Goal: Task Accomplishment & Management: Manage account settings

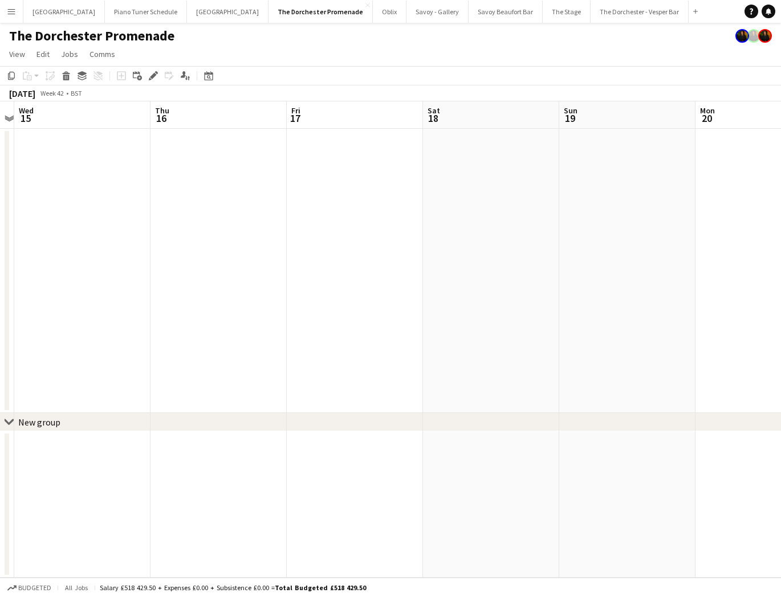
scroll to position [0, 395]
click at [470, 125] on app-board-header-date "Sat 18" at bounding box center [490, 114] width 136 height 27
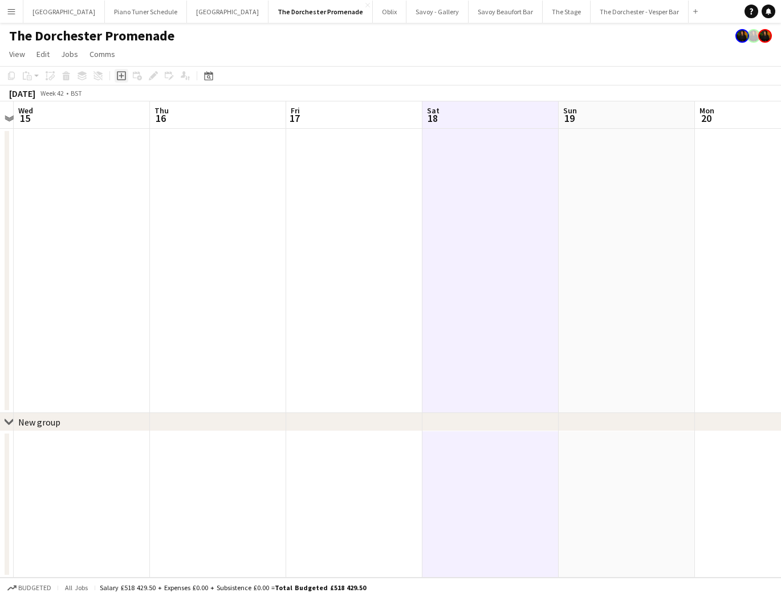
click at [125, 74] on icon at bounding box center [121, 75] width 9 height 9
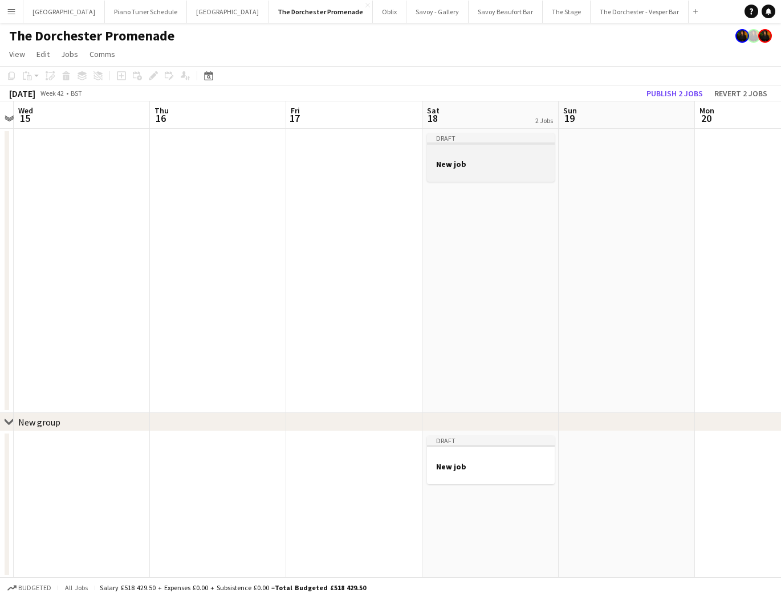
drag, startPoint x: 458, startPoint y: 164, endPoint x: 472, endPoint y: 164, distance: 14.3
click at [458, 164] on h3 "New job" at bounding box center [491, 164] width 128 height 10
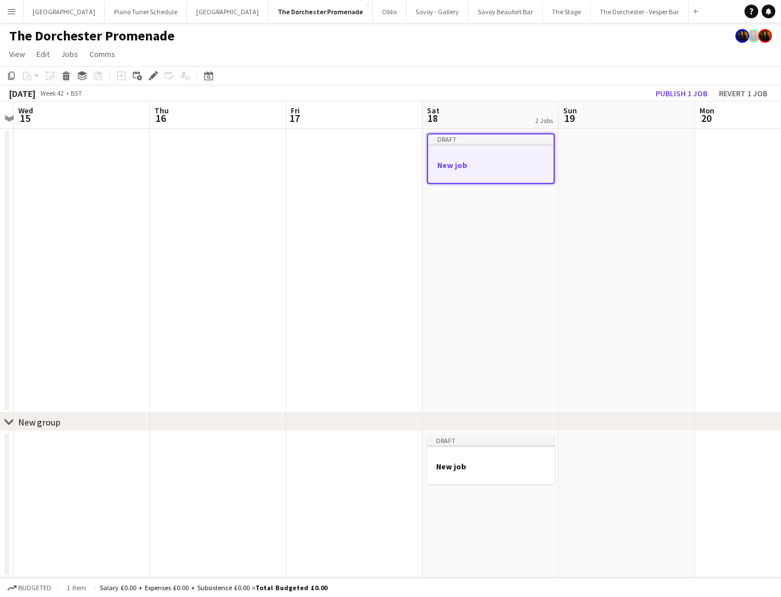
scroll to position [0, 395]
click at [149, 77] on icon "Edit" at bounding box center [153, 75] width 9 height 9
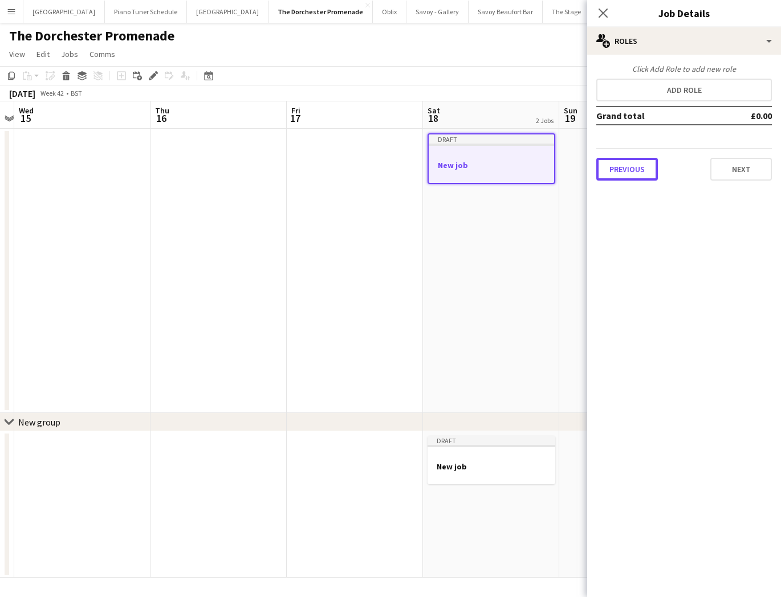
drag, startPoint x: 634, startPoint y: 176, endPoint x: 636, endPoint y: 150, distance: 25.7
click at [635, 173] on button "Previous" at bounding box center [627, 169] width 62 height 23
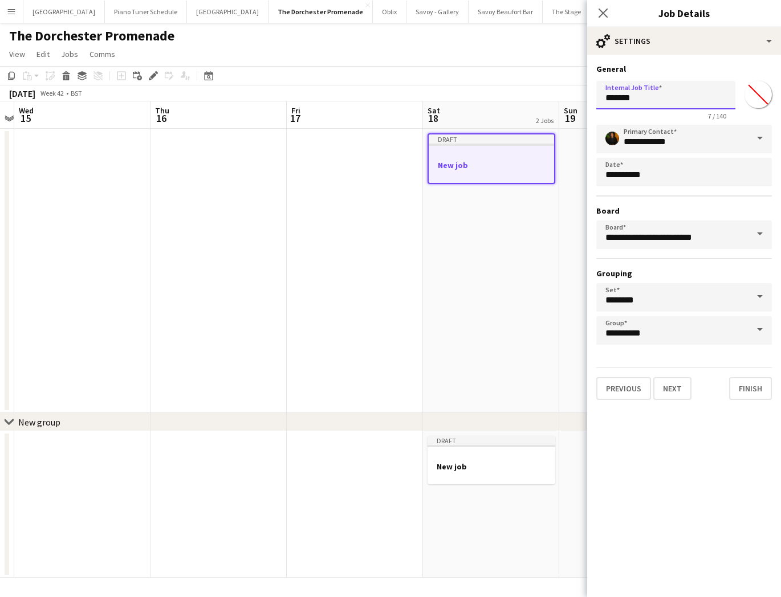
drag, startPoint x: 562, startPoint y: 95, endPoint x: 543, endPoint y: 95, distance: 18.2
click at [543, 95] on body "Menu Boards Boards Boards All jobs Status Workforce Workforce My Workforce Recr…" at bounding box center [390, 298] width 781 height 597
type input "**********"
click at [478, 223] on app-date-cell "Draft New job" at bounding box center [491, 271] width 136 height 284
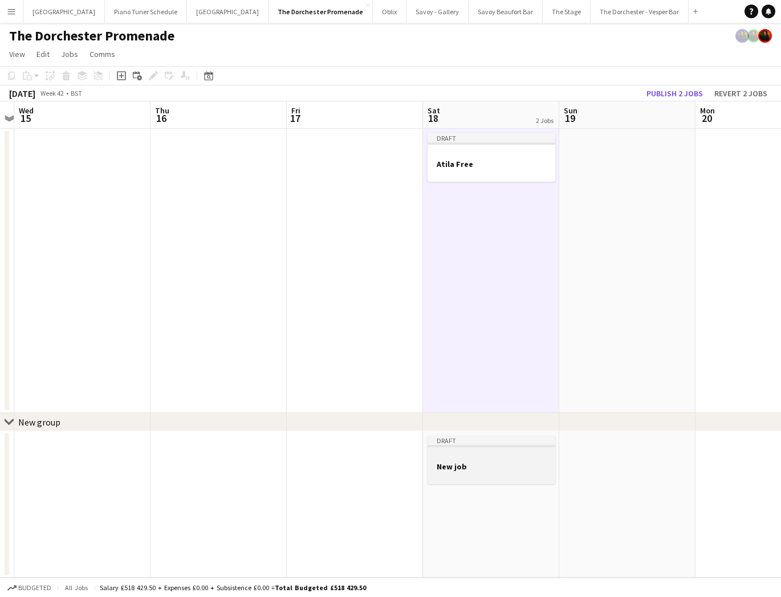
click at [485, 467] on h3 "New job" at bounding box center [492, 467] width 128 height 10
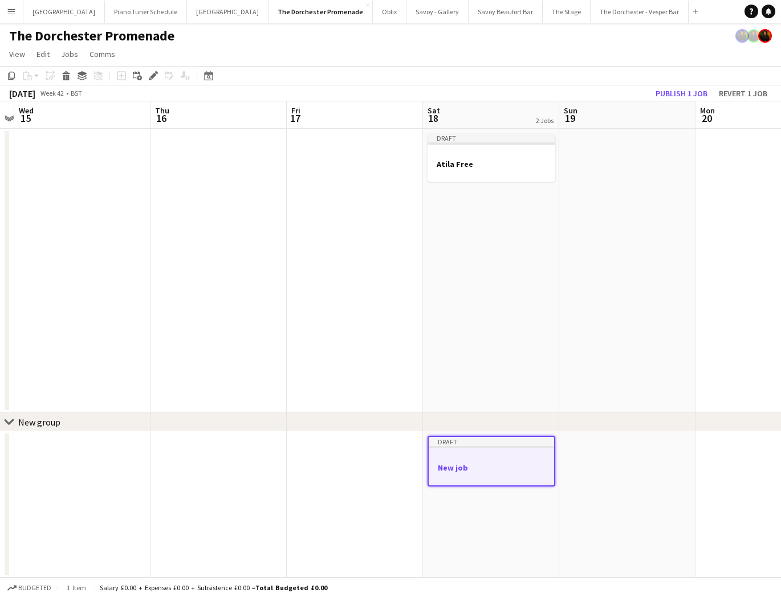
drag, startPoint x: 65, startPoint y: 73, endPoint x: 92, endPoint y: 84, distance: 29.6
click at [65, 73] on icon at bounding box center [65, 72] width 7 height 3
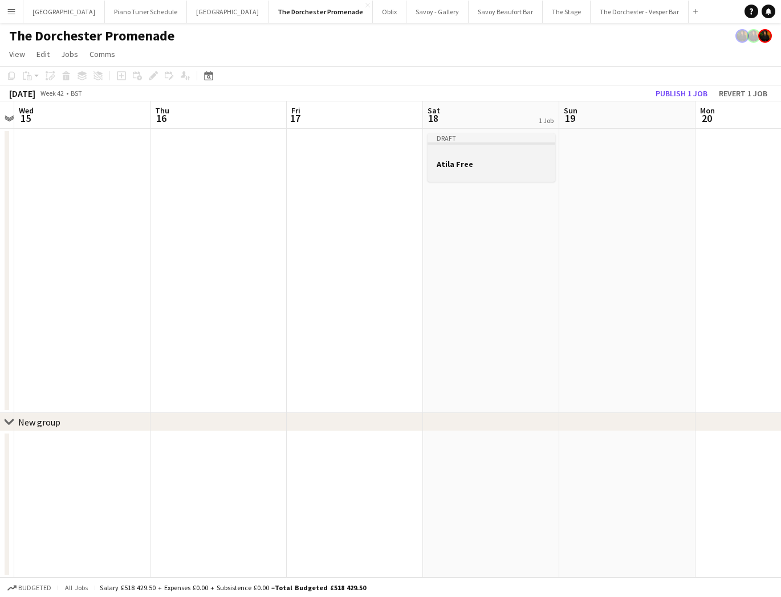
click at [486, 137] on div "Draft" at bounding box center [492, 137] width 128 height 9
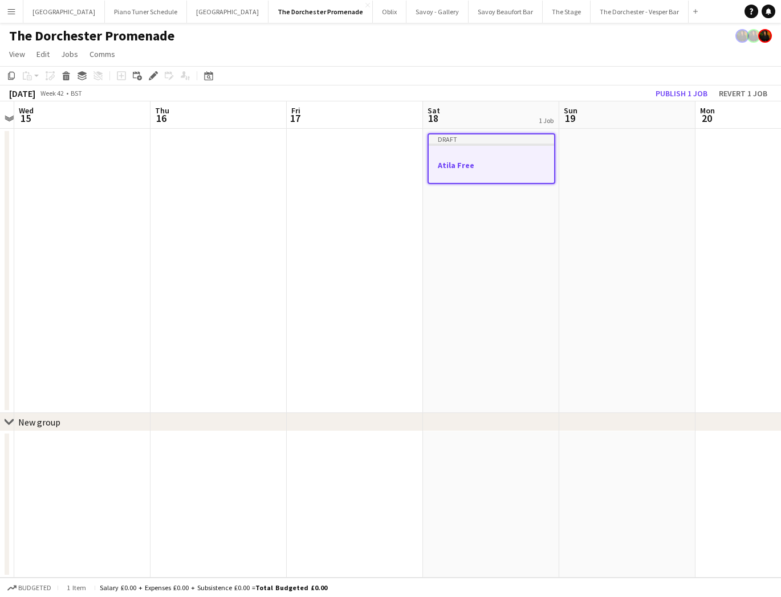
drag, startPoint x: 12, startPoint y: 79, endPoint x: 243, endPoint y: 166, distance: 247.0
click at [12, 79] on icon "Copy" at bounding box center [11, 75] width 9 height 9
click at [385, 178] on app-date-cell at bounding box center [355, 271] width 136 height 284
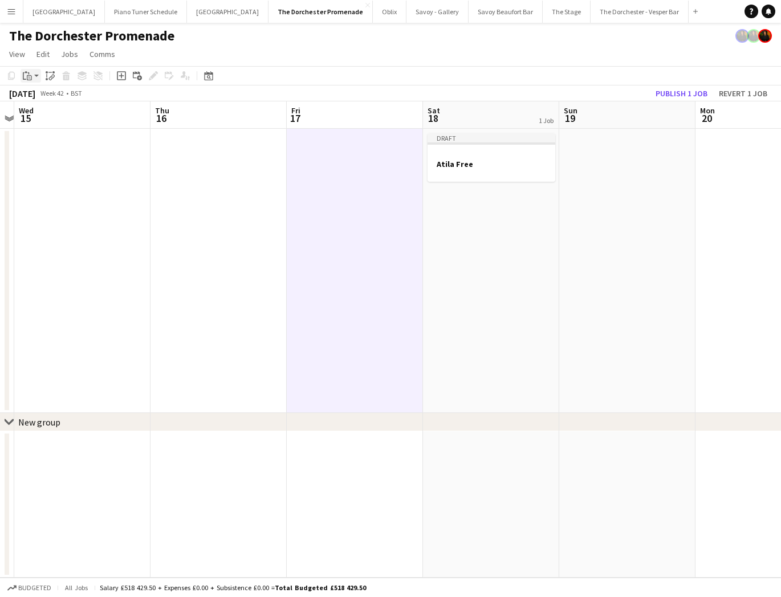
click at [31, 78] on icon at bounding box center [29, 77] width 5 height 5
click at [35, 96] on link "Paste Command V" at bounding box center [75, 97] width 90 height 10
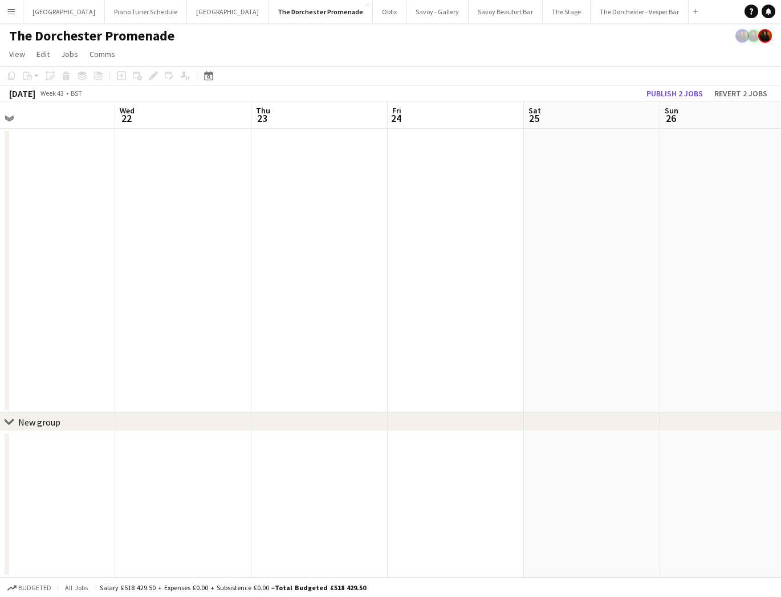
scroll to position [0, 442]
click at [418, 179] on app-date-cell at bounding box center [444, 271] width 136 height 284
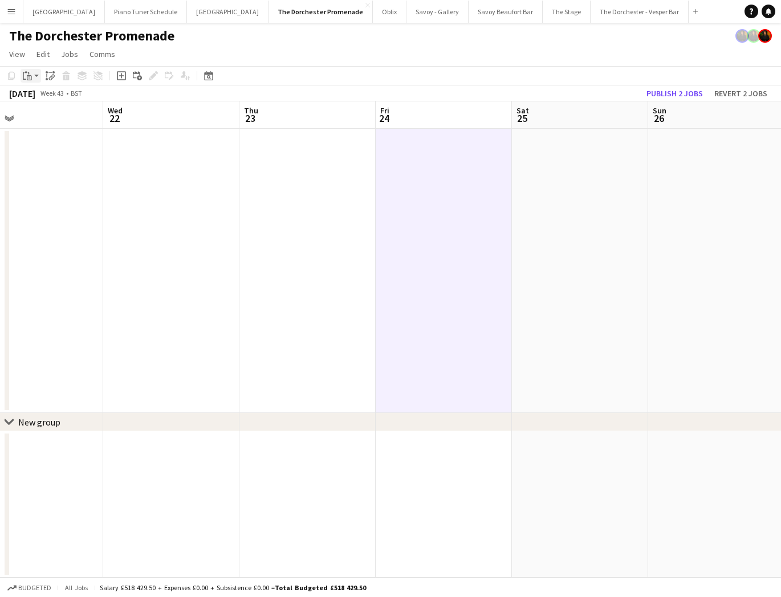
click at [28, 79] on icon "Paste" at bounding box center [27, 75] width 9 height 9
click at [45, 93] on link "Paste Command V" at bounding box center [75, 97] width 90 height 10
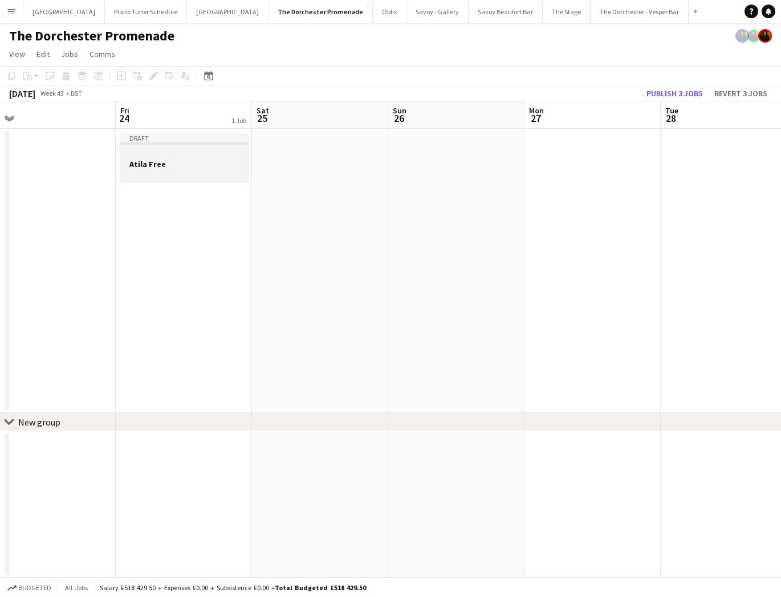
scroll to position [0, 466]
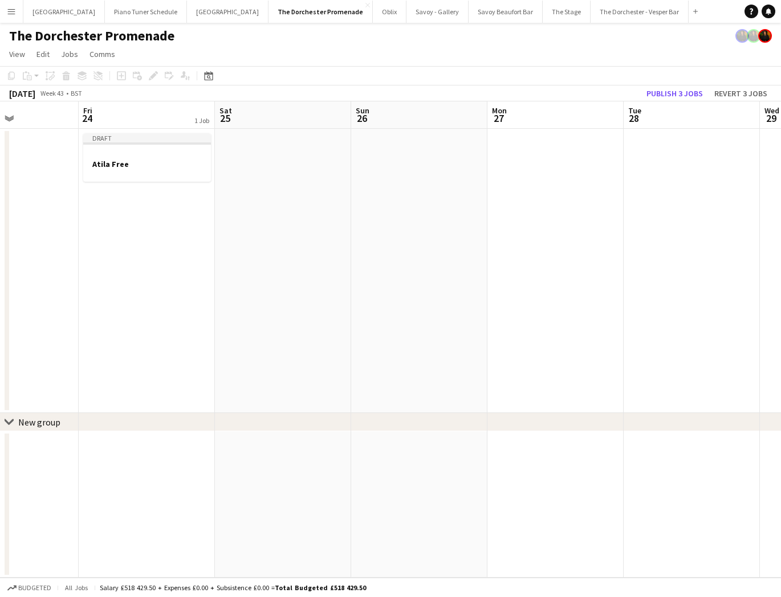
click at [247, 158] on app-date-cell at bounding box center [283, 271] width 136 height 284
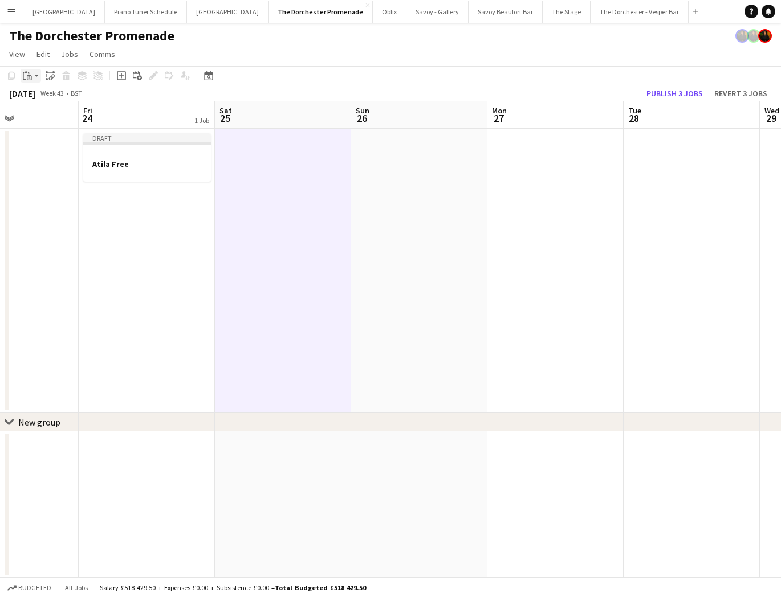
click at [27, 76] on icon at bounding box center [29, 77] width 5 height 5
click at [47, 93] on link "Paste Command V" at bounding box center [75, 97] width 90 height 10
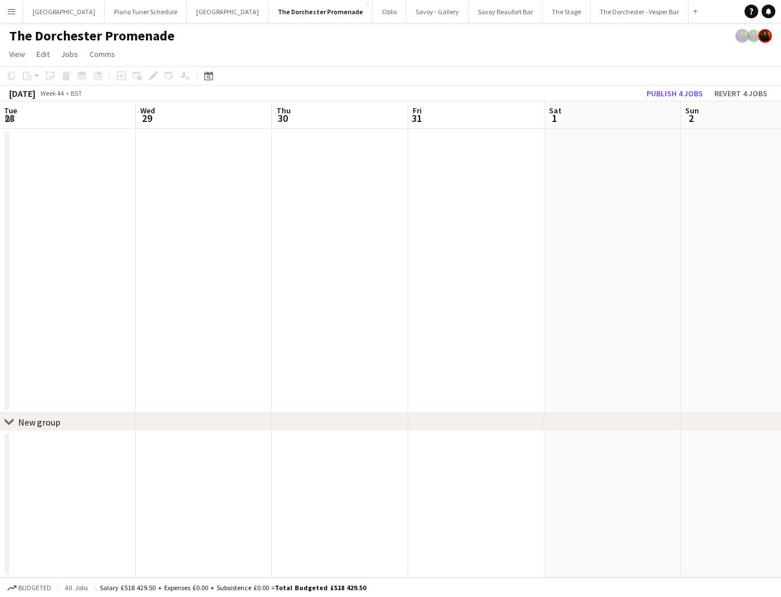
scroll to position [0, 450]
drag, startPoint x: 446, startPoint y: 160, endPoint x: 404, endPoint y: 157, distance: 41.7
click at [446, 160] on app-date-cell at bounding box center [436, 271] width 136 height 284
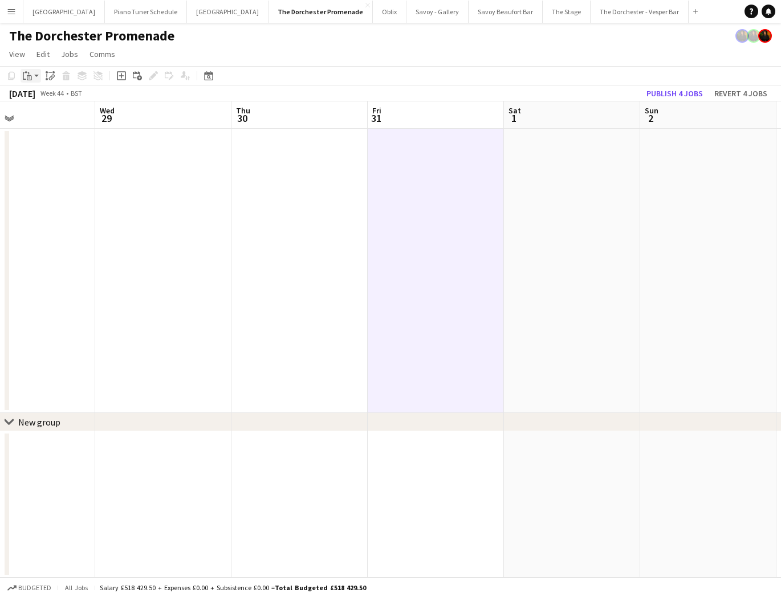
click at [32, 75] on div "Paste" at bounding box center [28, 76] width 14 height 14
drag, startPoint x: 43, startPoint y: 94, endPoint x: 96, endPoint y: 107, distance: 55.0
click at [43, 94] on link "Paste Command V" at bounding box center [75, 97] width 90 height 10
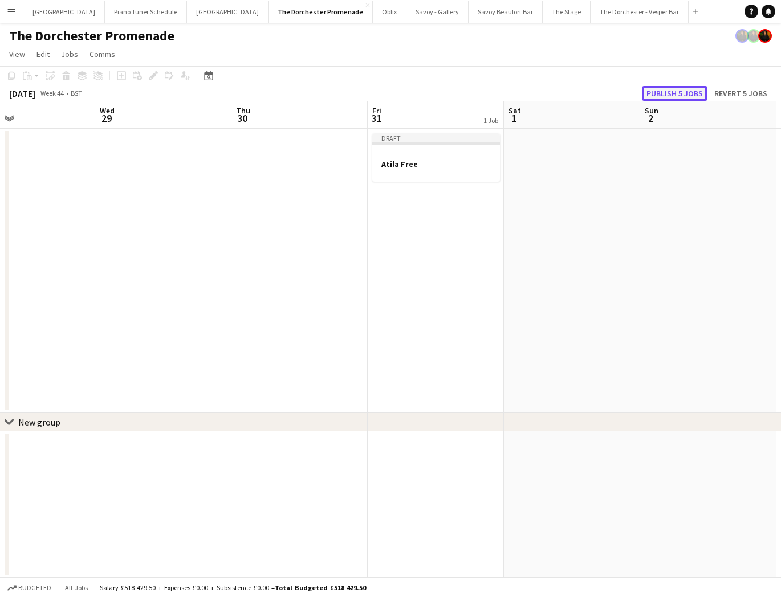
click at [688, 99] on button "Publish 5 jobs" at bounding box center [675, 93] width 66 height 15
click at [5, 9] on button "Menu" at bounding box center [11, 11] width 23 height 23
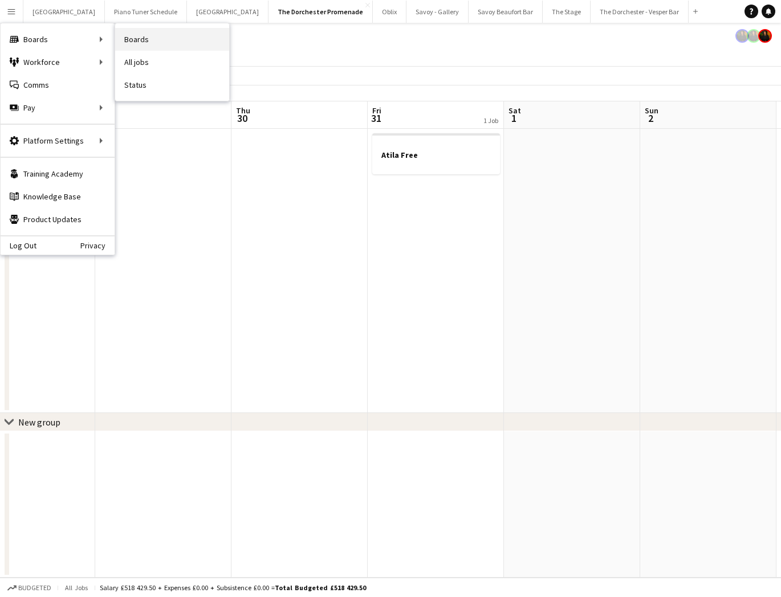
click at [194, 44] on link "Boards" at bounding box center [172, 39] width 114 height 23
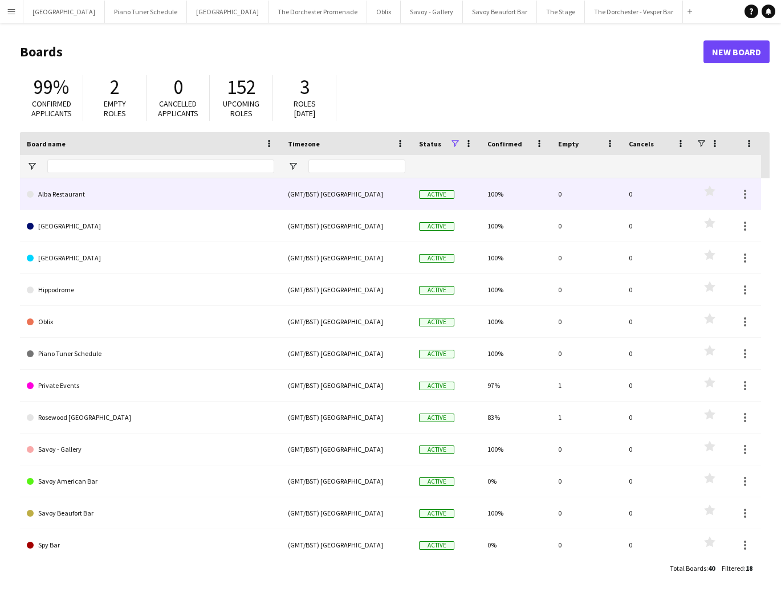
click at [153, 197] on link "Alba Restaurant" at bounding box center [150, 194] width 247 height 32
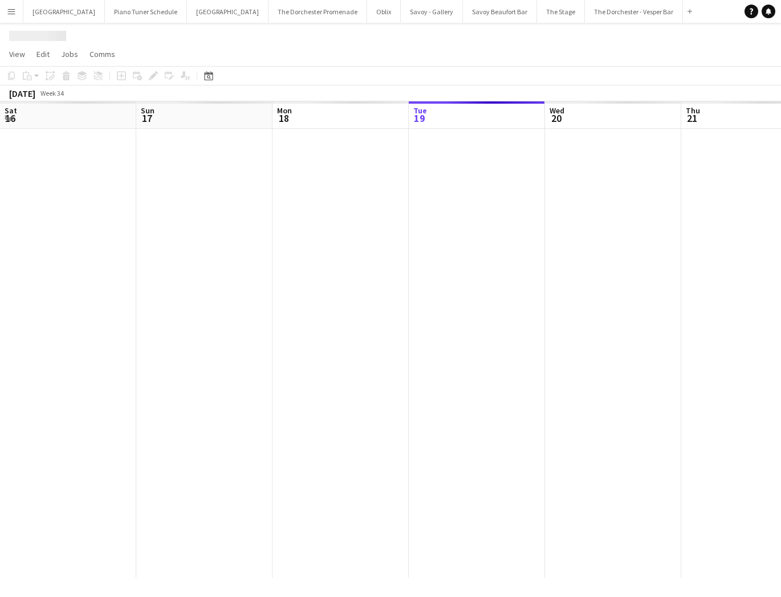
scroll to position [0, 273]
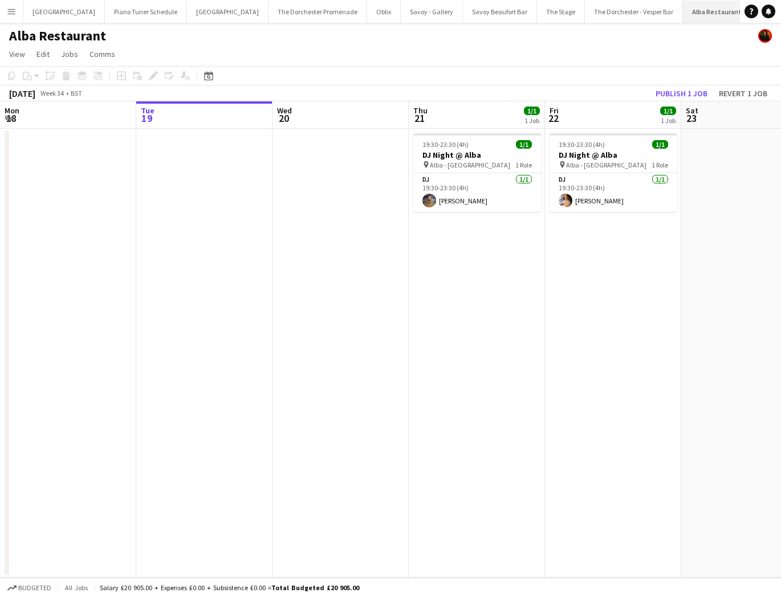
click at [704, 7] on button "Alba Restaurant Close" at bounding box center [717, 12] width 68 height 22
click at [744, 6] on app-icon "Close" at bounding box center [746, 5] width 5 height 5
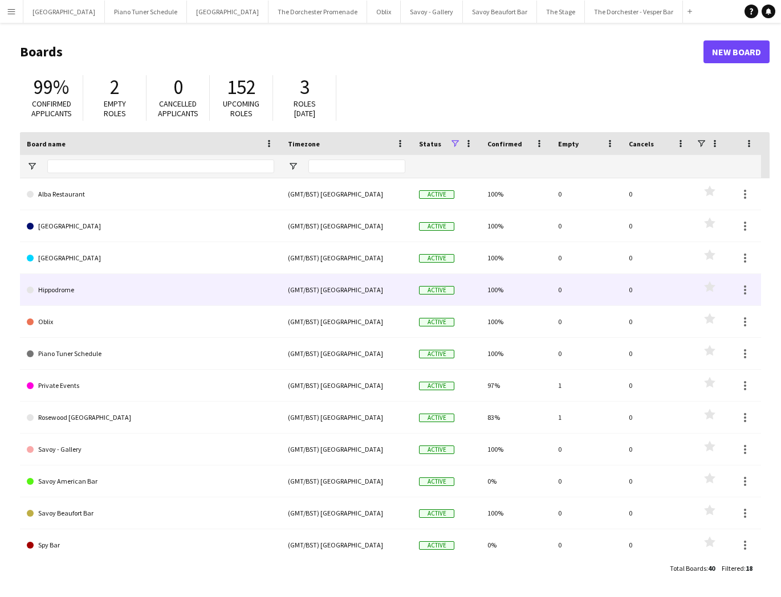
click at [84, 286] on link "Hippodrome" at bounding box center [150, 290] width 247 height 32
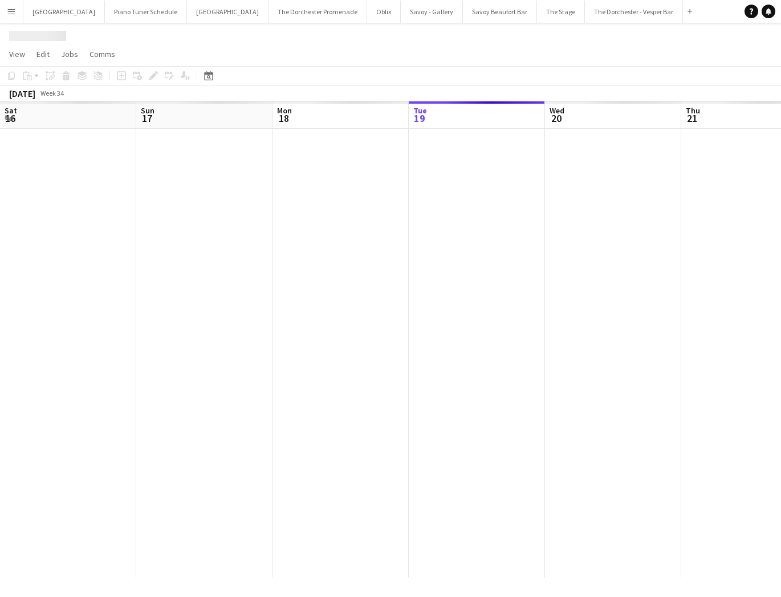
scroll to position [0, 273]
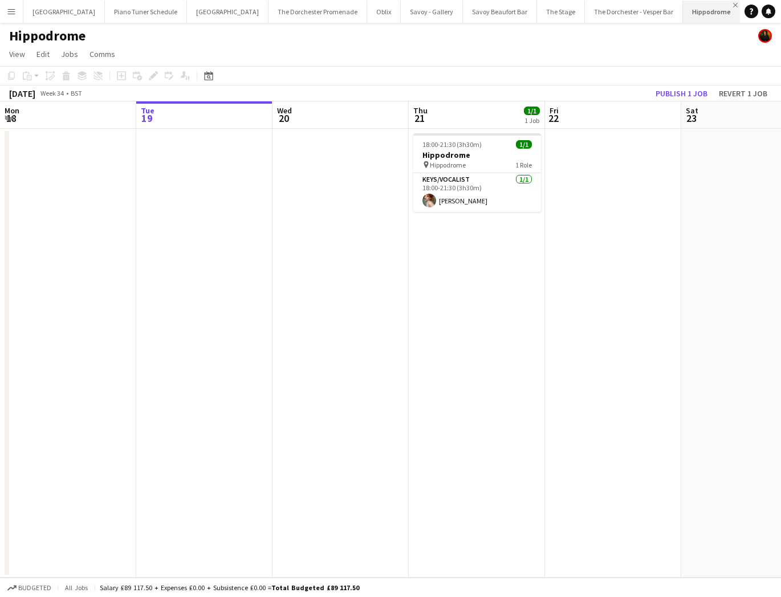
click at [733, 6] on app-icon "Close" at bounding box center [735, 5] width 5 height 5
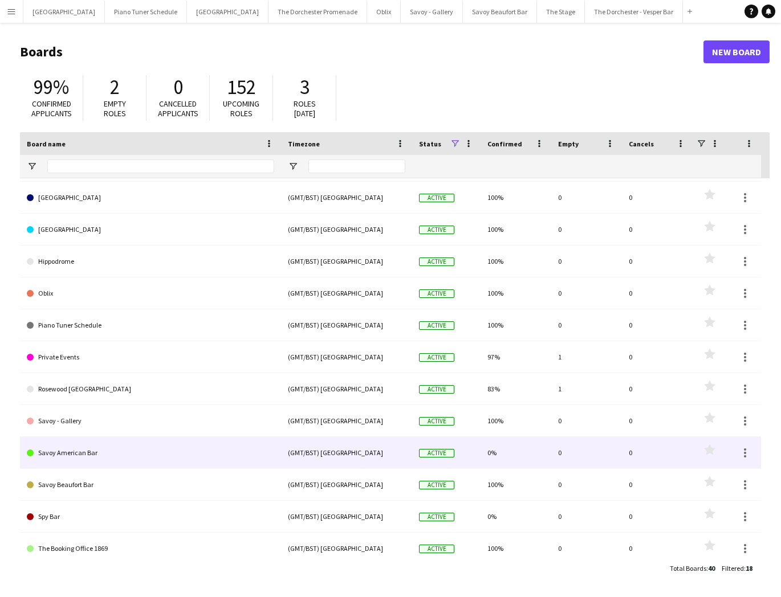
scroll to position [29, 0]
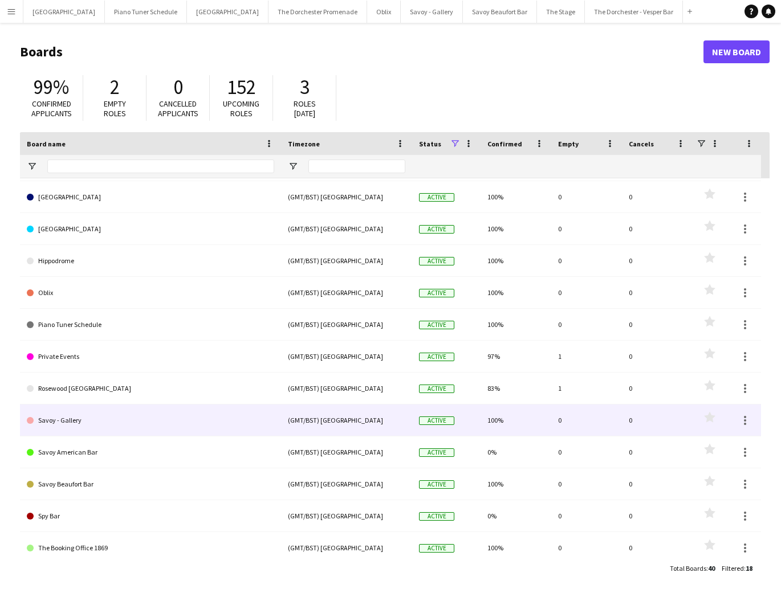
click at [140, 425] on link "Savoy - Gallery" at bounding box center [150, 421] width 247 height 32
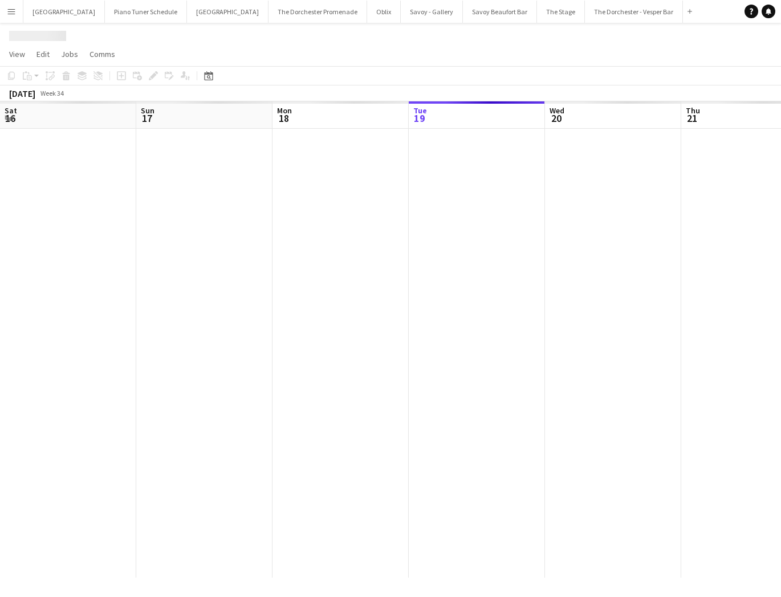
scroll to position [0, 273]
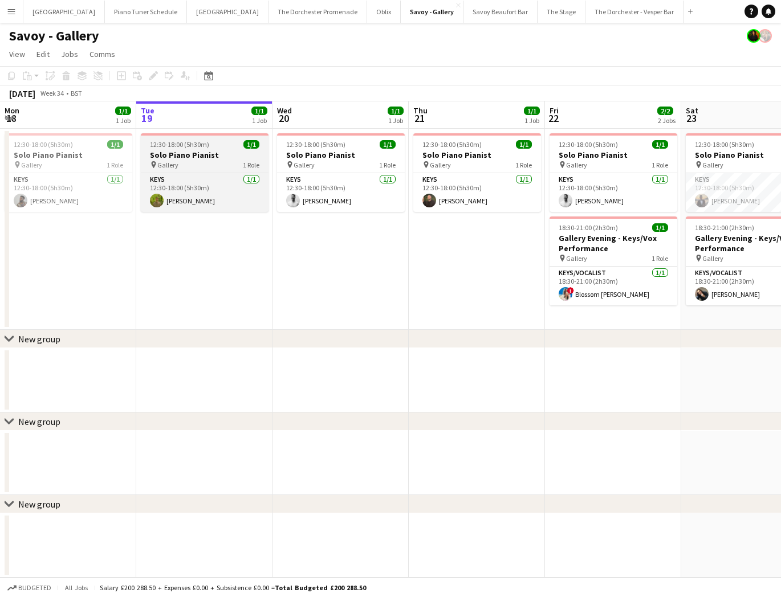
click at [201, 149] on app-job-card "12:30-18:00 (5h30m) 1/1 Solo Piano Pianist pin Gallery 1 Role Keys 1/1 12:30-18…" at bounding box center [205, 172] width 128 height 79
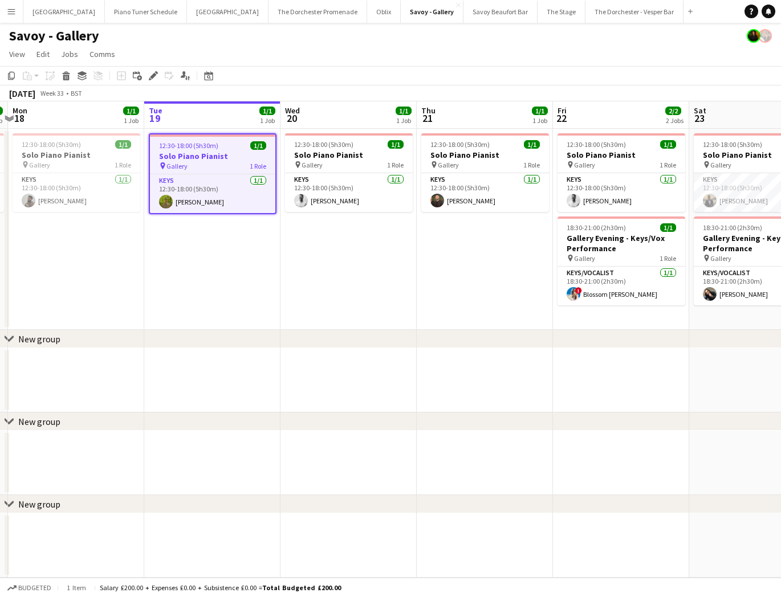
scroll to position [0, 261]
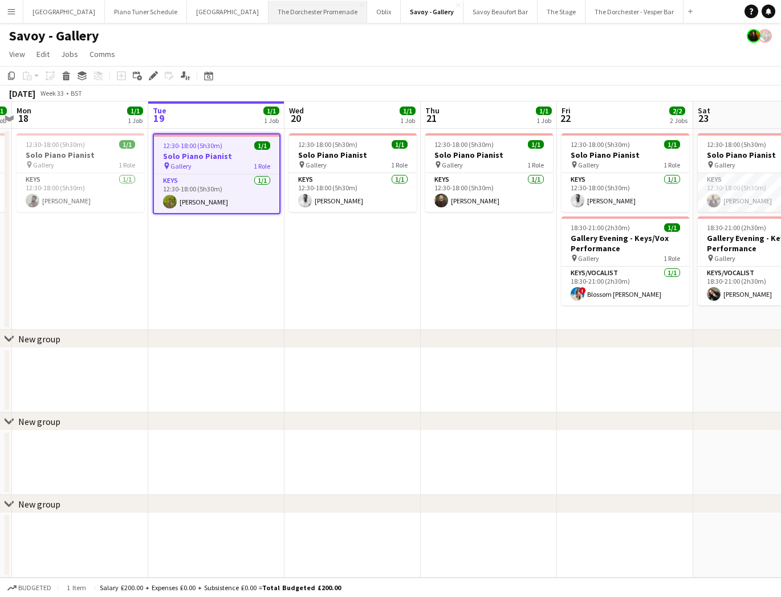
click at [269, 15] on button "The Dorchester Promenade Close" at bounding box center [318, 12] width 99 height 22
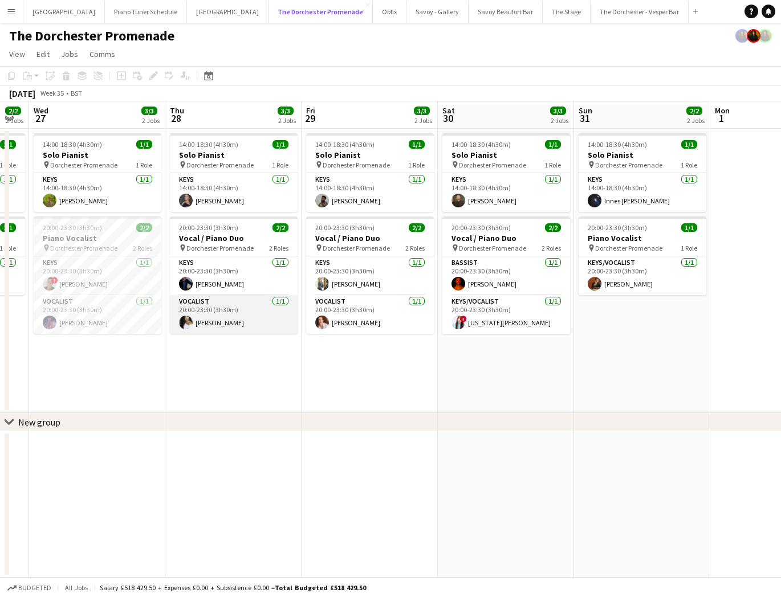
scroll to position [0, 356]
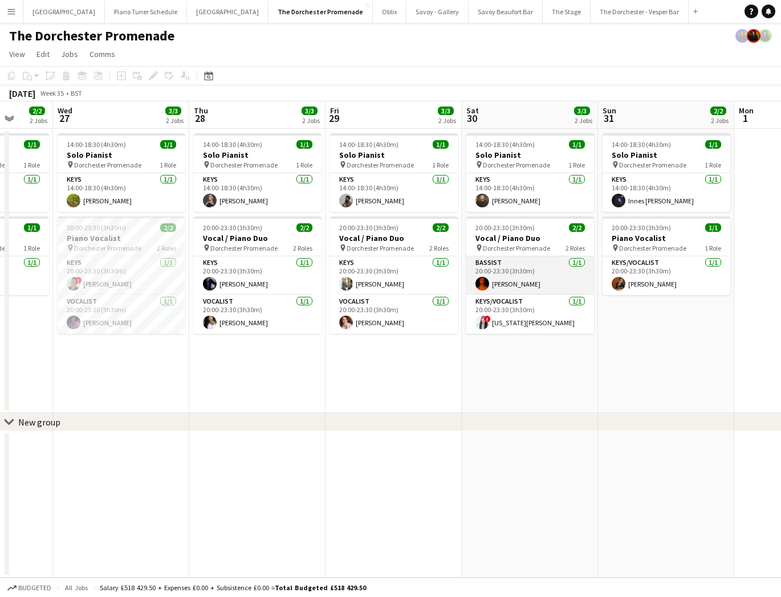
click at [489, 271] on app-card-role "Bassist 1/1 20:00-23:30 (3h30m) Matt Hollick" at bounding box center [530, 276] width 128 height 39
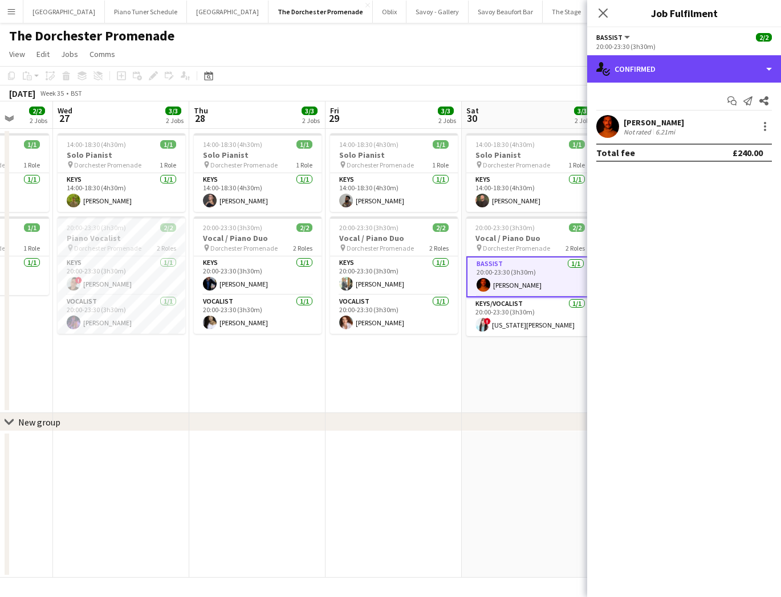
drag, startPoint x: 771, startPoint y: 73, endPoint x: 769, endPoint y: 79, distance: 6.1
click at [771, 73] on div "single-neutral-actions-check-2 Confirmed" at bounding box center [684, 68] width 194 height 27
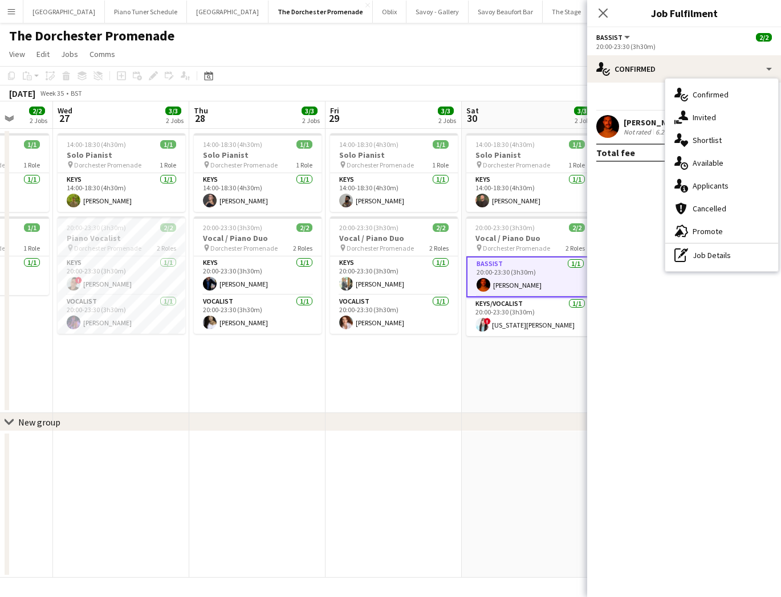
click at [624, 190] on mat-expansion-panel "check Confirmed Start chat Send notification Share Matt Hollick Not rated 6.21m…" at bounding box center [684, 340] width 194 height 515
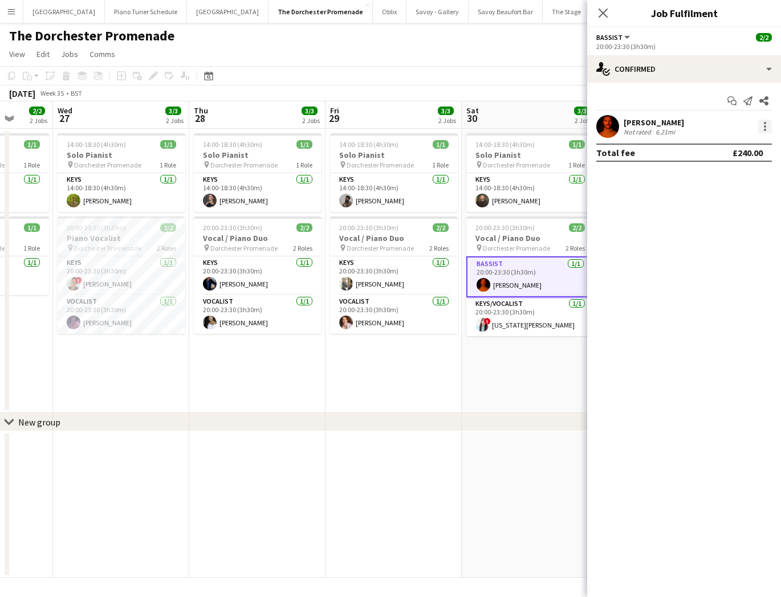
click at [770, 127] on div at bounding box center [765, 127] width 14 height 14
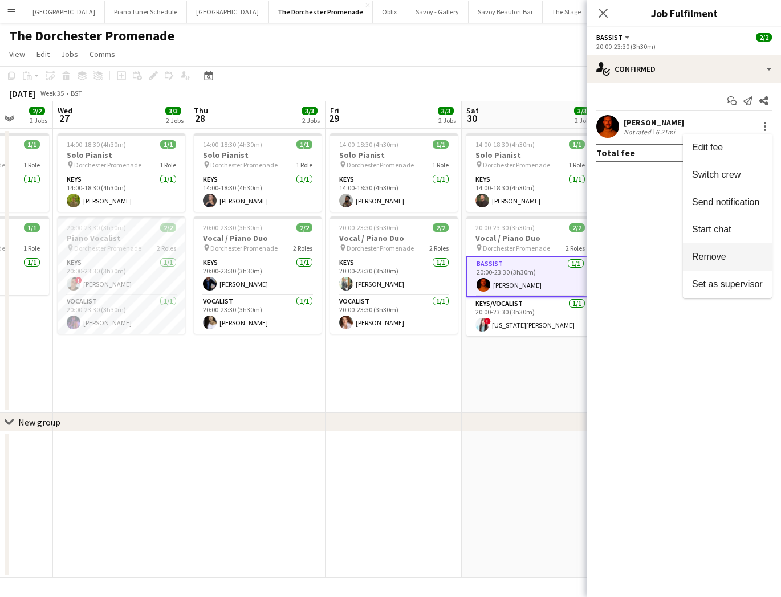
click at [713, 254] on span "Remove" at bounding box center [709, 257] width 34 height 10
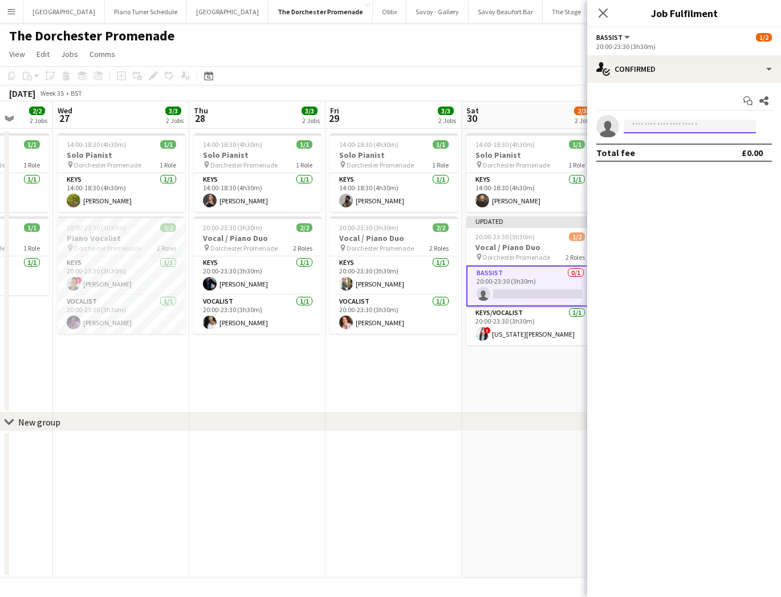
click at [653, 127] on input at bounding box center [690, 127] width 132 height 14
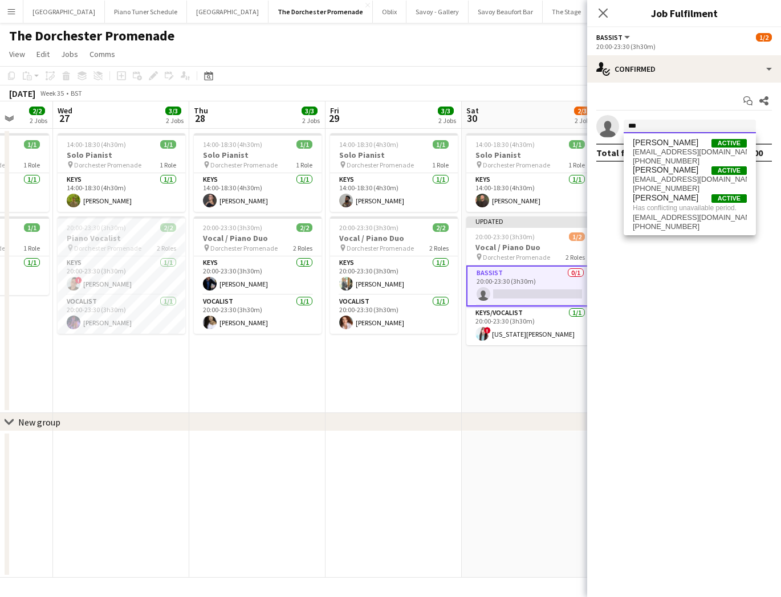
type input "***"
drag, startPoint x: 637, startPoint y: 127, endPoint x: 621, endPoint y: 127, distance: 16.0
click at [621, 127] on form "***" at bounding box center [695, 127] width 153 height 14
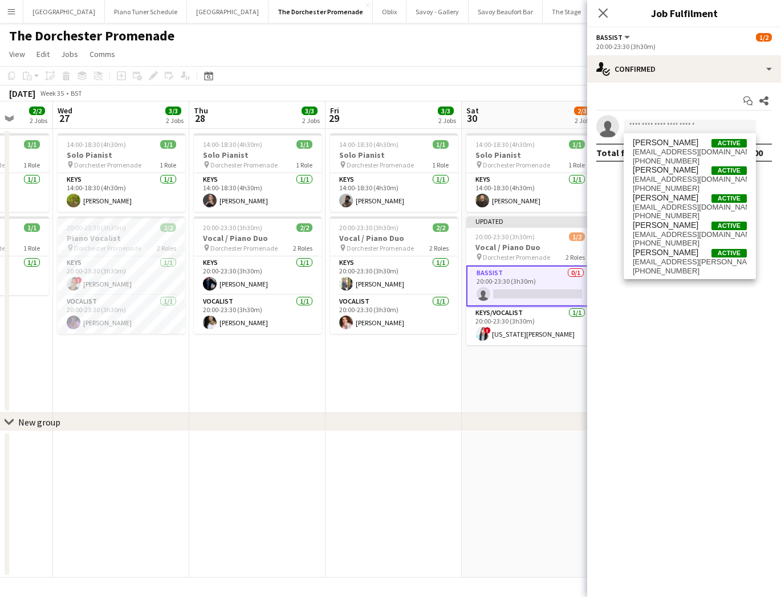
click at [323, 424] on div "chevron-right New group" at bounding box center [390, 422] width 781 height 18
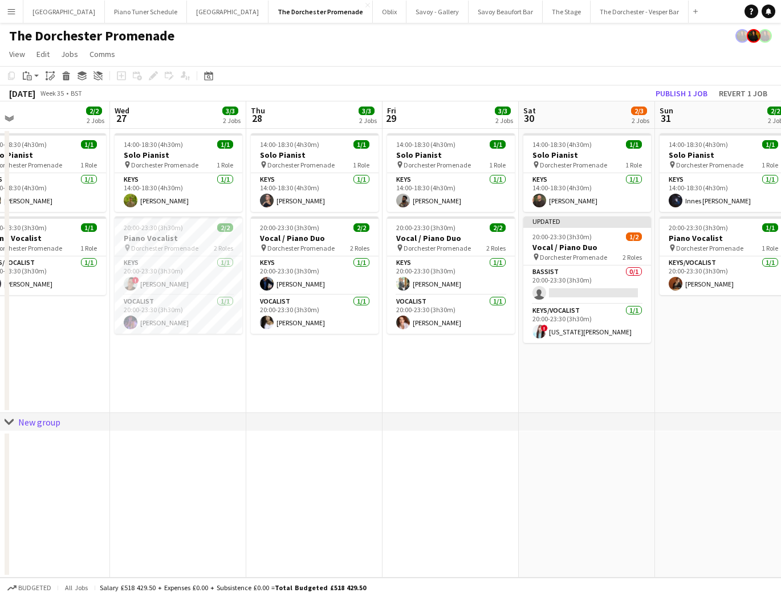
scroll to position [0, 297]
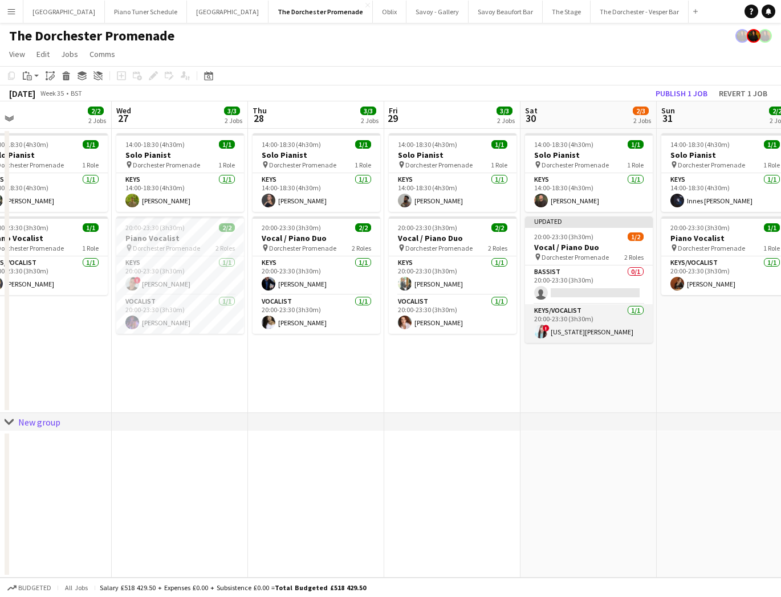
click at [558, 324] on app-card-role "Keys/Vocalist [DATE] 20:00-23:30 (3h30m) ! [US_STATE][PERSON_NAME]" at bounding box center [589, 323] width 128 height 39
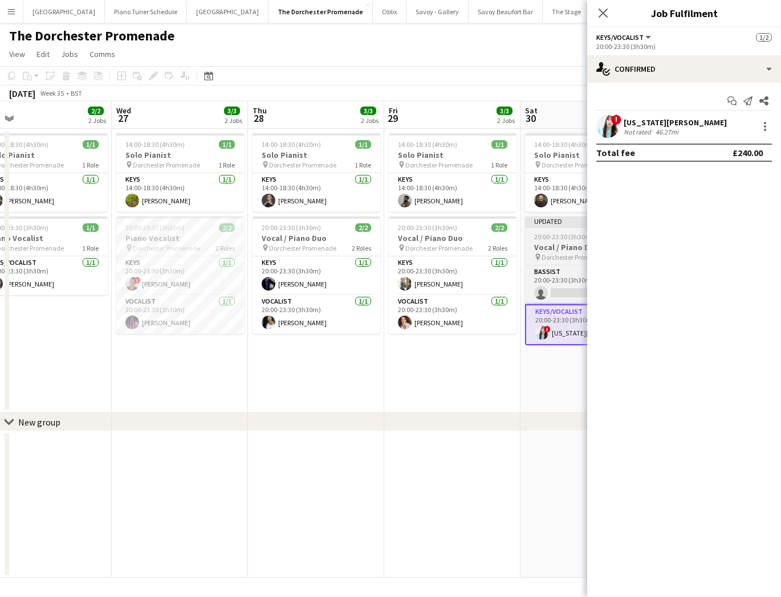
click at [548, 239] on span "20:00-23:30 (3h30m)" at bounding box center [563, 237] width 59 height 9
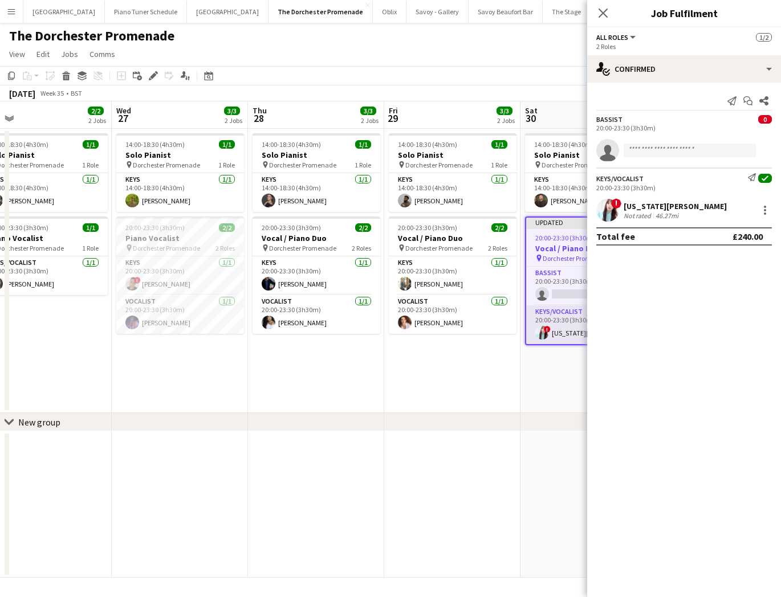
click at [558, 333] on app-card-role "Keys/Vocalist [DATE] 20:00-23:30 (3h30m) ! [US_STATE][PERSON_NAME]" at bounding box center [588, 325] width 125 height 39
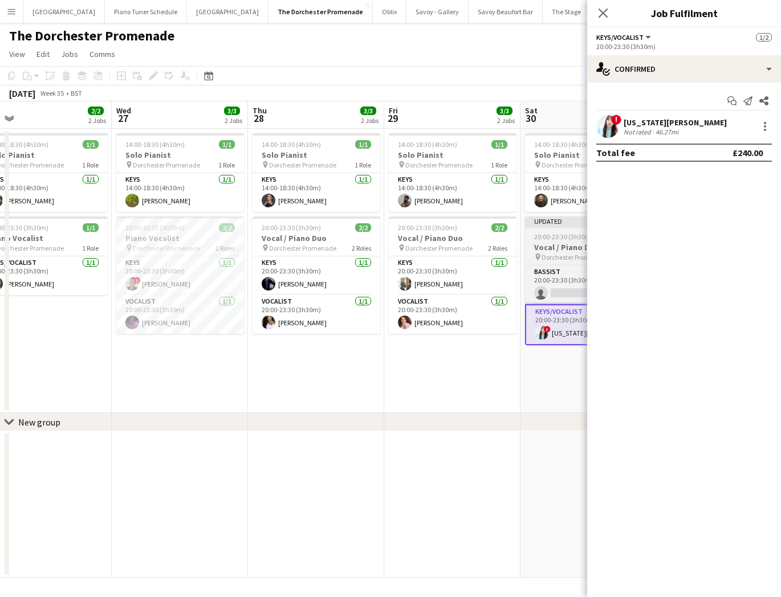
click at [551, 241] on app-job-card "Updated 20:00-23:30 (3h30m) 1/2 Vocal / Piano Duo pin Dorchester Promenade 2 Ro…" at bounding box center [589, 281] width 128 height 129
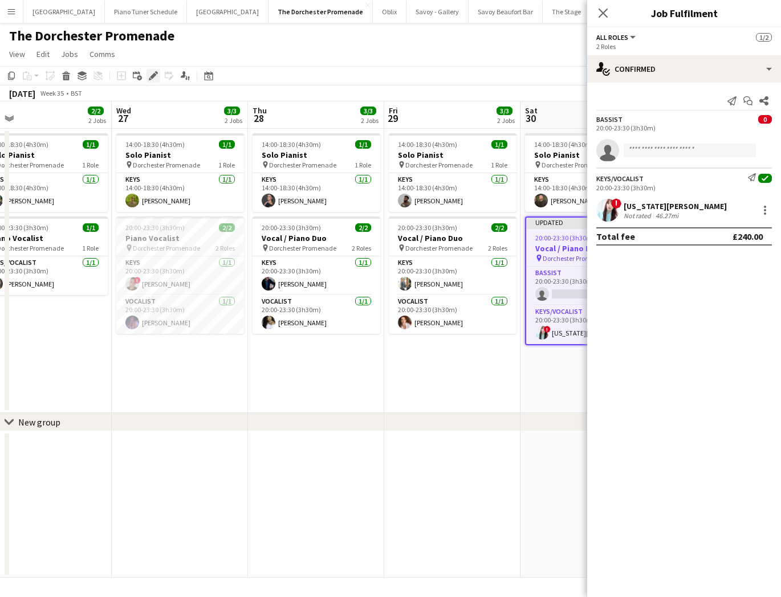
click at [151, 76] on icon at bounding box center [153, 76] width 6 height 6
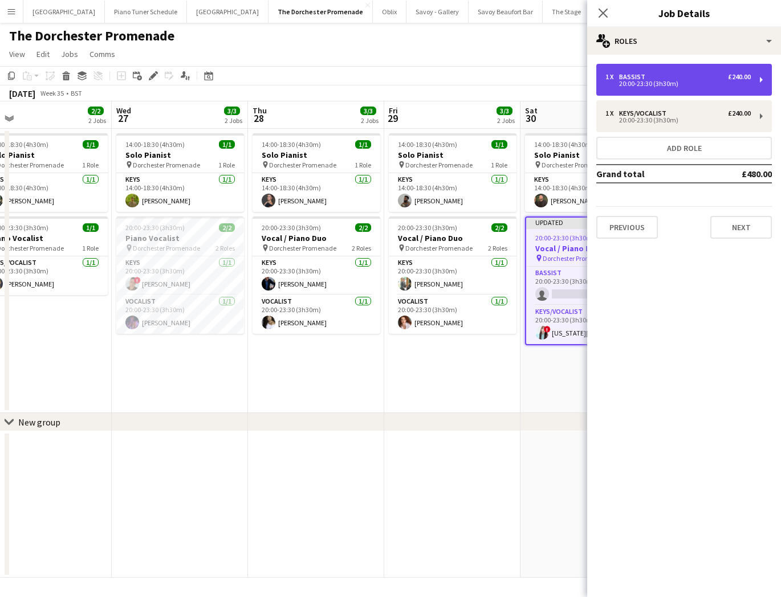
click at [702, 90] on div "1 x Bassist £240.00 20:00-23:30 (3h30m)" at bounding box center [684, 80] width 176 height 32
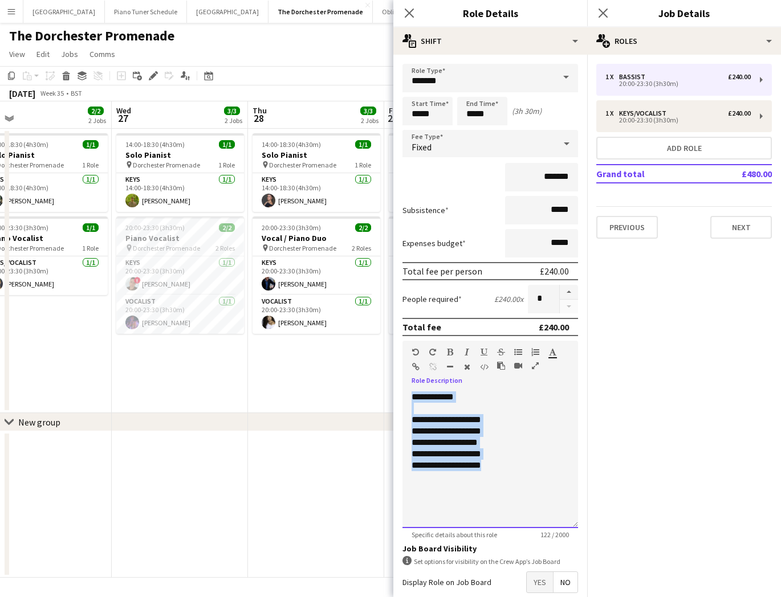
drag, startPoint x: 488, startPoint y: 469, endPoint x: 393, endPoint y: 426, distance: 104.4
click at [393, 426] on body "Menu Boards Boards Boards All jobs Status Workforce Workforce My Workforce Recr…" at bounding box center [390, 298] width 781 height 597
copy div "**********"
click at [405, 13] on icon "Close pop-in" at bounding box center [409, 12] width 11 height 11
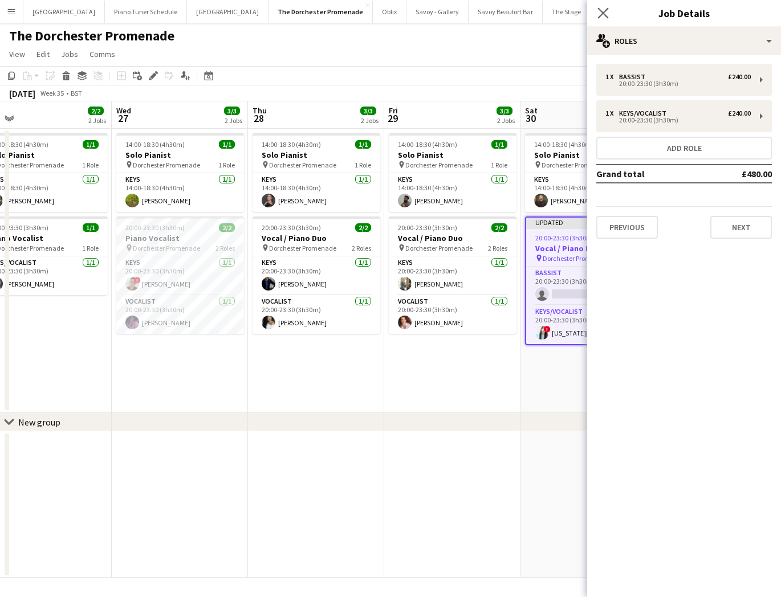
drag, startPoint x: 607, startPoint y: 11, endPoint x: 598, endPoint y: 19, distance: 11.8
click at [607, 11] on icon "Close pop-in" at bounding box center [602, 12] width 11 height 11
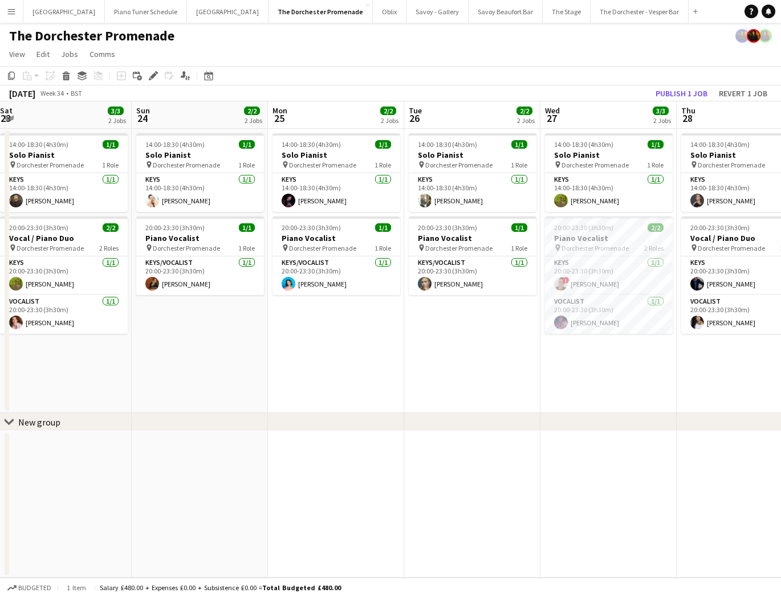
scroll to position [0, 257]
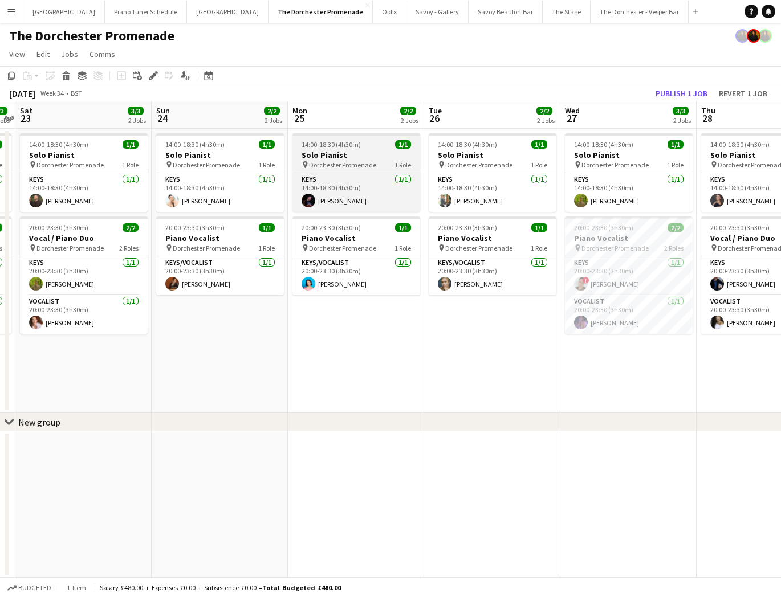
click at [343, 148] on span "14:00-18:30 (4h30m)" at bounding box center [331, 144] width 59 height 9
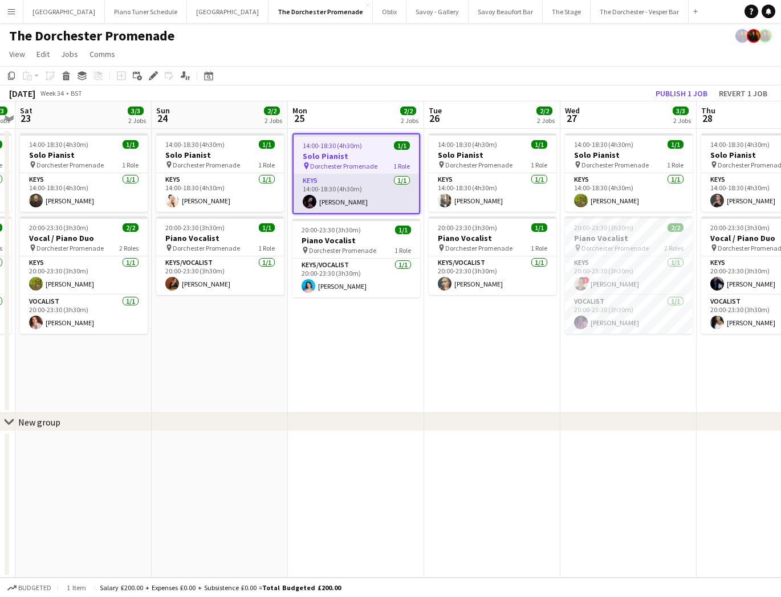
click at [343, 175] on app-card-role "Keys 1/1 14:00-18:30 (4h30m) Dan Bathurst" at bounding box center [356, 193] width 125 height 39
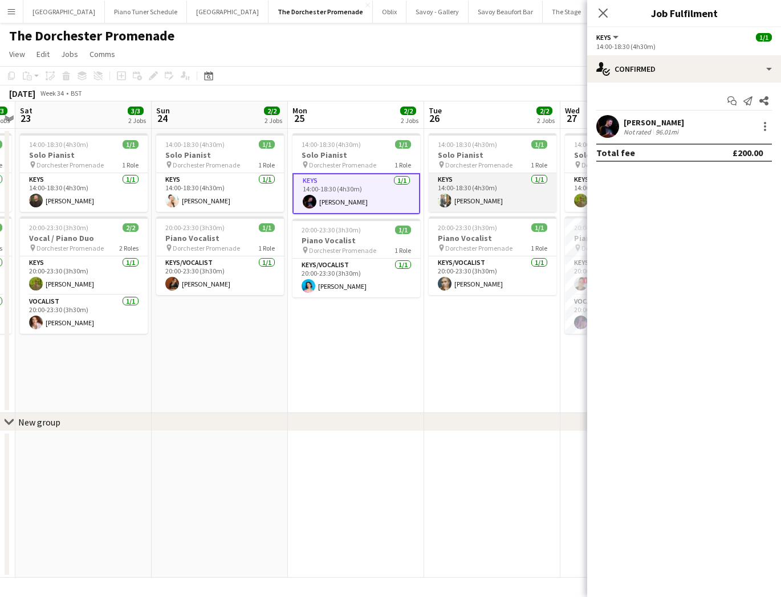
click at [474, 193] on app-card-role "Keys 1/1 14:00-18:30 (4h30m) Michael Raggatt" at bounding box center [493, 192] width 128 height 39
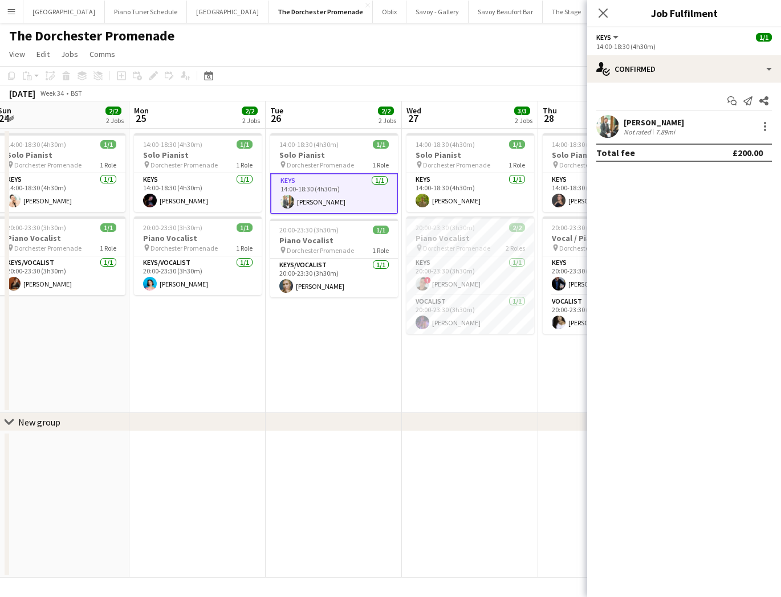
scroll to position [0, 354]
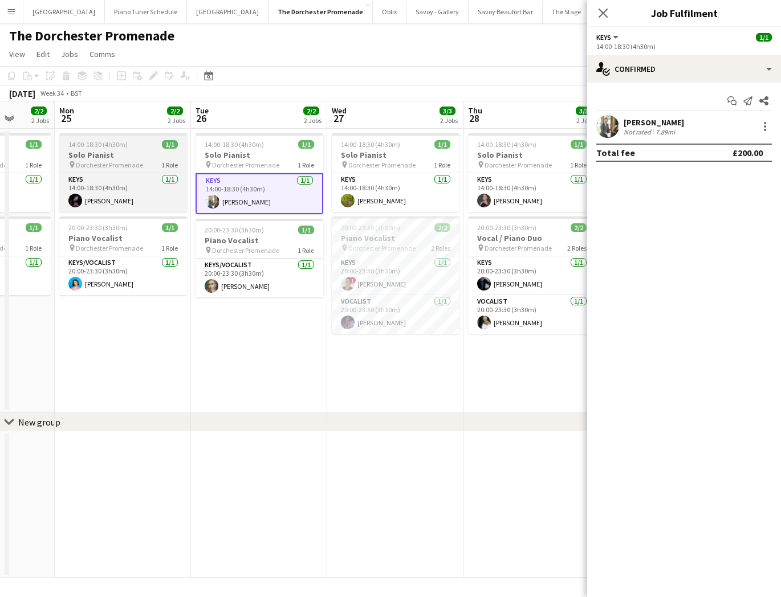
click at [111, 152] on h3 "Solo Pianist" at bounding box center [123, 155] width 128 height 10
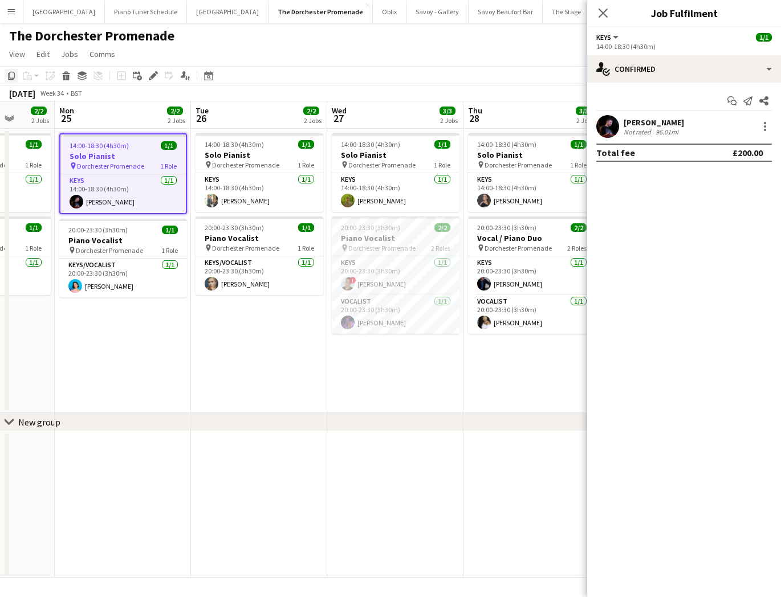
click at [10, 77] on icon "Copy" at bounding box center [11, 75] width 9 height 9
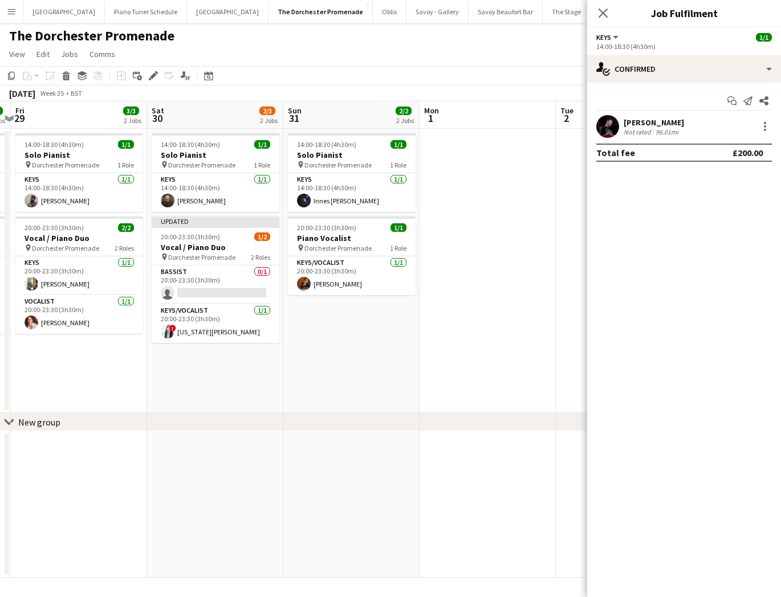
scroll to position [0, 397]
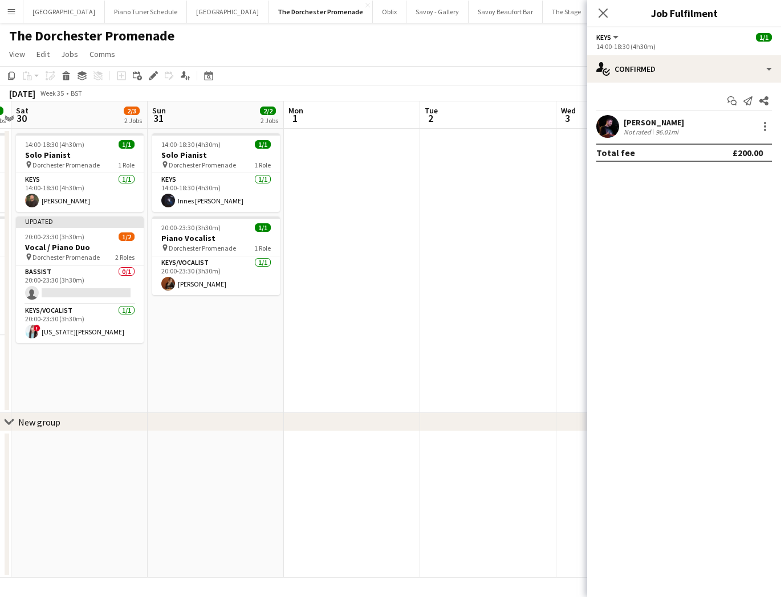
click at [309, 173] on app-date-cell at bounding box center [352, 271] width 136 height 284
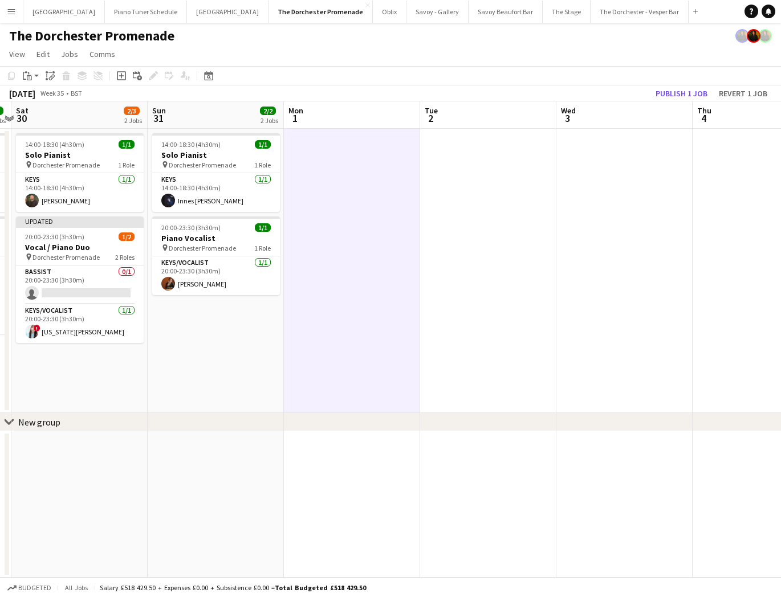
click at [511, 91] on div "August 2025 Week 35 • BST Publish 1 job Revert 1 job" at bounding box center [390, 94] width 781 height 16
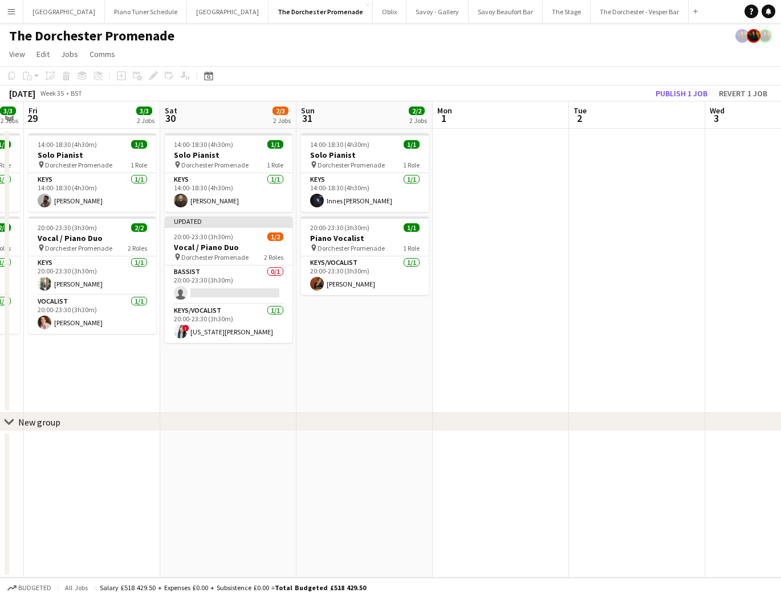
scroll to position [0, 278]
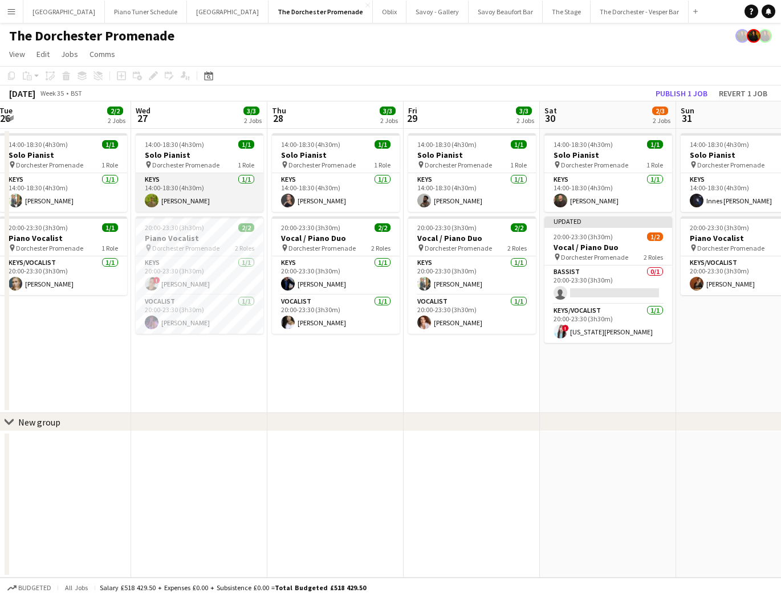
click at [214, 191] on app-card-role "Keys 1/1 14:00-18:30 (4h30m) Charles Carr" at bounding box center [200, 192] width 128 height 39
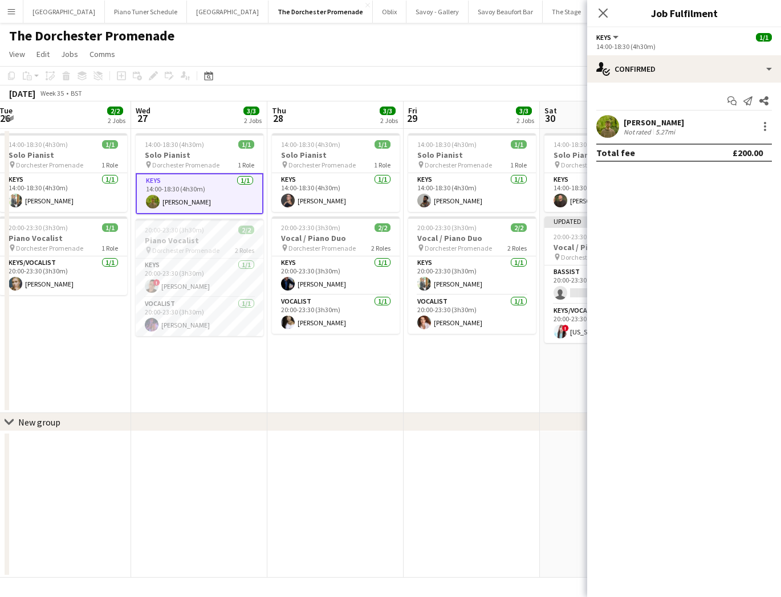
click at [643, 131] on div "Not rated" at bounding box center [639, 132] width 30 height 9
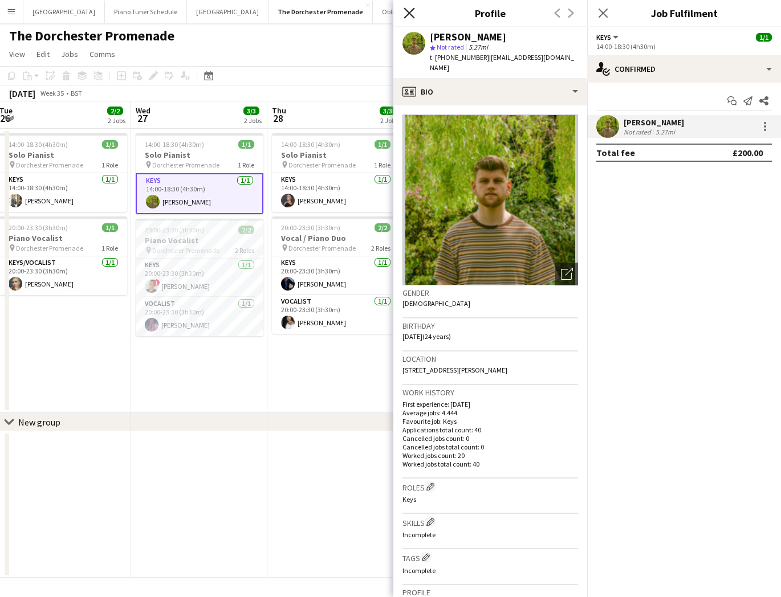
click at [405, 13] on icon "Close pop-in" at bounding box center [409, 12] width 11 height 11
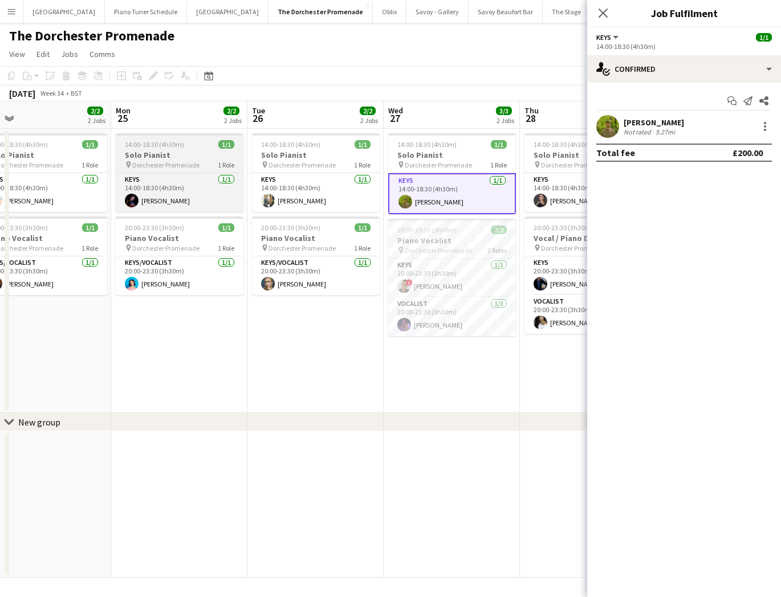
scroll to position [0, 292]
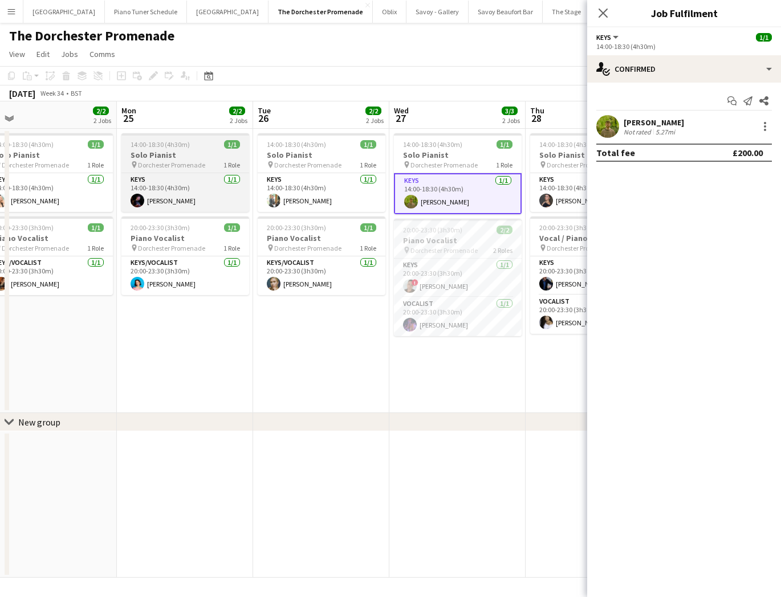
click at [139, 156] on h3 "Solo Pianist" at bounding box center [185, 155] width 128 height 10
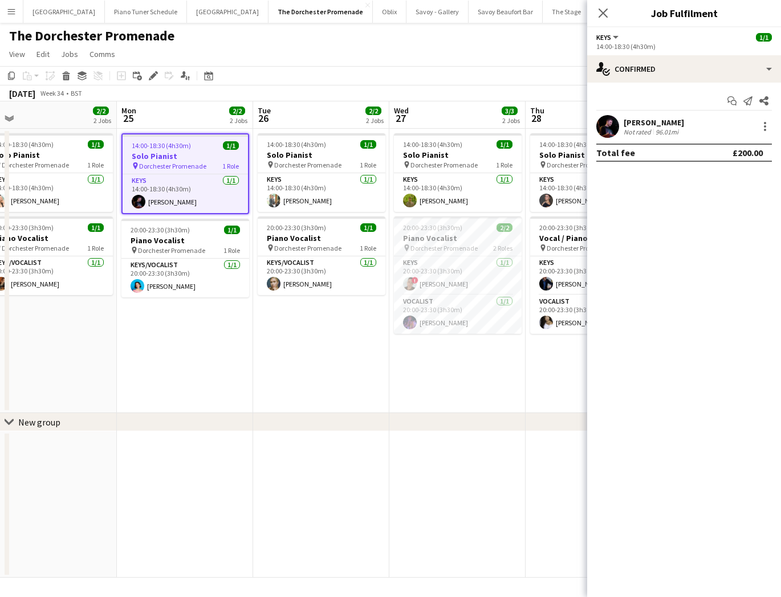
drag, startPoint x: 607, startPoint y: 13, endPoint x: 602, endPoint y: 18, distance: 6.9
click at [607, 14] on icon "Close pop-in" at bounding box center [603, 13] width 9 height 9
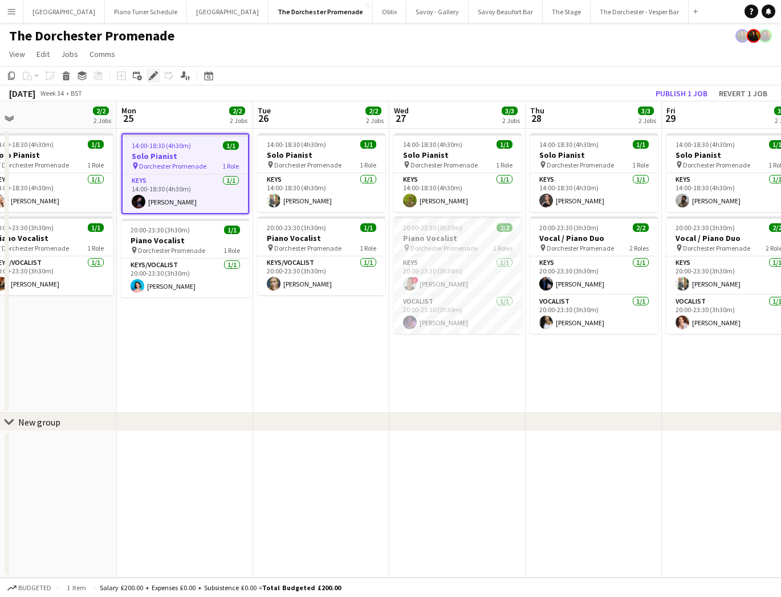
click at [147, 78] on div "Edit" at bounding box center [154, 76] width 14 height 14
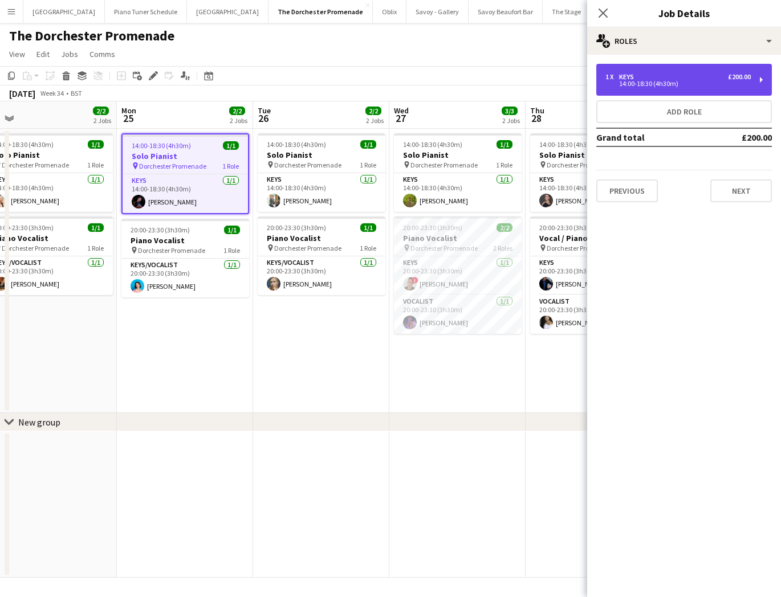
click at [716, 91] on div "1 x Keys £200.00 14:00-18:30 (4h30m)" at bounding box center [684, 80] width 176 height 32
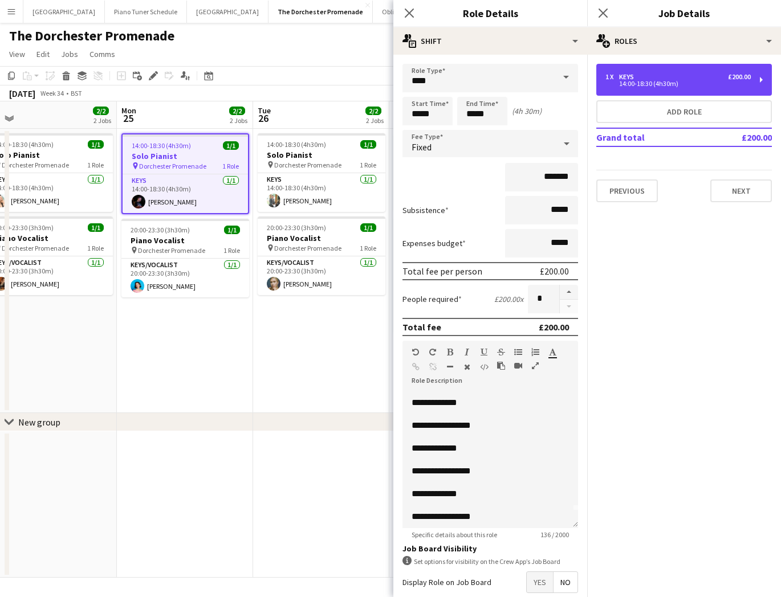
scroll to position [43, 0]
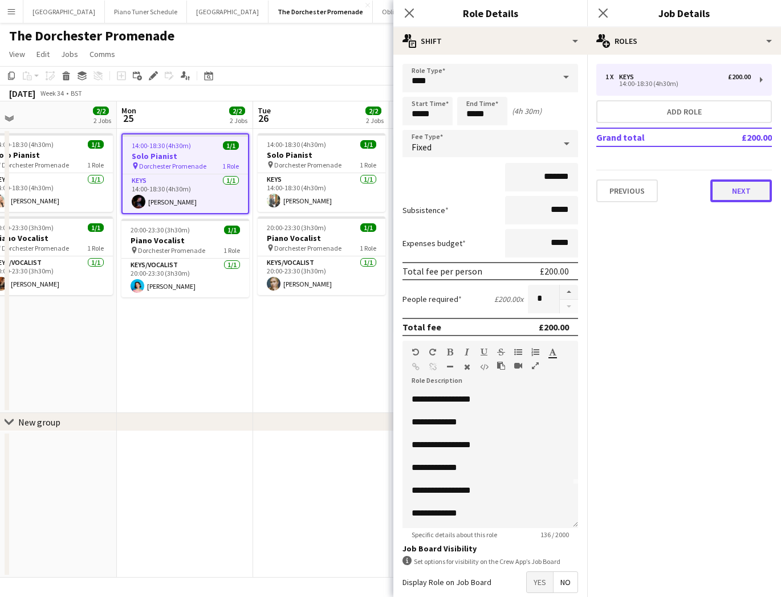
click at [745, 193] on button "Next" at bounding box center [741, 191] width 62 height 23
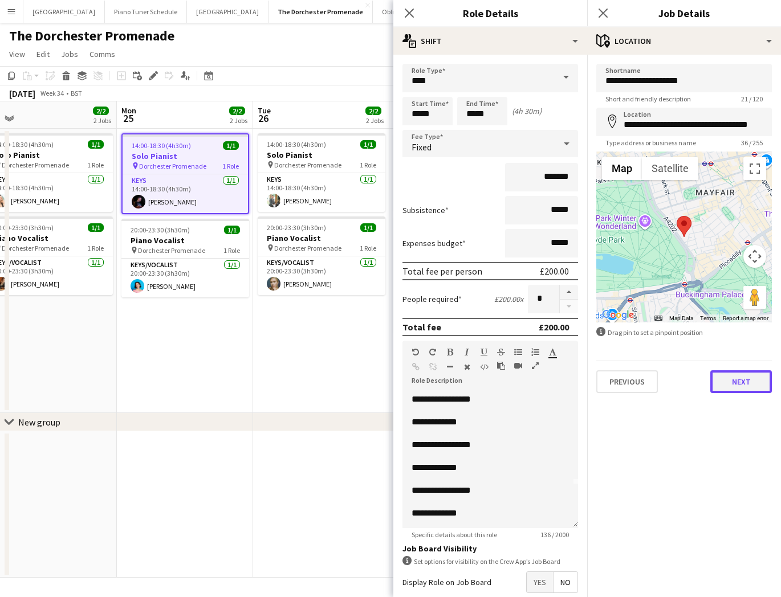
click at [737, 381] on button "Next" at bounding box center [741, 382] width 62 height 23
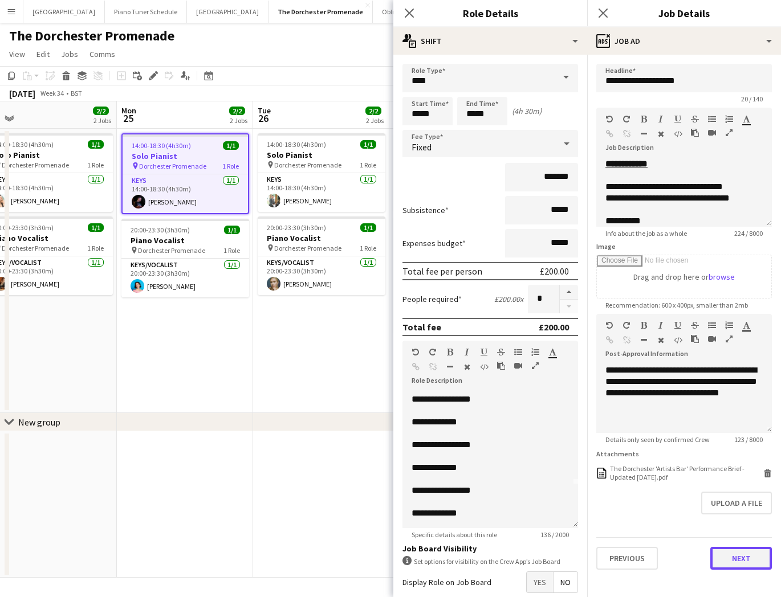
click at [721, 552] on button "Next" at bounding box center [741, 558] width 62 height 23
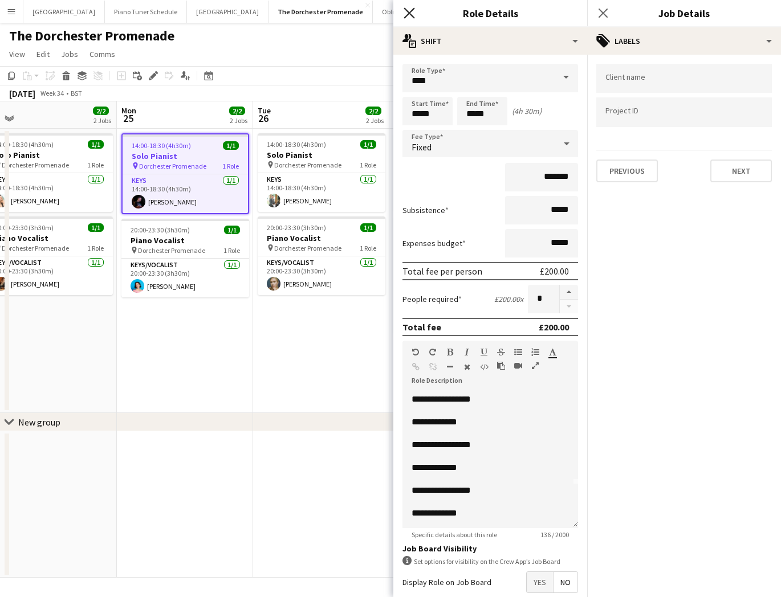
click at [409, 15] on icon "Close pop-in" at bounding box center [409, 12] width 11 height 11
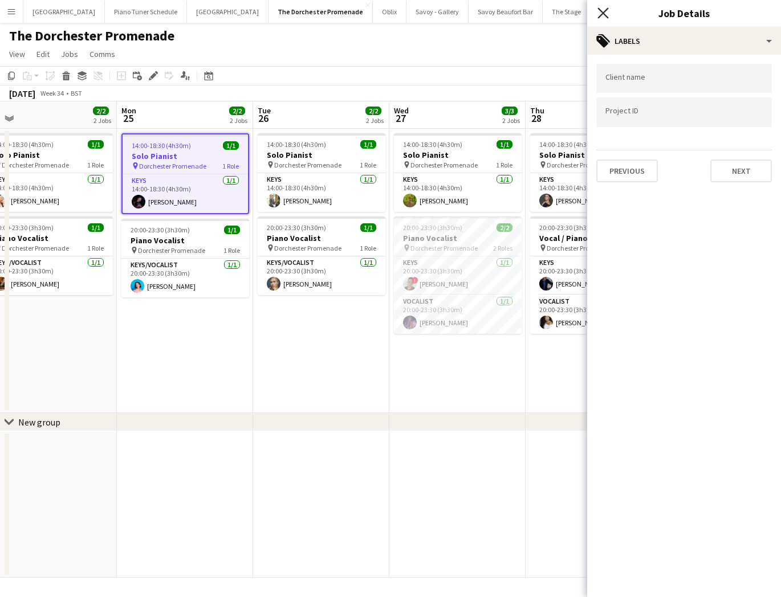
click at [605, 17] on icon "Close pop-in" at bounding box center [602, 12] width 11 height 11
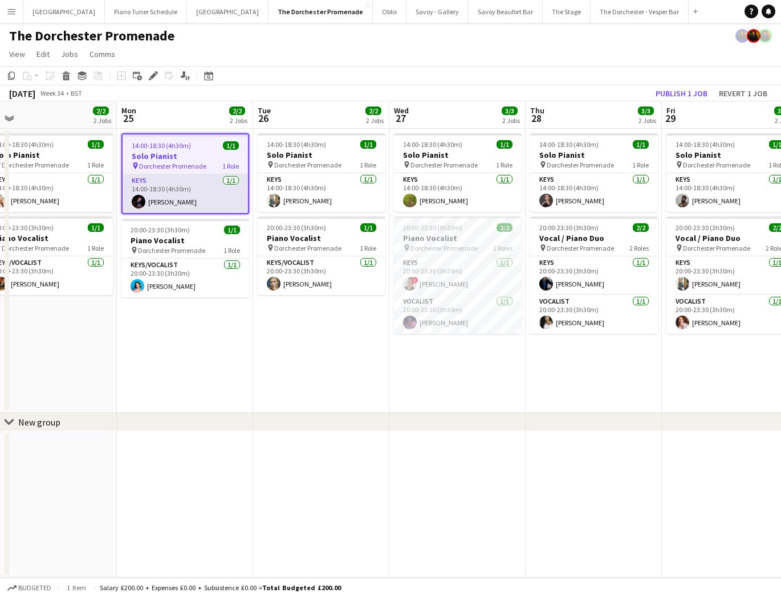
click at [154, 206] on app-card-role "Keys 1/1 14:00-18:30 (4h30m) Dan Bathurst" at bounding box center [185, 193] width 125 height 39
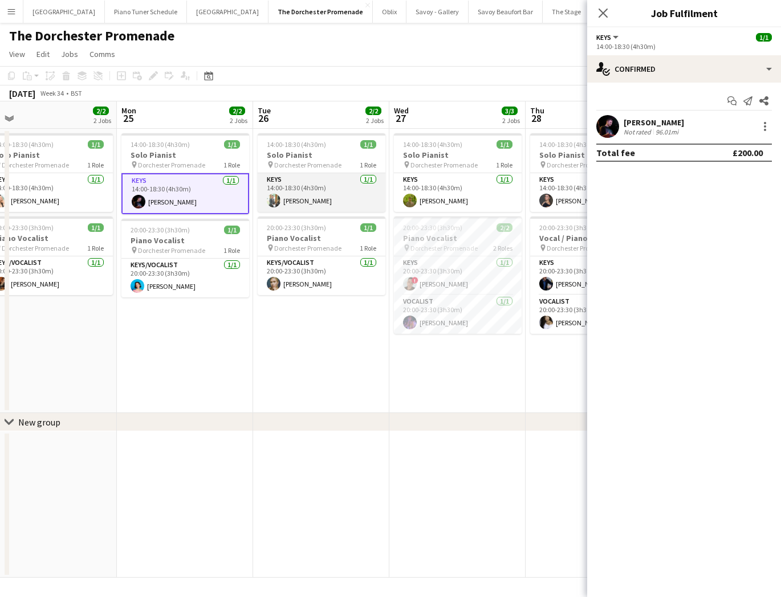
click at [319, 196] on app-card-role "Keys 1/1 14:00-18:30 (4h30m) Michael Raggatt" at bounding box center [322, 192] width 128 height 39
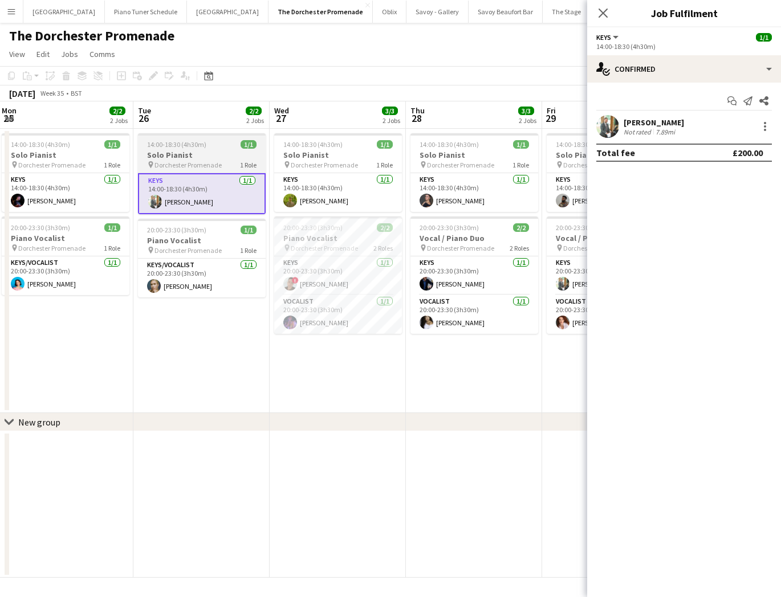
scroll to position [0, 367]
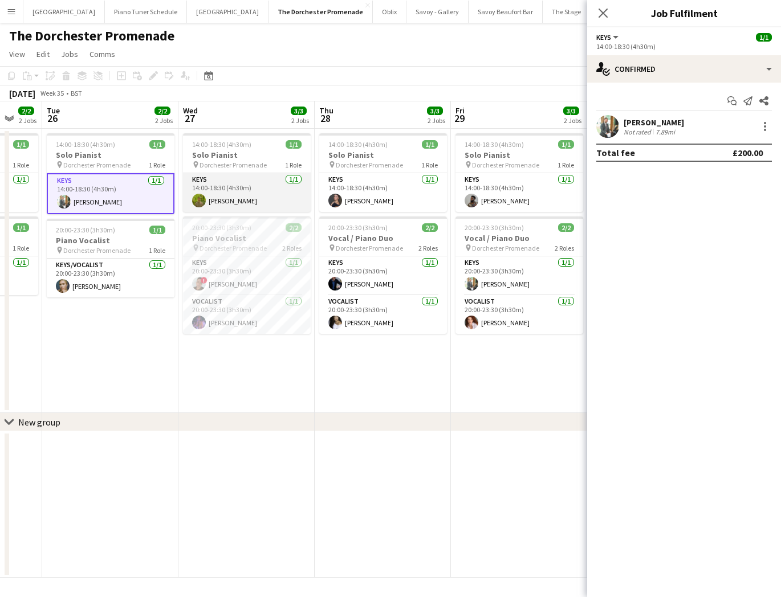
click at [270, 199] on app-card-role "Keys 1/1 14:00-18:30 (4h30m) Charles Carr" at bounding box center [247, 192] width 128 height 39
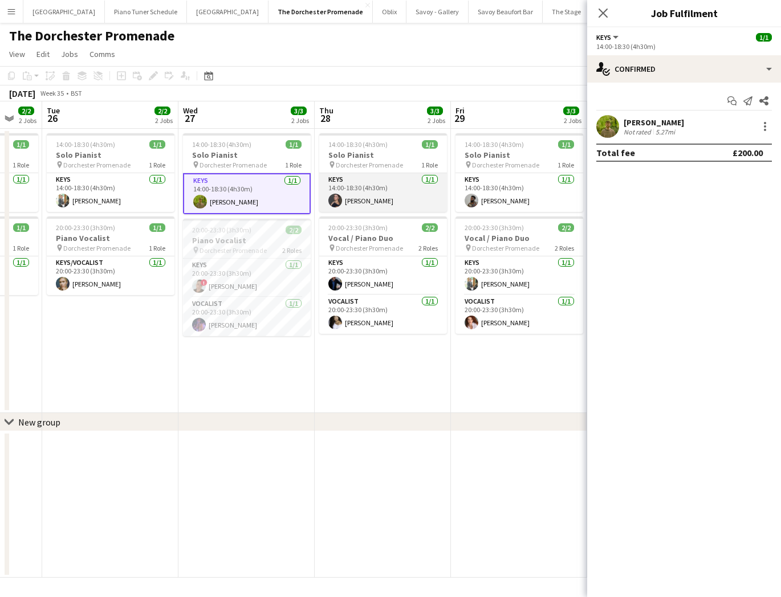
click at [330, 198] on app-user-avatar at bounding box center [335, 201] width 14 height 14
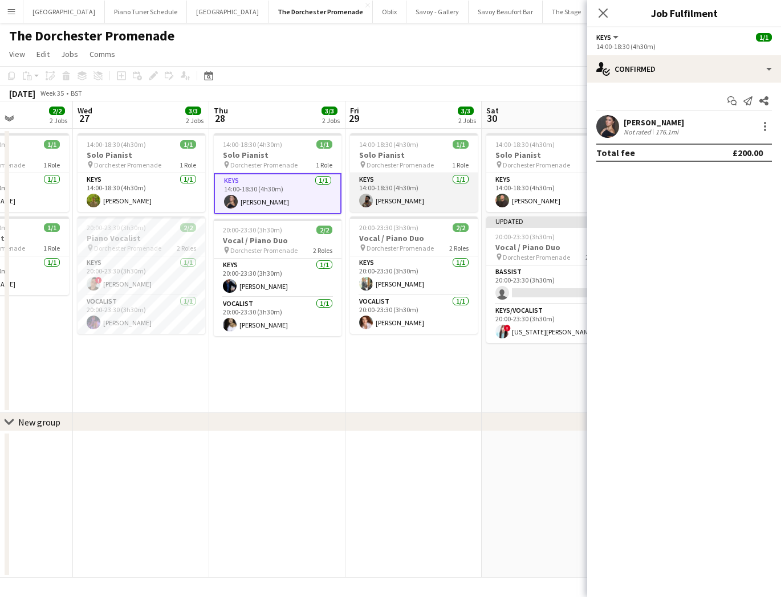
click at [369, 198] on app-user-avatar at bounding box center [366, 201] width 14 height 14
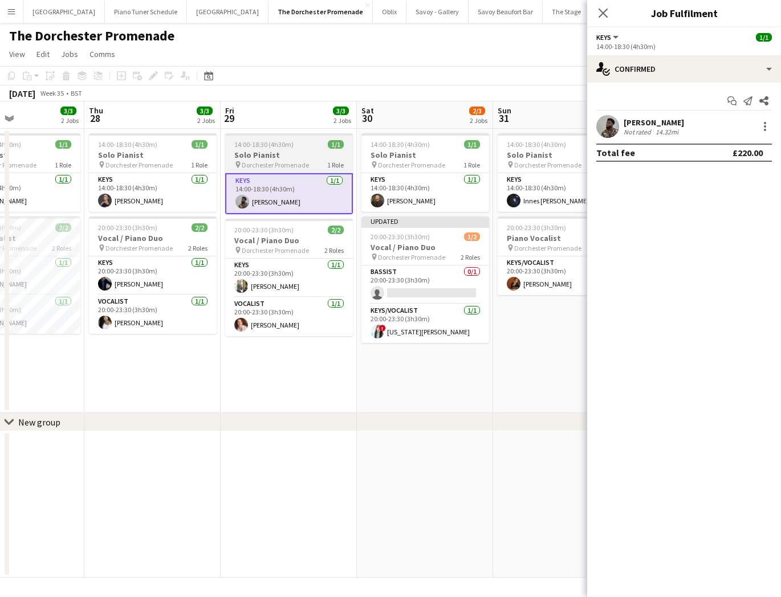
scroll to position [0, 471]
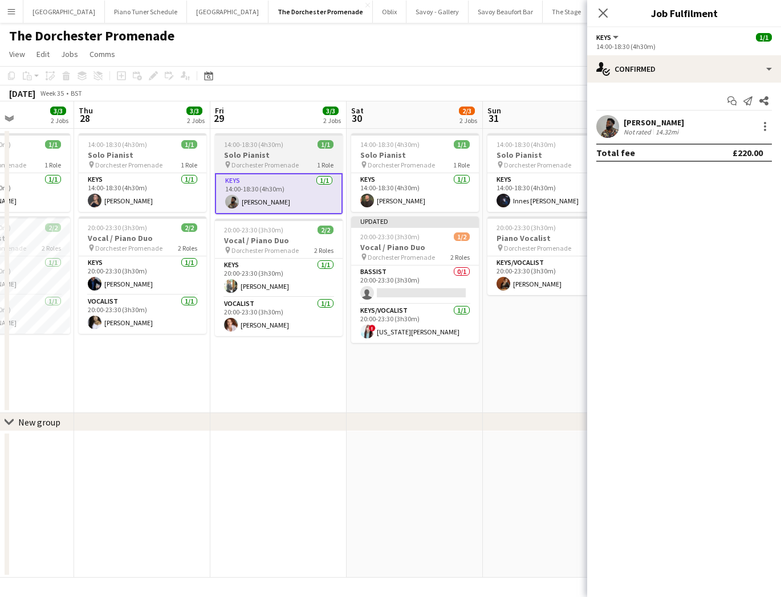
drag, startPoint x: 309, startPoint y: 157, endPoint x: 290, endPoint y: 160, distance: 19.7
click at [309, 157] on h3 "Solo Pianist" at bounding box center [279, 155] width 128 height 10
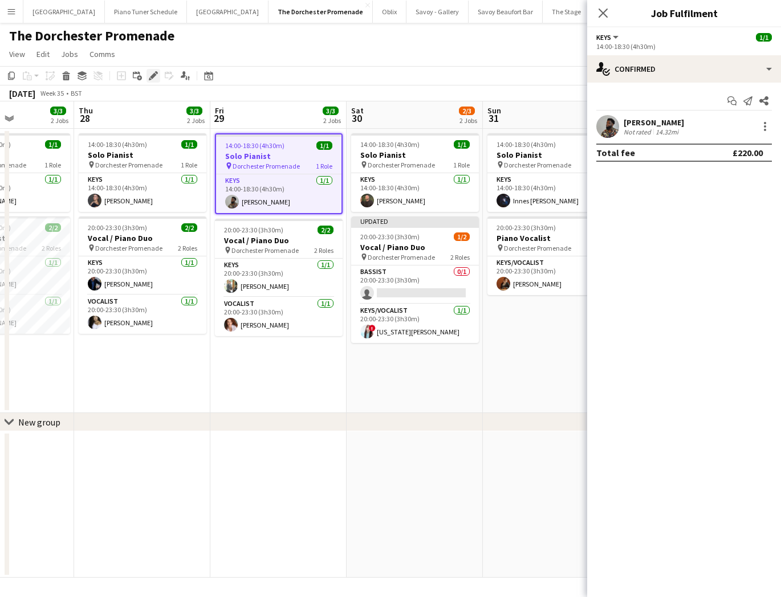
click at [153, 78] on icon "Edit" at bounding box center [153, 75] width 9 height 9
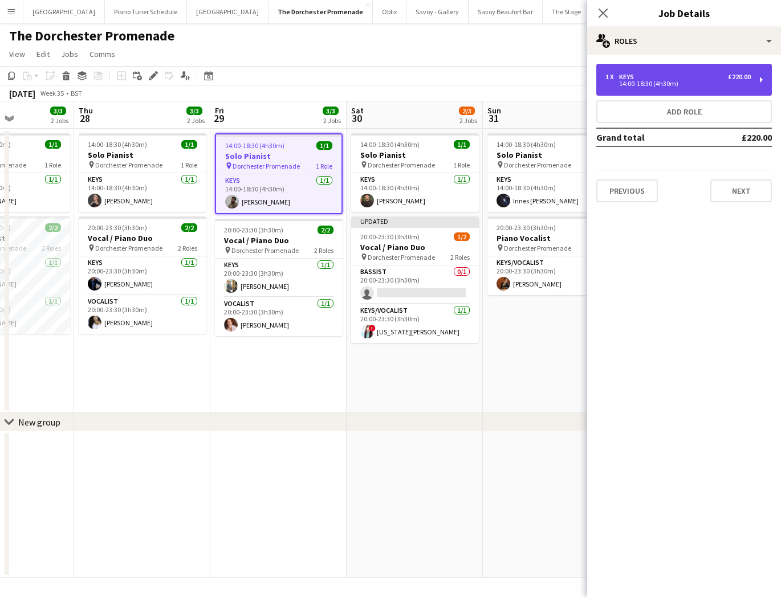
click at [694, 84] on div "14:00-18:30 (4h30m)" at bounding box center [677, 84] width 145 height 6
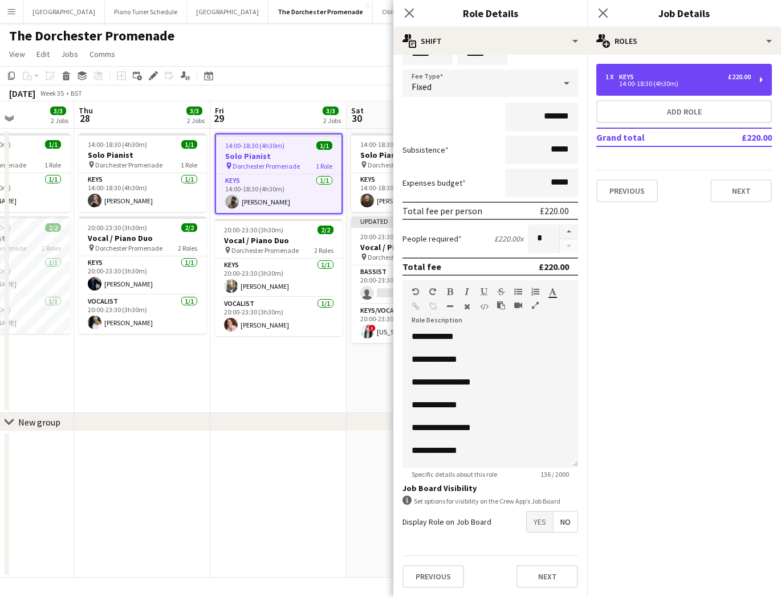
scroll to position [43, 0]
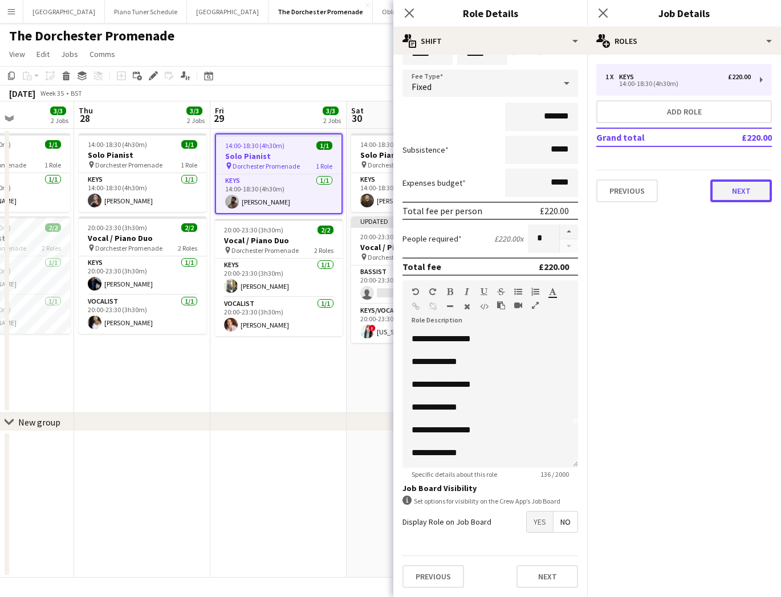
click at [738, 202] on button "Next" at bounding box center [741, 191] width 62 height 23
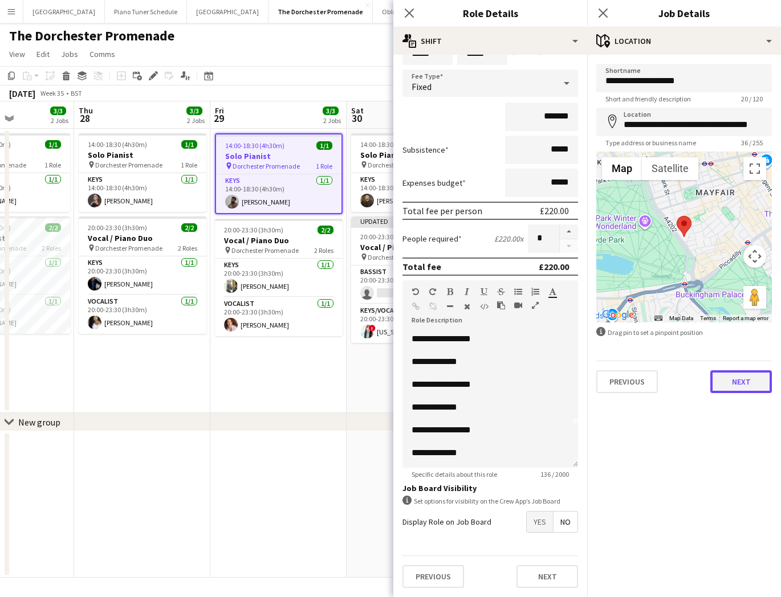
click at [745, 376] on button "Next" at bounding box center [741, 382] width 62 height 23
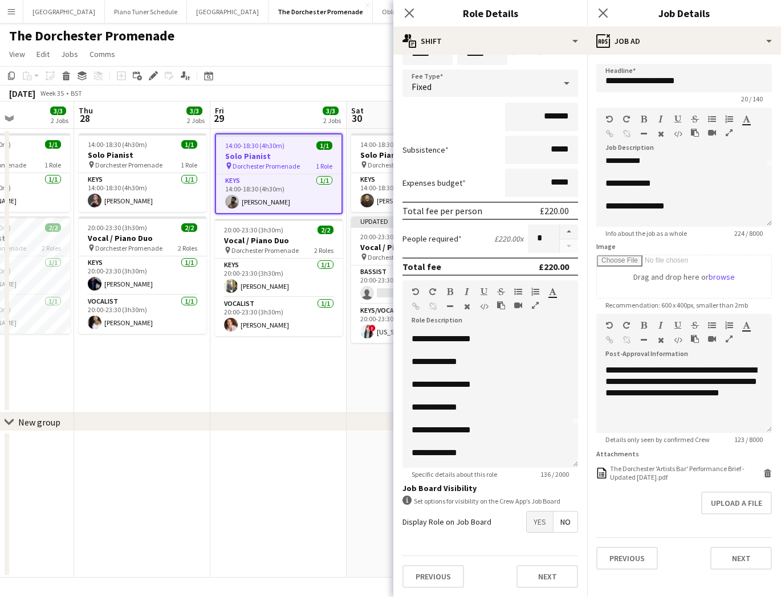
scroll to position [62, 0]
click at [704, 190] on div "**********" at bounding box center [683, 161] width 157 height 148
click at [728, 568] on button "Next" at bounding box center [741, 558] width 62 height 23
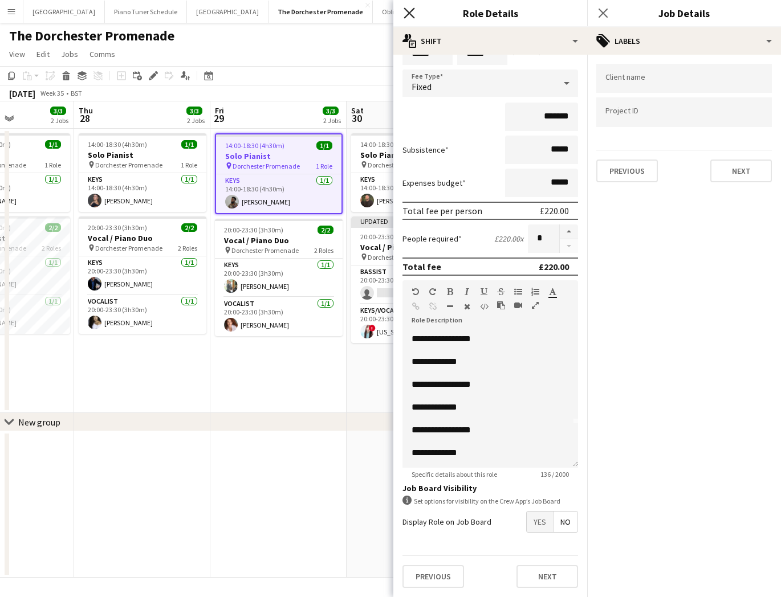
click at [410, 16] on icon "Close pop-in" at bounding box center [409, 12] width 11 height 11
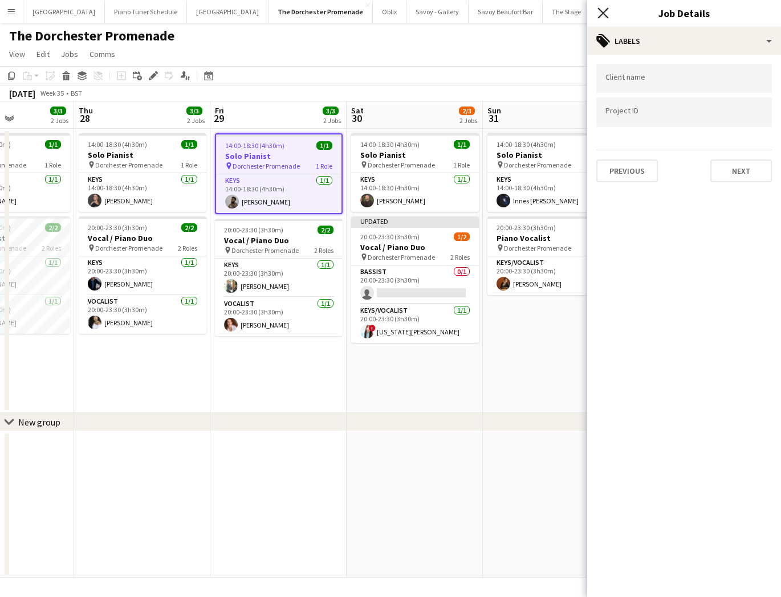
click at [599, 11] on icon "Close pop-in" at bounding box center [602, 12] width 11 height 11
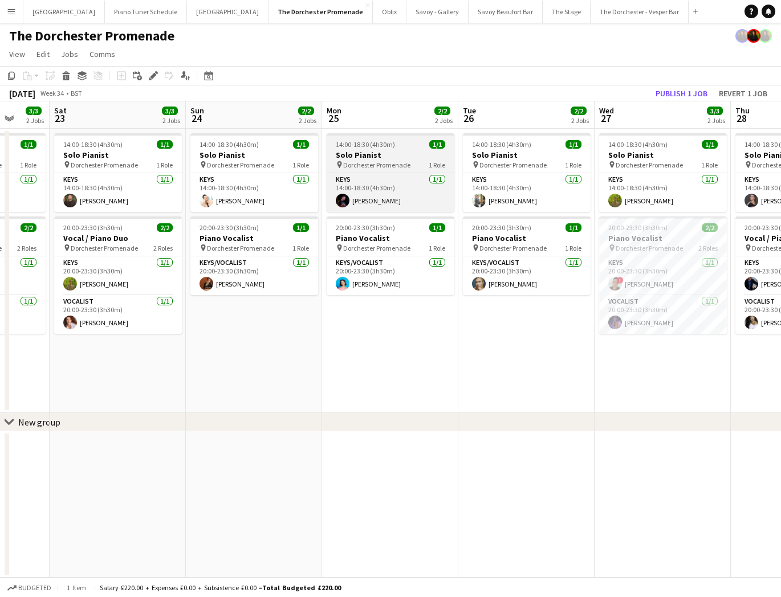
scroll to position [0, 425]
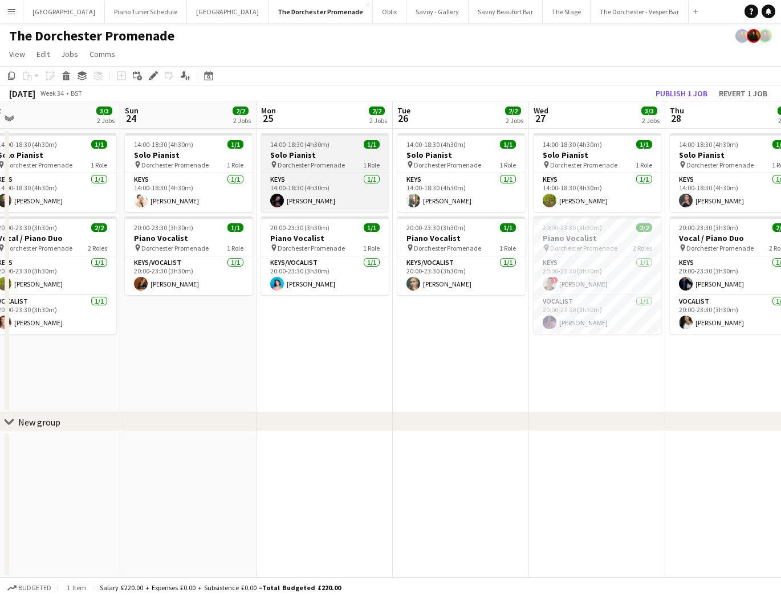
click at [302, 148] on span "14:00-18:30 (4h30m)" at bounding box center [299, 144] width 59 height 9
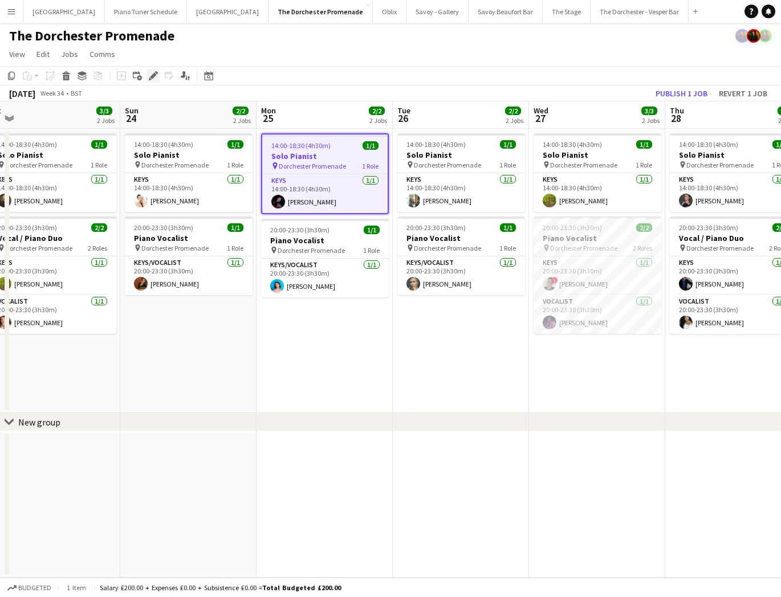
click at [153, 78] on icon "Edit" at bounding box center [153, 75] width 9 height 9
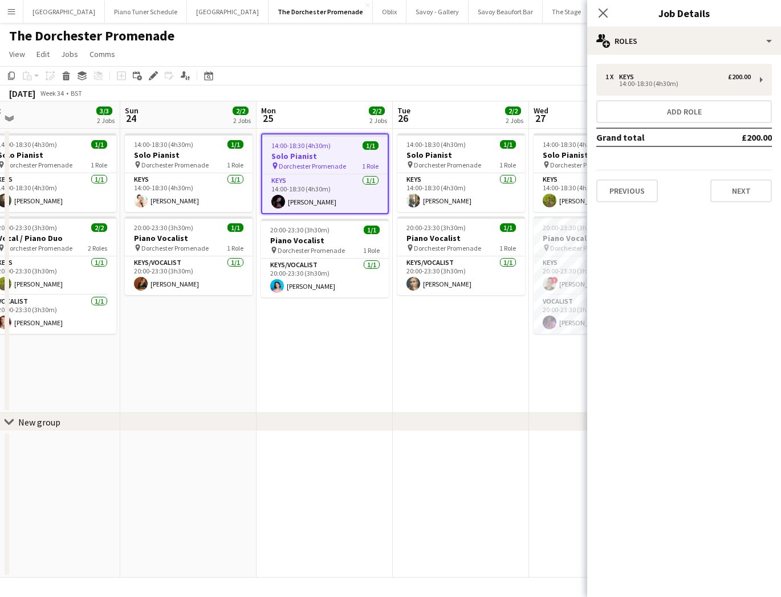
click at [284, 143] on span "14:00-18:30 (4h30m)" at bounding box center [300, 145] width 59 height 9
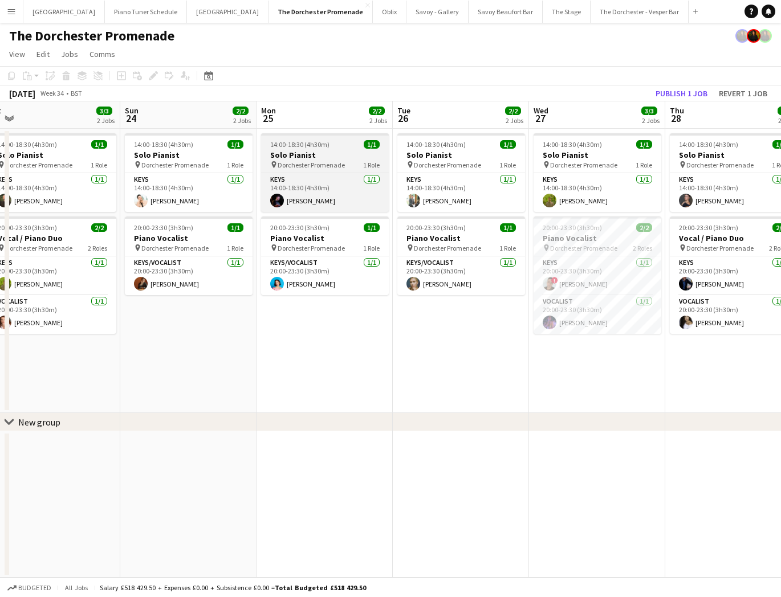
click at [325, 148] on span "14:00-18:30 (4h30m)" at bounding box center [299, 144] width 59 height 9
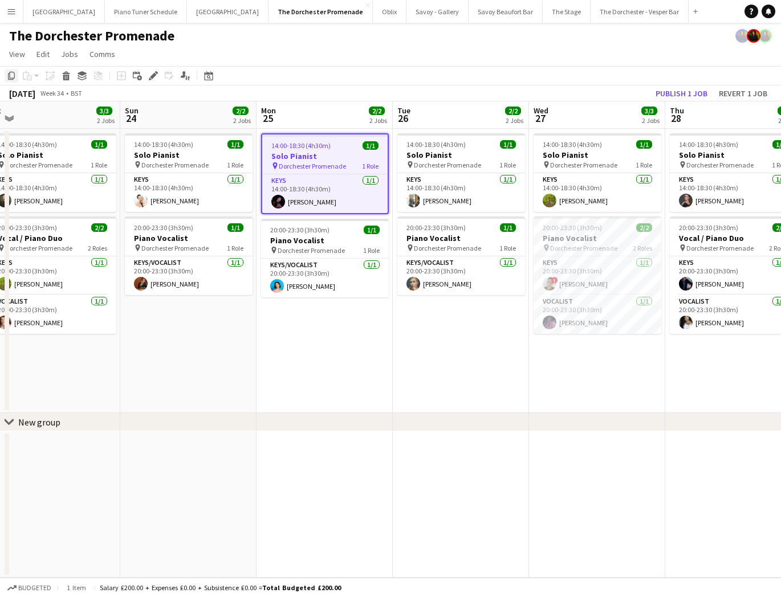
click at [9, 74] on icon at bounding box center [11, 76] width 7 height 8
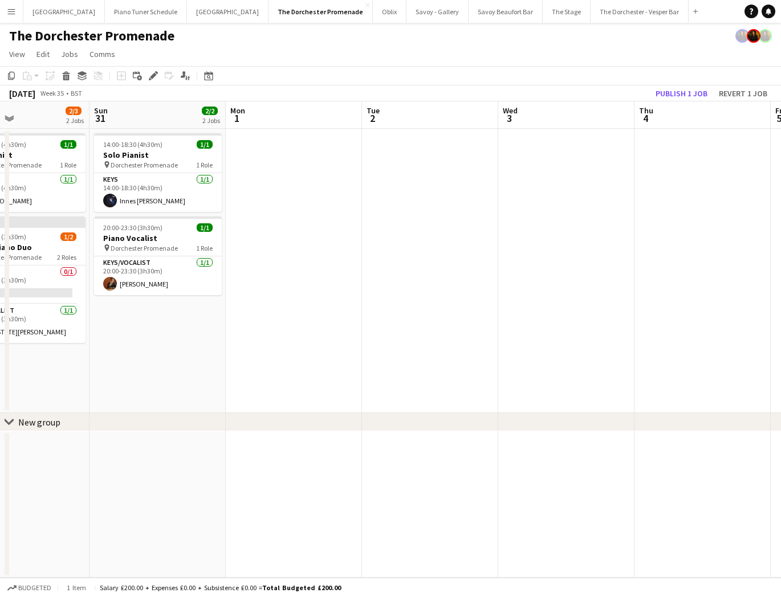
drag, startPoint x: 203, startPoint y: 164, endPoint x: 269, endPoint y: 174, distance: 66.4
click at [212, 165] on app-calendar-viewport "Wed 27 3/3 2 Jobs Thu 28 3/3 2 Jobs Fri 29 3/3 2 Jobs Sat 30 2/3 2 Jobs Sun 31 …" at bounding box center [390, 339] width 781 height 477
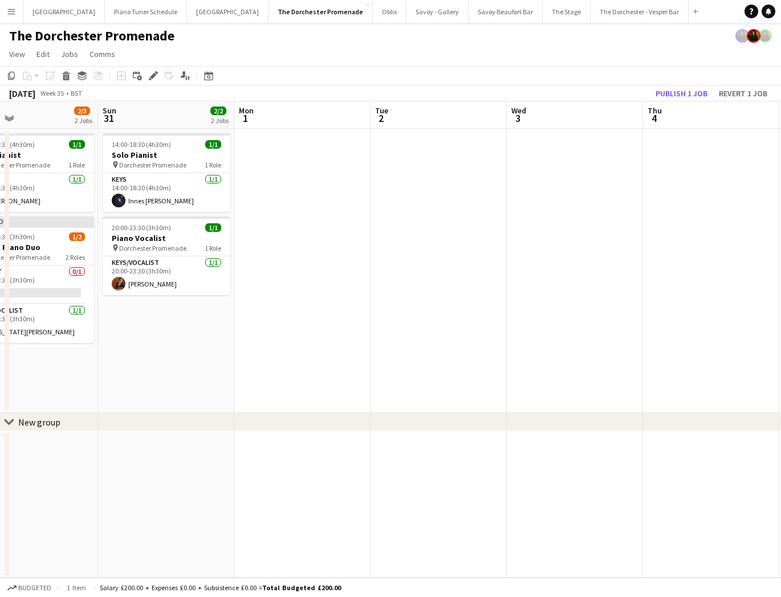
click at [279, 173] on app-date-cell at bounding box center [302, 271] width 136 height 284
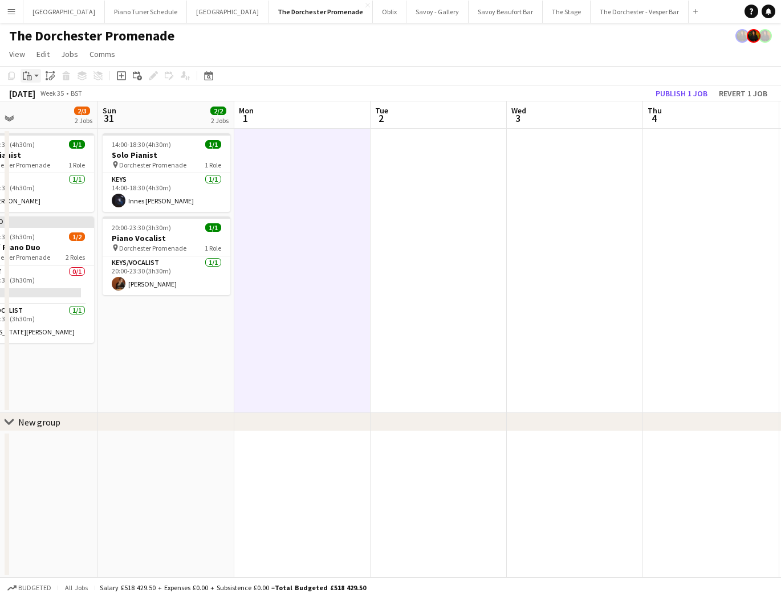
click at [30, 72] on icon "Paste" at bounding box center [27, 75] width 9 height 9
click at [40, 90] on div "Paste Command V Paste with crew Command Shift V" at bounding box center [75, 107] width 109 height 49
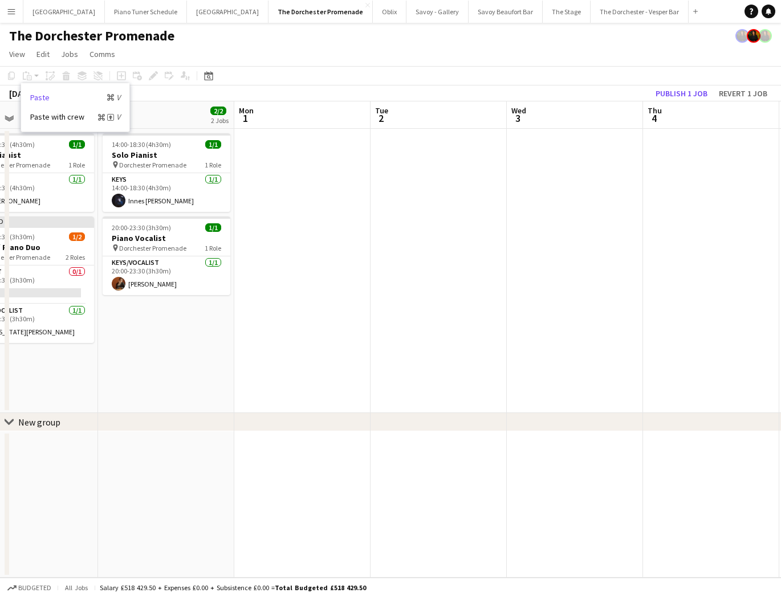
click at [56, 98] on link "Paste Command V" at bounding box center [75, 97] width 90 height 10
click at [368, 169] on div "14:00-18:30 (4h30m) 1/1 Solo Pianist pin Dorchester Promenade 1 Role Keys 1/1 1…" at bounding box center [302, 271] width 1499 height 284
click at [319, 163] on app-date-cell at bounding box center [301, 271] width 136 height 284
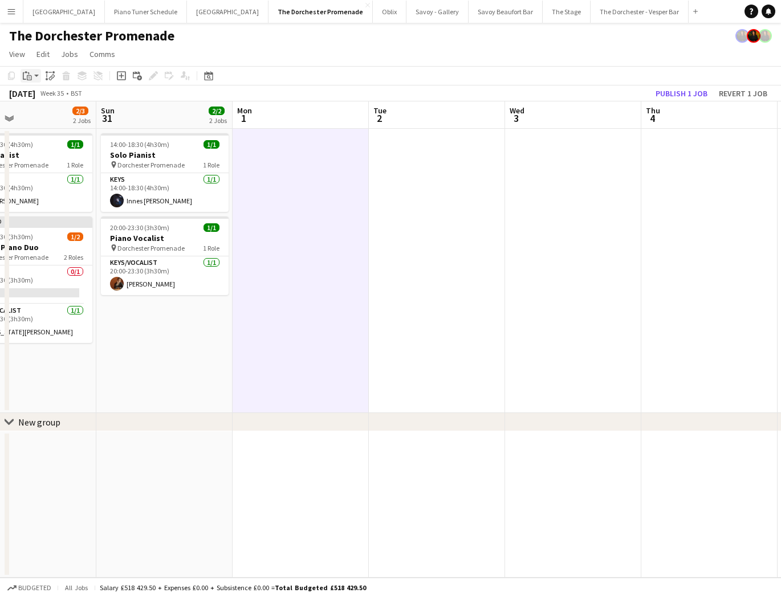
click at [27, 75] on icon "Paste" at bounding box center [27, 75] width 9 height 9
click at [37, 95] on link "Paste Command V" at bounding box center [75, 97] width 90 height 10
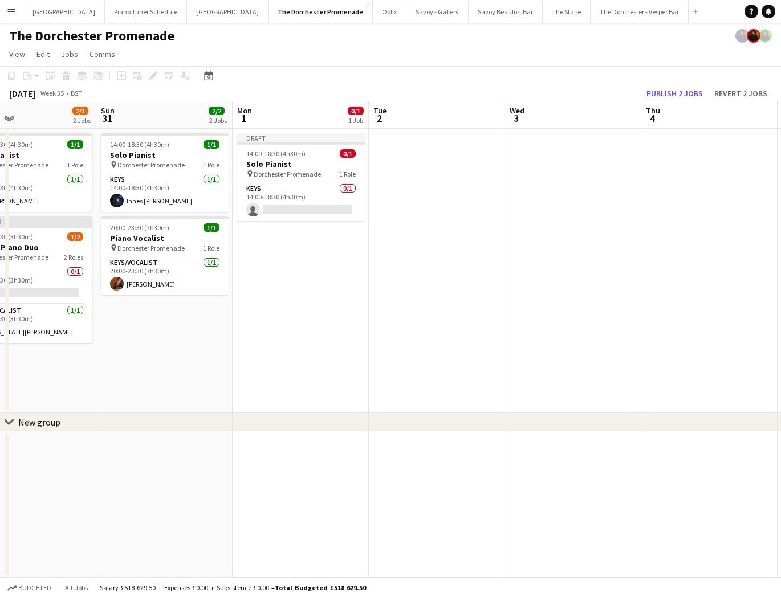
click at [408, 142] on app-date-cell at bounding box center [437, 271] width 136 height 284
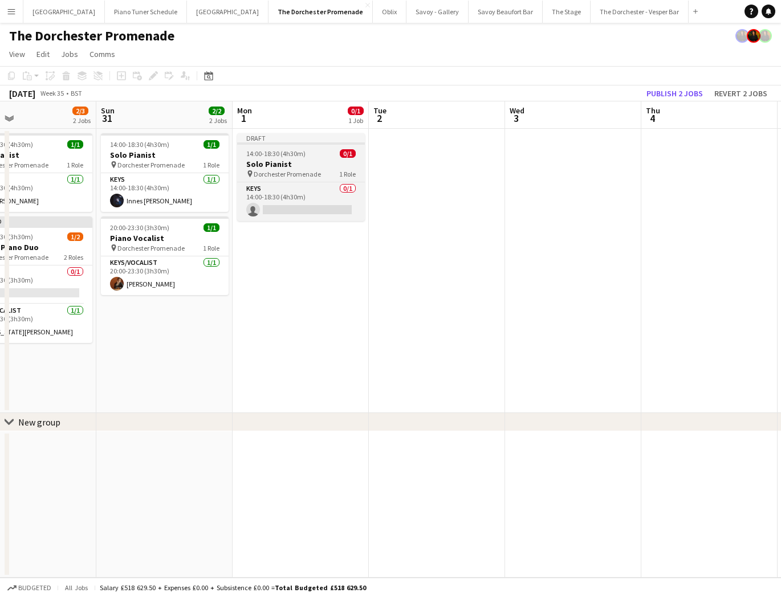
scroll to position [0, 450]
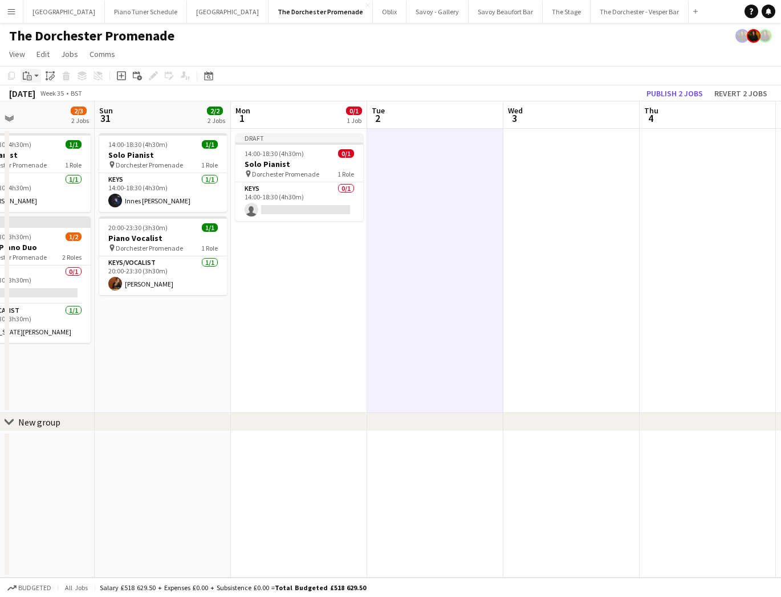
click at [29, 75] on icon "Paste" at bounding box center [27, 75] width 9 height 9
click at [36, 97] on link "Paste Command V" at bounding box center [75, 97] width 90 height 10
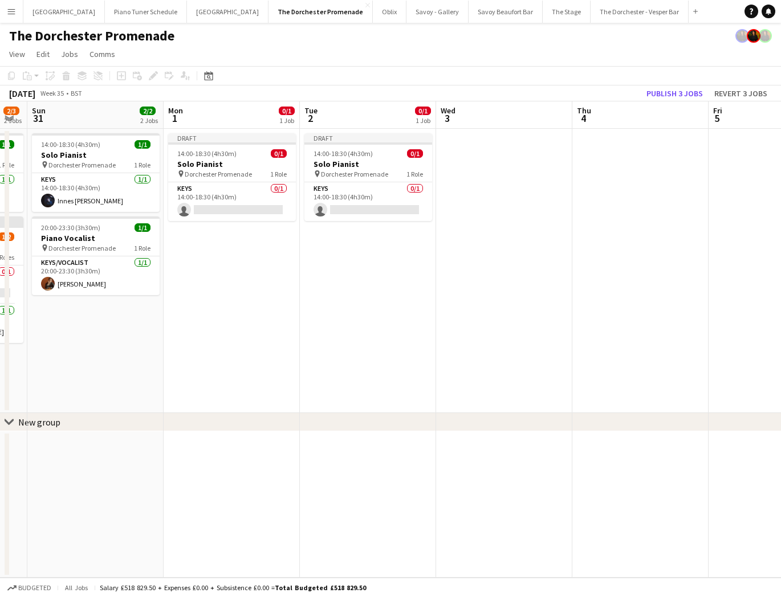
scroll to position [0, 408]
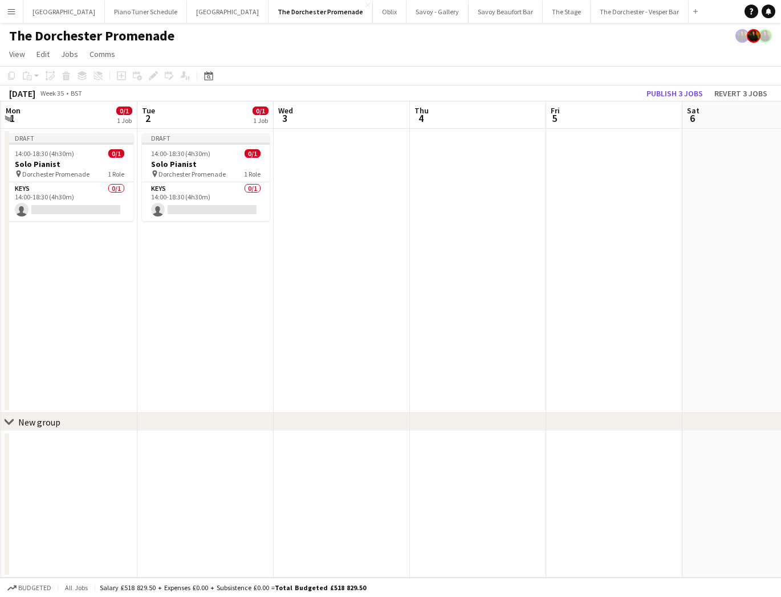
click at [327, 149] on app-date-cell at bounding box center [342, 271] width 136 height 284
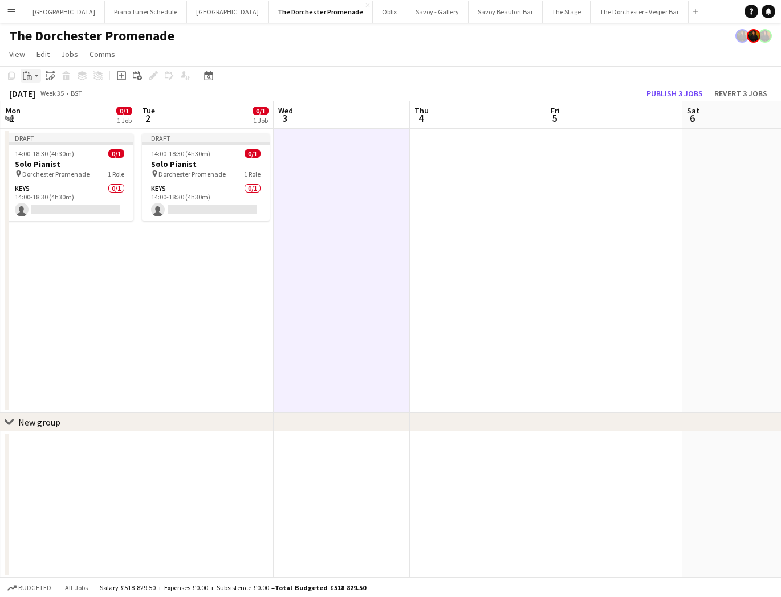
click at [31, 79] on icon at bounding box center [29, 77] width 5 height 5
click at [65, 97] on link "Paste Command V" at bounding box center [75, 97] width 90 height 10
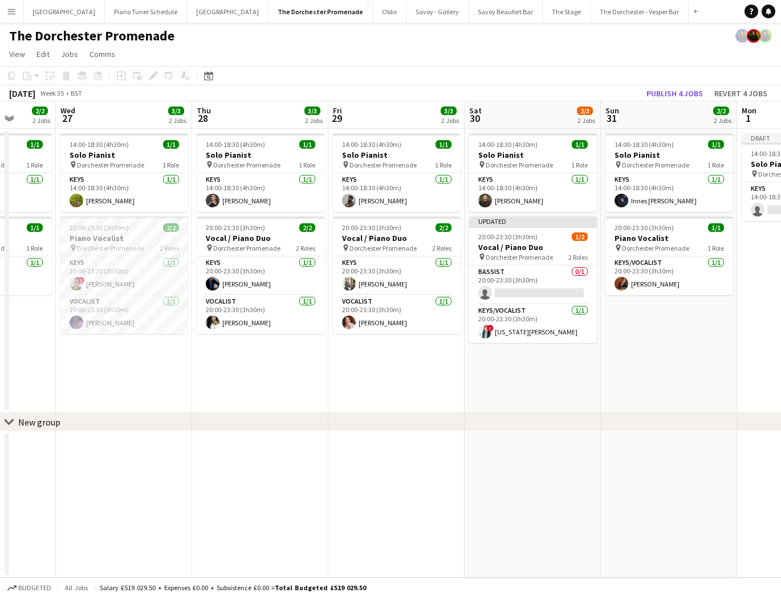
scroll to position [0, 318]
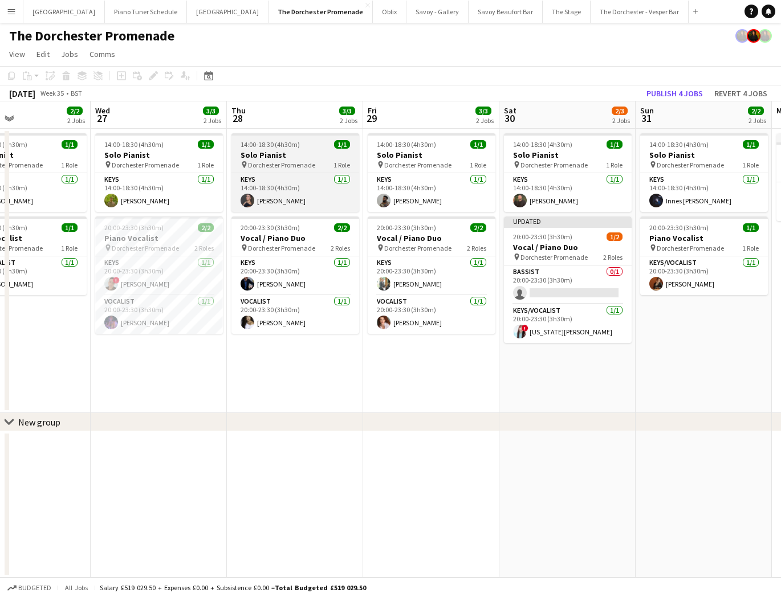
click at [279, 173] on div "Keys 1/1 14:00-18:30 (4h30m) Laura Macy" at bounding box center [295, 192] width 128 height 39
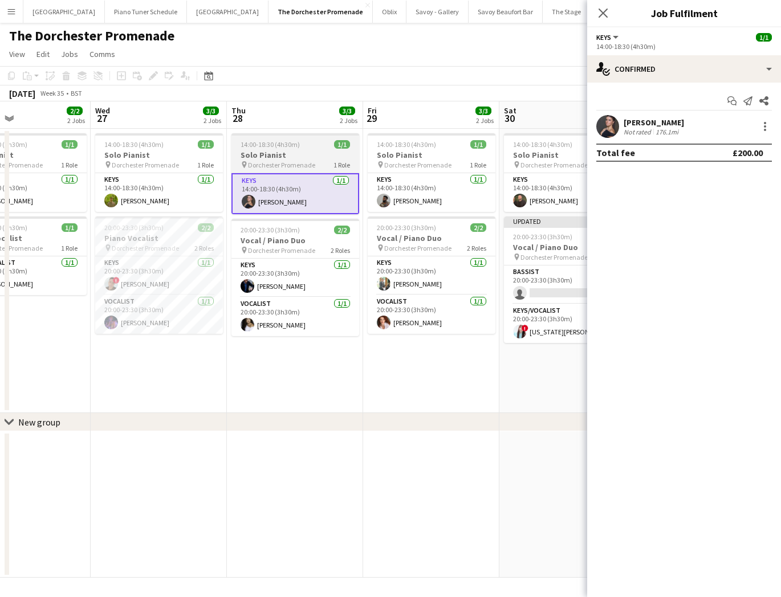
click at [271, 149] on app-job-card "14:00-18:30 (4h30m) 1/1 Solo Pianist pin Dorchester Promenade 1 Role Keys 1/1 1…" at bounding box center [295, 173] width 128 height 81
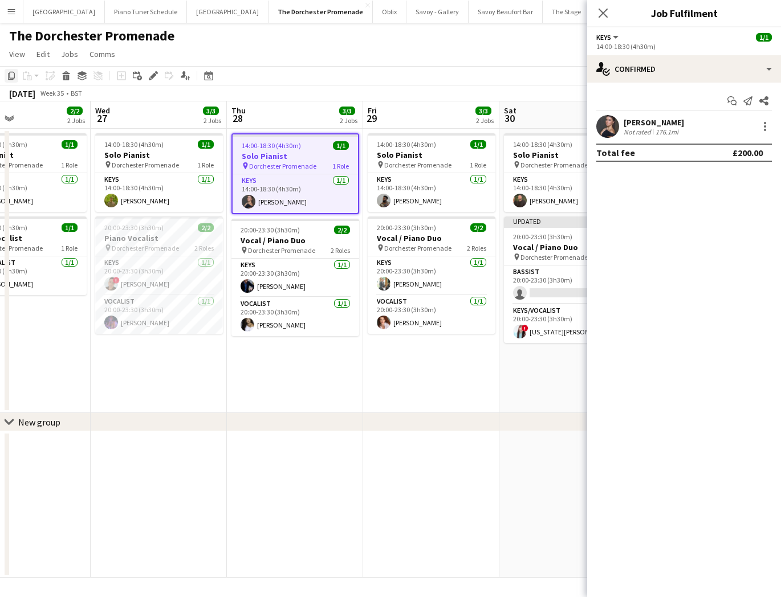
click at [11, 74] on icon "Copy" at bounding box center [11, 75] width 9 height 9
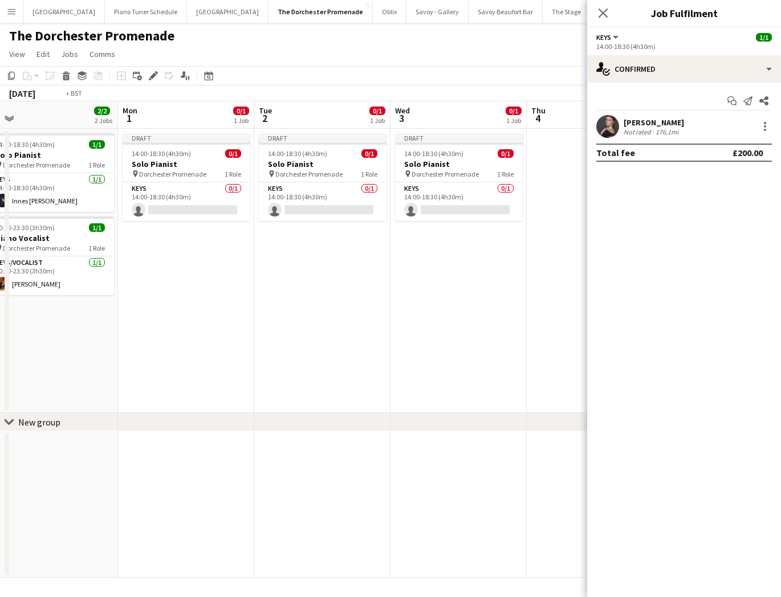
scroll to position [0, 408]
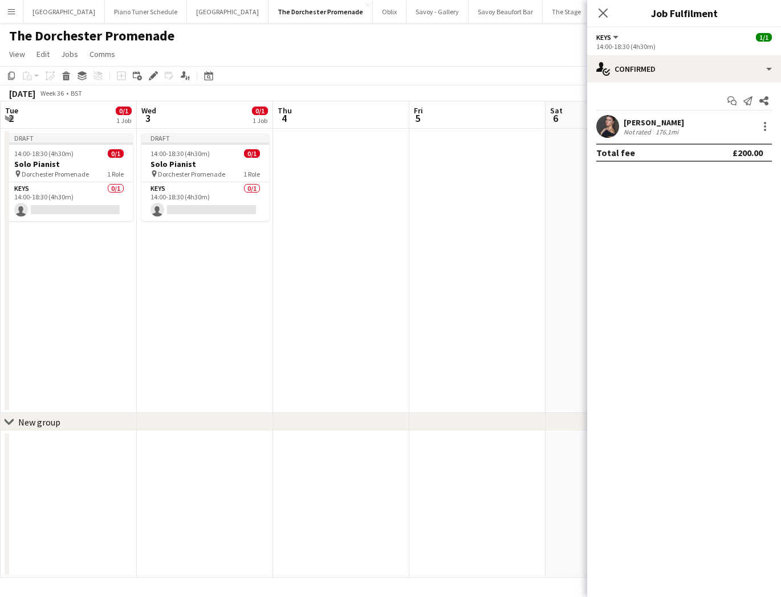
click at [302, 159] on app-date-cell at bounding box center [341, 271] width 136 height 284
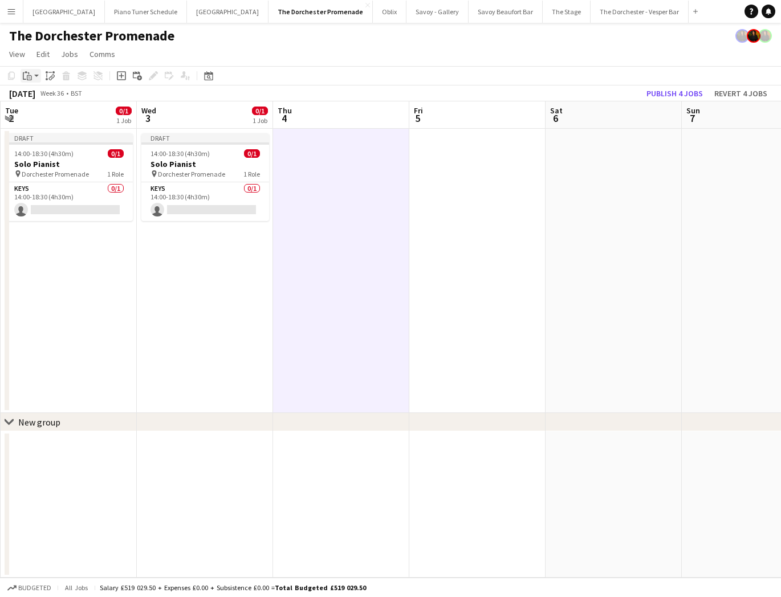
click at [30, 78] on icon "Paste" at bounding box center [27, 75] width 9 height 9
click at [38, 99] on link "Paste Command V" at bounding box center [75, 97] width 90 height 10
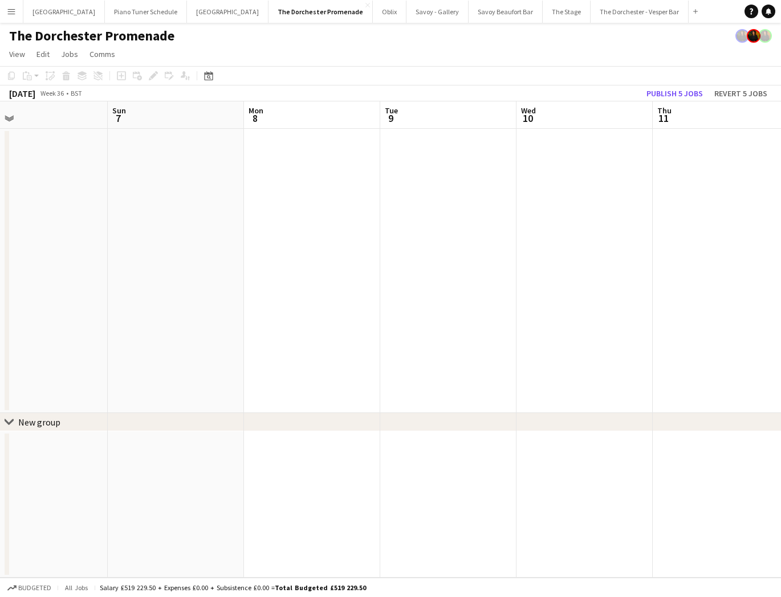
scroll to position [0, 440]
click at [337, 151] on app-date-cell at bounding box center [310, 271] width 136 height 284
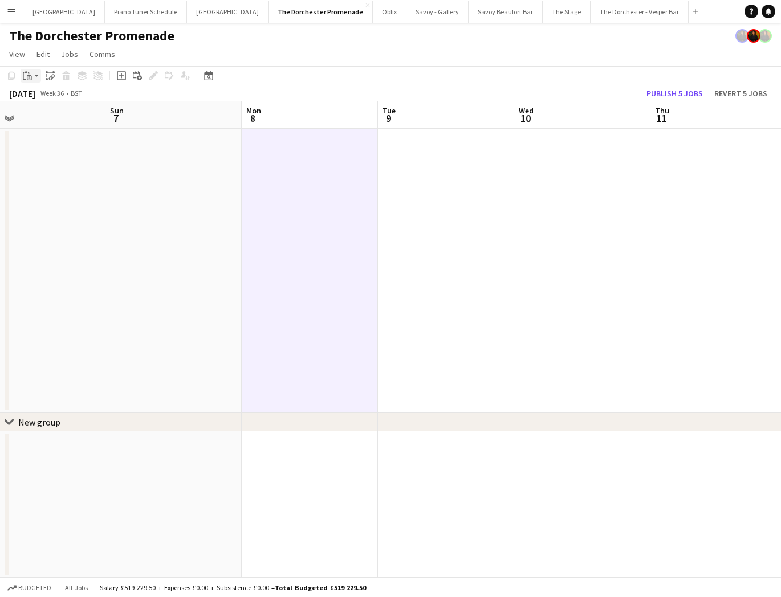
click at [31, 79] on icon at bounding box center [29, 77] width 5 height 5
click at [37, 95] on link "Paste Command V" at bounding box center [75, 97] width 90 height 10
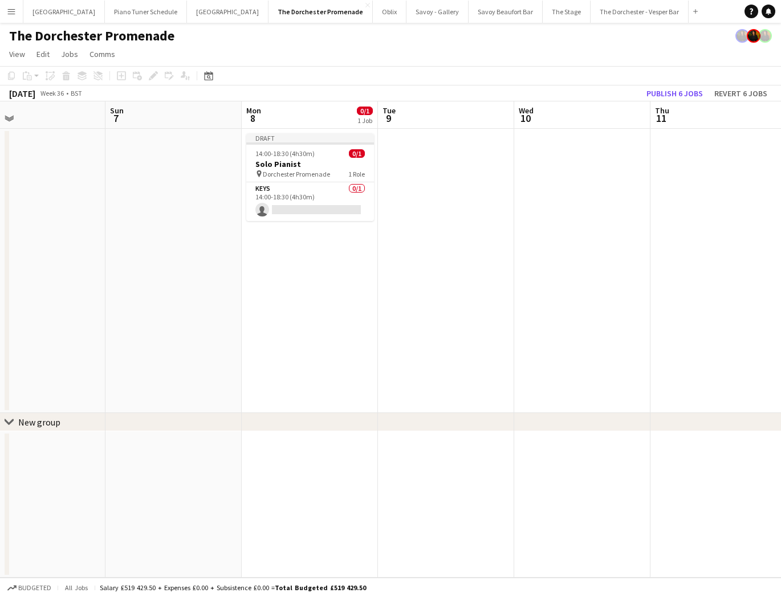
drag, startPoint x: 413, startPoint y: 140, endPoint x: 401, endPoint y: 139, distance: 12.7
click at [413, 140] on app-date-cell at bounding box center [446, 271] width 136 height 284
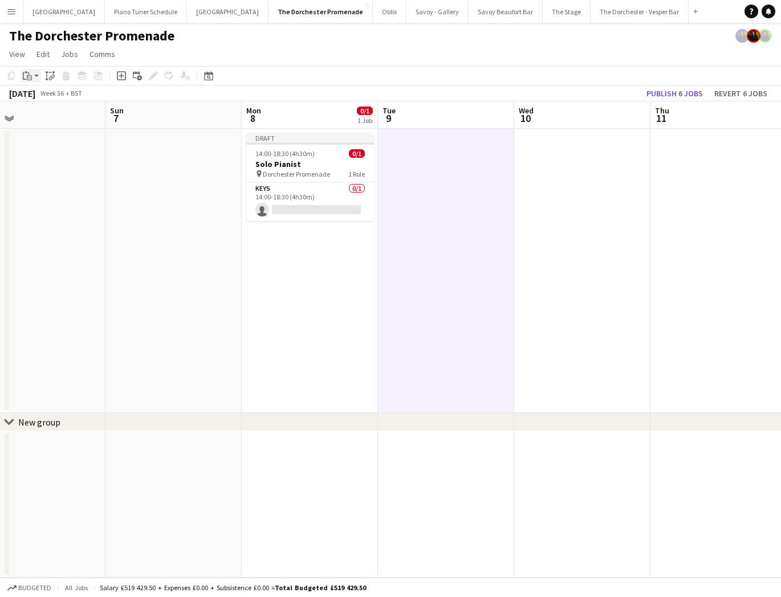
click at [27, 74] on icon "Paste" at bounding box center [27, 75] width 9 height 9
drag, startPoint x: 39, startPoint y: 95, endPoint x: 56, endPoint y: 98, distance: 17.4
click at [39, 95] on link "Paste Command V" at bounding box center [75, 97] width 90 height 10
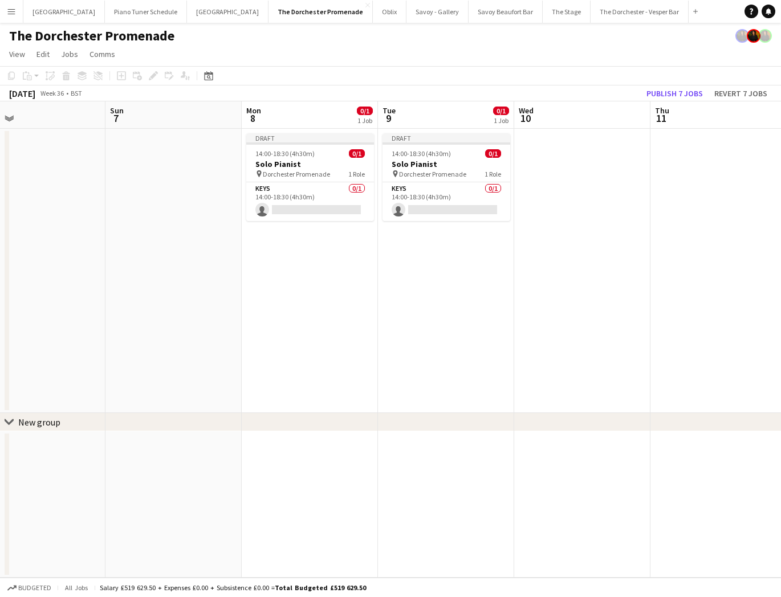
click at [549, 124] on app-board-header-date "Wed 10" at bounding box center [582, 114] width 136 height 27
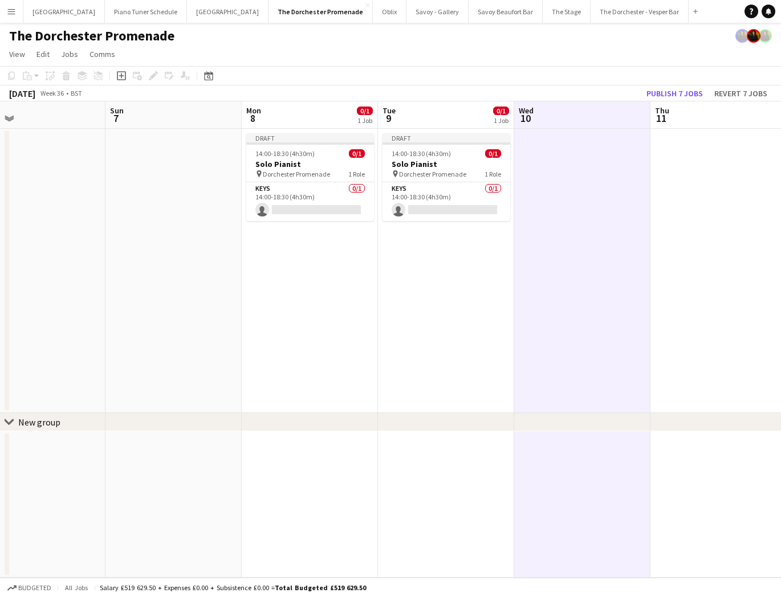
click at [25, 78] on div "Copy Paste Paste Command V Paste with crew Command Shift V Paste linked Job Del…" at bounding box center [55, 76] width 100 height 14
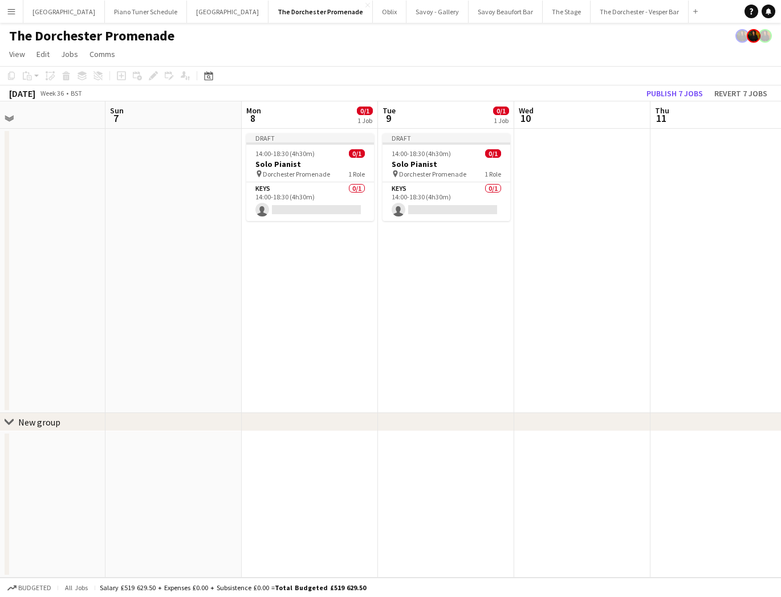
click at [573, 169] on app-date-cell at bounding box center [582, 271] width 136 height 284
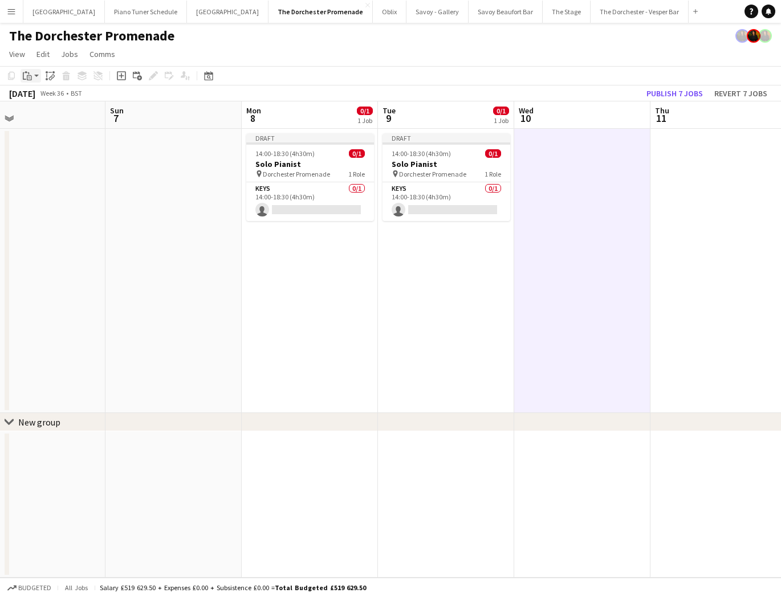
click at [32, 79] on div "Paste" at bounding box center [28, 76] width 14 height 14
click at [38, 93] on link "Paste Command V" at bounding box center [75, 97] width 90 height 10
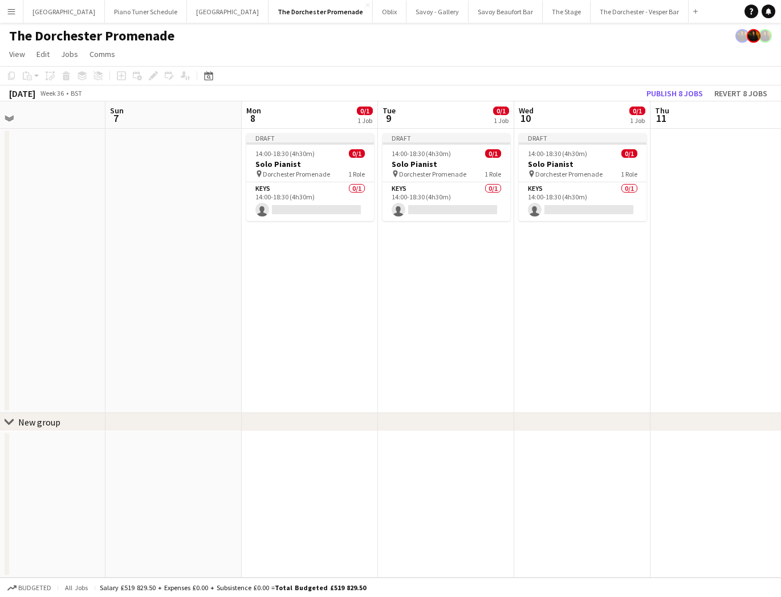
click at [735, 147] on app-date-cell at bounding box center [718, 271] width 136 height 284
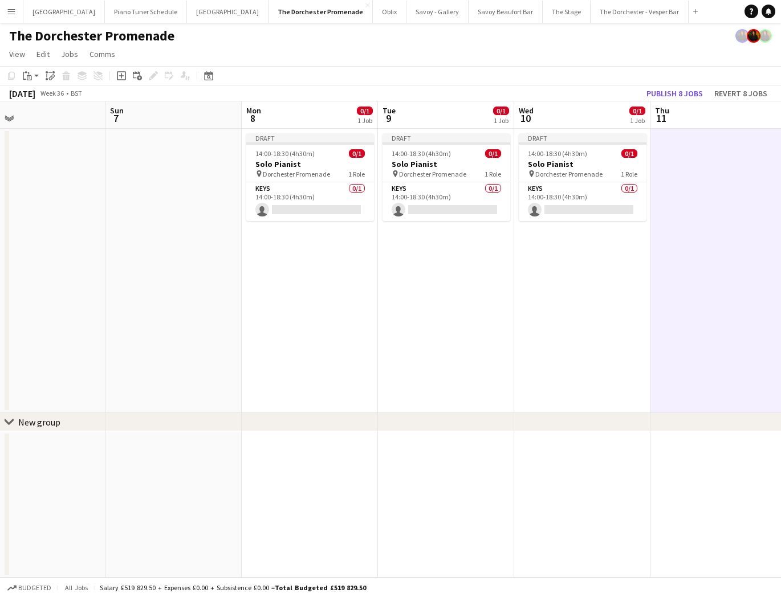
click at [27, 83] on app-toolbar "Copy Paste Paste Command V Paste with crew Command Shift V Paste linked Job [GE…" at bounding box center [390, 75] width 781 height 19
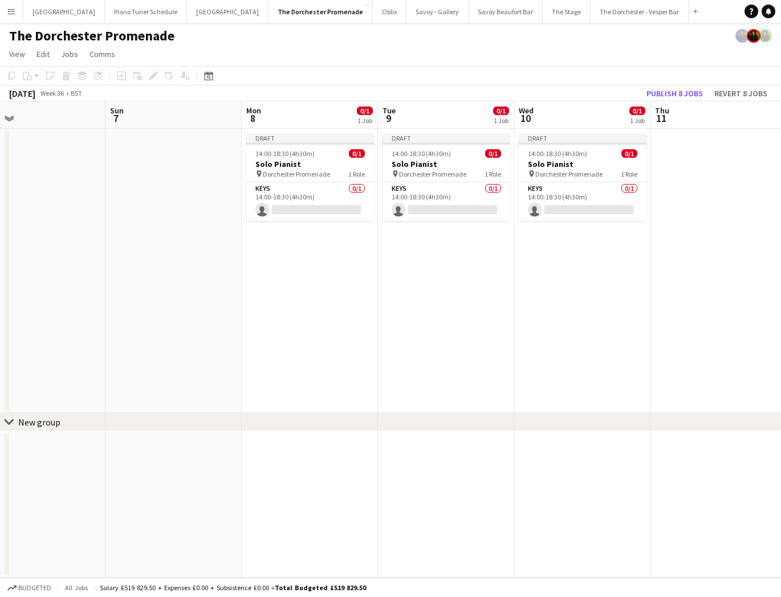
click at [706, 172] on app-date-cell at bounding box center [718, 271] width 136 height 284
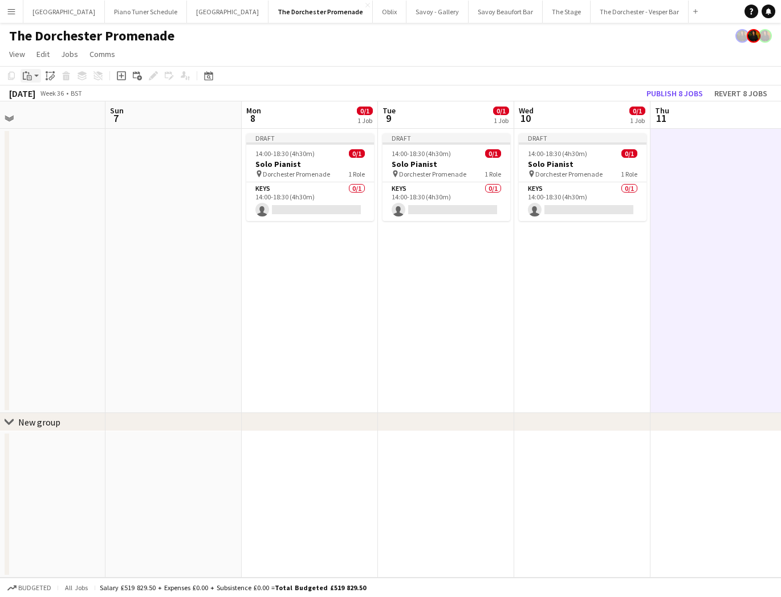
click at [30, 78] on icon "Paste" at bounding box center [27, 75] width 9 height 9
click at [38, 101] on link "Paste Command V" at bounding box center [75, 97] width 90 height 10
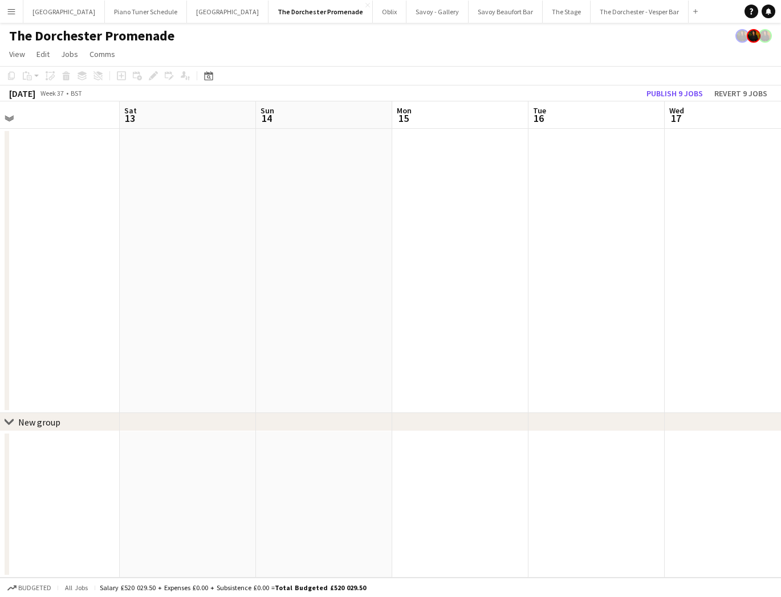
scroll to position [0, 487]
click at [388, 152] on app-date-cell at bounding box center [398, 271] width 136 height 284
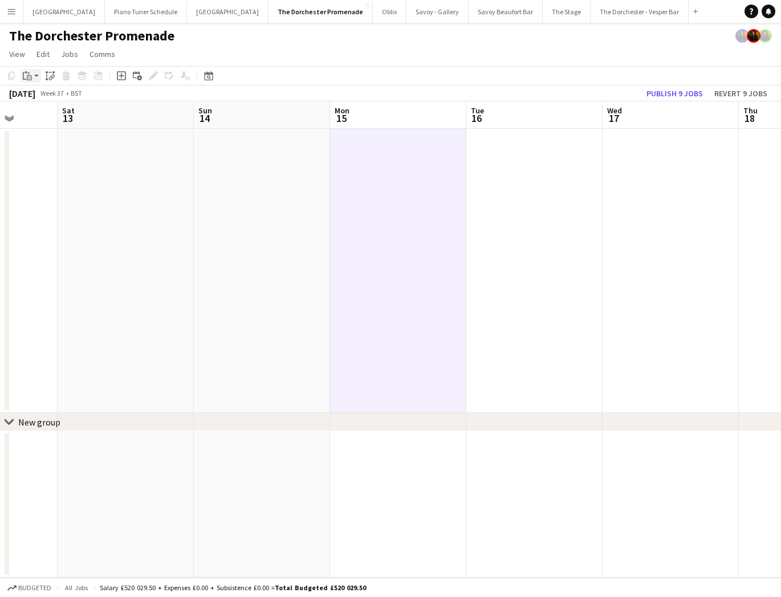
click at [29, 73] on icon at bounding box center [28, 73] width 1 height 2
click at [36, 96] on link "Paste Command V" at bounding box center [75, 97] width 90 height 10
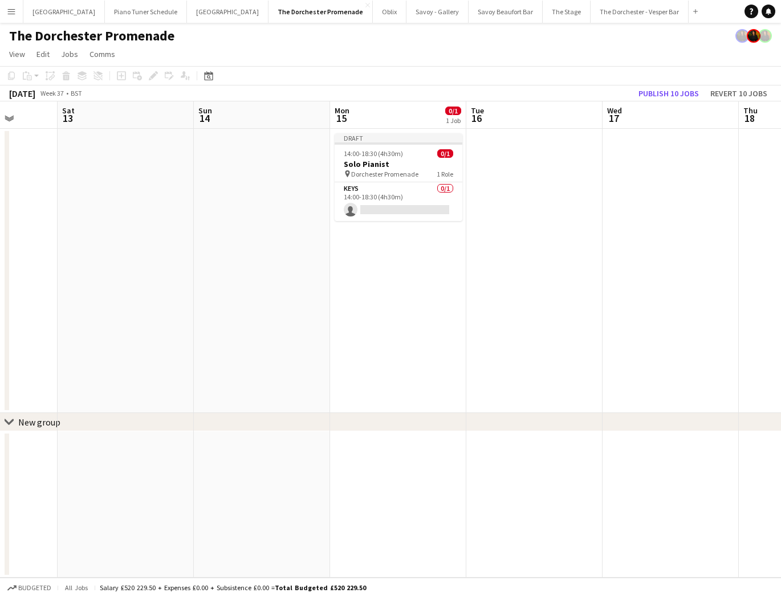
drag, startPoint x: 539, startPoint y: 161, endPoint x: 526, endPoint y: 159, distance: 13.3
click at [539, 161] on app-date-cell at bounding box center [534, 271] width 136 height 284
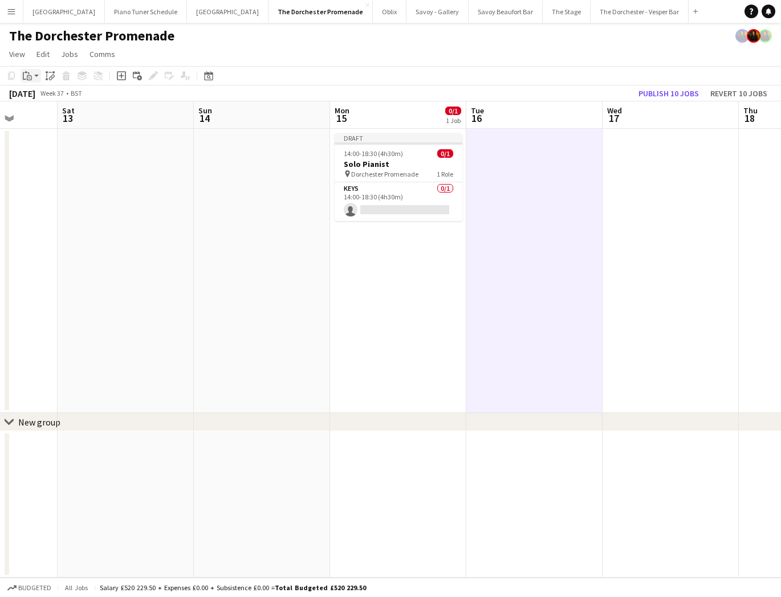
click at [26, 78] on icon "Paste" at bounding box center [27, 75] width 9 height 9
click at [42, 100] on link "Paste Command V" at bounding box center [75, 97] width 90 height 10
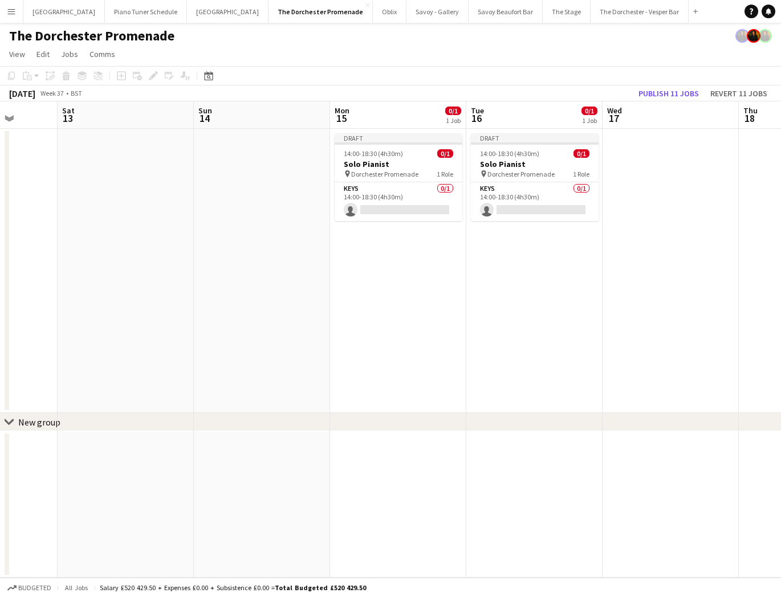
click at [687, 142] on app-date-cell at bounding box center [671, 271] width 136 height 284
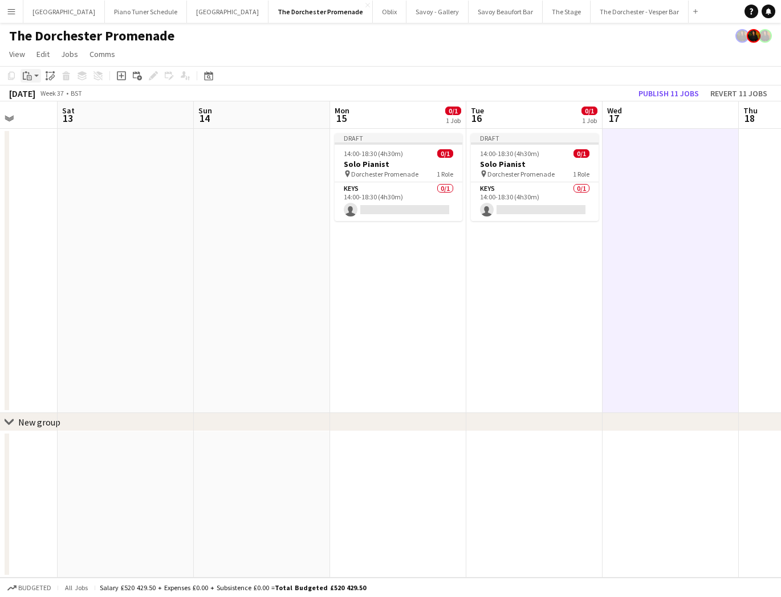
click at [31, 76] on icon "Paste" at bounding box center [27, 75] width 9 height 9
click at [42, 100] on link "Paste Command V" at bounding box center [75, 97] width 90 height 10
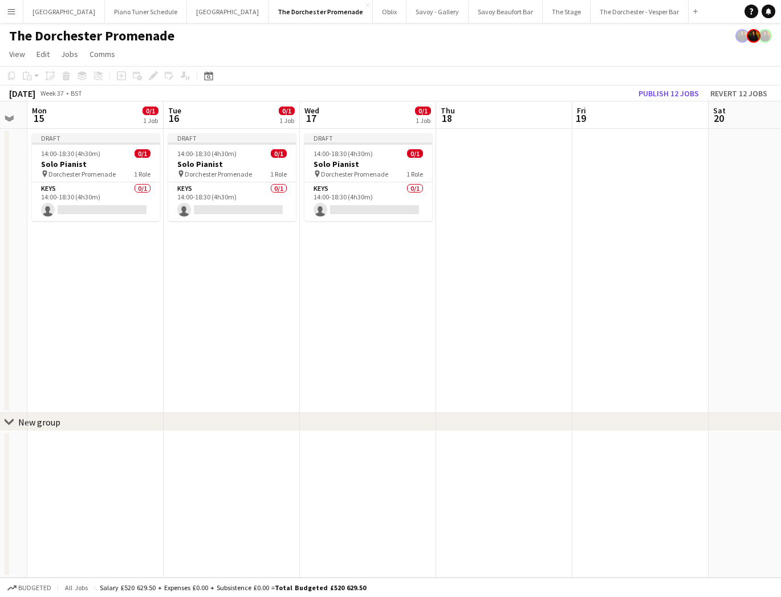
drag, startPoint x: 457, startPoint y: 160, endPoint x: 449, endPoint y: 160, distance: 8.6
click at [457, 160] on app-date-cell at bounding box center [504, 271] width 136 height 284
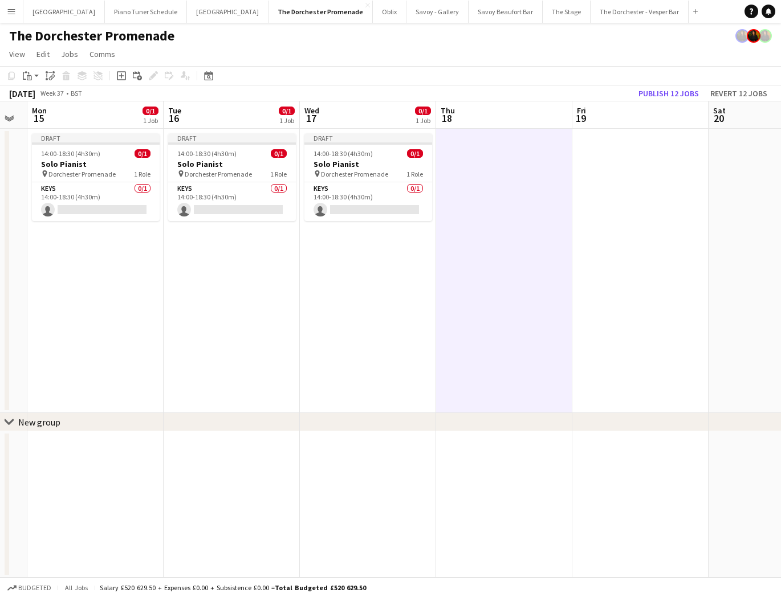
scroll to position [0, 382]
click at [23, 76] on icon at bounding box center [24, 75] width 3 height 7
click at [39, 100] on link "Paste Command V" at bounding box center [75, 97] width 90 height 10
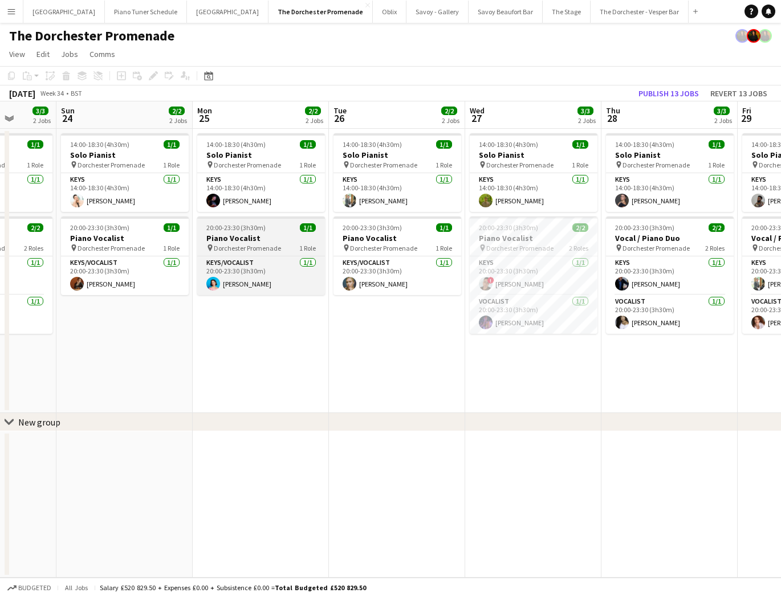
scroll to position [0, 367]
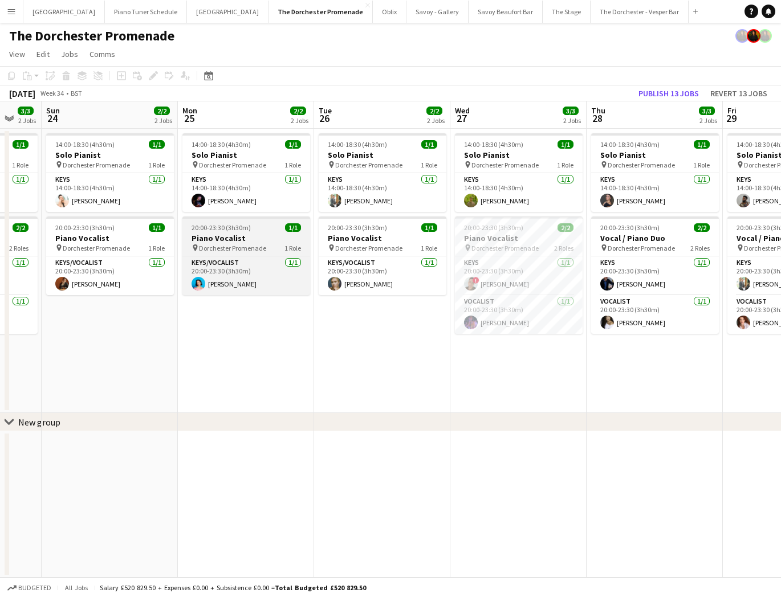
click at [219, 245] on span "Dorchester Promenade" at bounding box center [232, 248] width 67 height 9
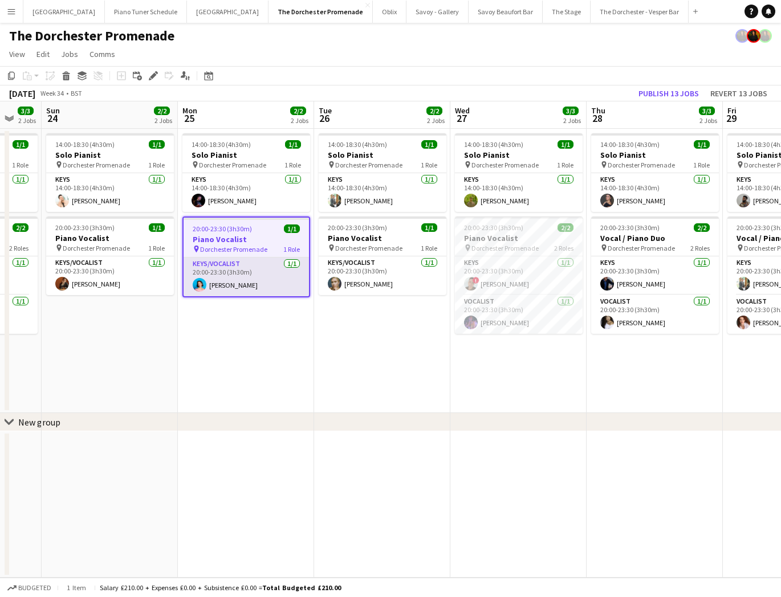
click at [254, 272] on app-card-role "Keys/Vocalist 1/1 20:00-23:30 (3h30m) Frances Madden" at bounding box center [246, 277] width 125 height 39
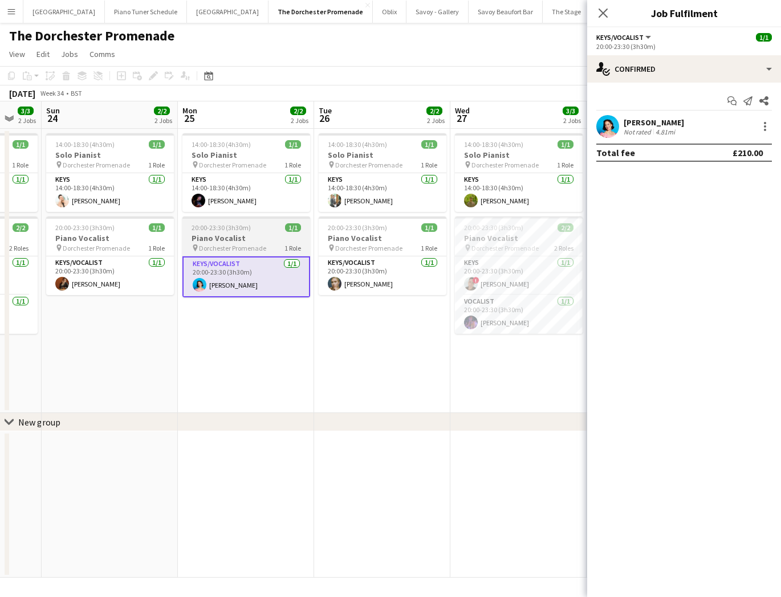
click at [221, 242] on h3 "Piano Vocalist" at bounding box center [246, 238] width 128 height 10
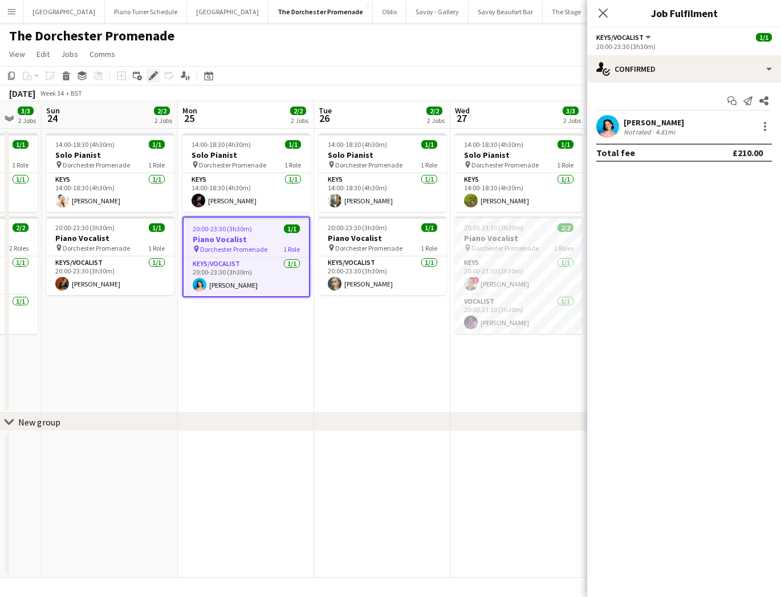
click at [153, 74] on icon at bounding box center [153, 76] width 6 height 6
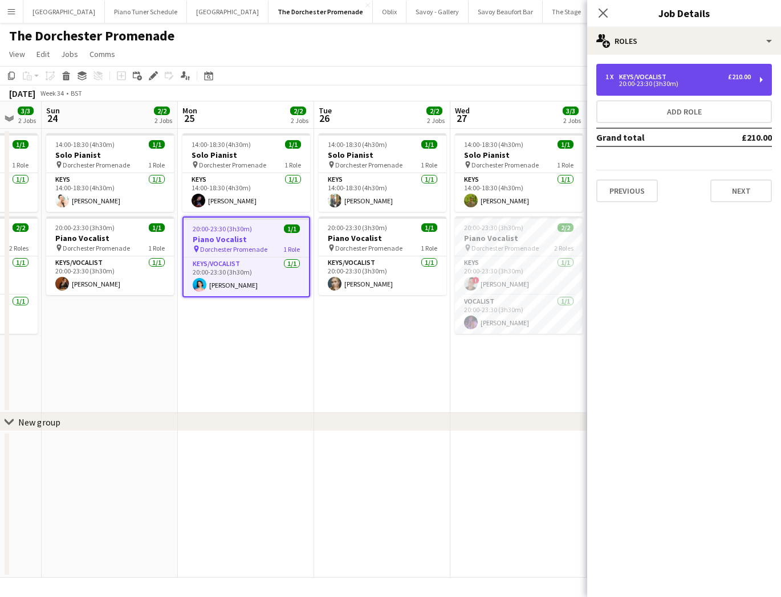
click at [654, 76] on div "Keys/Vocalist" at bounding box center [645, 77] width 52 height 8
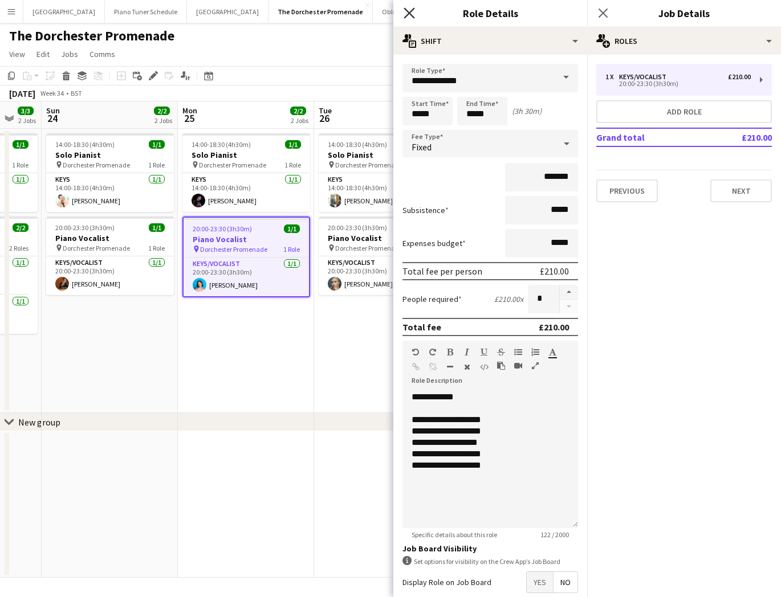
click at [406, 15] on icon at bounding box center [409, 12] width 11 height 11
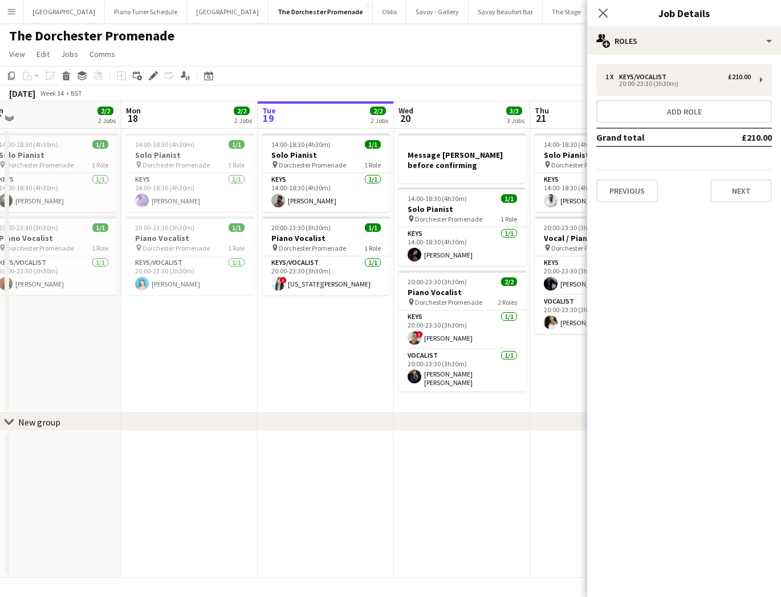
scroll to position [0, 286]
click at [190, 282] on app-card-role "Keys/Vocalist 1/1 20:00-23:30 (3h30m) Frances Madden" at bounding box center [191, 276] width 128 height 39
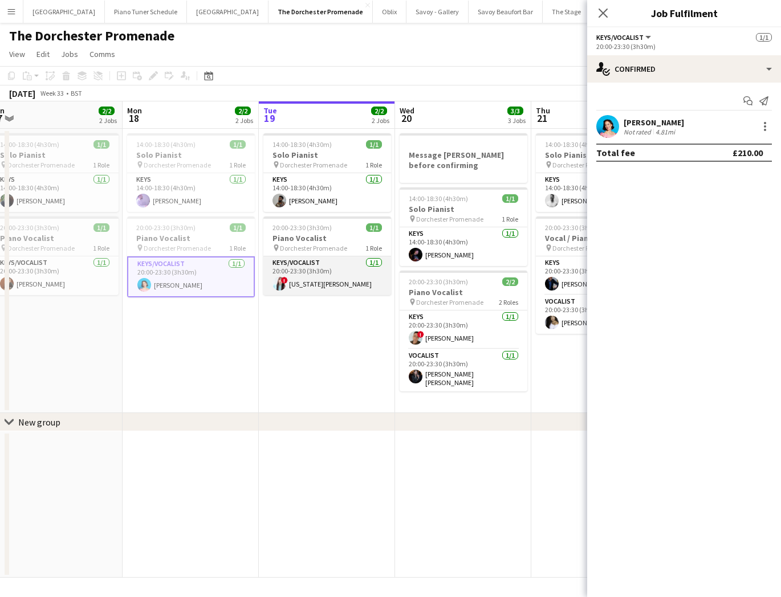
click at [290, 286] on app-card-role "Keys/Vocalist [DATE] 20:00-23:30 (3h30m) ! [US_STATE][PERSON_NAME]" at bounding box center [327, 276] width 128 height 39
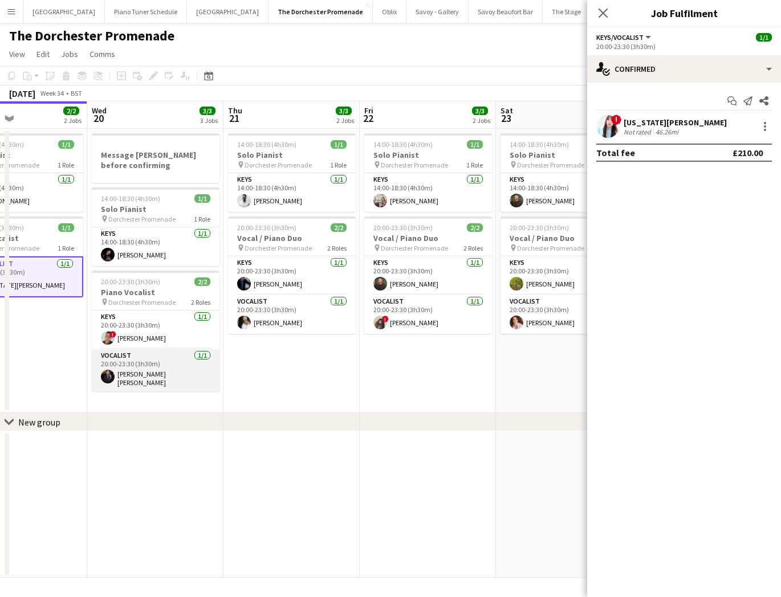
scroll to position [0, 467]
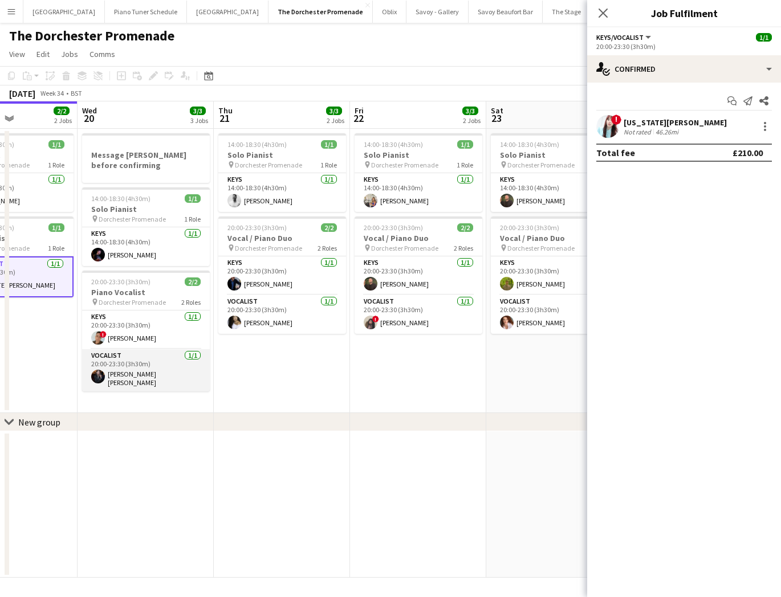
click at [140, 375] on app-card-role "Vocalist 1/1 20:00-23:30 (3h30m) Lucy Merrilyn" at bounding box center [146, 370] width 128 height 42
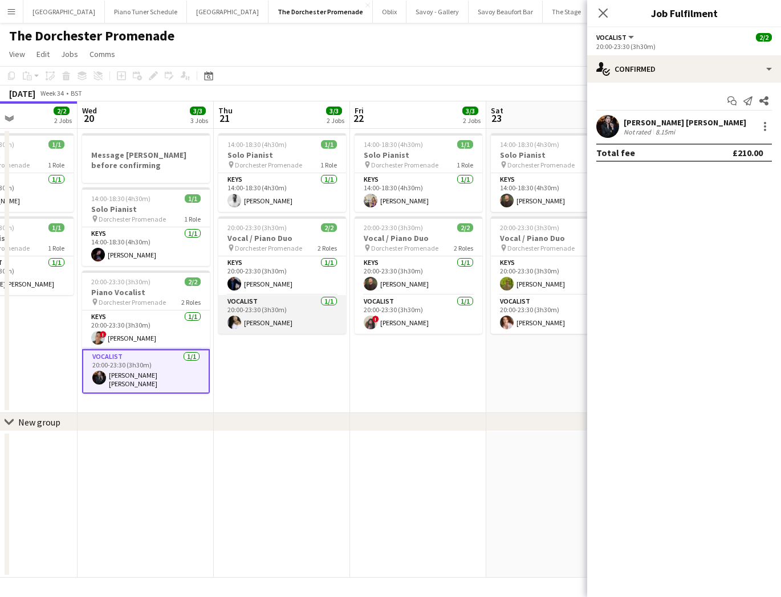
click at [264, 311] on app-card-role "Vocalist 1/1 20:00-23:30 (3h30m) Helena Debono" at bounding box center [282, 314] width 128 height 39
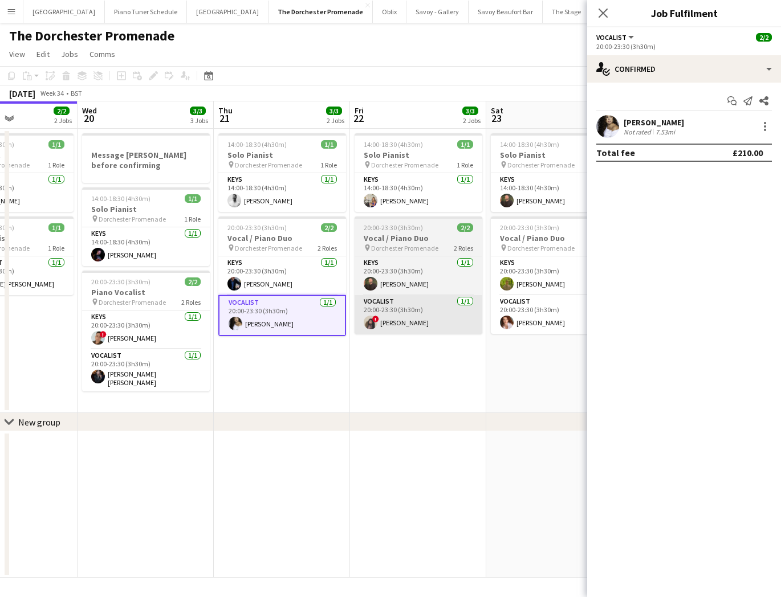
scroll to position [0, 381]
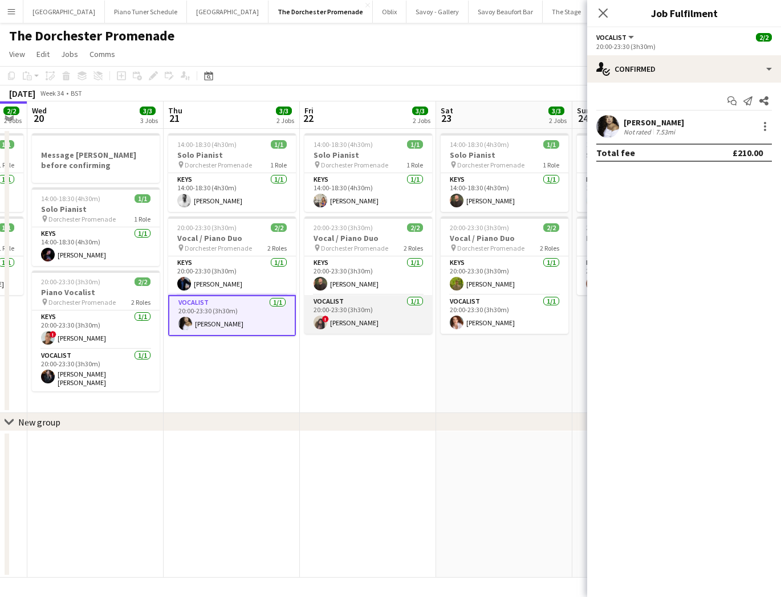
click at [377, 318] on app-card-role "Vocalist 1/1 20:00-23:30 (3h30m) ! Olivia Aidam" at bounding box center [368, 314] width 128 height 39
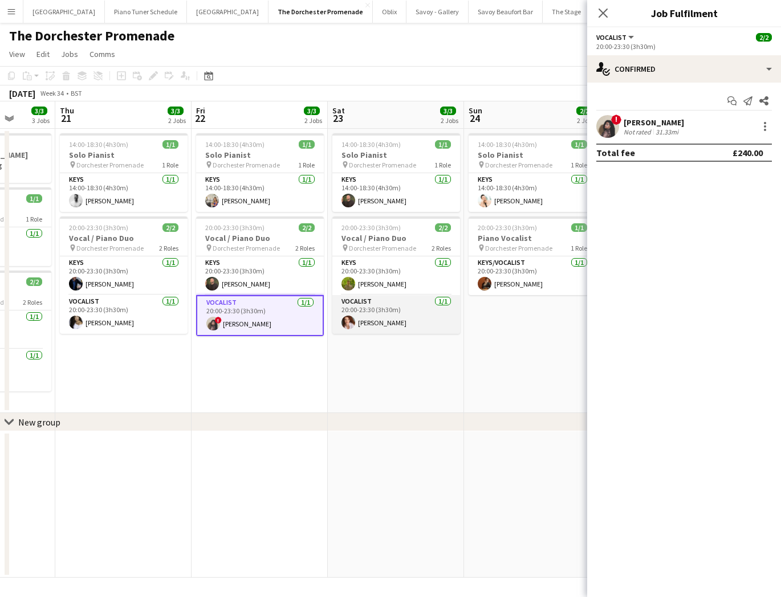
click at [395, 320] on app-card-role "Vocalist 1/1 20:00-23:30 (3h30m) Maggie Lynne" at bounding box center [396, 314] width 128 height 39
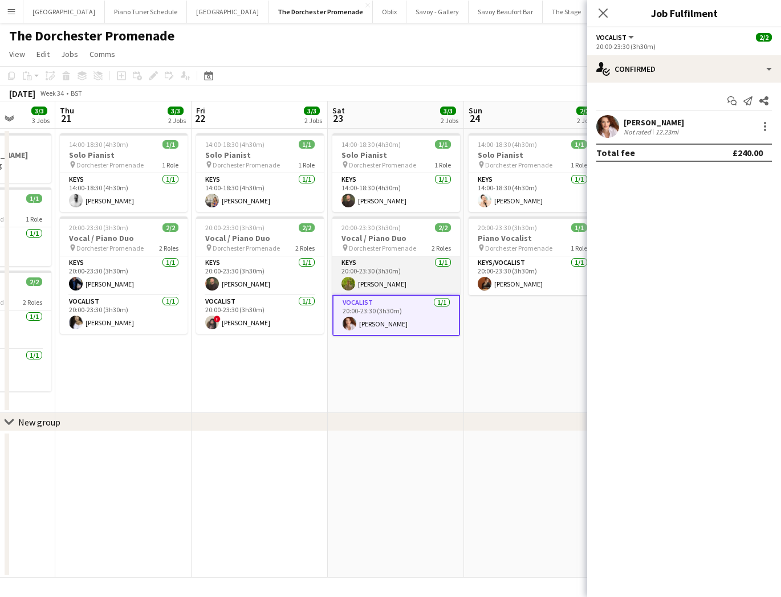
click at [397, 271] on app-card-role "Keys 1/1 20:00-23:30 (3h30m) Charles Carr" at bounding box center [396, 276] width 128 height 39
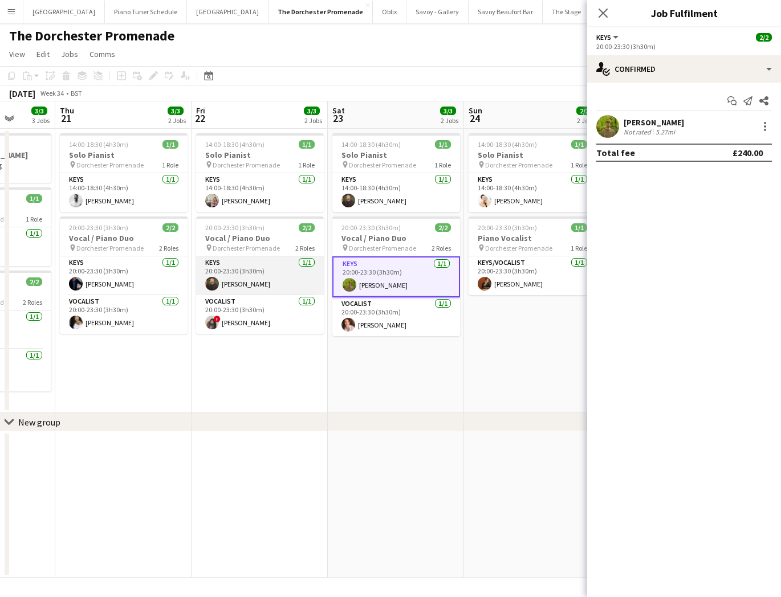
click at [271, 263] on app-card-role "Keys [DATE] 20:00-23:30 (3h30m) [PERSON_NAME]" at bounding box center [260, 276] width 128 height 39
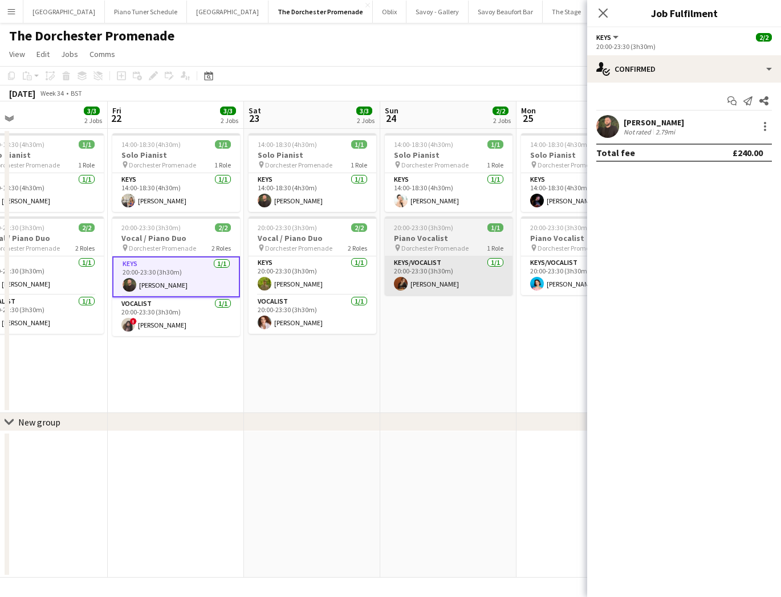
scroll to position [0, 436]
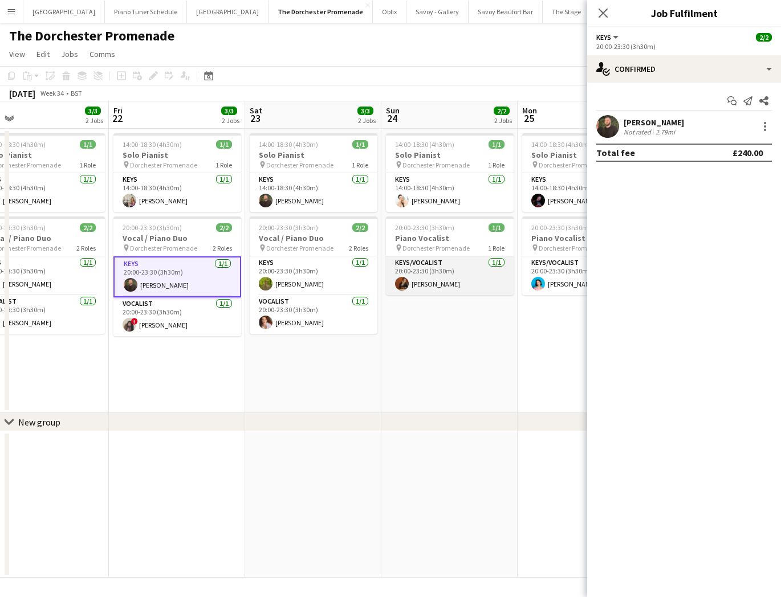
click at [416, 281] on app-card-role "Keys/Vocalist 1/1 20:00-23:30 (3h30m) Andrew Humphries" at bounding box center [450, 276] width 128 height 39
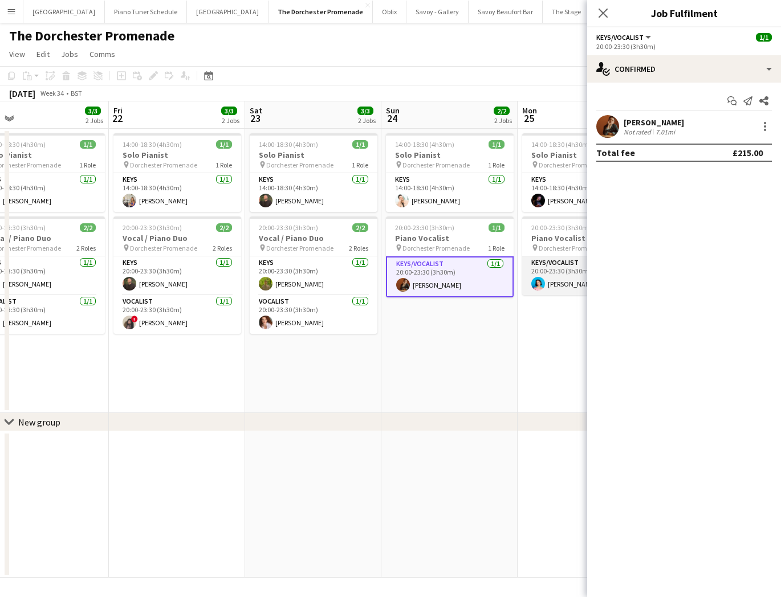
click at [582, 284] on app-card-role "Keys/Vocalist 1/1 20:00-23:30 (3h30m) Frances Madden" at bounding box center [586, 276] width 128 height 39
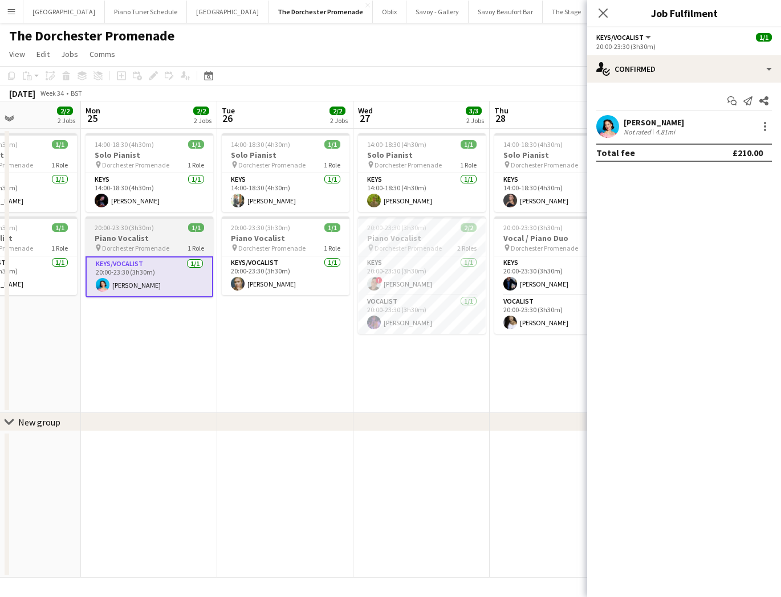
scroll to position [0, 320]
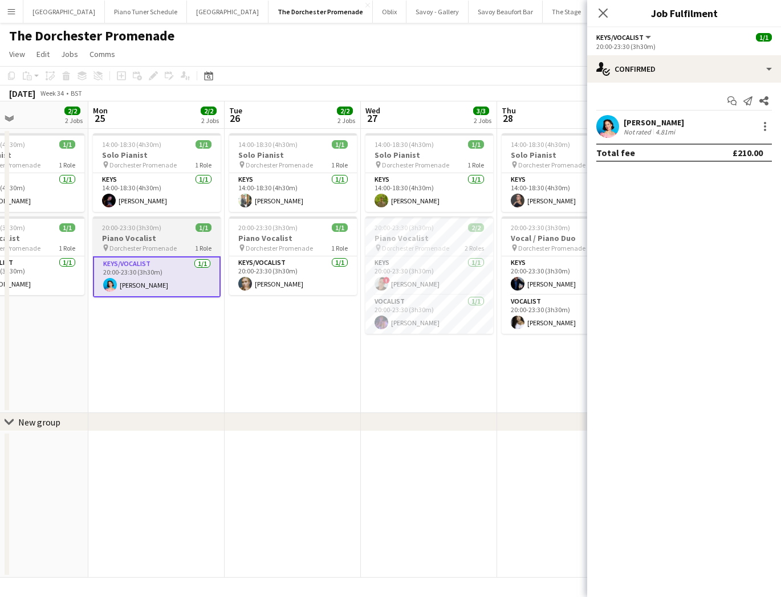
click at [118, 229] on span "20:00-23:30 (3h30m)" at bounding box center [131, 227] width 59 height 9
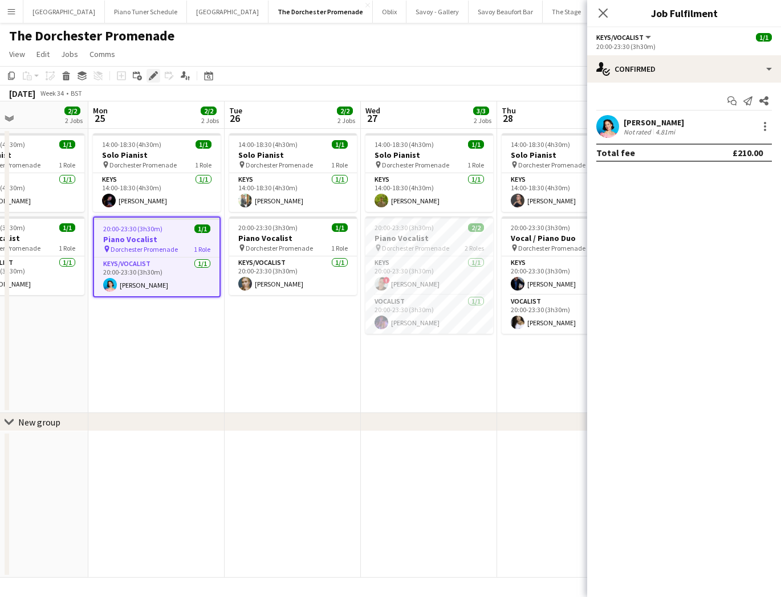
click at [151, 82] on div "Edit" at bounding box center [154, 76] width 14 height 14
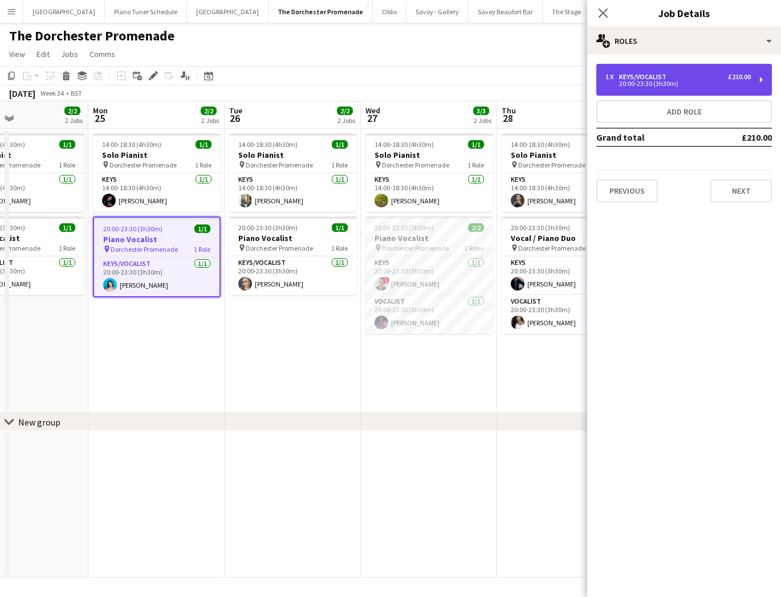
click at [650, 75] on div "Keys/Vocalist" at bounding box center [645, 77] width 52 height 8
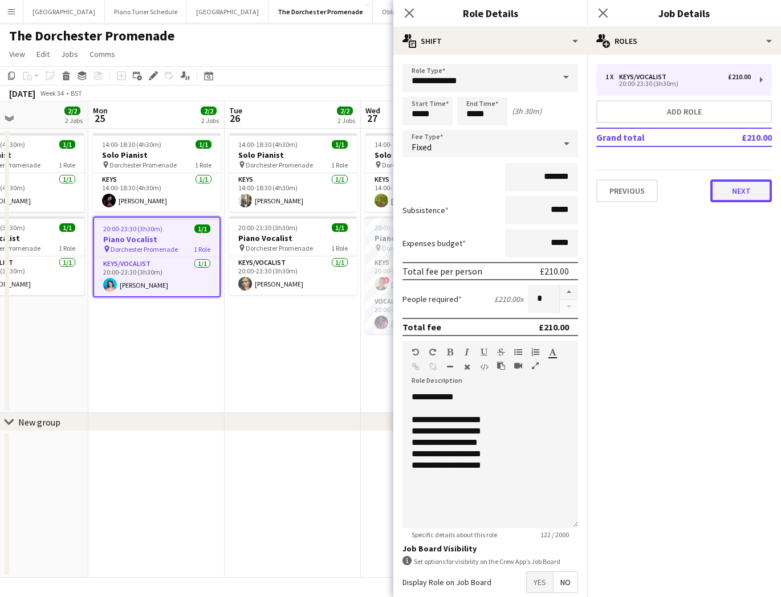
click at [745, 194] on button "Next" at bounding box center [741, 191] width 62 height 23
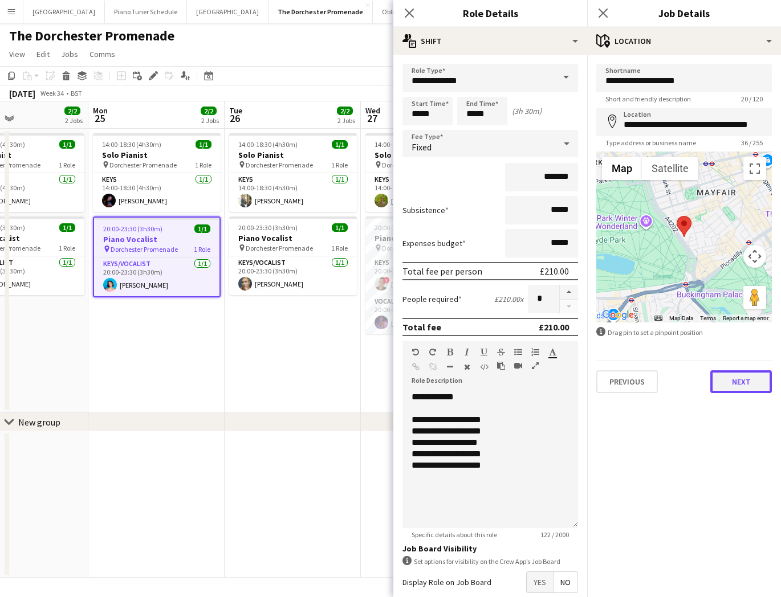
click at [737, 389] on button "Next" at bounding box center [741, 382] width 62 height 23
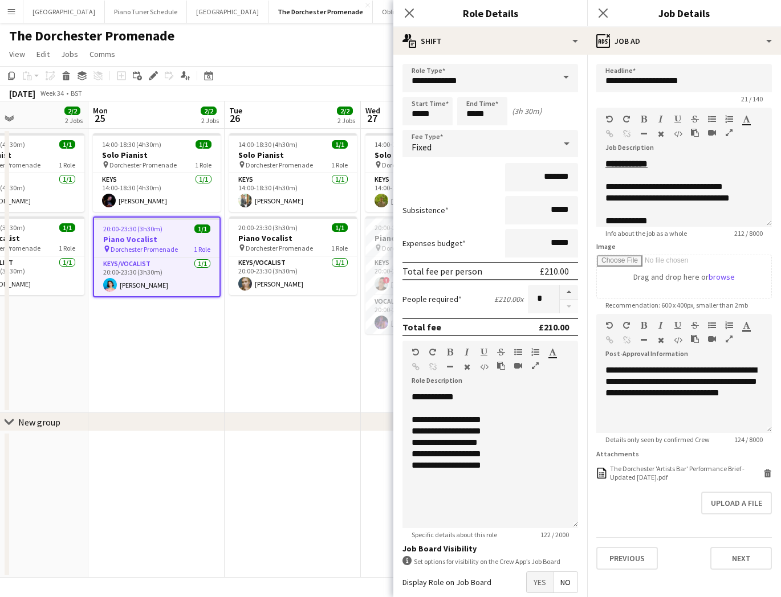
click at [729, 574] on div "**********" at bounding box center [684, 317] width 194 height 524
click at [731, 566] on button "Next" at bounding box center [741, 558] width 62 height 23
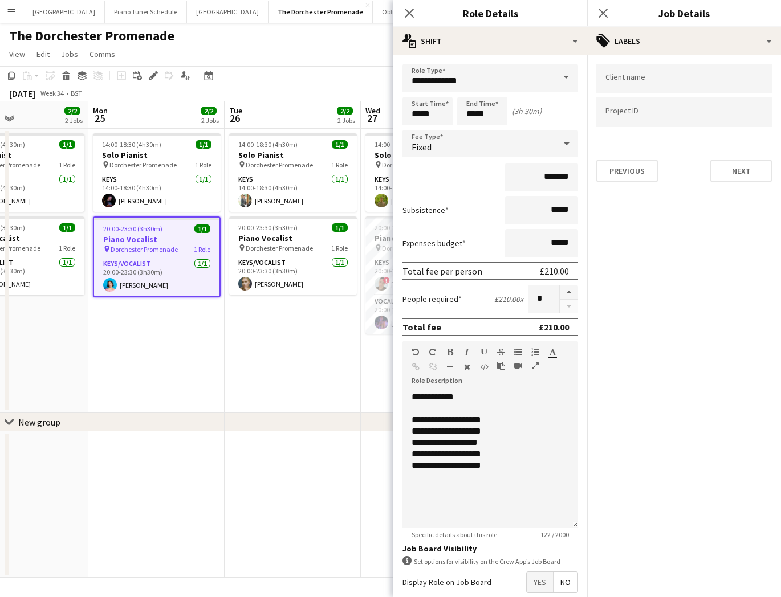
drag, startPoint x: 409, startPoint y: 17, endPoint x: 562, endPoint y: 11, distance: 152.3
click at [411, 17] on icon "Close pop-in" at bounding box center [409, 13] width 9 height 9
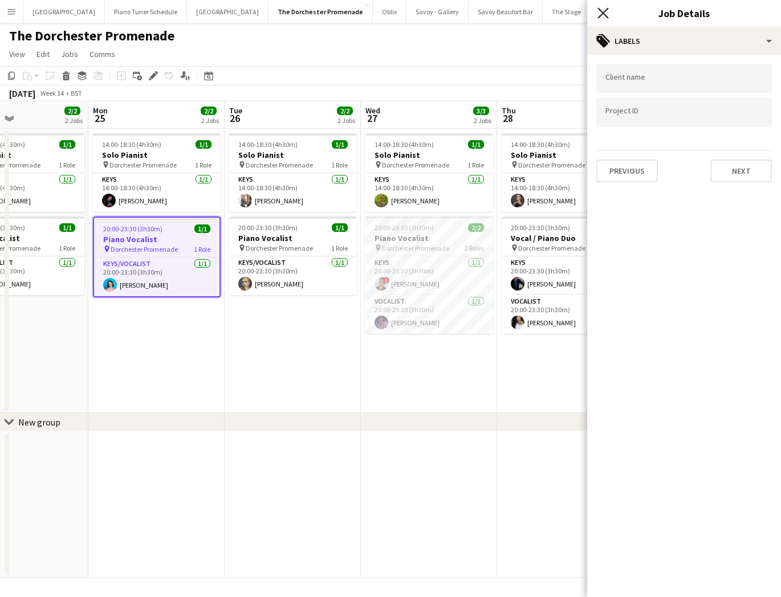
click at [603, 10] on icon "Close pop-in" at bounding box center [602, 12] width 11 height 11
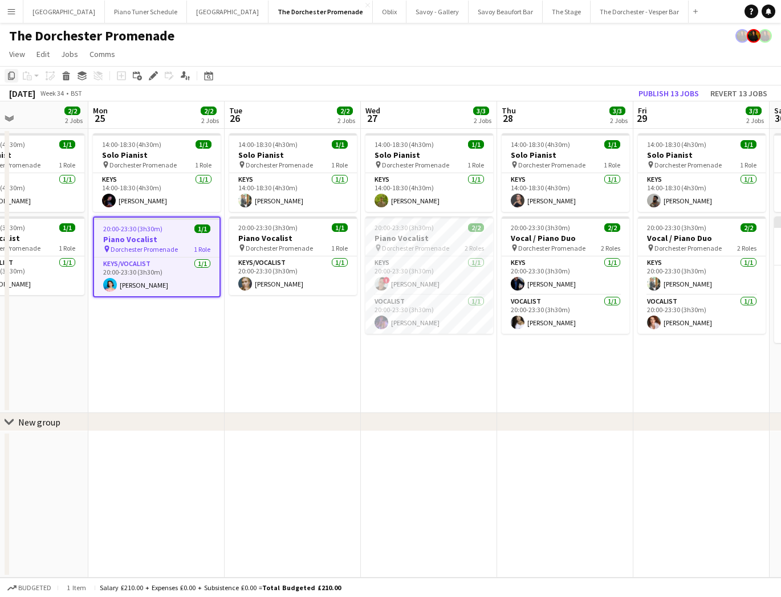
click at [9, 78] on icon at bounding box center [11, 76] width 7 height 8
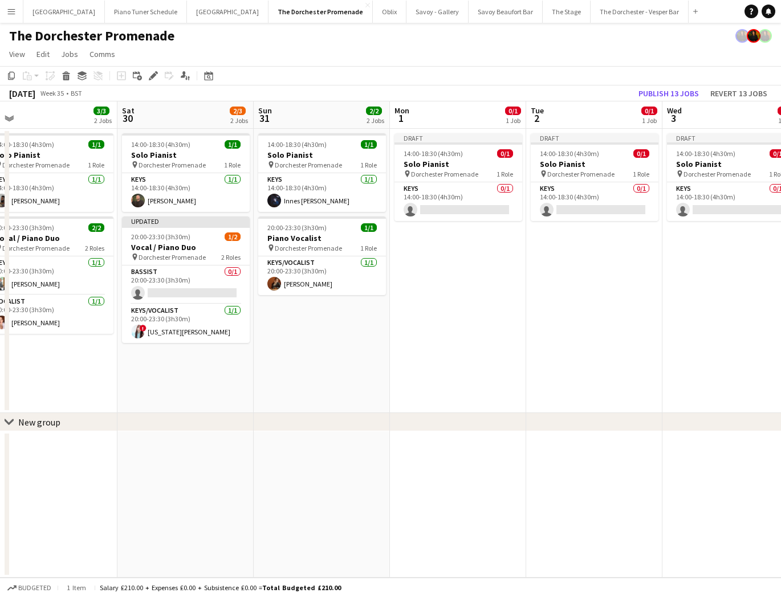
scroll to position [0, 434]
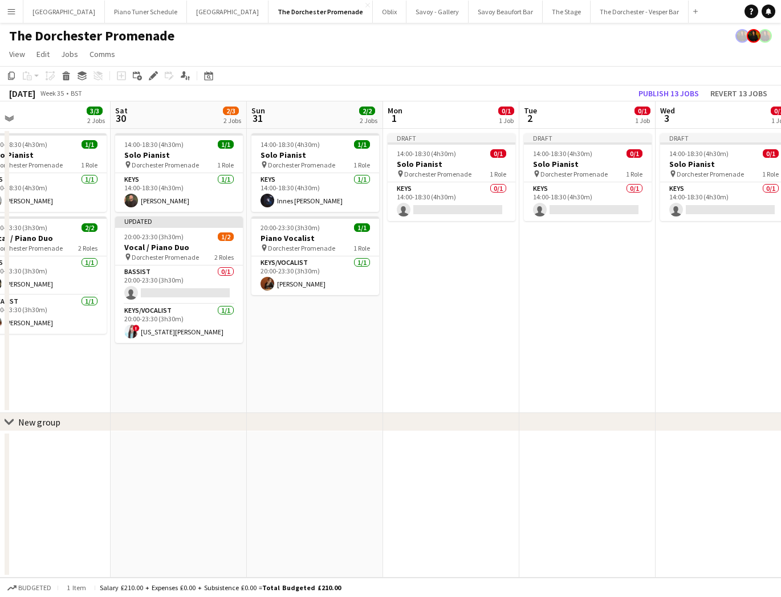
click at [444, 267] on app-date-cell "Draft 14:00-18:30 (4h30m) 0/1 Solo Pianist pin Dorchester Promenade 1 Role Keys…" at bounding box center [451, 271] width 136 height 284
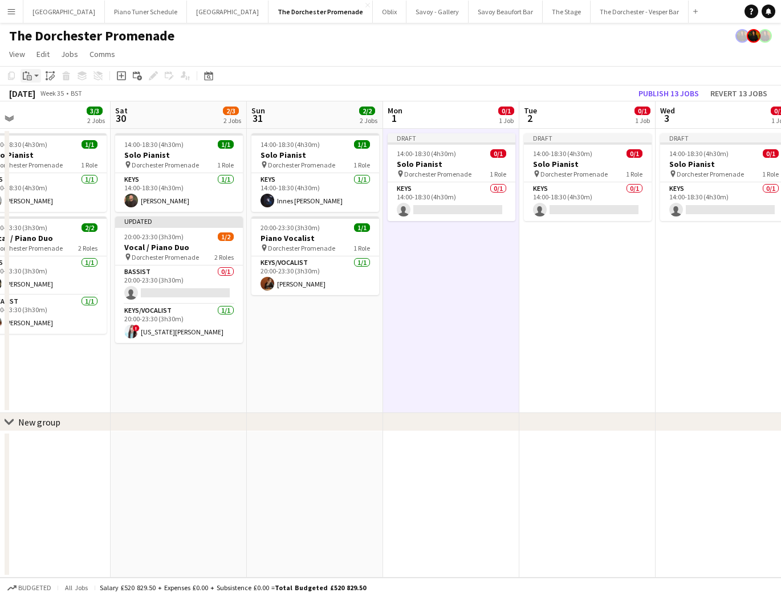
click at [26, 77] on icon "Paste" at bounding box center [27, 75] width 9 height 9
click at [27, 95] on div "Paste Command V Paste with crew Command Shift V" at bounding box center [75, 107] width 108 height 48
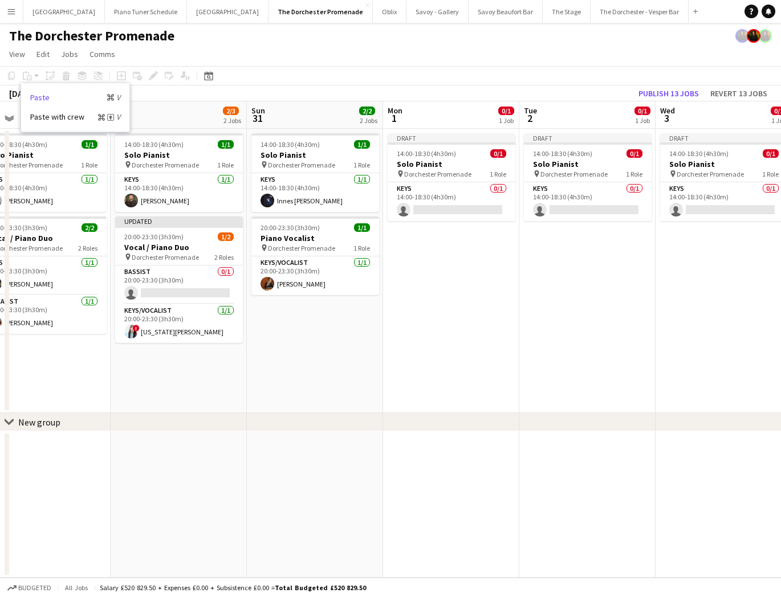
click at [34, 98] on link "Paste Command V" at bounding box center [75, 97] width 90 height 10
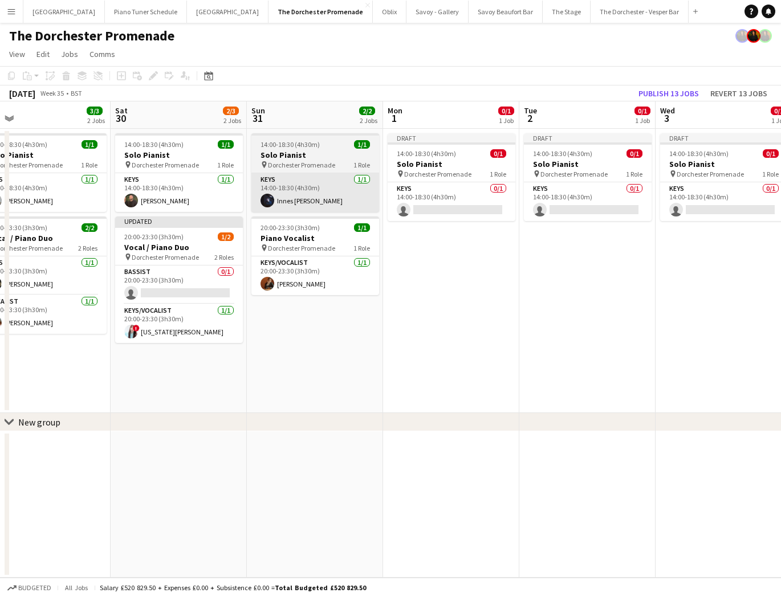
drag, startPoint x: 470, startPoint y: 253, endPoint x: 349, endPoint y: 198, distance: 132.7
click at [470, 253] on app-date-cell "Draft 14:00-18:30 (4h30m) 0/1 Solo Pianist pin Dorchester Promenade 1 Role Keys…" at bounding box center [451, 271] width 136 height 284
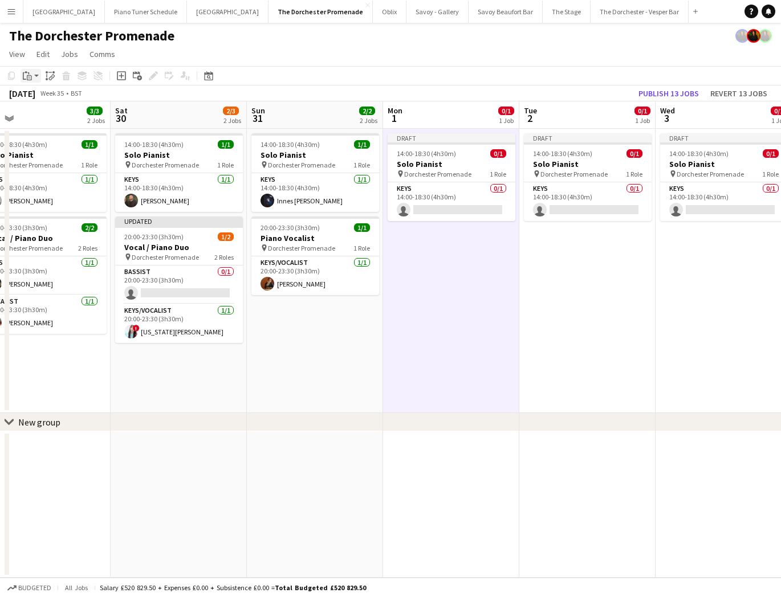
click at [29, 76] on icon at bounding box center [30, 76] width 2 height 1
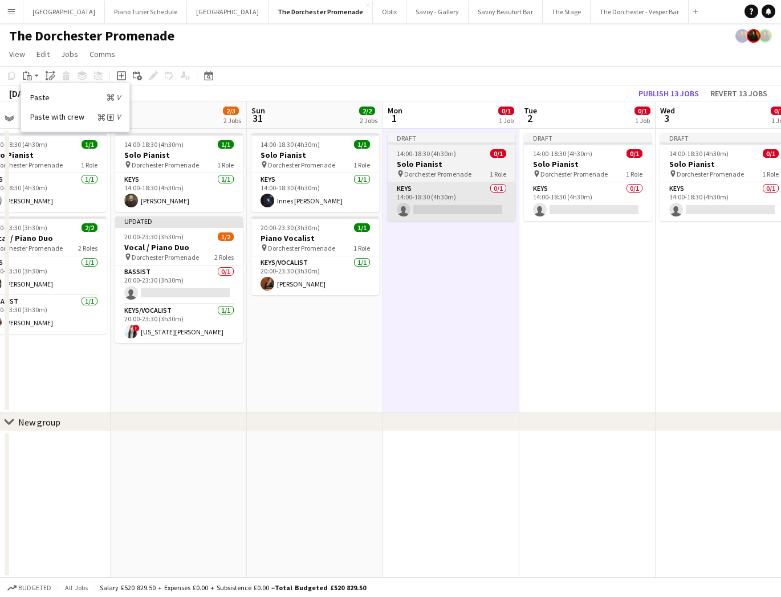
drag, startPoint x: 42, startPoint y: 100, endPoint x: 421, endPoint y: 190, distance: 389.7
click at [42, 100] on link "Paste Command V" at bounding box center [75, 97] width 90 height 10
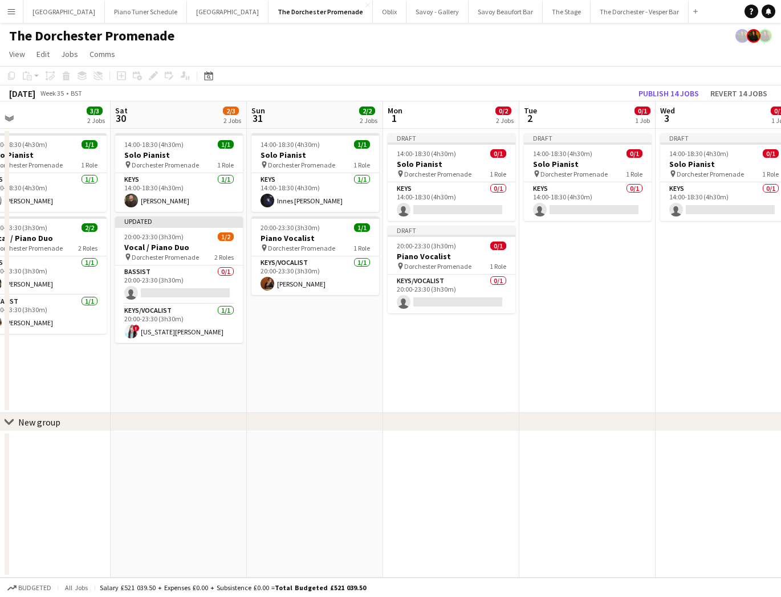
click at [593, 254] on app-date-cell "Draft 14:00-18:30 (4h30m) 0/1 Solo Pianist pin Dorchester Promenade 1 Role Keys…" at bounding box center [587, 271] width 136 height 284
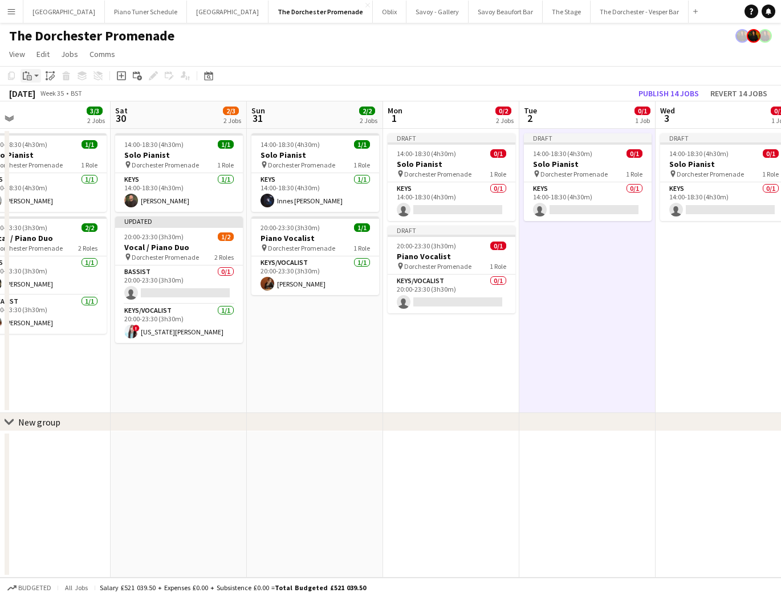
click at [30, 79] on icon "Paste" at bounding box center [27, 75] width 9 height 9
click at [35, 98] on link "Paste Command V" at bounding box center [75, 97] width 90 height 10
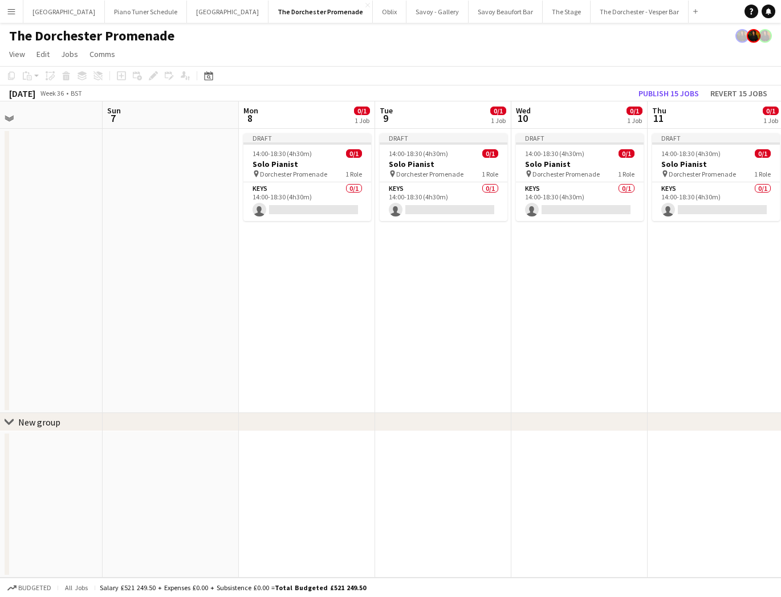
scroll to position [0, 450]
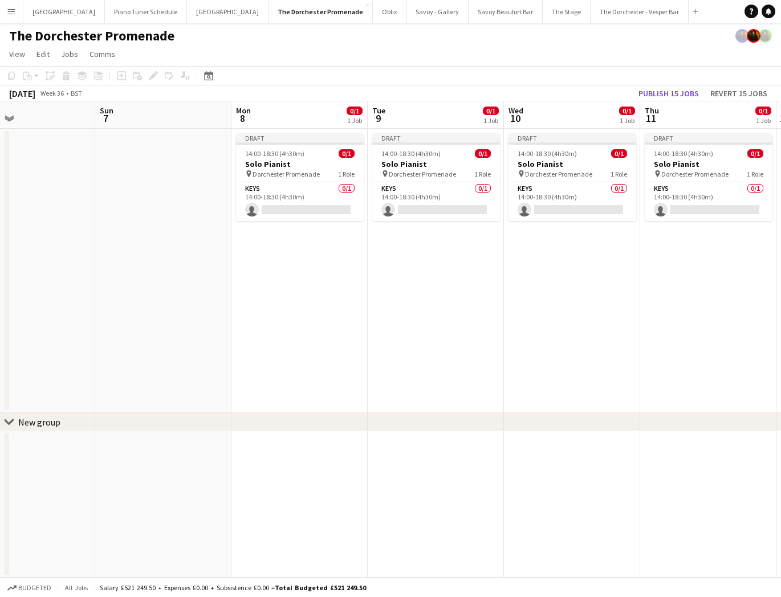
click at [296, 255] on app-date-cell "Draft 14:00-18:30 (4h30m) 0/1 Solo Pianist pin Dorchester Promenade 1 Role Keys…" at bounding box center [299, 271] width 136 height 284
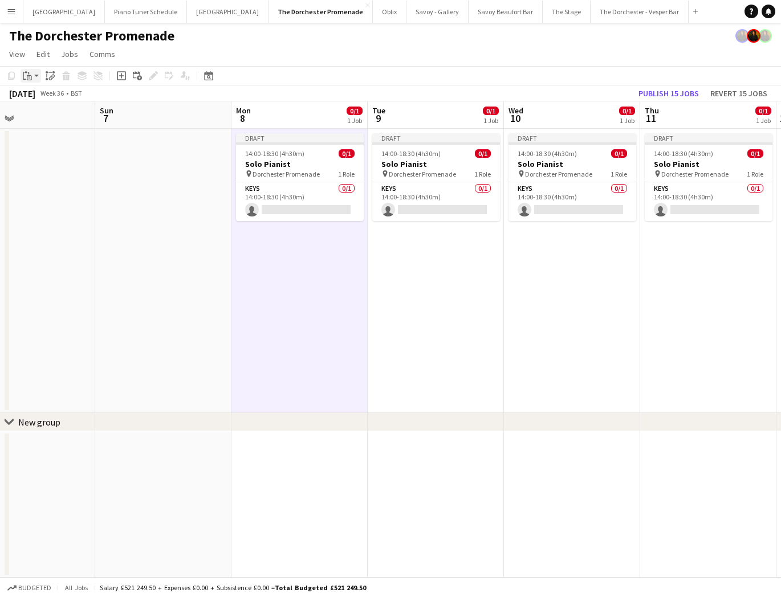
click at [25, 73] on icon at bounding box center [26, 72] width 3 height 2
click at [36, 101] on link "Paste Command V" at bounding box center [75, 97] width 90 height 10
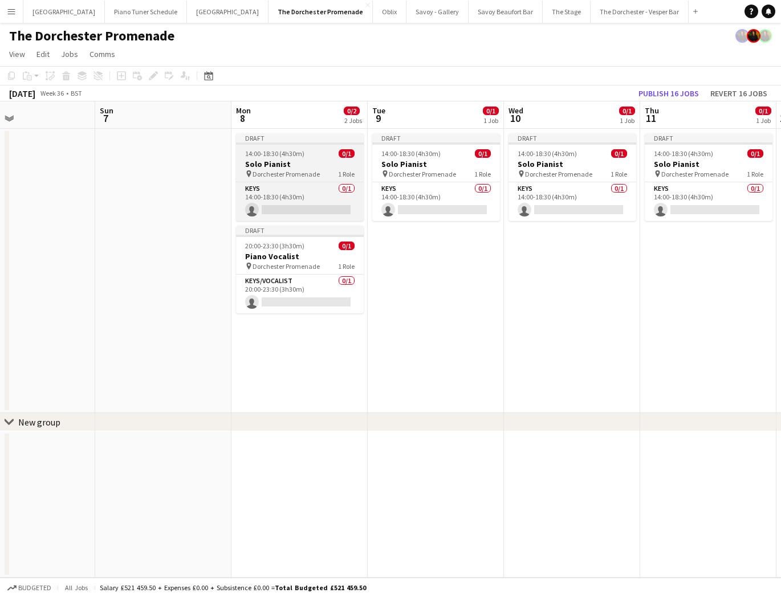
drag, startPoint x: 421, startPoint y: 250, endPoint x: 308, endPoint y: 149, distance: 151.4
click at [421, 250] on app-date-cell "Draft 14:00-18:30 (4h30m) 0/1 Solo Pianist pin Dorchester Promenade 1 Role Keys…" at bounding box center [436, 271] width 136 height 284
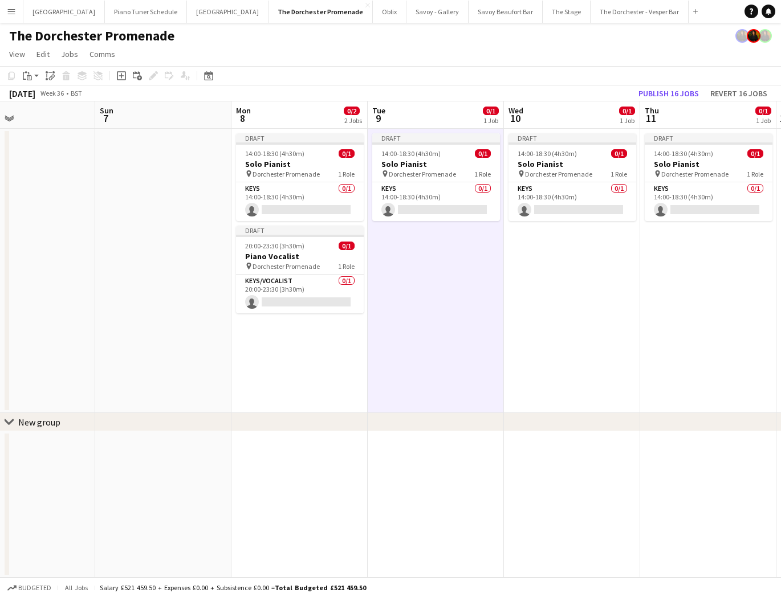
drag, startPoint x: 31, startPoint y: 72, endPoint x: 39, endPoint y: 96, distance: 24.7
click at [32, 73] on div "Paste" at bounding box center [28, 76] width 14 height 14
click at [43, 101] on link "Paste Command V" at bounding box center [75, 97] width 90 height 10
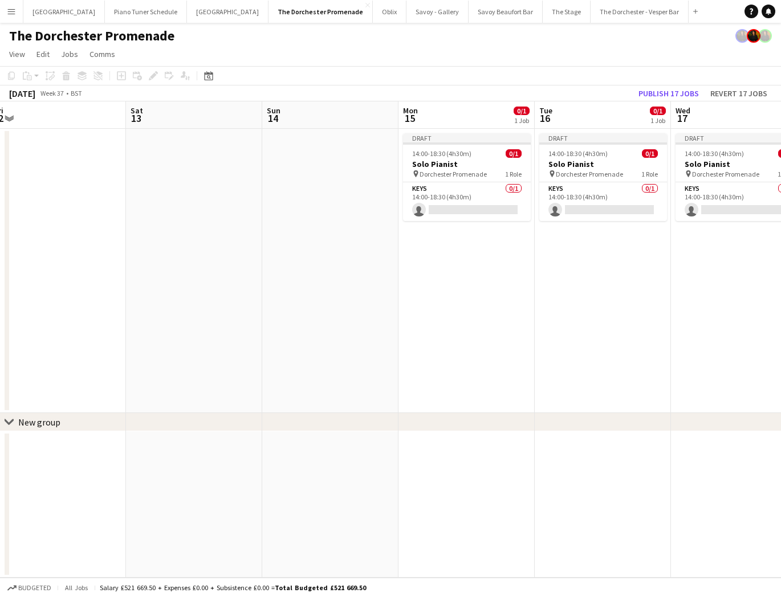
scroll to position [0, 436]
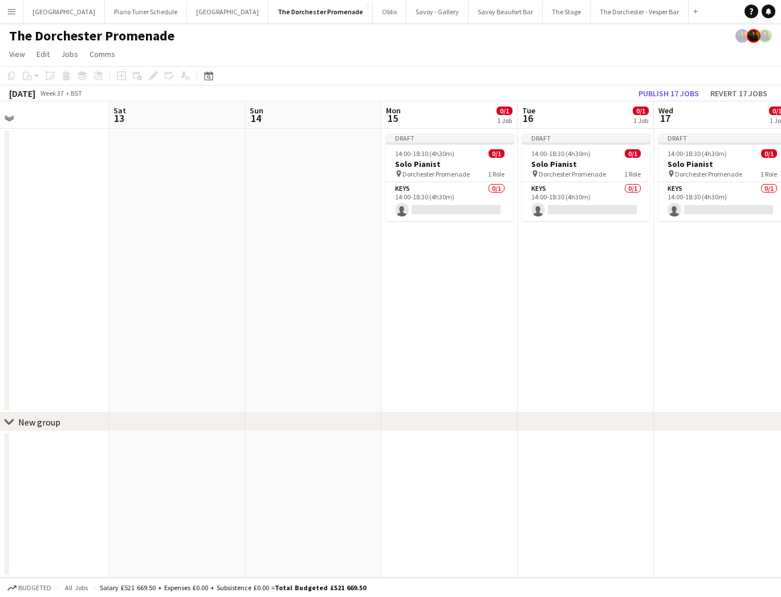
click at [475, 256] on app-date-cell "Draft 14:00-18:30 (4h30m) 0/1 Solo Pianist pin Dorchester Promenade 1 Role Keys…" at bounding box center [449, 271] width 136 height 284
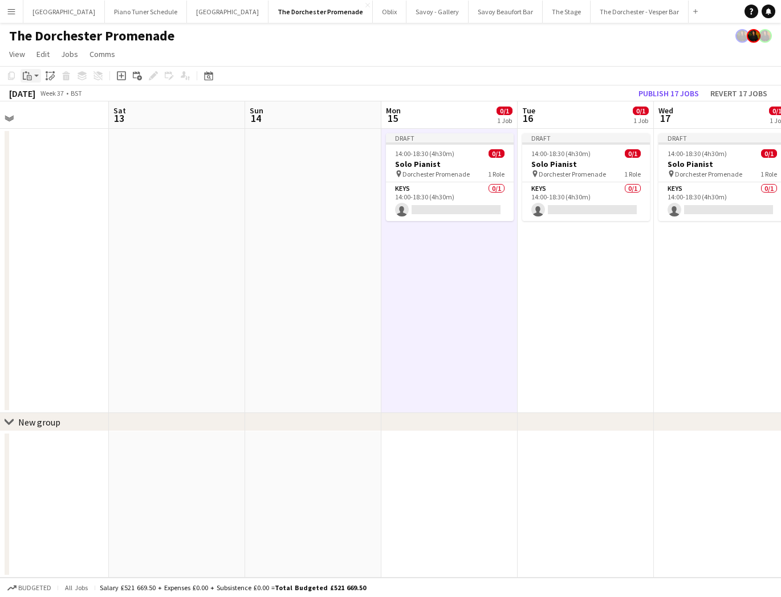
click at [27, 77] on icon at bounding box center [29, 77] width 5 height 5
click at [34, 99] on link "Paste Command V" at bounding box center [75, 97] width 90 height 10
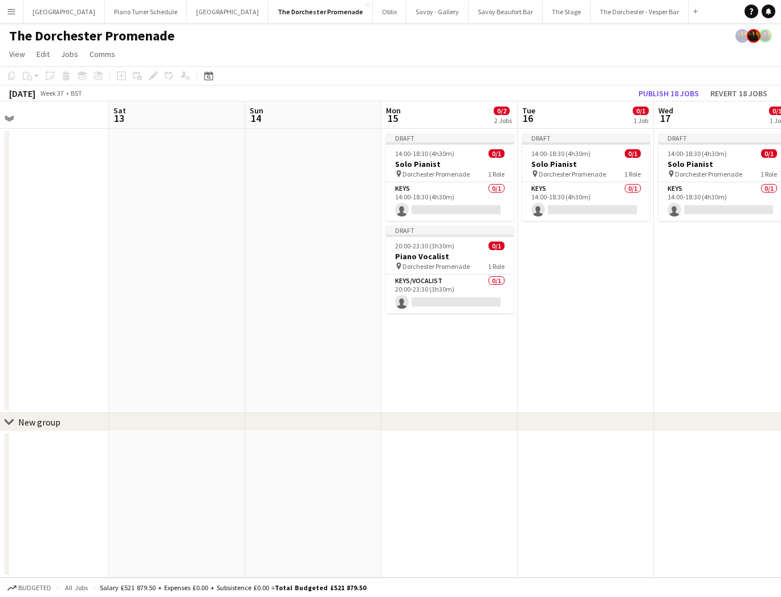
click at [605, 262] on app-date-cell "Draft 14:00-18:30 (4h30m) 0/1 Solo Pianist pin Dorchester Promenade 1 Role Keys…" at bounding box center [586, 271] width 136 height 284
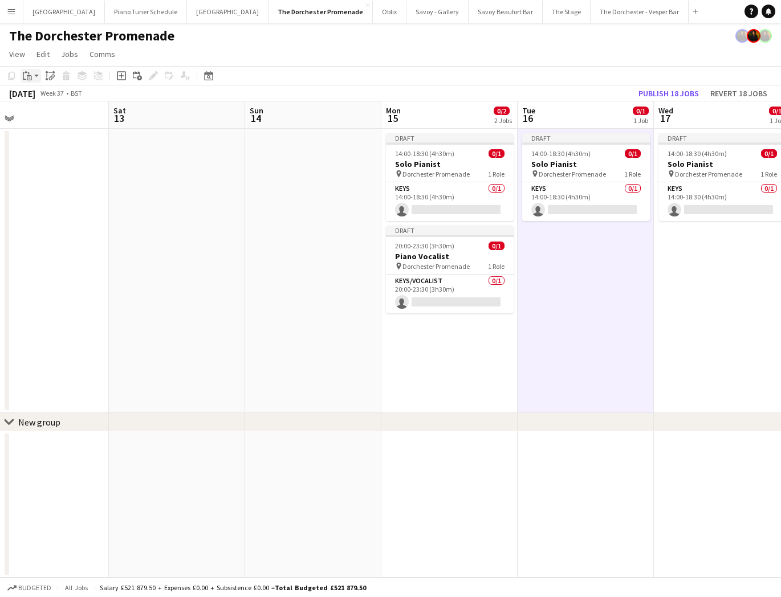
click at [27, 81] on div "Paste" at bounding box center [28, 76] width 14 height 14
click at [34, 99] on link "Paste Command V" at bounding box center [75, 97] width 90 height 10
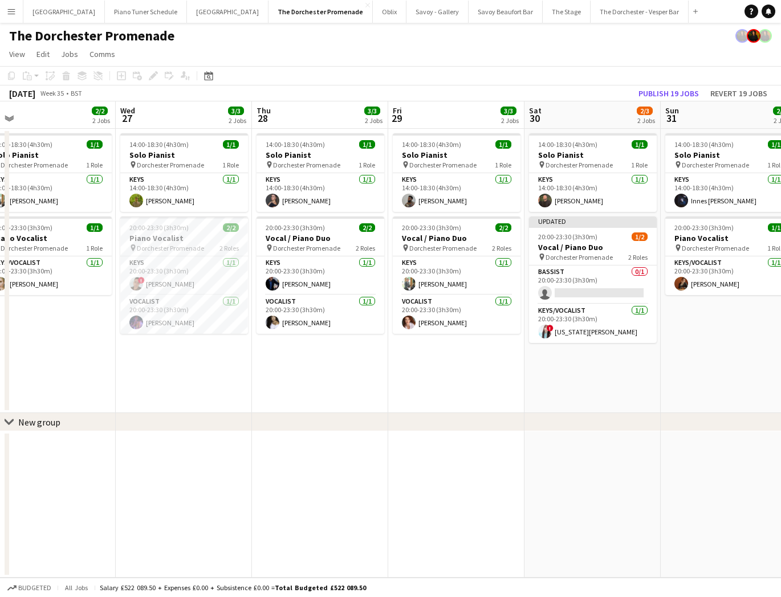
scroll to position [0, 290]
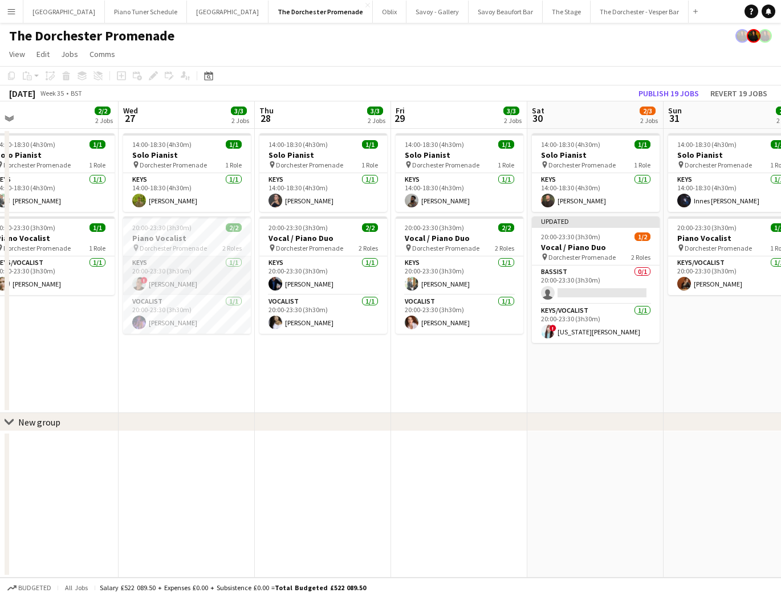
click at [184, 286] on app-card-role "Keys 1/1 20:00-23:30 (3h30m) ! Michael Horner" at bounding box center [187, 276] width 128 height 39
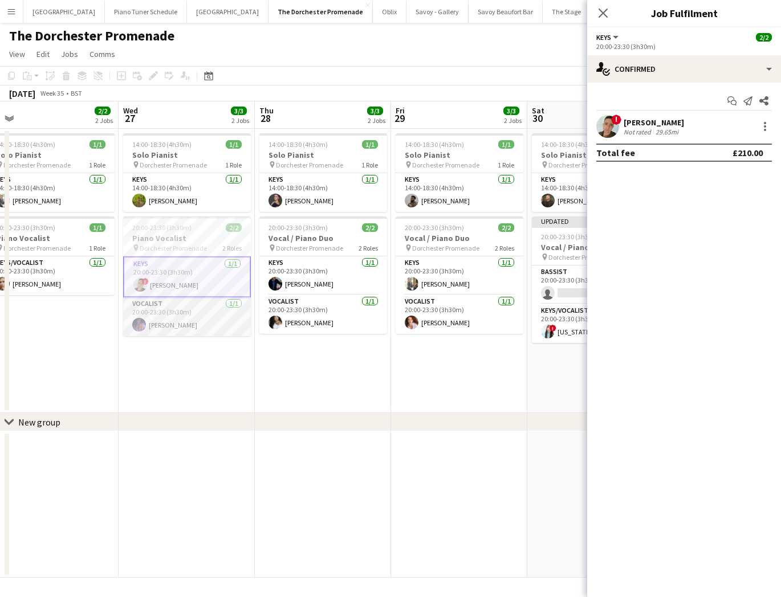
click at [182, 305] on app-card-role "Vocalist 1/1 20:00-23:30 (3h30m) Shannon Crouch" at bounding box center [187, 317] width 128 height 39
click at [180, 242] on h3 "Piano Vocalist" at bounding box center [187, 238] width 128 height 10
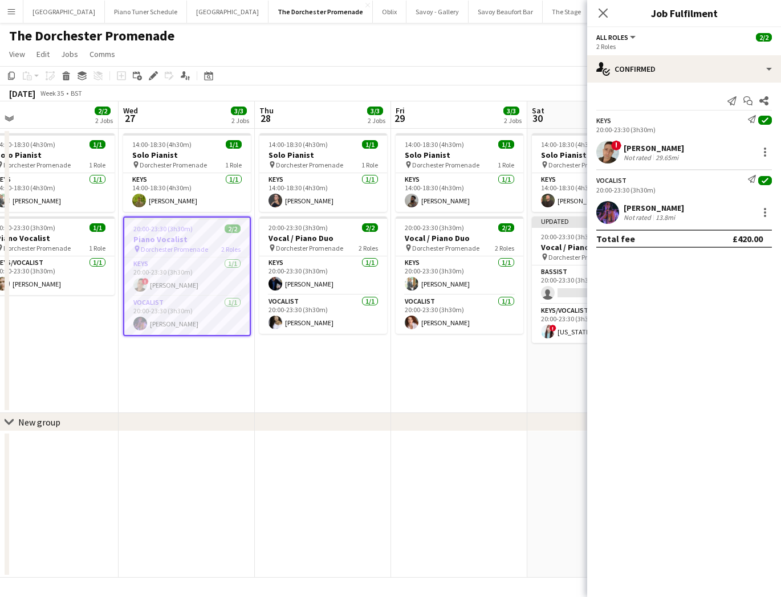
drag, startPoint x: 70, startPoint y: 245, endPoint x: 204, endPoint y: 238, distance: 134.7
click at [72, 244] on div "pin Dorchester Promenade 1 Role" at bounding box center [51, 247] width 128 height 9
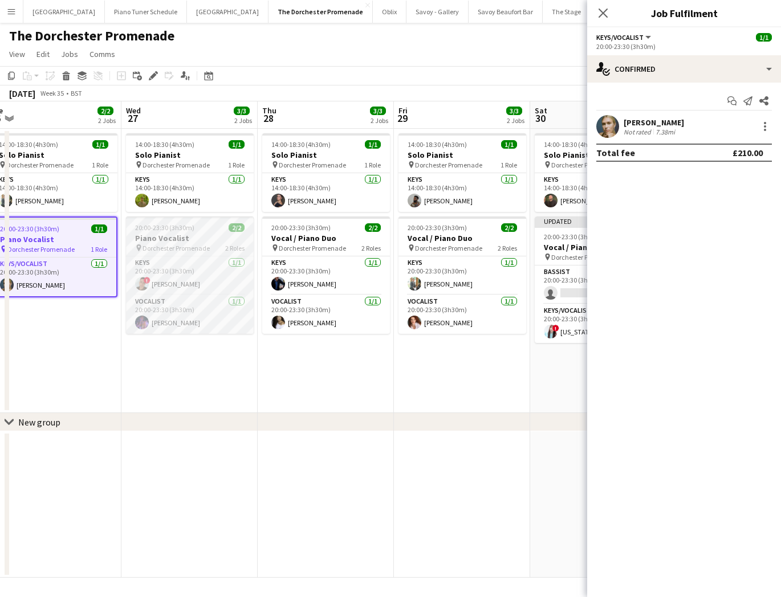
click at [212, 237] on h3 "Piano Vocalist" at bounding box center [190, 238] width 128 height 10
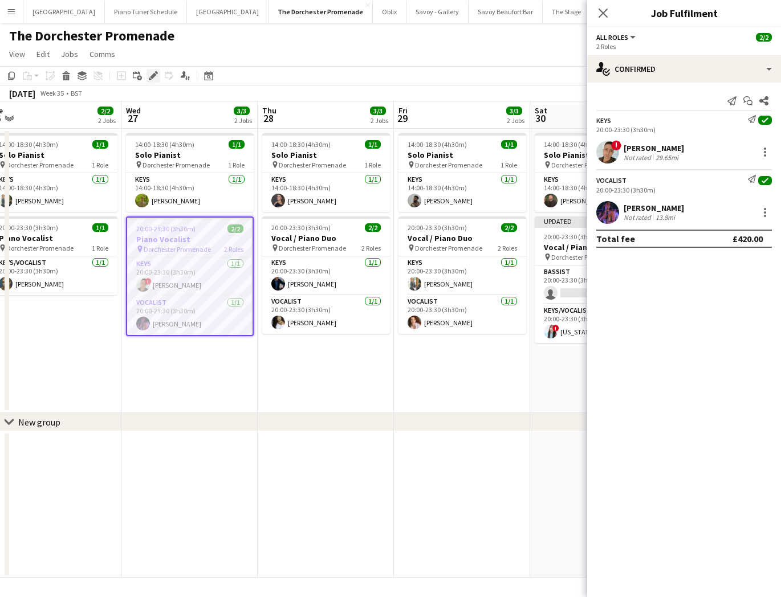
click at [150, 82] on div "Edit" at bounding box center [154, 76] width 14 height 14
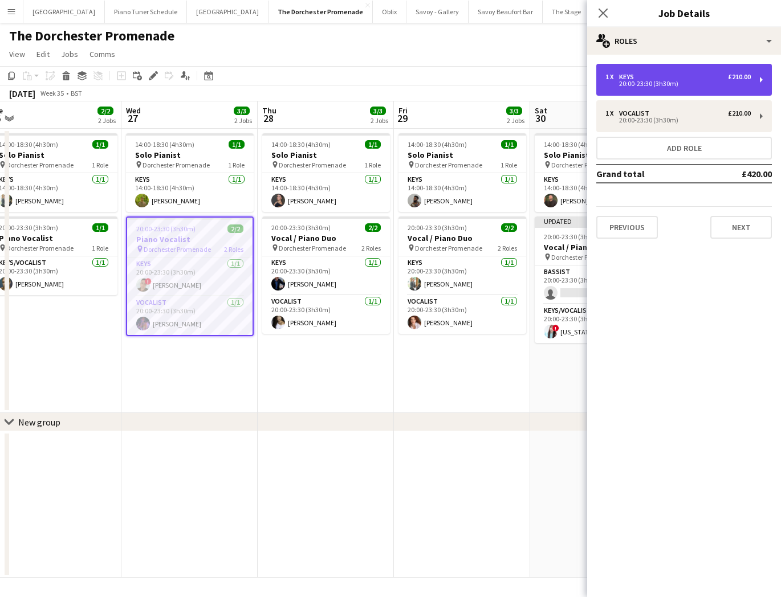
click at [675, 81] on div "20:00-23:30 (3h30m)" at bounding box center [677, 84] width 145 height 6
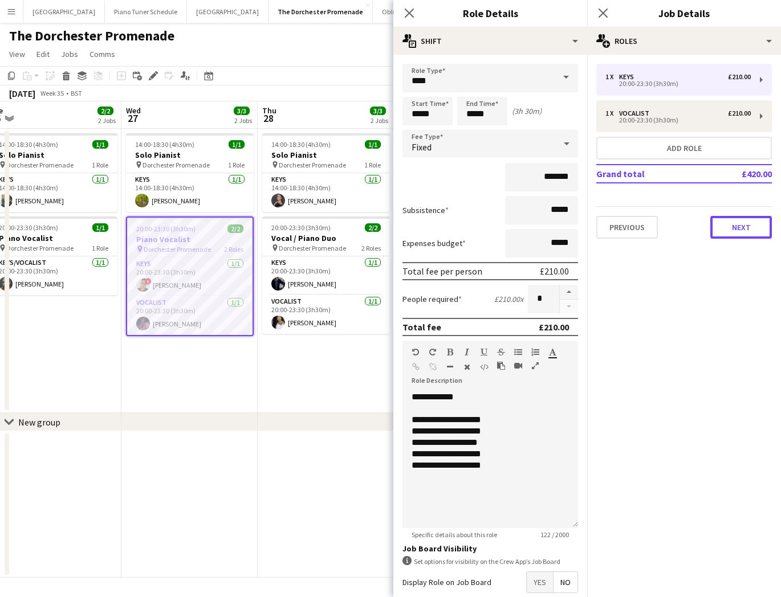
drag, startPoint x: 725, startPoint y: 223, endPoint x: 736, endPoint y: 234, distance: 15.3
click at [725, 223] on button "Next" at bounding box center [741, 227] width 62 height 23
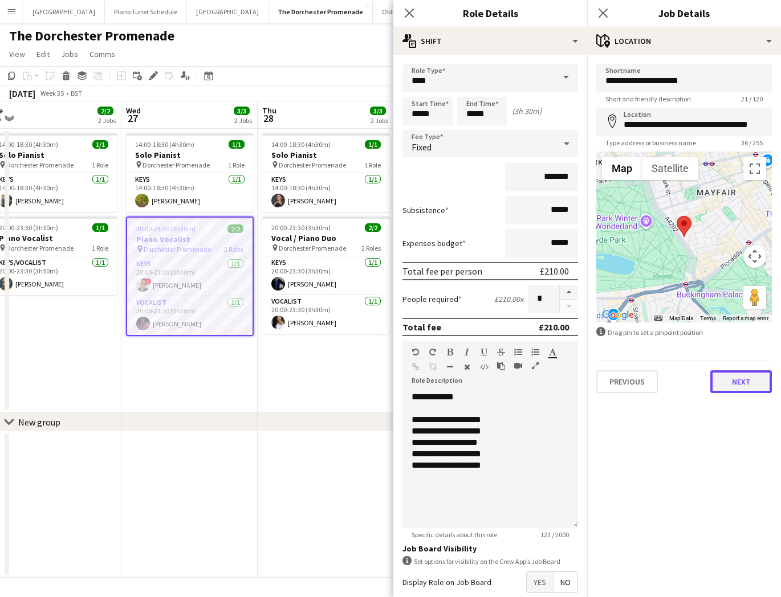
click at [743, 388] on button "Next" at bounding box center [741, 382] width 62 height 23
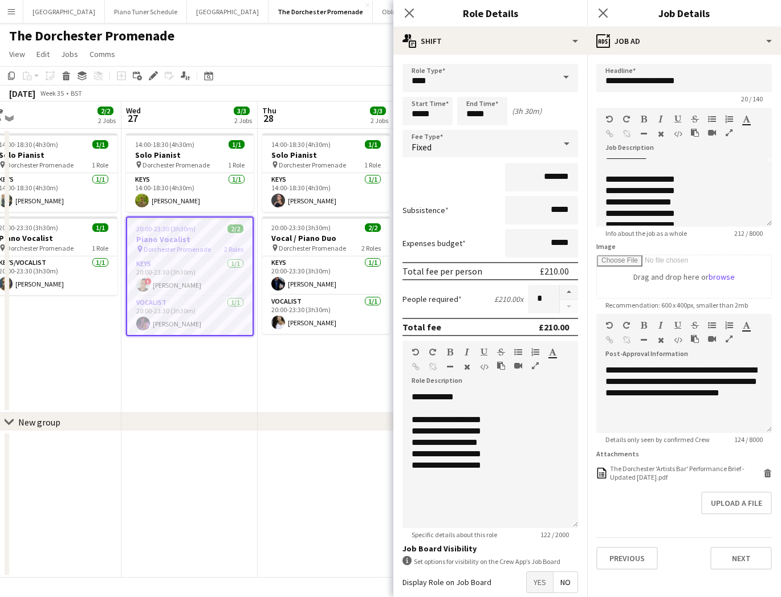
scroll to position [78, 0]
click at [733, 555] on button "Next" at bounding box center [741, 558] width 62 height 23
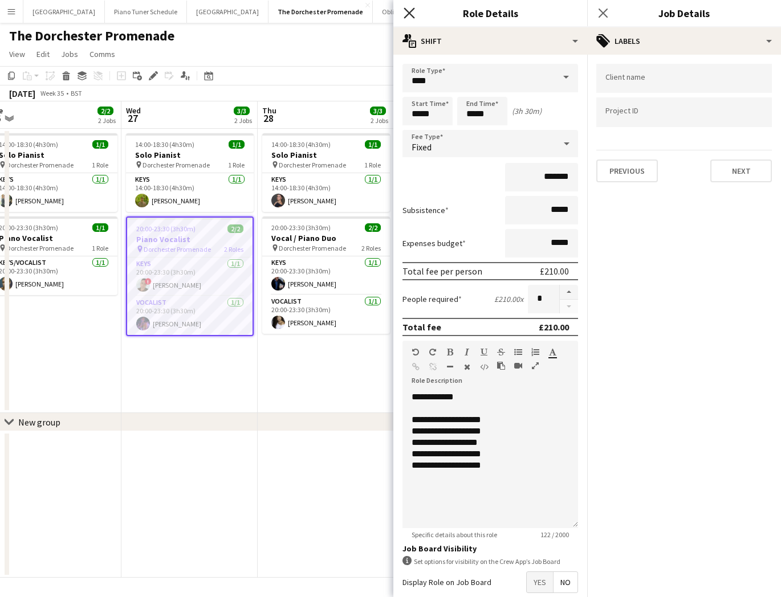
click at [412, 13] on icon "Close pop-in" at bounding box center [409, 12] width 11 height 11
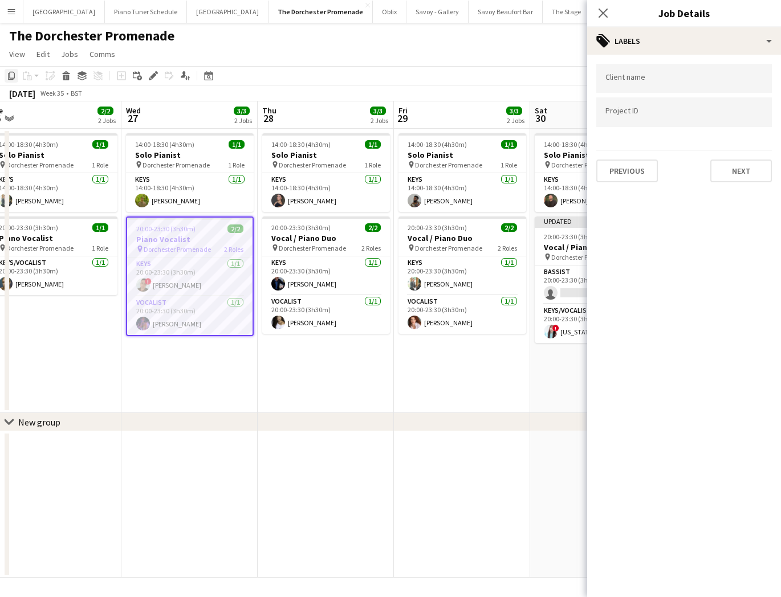
click at [14, 78] on icon "Copy" at bounding box center [11, 75] width 9 height 9
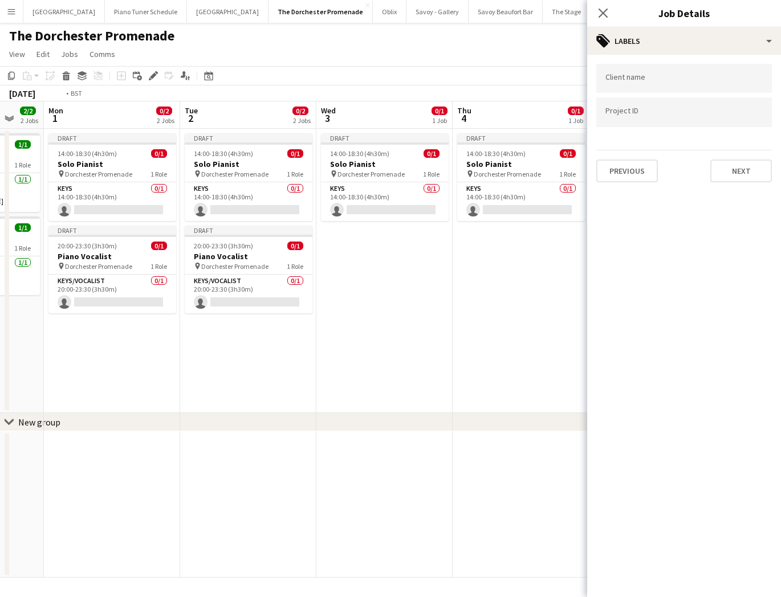
scroll to position [0, 471]
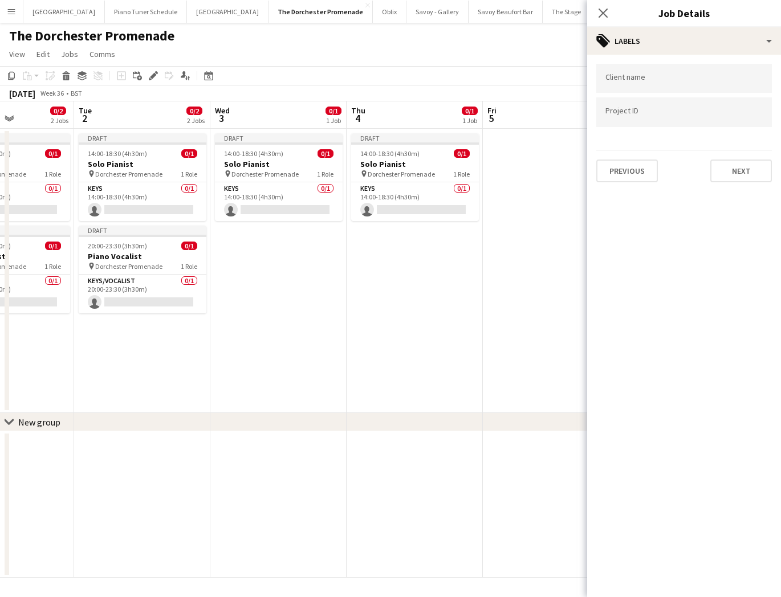
click at [275, 246] on app-date-cell "Draft 14:00-18:30 (4h30m) 0/1 Solo Pianist pin Dorchester Promenade 1 Role Keys…" at bounding box center [278, 271] width 136 height 284
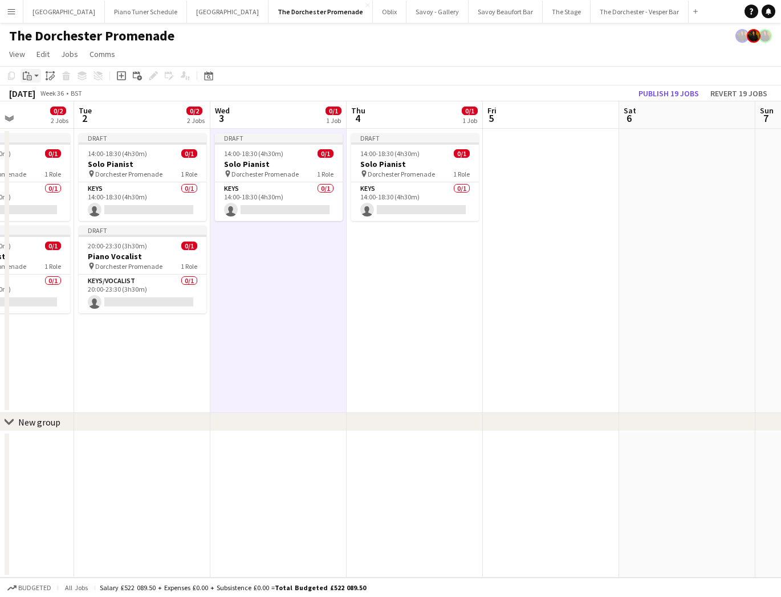
click at [30, 76] on icon "Paste" at bounding box center [27, 75] width 9 height 9
click at [30, 96] on link "Paste Command V" at bounding box center [75, 97] width 90 height 10
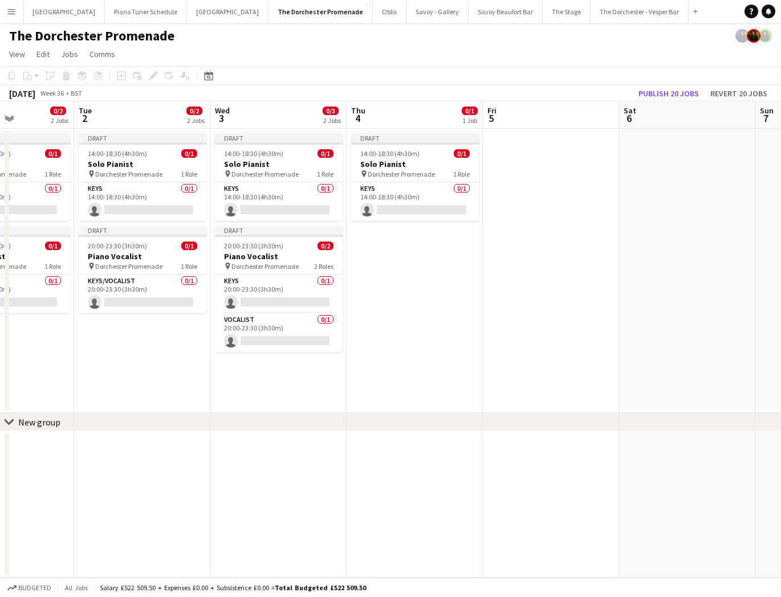
click at [384, 247] on app-date-cell "Draft 14:00-18:30 (4h30m) 0/1 Solo Pianist pin Dorchester Promenade 1 Role Keys…" at bounding box center [415, 271] width 136 height 284
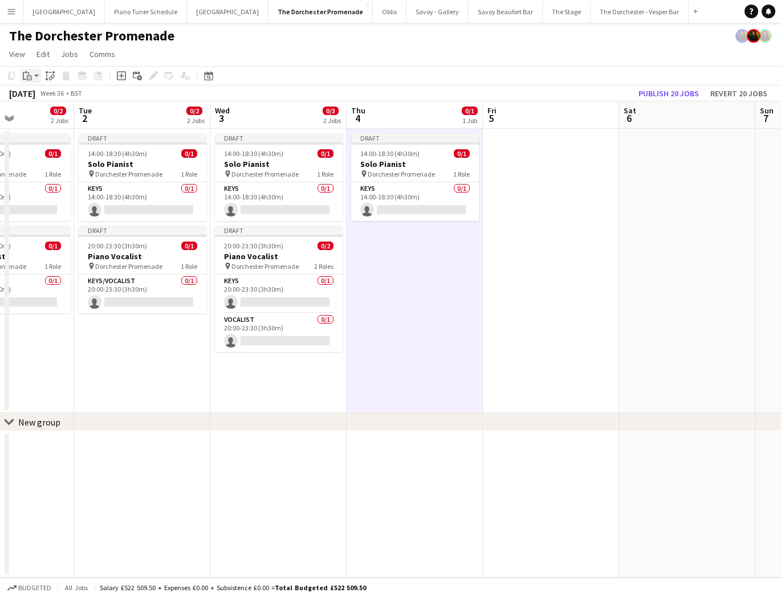
click at [21, 71] on div "Paste" at bounding box center [28, 76] width 14 height 14
click at [35, 96] on link "Paste Command V" at bounding box center [75, 97] width 90 height 10
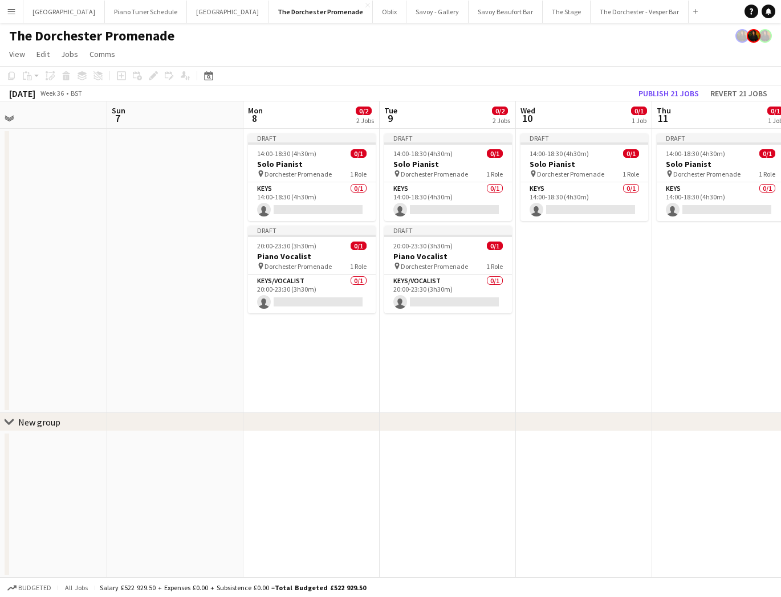
scroll to position [0, 438]
click at [601, 247] on app-date-cell "Draft 14:00-18:30 (4h30m) 0/1 Solo Pianist pin Dorchester Promenade 1 Role Keys…" at bounding box center [583, 271] width 136 height 284
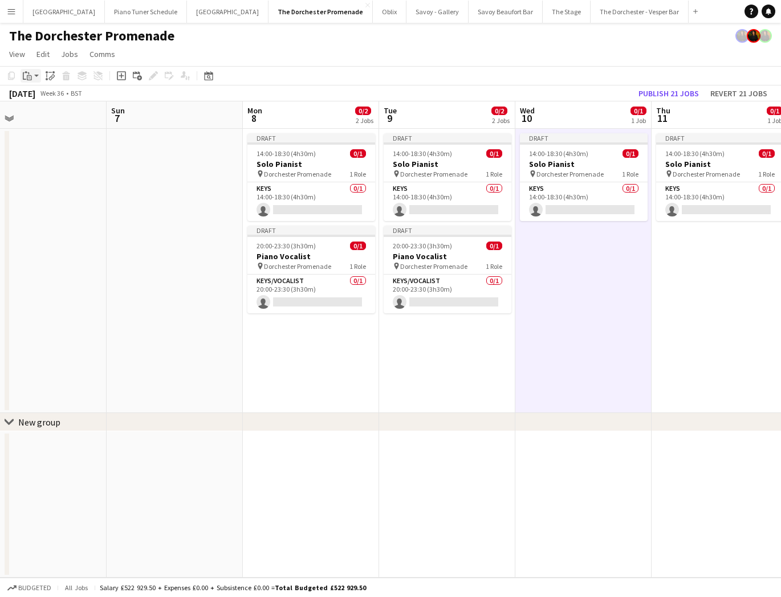
click at [26, 80] on icon "Paste" at bounding box center [27, 75] width 9 height 9
click at [37, 91] on div "Paste Command V Paste with crew Command Shift V" at bounding box center [75, 107] width 109 height 49
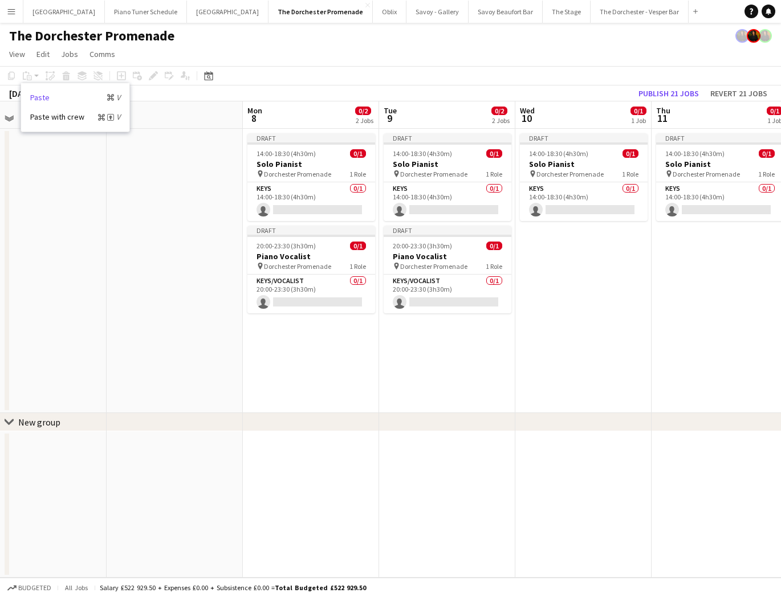
click at [35, 95] on link "Paste Command V" at bounding box center [75, 97] width 90 height 10
click at [619, 242] on app-date-cell "Draft 14:00-18:30 (4h30m) 0/1 Solo Pianist pin Dorchester Promenade 1 Role Keys…" at bounding box center [583, 271] width 136 height 284
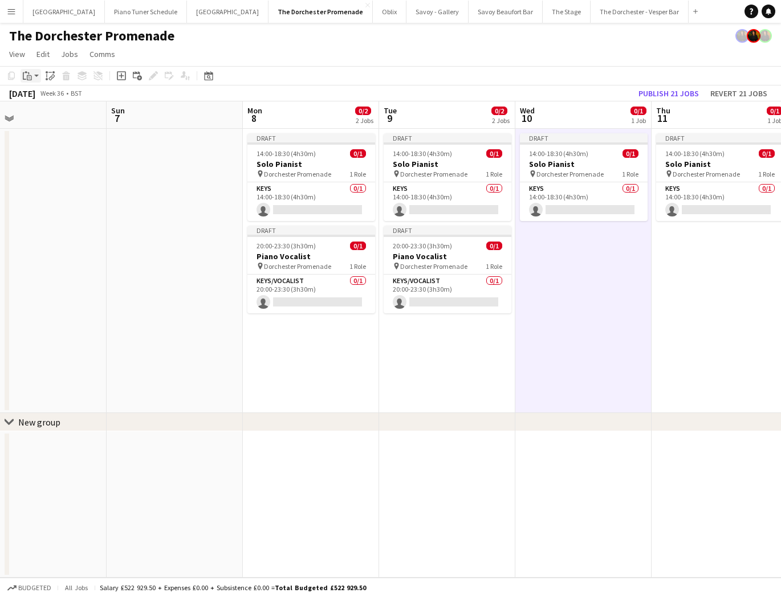
click at [24, 76] on icon "Paste" at bounding box center [27, 75] width 9 height 9
click at [39, 100] on link "Paste Command V" at bounding box center [75, 97] width 90 height 10
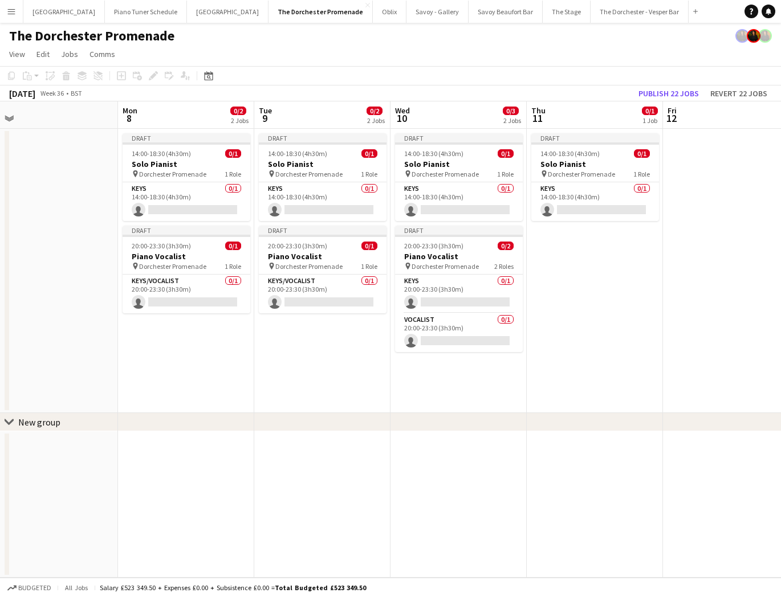
scroll to position [0, 434]
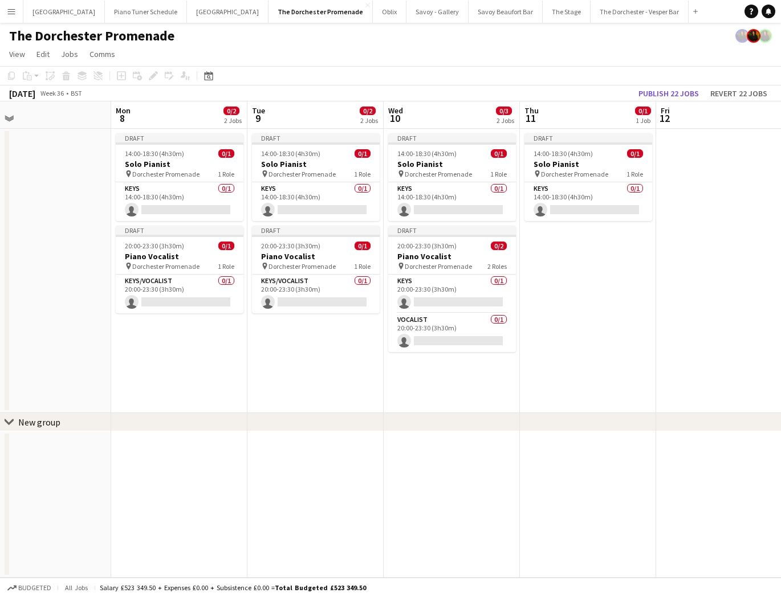
click at [624, 261] on app-date-cell "Draft 14:00-18:30 (4h30m) 0/1 Solo Pianist pin Dorchester Promenade 1 Role Keys…" at bounding box center [588, 271] width 136 height 284
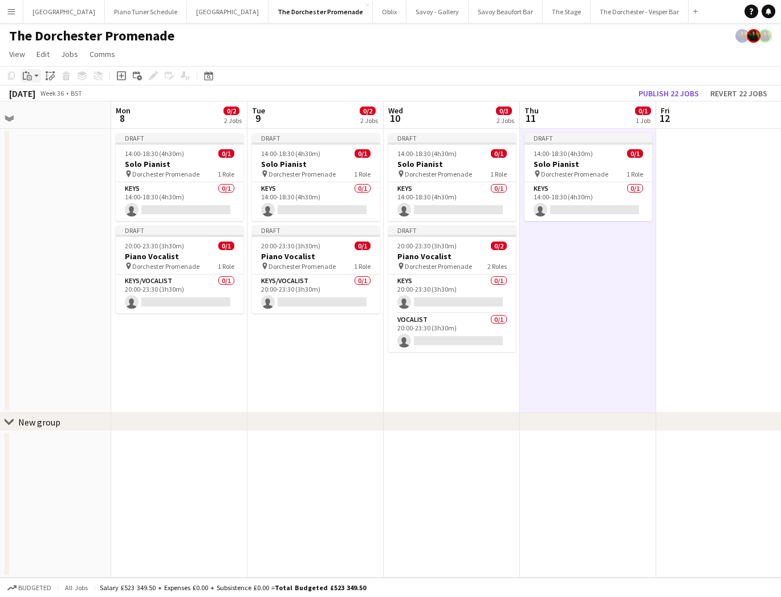
click at [33, 71] on div "Paste" at bounding box center [28, 76] width 14 height 14
click at [35, 97] on link "Paste Command V" at bounding box center [75, 97] width 90 height 10
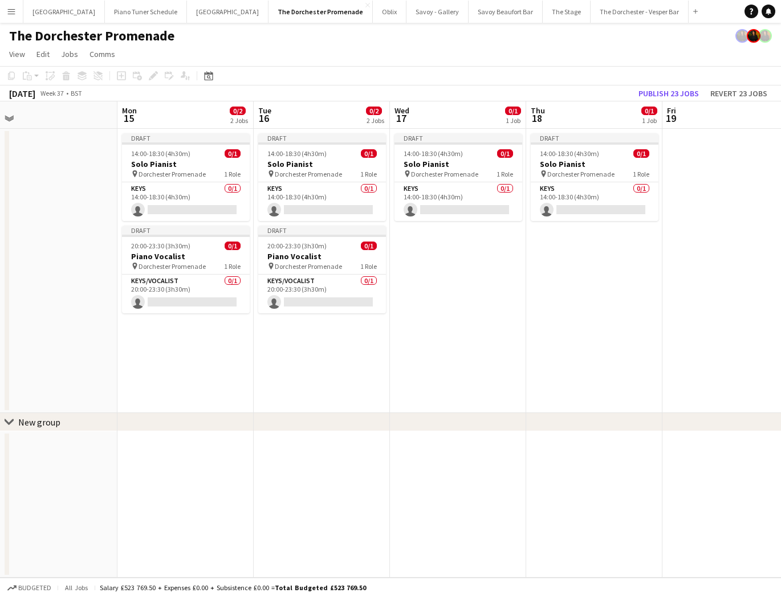
click at [473, 227] on app-date-cell "Draft 14:00-18:30 (4h30m) 0/1 Solo Pianist pin Dorchester Promenade 1 Role Keys…" at bounding box center [458, 271] width 136 height 284
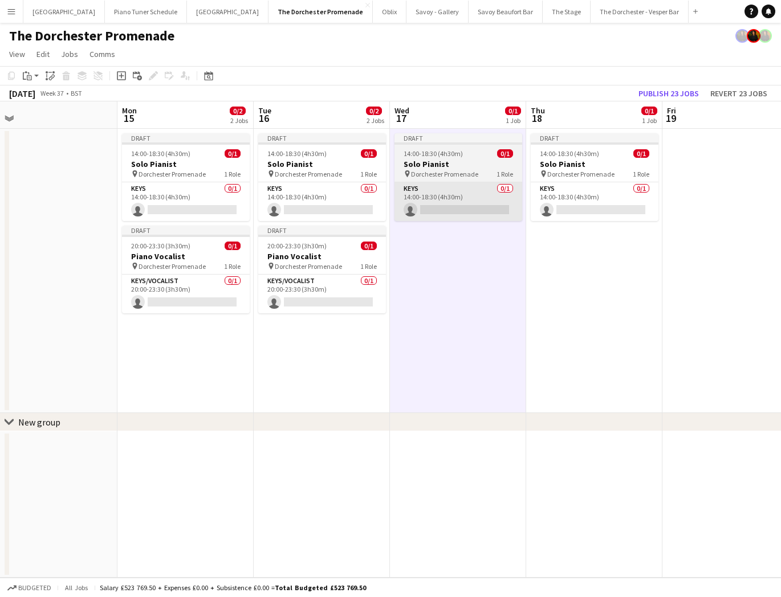
scroll to position [0, 428]
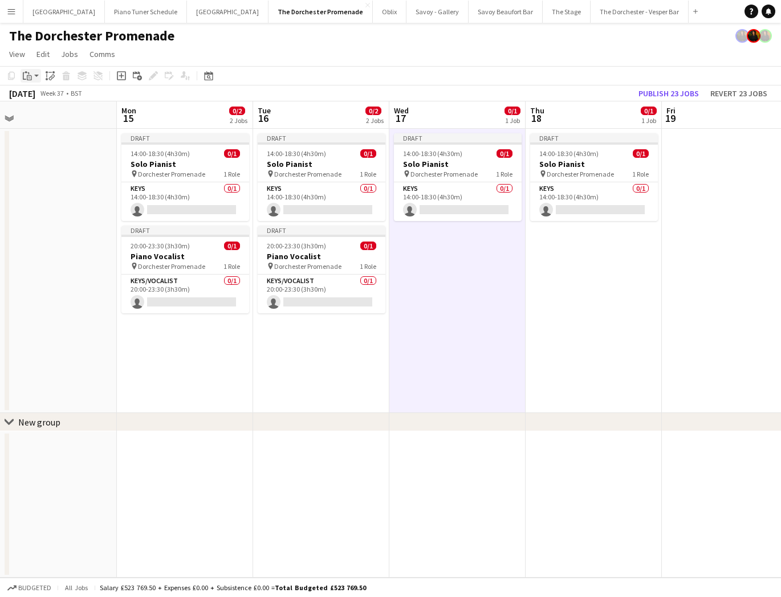
click at [27, 76] on icon at bounding box center [29, 77] width 5 height 5
click at [38, 92] on link "Paste Command V" at bounding box center [75, 97] width 90 height 10
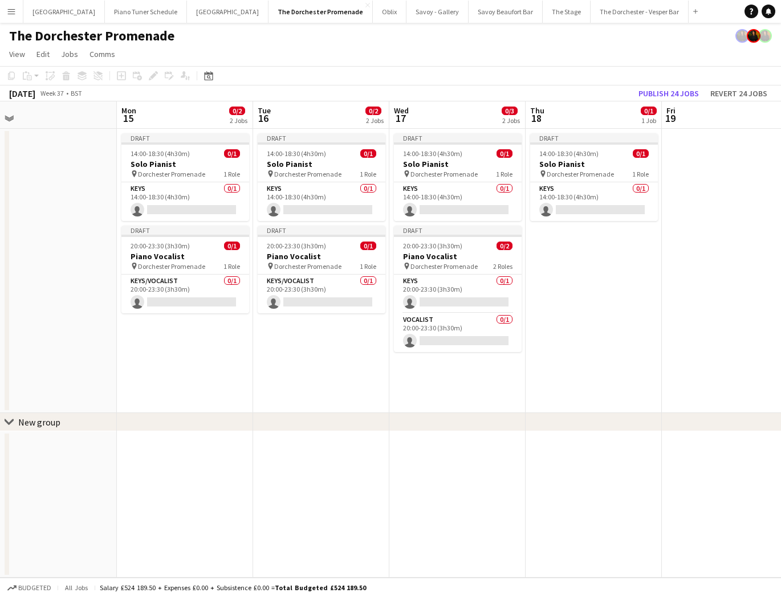
click at [583, 264] on app-date-cell "Draft 14:00-18:30 (4h30m) 0/1 Solo Pianist pin Dorchester Promenade 1 Role Keys…" at bounding box center [594, 271] width 136 height 284
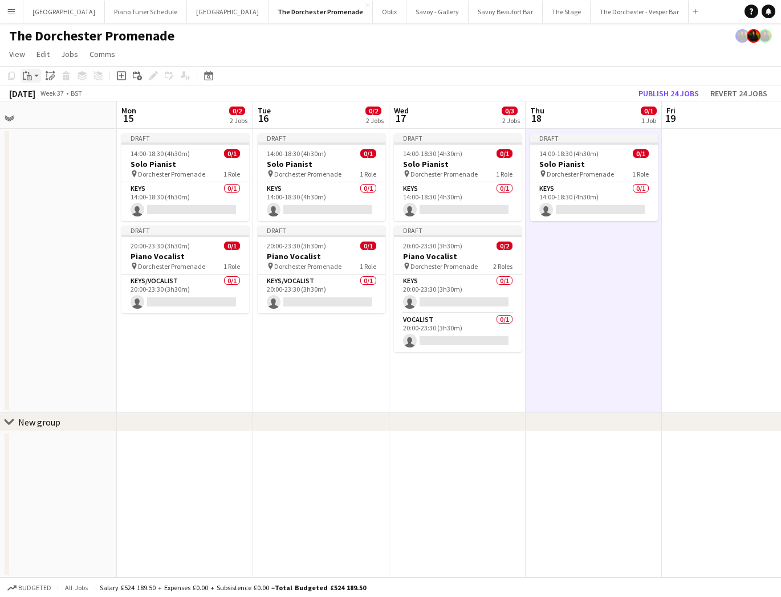
click at [25, 75] on icon "Paste" at bounding box center [27, 75] width 9 height 9
click at [35, 99] on link "Paste Command V" at bounding box center [75, 97] width 90 height 10
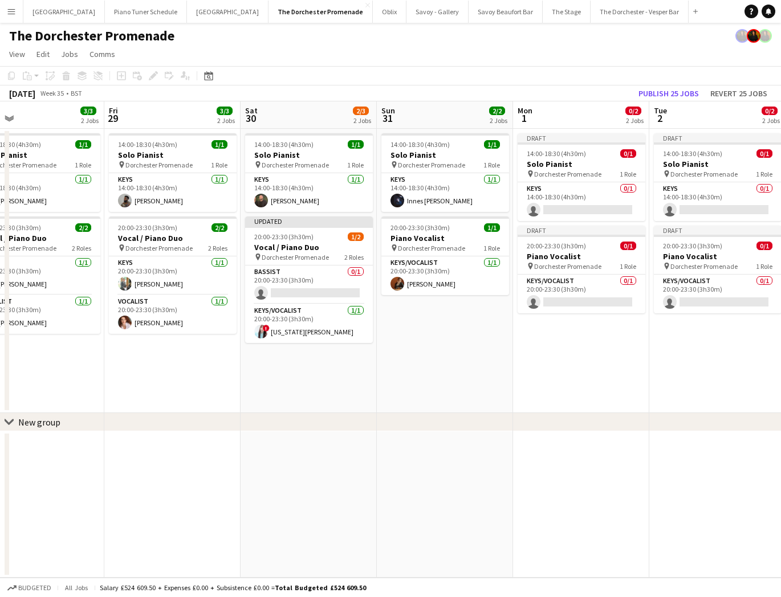
scroll to position [0, 278]
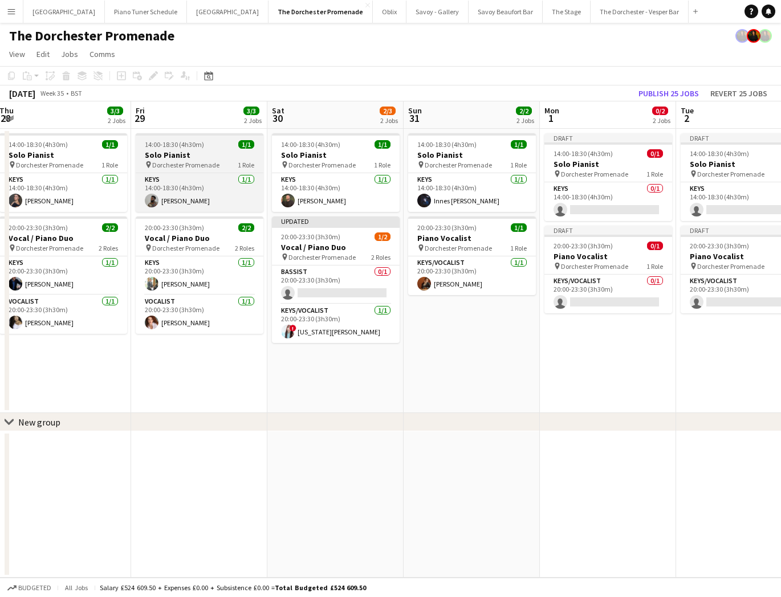
click at [202, 166] on span "Dorchester Promenade" at bounding box center [185, 165] width 67 height 9
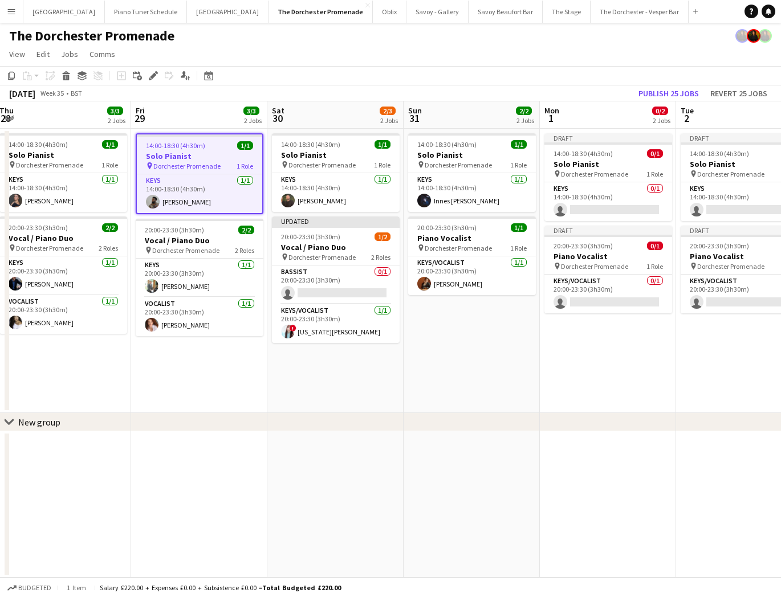
scroll to position [0, 278]
click at [201, 183] on app-card-role "Keys 1/1 14:00-18:30 (4h30m) Enoch Mukasa" at bounding box center [198, 193] width 125 height 39
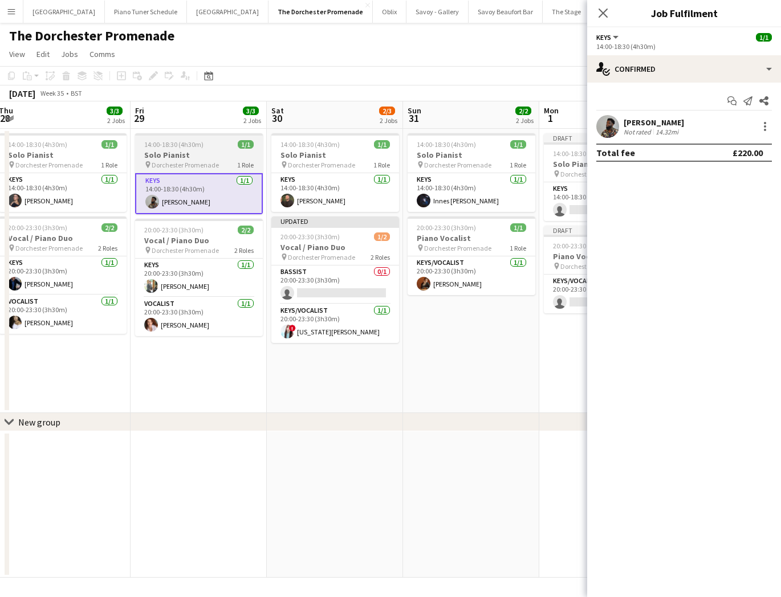
click at [203, 166] on span "Dorchester Promenade" at bounding box center [185, 165] width 67 height 9
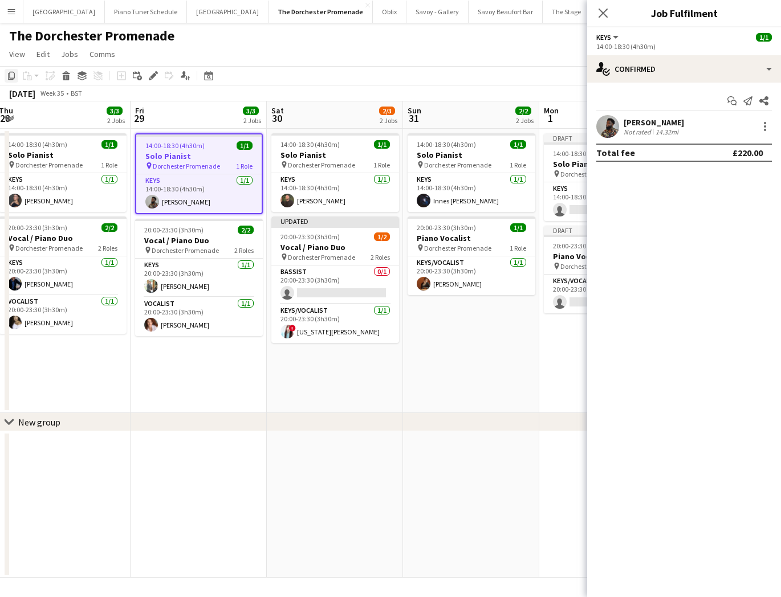
click at [8, 74] on icon at bounding box center [11, 76] width 7 height 8
click at [170, 154] on h3 "Solo Pianist" at bounding box center [198, 156] width 125 height 10
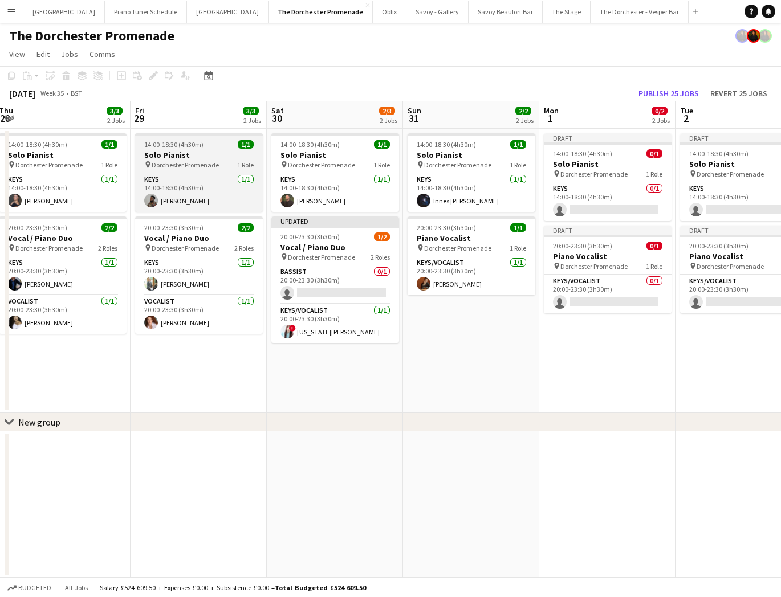
click at [189, 160] on div "pin Dorchester Promenade 1 Role" at bounding box center [199, 164] width 128 height 9
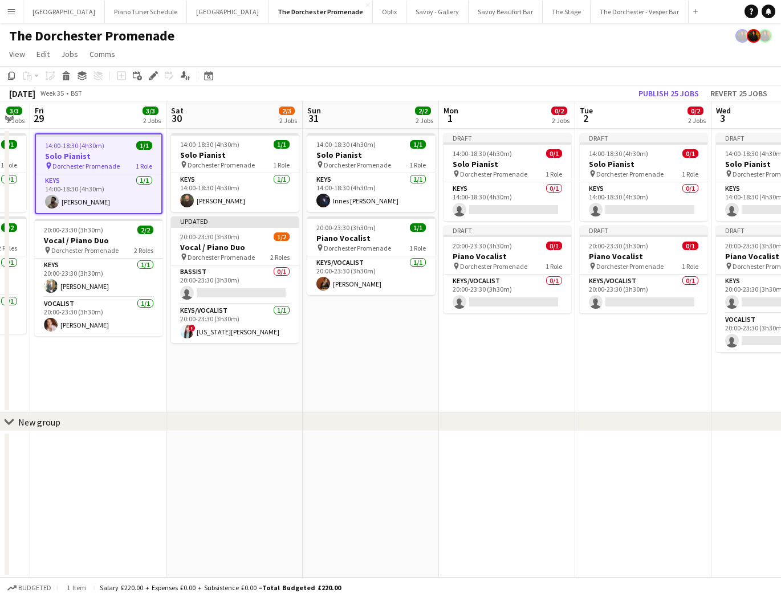
scroll to position [0, 421]
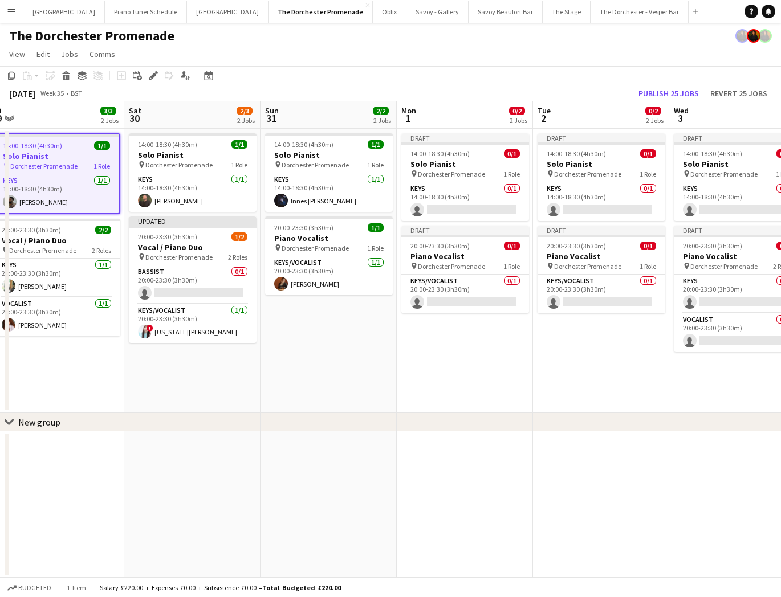
click at [311, 412] on app-date-cell "14:00-18:30 (4h30m) 1/1 Solo Pianist pin Dorchester Promenade 1 Role Keys 1/1 1…" at bounding box center [329, 271] width 136 height 284
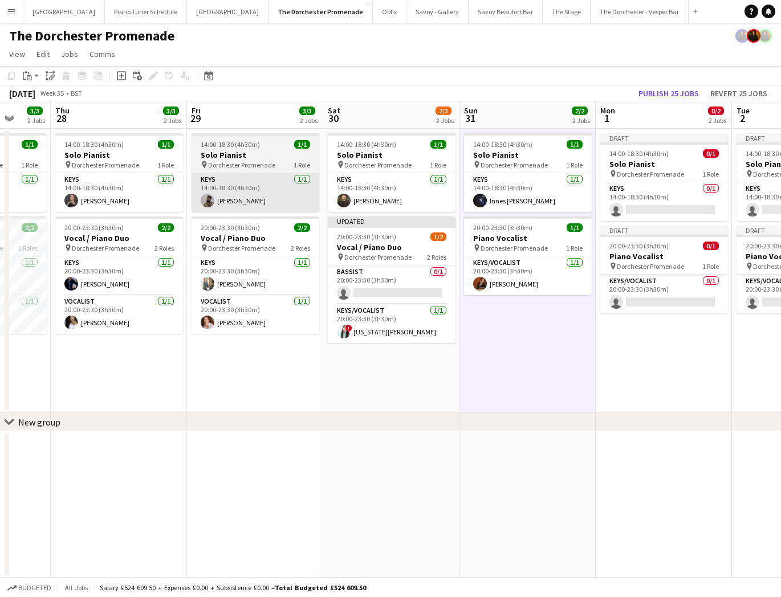
scroll to position [0, 318]
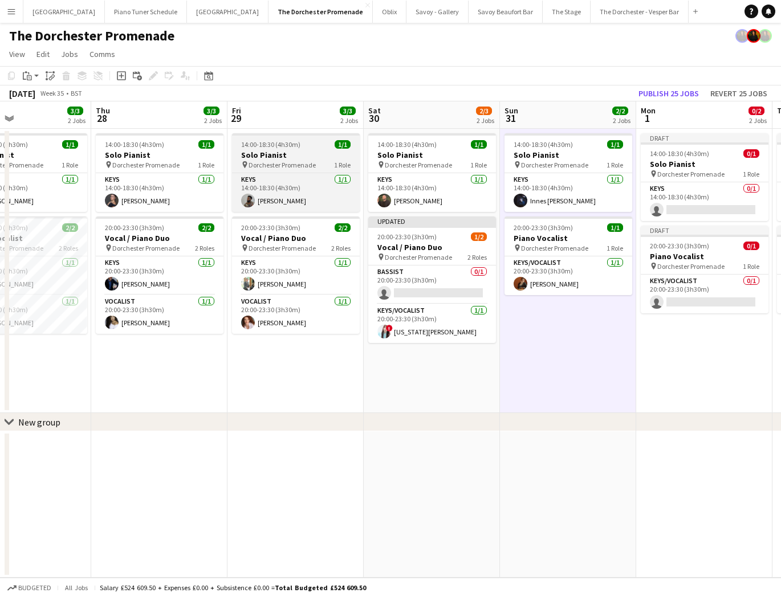
click at [305, 159] on h3 "Solo Pianist" at bounding box center [296, 155] width 128 height 10
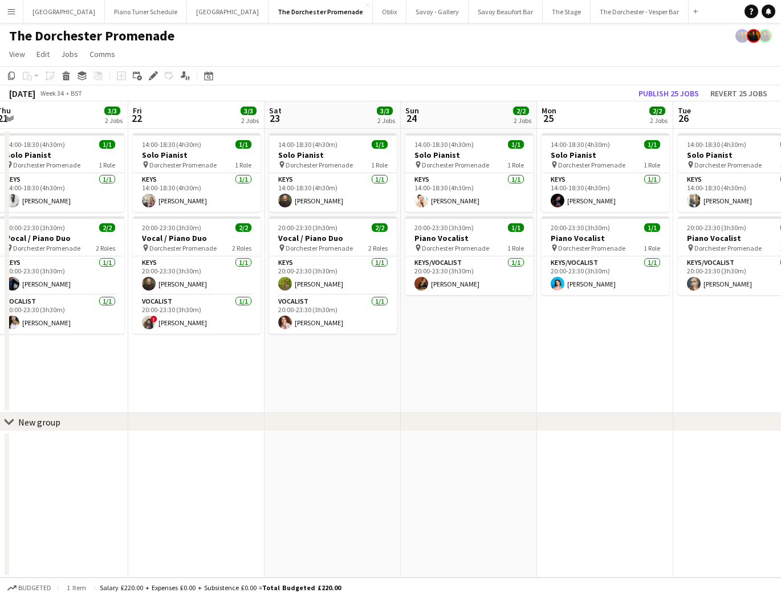
scroll to position [0, 279]
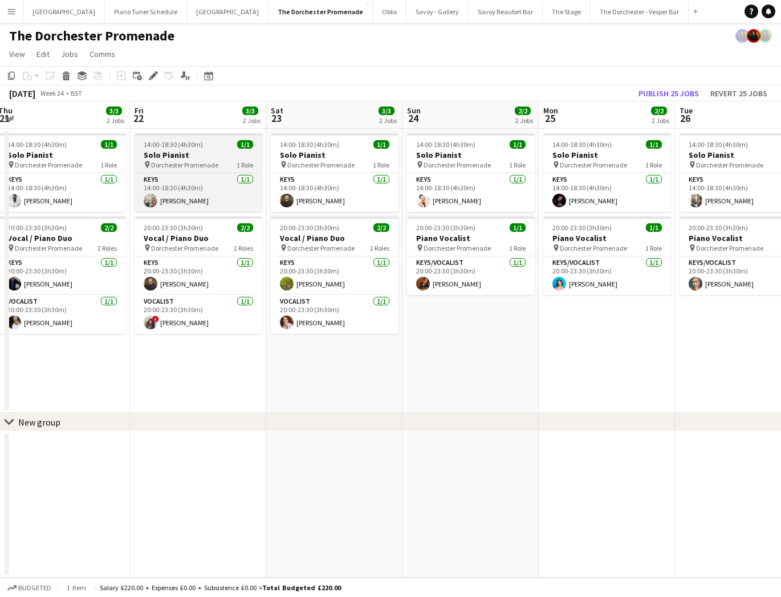
click at [188, 152] on h3 "Solo Pianist" at bounding box center [199, 155] width 128 height 10
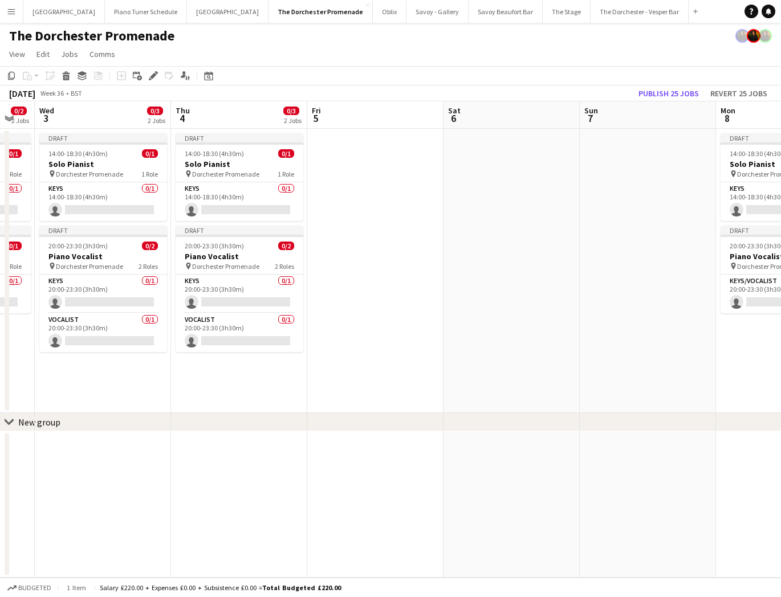
scroll to position [0, 376]
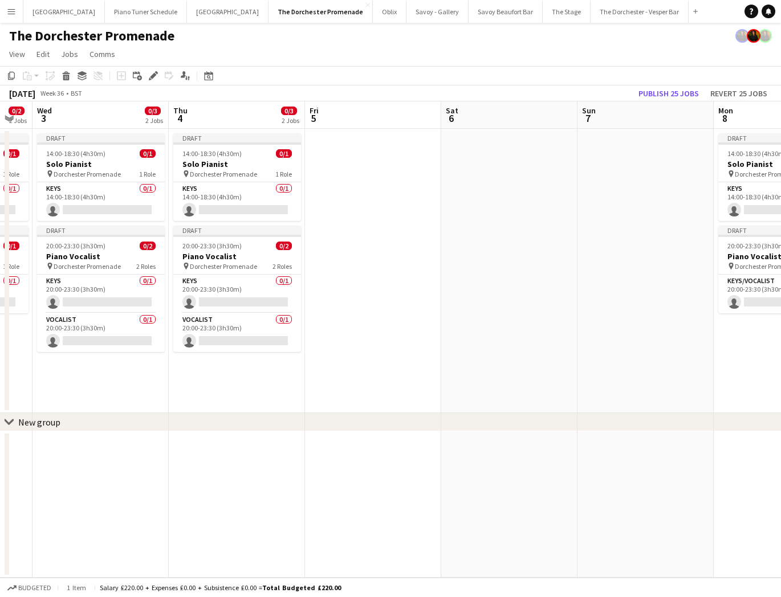
click at [393, 184] on app-date-cell at bounding box center [373, 271] width 136 height 284
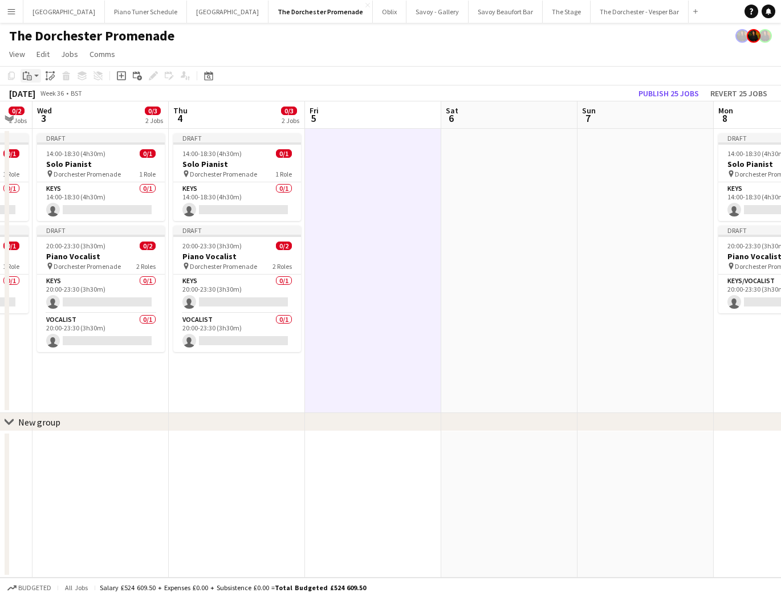
click at [32, 80] on div "Paste" at bounding box center [28, 76] width 14 height 14
click at [34, 91] on div "Paste Command V Paste with crew Command Shift V" at bounding box center [75, 107] width 109 height 49
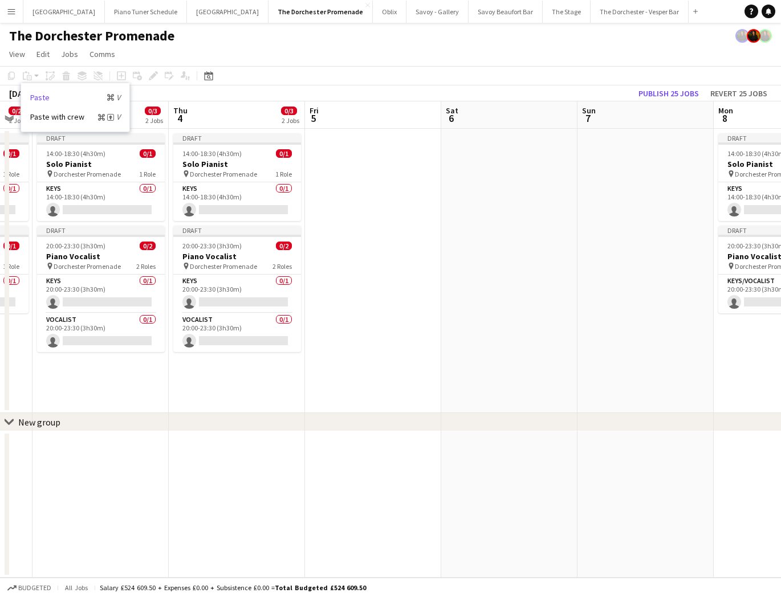
click at [33, 95] on link "Paste Command V" at bounding box center [75, 97] width 90 height 10
click at [342, 189] on app-date-cell at bounding box center [373, 271] width 136 height 284
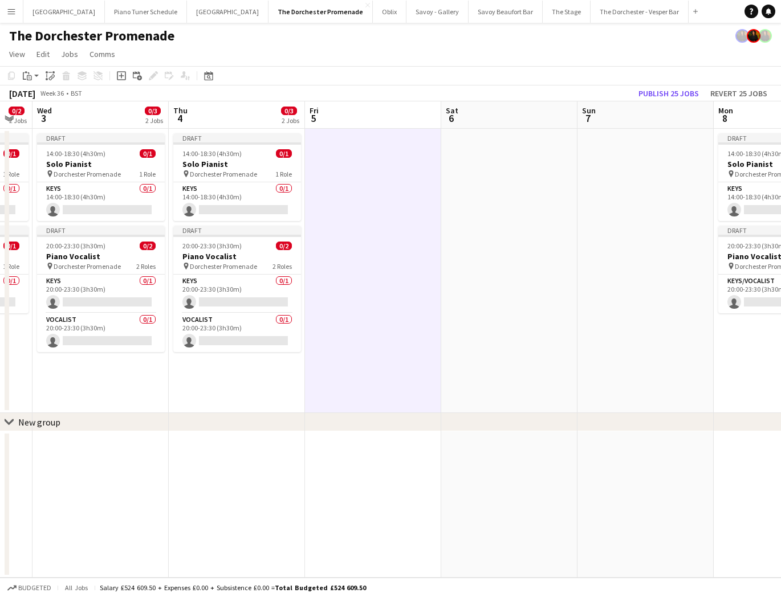
click at [450, 82] on app-toolbar "Copy Paste Paste Command V Paste with crew Command Shift V Paste linked Job [GE…" at bounding box center [390, 75] width 781 height 19
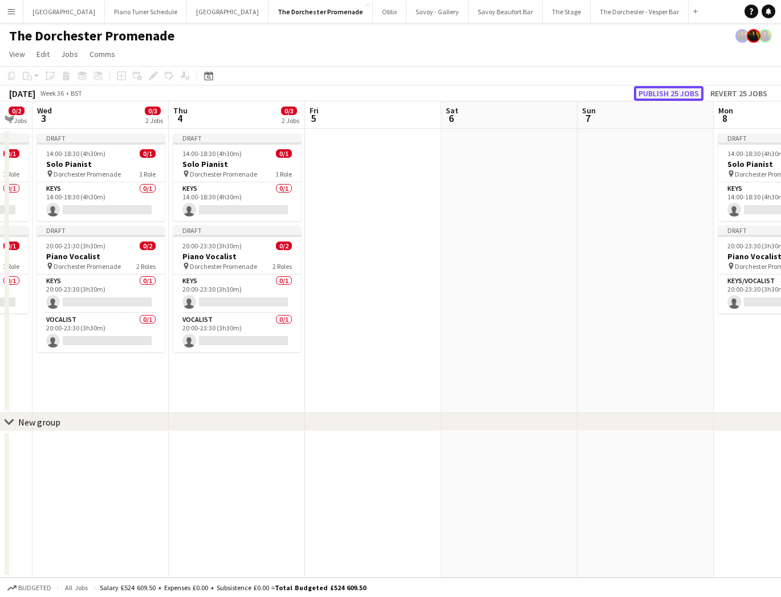
click at [660, 93] on button "Publish 25 jobs" at bounding box center [669, 93] width 70 height 15
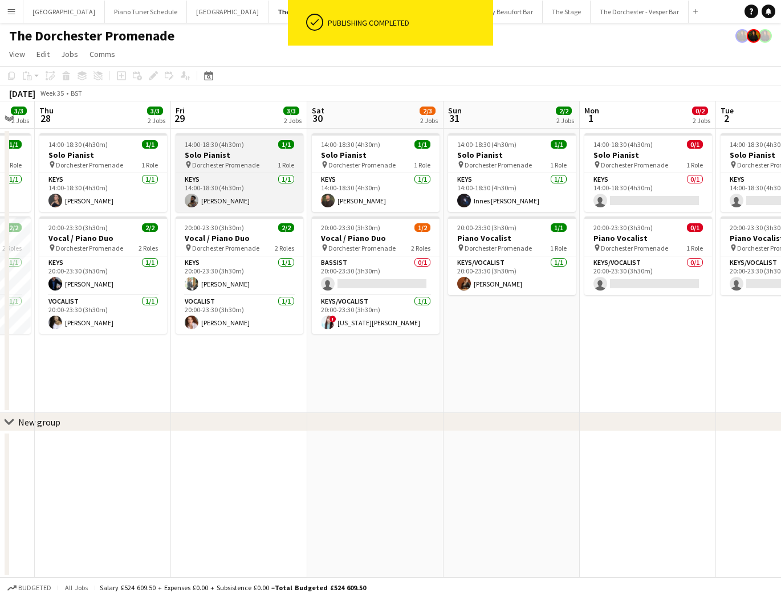
scroll to position [0, 391]
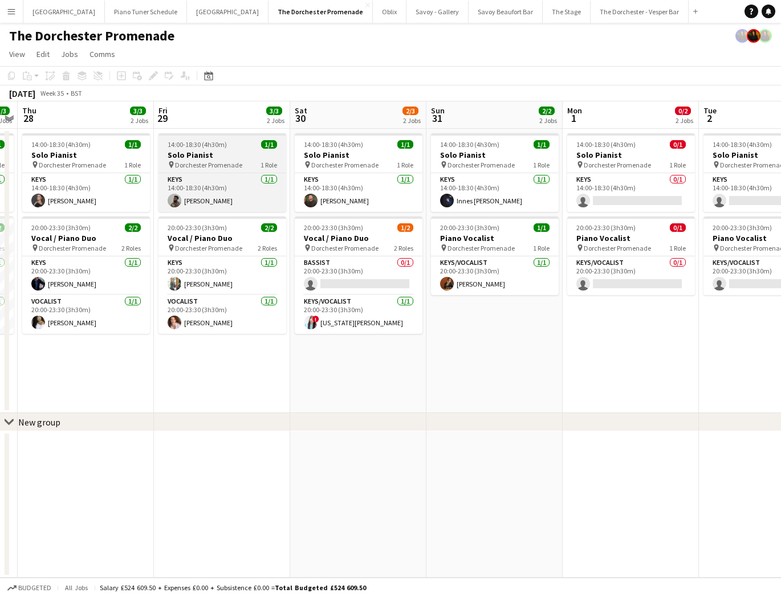
click at [220, 150] on h3 "Solo Pianist" at bounding box center [222, 155] width 128 height 10
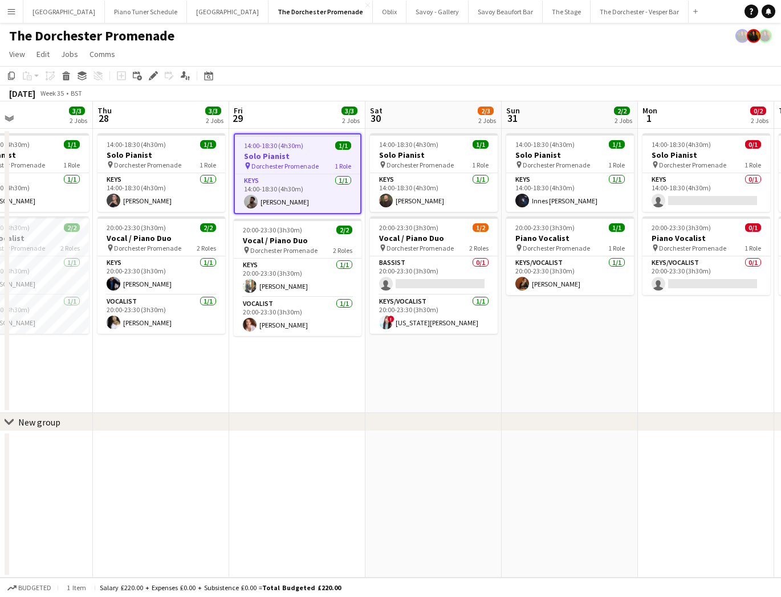
scroll to position [0, 314]
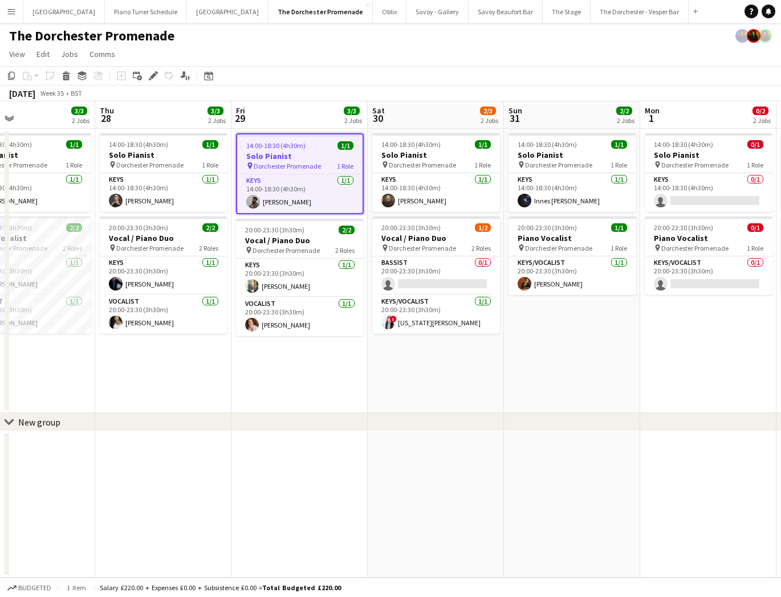
click at [499, 44] on app-page-menu "View Day view expanded Day view collapsed Month view Date picker Jump to today …" at bounding box center [390, 55] width 781 height 22
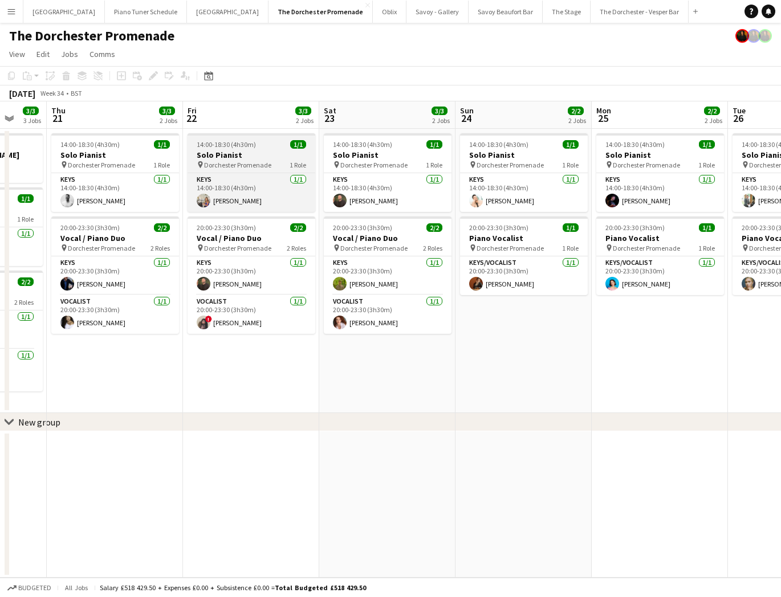
scroll to position [0, 366]
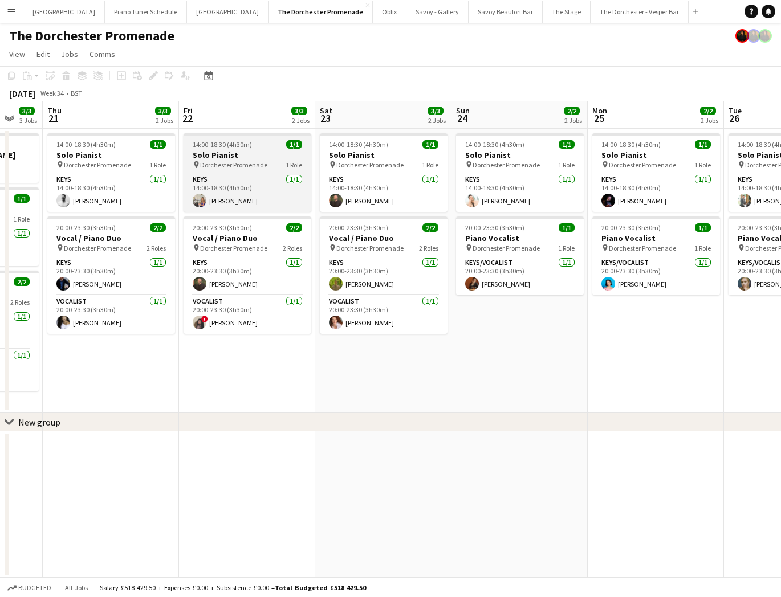
click at [215, 155] on h3 "Solo Pianist" at bounding box center [248, 155] width 128 height 10
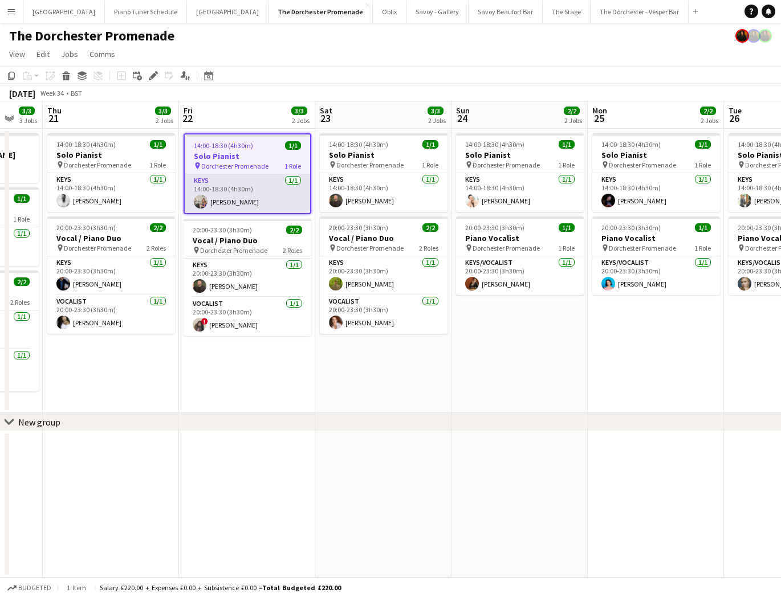
click at [244, 198] on app-card-role "Keys 1/1 14:00-18:30 (4h30m) Emily Brown" at bounding box center [247, 193] width 125 height 39
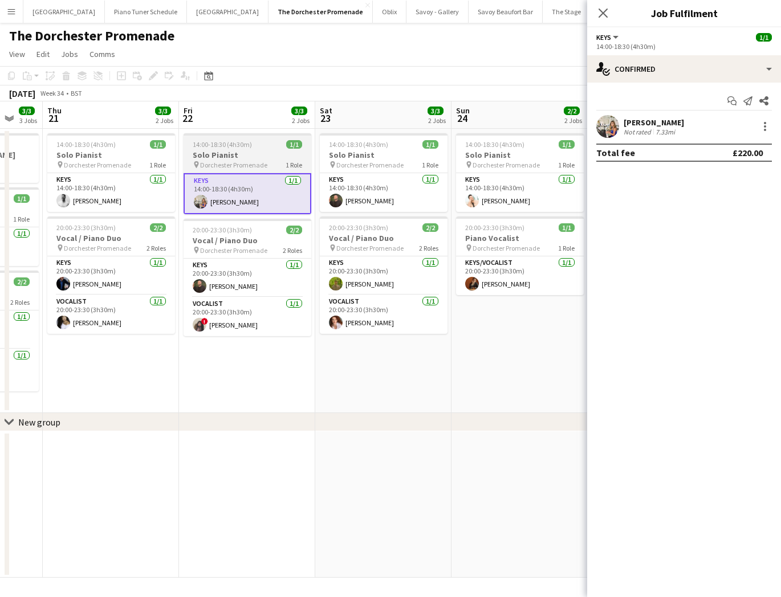
click at [245, 169] on app-job-card "14:00-18:30 (4h30m) 1/1 Solo Pianist pin Dorchester Promenade 1 Role Keys 1/1 1…" at bounding box center [248, 173] width 128 height 81
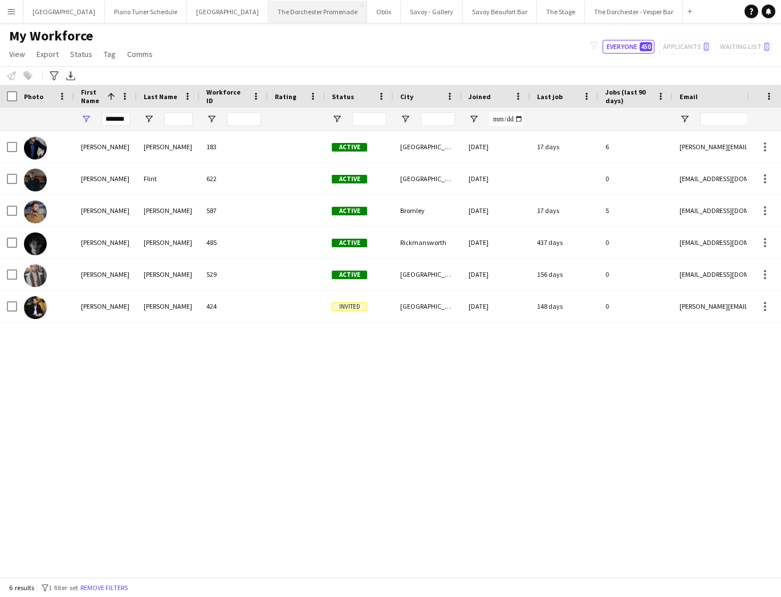
click at [300, 14] on button "The Dorchester Promenade Close" at bounding box center [318, 12] width 99 height 22
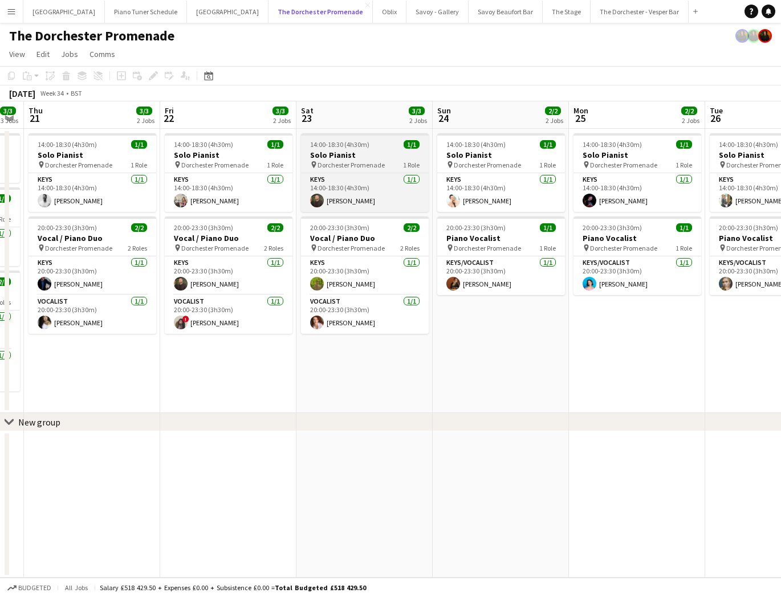
scroll to position [0, 389]
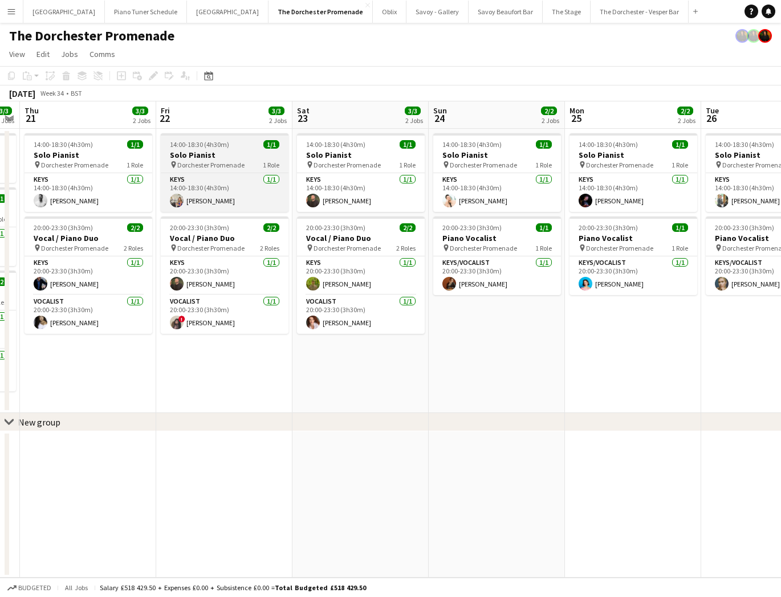
click at [219, 153] on h3 "Solo Pianist" at bounding box center [225, 155] width 128 height 10
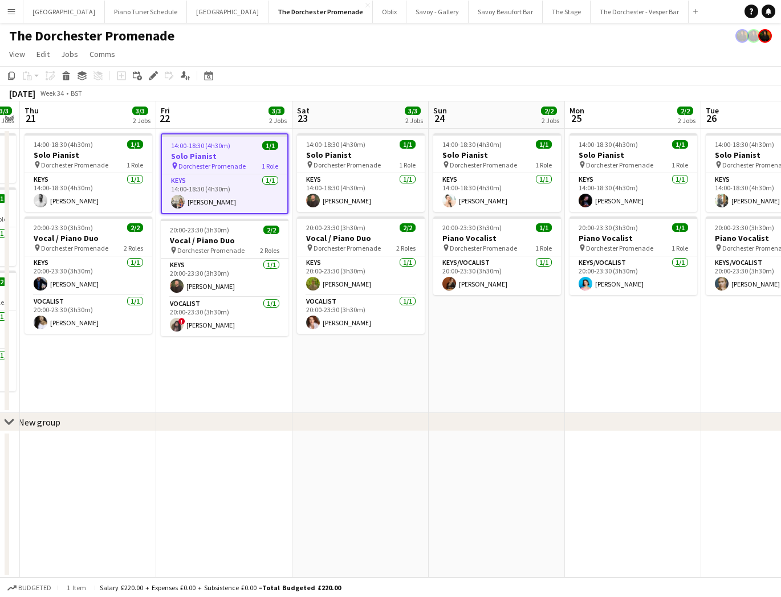
click at [27, 75] on div "Copy Paste Paste Command V Paste with crew Command Shift V Paste linked Job [GE…" at bounding box center [55, 76] width 100 height 14
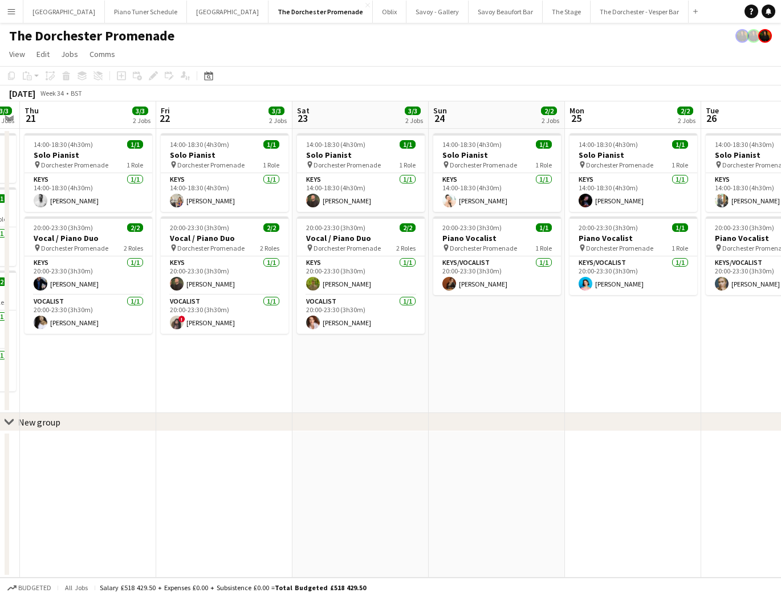
click at [14, 76] on div "Copy Paste Paste Command V Paste with crew Command Shift V Paste linked Job [GE…" at bounding box center [55, 76] width 100 height 14
click at [28, 76] on div "Copy Paste Paste Command V Paste with crew Command Shift V Paste linked Job Del…" at bounding box center [55, 76] width 100 height 14
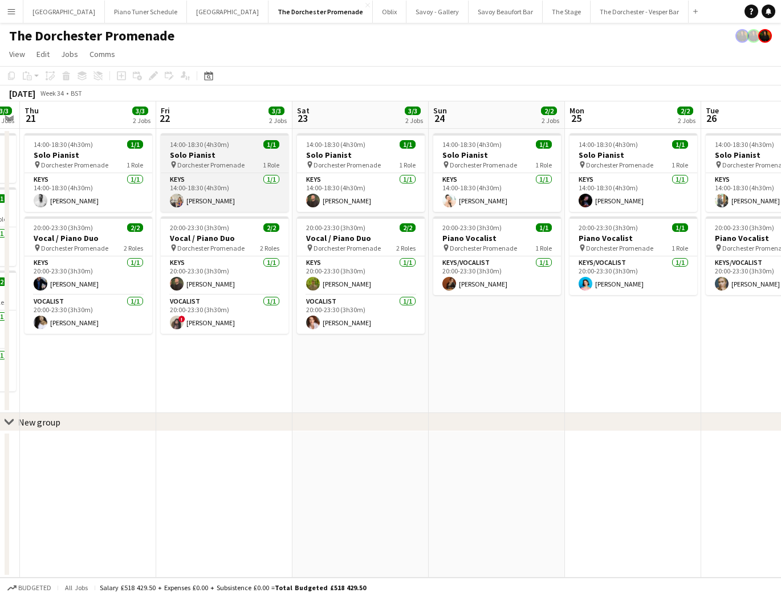
click at [197, 149] on app-job-card "14:00-18:30 (4h30m) 1/1 Solo Pianist pin Dorchester Promenade 1 Role Keys 1/1 1…" at bounding box center [225, 172] width 128 height 79
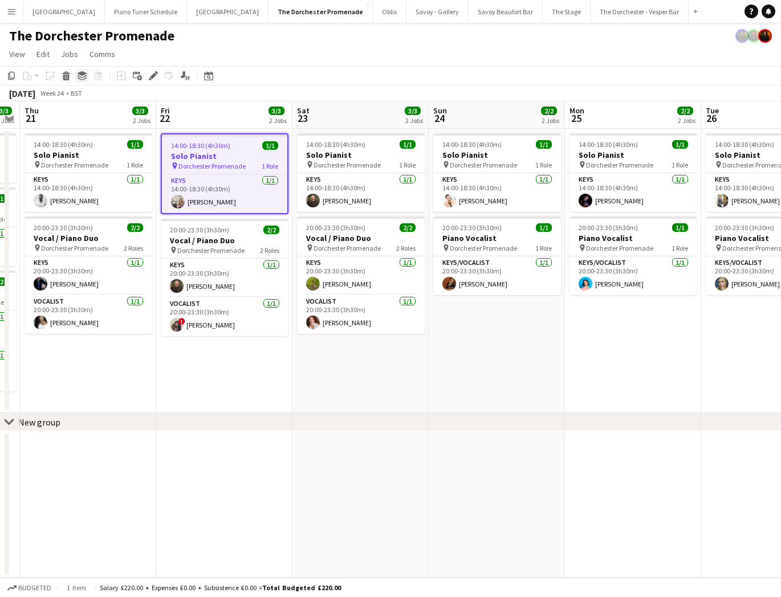
click at [83, 75] on icon "Group" at bounding box center [82, 75] width 9 height 9
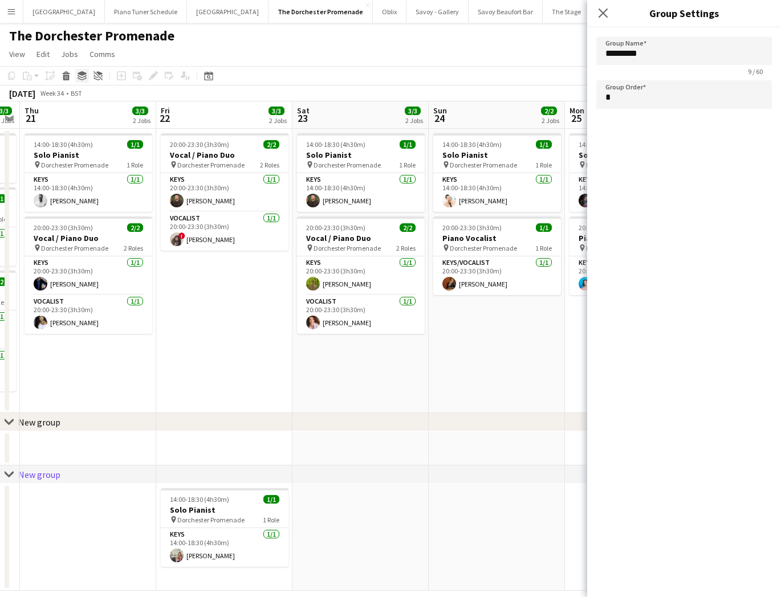
click at [83, 75] on icon "Group" at bounding box center [82, 75] width 9 height 9
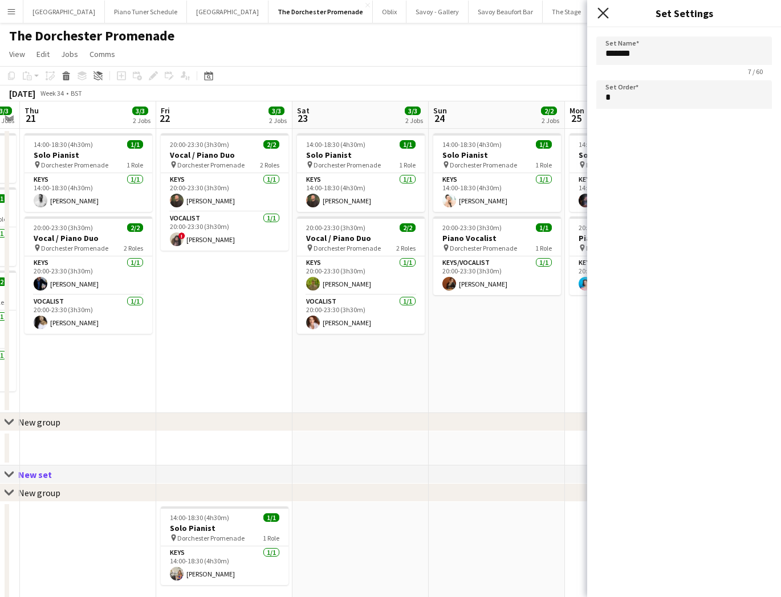
click at [604, 13] on icon "Close pop-in" at bounding box center [602, 12] width 11 height 11
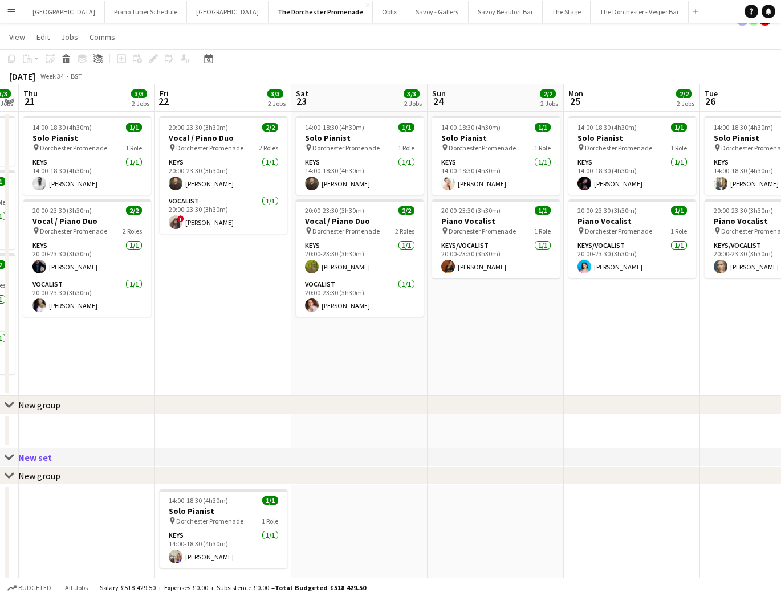
scroll to position [12, 0]
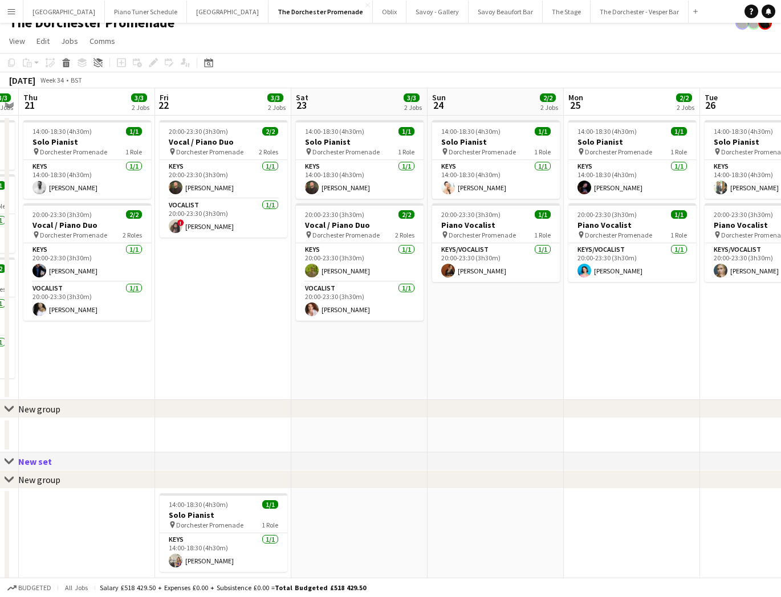
drag, startPoint x: 185, startPoint y: 518, endPoint x: 184, endPoint y: 304, distance: 213.8
click at [184, 304] on div "14:00-18:30 (4h30m) 1/1 Solo Pianist pin Dorchester Promenade 1 Role Keys 1/1 1…" at bounding box center [359, 356] width 1499 height 481
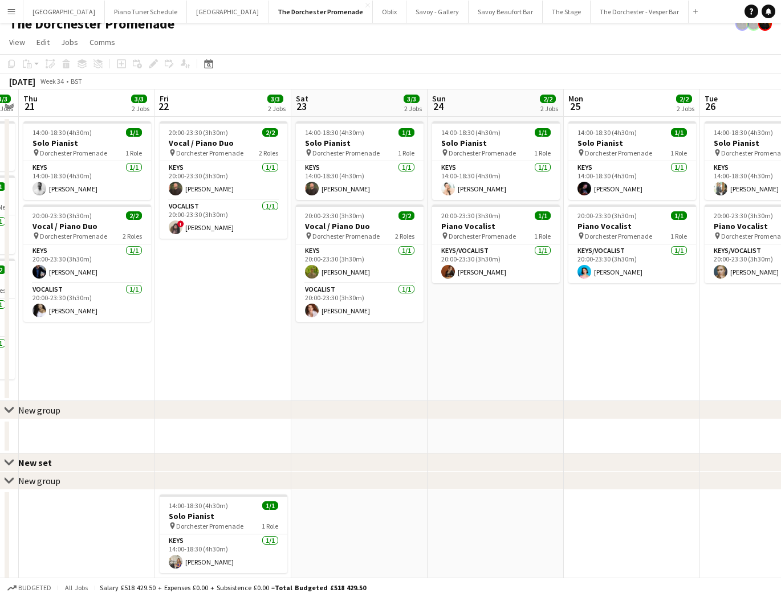
click at [11, 480] on icon at bounding box center [9, 481] width 9 height 5
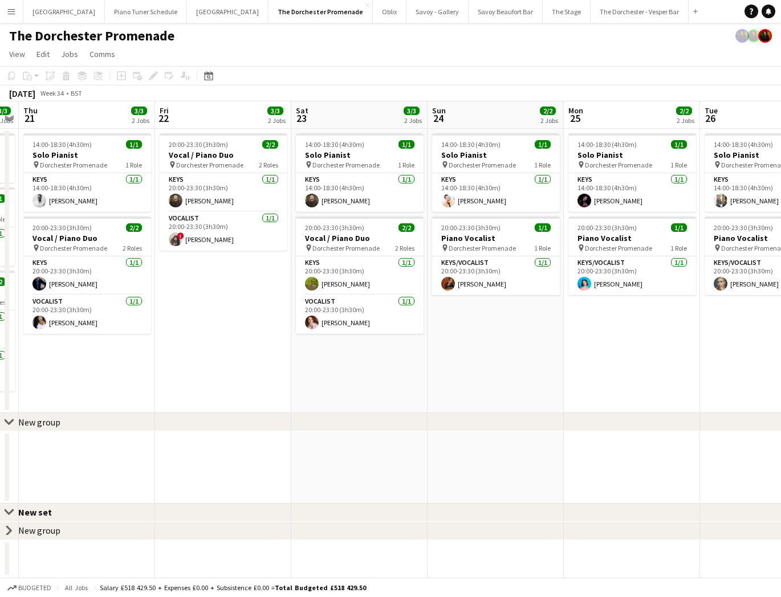
scroll to position [0, 0]
click at [7, 532] on icon "chevron-right" at bounding box center [9, 530] width 9 height 9
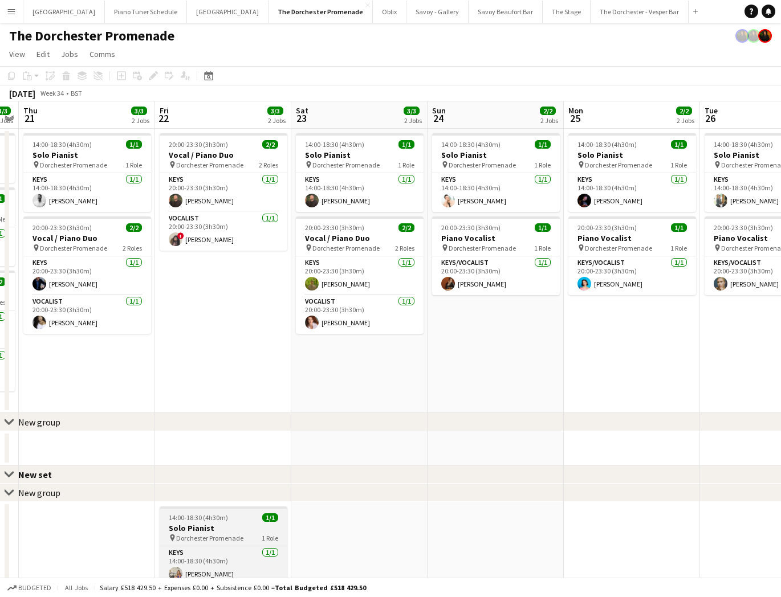
click at [217, 523] on h3 "Solo Pianist" at bounding box center [224, 528] width 128 height 10
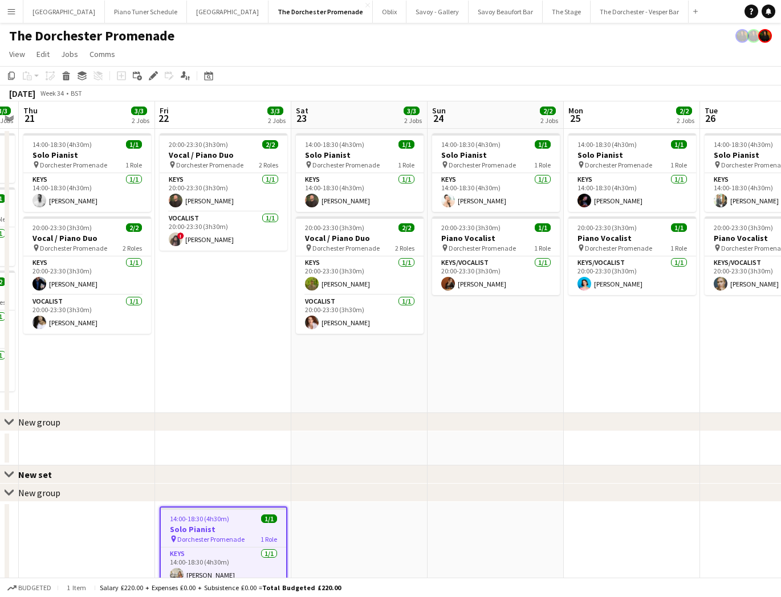
click at [99, 75] on div "Copy Paste Paste Command V Paste with crew Command Shift V Paste linked Job Del…" at bounding box center [55, 76] width 100 height 14
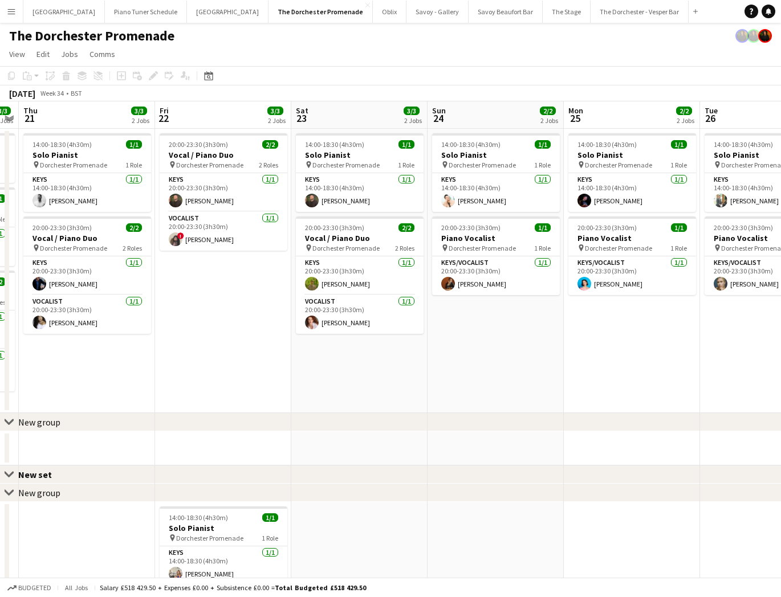
click at [97, 75] on div "Copy Paste Paste Command V Paste with crew Command Shift V Paste linked Job Del…" at bounding box center [55, 76] width 100 height 14
click at [222, 548] on app-card-role "Keys 1/1 14:00-18:30 (4h30m) Emily Brown" at bounding box center [224, 566] width 128 height 39
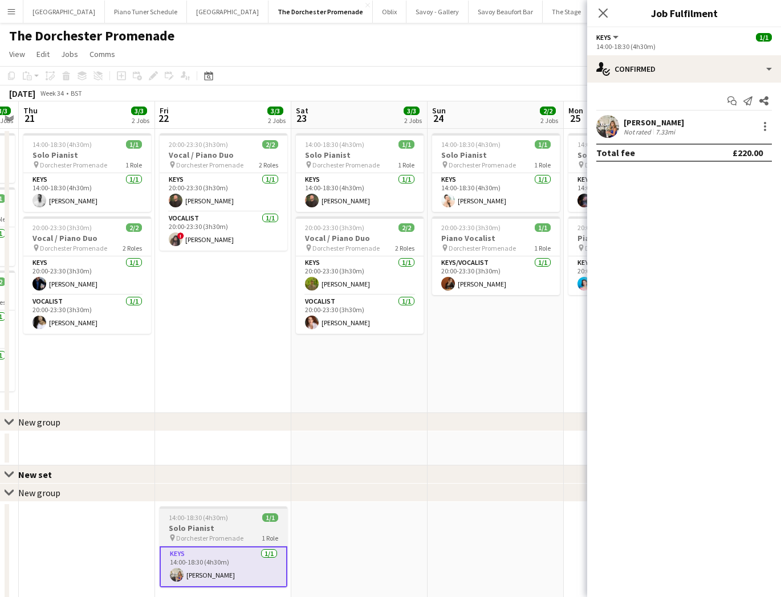
click at [220, 533] on h3 "Solo Pianist" at bounding box center [224, 528] width 128 height 10
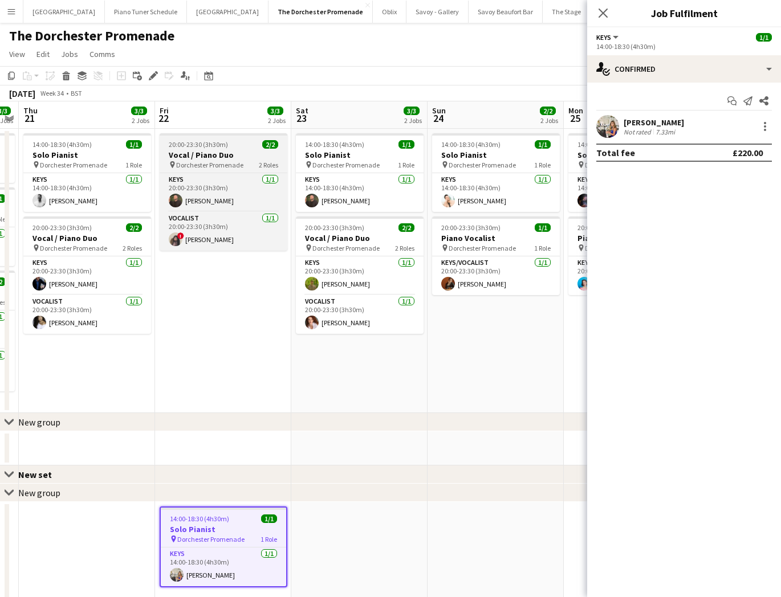
click at [192, 144] on span "20:00-23:30 (3h30m)" at bounding box center [198, 144] width 59 height 9
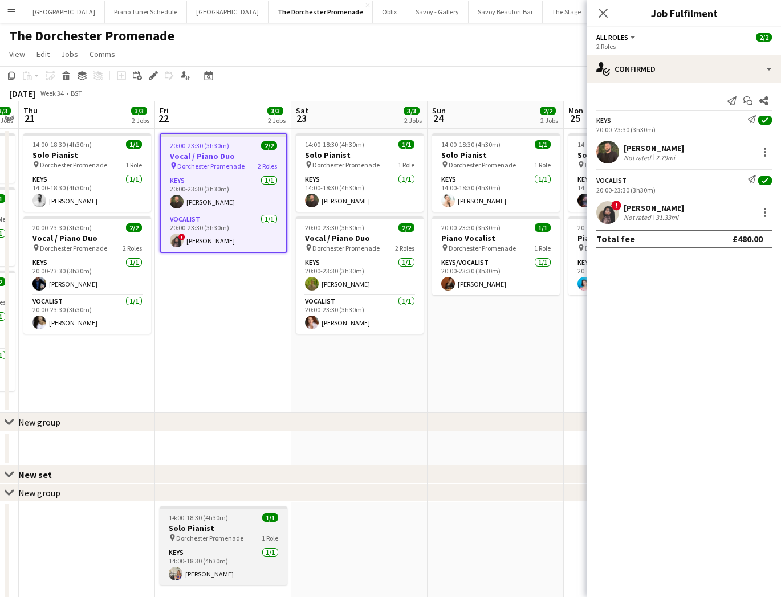
click at [198, 536] on span "Dorchester Promenade" at bounding box center [209, 538] width 67 height 9
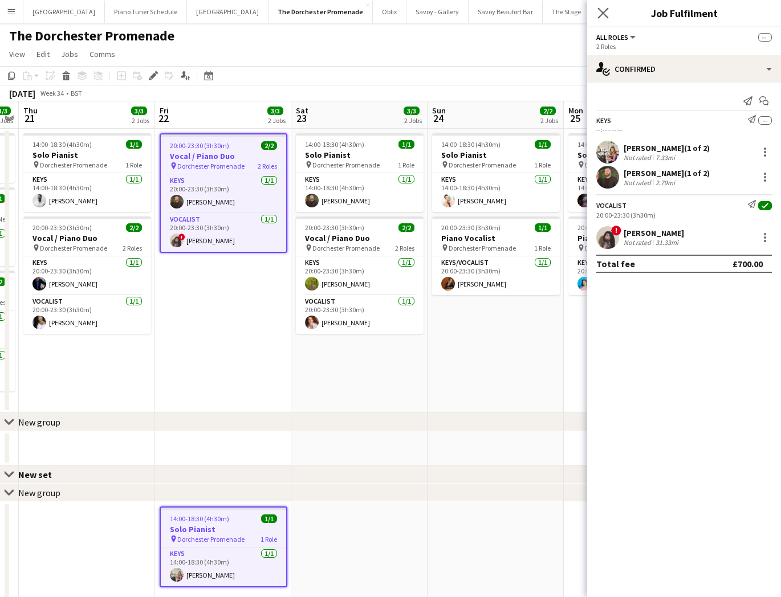
click at [611, 17] on app-icon "Close pop-in" at bounding box center [603, 13] width 17 height 17
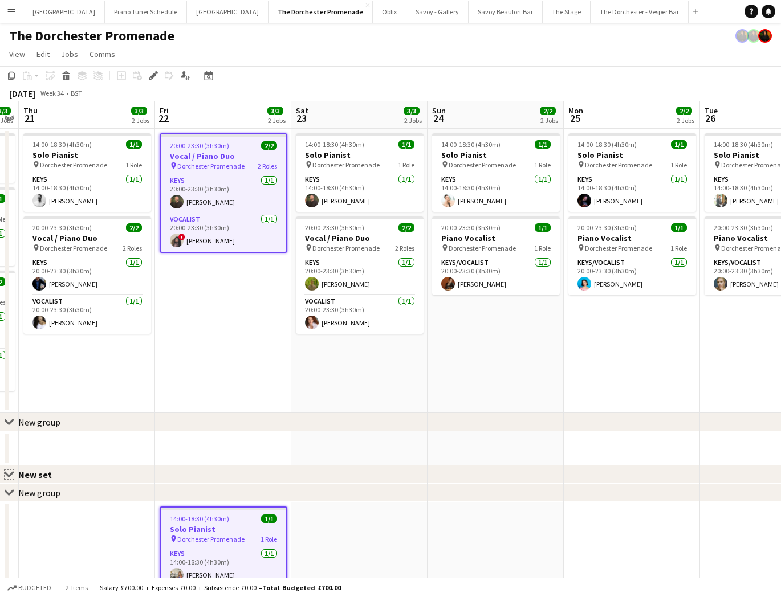
click at [8, 474] on app-icon "Close set" at bounding box center [9, 474] width 9 height 9
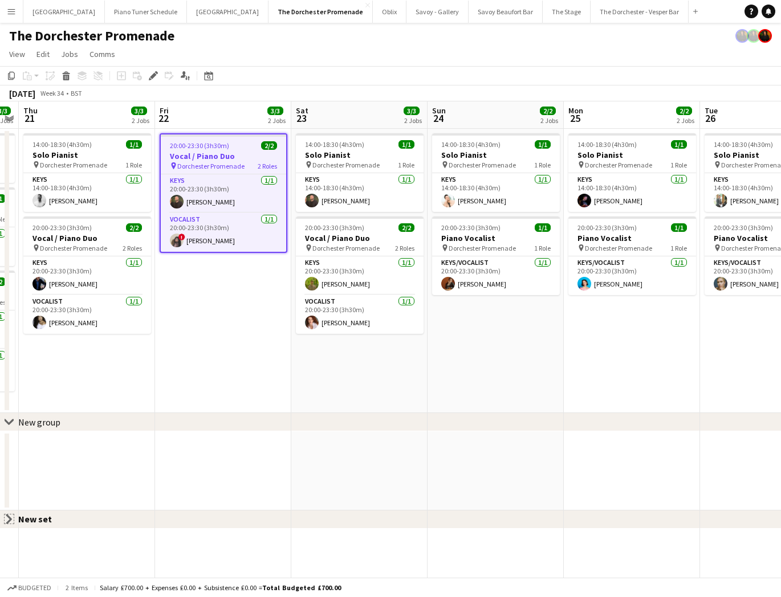
click at [11, 519] on app-icon "Close set" at bounding box center [9, 519] width 9 height 9
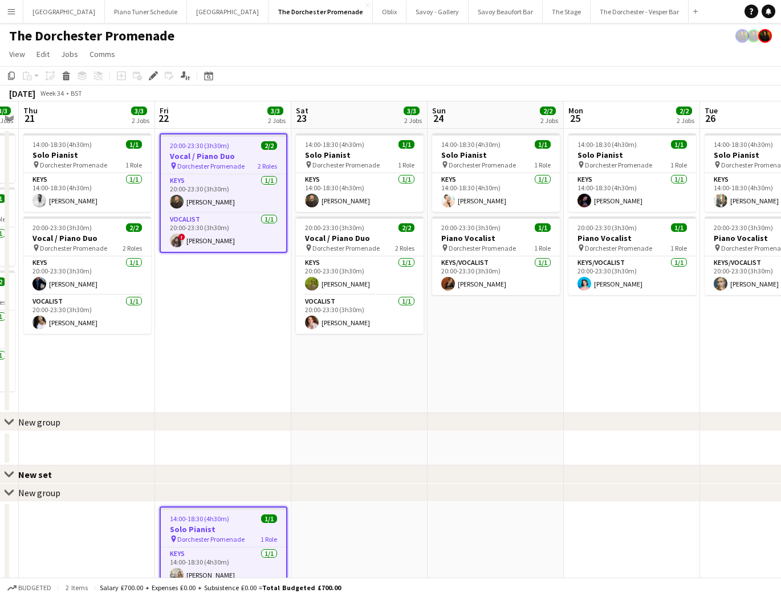
click at [35, 422] on div "New group" at bounding box center [39, 422] width 42 height 11
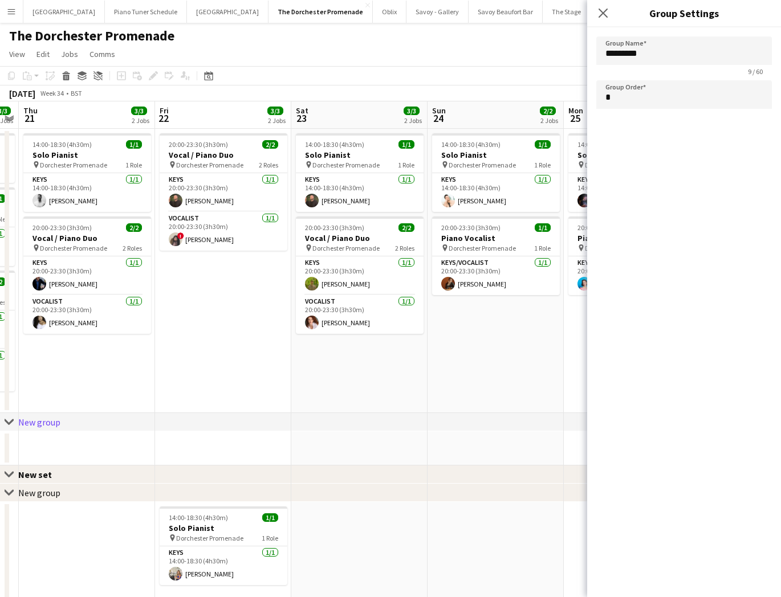
click at [610, 13] on div "Close pop-in" at bounding box center [603, 13] width 32 height 26
click at [64, 76] on icon at bounding box center [66, 78] width 6 height 6
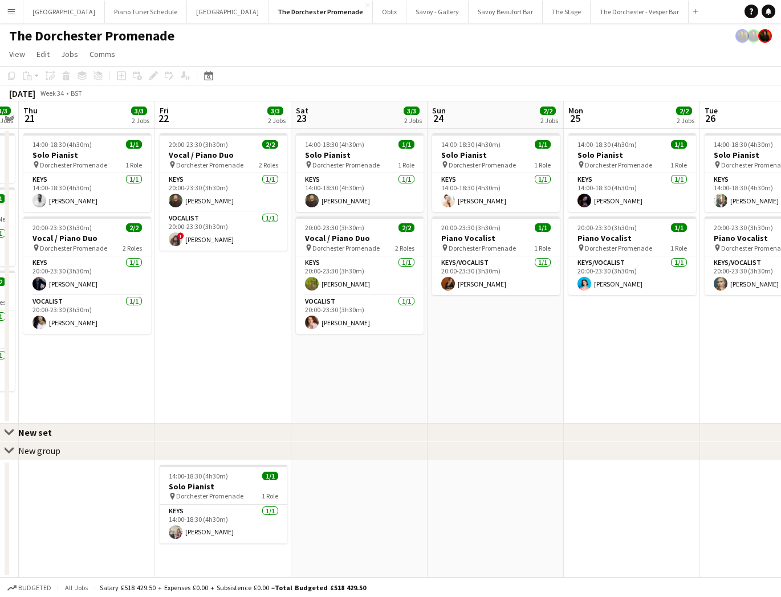
click at [62, 433] on div "Close set New set" at bounding box center [390, 433] width 781 height 18
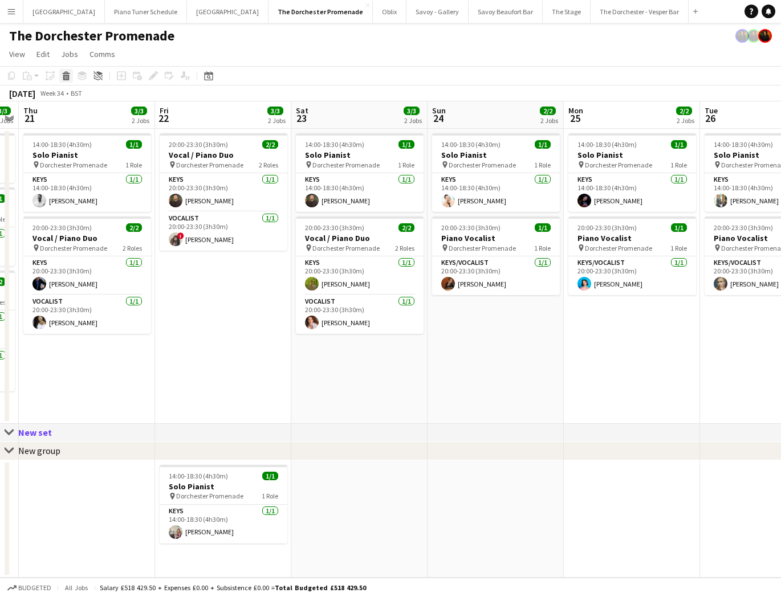
click at [63, 76] on icon at bounding box center [66, 78] width 6 height 6
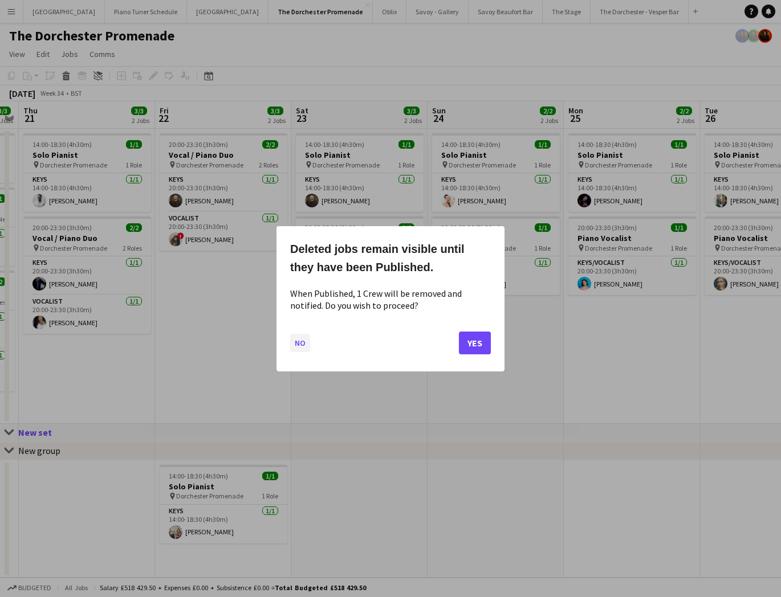
click at [306, 344] on button "No" at bounding box center [300, 343] width 20 height 18
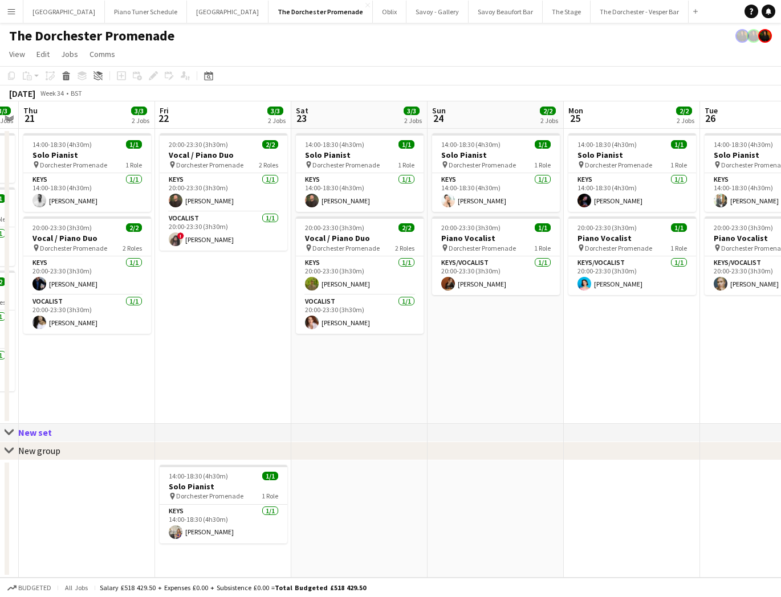
click at [35, 456] on div "New group" at bounding box center [39, 451] width 42 height 11
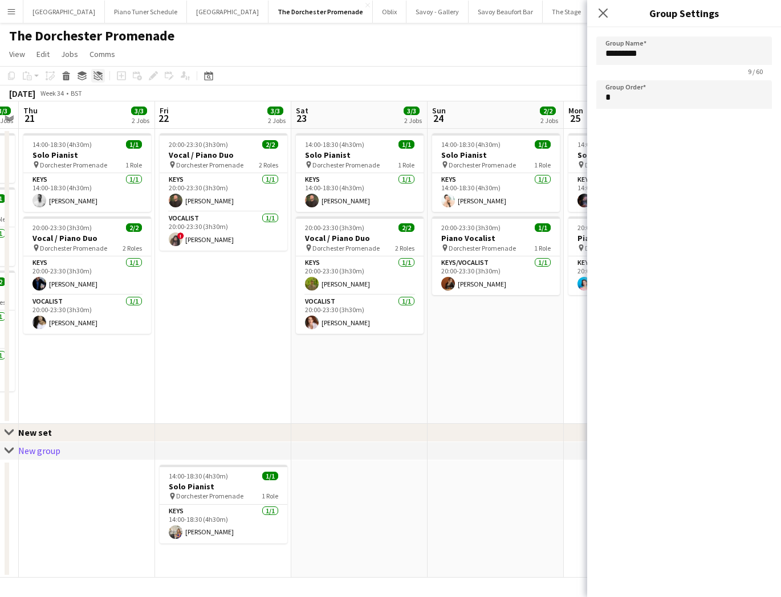
click at [99, 74] on icon at bounding box center [99, 73] width 6 height 4
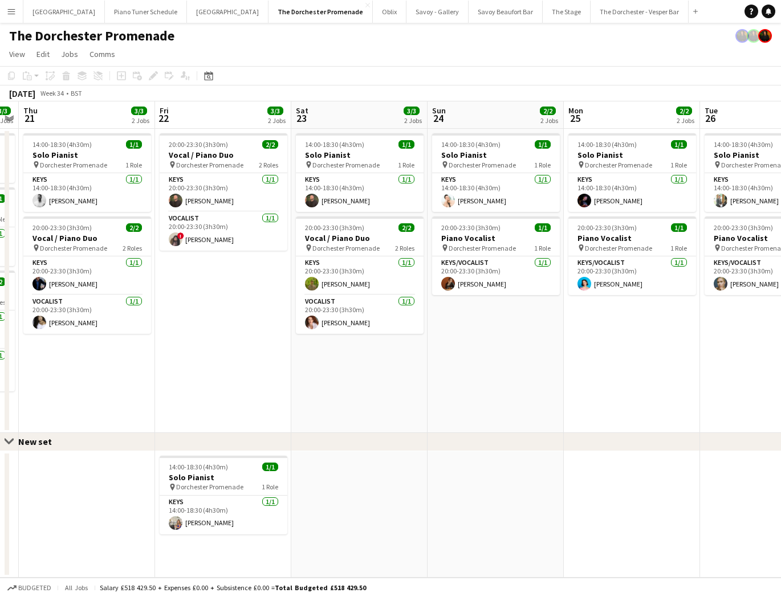
click at [62, 445] on div "Close set New set" at bounding box center [390, 442] width 781 height 18
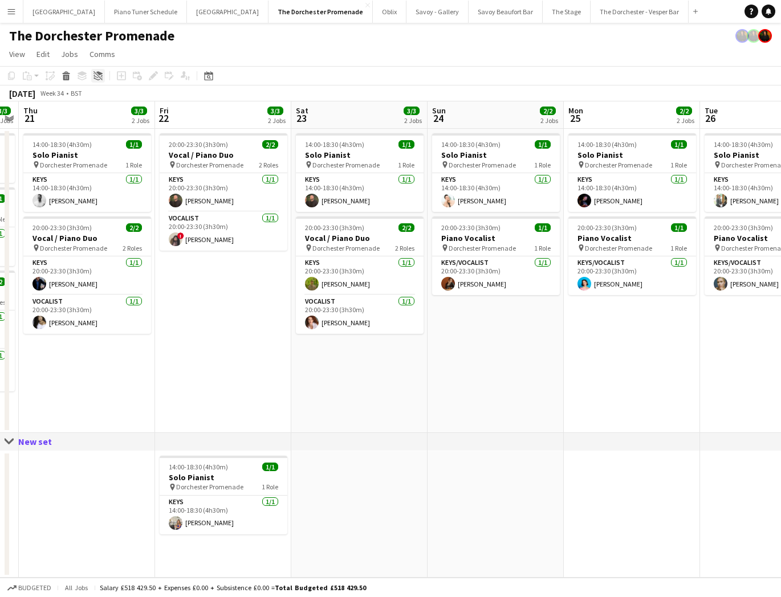
click at [98, 80] on div "Ungroup" at bounding box center [98, 76] width 14 height 14
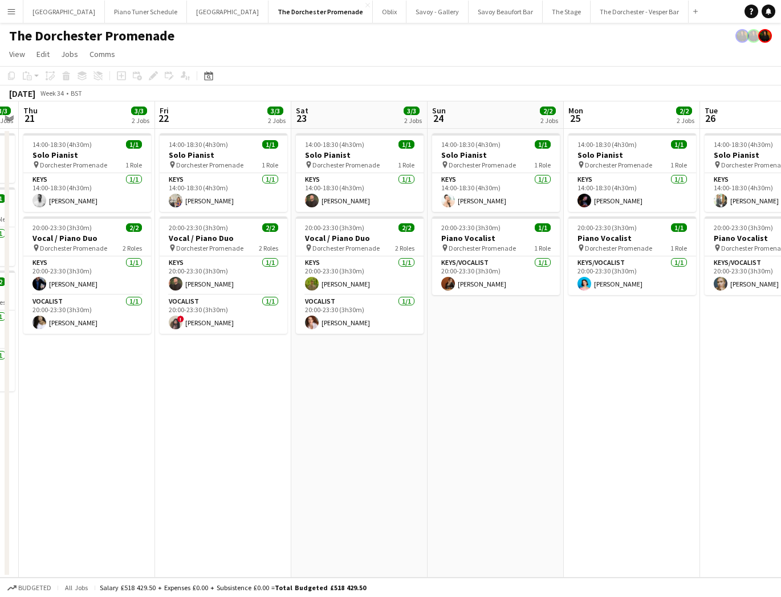
click at [218, 374] on app-date-cell "14:00-18:30 (4h30m) 1/1 Solo Pianist pin Dorchester Promenade 1 Role Keys 1/1 1…" at bounding box center [223, 353] width 136 height 449
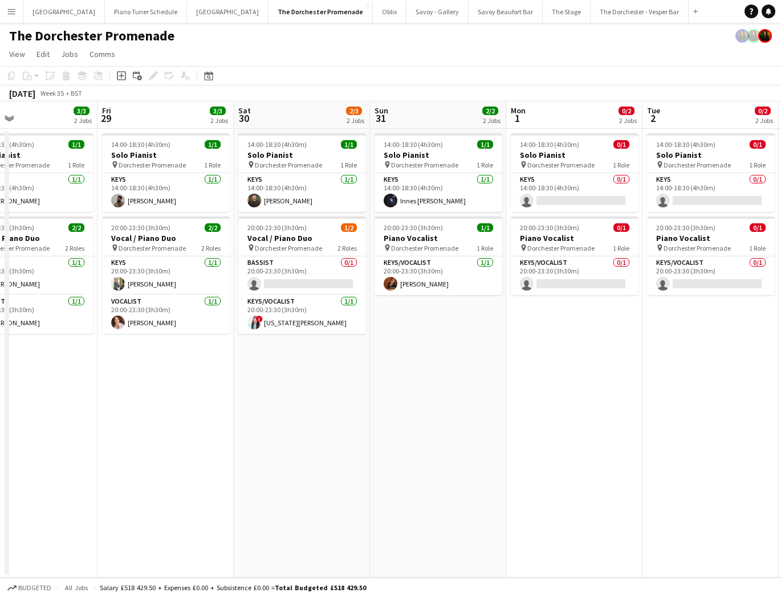
scroll to position [0, 299]
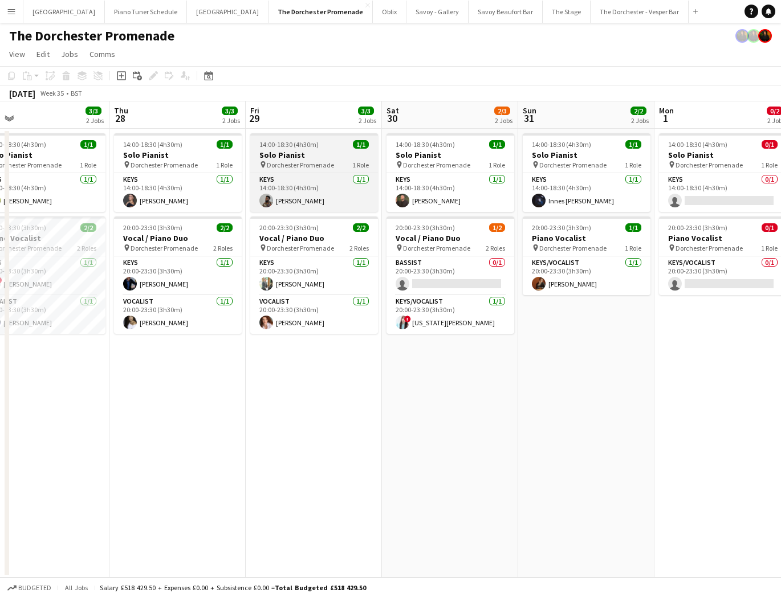
click at [277, 163] on span "Dorchester Promenade" at bounding box center [300, 165] width 67 height 9
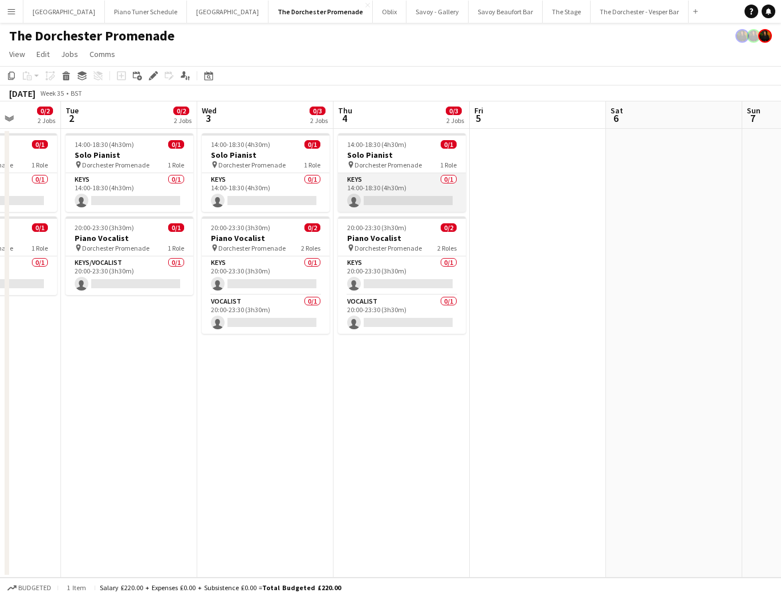
scroll to position [0, 483]
click at [367, 147] on span "14:00-18:30 (4h30m)" at bounding box center [377, 144] width 59 height 9
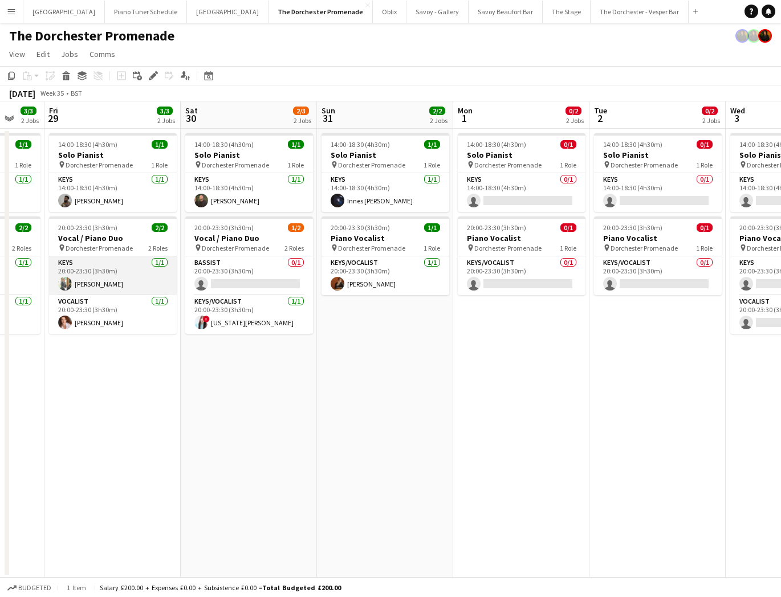
scroll to position [0, 364]
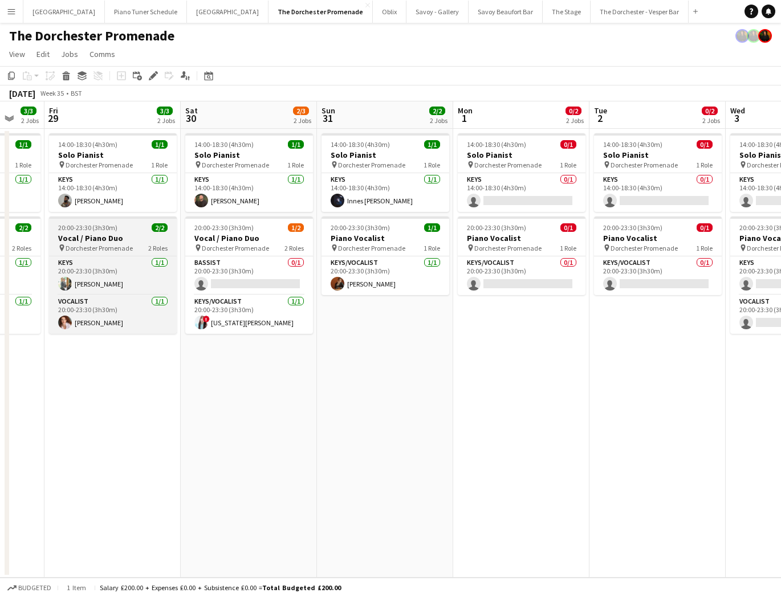
click at [115, 254] on app-job-card "20:00-23:30 (3h30m) 2/2 Vocal / Piano Duo pin Dorchester Promenade 2 Roles Keys…" at bounding box center [113, 275] width 128 height 117
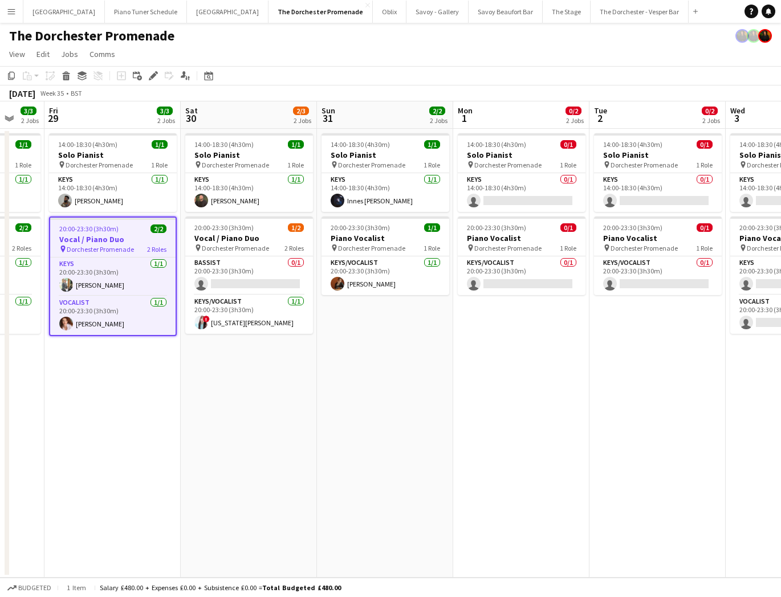
click at [31, 75] on div "Copy Paste Paste Command V Paste with crew Command Shift V Paste linked Job Del…" at bounding box center [55, 76] width 100 height 14
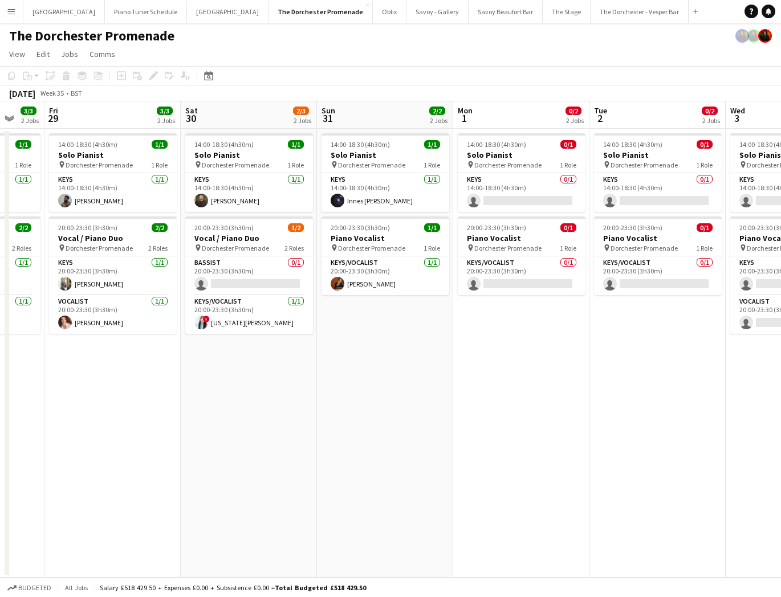
click at [30, 76] on div "Copy Paste Paste Command V Paste with crew Command Shift V Paste linked Job Del…" at bounding box center [55, 76] width 100 height 14
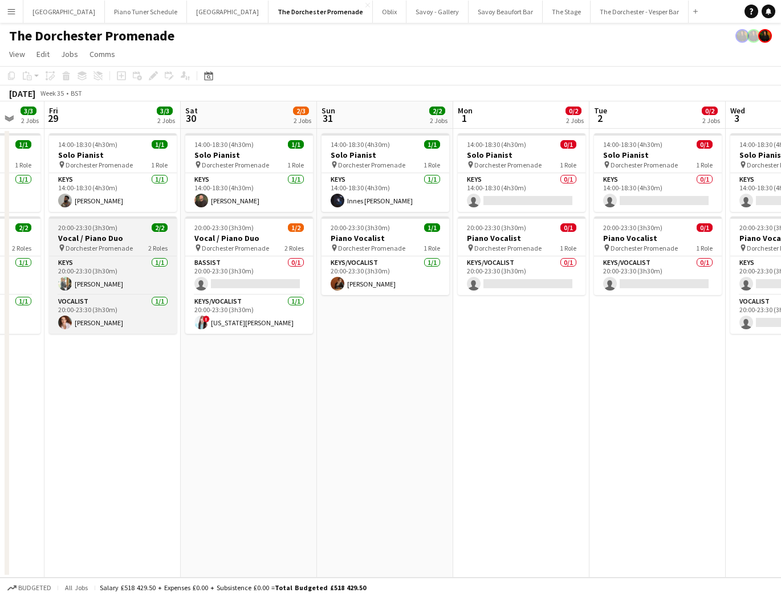
click at [88, 243] on h3 "Vocal / Piano Duo" at bounding box center [113, 238] width 128 height 10
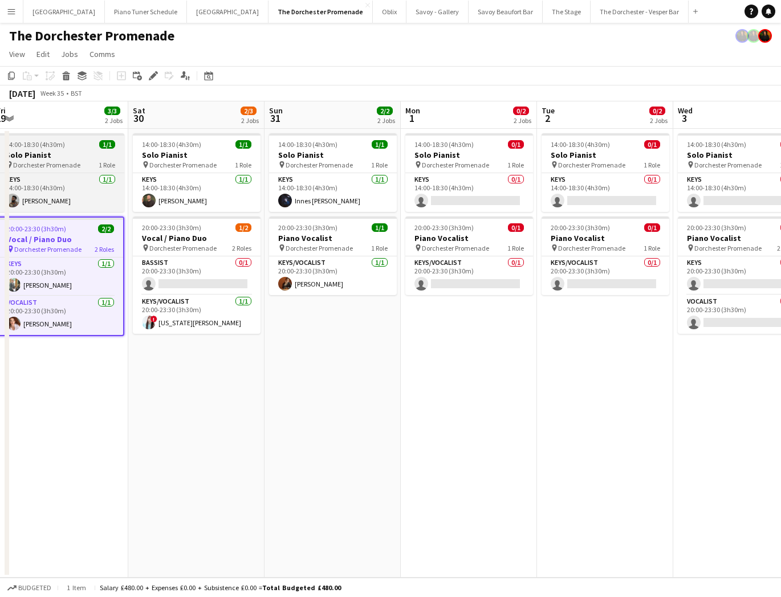
scroll to position [0, 429]
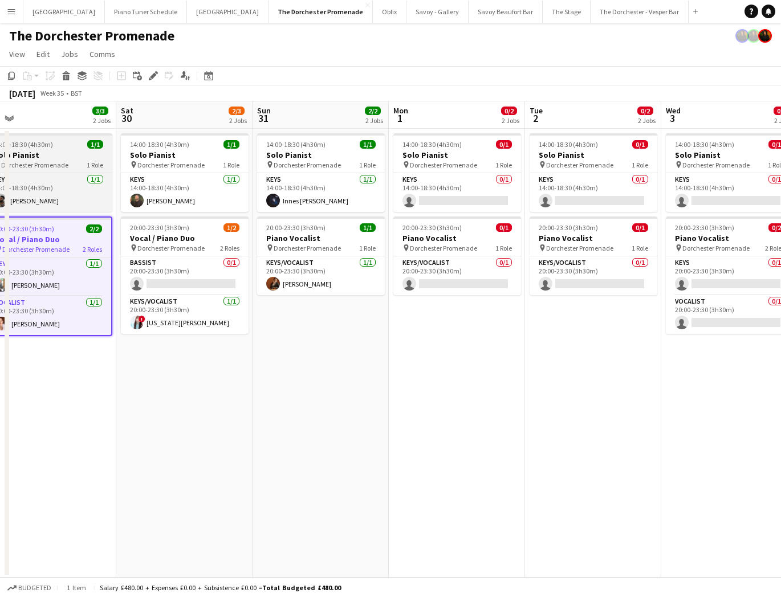
click at [54, 161] on span "Dorchester Promenade" at bounding box center [34, 165] width 67 height 9
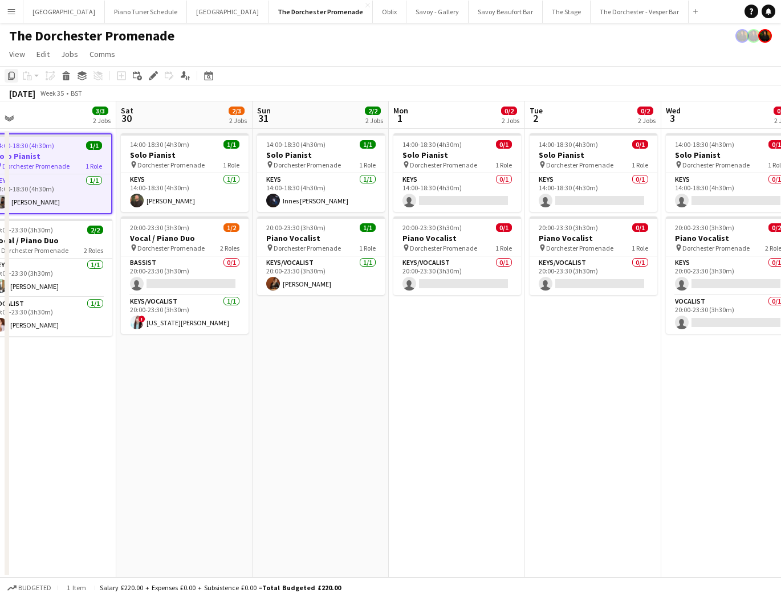
click at [13, 74] on icon "Copy" at bounding box center [11, 75] width 9 height 9
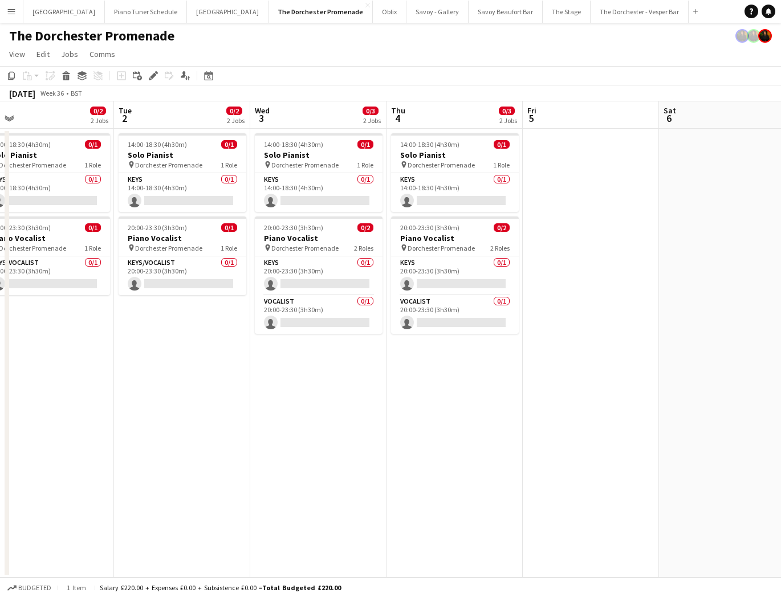
scroll to position [0, 458]
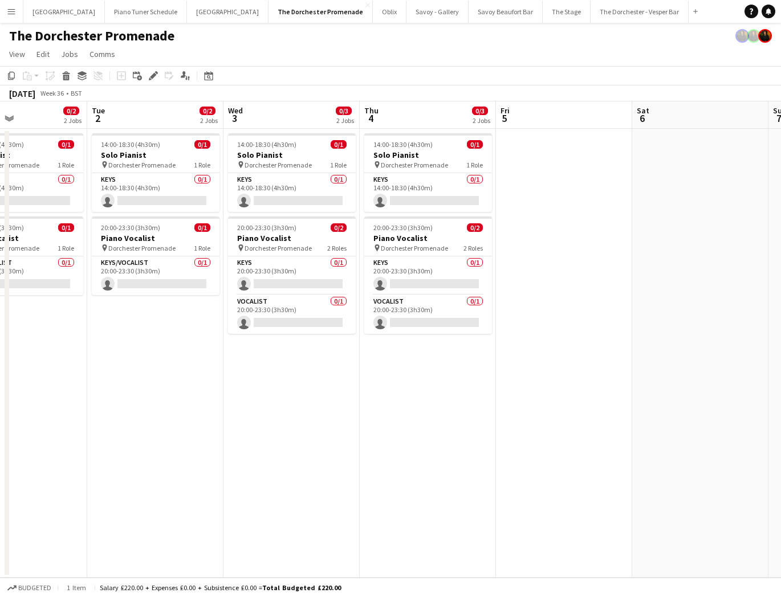
drag, startPoint x: 591, startPoint y: 161, endPoint x: 547, endPoint y: 158, distance: 44.0
click at [591, 161] on app-date-cell at bounding box center [564, 353] width 136 height 449
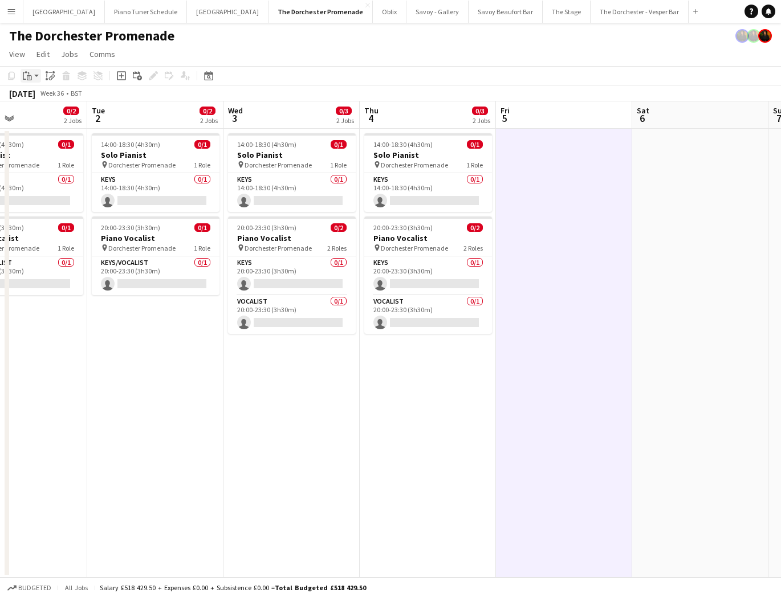
click at [33, 76] on div "Paste" at bounding box center [28, 76] width 14 height 14
click at [31, 96] on link "Paste Command V" at bounding box center [75, 97] width 90 height 10
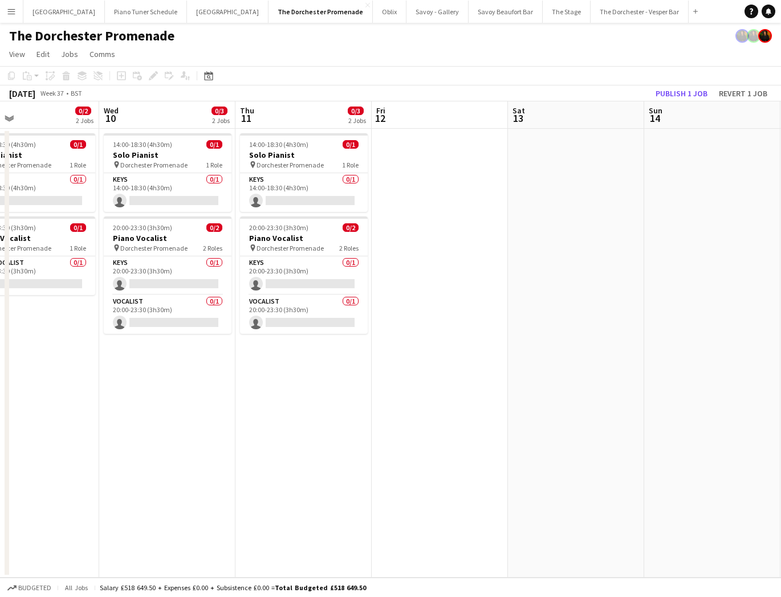
scroll to position [0, 456]
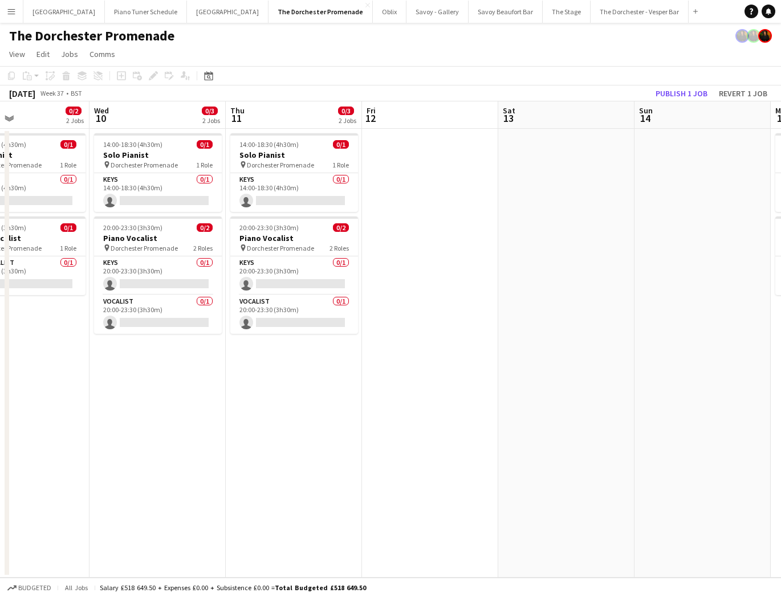
click at [411, 157] on app-date-cell at bounding box center [430, 353] width 136 height 449
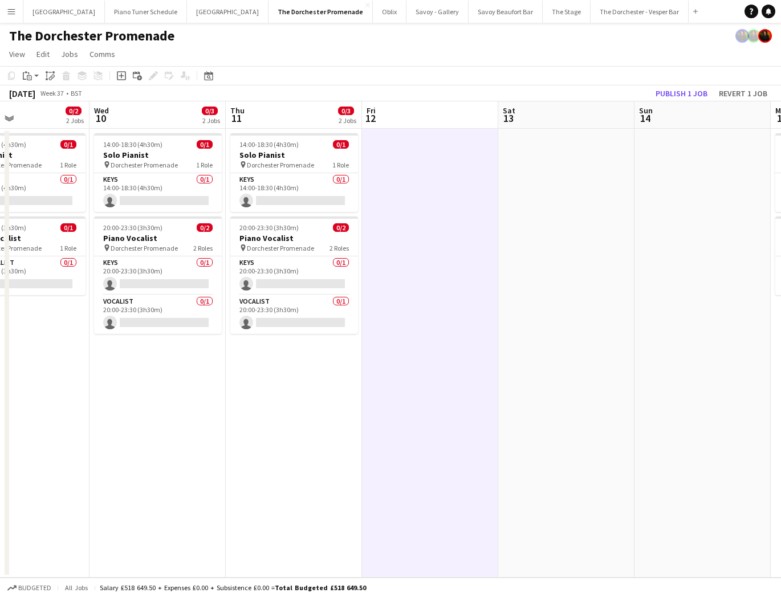
drag, startPoint x: 29, startPoint y: 74, endPoint x: 43, endPoint y: 101, distance: 31.4
click at [29, 74] on icon at bounding box center [28, 73] width 1 height 2
click at [43, 101] on link "Paste Command V" at bounding box center [75, 97] width 90 height 10
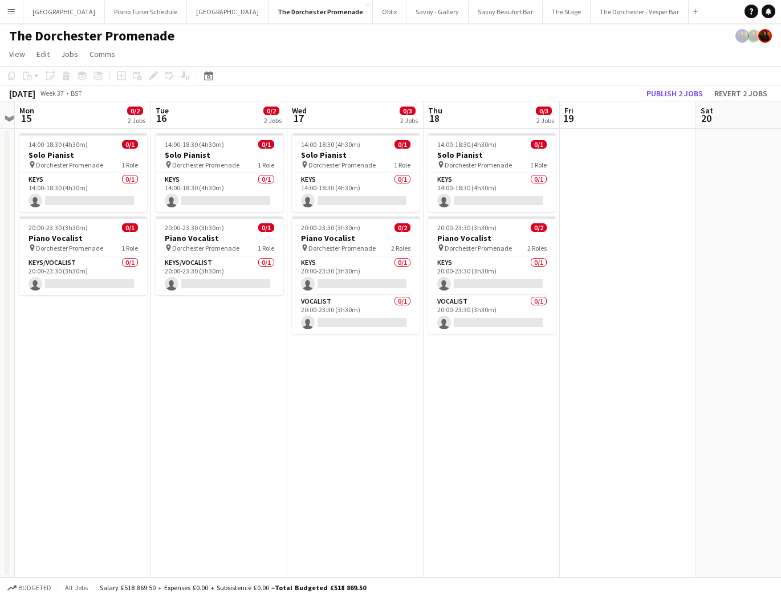
scroll to position [0, 405]
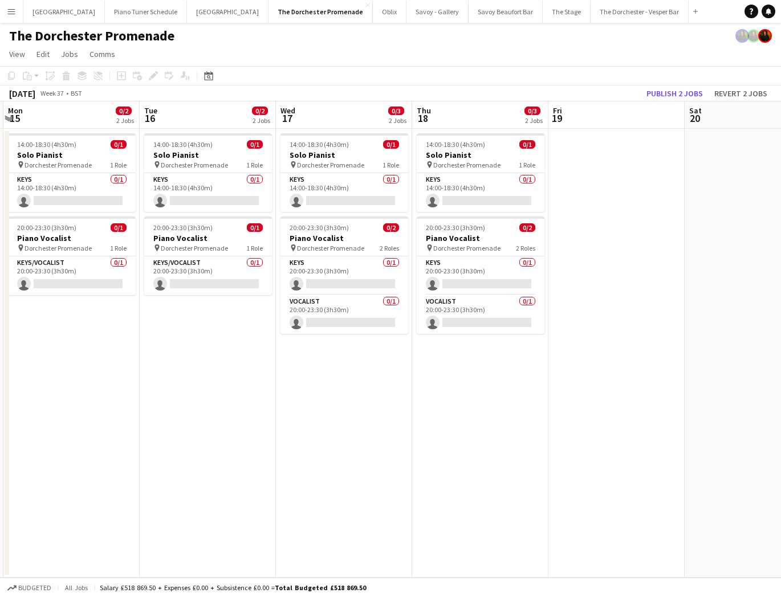
click at [590, 176] on app-date-cell at bounding box center [616, 353] width 136 height 449
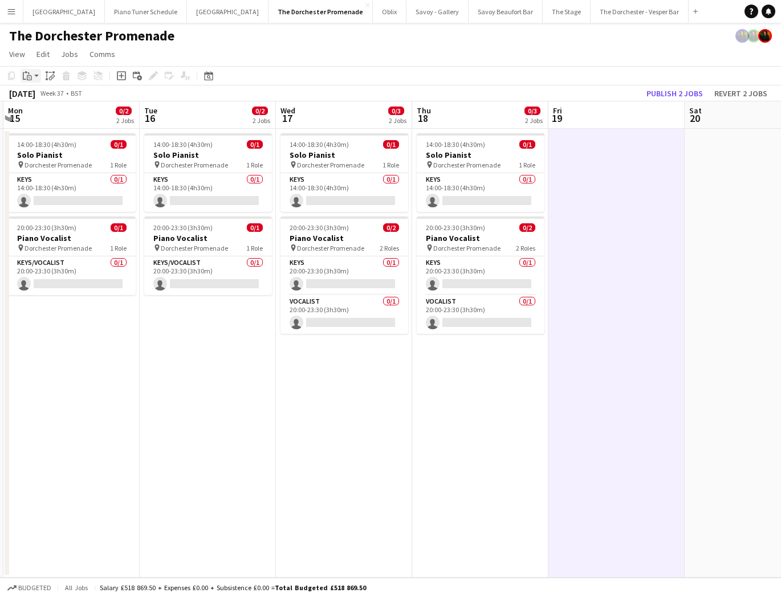
click at [26, 77] on icon "Paste" at bounding box center [27, 75] width 9 height 9
click at [42, 95] on link "Paste Command V" at bounding box center [75, 97] width 90 height 10
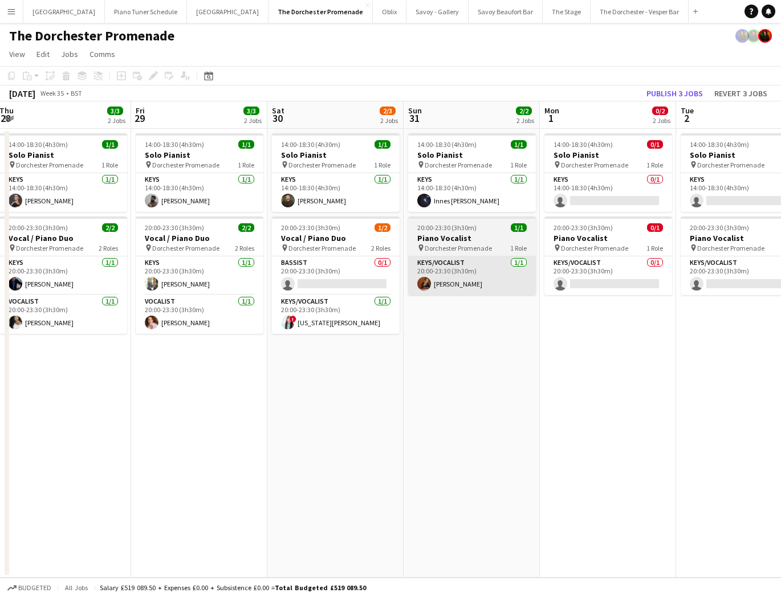
scroll to position [0, 263]
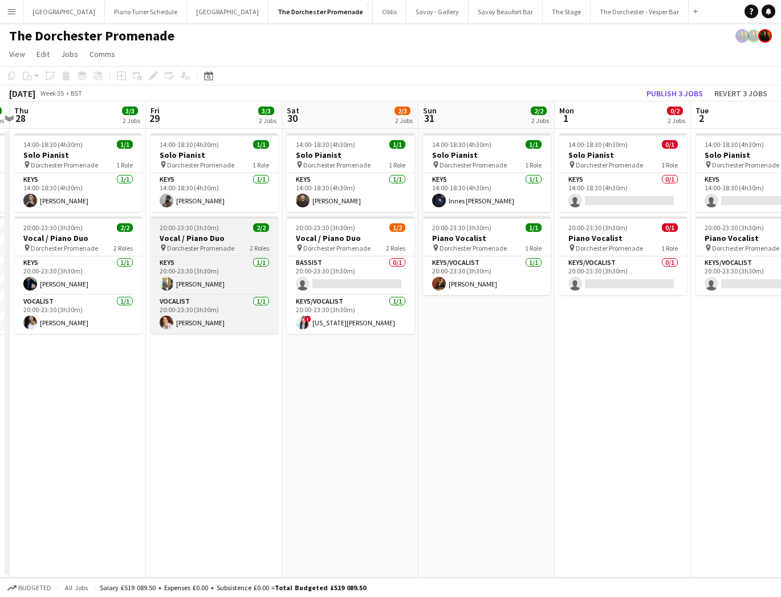
click at [171, 238] on h3 "Vocal / Piano Duo" at bounding box center [215, 238] width 128 height 10
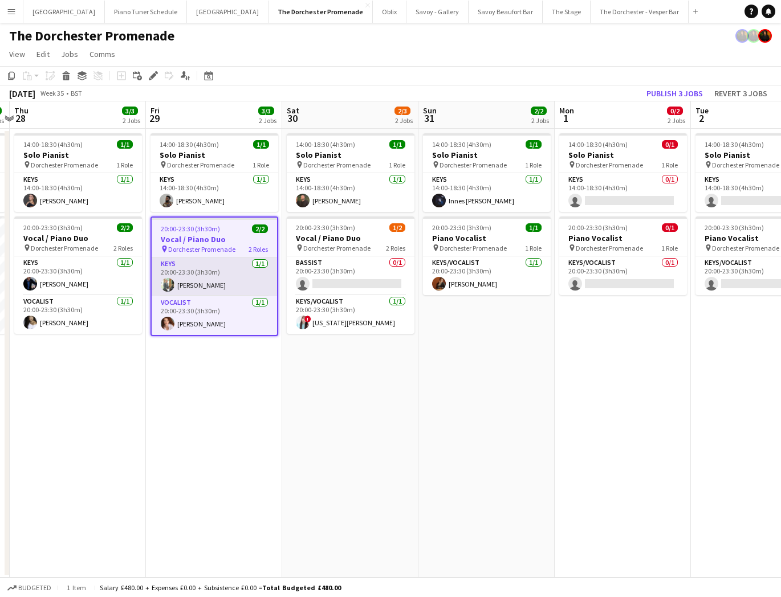
click at [199, 289] on app-card-role "Keys 1/1 20:00-23:30 (3h30m) Michael Raggatt" at bounding box center [214, 277] width 125 height 39
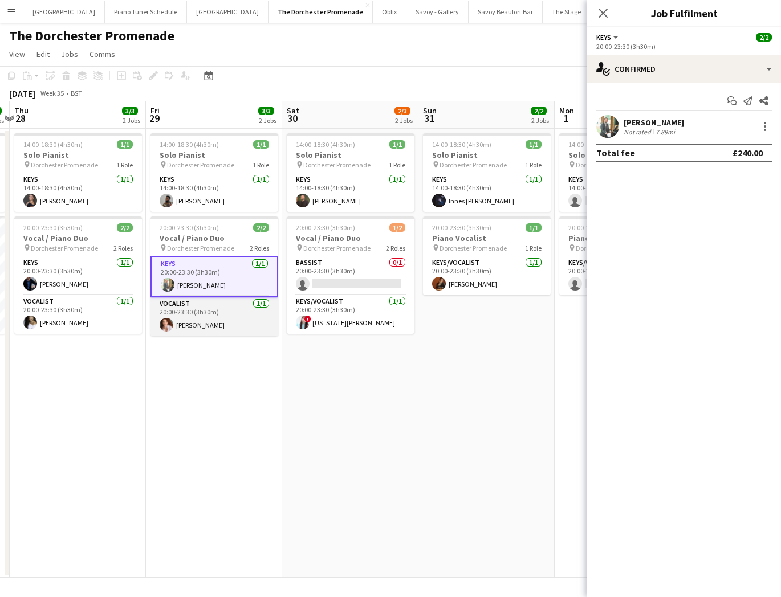
click at [208, 315] on app-card-role "Vocalist 1/1 20:00-23:30 (3h30m) Maggie Lynne" at bounding box center [215, 317] width 128 height 39
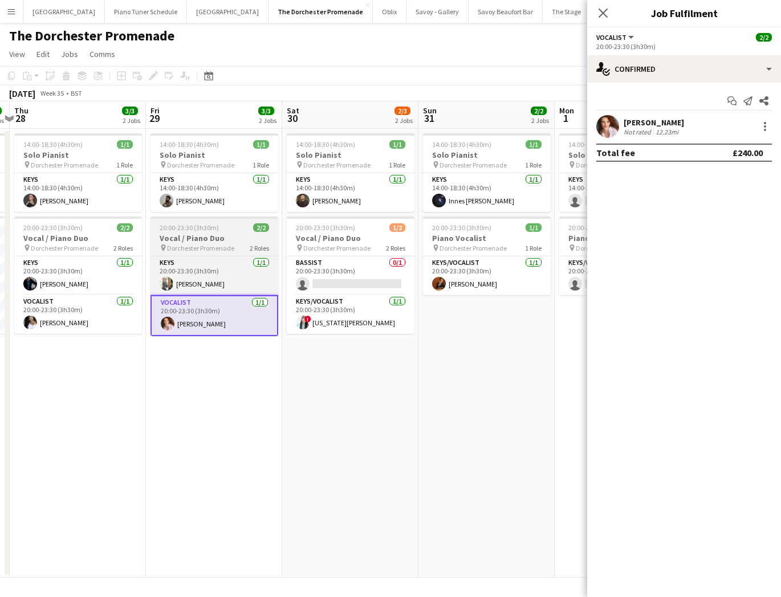
click at [208, 240] on h3 "Vocal / Piano Duo" at bounding box center [215, 238] width 128 height 10
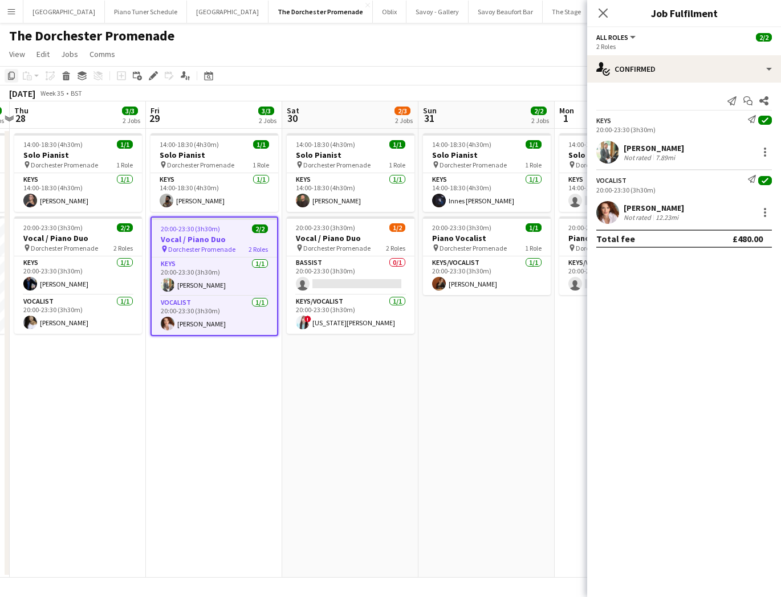
click at [7, 74] on icon "Copy" at bounding box center [11, 75] width 9 height 9
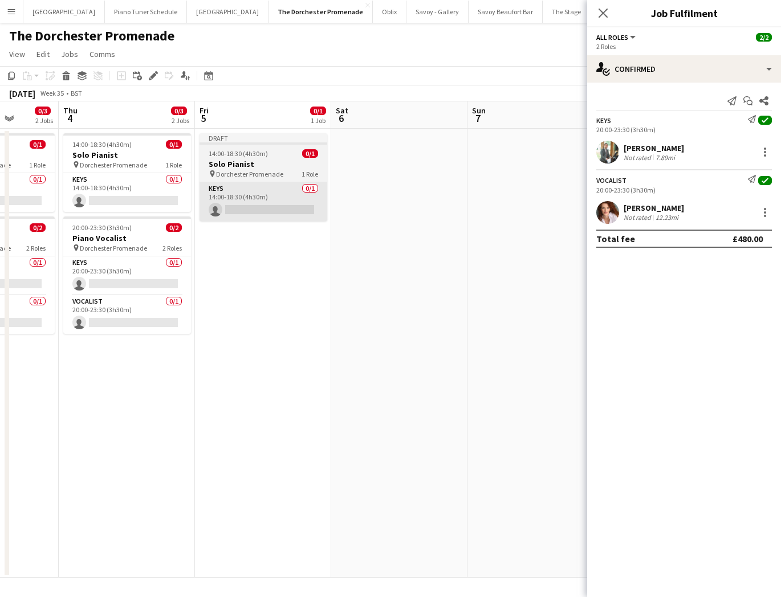
scroll to position [0, 355]
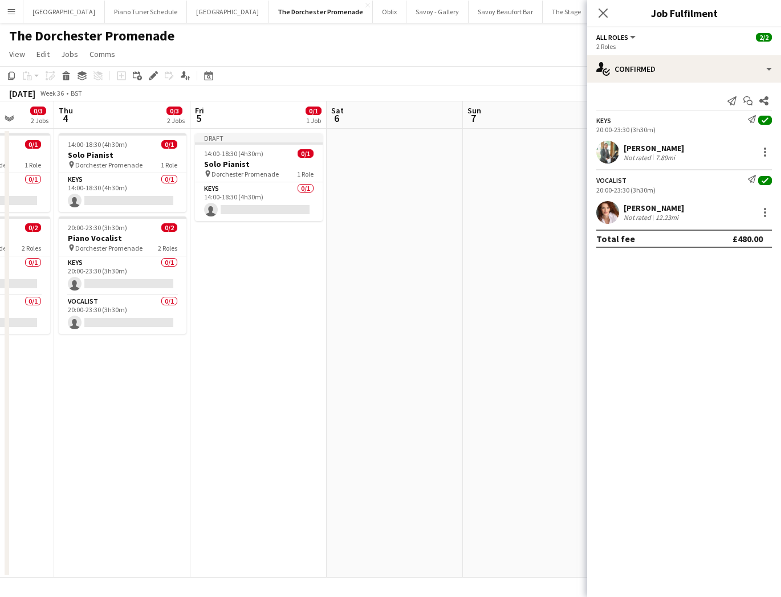
click at [232, 258] on app-date-cell "Draft 14:00-18:30 (4h30m) 0/1 Solo Pianist pin Dorchester Promenade 1 Role Keys…" at bounding box center [258, 353] width 136 height 449
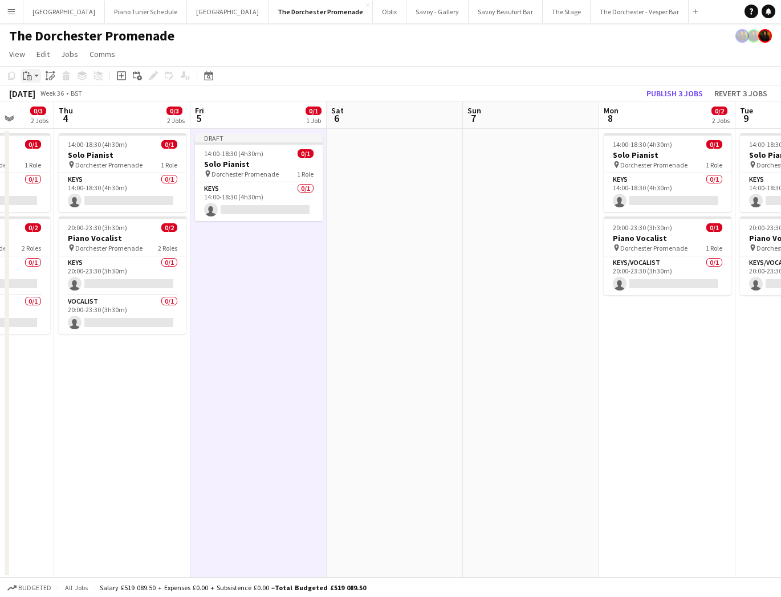
click at [25, 75] on icon "Paste" at bounding box center [27, 75] width 9 height 9
click at [35, 94] on link "Paste Command V" at bounding box center [75, 97] width 90 height 10
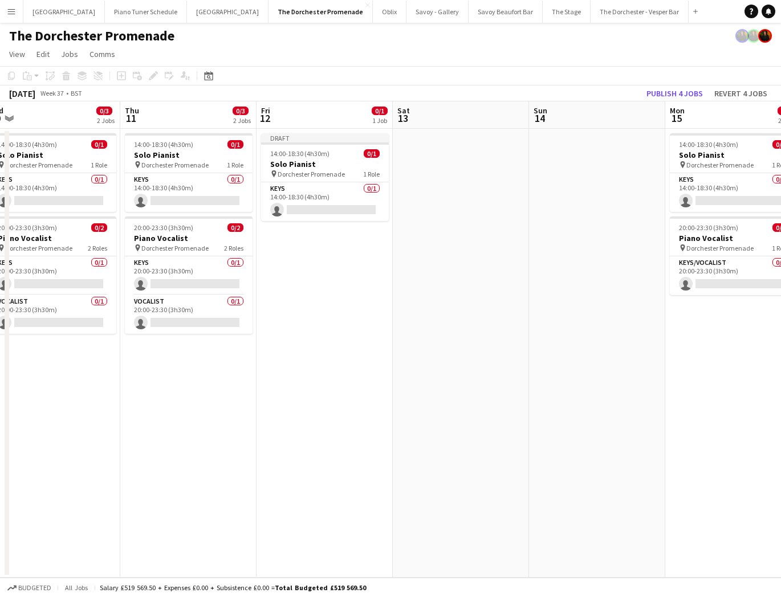
scroll to position [0, 430]
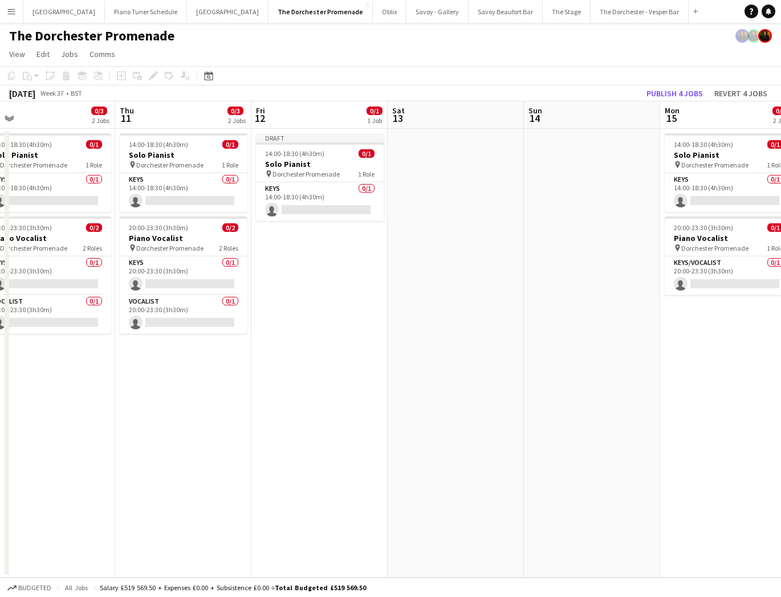
click at [330, 256] on app-date-cell "Draft 14:00-18:30 (4h30m) 0/1 Solo Pianist pin Dorchester Promenade 1 Role Keys…" at bounding box center [319, 353] width 136 height 449
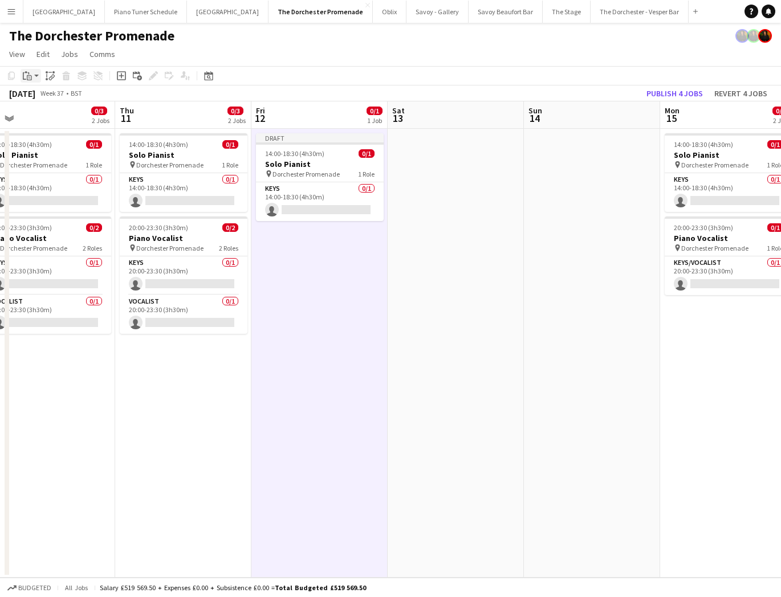
click at [24, 76] on icon "Paste" at bounding box center [27, 75] width 9 height 9
click at [42, 96] on link "Paste Command V" at bounding box center [75, 97] width 90 height 10
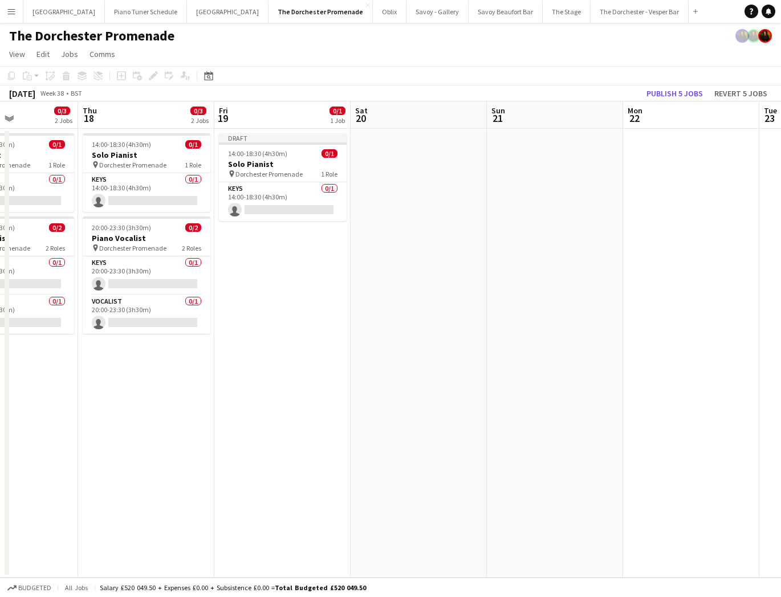
scroll to position [0, 366]
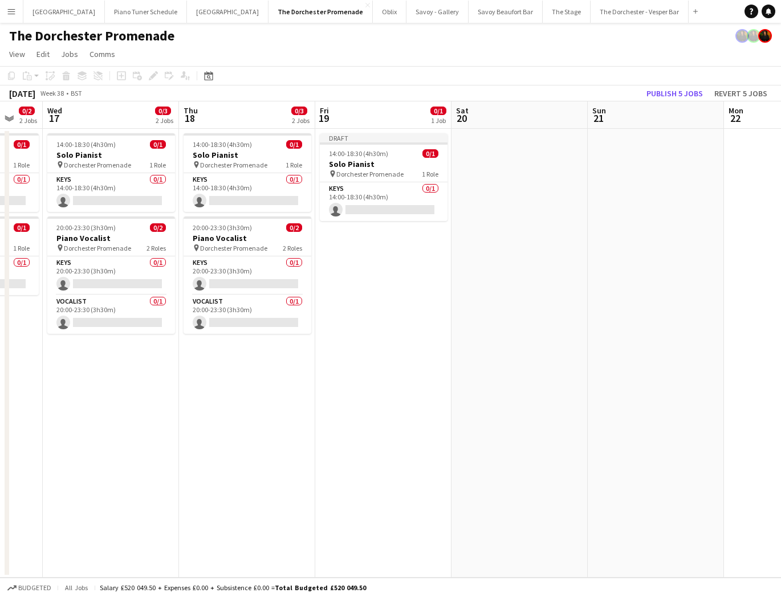
click at [361, 229] on app-date-cell "Draft 14:00-18:30 (4h30m) 0/1 Solo Pianist pin Dorchester Promenade 1 Role Keys…" at bounding box center [383, 353] width 136 height 449
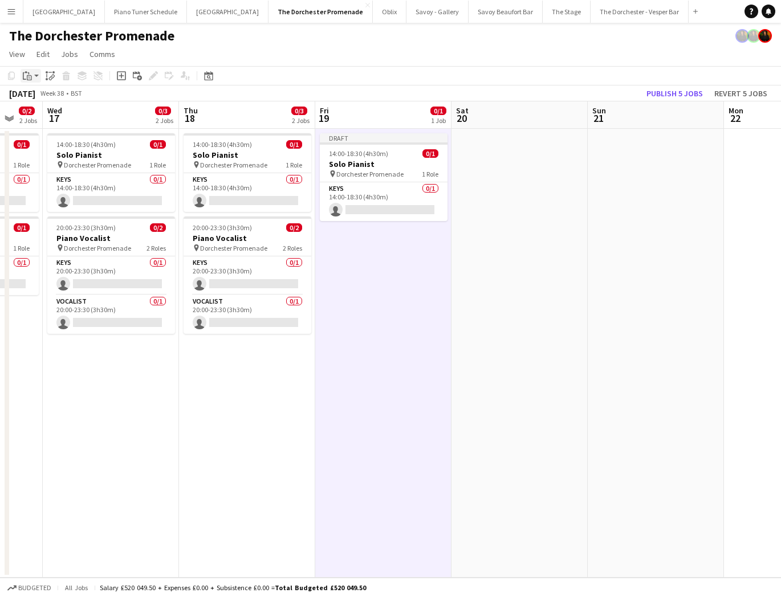
click at [33, 76] on div "Paste" at bounding box center [28, 76] width 14 height 14
click at [33, 91] on div "Paste Command V Paste with crew Command Shift V" at bounding box center [75, 107] width 109 height 49
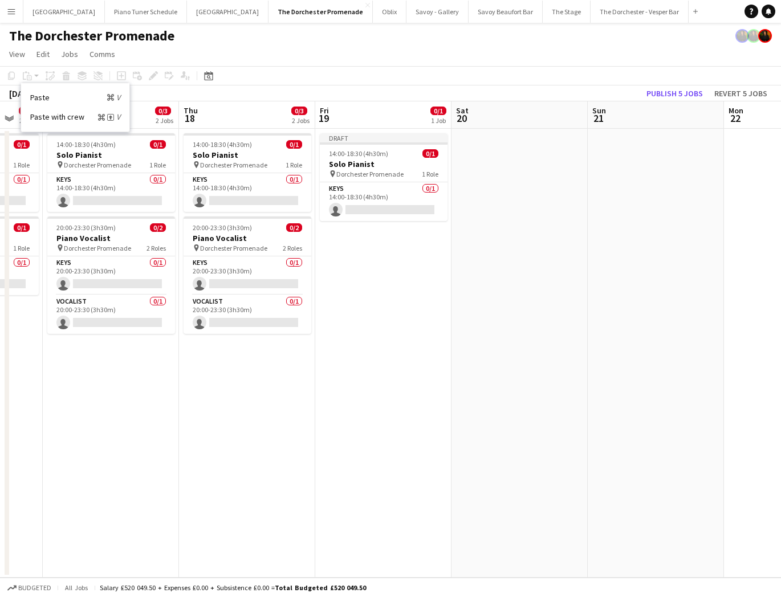
click at [370, 240] on app-date-cell "Draft 14:00-18:30 (4h30m) 0/1 Solo Pianist pin Dorchester Promenade 1 Role Keys…" at bounding box center [383, 353] width 136 height 449
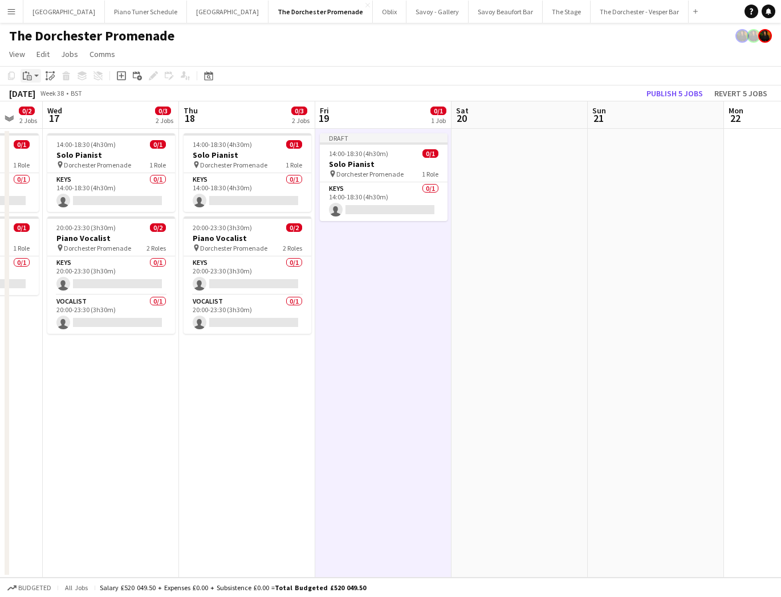
click at [23, 79] on icon at bounding box center [24, 75] width 3 height 7
click at [44, 101] on link "Paste Command V" at bounding box center [75, 97] width 90 height 10
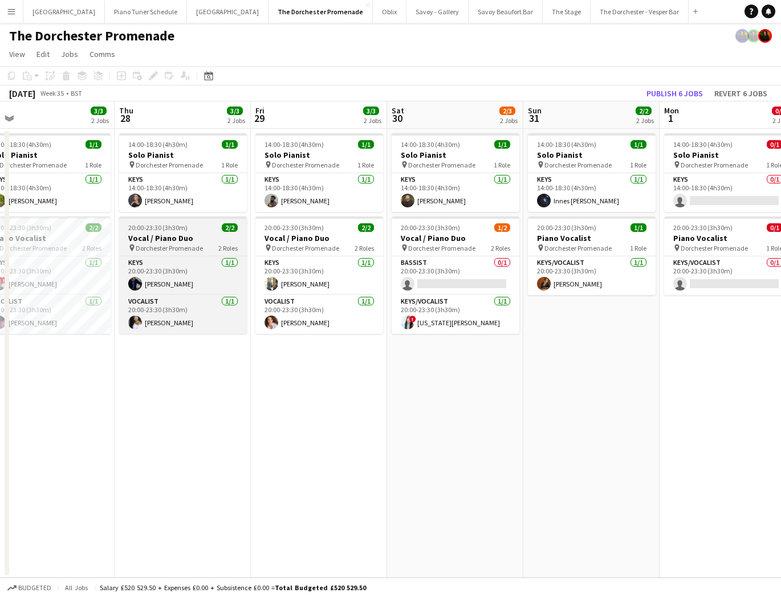
scroll to position [0, 268]
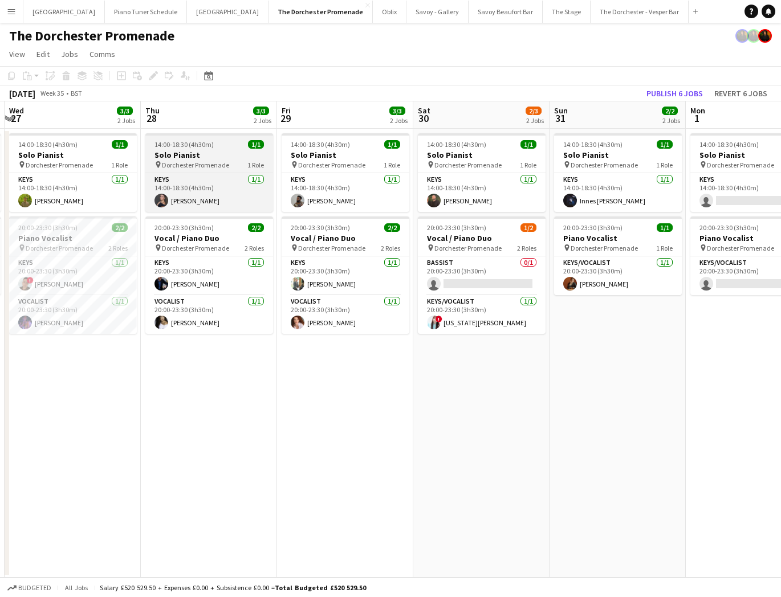
click at [192, 154] on h3 "Solo Pianist" at bounding box center [209, 155] width 128 height 10
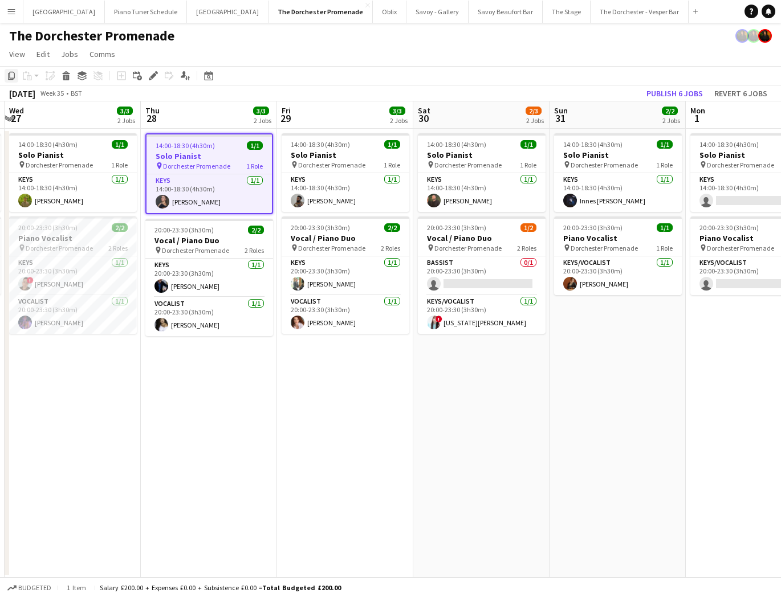
click at [11, 76] on icon "Copy" at bounding box center [11, 75] width 9 height 9
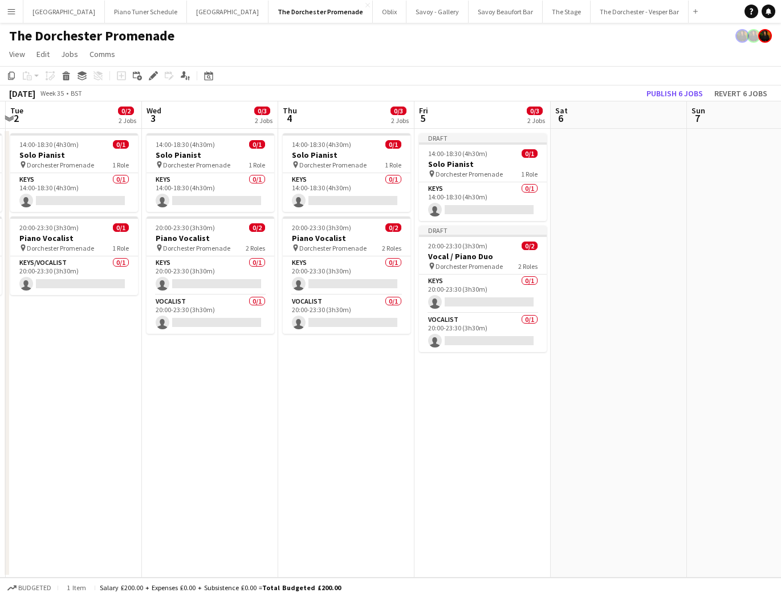
scroll to position [0, 409]
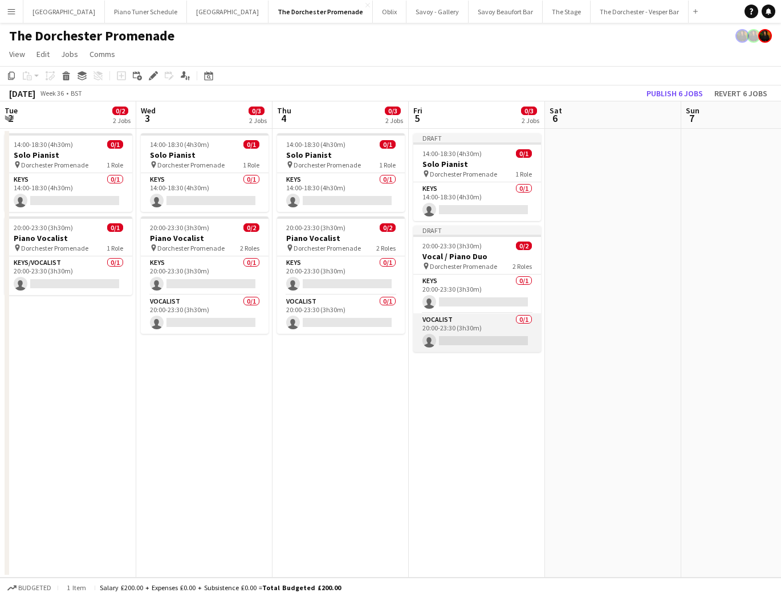
click at [478, 339] on app-card-role "Vocalist 0/1 20:00-23:30 (3h30m) single-neutral-actions" at bounding box center [477, 333] width 128 height 39
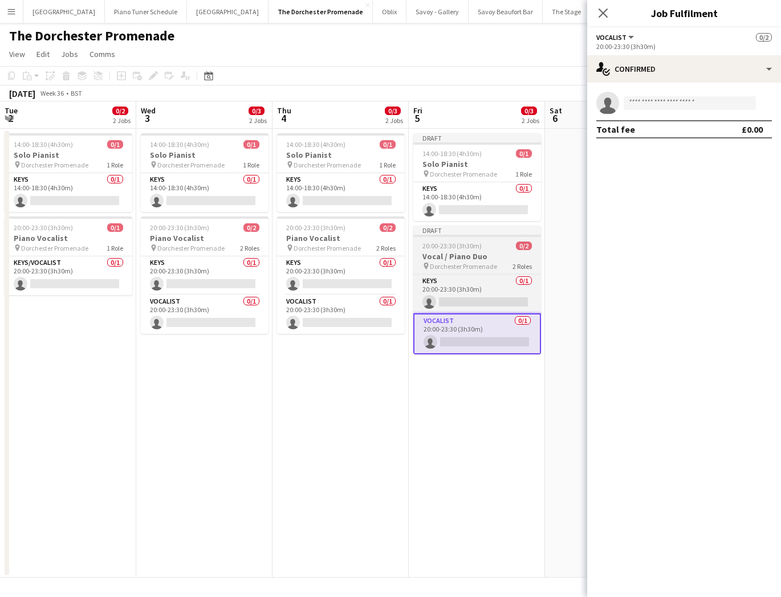
click at [430, 253] on h3 "Vocal / Piano Duo" at bounding box center [477, 256] width 128 height 10
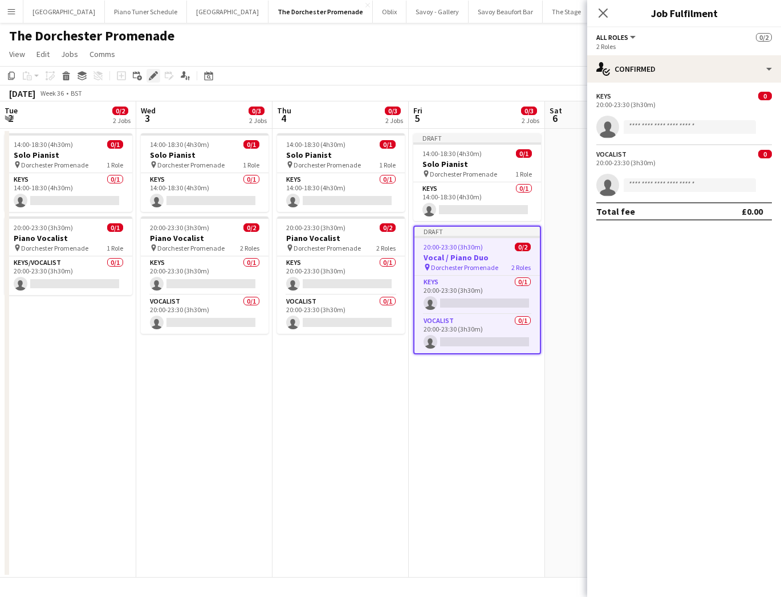
click at [153, 76] on icon at bounding box center [153, 76] width 6 height 6
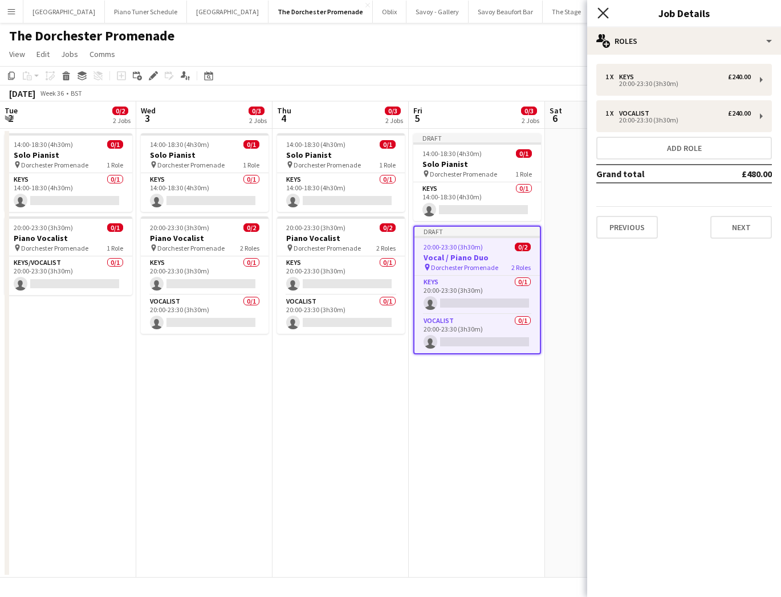
click at [600, 13] on icon "Close pop-in" at bounding box center [602, 12] width 11 height 11
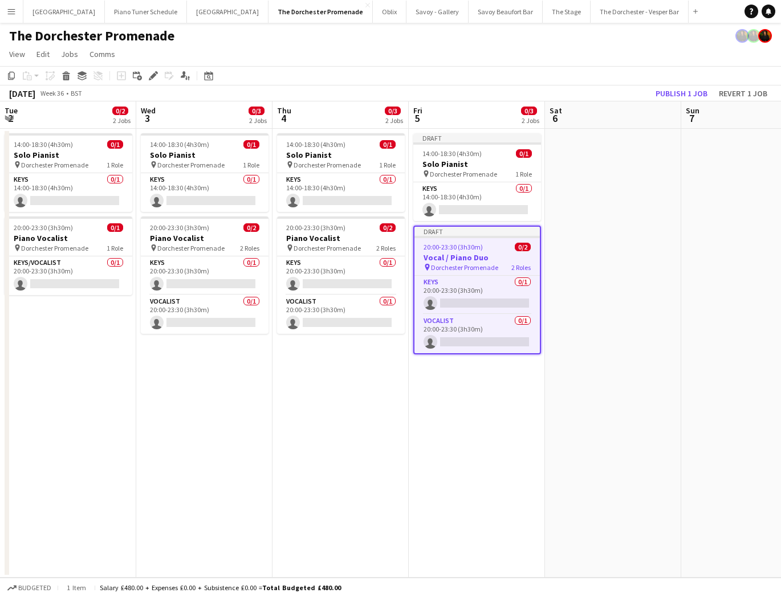
click at [307, 406] on app-date-cell "14:00-18:30 (4h30m) 0/1 Solo Pianist pin Dorchester Promenade 1 Role Keys 0/1 1…" at bounding box center [341, 353] width 136 height 449
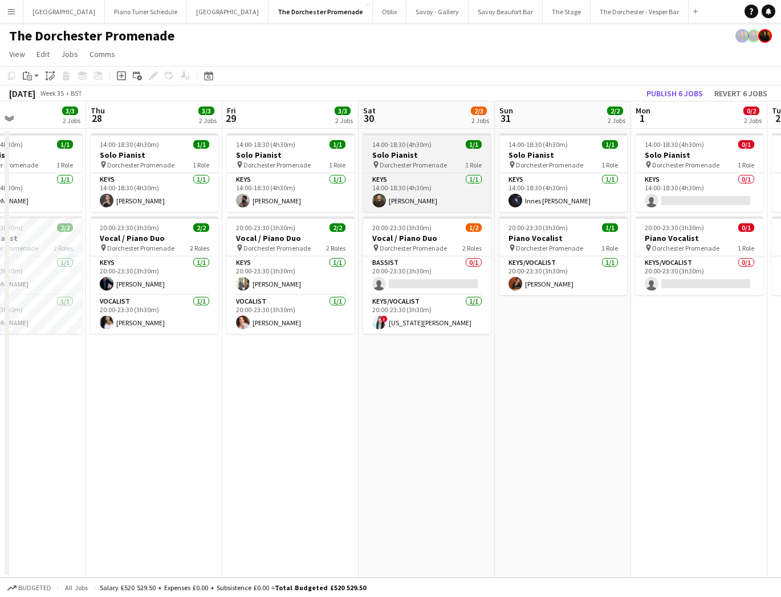
scroll to position [0, 320]
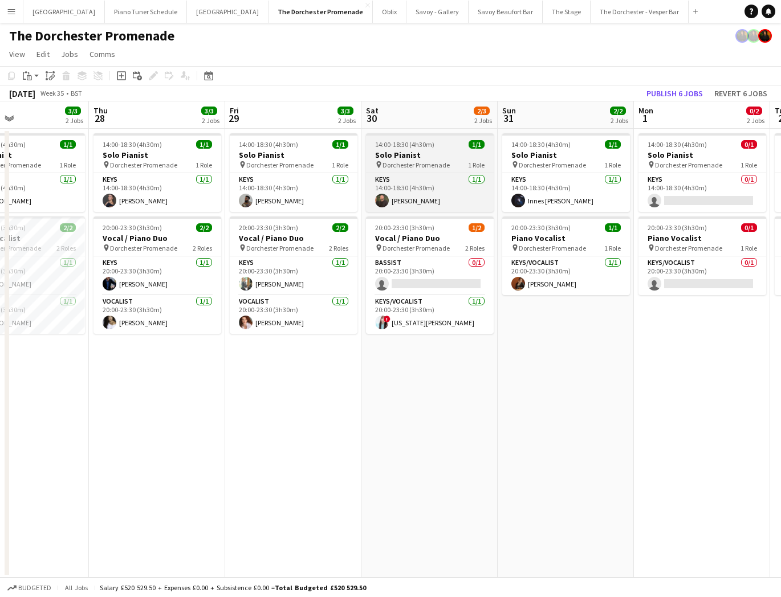
click at [397, 150] on h3 "Solo Pianist" at bounding box center [430, 155] width 128 height 10
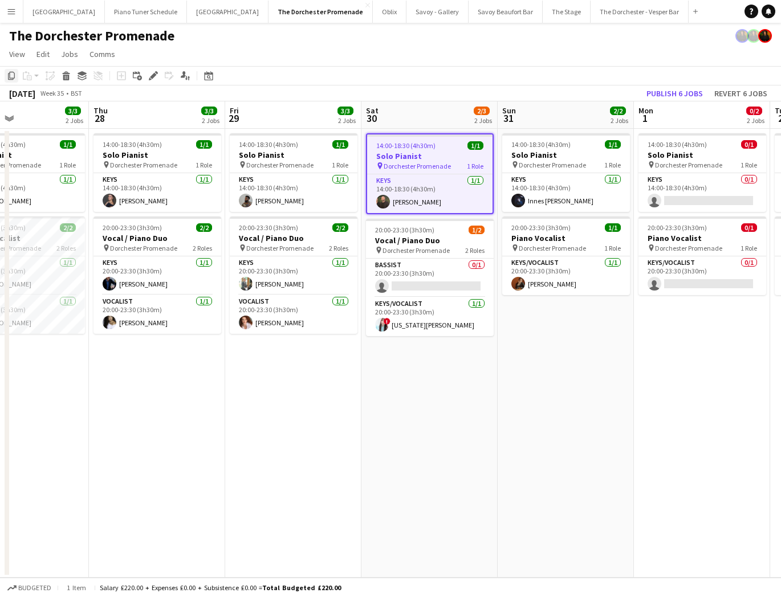
click at [12, 73] on icon "Copy" at bounding box center [11, 75] width 9 height 9
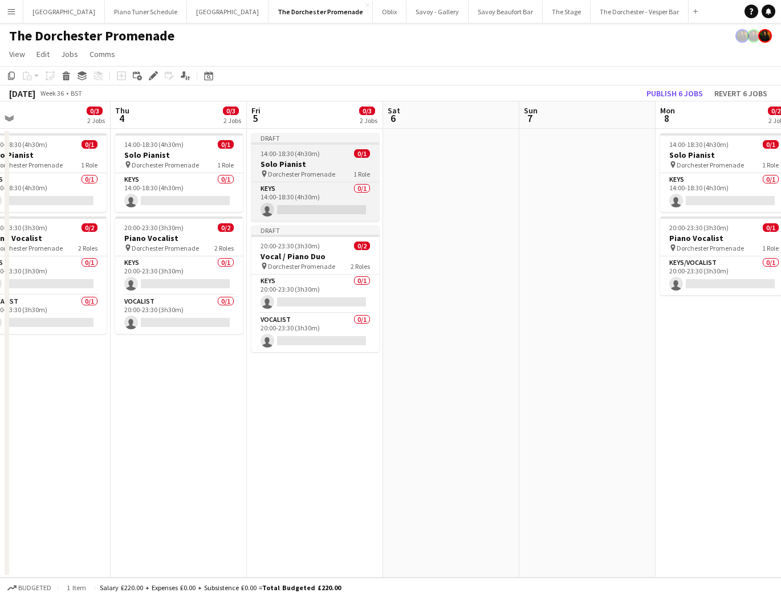
scroll to position [0, 442]
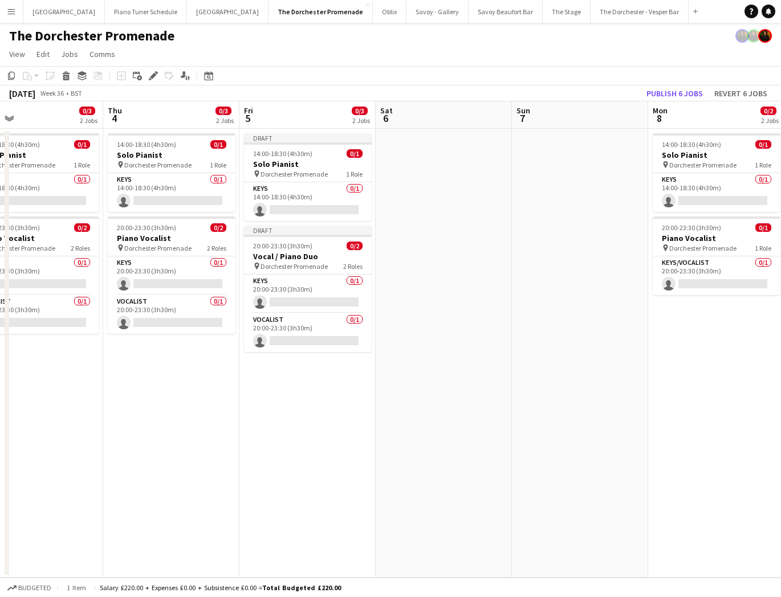
click at [455, 145] on app-date-cell at bounding box center [444, 353] width 136 height 449
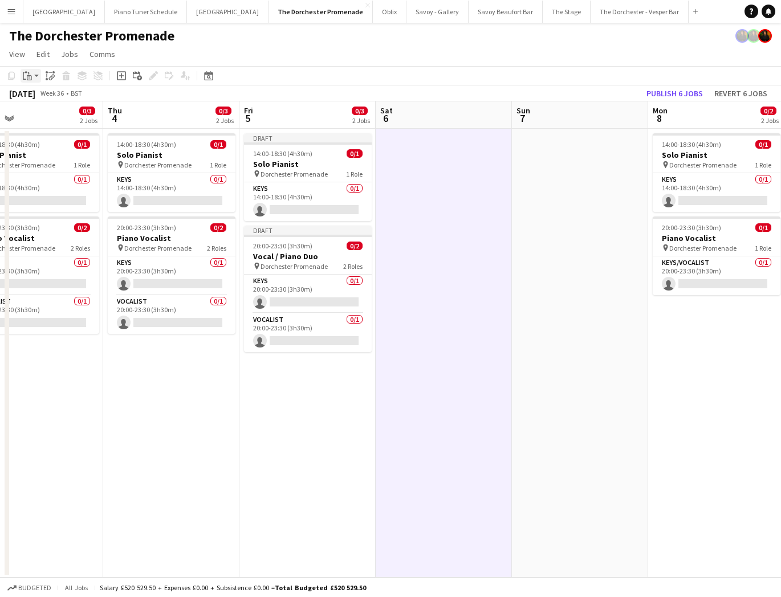
click at [32, 75] on div "Paste" at bounding box center [28, 76] width 14 height 14
click at [43, 96] on link "Paste Command V" at bounding box center [75, 97] width 90 height 10
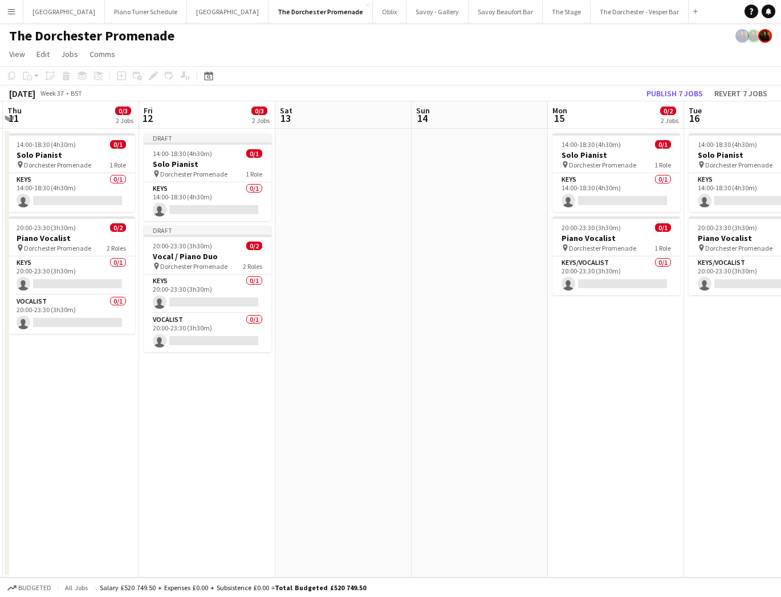
scroll to position [0, 427]
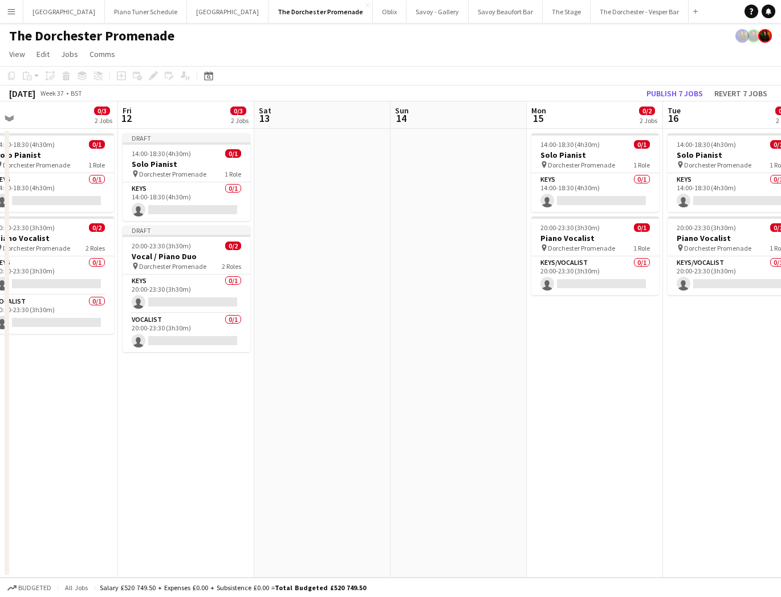
click at [336, 169] on app-date-cell at bounding box center [322, 353] width 136 height 449
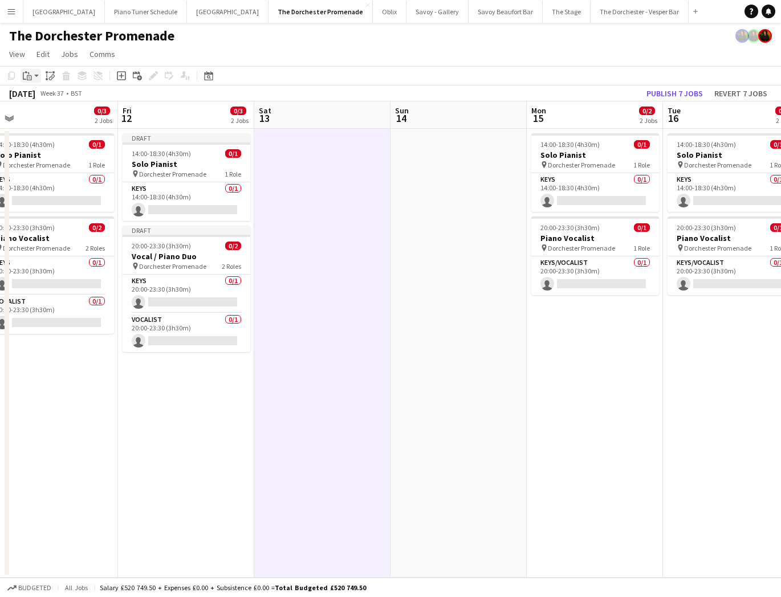
click at [27, 80] on div "Paste" at bounding box center [28, 76] width 14 height 14
click at [35, 101] on link "Paste Command V" at bounding box center [75, 97] width 90 height 10
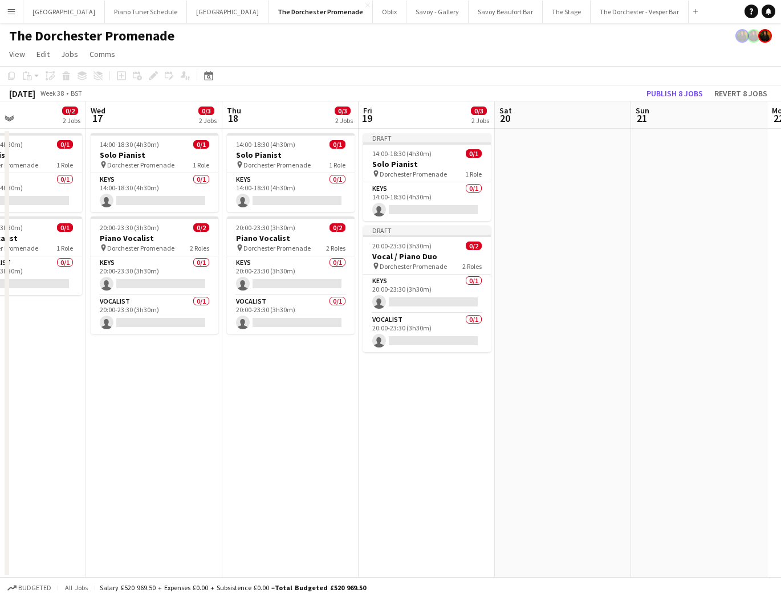
drag, startPoint x: 628, startPoint y: 213, endPoint x: 578, endPoint y: 213, distance: 50.2
click at [615, 215] on app-calendar-viewport "Sat 13 0/1 1 Job Sun 14 Mon 15 0/2 2 Jobs Tue 16 0/2 2 Jobs Wed 17 0/3 2 Jobs T…" at bounding box center [390, 339] width 781 height 477
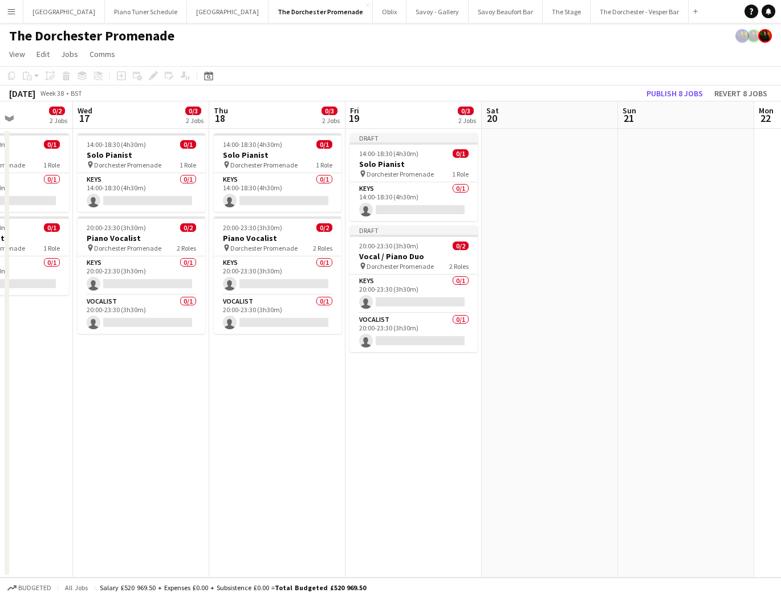
click at [559, 204] on app-date-cell at bounding box center [550, 353] width 136 height 449
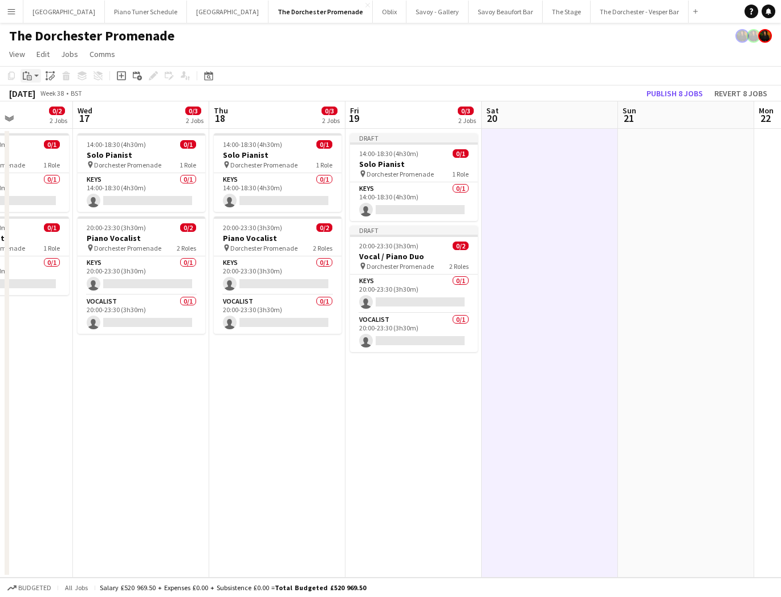
click at [31, 74] on icon "Paste" at bounding box center [27, 75] width 9 height 9
click at [39, 94] on link "Paste Command V" at bounding box center [75, 97] width 90 height 10
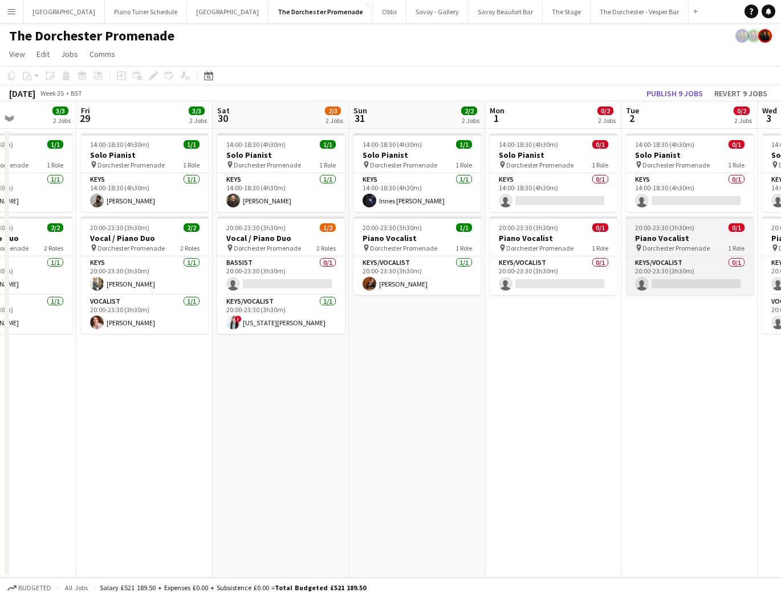
scroll to position [0, 323]
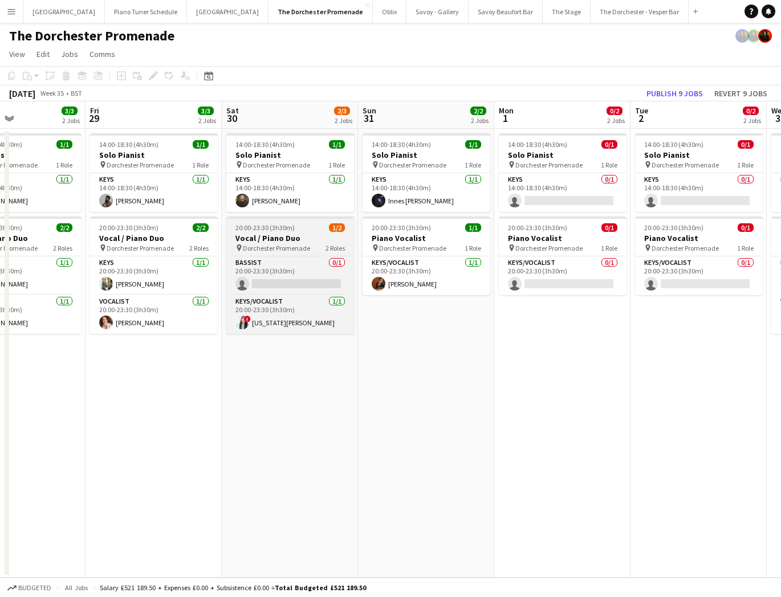
click at [310, 237] on h3 "Vocal / Piano Duo" at bounding box center [290, 238] width 128 height 10
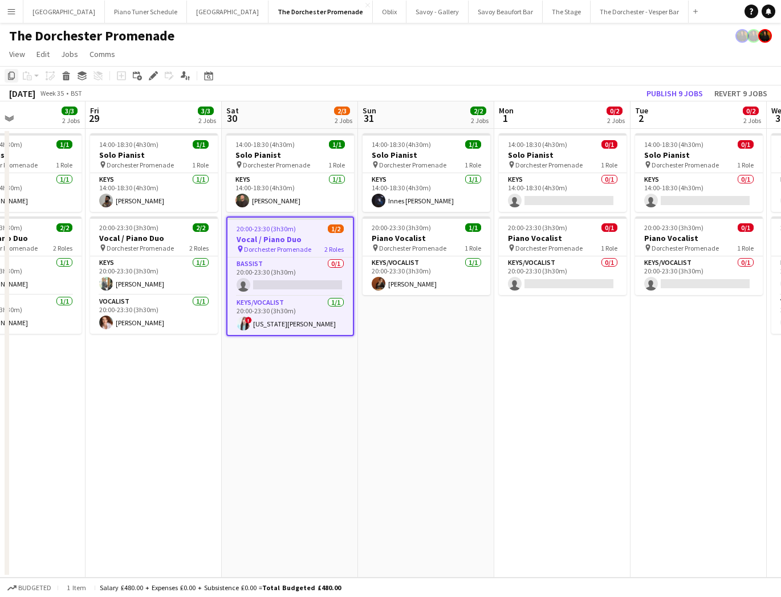
click at [11, 75] on icon "Copy" at bounding box center [11, 75] width 9 height 9
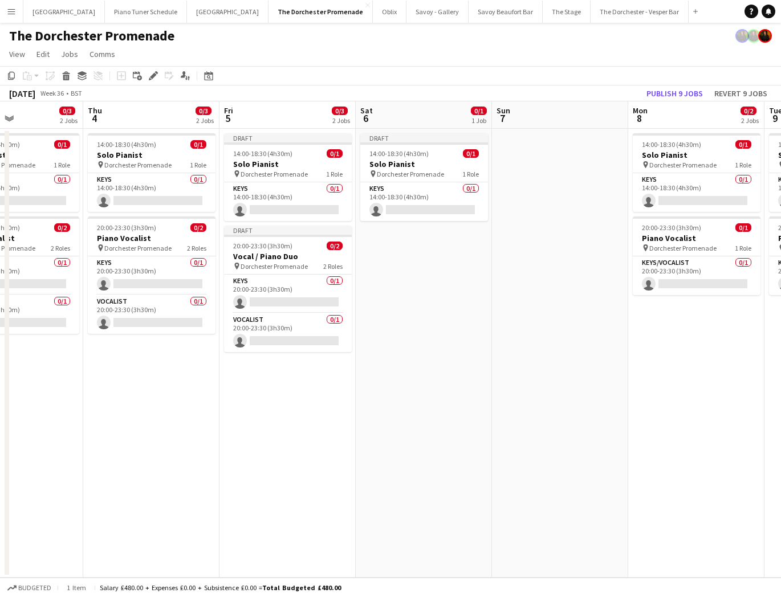
scroll to position [0, 486]
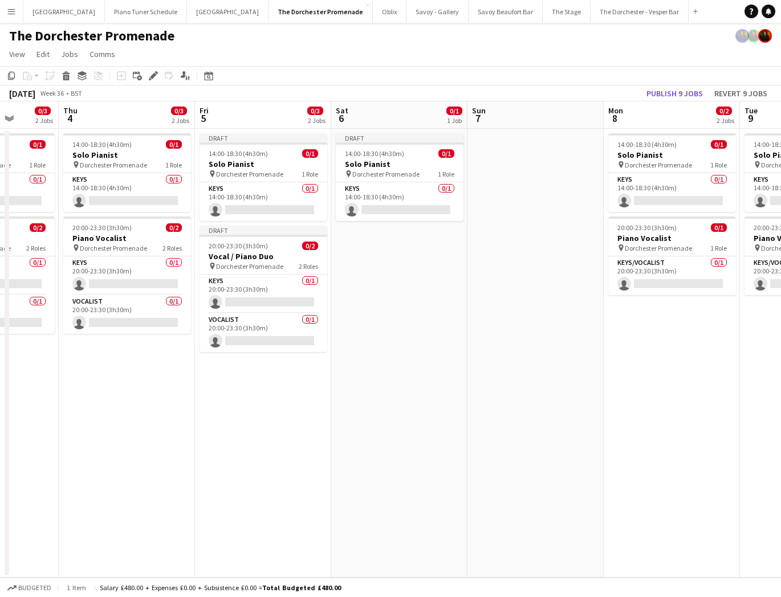
click at [425, 248] on app-date-cell "Draft 14:00-18:30 (4h30m) 0/1 Solo Pianist pin Dorchester Promenade 1 Role Keys…" at bounding box center [399, 353] width 136 height 449
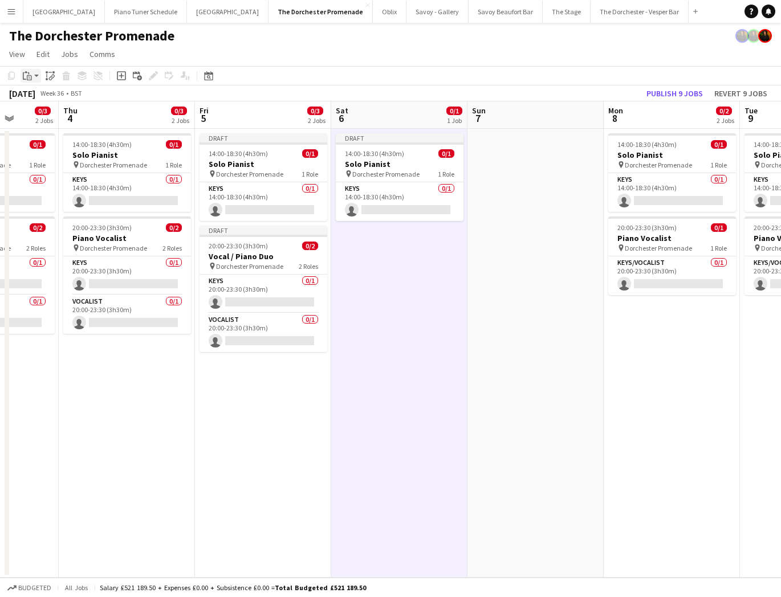
click at [26, 75] on icon "Paste" at bounding box center [27, 75] width 9 height 9
click at [36, 98] on link "Paste Command V" at bounding box center [75, 97] width 90 height 10
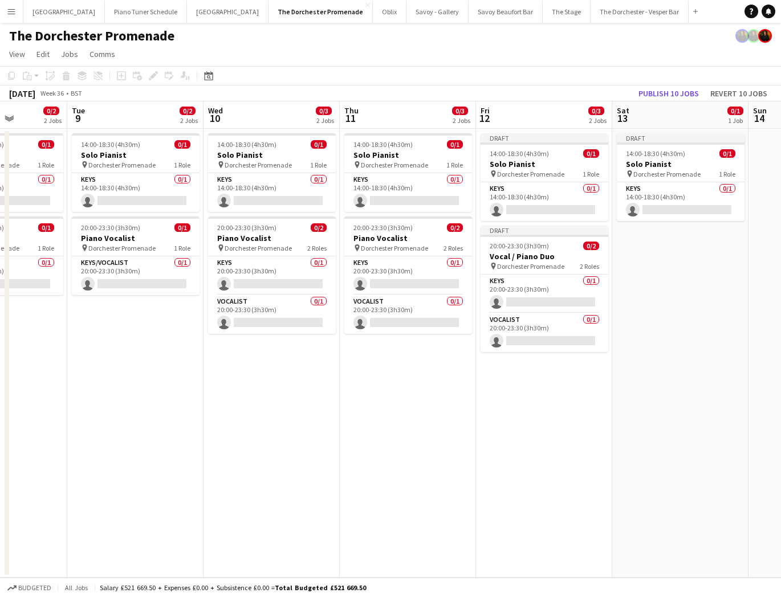
scroll to position [0, 370]
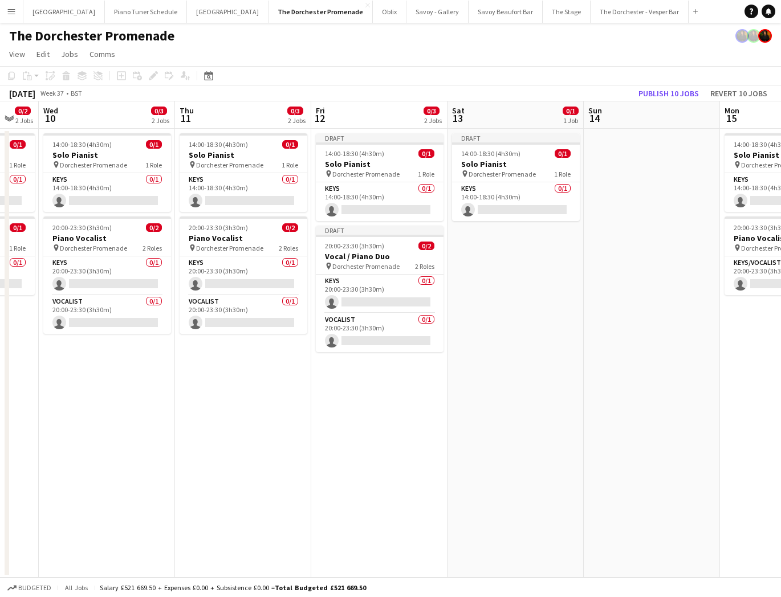
click at [487, 226] on app-date-cell "Draft 14:00-18:30 (4h30m) 0/1 Solo Pianist pin Dorchester Promenade 1 Role Keys…" at bounding box center [516, 353] width 136 height 449
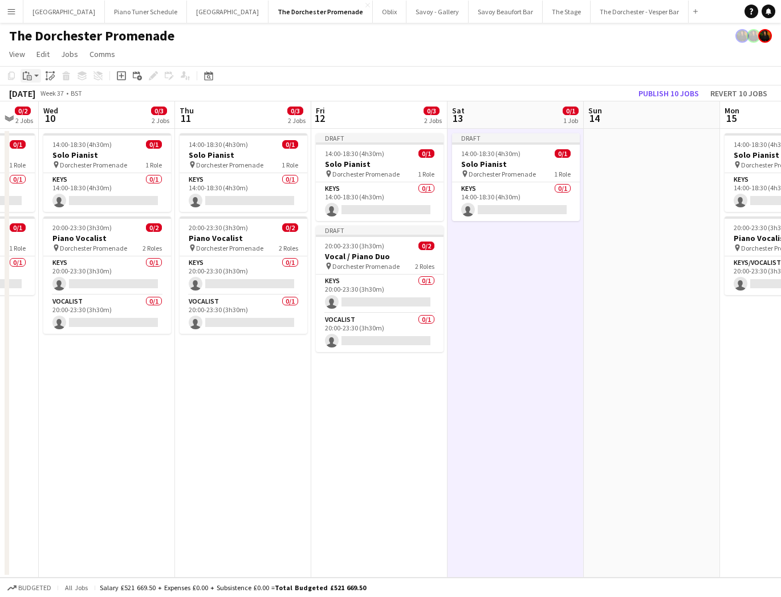
click at [29, 76] on icon at bounding box center [29, 77] width 5 height 5
click at [46, 99] on link "Paste Command V" at bounding box center [75, 97] width 90 height 10
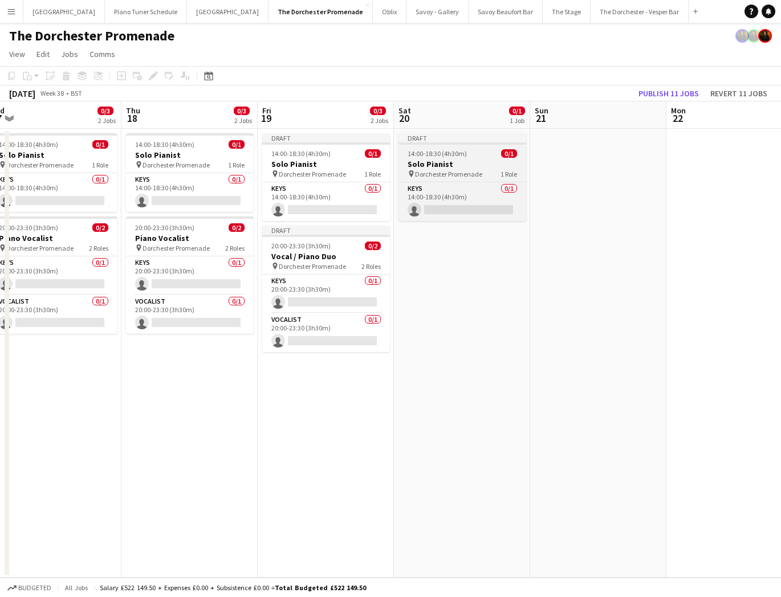
scroll to position [0, 438]
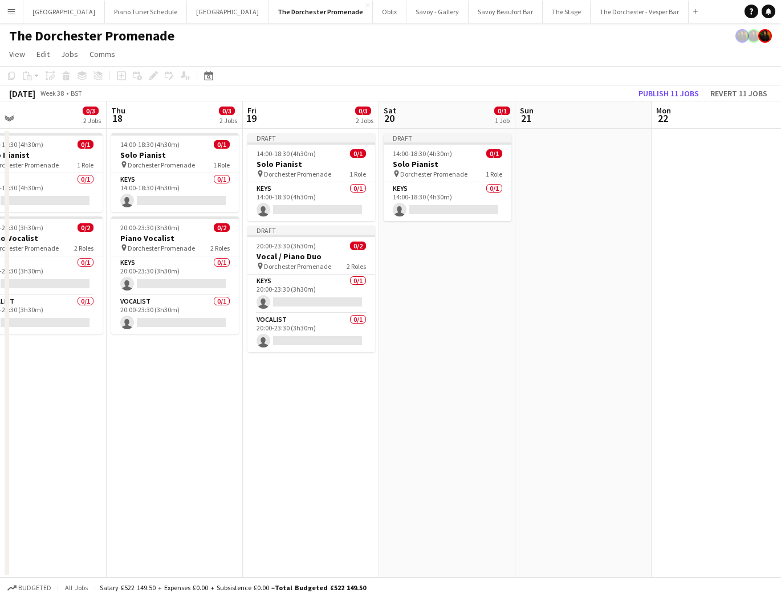
click at [431, 237] on app-date-cell "Draft 14:00-18:30 (4h30m) 0/1 Solo Pianist pin Dorchester Promenade 1 Role Keys…" at bounding box center [447, 353] width 136 height 449
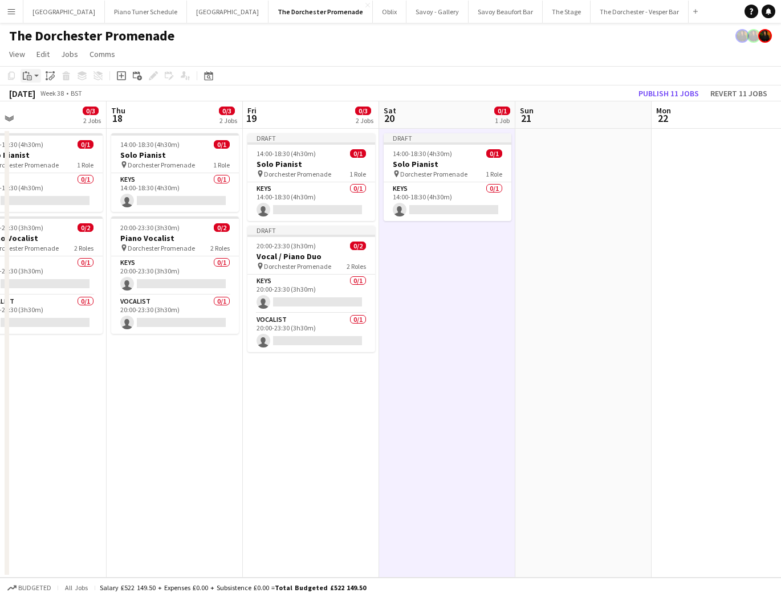
click at [31, 80] on div "Paste" at bounding box center [28, 76] width 14 height 14
click at [40, 102] on link "Paste Command V" at bounding box center [75, 97] width 90 height 10
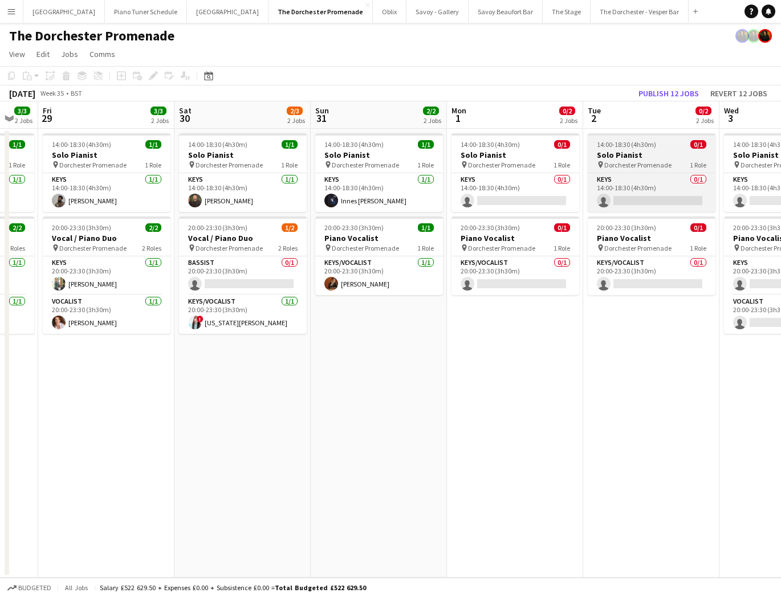
scroll to position [0, 364]
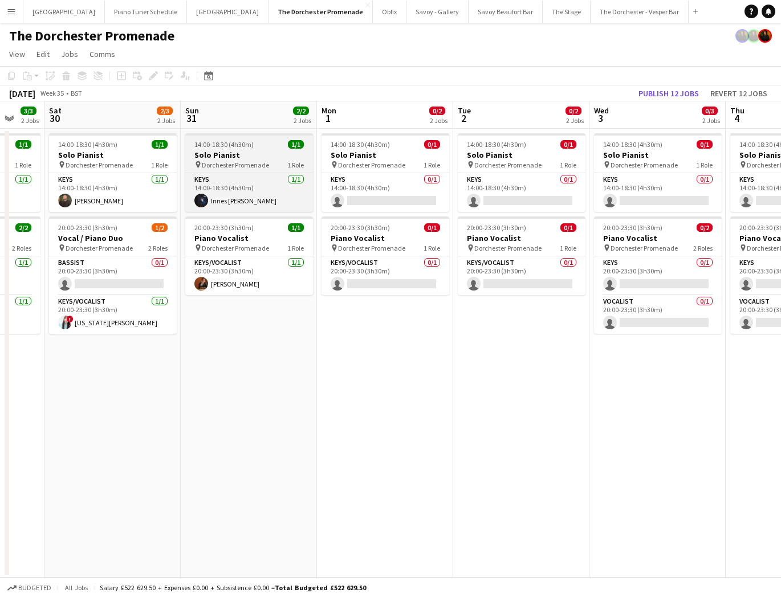
click at [253, 152] on h3 "Solo Pianist" at bounding box center [249, 155] width 128 height 10
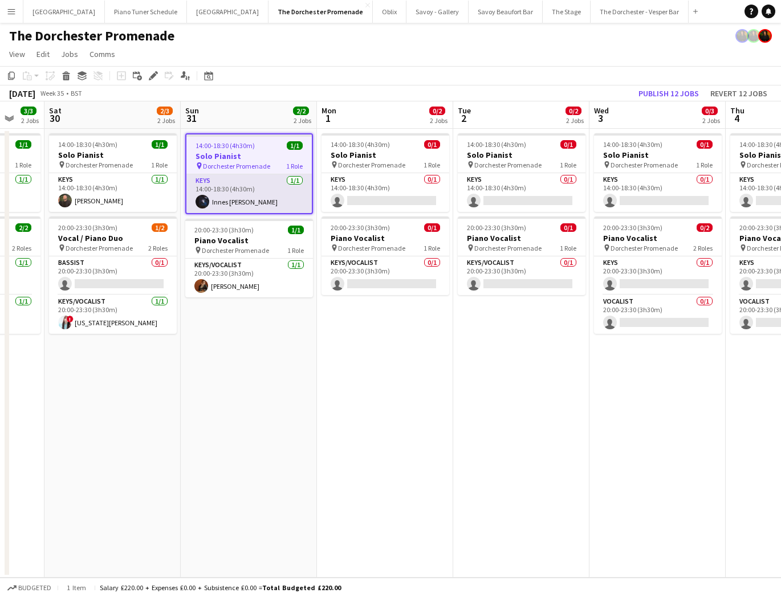
click at [254, 200] on app-card-role "Keys 1/1 14:00-18:30 (4h30m) Innes Yellowlees" at bounding box center [248, 193] width 125 height 39
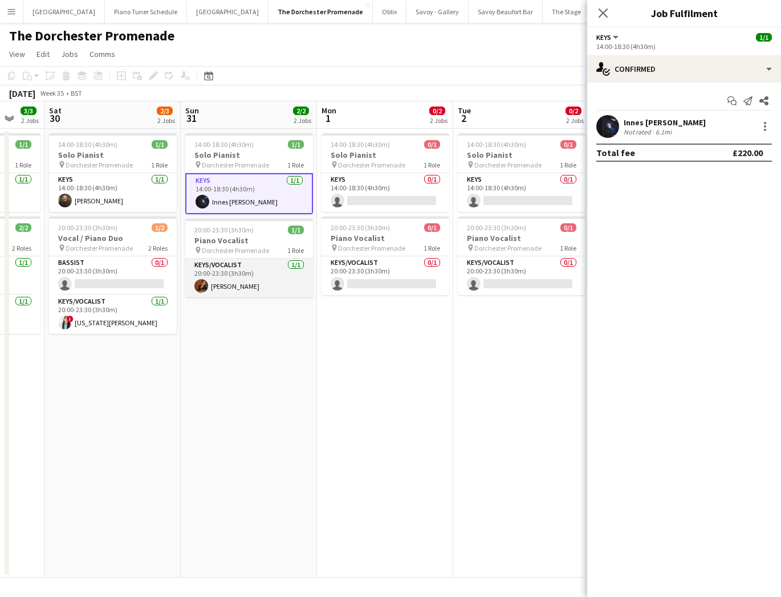
click at [258, 287] on app-card-role "Keys/Vocalist 1/1 20:00-23:30 (3h30m) Andrew Humphries" at bounding box center [249, 278] width 128 height 39
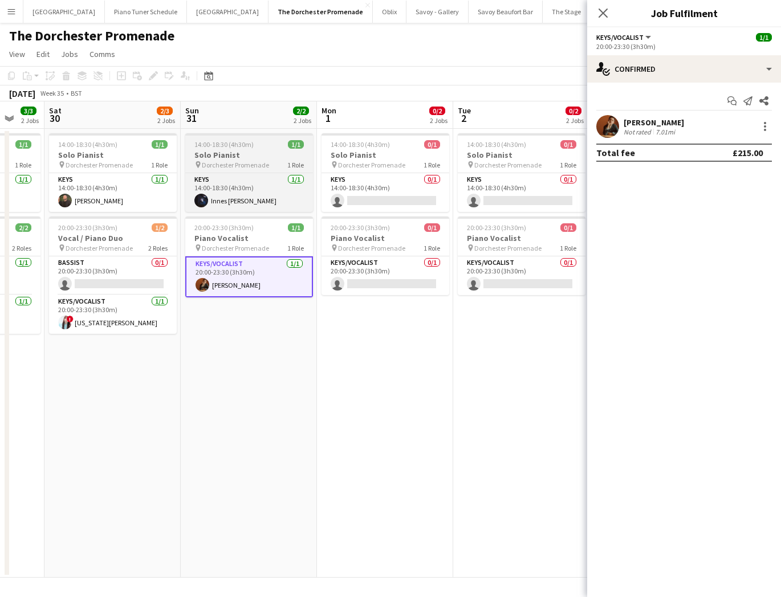
click at [251, 157] on h3 "Solo Pianist" at bounding box center [249, 155] width 128 height 10
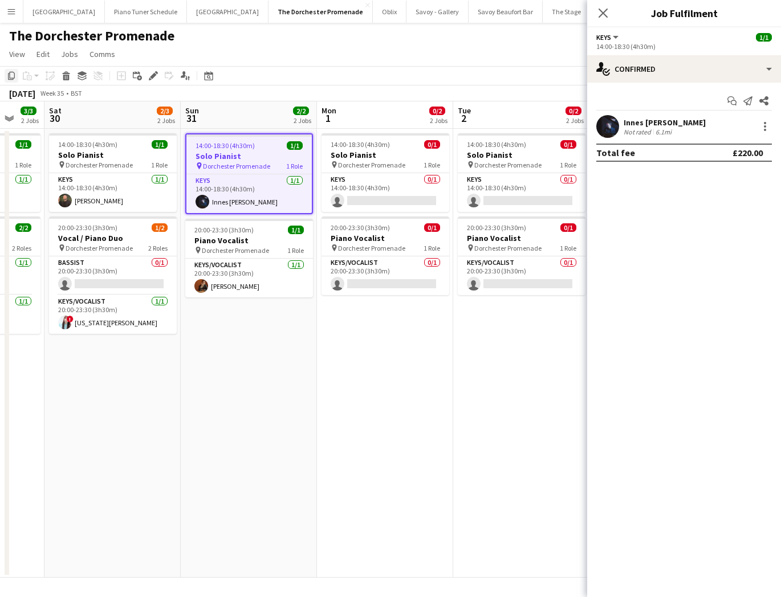
click at [11, 79] on icon "Copy" at bounding box center [11, 75] width 9 height 9
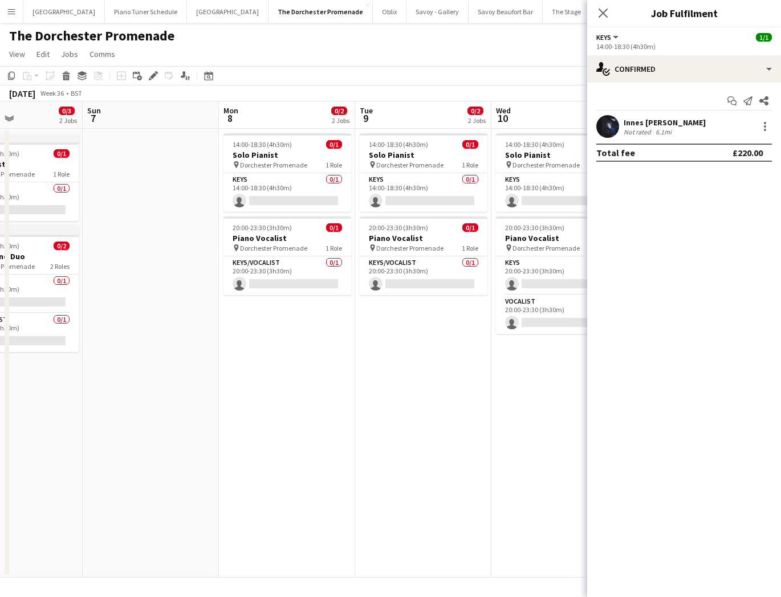
scroll to position [0, 417]
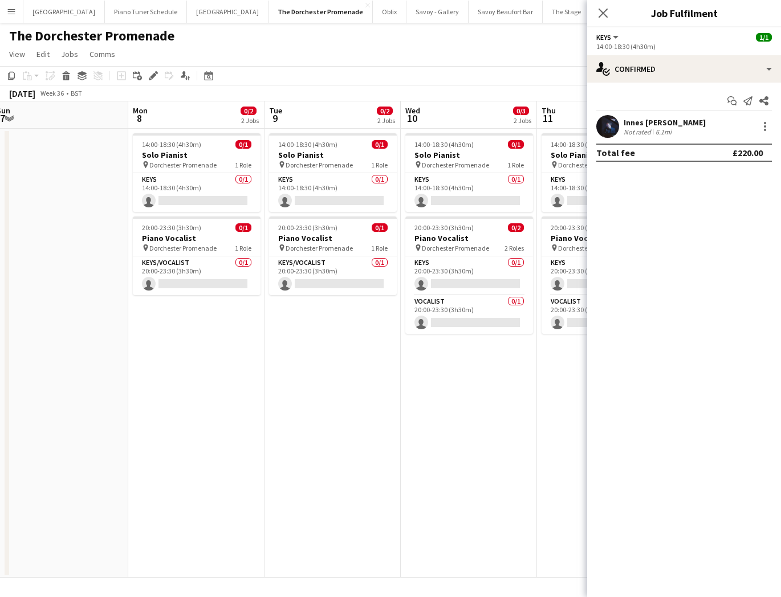
click at [51, 139] on app-date-cell at bounding box center [60, 353] width 136 height 449
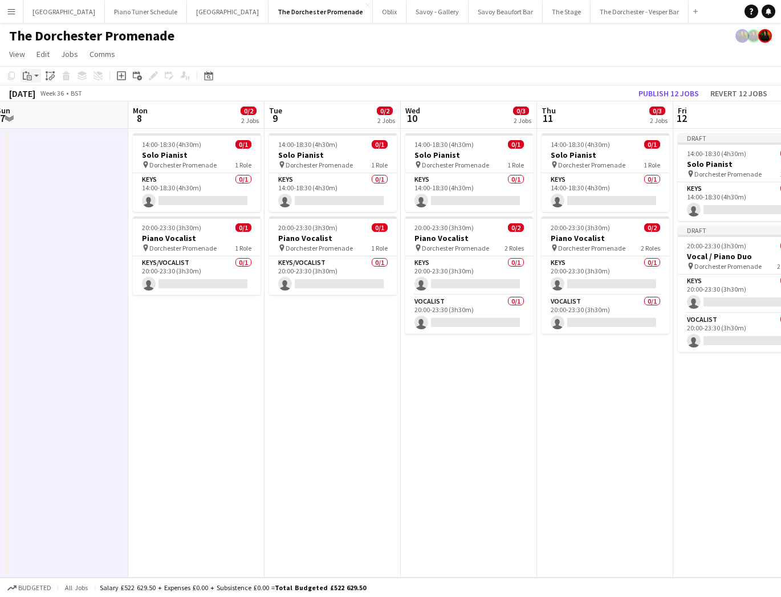
click at [23, 77] on icon "Paste" at bounding box center [27, 75] width 9 height 9
click at [54, 102] on link "Paste Command V" at bounding box center [75, 97] width 90 height 10
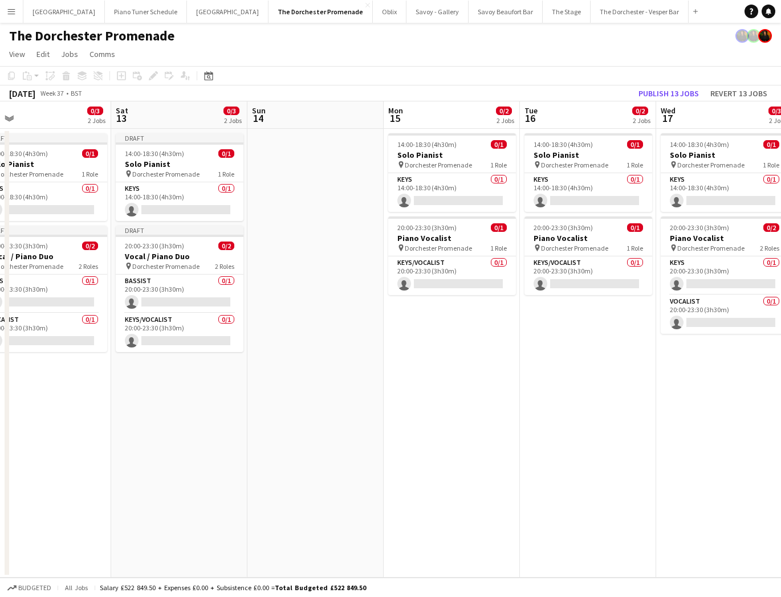
scroll to position [0, 359]
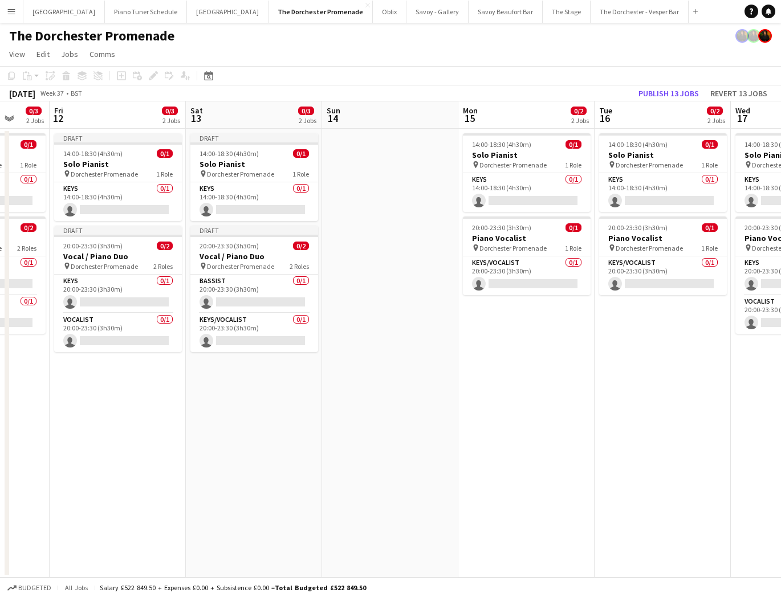
click at [373, 161] on app-date-cell at bounding box center [390, 353] width 136 height 449
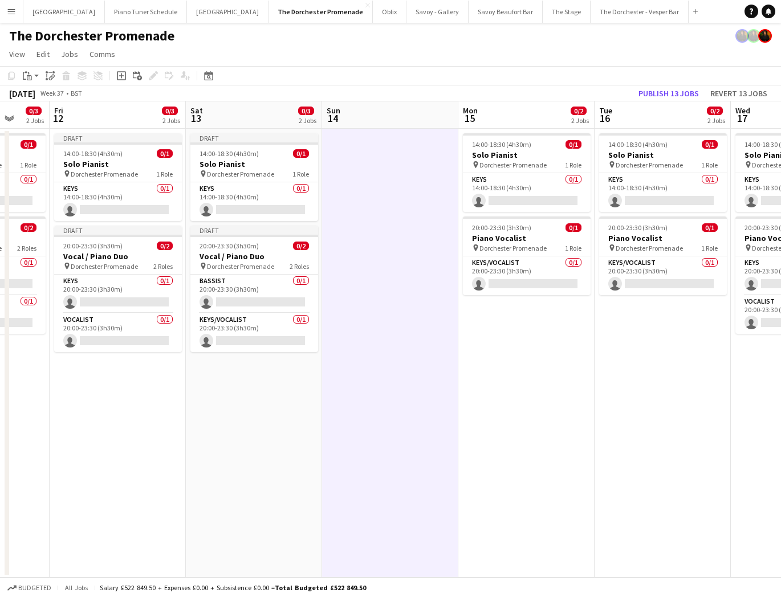
drag, startPoint x: 27, startPoint y: 75, endPoint x: 43, endPoint y: 87, distance: 20.0
click at [29, 75] on icon at bounding box center [29, 77] width 5 height 5
click at [53, 98] on link "Paste Command V" at bounding box center [75, 97] width 90 height 10
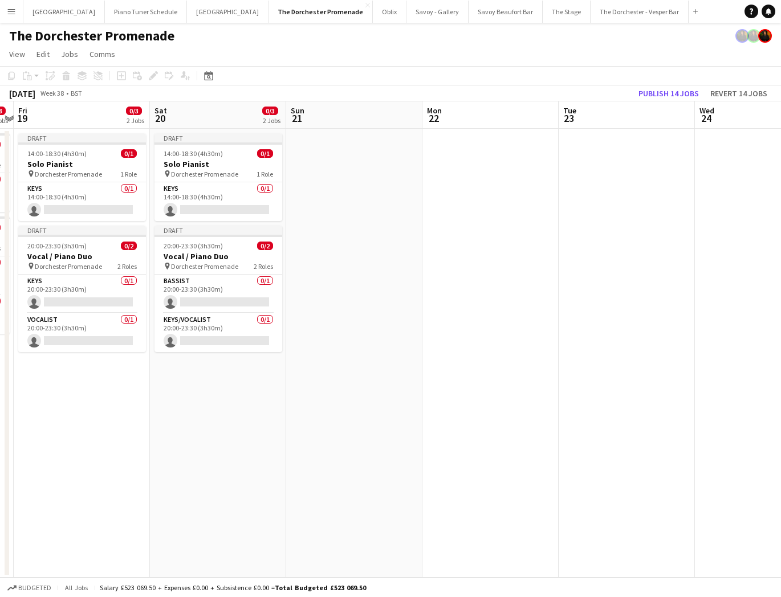
scroll to position [0, 409]
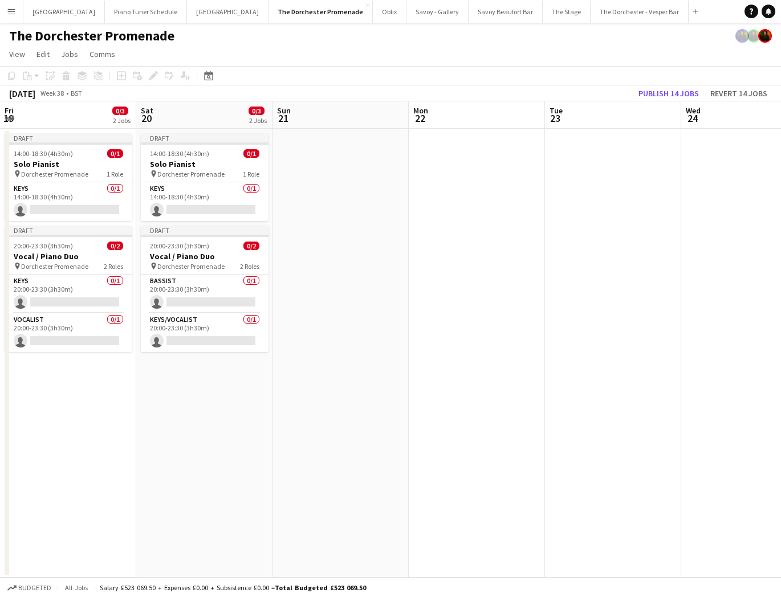
click at [309, 158] on app-date-cell at bounding box center [341, 353] width 136 height 449
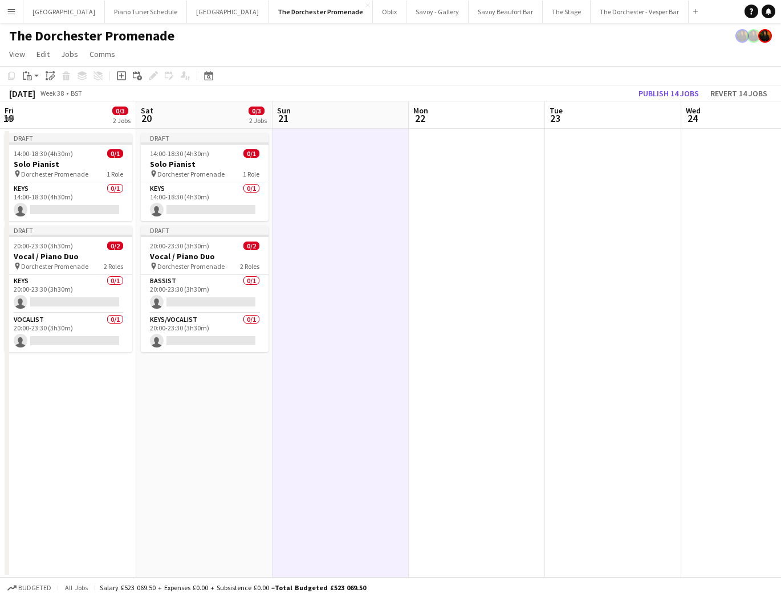
drag, startPoint x: 22, startPoint y: 78, endPoint x: 42, endPoint y: 91, distance: 24.2
click at [23, 78] on div "Paste" at bounding box center [28, 76] width 14 height 14
click at [45, 99] on link "Paste Command V" at bounding box center [75, 97] width 90 height 10
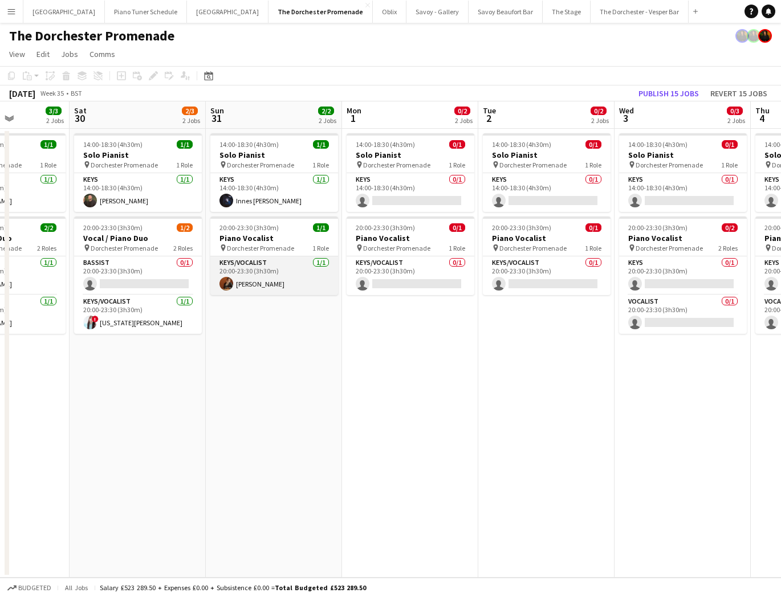
scroll to position [0, 326]
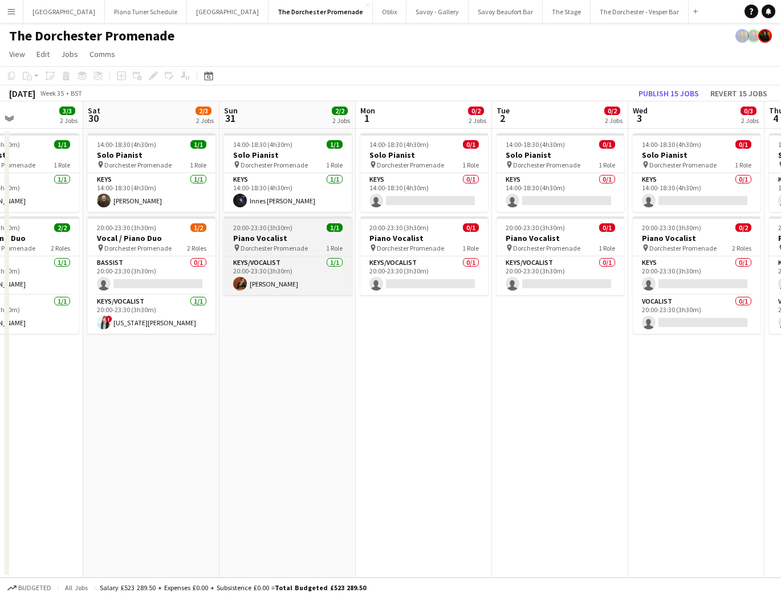
click at [250, 247] on span "Dorchester Promenade" at bounding box center [274, 248] width 67 height 9
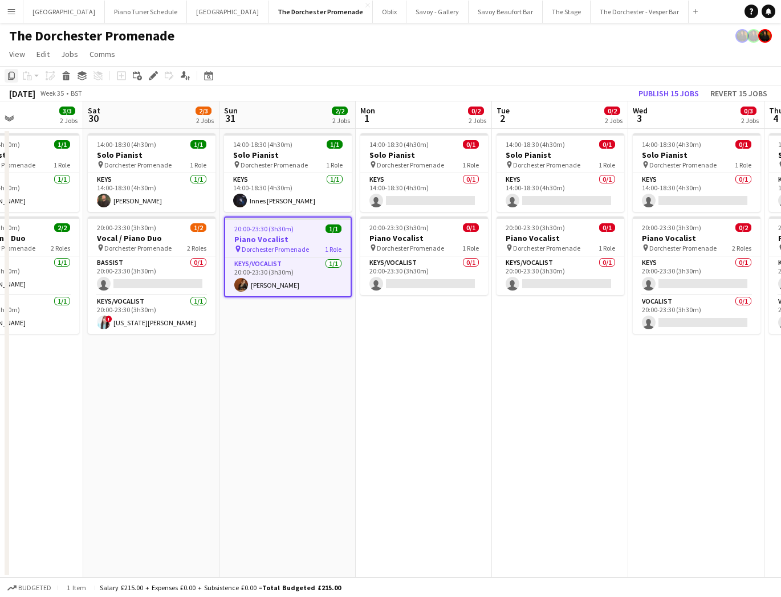
click at [7, 75] on icon "Copy" at bounding box center [11, 75] width 9 height 9
click at [14, 80] on icon "Copy" at bounding box center [11, 75] width 9 height 9
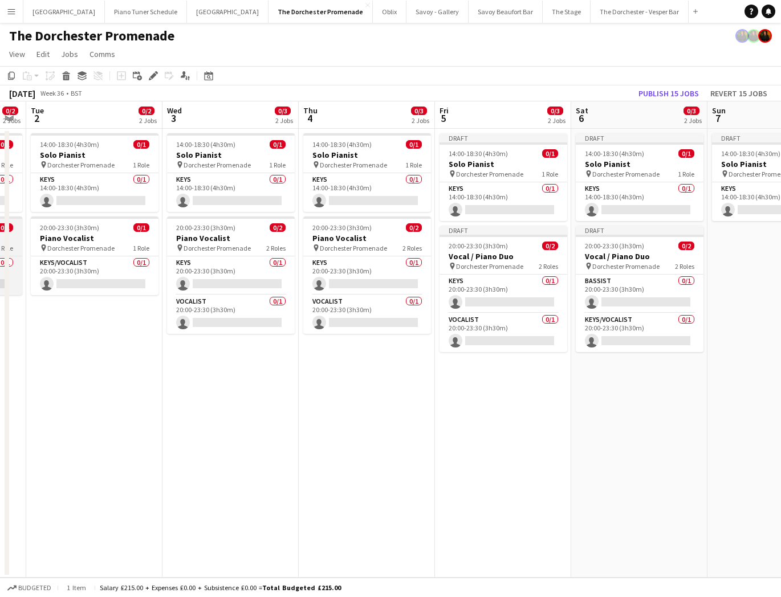
scroll to position [0, 427]
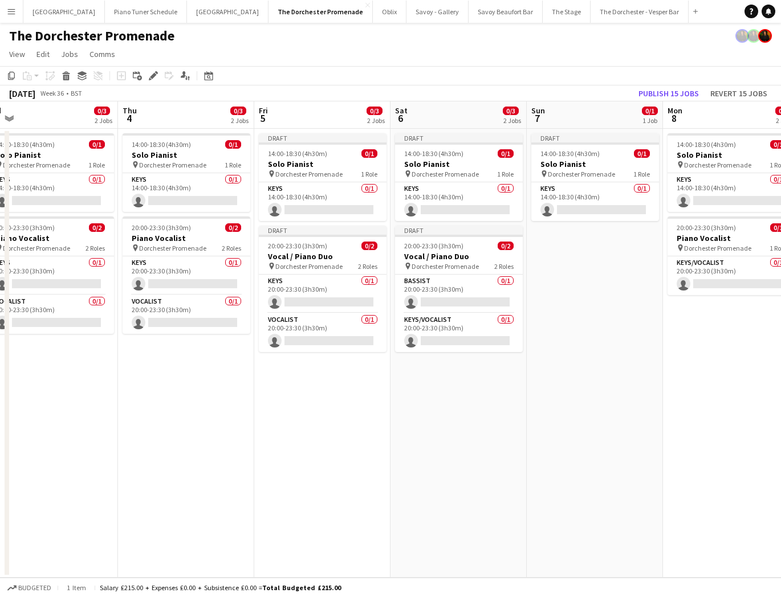
click at [569, 259] on app-date-cell "Draft 14:00-18:30 (4h30m) 0/1 Solo Pianist pin Dorchester Promenade 1 Role Keys…" at bounding box center [595, 353] width 136 height 449
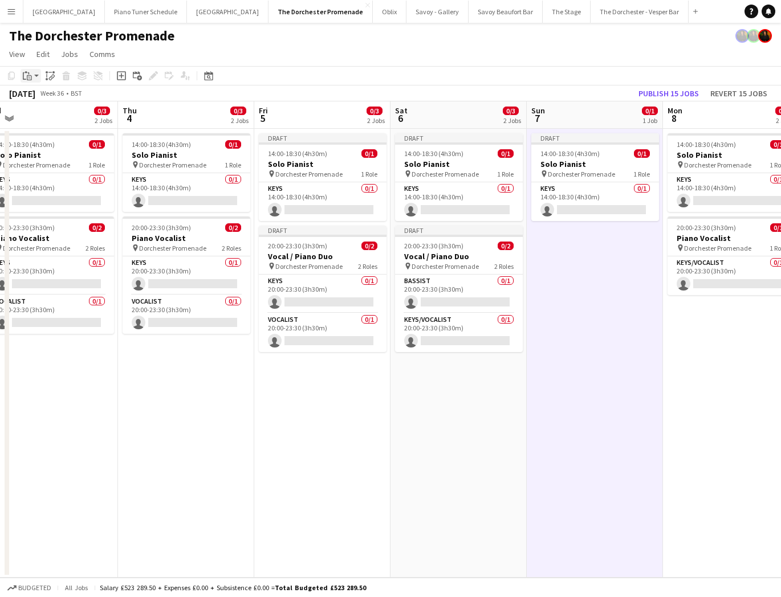
click at [25, 75] on icon "Paste" at bounding box center [27, 75] width 9 height 9
click at [36, 93] on link "Paste Command V" at bounding box center [75, 97] width 90 height 10
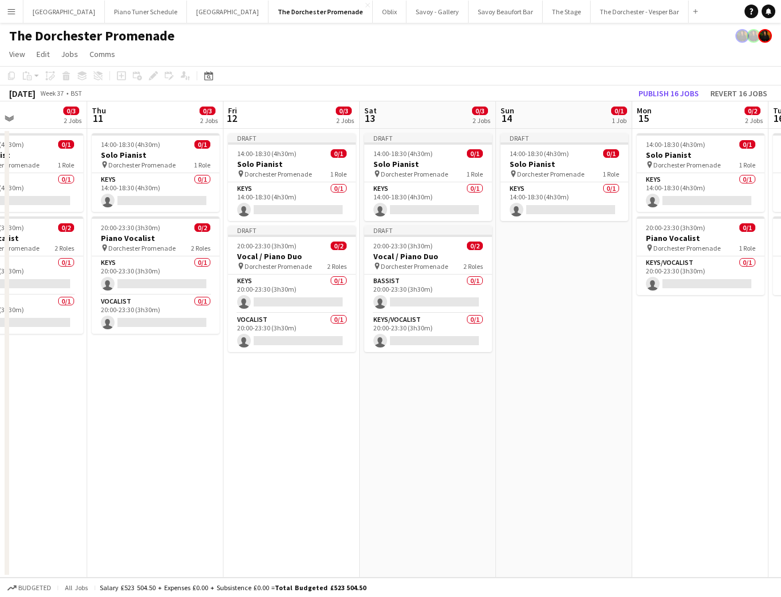
scroll to position [0, 487]
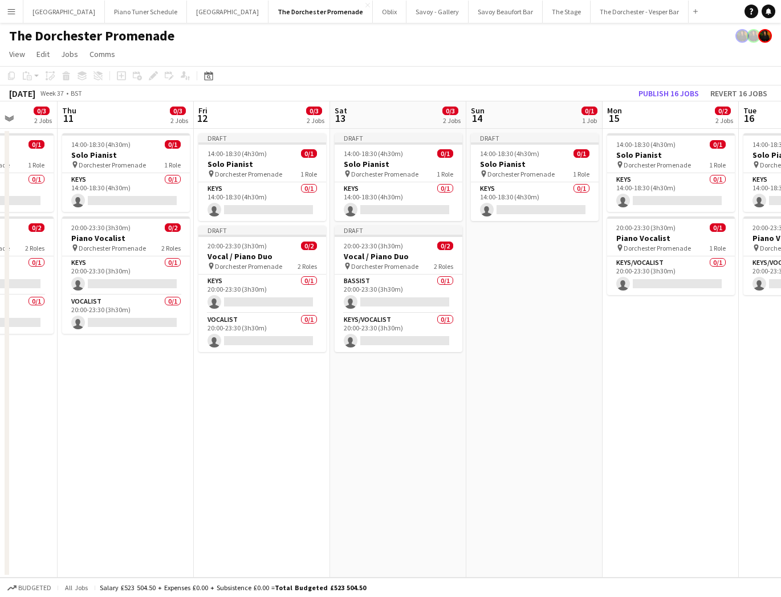
click at [572, 267] on app-date-cell "Draft 14:00-18:30 (4h30m) 0/1 Solo Pianist pin Dorchester Promenade 1 Role Keys…" at bounding box center [534, 353] width 136 height 449
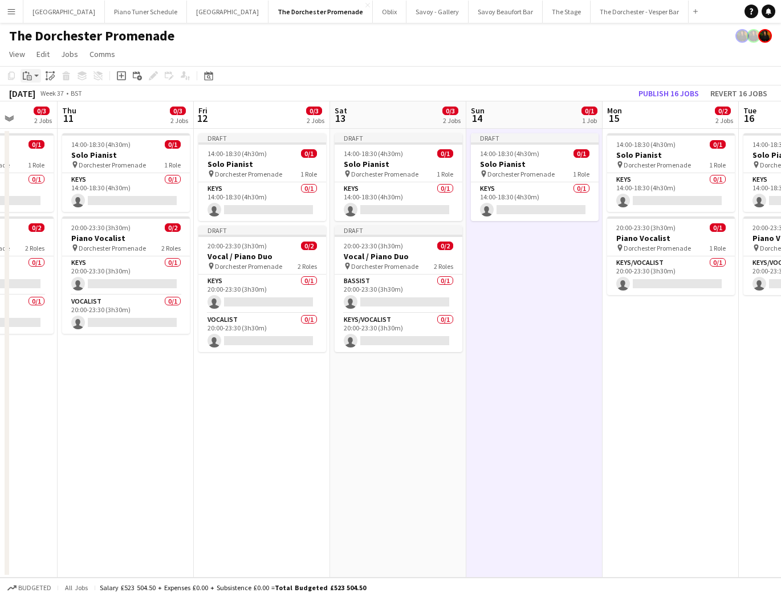
click at [29, 78] on icon at bounding box center [30, 78] width 2 height 1
click at [45, 99] on link "Paste Command V" at bounding box center [75, 97] width 90 height 10
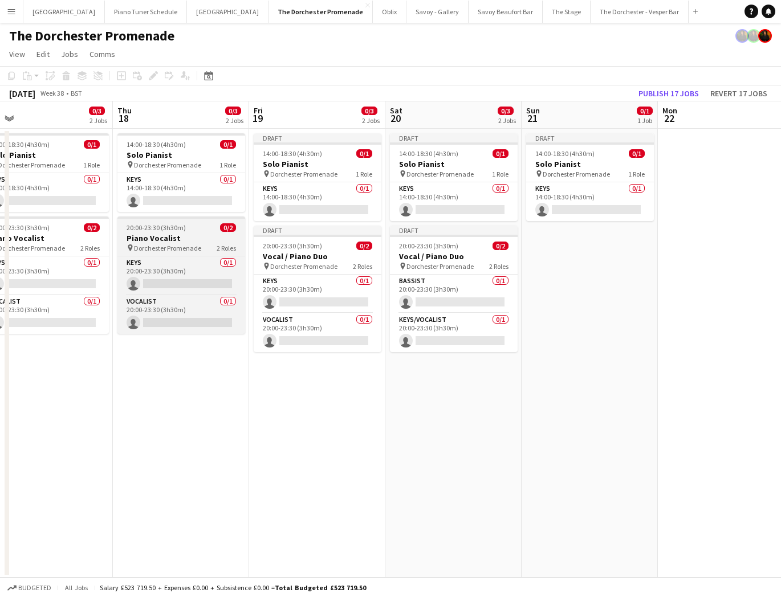
scroll to position [0, 462]
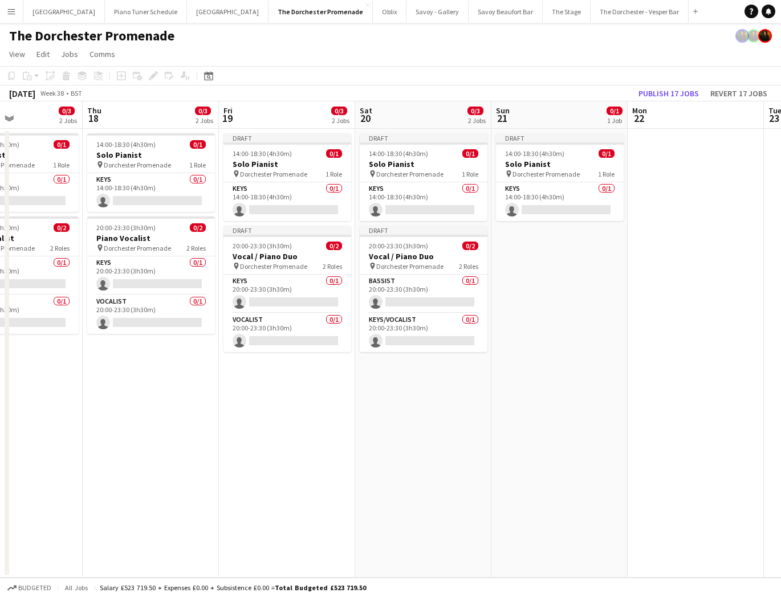
click at [570, 237] on app-date-cell "Draft 14:00-18:30 (4h30m) 0/1 Solo Pianist pin Dorchester Promenade 1 Role Keys…" at bounding box center [559, 353] width 136 height 449
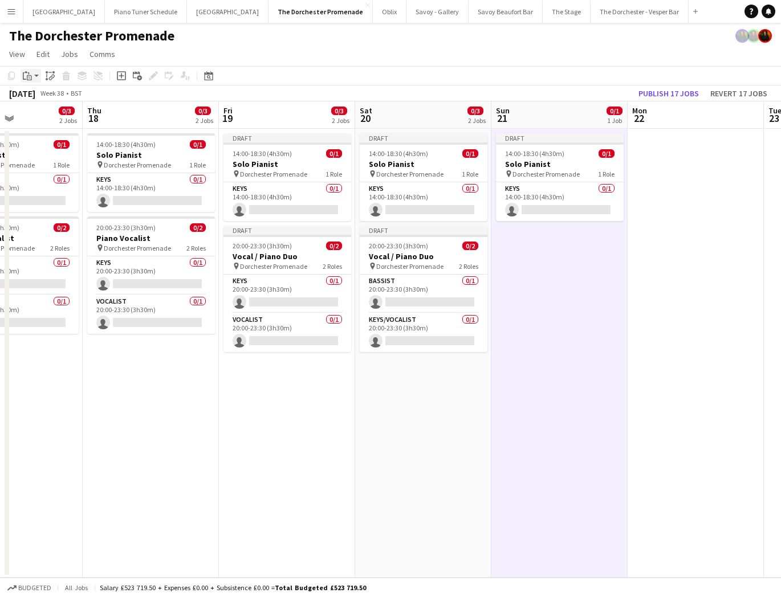
click at [25, 79] on icon "Paste" at bounding box center [27, 75] width 9 height 9
click at [47, 100] on link "Paste Command V" at bounding box center [75, 97] width 90 height 10
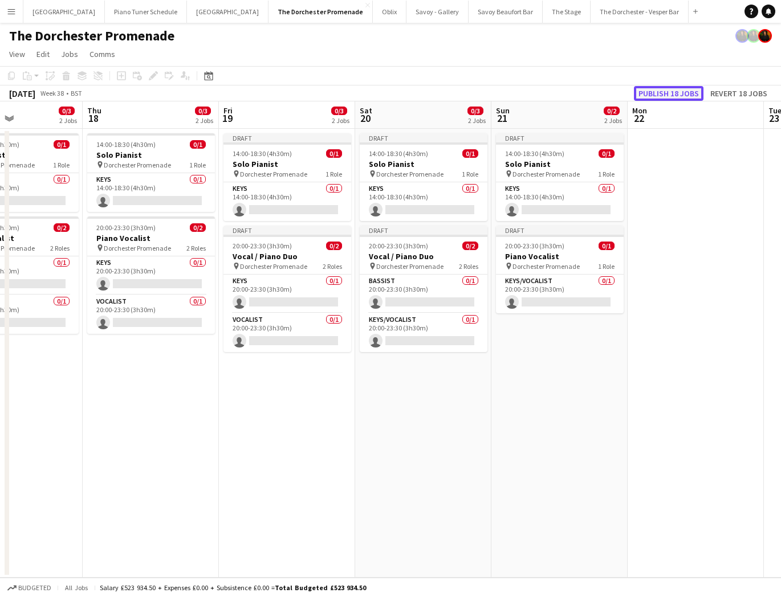
click at [682, 94] on button "Publish 18 jobs" at bounding box center [669, 93] width 70 height 15
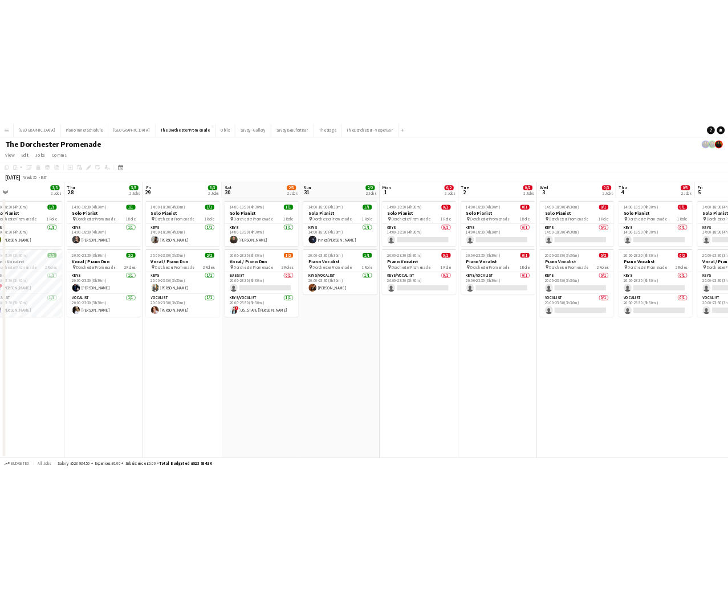
scroll to position [0, 302]
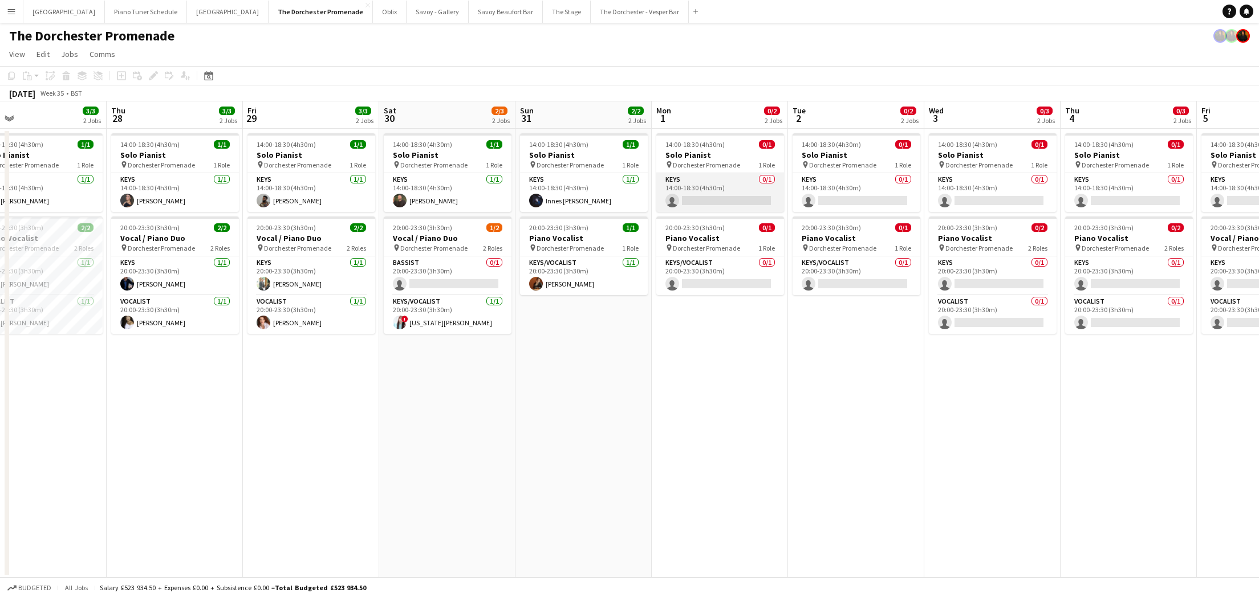
click at [722, 176] on app-card-role "Keys 0/1 14:00-18:30 (4h30m) single-neutral-actions" at bounding box center [720, 192] width 128 height 39
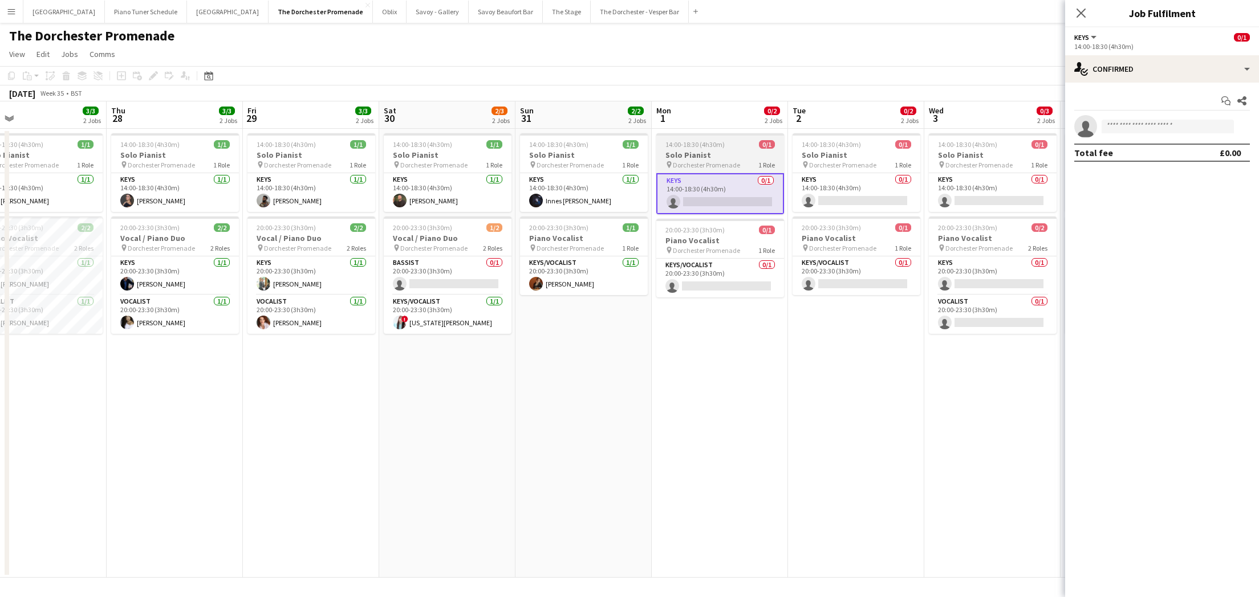
click at [715, 163] on span "Dorchester Promenade" at bounding box center [706, 165] width 67 height 9
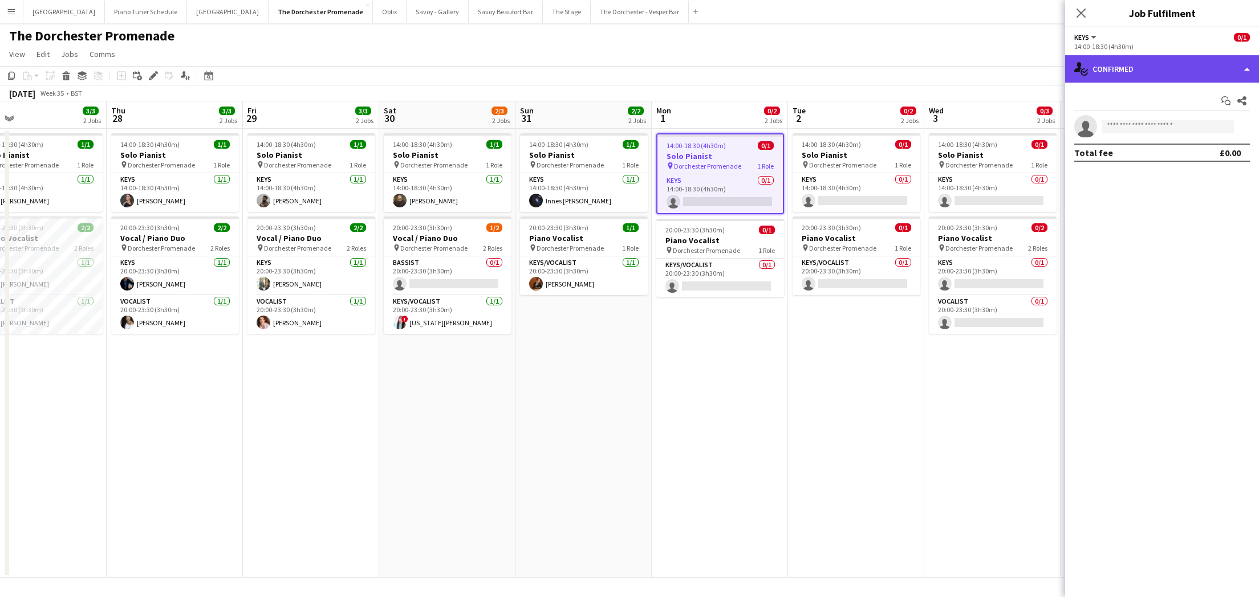
click at [780, 79] on div "single-neutral-actions-check-2 Confirmed" at bounding box center [1162, 68] width 194 height 27
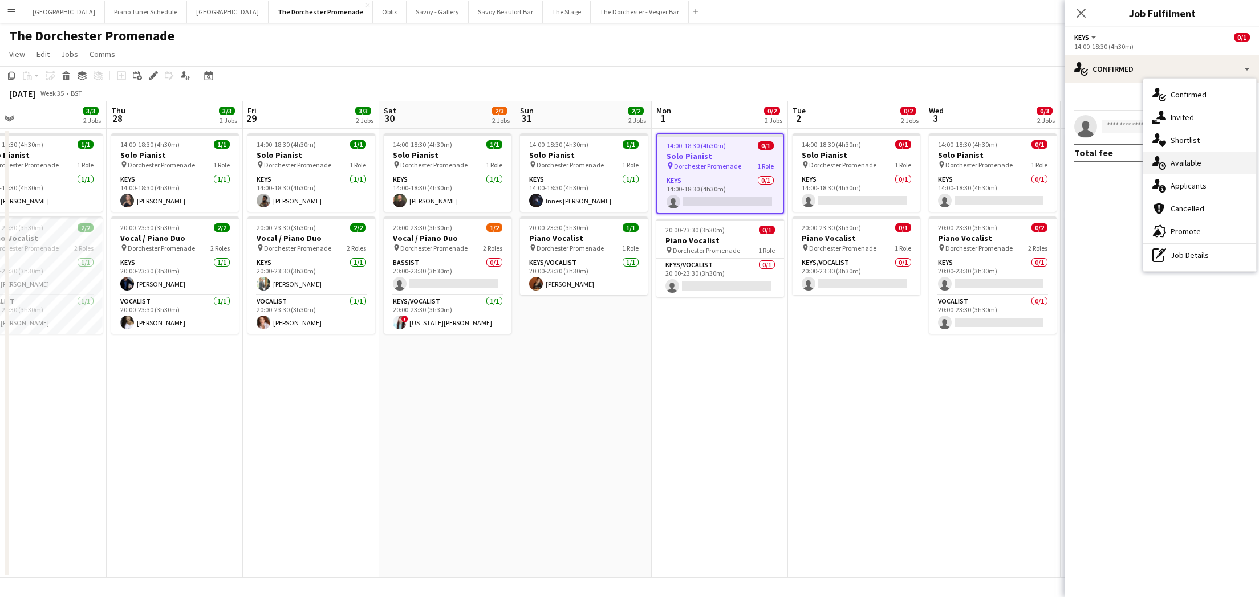
click at [780, 161] on div "single-neutral-actions-upload Available" at bounding box center [1199, 163] width 113 height 23
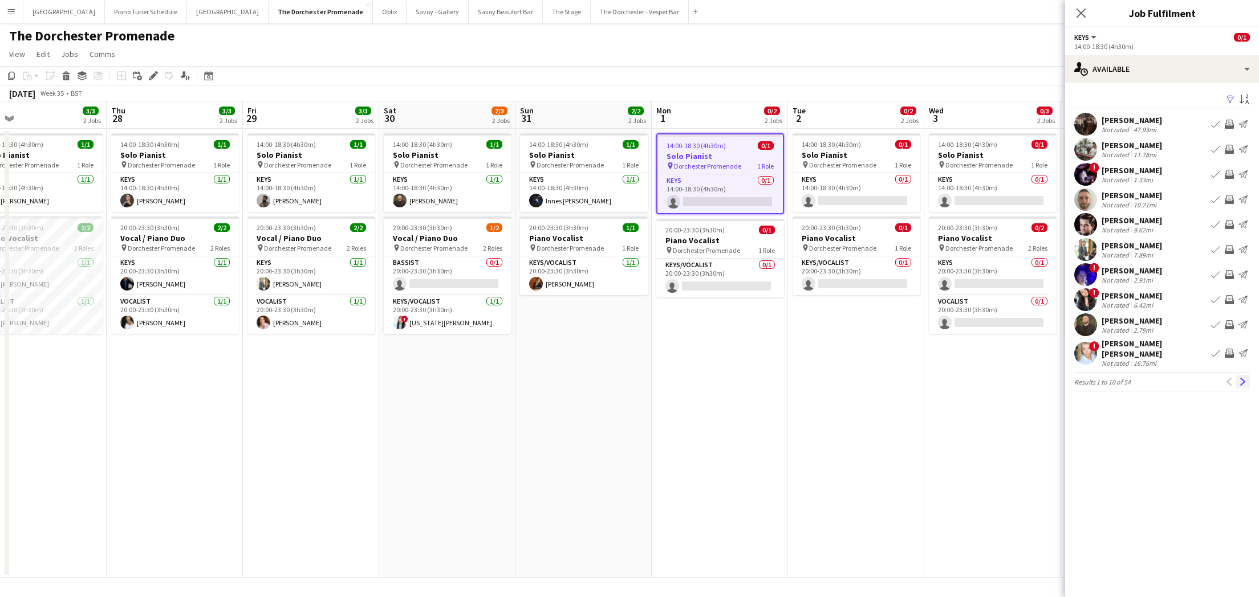
click at [780, 378] on app-icon "Next" at bounding box center [1243, 382] width 8 height 8
click at [780, 375] on app-icon "Next" at bounding box center [1243, 376] width 8 height 8
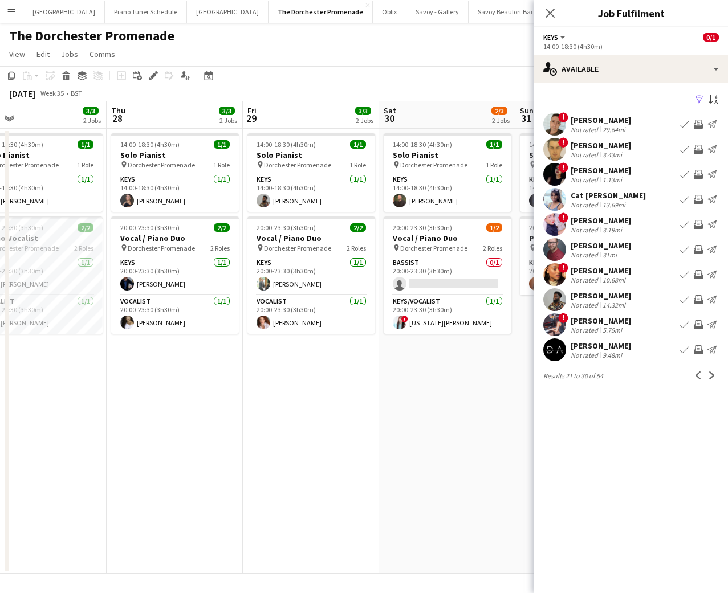
click at [200, 379] on app-date-cell "14:00-18:30 (4h30m) 1/1 Solo Pianist pin Dorchester Promenade 1 Role Keys 1/1 1…" at bounding box center [175, 351] width 136 height 445
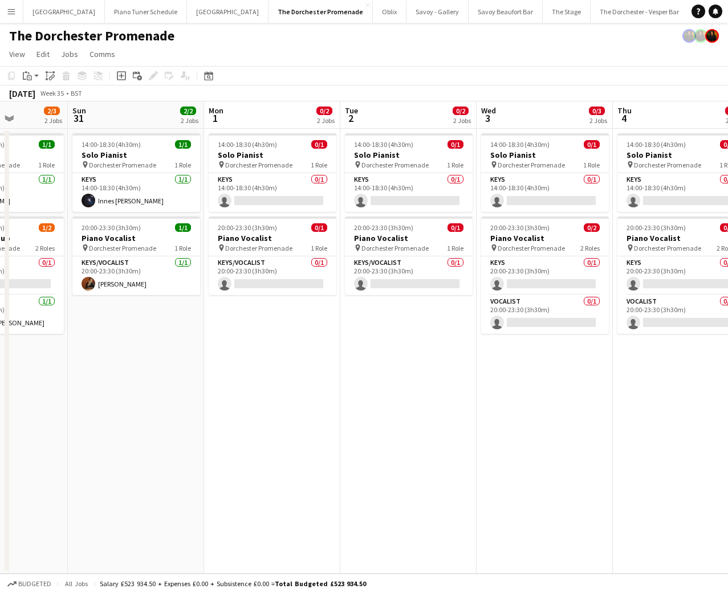
scroll to position [0, 343]
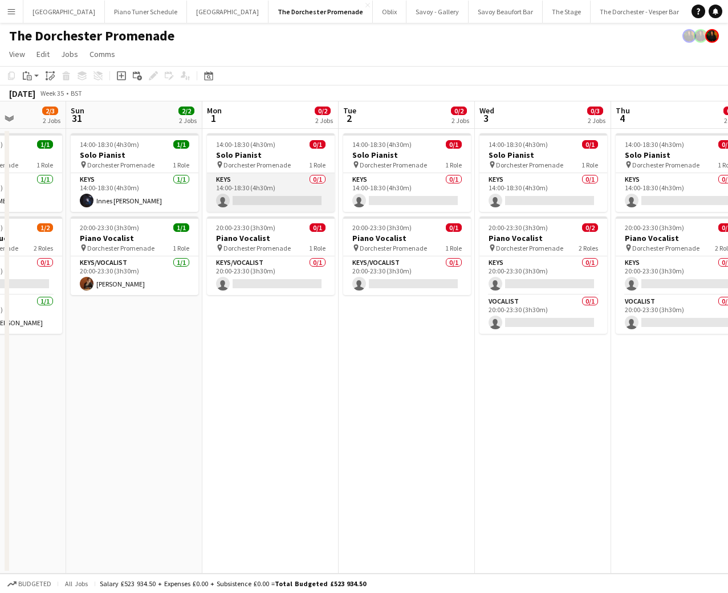
click at [274, 190] on app-card-role "Keys 0/1 14:00-18:30 (4h30m) single-neutral-actions" at bounding box center [271, 192] width 128 height 39
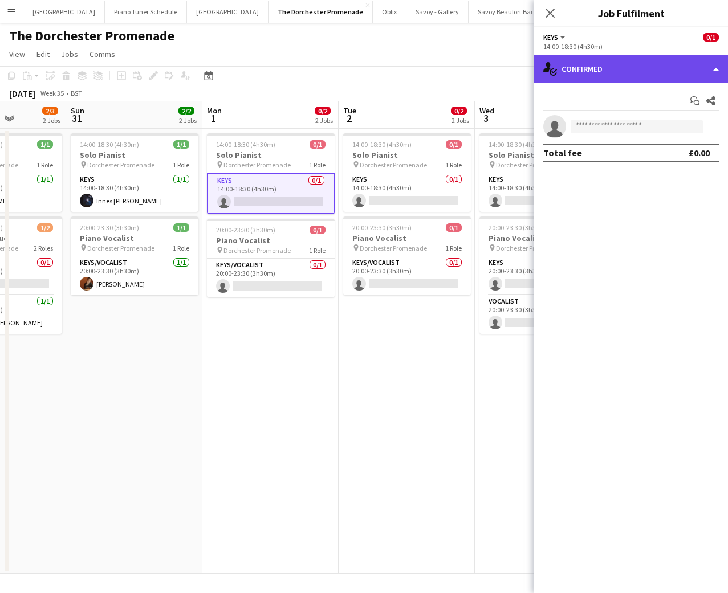
click at [710, 72] on div "single-neutral-actions-check-2 Confirmed" at bounding box center [631, 68] width 194 height 27
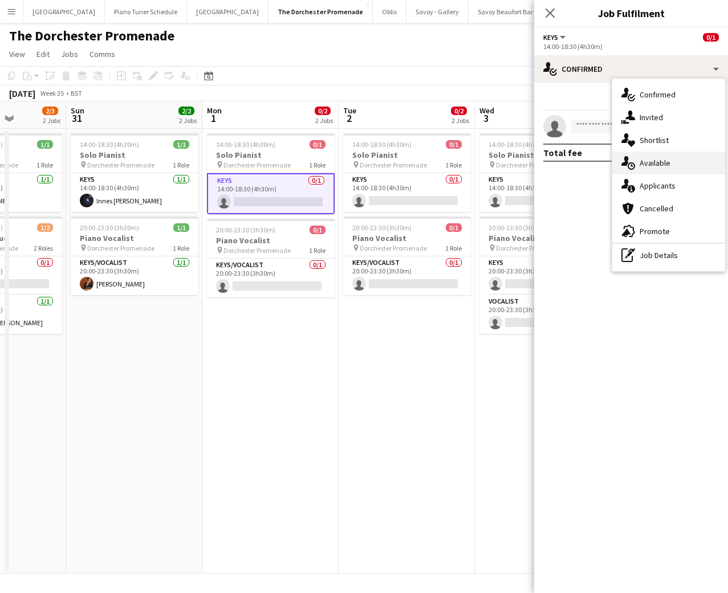
click at [678, 158] on div "single-neutral-actions-upload Available" at bounding box center [668, 163] width 113 height 23
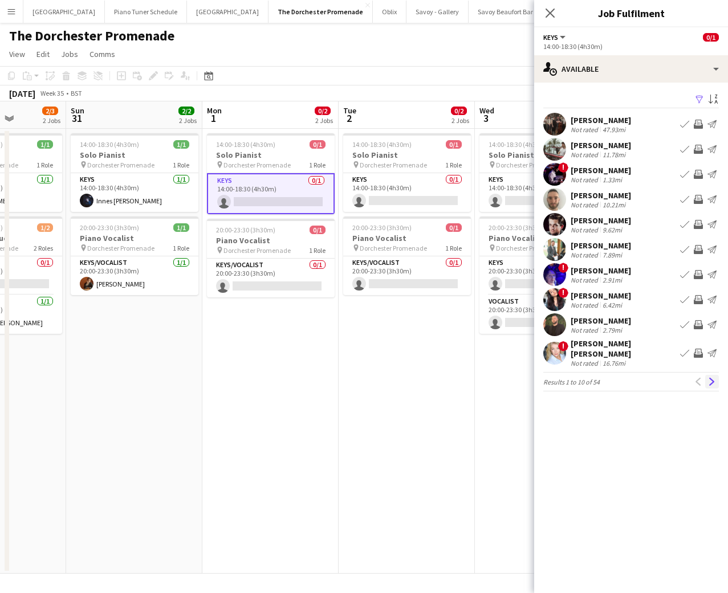
click at [714, 378] on app-icon "Next" at bounding box center [712, 382] width 8 height 8
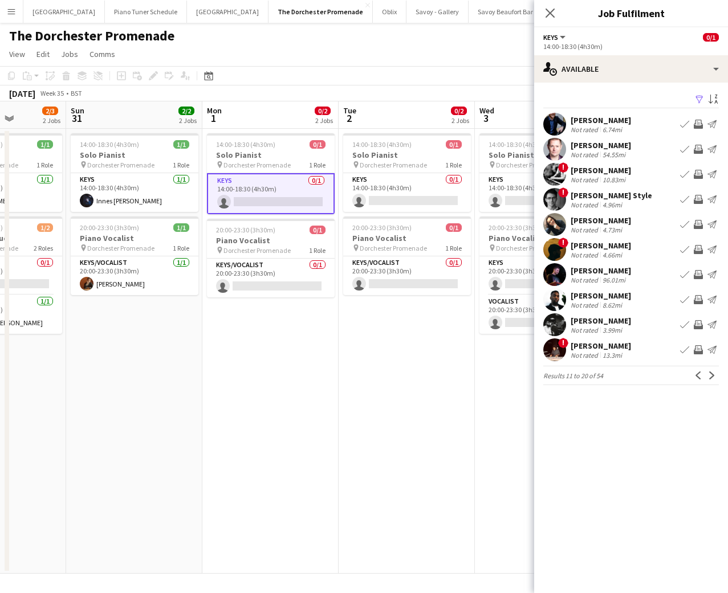
click at [714, 377] on app-icon "Next" at bounding box center [712, 376] width 8 height 8
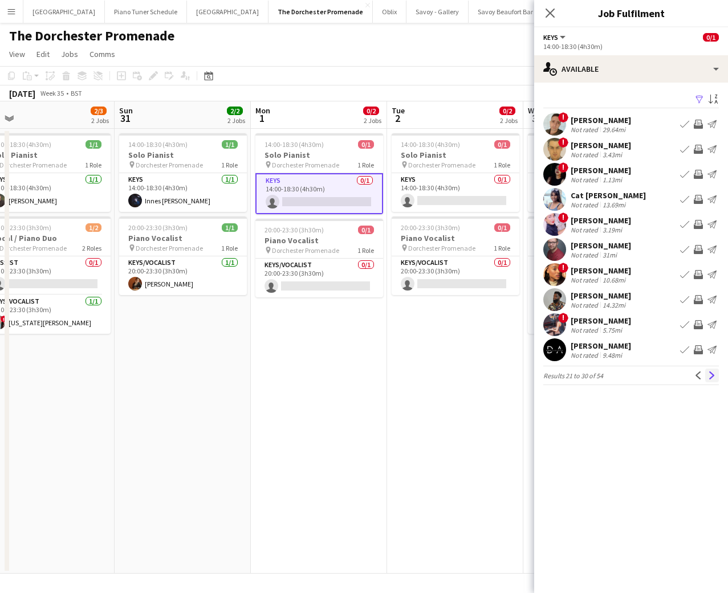
scroll to position [0, 435]
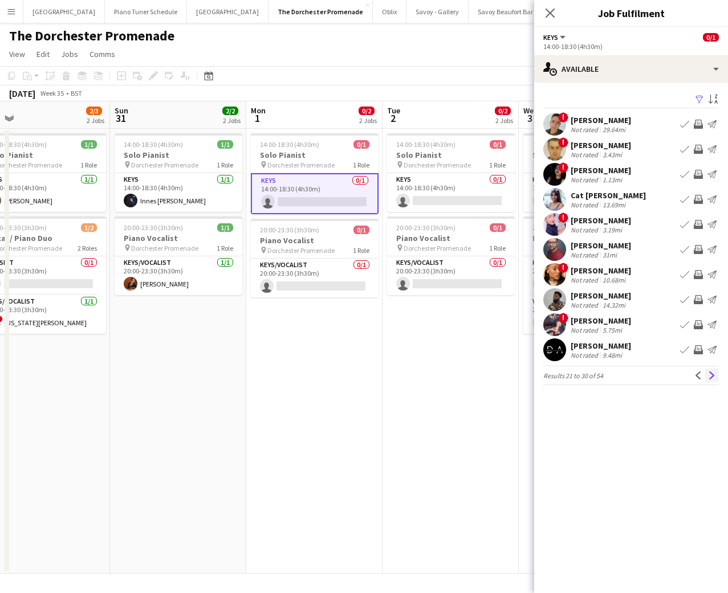
click at [711, 379] on app-icon "Next" at bounding box center [712, 376] width 8 height 8
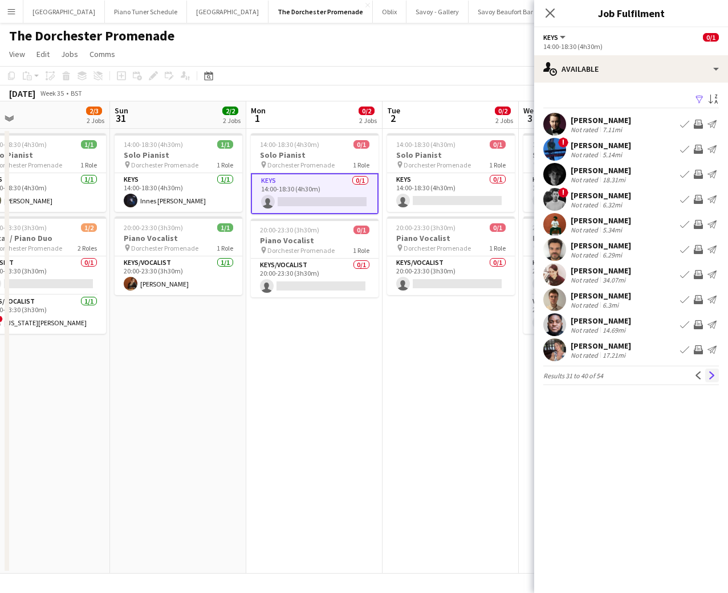
click at [713, 376] on app-icon "Next" at bounding box center [712, 376] width 8 height 8
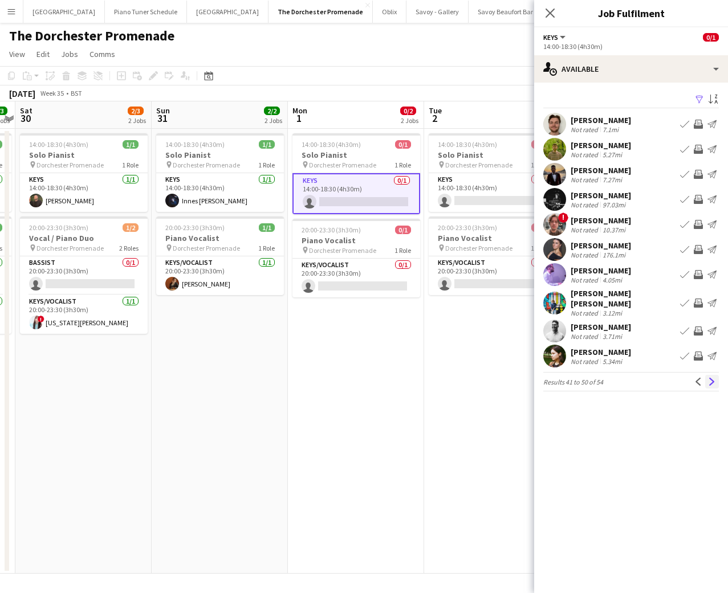
scroll to position [0, 395]
click at [709, 378] on app-icon "Next" at bounding box center [712, 382] width 8 height 8
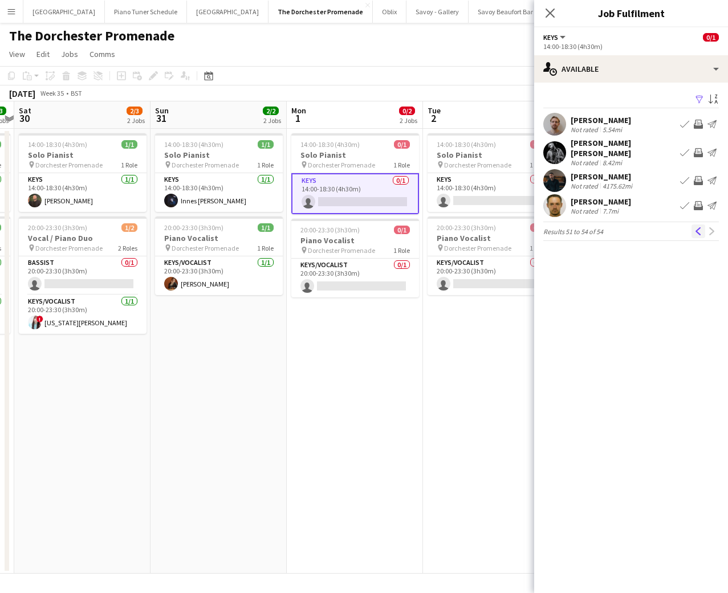
click at [696, 227] on app-icon "Previous" at bounding box center [698, 231] width 8 height 8
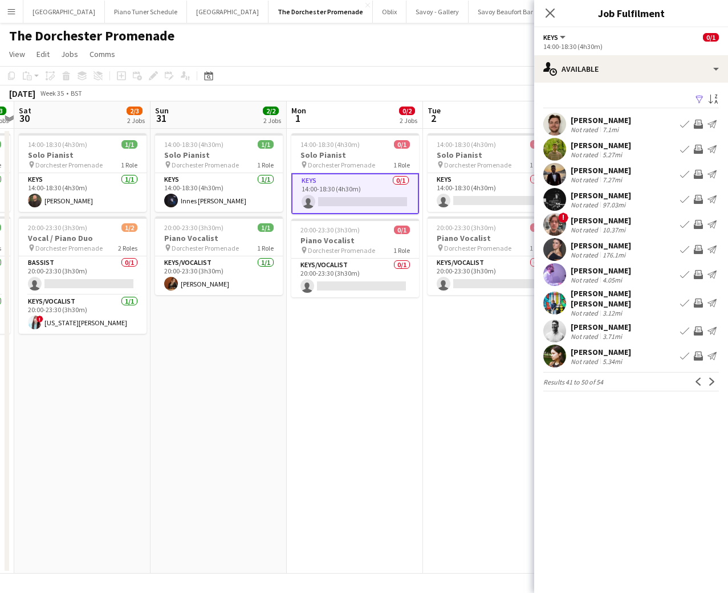
click at [686, 276] on app-icon "Book crew" at bounding box center [684, 274] width 9 height 9
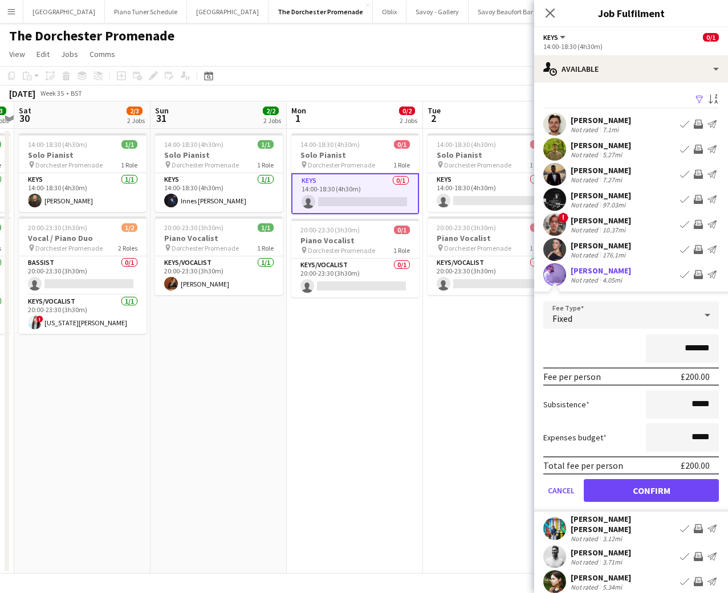
click at [563, 466] on div "Total fee per person" at bounding box center [583, 465] width 80 height 11
click at [613, 488] on button "Confirm" at bounding box center [651, 490] width 135 height 23
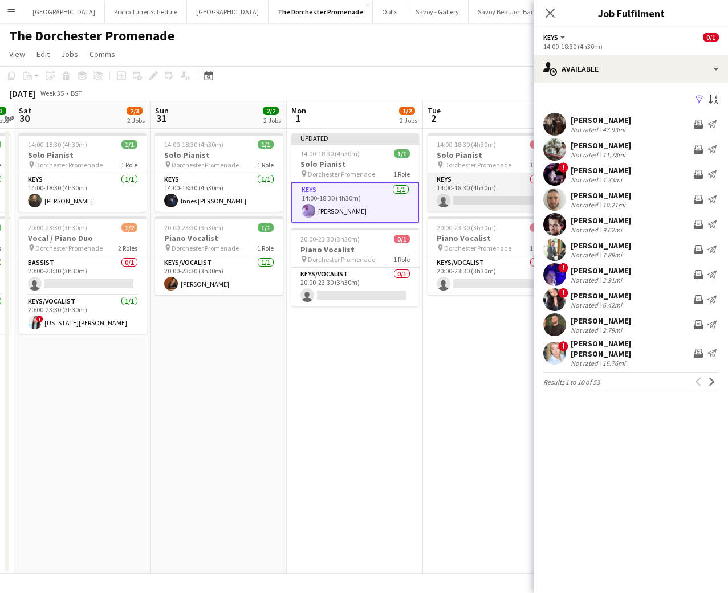
click at [471, 192] on app-card-role "Keys 0/1 14:00-18:30 (4h30m) single-neutral-actions" at bounding box center [492, 192] width 128 height 39
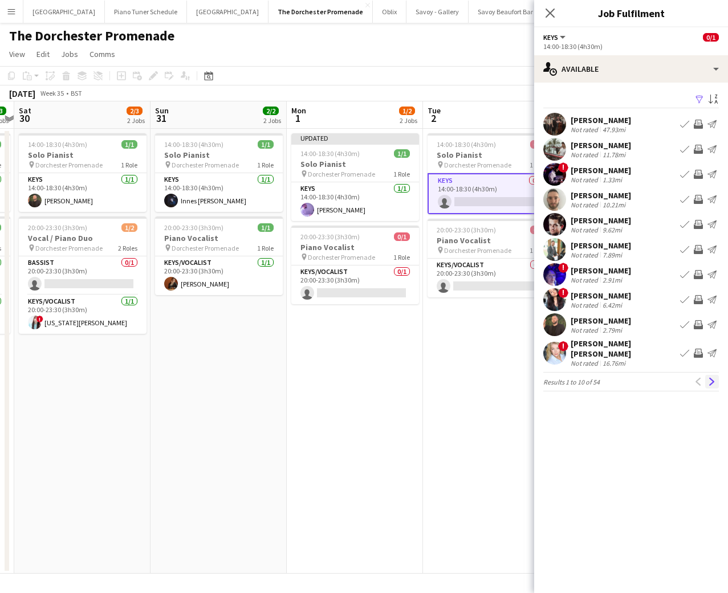
click at [711, 378] on app-icon "Next" at bounding box center [712, 382] width 8 height 8
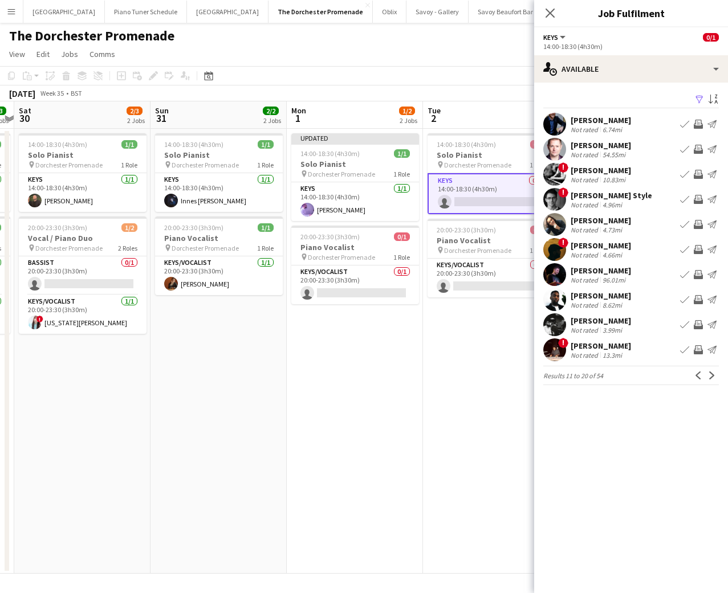
click at [711, 374] on app-icon "Next" at bounding box center [712, 376] width 8 height 8
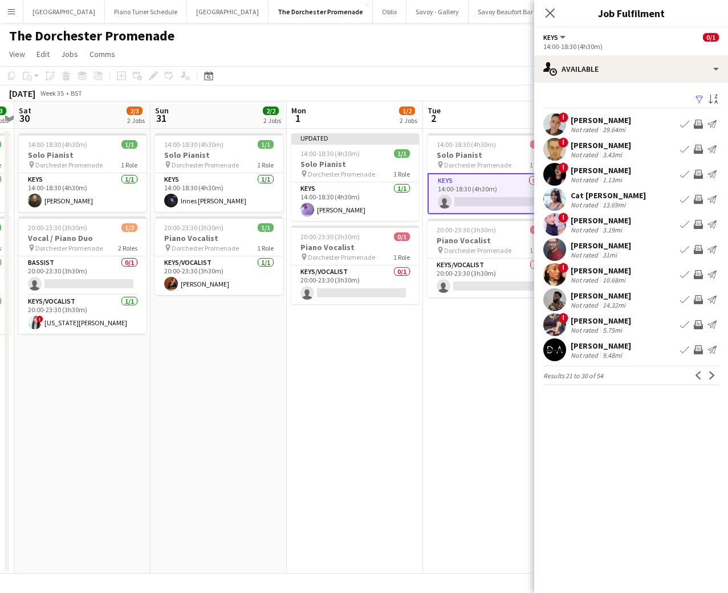
click at [711, 374] on app-icon "Next" at bounding box center [712, 376] width 8 height 8
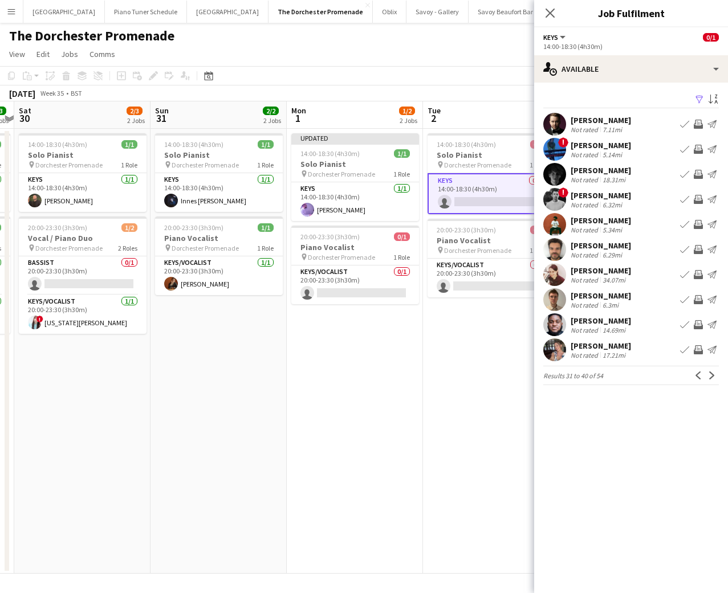
click at [711, 374] on app-icon "Next" at bounding box center [712, 376] width 8 height 8
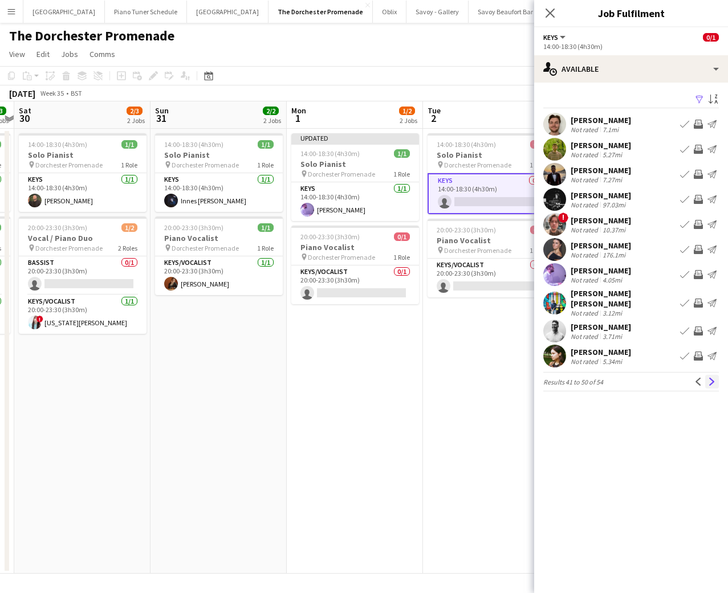
click at [711, 378] on app-icon "Next" at bounding box center [712, 382] width 8 height 8
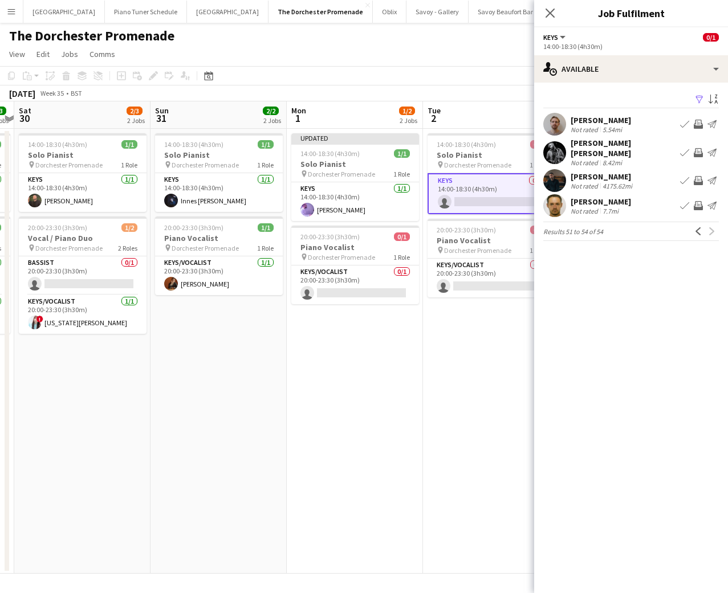
click at [554, 178] on app-user-avatar at bounding box center [554, 180] width 23 height 23
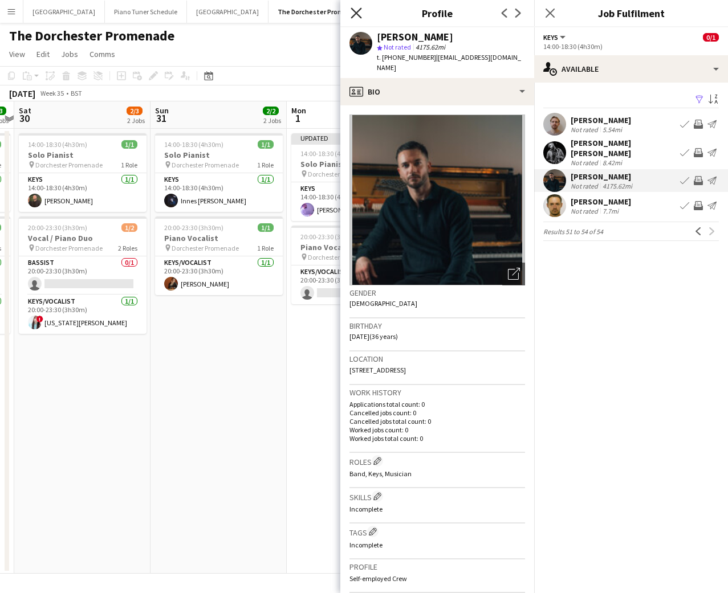
click at [352, 9] on icon at bounding box center [356, 12] width 11 height 11
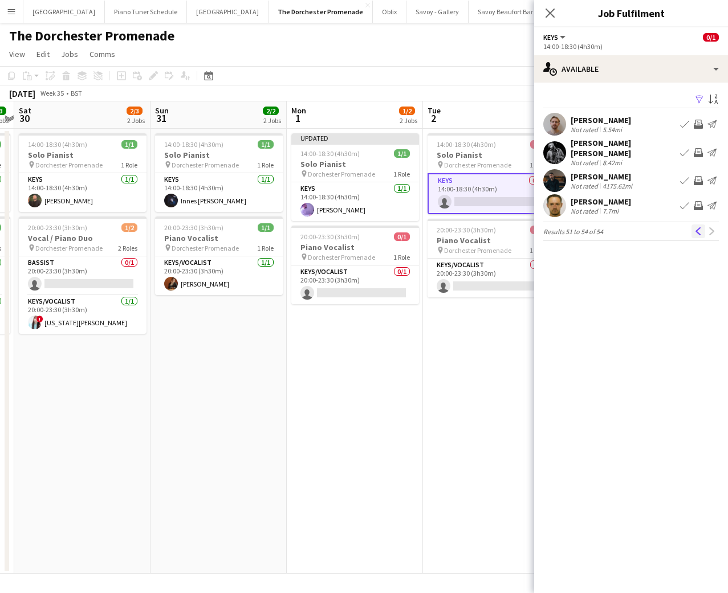
click at [697, 227] on app-icon "Previous" at bounding box center [698, 231] width 8 height 8
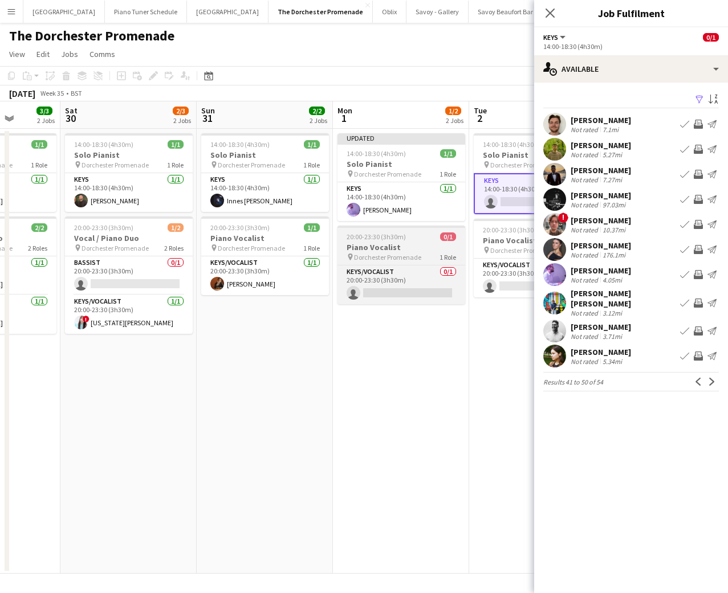
scroll to position [0, 349]
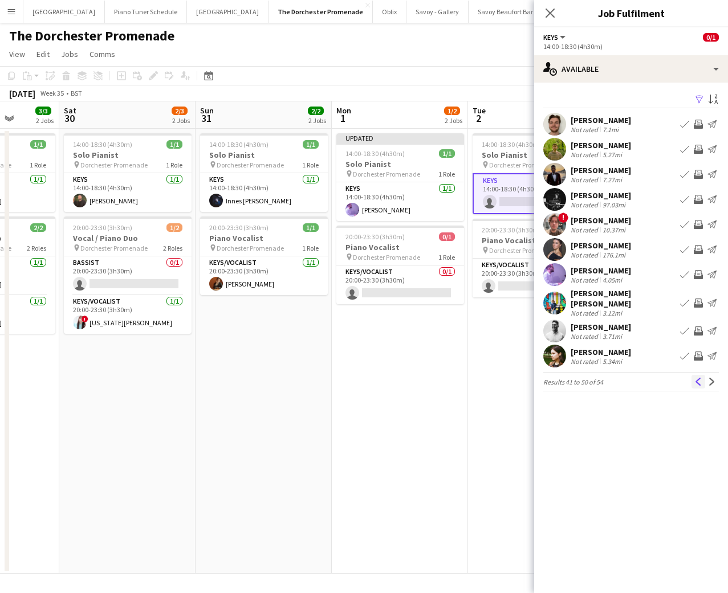
click at [694, 375] on button "Previous" at bounding box center [699, 382] width 14 height 14
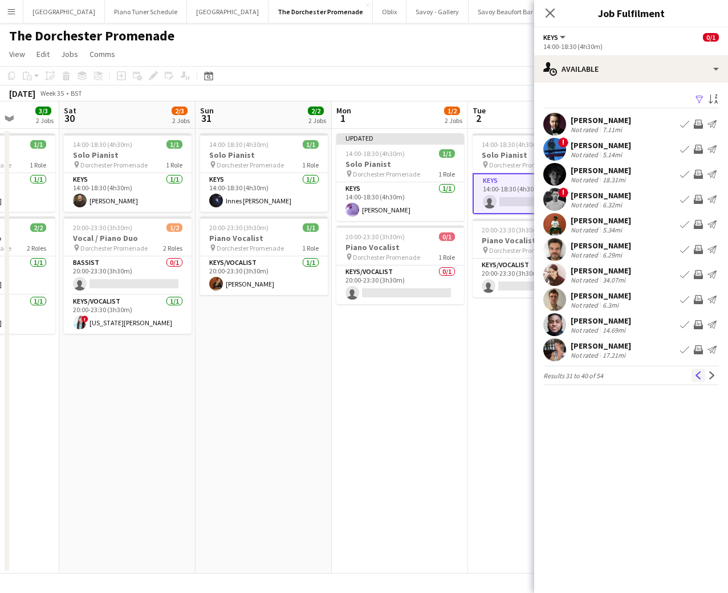
click at [696, 378] on app-icon "Previous" at bounding box center [698, 376] width 8 height 8
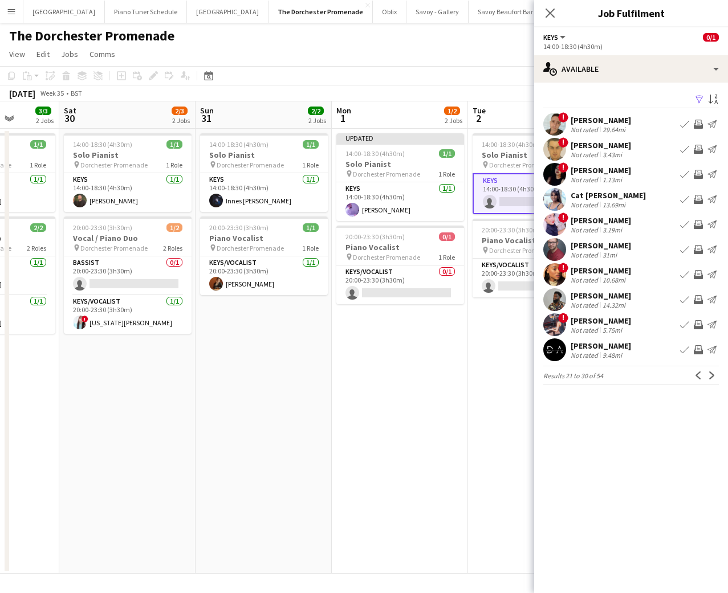
click at [696, 378] on app-icon "Previous" at bounding box center [698, 376] width 8 height 8
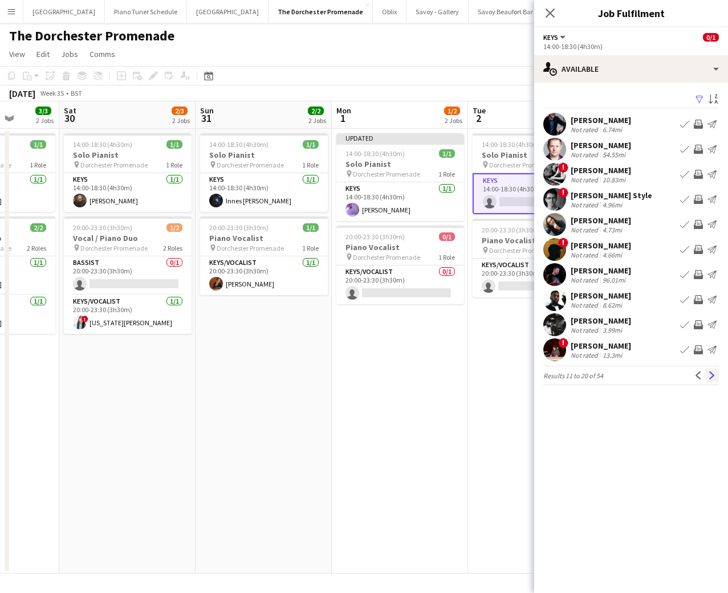
click at [715, 380] on button "Next" at bounding box center [712, 376] width 14 height 14
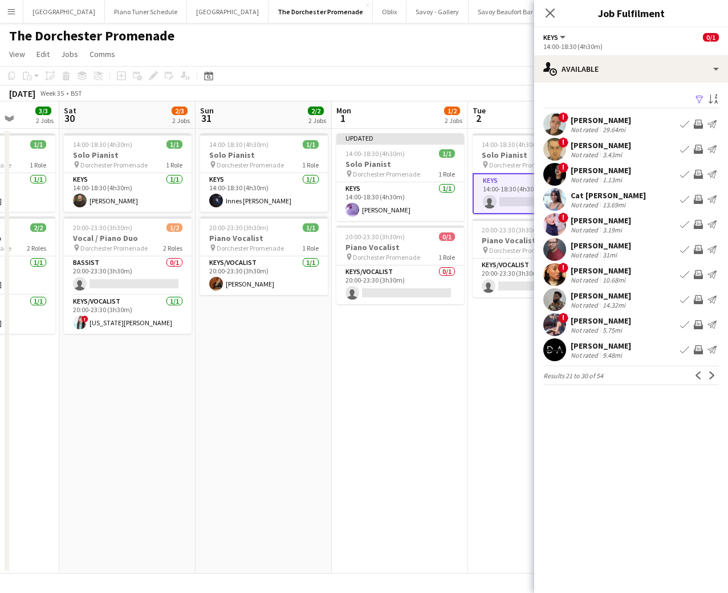
click at [685, 302] on app-icon "Book crew" at bounding box center [684, 299] width 9 height 9
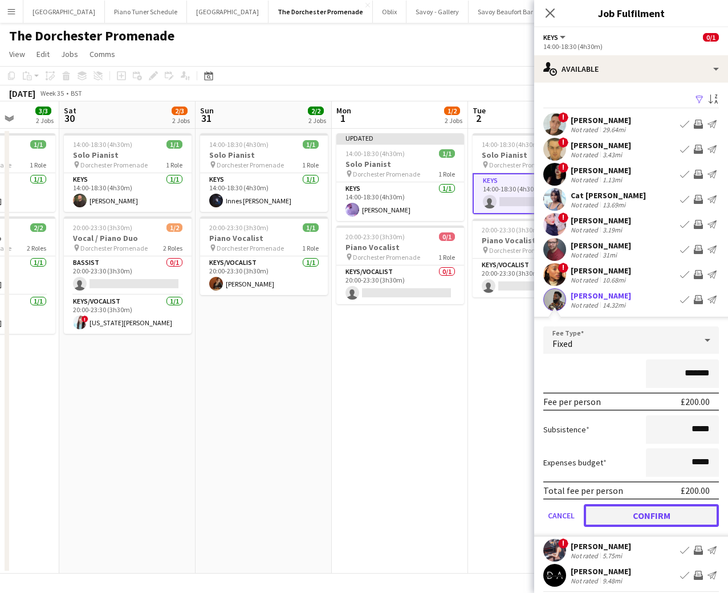
click at [613, 521] on button "Confirm" at bounding box center [651, 516] width 135 height 23
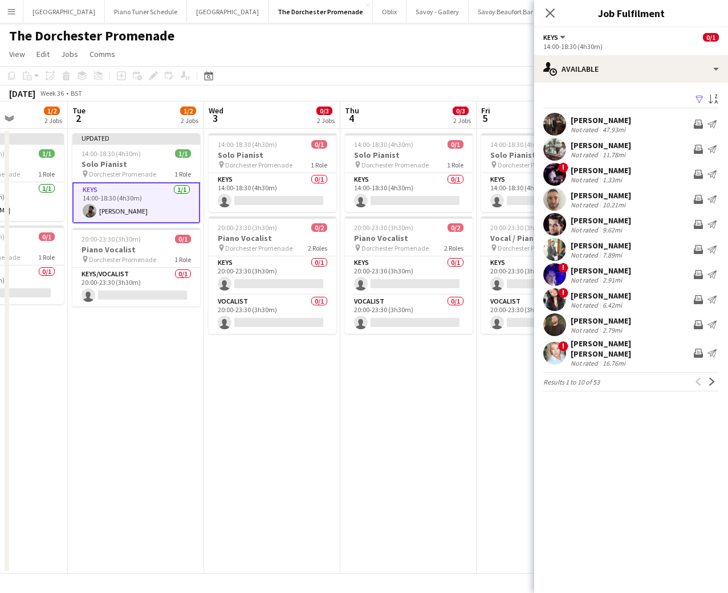
scroll to position [0, 478]
click at [273, 174] on app-card-role "Keys 0/1 14:00-18:30 (4h30m) single-neutral-actions" at bounding box center [272, 192] width 128 height 39
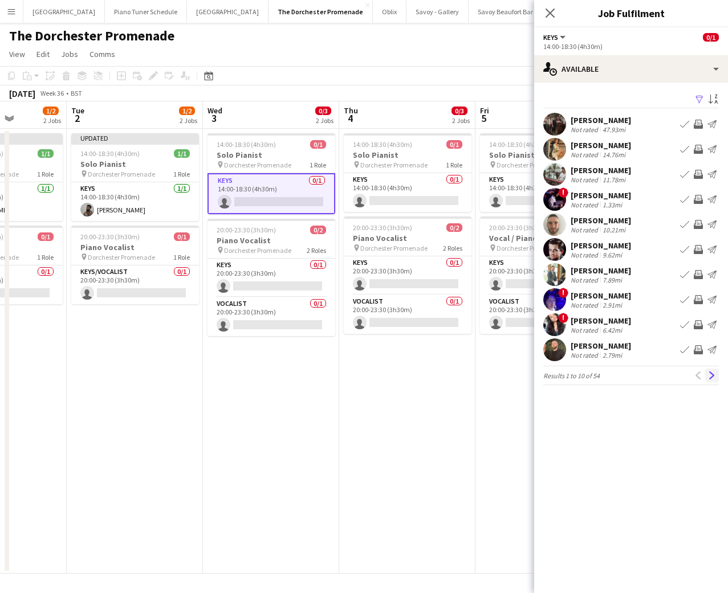
click at [708, 378] on app-icon "Next" at bounding box center [712, 376] width 8 height 8
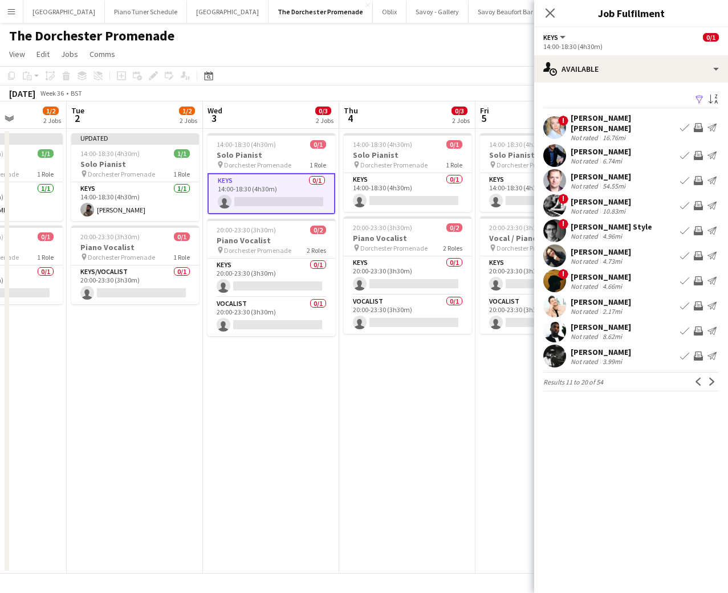
click at [708, 378] on app-icon "Next" at bounding box center [712, 382] width 8 height 8
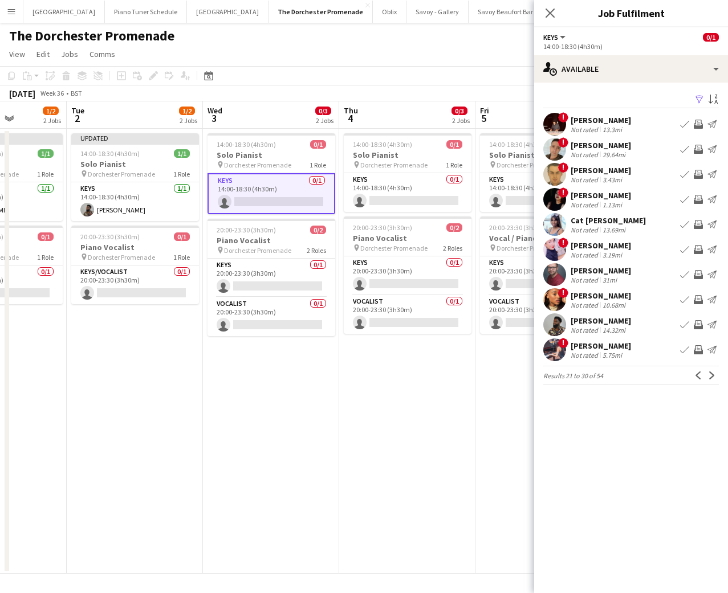
click at [708, 378] on app-icon "Next" at bounding box center [712, 376] width 8 height 8
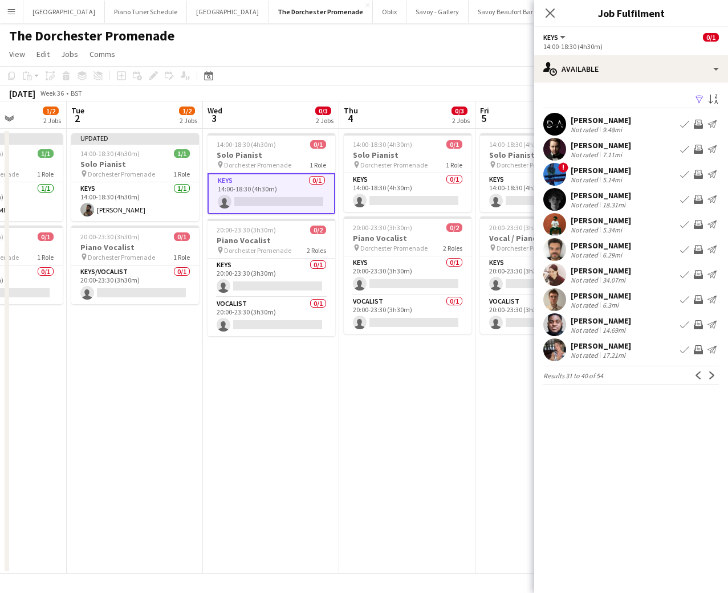
click at [708, 378] on app-icon "Next" at bounding box center [712, 376] width 8 height 8
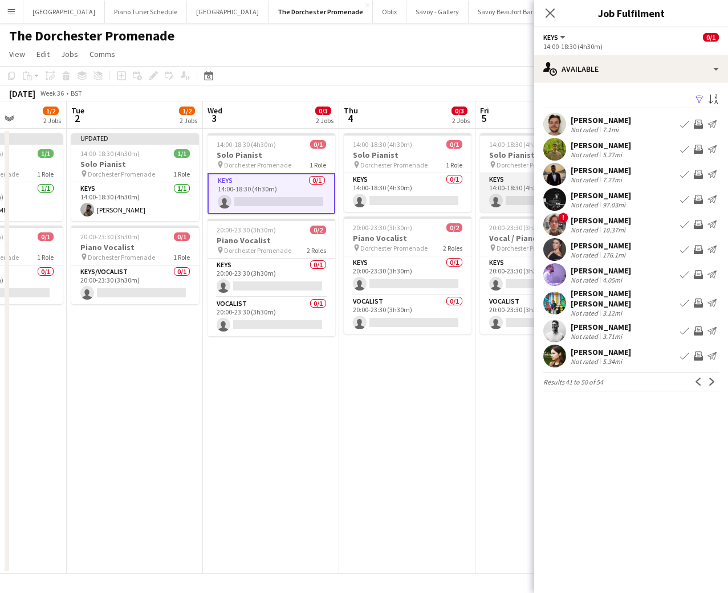
click at [499, 201] on app-card-role "Keys 0/1 14:00-18:30 (4h30m) single-neutral-actions" at bounding box center [544, 192] width 128 height 39
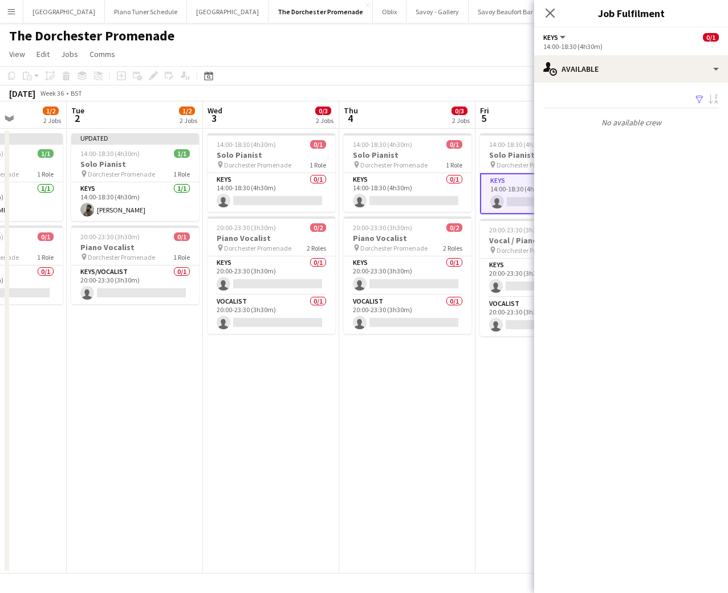
click at [513, 205] on app-card-role "Keys 0/1 14:00-18:30 (4h30m) single-neutral-actions" at bounding box center [544, 193] width 128 height 41
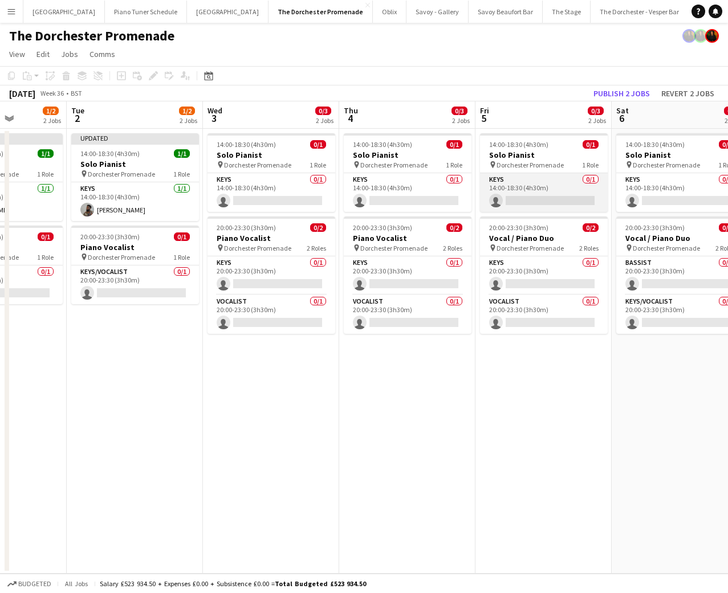
click at [526, 198] on app-card-role "Keys 0/1 14:00-18:30 (4h30m) single-neutral-actions" at bounding box center [544, 192] width 128 height 39
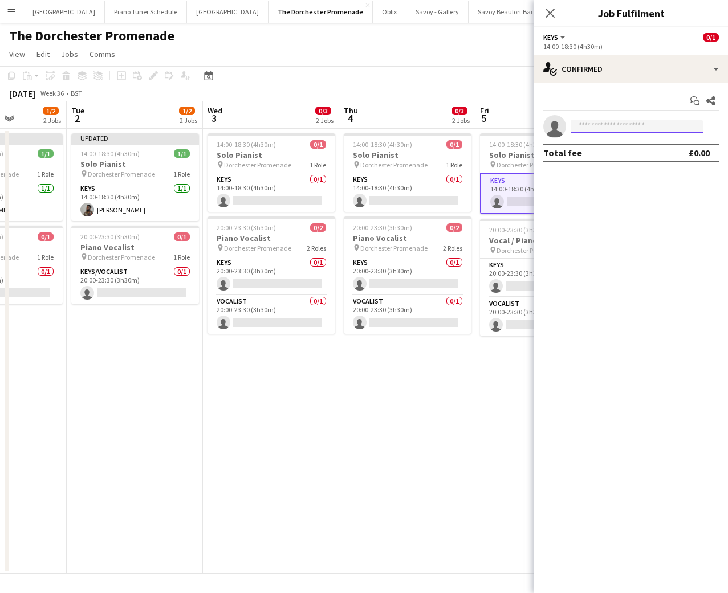
click at [649, 129] on input at bounding box center [637, 127] width 132 height 14
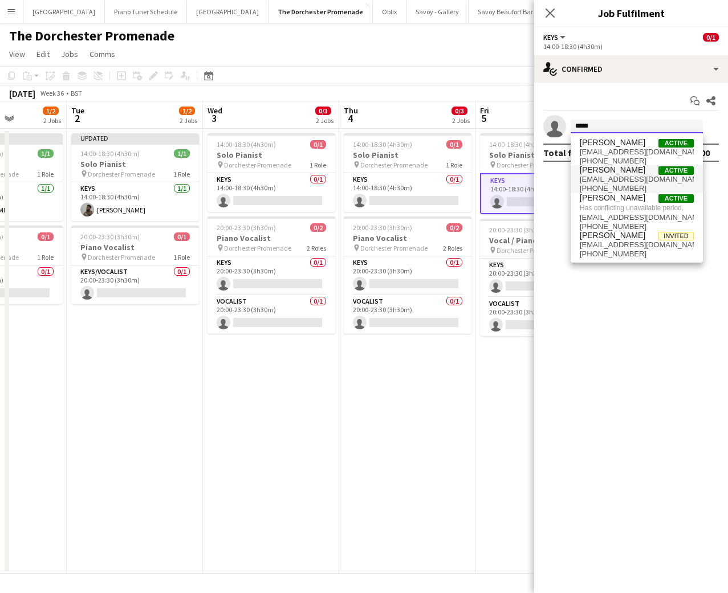
type input "*****"
click at [632, 176] on span "[EMAIL_ADDRESS][DOMAIN_NAME]" at bounding box center [637, 179] width 114 height 9
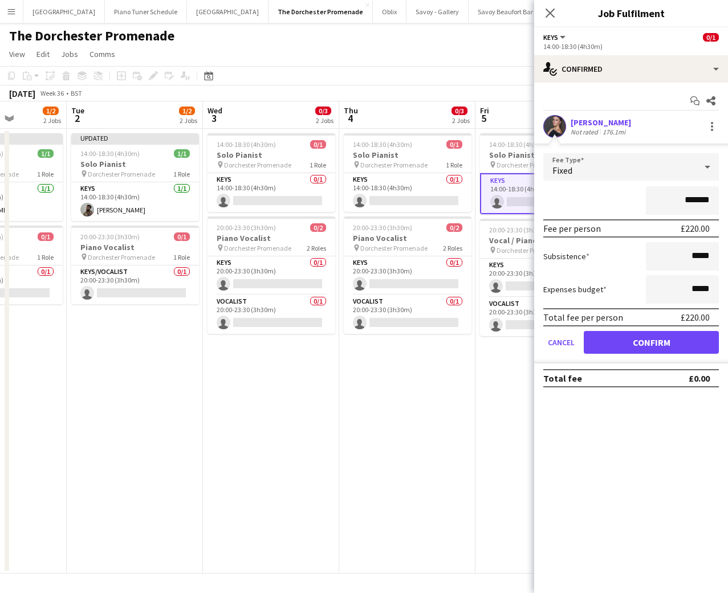
click at [585, 418] on mat-expansion-panel "check Confirmed Start chat Share Laura Macy Not rated 176.1mi Fee Type Fixed **…" at bounding box center [631, 338] width 194 height 511
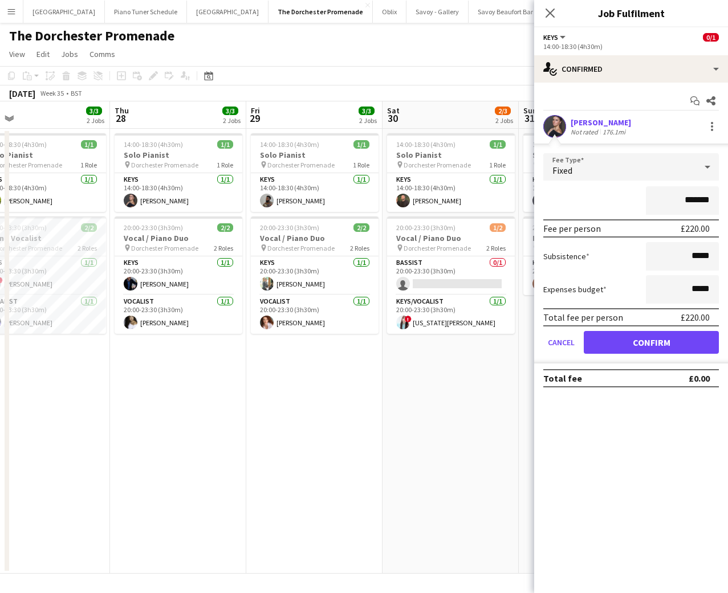
scroll to position [0, 298]
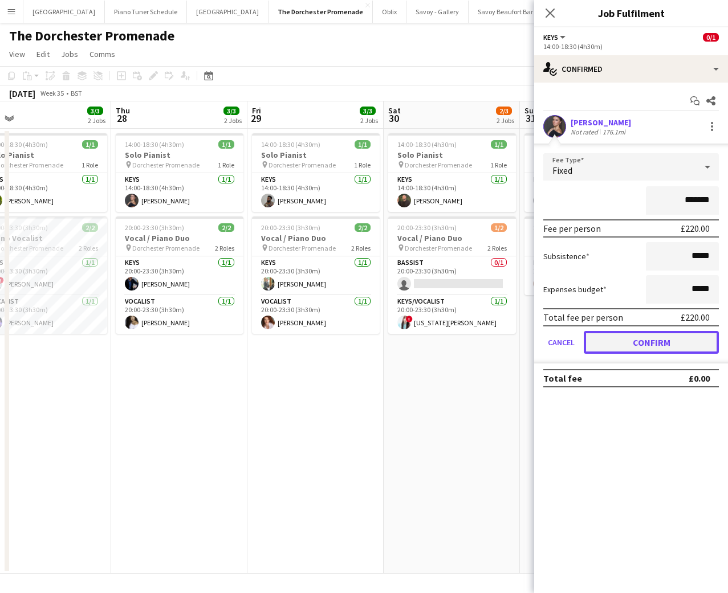
click at [650, 349] on button "Confirm" at bounding box center [651, 342] width 135 height 23
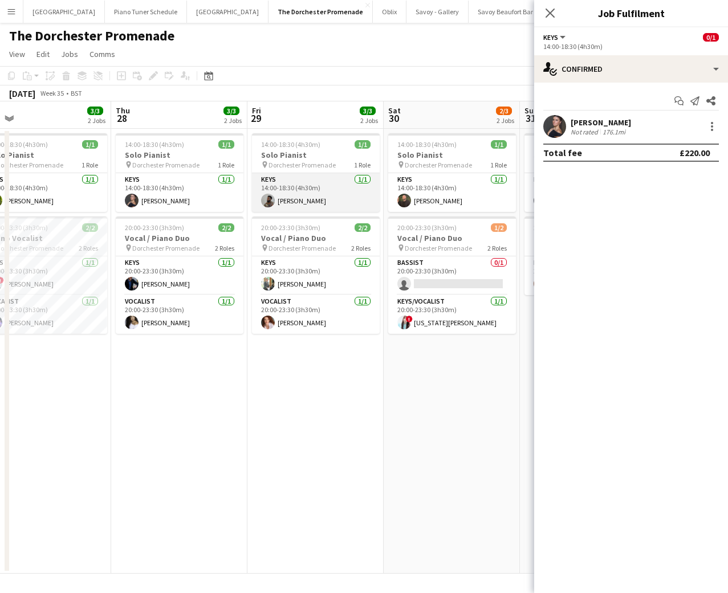
click at [320, 201] on app-card-role "Keys 1/1 14:00-18:30 (4h30m) Enoch Mukasa" at bounding box center [316, 192] width 128 height 39
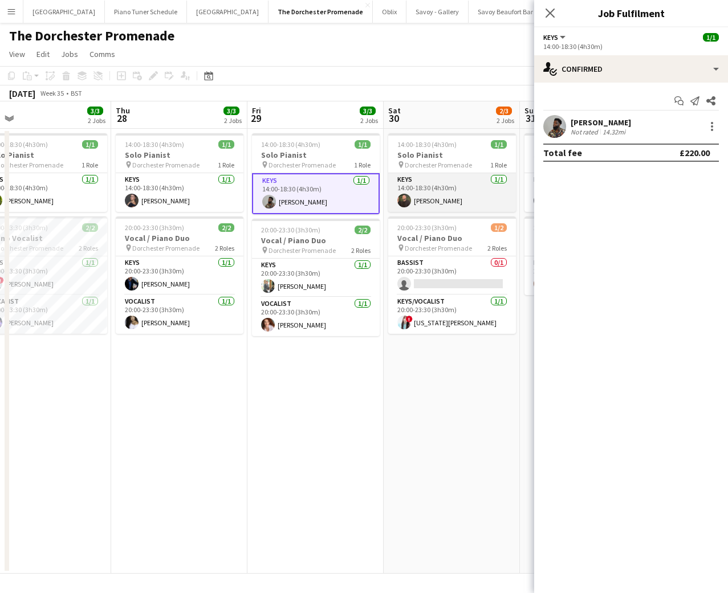
click at [433, 200] on app-card-role "Keys [DATE] 14:00-18:30 (4h30m) [PERSON_NAME]" at bounding box center [452, 192] width 128 height 39
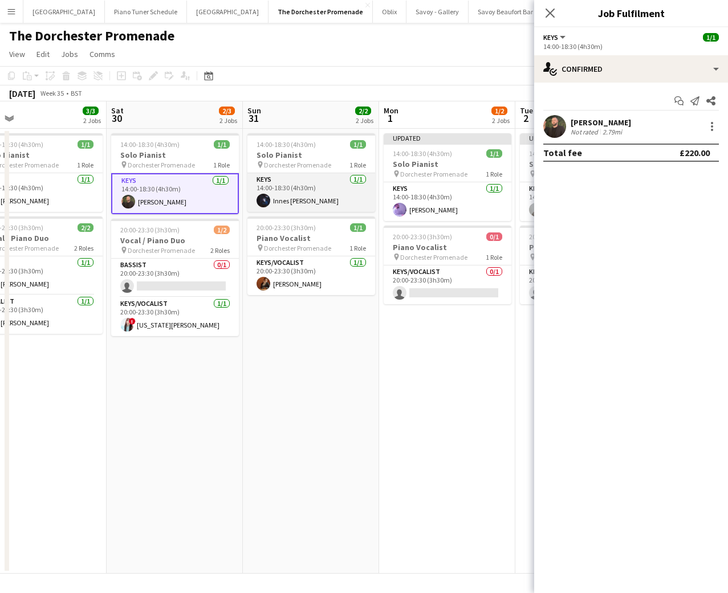
scroll to position [0, 304]
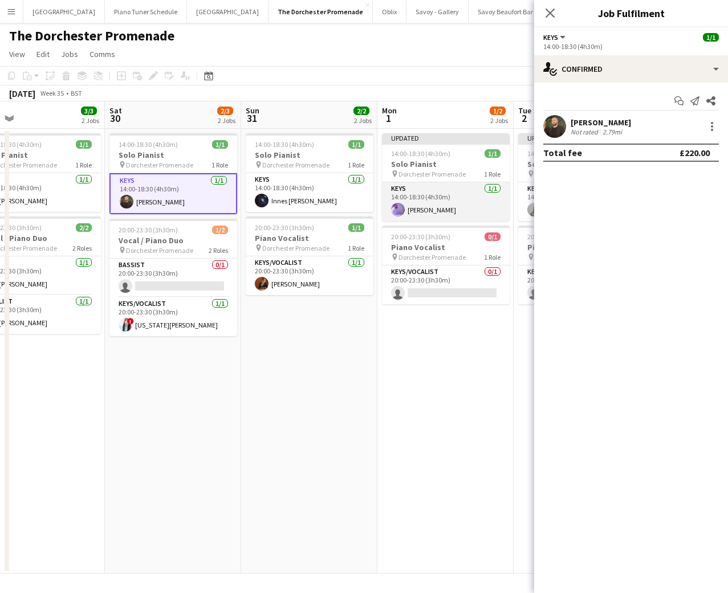
click at [421, 206] on app-card-role "Keys 1/1 14:00-18:30 (4h30m) Christopher Richardson" at bounding box center [446, 201] width 128 height 39
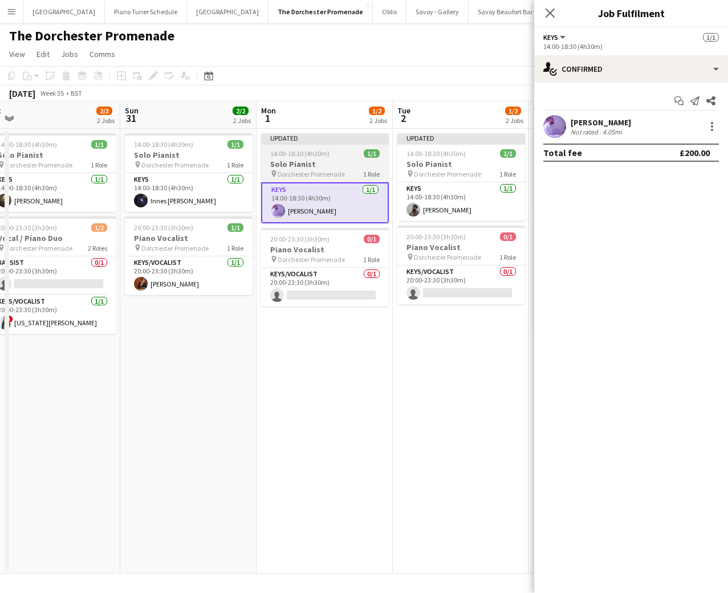
click at [421, 206] on app-card-role "Keys 1/1 14:00-18:30 (4h30m) Enoch Mukasa" at bounding box center [461, 201] width 128 height 39
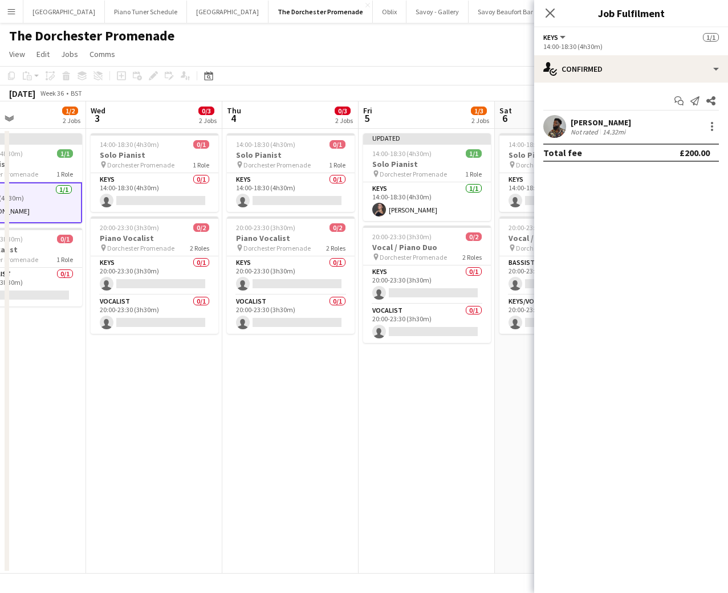
scroll to position [0, 371]
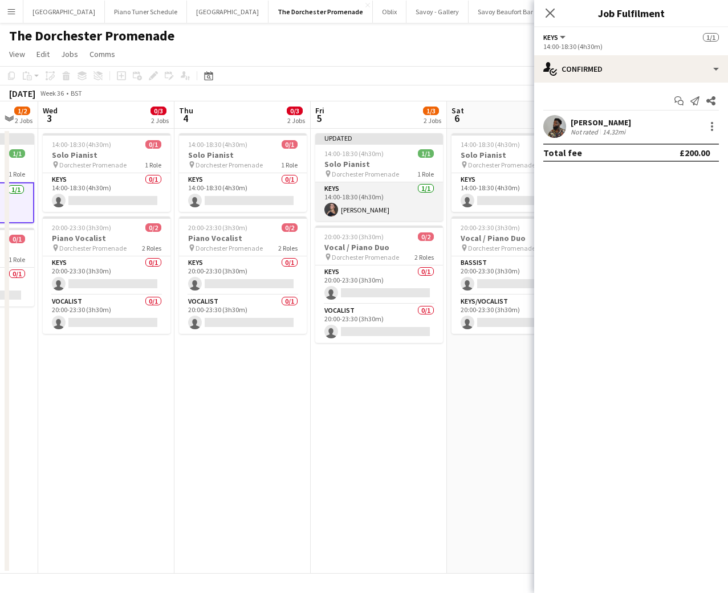
click at [404, 206] on app-card-role "Keys 1/1 14:00-18:30 (4h30m) Laura Macy" at bounding box center [379, 201] width 128 height 39
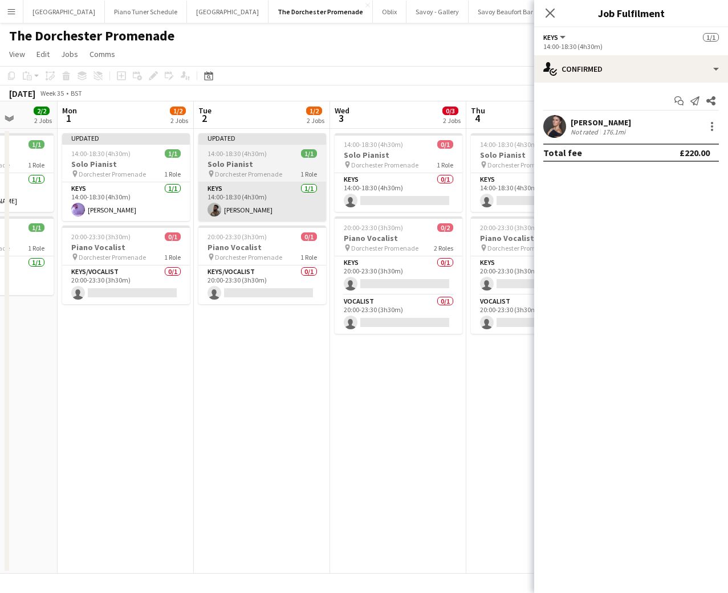
scroll to position [0, 343]
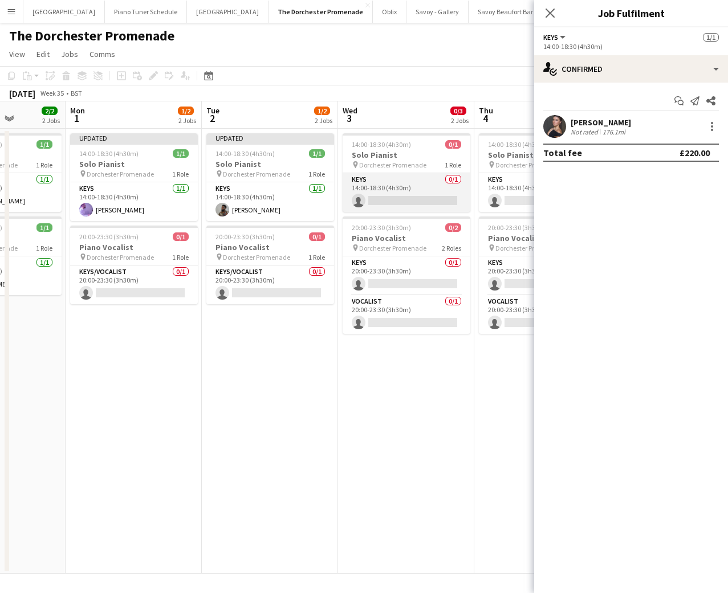
click at [395, 194] on app-card-role "Keys 0/1 14:00-18:30 (4h30m) single-neutral-actions" at bounding box center [407, 192] width 128 height 39
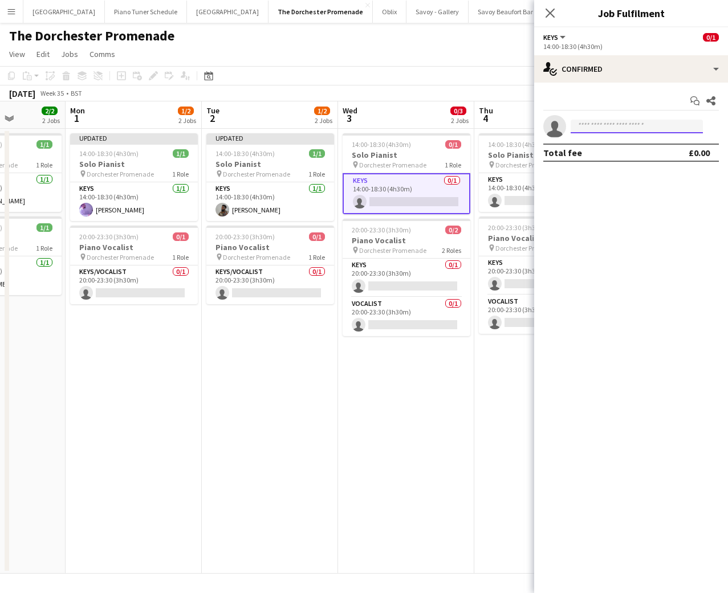
click at [593, 127] on input at bounding box center [637, 127] width 132 height 14
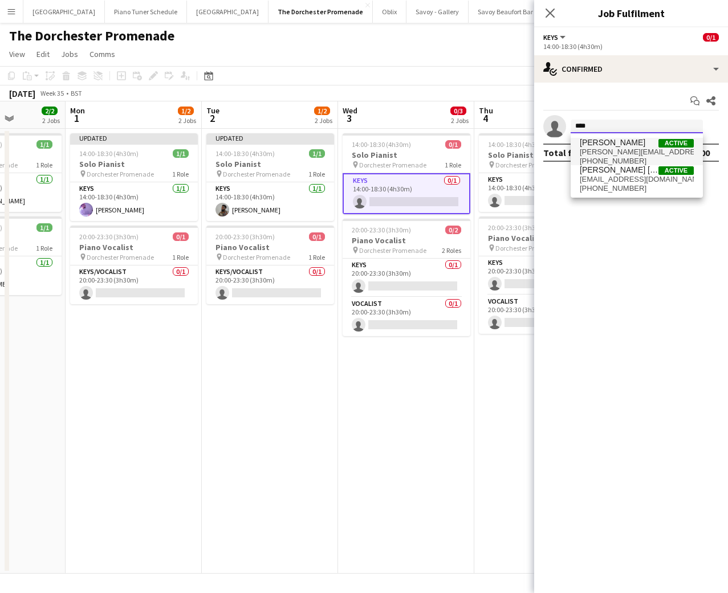
type input "****"
click at [602, 149] on span "[PERSON_NAME][EMAIL_ADDRESS][PERSON_NAME][DOMAIN_NAME]" at bounding box center [637, 152] width 114 height 9
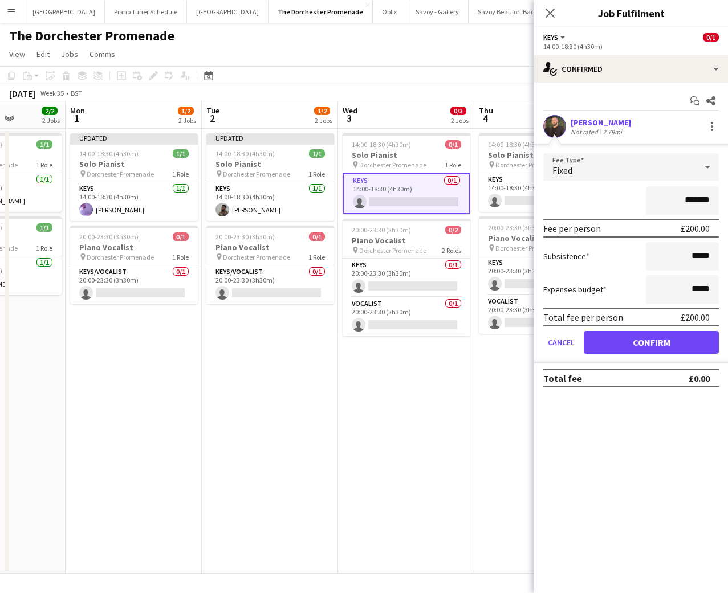
click at [549, 170] on div "Fixed" at bounding box center [619, 166] width 153 height 27
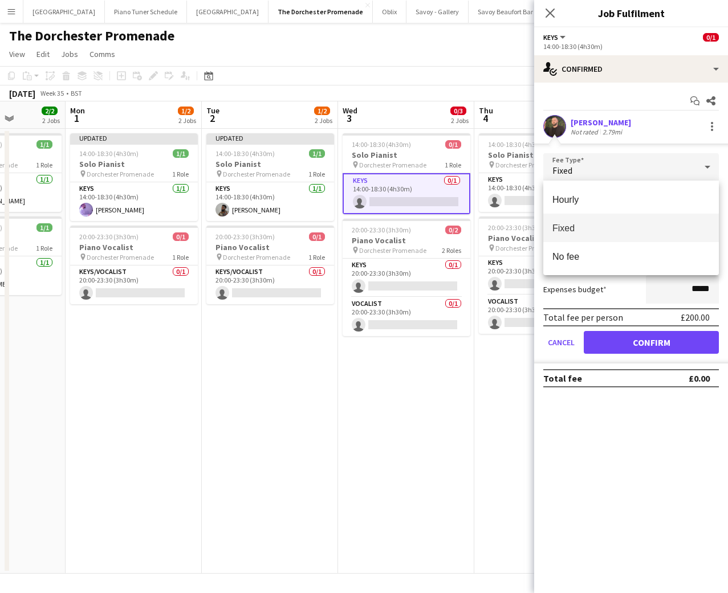
click at [588, 128] on div at bounding box center [364, 296] width 728 height 593
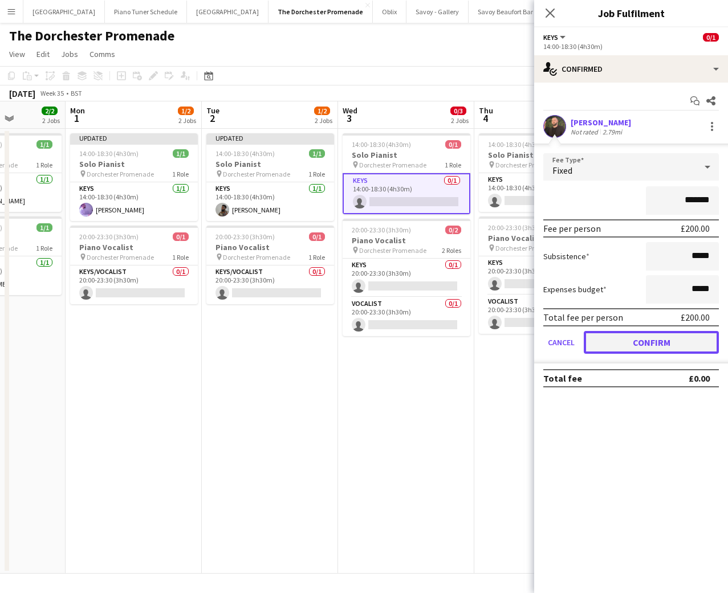
click at [669, 346] on button "Confirm" at bounding box center [651, 342] width 135 height 23
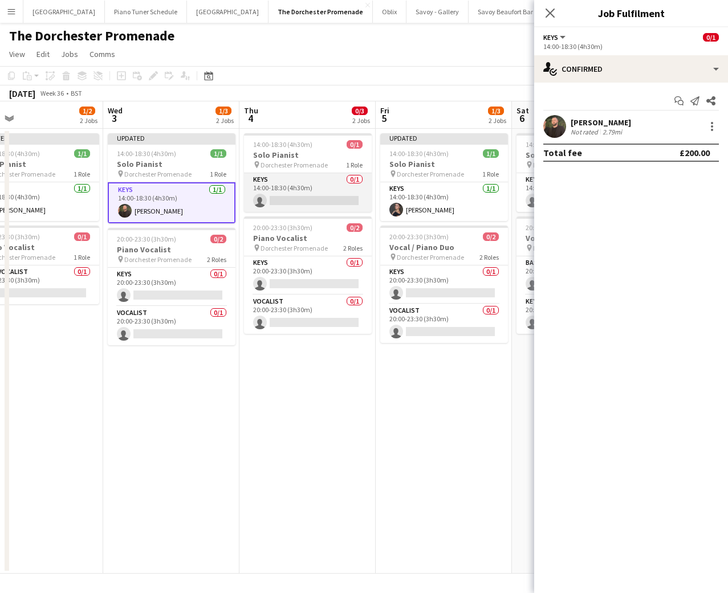
scroll to position [0, 307]
click at [302, 205] on app-card-role "Keys 0/1 14:00-18:30 (4h30m) single-neutral-actions" at bounding box center [306, 192] width 128 height 39
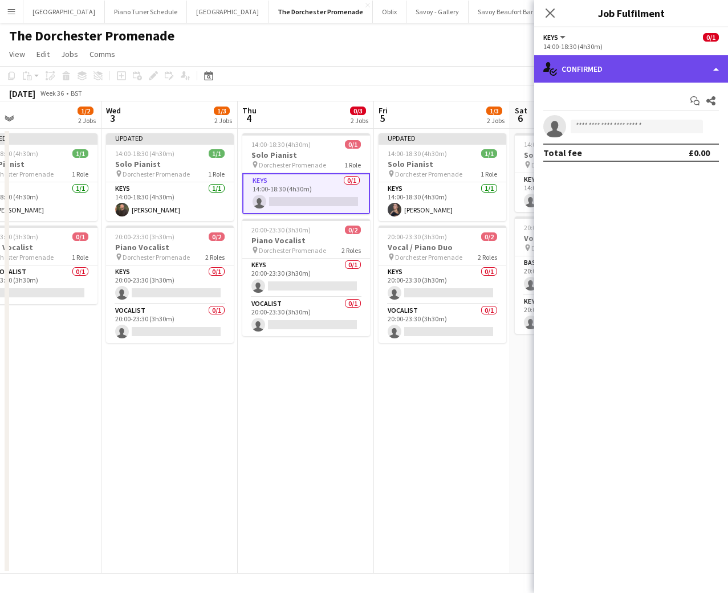
click at [717, 65] on div "single-neutral-actions-check-2 Confirmed" at bounding box center [631, 68] width 194 height 27
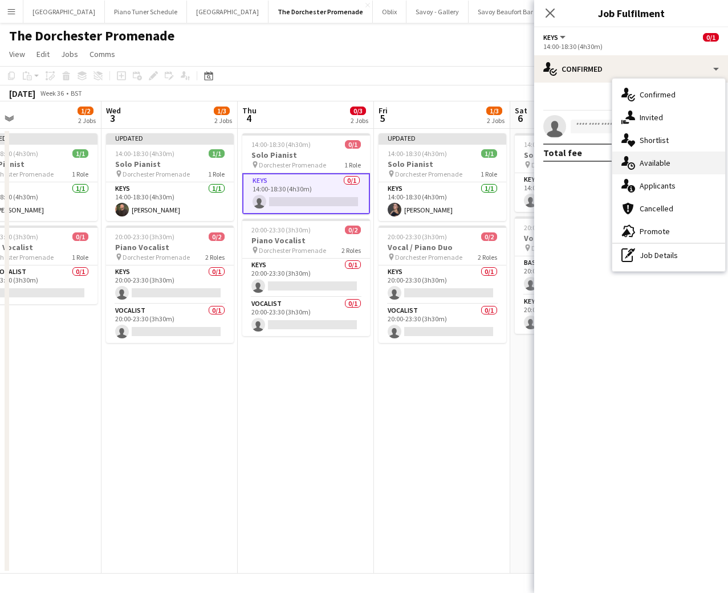
click at [671, 170] on div "single-neutral-actions-upload Available" at bounding box center [668, 163] width 113 height 23
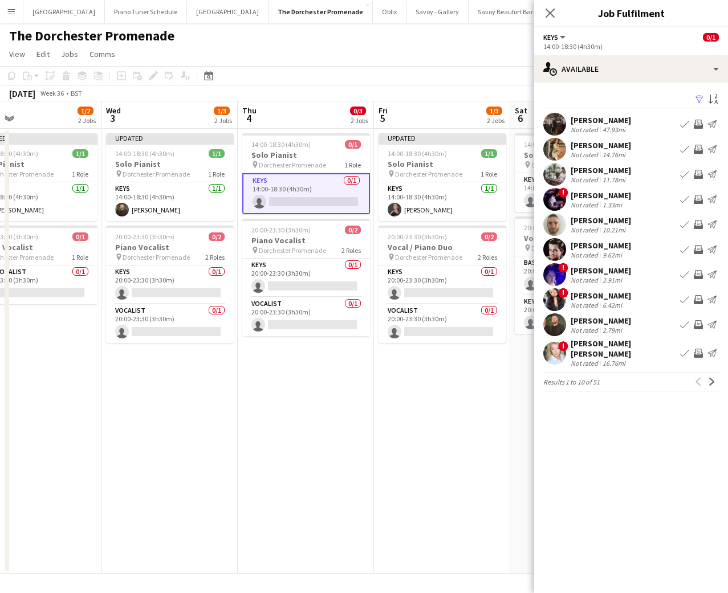
click at [682, 149] on app-icon "Book crew" at bounding box center [684, 149] width 9 height 9
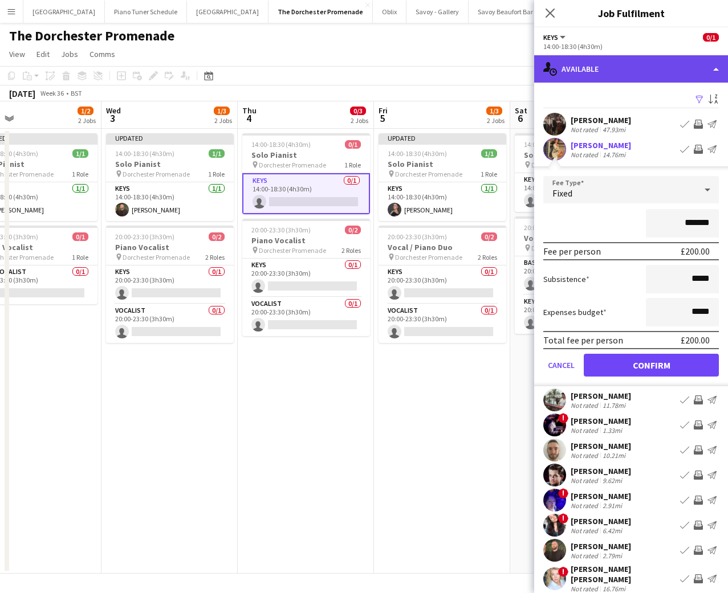
click at [647, 72] on div "single-neutral-actions-upload Available" at bounding box center [631, 68] width 194 height 27
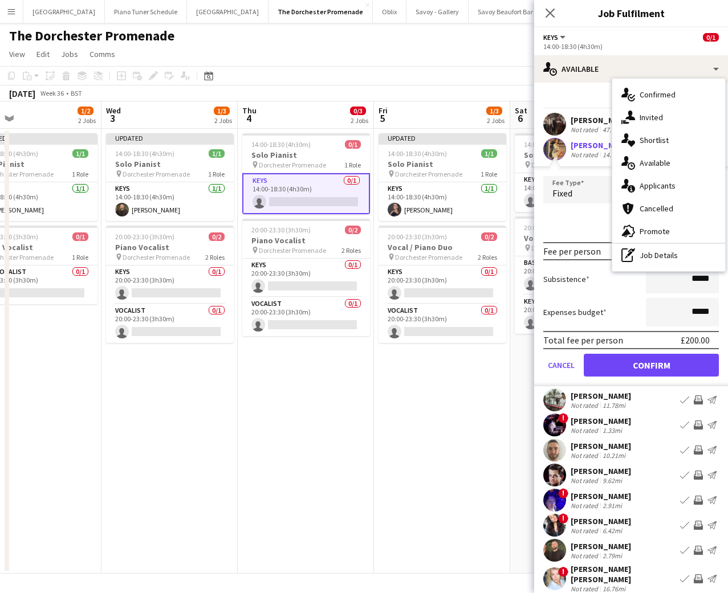
click at [641, 34] on div "Keys All roles Keys 0/1" at bounding box center [631, 37] width 176 height 10
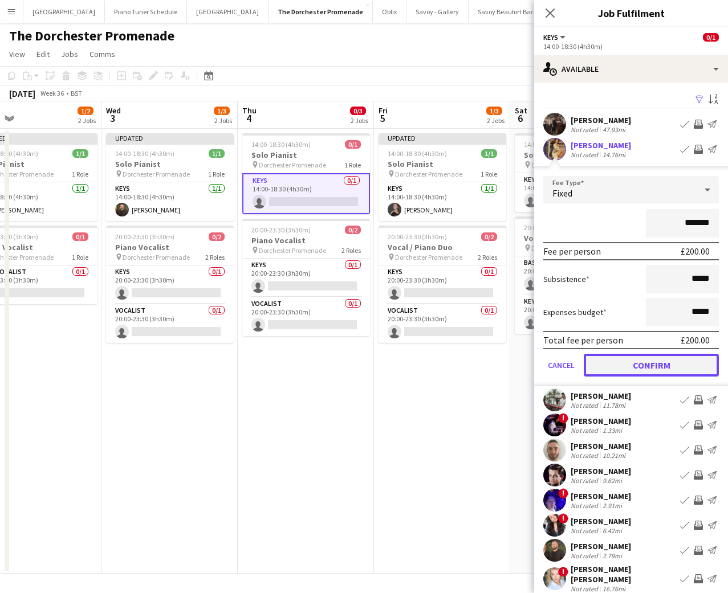
click at [657, 363] on button "Confirm" at bounding box center [651, 365] width 135 height 23
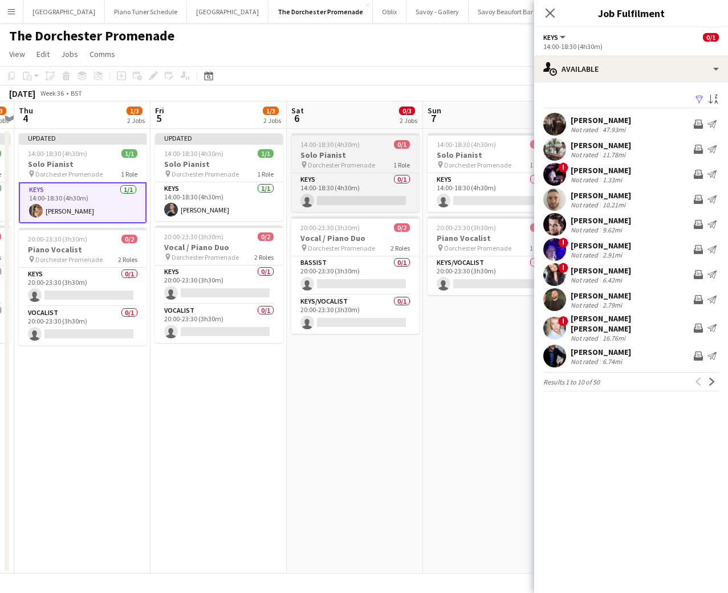
scroll to position [0, 532]
click at [344, 152] on h3 "Solo Pianist" at bounding box center [354, 155] width 128 height 10
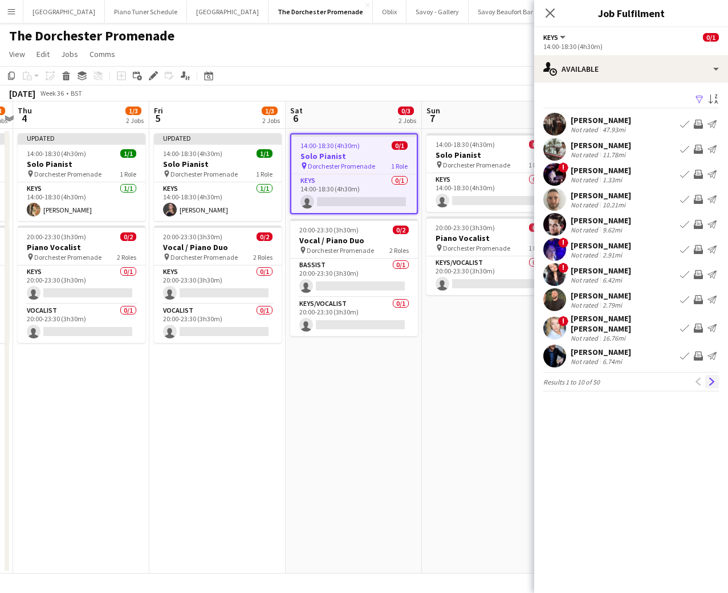
click at [712, 378] on app-icon "Next" at bounding box center [712, 382] width 8 height 8
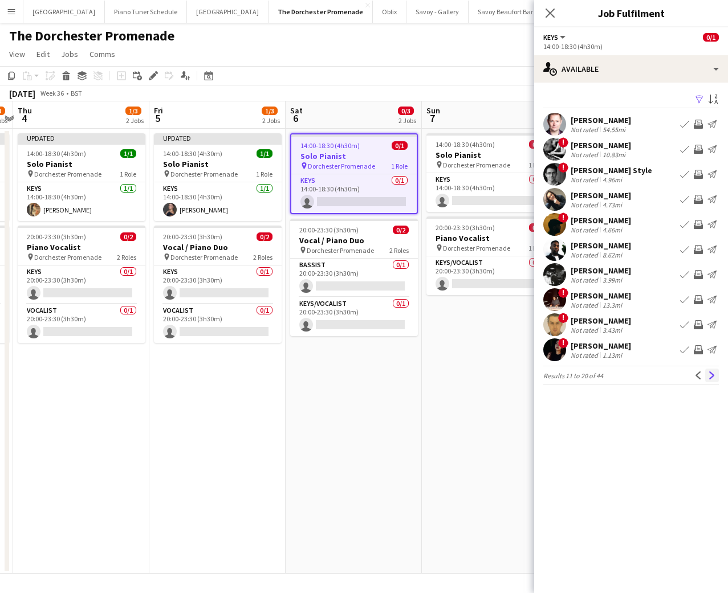
click at [714, 375] on app-icon "Next" at bounding box center [712, 376] width 8 height 8
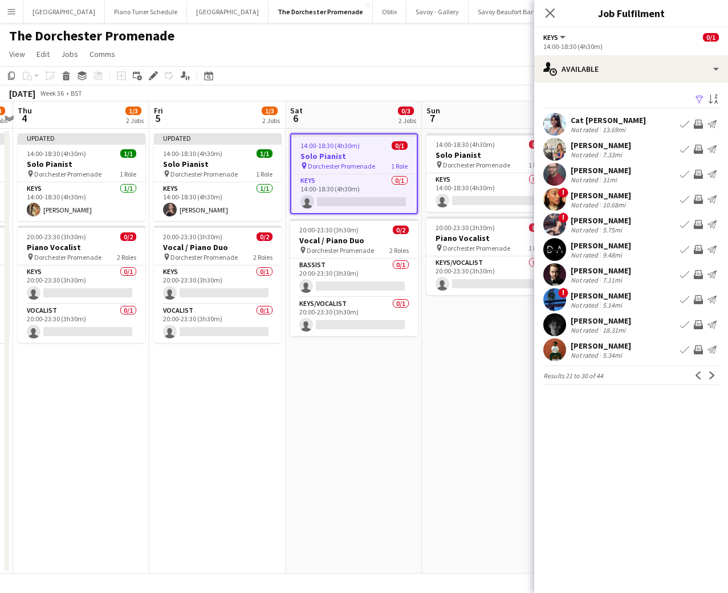
click at [684, 152] on app-icon "Book crew" at bounding box center [684, 149] width 9 height 9
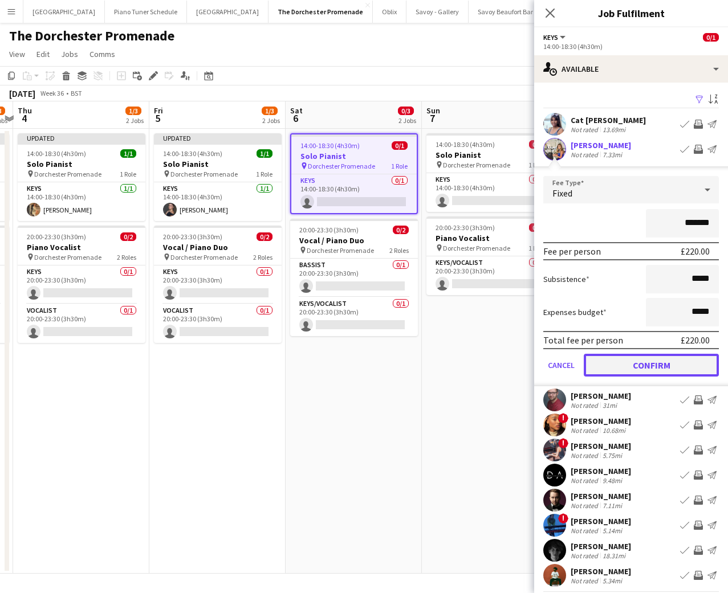
click at [603, 359] on button "Confirm" at bounding box center [651, 365] width 135 height 23
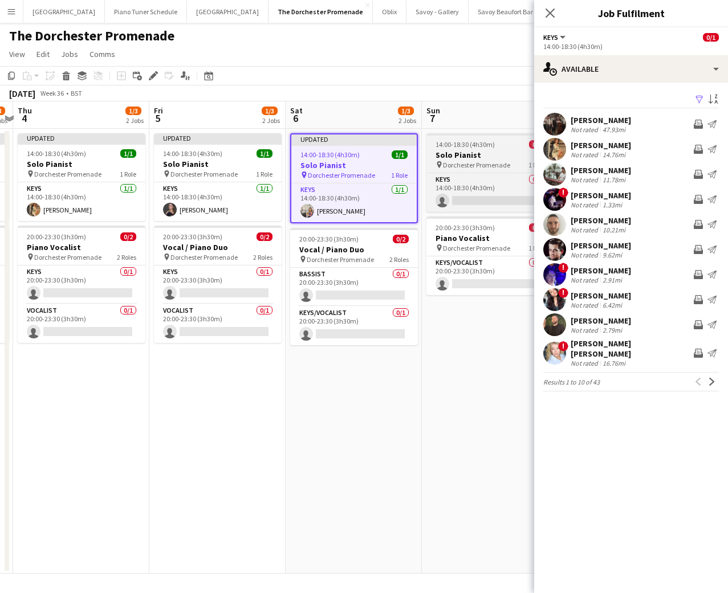
click at [466, 163] on span "Dorchester Promenade" at bounding box center [476, 165] width 67 height 9
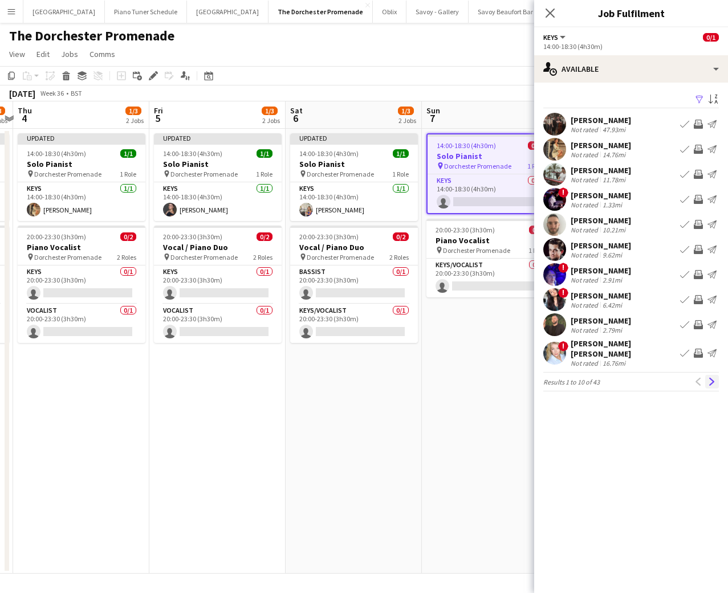
click at [715, 378] on app-icon "Next" at bounding box center [712, 382] width 8 height 8
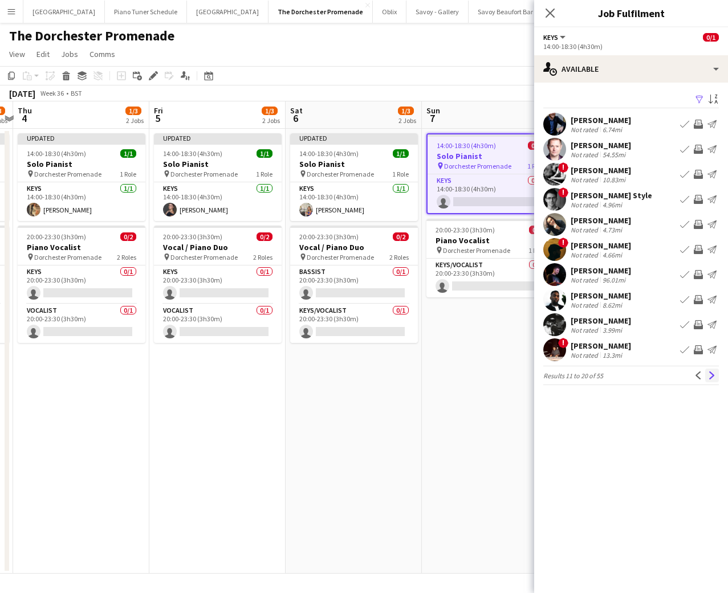
click at [713, 377] on app-icon "Next" at bounding box center [712, 376] width 8 height 8
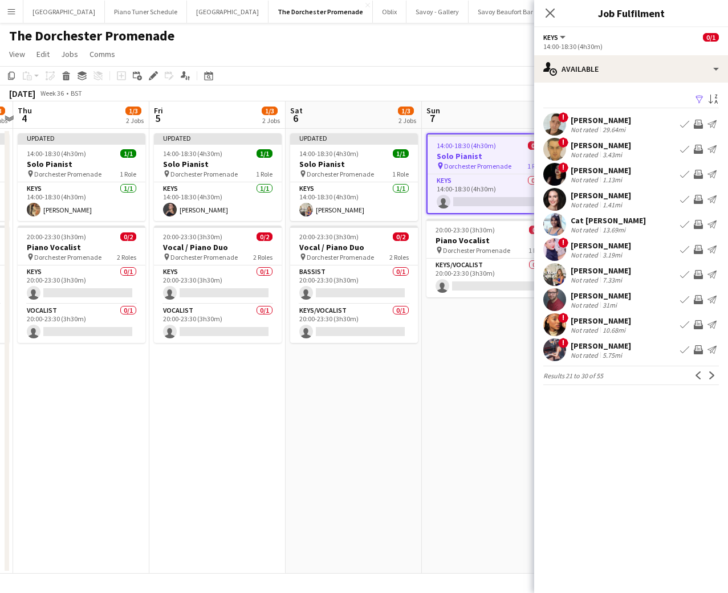
click at [683, 122] on app-icon "Book crew" at bounding box center [684, 124] width 9 height 9
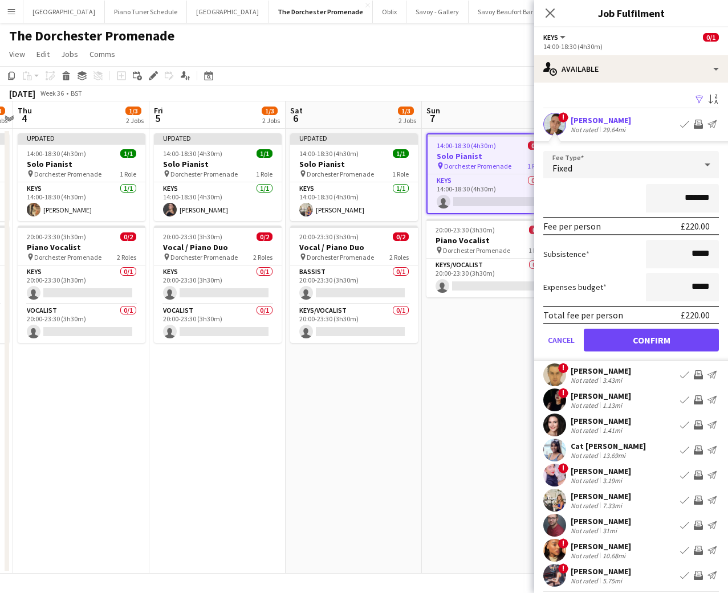
click at [652, 121] on div "! Michael Horner Not rated 29.64mi Book crew Invite crew Send notification" at bounding box center [631, 124] width 194 height 23
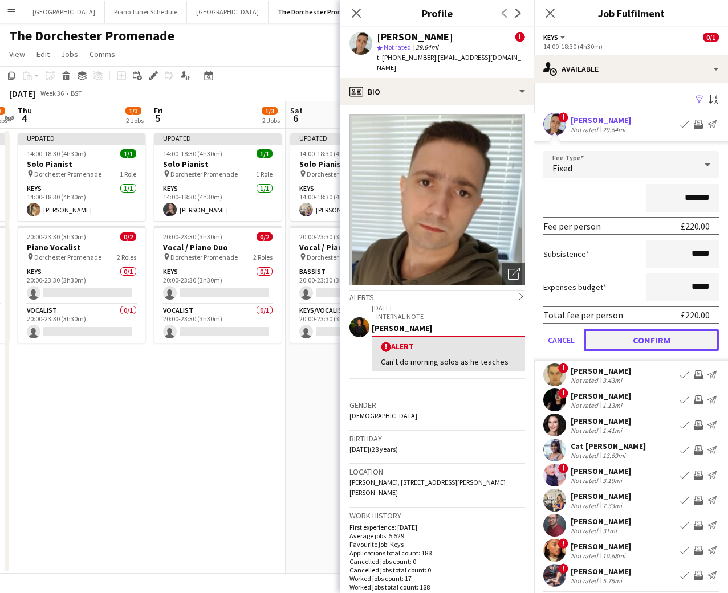
click at [636, 336] on button "Confirm" at bounding box center [651, 340] width 135 height 23
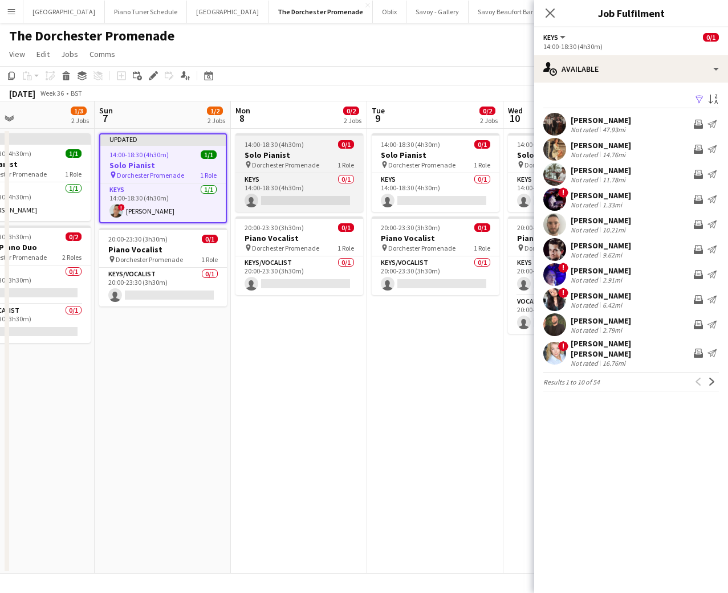
scroll to position [0, 315]
click at [301, 161] on span "Dorchester Promenade" at bounding box center [284, 165] width 67 height 9
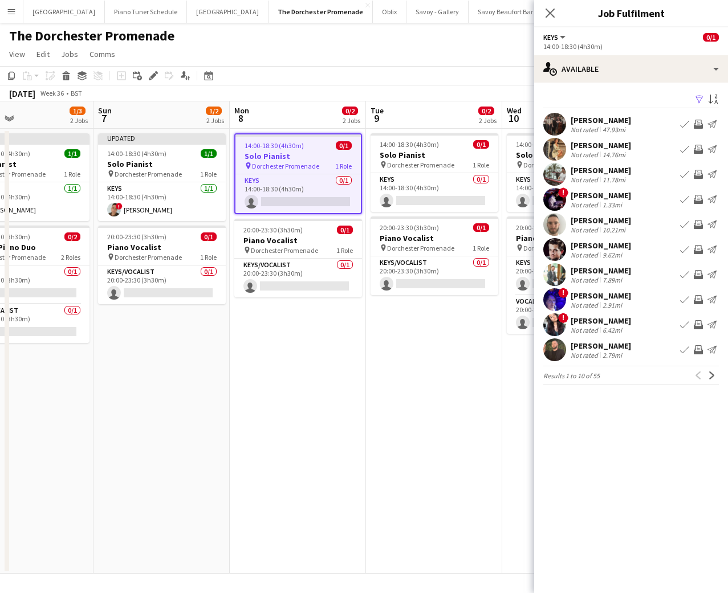
click at [682, 351] on app-icon "Book crew" at bounding box center [684, 349] width 9 height 9
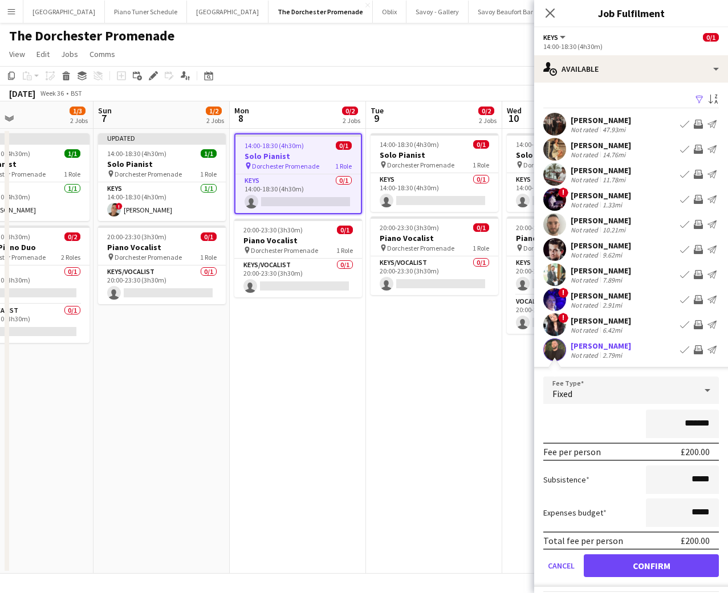
click at [654, 376] on app-edit-fee "Fee Type Fixed ******* Fee per person £200.00 Subsistence ***** Expenses budget…" at bounding box center [631, 477] width 194 height 220
click at [656, 569] on button "Confirm" at bounding box center [651, 566] width 135 height 23
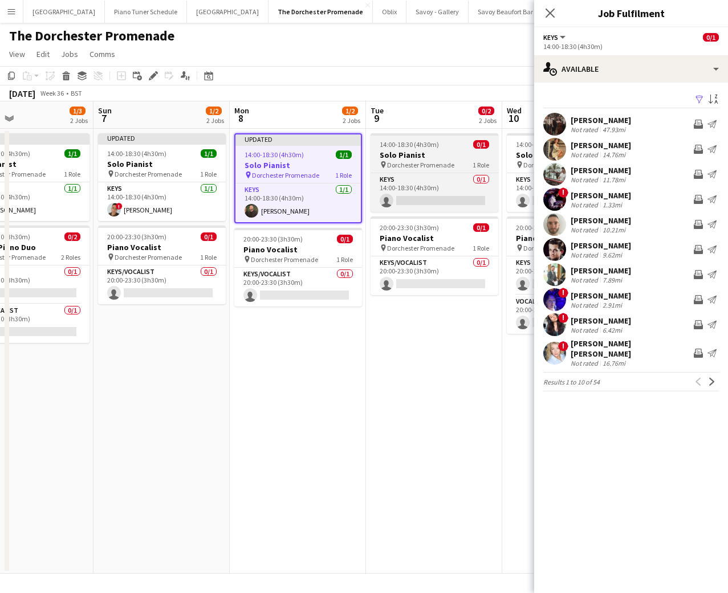
click at [395, 149] on app-job-card "14:00-18:30 (4h30m) 0/1 Solo Pianist pin Dorchester Promenade 1 Role Keys 0/1 1…" at bounding box center [435, 172] width 128 height 79
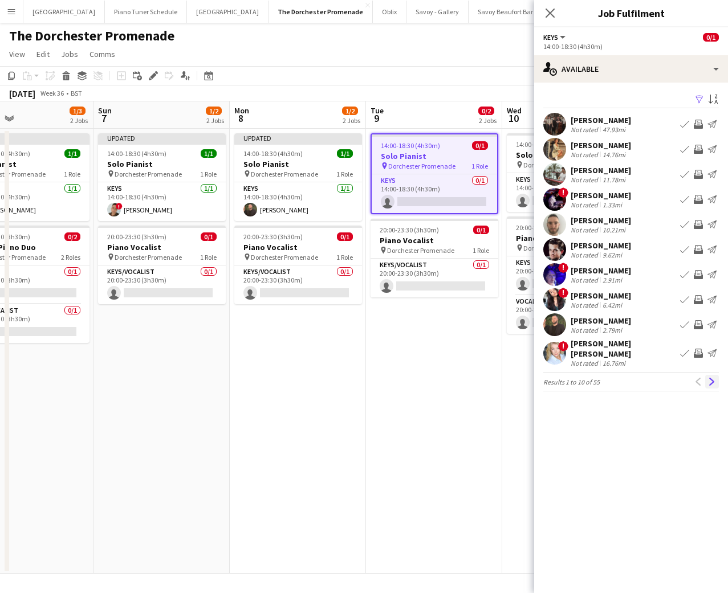
click at [710, 378] on app-icon "Next" at bounding box center [712, 382] width 8 height 8
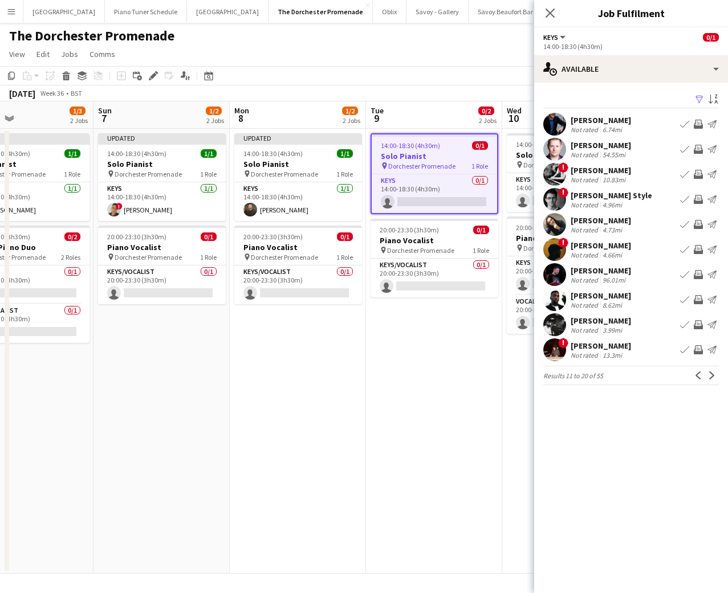
click at [710, 374] on app-icon "Next" at bounding box center [712, 376] width 8 height 8
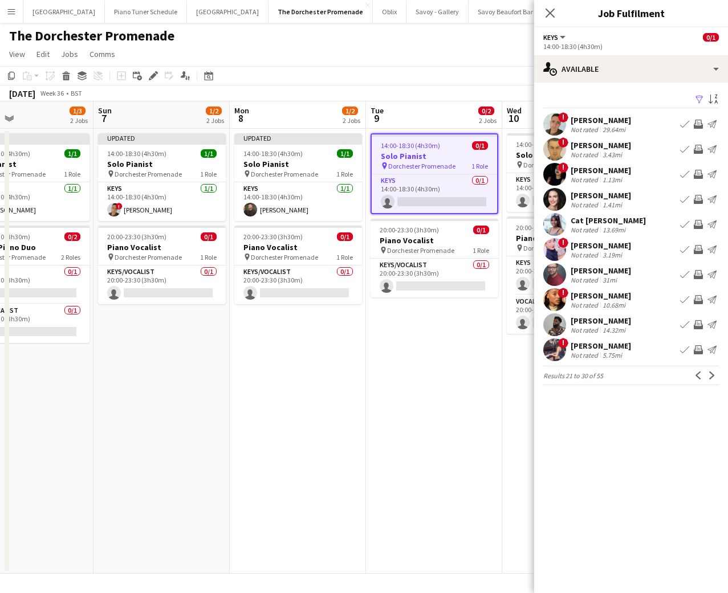
click at [587, 326] on div "Not rated" at bounding box center [586, 330] width 30 height 9
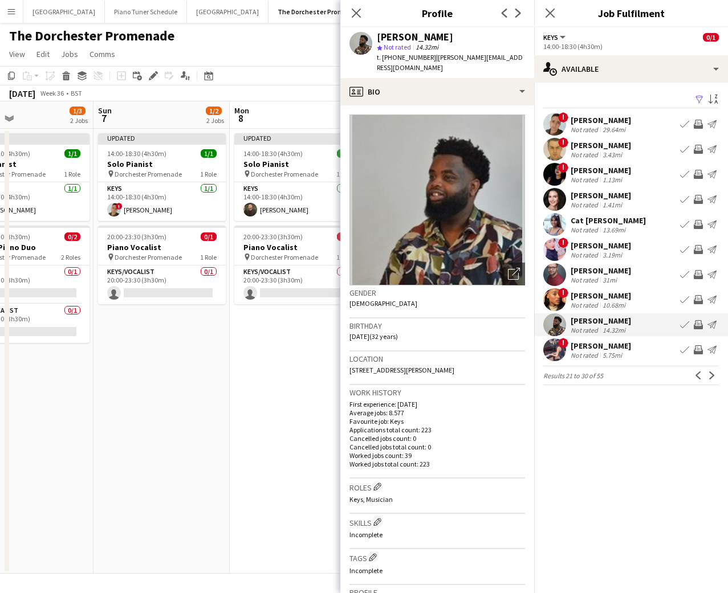
click at [587, 326] on div "Not rated" at bounding box center [586, 330] width 30 height 9
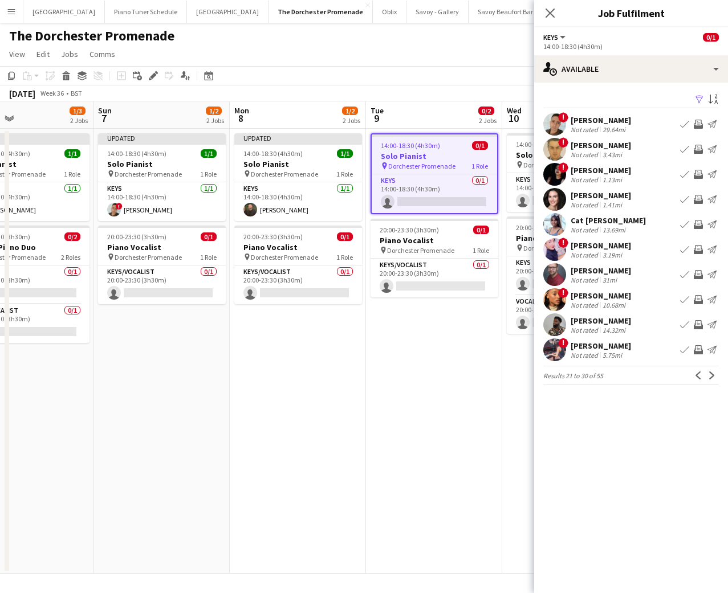
click at [587, 326] on div "Not rated" at bounding box center [586, 330] width 30 height 9
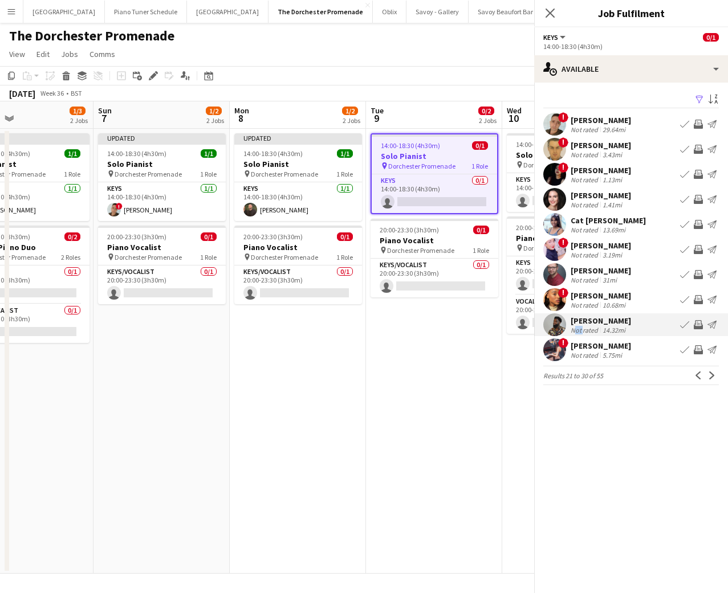
click at [587, 326] on div "Not rated" at bounding box center [586, 330] width 30 height 9
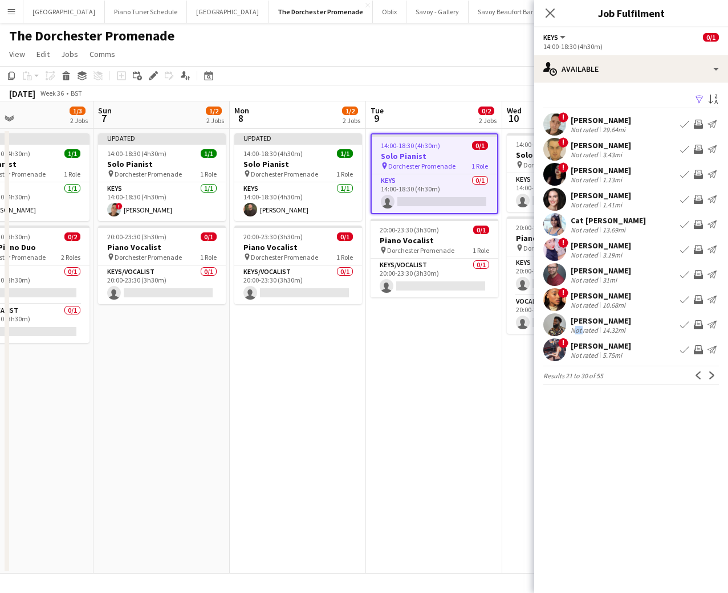
click at [685, 324] on app-icon "Book crew" at bounding box center [684, 324] width 9 height 9
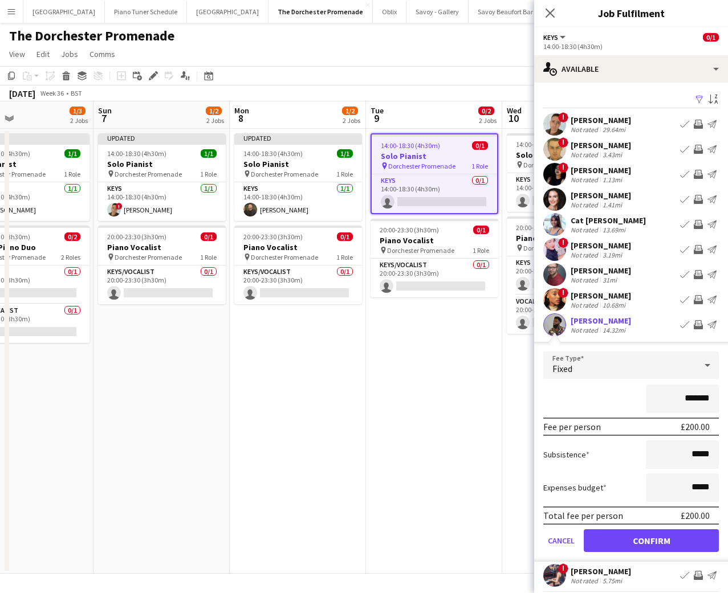
click button "Confirm" at bounding box center [651, 541] width 135 height 23
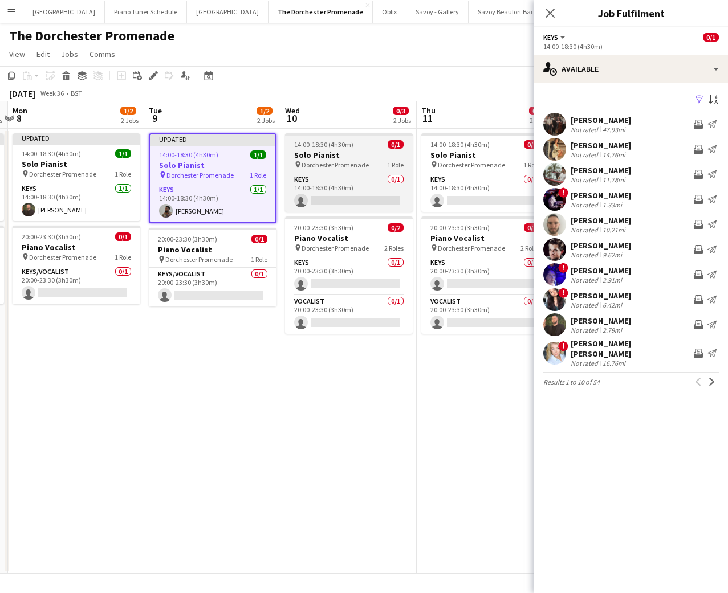
scroll to position [0, 538]
click at [364, 155] on h3 "Solo Pianist" at bounding box center [348, 155] width 128 height 10
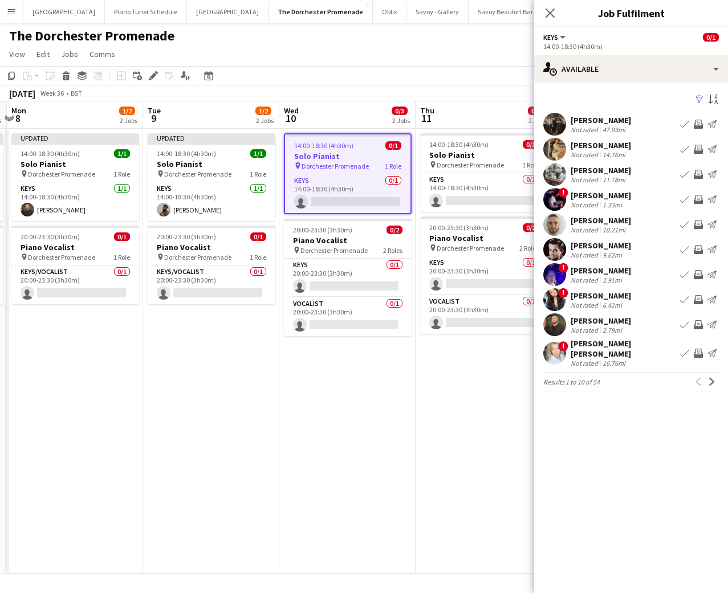
click at [633, 150] on div "Laura O'Connell Not rated 14.76mi Book crew Invite crew Send notification" at bounding box center [631, 149] width 194 height 23
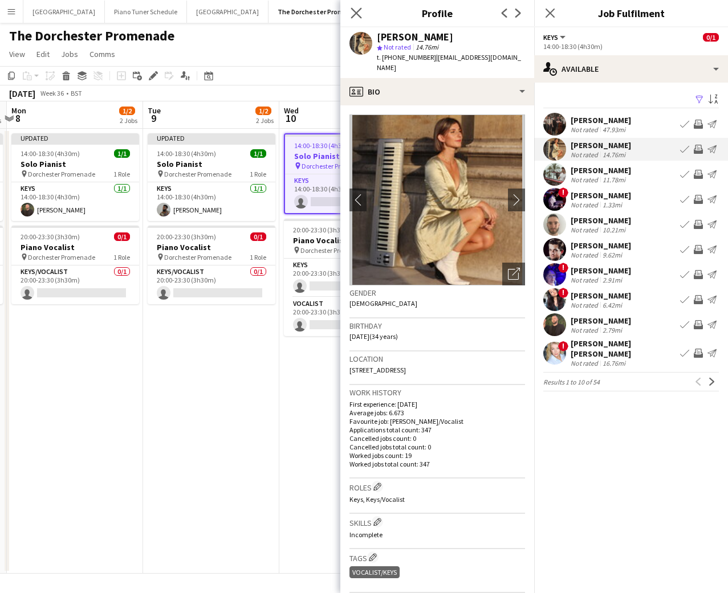
click at [363, 20] on app-icon "Close pop-in" at bounding box center [356, 13] width 17 height 17
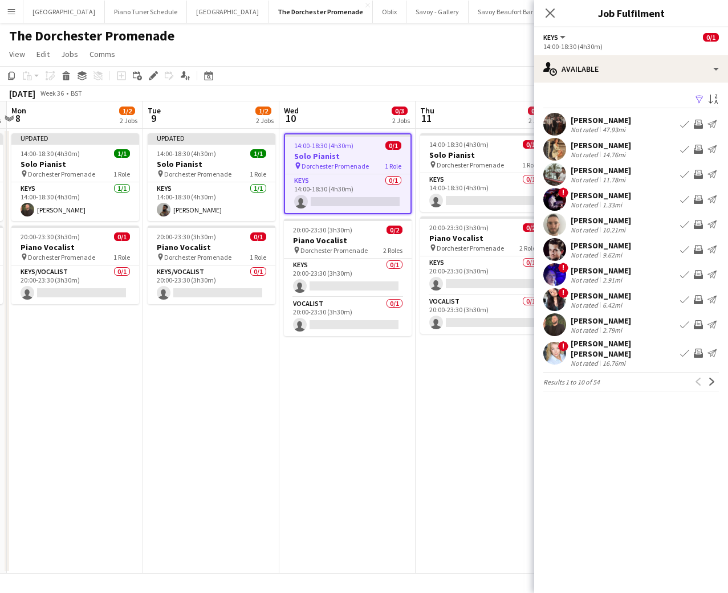
click at [682, 150] on app-icon "Book crew" at bounding box center [684, 149] width 9 height 9
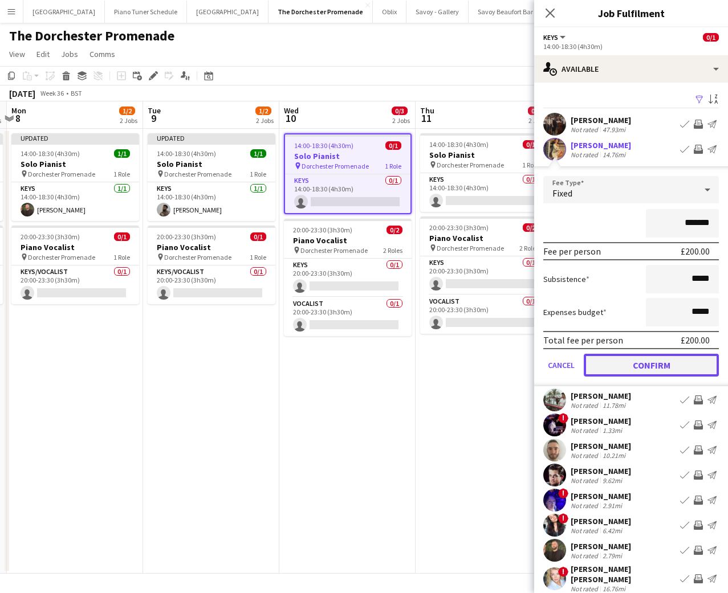
click at [595, 368] on button "Confirm" at bounding box center [651, 365] width 135 height 23
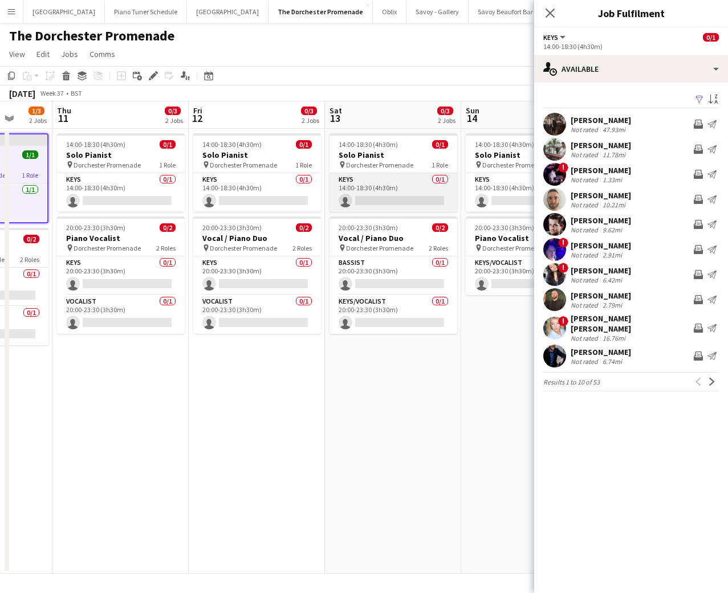
scroll to position [0, 498]
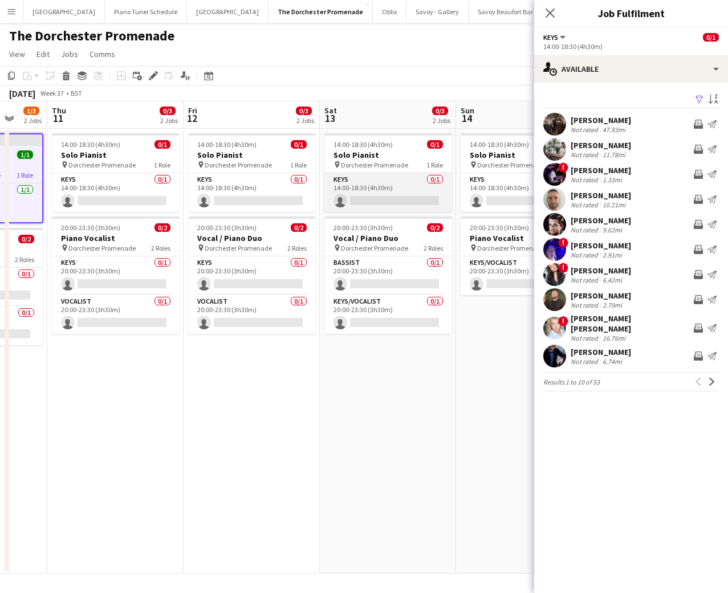
click at [366, 205] on app-card-role "Keys 0/1 14:00-18:30 (4h30m) single-neutral-actions" at bounding box center [388, 192] width 128 height 39
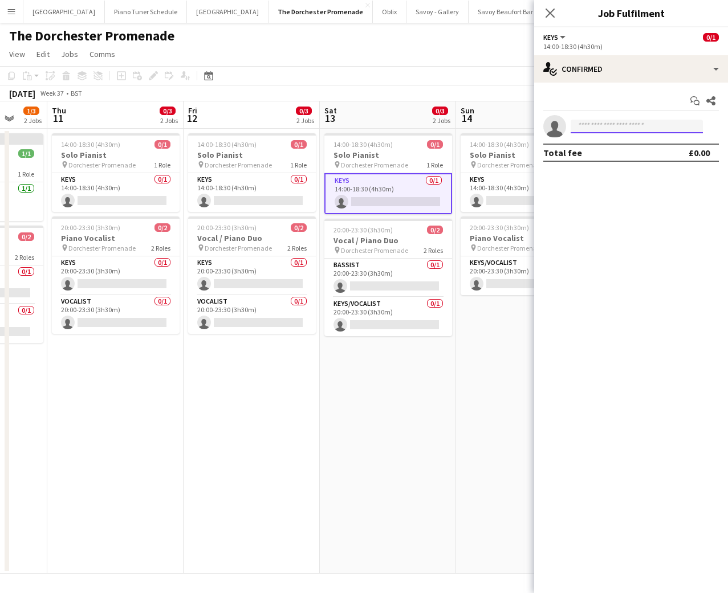
click at [618, 124] on input at bounding box center [637, 127] width 132 height 14
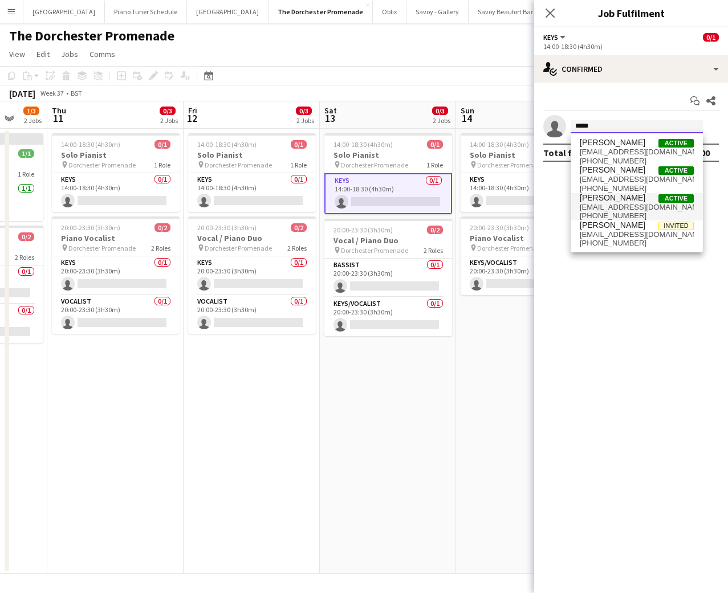
type input "*****"
click at [607, 205] on span "[EMAIL_ADDRESS][DOMAIN_NAME]" at bounding box center [637, 207] width 114 height 9
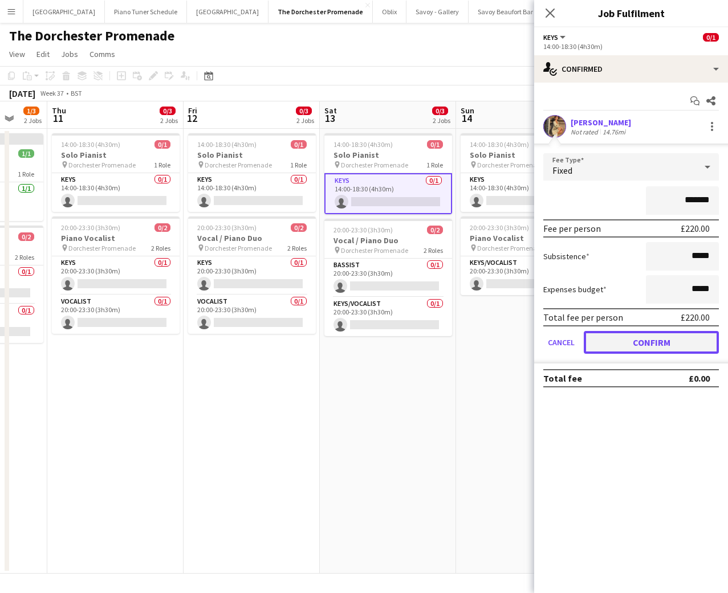
click at [607, 334] on button "Confirm" at bounding box center [651, 342] width 135 height 23
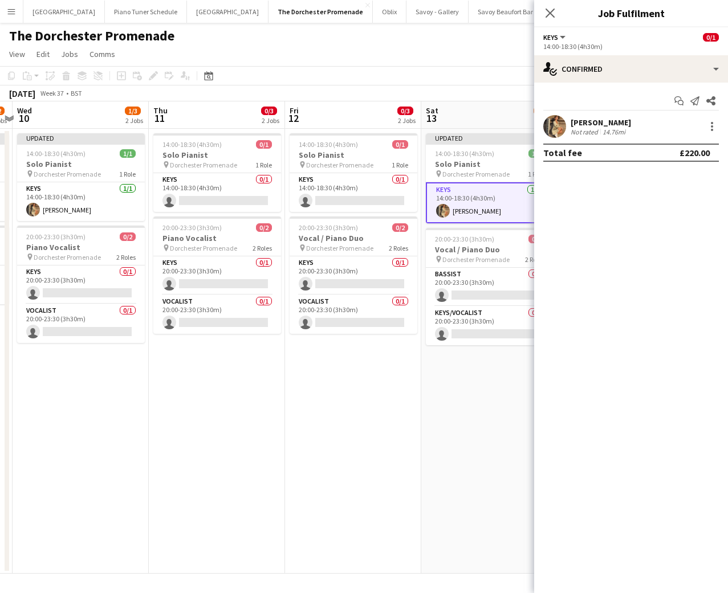
scroll to position [0, 318]
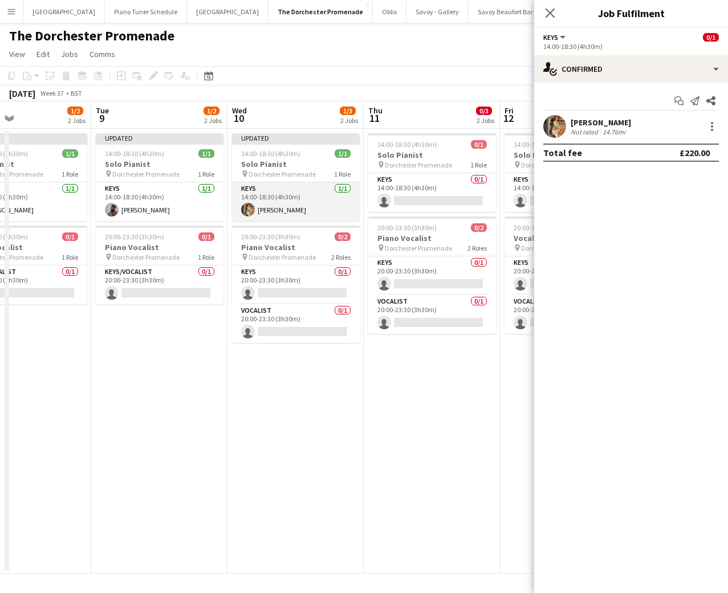
click at [283, 208] on app-card-role "Keys 1/1 14:00-18:30 (4h30m) Laura O'Connell" at bounding box center [296, 201] width 128 height 39
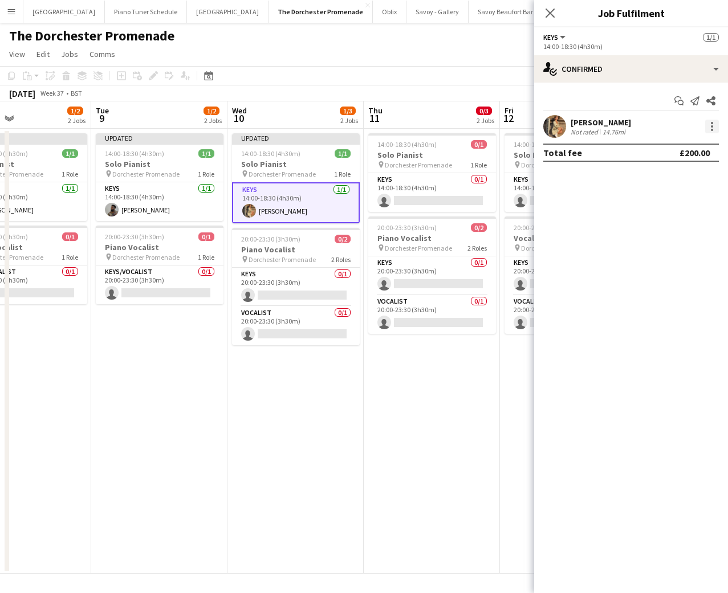
click at [708, 128] on div at bounding box center [712, 127] width 14 height 14
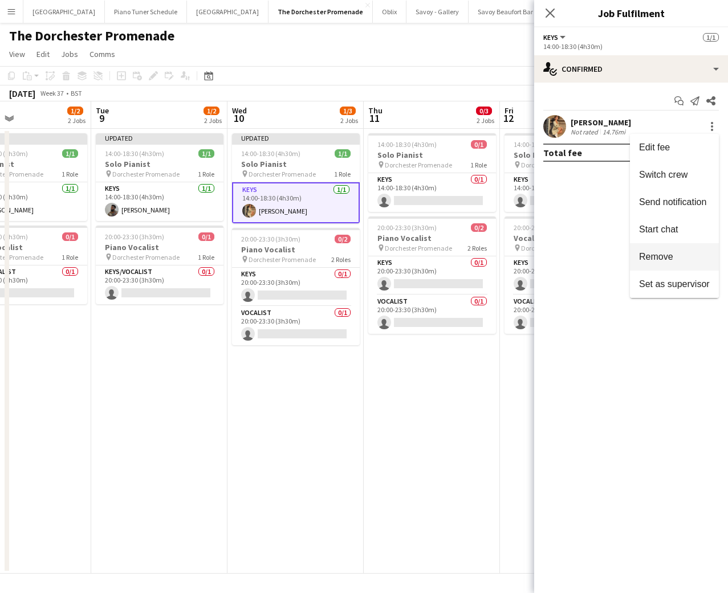
click at [654, 256] on span "Remove" at bounding box center [656, 257] width 34 height 10
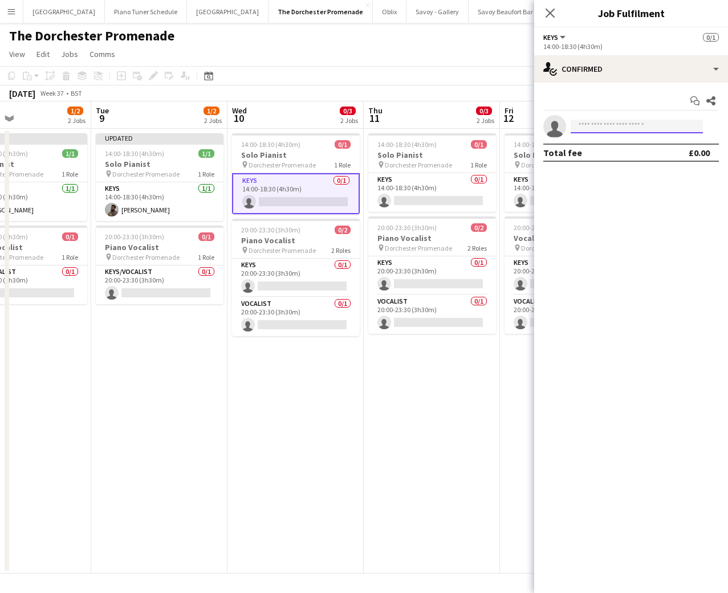
click at [604, 129] on input at bounding box center [637, 127] width 132 height 14
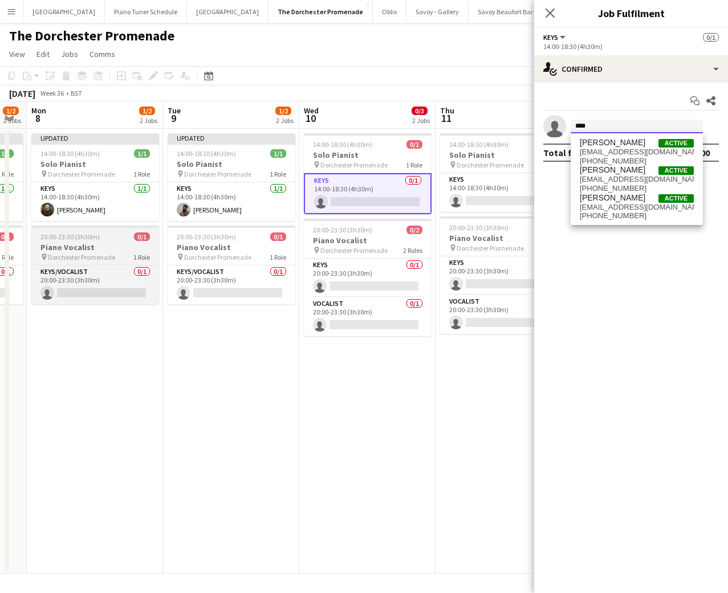
scroll to position [0, 243]
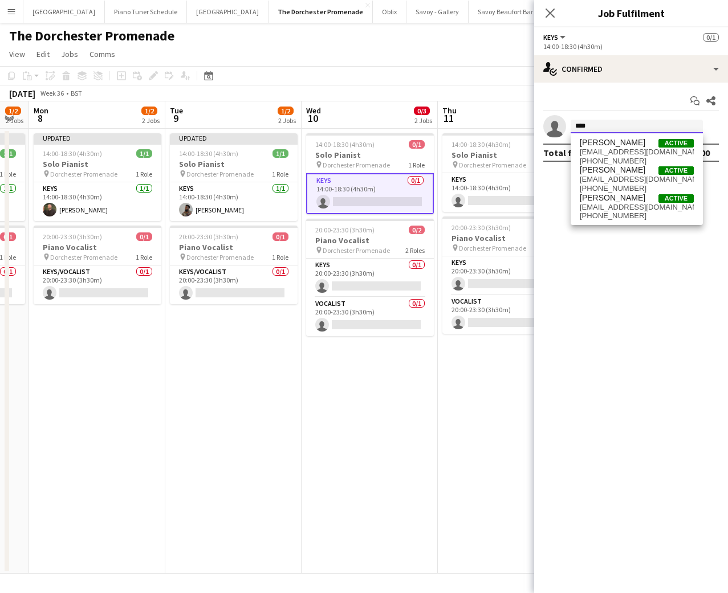
drag, startPoint x: 577, startPoint y: 125, endPoint x: 550, endPoint y: 124, distance: 27.4
click at [550, 124] on app-invite-slot "single-neutral-actions ****" at bounding box center [631, 126] width 194 height 23
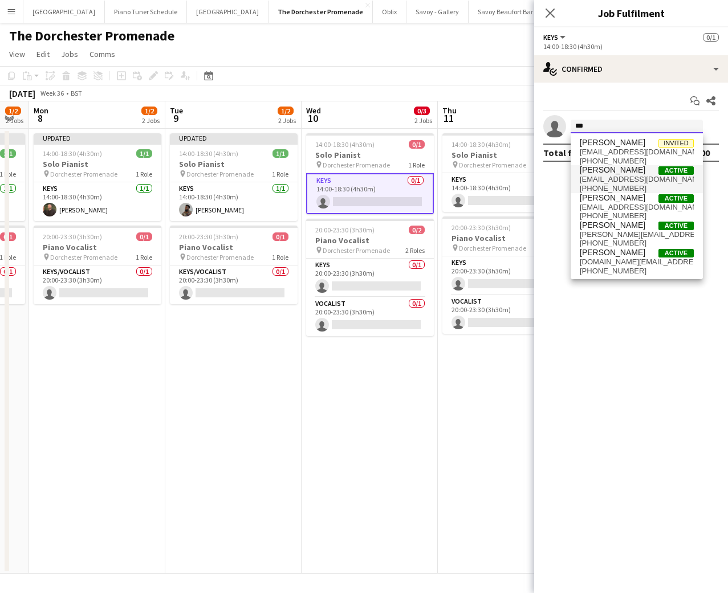
type input "***"
click at [603, 167] on span "[PERSON_NAME]" at bounding box center [613, 170] width 66 height 10
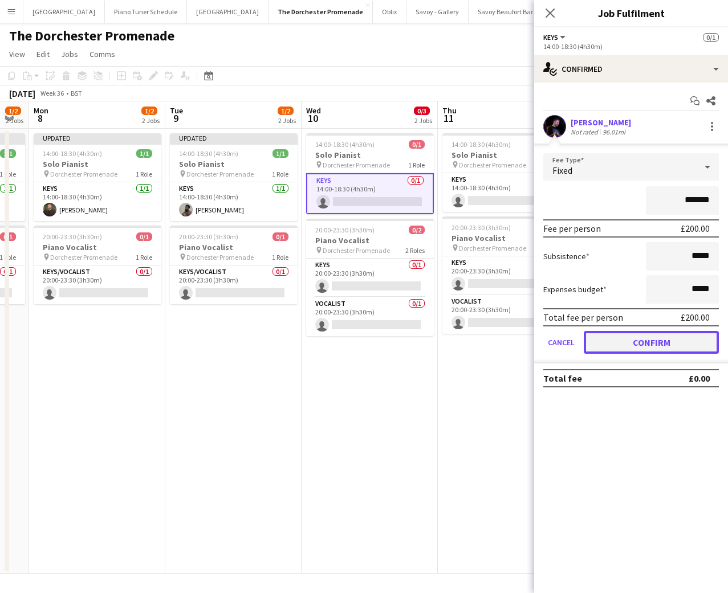
click at [587, 339] on button "Confirm" at bounding box center [651, 342] width 135 height 23
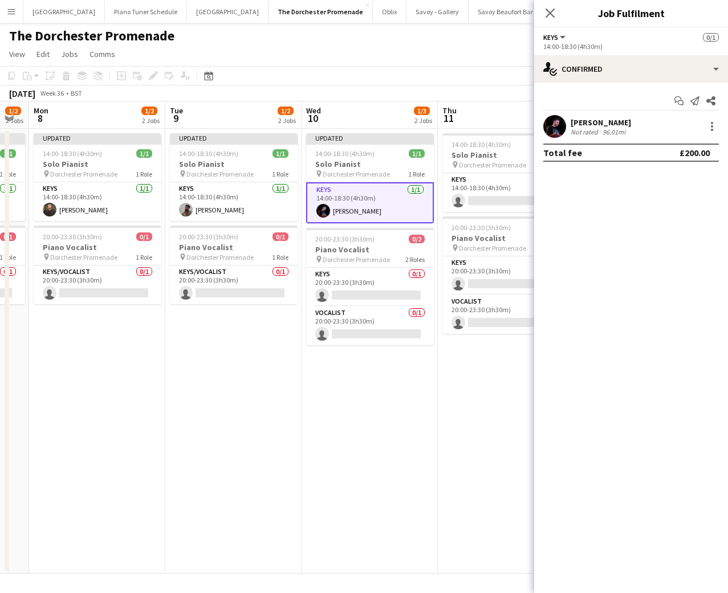
click at [288, 349] on app-date-cell "Updated 14:00-18:30 (4h30m) 1/1 Solo Pianist pin Dorchester Promenade 1 Role Ke…" at bounding box center [233, 351] width 136 height 445
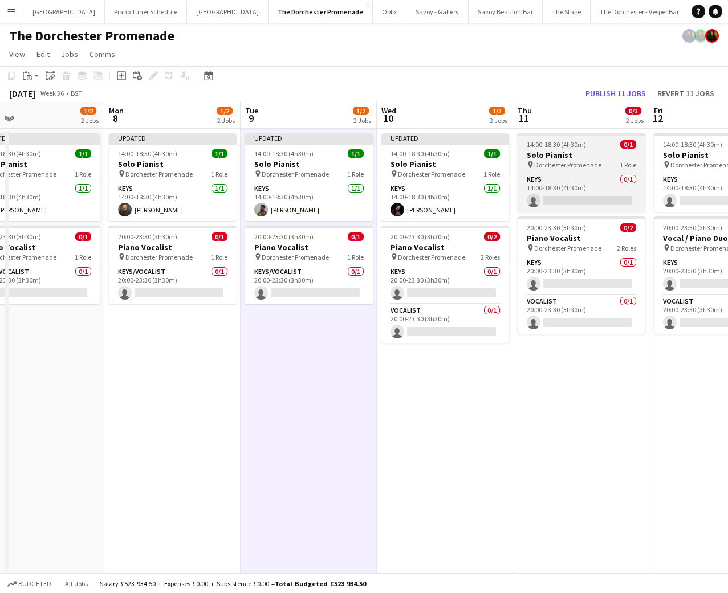
scroll to position [0, 307]
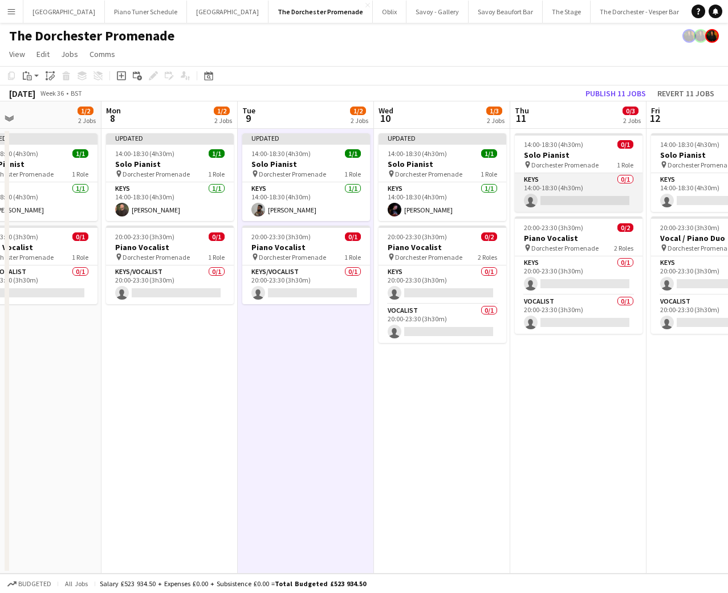
click at [563, 204] on app-card-role "Keys 0/1 14:00-18:30 (4h30m) single-neutral-actions" at bounding box center [579, 192] width 128 height 39
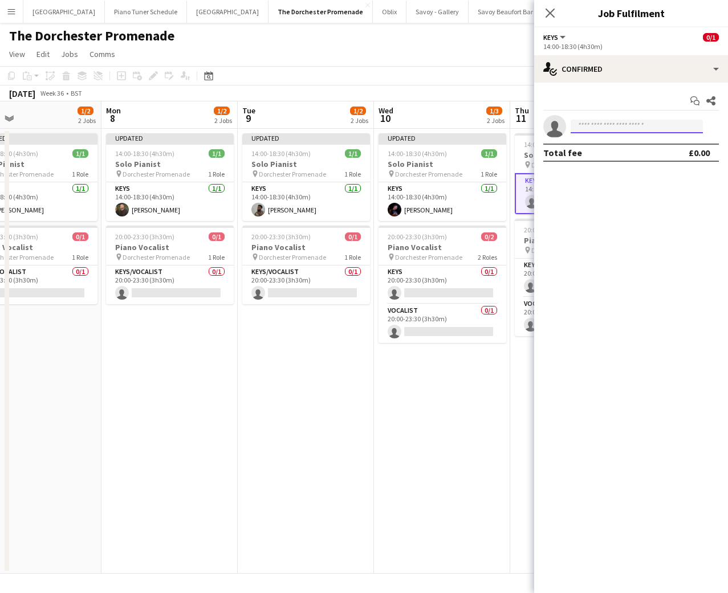
click at [613, 123] on input at bounding box center [637, 127] width 132 height 14
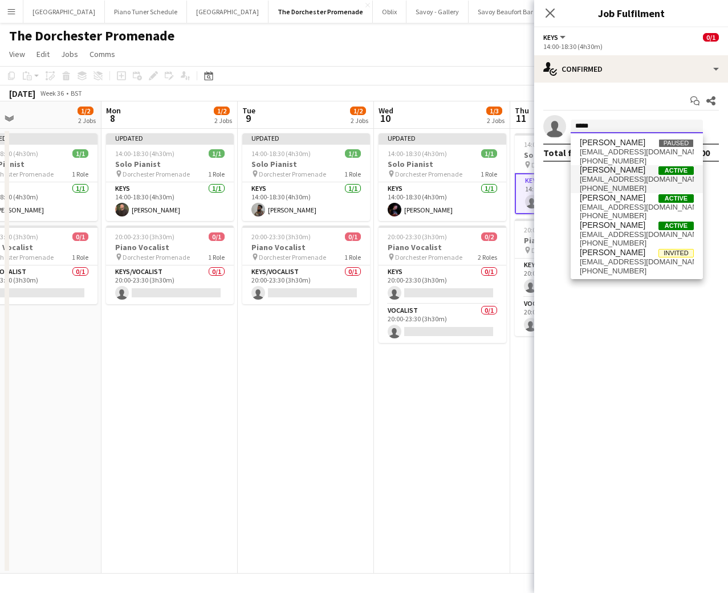
type input "*****"
click at [592, 176] on span "[EMAIL_ADDRESS][DOMAIN_NAME]" at bounding box center [637, 179] width 114 height 9
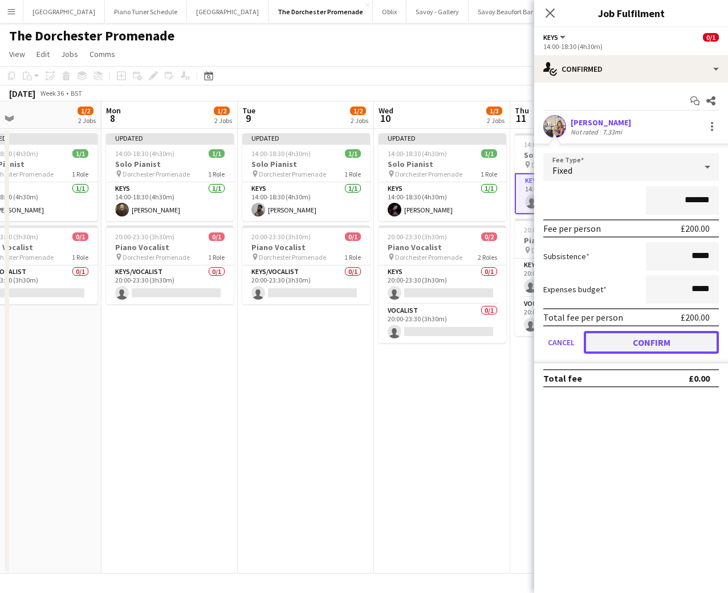
click at [600, 349] on button "Confirm" at bounding box center [651, 342] width 135 height 23
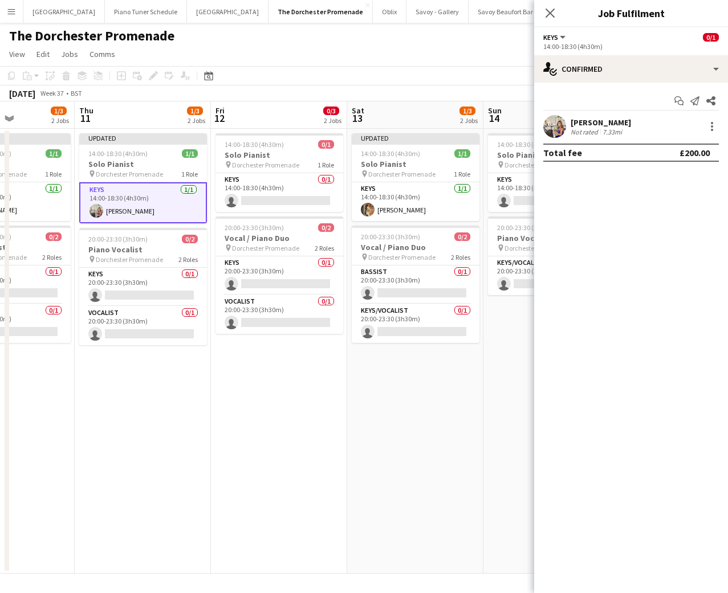
scroll to position [0, 539]
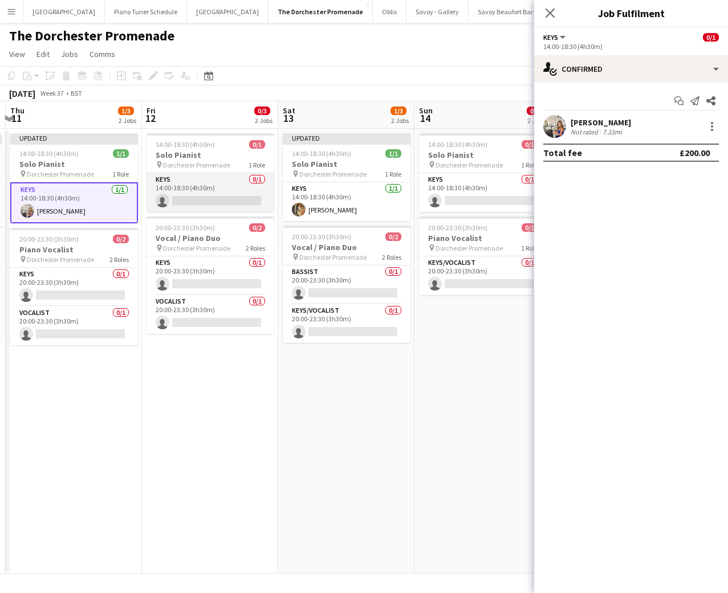
click at [227, 201] on app-card-role "Keys 0/1 14:00-18:30 (4h30m) single-neutral-actions" at bounding box center [211, 192] width 128 height 39
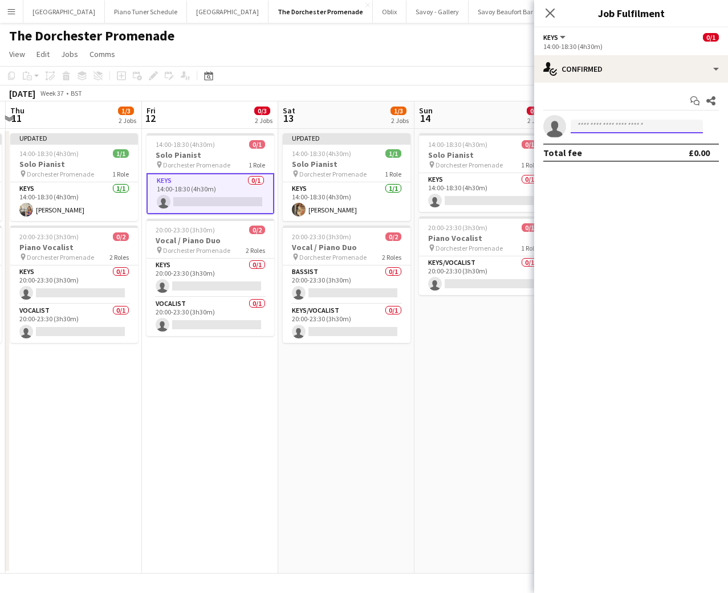
click at [580, 127] on input at bounding box center [637, 127] width 132 height 14
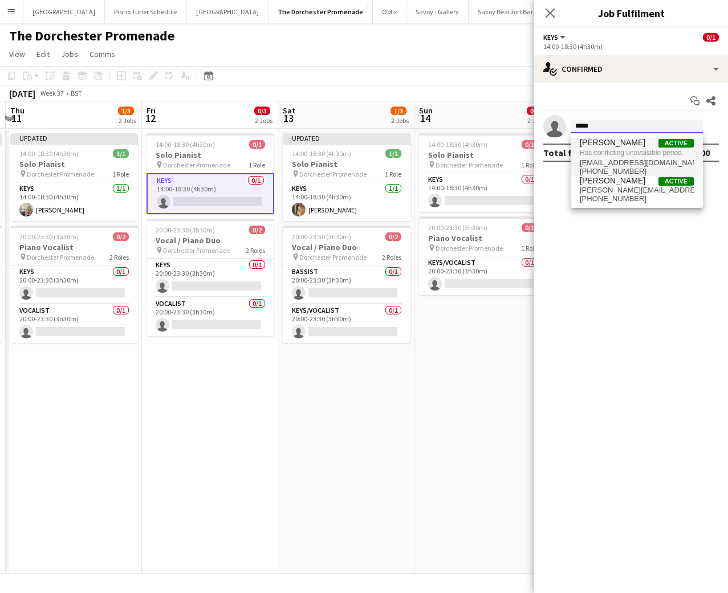
type input "*****"
click at [600, 149] on span "Has conflicting unavailable period." at bounding box center [637, 153] width 114 height 10
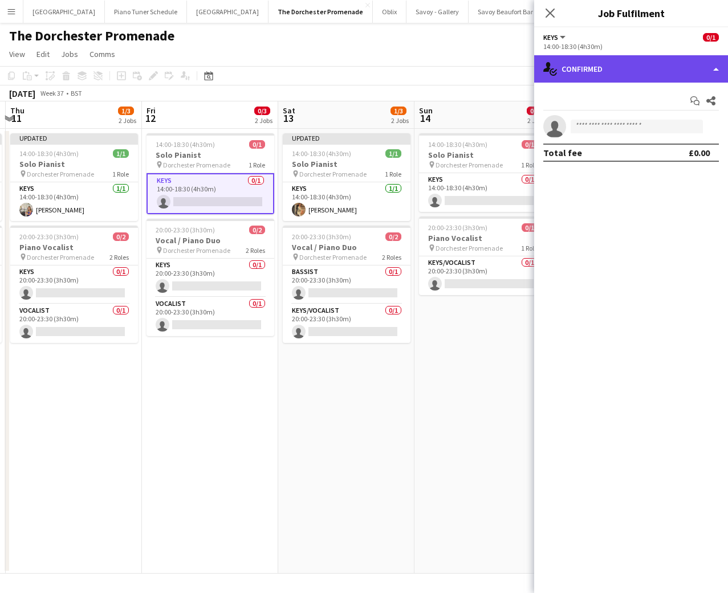
click at [714, 70] on div "single-neutral-actions-check-2 Confirmed" at bounding box center [631, 68] width 194 height 27
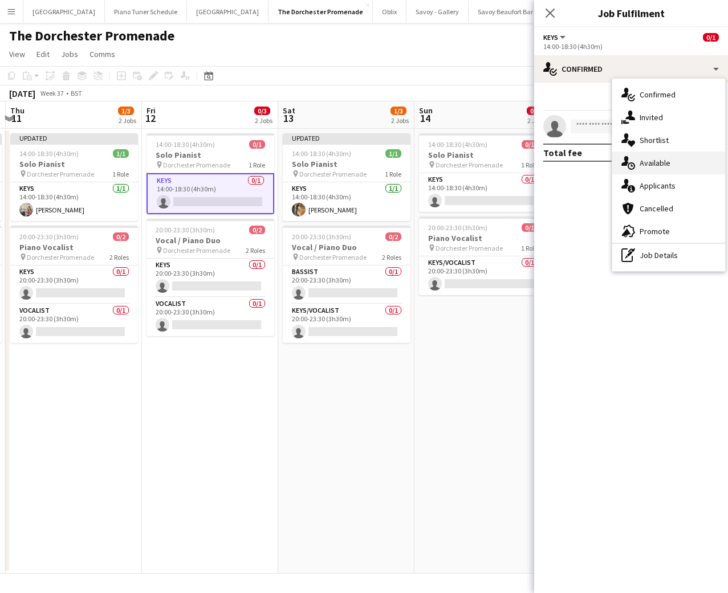
click at [677, 164] on div "single-neutral-actions-upload Available" at bounding box center [668, 163] width 113 height 23
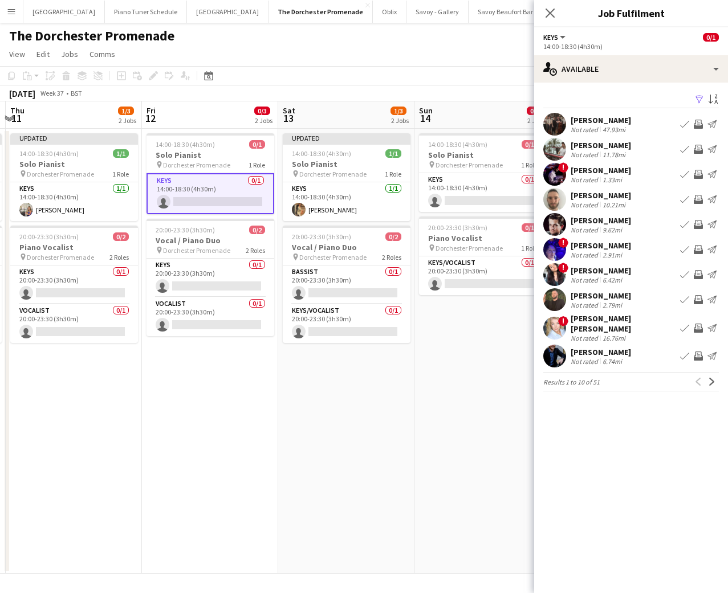
click at [192, 199] on app-card-role "Keys 0/1 14:00-18:30 (4h30m) single-neutral-actions" at bounding box center [211, 193] width 128 height 41
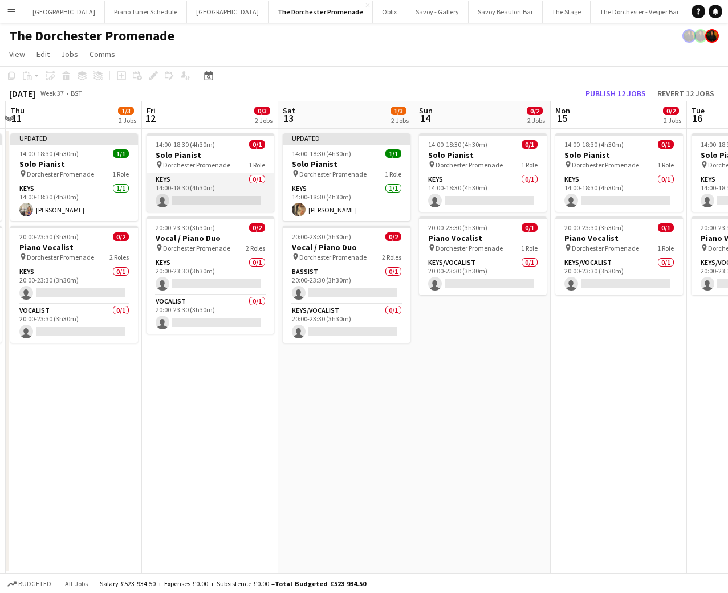
click at [197, 202] on app-card-role "Keys 0/1 14:00-18:30 (4h30m) single-neutral-actions" at bounding box center [211, 192] width 128 height 39
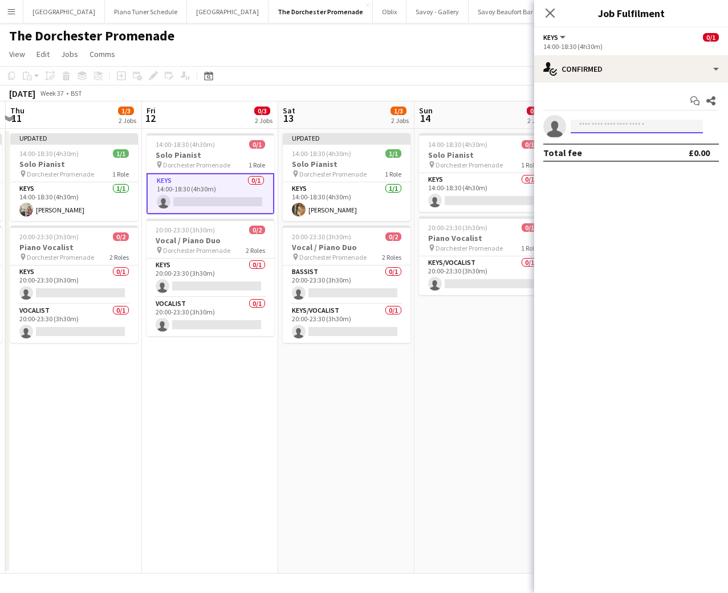
click at [592, 125] on input at bounding box center [637, 127] width 132 height 14
type input "*****"
drag, startPoint x: 560, startPoint y: 121, endPoint x: 528, endPoint y: 117, distance: 32.7
click at [528, 117] on body "Menu Boards Boards Boards All jobs Status Workforce Workforce My Workforce Recr…" at bounding box center [364, 296] width 728 height 593
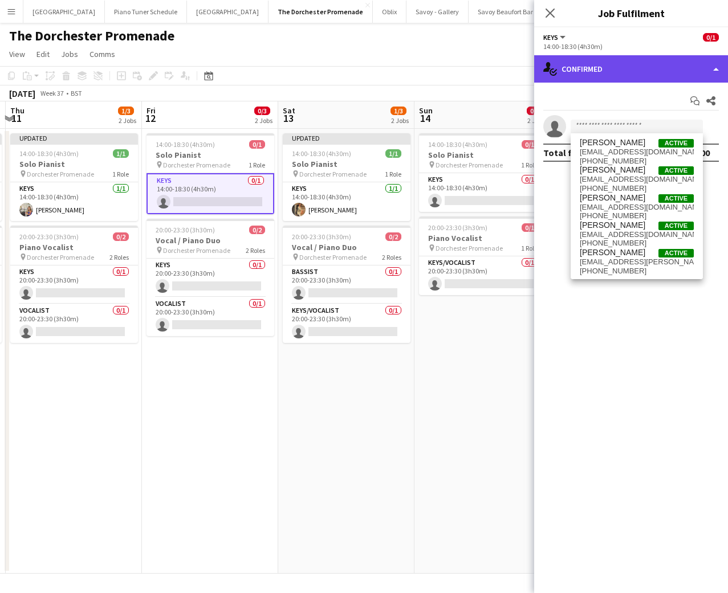
click at [697, 66] on div "single-neutral-actions-check-2 Confirmed" at bounding box center [631, 68] width 194 height 27
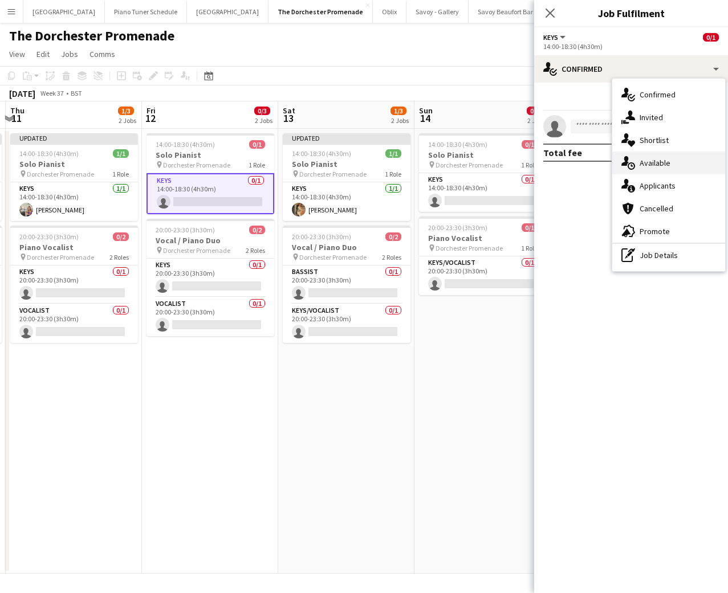
click at [686, 157] on div "single-neutral-actions-upload Available" at bounding box center [668, 163] width 113 height 23
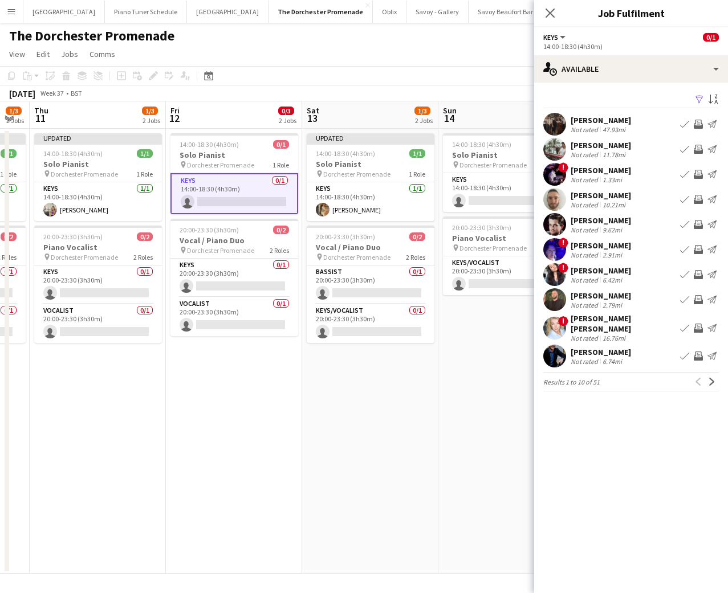
scroll to position [0, 243]
click at [711, 378] on app-icon "Next" at bounding box center [712, 382] width 8 height 8
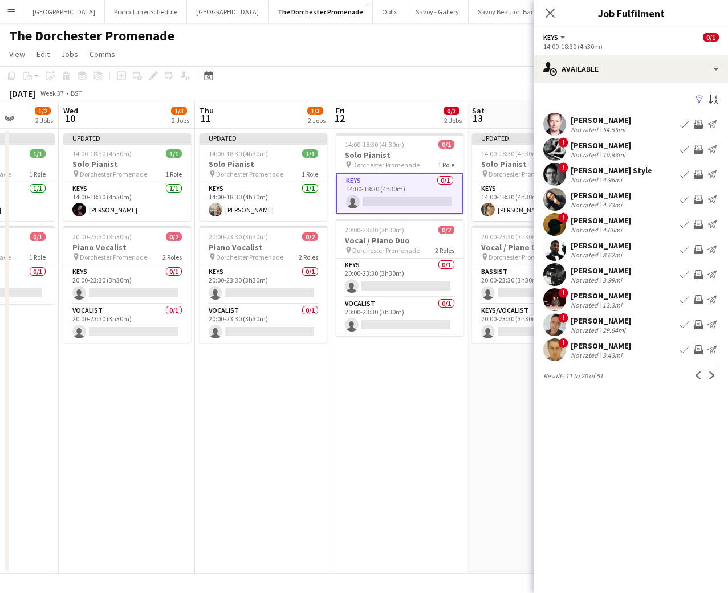
scroll to position [0, 348]
click at [711, 377] on app-icon "Next" at bounding box center [712, 376] width 8 height 8
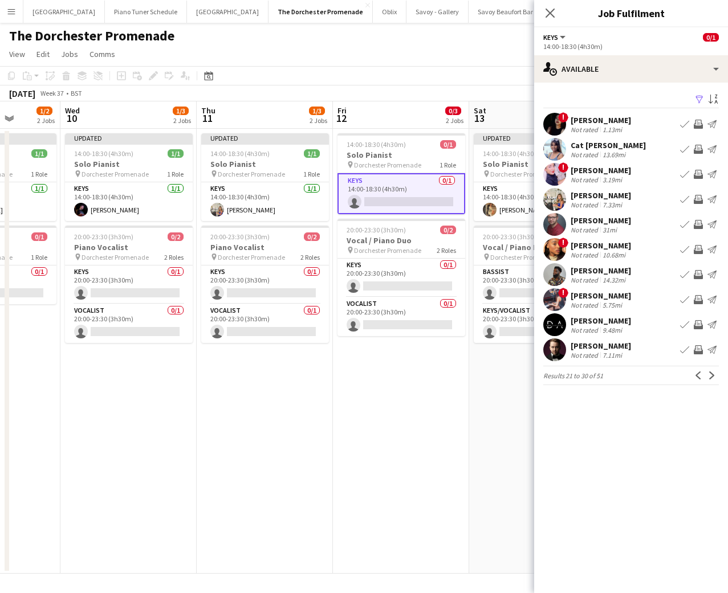
click at [711, 377] on app-icon "Next" at bounding box center [712, 376] width 8 height 8
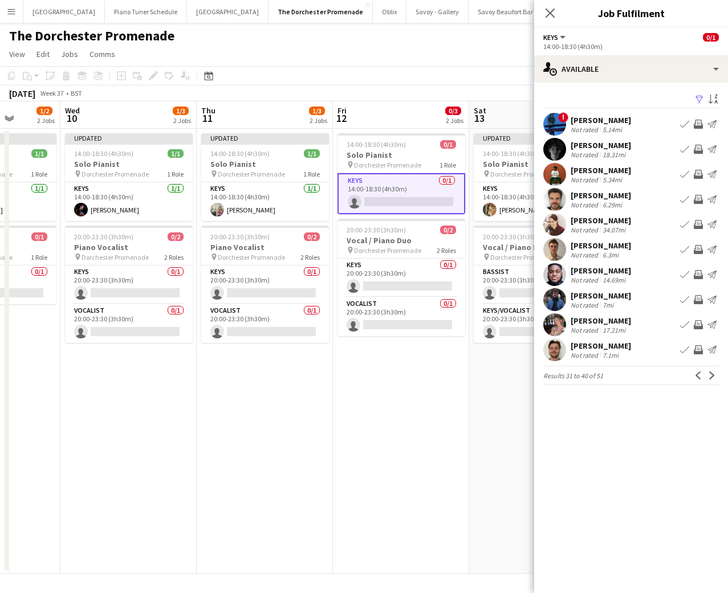
click at [711, 377] on app-icon "Next" at bounding box center [712, 376] width 8 height 8
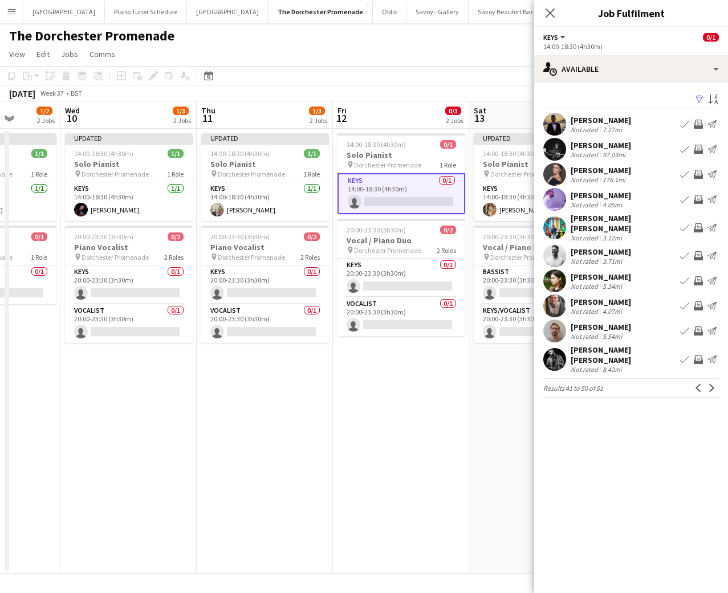
click at [711, 384] on app-icon "Next" at bounding box center [712, 388] width 8 height 8
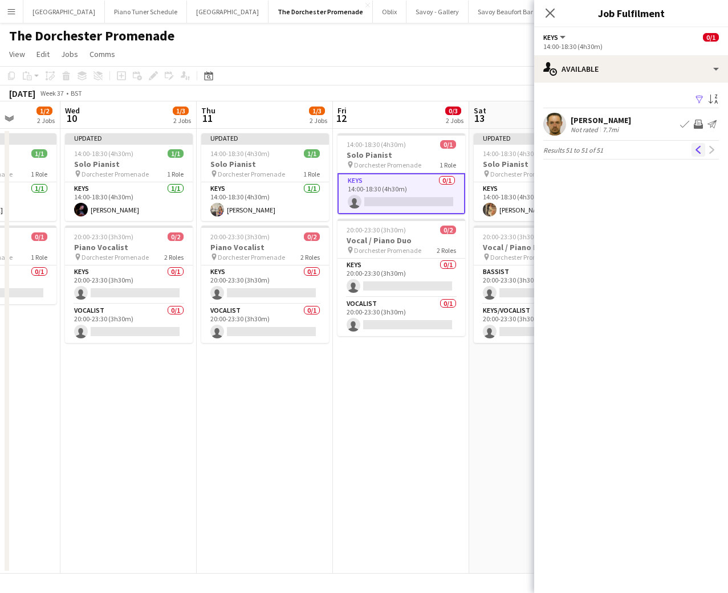
click at [697, 150] on app-icon "Previous" at bounding box center [698, 150] width 8 height 8
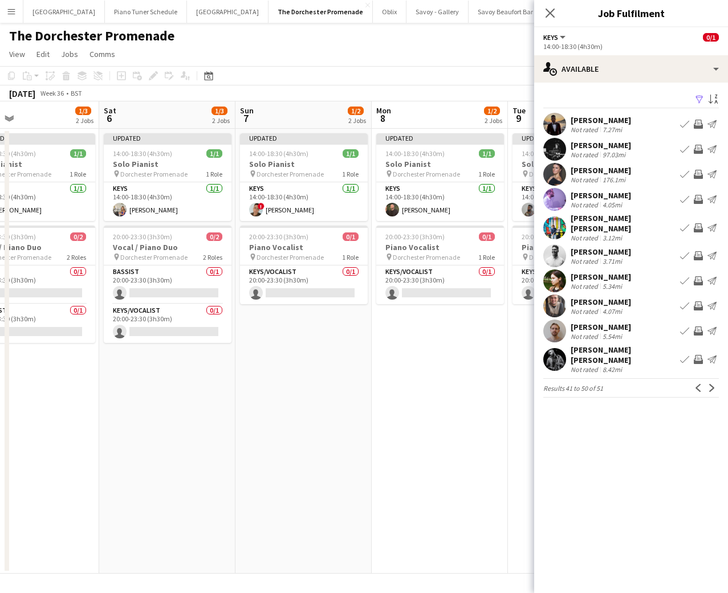
scroll to position [0, 453]
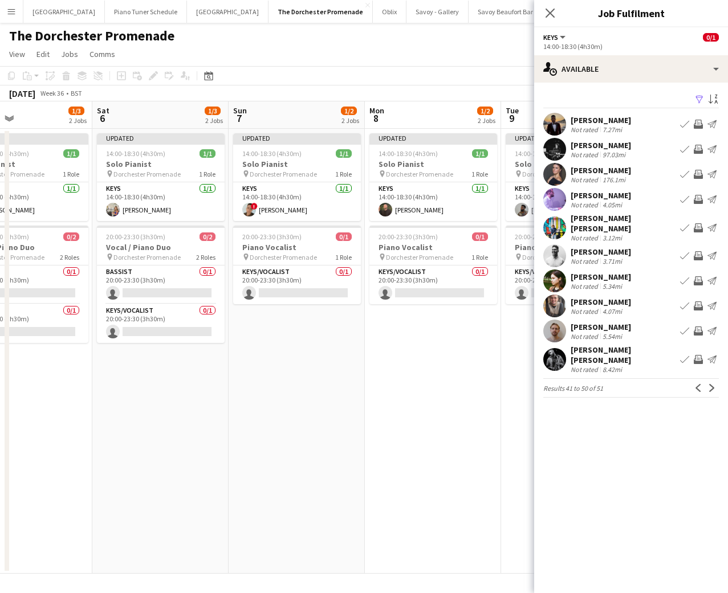
click at [631, 200] on div "[PERSON_NAME]" at bounding box center [601, 195] width 60 height 10
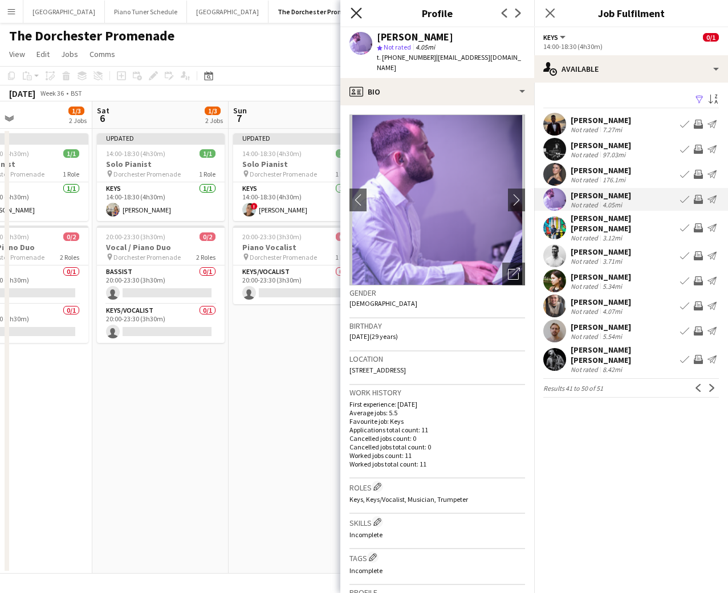
click at [352, 9] on icon at bounding box center [356, 12] width 11 height 11
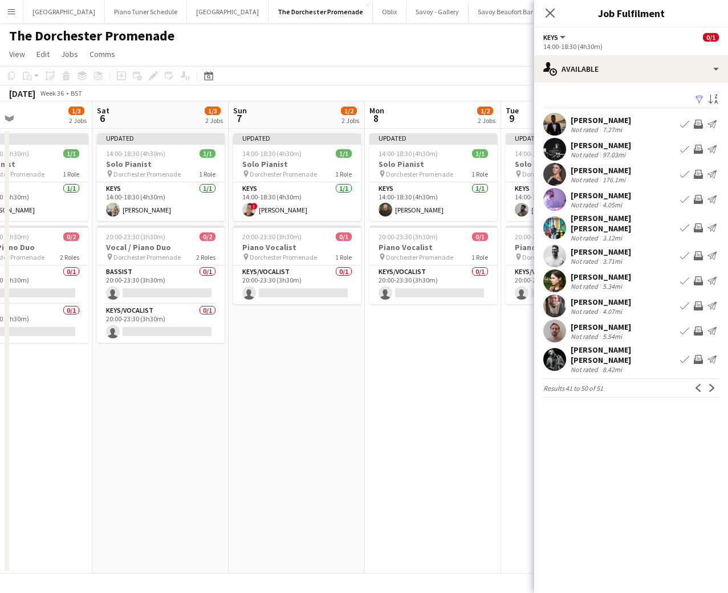
click at [681, 201] on app-icon "Book crew" at bounding box center [684, 199] width 9 height 9
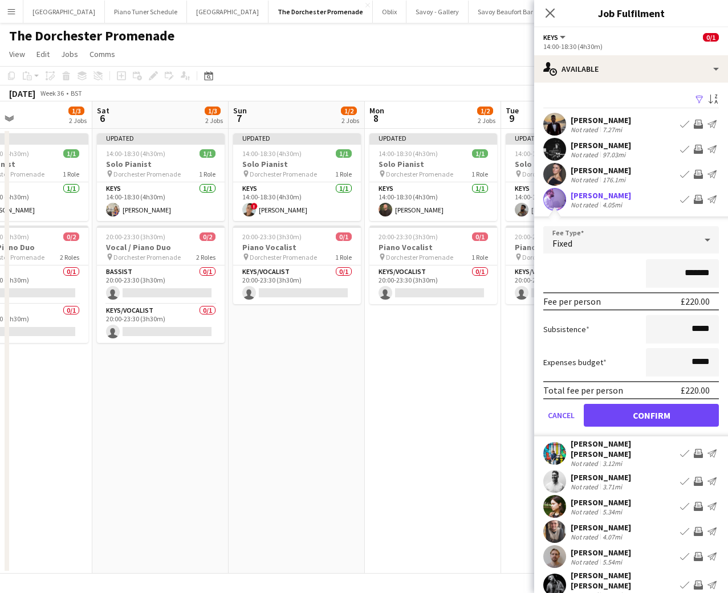
click at [567, 286] on div "*******" at bounding box center [631, 273] width 176 height 29
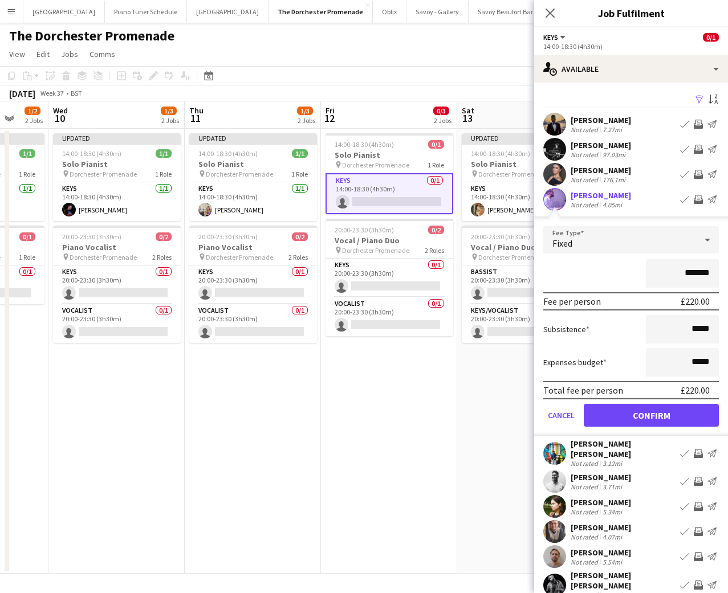
scroll to position [0, 497]
click at [387, 201] on app-card-role "Keys 0/1 14:00-18:30 (4h30m) single-neutral-actions" at bounding box center [389, 193] width 128 height 41
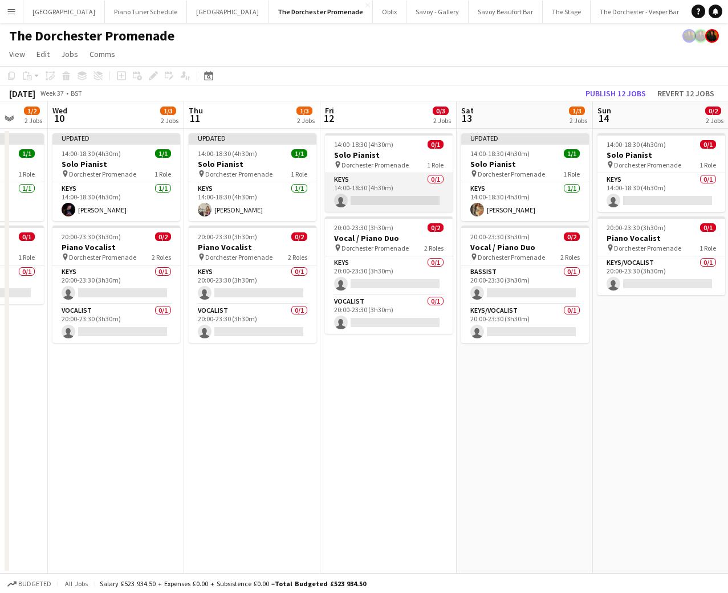
click at [387, 201] on app-card-role "Keys 0/1 14:00-18:30 (4h30m) single-neutral-actions" at bounding box center [389, 192] width 128 height 39
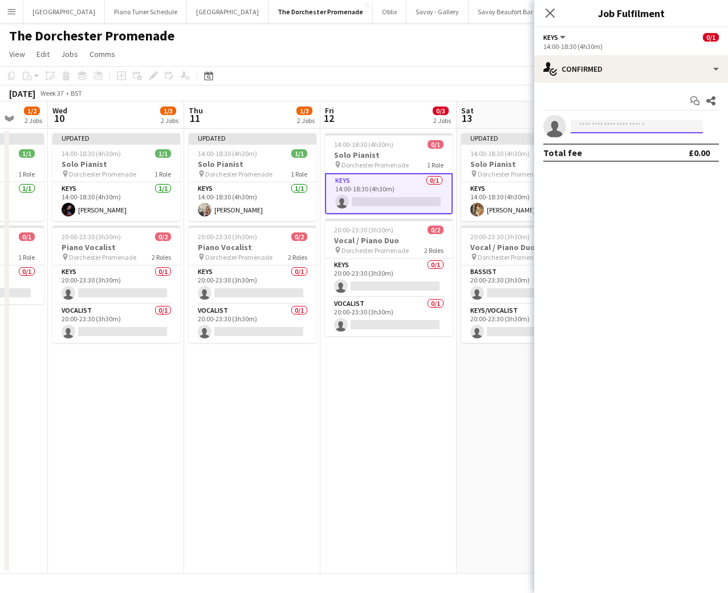
click at [604, 133] on body "Menu Boards Boards Boards All jobs Status Workforce Workforce My Workforce Recr…" at bounding box center [364, 296] width 728 height 593
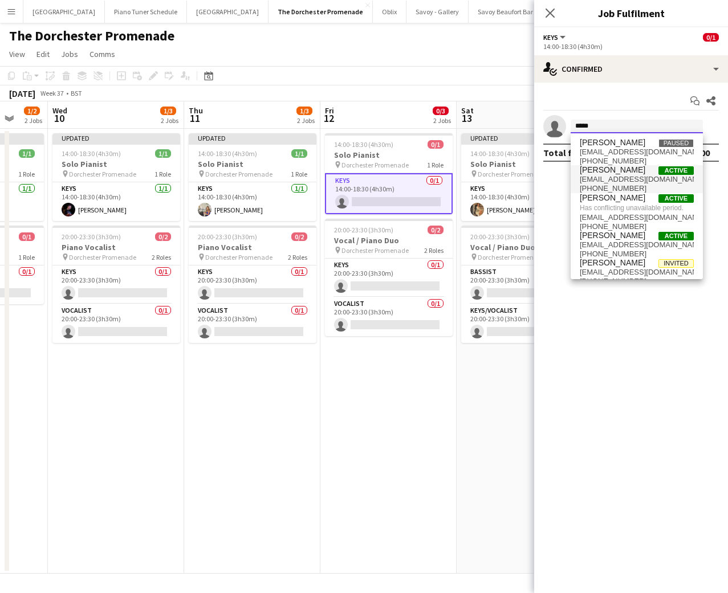
type input "*****"
click at [603, 170] on span "[PERSON_NAME]" at bounding box center [613, 170] width 66 height 10
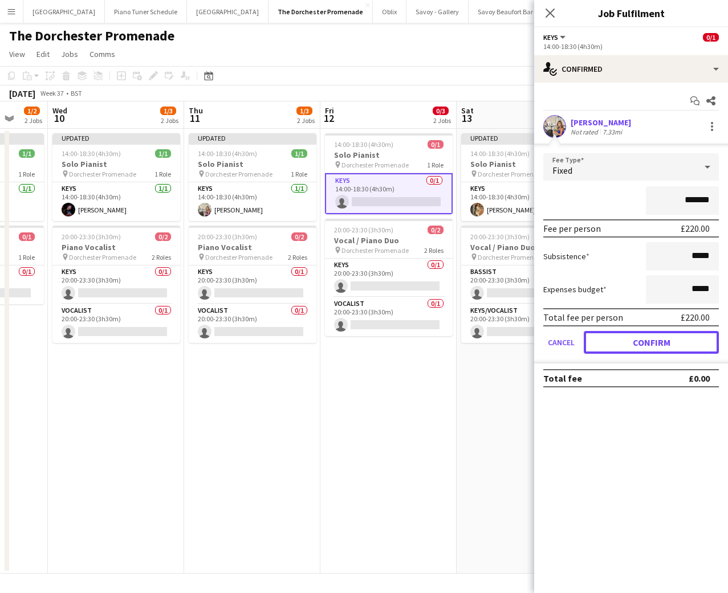
drag, startPoint x: 593, startPoint y: 339, endPoint x: 541, endPoint y: 318, distance: 56.5
click at [593, 339] on button "Confirm" at bounding box center [651, 342] width 135 height 23
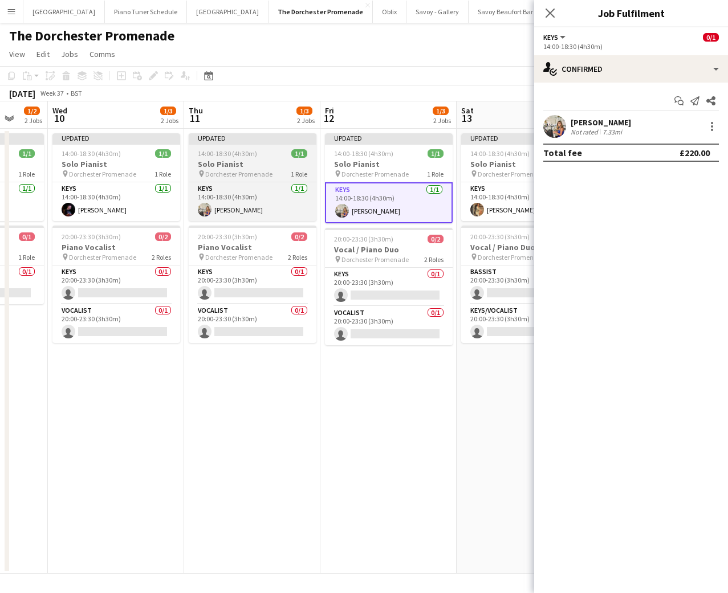
click at [234, 180] on app-job-card "Updated 14:00-18:30 (4h30m) 1/1 Solo Pianist pin Dorchester Promenade 1 Role Ke…" at bounding box center [253, 177] width 128 height 88
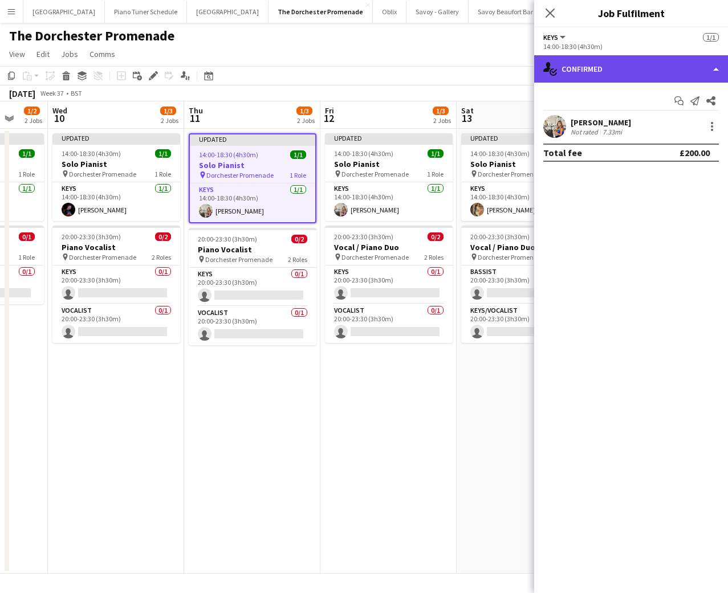
click at [718, 73] on div "single-neutral-actions-check-2 Confirmed" at bounding box center [631, 68] width 194 height 27
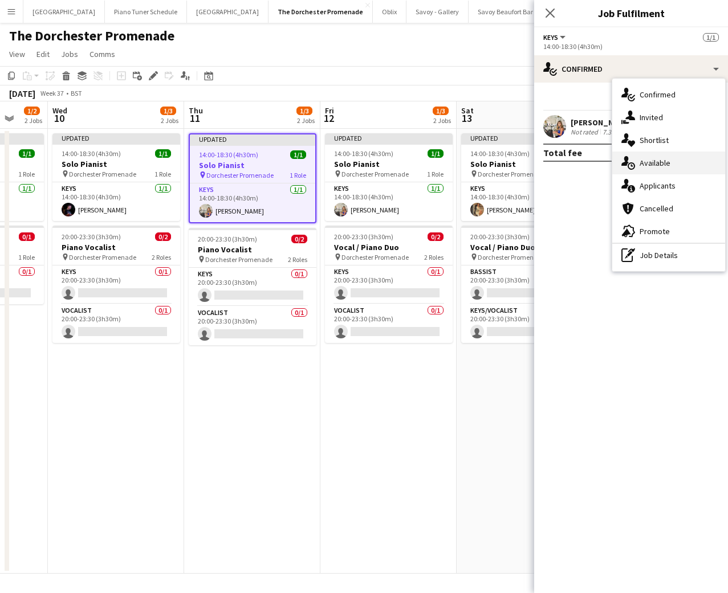
click at [676, 154] on div "single-neutral-actions-upload Available" at bounding box center [668, 163] width 113 height 23
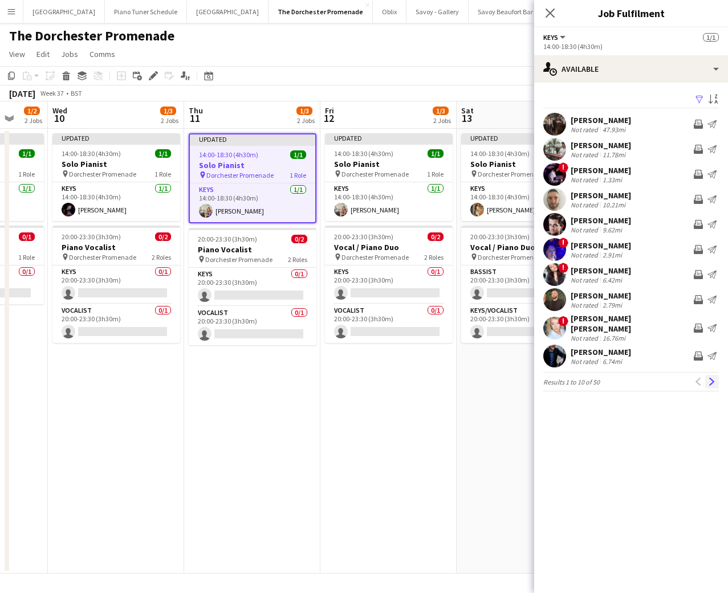
click at [715, 378] on app-icon "Next" at bounding box center [712, 382] width 8 height 8
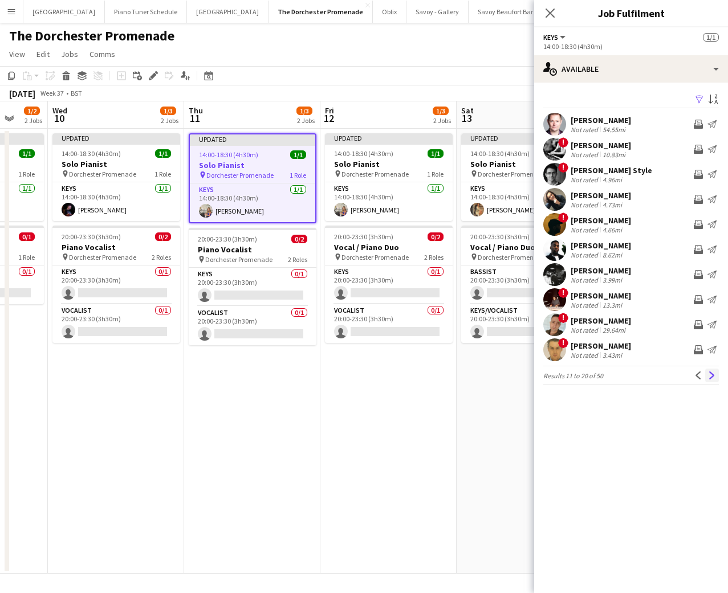
click at [715, 377] on app-icon "Next" at bounding box center [712, 376] width 8 height 8
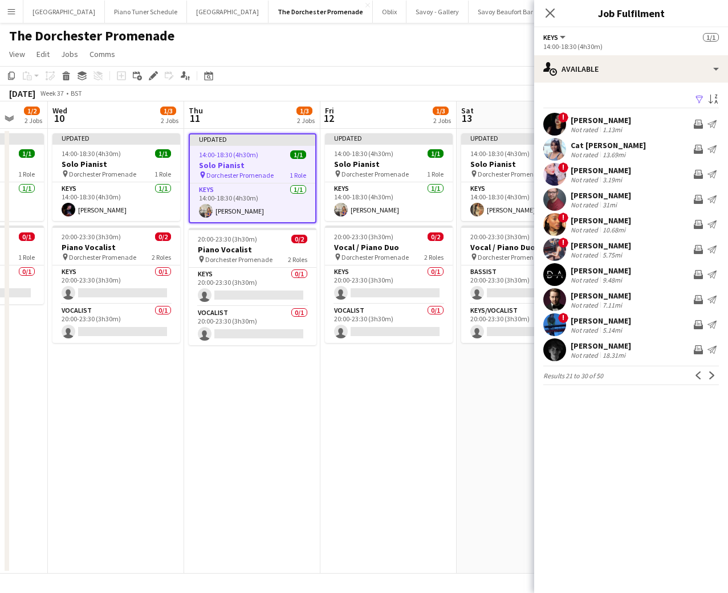
click at [715, 377] on app-icon "Next" at bounding box center [712, 376] width 8 height 8
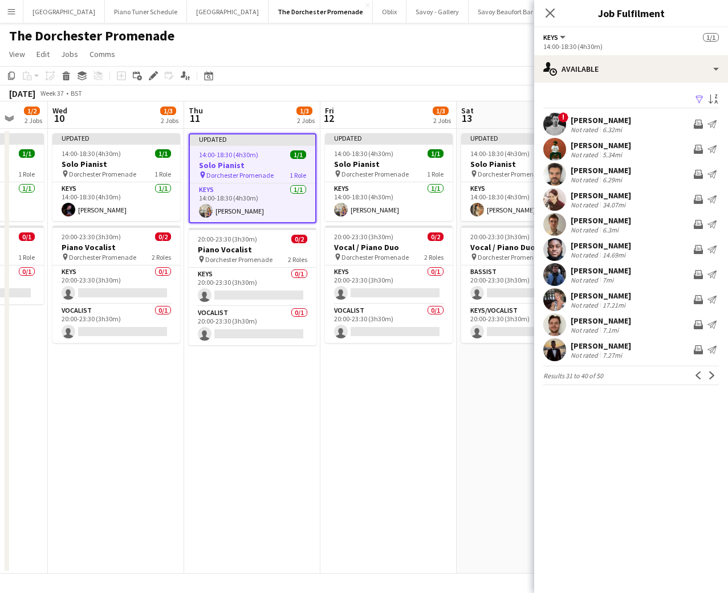
click at [715, 377] on app-icon "Next" at bounding box center [712, 376] width 8 height 8
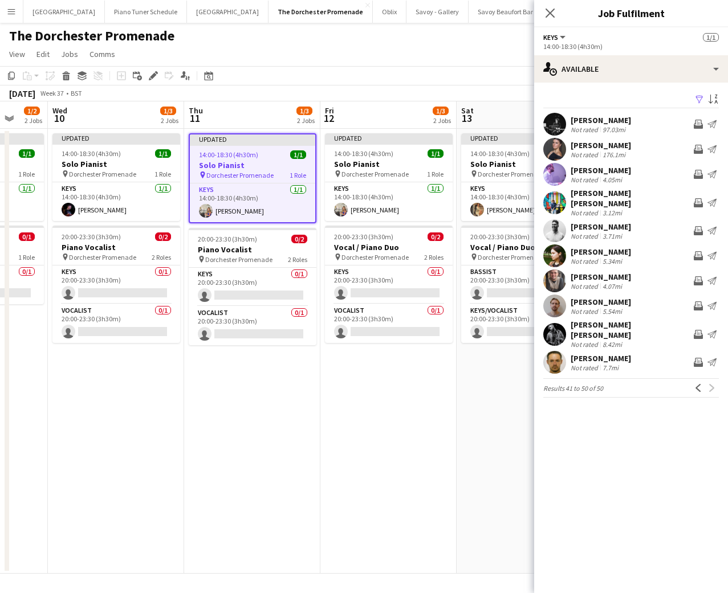
click at [631, 172] on div "[PERSON_NAME]" at bounding box center [601, 170] width 60 height 10
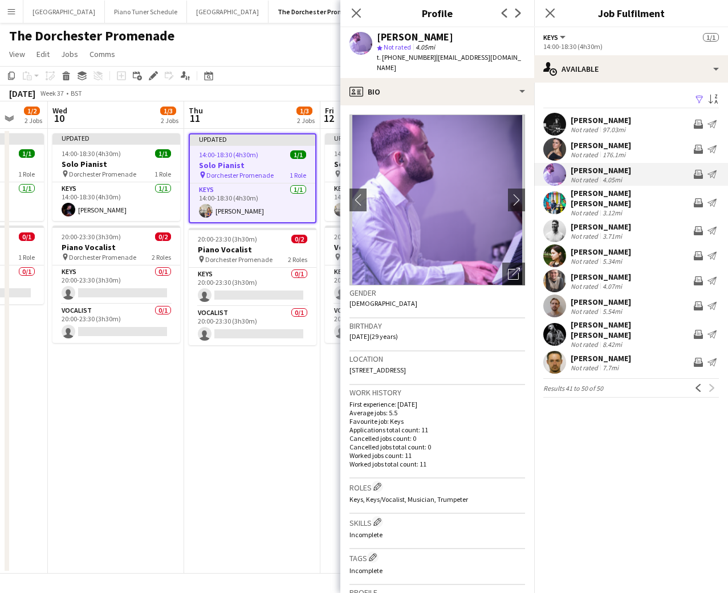
click at [364, 14] on div "Close pop-in" at bounding box center [356, 13] width 32 height 26
click at [227, 148] on app-job-card "Updated 14:00-18:30 (4h30m) 1/1 Solo Pianist pin Dorchester Promenade 1 Role Ke…" at bounding box center [253, 178] width 128 height 90
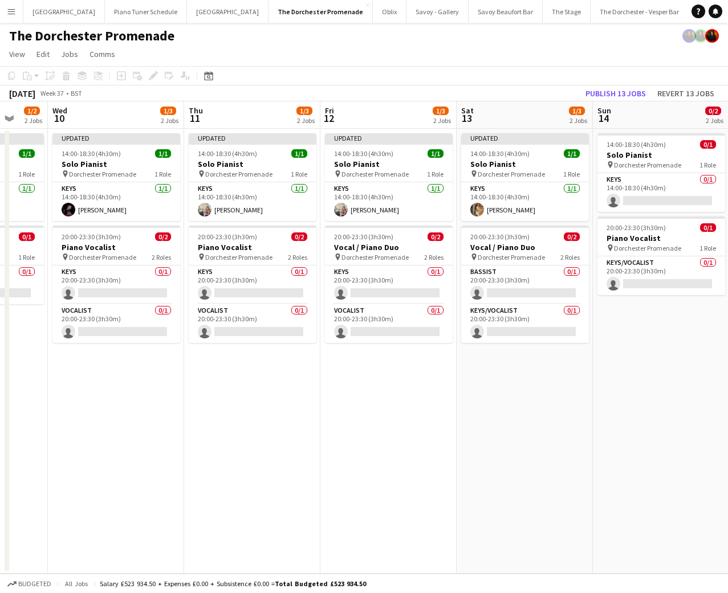
drag, startPoint x: 218, startPoint y: 155, endPoint x: 232, endPoint y: 158, distance: 14.0
click at [224, 156] on app-calendar-viewport "Sat 6 1/3 2 Jobs Sun 7 1/2 2 Jobs Mon 8 1/2 2 Jobs Tue 9 1/2 2 Jobs Wed 10 1/3 …" at bounding box center [364, 337] width 728 height 473
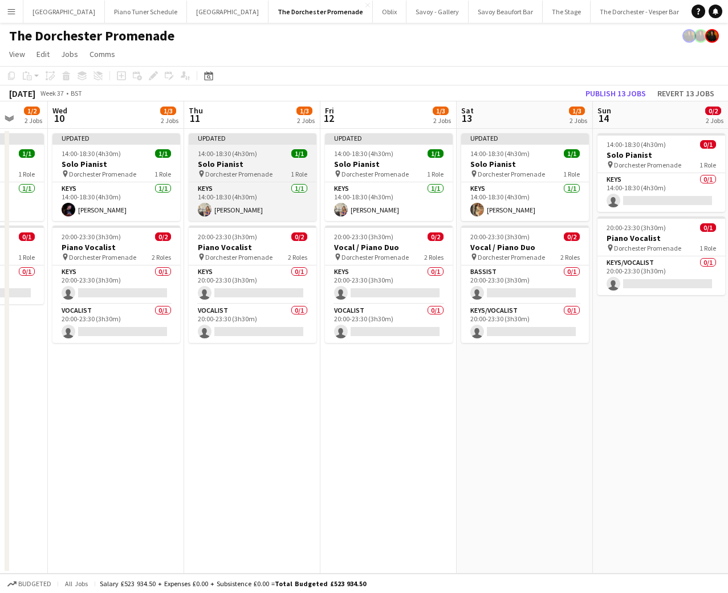
scroll to position [0, 491]
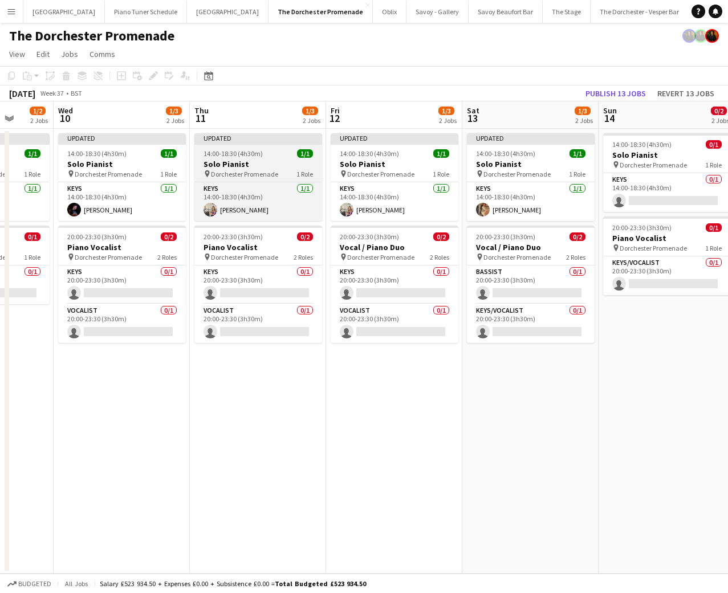
click at [265, 181] on app-job-card "Updated 14:00-18:30 (4h30m) 1/1 Solo Pianist pin Dorchester Promenade 1 Role Ke…" at bounding box center [258, 177] width 128 height 88
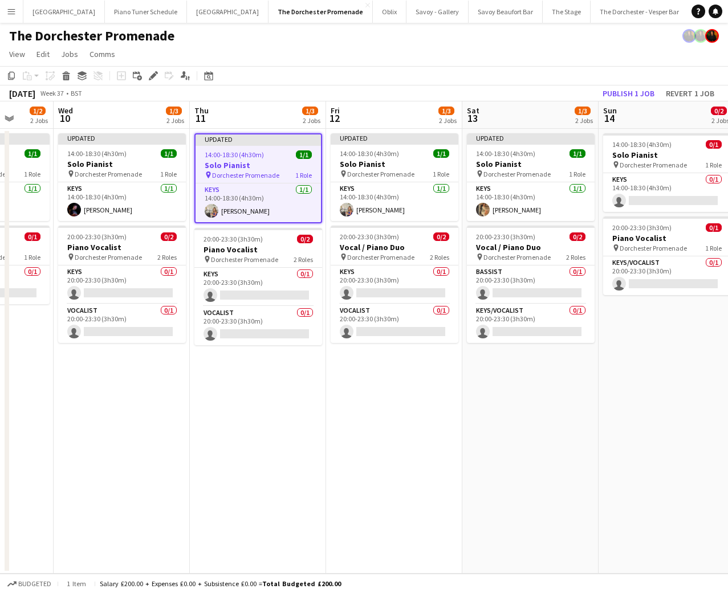
scroll to position [0, 491]
click at [262, 192] on app-card-role "Keys 1/1 14:00-18:30 (4h30m) Emily Brown" at bounding box center [258, 203] width 125 height 39
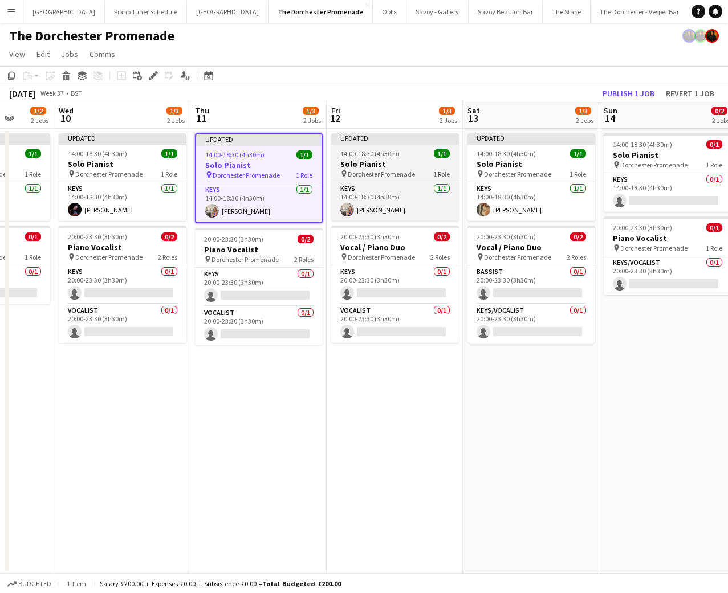
scroll to position [0, 490]
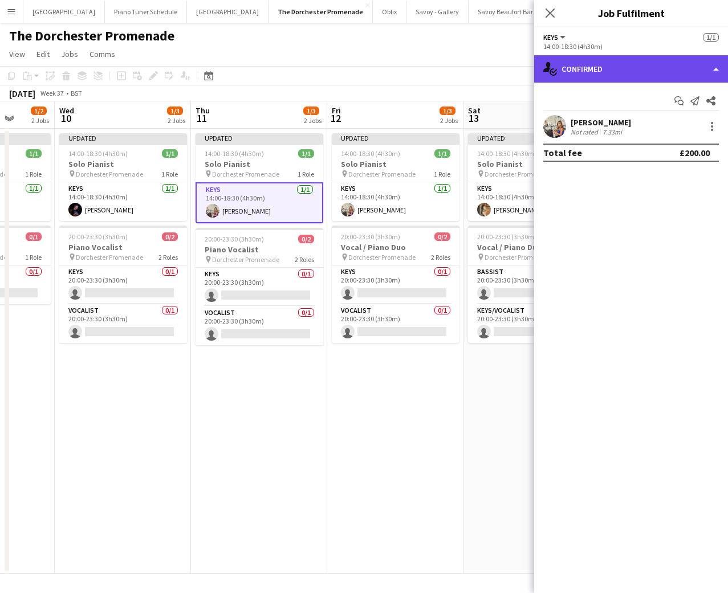
click at [716, 72] on div "single-neutral-actions-check-2 Confirmed" at bounding box center [631, 68] width 194 height 27
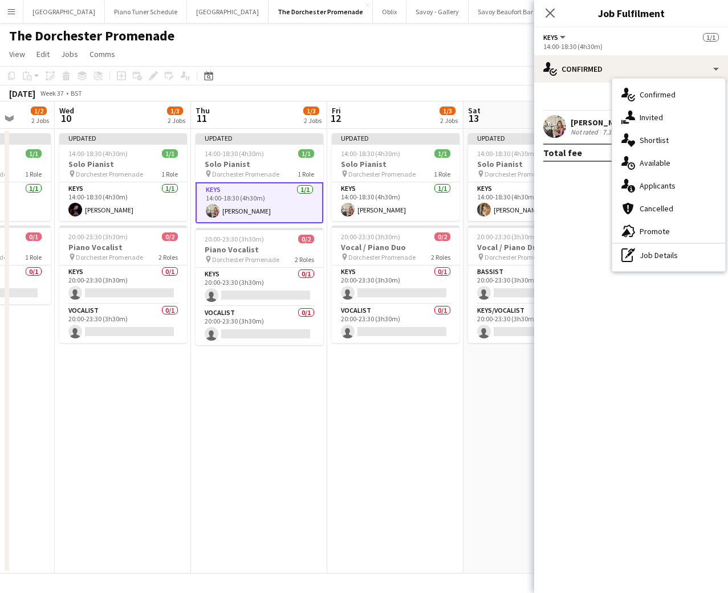
drag, startPoint x: 574, startPoint y: 209, endPoint x: 697, endPoint y: 169, distance: 129.1
click at [575, 209] on mat-expansion-panel "check Confirmed Start chat Send notification Share Emily Brown Not rated 7.33mi…" at bounding box center [631, 338] width 194 height 511
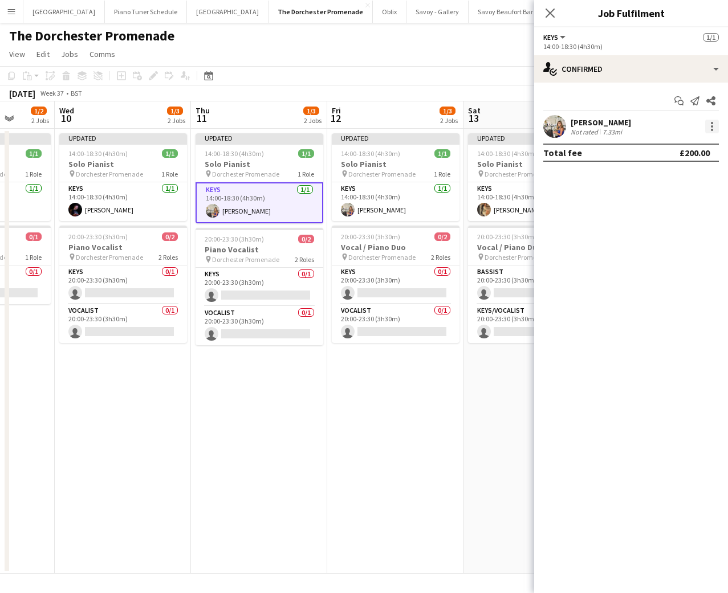
click at [709, 128] on div at bounding box center [712, 127] width 14 height 14
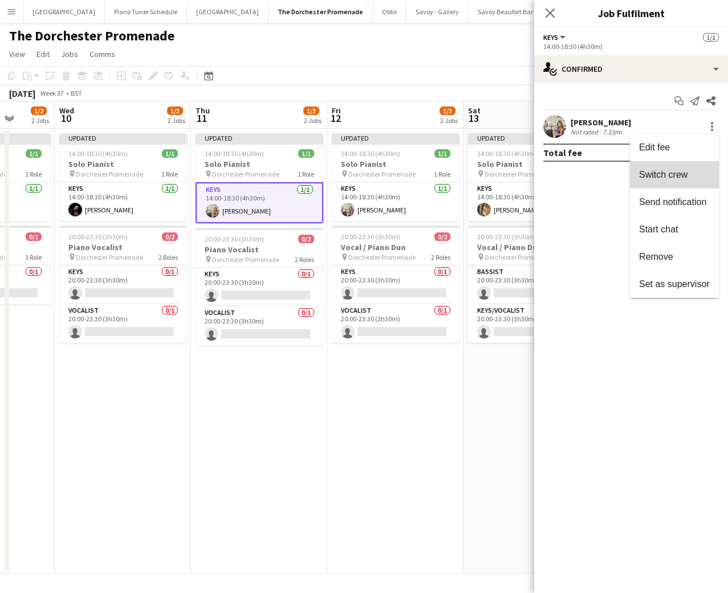
click at [678, 174] on span "Switch crew" at bounding box center [663, 175] width 48 height 10
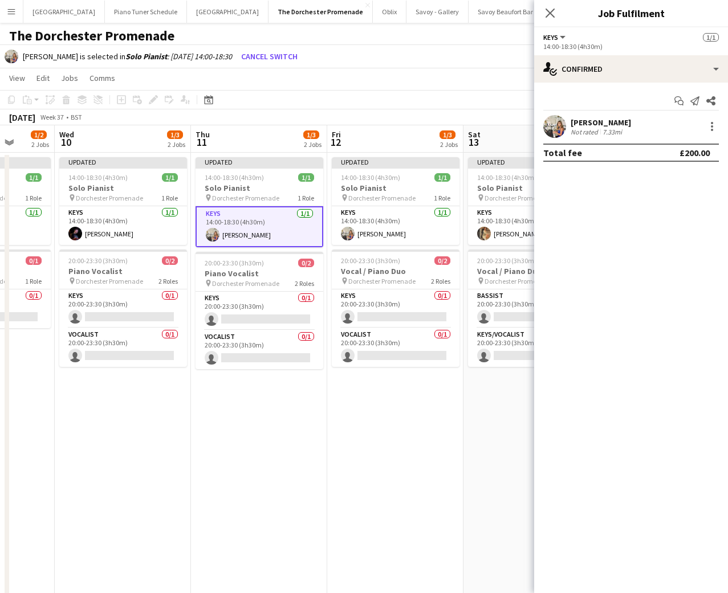
click at [613, 128] on div "7.33mi" at bounding box center [612, 132] width 24 height 9
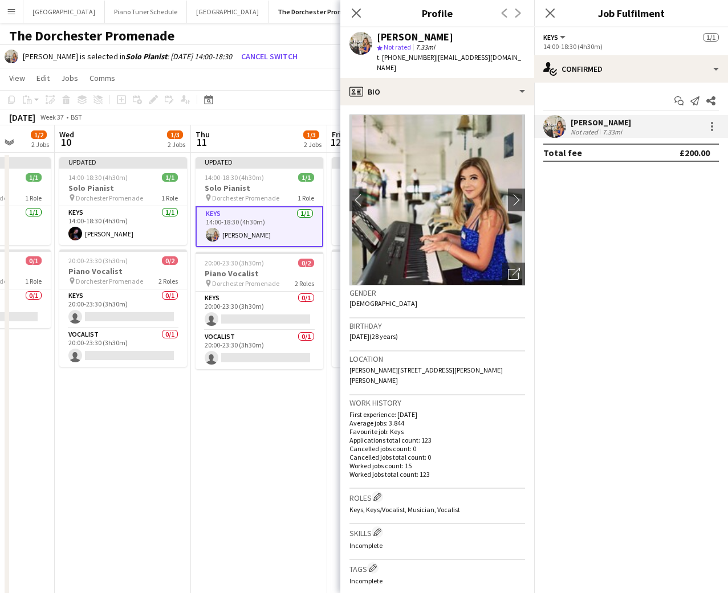
click at [722, 124] on div "Emily Brown Not rated 7.33mi" at bounding box center [631, 126] width 194 height 23
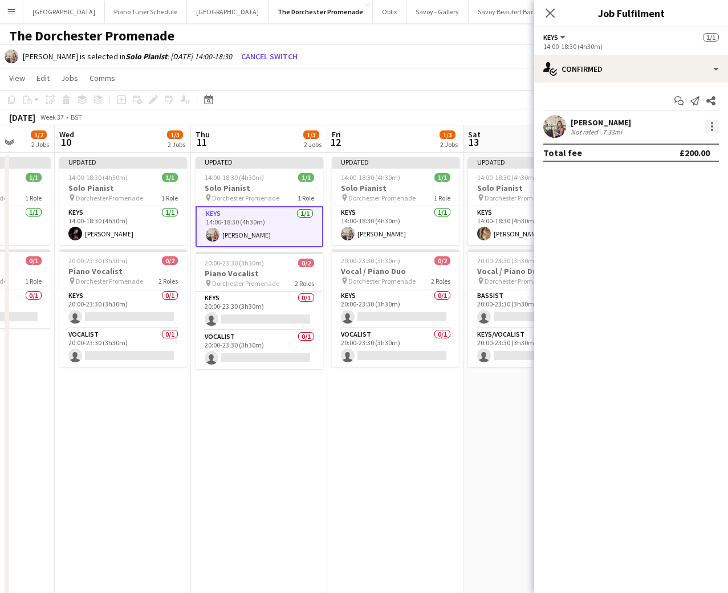
click at [717, 126] on div at bounding box center [712, 127] width 14 height 14
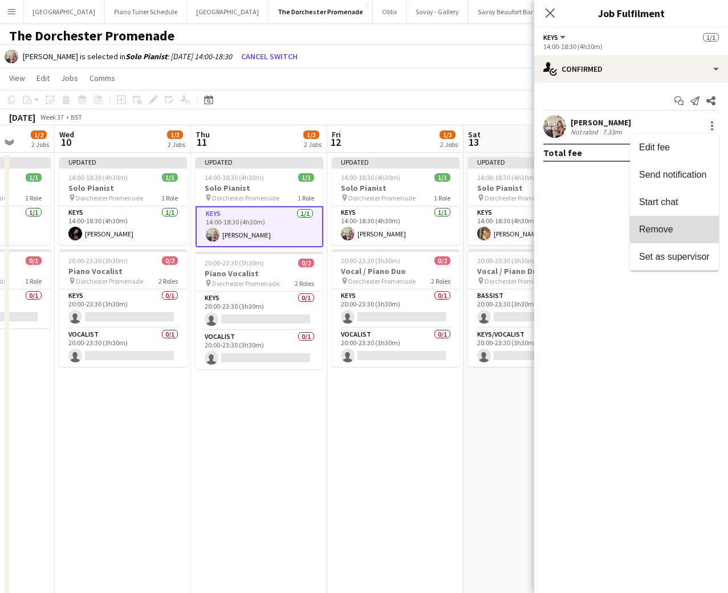
click at [667, 228] on span "Remove" at bounding box center [656, 230] width 34 height 10
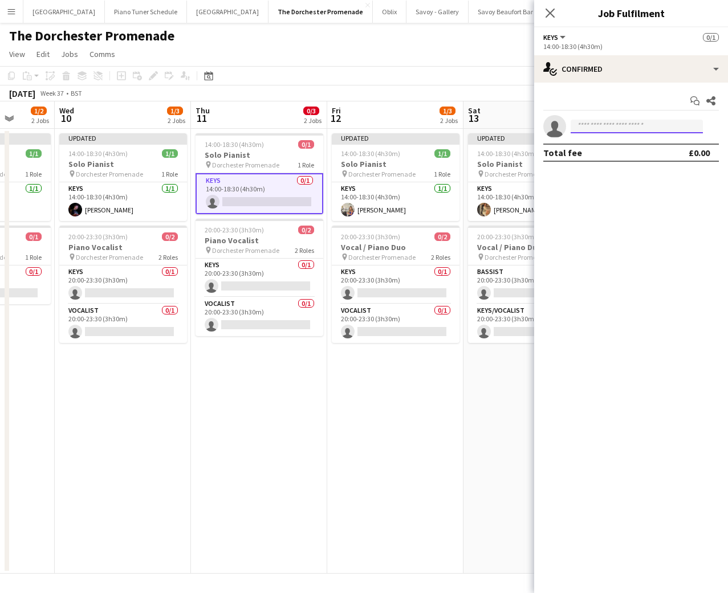
click at [607, 124] on input at bounding box center [637, 127] width 132 height 14
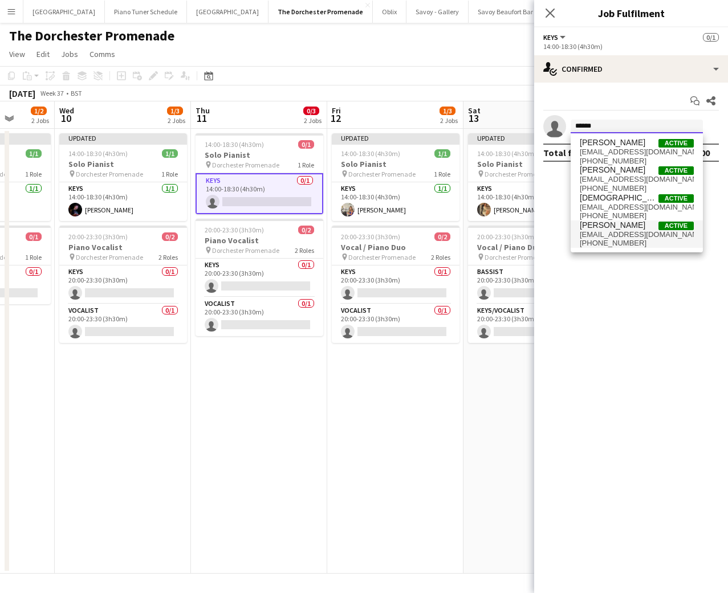
type input "******"
click at [607, 235] on span "c_richardson6029@yahoo.co.uk" at bounding box center [637, 234] width 114 height 9
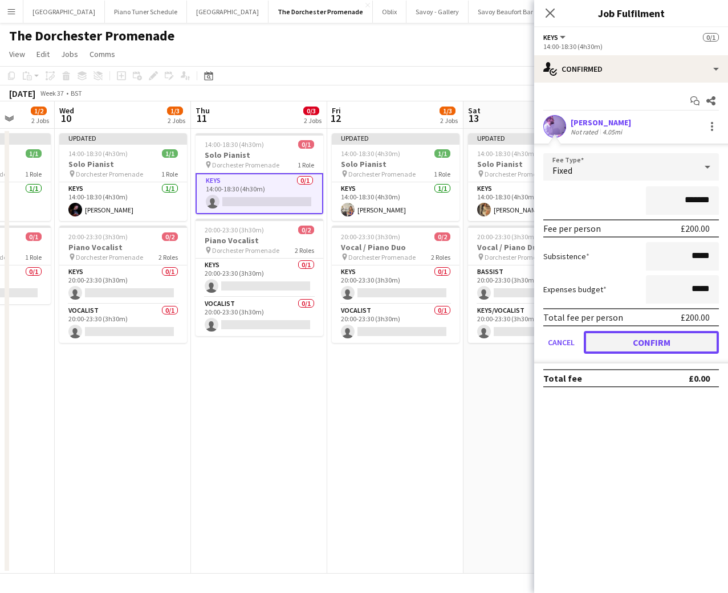
click at [605, 344] on button "Confirm" at bounding box center [651, 342] width 135 height 23
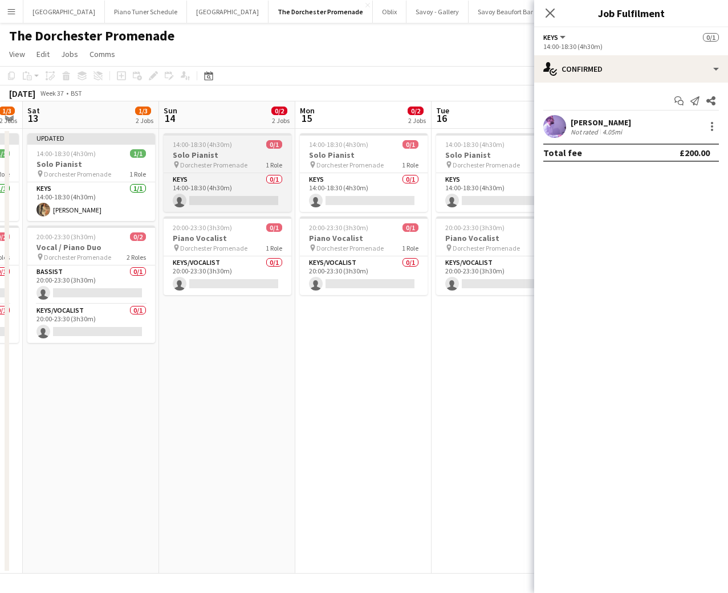
scroll to position [0, 399]
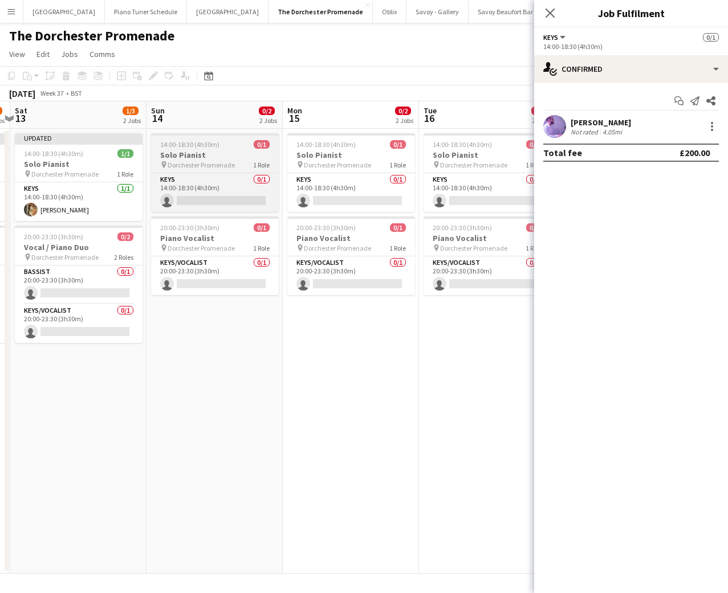
click at [235, 165] on div "pin Dorchester Promenade 1 Role" at bounding box center [215, 164] width 128 height 9
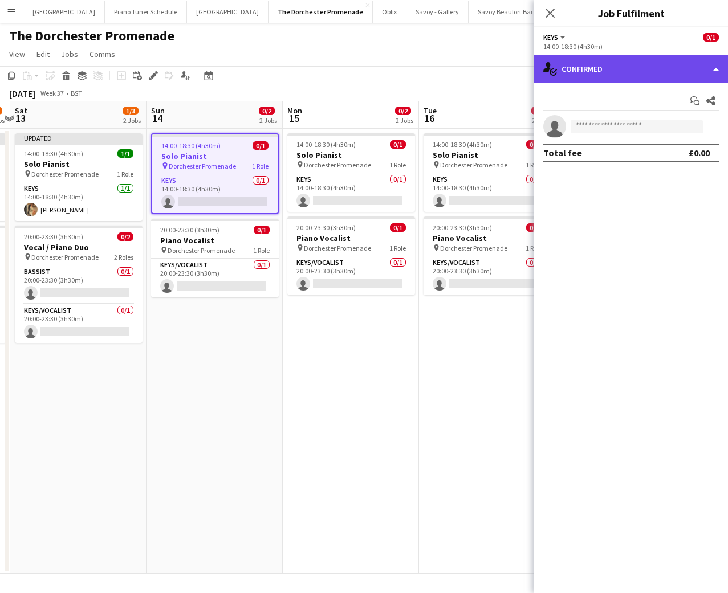
click at [715, 71] on div "single-neutral-actions-check-2 Confirmed" at bounding box center [631, 68] width 194 height 27
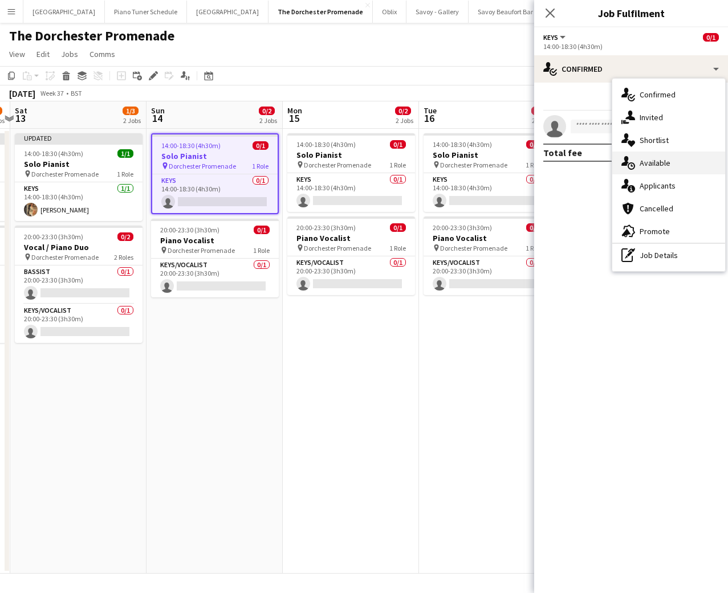
click at [685, 158] on div "single-neutral-actions-upload Available" at bounding box center [668, 163] width 113 height 23
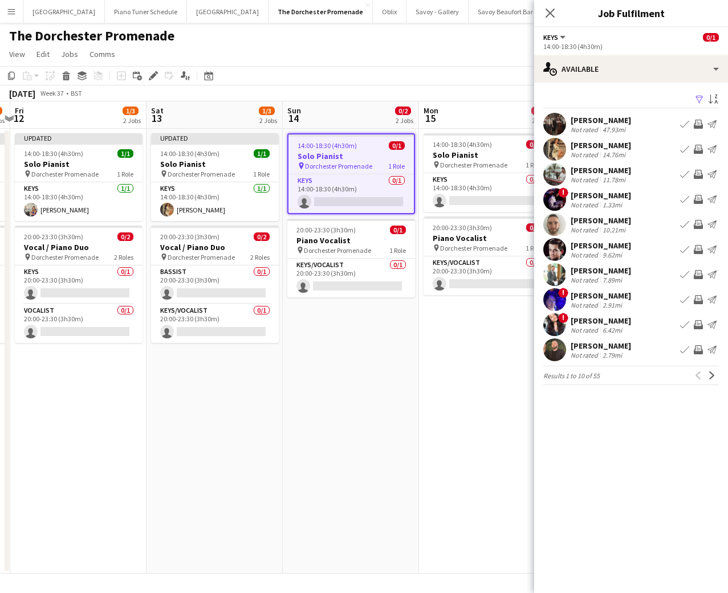
click at [632, 277] on div "Michael Raggatt Not rated 7.89mi Book crew Invite crew Send notification" at bounding box center [631, 274] width 194 height 23
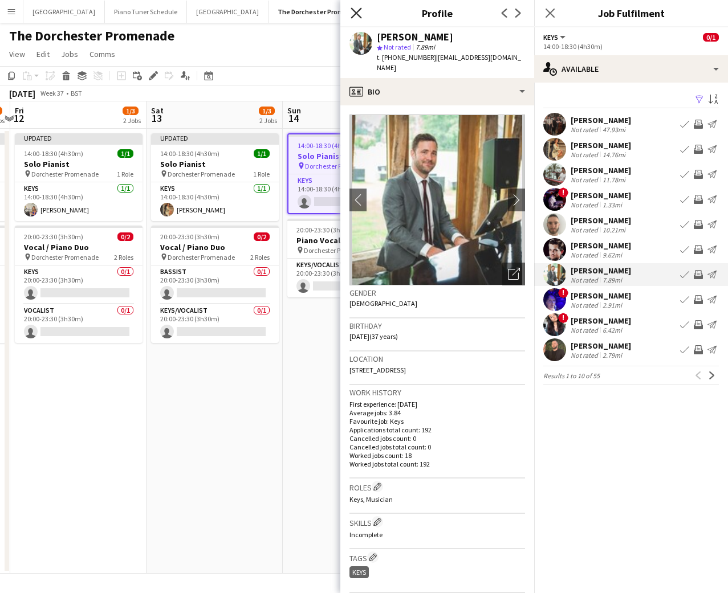
click at [354, 11] on icon at bounding box center [356, 12] width 11 height 11
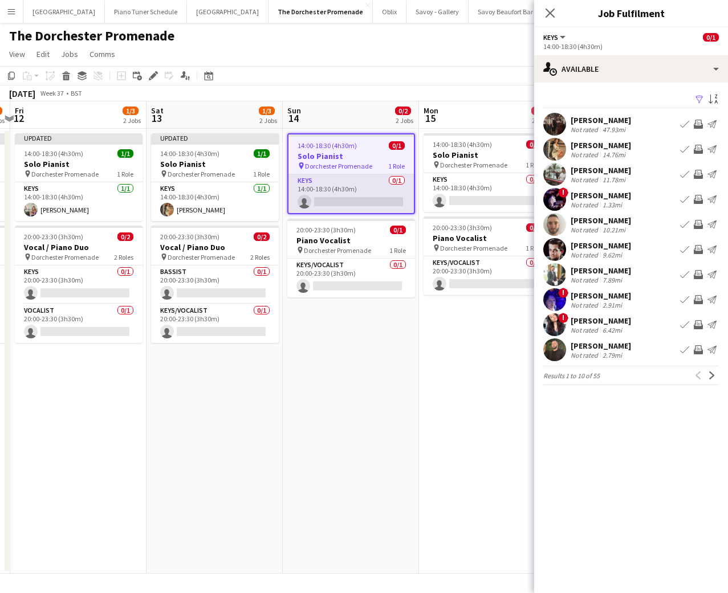
click at [360, 201] on app-card-role "Keys 0/1 14:00-18:30 (4h30m) single-neutral-actions" at bounding box center [350, 193] width 125 height 39
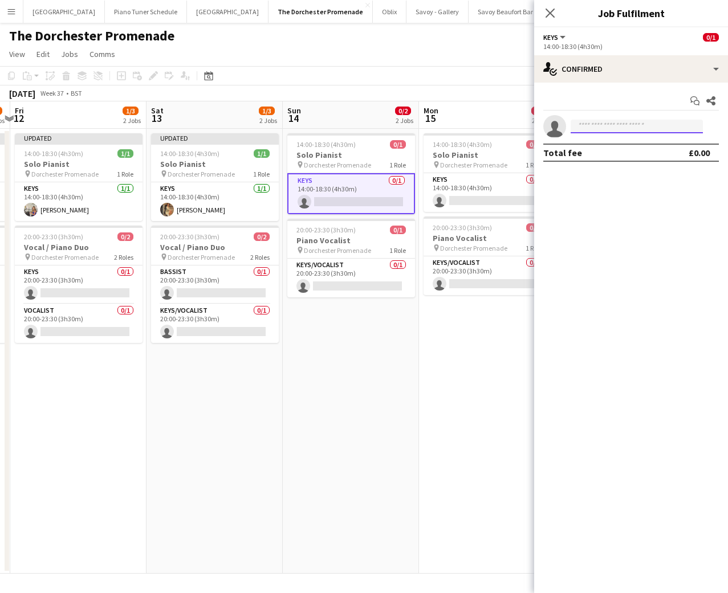
click at [667, 127] on input at bounding box center [637, 127] width 132 height 14
type input "****"
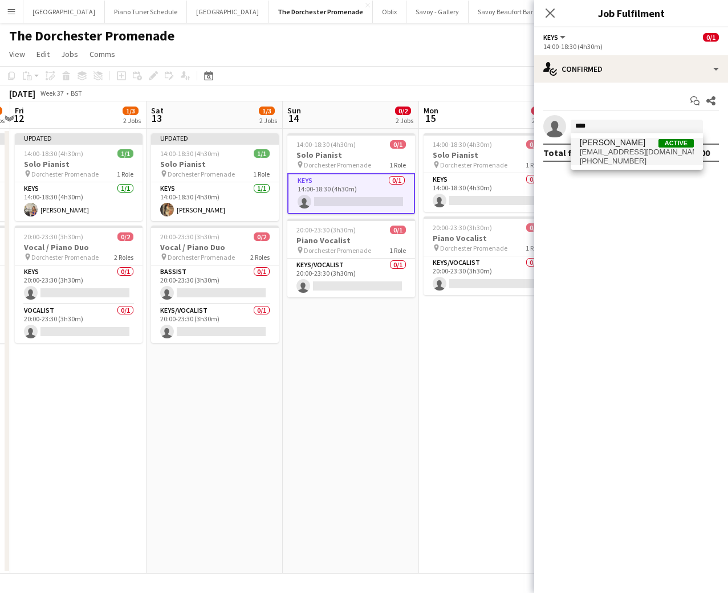
click at [621, 144] on span "[PERSON_NAME]" at bounding box center [613, 143] width 66 height 10
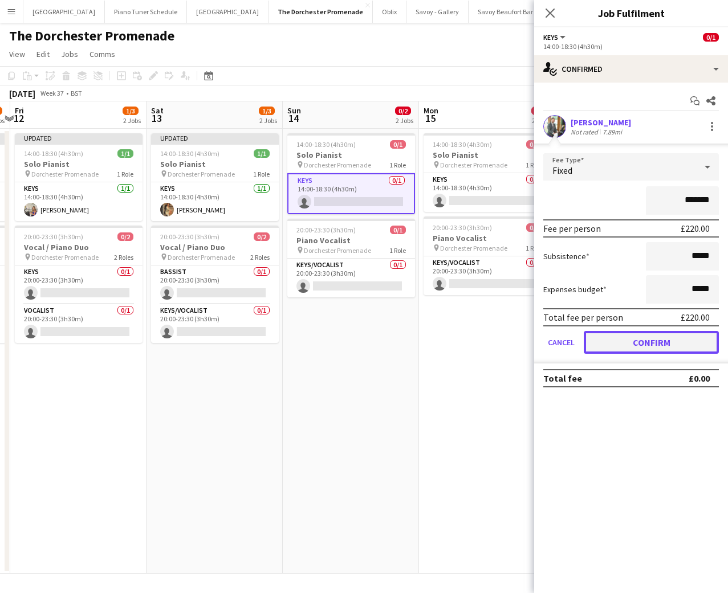
click at [595, 344] on button "Confirm" at bounding box center [651, 342] width 135 height 23
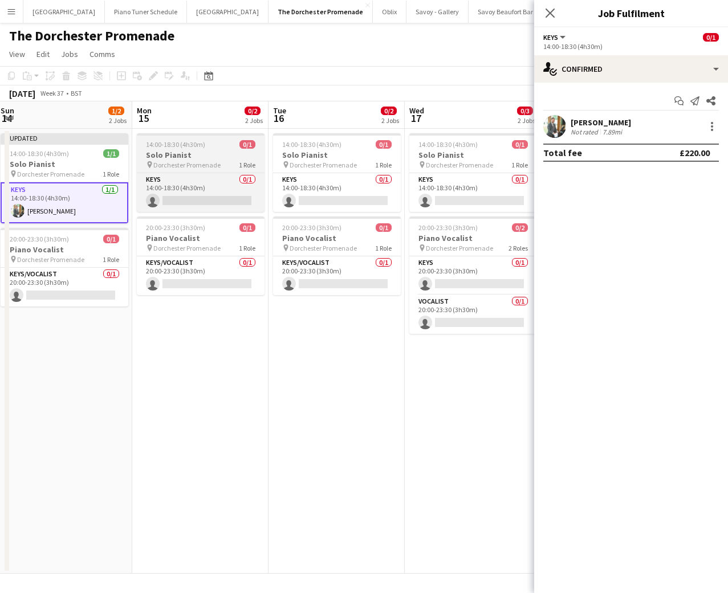
scroll to position [0, 294]
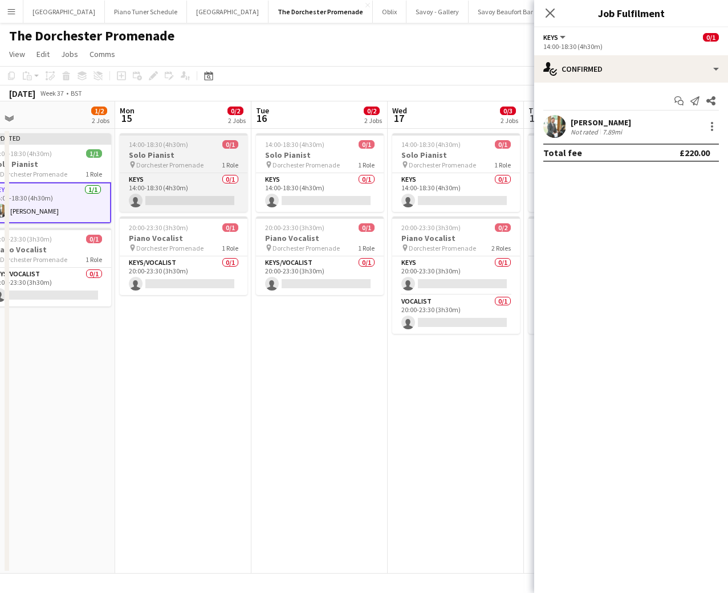
click at [186, 153] on h3 "Solo Pianist" at bounding box center [184, 155] width 128 height 10
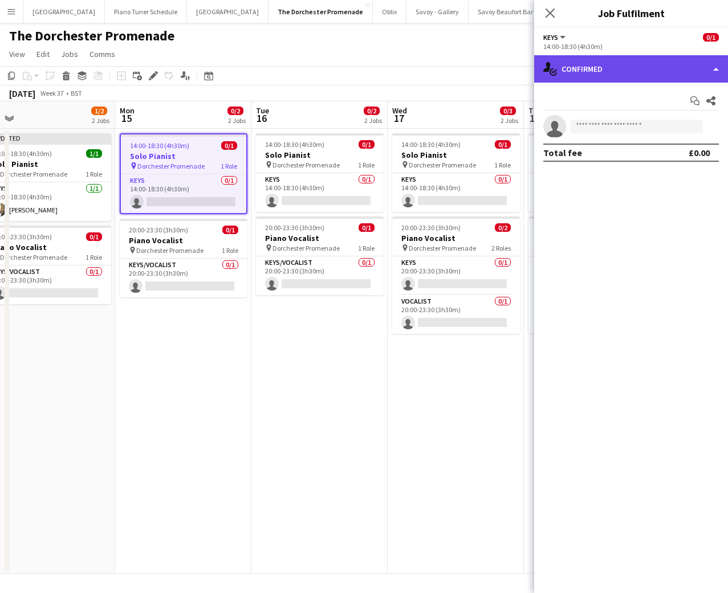
click at [720, 72] on div "single-neutral-actions-check-2 Confirmed" at bounding box center [631, 68] width 194 height 27
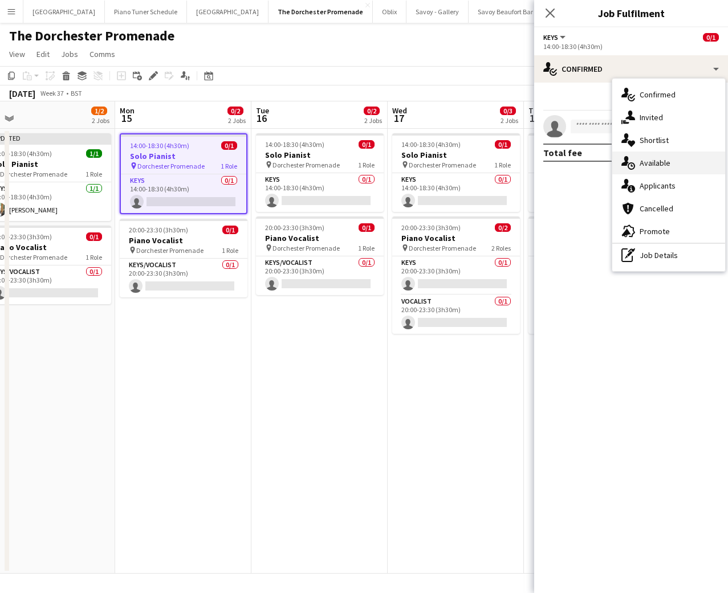
click at [676, 158] on div "single-neutral-actions-upload Available" at bounding box center [668, 163] width 113 height 23
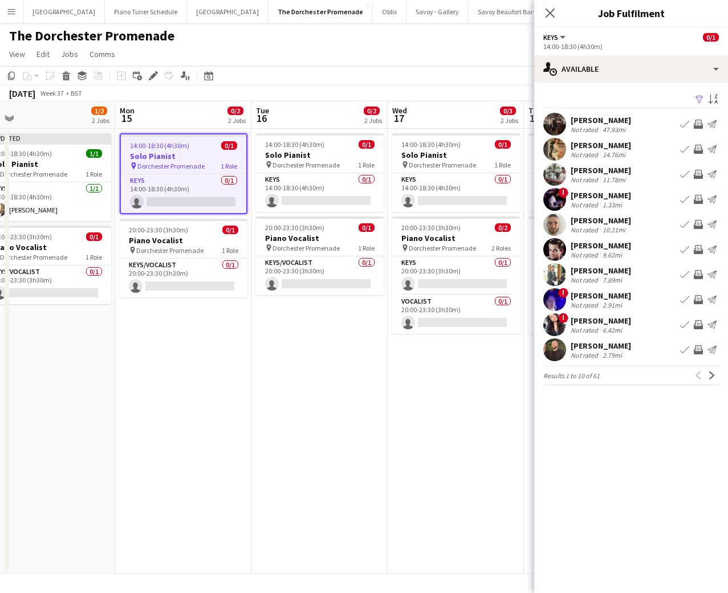
drag, startPoint x: 710, startPoint y: 372, endPoint x: 658, endPoint y: 361, distance: 53.0
click at [658, 361] on app-available-tab "Filter Sort asc Katryna Abel Not rated 47.93mi Book crew Invite crew Send notif…" at bounding box center [631, 239] width 194 height 294
click at [647, 351] on div "Glenn Callaghan Not rated 2.79mi Book crew Invite crew Send notification" at bounding box center [631, 350] width 194 height 23
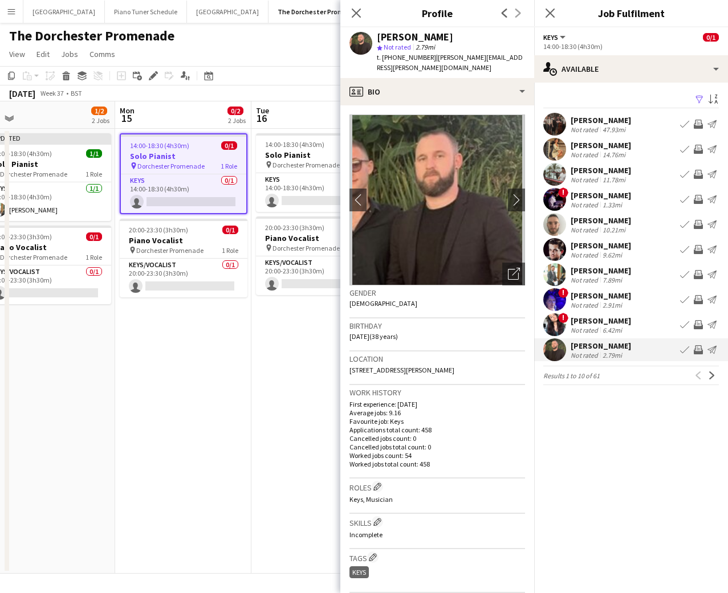
click at [682, 350] on app-icon "Book crew" at bounding box center [684, 349] width 9 height 9
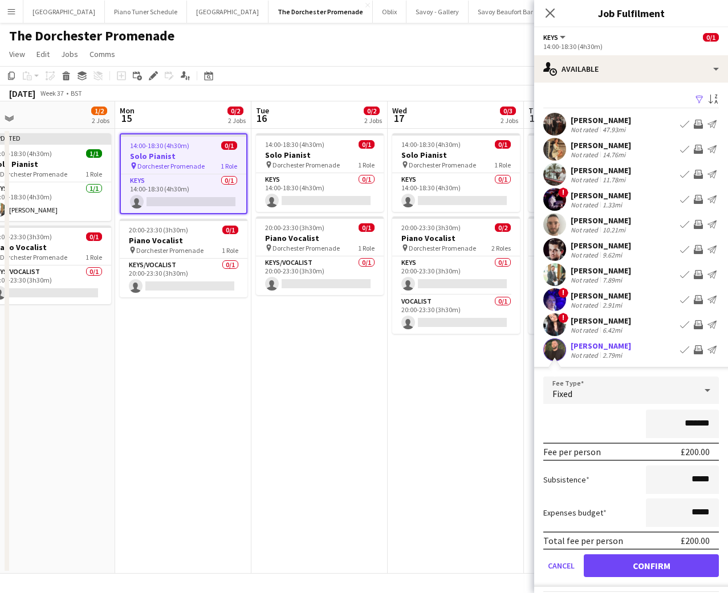
click at [577, 412] on div "*******" at bounding box center [631, 424] width 176 height 29
click at [613, 559] on button "Confirm" at bounding box center [651, 566] width 135 height 23
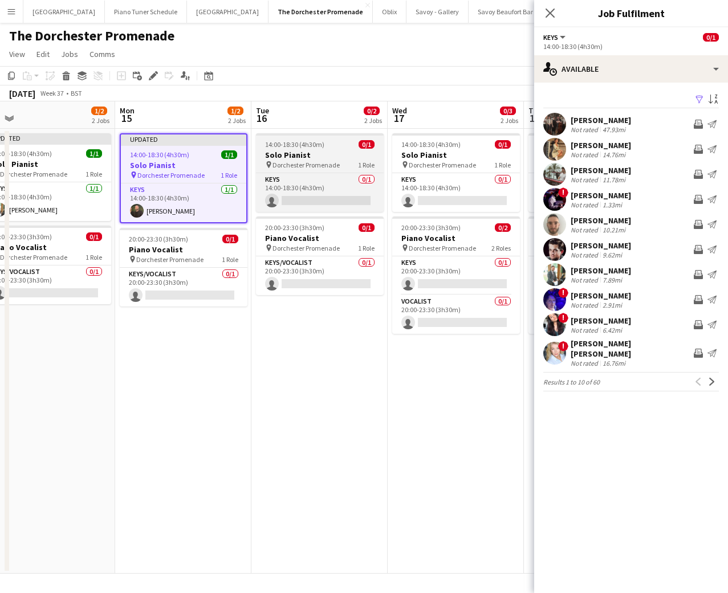
click at [314, 140] on span "14:00-18:30 (4h30m)" at bounding box center [294, 144] width 59 height 9
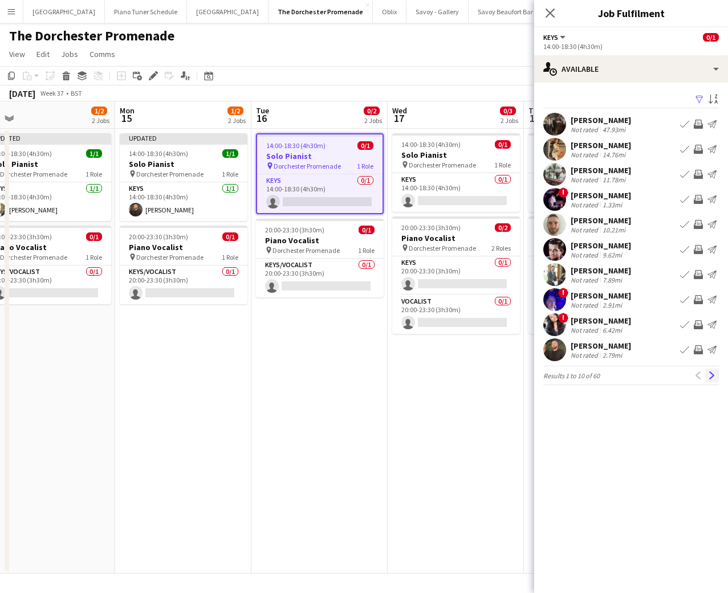
click at [709, 373] on app-icon "Next" at bounding box center [712, 376] width 8 height 8
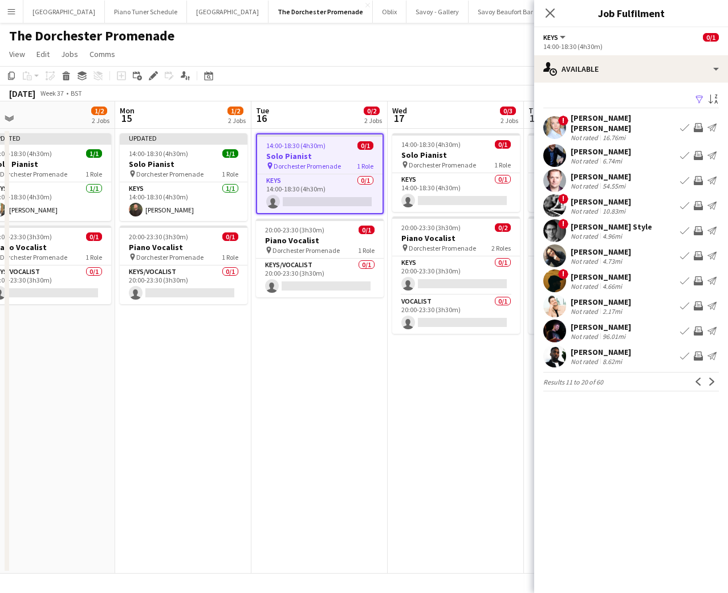
click at [621, 297] on div "[PERSON_NAME]" at bounding box center [601, 302] width 60 height 10
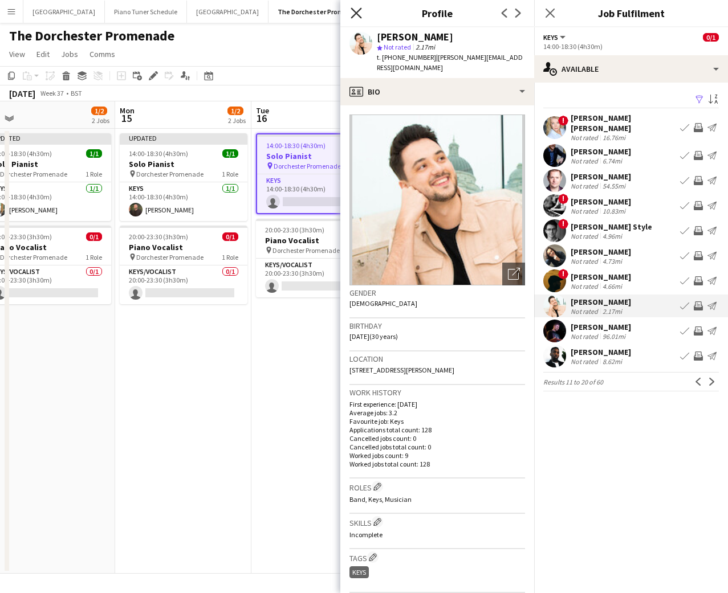
click at [356, 13] on icon at bounding box center [356, 12] width 11 height 11
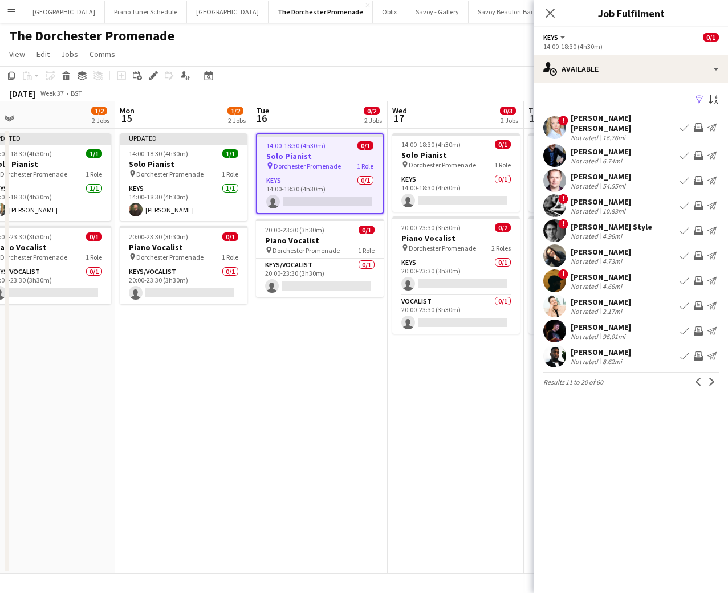
click at [683, 302] on app-icon "Book crew" at bounding box center [684, 306] width 9 height 9
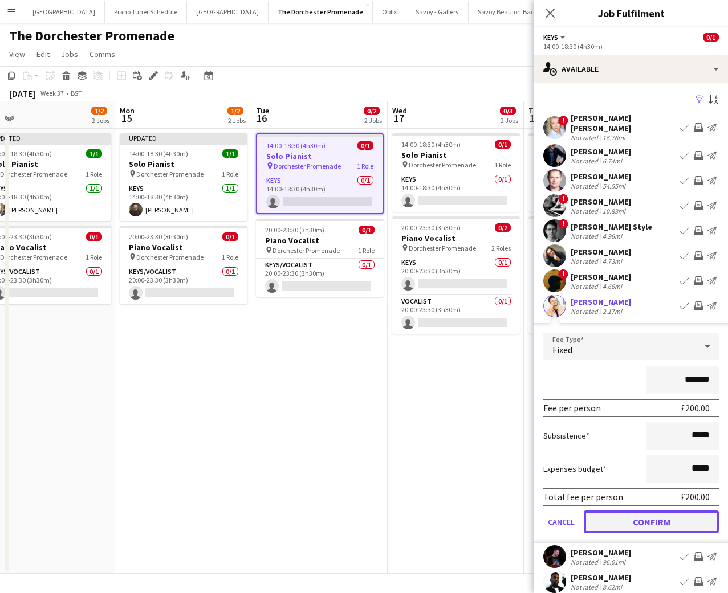
click at [597, 511] on button "Confirm" at bounding box center [651, 522] width 135 height 23
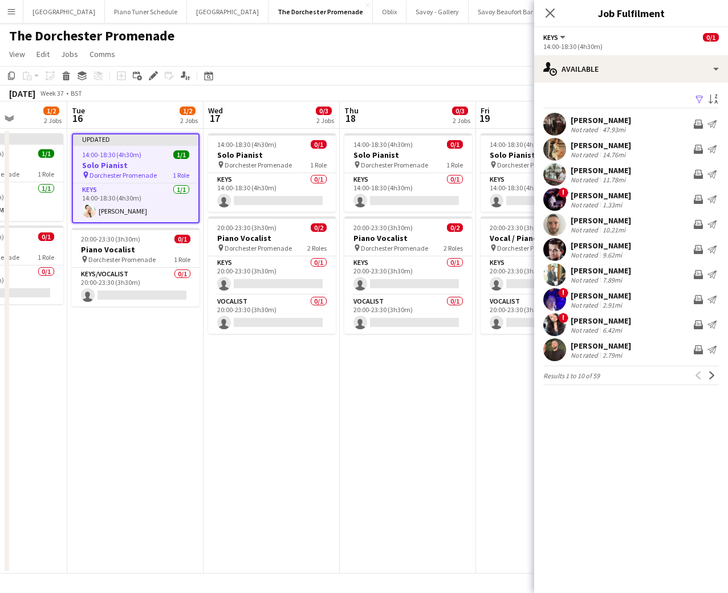
scroll to position [0, 479]
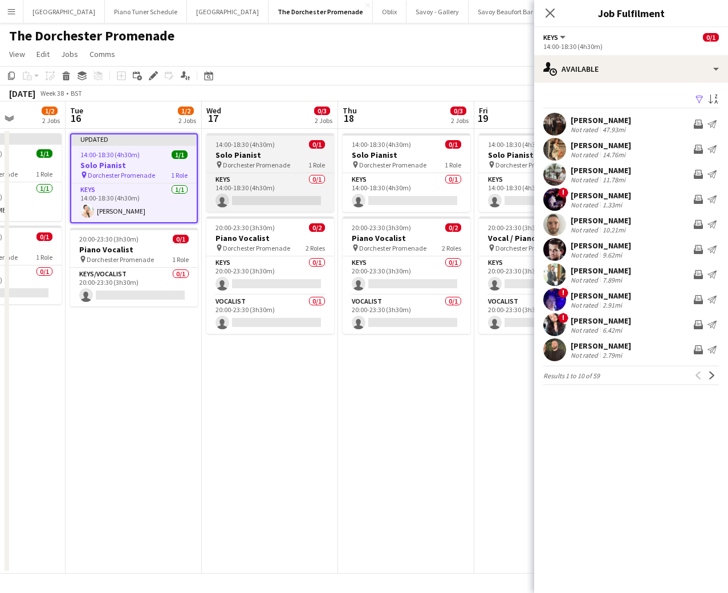
click at [250, 153] on h3 "Solo Pianist" at bounding box center [270, 155] width 128 height 10
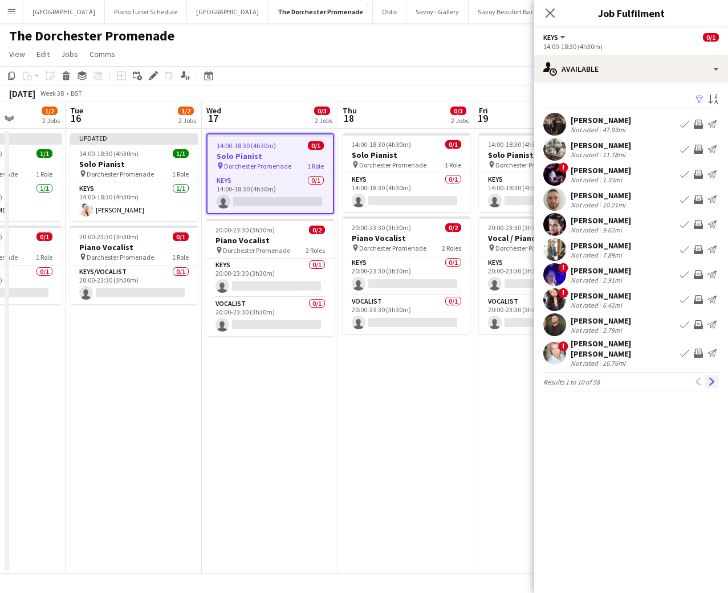
click at [709, 378] on app-icon "Next" at bounding box center [712, 382] width 8 height 8
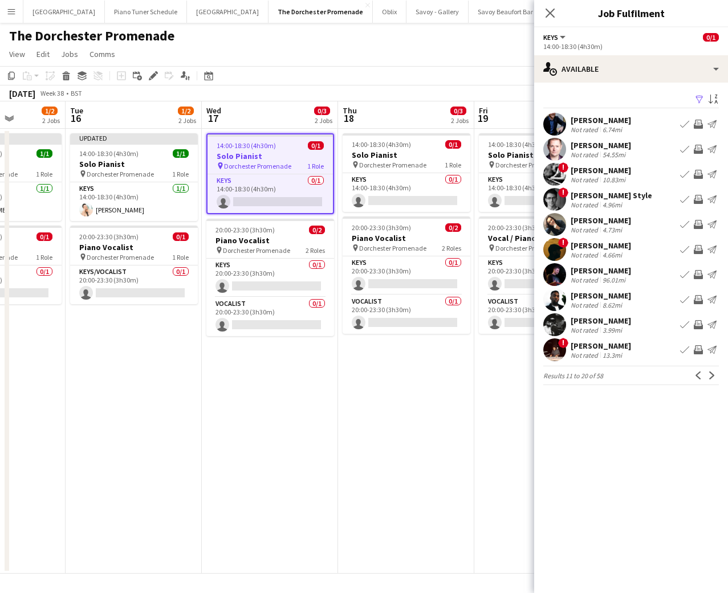
click at [709, 373] on app-icon "Next" at bounding box center [712, 376] width 8 height 8
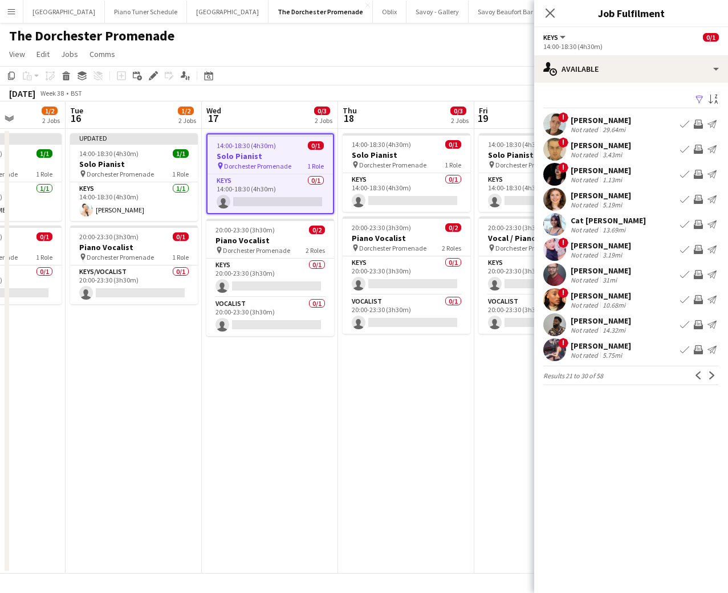
click at [592, 321] on div "[PERSON_NAME]" at bounding box center [601, 321] width 60 height 10
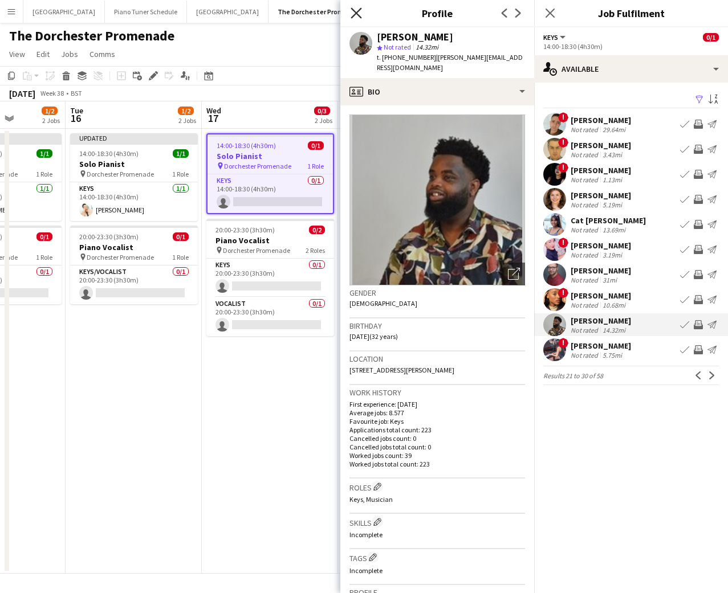
click at [353, 10] on icon at bounding box center [356, 12] width 11 height 11
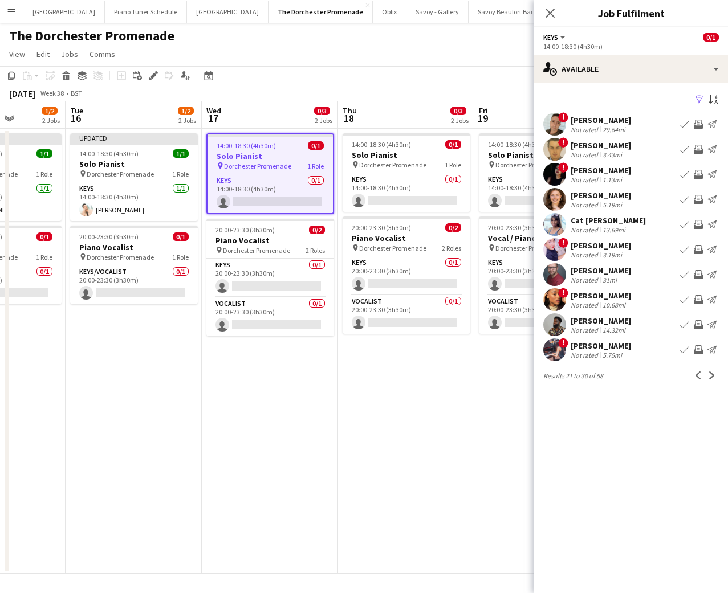
click at [545, 316] on div at bounding box center [554, 325] width 23 height 23
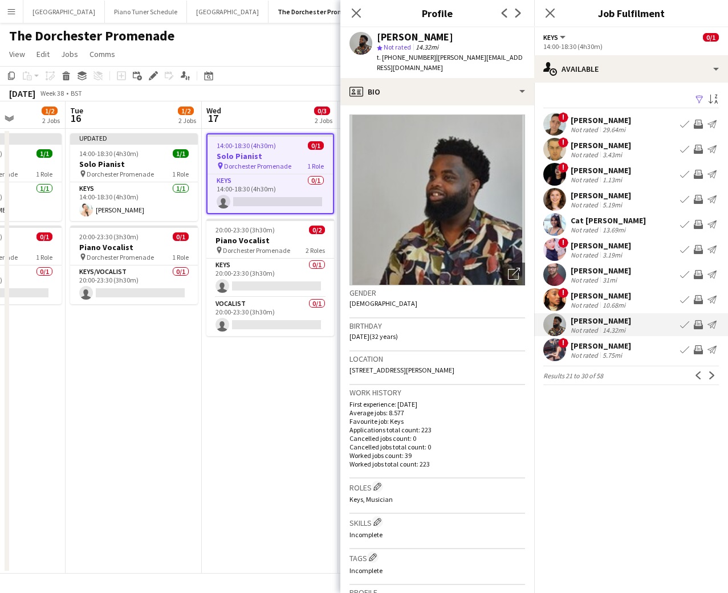
click at [559, 321] on app-user-avatar at bounding box center [554, 325] width 23 height 23
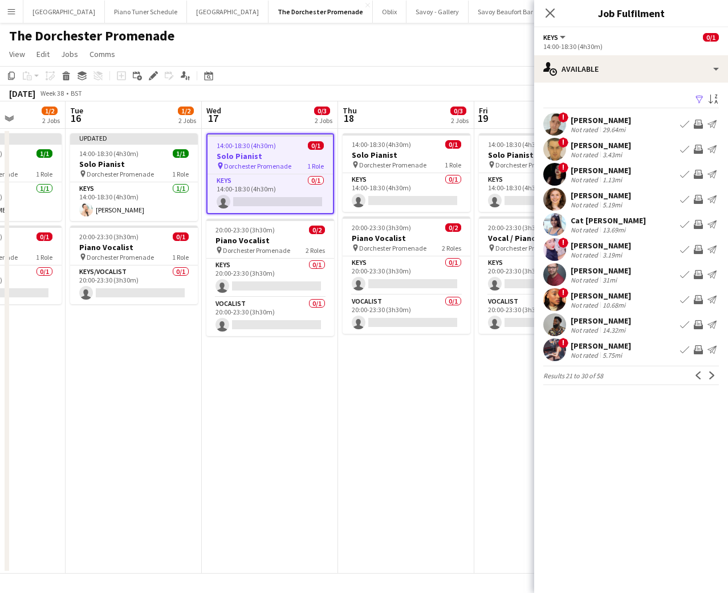
click at [681, 324] on app-icon "Book crew" at bounding box center [684, 324] width 9 height 9
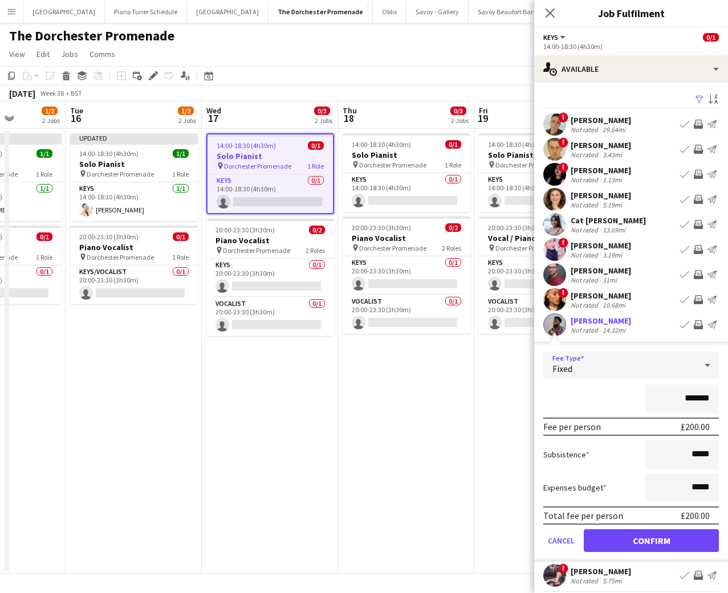
click at [633, 365] on div "Fixed" at bounding box center [619, 365] width 153 height 27
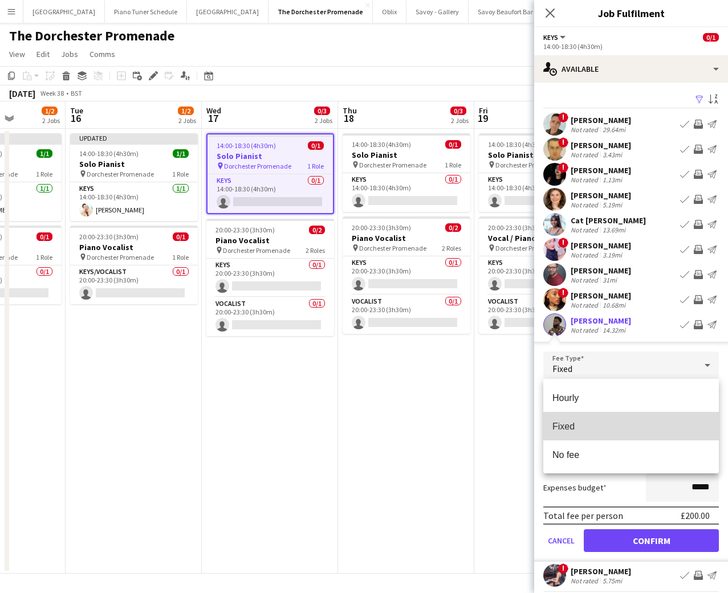
click at [574, 423] on span "Fixed" at bounding box center [630, 426] width 157 height 11
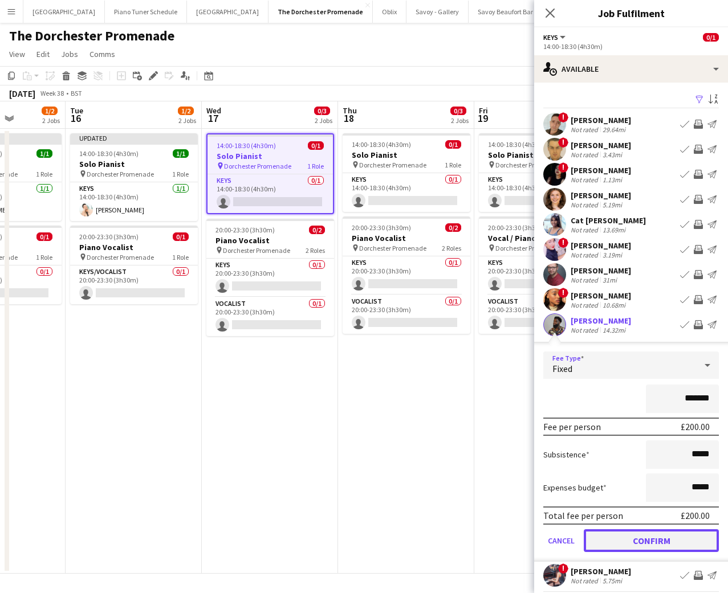
click at [619, 546] on button "Confirm" at bounding box center [651, 541] width 135 height 23
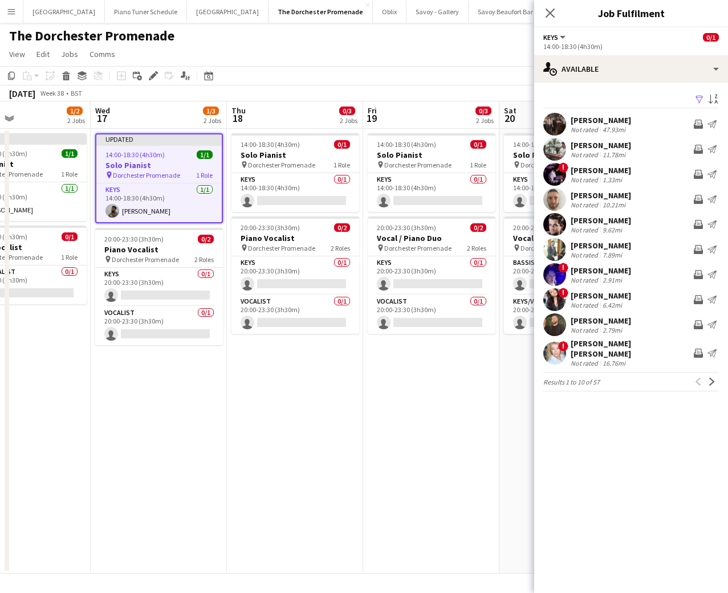
scroll to position [0, 327]
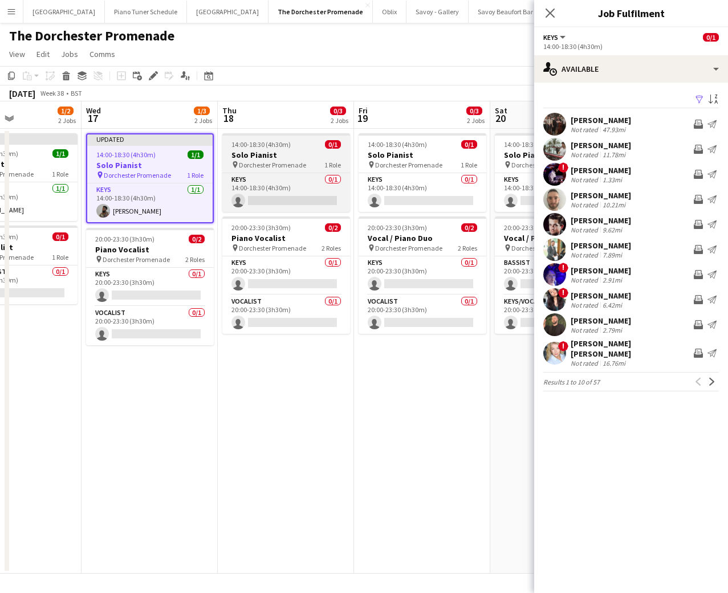
click at [247, 151] on h3 "Solo Pianist" at bounding box center [286, 155] width 128 height 10
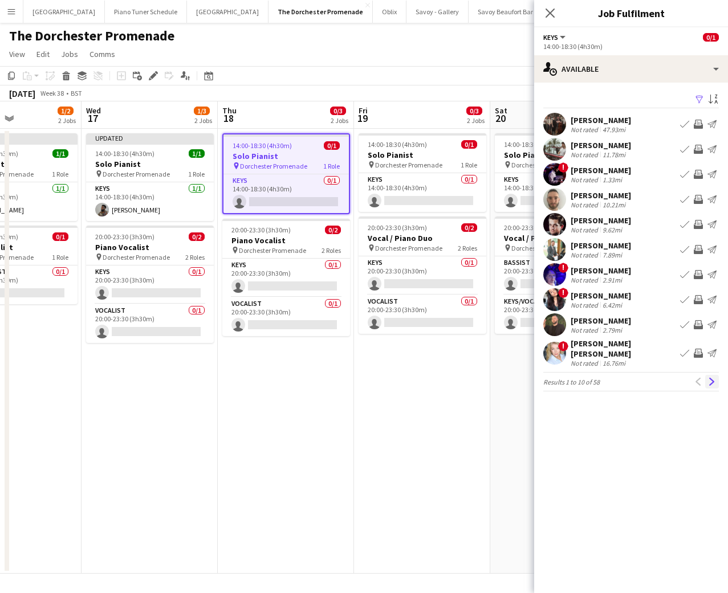
click at [708, 378] on app-icon "Next" at bounding box center [712, 382] width 8 height 8
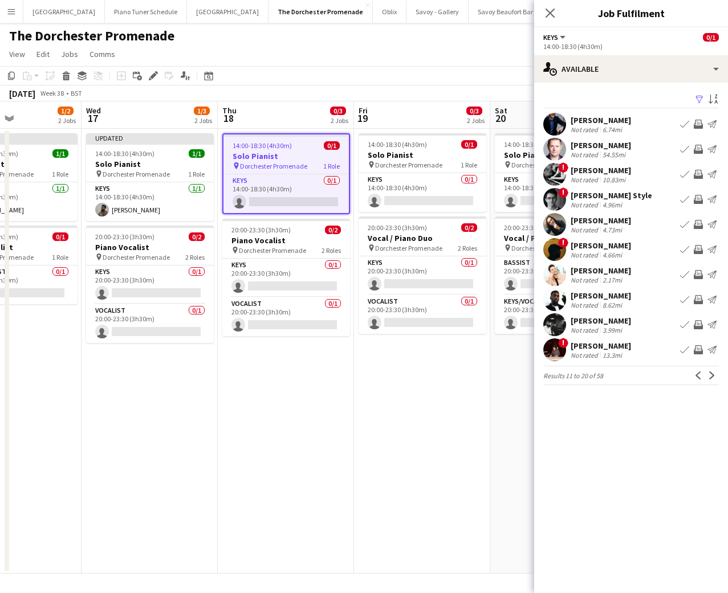
click at [708, 375] on app-icon "Next" at bounding box center [712, 376] width 8 height 8
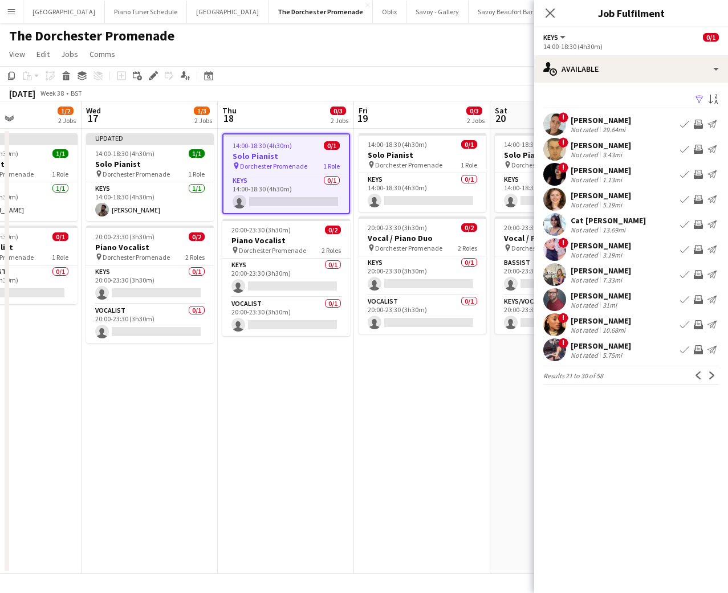
click at [682, 277] on app-icon "Book crew" at bounding box center [684, 274] width 9 height 9
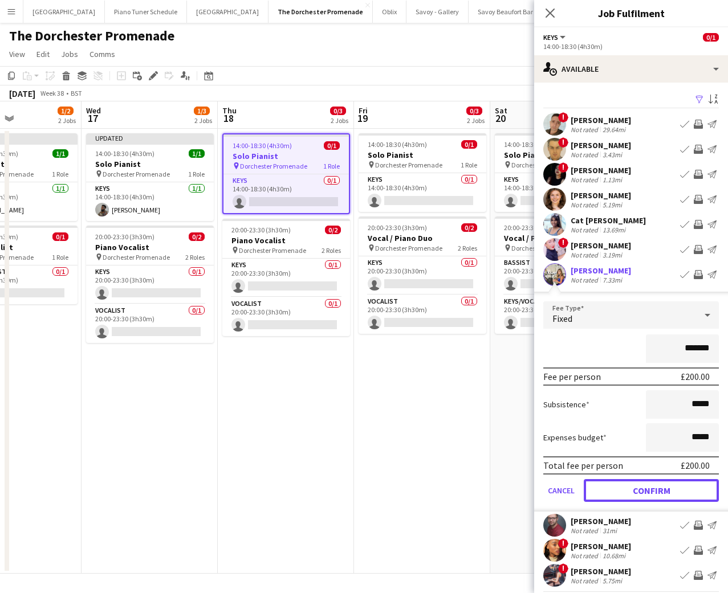
click at [602, 484] on button "Confirm" at bounding box center [651, 490] width 135 height 23
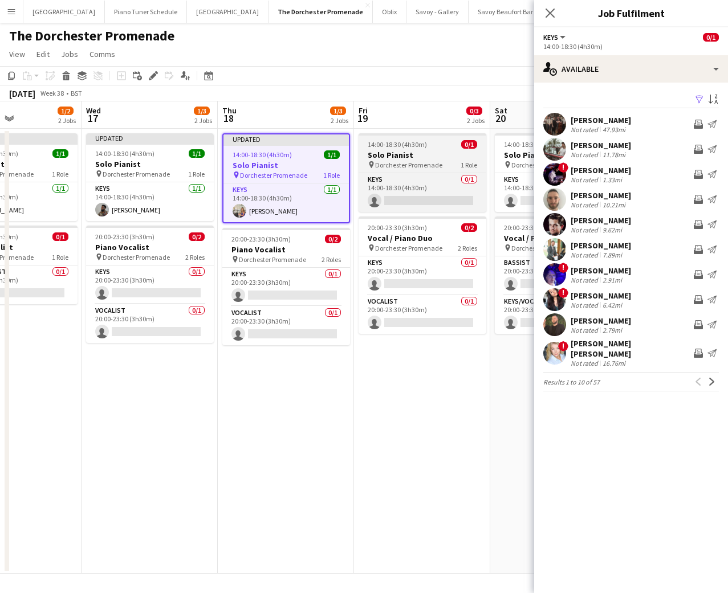
click at [395, 164] on span "Dorchester Promenade" at bounding box center [408, 165] width 67 height 9
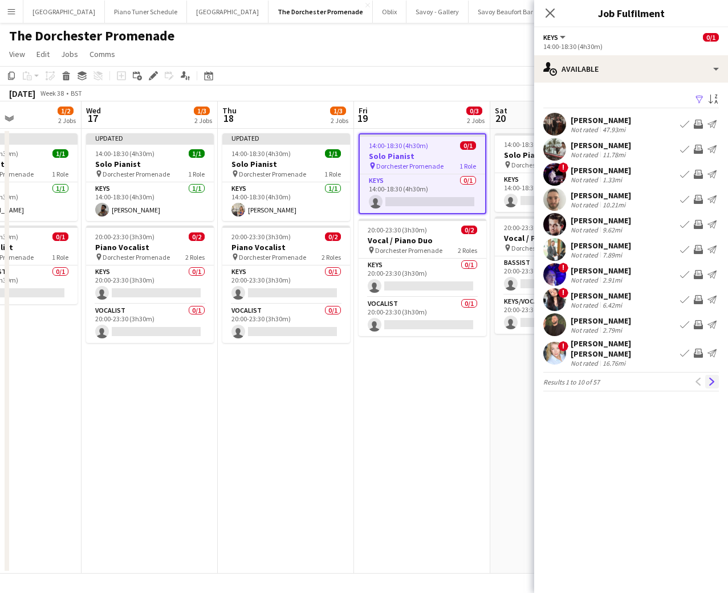
click at [705, 375] on button "Next" at bounding box center [712, 382] width 14 height 14
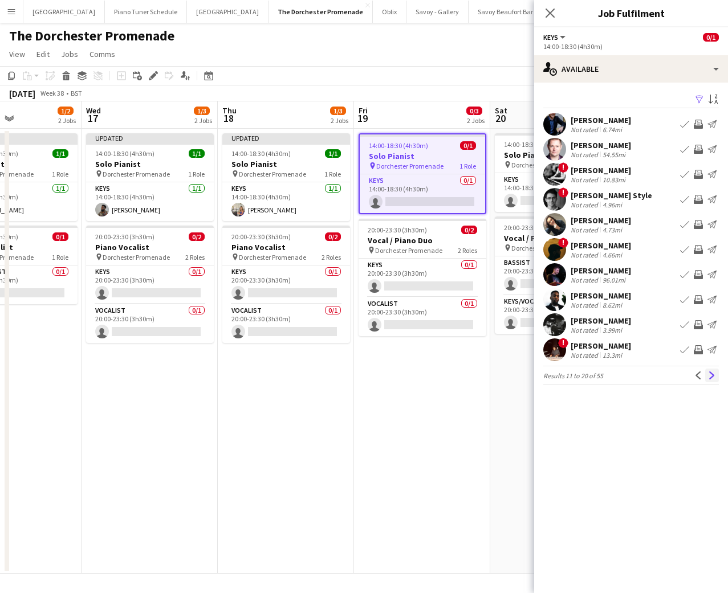
click at [708, 375] on button "Next" at bounding box center [712, 376] width 14 height 14
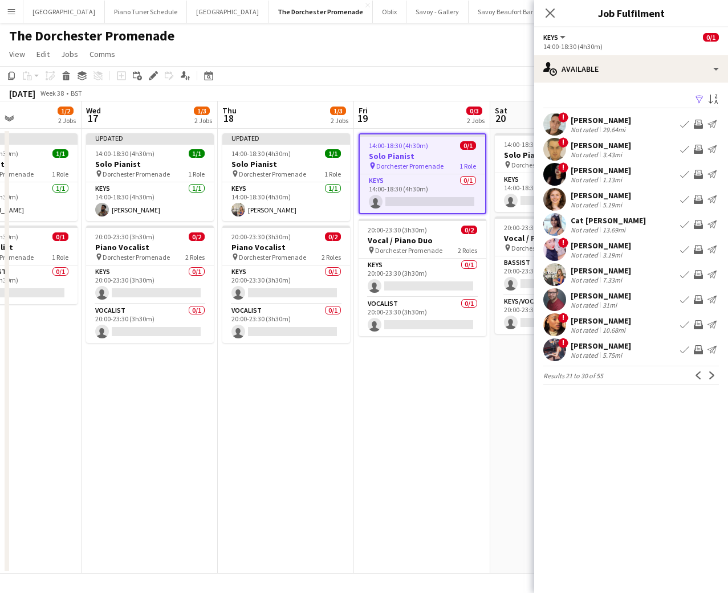
click at [708, 375] on button "Next" at bounding box center [712, 376] width 14 height 14
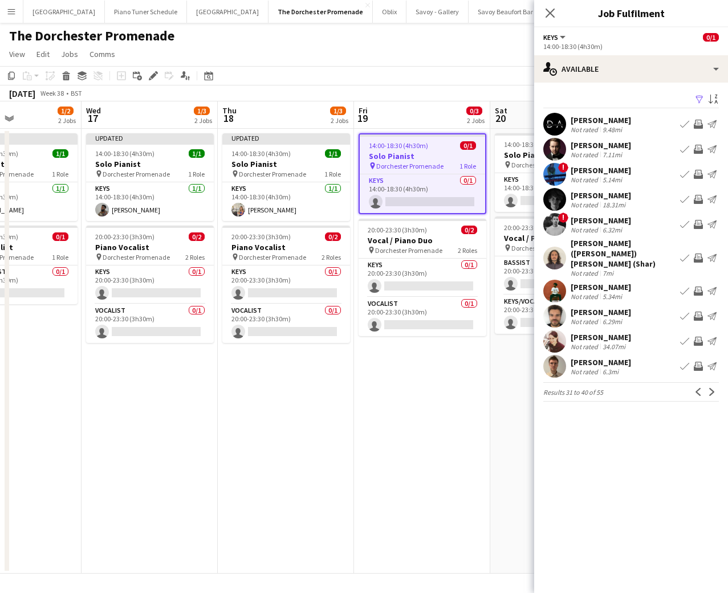
click at [708, 385] on button "Next" at bounding box center [712, 392] width 14 height 14
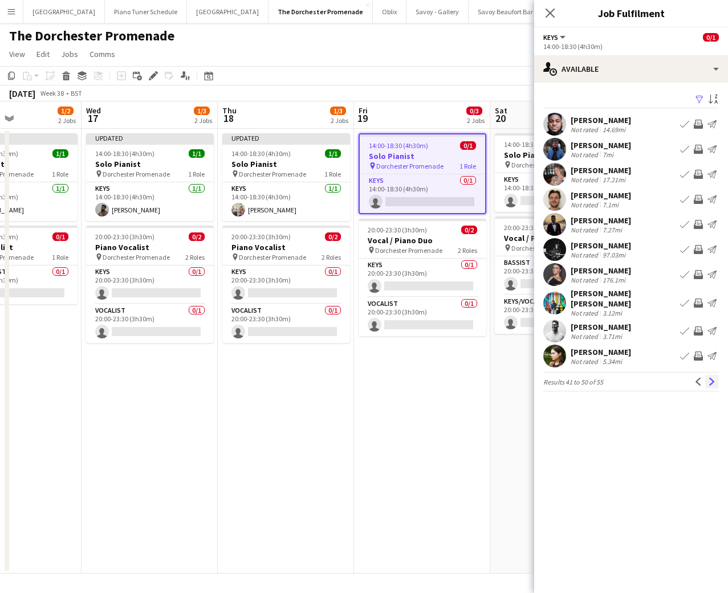
click at [708, 378] on app-icon "Next" at bounding box center [712, 382] width 8 height 8
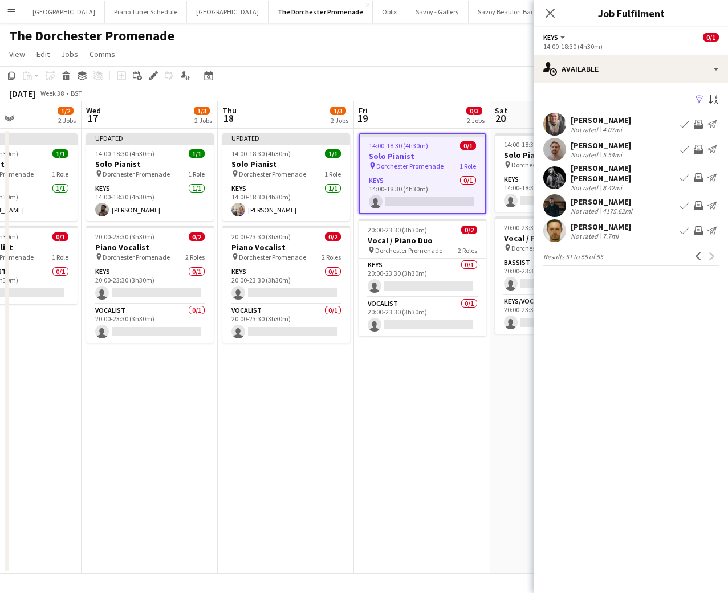
click at [556, 197] on app-user-avatar at bounding box center [554, 205] width 23 height 23
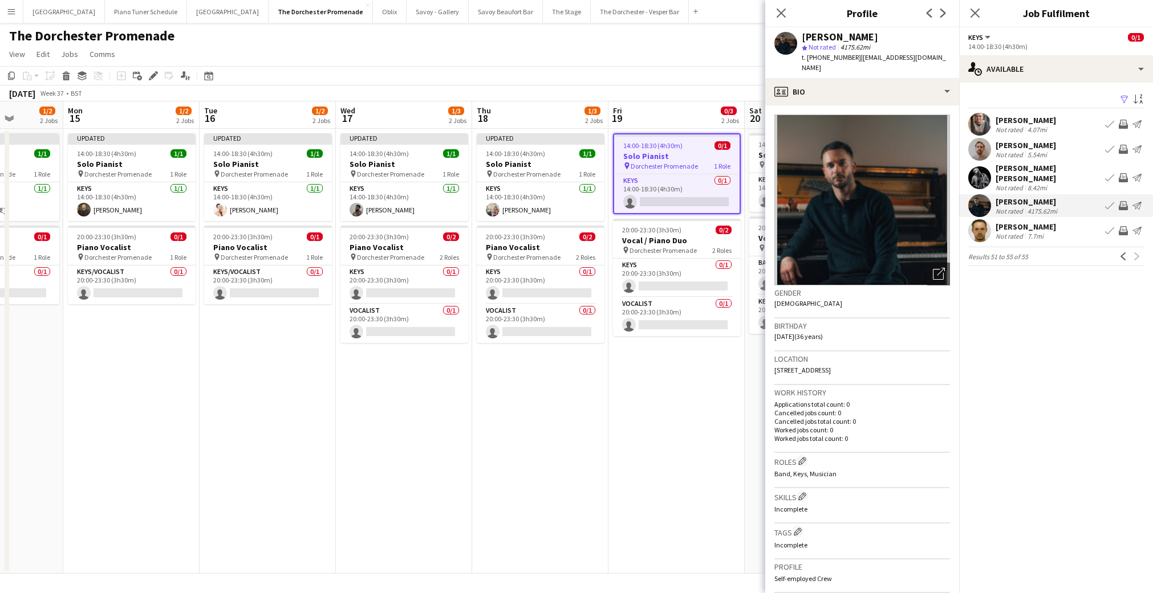
scroll to position [0, 490]
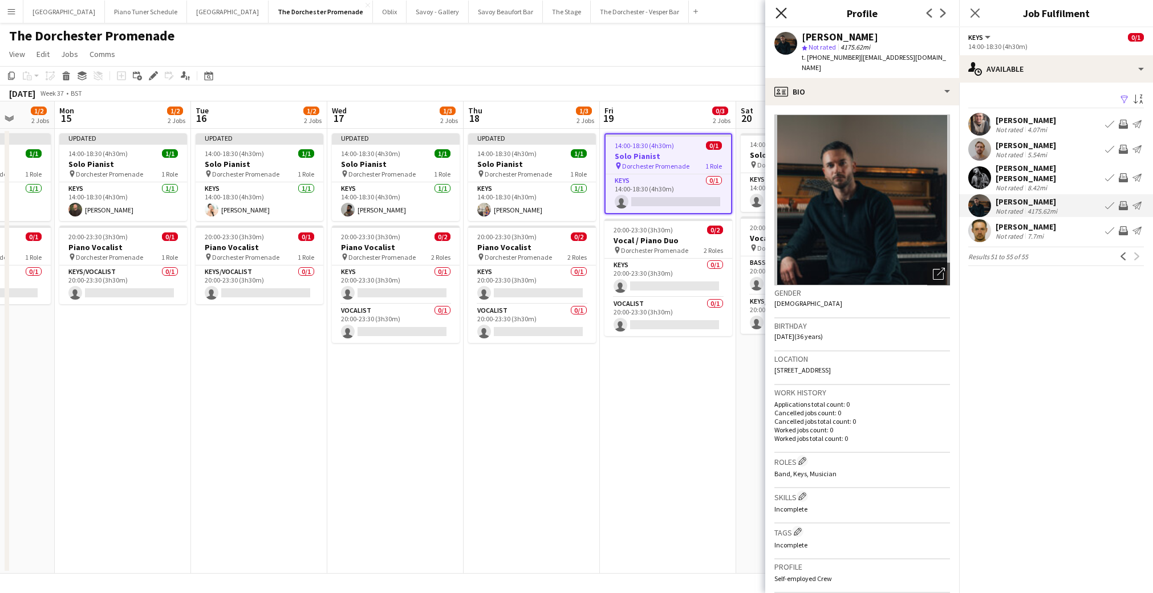
click at [780, 10] on icon "Close pop-in" at bounding box center [780, 12] width 11 height 11
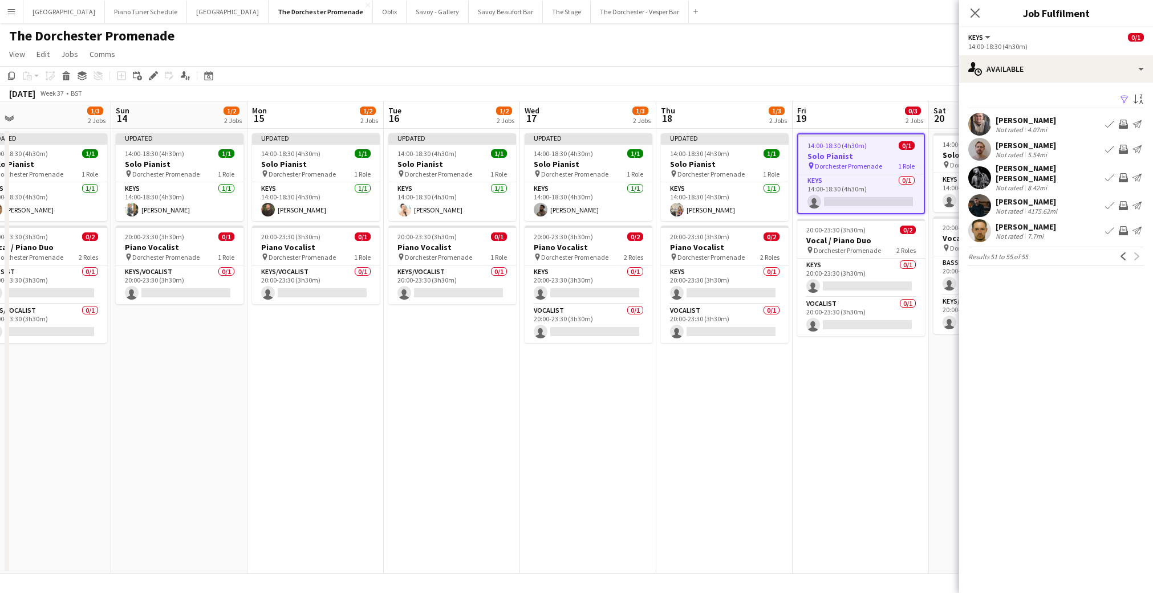
scroll to position [0, 436]
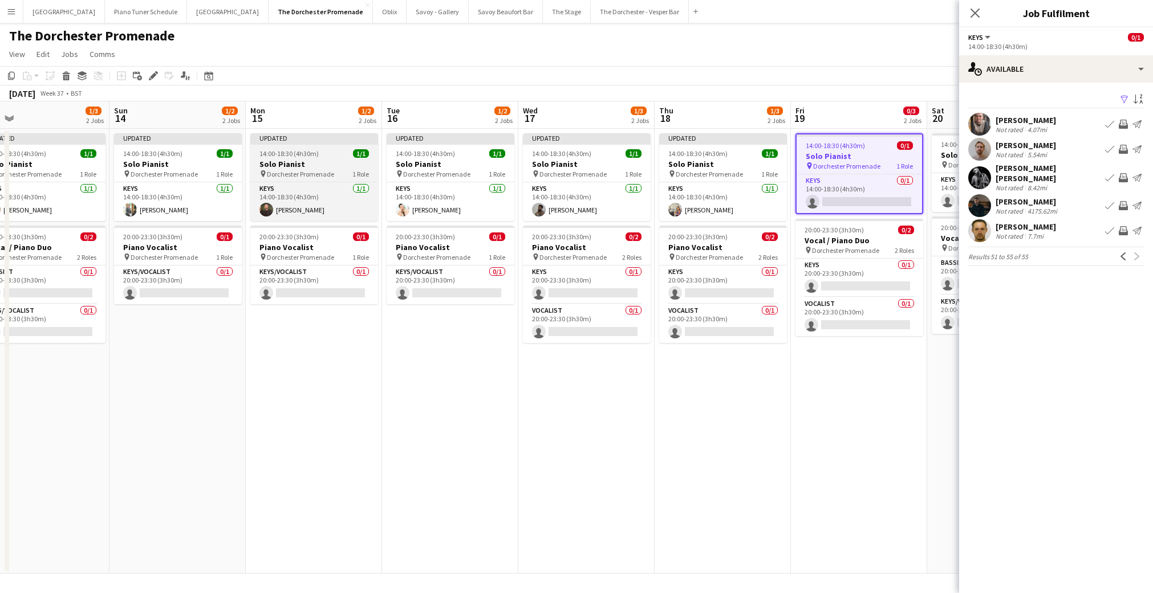
click at [311, 179] on app-job-card "Updated 14:00-18:30 (4h30m) 1/1 Solo Pianist pin Dorchester Promenade 1 Role Ke…" at bounding box center [314, 177] width 128 height 88
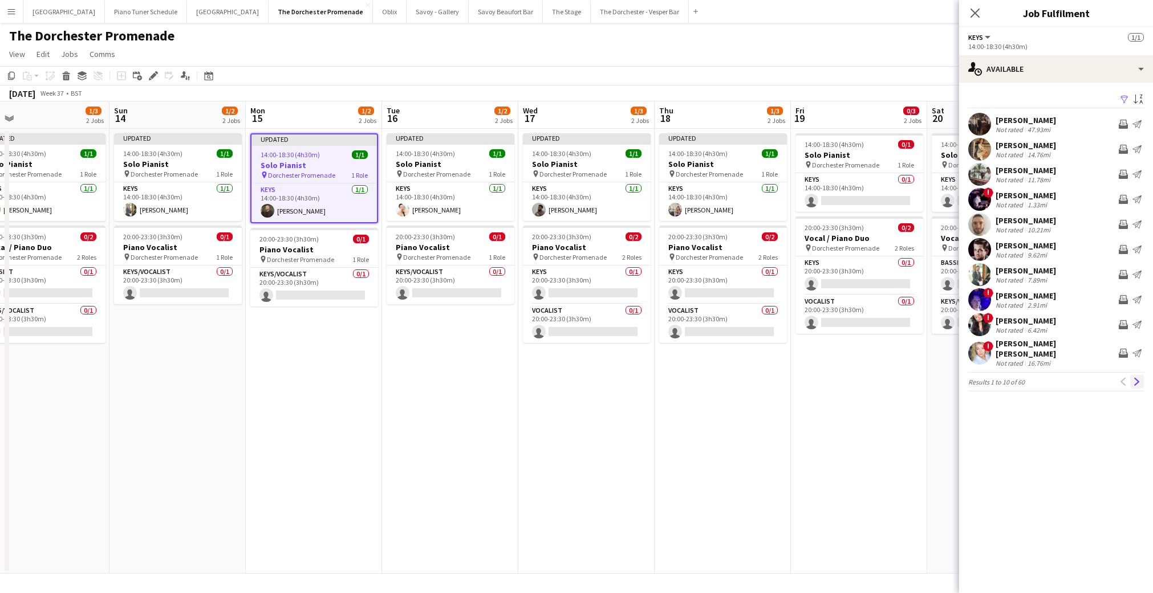
click at [780, 378] on app-icon "Next" at bounding box center [1137, 382] width 8 height 8
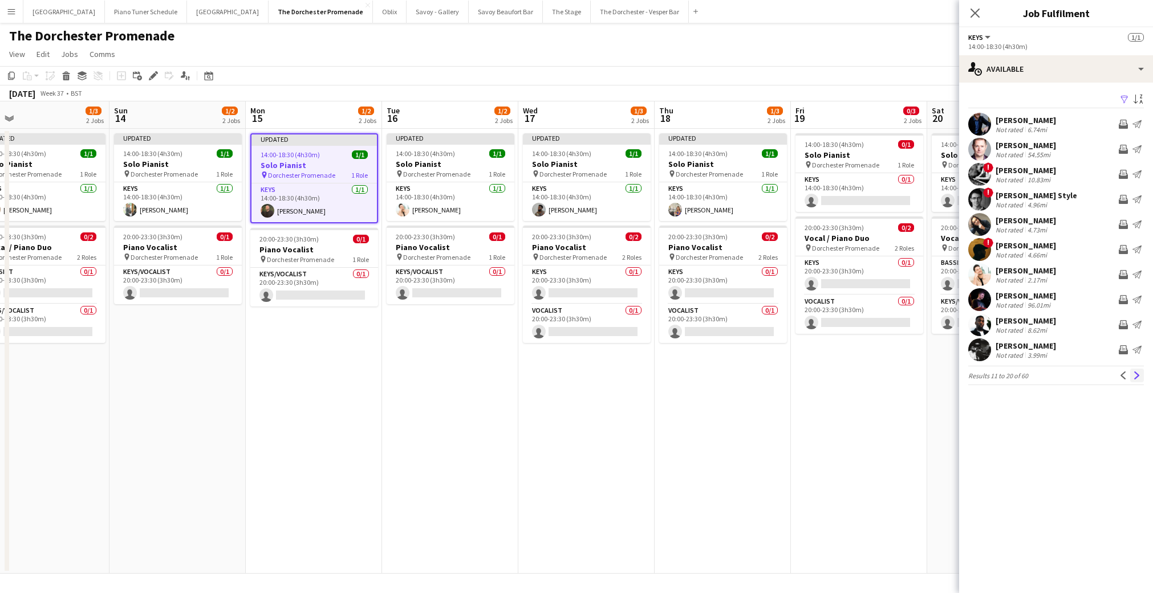
click at [780, 379] on app-icon "Next" at bounding box center [1137, 376] width 8 height 8
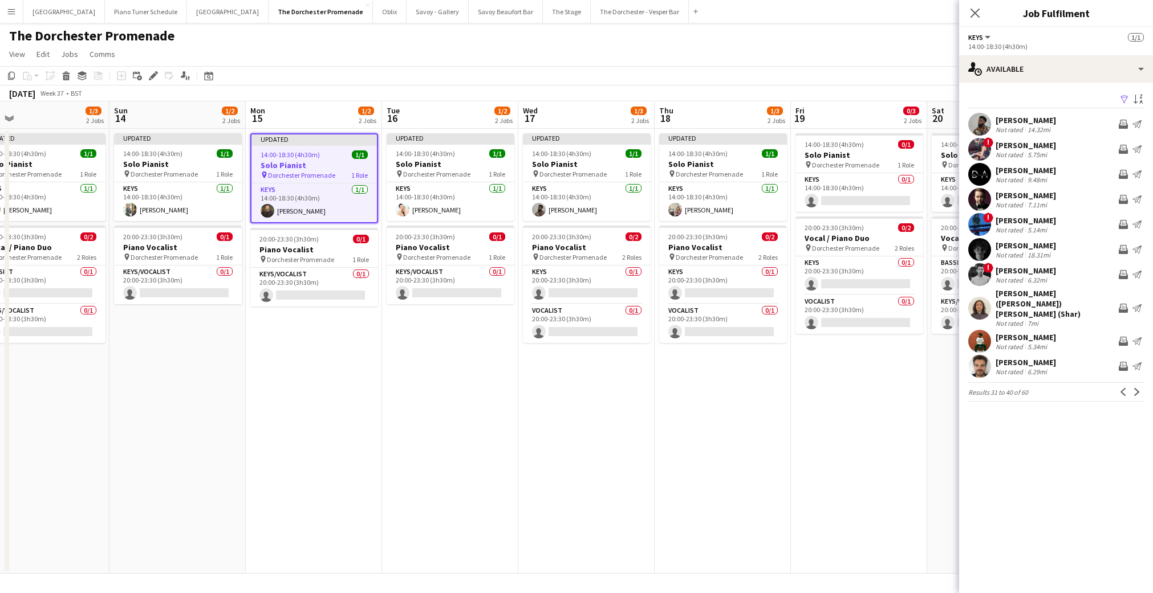
click at [780, 388] on app-icon "Next" at bounding box center [1137, 392] width 8 height 8
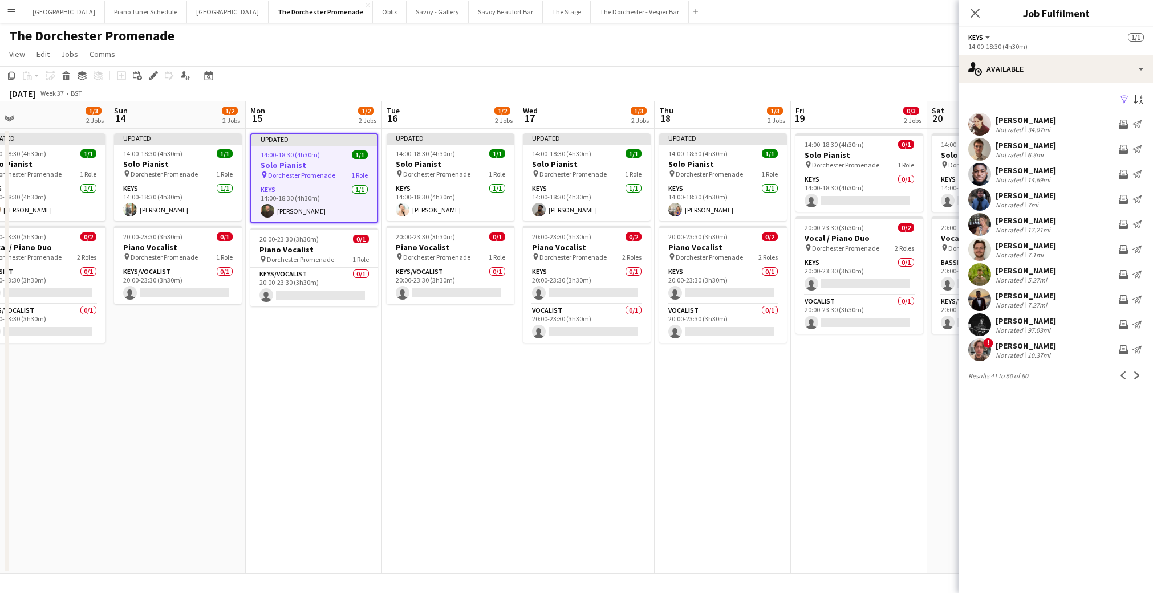
click at [780, 379] on app-icon "Next" at bounding box center [1137, 376] width 8 height 8
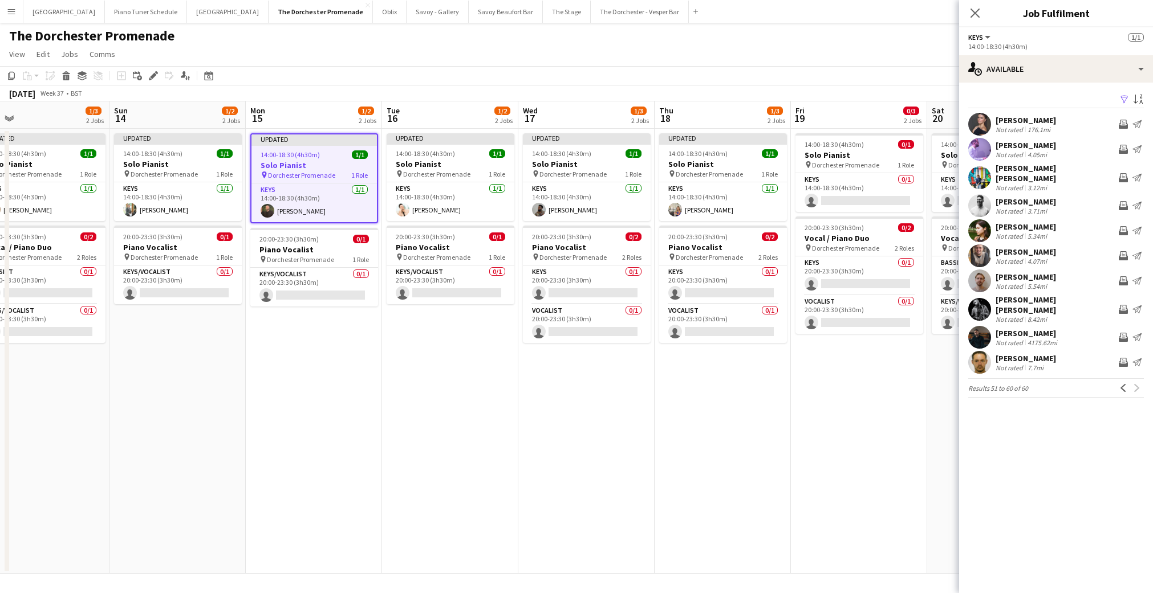
click at [780, 339] on div "4175.62mi" at bounding box center [1042, 343] width 34 height 9
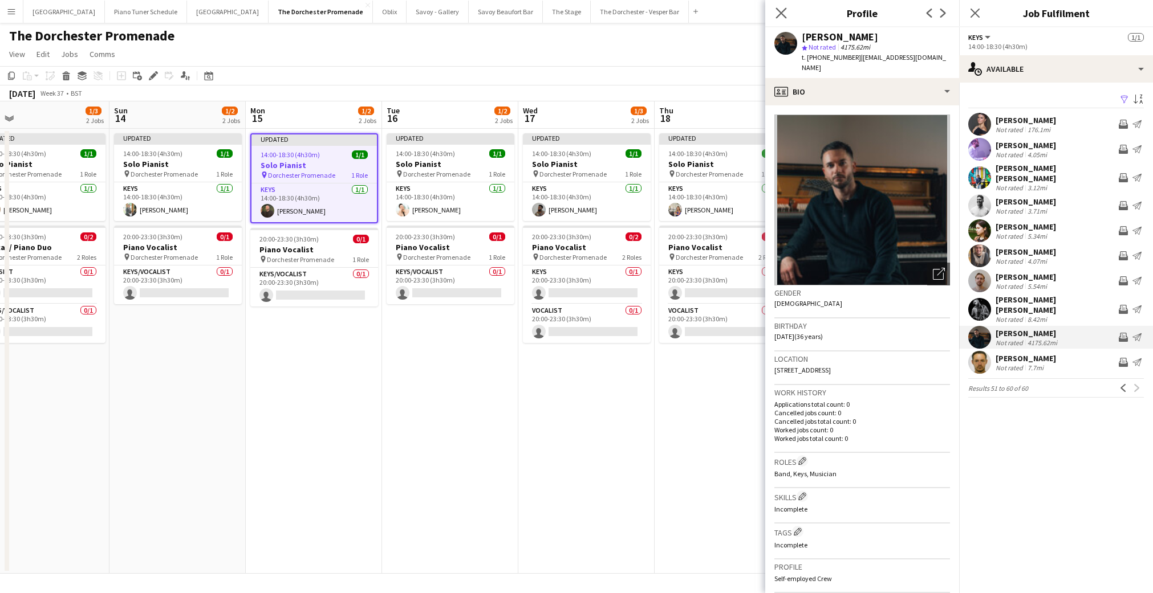
click at [780, 15] on div "Close pop-in" at bounding box center [781, 13] width 32 height 26
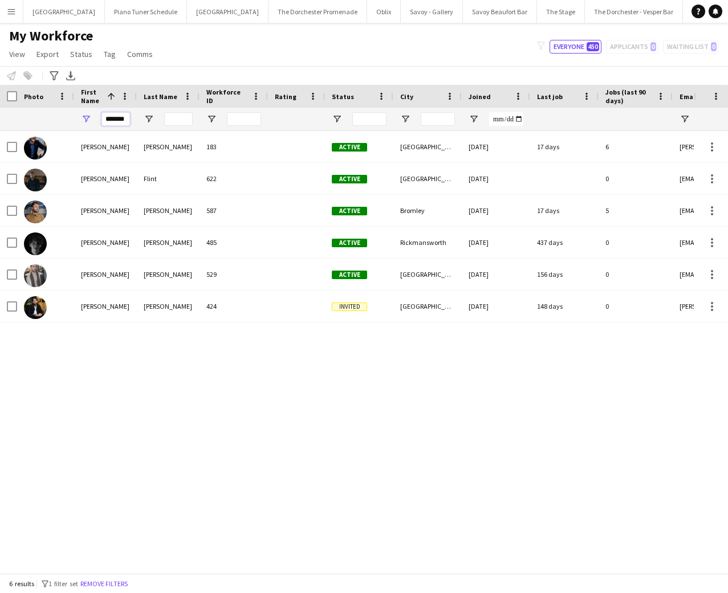
drag, startPoint x: 119, startPoint y: 120, endPoint x: 100, endPoint y: 120, distance: 18.8
click at [100, 120] on div "*******" at bounding box center [105, 119] width 63 height 23
type input "*******"
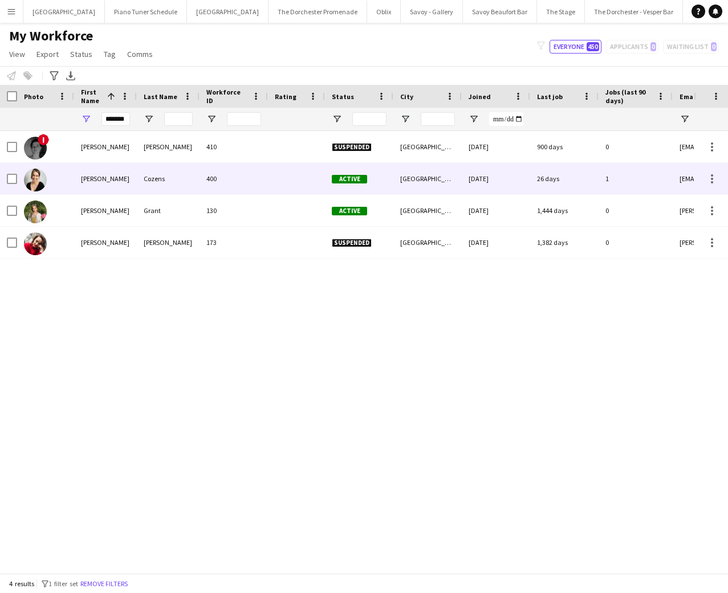
click at [124, 174] on div "Eleanor" at bounding box center [105, 178] width 63 height 31
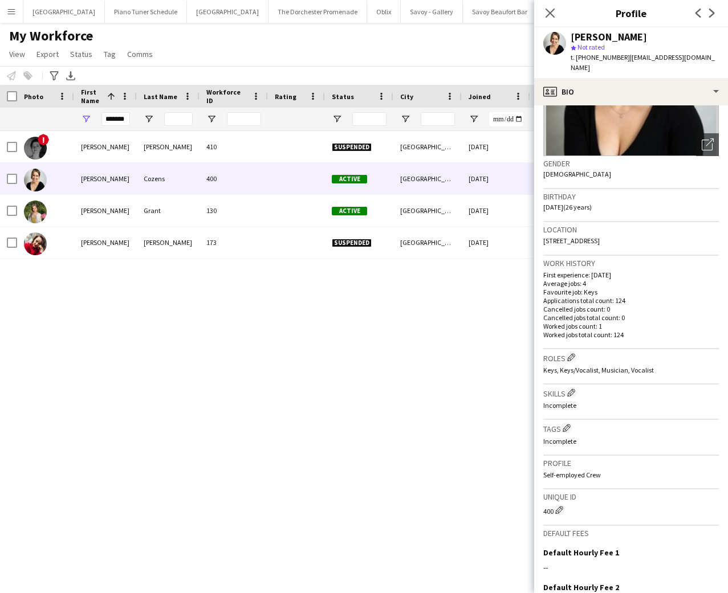
scroll to position [253, 0]
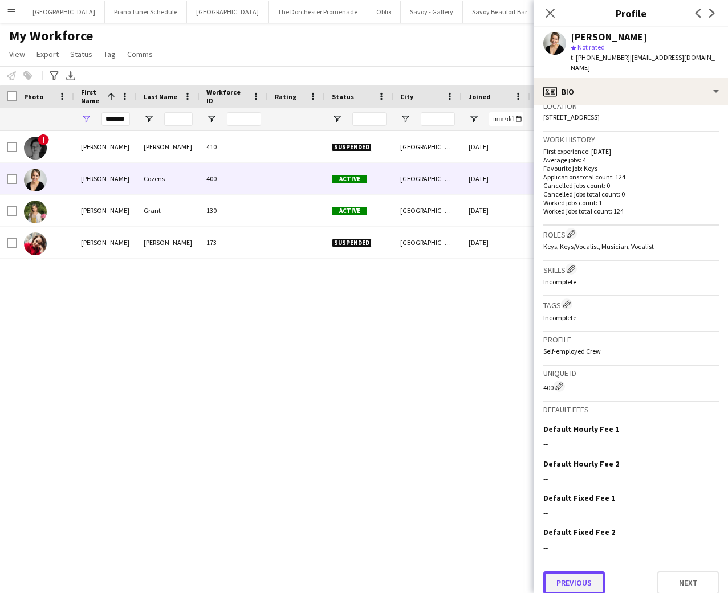
click at [580, 574] on button "Previous" at bounding box center [574, 583] width 62 height 23
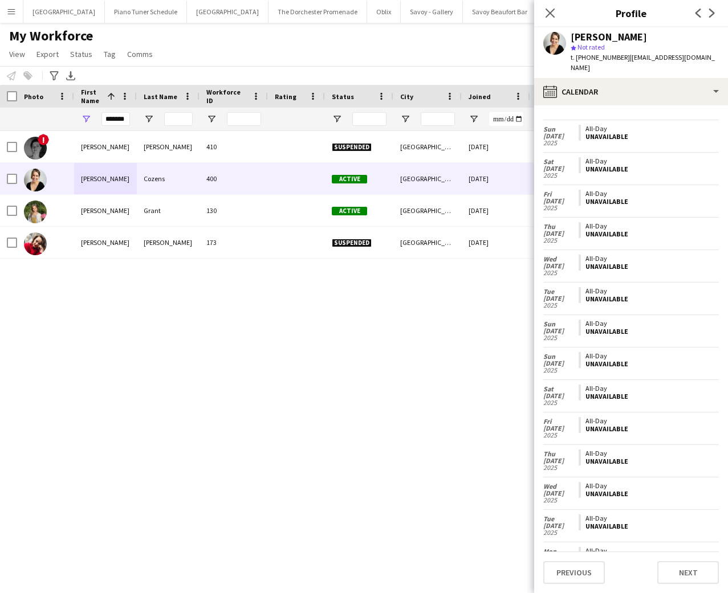
scroll to position [0, 0]
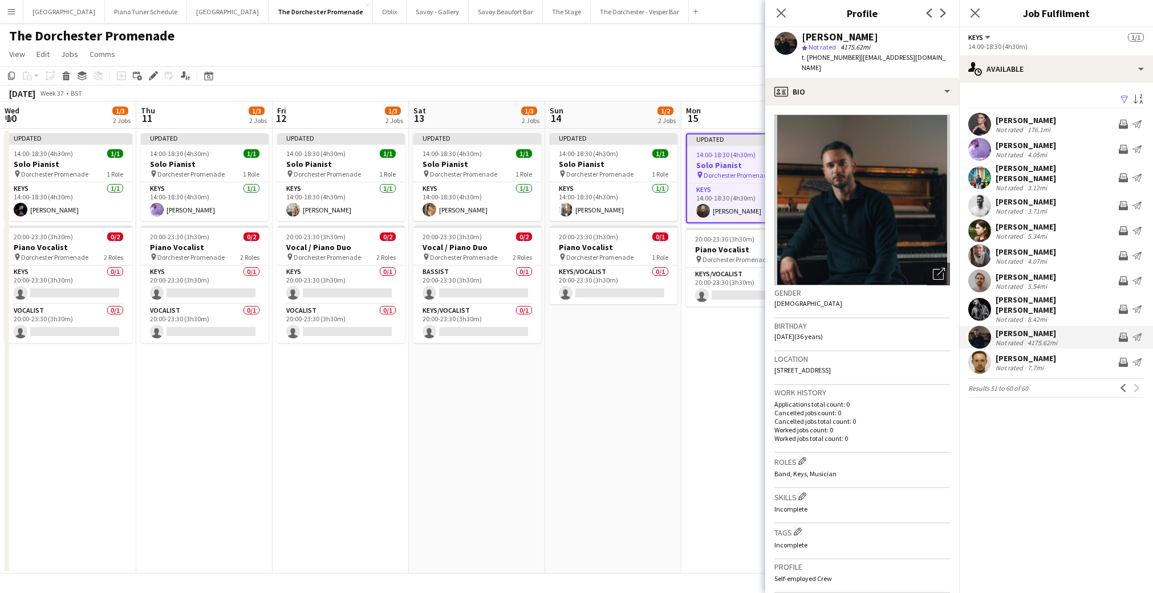
click at [687, 161] on h3 "Solo Pianist" at bounding box center [749, 165] width 125 height 10
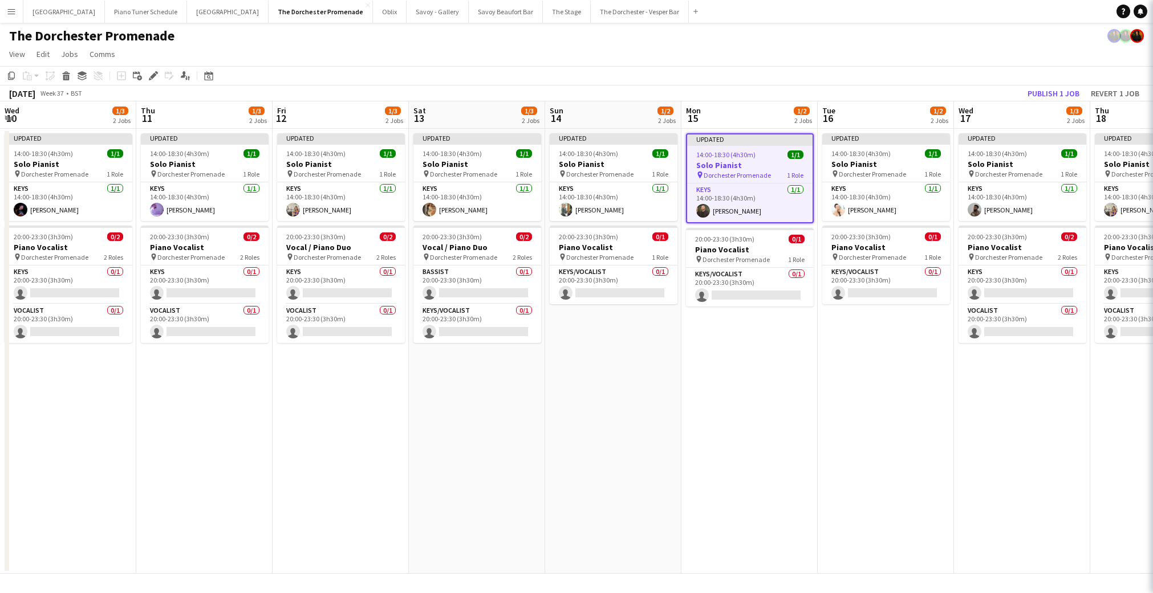
scroll to position [0, 436]
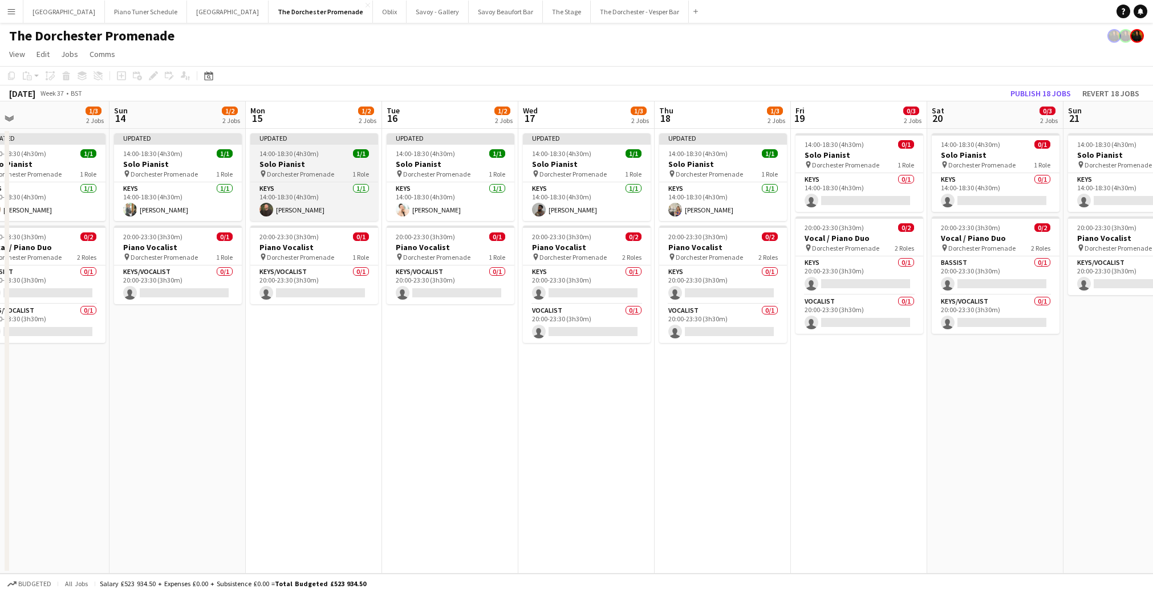
click at [340, 176] on div "pin Dorchester Promenade 1 Role" at bounding box center [314, 173] width 128 height 9
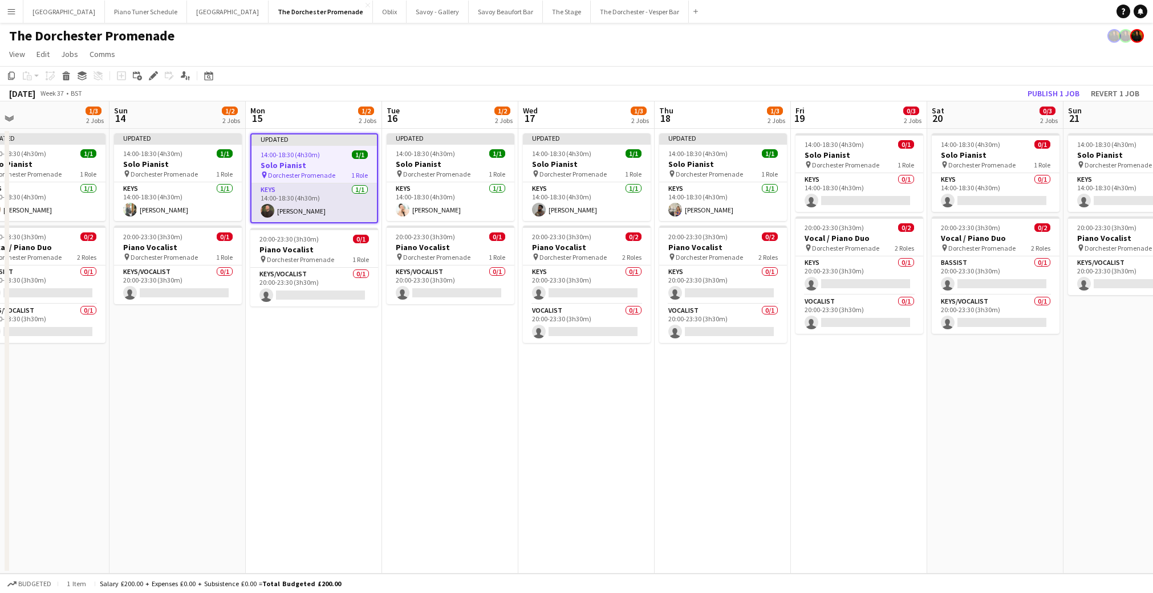
drag, startPoint x: 294, startPoint y: 200, endPoint x: 316, endPoint y: 198, distance: 21.7
click at [296, 200] on app-card-role "Keys [DATE] 14:00-18:30 (4h30m) [PERSON_NAME]" at bounding box center [313, 203] width 125 height 39
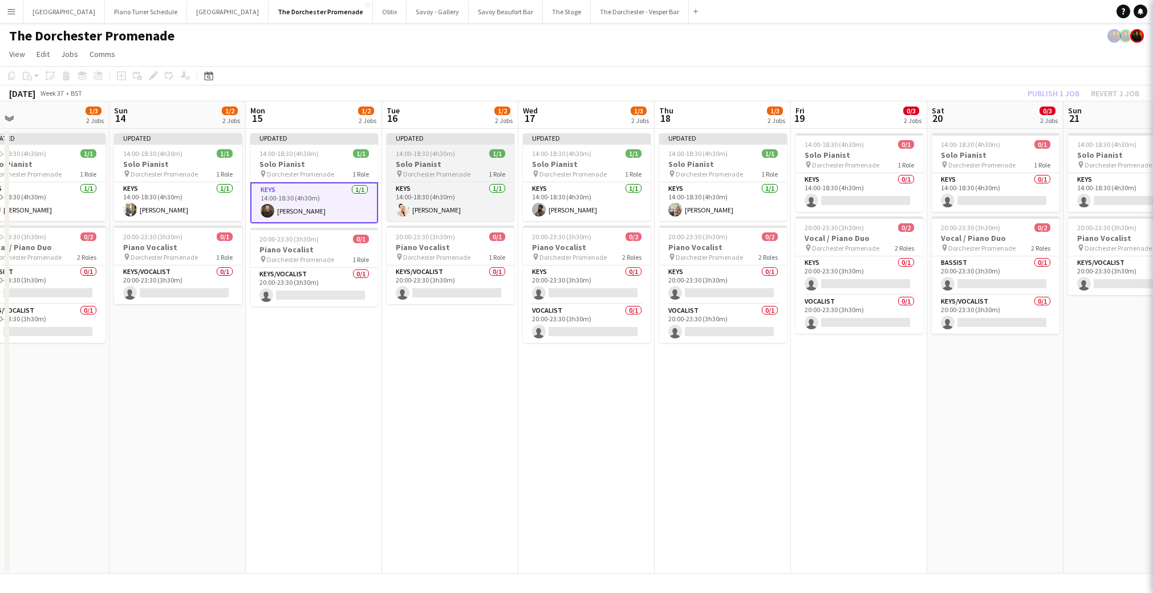
scroll to position [0, 433]
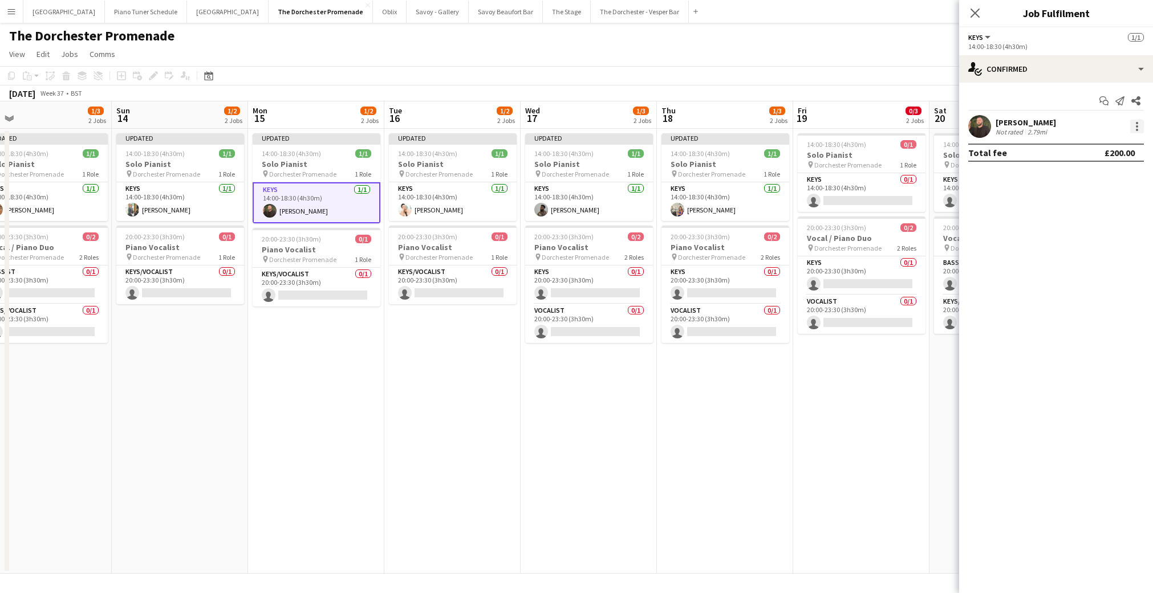
click at [1136, 125] on div at bounding box center [1137, 126] width 2 height 2
click at [1094, 254] on span "Remove" at bounding box center [1081, 257] width 34 height 10
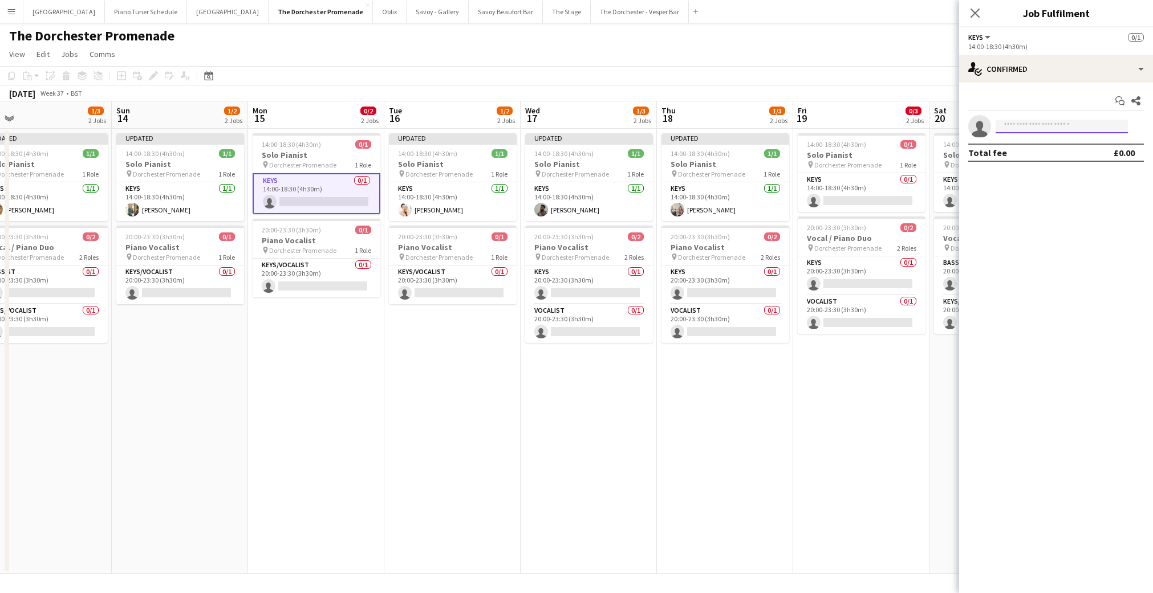
click at [1046, 128] on input at bounding box center [1061, 127] width 132 height 14
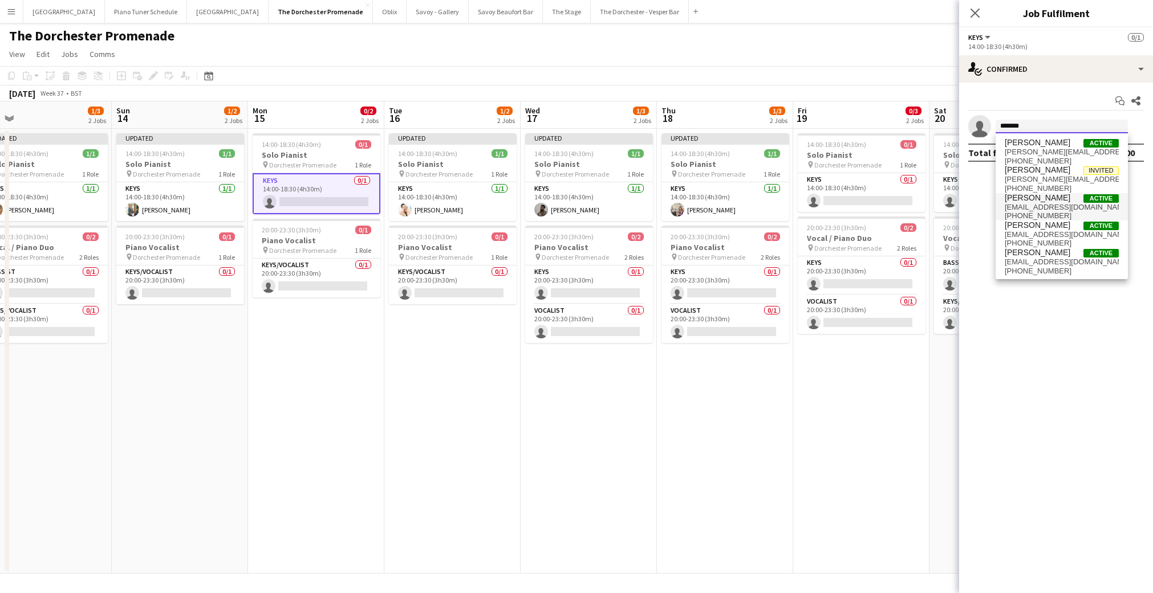
type input "*******"
click at [1050, 205] on span "[EMAIL_ADDRESS][DOMAIN_NAME]" at bounding box center [1062, 207] width 114 height 9
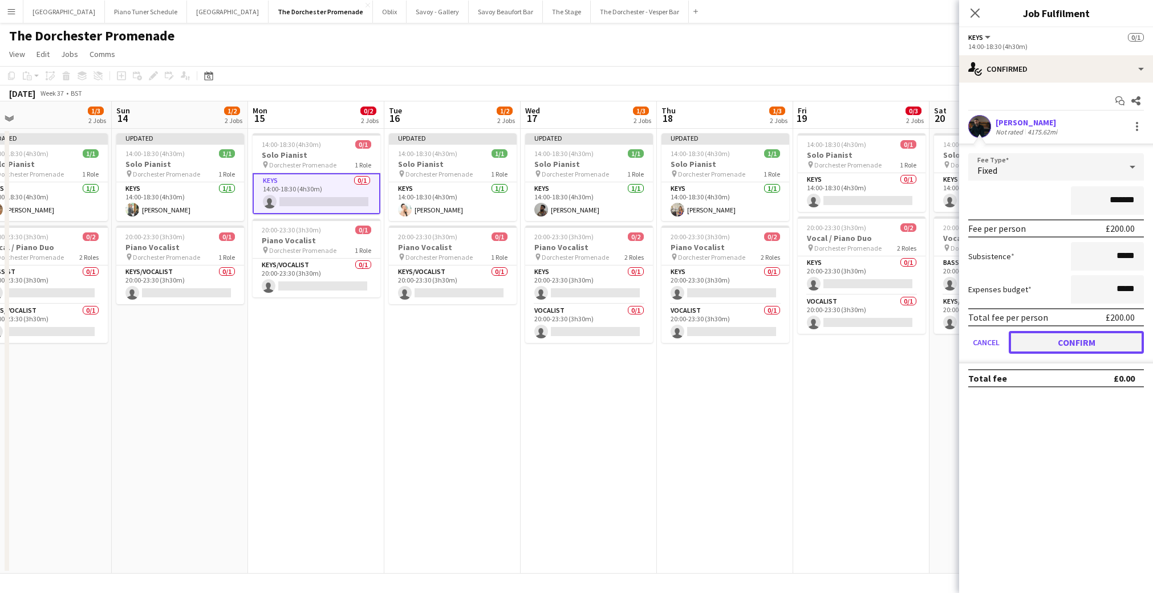
click at [1034, 334] on button "Confirm" at bounding box center [1076, 342] width 135 height 23
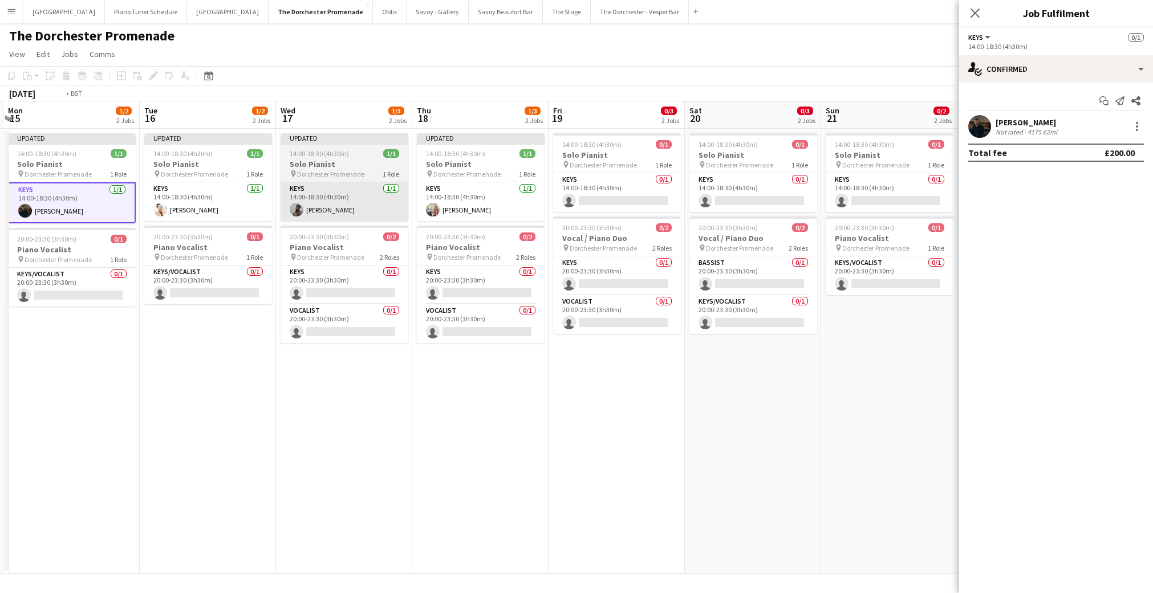
scroll to position [0, 469]
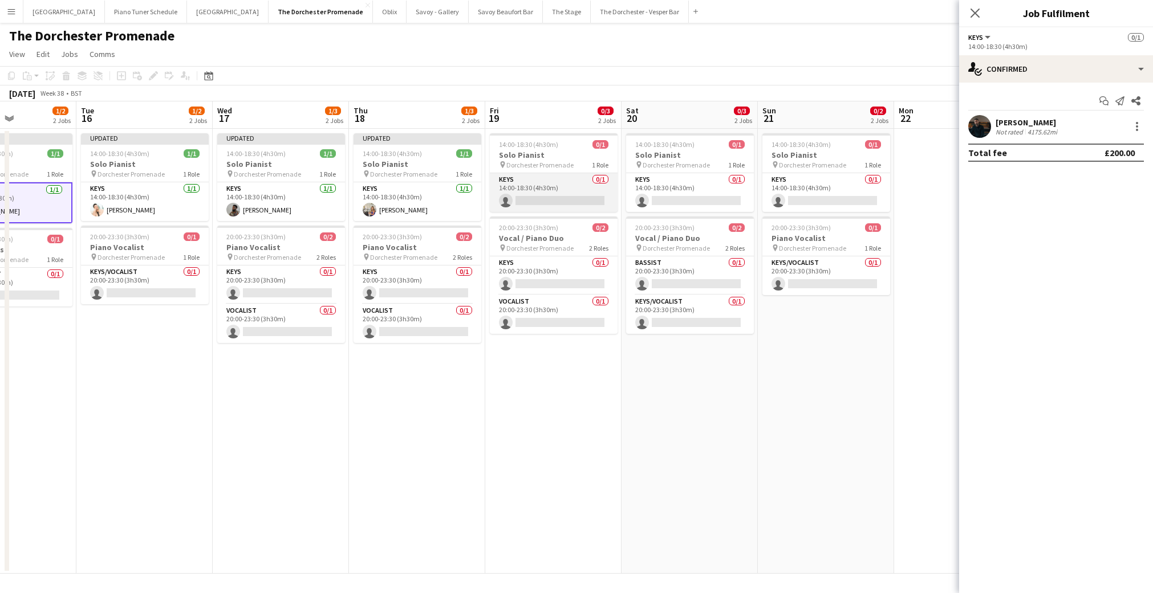
click at [550, 198] on app-card-role "Keys 0/1 14:00-18:30 (4h30m) single-neutral-actions" at bounding box center [554, 192] width 128 height 39
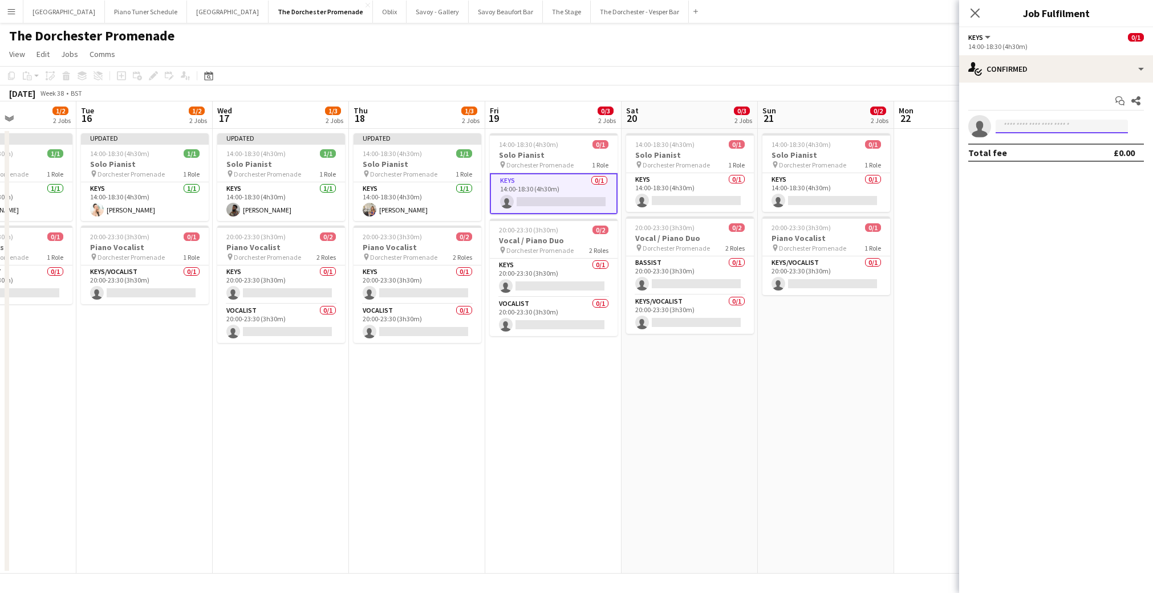
click at [1058, 128] on input at bounding box center [1061, 127] width 132 height 14
type input "*****"
click at [1062, 154] on span "[PERSON_NAME][EMAIL_ADDRESS][PERSON_NAME][DOMAIN_NAME]" at bounding box center [1062, 152] width 114 height 9
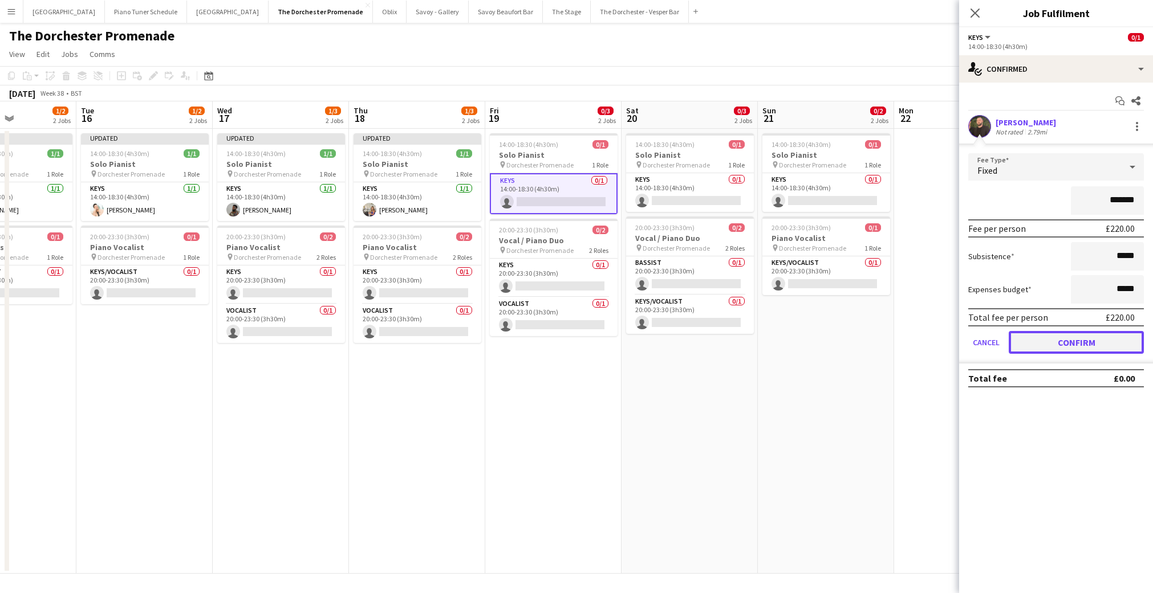
click at [1021, 348] on button "Confirm" at bounding box center [1076, 342] width 135 height 23
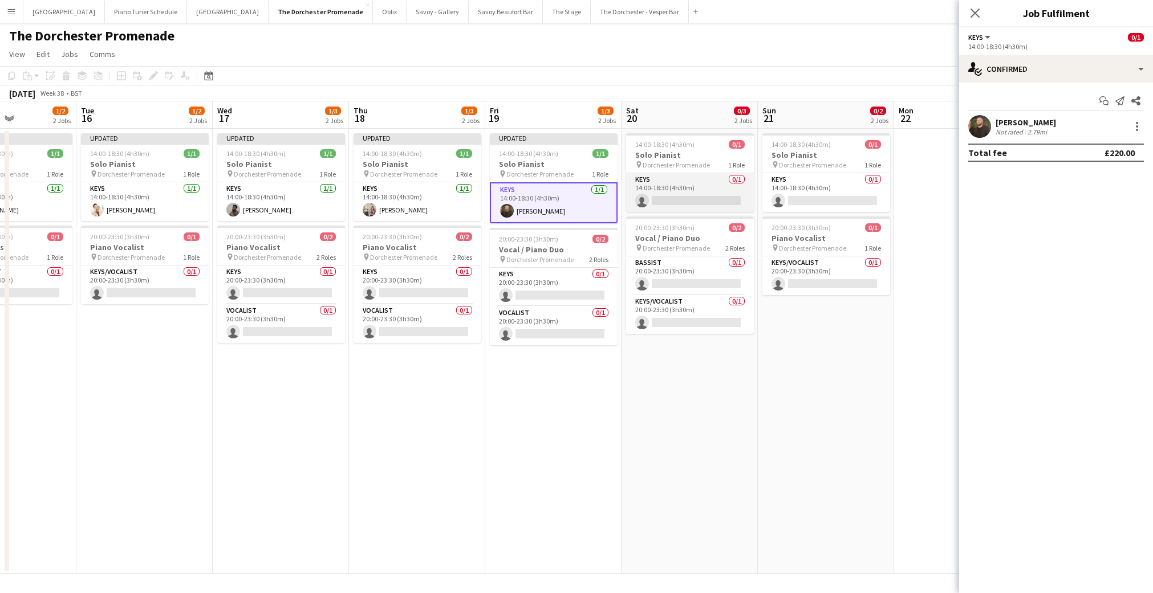
click at [670, 198] on app-card-role "Keys 0/1 14:00-18:30 (4h30m) single-neutral-actions" at bounding box center [690, 192] width 128 height 39
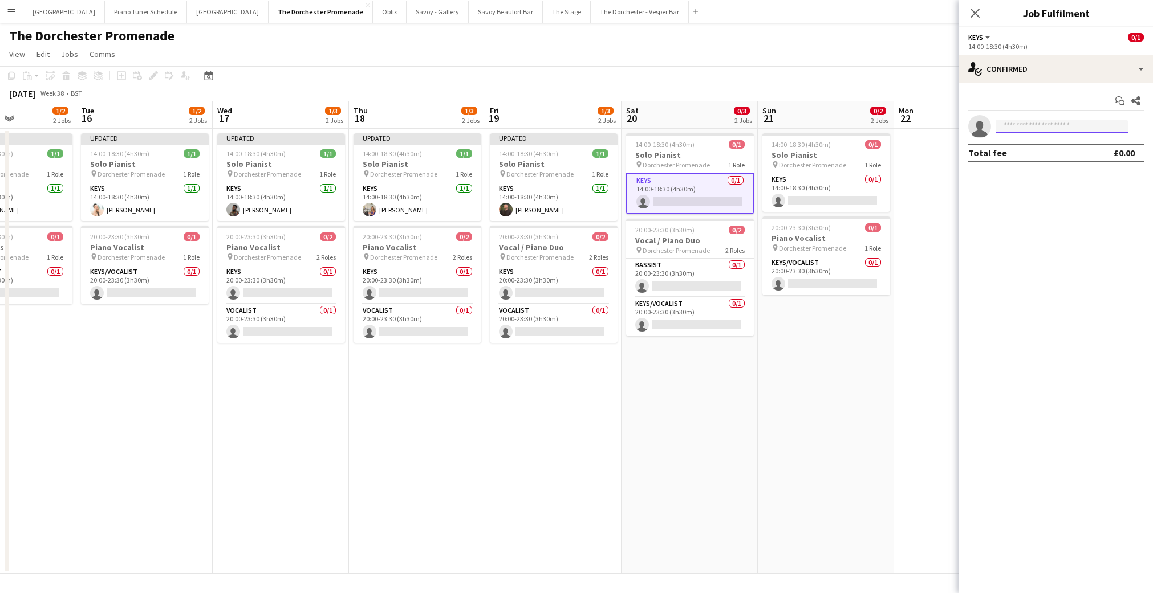
click at [1024, 127] on input at bounding box center [1061, 127] width 132 height 14
drag, startPoint x: 796, startPoint y: 202, endPoint x: 802, endPoint y: 201, distance: 6.4
click at [796, 202] on app-card-role "Keys 0/1 14:00-18:30 (4h30m) single-neutral-actions" at bounding box center [826, 192] width 128 height 39
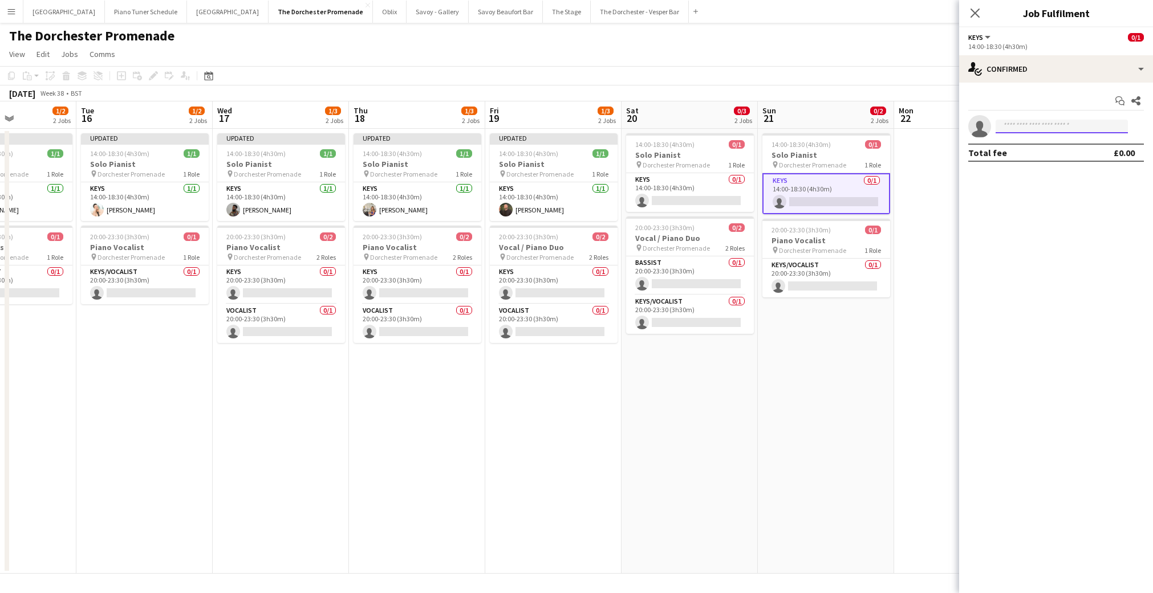
click at [1031, 132] on input at bounding box center [1061, 127] width 132 height 14
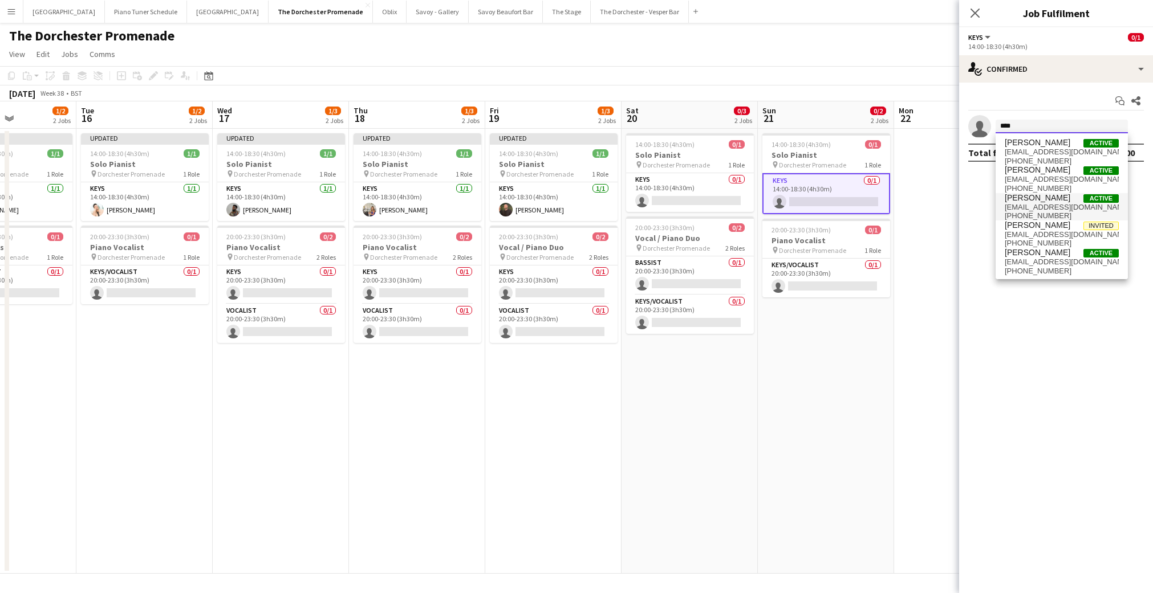
type input "****"
click at [1056, 210] on span "[EMAIL_ADDRESS][DOMAIN_NAME]" at bounding box center [1062, 207] width 114 height 9
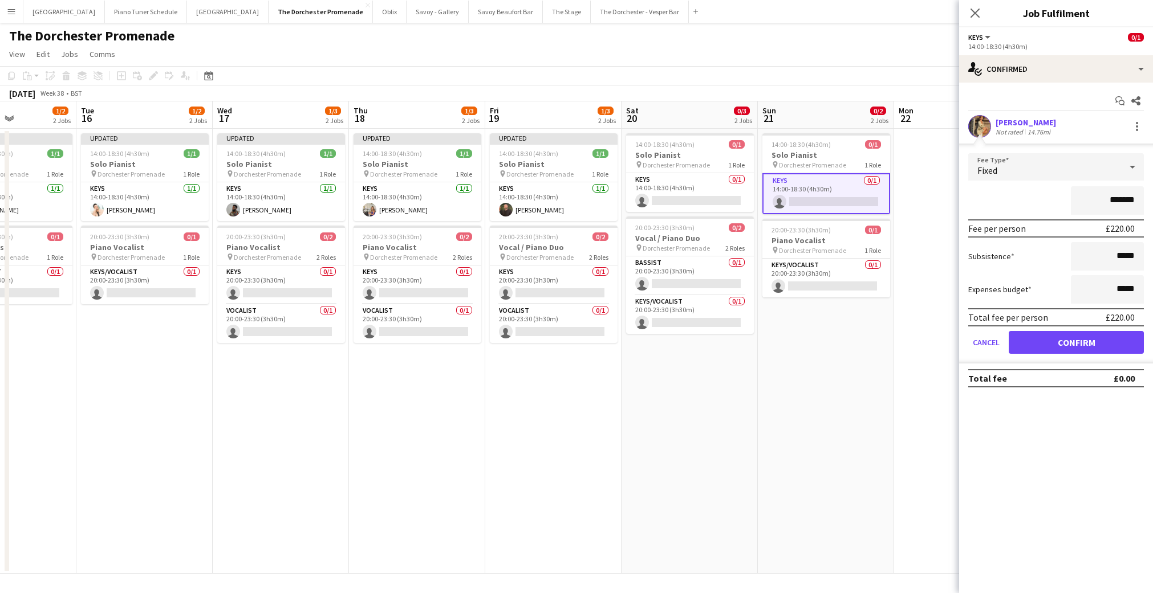
click at [1001, 183] on form "Fee Type Fixed ******* Fee per person £220.00 Subsistence ***** Expenses budget…" at bounding box center [1056, 258] width 194 height 210
click at [1042, 349] on button "Confirm" at bounding box center [1076, 342] width 135 height 23
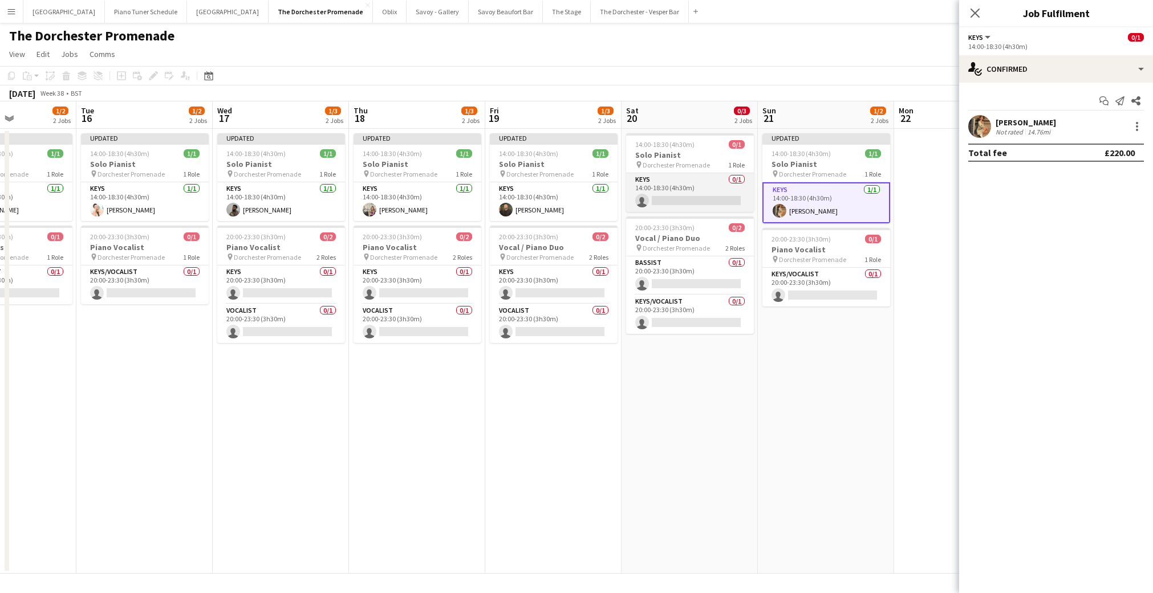
click at [704, 189] on app-card-role "Keys 0/1 14:00-18:30 (4h30m) single-neutral-actions" at bounding box center [690, 192] width 128 height 39
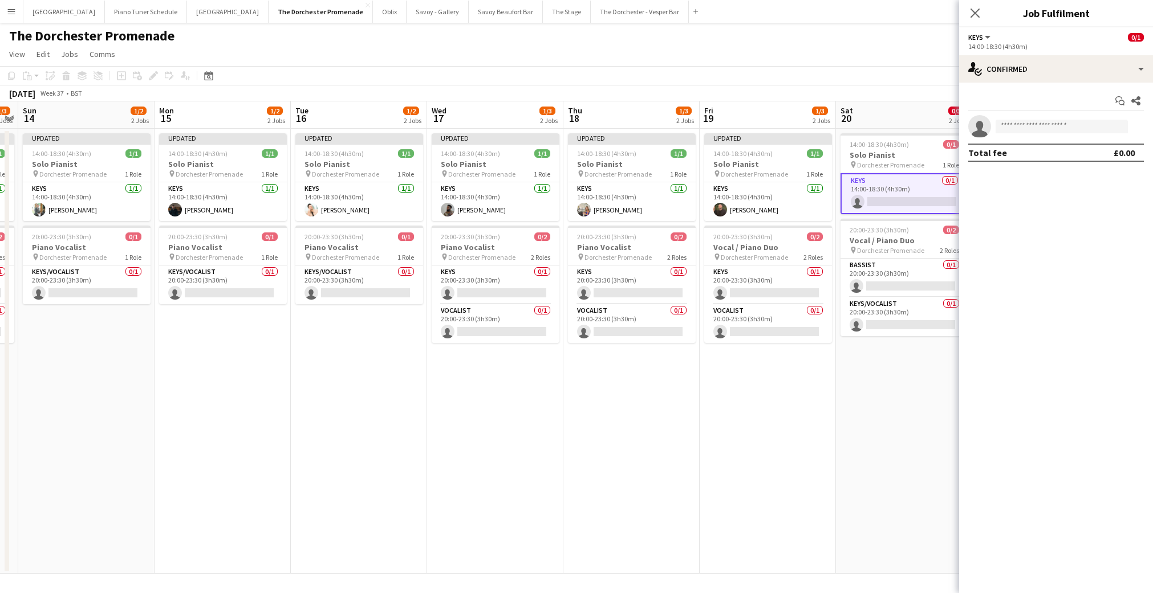
scroll to position [0, 393]
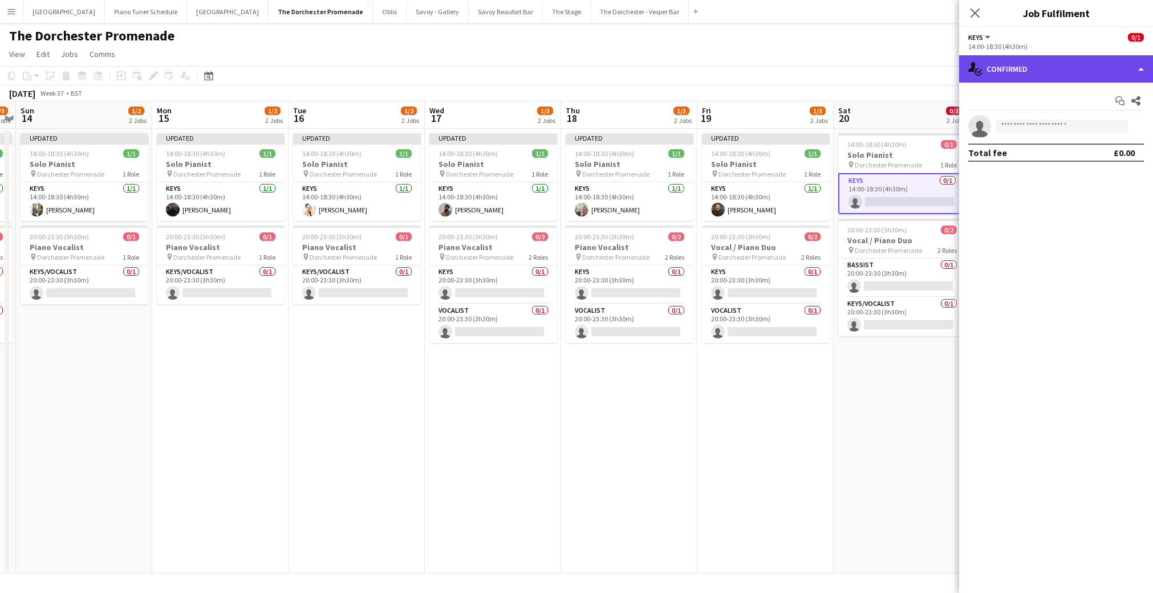
click at [1138, 76] on div "single-neutral-actions-check-2 Confirmed" at bounding box center [1056, 68] width 194 height 27
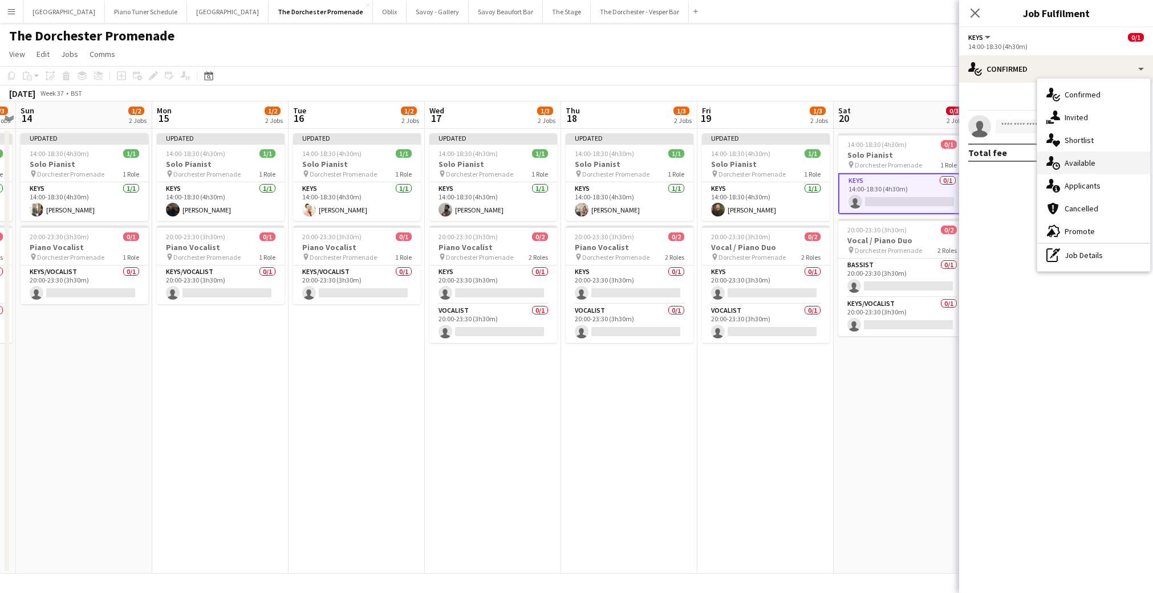
click at [1100, 162] on div "single-neutral-actions-upload Available" at bounding box center [1093, 163] width 113 height 23
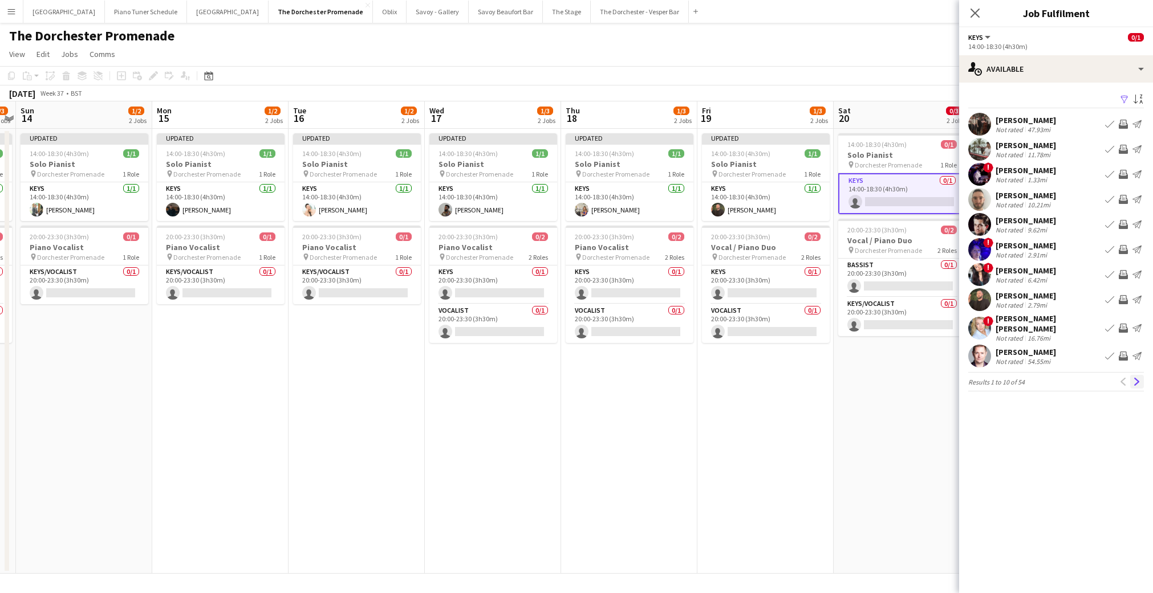
click at [1132, 375] on button "Next" at bounding box center [1137, 382] width 14 height 14
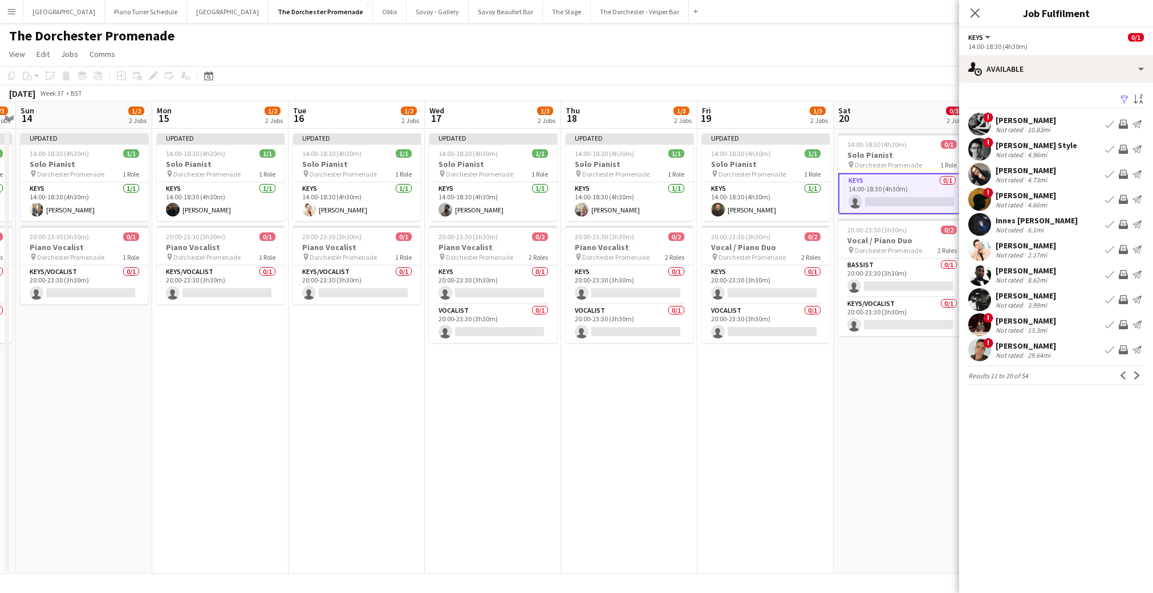
click at [1132, 373] on button "Next" at bounding box center [1137, 376] width 14 height 14
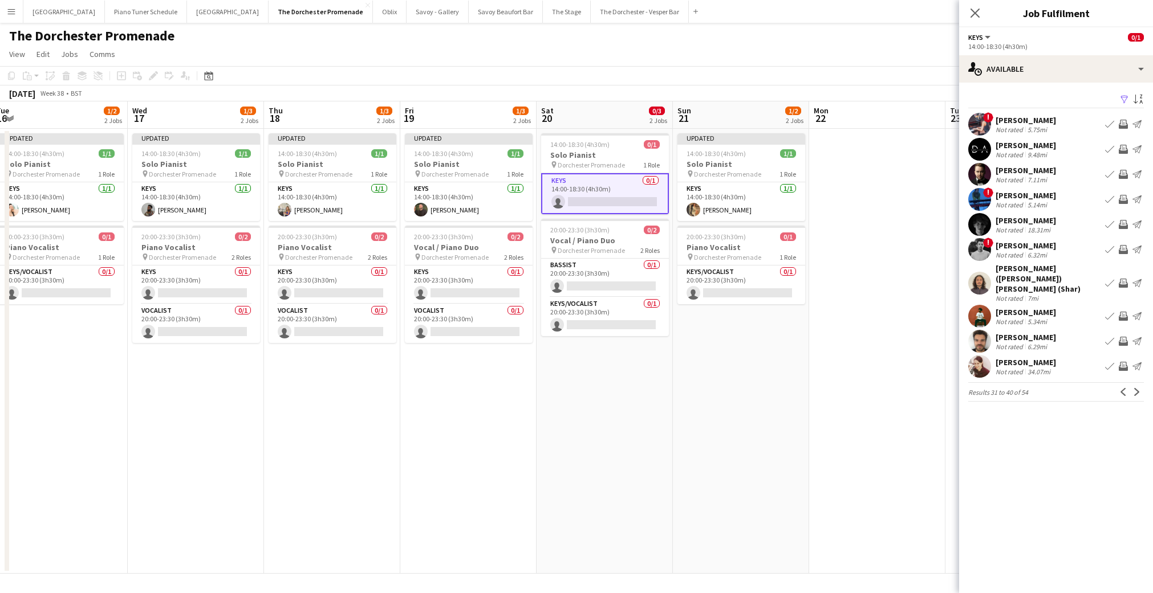
scroll to position [0, 420]
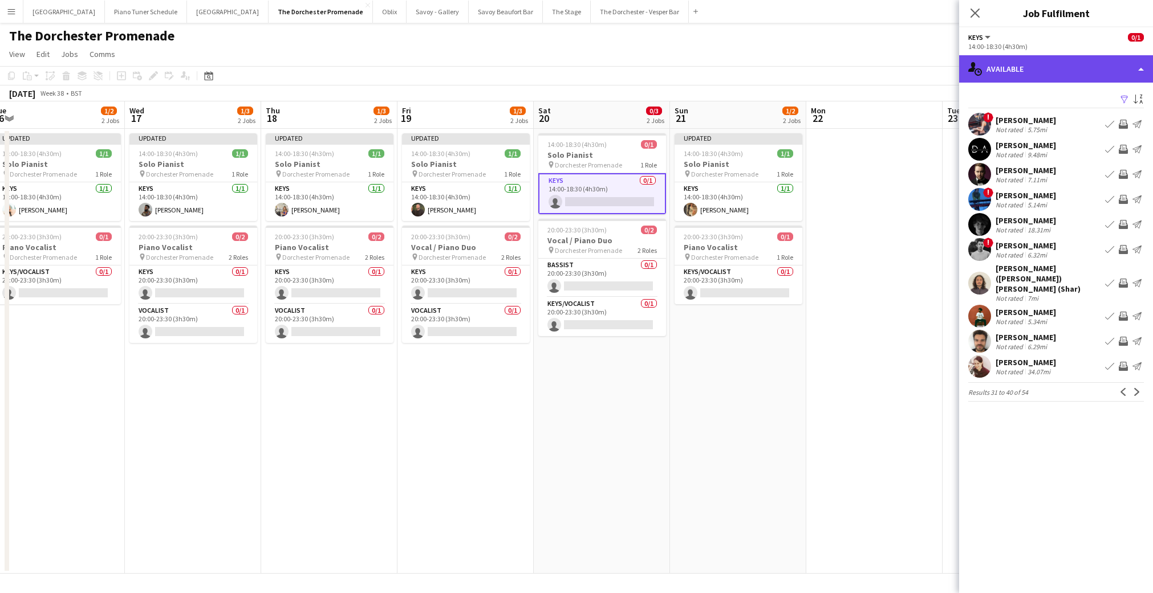
click at [1134, 71] on div "single-neutral-actions-upload Available" at bounding box center [1056, 68] width 194 height 27
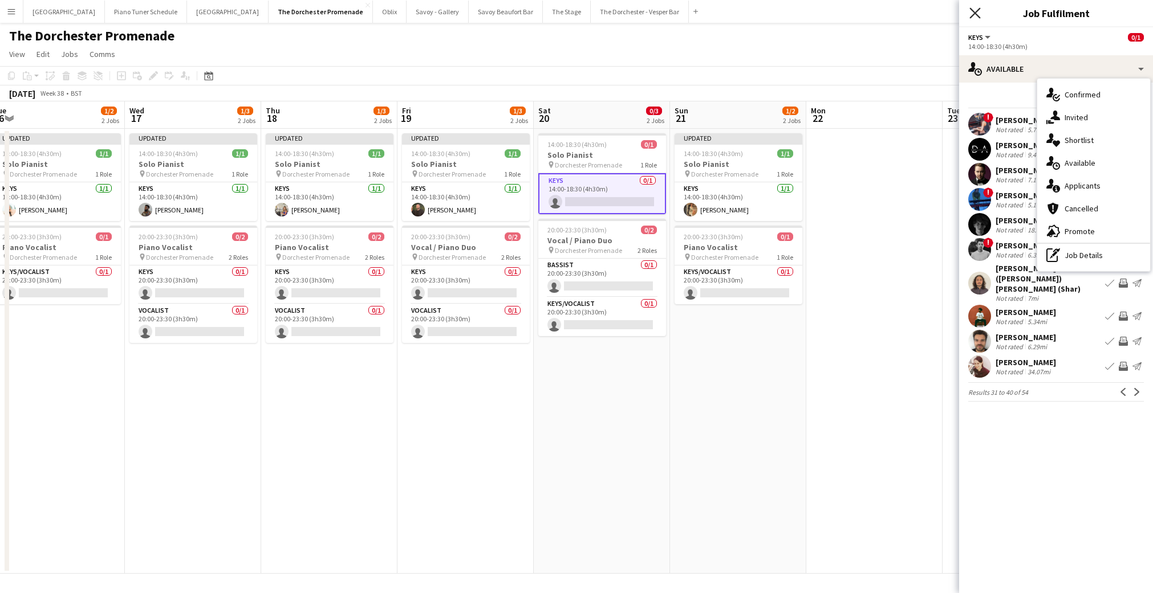
click at [974, 11] on icon "Close pop-in" at bounding box center [974, 12] width 11 height 11
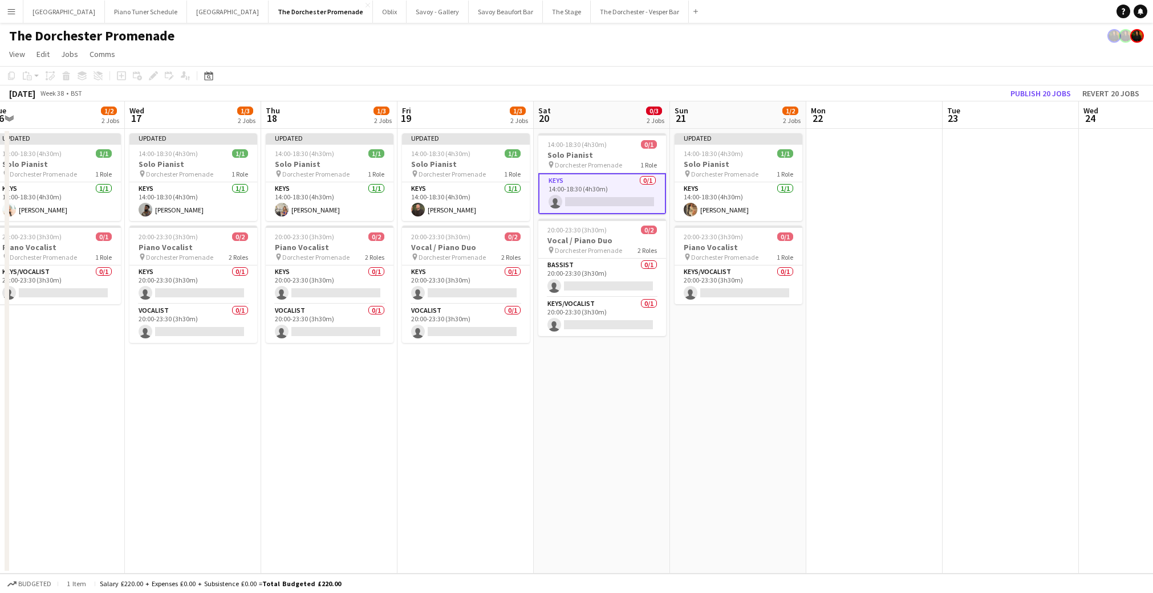
click at [596, 194] on app-card-role "Keys 0/1 14:00-18:30 (4h30m) single-neutral-actions" at bounding box center [602, 193] width 128 height 41
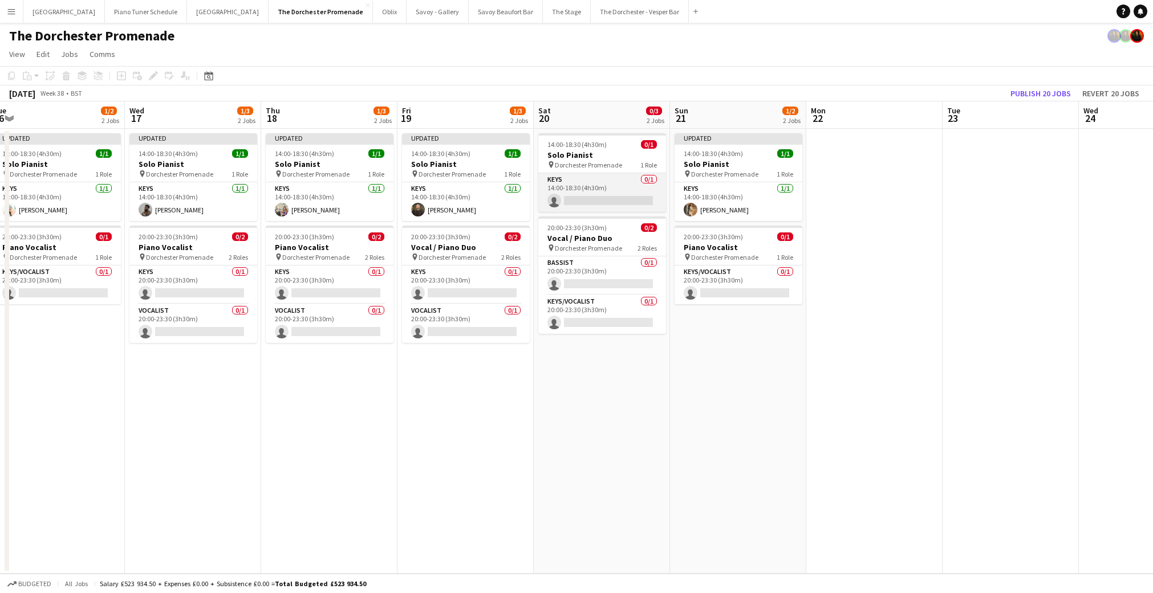
click at [595, 197] on app-card-role "Keys 0/1 14:00-18:30 (4h30m) single-neutral-actions" at bounding box center [602, 192] width 128 height 39
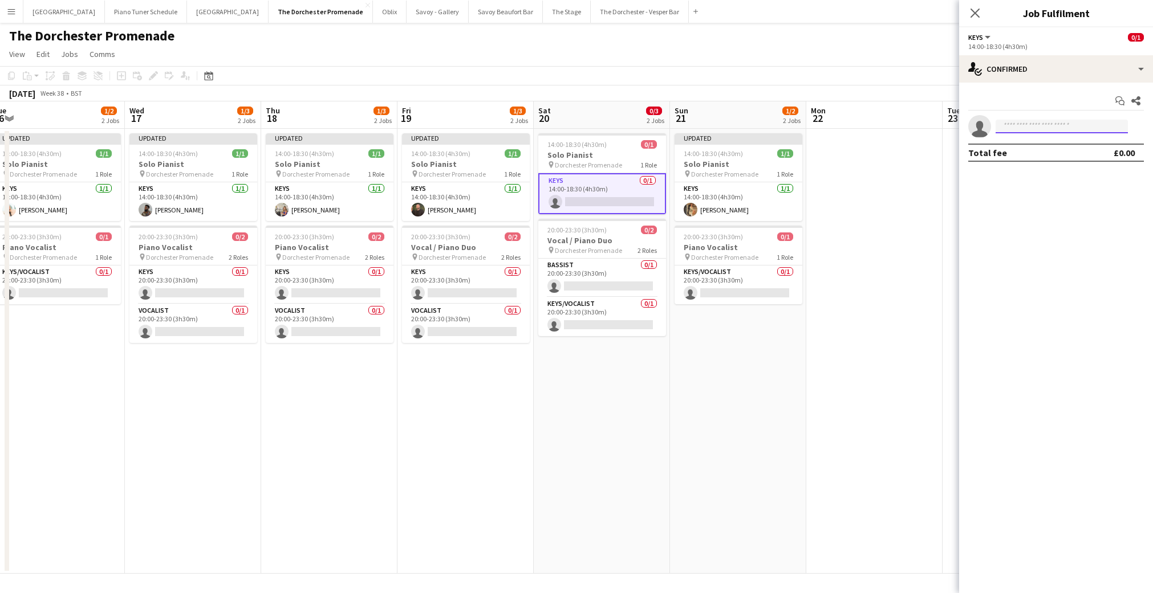
click at [1036, 128] on input at bounding box center [1061, 127] width 132 height 14
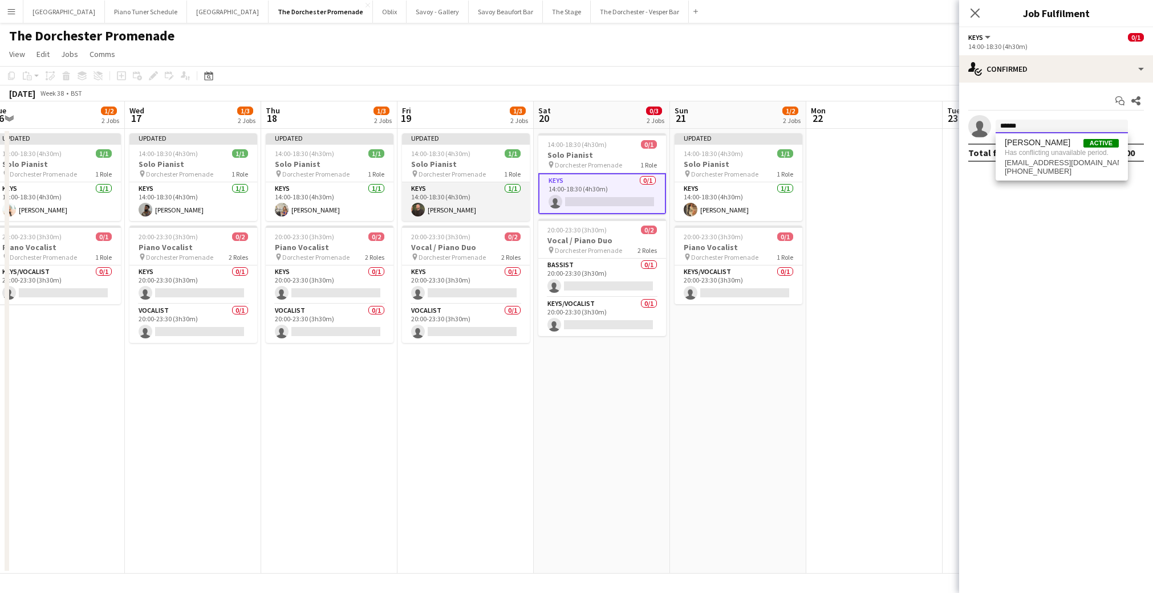
type input "******"
click at [419, 212] on app-user-avatar at bounding box center [418, 210] width 14 height 14
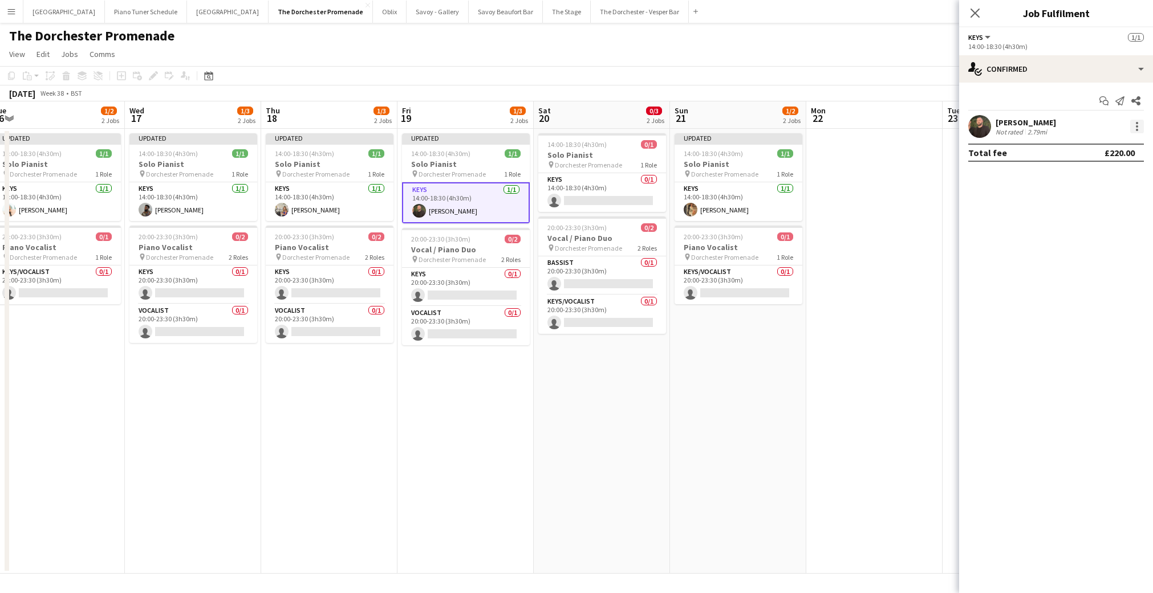
click at [1142, 129] on div at bounding box center [1137, 127] width 14 height 14
click at [1093, 253] on span "Remove" at bounding box center [1081, 257] width 34 height 10
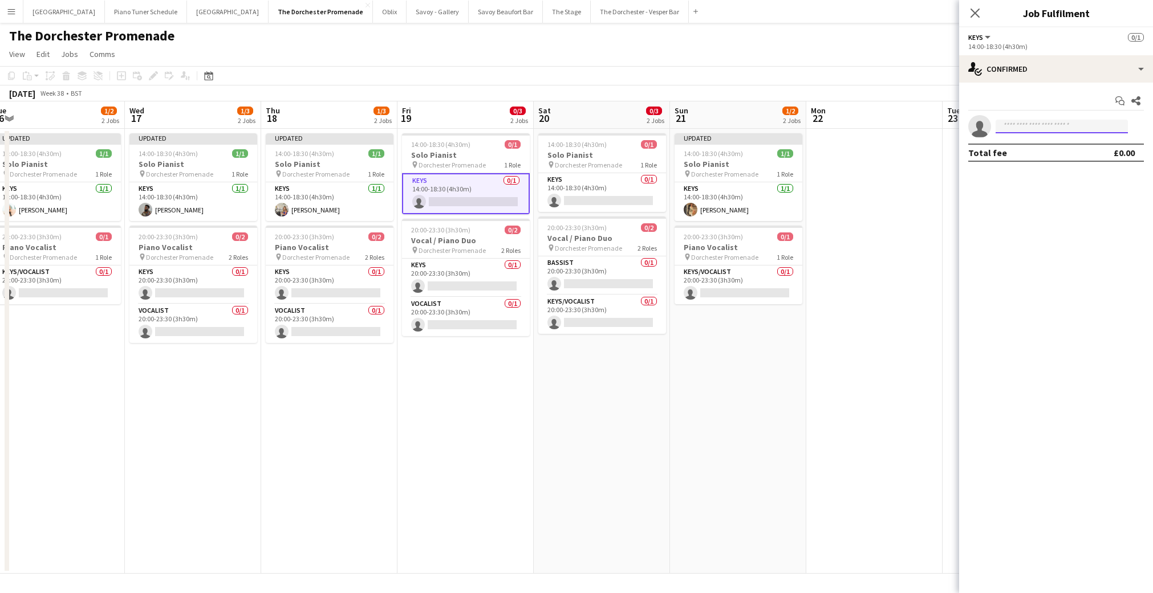
click at [1039, 128] on input at bounding box center [1061, 127] width 132 height 14
type input "******"
drag, startPoint x: 960, startPoint y: 123, endPoint x: 953, endPoint y: 122, distance: 6.9
click at [953, 122] on body "Menu Boards Boards Boards All jobs Status Workforce Workforce My Workforce Recr…" at bounding box center [576, 296] width 1153 height 593
type input "****"
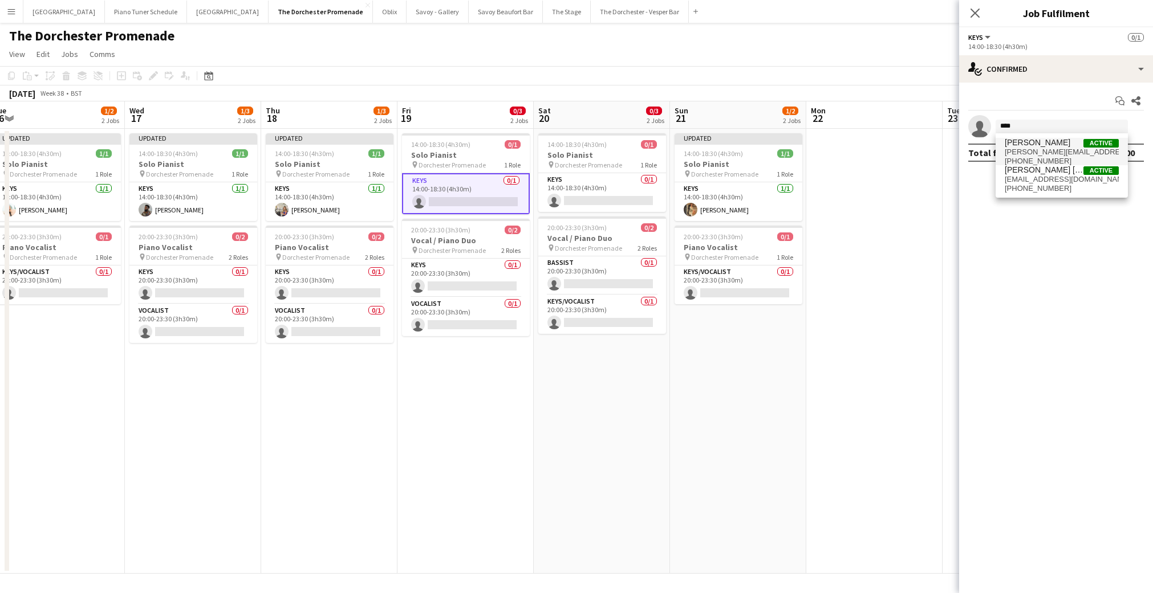
click at [1009, 146] on span "[PERSON_NAME]" at bounding box center [1038, 143] width 66 height 10
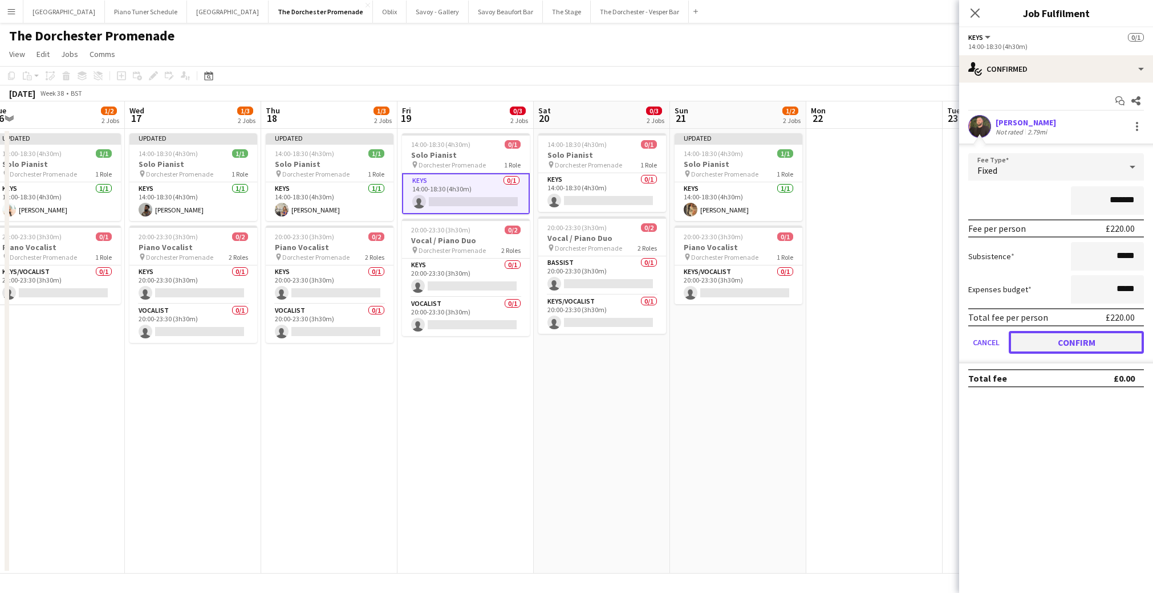
click at [1036, 342] on button "Confirm" at bounding box center [1076, 342] width 135 height 23
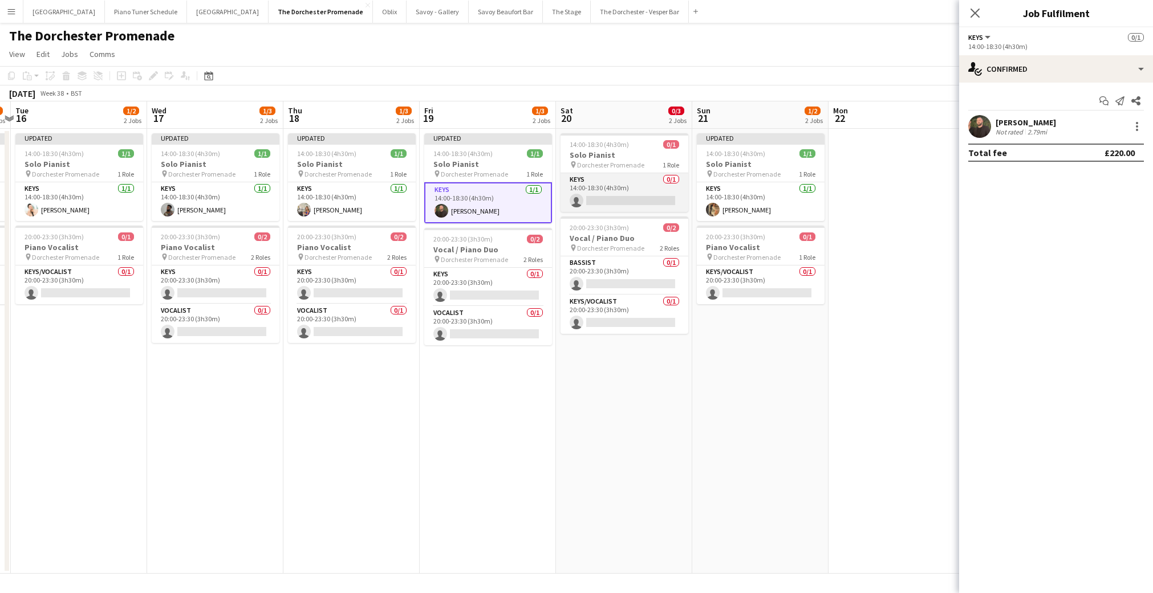
scroll to position [0, 403]
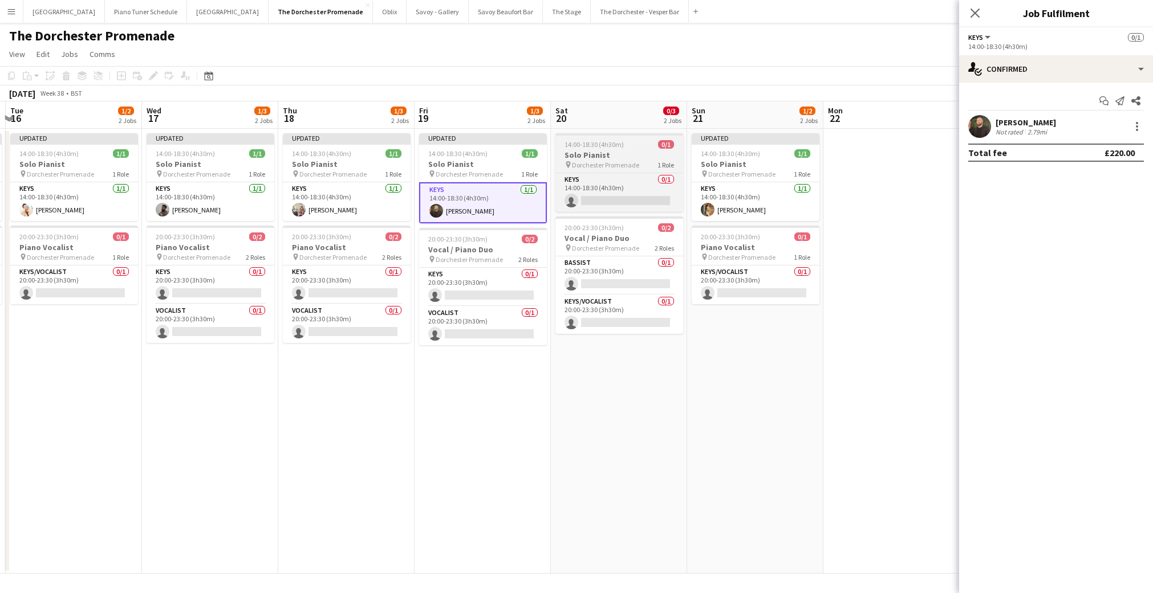
click at [606, 161] on span "Dorchester Promenade" at bounding box center [605, 165] width 67 height 9
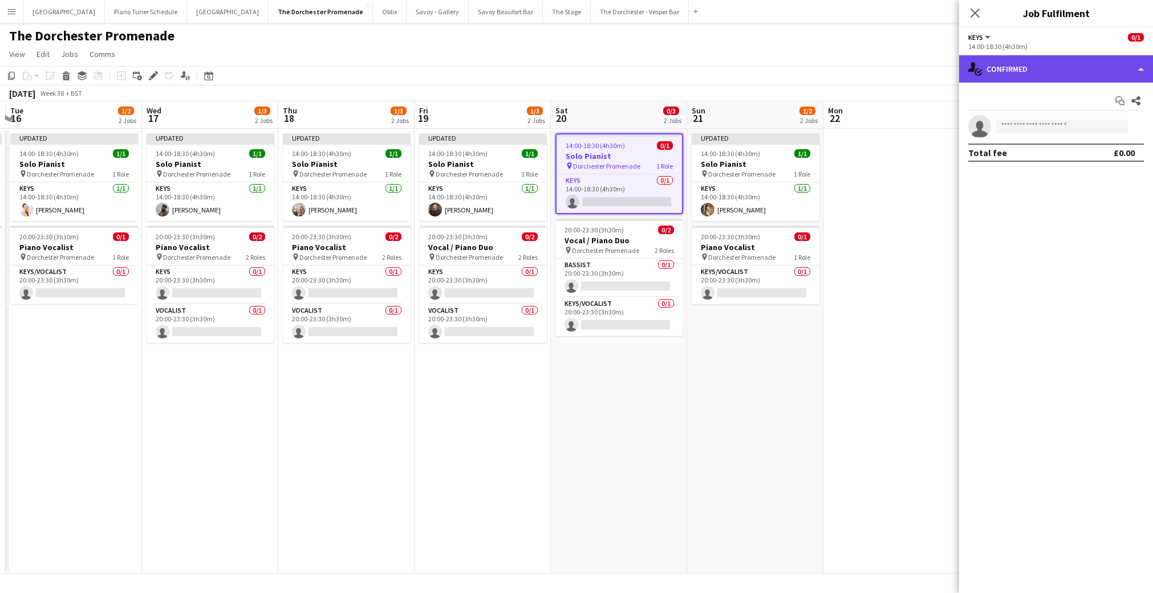
click at [1148, 73] on div "single-neutral-actions-check-2 Confirmed" at bounding box center [1056, 68] width 194 height 27
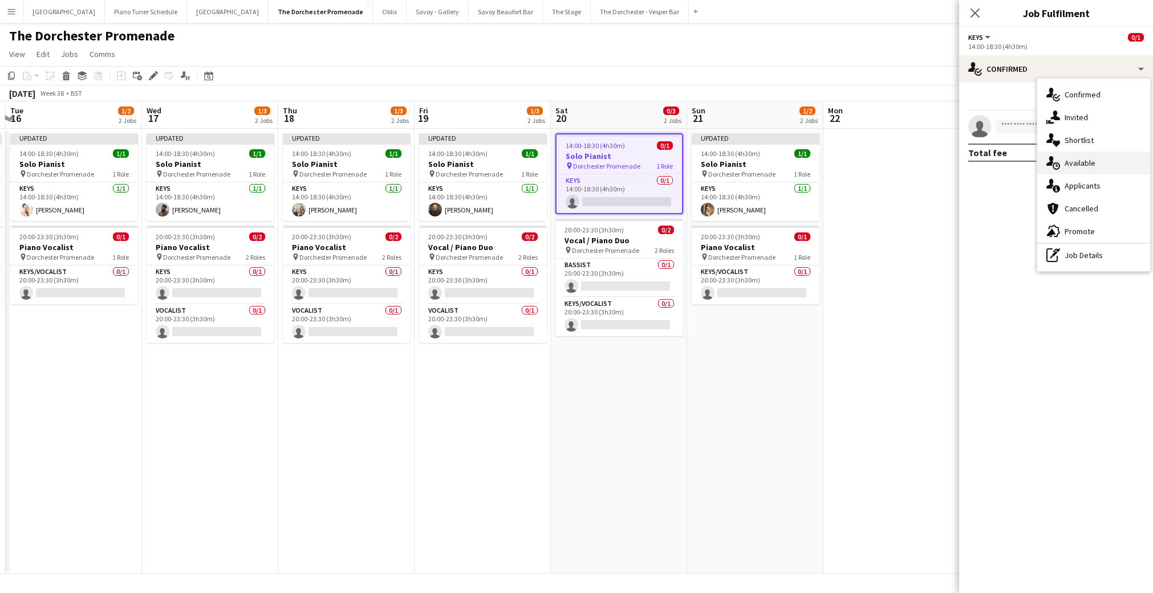
click at [1121, 165] on div "single-neutral-actions-upload Available" at bounding box center [1093, 163] width 113 height 23
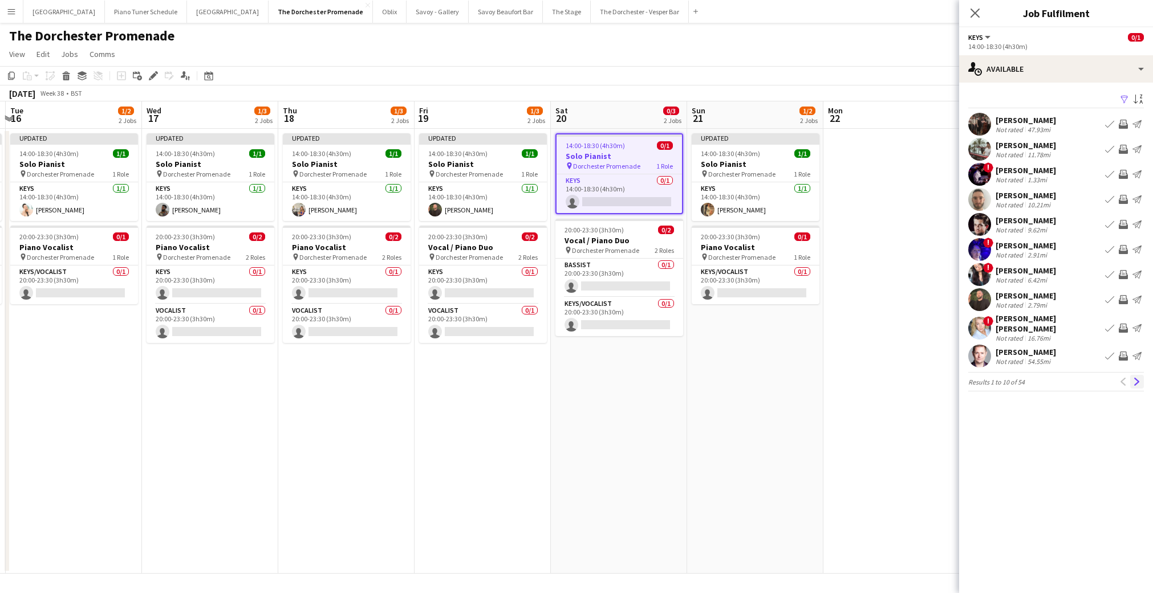
click at [1133, 378] on app-icon "Next" at bounding box center [1137, 382] width 8 height 8
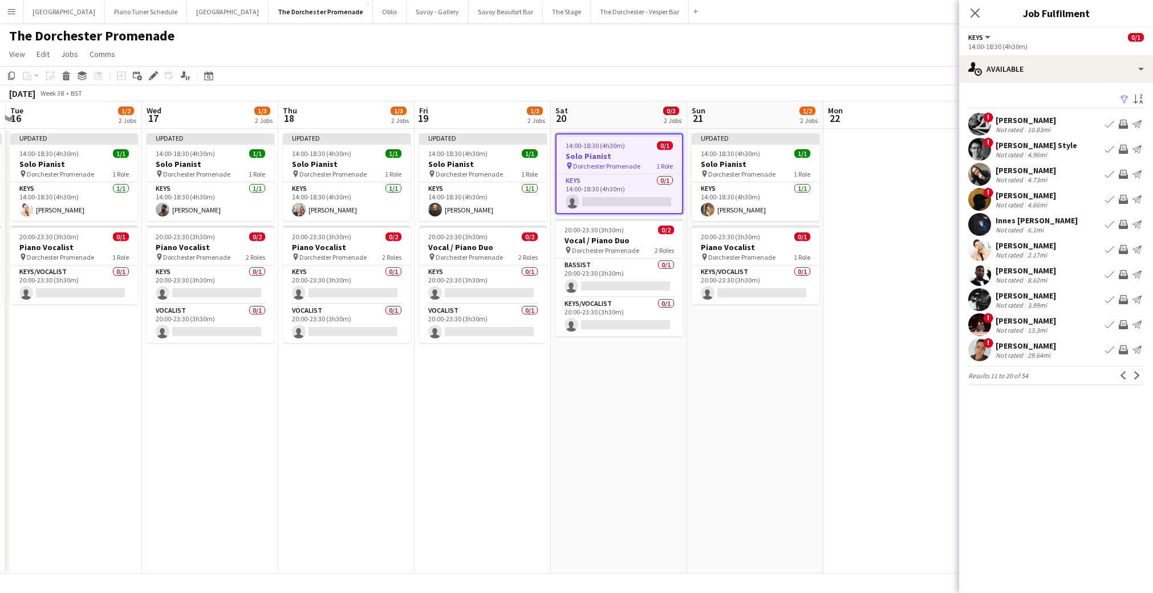
click at [1133, 373] on app-icon "Next" at bounding box center [1137, 376] width 8 height 8
click at [1105, 276] on app-icon "Book crew" at bounding box center [1109, 274] width 9 height 9
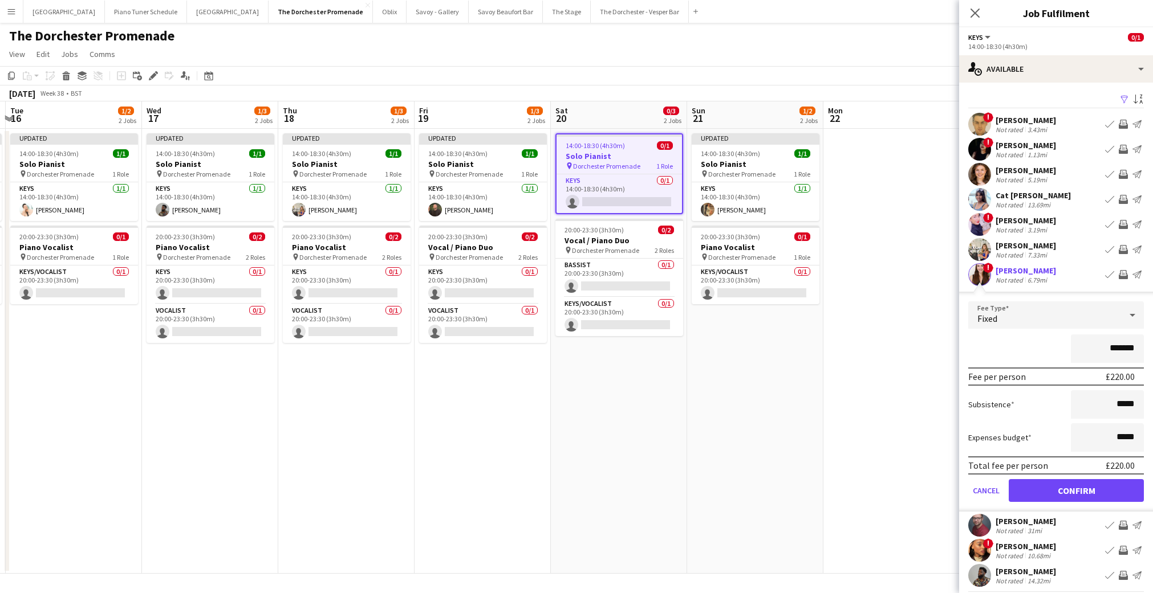
click at [1052, 324] on div "Fixed" at bounding box center [1044, 315] width 153 height 27
click at [1020, 319] on div at bounding box center [576, 296] width 1153 height 593
click at [1055, 488] on button "Confirm" at bounding box center [1076, 490] width 135 height 23
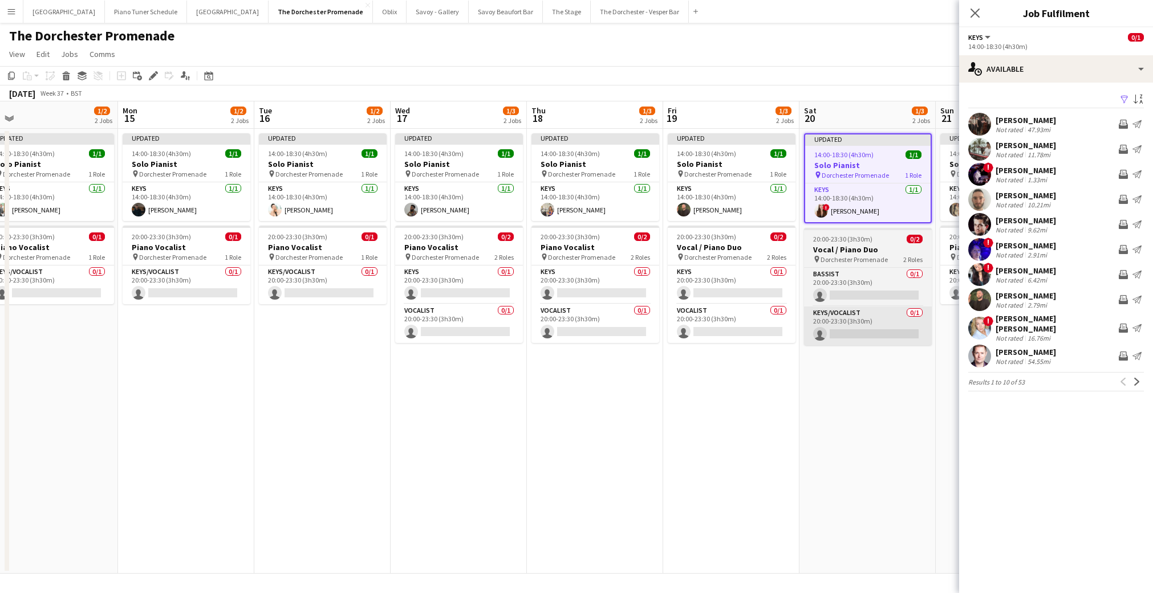
scroll to position [0, 288]
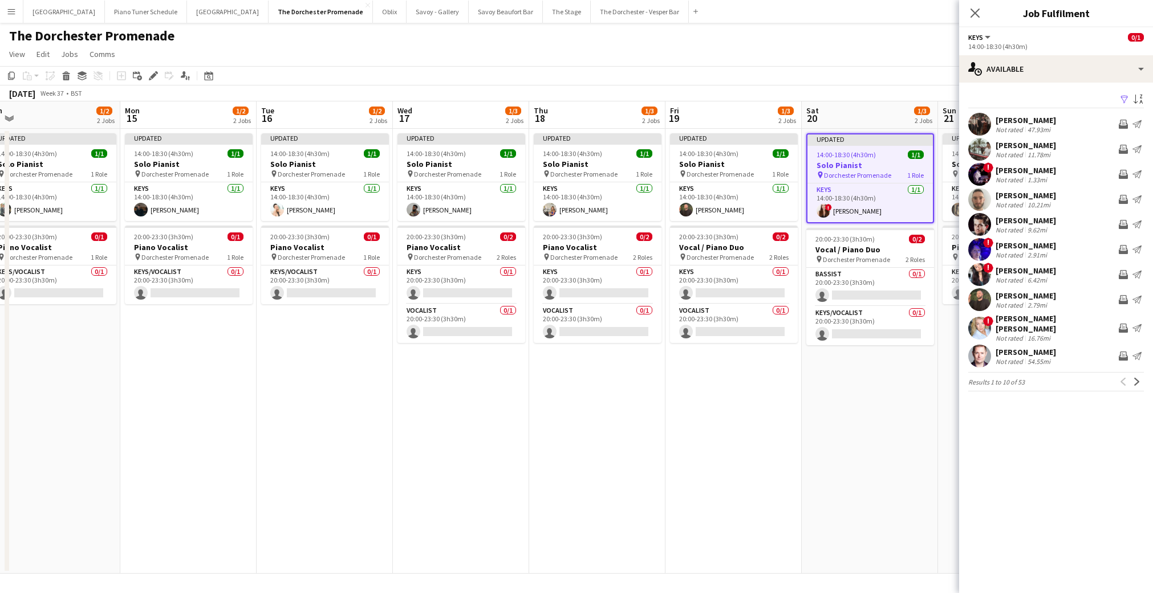
click at [528, 411] on app-date-cell "Updated 14:00-18:30 (4h30m) 1/1 Solo Pianist pin Dorchester Promenade 1 Role Ke…" at bounding box center [461, 351] width 136 height 445
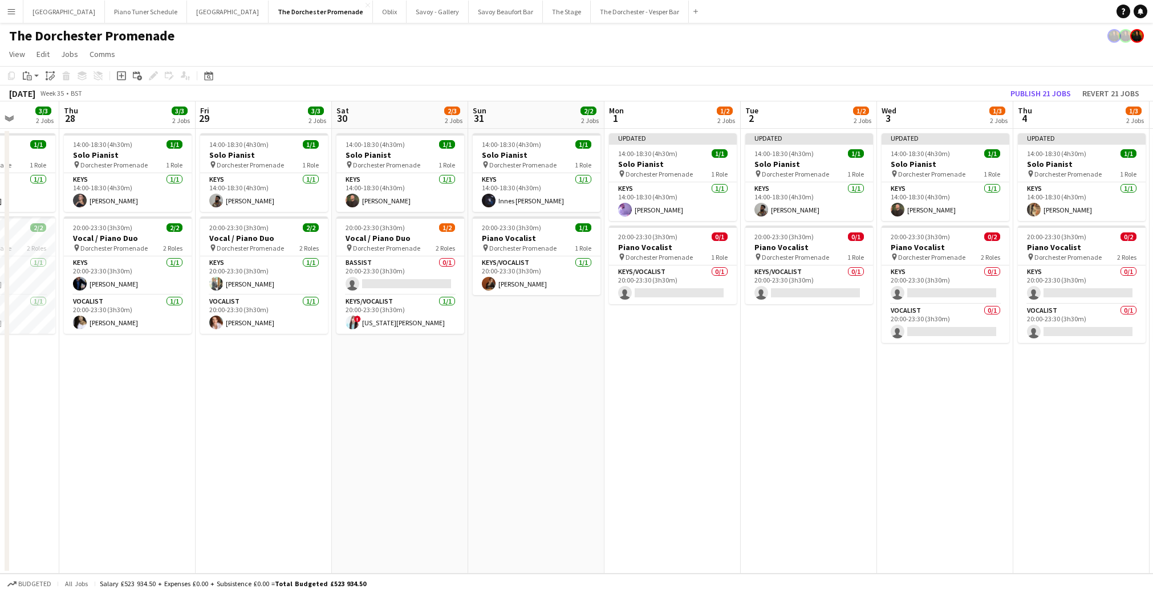
scroll to position [0, 343]
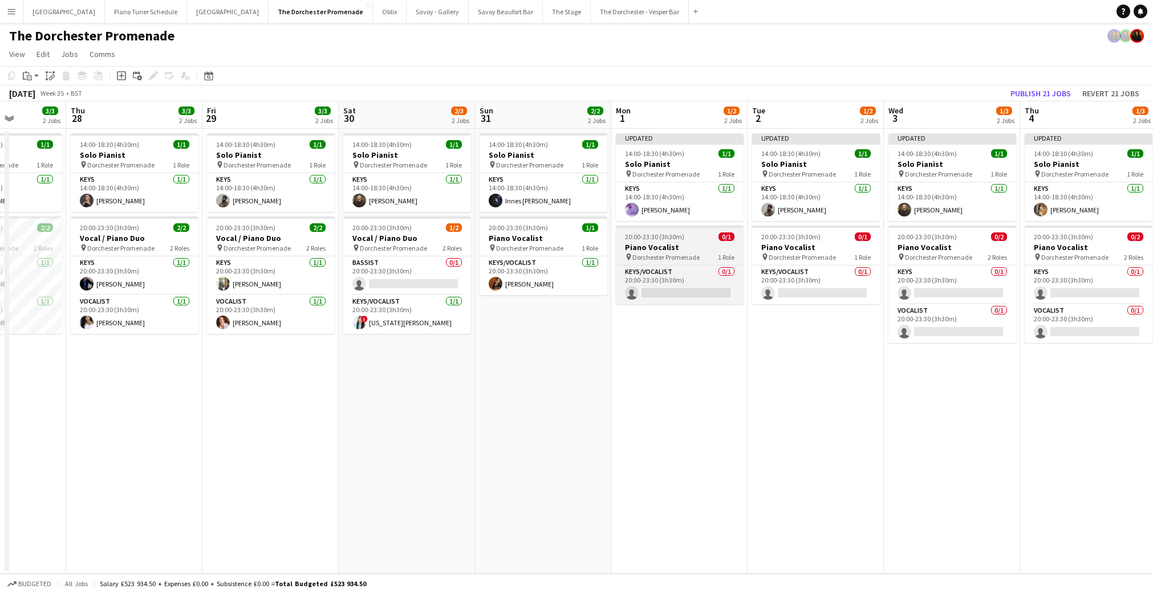
click at [669, 254] on span "Dorchester Promenade" at bounding box center [665, 257] width 67 height 9
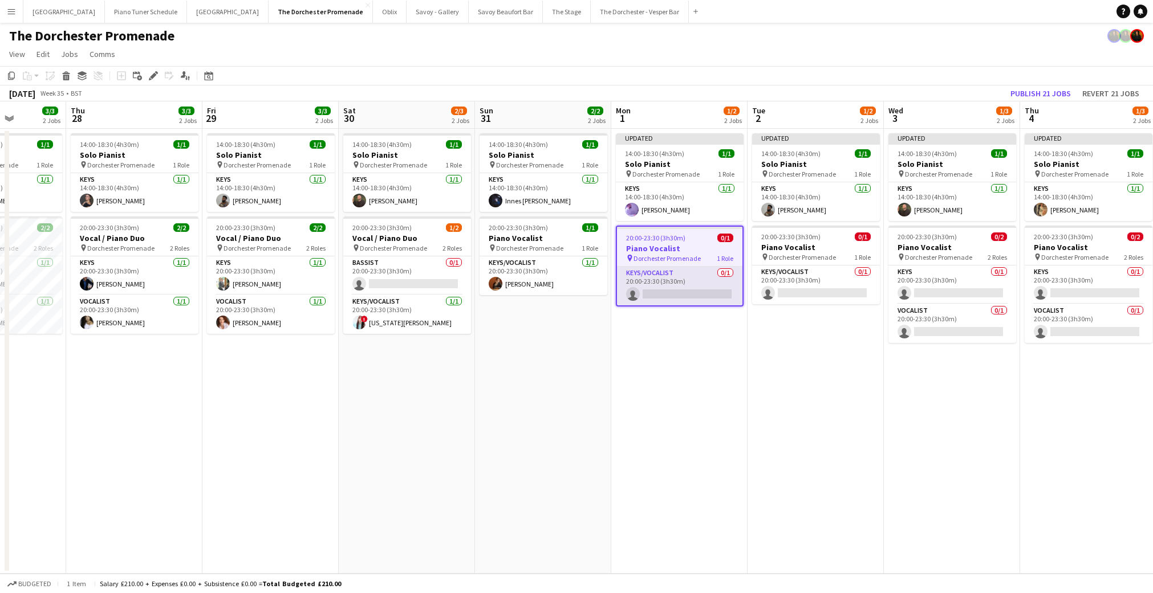
click at [668, 289] on app-card-role "Keys/Vocalist 0/1 20:00-23:30 (3h30m) single-neutral-actions" at bounding box center [679, 286] width 125 height 39
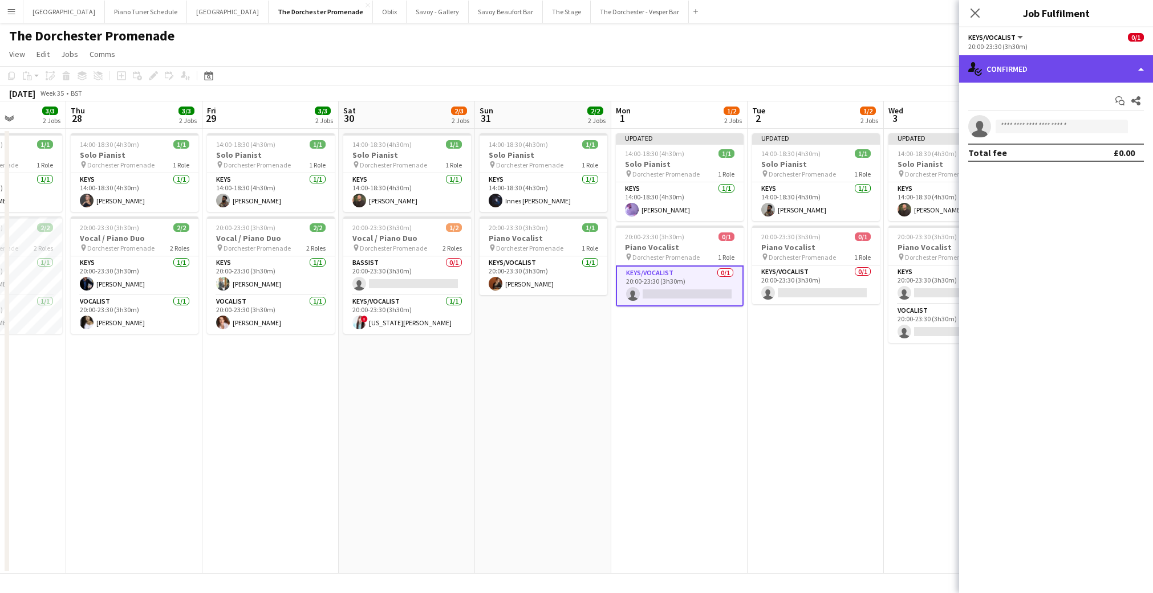
click at [1138, 73] on div "single-neutral-actions-check-2 Confirmed" at bounding box center [1056, 68] width 194 height 27
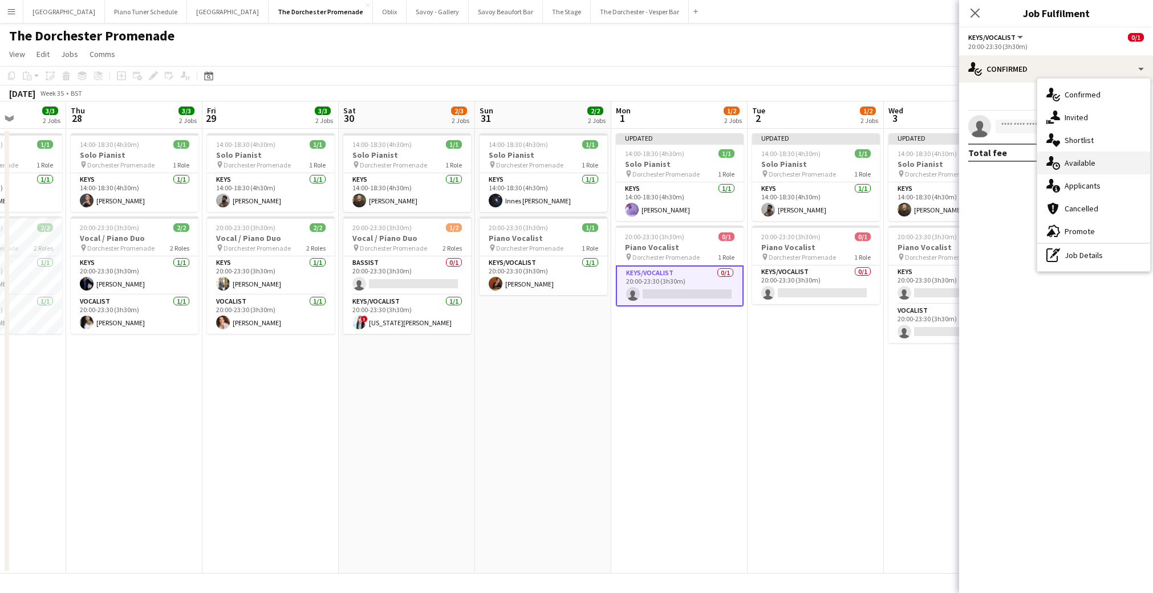
click at [1110, 156] on div "single-neutral-actions-upload Available" at bounding box center [1093, 163] width 113 height 23
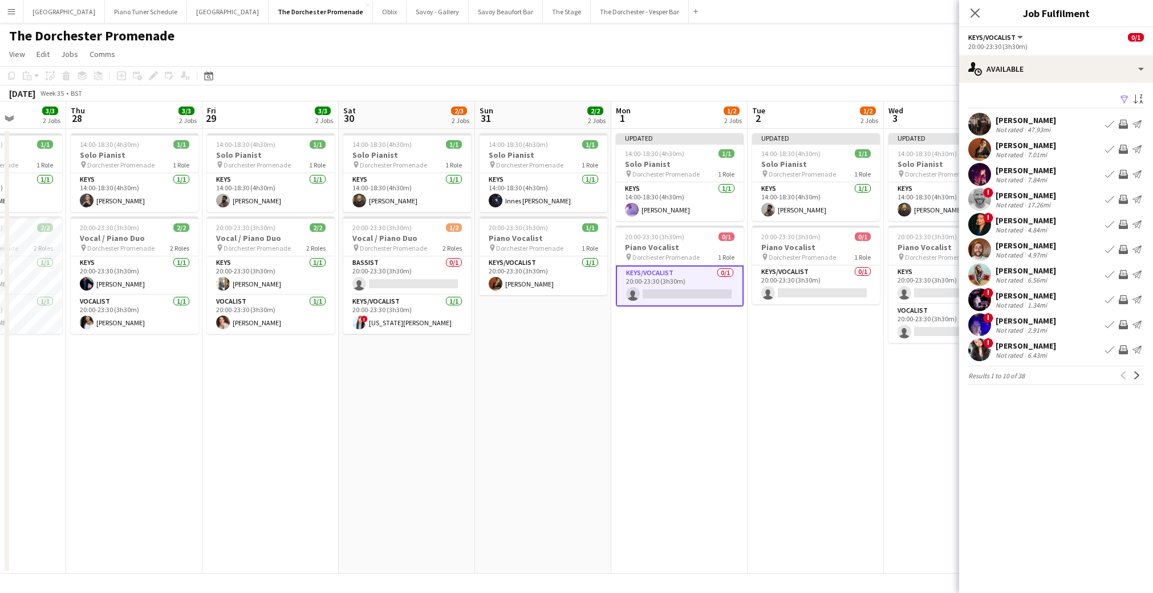
click at [1105, 249] on app-icon "Book crew" at bounding box center [1109, 249] width 9 height 9
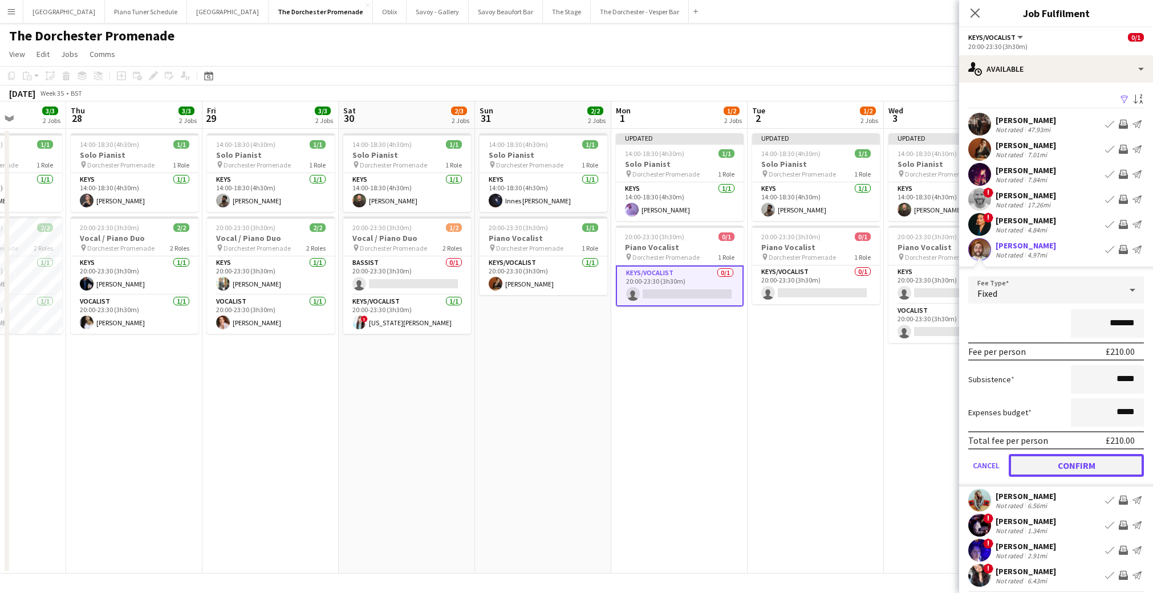
click at [1022, 462] on button "Confirm" at bounding box center [1076, 465] width 135 height 23
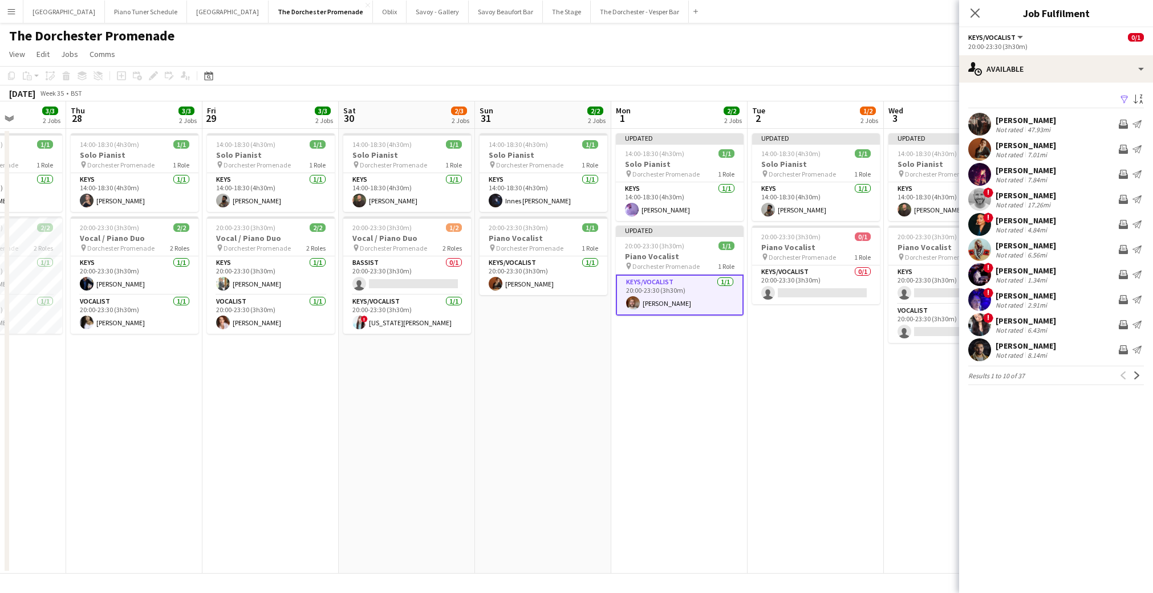
scroll to position [0, 384]
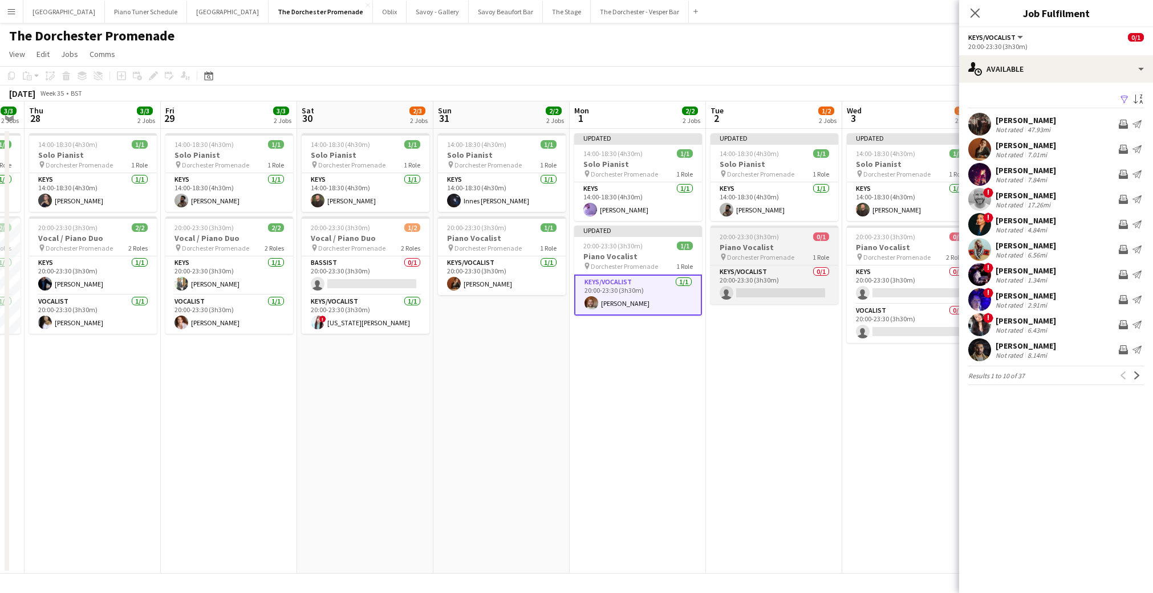
click at [769, 239] on span "20:00-23:30 (3h30m)" at bounding box center [748, 237] width 59 height 9
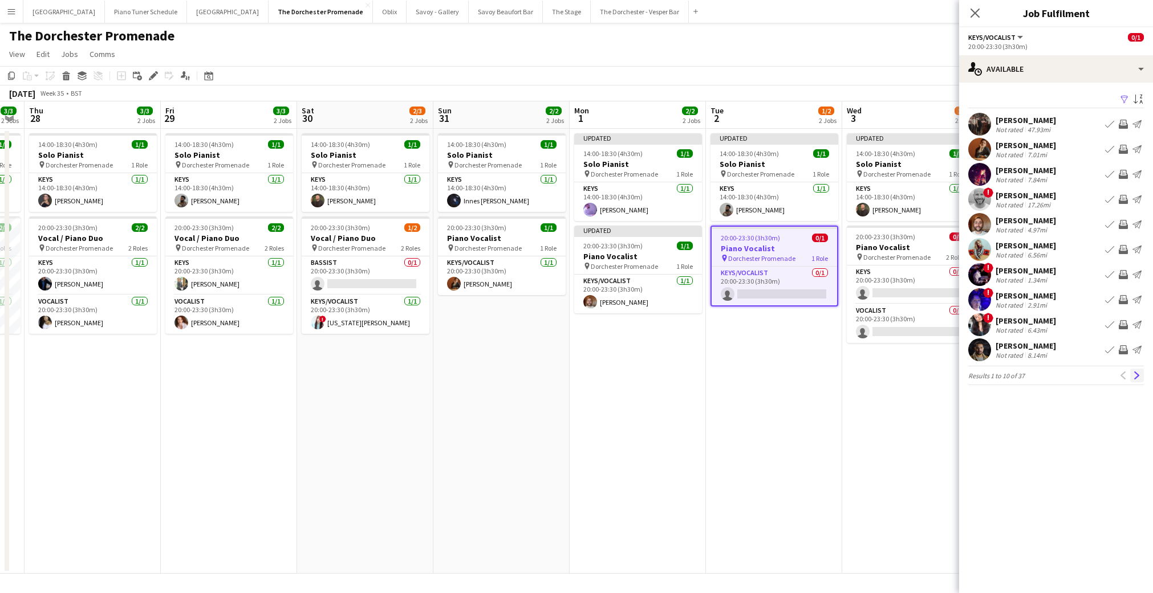
click at [1136, 373] on app-icon "Next" at bounding box center [1137, 376] width 8 height 8
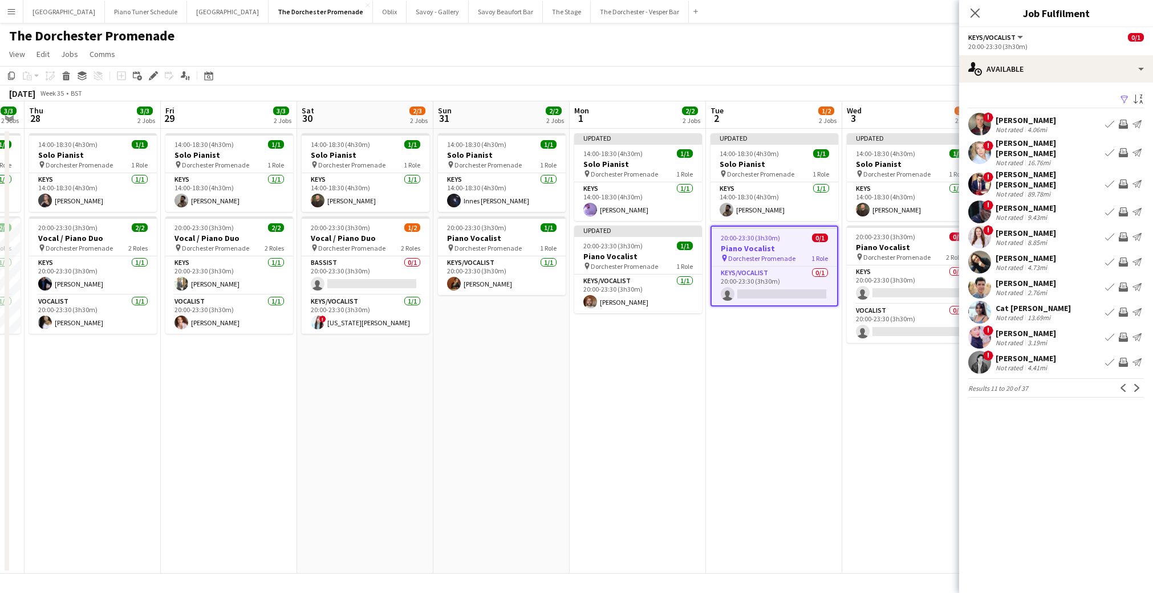
click at [1136, 384] on app-icon "Next" at bounding box center [1137, 388] width 8 height 8
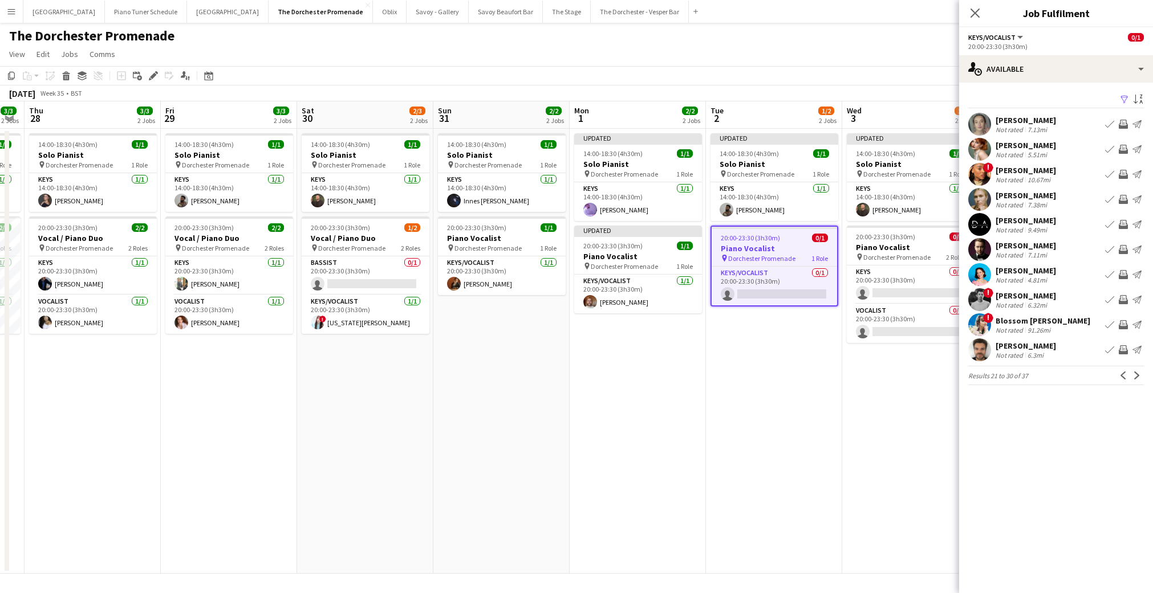
click at [1136, 373] on app-icon "Next" at bounding box center [1137, 376] width 8 height 8
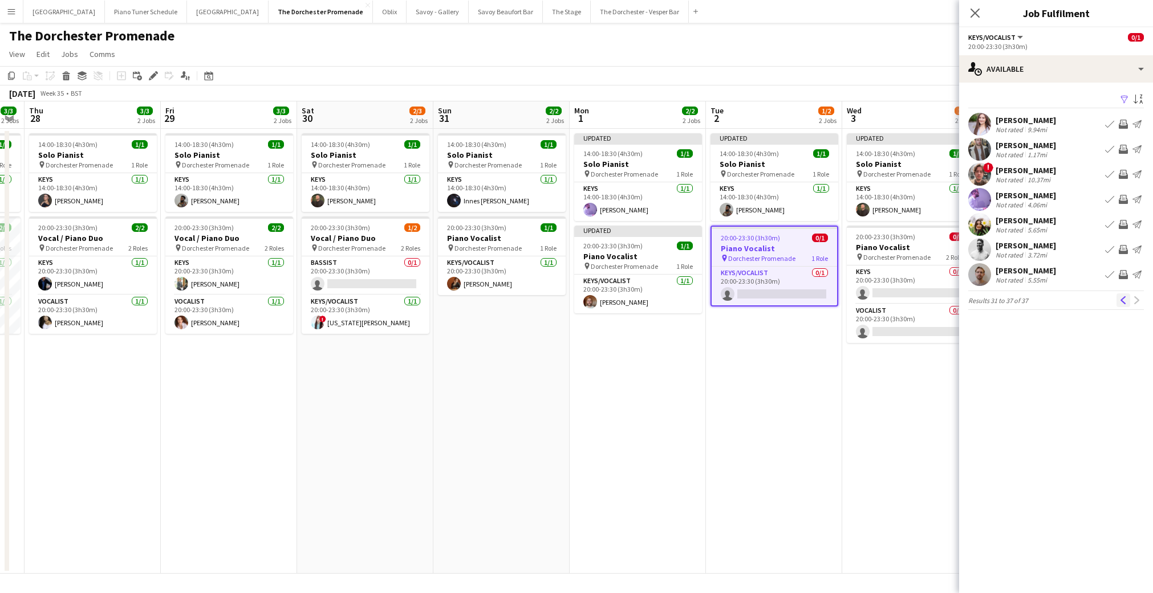
click at [1120, 299] on app-icon "Previous" at bounding box center [1123, 300] width 8 height 8
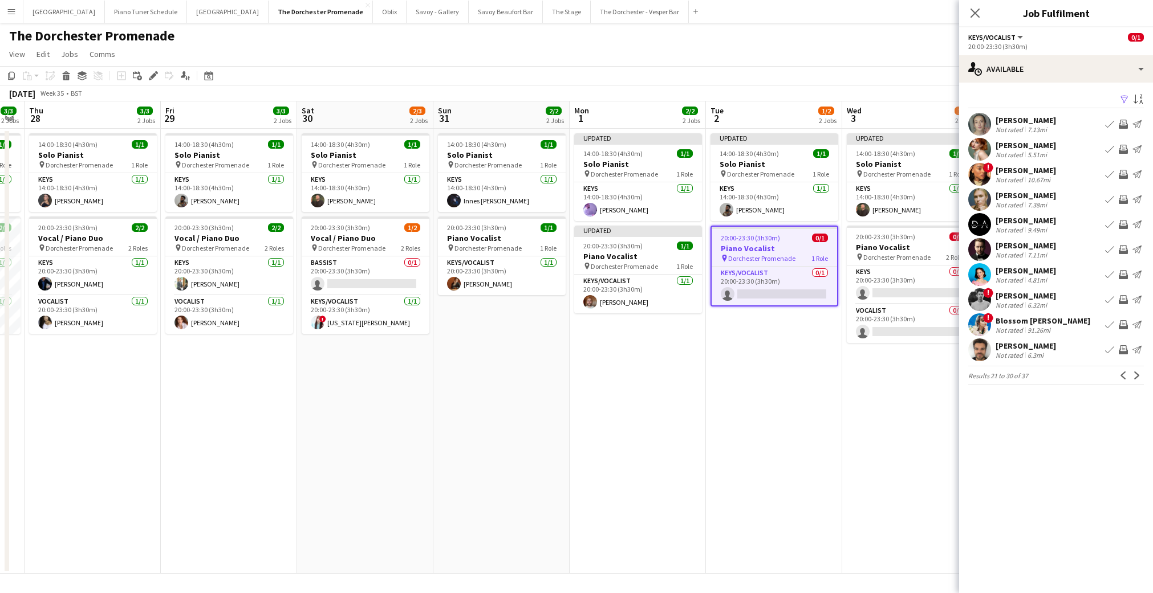
click at [1109, 272] on app-icon "Book crew" at bounding box center [1109, 274] width 9 height 9
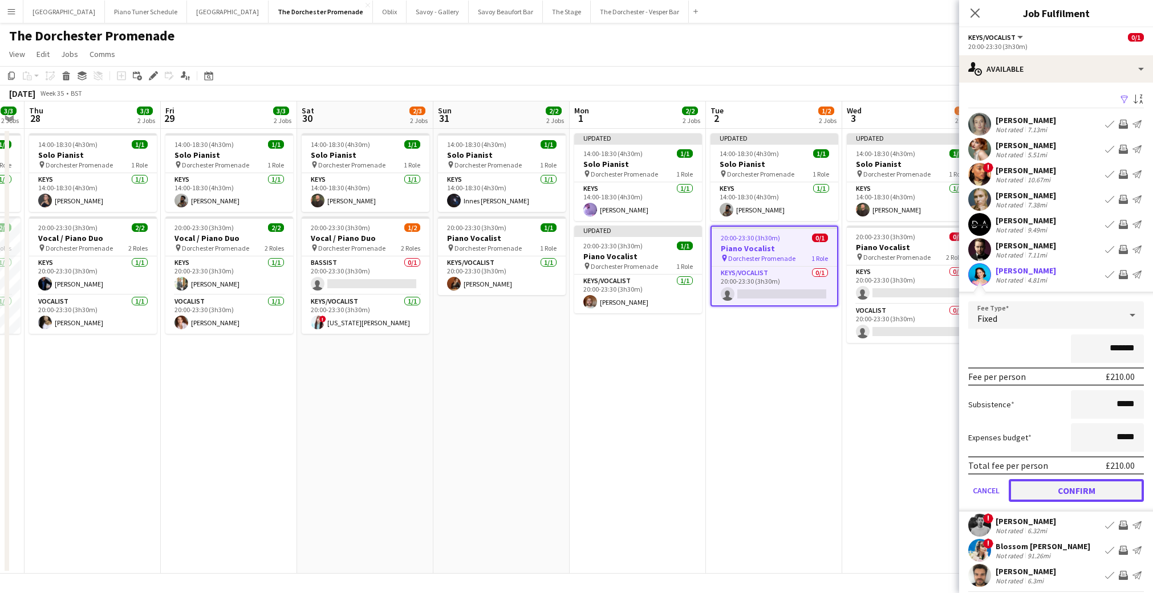
click at [1030, 489] on button "Confirm" at bounding box center [1076, 490] width 135 height 23
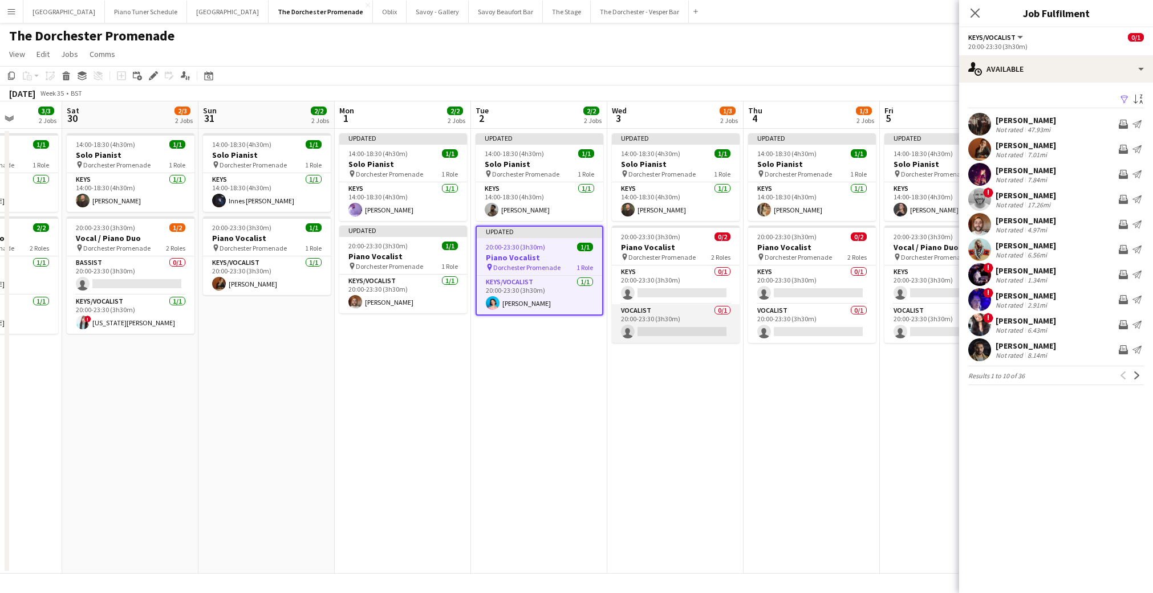
scroll to position [0, 485]
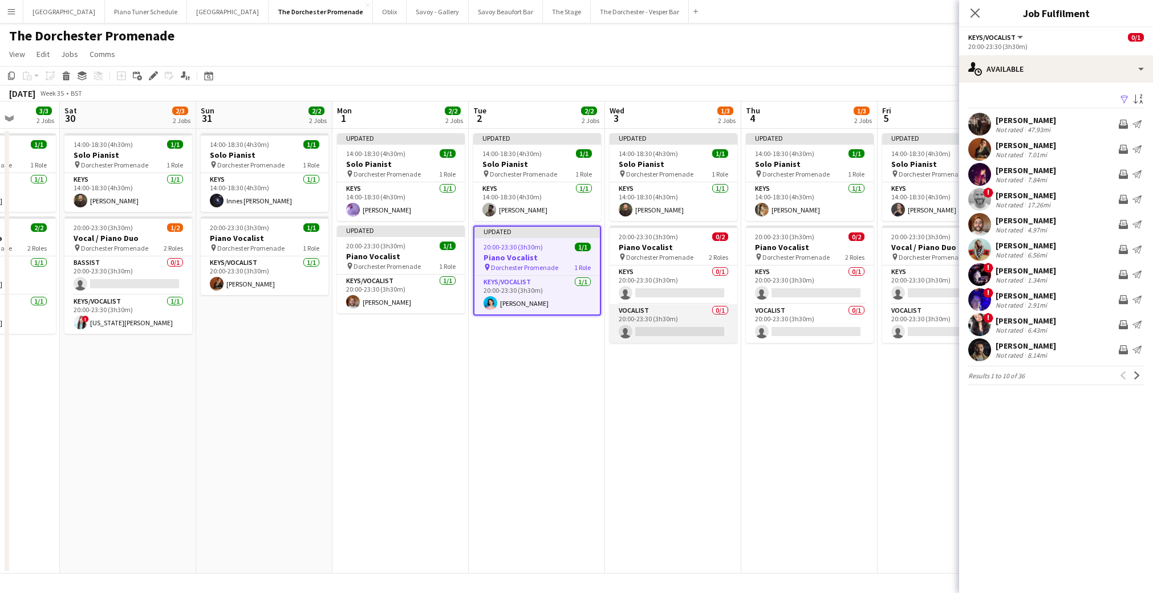
click at [664, 311] on app-card-role "Vocalist 0/1 20:00-23:30 (3h30m) single-neutral-actions" at bounding box center [673, 323] width 128 height 39
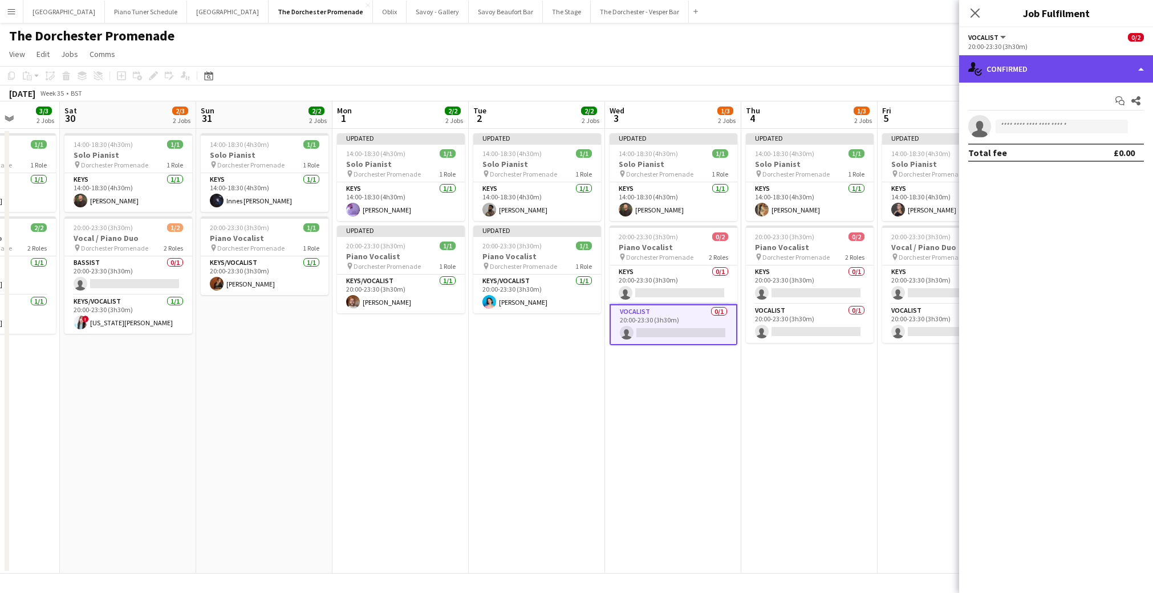
click at [1064, 63] on div "single-neutral-actions-check-2 Confirmed" at bounding box center [1056, 68] width 194 height 27
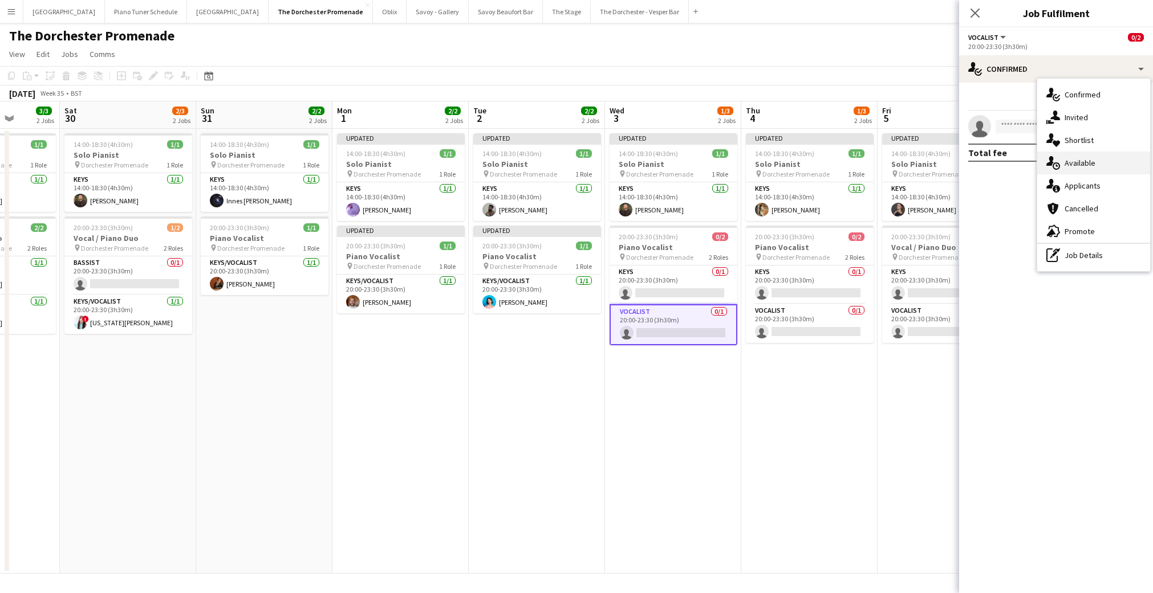
click at [1080, 170] on div "single-neutral-actions-upload Available" at bounding box center [1093, 163] width 113 height 23
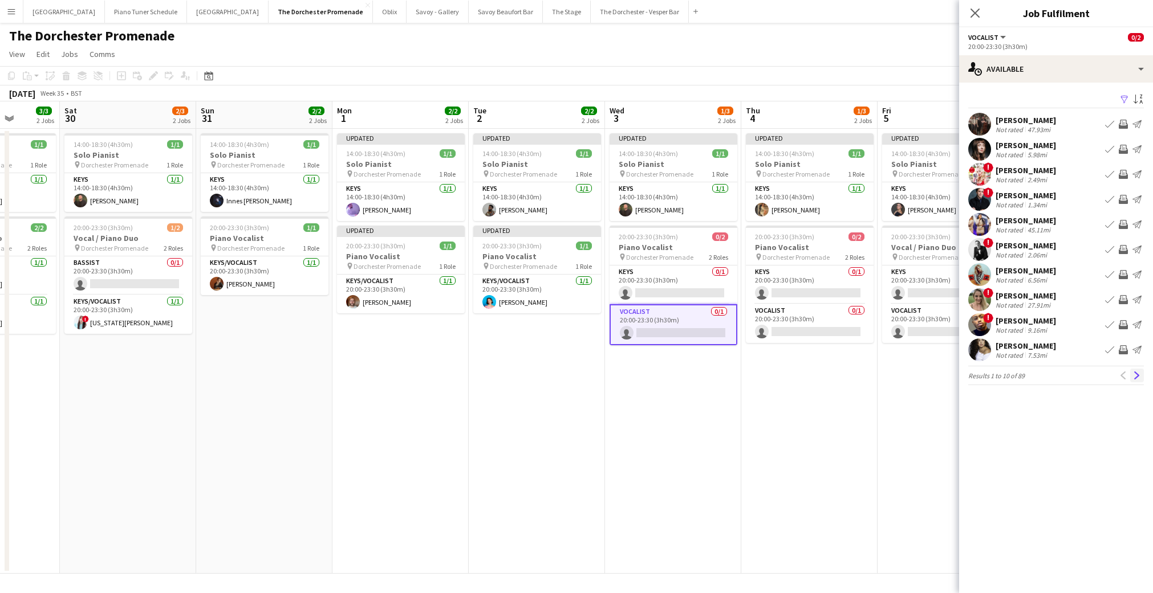
click at [1131, 375] on button "Next" at bounding box center [1137, 376] width 14 height 14
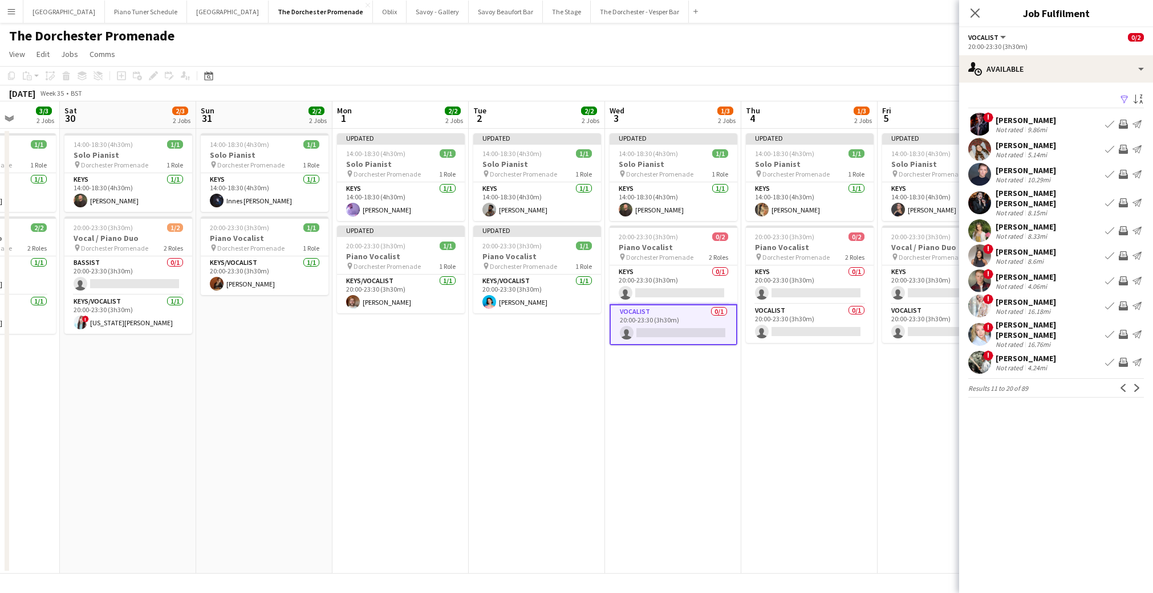
click at [1131, 381] on button "Next" at bounding box center [1137, 388] width 14 height 14
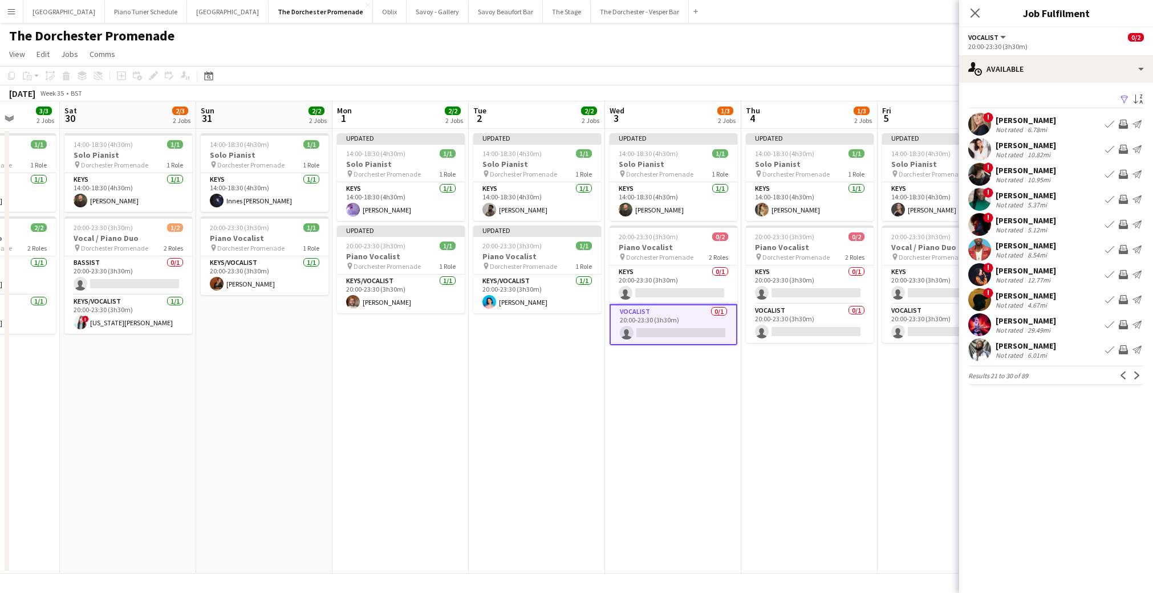
click at [1131, 375] on button "Next" at bounding box center [1137, 376] width 14 height 14
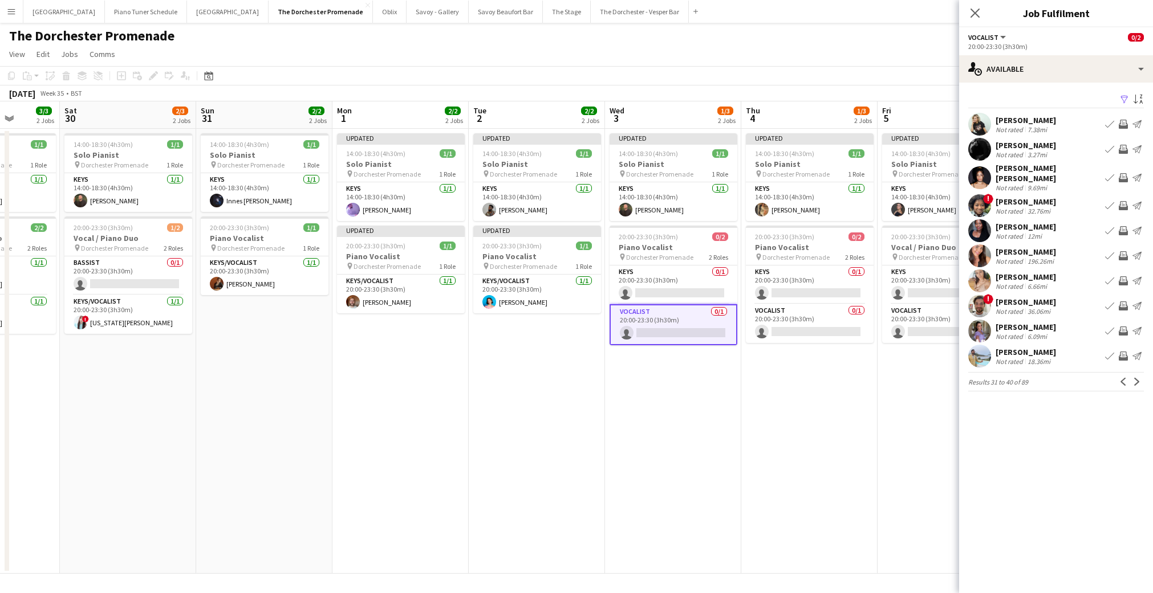
click at [1109, 327] on app-icon "Book crew" at bounding box center [1109, 331] width 9 height 9
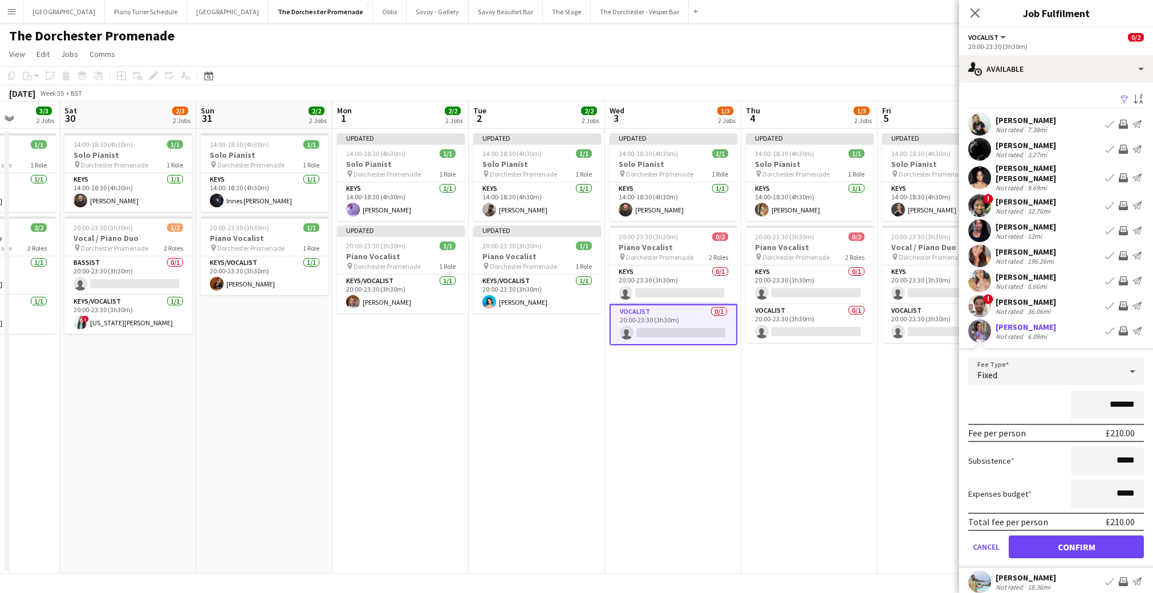
click at [1056, 378] on div "Fixed" at bounding box center [1044, 371] width 153 height 27
click at [1042, 363] on div at bounding box center [576, 296] width 1153 height 593
click at [1060, 536] on button "Confirm" at bounding box center [1076, 547] width 135 height 23
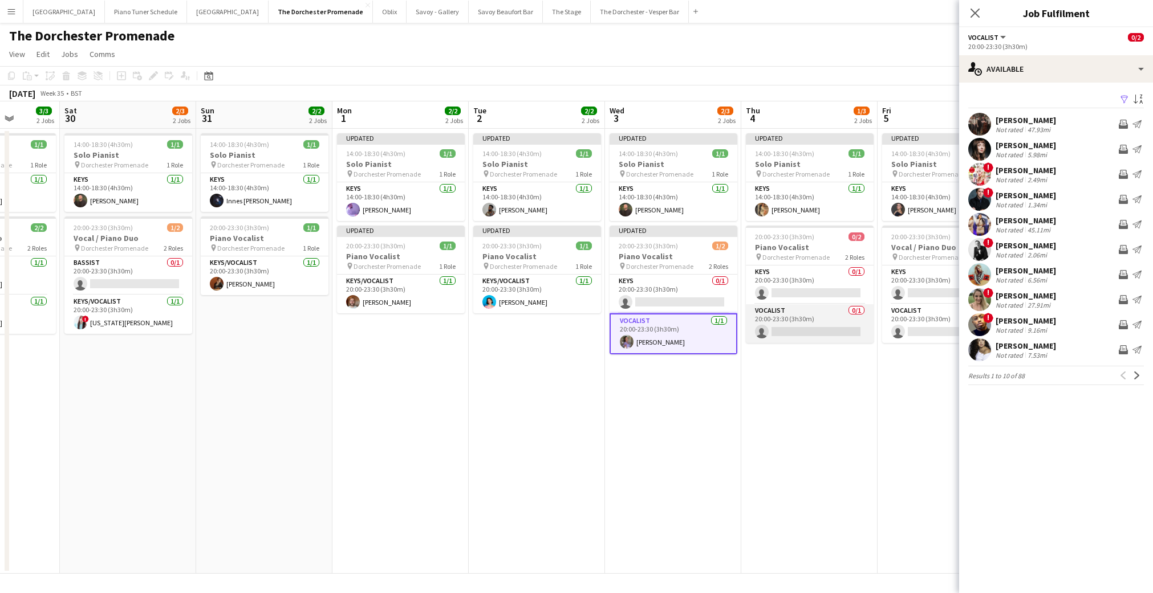
click at [799, 332] on app-card-role "Vocalist 0/1 20:00-23:30 (3h30m) single-neutral-actions" at bounding box center [810, 323] width 128 height 39
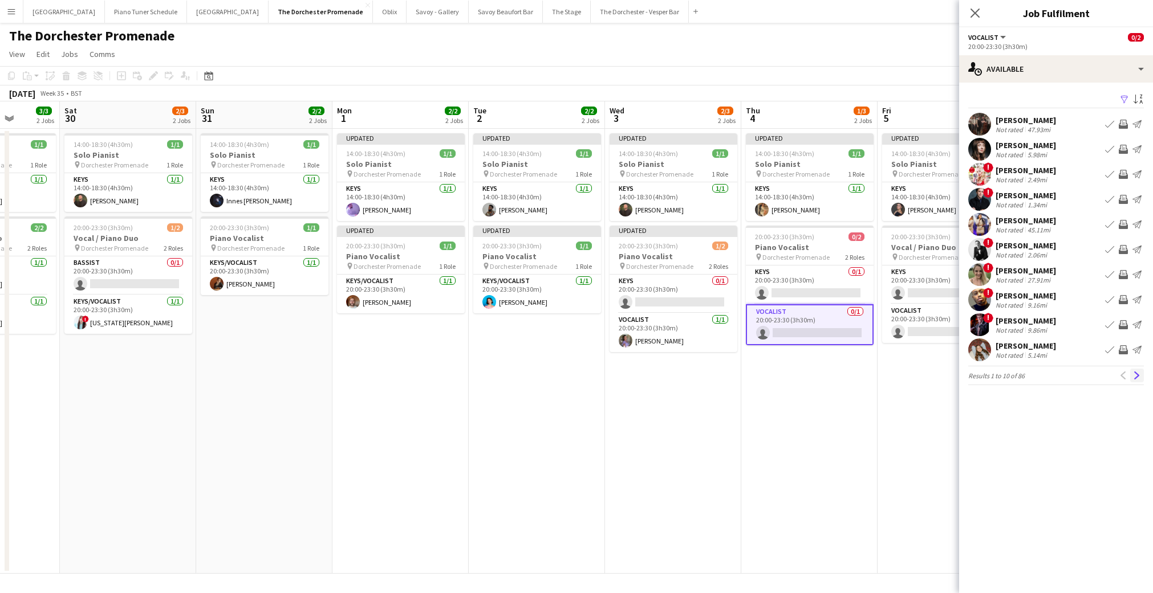
click at [1139, 377] on app-icon "Next" at bounding box center [1137, 376] width 8 height 8
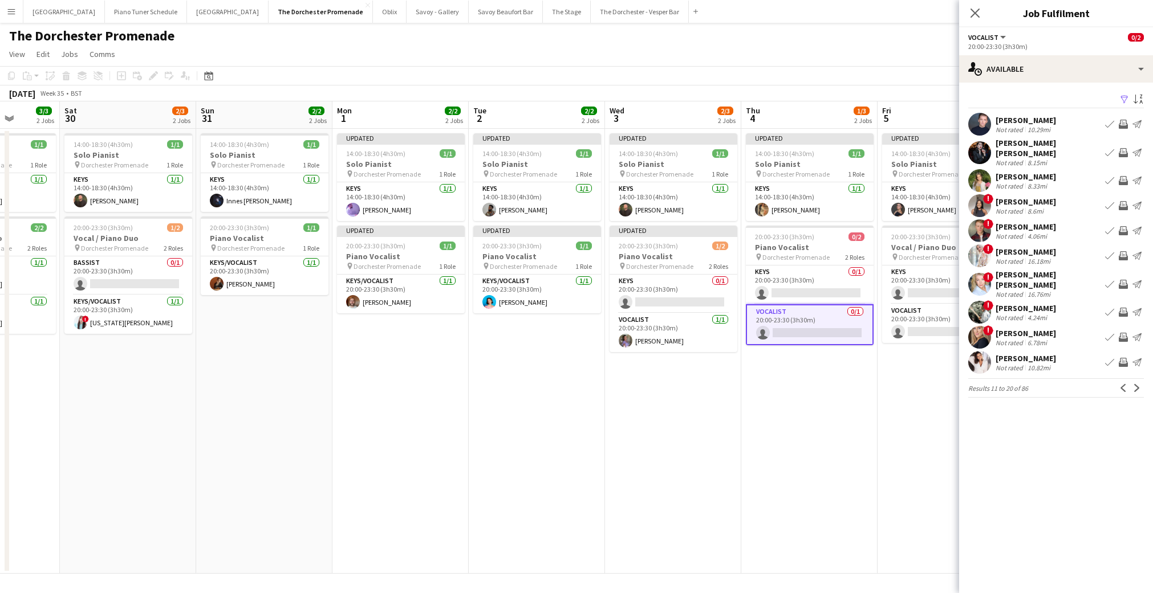
click at [1139, 384] on app-icon "Next" at bounding box center [1137, 388] width 8 height 8
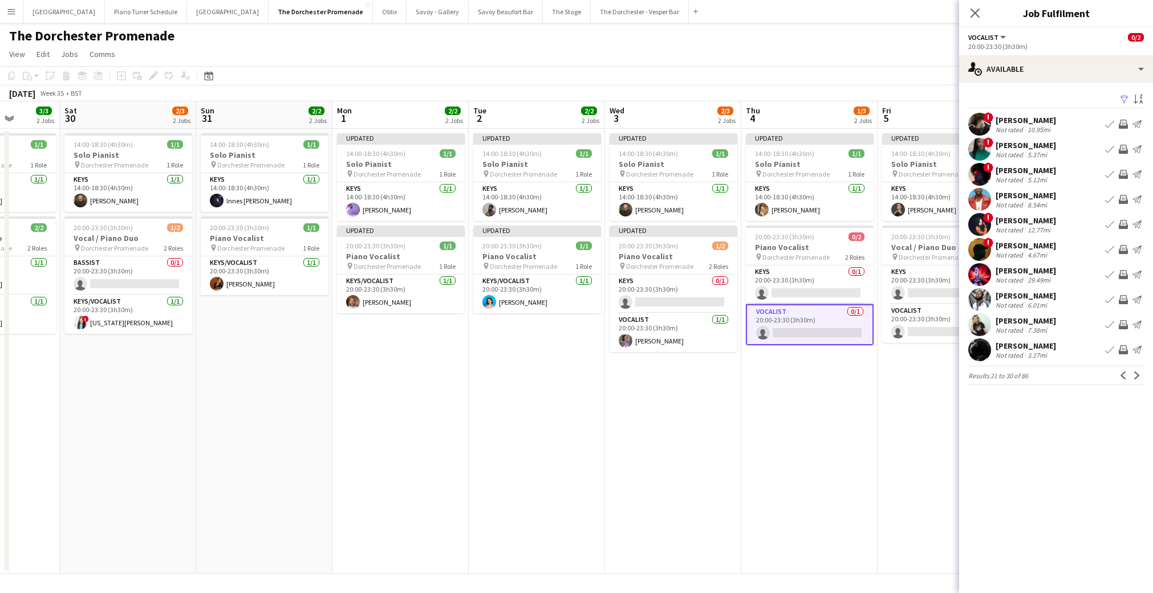
click at [1139, 377] on app-icon "Next" at bounding box center [1137, 376] width 8 height 8
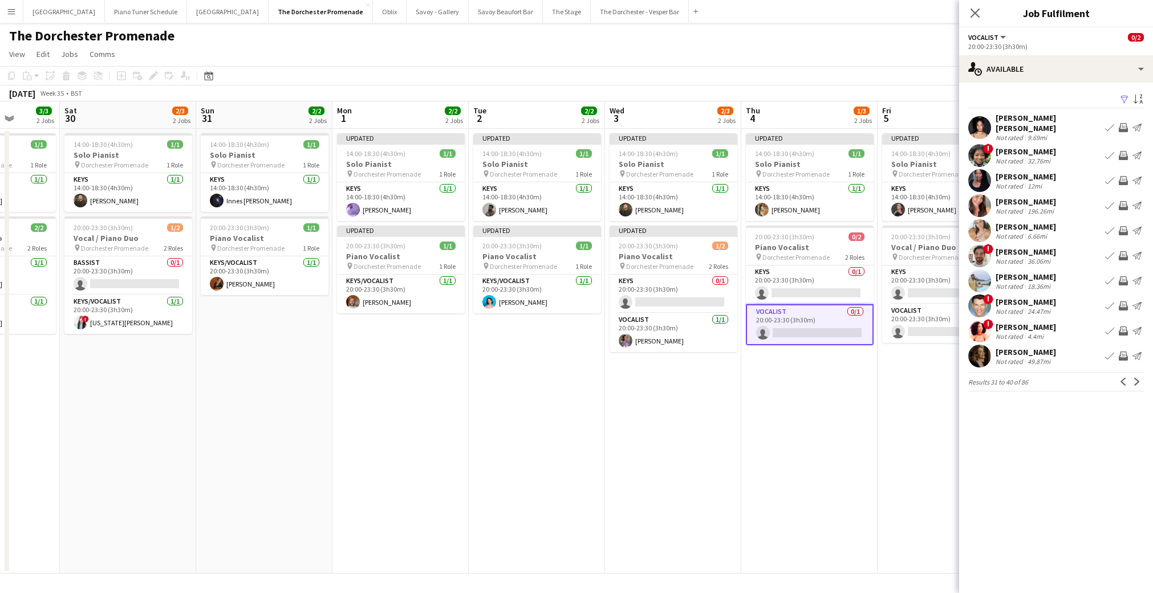
click at [1139, 378] on app-icon "Next" at bounding box center [1137, 382] width 8 height 8
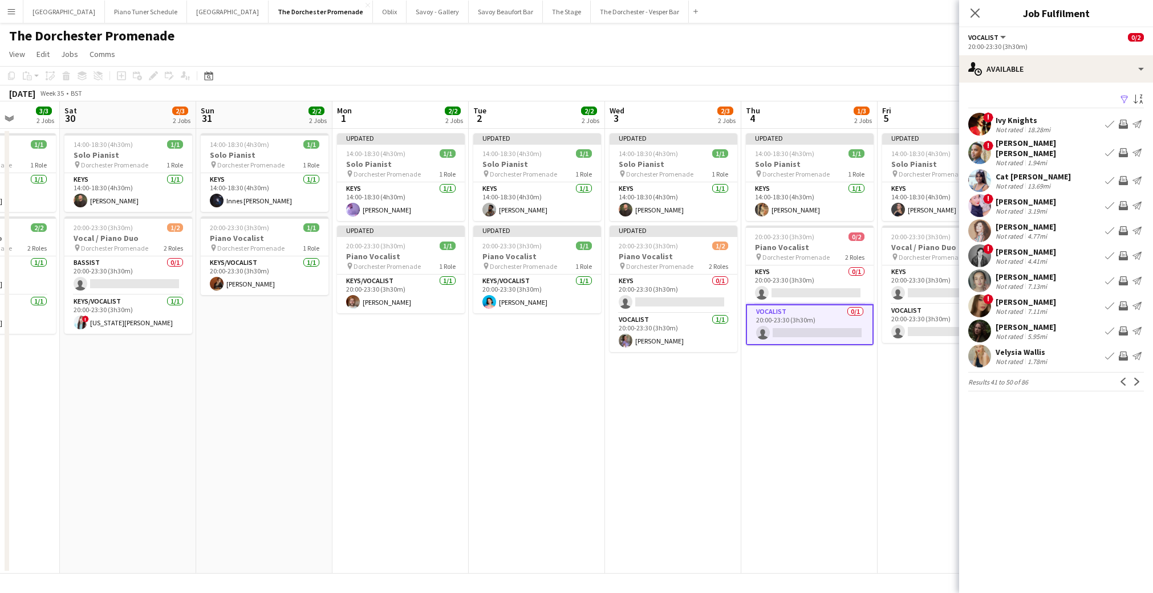
click at [1139, 378] on app-icon "Next" at bounding box center [1137, 382] width 8 height 8
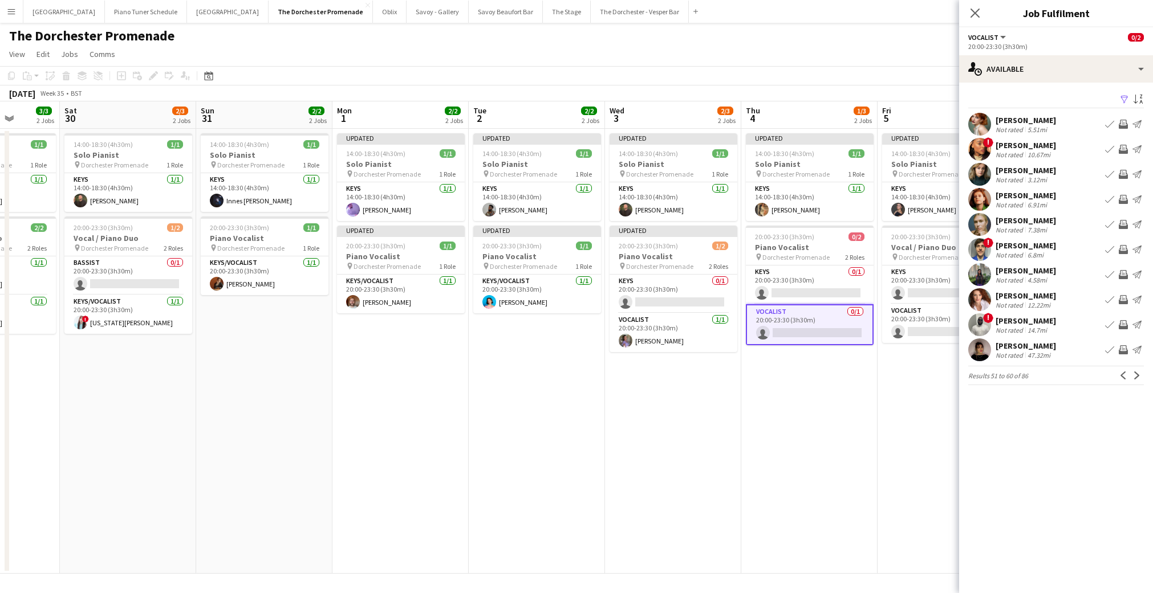
click at [1106, 303] on app-icon "Book crew" at bounding box center [1109, 299] width 9 height 9
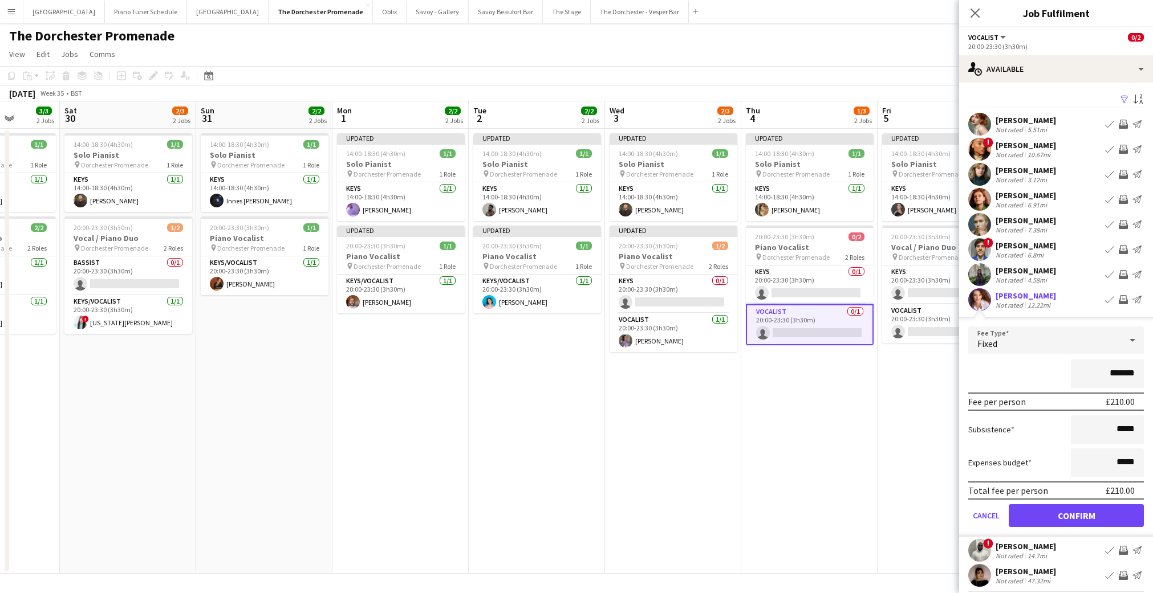
click at [1083, 331] on div "Fixed" at bounding box center [1044, 340] width 153 height 27
click at [1062, 522] on div at bounding box center [576, 296] width 1153 height 593
click at [1053, 521] on button "Confirm" at bounding box center [1076, 516] width 135 height 23
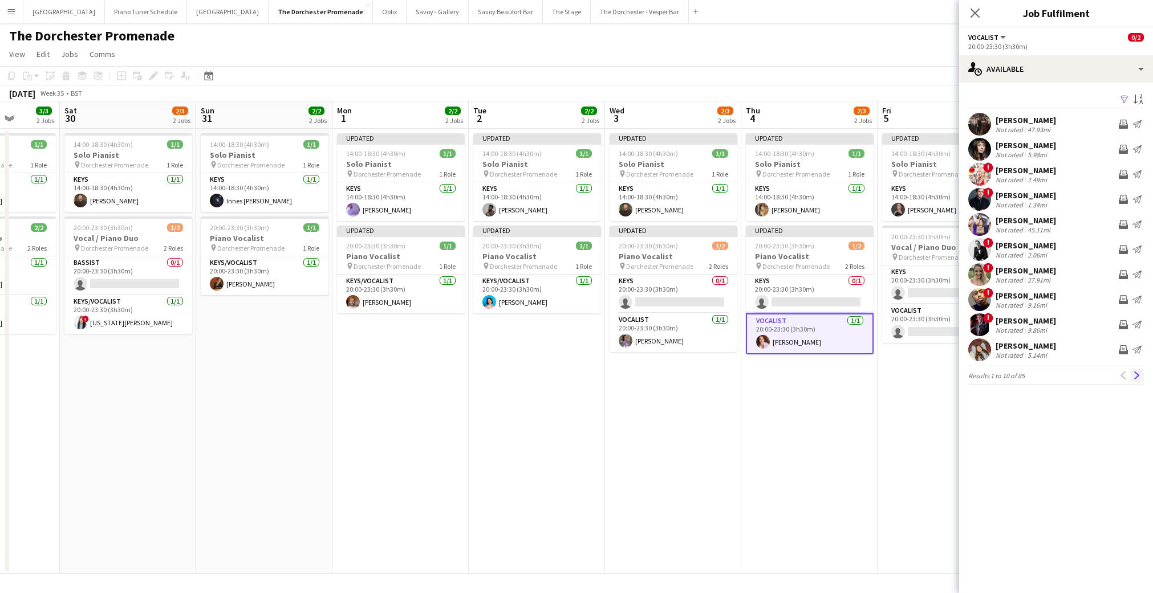
click at [1139, 375] on app-icon "Next" at bounding box center [1137, 376] width 8 height 8
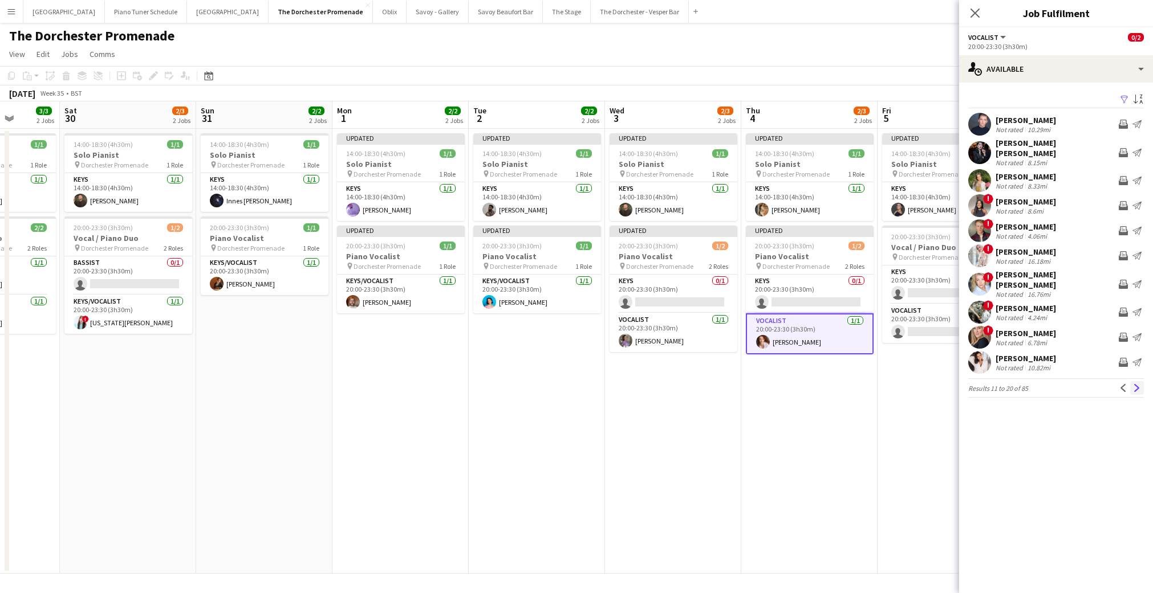
click at [1137, 384] on app-icon "Next" at bounding box center [1137, 388] width 8 height 8
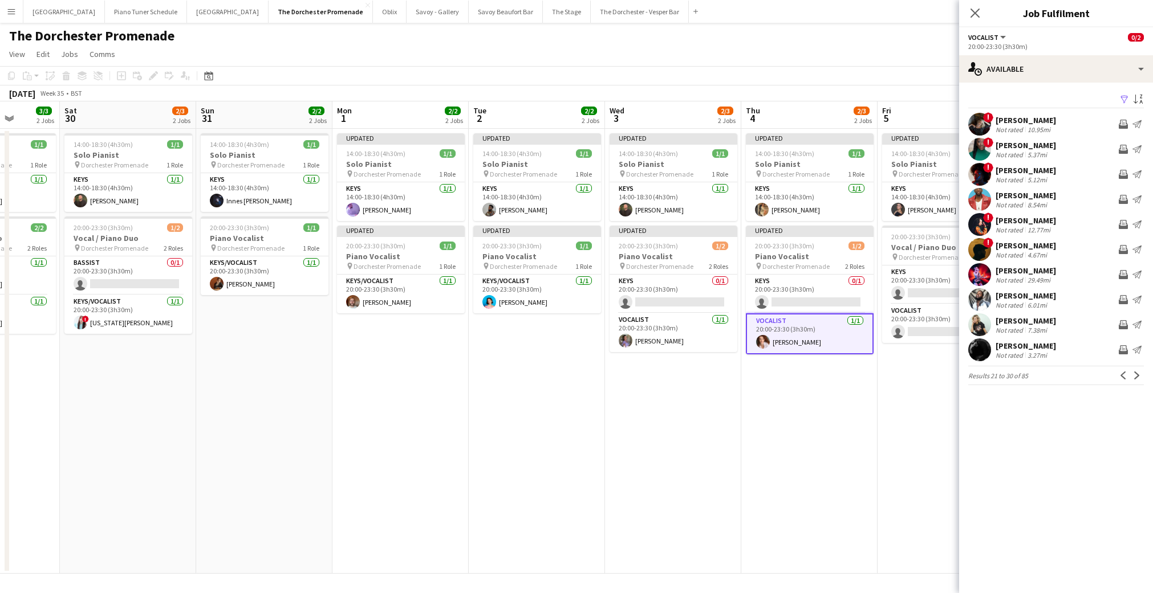
click at [1137, 375] on app-icon "Next" at bounding box center [1137, 376] width 8 height 8
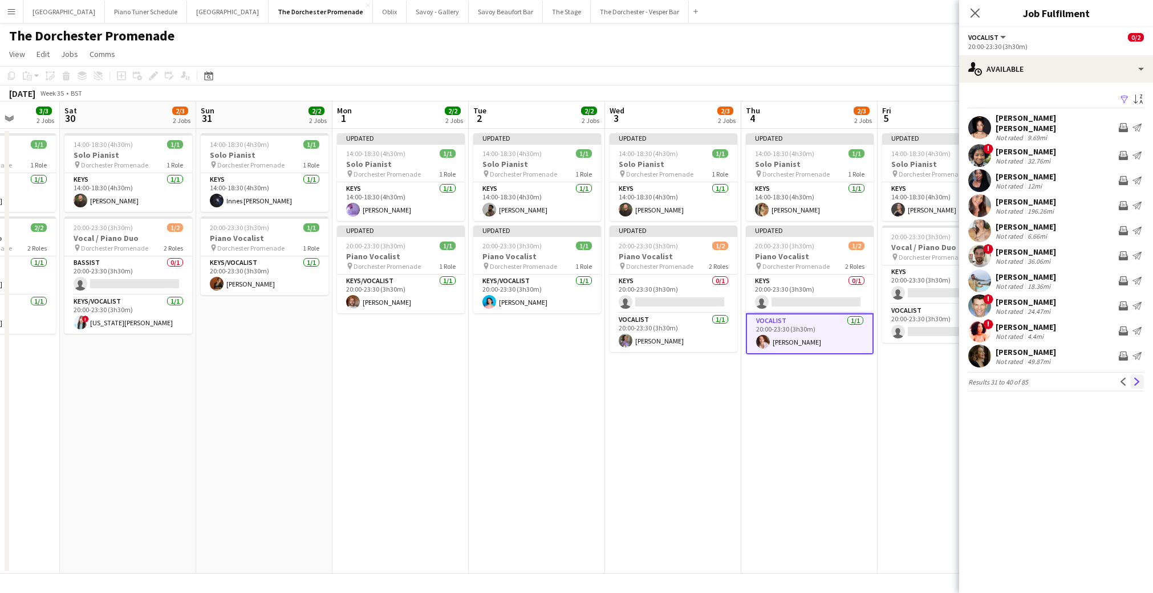
click at [1136, 378] on app-icon "Next" at bounding box center [1137, 382] width 8 height 8
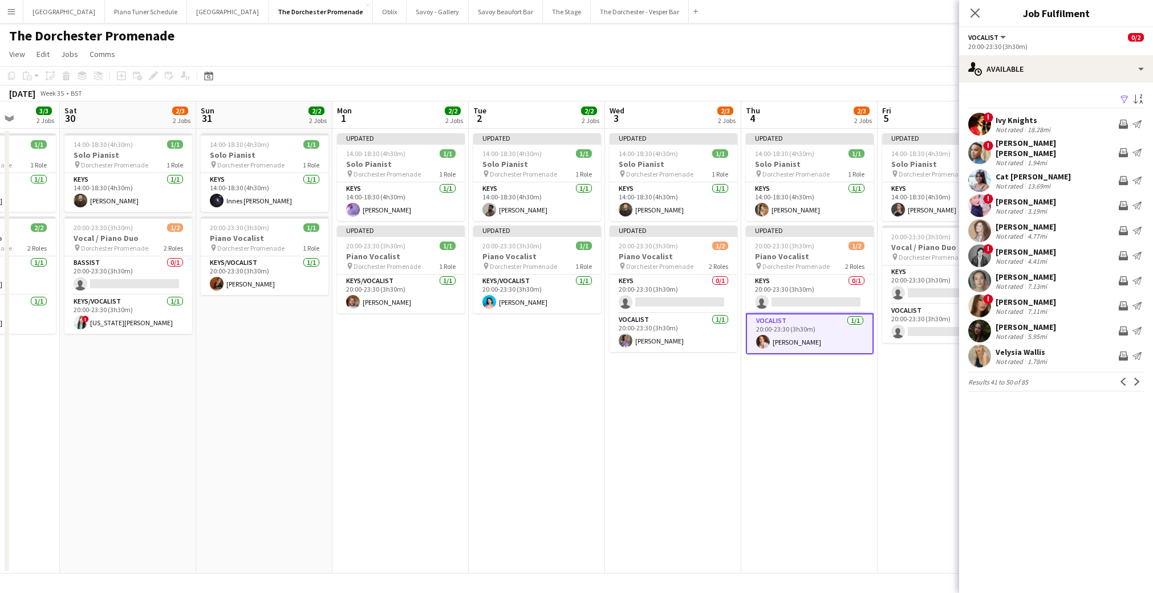
click at [1136, 378] on app-icon "Next" at bounding box center [1137, 382] width 8 height 8
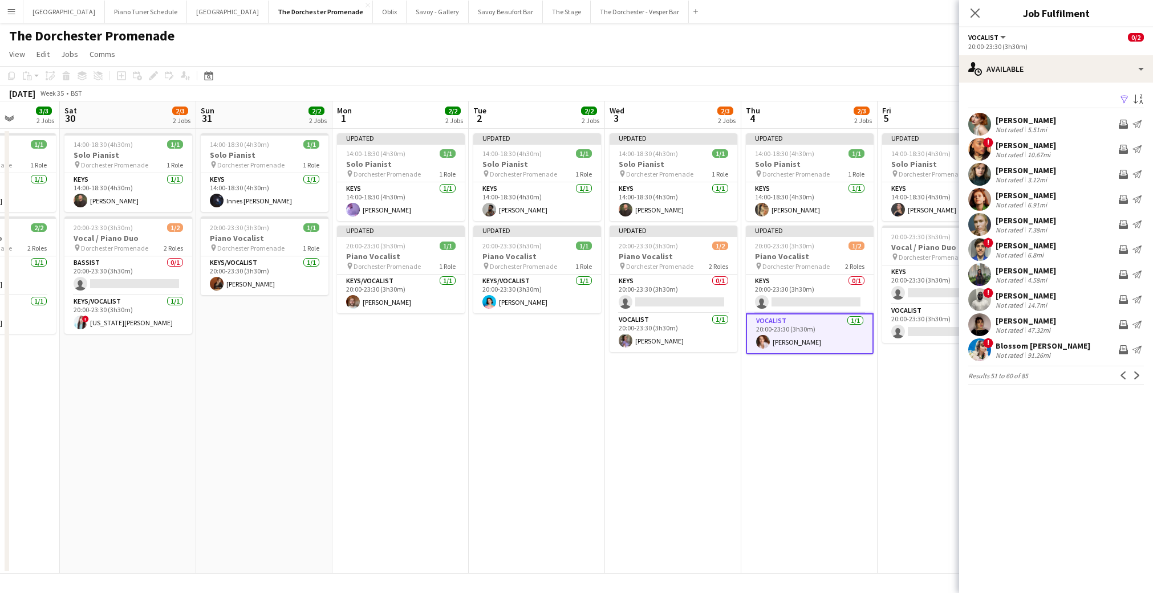
click at [1136, 375] on app-icon "Next" at bounding box center [1137, 376] width 8 height 8
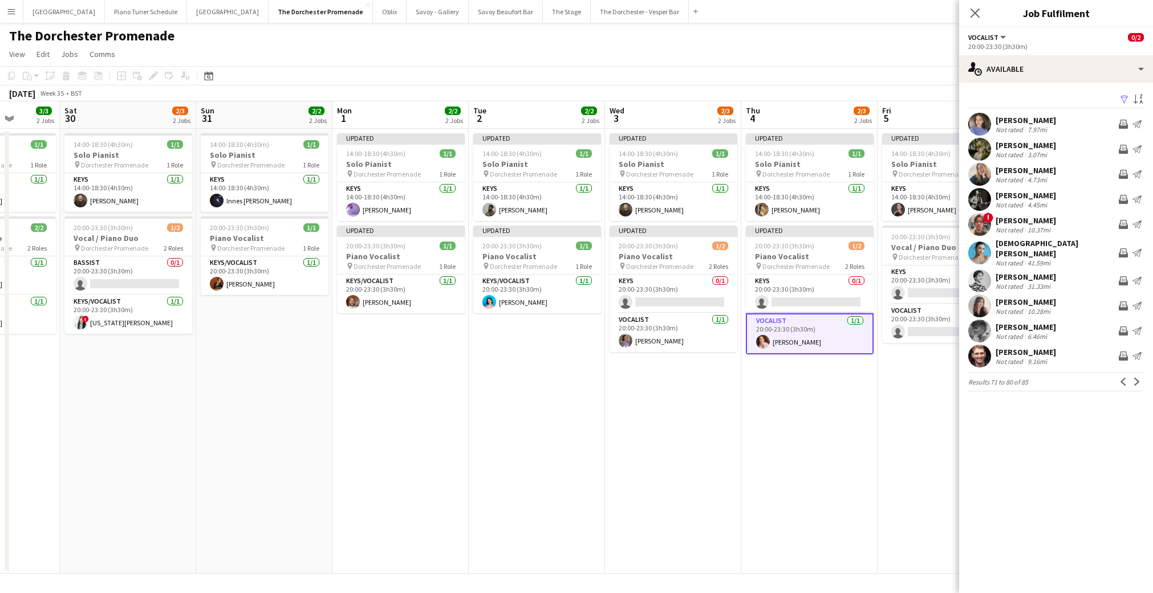
click at [1136, 378] on app-icon "Next" at bounding box center [1137, 382] width 8 height 8
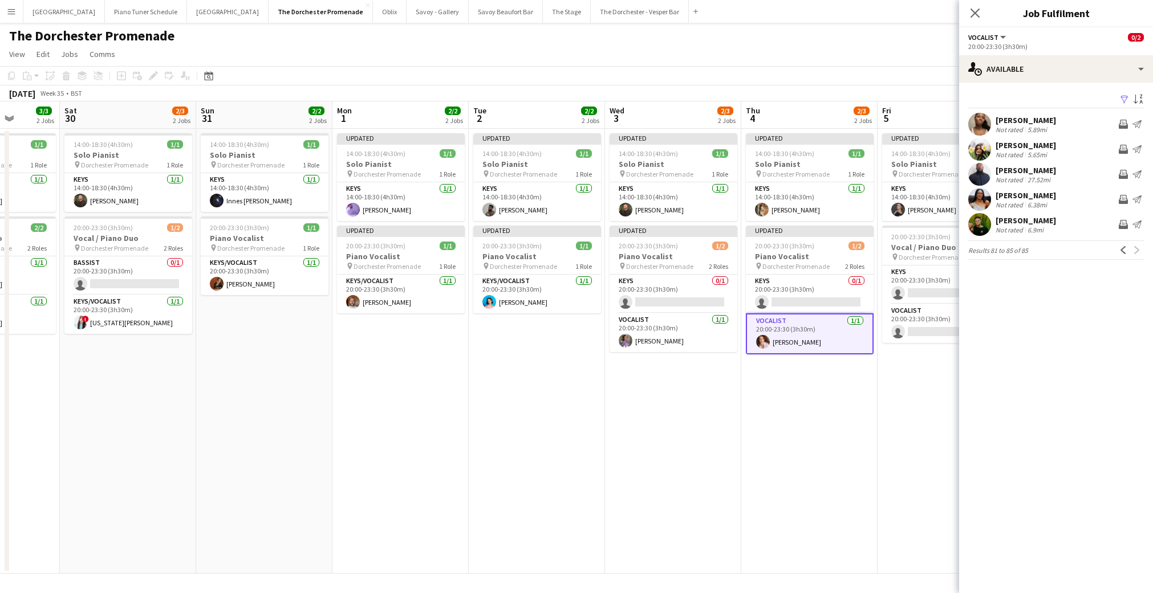
click at [864, 402] on app-date-cell "Updated 14:00-18:30 (4h30m) 1/1 Solo Pianist pin Dorchester Promenade 1 Role Ke…" at bounding box center [809, 351] width 136 height 445
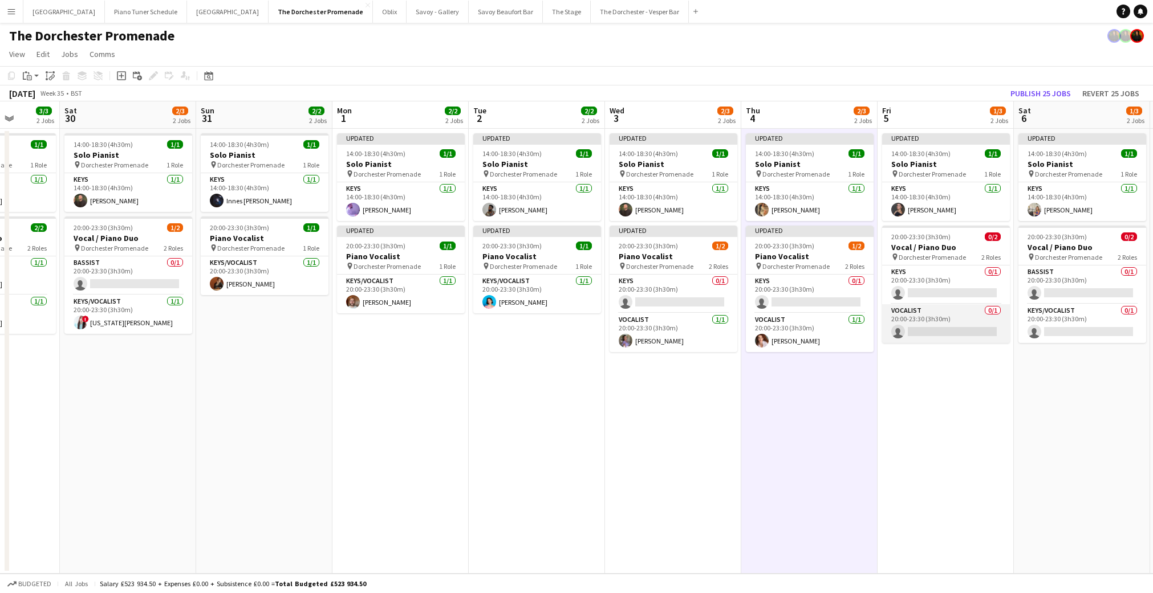
click at [930, 325] on app-card-role "Vocalist 0/1 20:00-23:30 (3h30m) single-neutral-actions" at bounding box center [946, 323] width 128 height 39
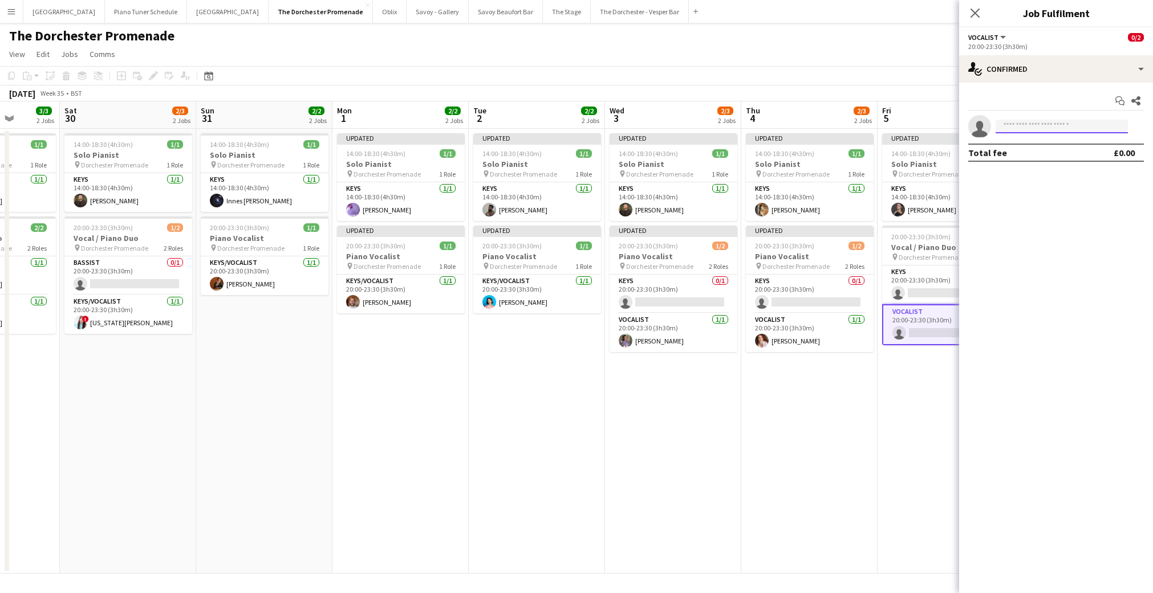
click at [1026, 126] on input at bounding box center [1061, 127] width 132 height 14
type input "******"
click at [1023, 148] on span "[EMAIL_ADDRESS][DOMAIN_NAME]" at bounding box center [1062, 152] width 114 height 9
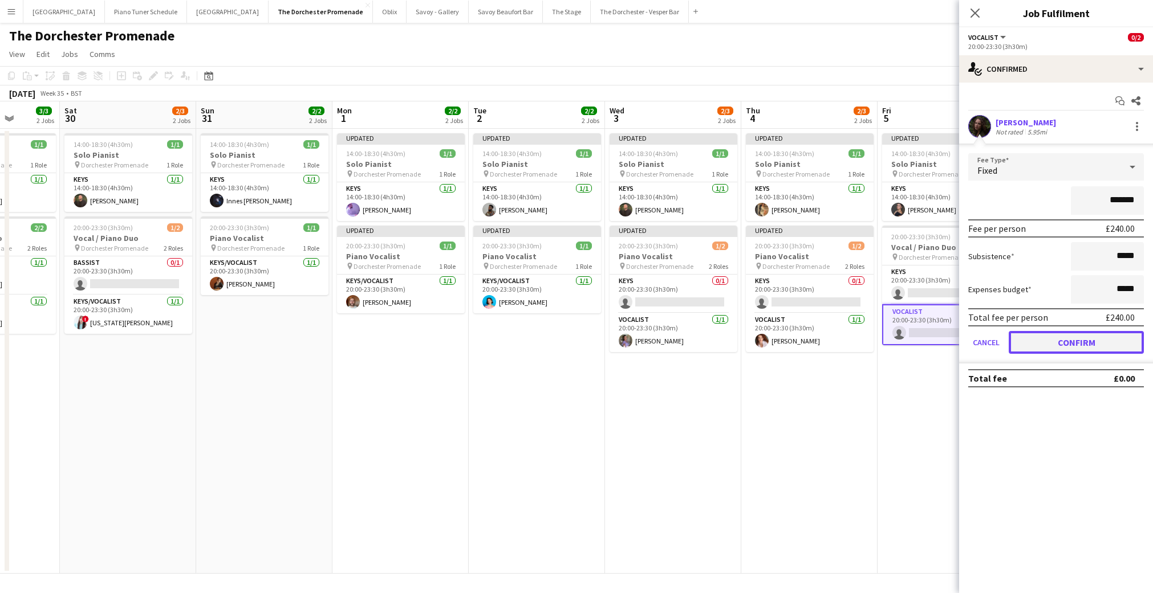
click at [1034, 349] on button "Confirm" at bounding box center [1076, 342] width 135 height 23
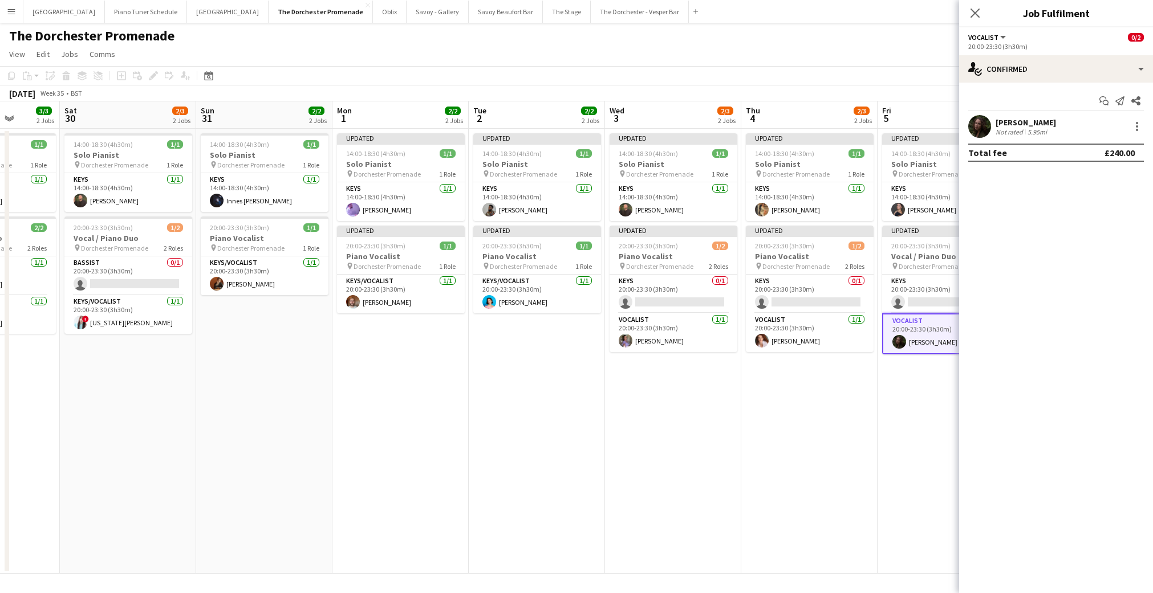
click at [882, 406] on app-date-cell "Updated 14:00-18:30 (4h30m) 1/1 Solo Pianist pin Dorchester Promenade 1 Role Ke…" at bounding box center [945, 351] width 136 height 445
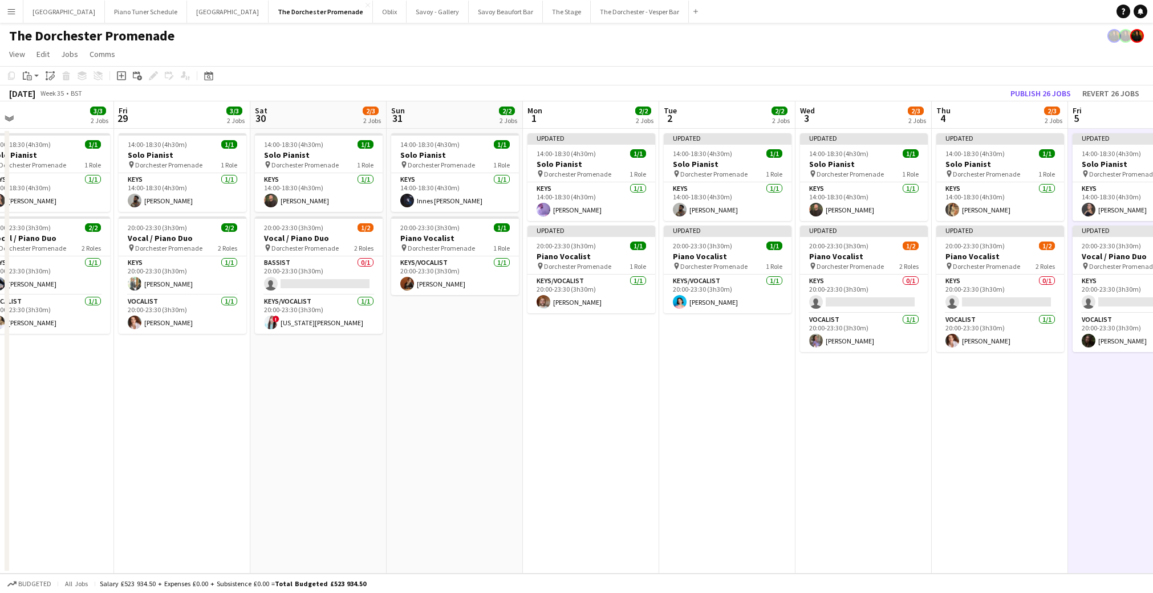
scroll to position [0, 439]
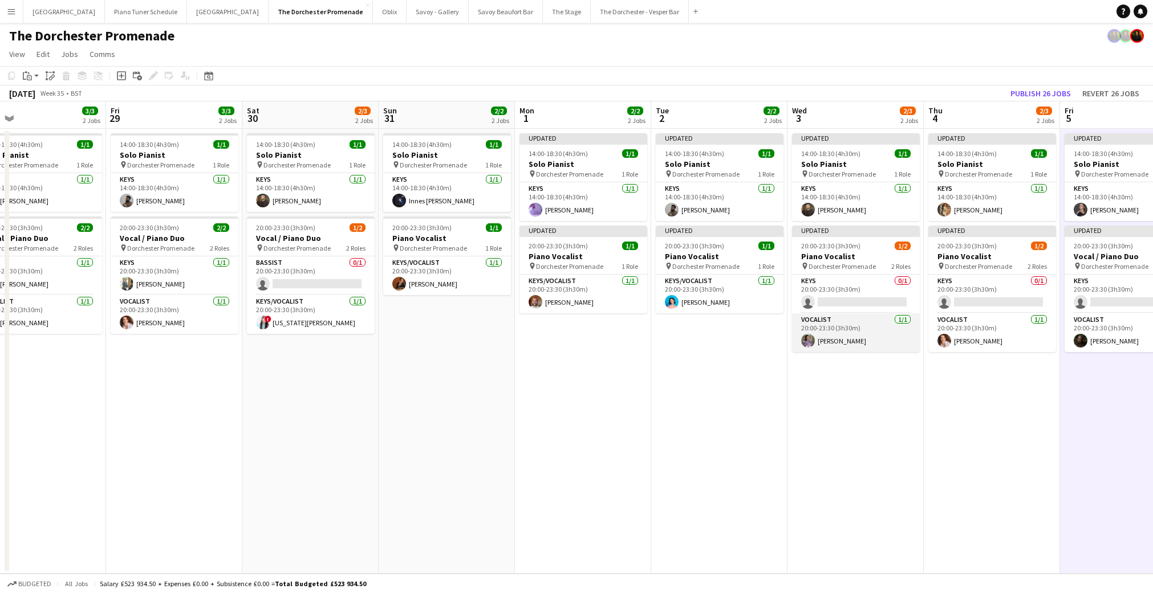
click at [849, 346] on app-card-role "Vocalist [DATE] 20:00-23:30 (3h30m) [PERSON_NAME]" at bounding box center [856, 333] width 128 height 39
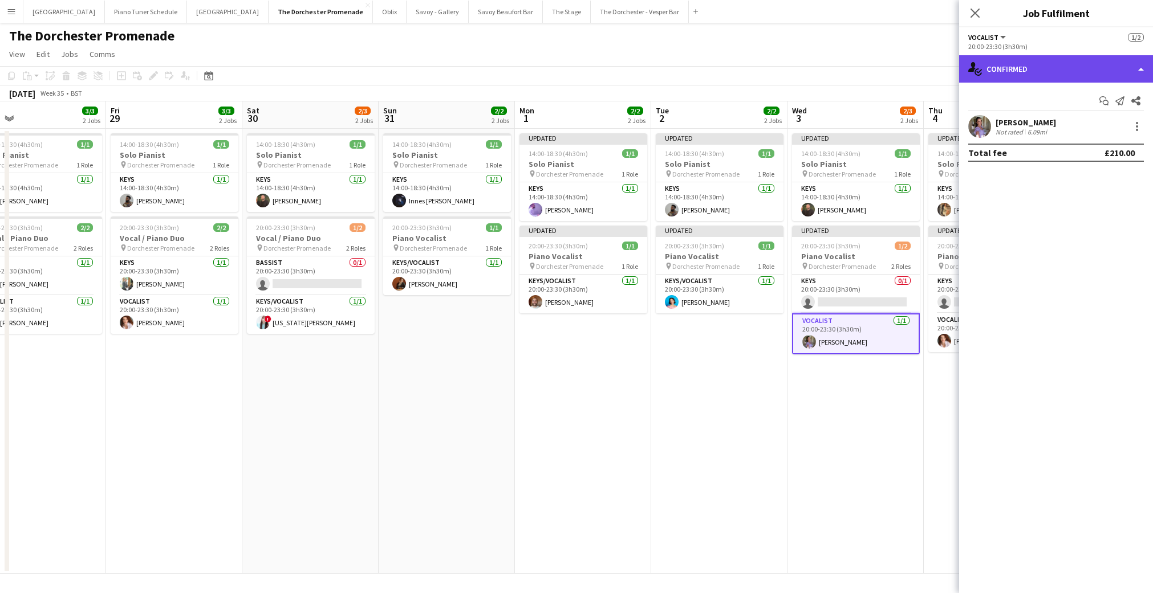
click at [1137, 75] on div "single-neutral-actions-check-2 Confirmed" at bounding box center [1056, 68] width 194 height 27
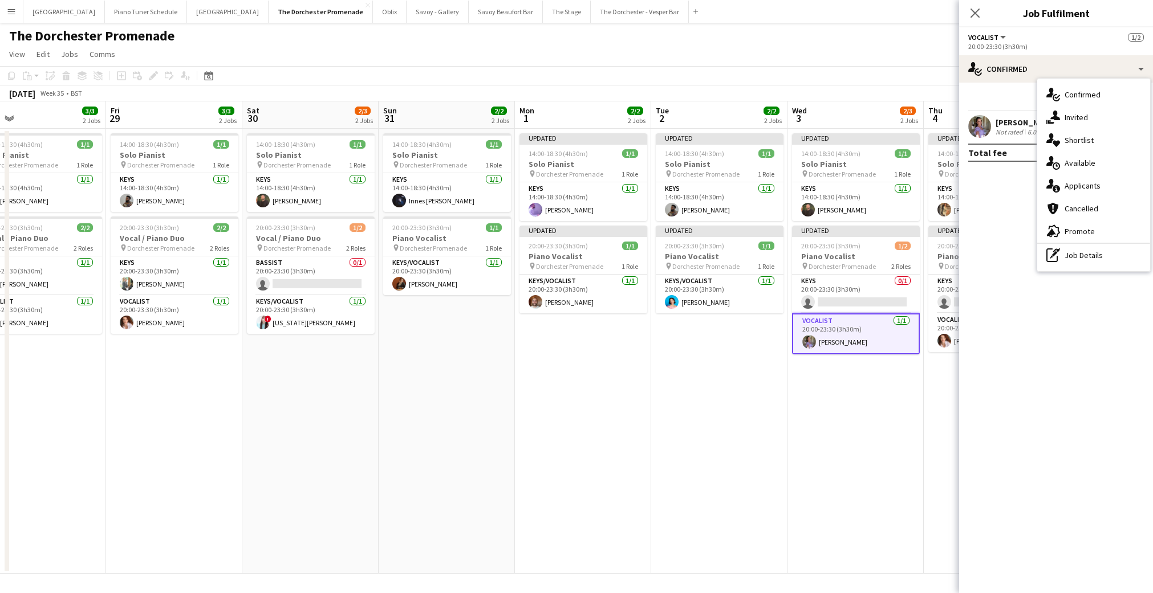
click at [851, 388] on app-date-cell "Updated 14:00-18:30 (4h30m) 1/1 Solo Pianist pin Dorchester Promenade 1 Role Ke…" at bounding box center [855, 351] width 136 height 445
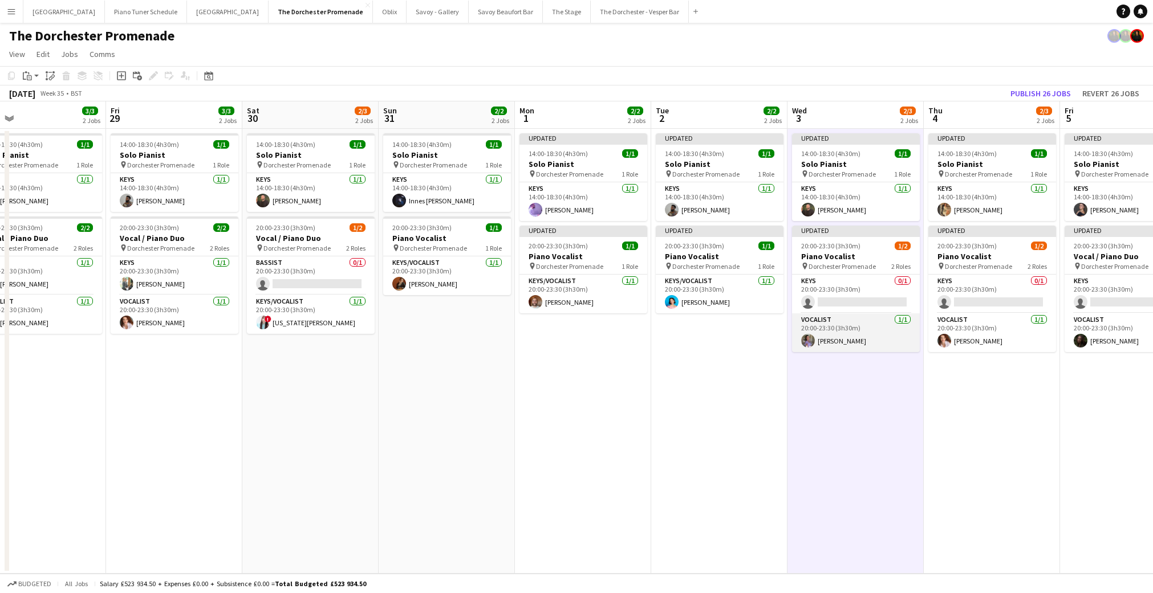
click at [840, 338] on app-card-role "Vocalist [DATE] 20:00-23:30 (3h30m) [PERSON_NAME]" at bounding box center [856, 333] width 128 height 39
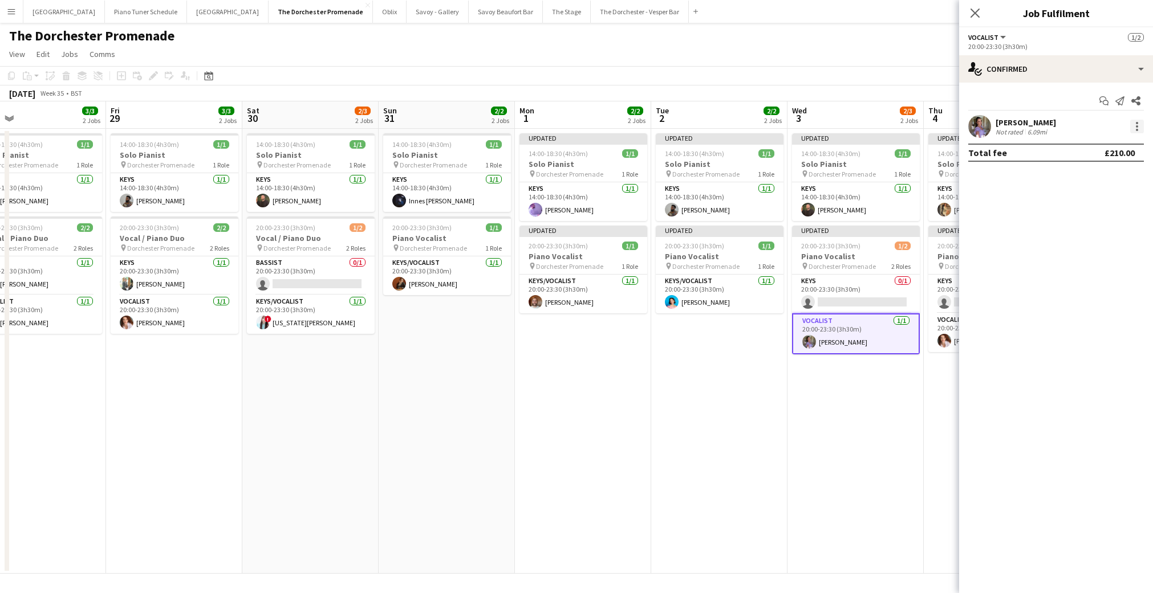
click at [1138, 130] on div at bounding box center [1137, 127] width 14 height 14
click at [1103, 250] on button "Remove" at bounding box center [1099, 256] width 89 height 27
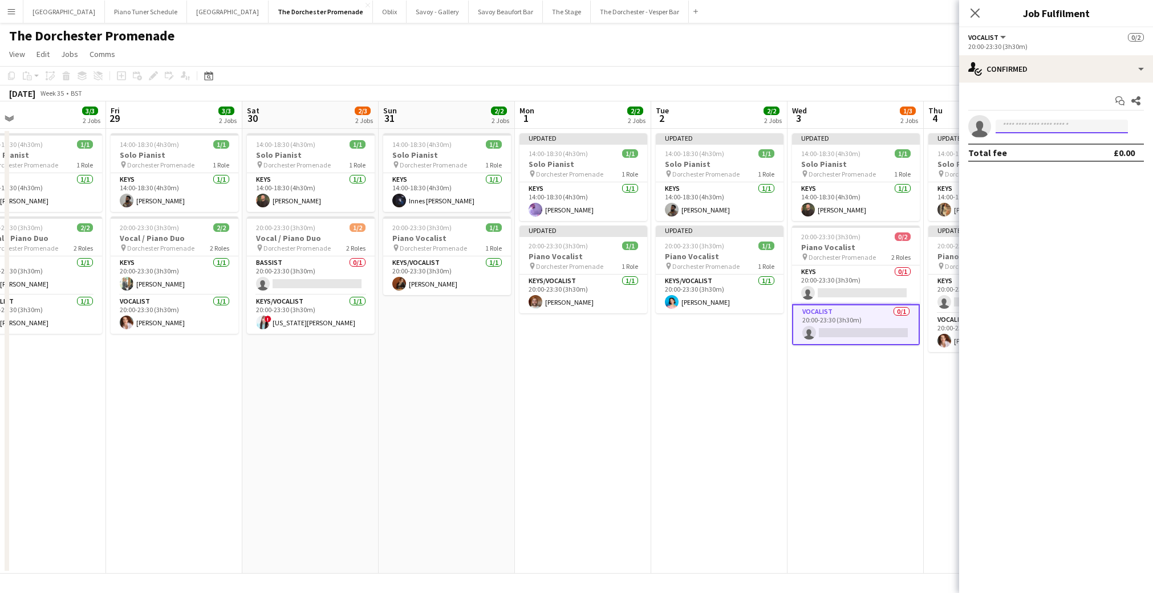
click at [1042, 127] on input at bounding box center [1061, 127] width 132 height 14
type input "****"
click at [1040, 172] on span "[PERSON_NAME] [PERSON_NAME]" at bounding box center [1044, 170] width 79 height 10
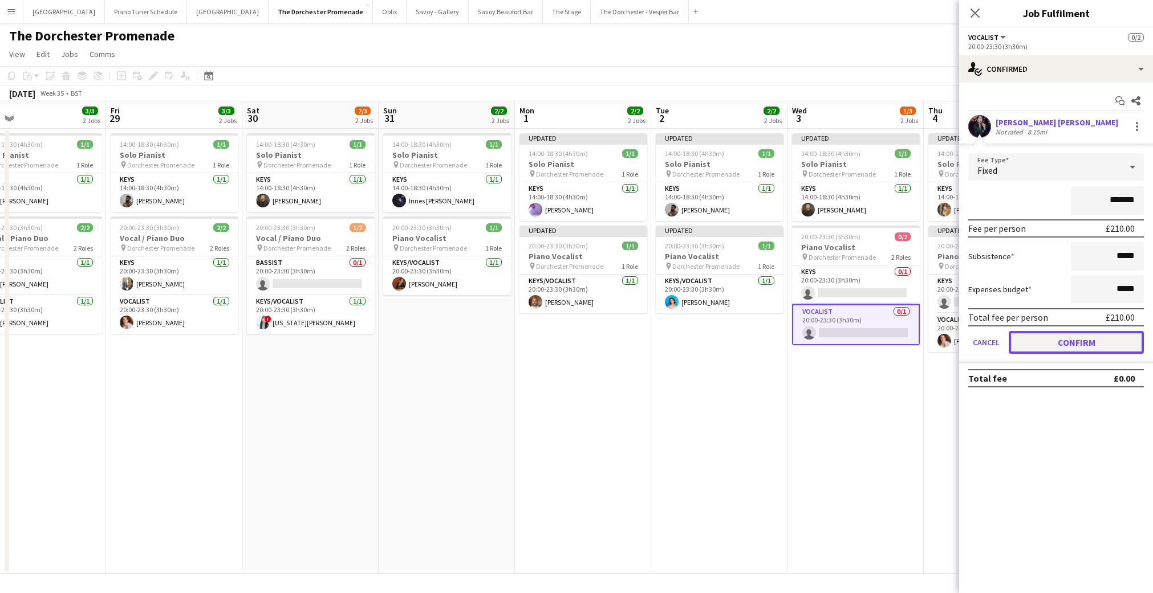
click at [1038, 341] on button "Confirm" at bounding box center [1076, 342] width 135 height 23
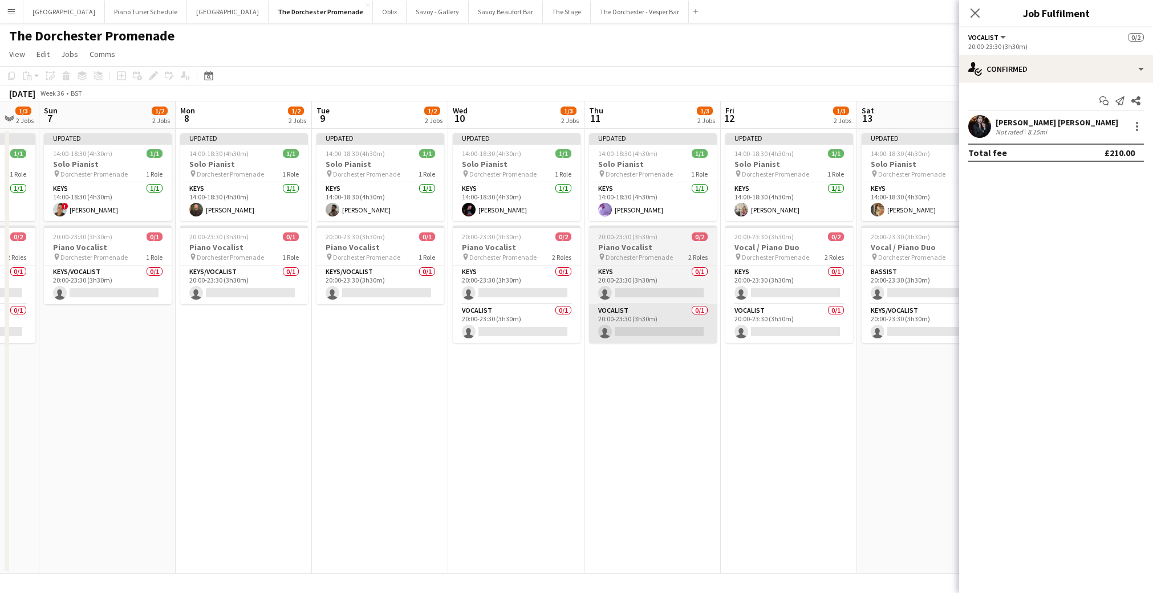
scroll to position [0, 511]
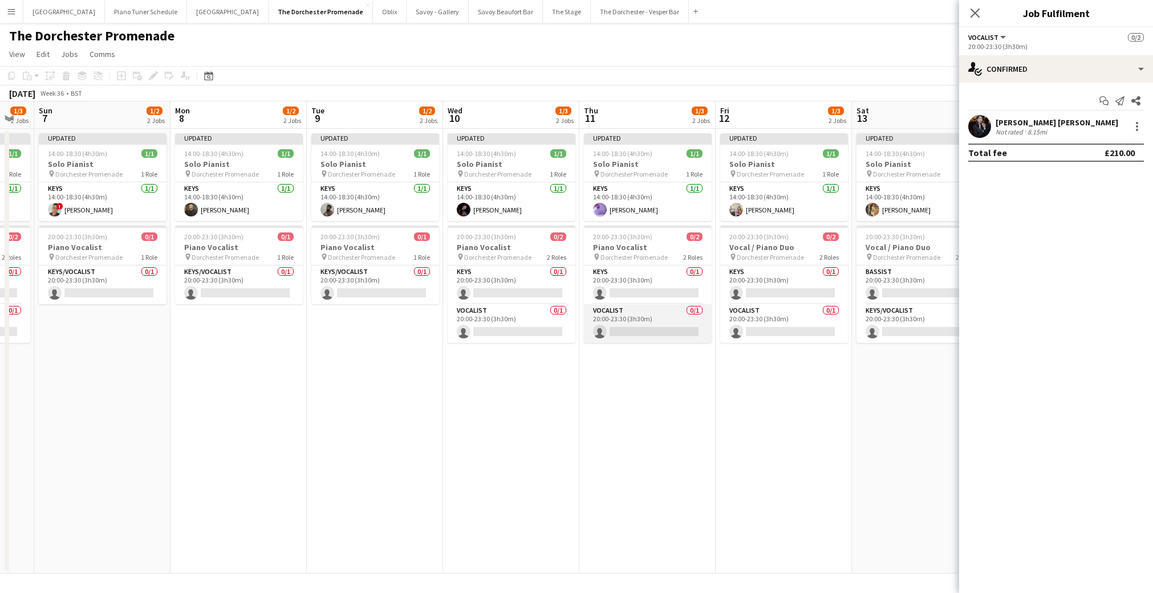
click at [653, 334] on app-card-role "Vocalist 0/1 20:00-23:30 (3h30m) single-neutral-actions" at bounding box center [648, 323] width 128 height 39
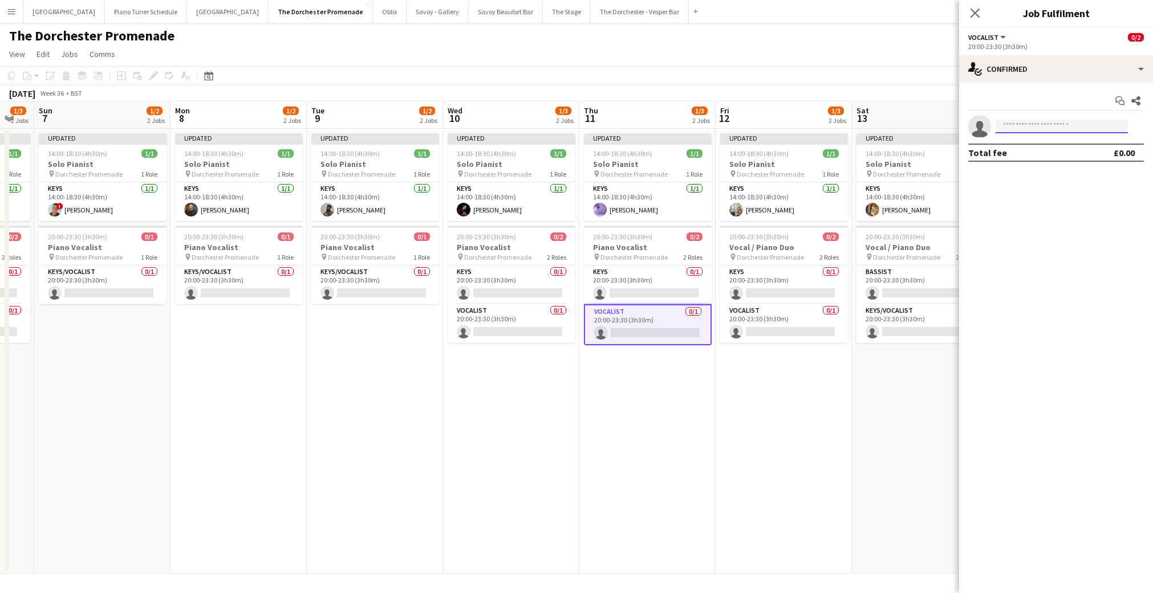
click at [1089, 124] on input at bounding box center [1061, 127] width 132 height 14
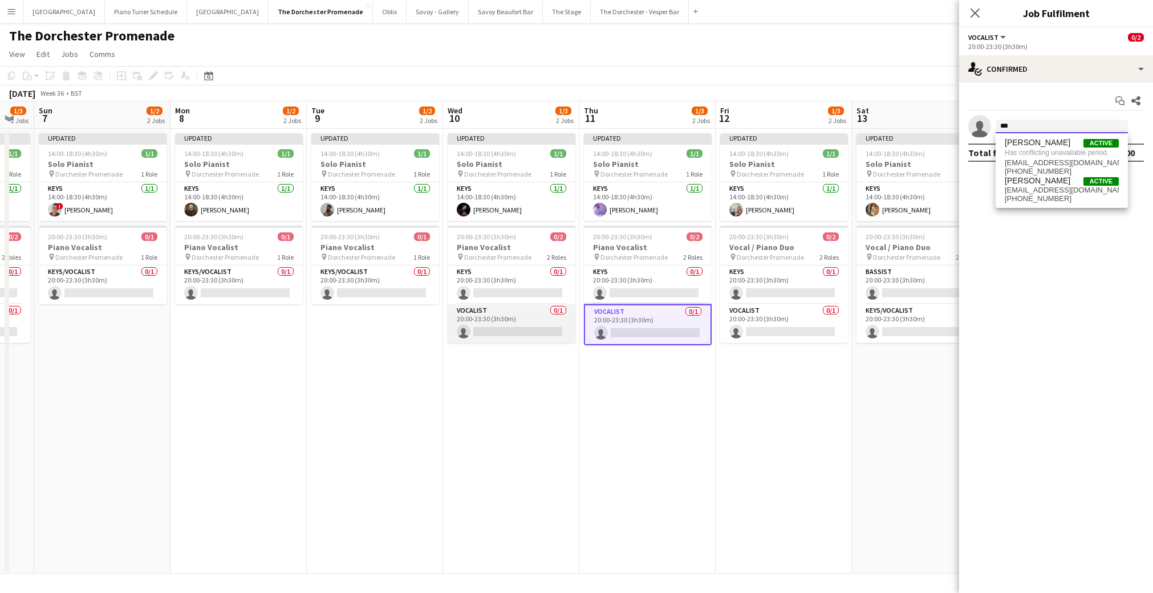
type input "***"
drag, startPoint x: 496, startPoint y: 335, endPoint x: 531, endPoint y: 326, distance: 36.4
click at [497, 335] on app-card-role "Vocalist 0/1 20:00-23:30 (3h30m) single-neutral-actions" at bounding box center [512, 323] width 128 height 39
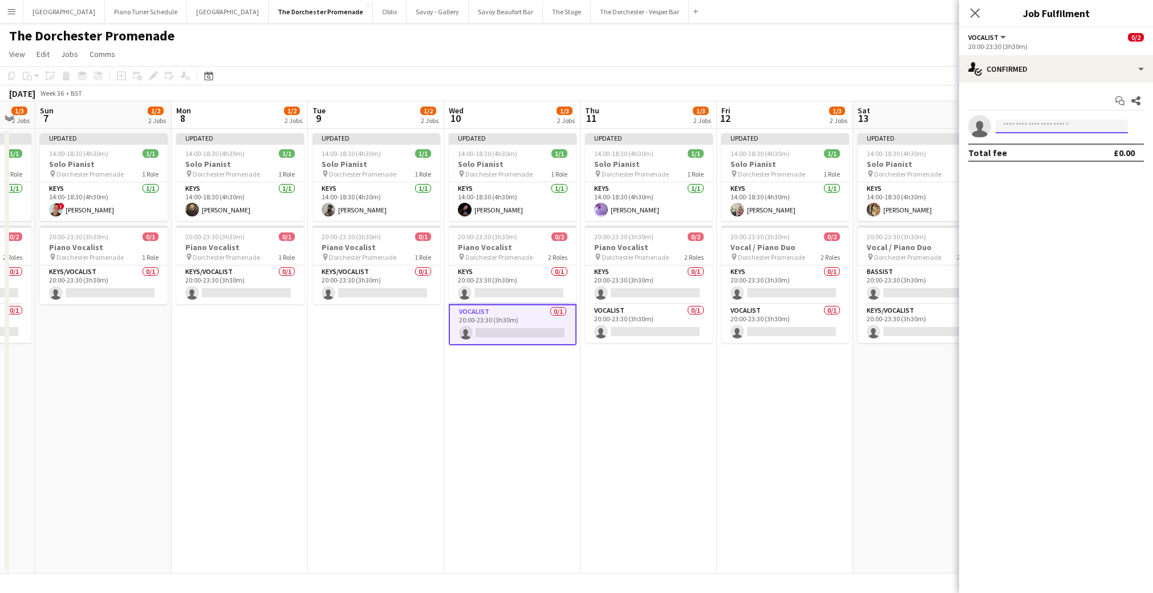
click at [1012, 131] on input at bounding box center [1061, 127] width 132 height 14
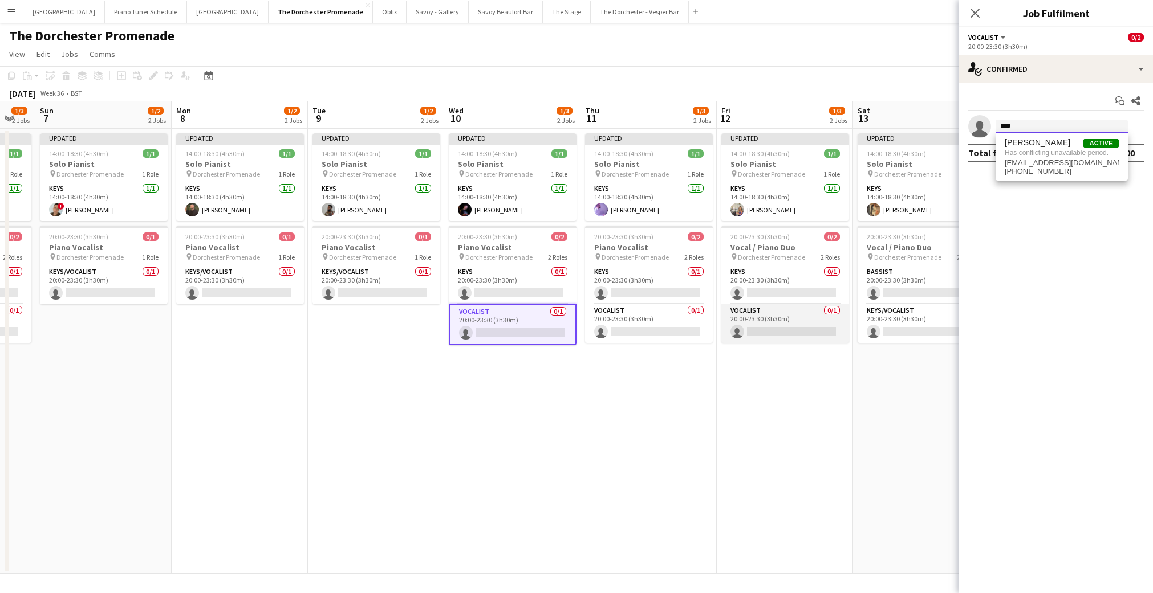
type input "****"
click at [810, 326] on app-card-role "Vocalist 0/1 20:00-23:30 (3h30m) single-neutral-actions" at bounding box center [785, 323] width 128 height 39
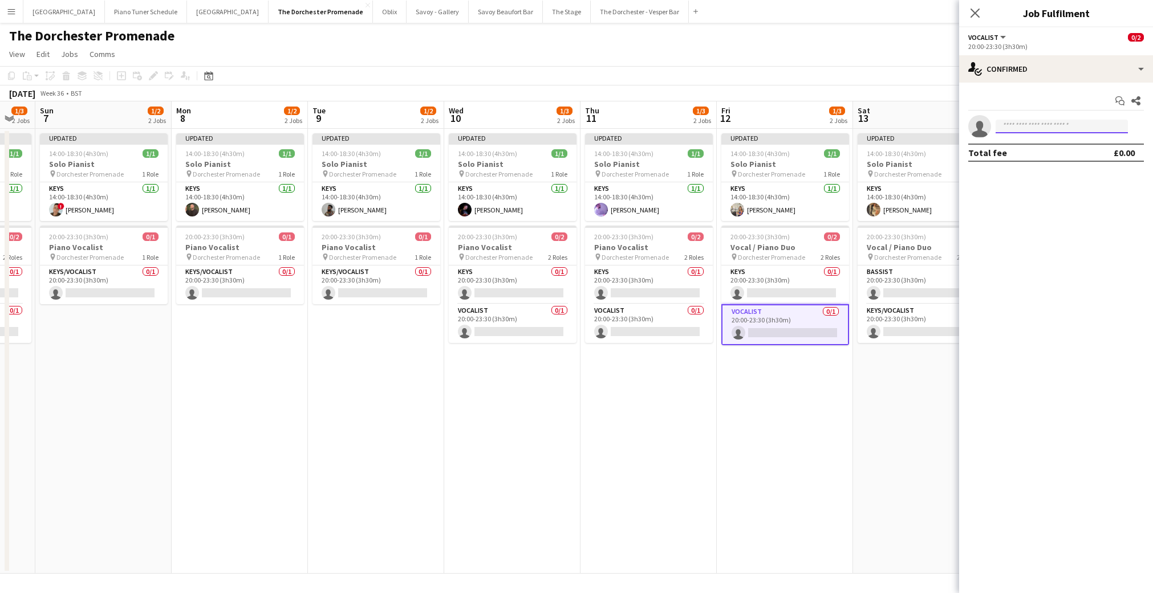
click at [1038, 125] on input at bounding box center [1061, 127] width 132 height 14
type input "****"
click at [1038, 145] on span "[PERSON_NAME] Active" at bounding box center [1062, 143] width 114 height 10
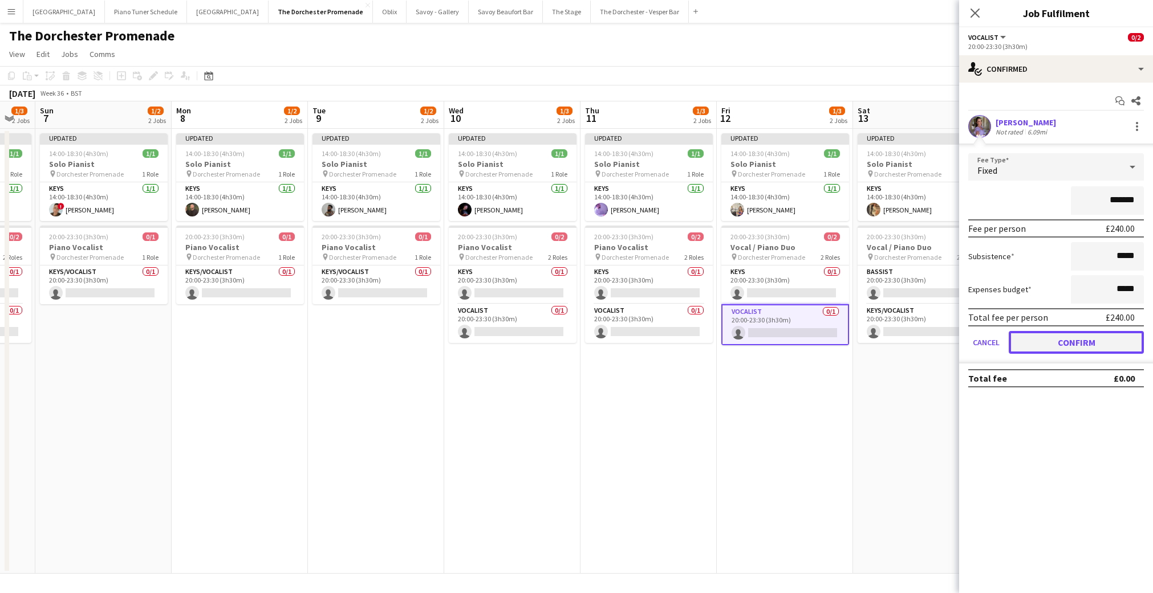
click at [1031, 339] on button "Confirm" at bounding box center [1076, 342] width 135 height 23
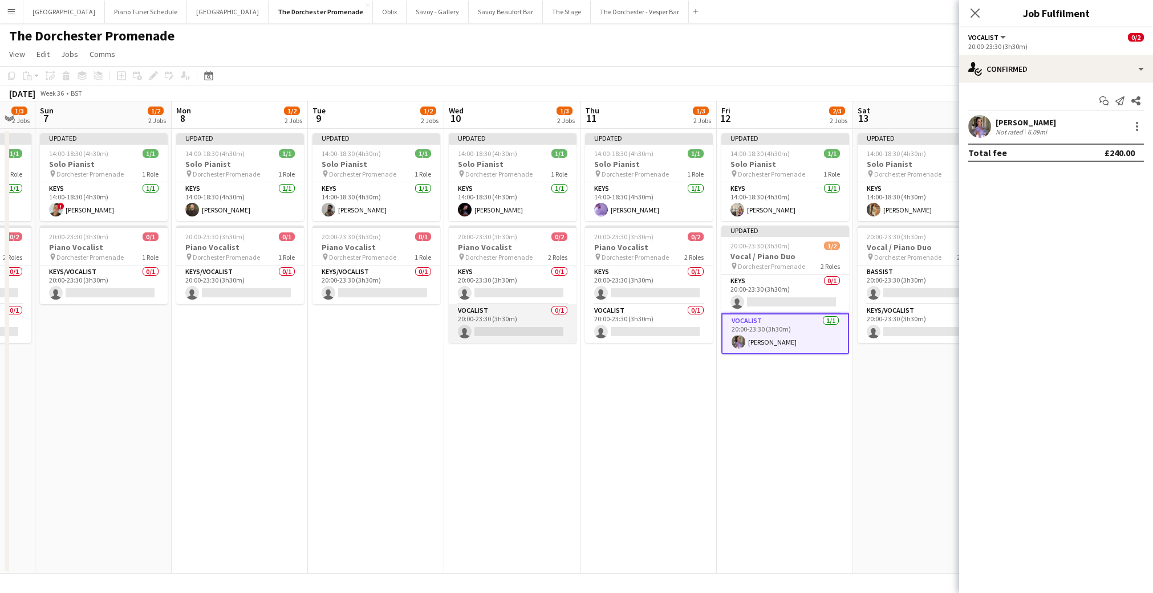
click at [531, 330] on app-card-role "Vocalist 0/1 20:00-23:30 (3h30m) single-neutral-actions" at bounding box center [513, 323] width 128 height 39
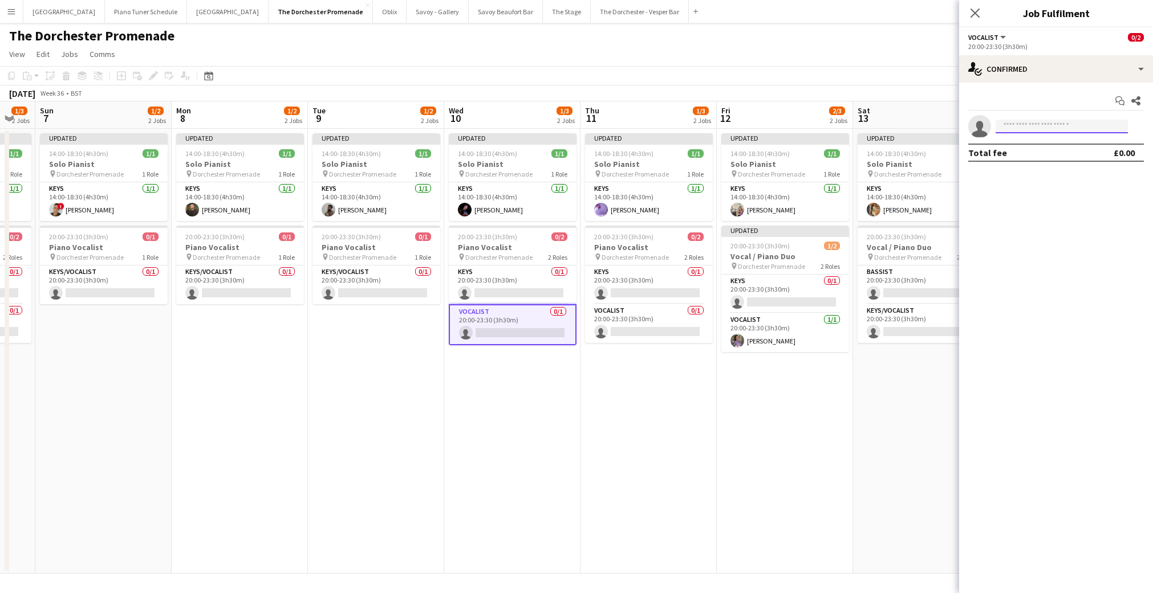
click at [1064, 129] on input at bounding box center [1061, 127] width 132 height 14
click at [648, 327] on app-card-role "Vocalist 0/1 20:00-23:30 (3h30m) single-neutral-actions" at bounding box center [649, 323] width 128 height 39
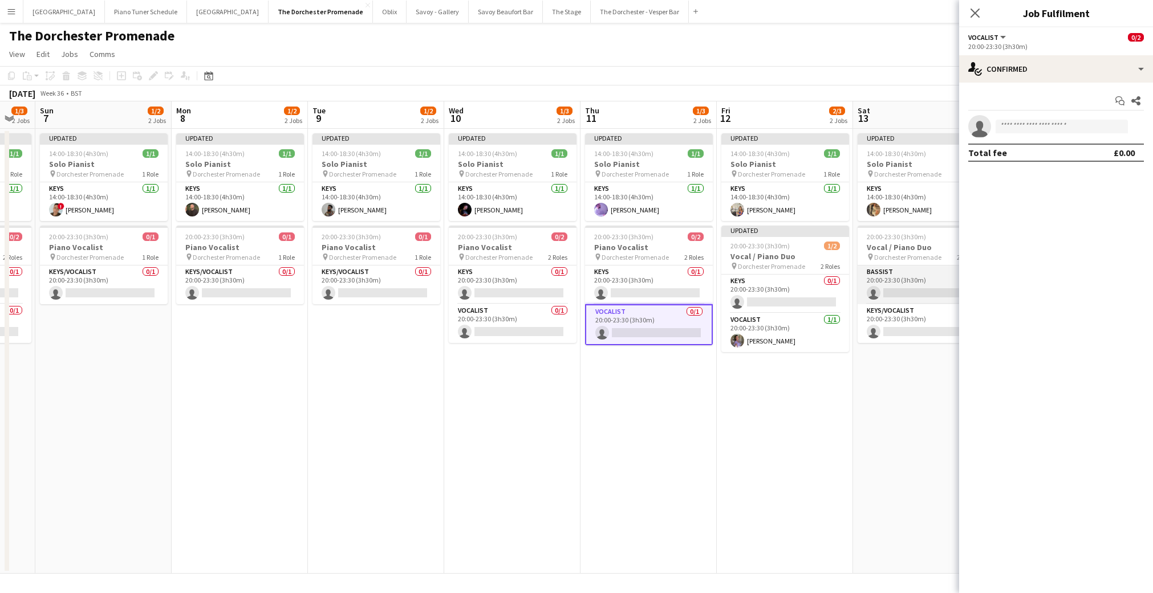
drag, startPoint x: 891, startPoint y: 331, endPoint x: 913, endPoint y: 304, distance: 34.8
click at [891, 330] on app-card-role "Keys/Vocalist 0/1 20:00-23:30 (3h30m) single-neutral-actions" at bounding box center [921, 323] width 128 height 39
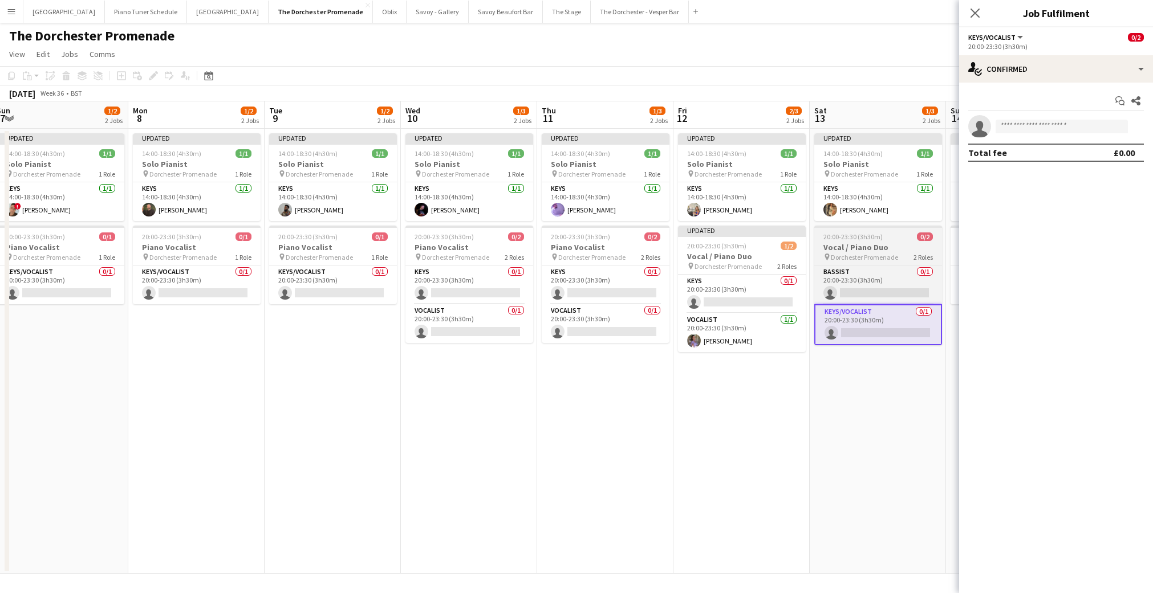
scroll to position [0, 419]
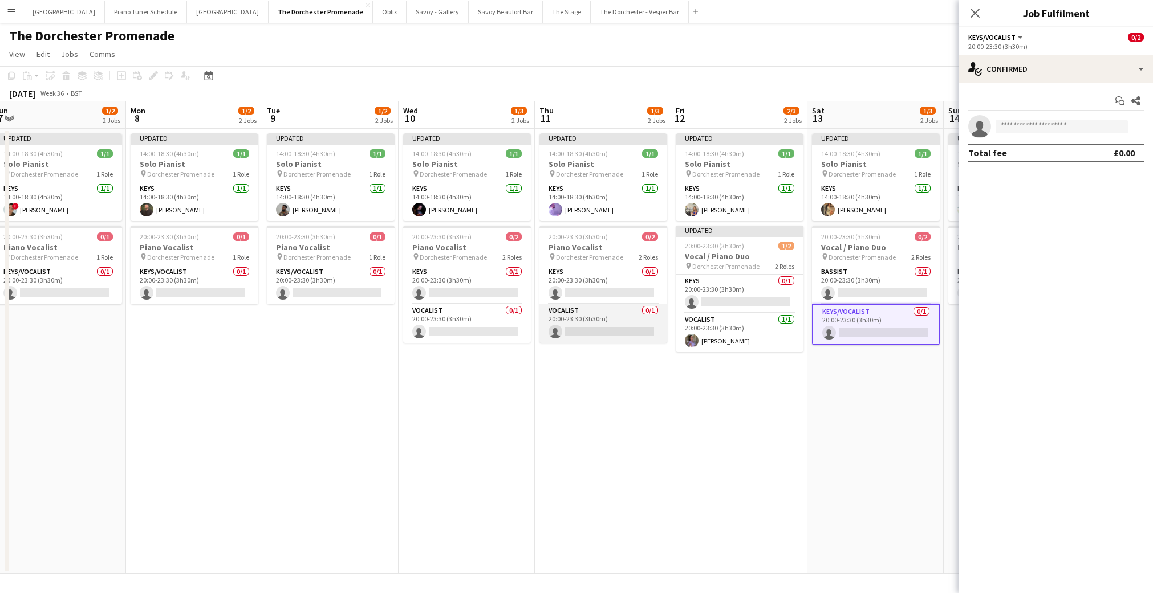
click at [588, 324] on app-card-role "Vocalist 0/1 20:00-23:30 (3h30m) single-neutral-actions" at bounding box center [603, 323] width 128 height 39
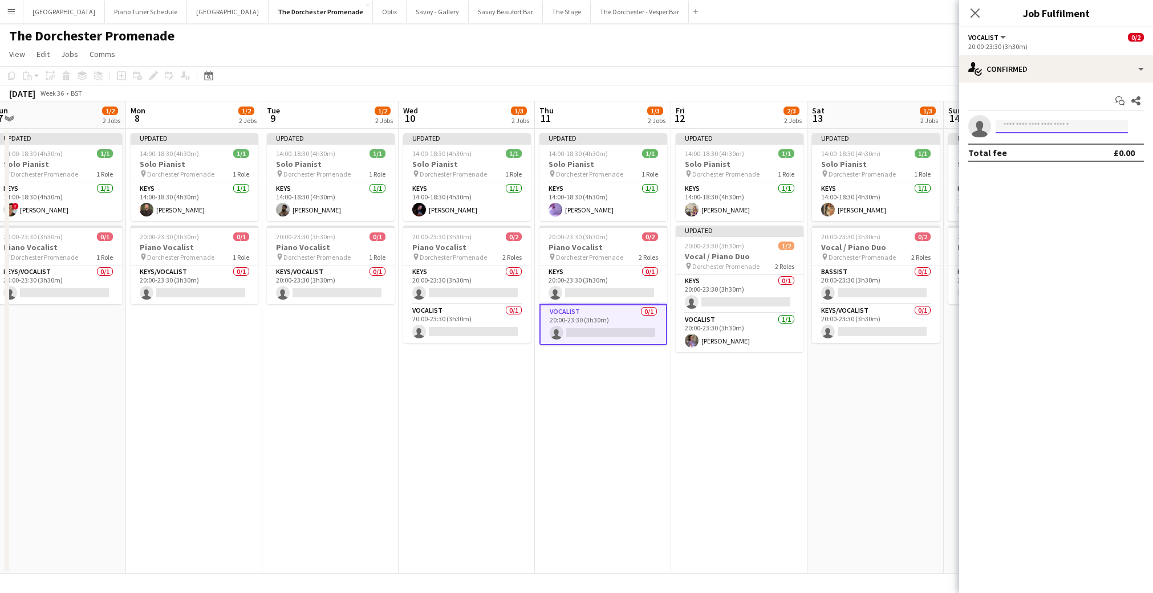
click at [1057, 126] on input at bounding box center [1061, 127] width 132 height 14
type input "******"
click at [1042, 149] on span "[EMAIL_ADDRESS][DOMAIN_NAME]" at bounding box center [1062, 152] width 114 height 9
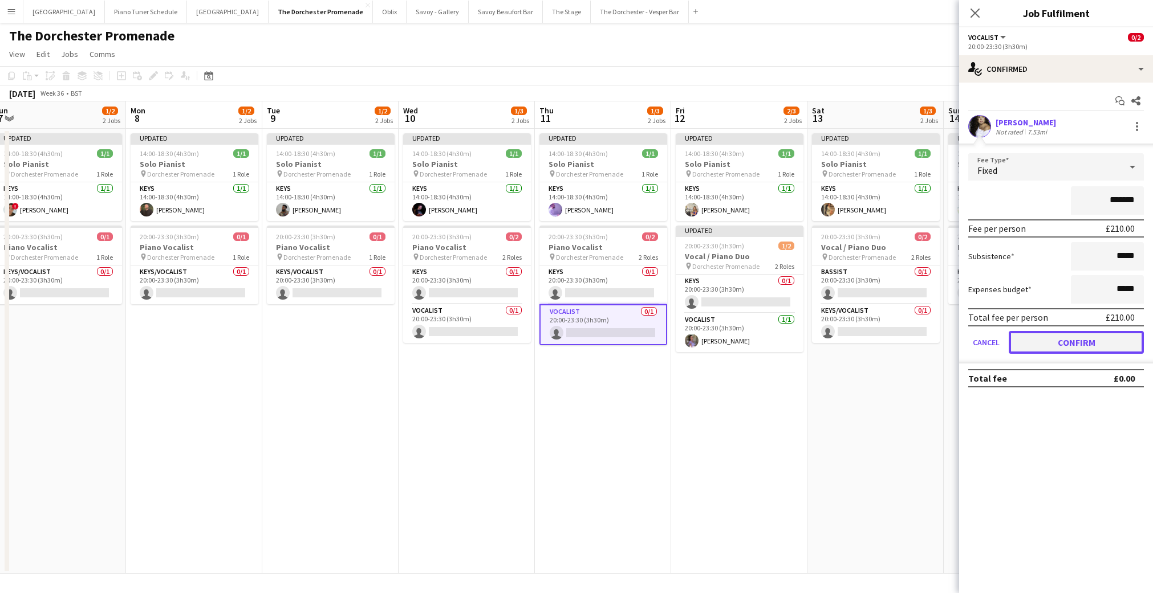
click at [1020, 351] on button "Confirm" at bounding box center [1076, 342] width 135 height 23
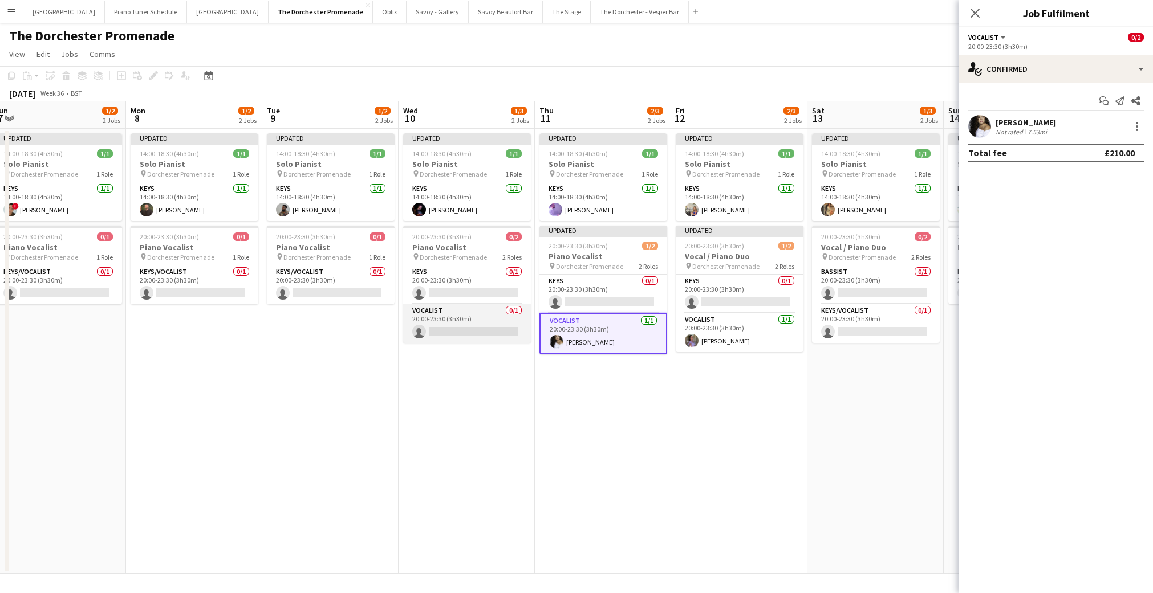
click at [443, 325] on app-card-role "Vocalist 0/1 20:00-23:30 (3h30m) single-neutral-actions" at bounding box center [467, 323] width 128 height 39
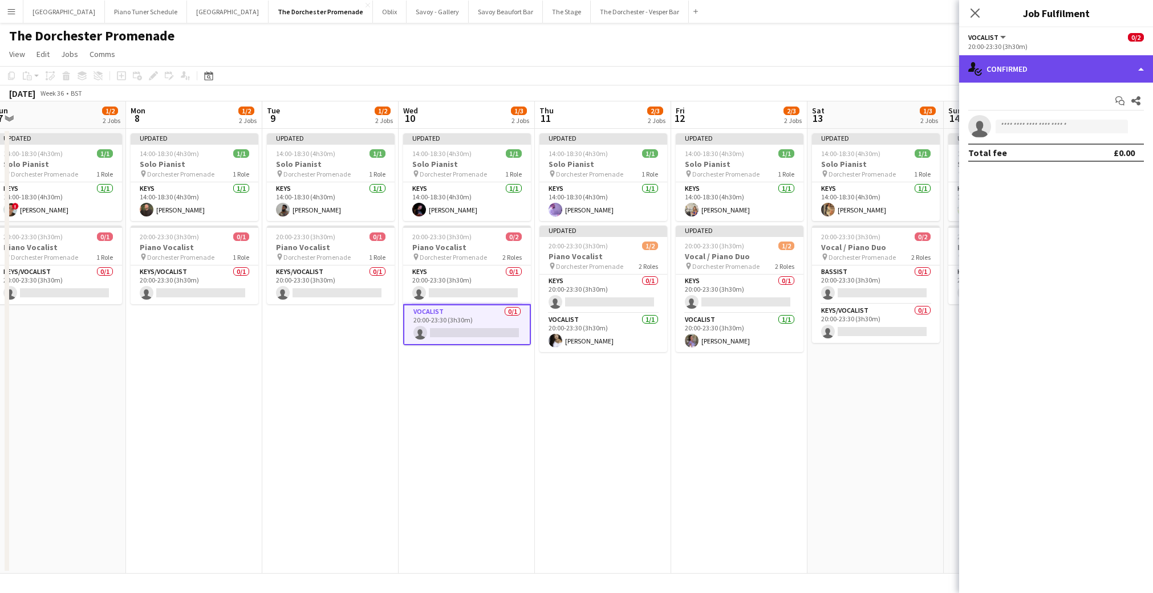
click at [1144, 65] on div "single-neutral-actions-check-2 Confirmed" at bounding box center [1056, 68] width 194 height 27
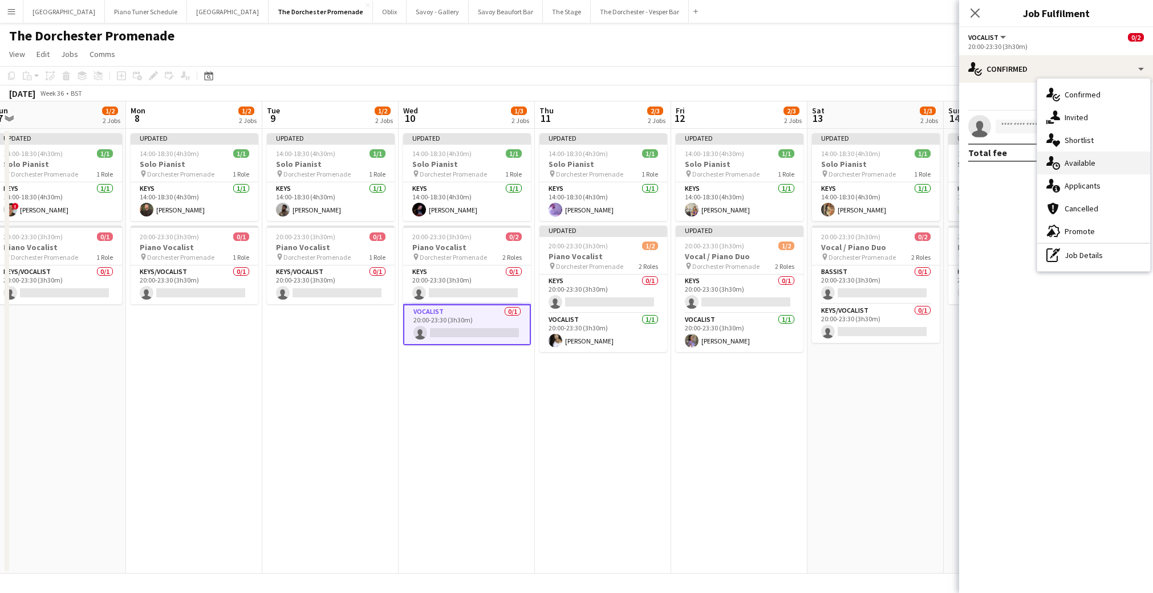
click at [1087, 168] on div "single-neutral-actions-upload Available" at bounding box center [1093, 163] width 113 height 23
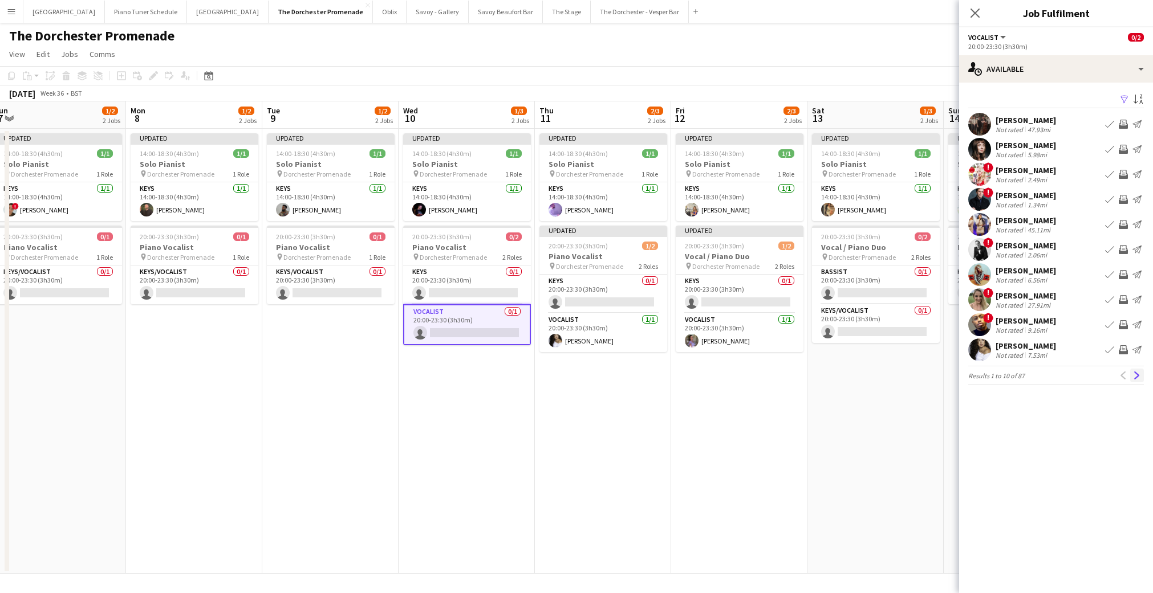
click at [1135, 375] on app-icon "Next" at bounding box center [1137, 376] width 8 height 8
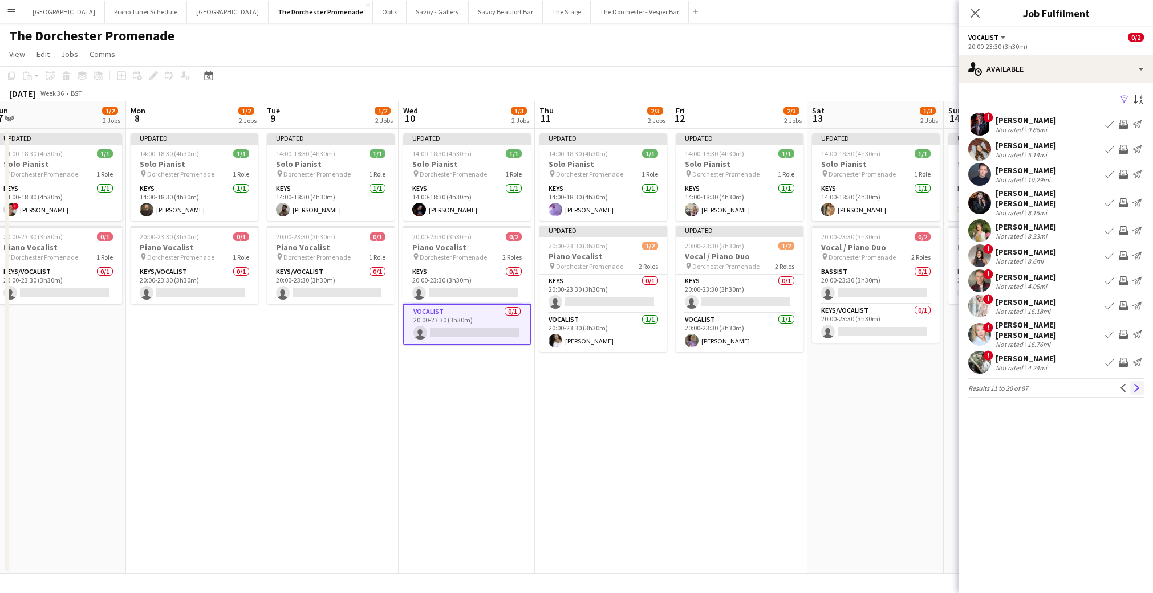
click at [1136, 384] on app-icon "Next" at bounding box center [1137, 388] width 8 height 8
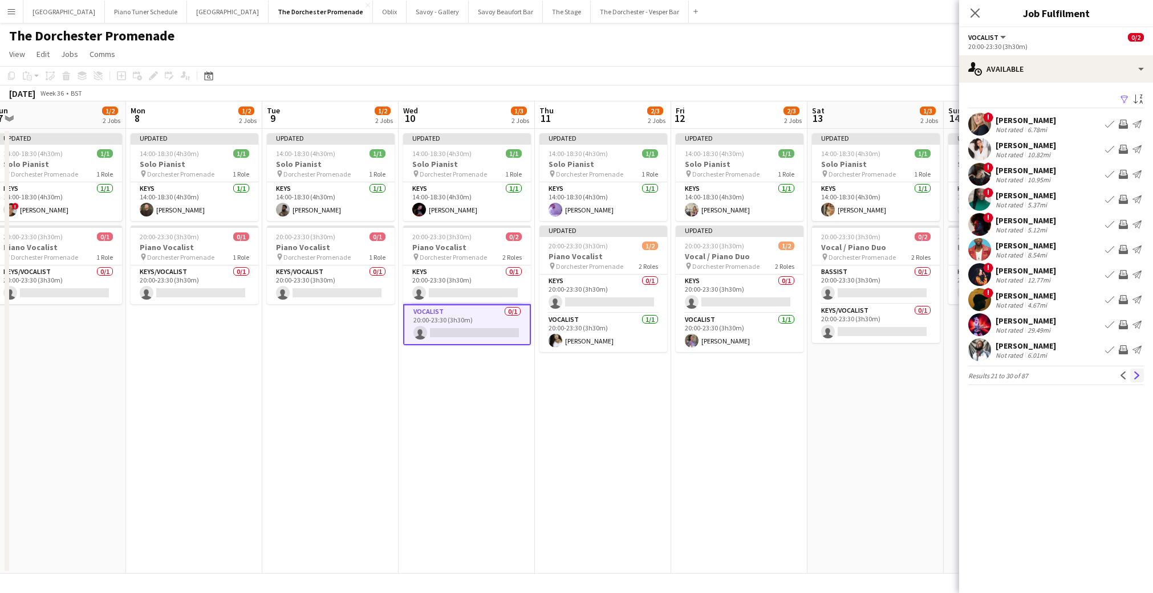
click at [1136, 372] on app-icon "Next" at bounding box center [1137, 376] width 8 height 8
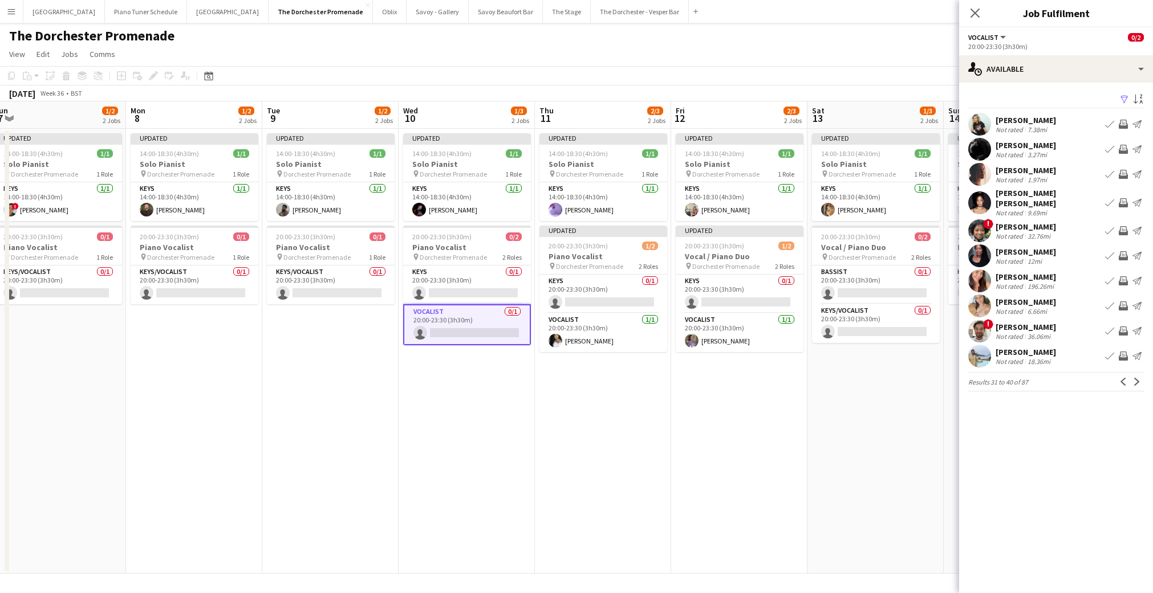
click at [1109, 176] on app-icon "Book crew" at bounding box center [1109, 174] width 9 height 9
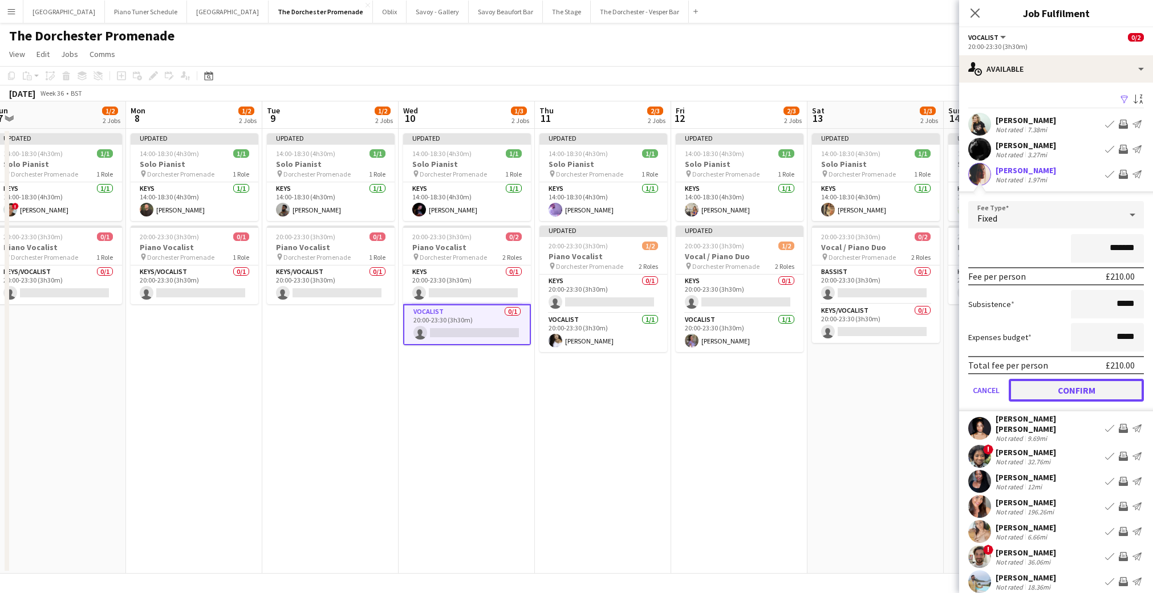
click at [1025, 395] on button "Confirm" at bounding box center [1076, 390] width 135 height 23
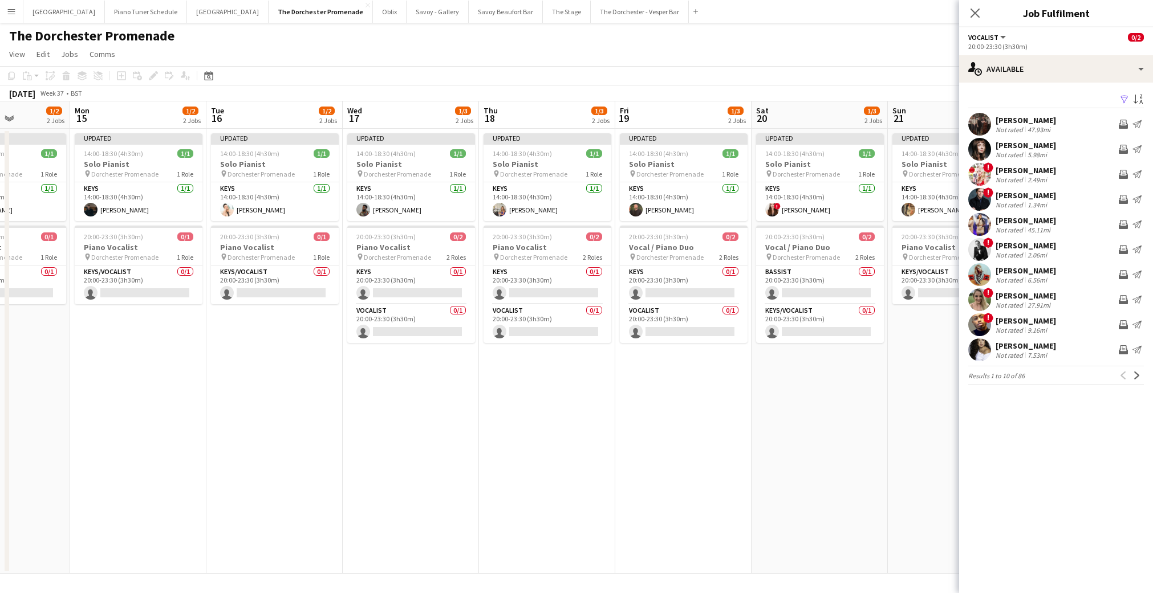
scroll to position [0, 479]
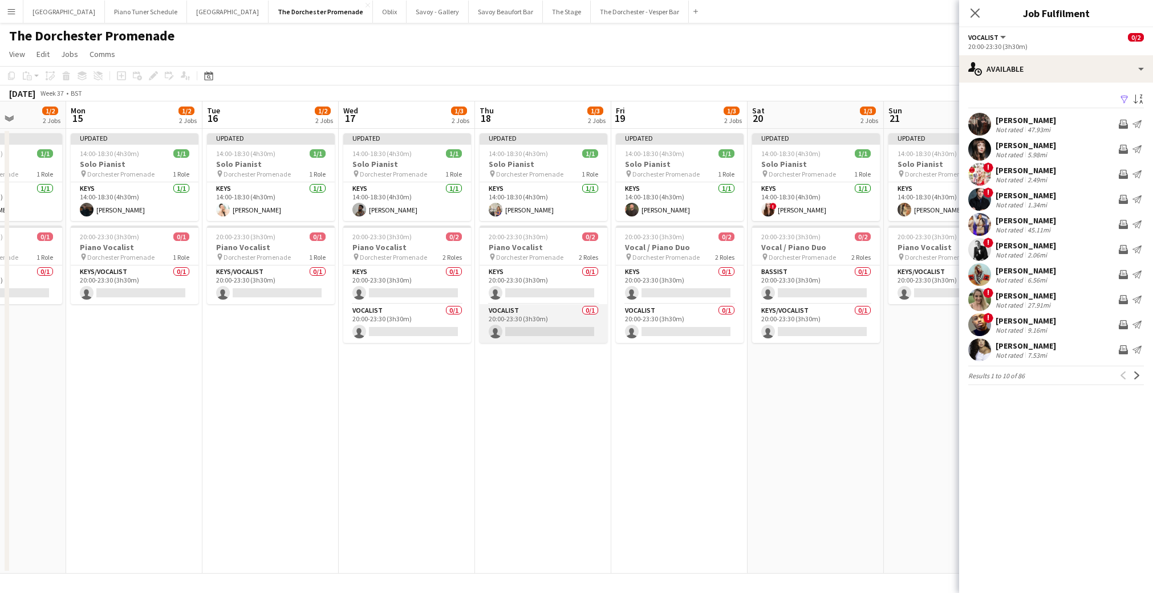
click at [557, 335] on app-card-role "Vocalist 0/1 20:00-23:30 (3h30m) single-neutral-actions" at bounding box center [543, 323] width 128 height 39
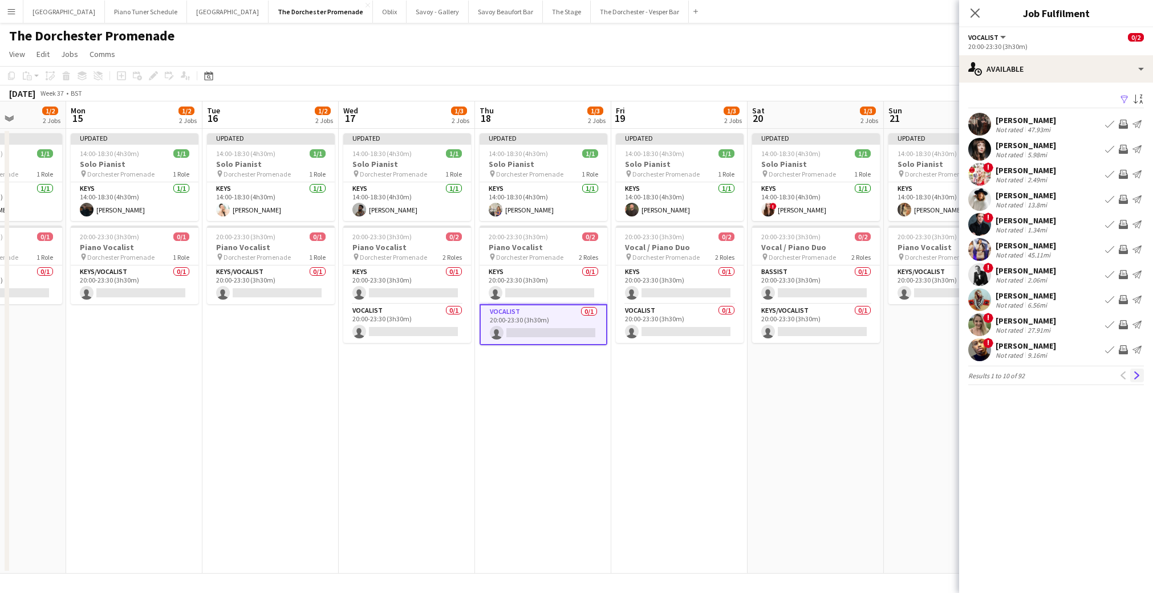
click at [1135, 376] on app-icon "Next" at bounding box center [1137, 376] width 8 height 8
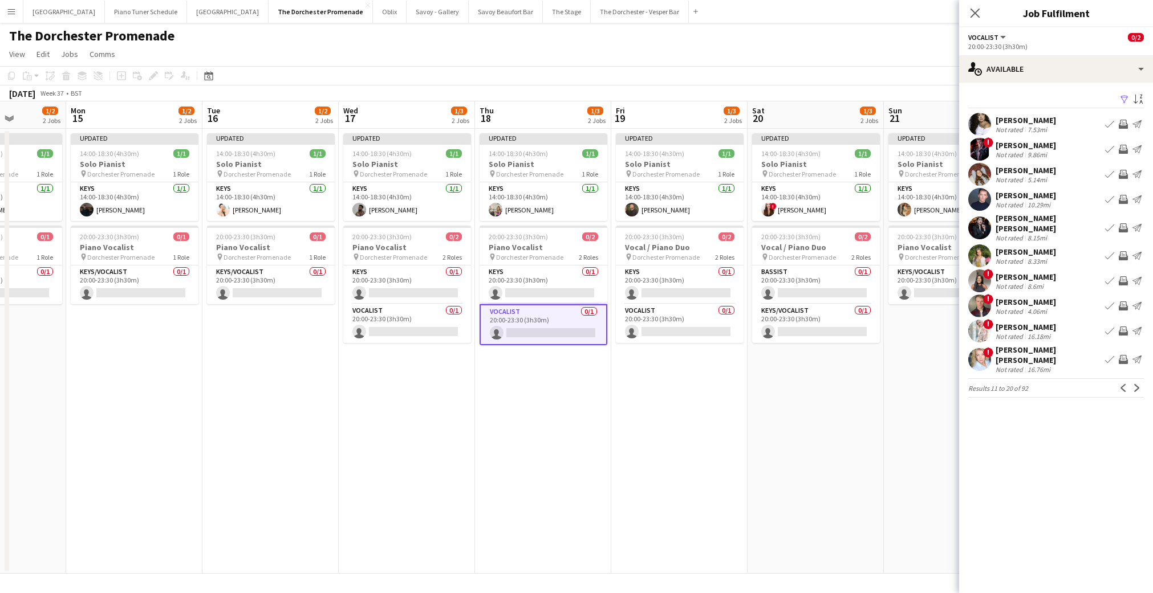
click at [1135, 384] on app-icon "Next" at bounding box center [1137, 388] width 8 height 8
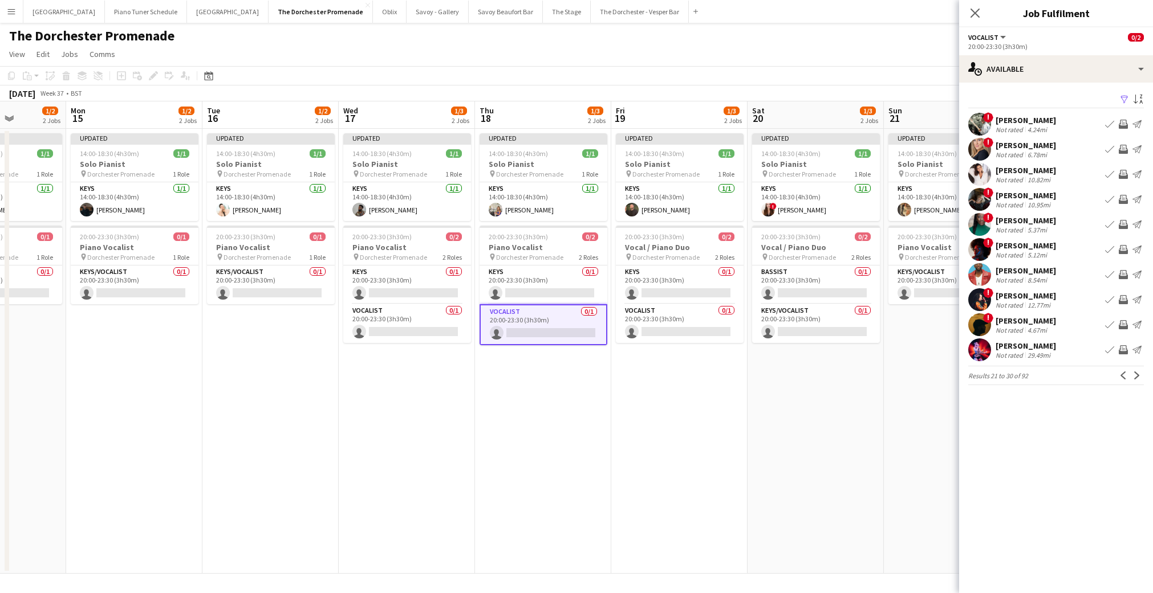
click at [1135, 376] on app-icon "Next" at bounding box center [1137, 376] width 8 height 8
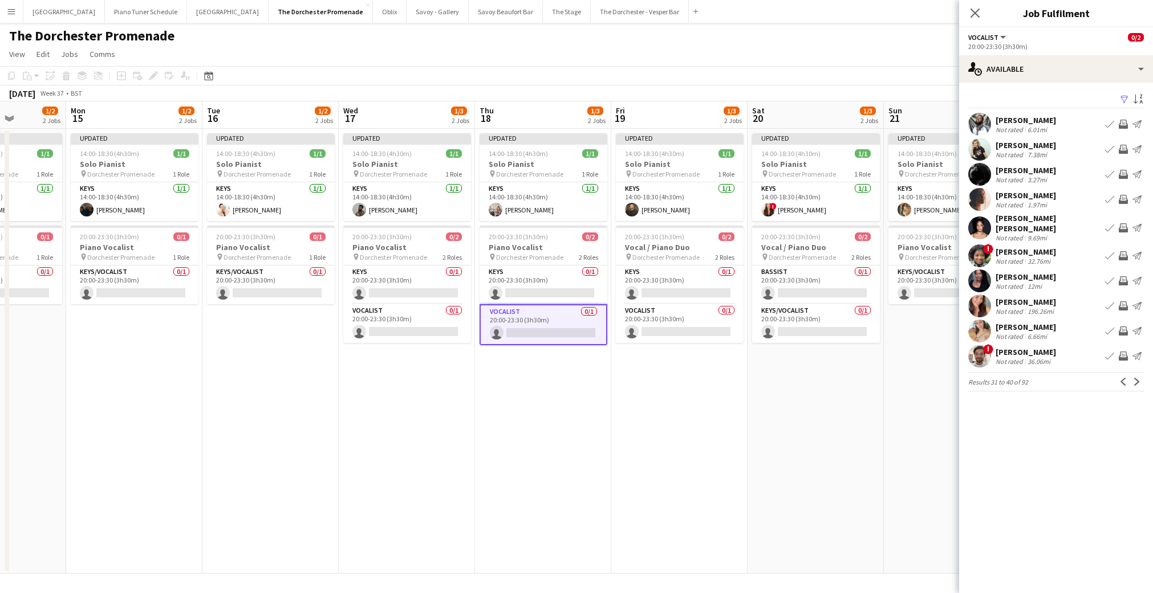
click at [1135, 378] on app-icon "Next" at bounding box center [1137, 382] width 8 height 8
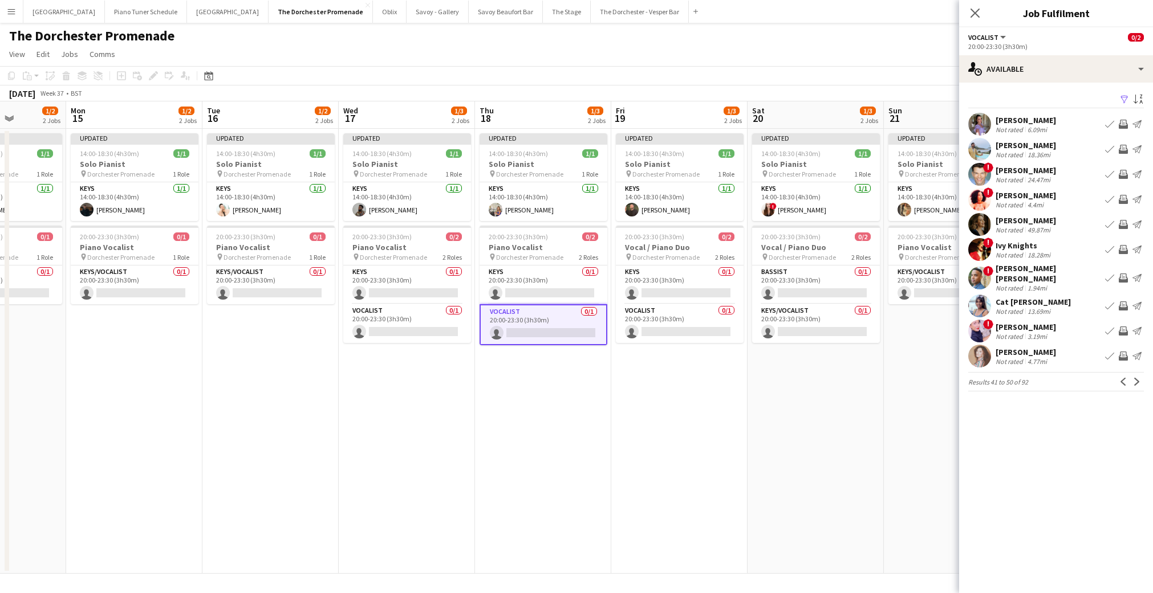
click at [1135, 378] on app-icon "Next" at bounding box center [1137, 382] width 8 height 8
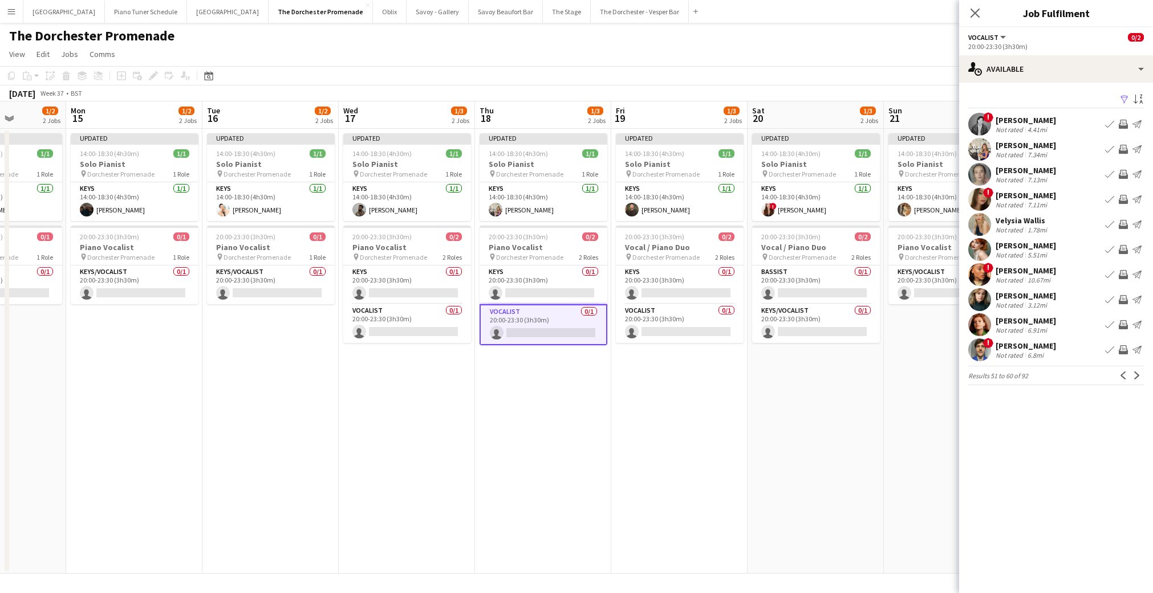
click at [1135, 376] on app-icon "Next" at bounding box center [1137, 376] width 8 height 8
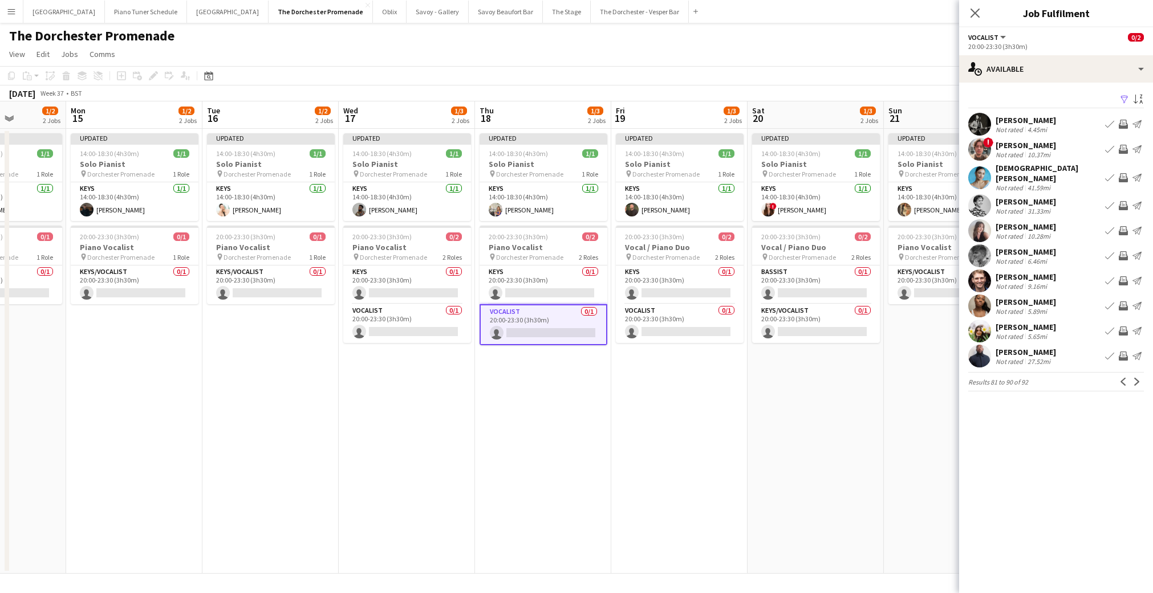
click at [1135, 378] on app-icon "Next" at bounding box center [1137, 382] width 8 height 8
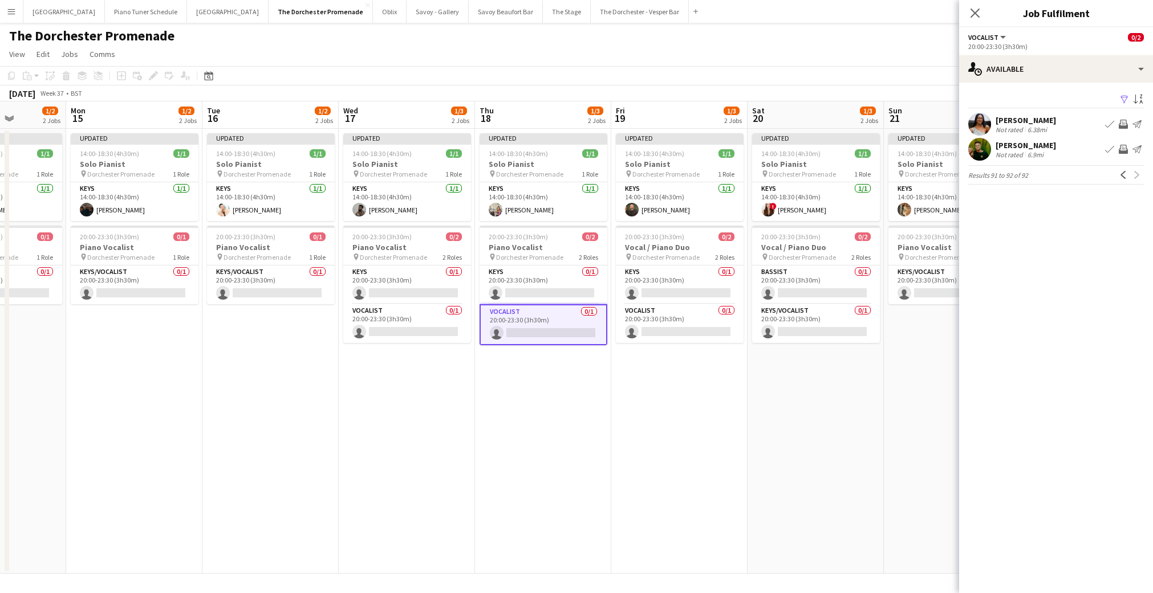
click at [519, 331] on app-card-role "Vocalist 0/1 20:00-23:30 (3h30m) single-neutral-actions" at bounding box center [543, 324] width 128 height 41
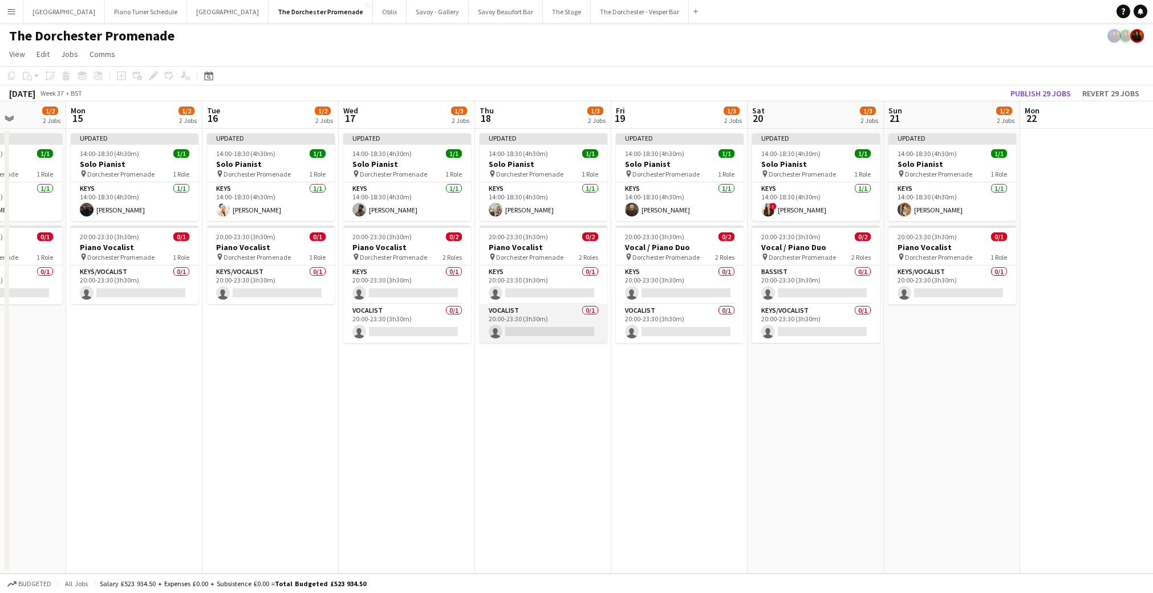
click at [519, 331] on app-card-role "Vocalist 0/1 20:00-23:30 (3h30m) single-neutral-actions" at bounding box center [543, 323] width 128 height 39
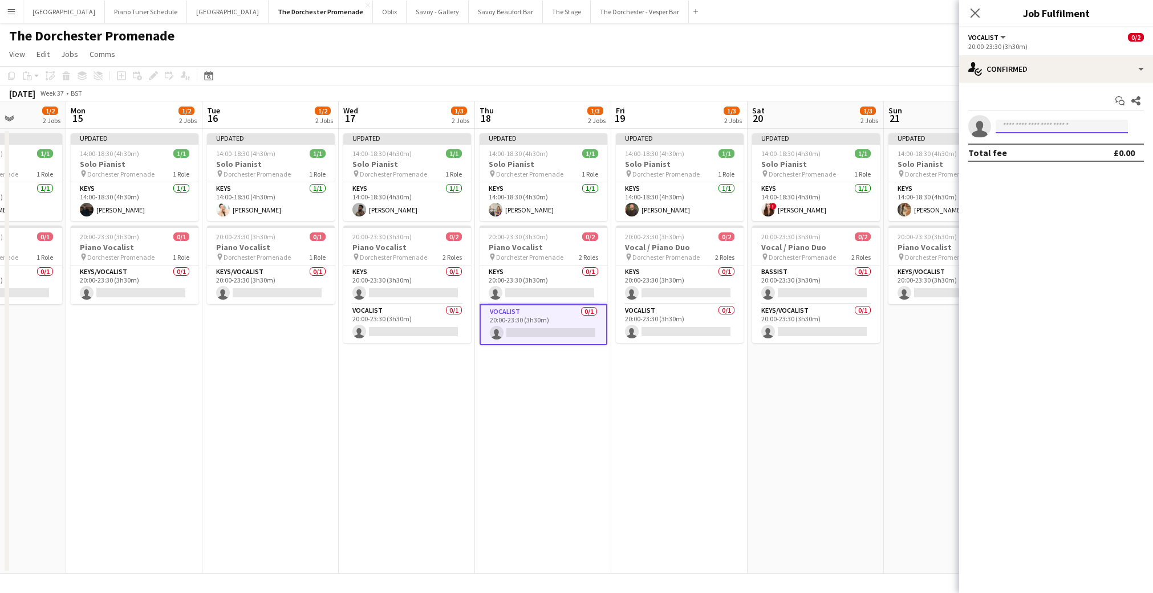
click at [1056, 126] on input at bounding box center [1061, 127] width 132 height 14
type input "****"
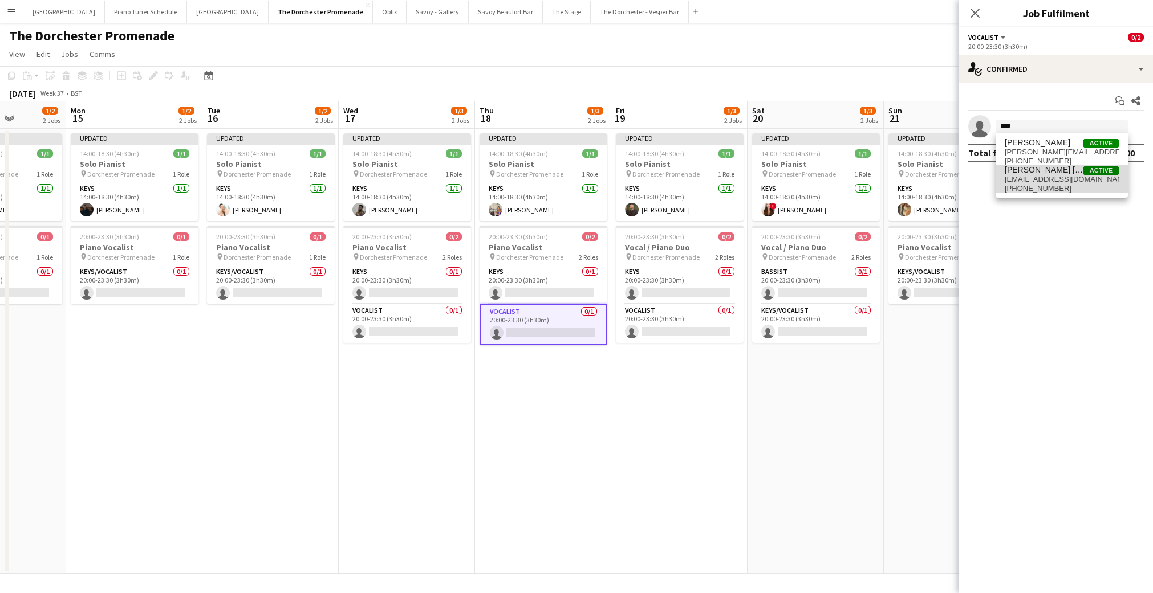
click at [1047, 177] on span "[EMAIL_ADDRESS][DOMAIN_NAME]" at bounding box center [1062, 179] width 114 height 9
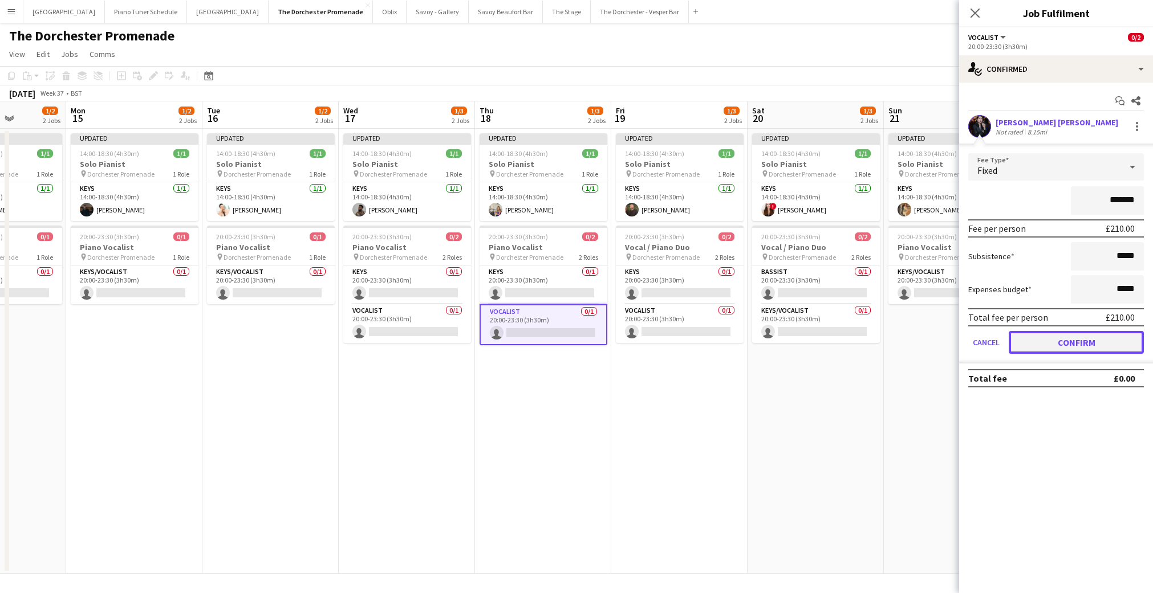
click at [1018, 342] on button "Confirm" at bounding box center [1076, 342] width 135 height 23
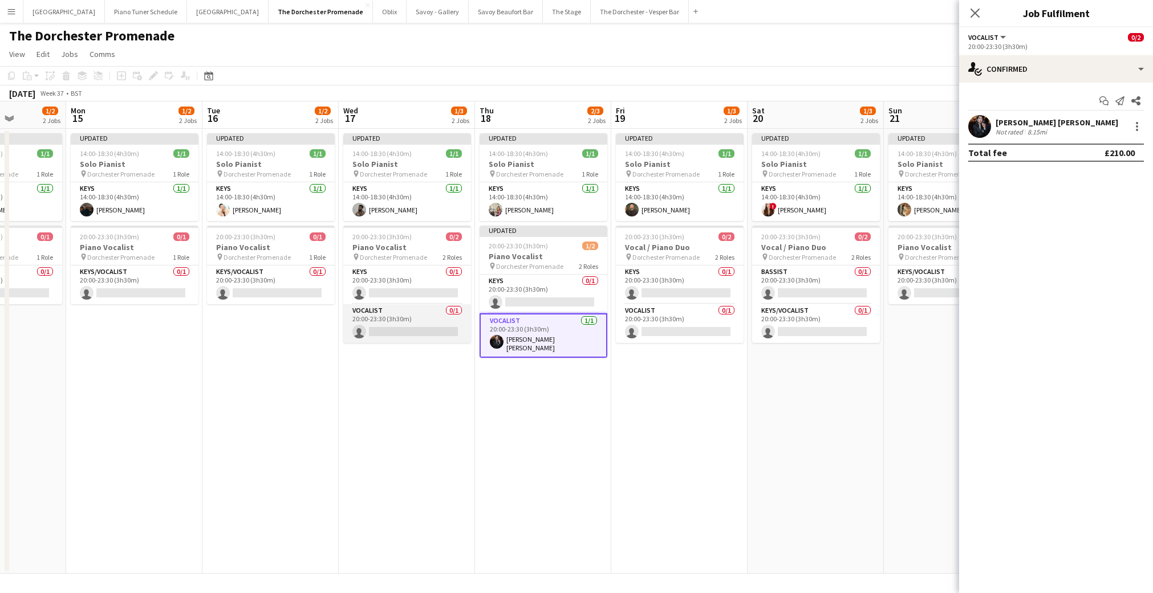
click at [384, 334] on app-card-role "Vocalist 0/1 20:00-23:30 (3h30m) single-neutral-actions" at bounding box center [407, 323] width 128 height 39
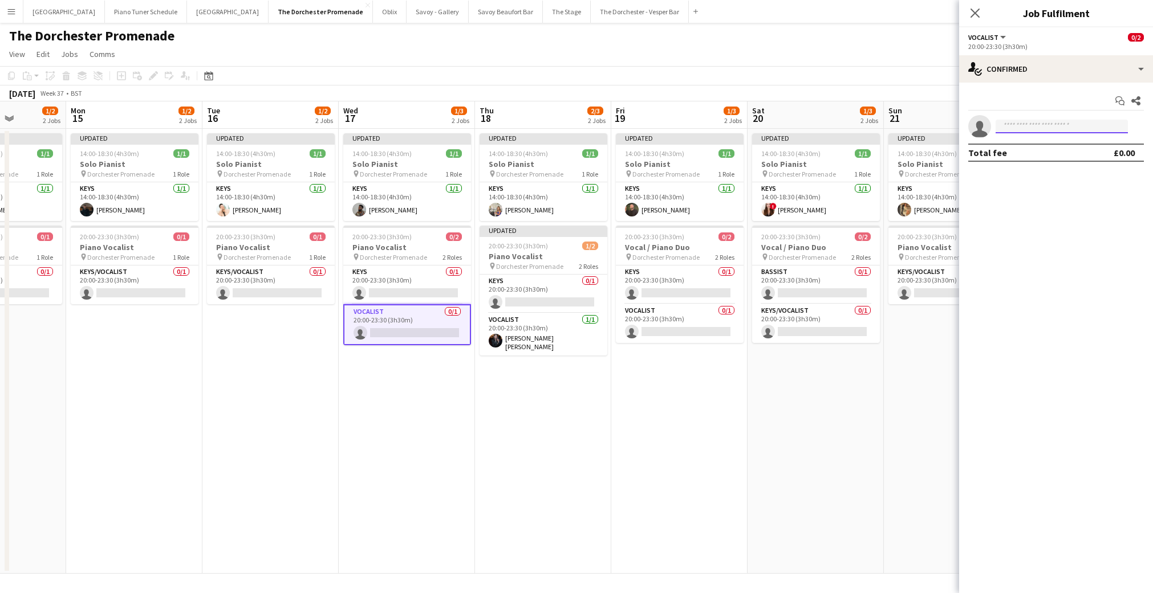
click at [1042, 122] on input at bounding box center [1061, 127] width 132 height 14
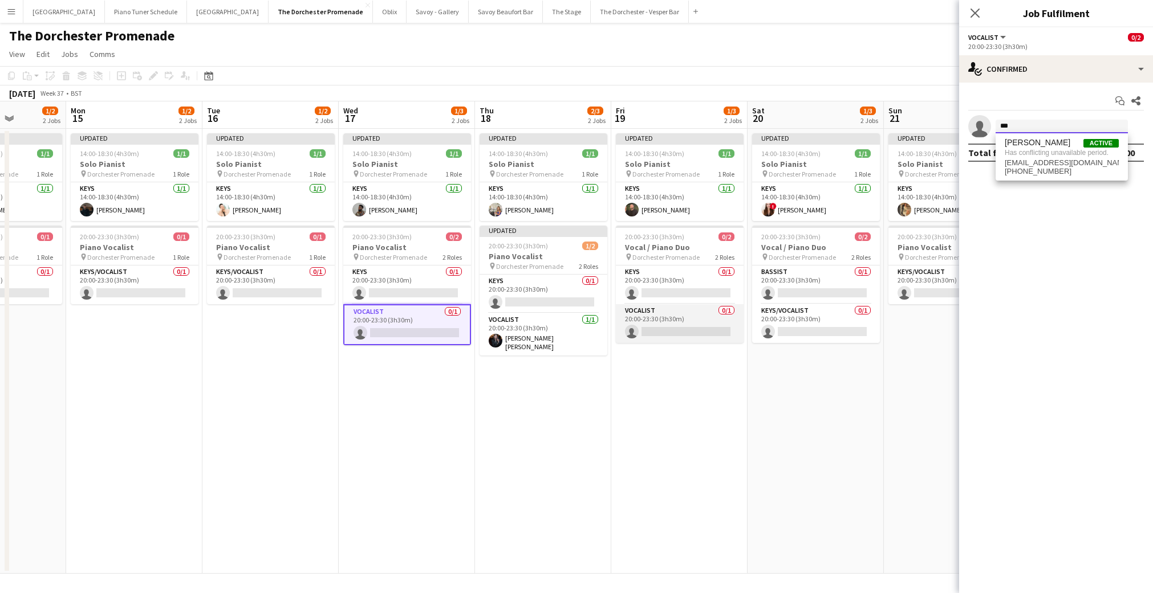
type input "***"
click at [689, 332] on app-card-role "Vocalist 0/1 20:00-23:30 (3h30m) single-neutral-actions" at bounding box center [680, 323] width 128 height 39
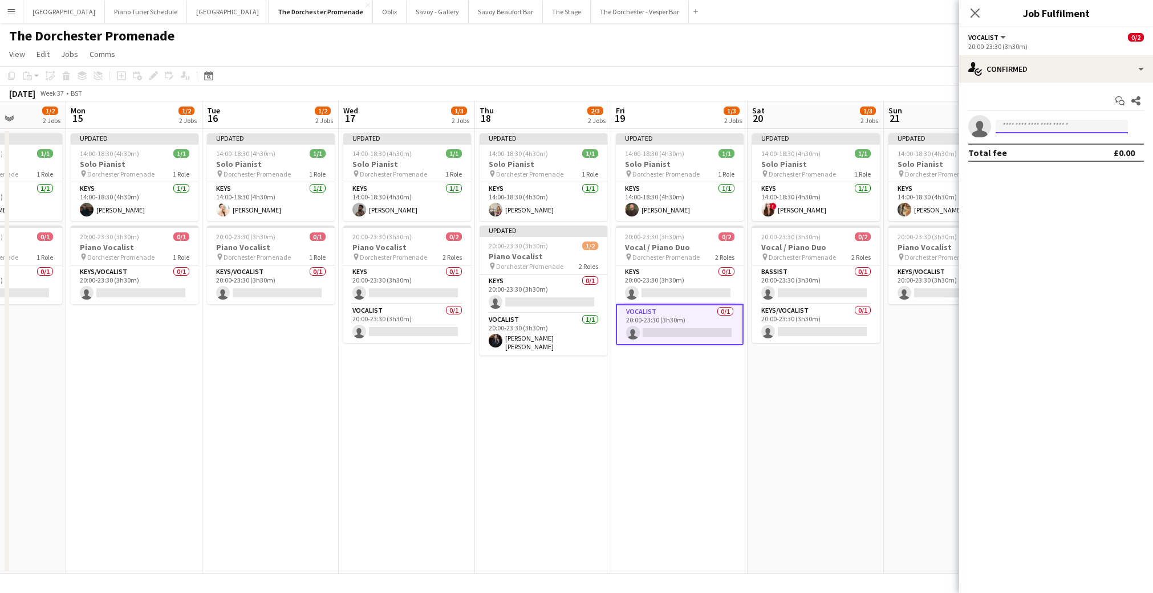
click at [1070, 129] on input at bounding box center [1061, 127] width 132 height 14
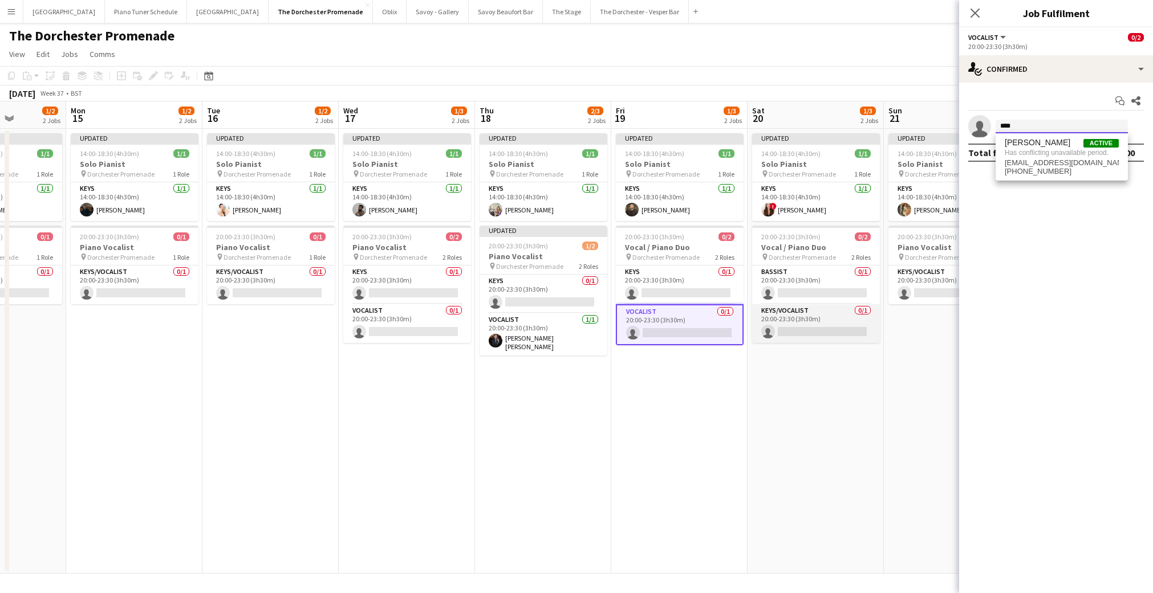
type input "****"
click at [786, 334] on app-card-role "Keys/Vocalist 0/1 20:00-23:30 (3h30m) single-neutral-actions" at bounding box center [816, 323] width 128 height 39
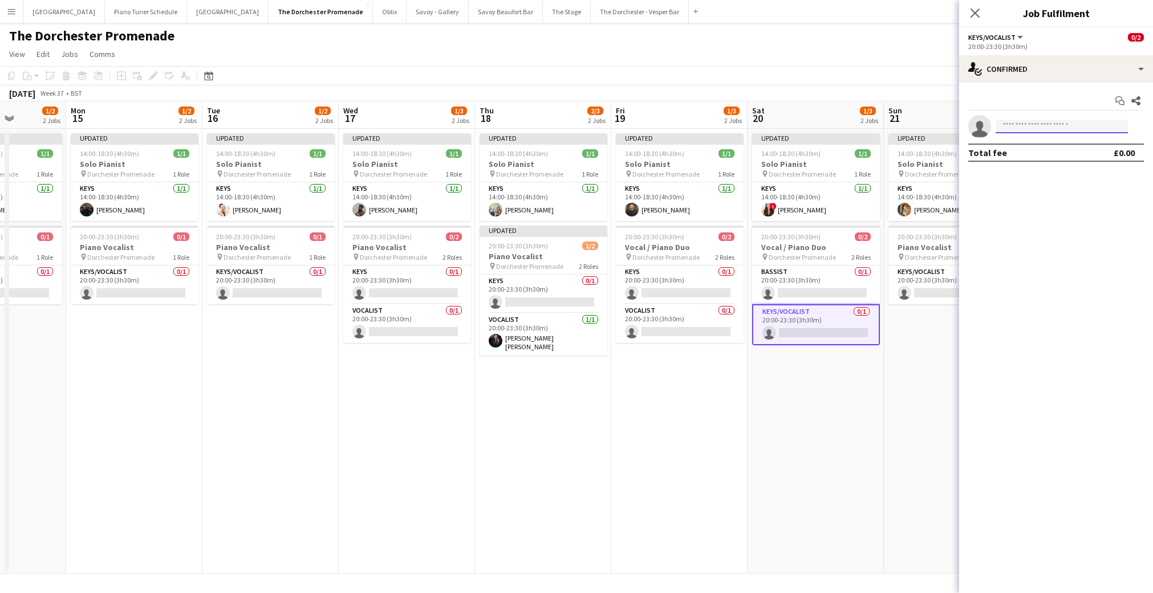
click at [1046, 128] on input at bounding box center [1061, 127] width 132 height 14
type input "***"
click at [669, 379] on app-date-cell "Updated 14:00-18:30 (4h30m) 1/1 Solo Pianist pin Dorchester Promenade 1 Role Ke…" at bounding box center [679, 351] width 136 height 445
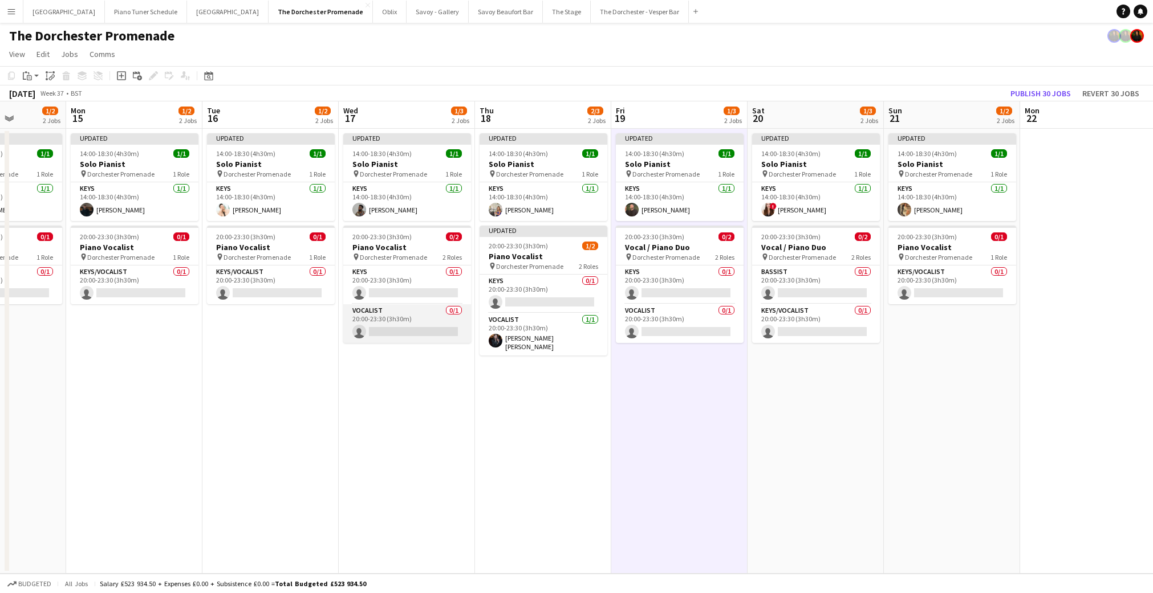
click at [375, 331] on app-card-role "Vocalist 0/1 20:00-23:30 (3h30m) single-neutral-actions" at bounding box center [407, 323] width 128 height 39
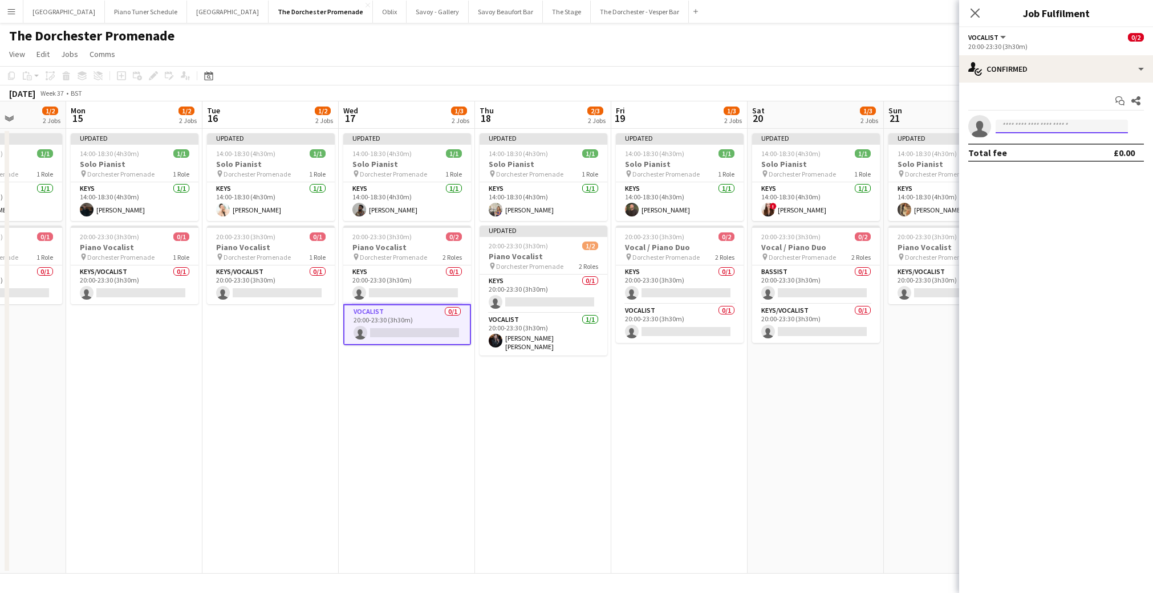
click at [1036, 126] on input at bounding box center [1061, 127] width 132 height 14
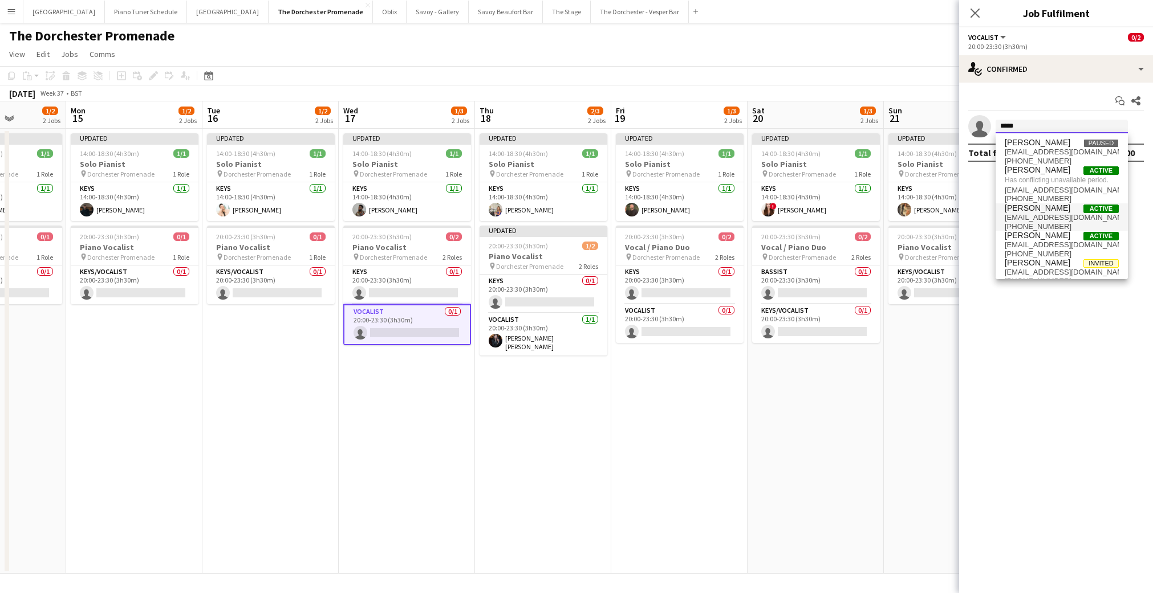
type input "*****"
click at [1047, 209] on span "[PERSON_NAME] Active" at bounding box center [1062, 209] width 114 height 10
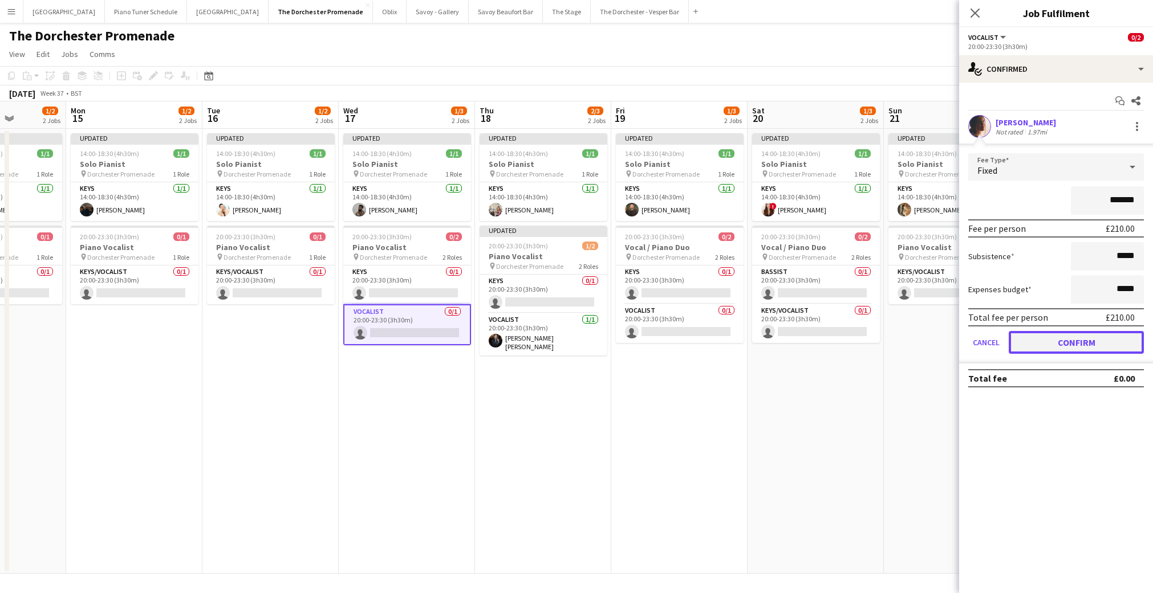
click at [1025, 346] on button "Confirm" at bounding box center [1076, 342] width 135 height 23
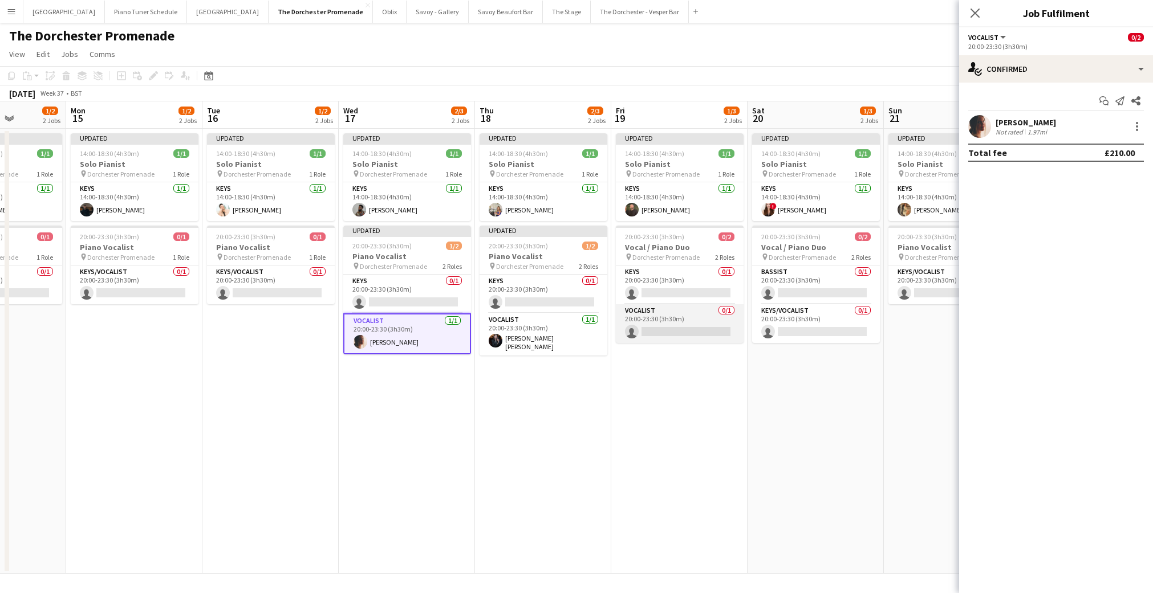
click at [681, 334] on app-card-role "Vocalist 0/1 20:00-23:30 (3h30m) single-neutral-actions" at bounding box center [680, 323] width 128 height 39
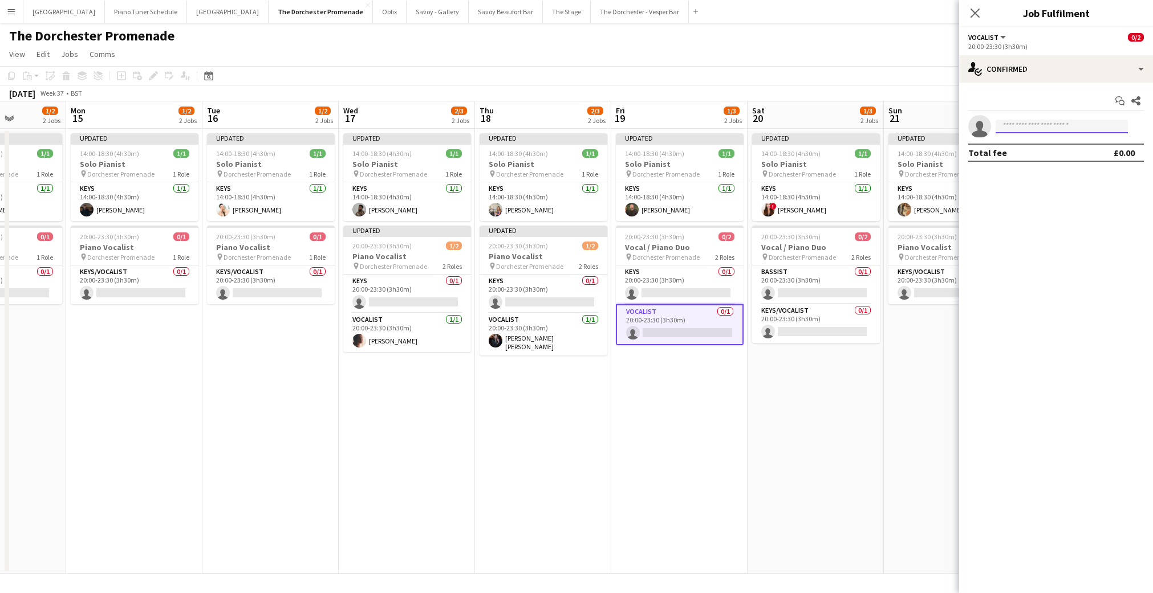
click at [1078, 127] on input at bounding box center [1061, 127] width 132 height 14
type input "******"
click at [1054, 153] on span "[EMAIL_ADDRESS][DOMAIN_NAME]" at bounding box center [1062, 152] width 114 height 9
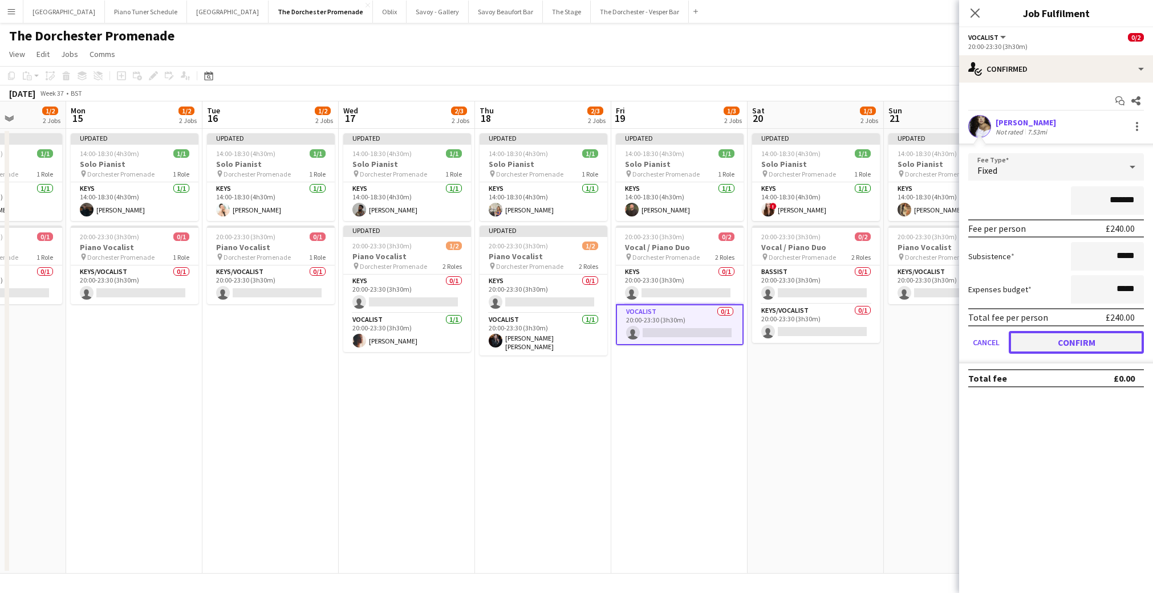
click at [1032, 342] on button "Confirm" at bounding box center [1076, 342] width 135 height 23
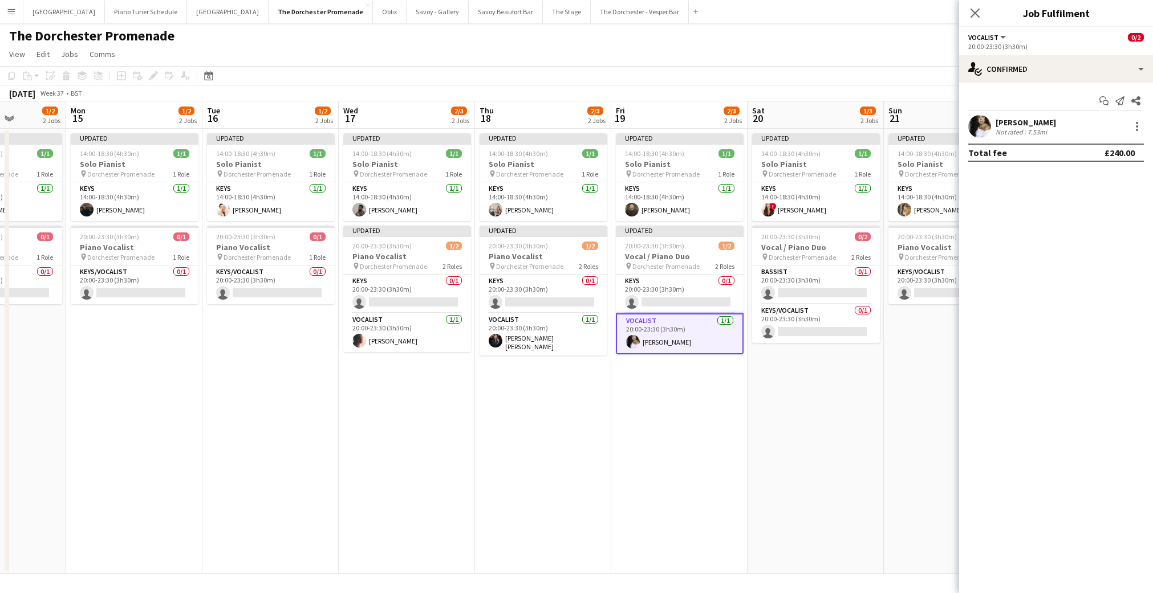
click at [836, 402] on app-date-cell "Updated 14:00-18:30 (4h30m) 1/1 Solo Pianist pin Dorchester Promenade 1 Role Ke…" at bounding box center [815, 351] width 136 height 445
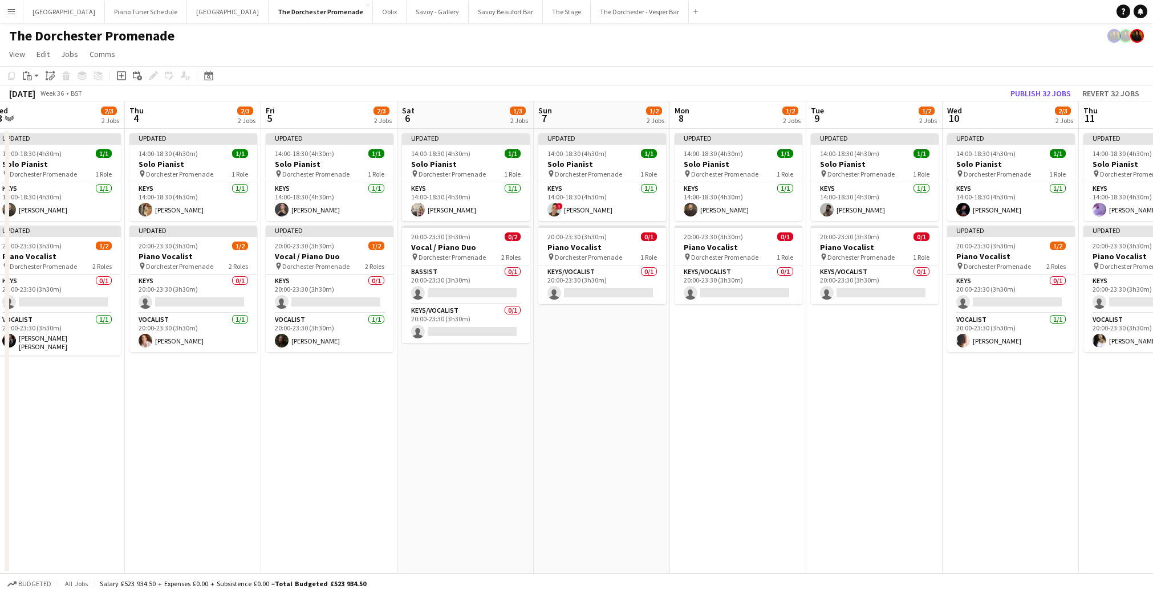
scroll to position [0, 423]
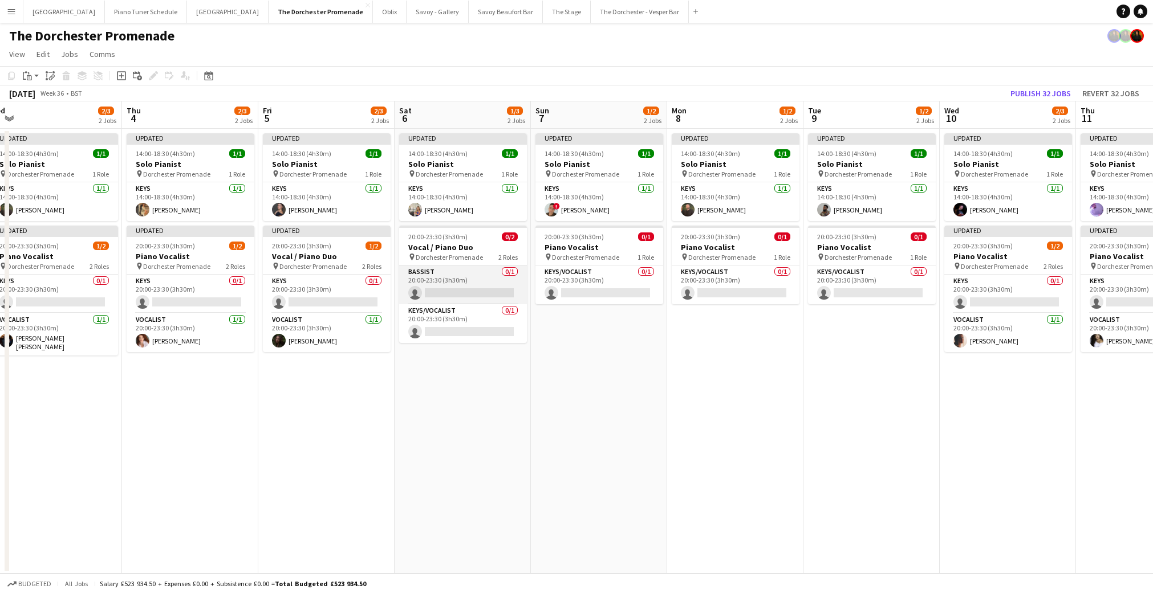
click at [443, 290] on app-card-role "Bassist 0/1 20:00-23:30 (3h30m) single-neutral-actions" at bounding box center [463, 285] width 128 height 39
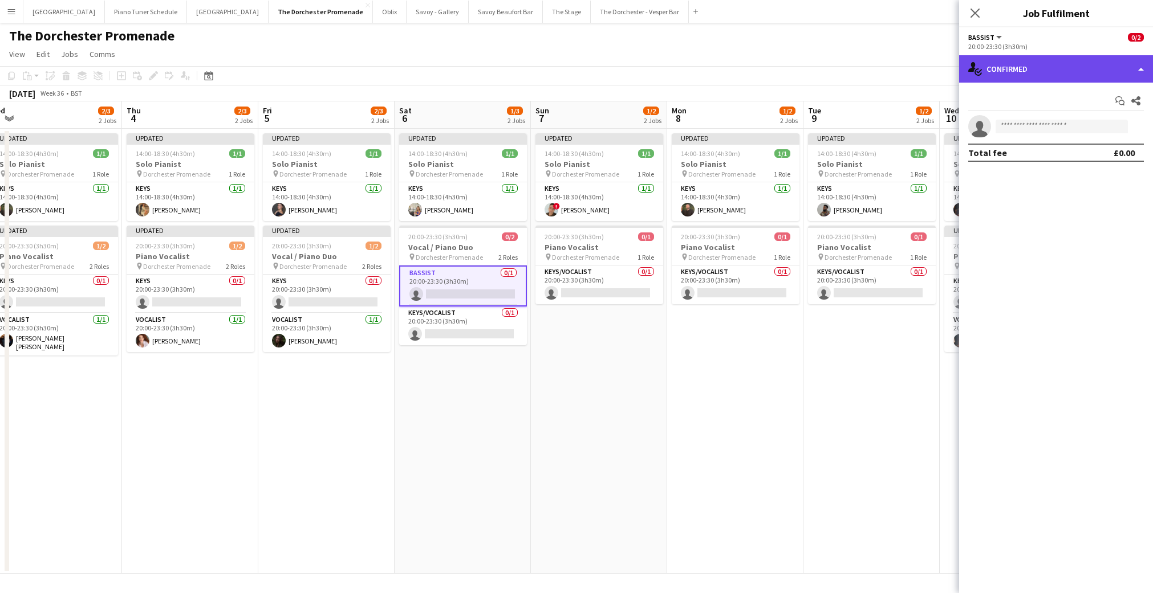
click at [1141, 72] on div "single-neutral-actions-check-2 Confirmed" at bounding box center [1056, 68] width 194 height 27
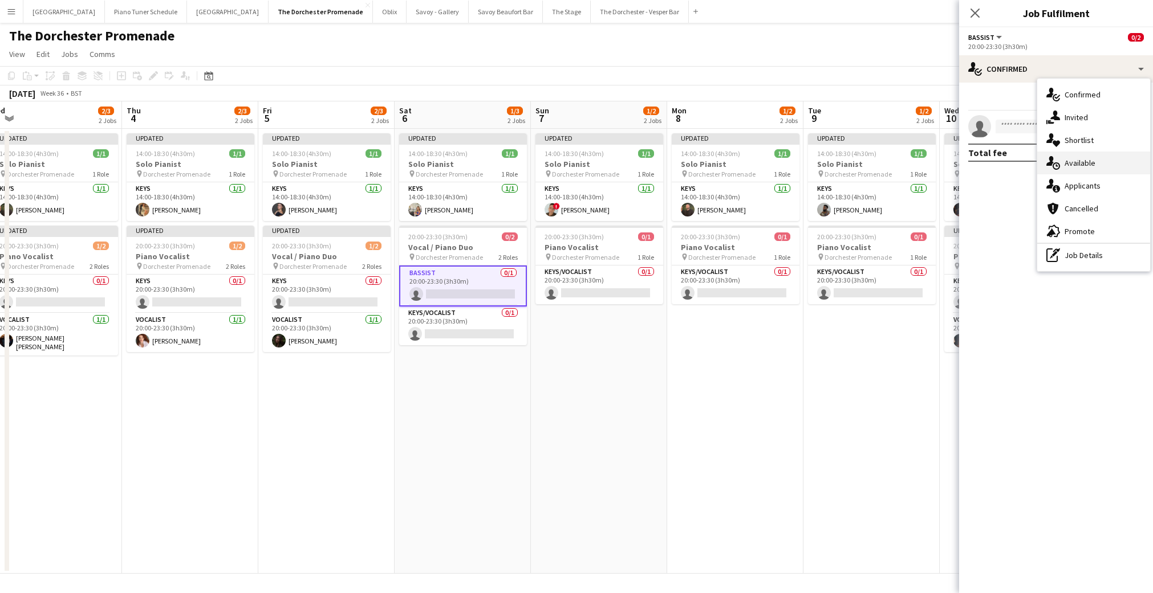
click at [1099, 160] on div "single-neutral-actions-upload Available" at bounding box center [1093, 163] width 113 height 23
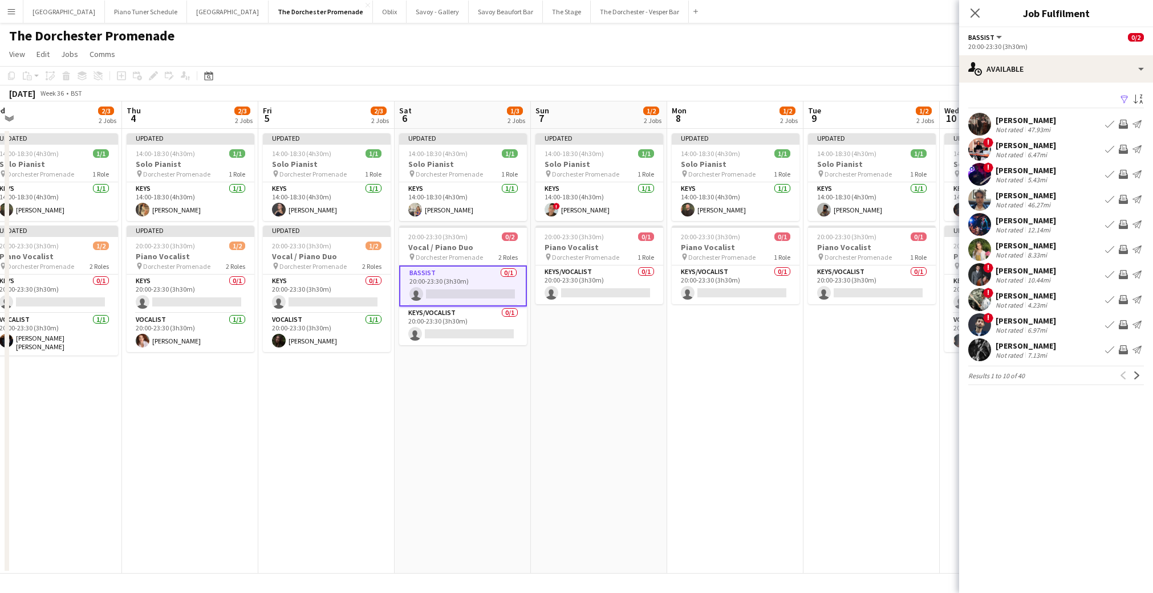
click at [1107, 201] on app-icon "Book crew" at bounding box center [1109, 199] width 9 height 9
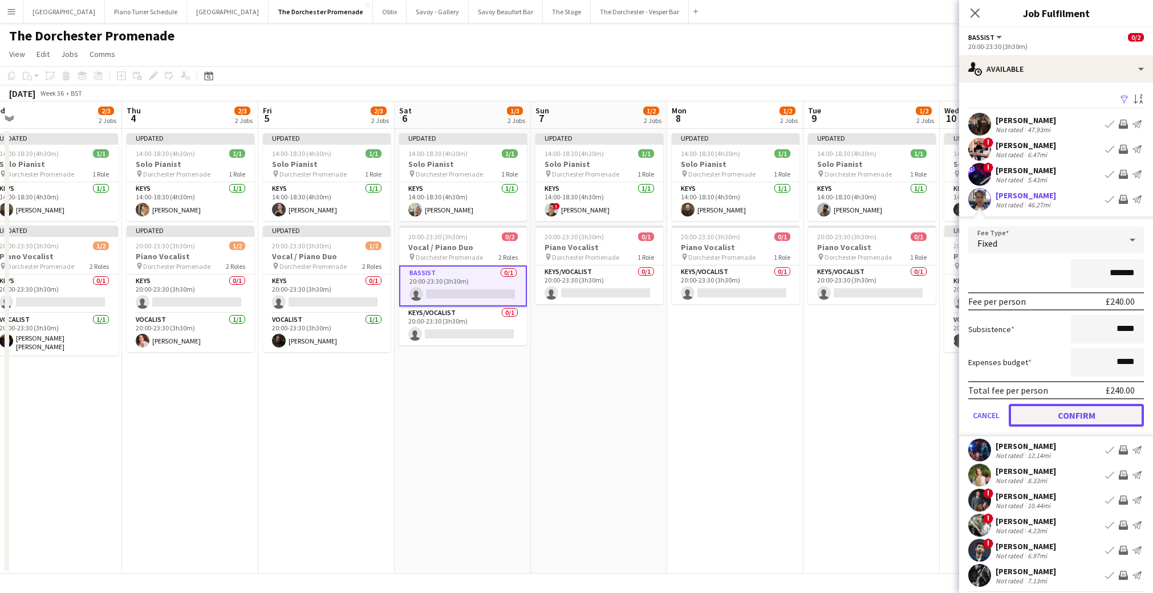
drag, startPoint x: 1030, startPoint y: 412, endPoint x: 838, endPoint y: 387, distance: 193.8
click at [1031, 412] on button "Confirm" at bounding box center [1076, 415] width 135 height 23
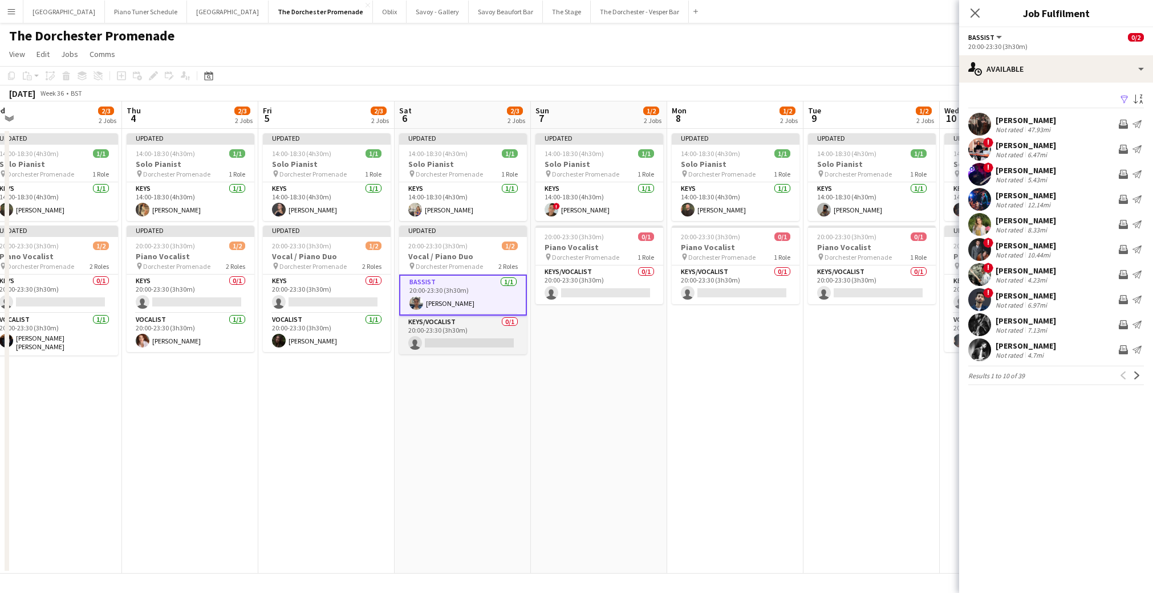
click at [432, 339] on app-card-role "Keys/Vocalist 0/1 20:00-23:30 (3h30m) single-neutral-actions" at bounding box center [463, 335] width 128 height 39
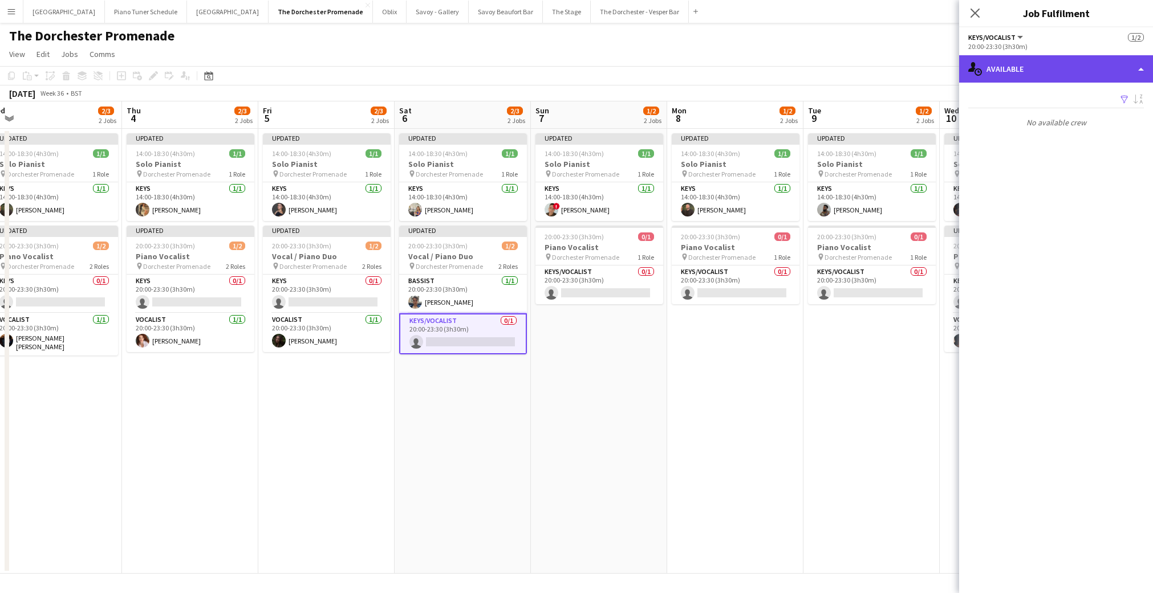
click at [1068, 72] on div "single-neutral-actions-upload Available" at bounding box center [1056, 68] width 194 height 27
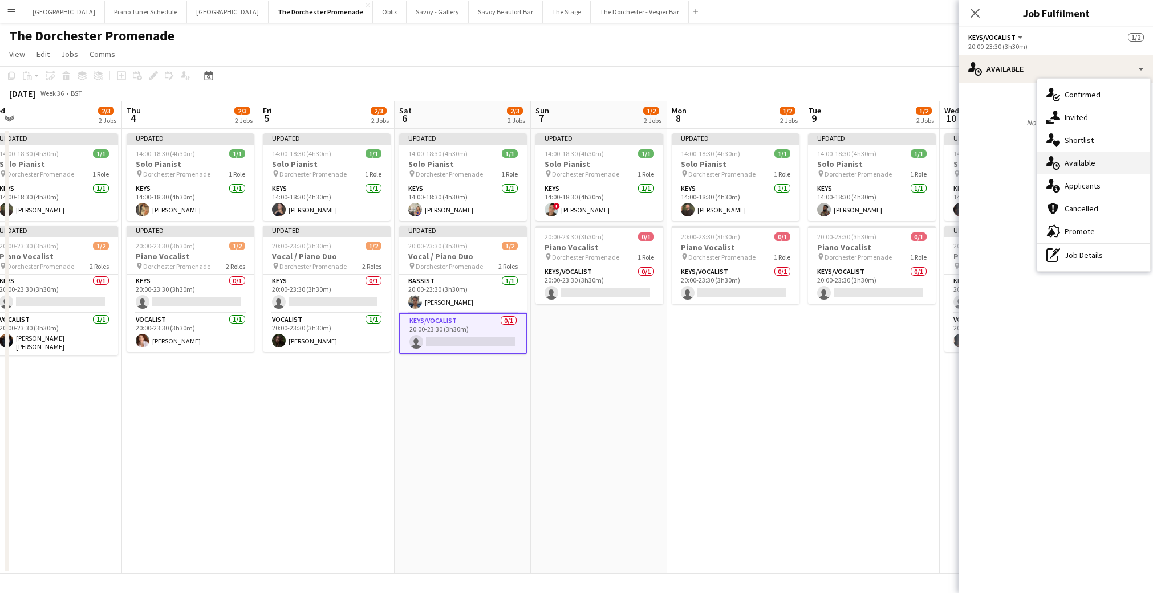
click at [1074, 164] on div "single-neutral-actions-upload Available" at bounding box center [1093, 163] width 113 height 23
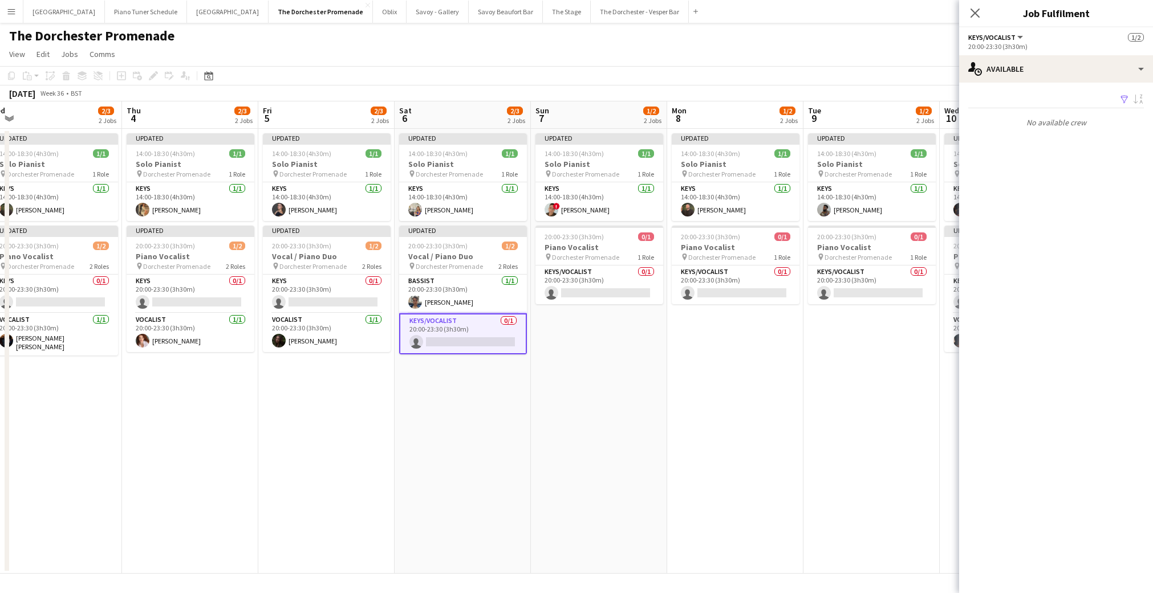
click at [490, 320] on app-card-role "Keys/Vocalist 0/1 20:00-23:30 (3h30m) single-neutral-actions" at bounding box center [463, 334] width 128 height 41
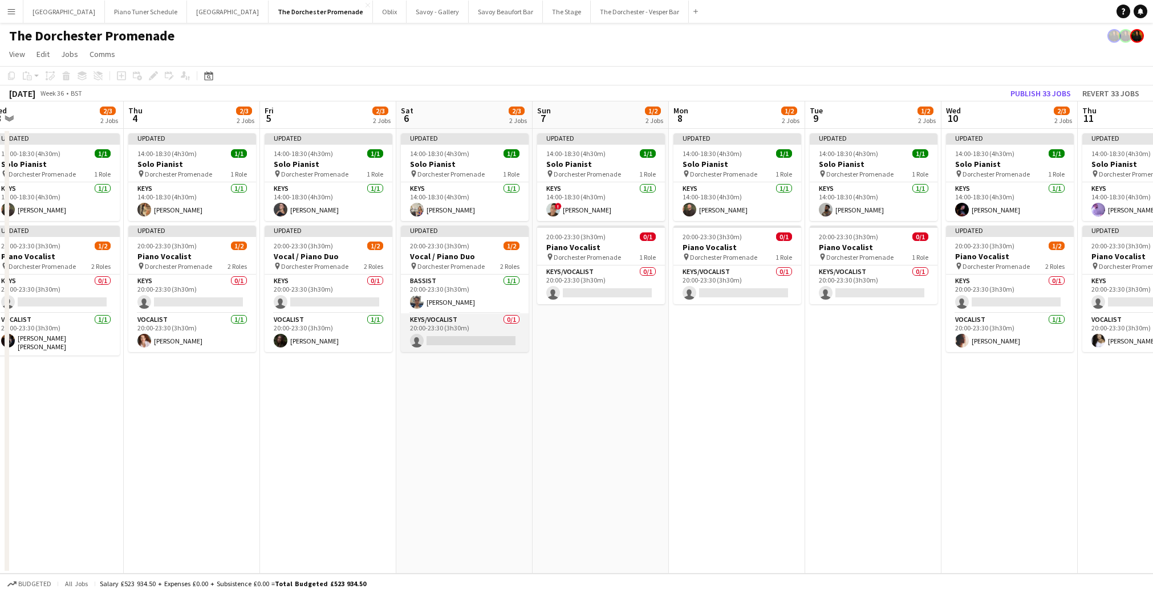
click at [493, 320] on app-card-role "Keys/Vocalist 0/1 20:00-23:30 (3h30m) single-neutral-actions" at bounding box center [465, 333] width 128 height 39
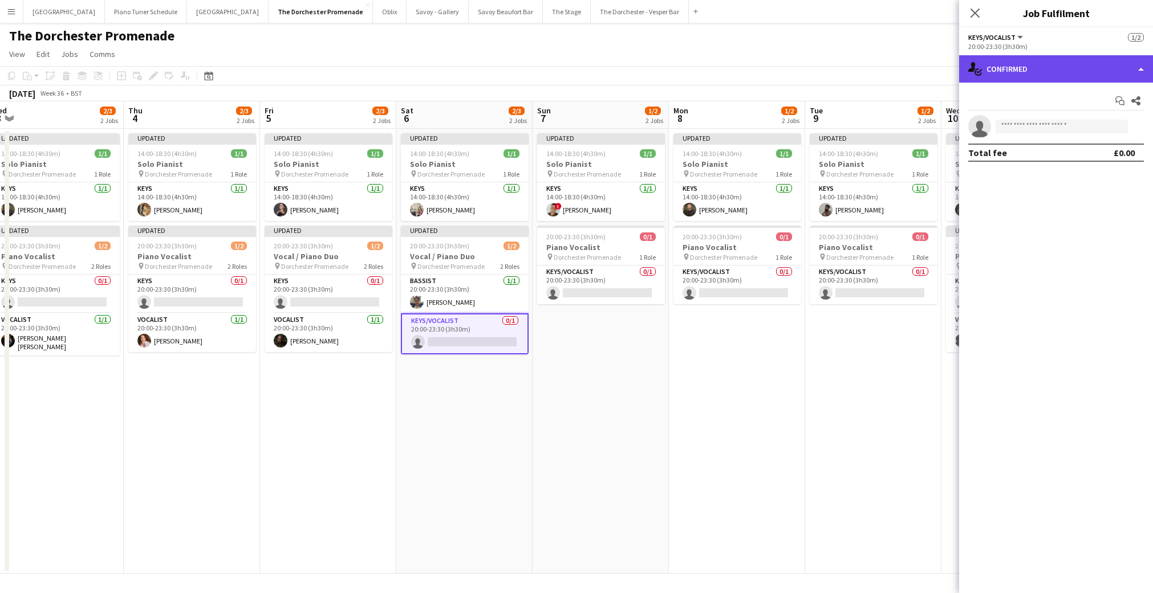
click at [1138, 74] on div "single-neutral-actions-check-2 Confirmed" at bounding box center [1056, 68] width 194 height 27
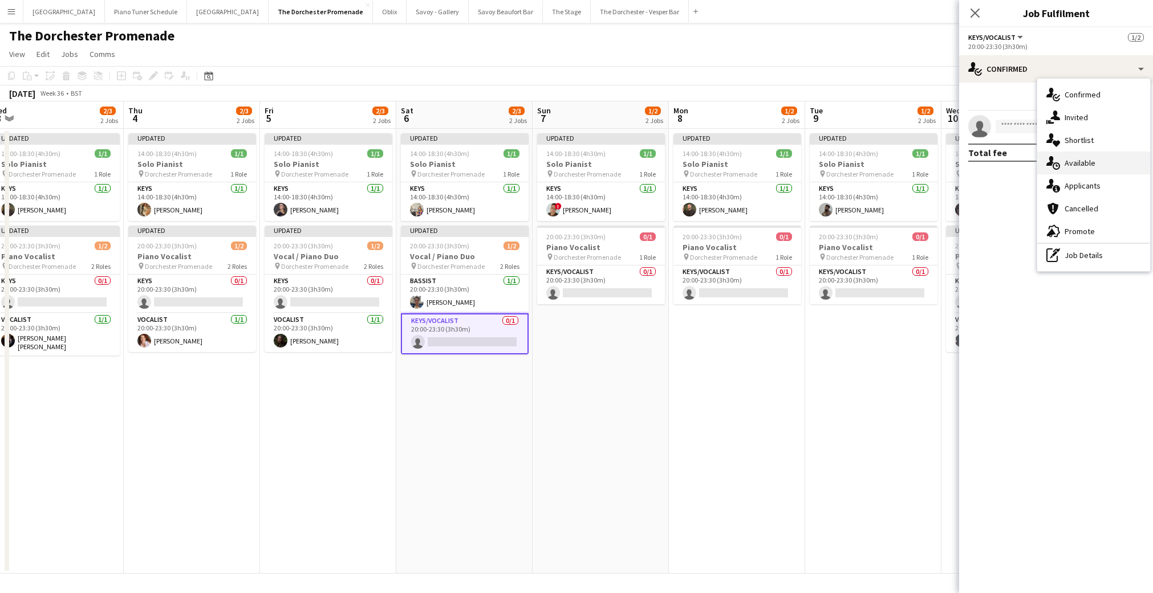
click at [1097, 166] on div "single-neutral-actions-upload Available" at bounding box center [1093, 163] width 113 height 23
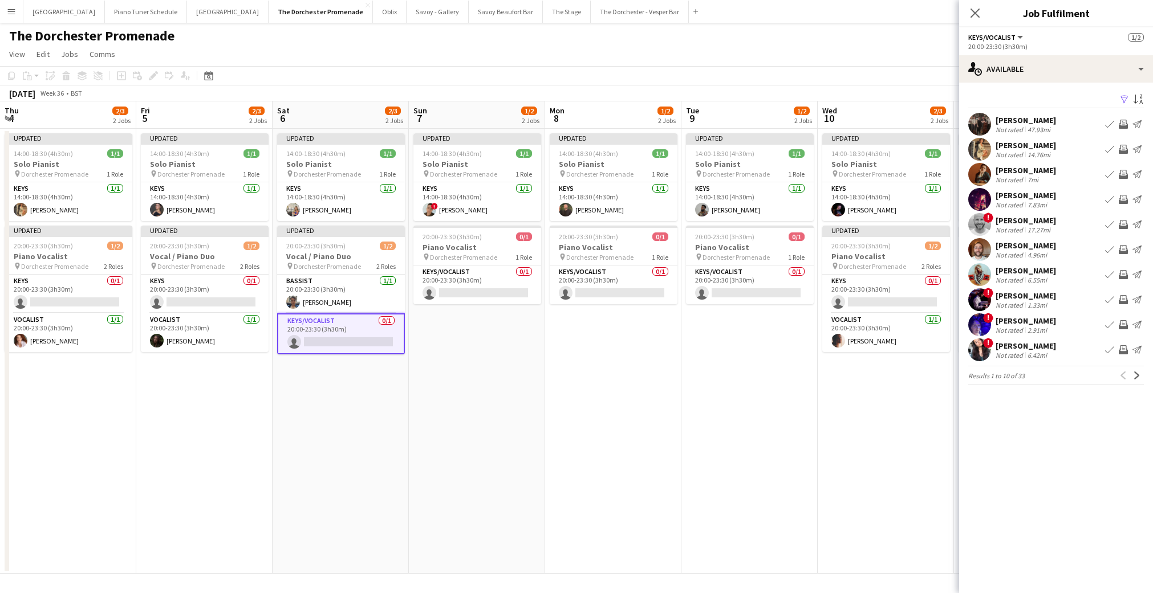
scroll to position [0, 413]
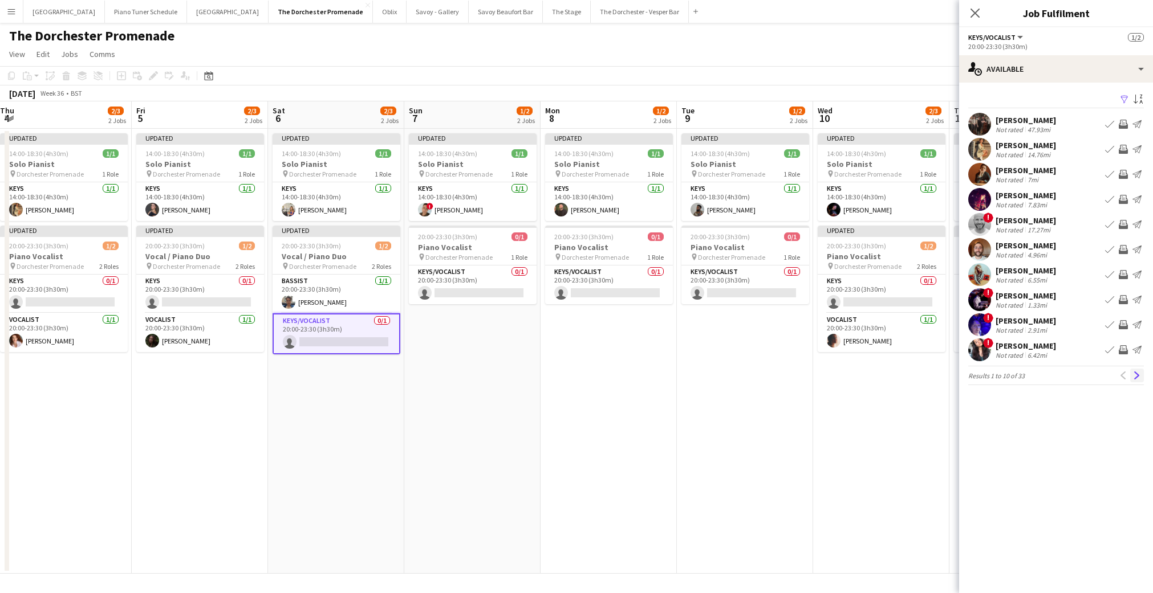
click at [1141, 374] on button "Next" at bounding box center [1137, 376] width 14 height 14
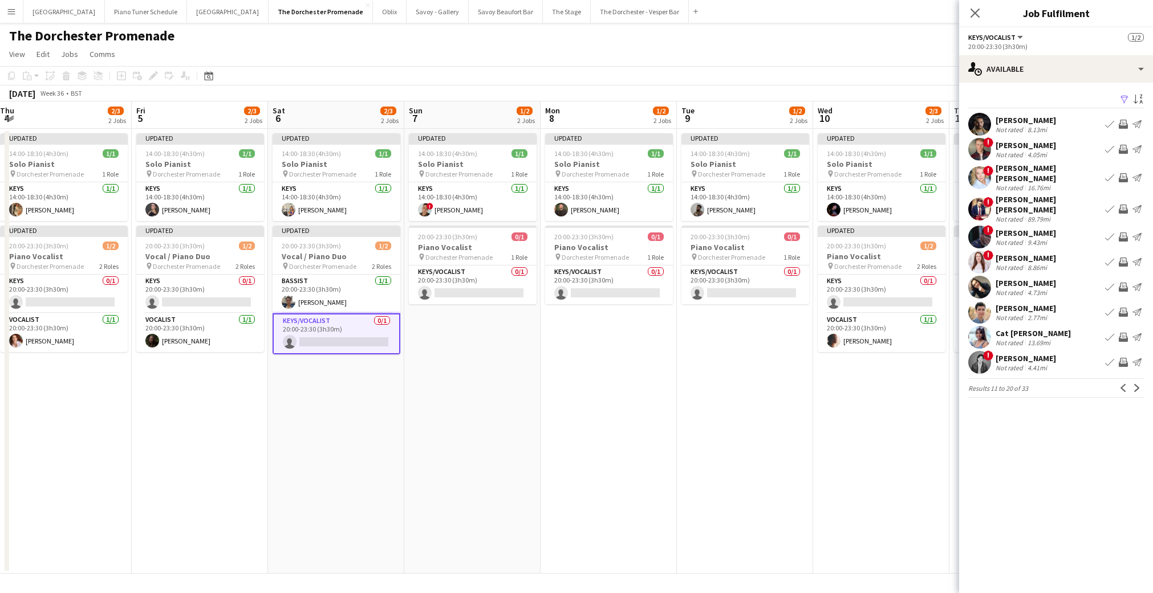
click at [1141, 381] on button "Next" at bounding box center [1137, 388] width 14 height 14
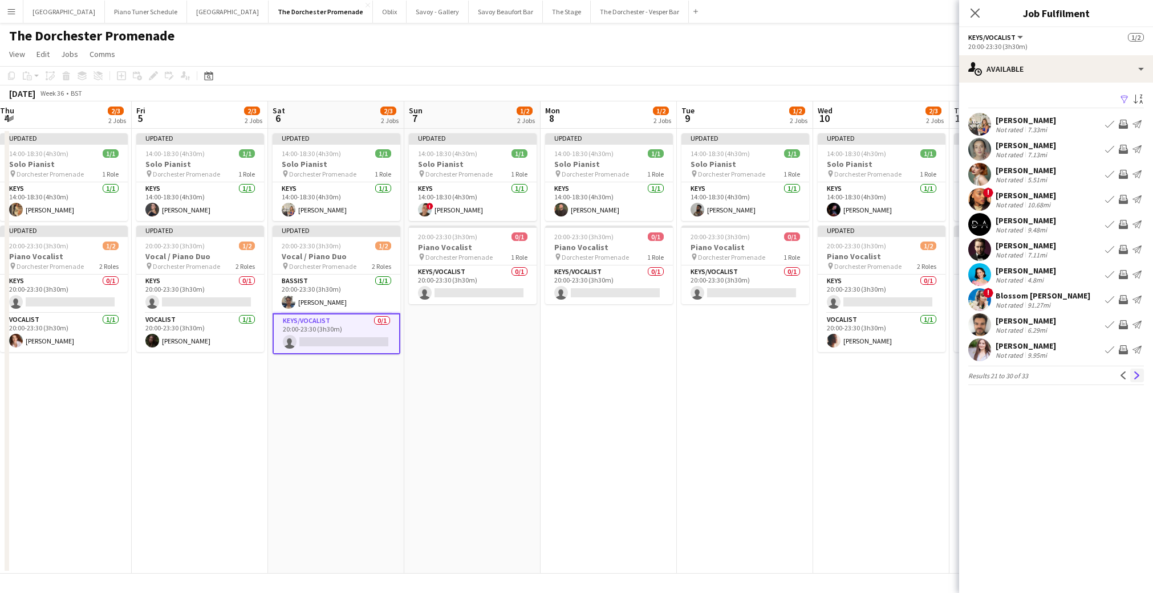
click at [1140, 375] on app-icon "Next" at bounding box center [1137, 376] width 8 height 8
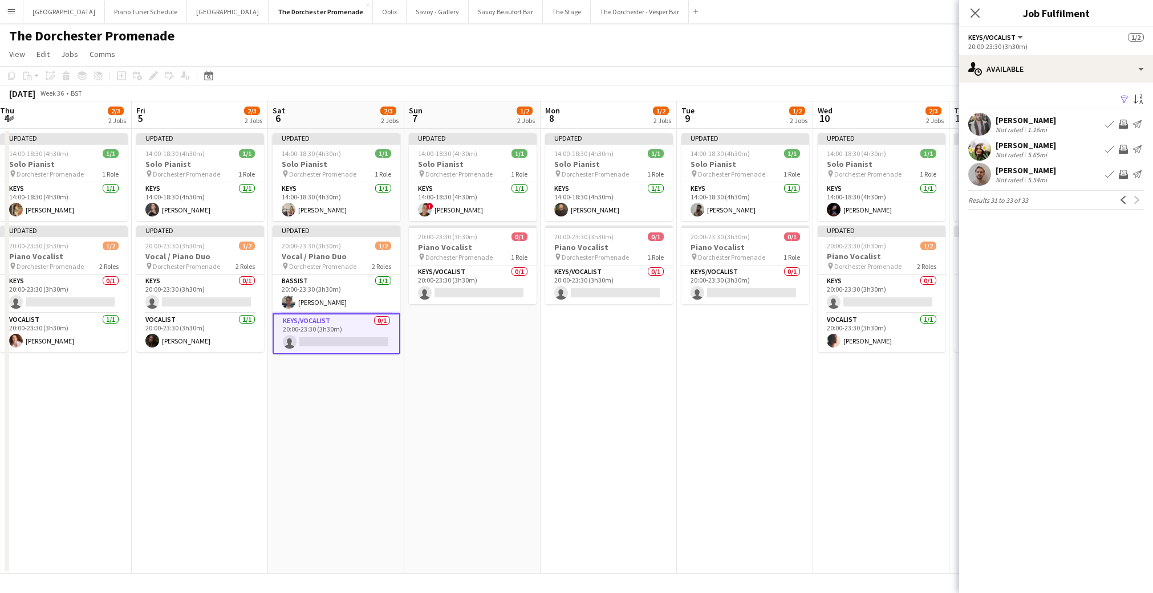
click at [339, 344] on app-card-role "Keys/Vocalist 0/1 20:00-23:30 (3h30m) single-neutral-actions" at bounding box center [337, 334] width 128 height 41
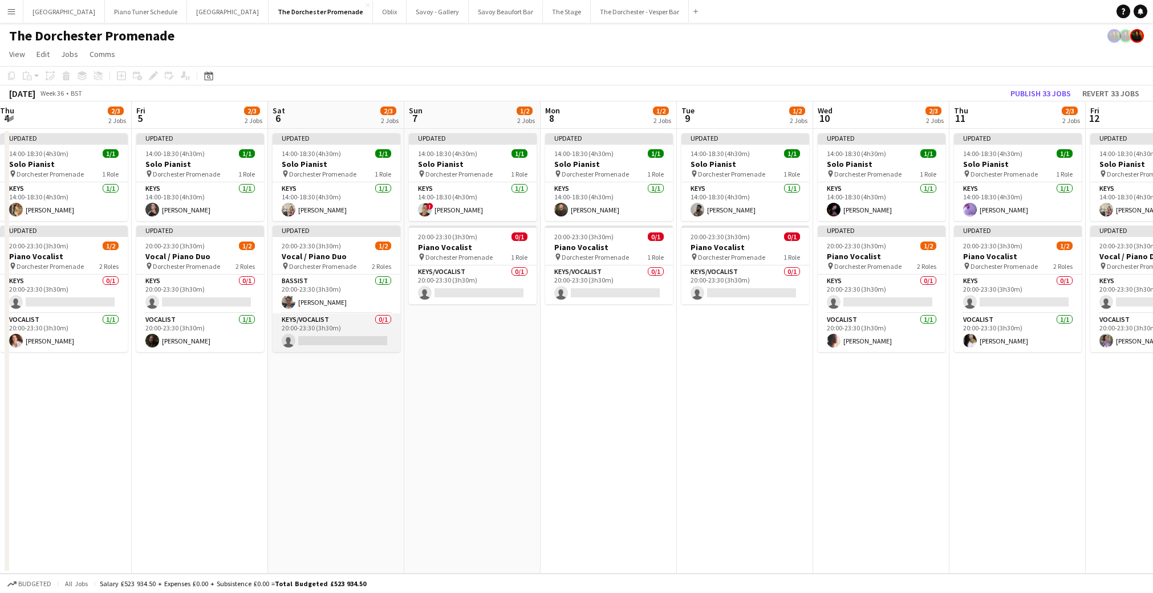
click at [352, 334] on app-card-role "Keys/Vocalist 0/1 20:00-23:30 (3h30m) single-neutral-actions" at bounding box center [337, 333] width 128 height 39
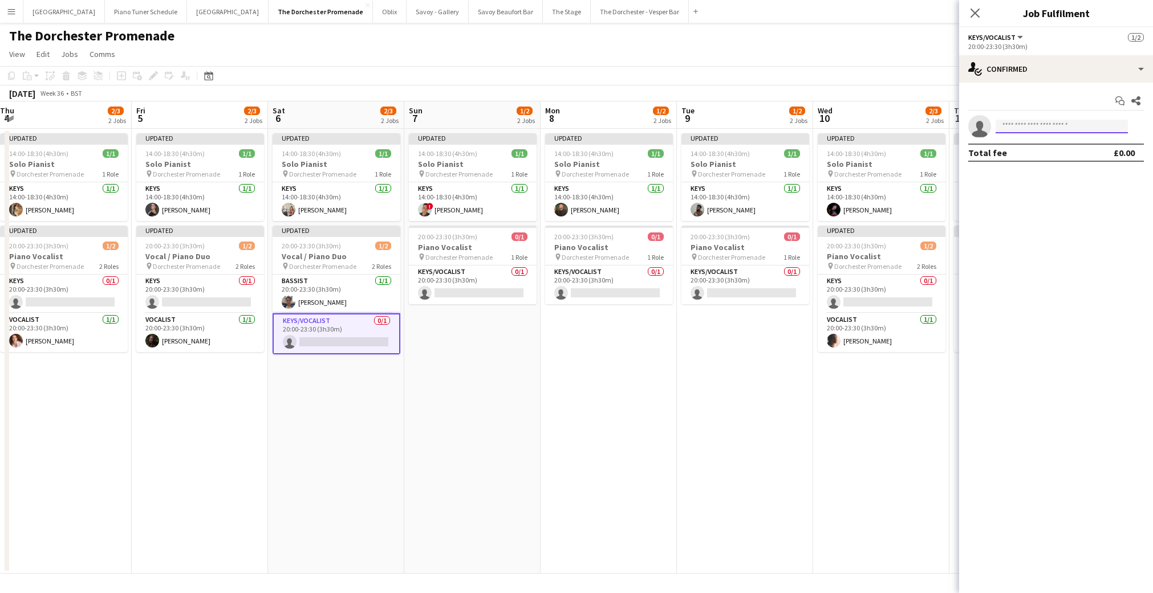
click at [1082, 131] on input at bounding box center [1061, 127] width 132 height 14
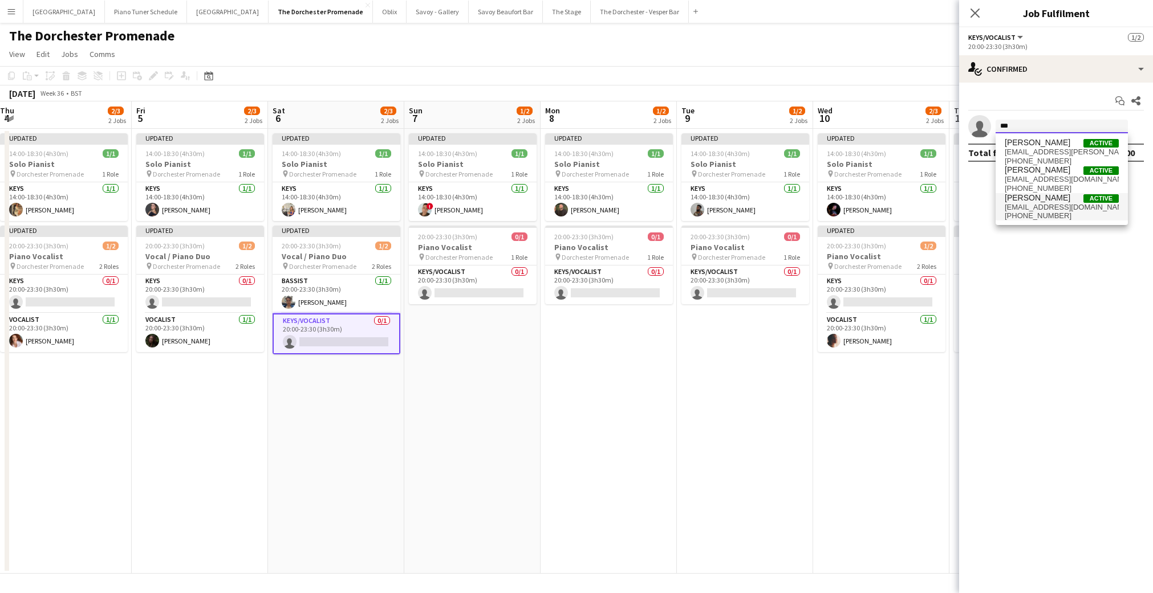
type input "***"
click at [1035, 201] on span "[PERSON_NAME]" at bounding box center [1038, 198] width 66 height 10
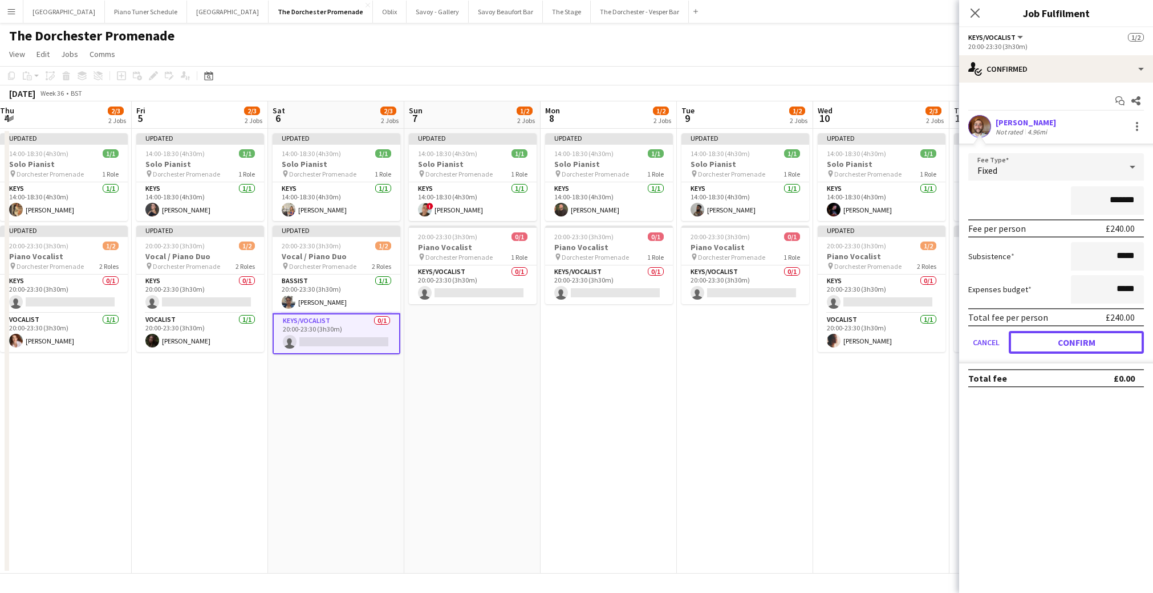
drag, startPoint x: 1034, startPoint y: 341, endPoint x: 1026, endPoint y: 336, distance: 9.5
click at [1034, 340] on button "Confirm" at bounding box center [1076, 342] width 135 height 23
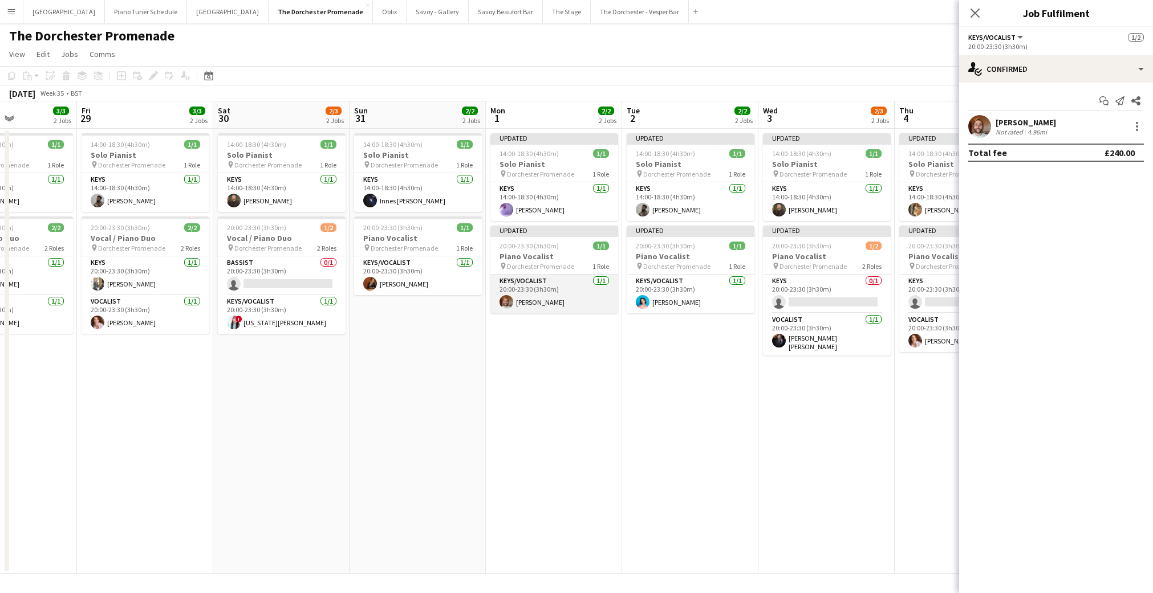
scroll to position [0, 330]
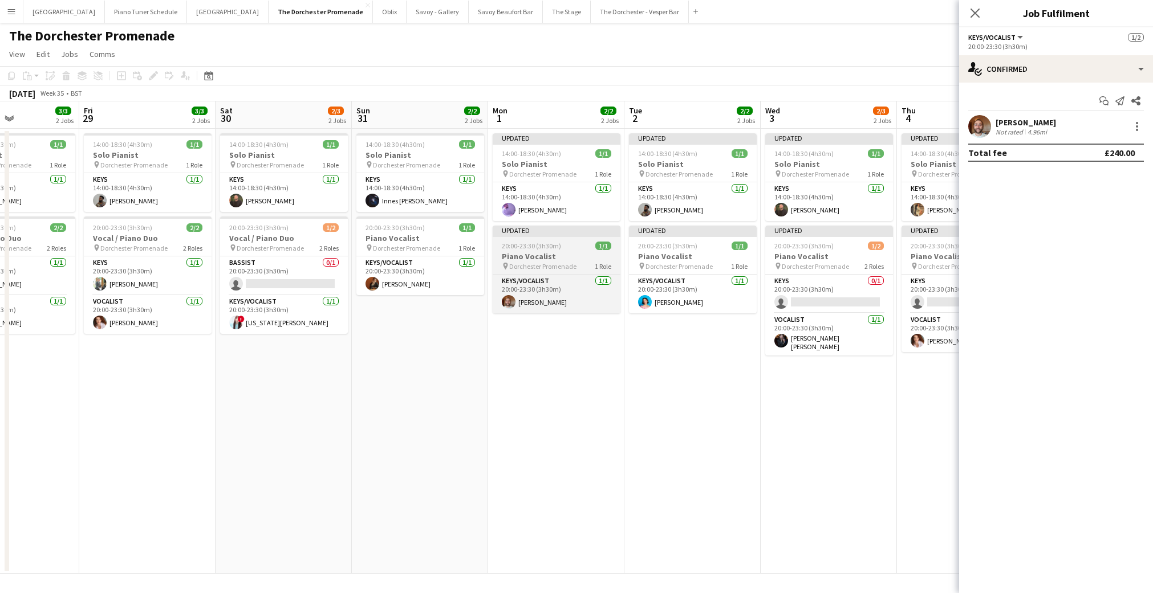
click at [526, 265] on span "Dorchester Promenade" at bounding box center [542, 266] width 67 height 9
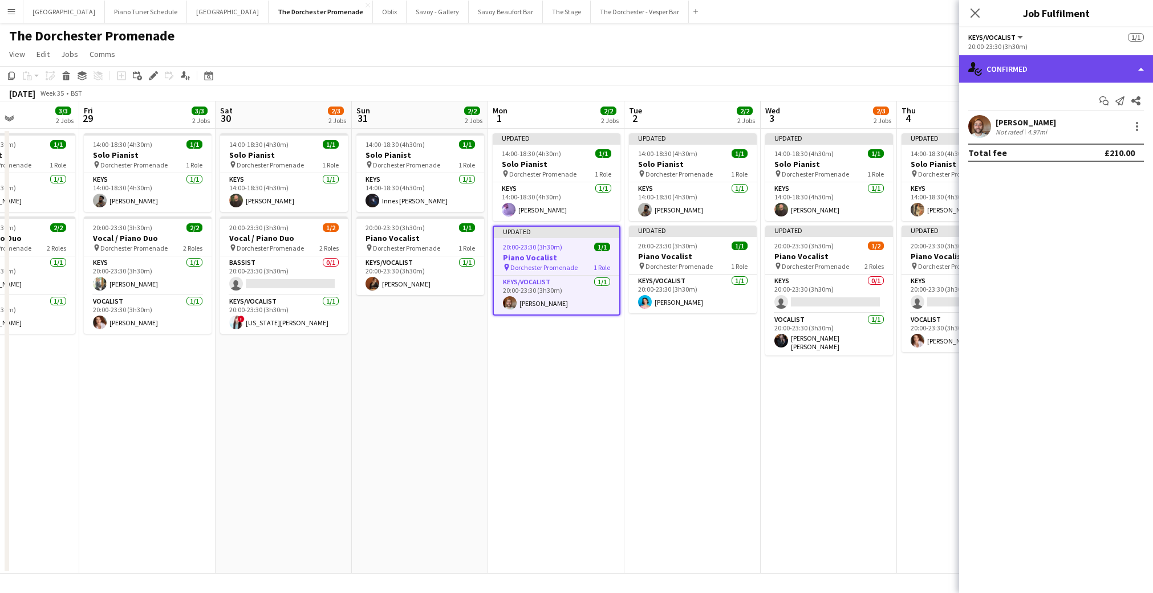
click at [1145, 70] on div "single-neutral-actions-check-2 Confirmed" at bounding box center [1056, 68] width 194 height 27
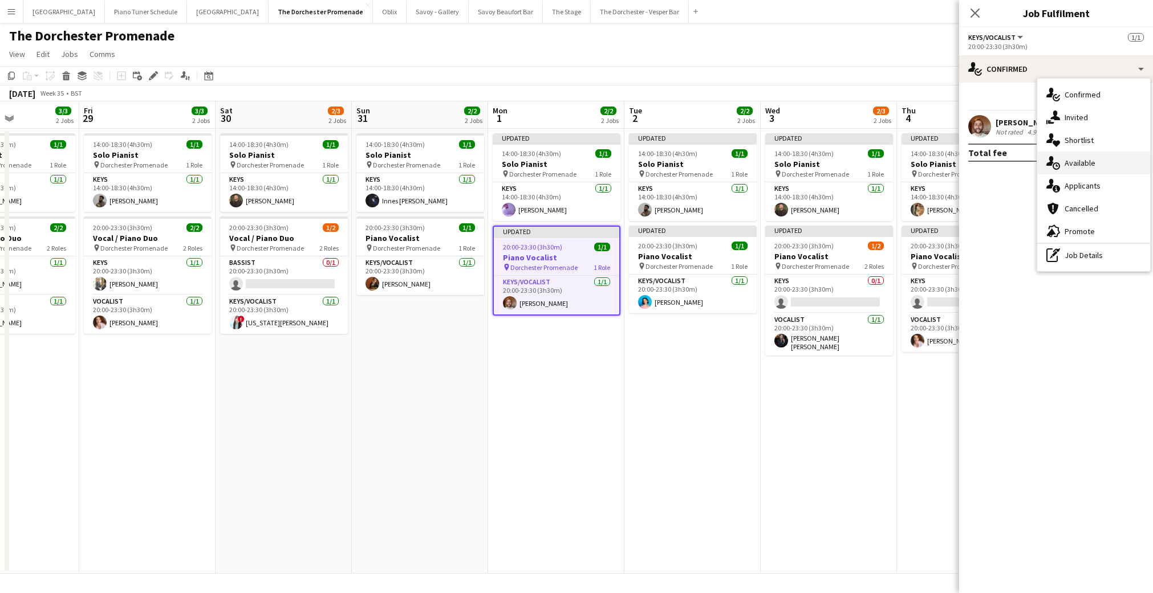
click at [1104, 167] on div "single-neutral-actions-upload Available" at bounding box center [1093, 163] width 113 height 23
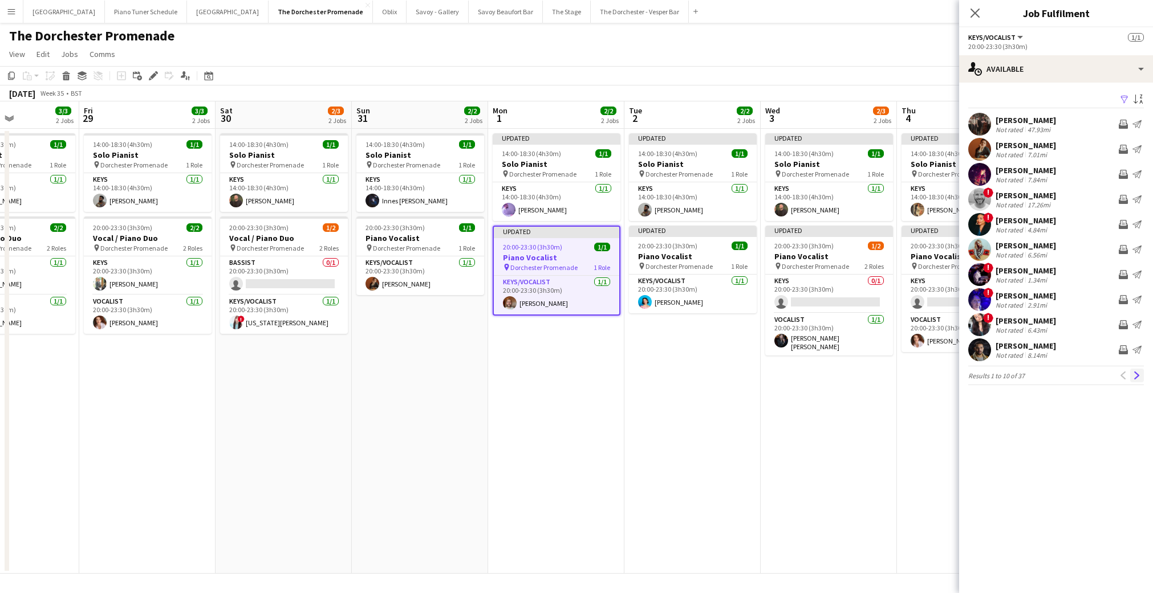
click at [1133, 376] on app-icon "Next" at bounding box center [1137, 376] width 8 height 8
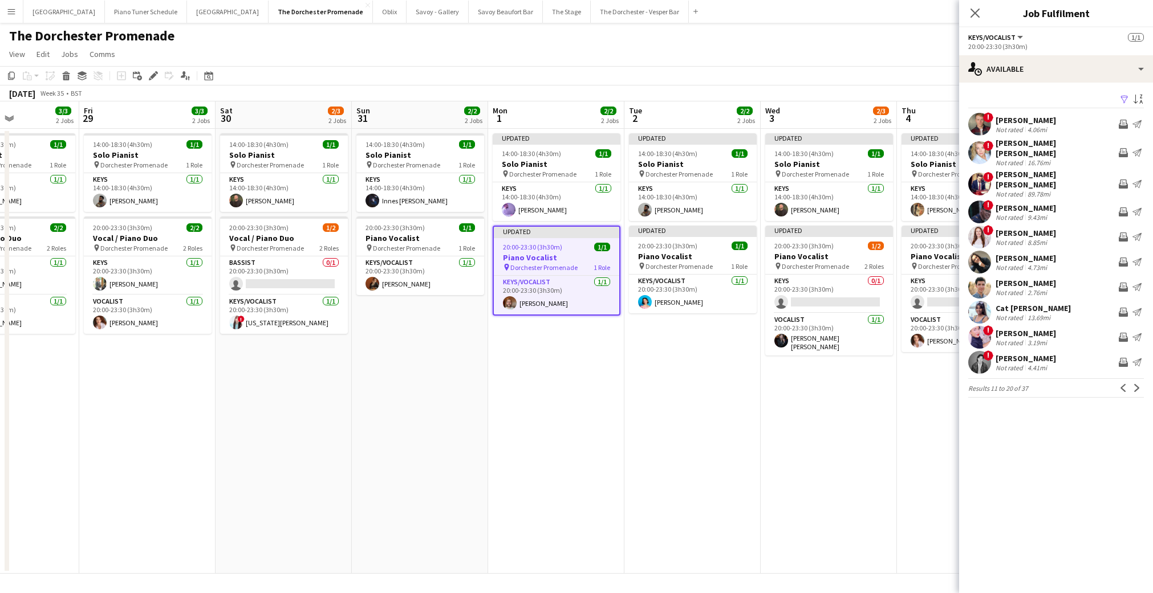
click at [1133, 384] on app-icon "Next" at bounding box center [1137, 388] width 8 height 8
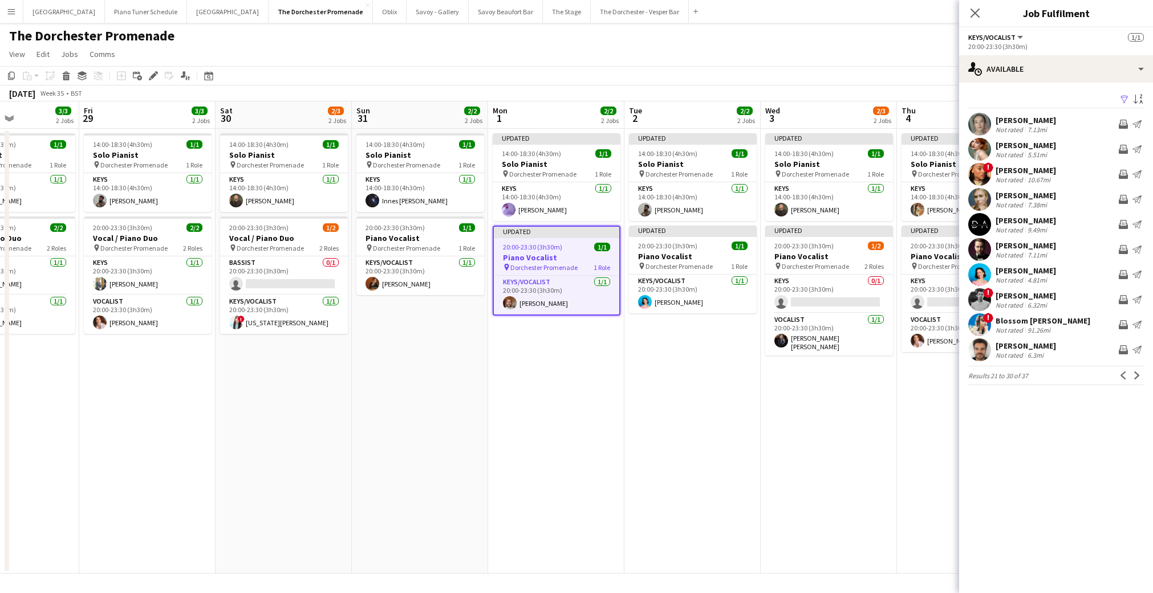
click at [1133, 376] on app-icon "Next" at bounding box center [1137, 376] width 8 height 8
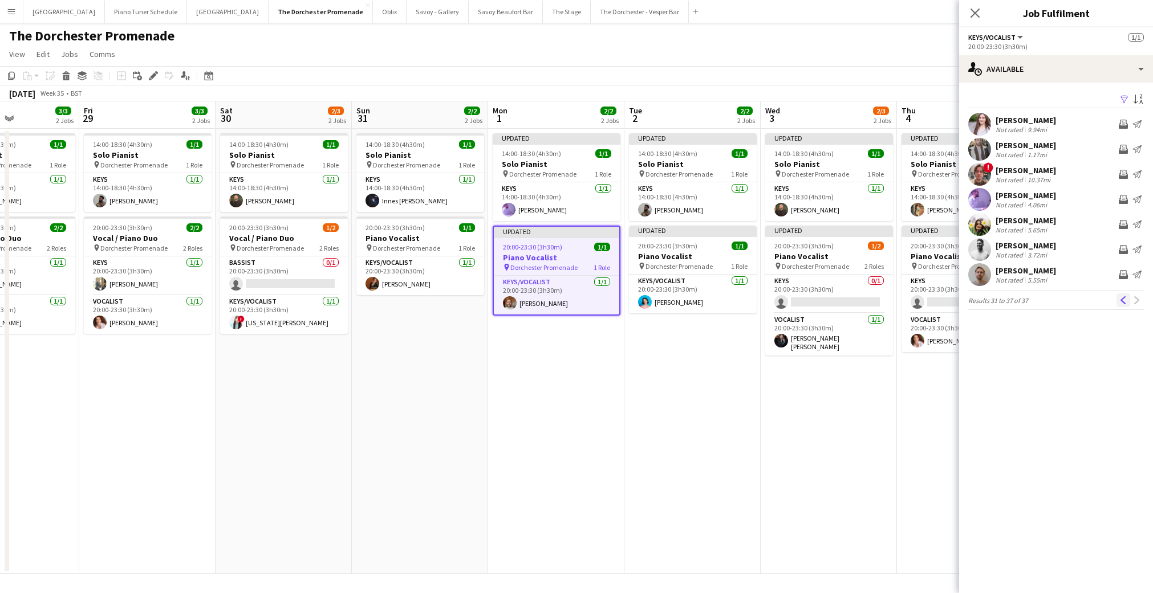
click at [1120, 298] on app-icon "Previous" at bounding box center [1123, 300] width 8 height 8
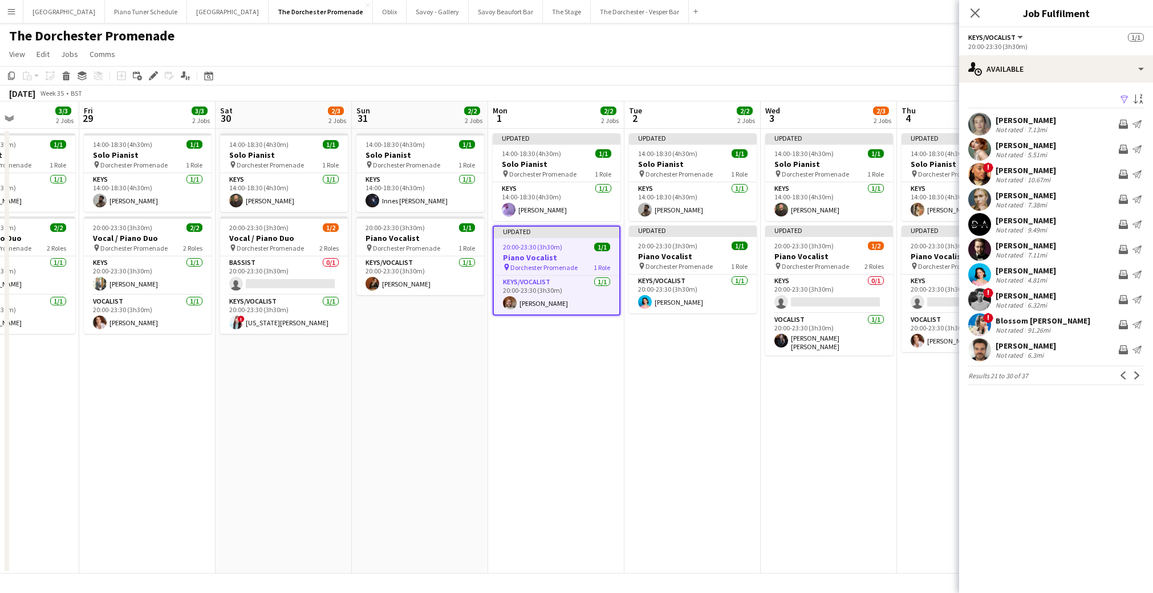
click at [1076, 197] on div "[PERSON_NAME] Not rated 7.38mi Invite crew Send notification" at bounding box center [1056, 199] width 194 height 23
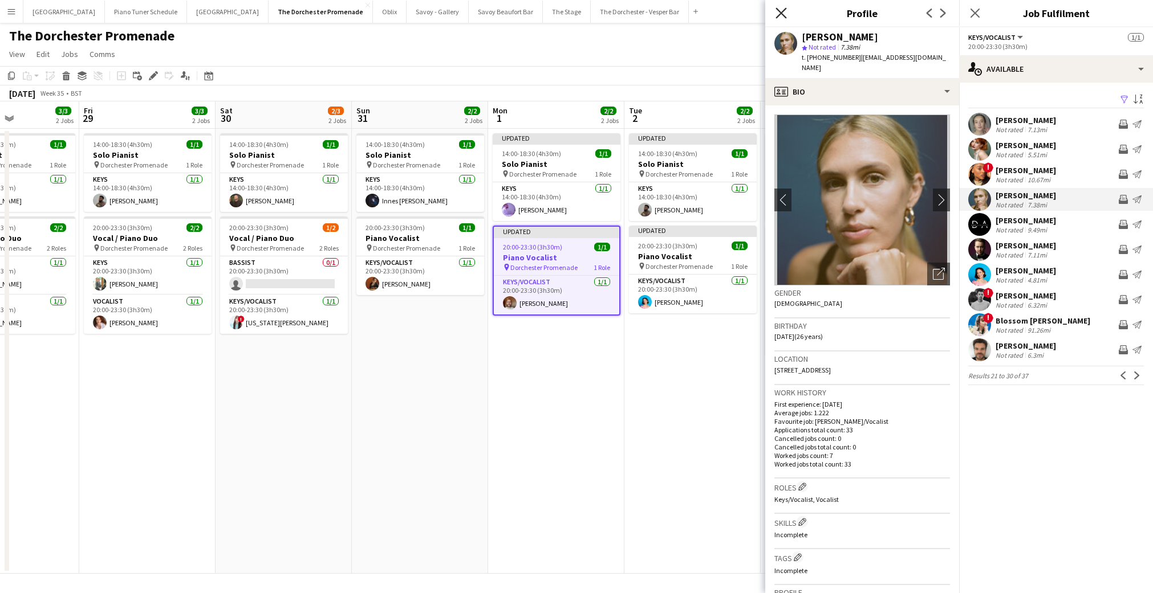
click at [783, 17] on icon "Close pop-in" at bounding box center [780, 12] width 11 height 11
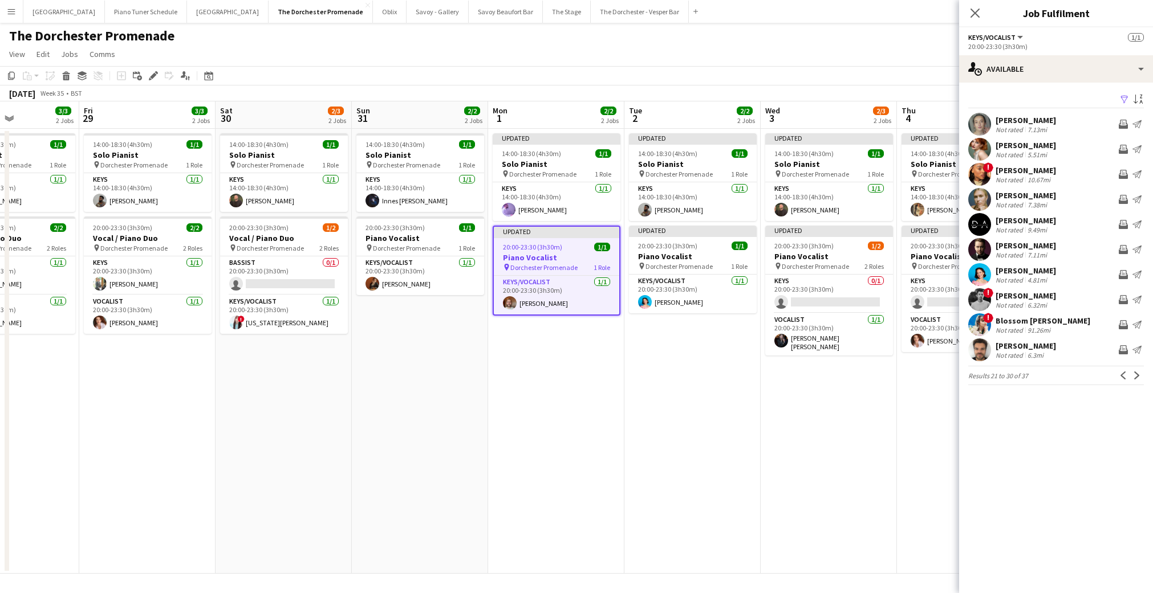
click at [1032, 198] on div "[PERSON_NAME]" at bounding box center [1025, 195] width 60 height 10
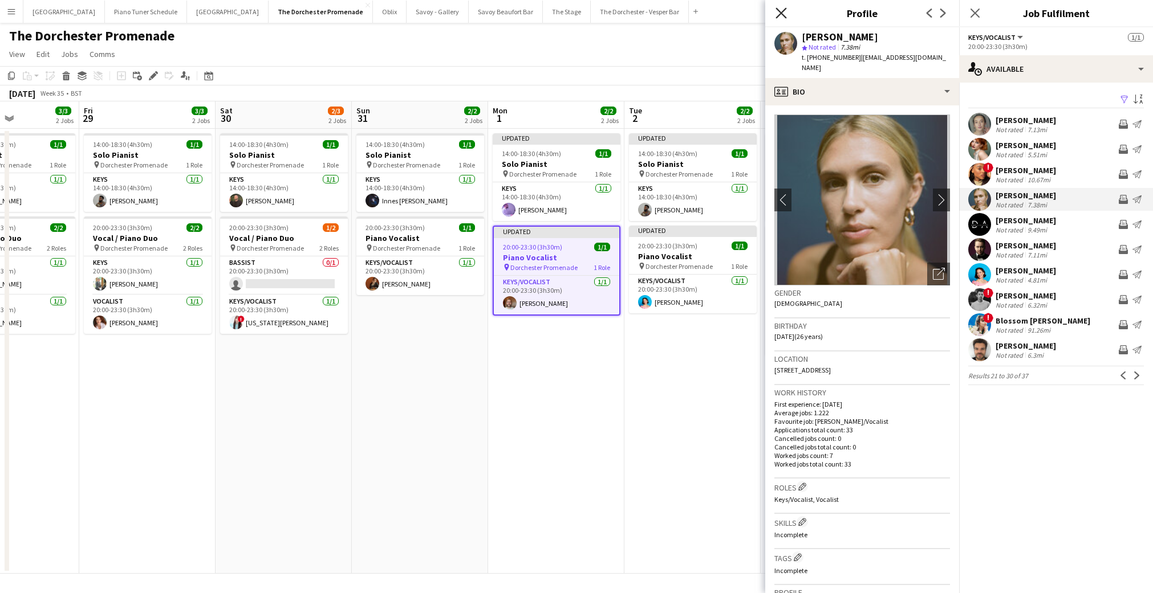
click at [779, 10] on icon "Close pop-in" at bounding box center [780, 12] width 11 height 11
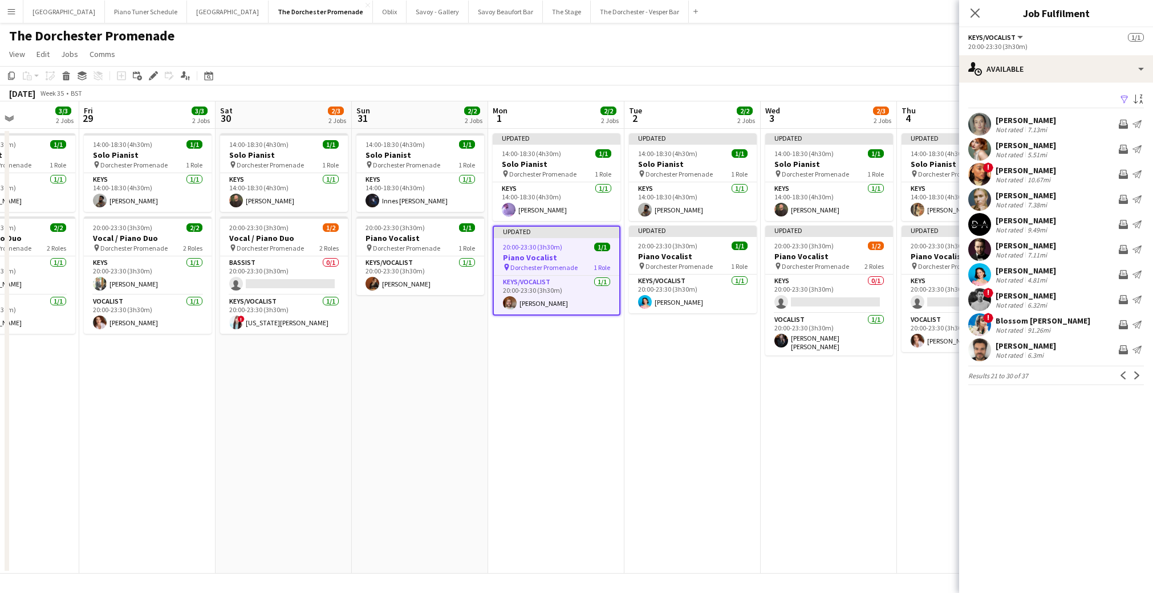
click at [563, 230] on div "Updated" at bounding box center [556, 231] width 125 height 9
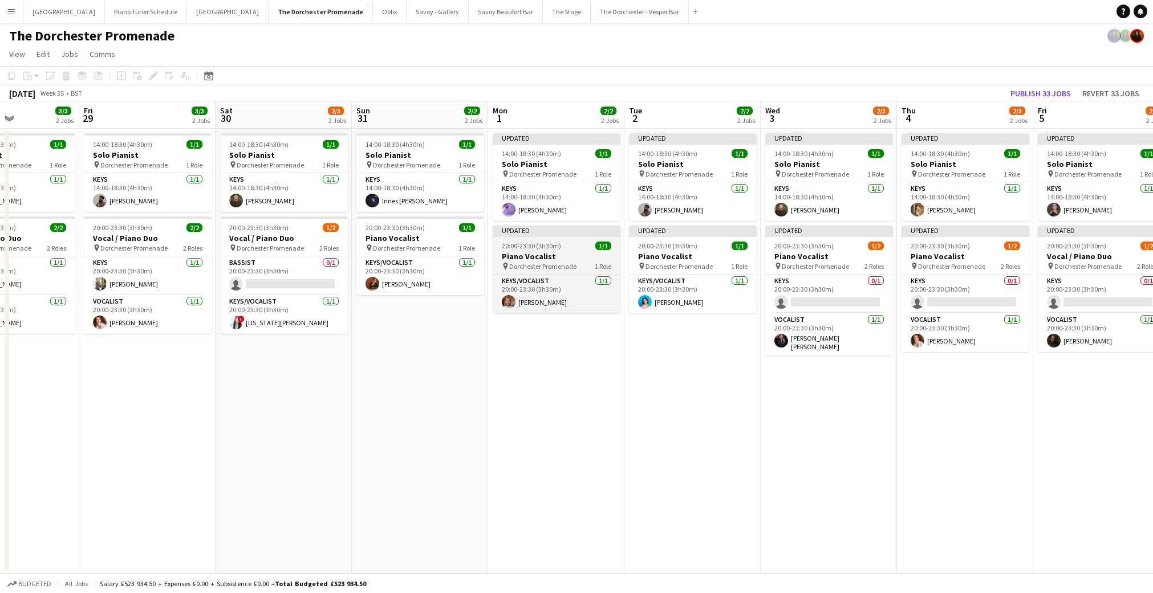
click at [558, 239] on app-job-card "Updated 20:00-23:30 (3h30m) 1/1 Piano Vocalist pin Dorchester Promenade 1 Role …" at bounding box center [557, 270] width 128 height 88
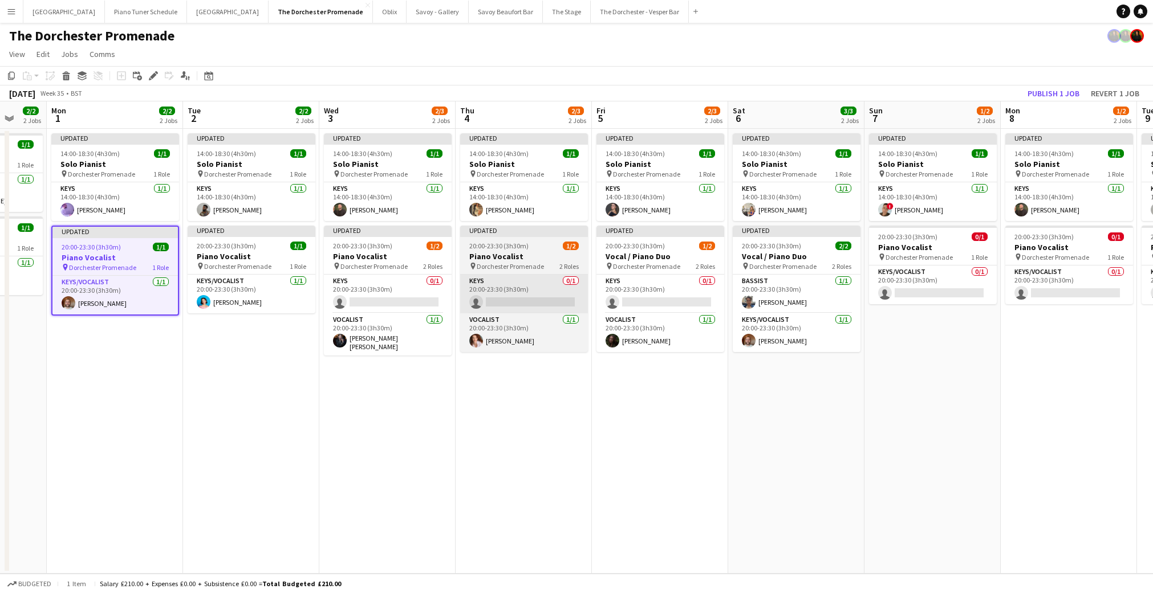
scroll to position [0, 514]
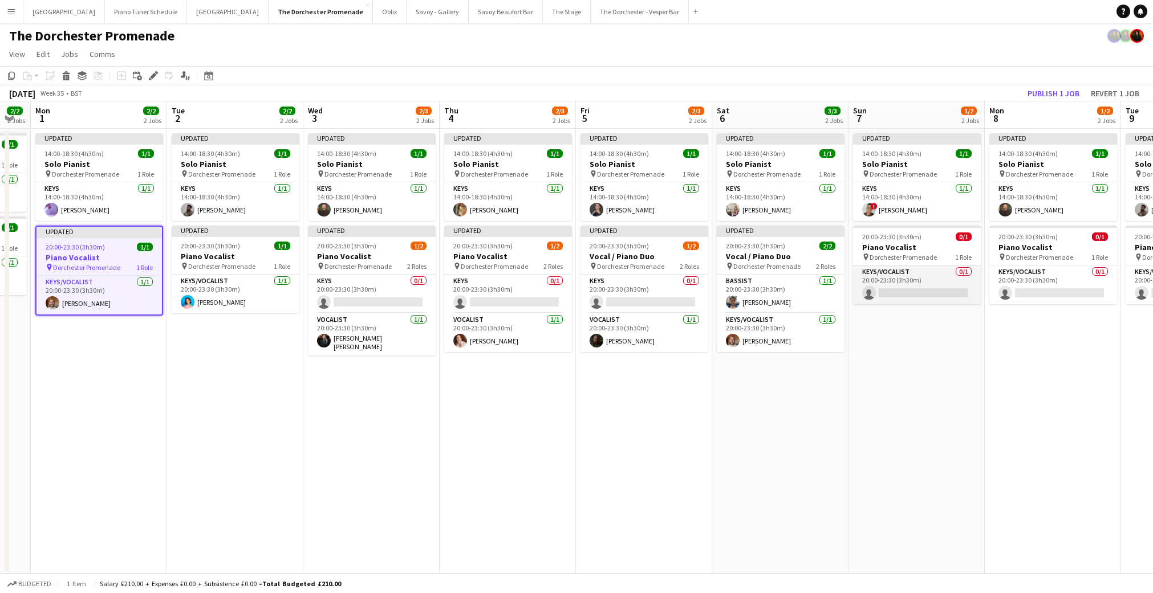
click at [929, 266] on app-card-role "Keys/Vocalist 0/1 20:00-23:30 (3h30m) single-neutral-actions" at bounding box center [917, 285] width 128 height 39
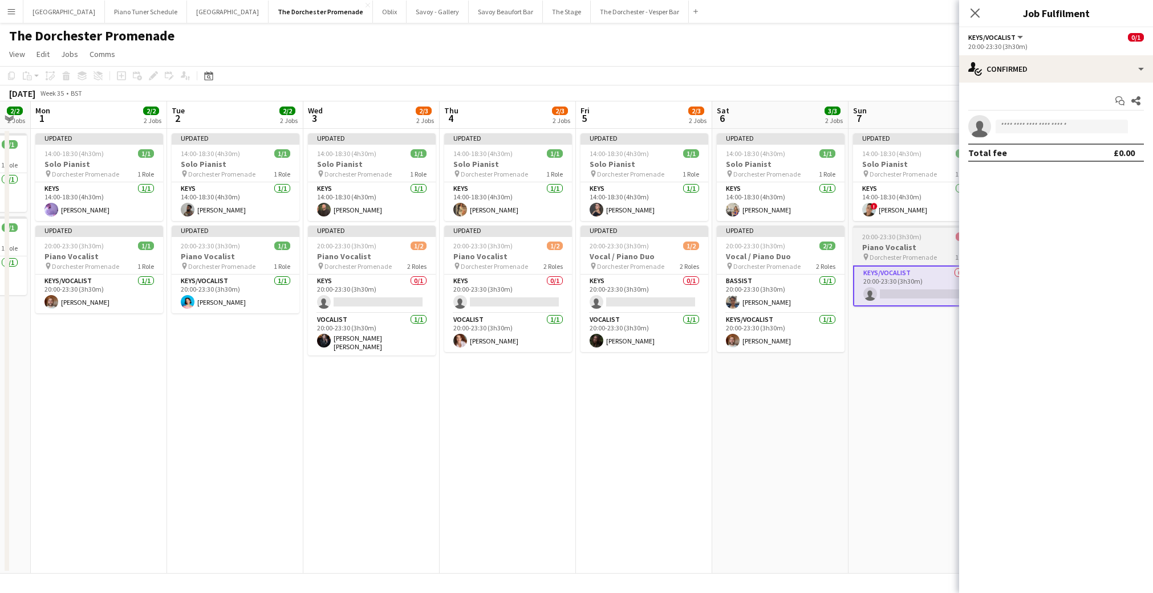
click at [922, 246] on h3 "Piano Vocalist" at bounding box center [917, 247] width 128 height 10
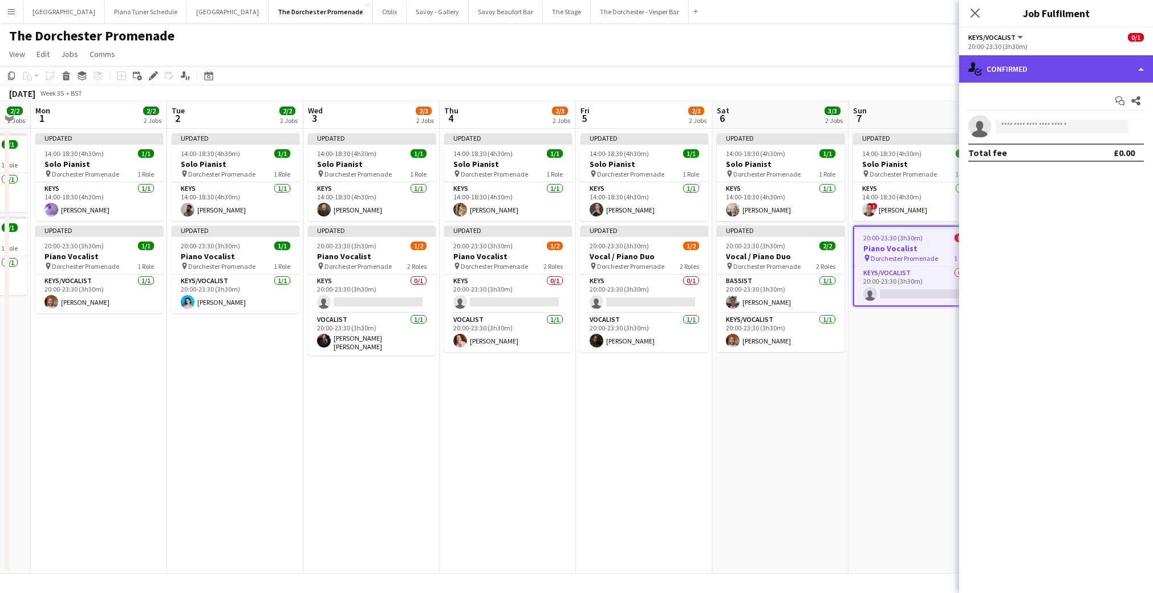
click at [1123, 75] on div "single-neutral-actions-check-2 Confirmed" at bounding box center [1056, 68] width 194 height 27
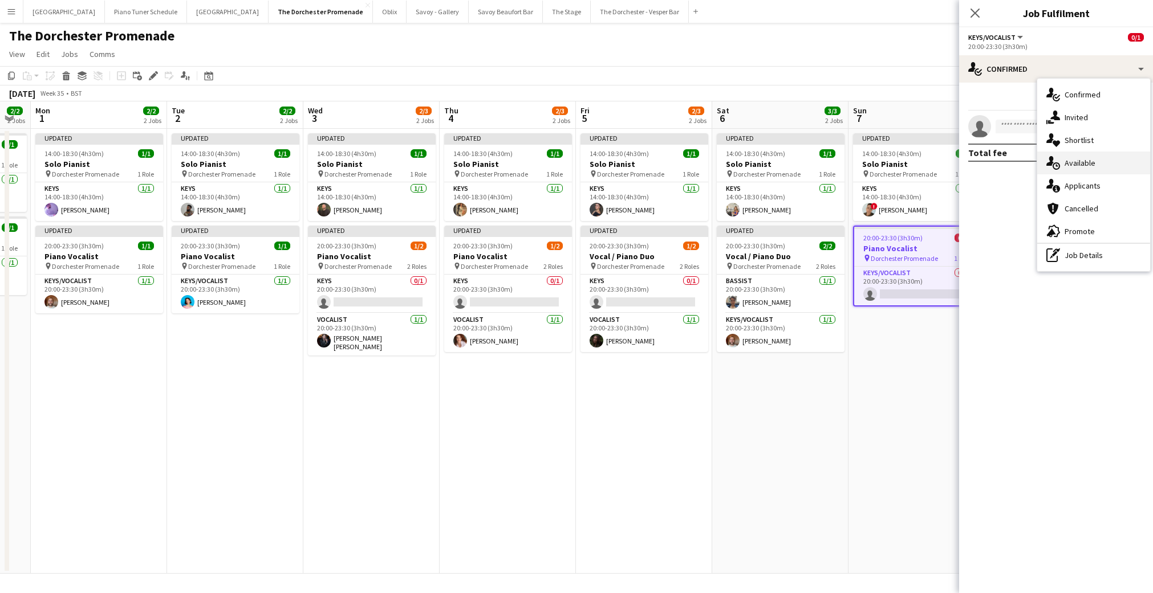
click at [1095, 156] on div "single-neutral-actions-upload Available" at bounding box center [1093, 163] width 113 height 23
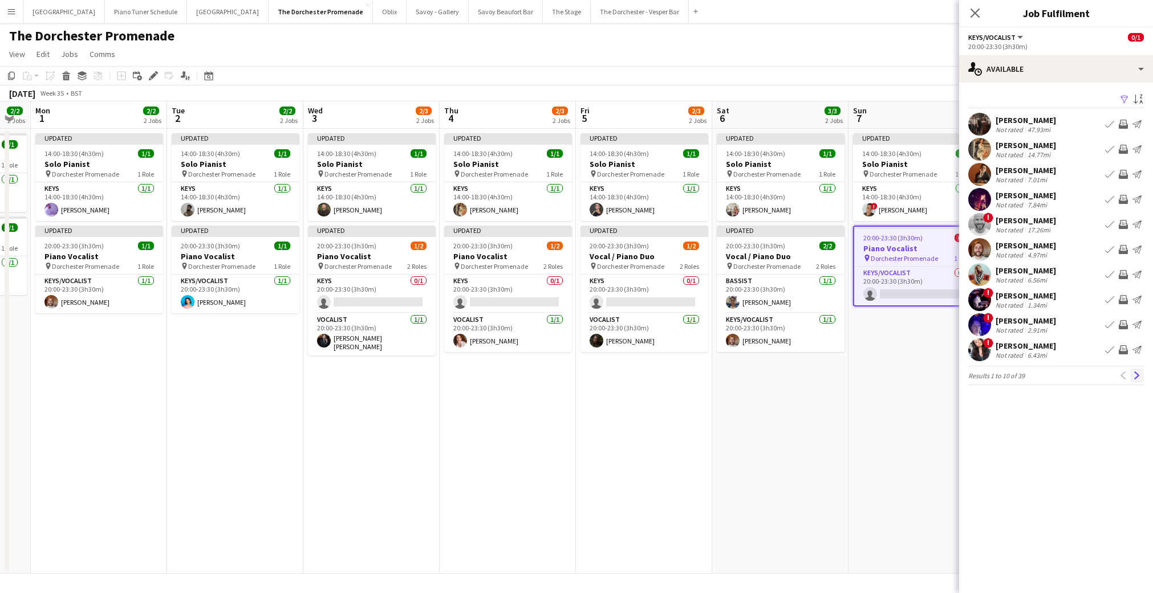
click at [1136, 377] on app-icon "Next" at bounding box center [1137, 376] width 8 height 8
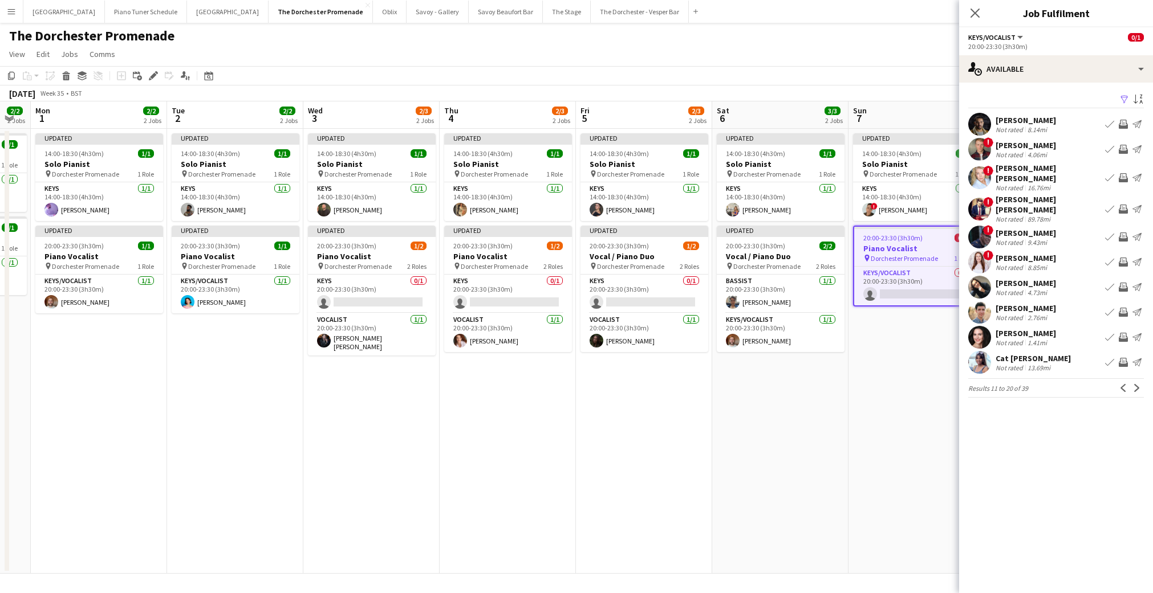
click at [1108, 333] on app-icon "Book crew" at bounding box center [1109, 337] width 9 height 9
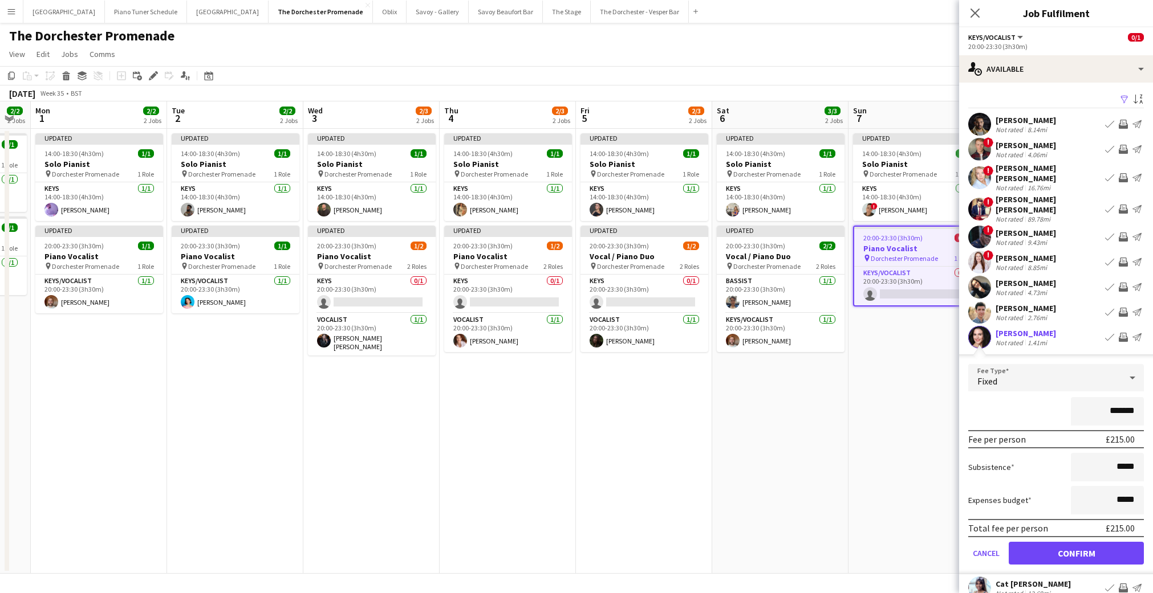
click at [1018, 328] on div "[PERSON_NAME]" at bounding box center [1025, 333] width 60 height 10
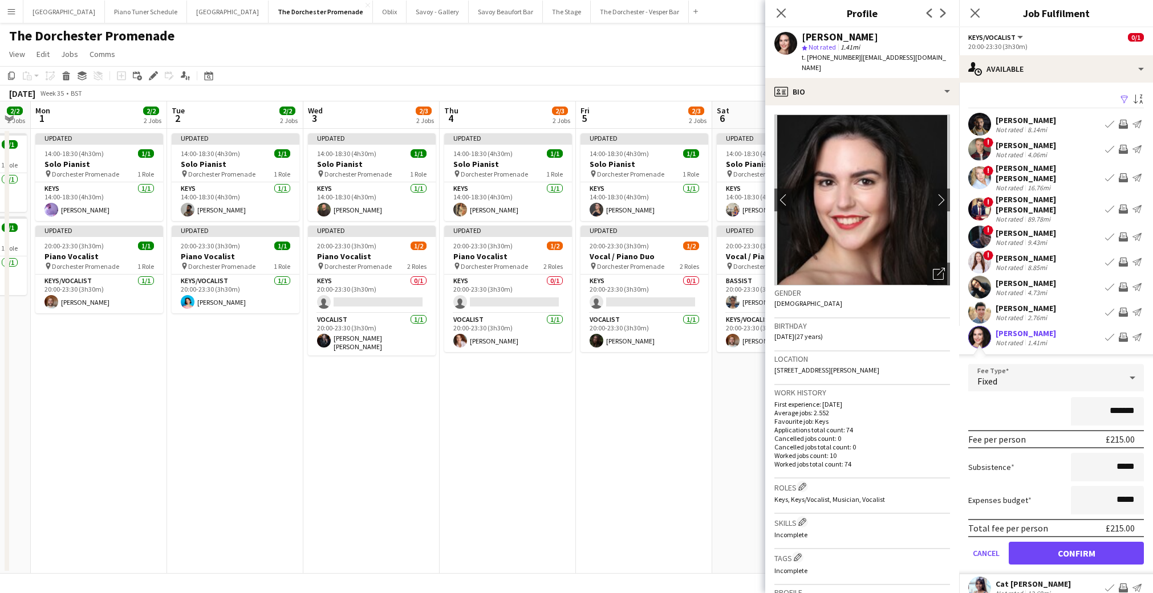
click at [1018, 328] on div "[PERSON_NAME]" at bounding box center [1025, 333] width 60 height 10
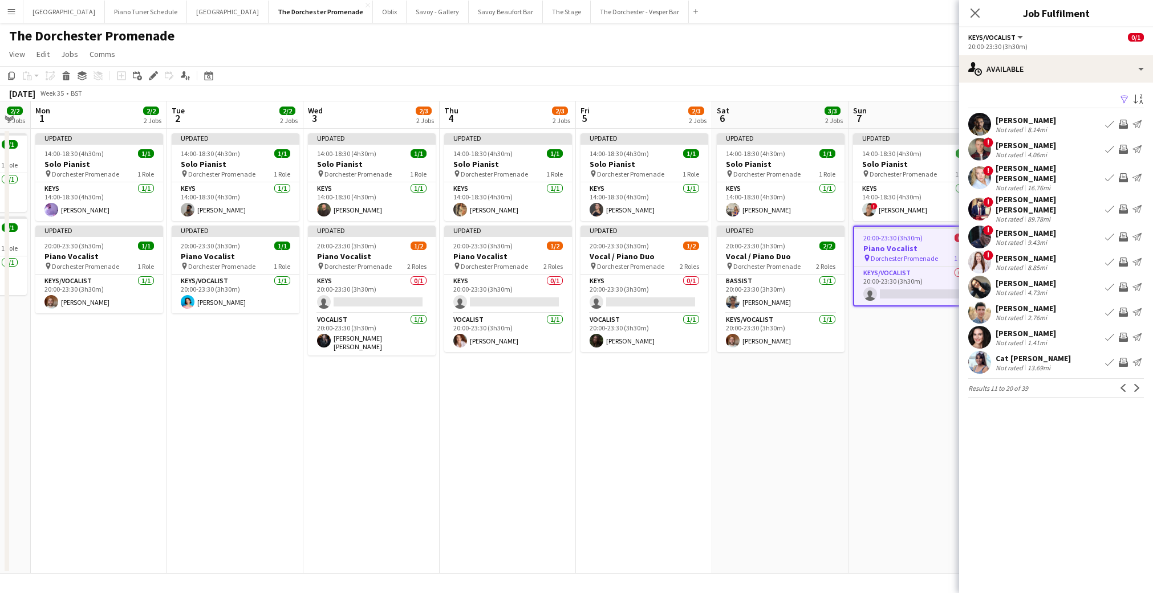
click at [1024, 328] on div "[PERSON_NAME]" at bounding box center [1025, 333] width 60 height 10
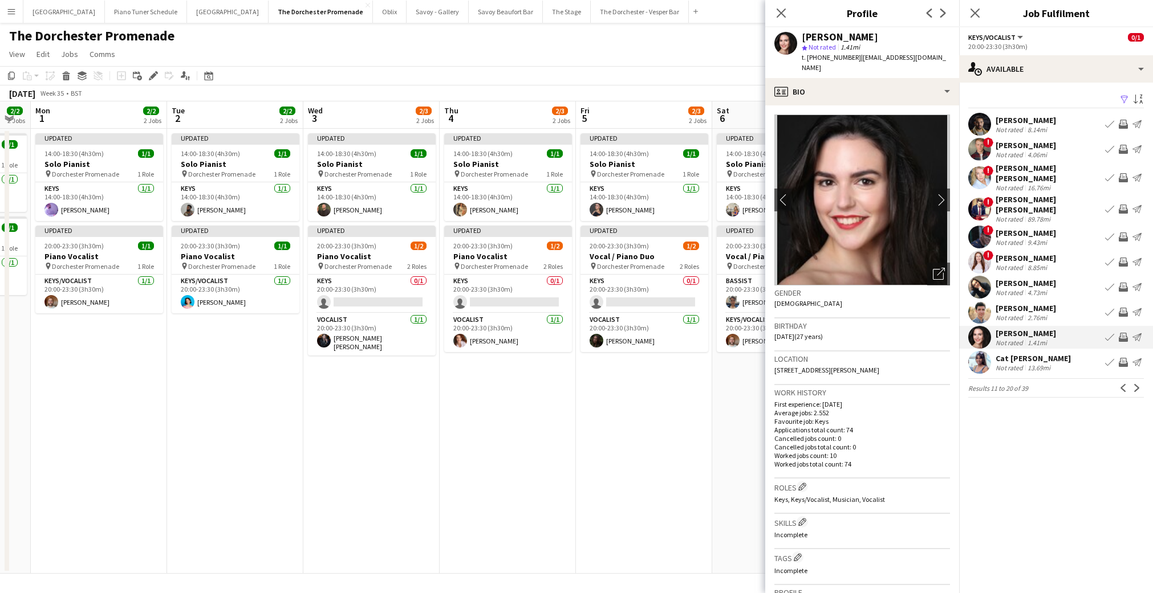
click at [1024, 328] on div "[PERSON_NAME]" at bounding box center [1025, 333] width 60 height 10
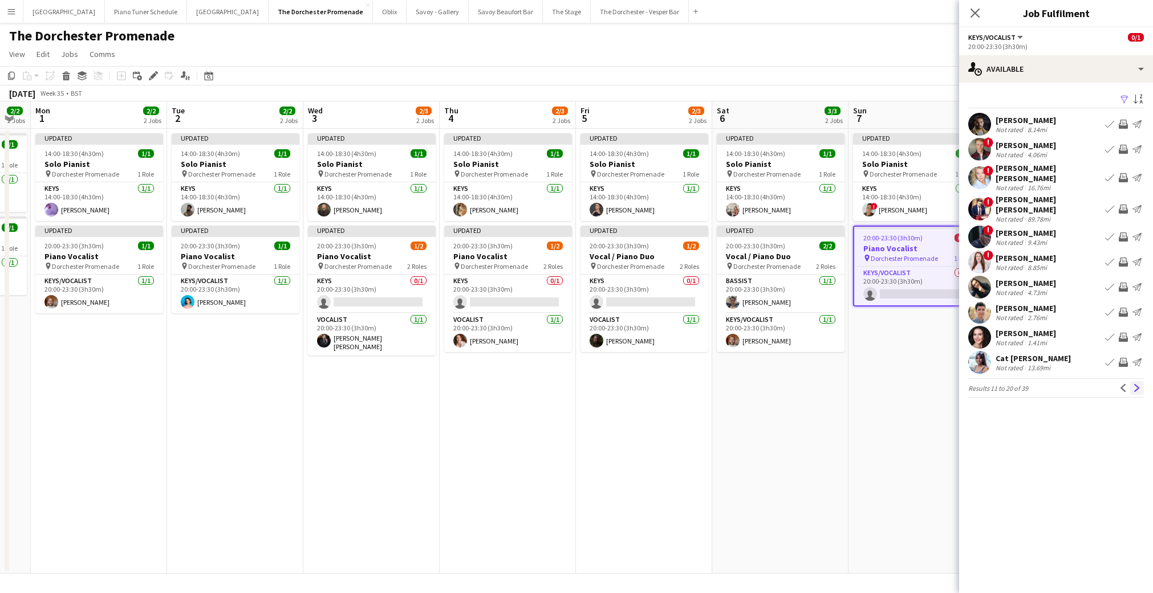
click at [1135, 384] on app-icon "Next" at bounding box center [1137, 388] width 8 height 8
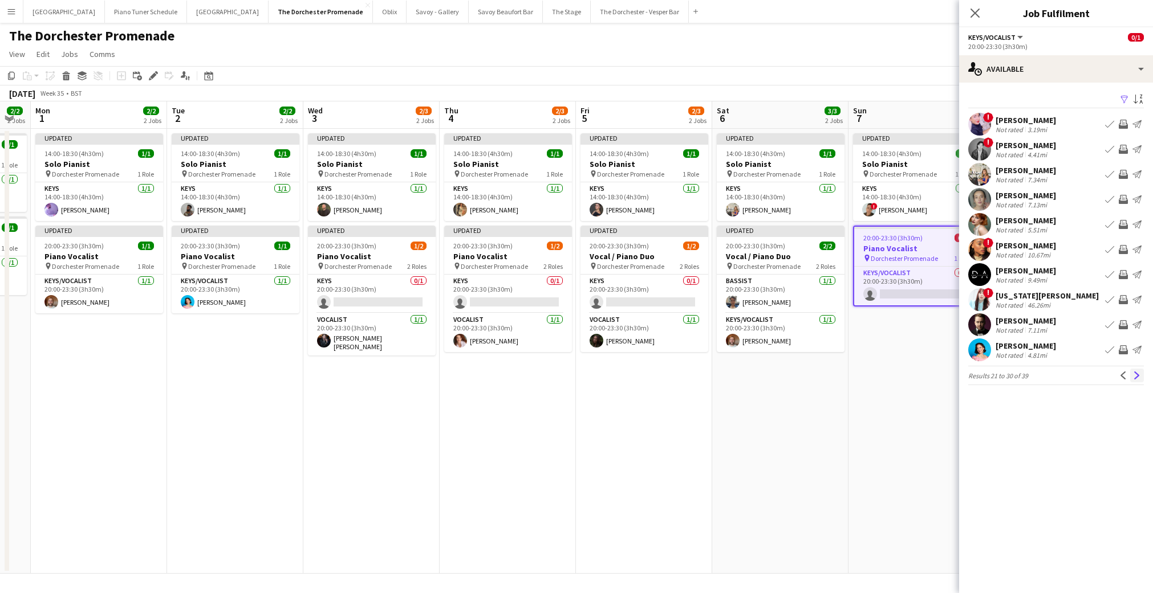
click at [1137, 377] on app-icon "Next" at bounding box center [1137, 376] width 8 height 8
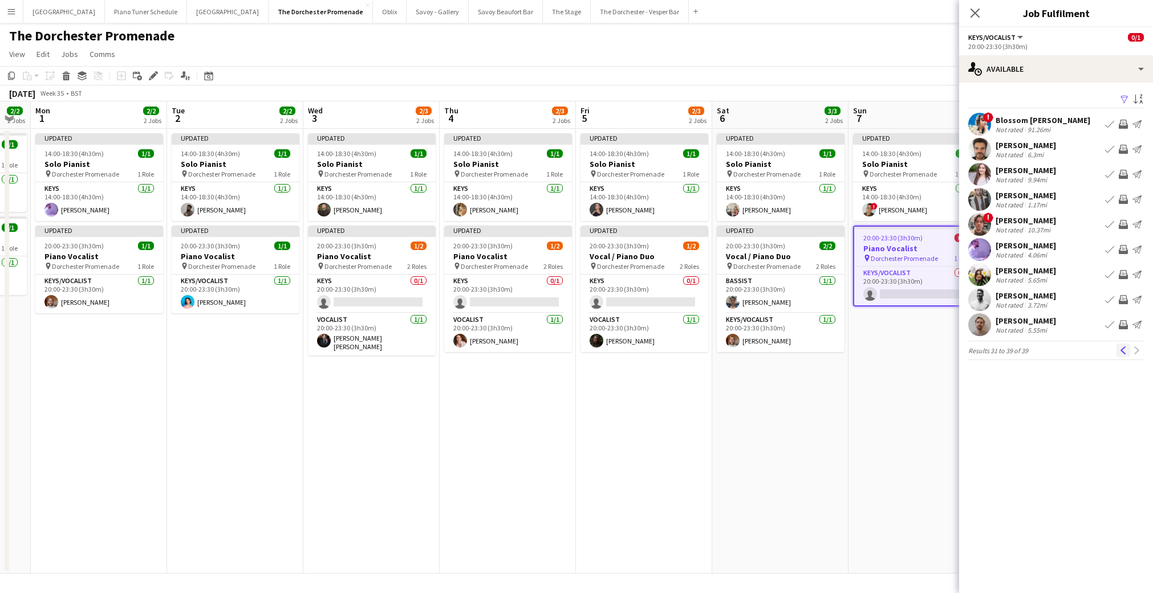
click at [1124, 348] on app-icon "Previous" at bounding box center [1123, 351] width 8 height 8
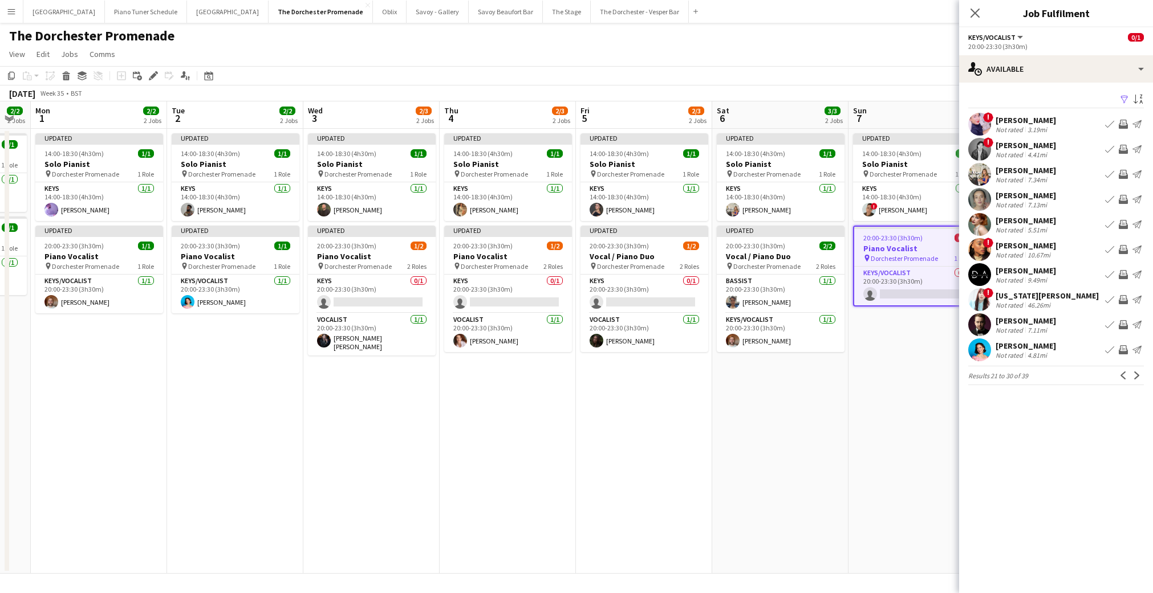
click at [1108, 298] on app-icon "Book crew" at bounding box center [1109, 299] width 9 height 9
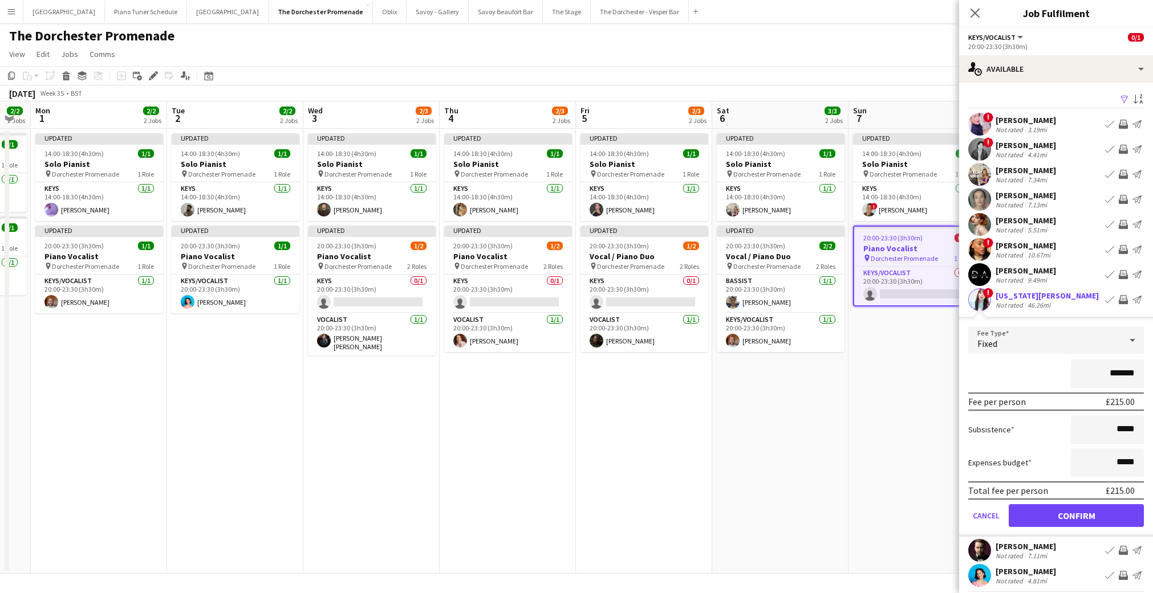
click at [1009, 377] on div "*******" at bounding box center [1056, 374] width 176 height 29
click at [1053, 521] on button "Confirm" at bounding box center [1076, 516] width 135 height 23
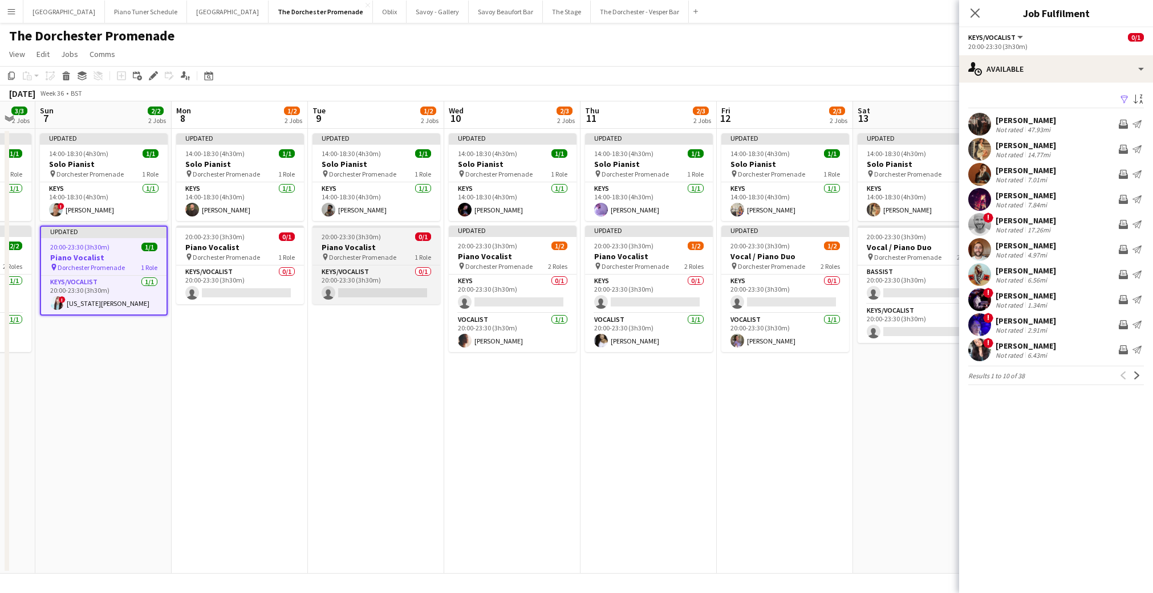
scroll to position [0, 512]
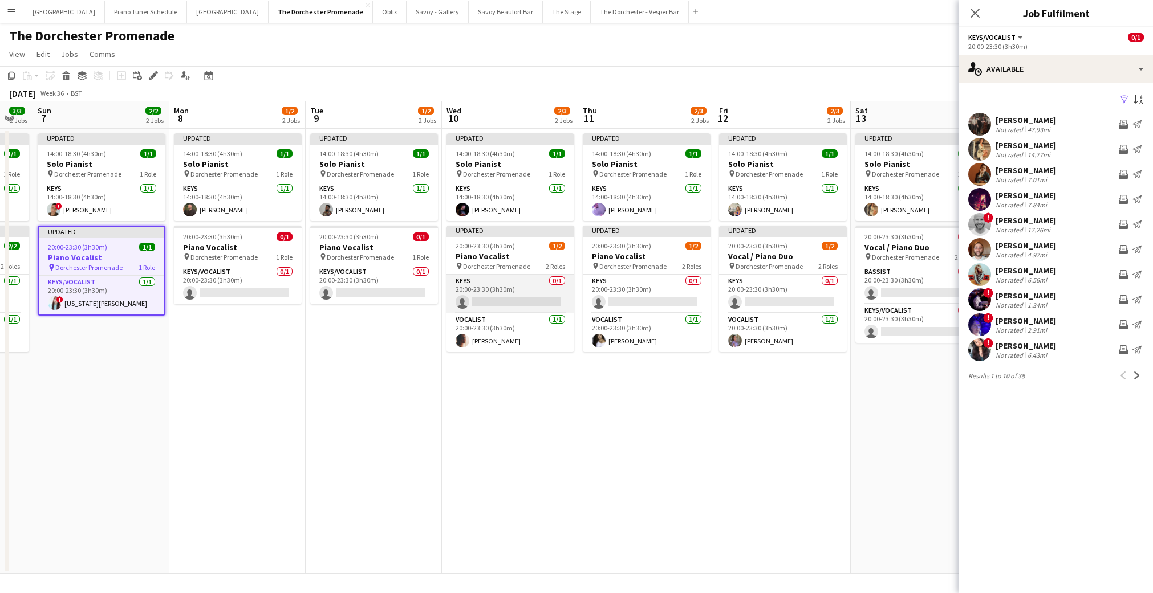
click at [503, 292] on app-card-role "Keys 0/1 20:00-23:30 (3h30m) single-neutral-actions" at bounding box center [510, 294] width 128 height 39
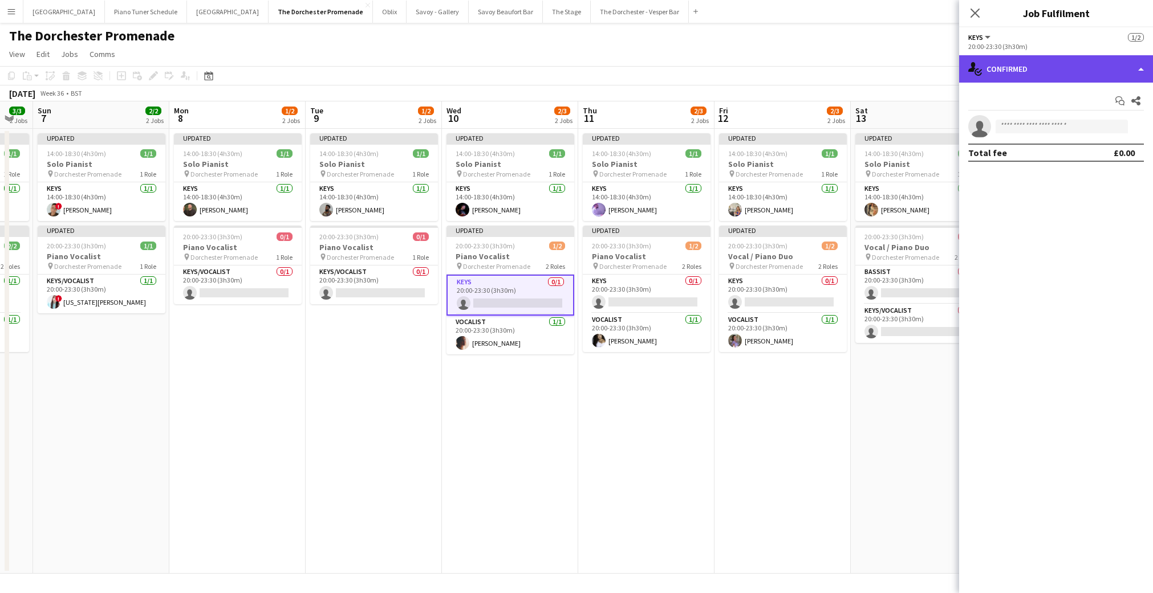
click at [1108, 81] on div "single-neutral-actions-check-2 Confirmed" at bounding box center [1056, 68] width 194 height 27
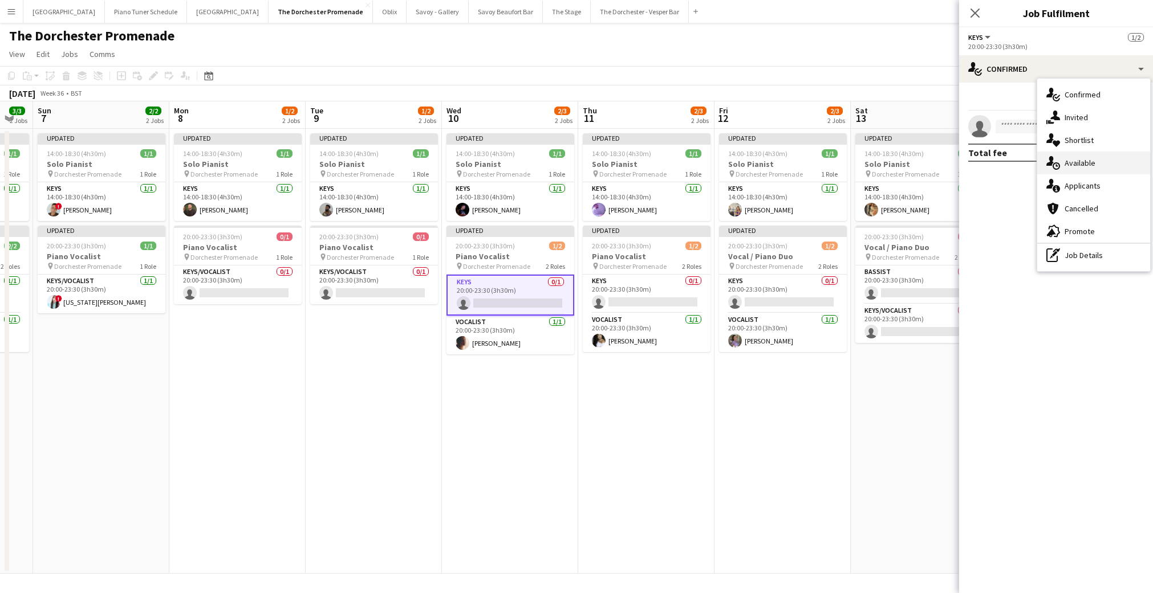
click at [1101, 157] on div "single-neutral-actions-upload Available" at bounding box center [1093, 163] width 113 height 23
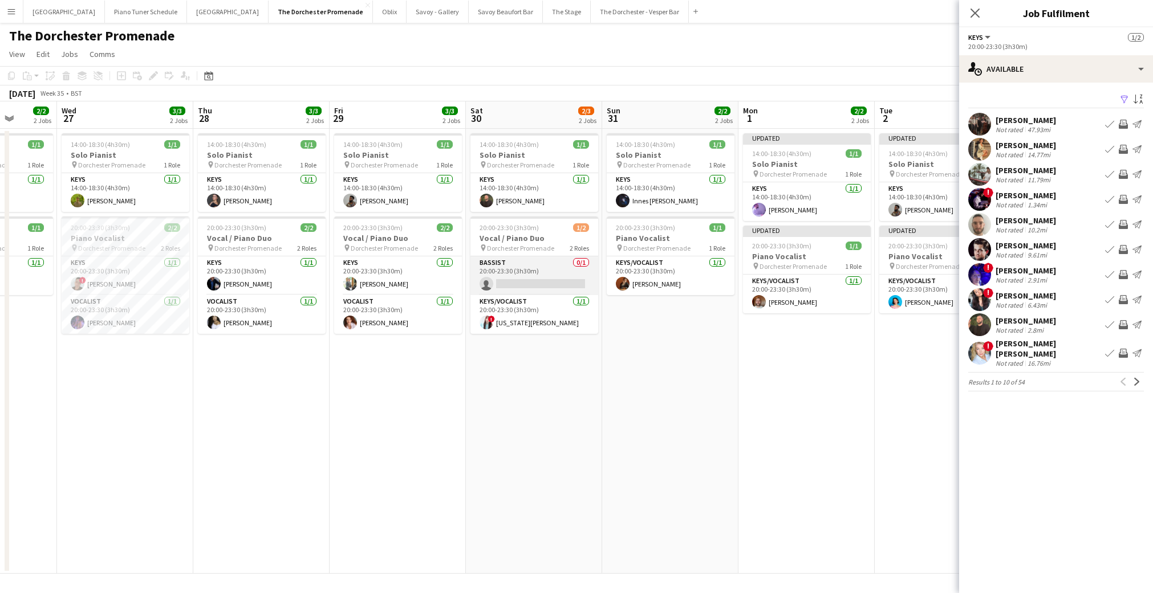
scroll to position [0, 490]
click at [566, 282] on app-card-role "Bassist 0/1 20:00-23:30 (3h30m) single-neutral-actions" at bounding box center [533, 276] width 128 height 39
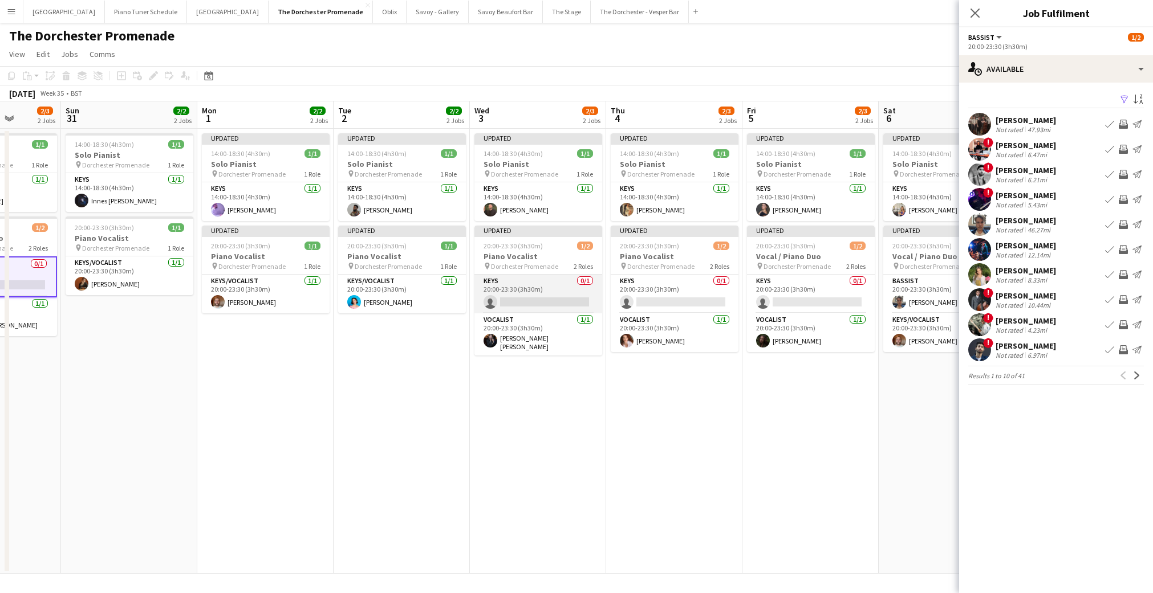
scroll to position [0, 357]
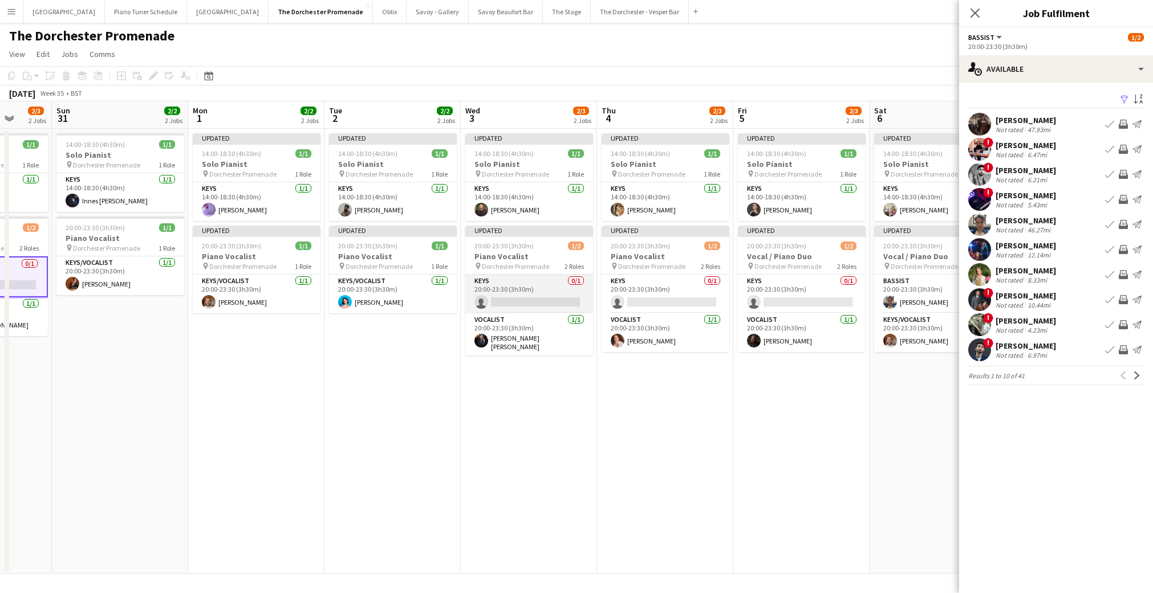
click at [544, 292] on app-card-role "Keys 0/1 20:00-23:30 (3h30m) single-neutral-actions" at bounding box center [529, 294] width 128 height 39
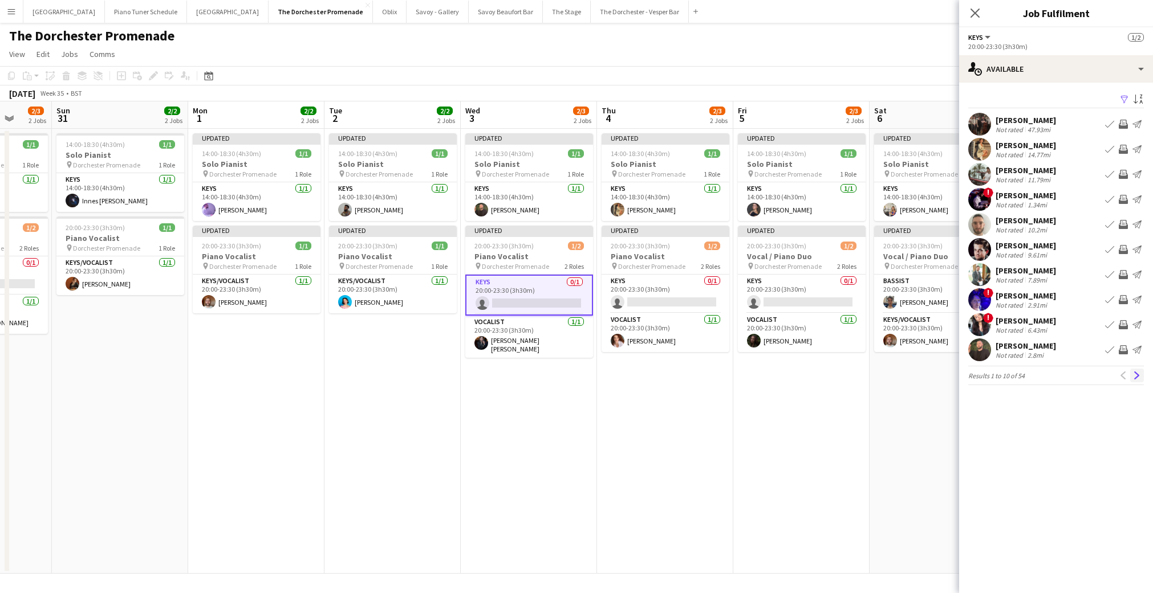
click at [1136, 379] on app-icon "Next" at bounding box center [1137, 376] width 8 height 8
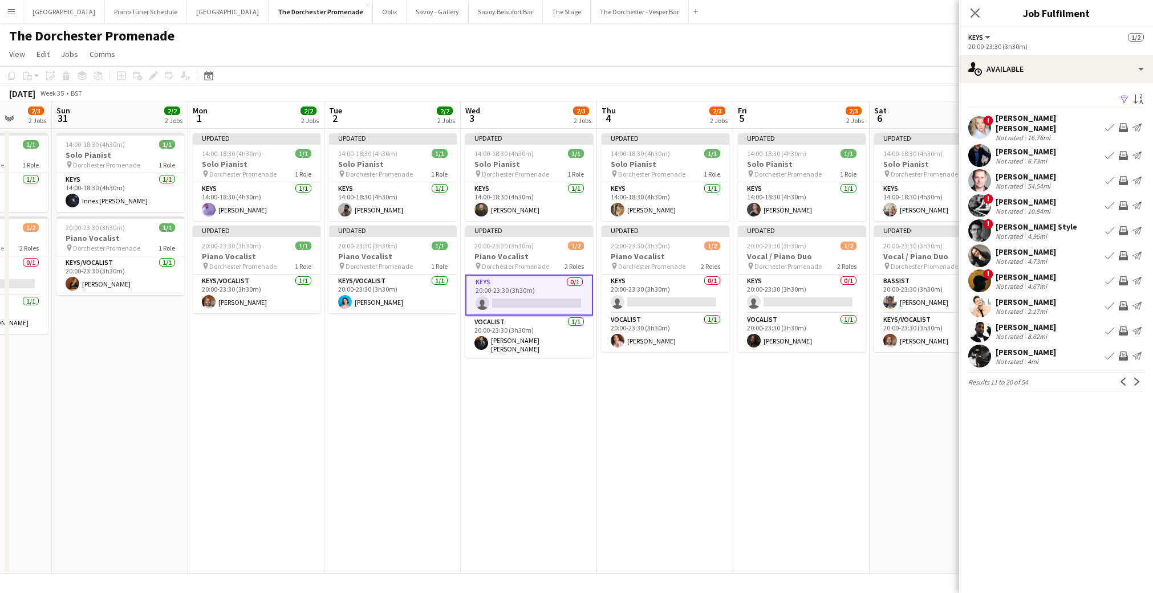
click at [1136, 379] on app-icon "Next" at bounding box center [1137, 382] width 8 height 8
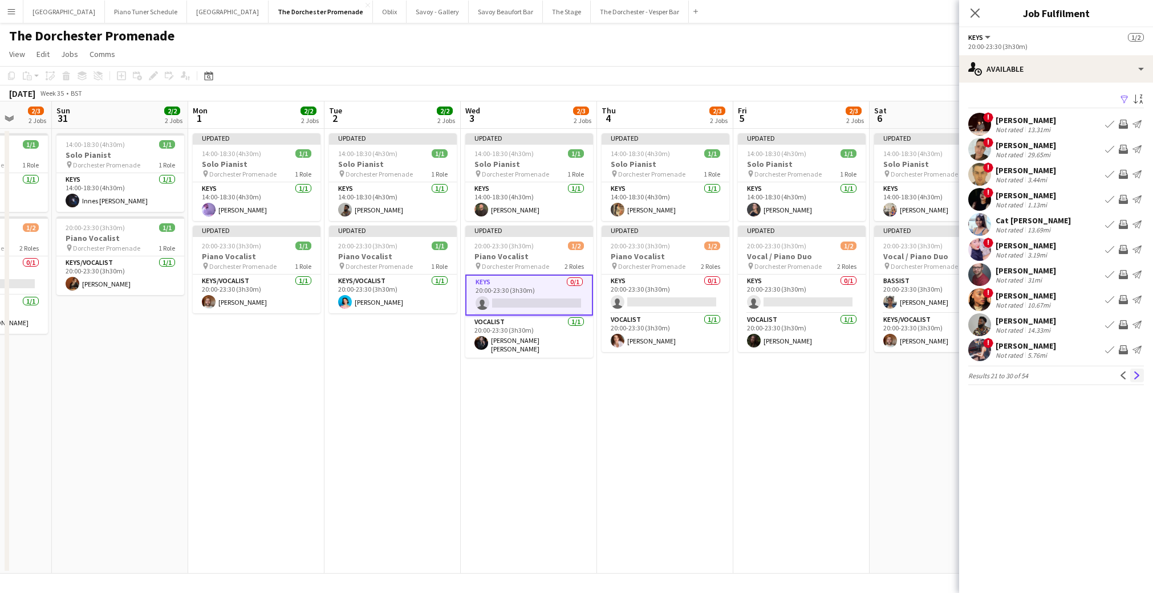
click at [1138, 377] on app-icon "Next" at bounding box center [1137, 376] width 8 height 8
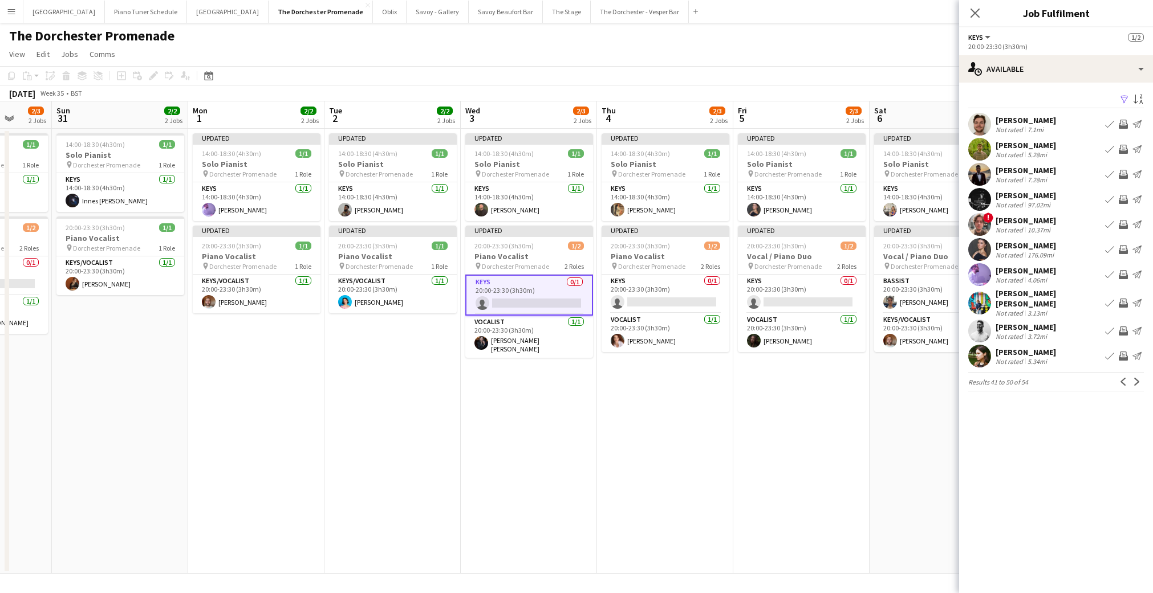
click at [1138, 378] on app-icon "Next" at bounding box center [1137, 382] width 8 height 8
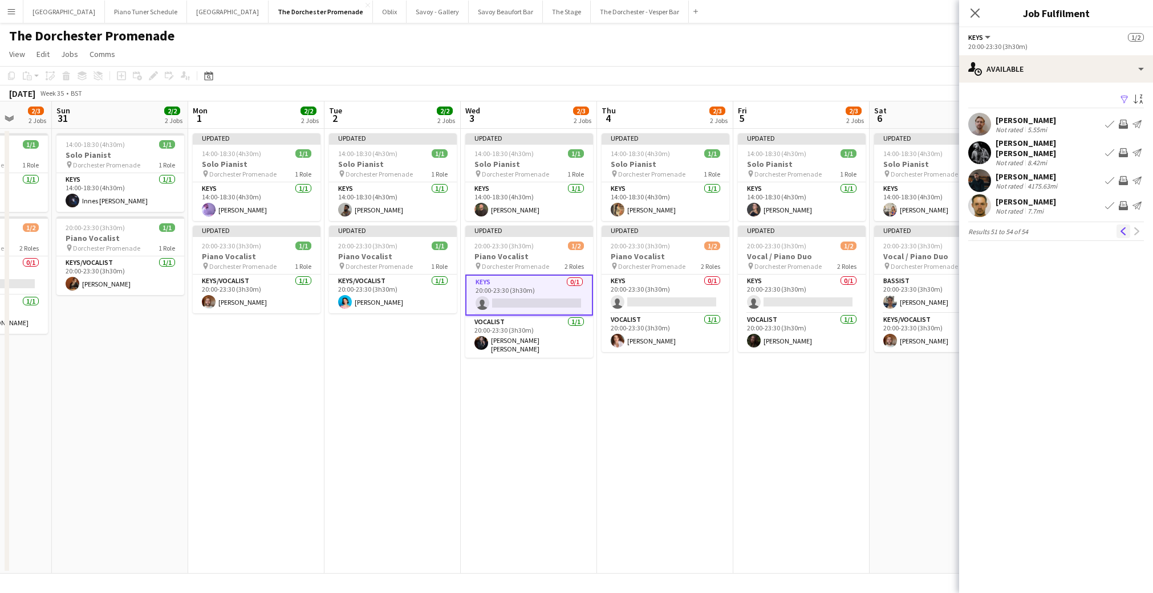
click at [1120, 227] on app-icon "Previous" at bounding box center [1123, 231] width 8 height 8
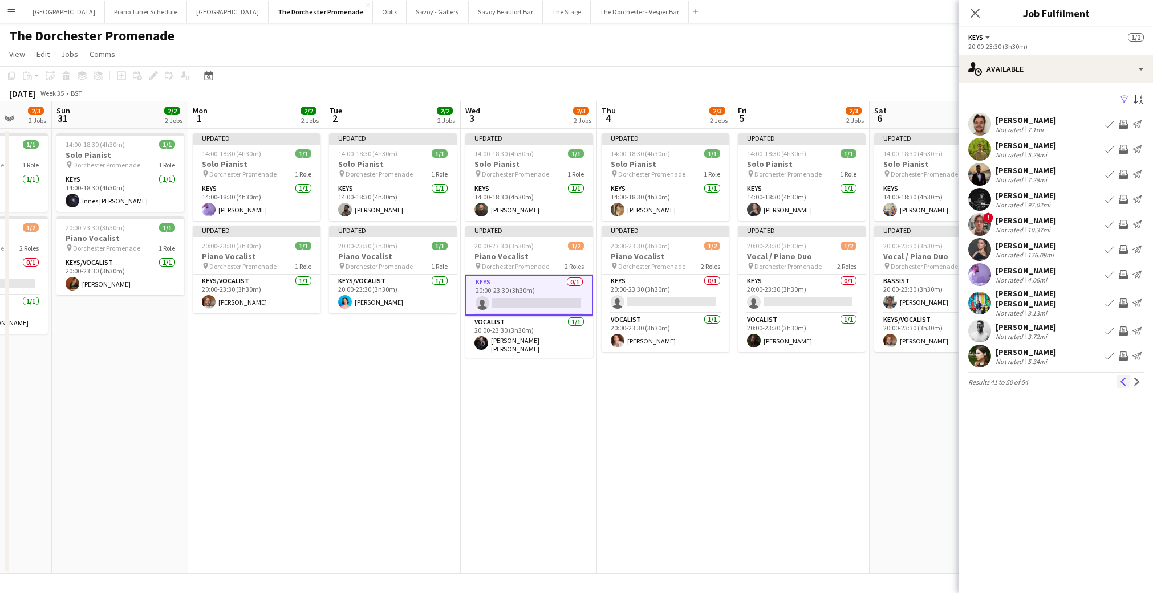
click at [1122, 379] on app-icon "Previous" at bounding box center [1123, 382] width 8 height 8
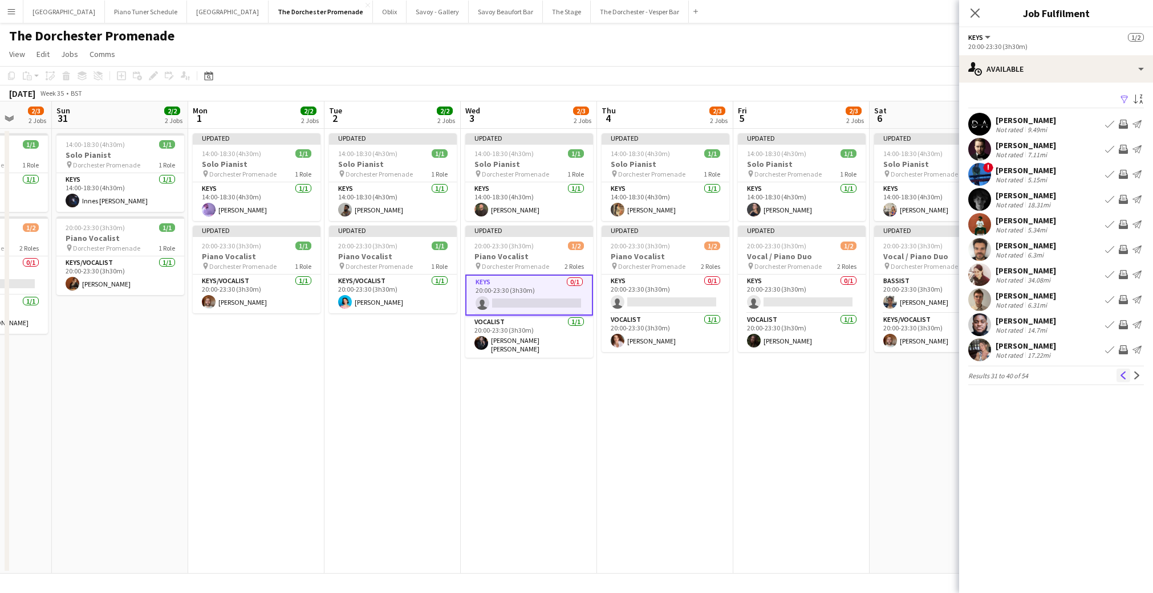
click at [1122, 380] on button "Previous" at bounding box center [1123, 376] width 14 height 14
click at [1121, 381] on button "Previous" at bounding box center [1123, 376] width 14 height 14
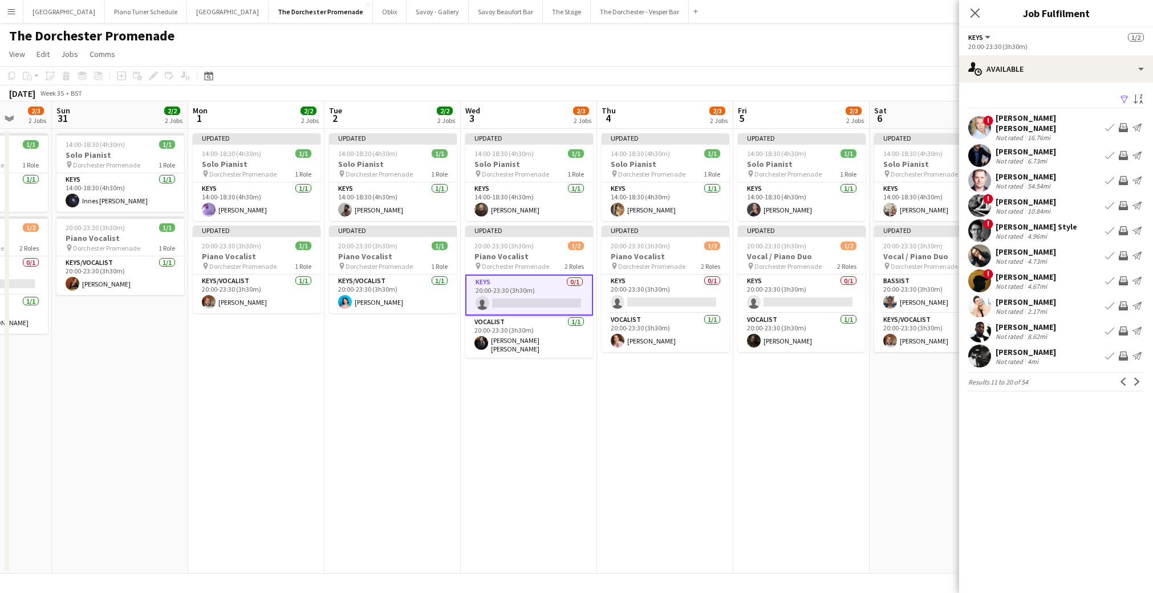
click at [525, 300] on app-card-role "Keys 0/1 20:00-23:30 (3h30m) single-neutral-actions" at bounding box center [529, 295] width 128 height 41
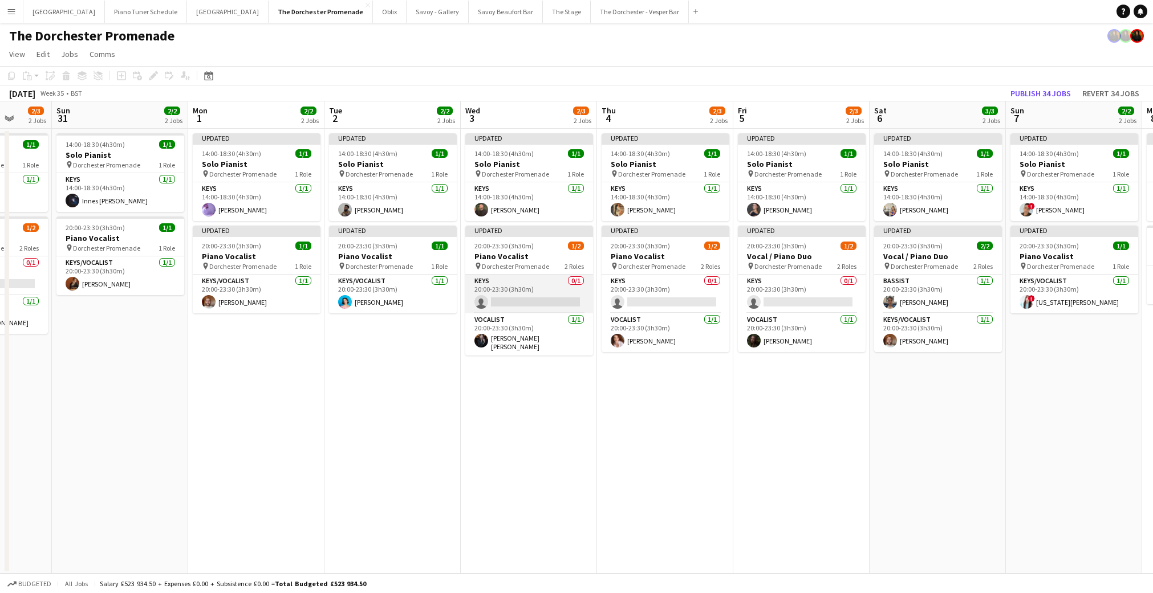
click at [509, 304] on app-card-role "Keys 0/1 20:00-23:30 (3h30m) single-neutral-actions" at bounding box center [529, 294] width 128 height 39
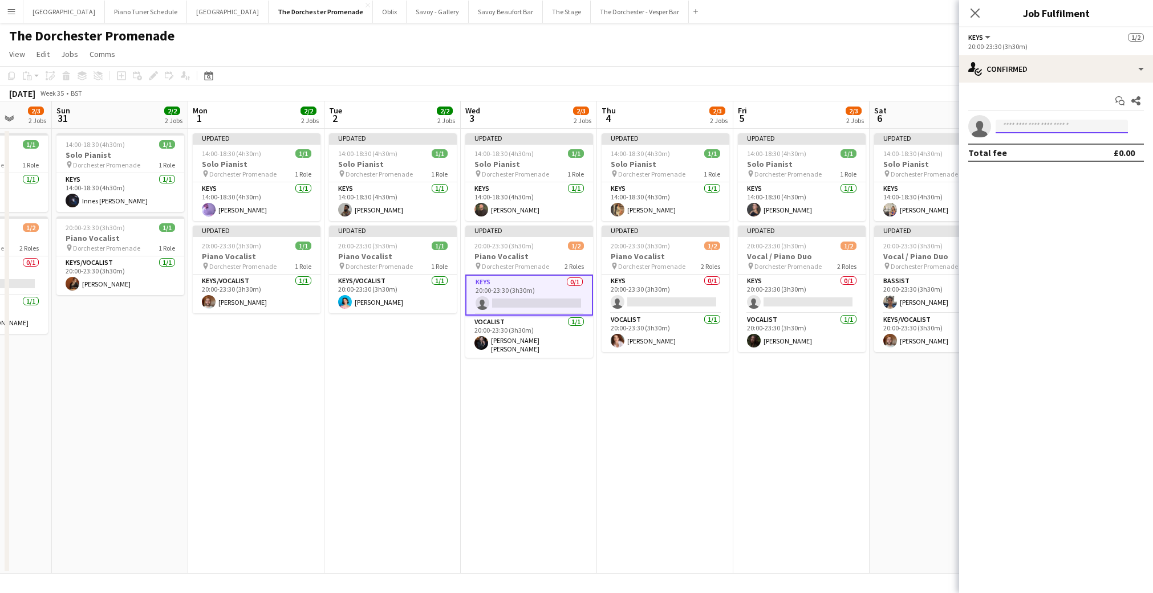
click at [1057, 125] on input at bounding box center [1061, 127] width 132 height 14
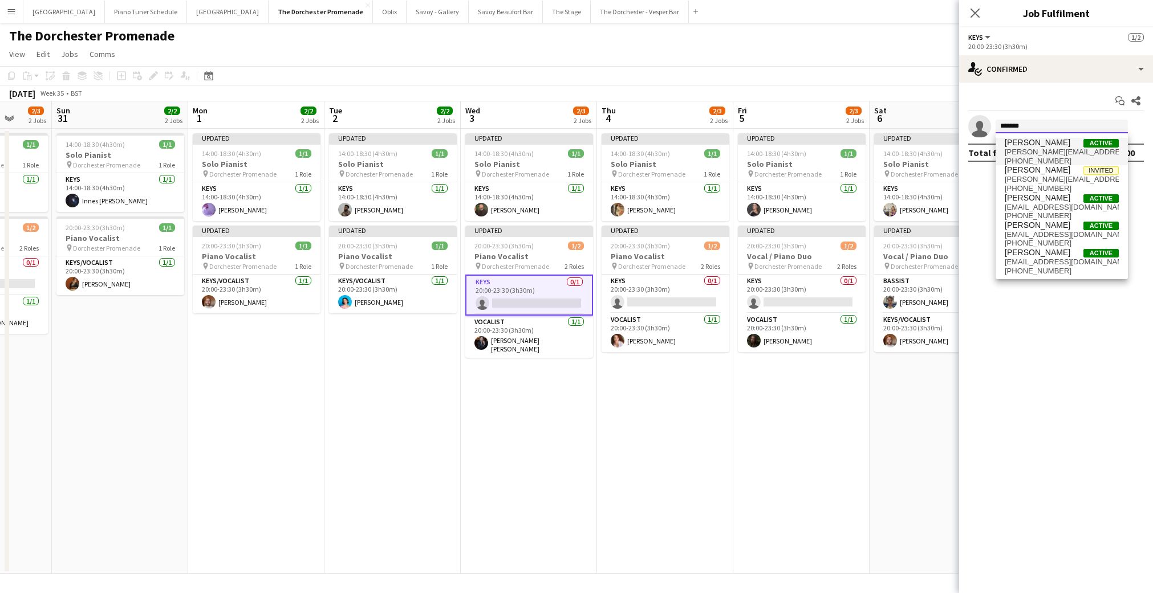
type input "*******"
click at [1052, 157] on span "[PHONE_NUMBER]" at bounding box center [1062, 161] width 114 height 9
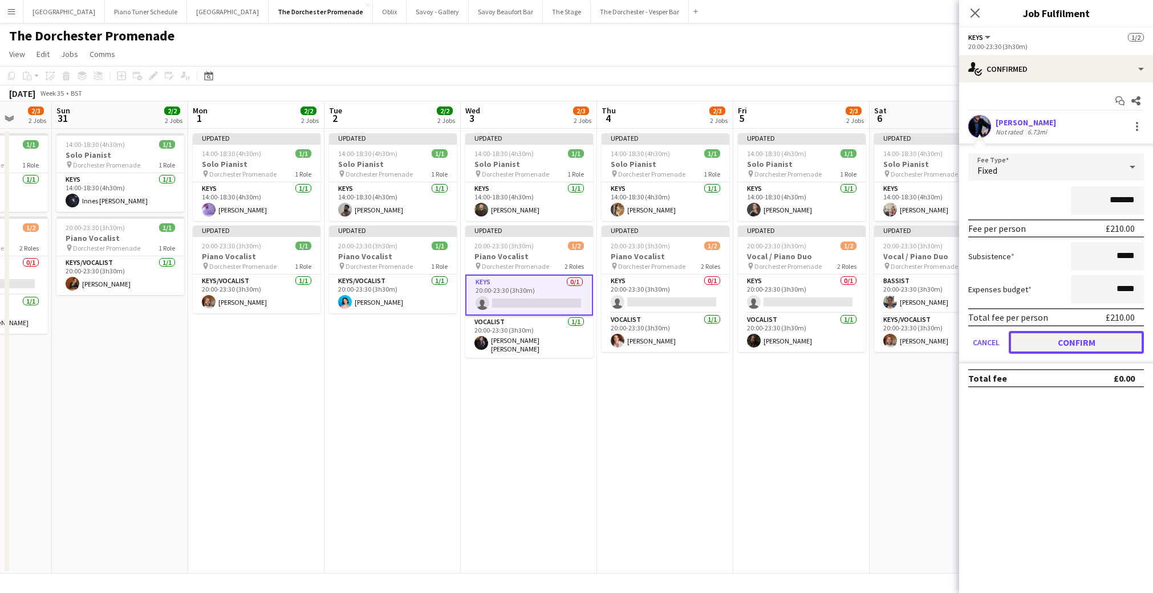
click at [1023, 341] on button "Confirm" at bounding box center [1076, 342] width 135 height 23
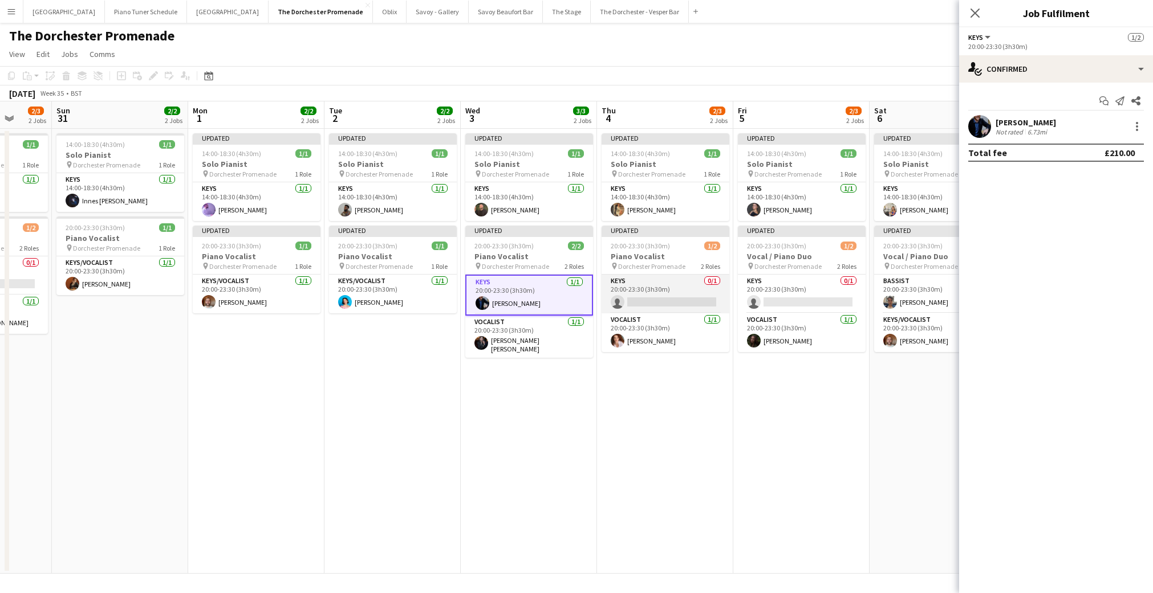
click at [645, 300] on app-card-role "Keys 0/1 20:00-23:30 (3h30m) single-neutral-actions" at bounding box center [665, 294] width 128 height 39
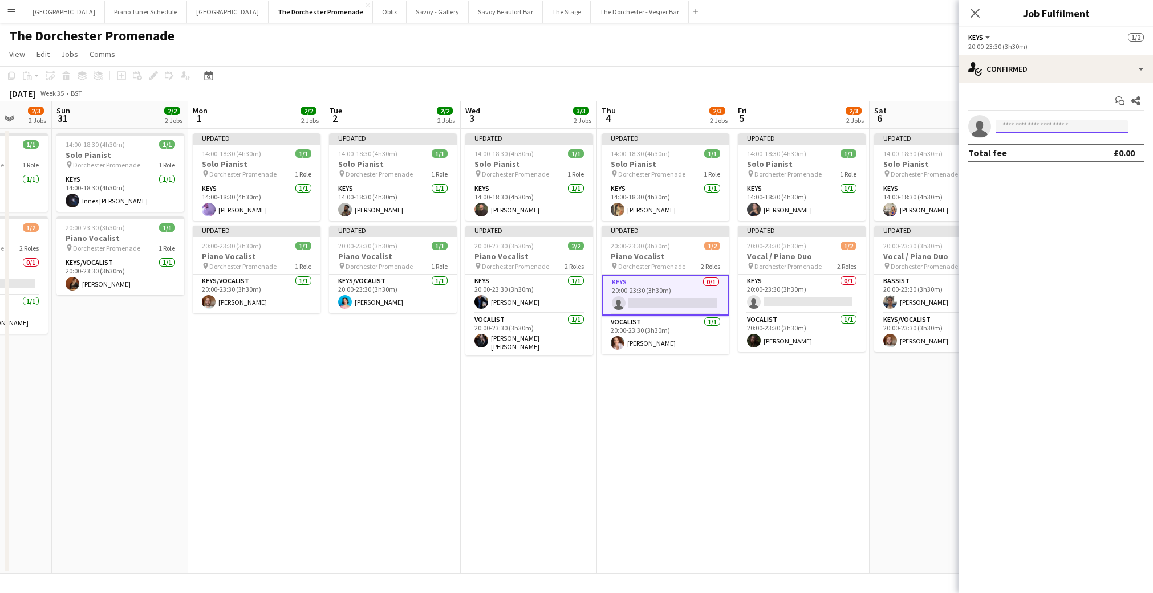
click at [1022, 126] on input at bounding box center [1061, 127] width 132 height 14
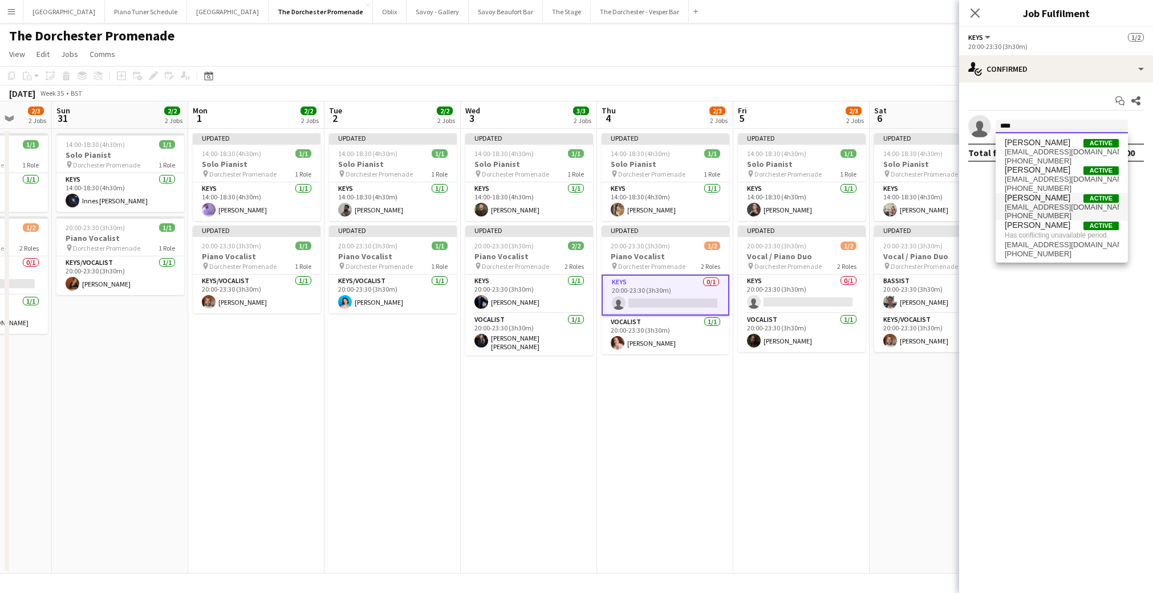
type input "****"
click at [1042, 205] on span "[EMAIL_ADDRESS][DOMAIN_NAME]" at bounding box center [1062, 207] width 114 height 9
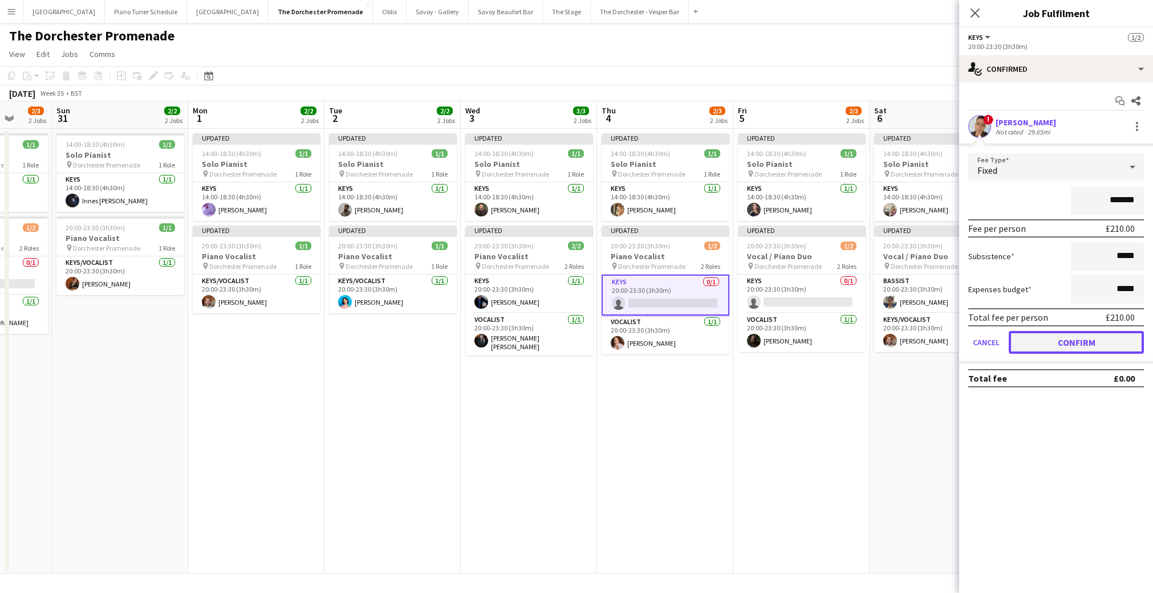
click at [1020, 337] on button "Confirm" at bounding box center [1076, 342] width 135 height 23
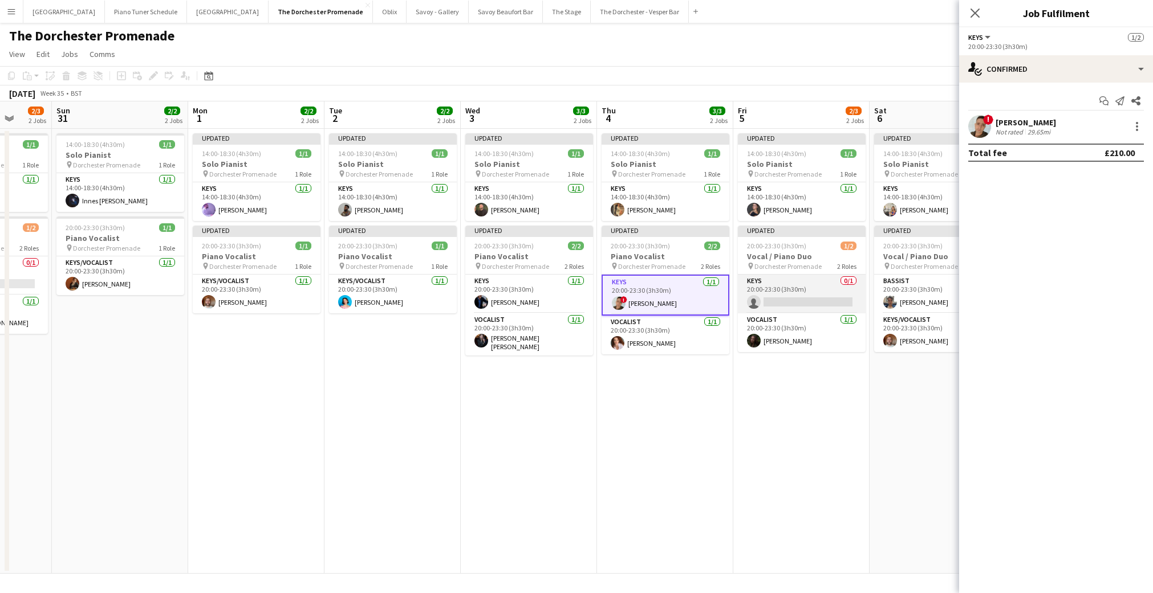
click at [796, 302] on app-card-role "Keys 0/1 20:00-23:30 (3h30m) single-neutral-actions" at bounding box center [802, 294] width 128 height 39
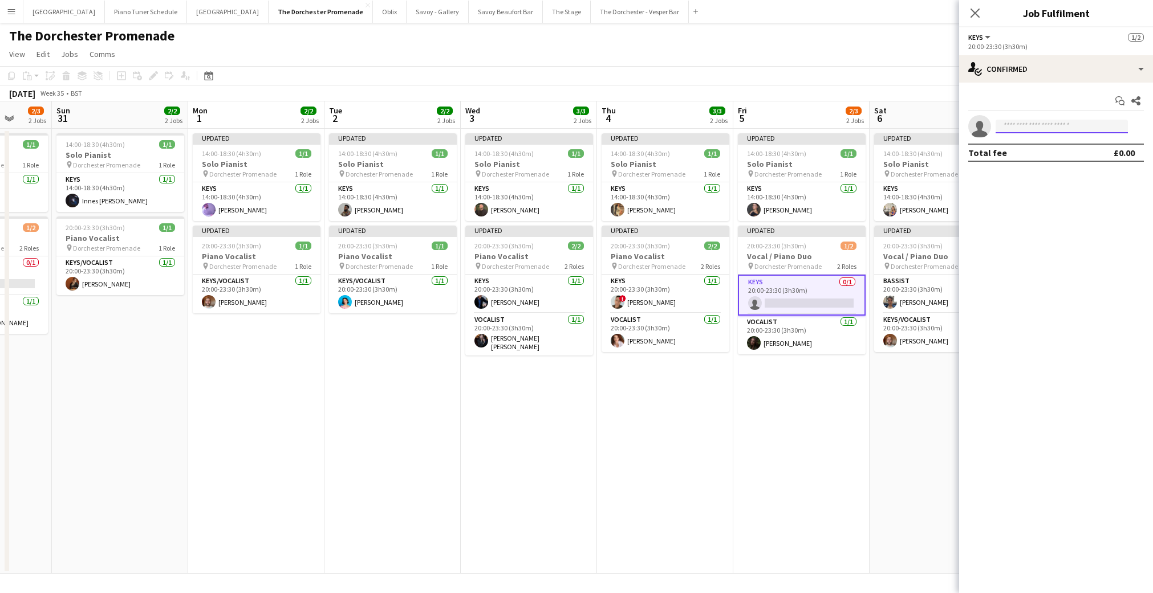
click at [1016, 131] on input at bounding box center [1061, 127] width 132 height 14
type input "******"
drag, startPoint x: 1012, startPoint y: 126, endPoint x: 985, endPoint y: 126, distance: 26.8
click at [985, 126] on app-invite-slot "single-neutral-actions ******" at bounding box center [1056, 126] width 194 height 23
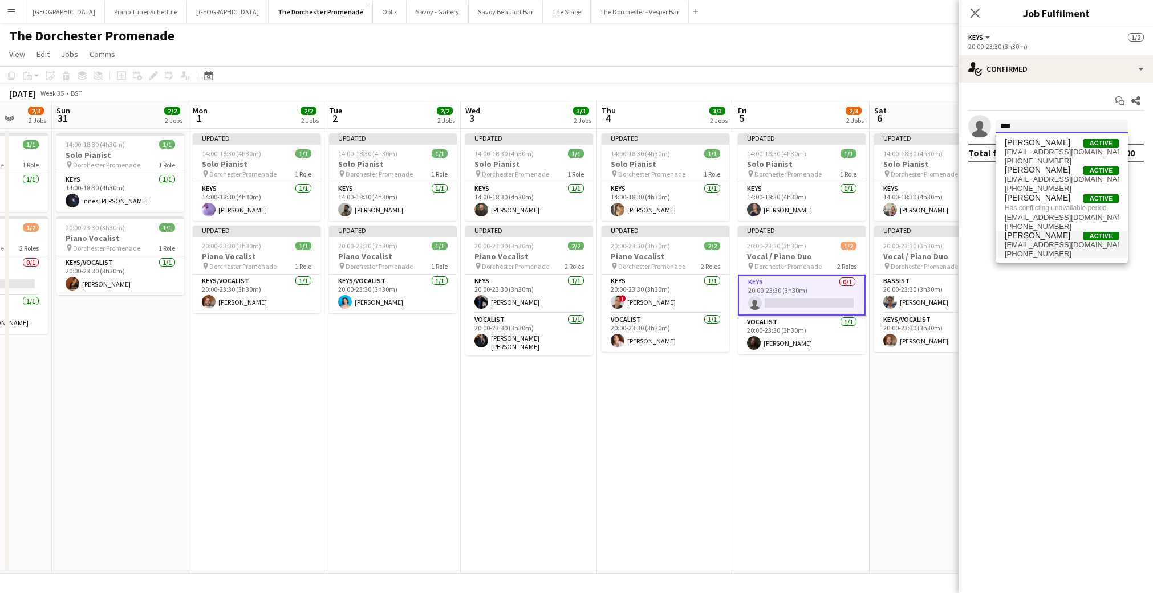
type input "****"
click at [1031, 246] on span "[EMAIL_ADDRESS][DOMAIN_NAME]" at bounding box center [1062, 245] width 114 height 9
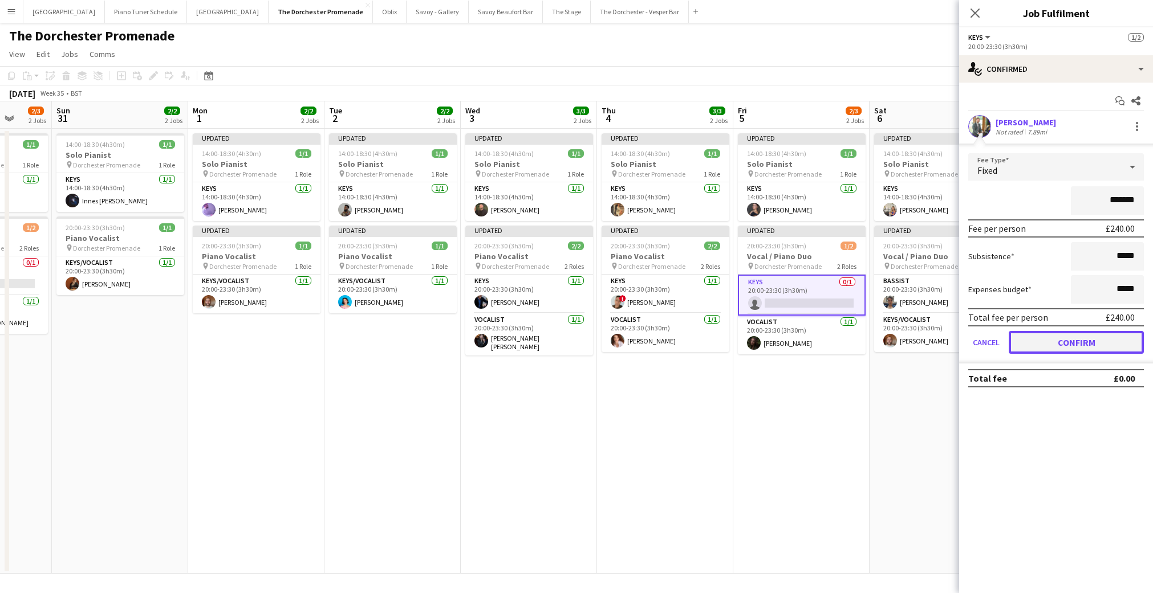
click at [1016, 343] on button "Confirm" at bounding box center [1076, 342] width 135 height 23
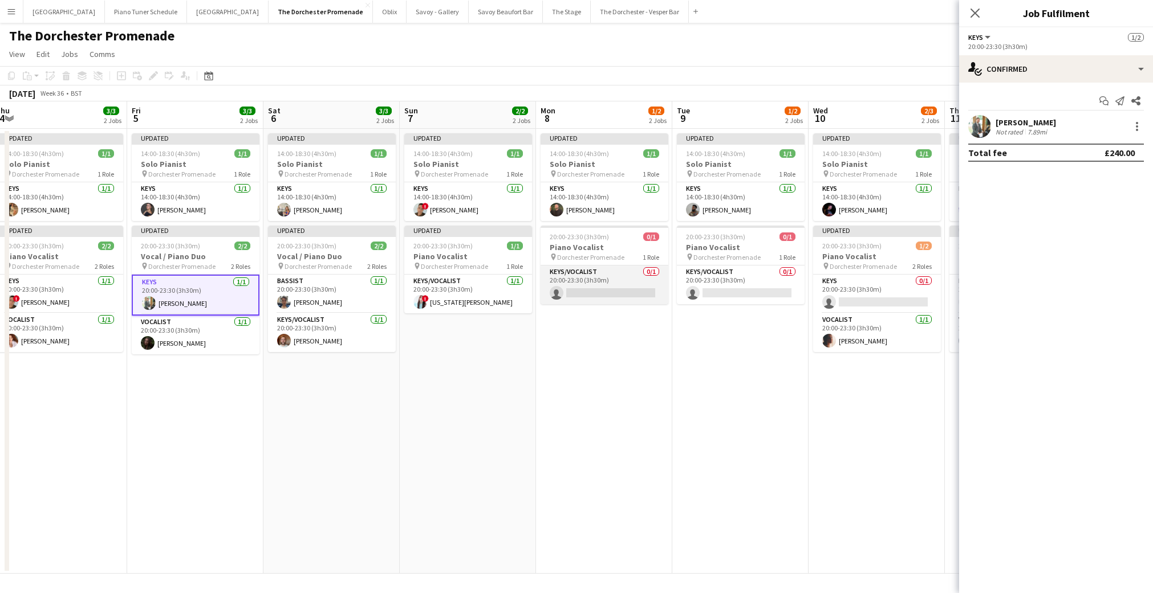
scroll to position [0, 421]
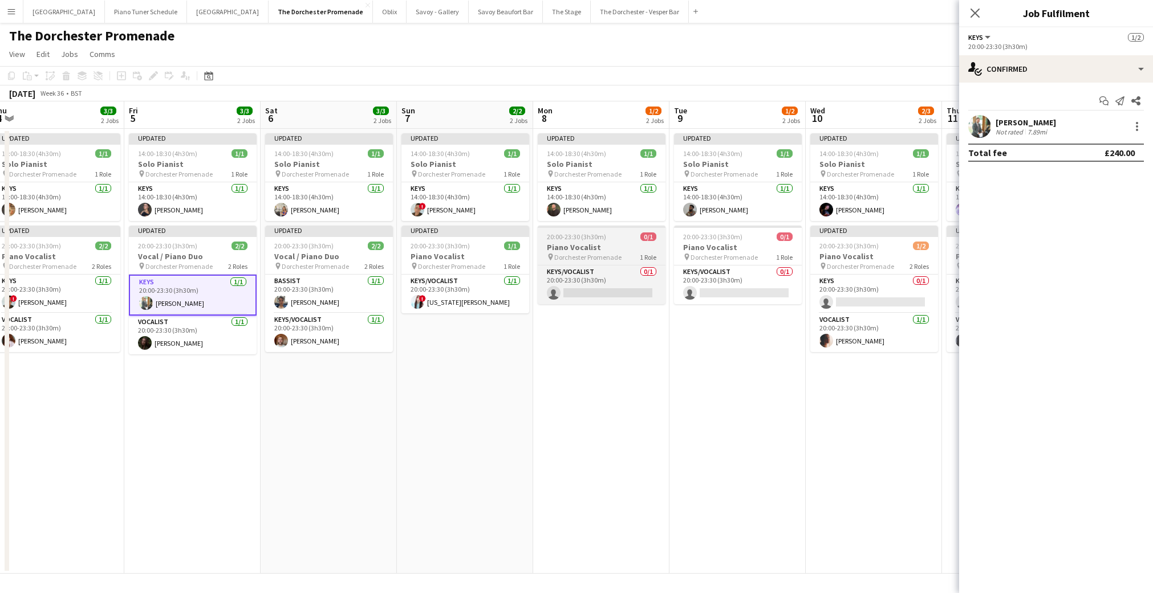
click at [583, 253] on span "Dorchester Promenade" at bounding box center [587, 257] width 67 height 9
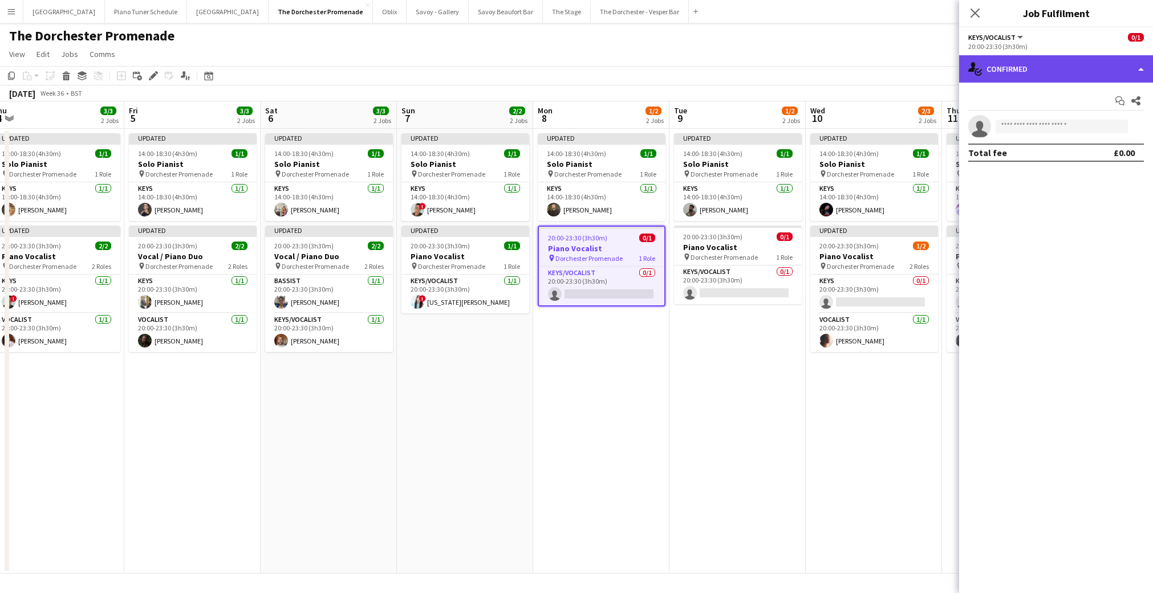
click at [1127, 62] on div "single-neutral-actions-check-2 Confirmed" at bounding box center [1056, 68] width 194 height 27
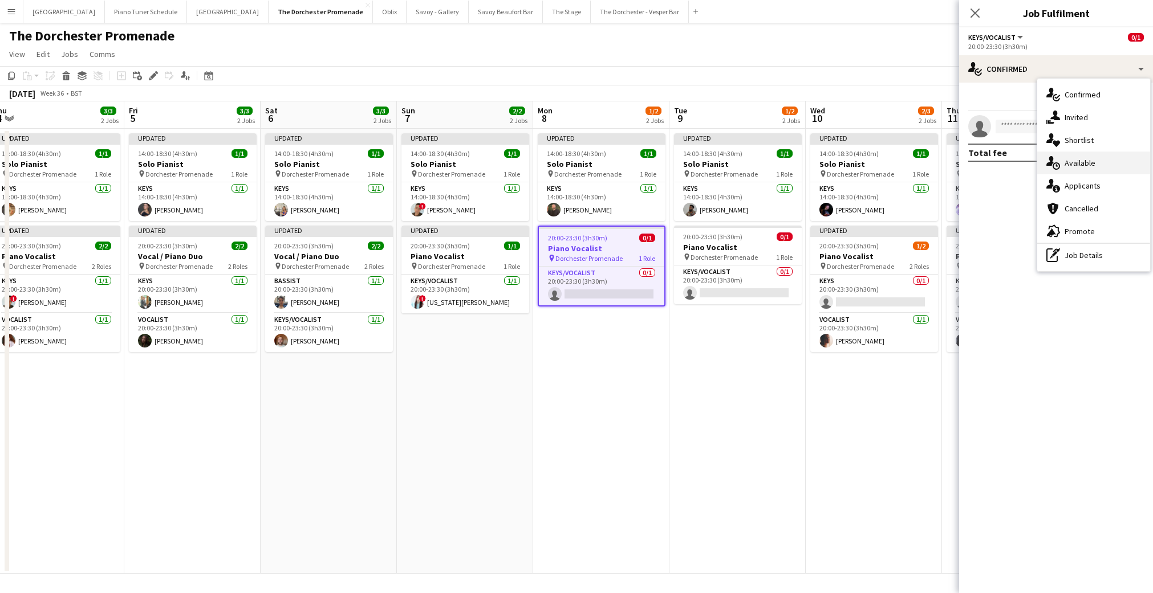
click at [1082, 162] on div "single-neutral-actions-upload Available" at bounding box center [1093, 163] width 113 height 23
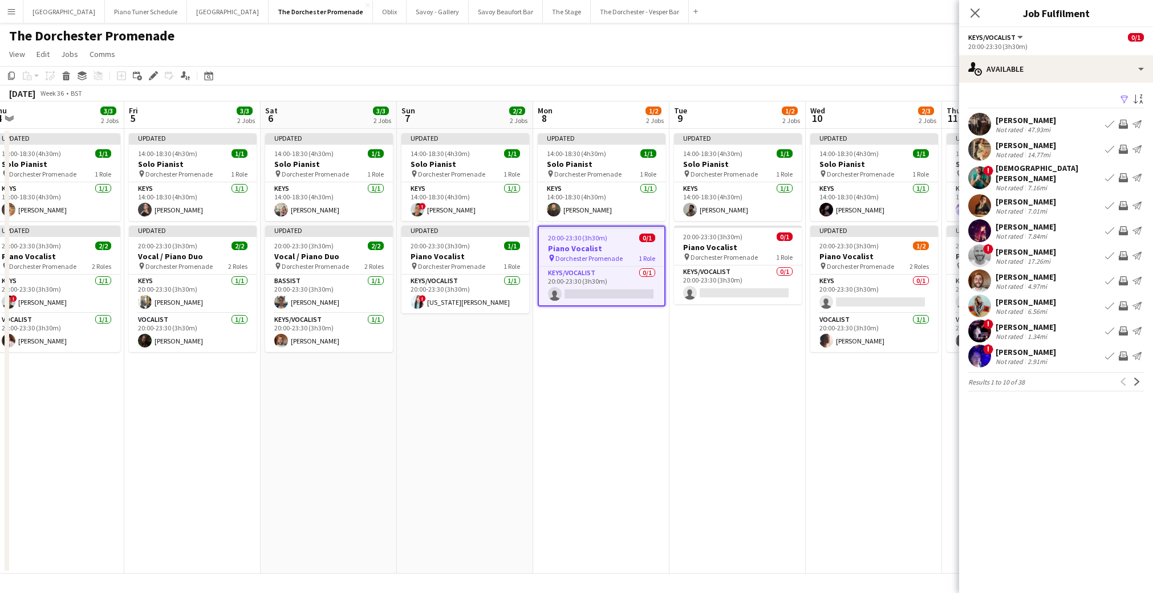
click at [1064, 198] on div "[PERSON_NAME] Not rated 7.01mi Book crew Invite crew Send notification" at bounding box center [1056, 205] width 194 height 23
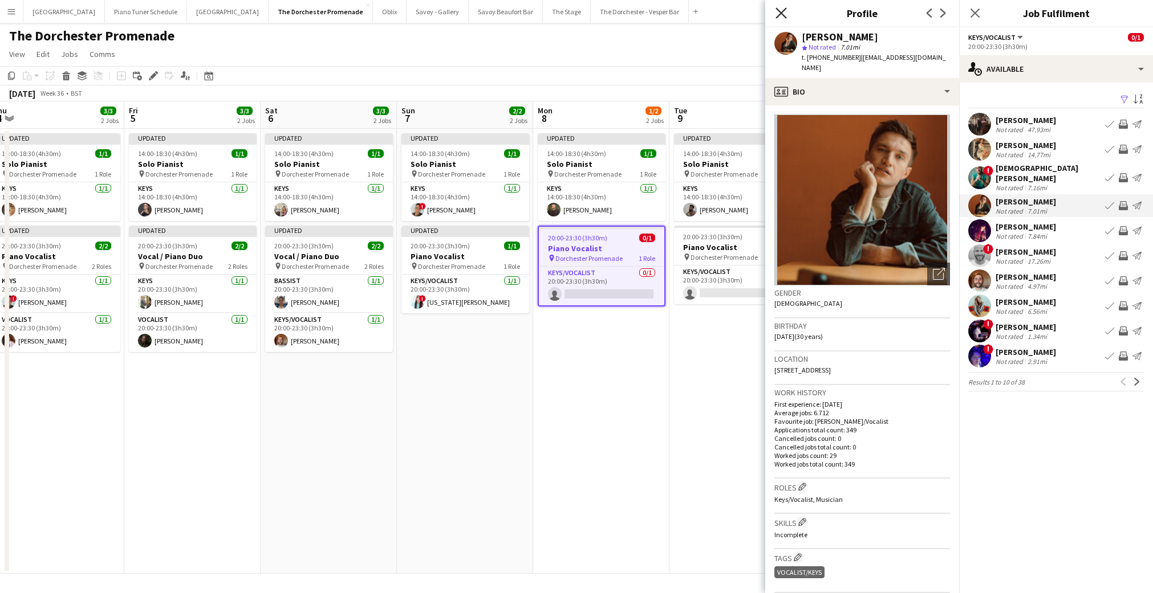
click at [776, 10] on icon "Close pop-in" at bounding box center [780, 12] width 11 height 11
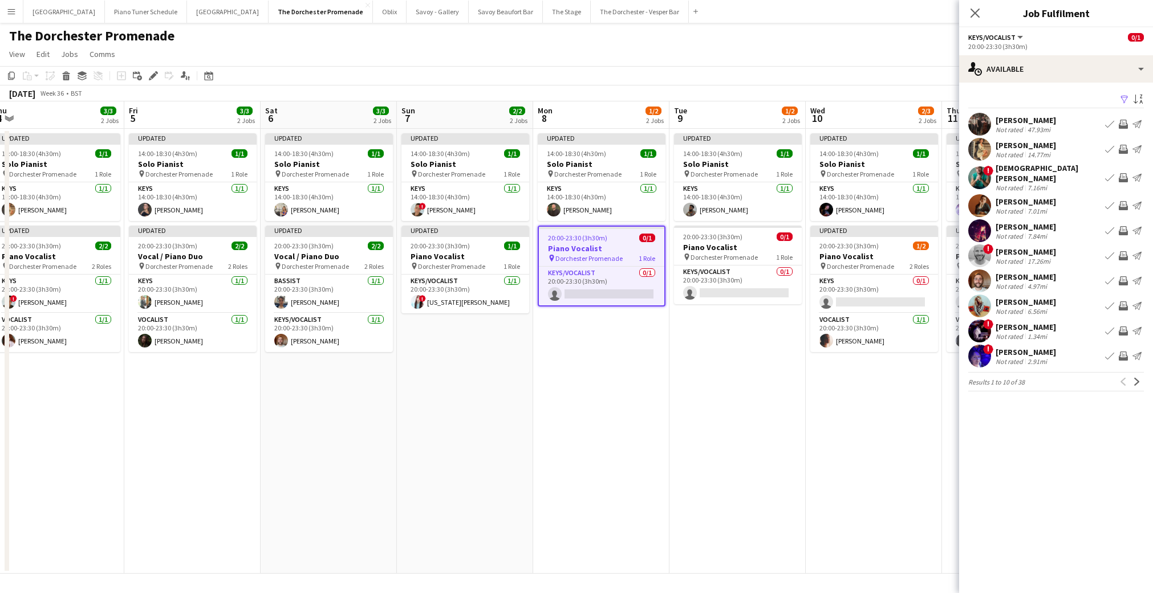
click at [1105, 201] on app-icon "Book crew" at bounding box center [1109, 205] width 9 height 9
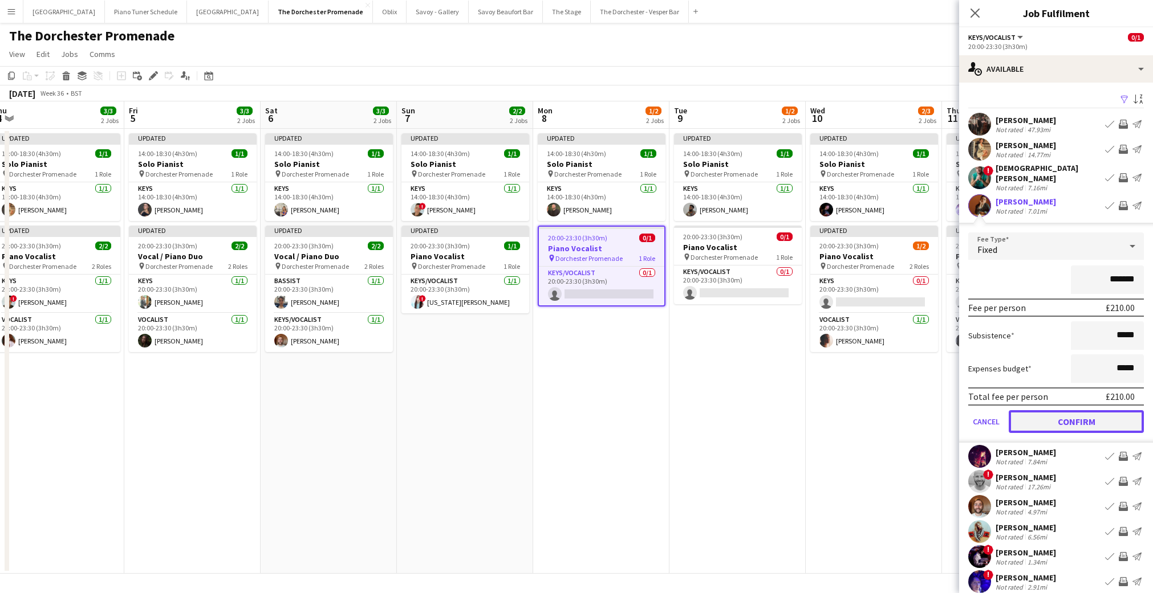
click at [1031, 418] on button "Confirm" at bounding box center [1076, 421] width 135 height 23
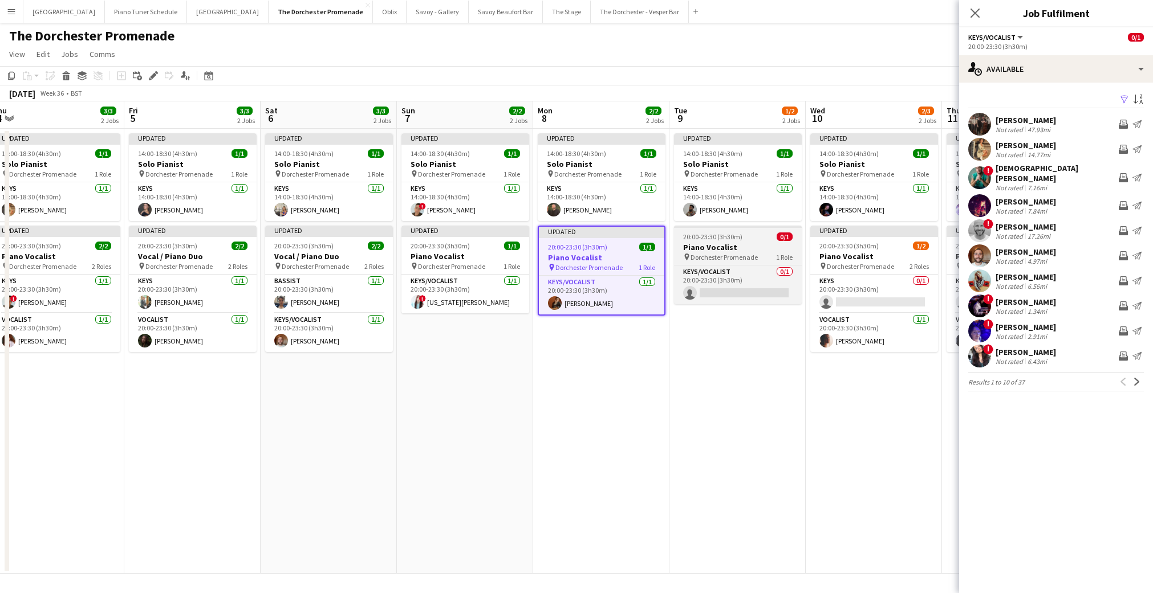
click at [727, 246] on h3 "Piano Vocalist" at bounding box center [738, 247] width 128 height 10
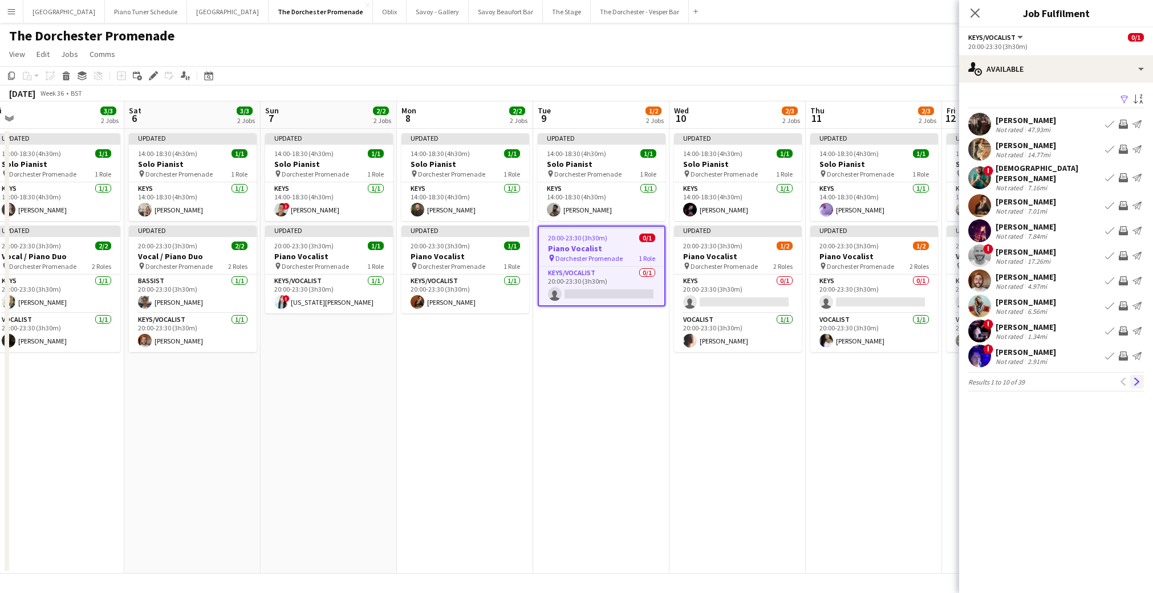
click at [1136, 378] on app-icon "Next" at bounding box center [1137, 382] width 8 height 8
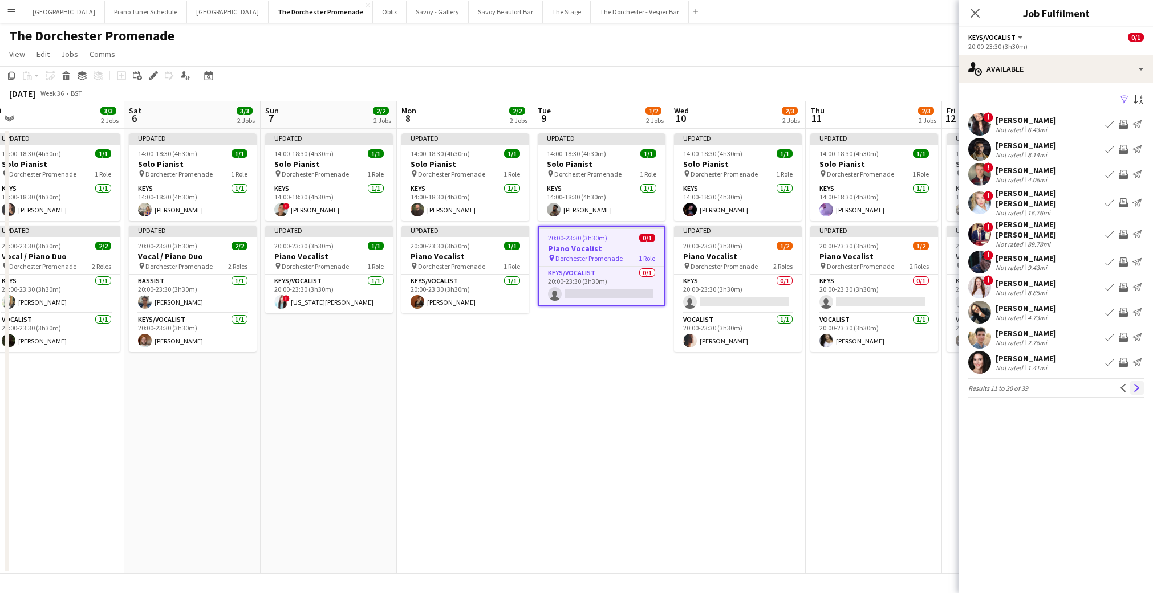
click at [1139, 384] on app-icon "Next" at bounding box center [1137, 388] width 8 height 8
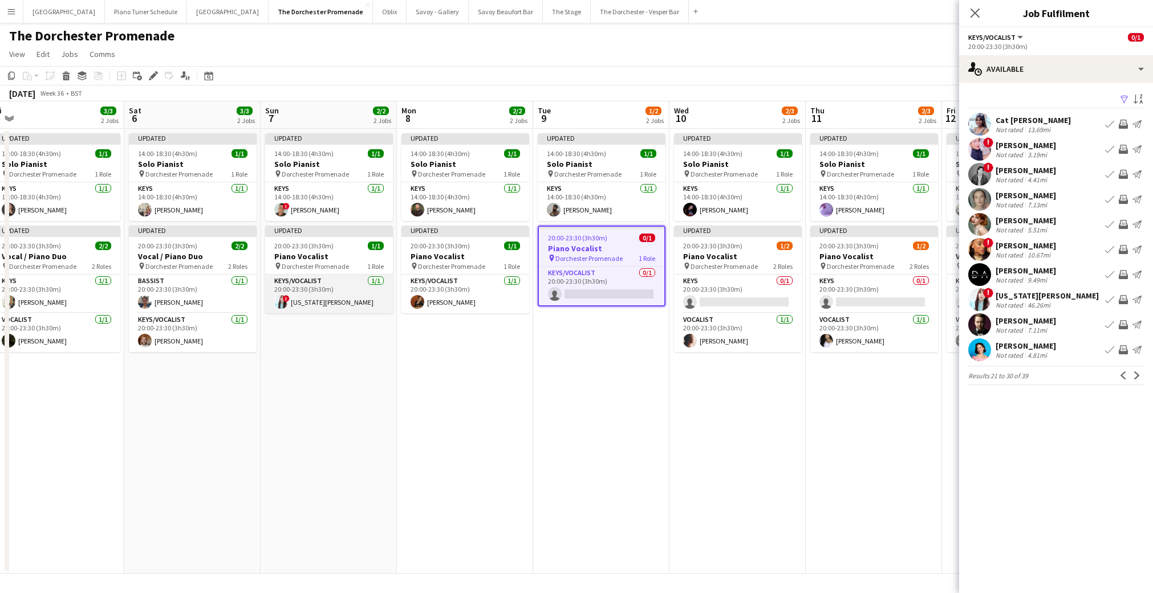
click at [345, 300] on app-card-role "Keys/Vocalist [DATE] 20:00-23:30 (3h30m) ! [US_STATE][PERSON_NAME]" at bounding box center [329, 294] width 128 height 39
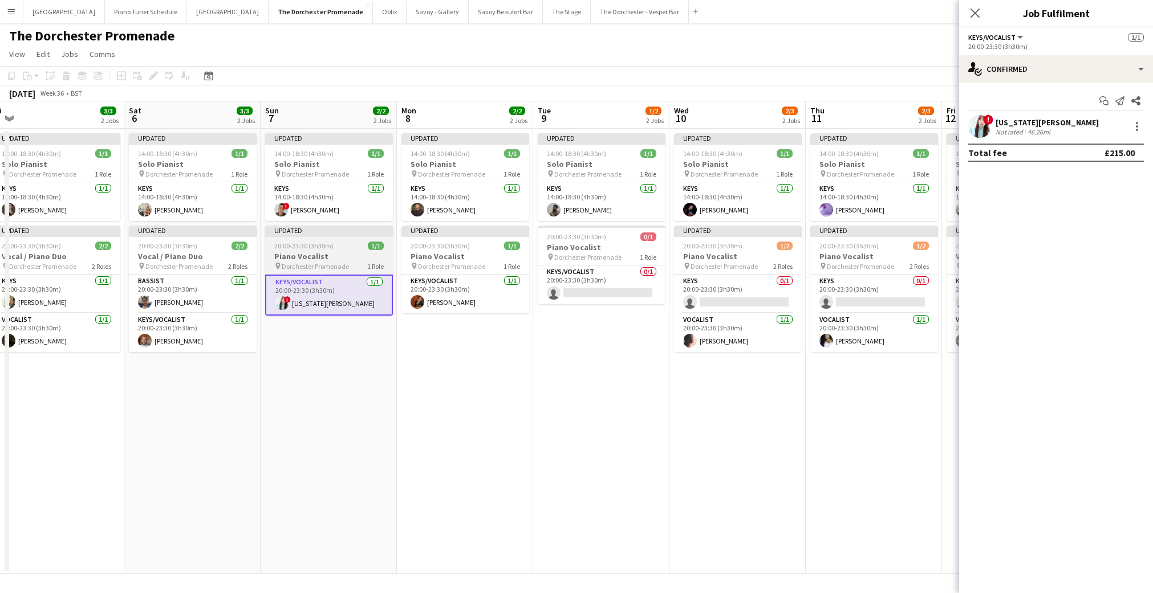
click at [345, 263] on span "Dorchester Promenade" at bounding box center [315, 266] width 67 height 9
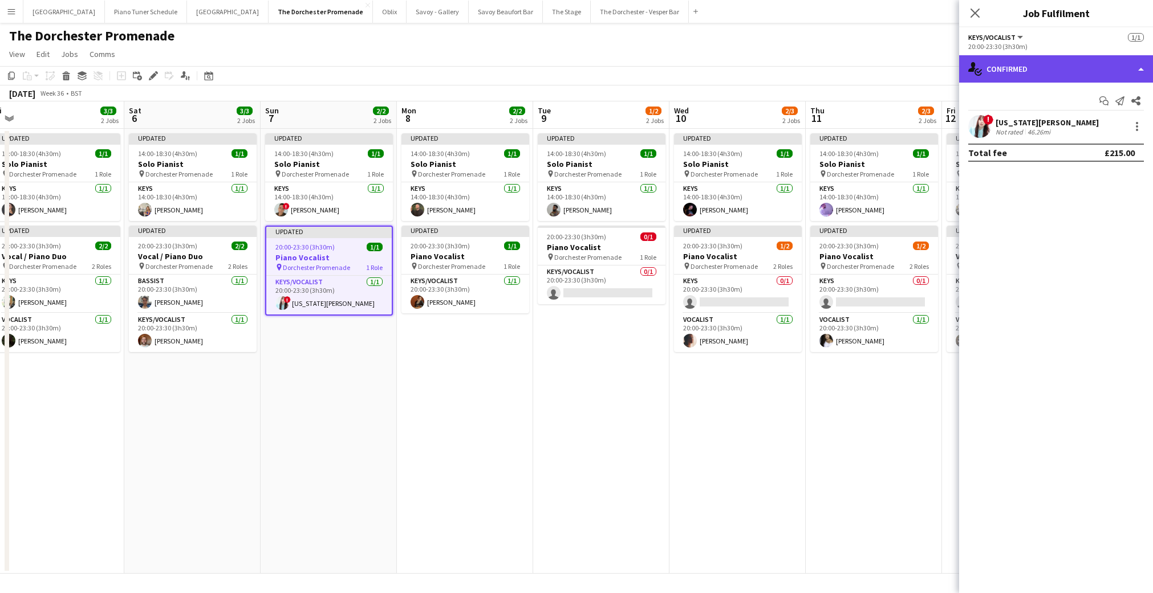
click at [1141, 75] on div "single-neutral-actions-check-2 Confirmed" at bounding box center [1056, 68] width 194 height 27
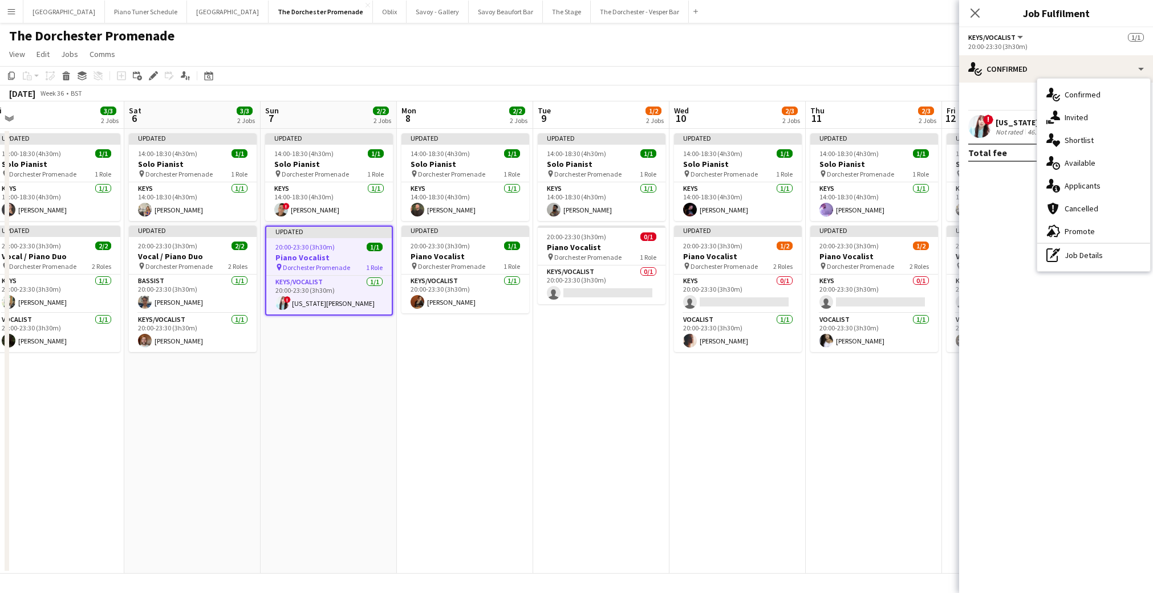
drag, startPoint x: 1018, startPoint y: 180, endPoint x: 1088, endPoint y: 153, distance: 75.3
click at [1022, 180] on mat-expansion-panel "check Confirmed Start chat Send notification Share ! [US_STATE][PERSON_NAME] No…" at bounding box center [1056, 338] width 194 height 511
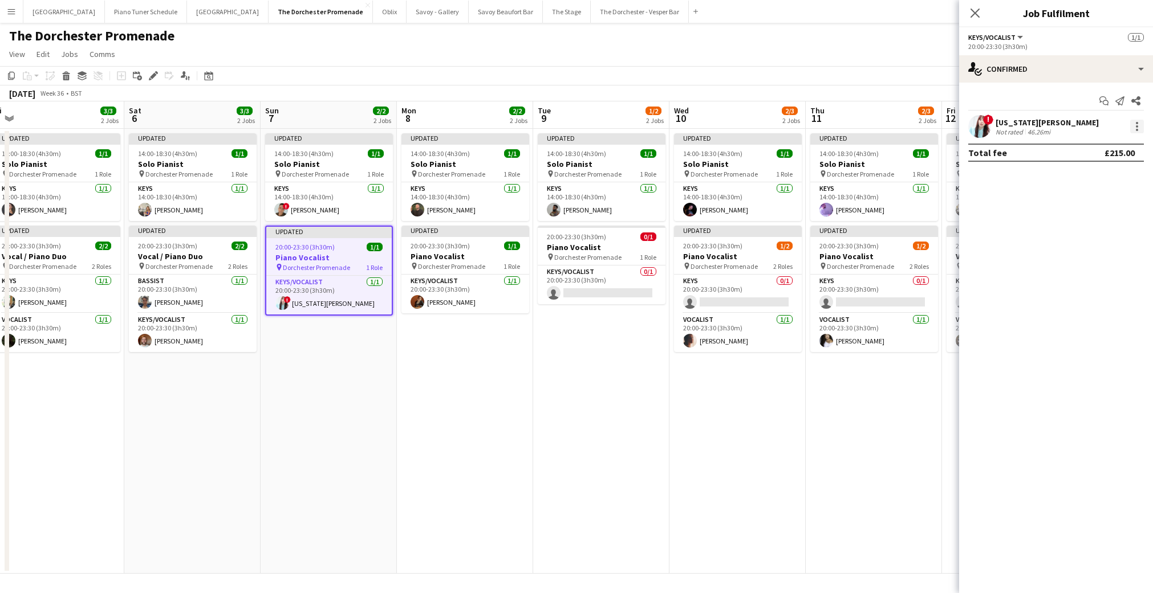
click at [1142, 123] on div at bounding box center [1137, 127] width 14 height 14
click at [1079, 255] on span "Remove" at bounding box center [1081, 257] width 34 height 10
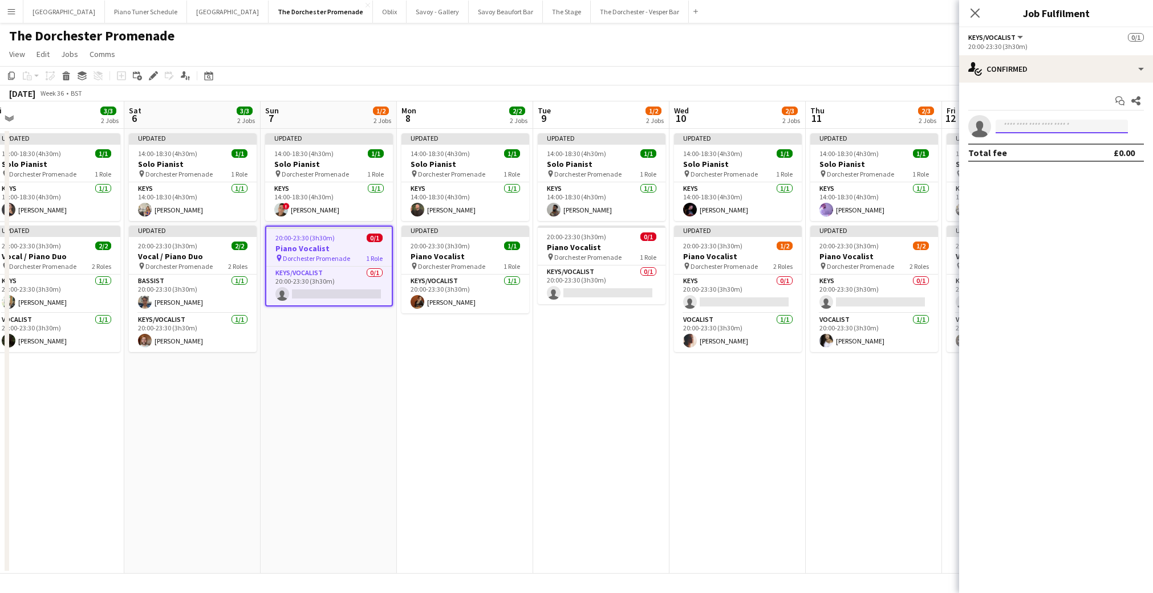
click at [1037, 128] on input at bounding box center [1061, 127] width 132 height 14
type input "*****"
click at [1036, 160] on span "[PHONE_NUMBER]" at bounding box center [1062, 161] width 114 height 9
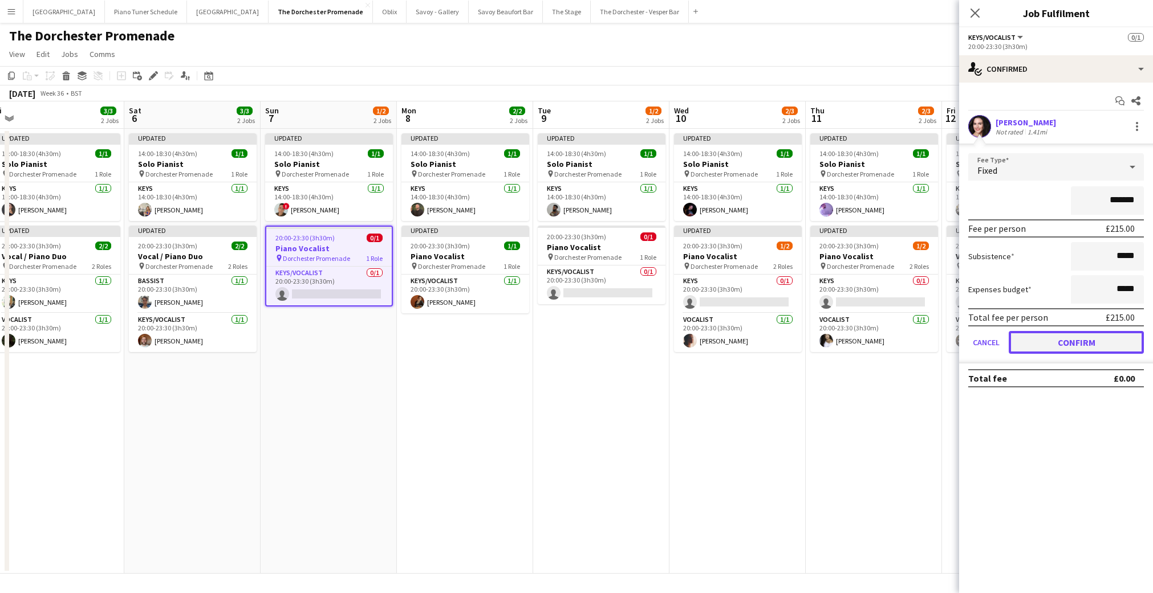
click at [1034, 348] on button "Confirm" at bounding box center [1076, 342] width 135 height 23
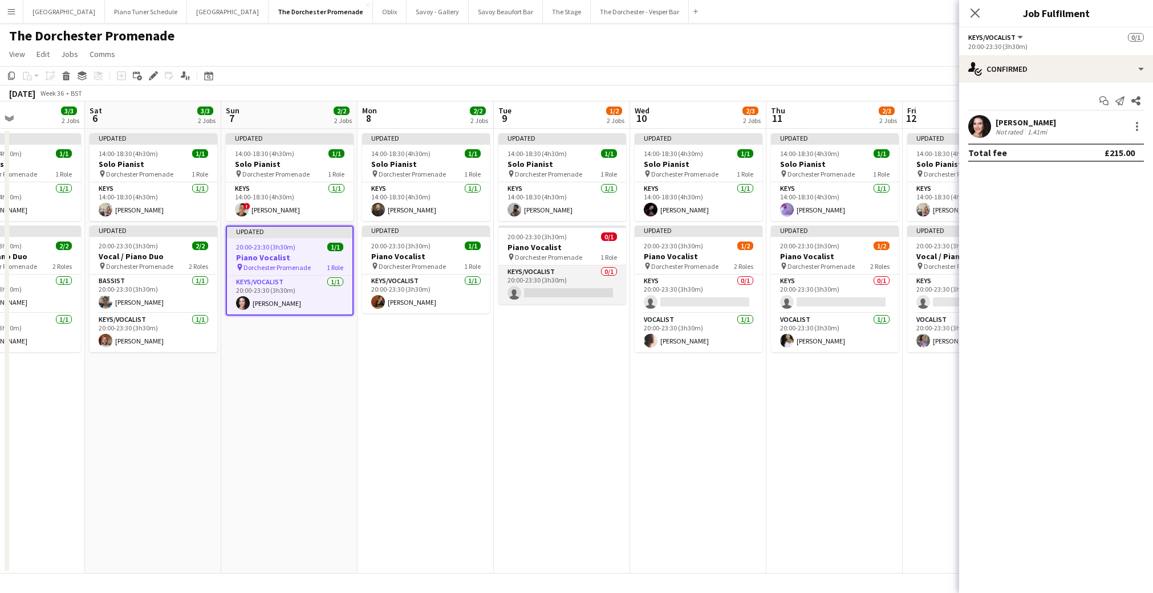
scroll to position [0, 461]
click at [520, 298] on app-card-role "Keys/Vocalist 0/1 20:00-23:30 (3h30m) single-neutral-actions" at bounding box center [561, 285] width 128 height 39
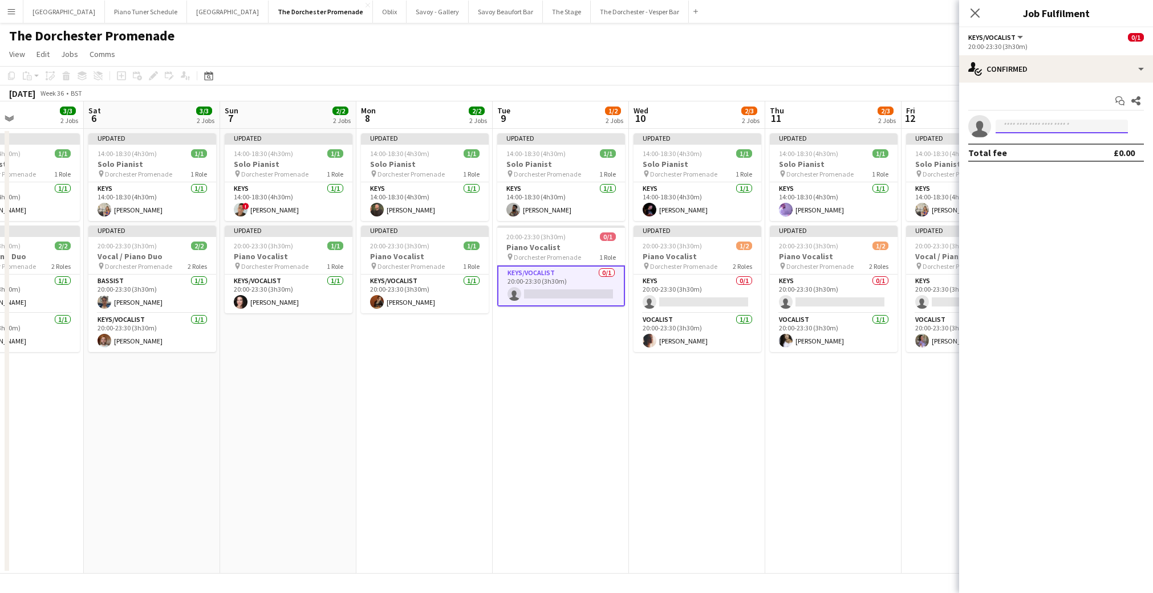
click at [1055, 124] on input at bounding box center [1061, 127] width 132 height 14
type input "****"
click at [1051, 152] on span "[EMAIL_ADDRESS][DOMAIN_NAME]" at bounding box center [1062, 152] width 114 height 9
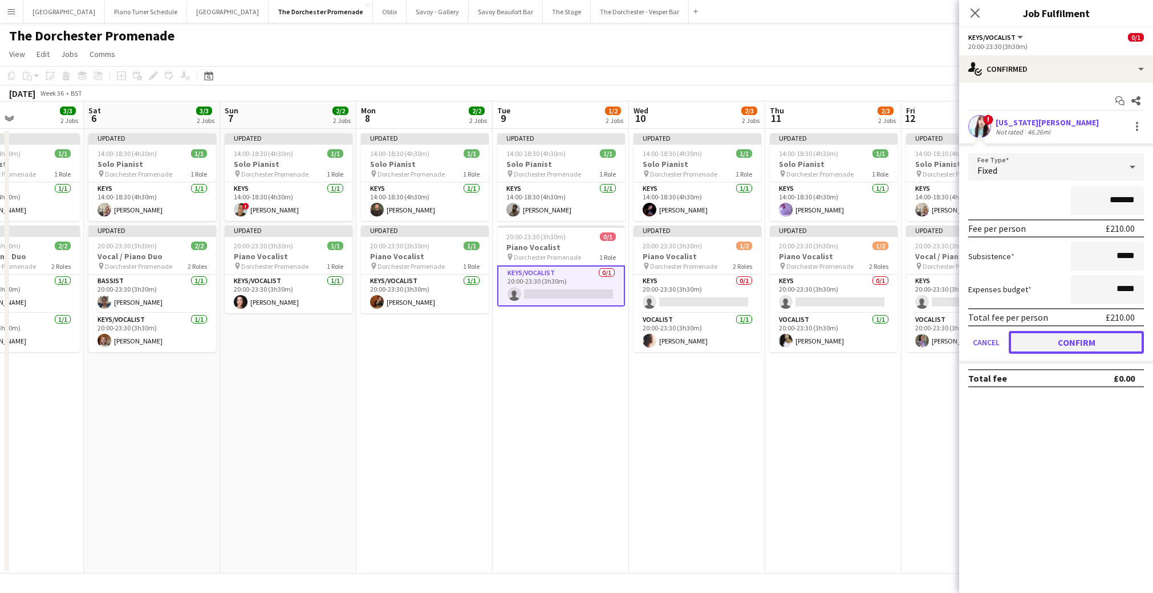
click at [1049, 335] on button "Confirm" at bounding box center [1076, 342] width 135 height 23
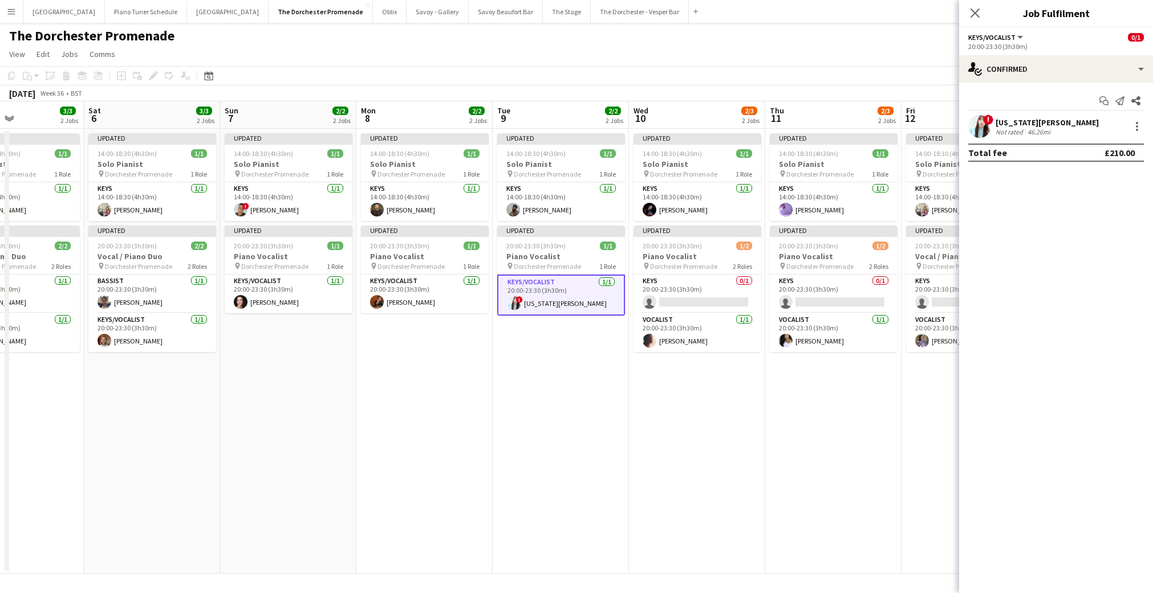
click at [256, 117] on app-board-header-date "Sun 7 2/2 2 Jobs" at bounding box center [288, 114] width 136 height 27
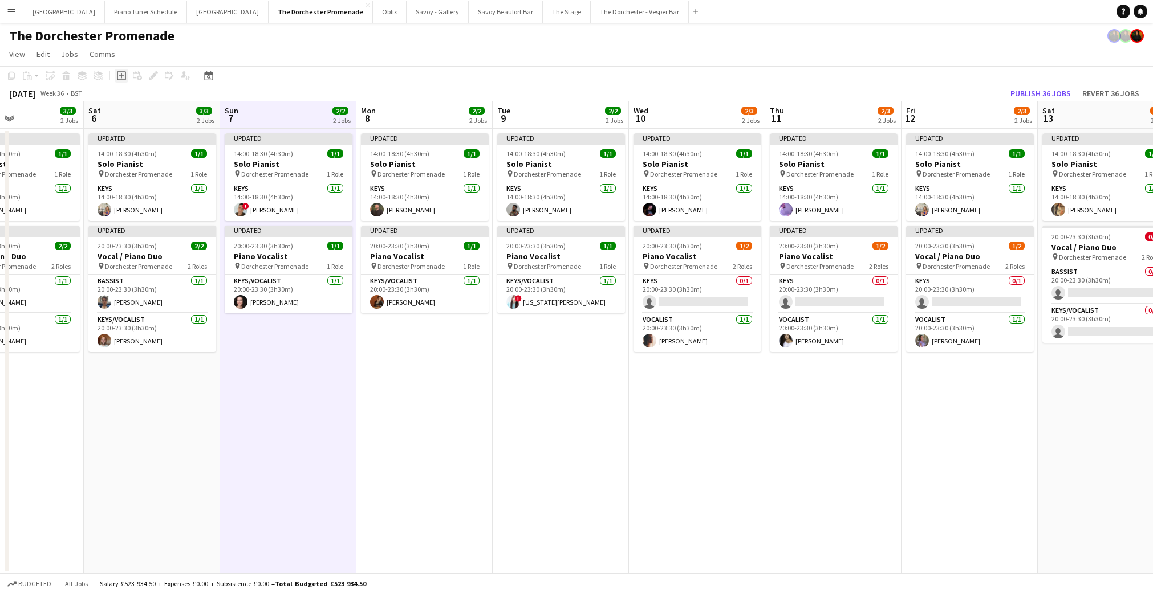
click at [121, 76] on icon at bounding box center [121, 76] width 5 height 5
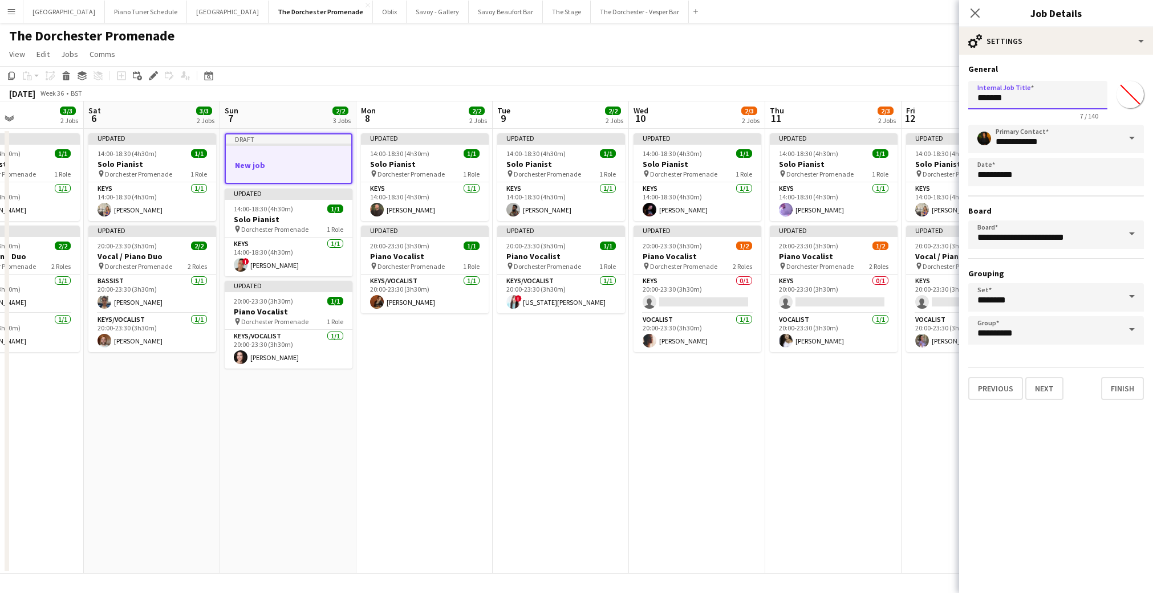
click at [901, 92] on body "Menu Boards Boards Boards All jobs Status Workforce Workforce My Workforce Recr…" at bounding box center [576, 296] width 1153 height 593
type input "**********"
click at [928, 78] on app-toolbar "Copy Paste Paste Command V Paste with crew Command Shift V Paste linked Job [GE…" at bounding box center [576, 75] width 1153 height 19
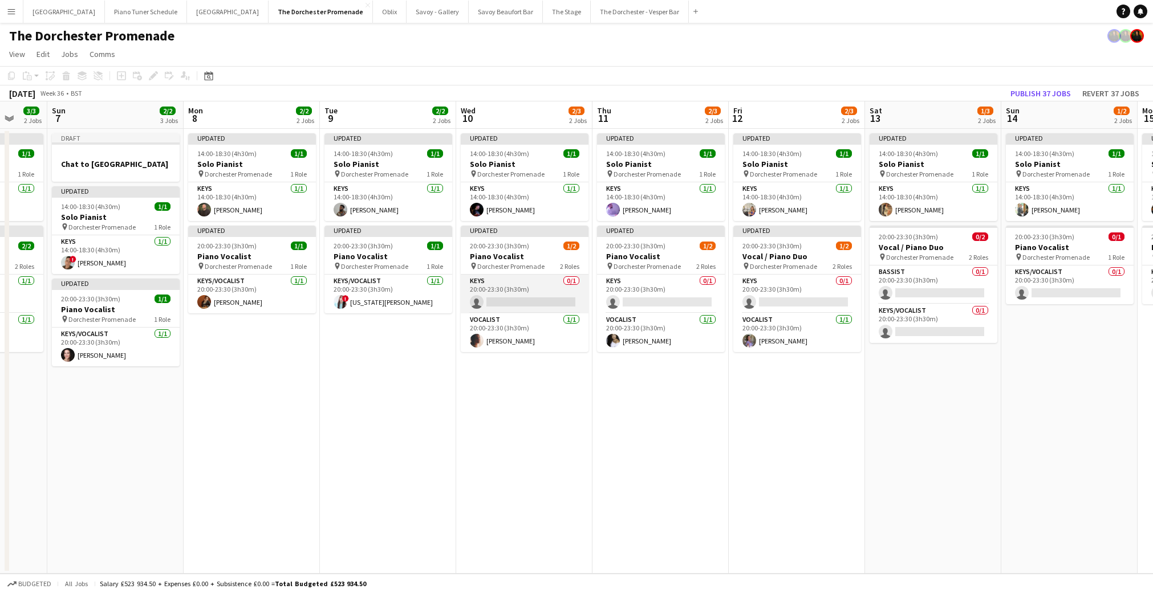
scroll to position [0, 501]
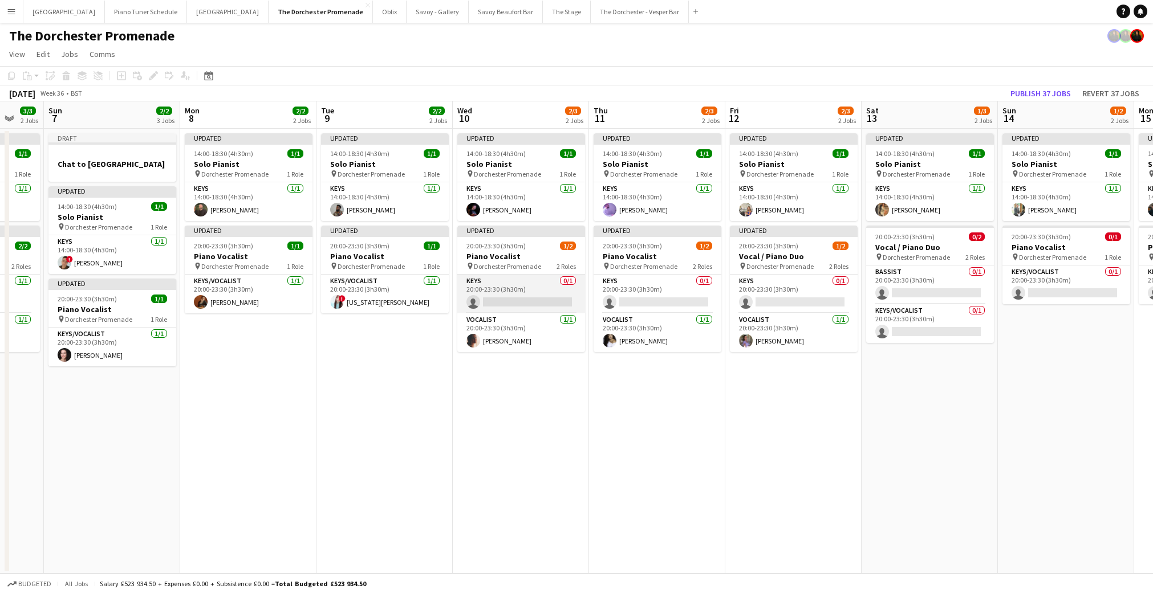
click at [519, 298] on app-card-role "Keys 0/1 20:00-23:30 (3h30m) single-neutral-actions" at bounding box center [521, 294] width 128 height 39
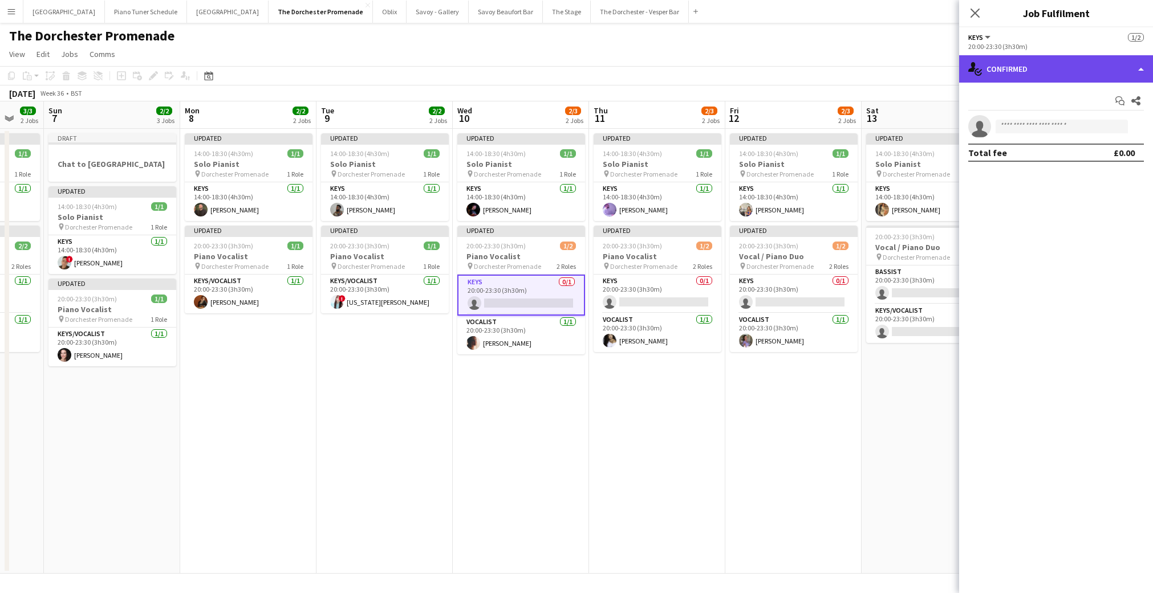
click at [1129, 69] on div "single-neutral-actions-check-2 Confirmed" at bounding box center [1056, 68] width 194 height 27
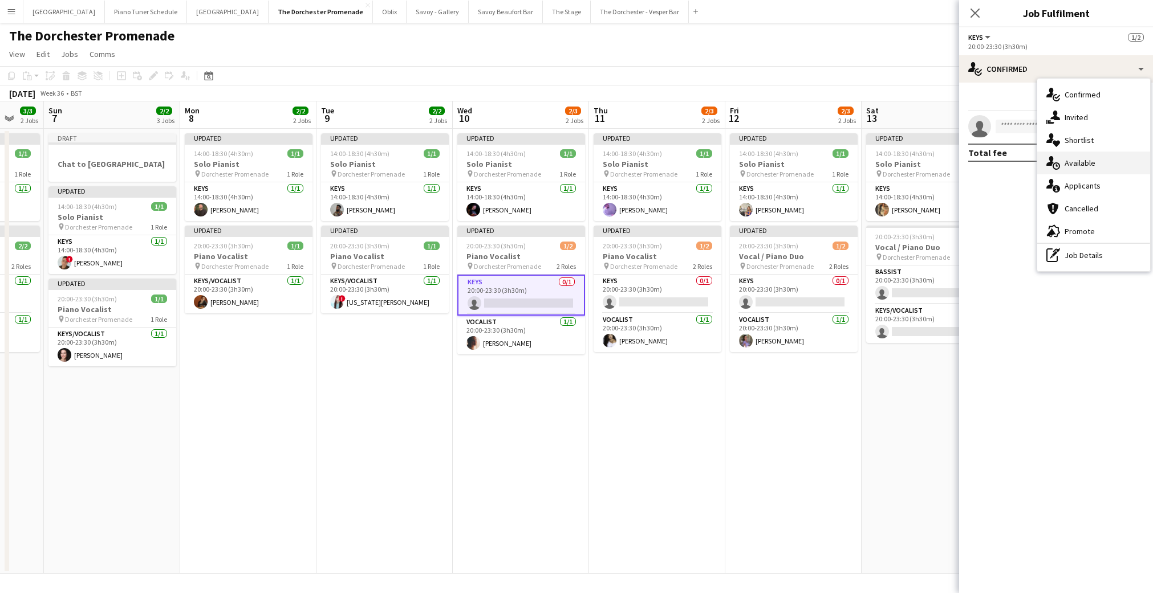
click at [1070, 164] on div "single-neutral-actions-upload Available" at bounding box center [1093, 163] width 113 height 23
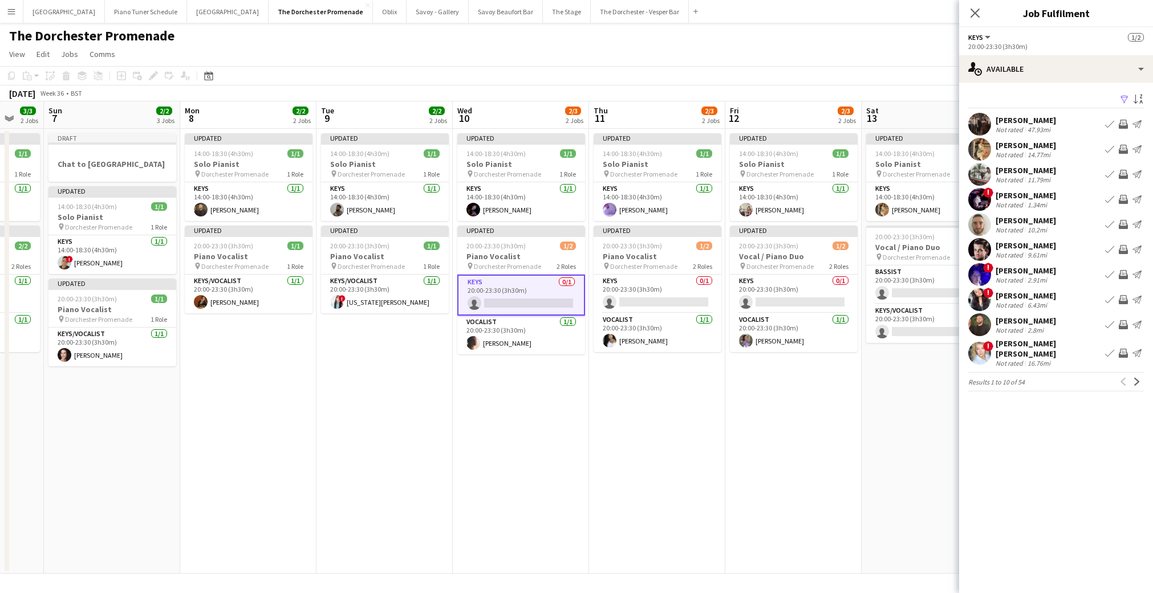
click at [1109, 320] on button "Book crew" at bounding box center [1110, 325] width 14 height 14
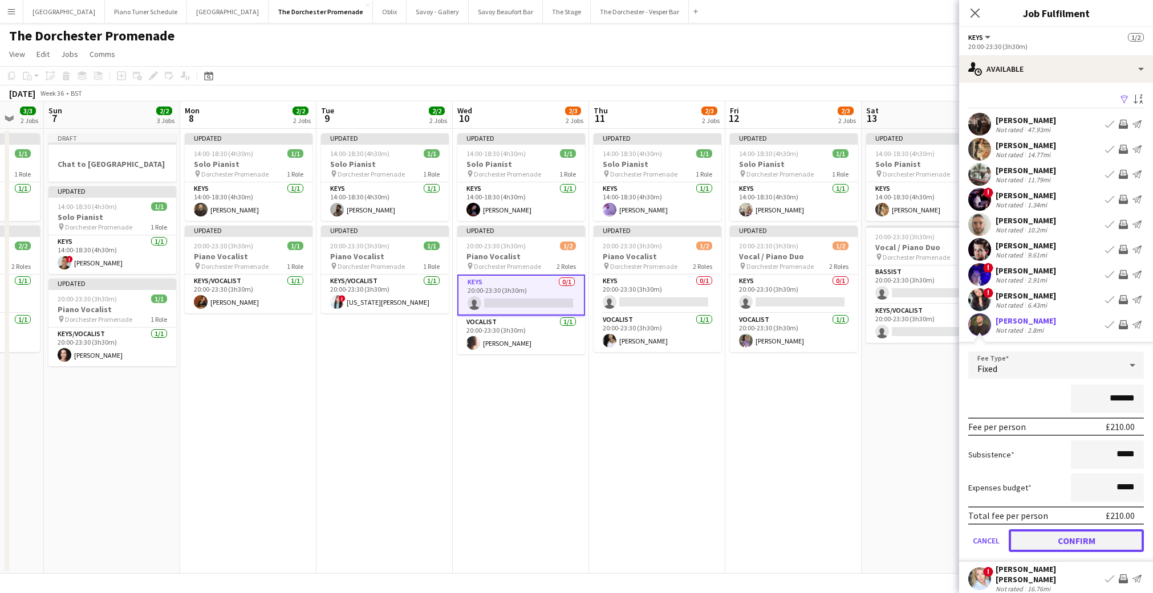
click at [1024, 542] on button "Confirm" at bounding box center [1076, 541] width 135 height 23
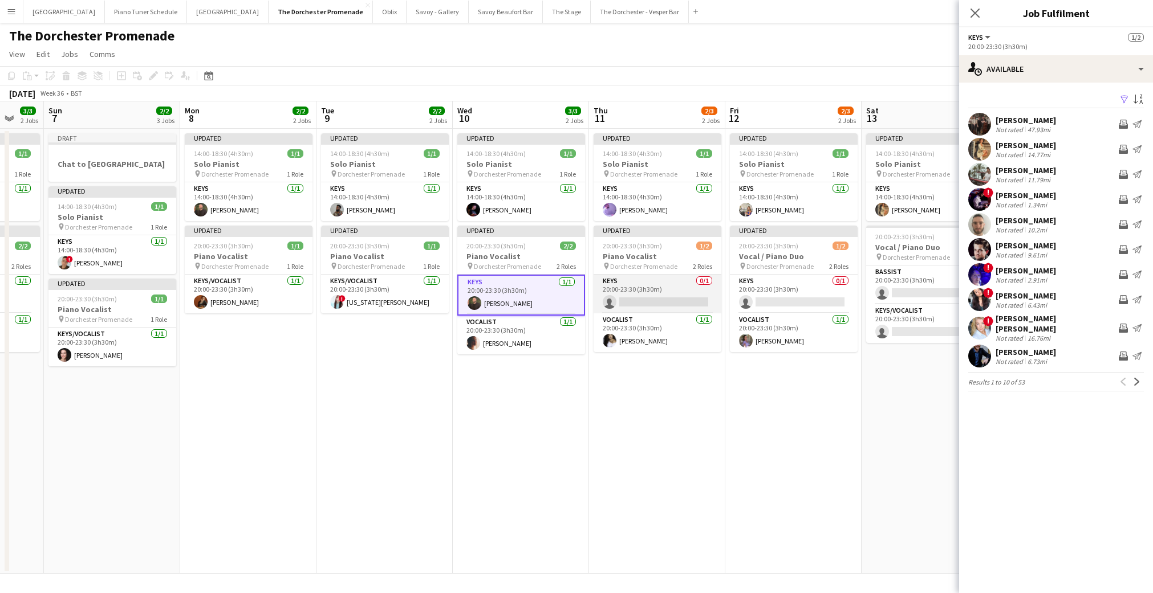
click at [649, 287] on app-card-role "Keys 0/1 20:00-23:30 (3h30m) single-neutral-actions" at bounding box center [657, 294] width 128 height 39
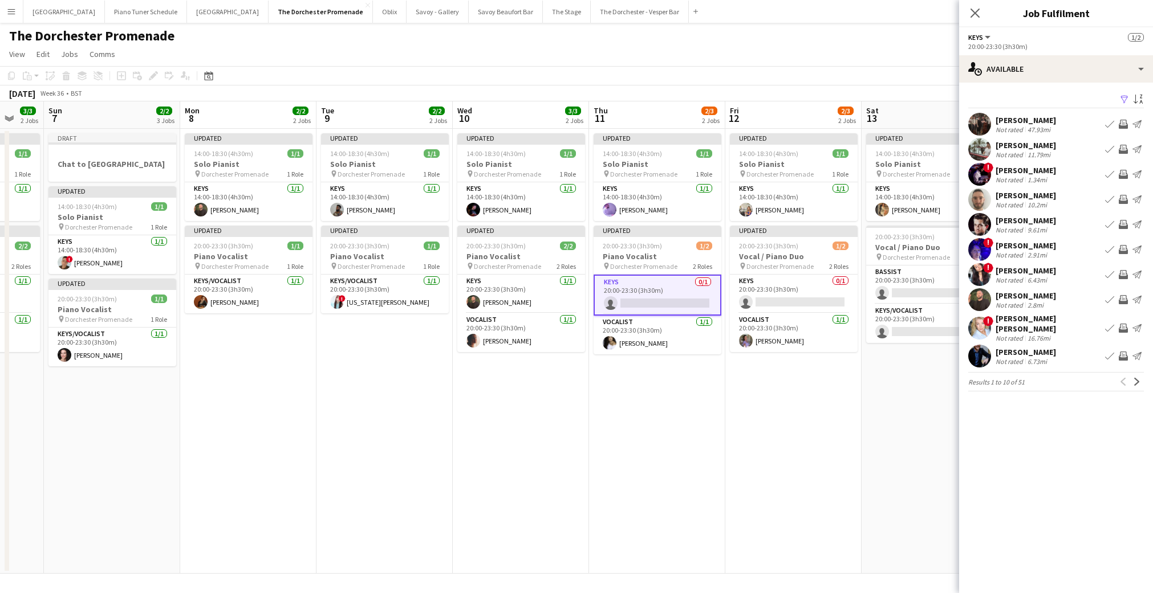
click at [679, 299] on app-card-role "Keys 0/1 20:00-23:30 (3h30m) single-neutral-actions" at bounding box center [657, 295] width 128 height 41
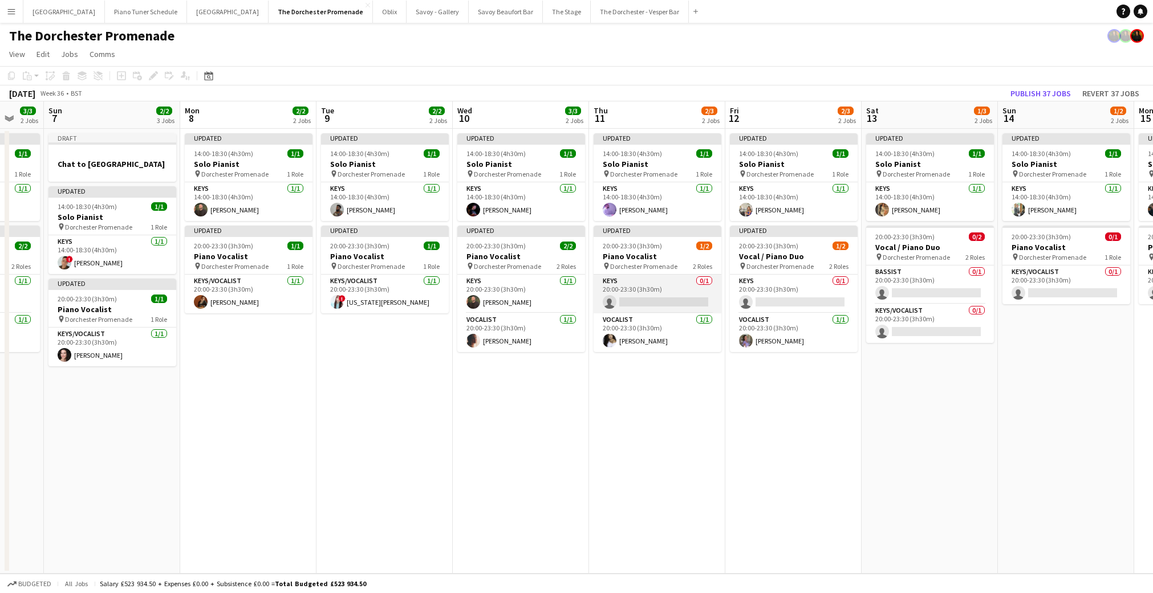
click at [670, 307] on app-card-role "Keys 0/1 20:00-23:30 (3h30m) single-neutral-actions" at bounding box center [657, 294] width 128 height 39
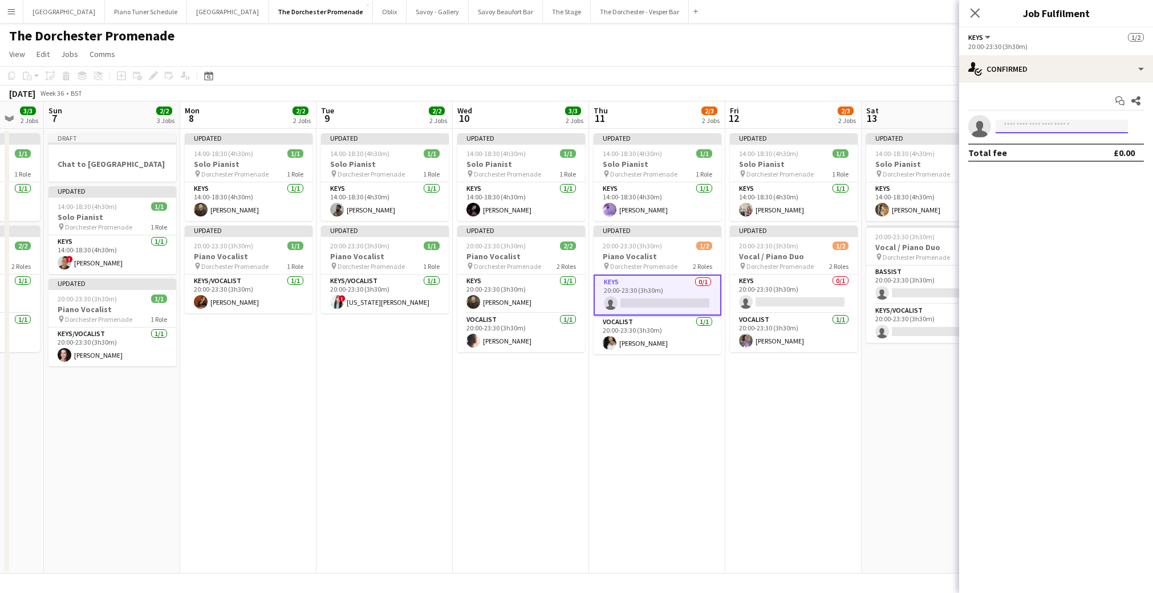
click at [1021, 127] on input at bounding box center [1061, 127] width 132 height 14
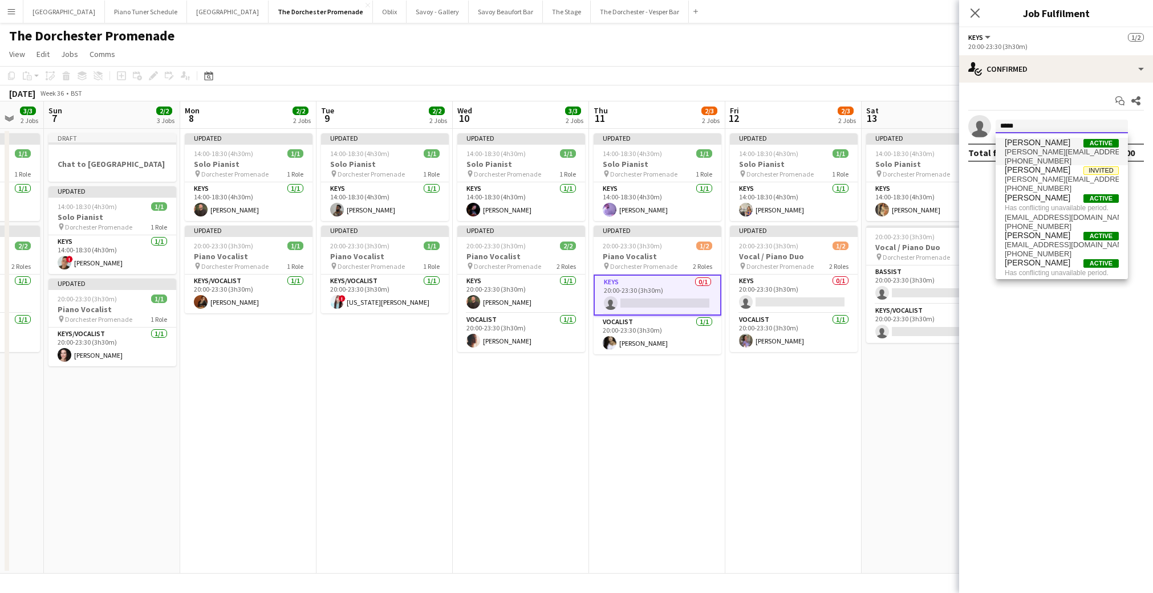
type input "*****"
click at [1031, 142] on span "[PERSON_NAME]" at bounding box center [1038, 143] width 66 height 10
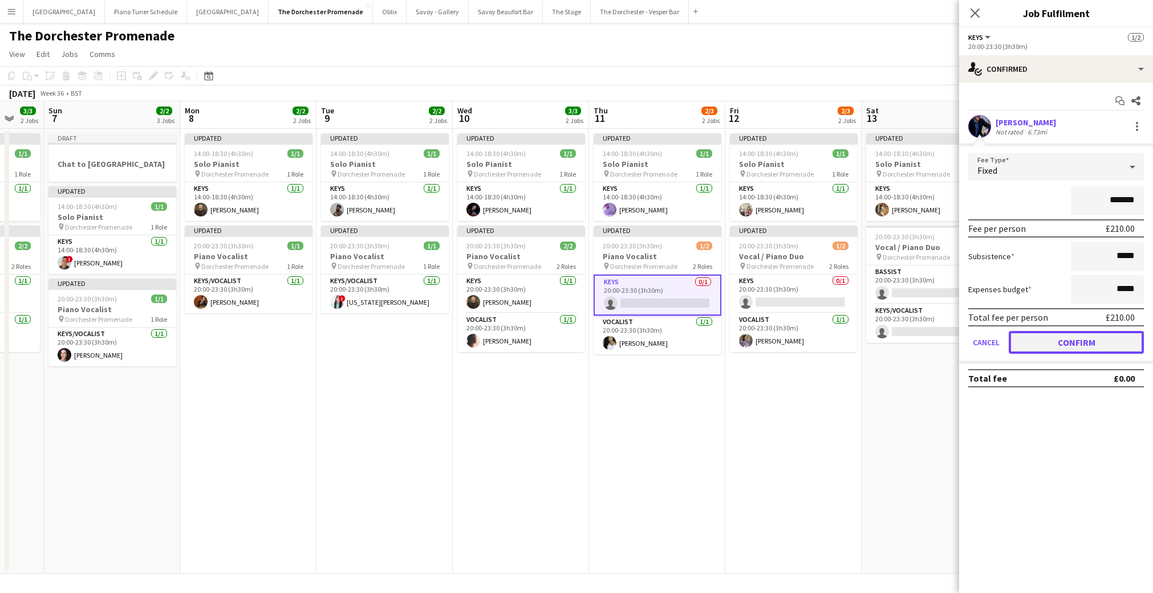
click at [1018, 341] on button "Confirm" at bounding box center [1076, 342] width 135 height 23
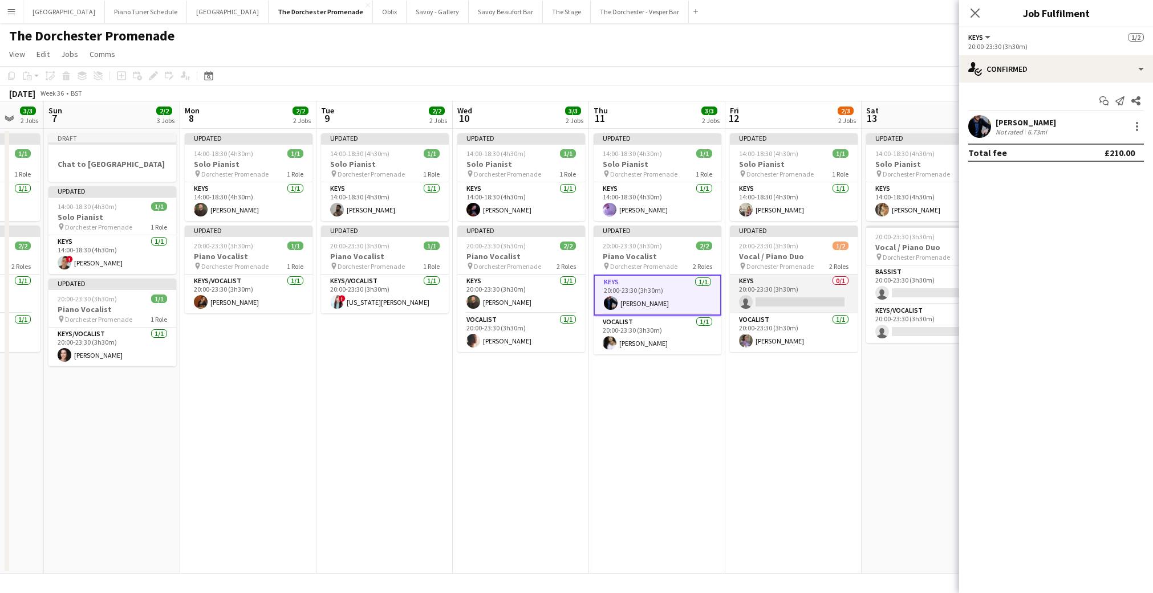
click at [792, 295] on app-card-role "Keys 0/1 20:00-23:30 (3h30m) single-neutral-actions" at bounding box center [794, 294] width 128 height 39
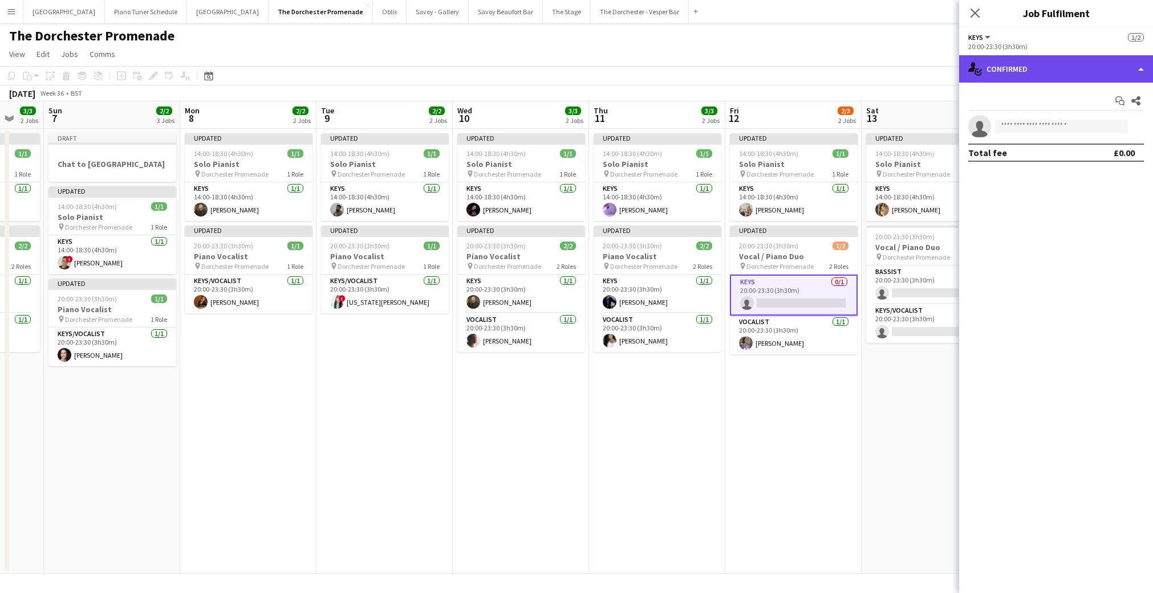
click at [1135, 65] on div "single-neutral-actions-check-2 Confirmed" at bounding box center [1056, 68] width 194 height 27
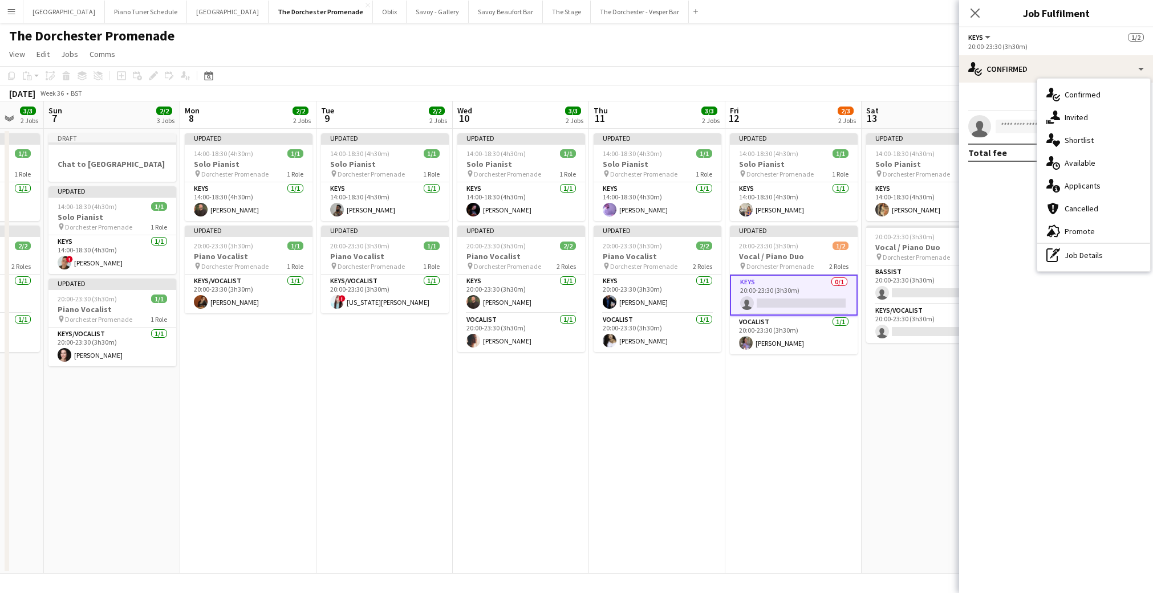
click at [762, 294] on app-card-role "Keys 0/1 20:00-23:30 (3h30m) single-neutral-actions" at bounding box center [794, 295] width 128 height 41
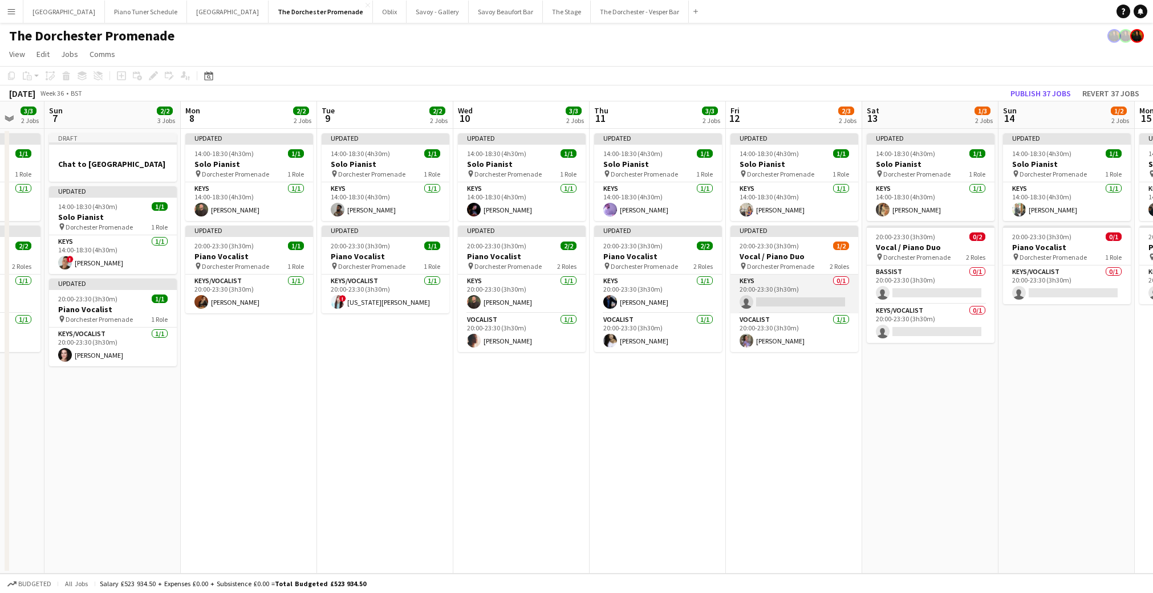
click at [777, 295] on app-card-role "Keys 0/1 20:00-23:30 (3h30m) single-neutral-actions" at bounding box center [794, 294] width 128 height 39
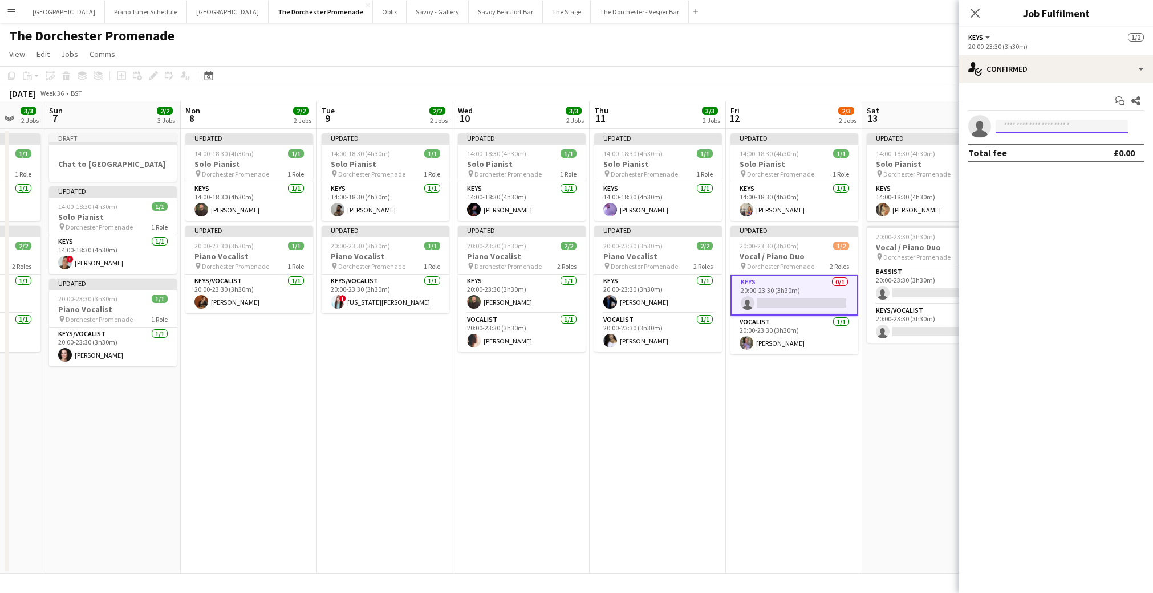
click at [1074, 132] on input at bounding box center [1061, 127] width 132 height 14
type input "*****"
click at [1065, 151] on span "[PERSON_NAME][EMAIL_ADDRESS][DOMAIN_NAME]" at bounding box center [1062, 152] width 114 height 9
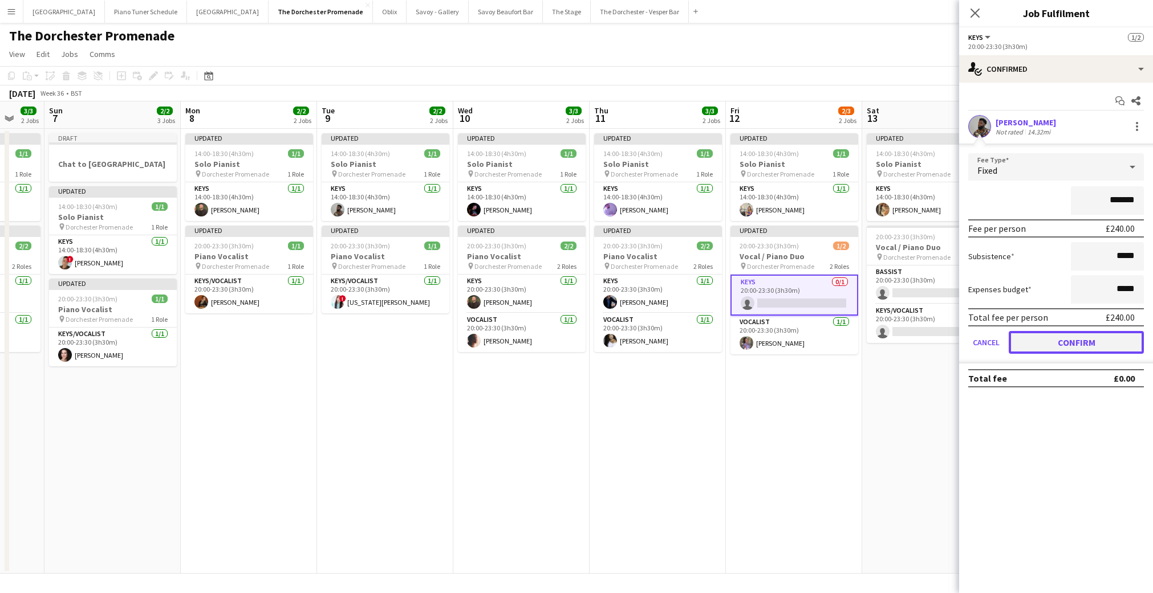
click at [1022, 341] on button "Confirm" at bounding box center [1076, 342] width 135 height 23
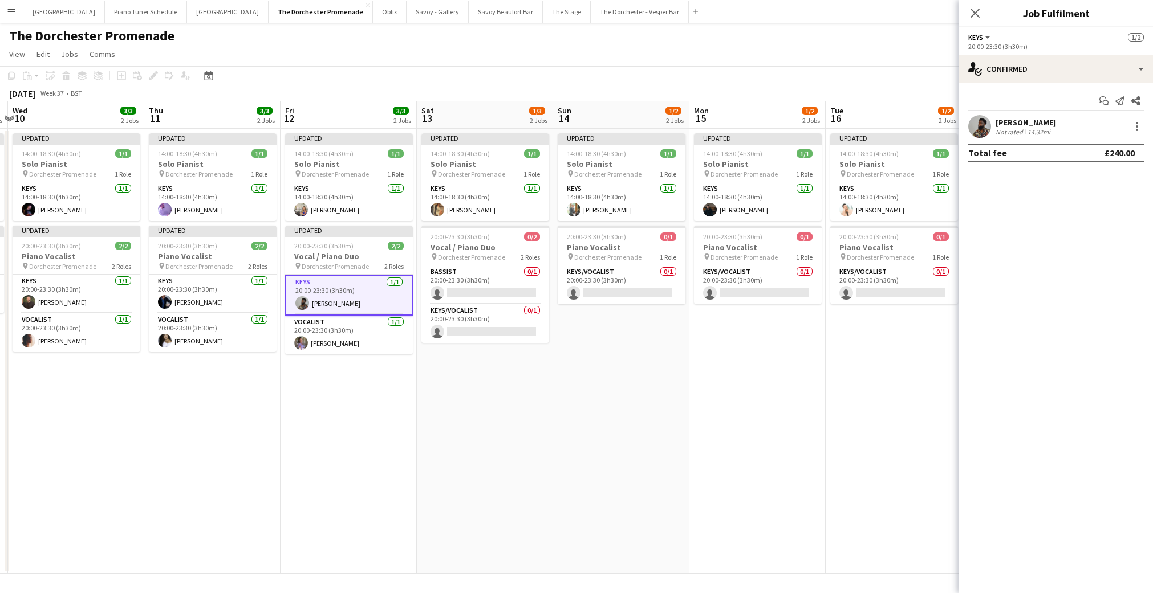
scroll to position [0, 439]
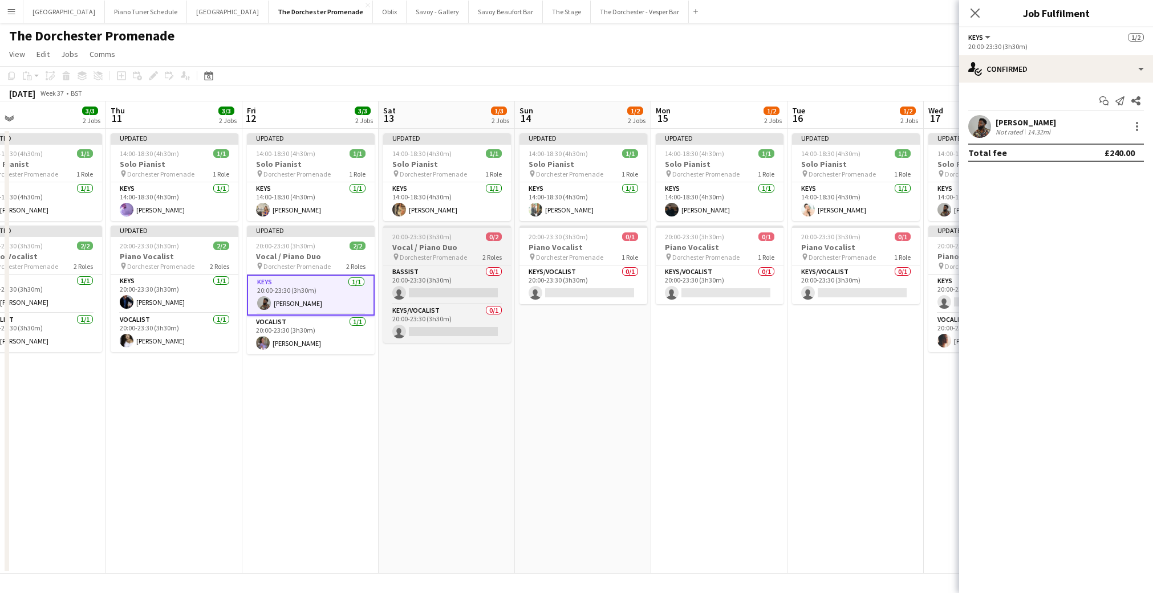
click at [424, 261] on span "Dorchester Promenade" at bounding box center [433, 257] width 67 height 9
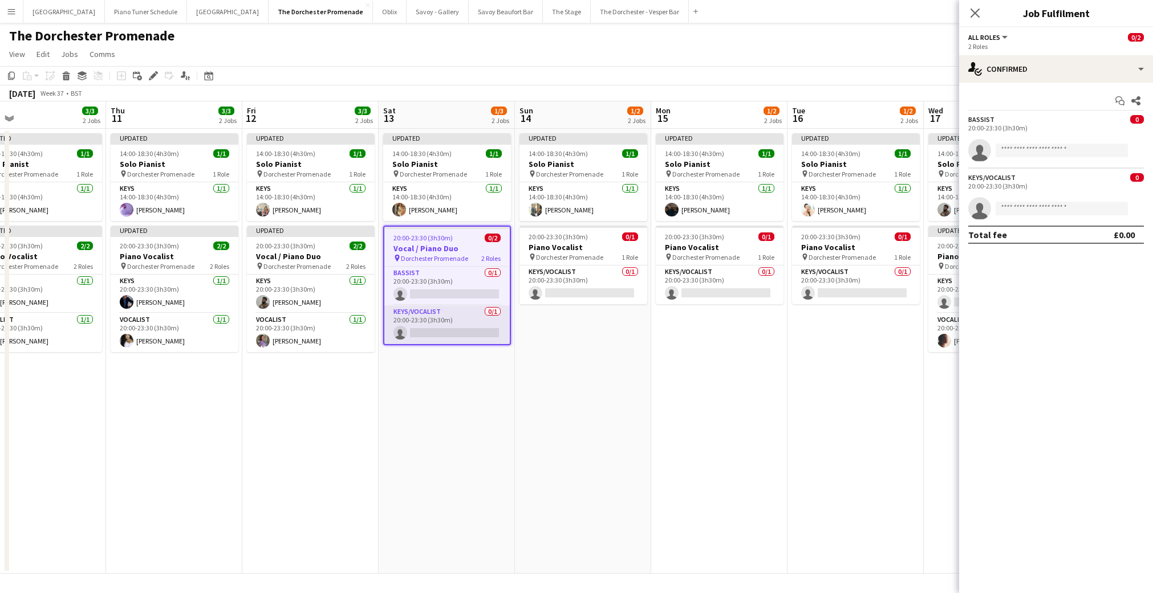
click at [435, 313] on app-card-role "Keys/Vocalist 0/1 20:00-23:30 (3h30m) single-neutral-actions" at bounding box center [446, 325] width 125 height 39
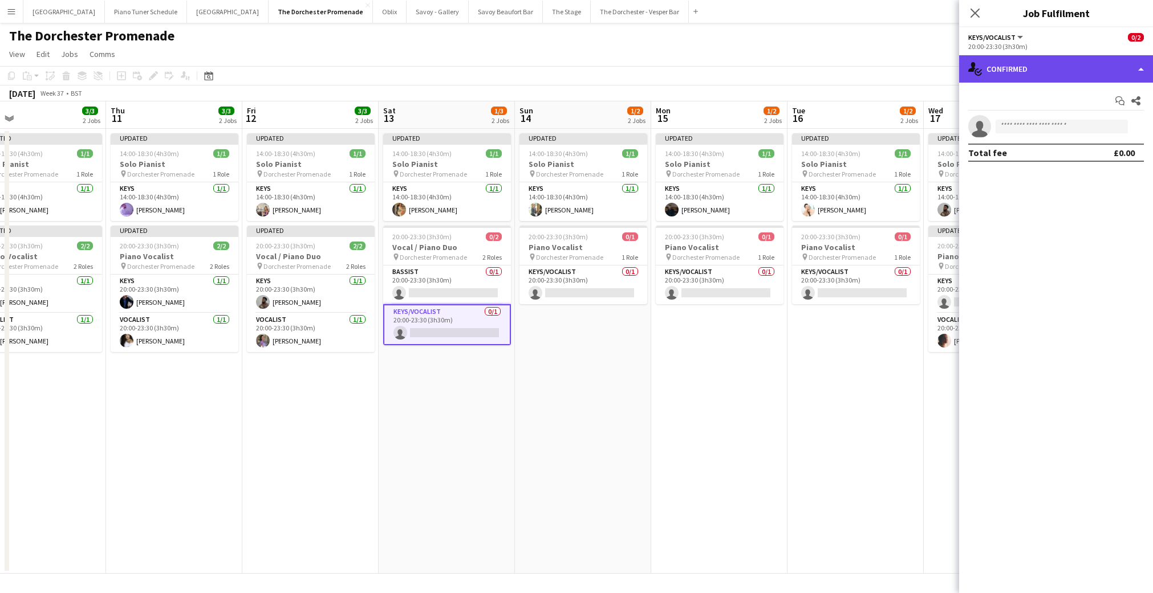
click at [1129, 72] on div "single-neutral-actions-check-2 Confirmed" at bounding box center [1056, 68] width 194 height 27
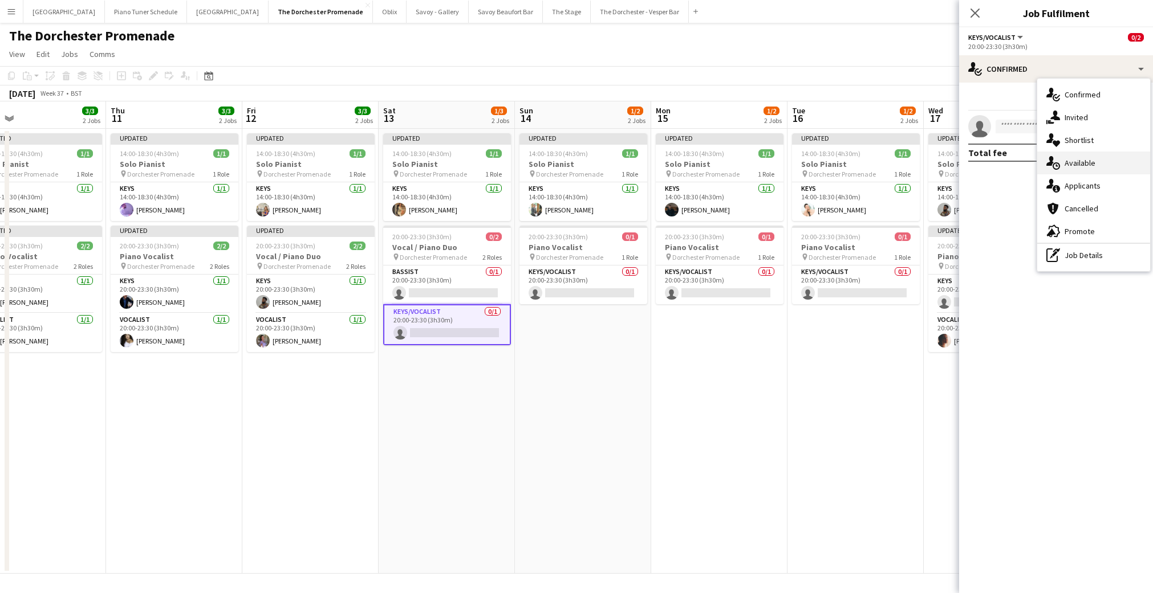
click at [1087, 165] on div "single-neutral-actions-upload Available" at bounding box center [1093, 163] width 113 height 23
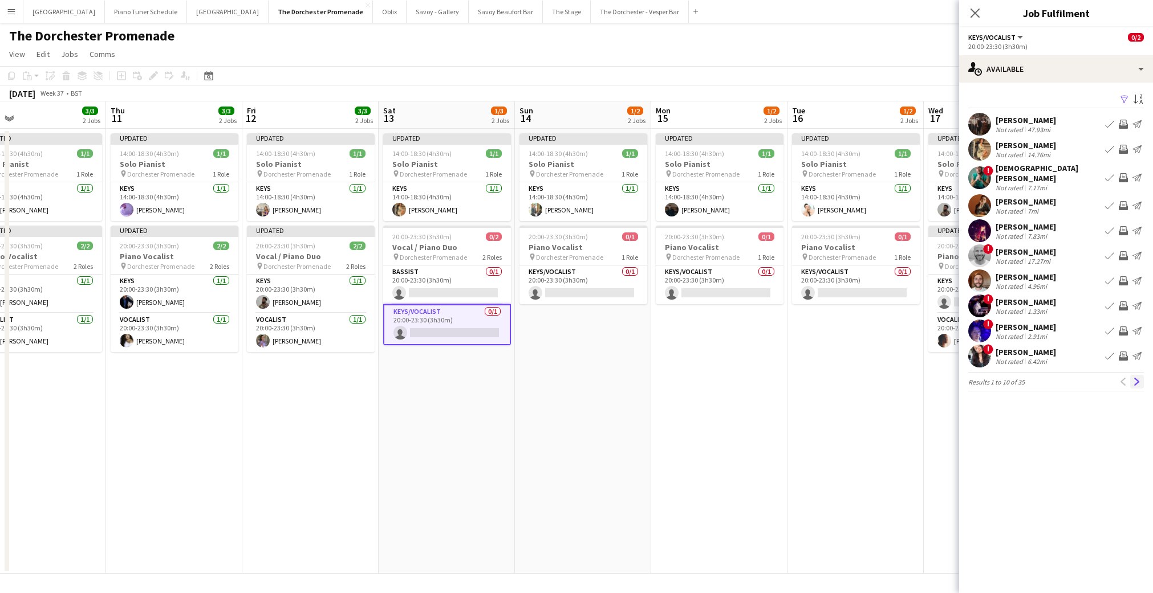
click at [1136, 378] on app-icon "Next" at bounding box center [1137, 382] width 8 height 8
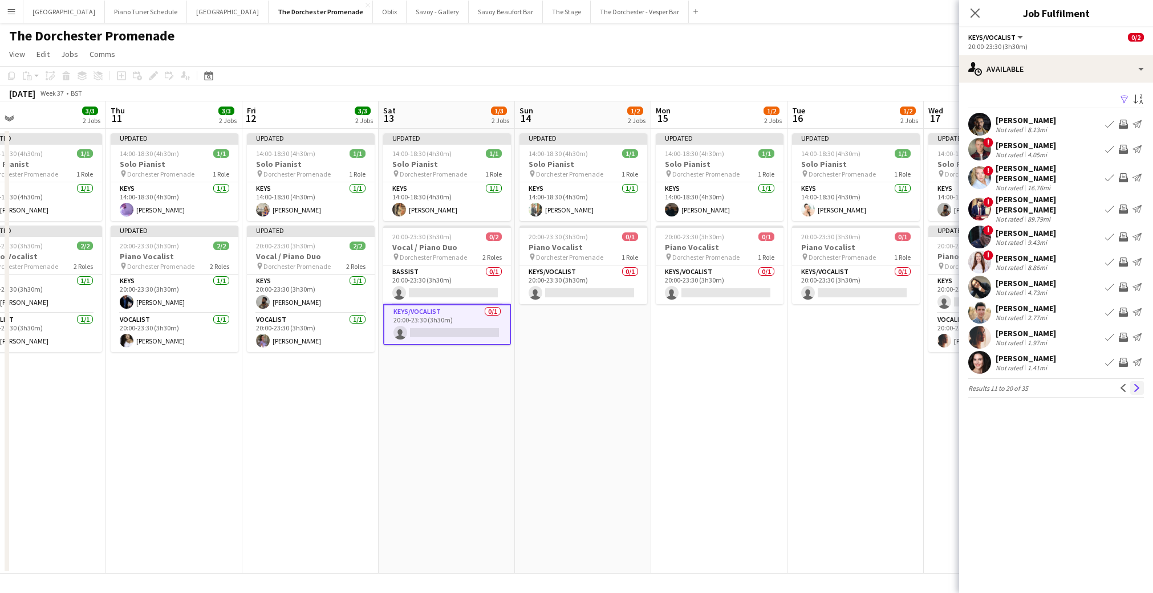
click at [1139, 384] on app-icon "Next" at bounding box center [1137, 388] width 8 height 8
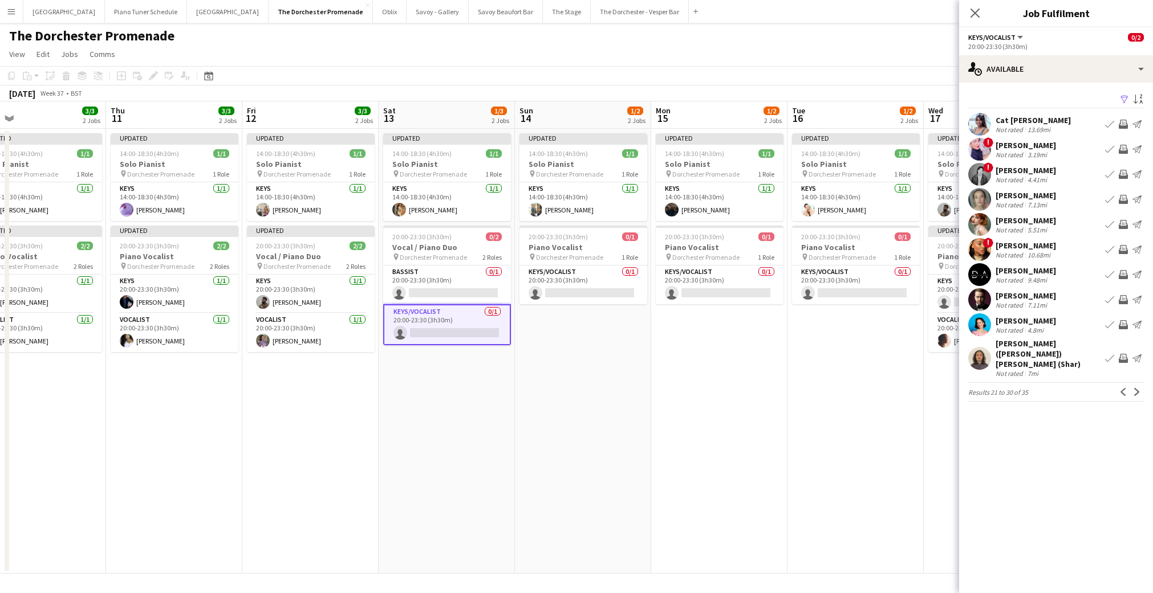
click at [1139, 385] on button "Next" at bounding box center [1137, 392] width 14 height 14
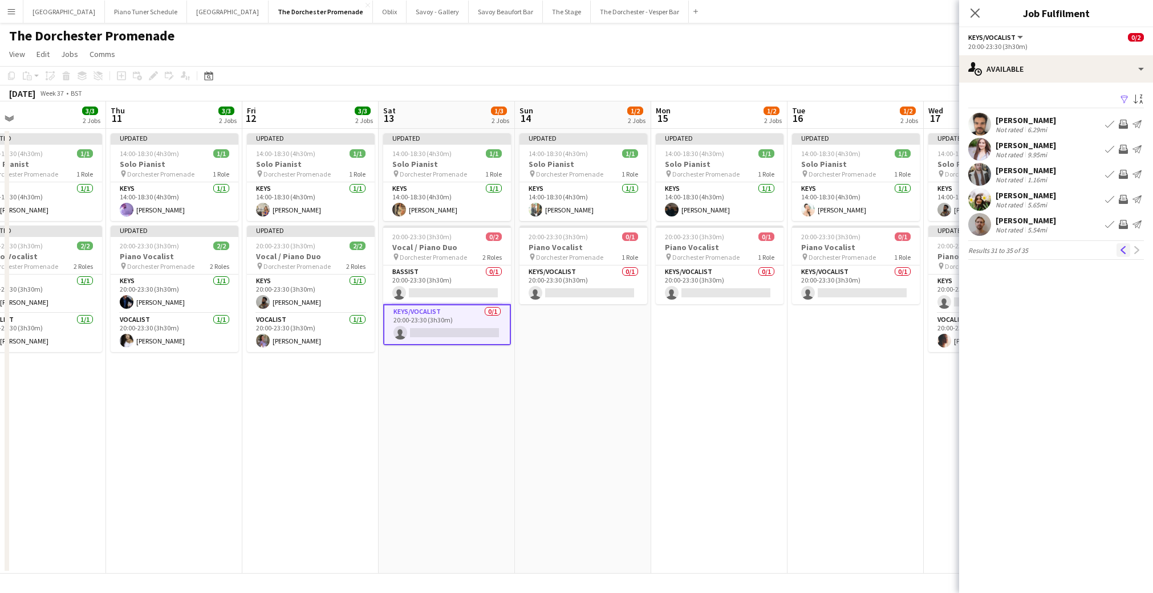
click at [1123, 247] on app-icon "Previous" at bounding box center [1123, 250] width 8 height 8
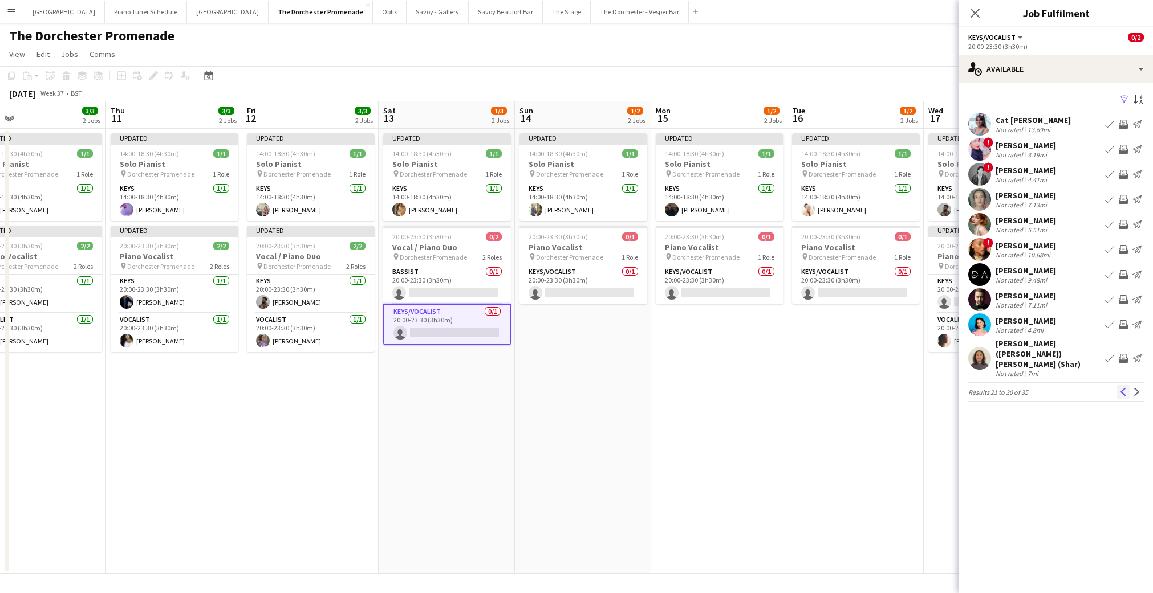
click at [1119, 388] on app-icon "Previous" at bounding box center [1123, 392] width 8 height 8
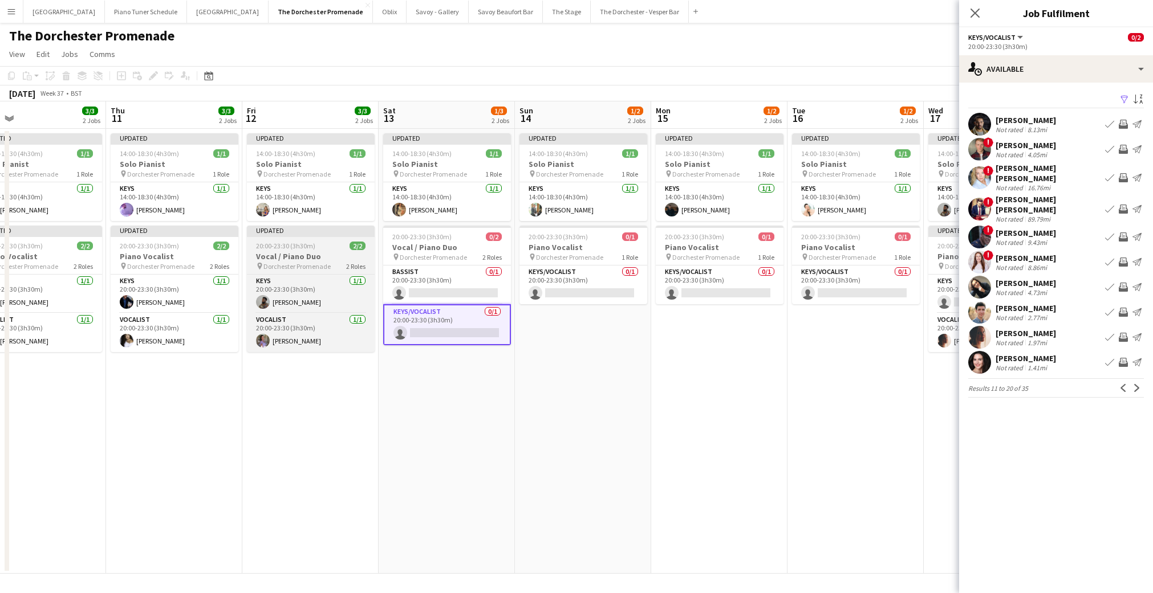
click at [272, 231] on div "Updated" at bounding box center [311, 230] width 128 height 9
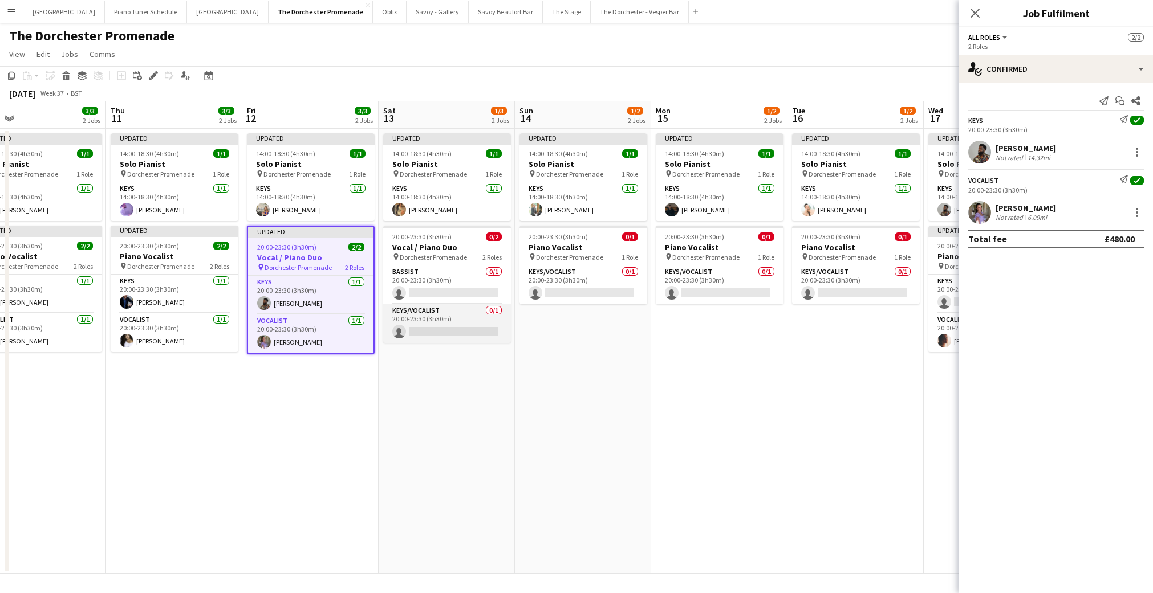
click at [430, 328] on app-card-role "Keys/Vocalist 0/1 20:00-23:30 (3h30m) single-neutral-actions" at bounding box center [447, 323] width 128 height 39
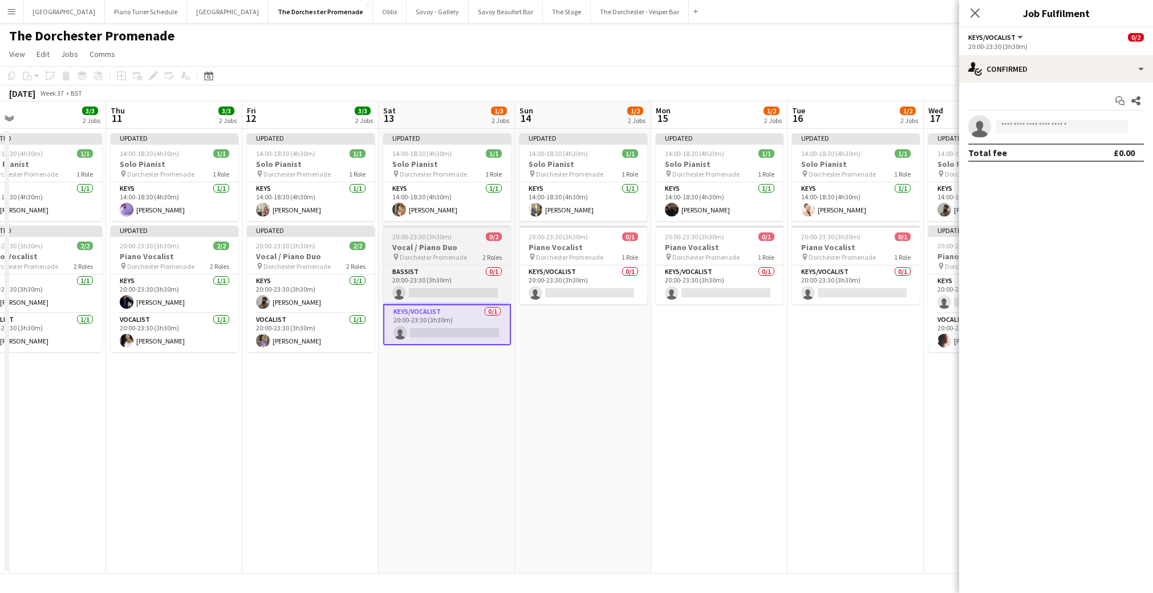
click at [452, 245] on h3 "Vocal / Piano Duo" at bounding box center [447, 247] width 128 height 10
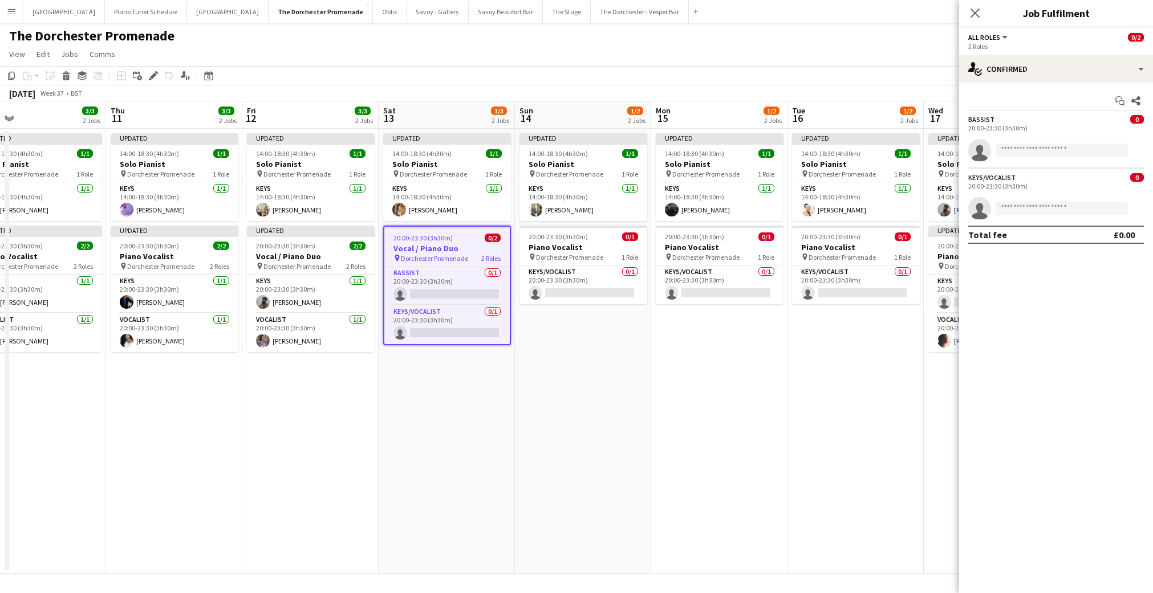
click at [437, 240] on span "20:00-23:30 (3h30m)" at bounding box center [422, 238] width 59 height 9
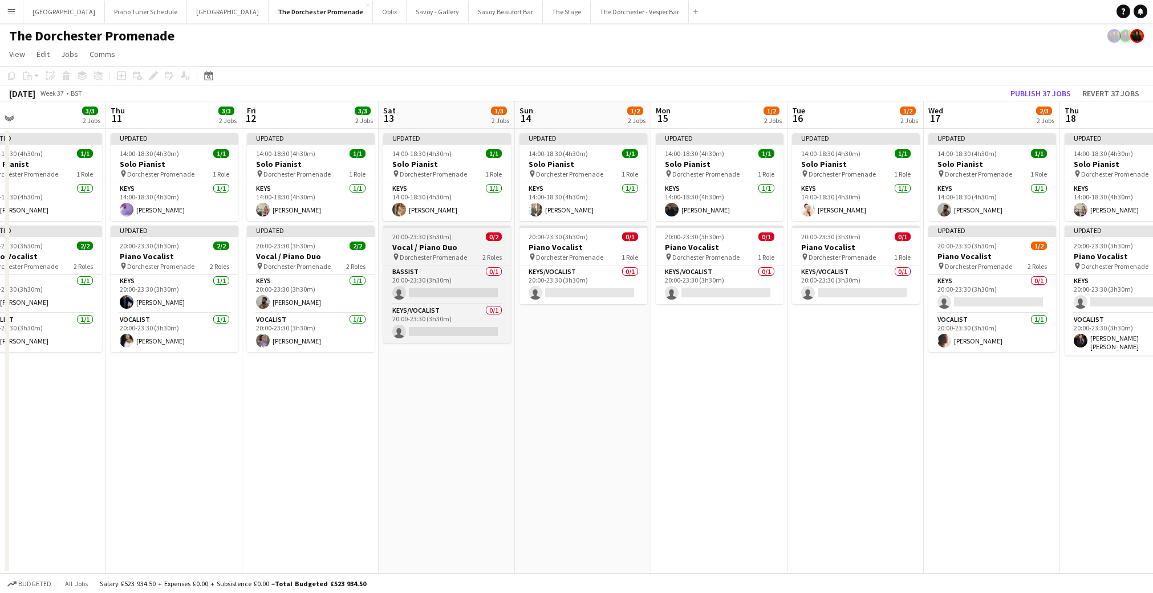
click at [432, 249] on h3 "Vocal / Piano Duo" at bounding box center [447, 247] width 128 height 10
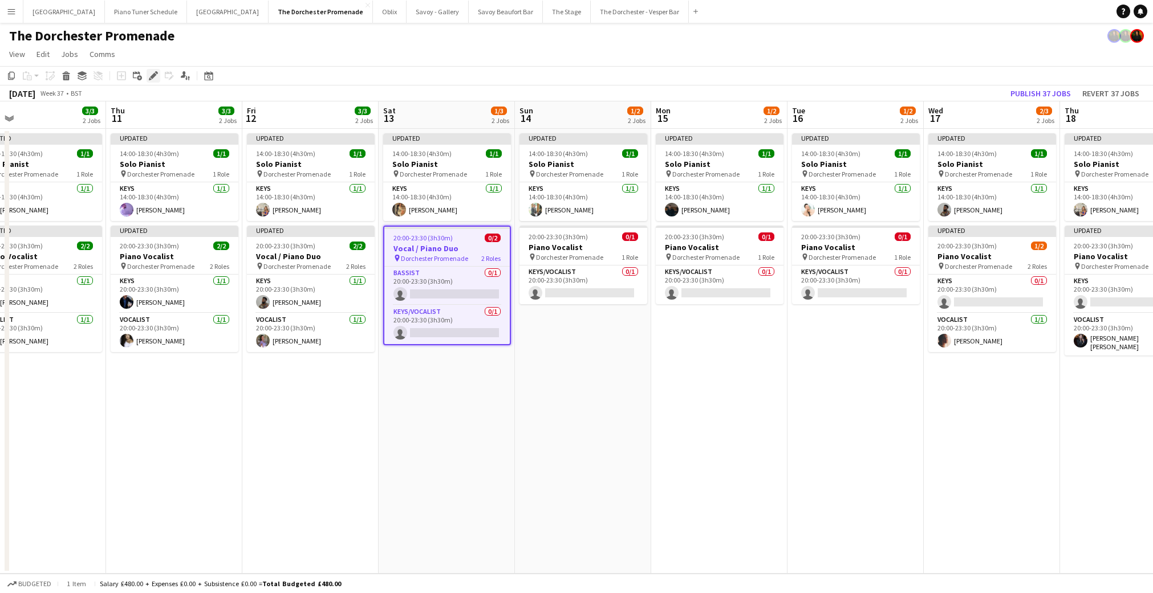
click at [153, 78] on icon "Edit" at bounding box center [153, 75] width 9 height 9
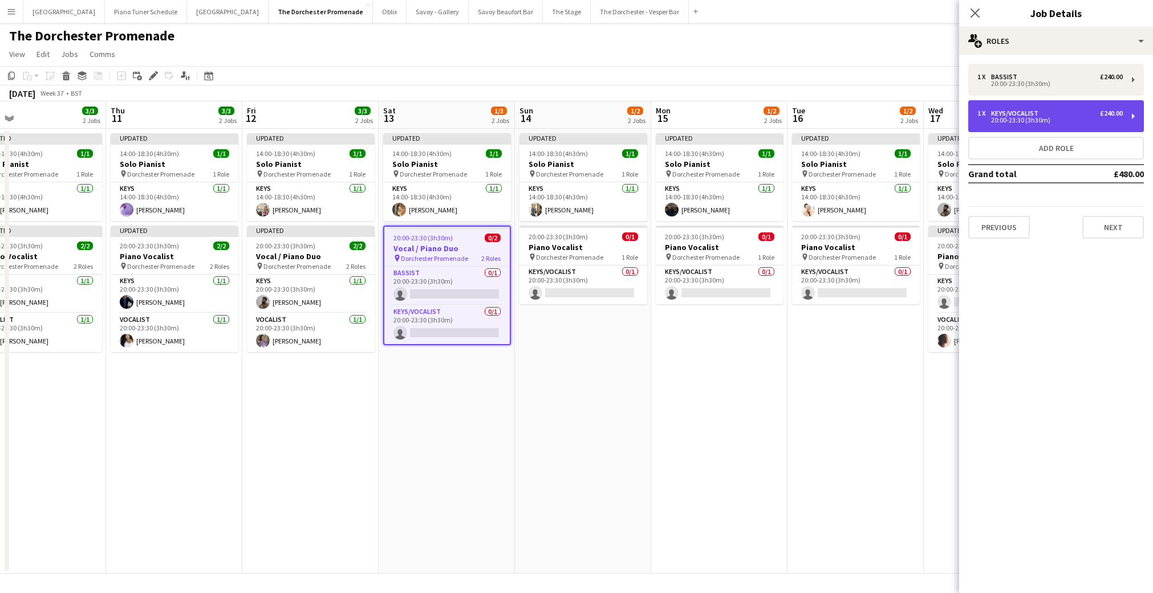
click at [1068, 117] on div "1 x Keys/Vocalist £240.00" at bounding box center [1049, 113] width 145 height 8
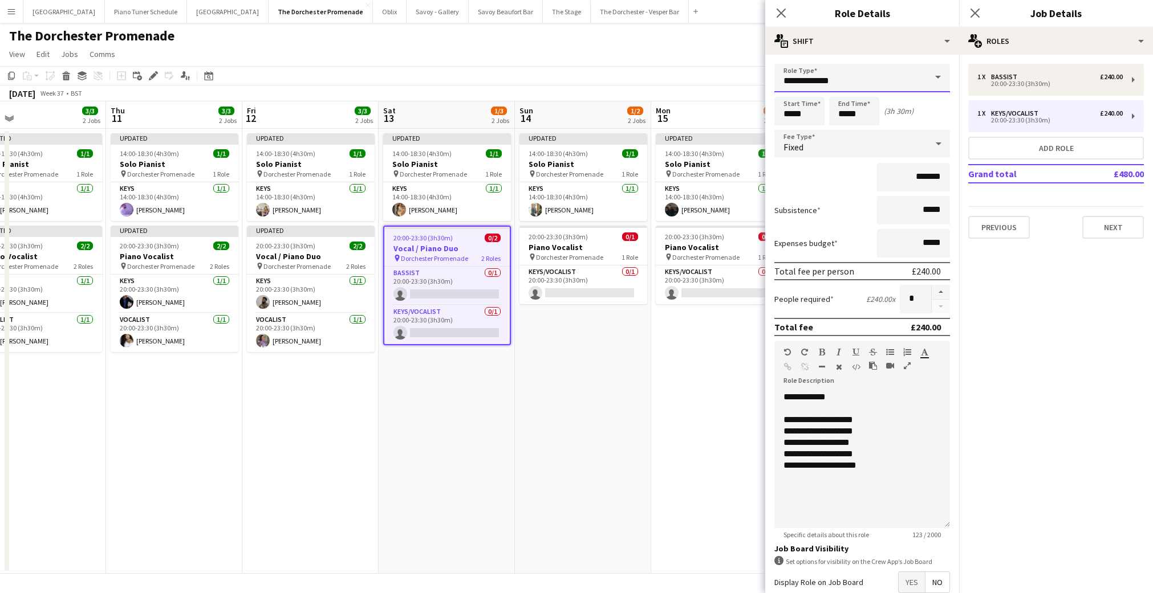
click at [917, 76] on input "**********" at bounding box center [862, 78] width 176 height 29
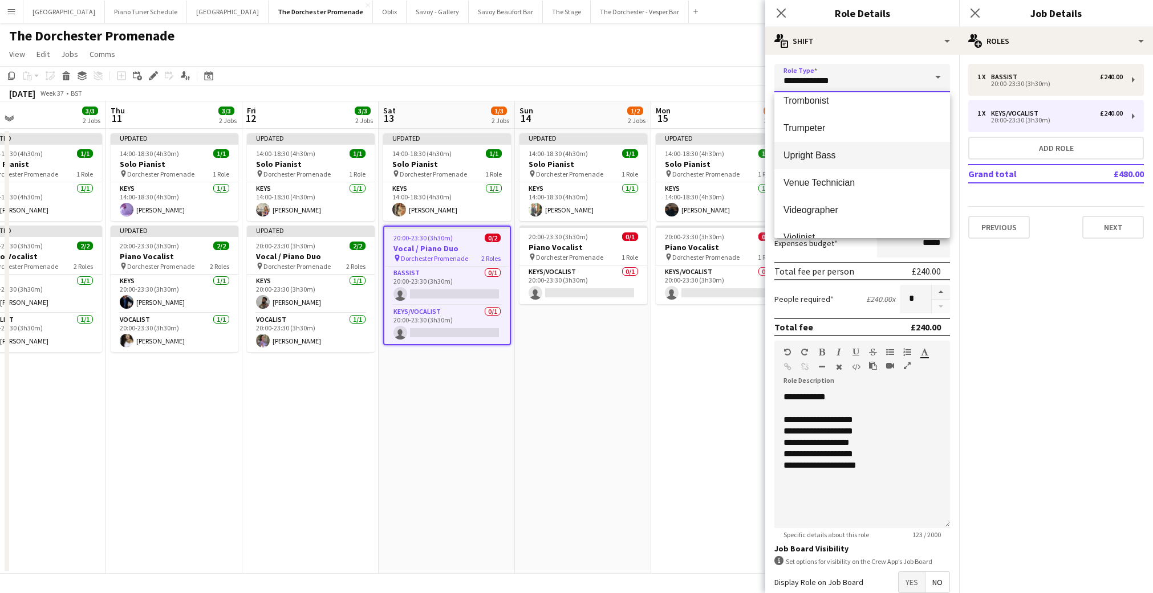
scroll to position [547, 0]
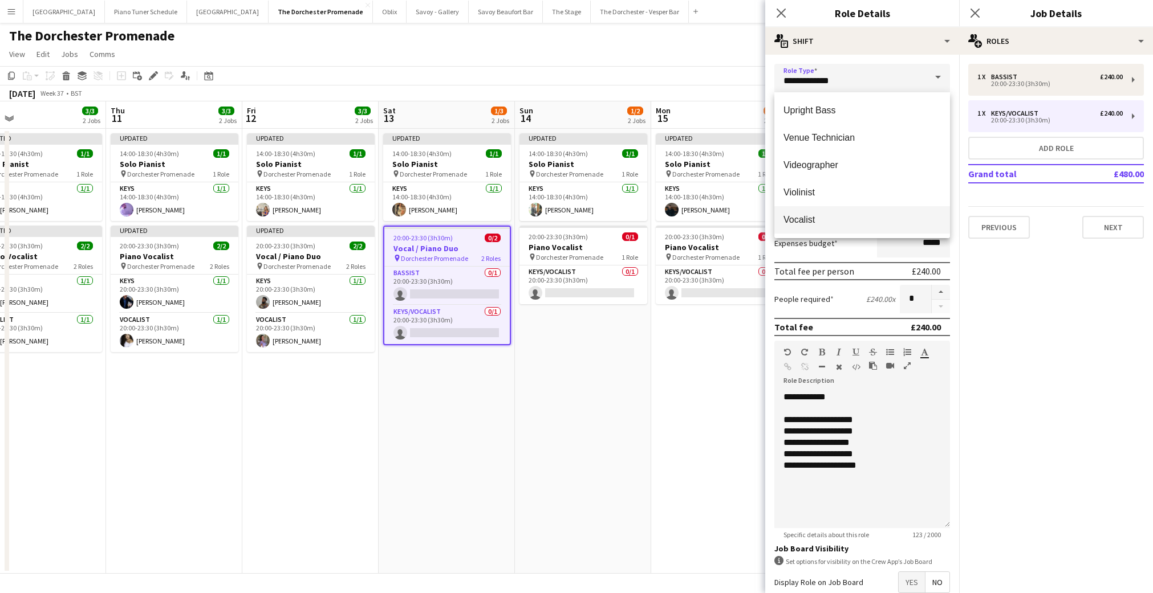
click at [863, 216] on span "Vocalist" at bounding box center [861, 219] width 157 height 11
type input "********"
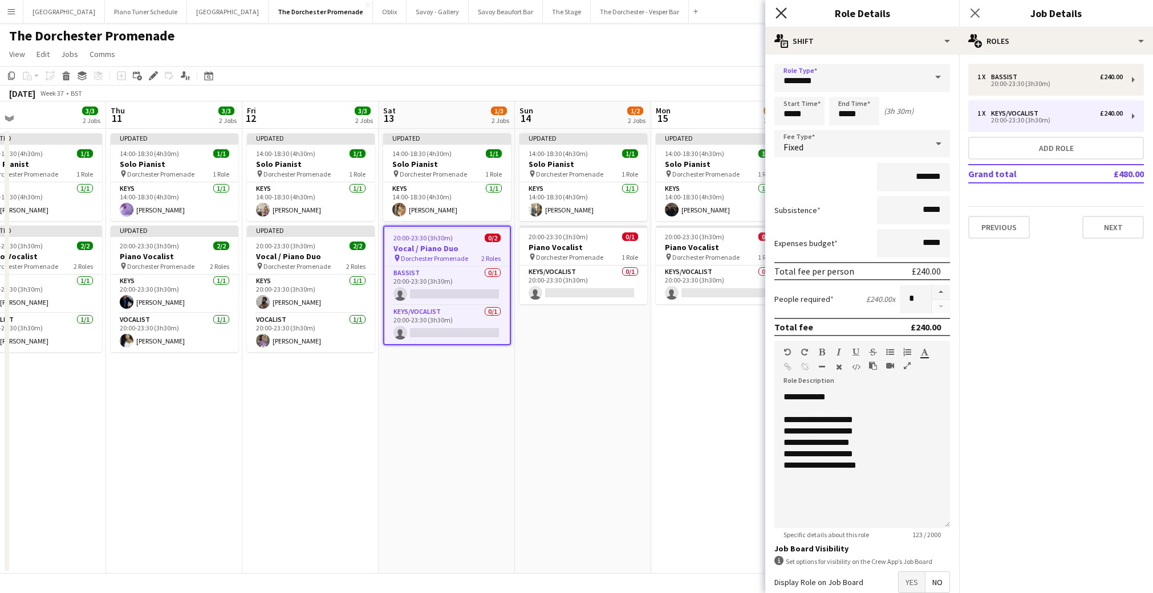
click at [781, 13] on icon at bounding box center [780, 12] width 11 height 11
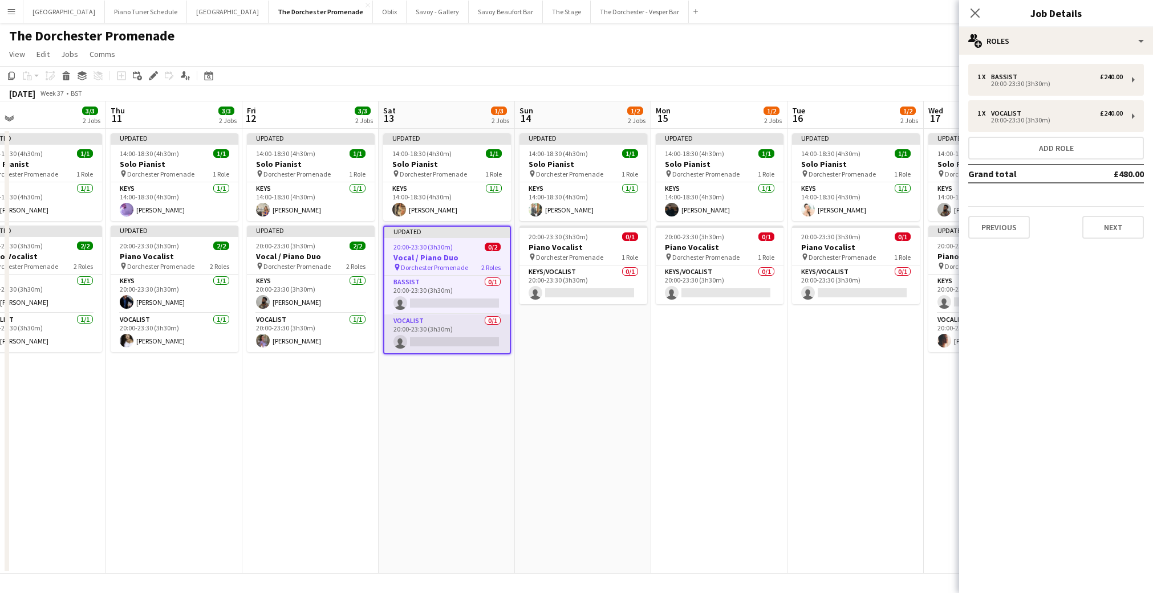
click at [443, 325] on app-card-role "Vocalist 0/1 20:00-23:30 (3h30m) single-neutral-actions" at bounding box center [446, 334] width 125 height 39
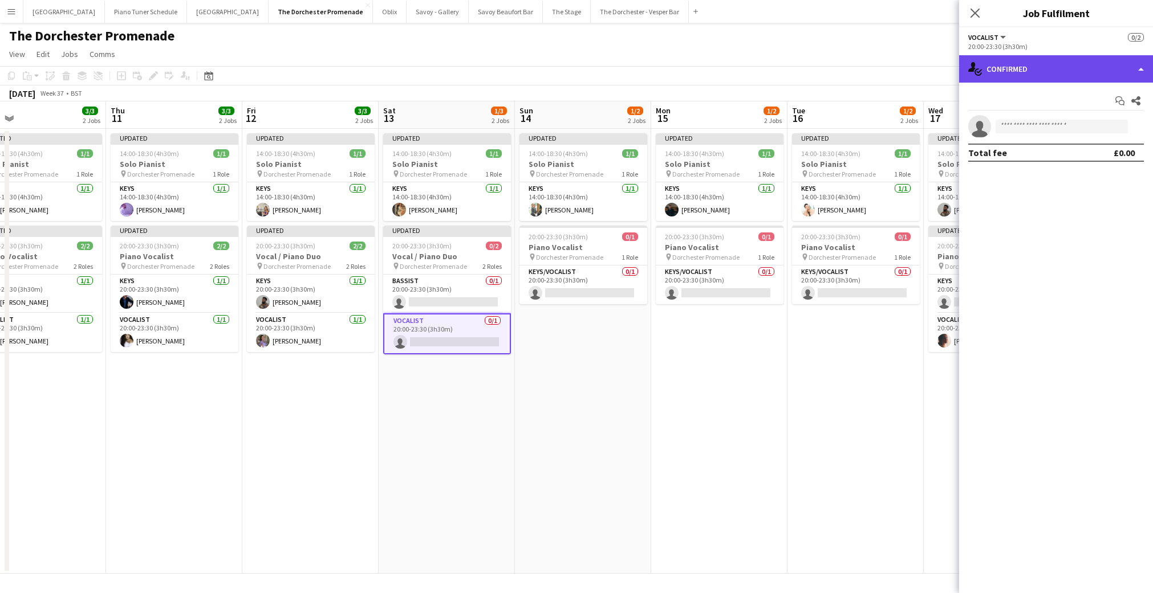
click at [1141, 70] on div "single-neutral-actions-check-2 Confirmed" at bounding box center [1056, 68] width 194 height 27
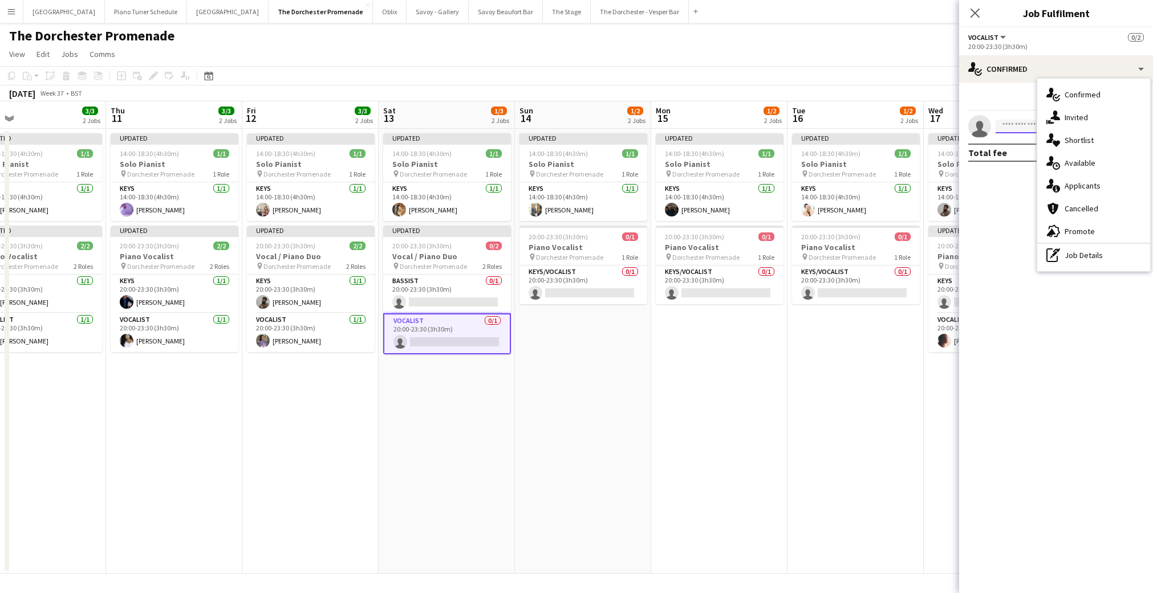
click at [1005, 128] on input at bounding box center [1061, 127] width 132 height 14
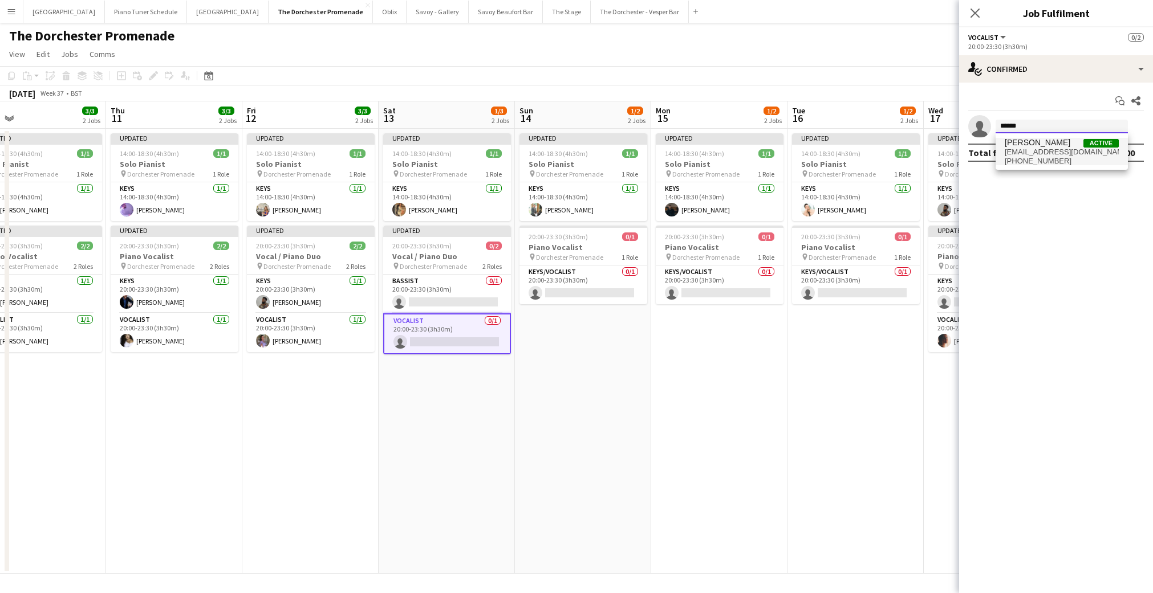
type input "******"
click at [1022, 160] on span "[PHONE_NUMBER]" at bounding box center [1062, 161] width 114 height 9
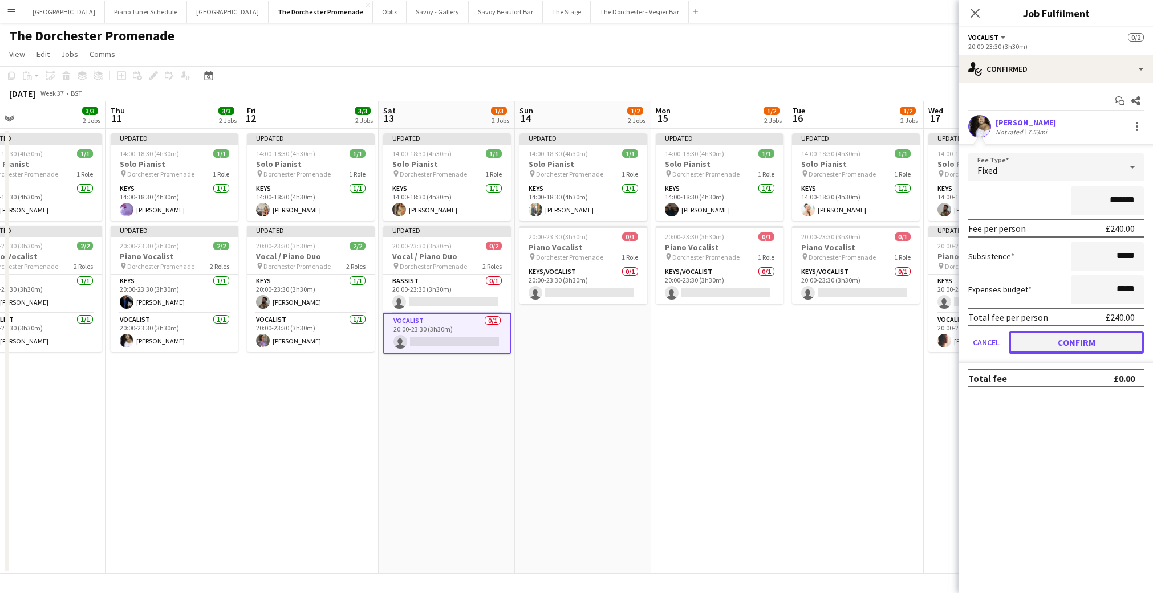
click at [1046, 343] on button "Confirm" at bounding box center [1076, 342] width 135 height 23
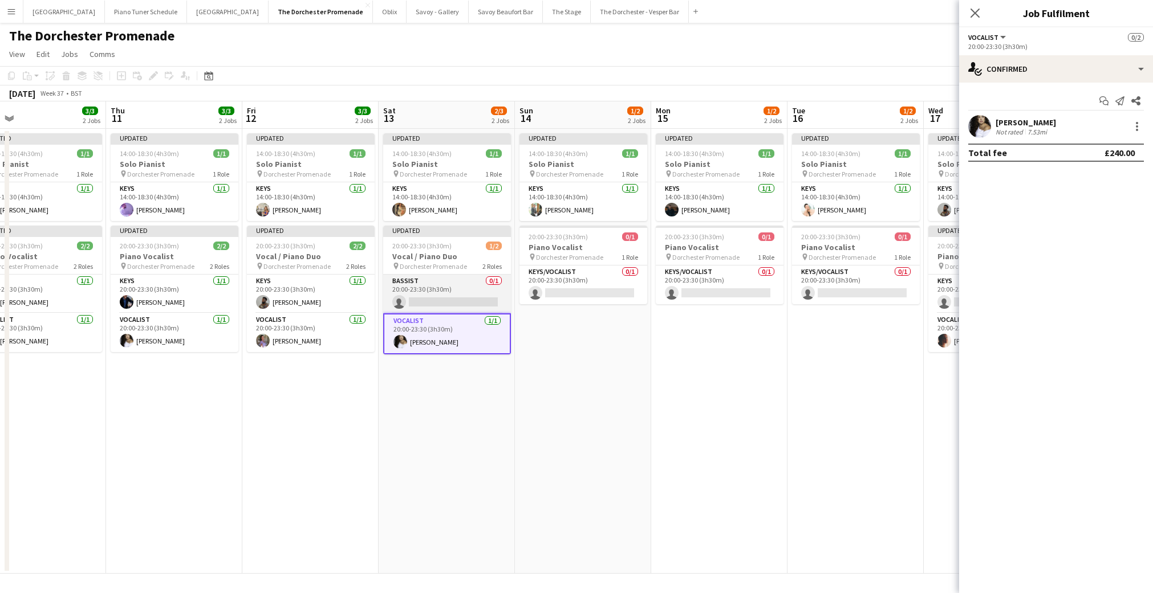
click at [405, 291] on app-card-role "Bassist 0/1 20:00-23:30 (3h30m) single-neutral-actions" at bounding box center [447, 294] width 128 height 39
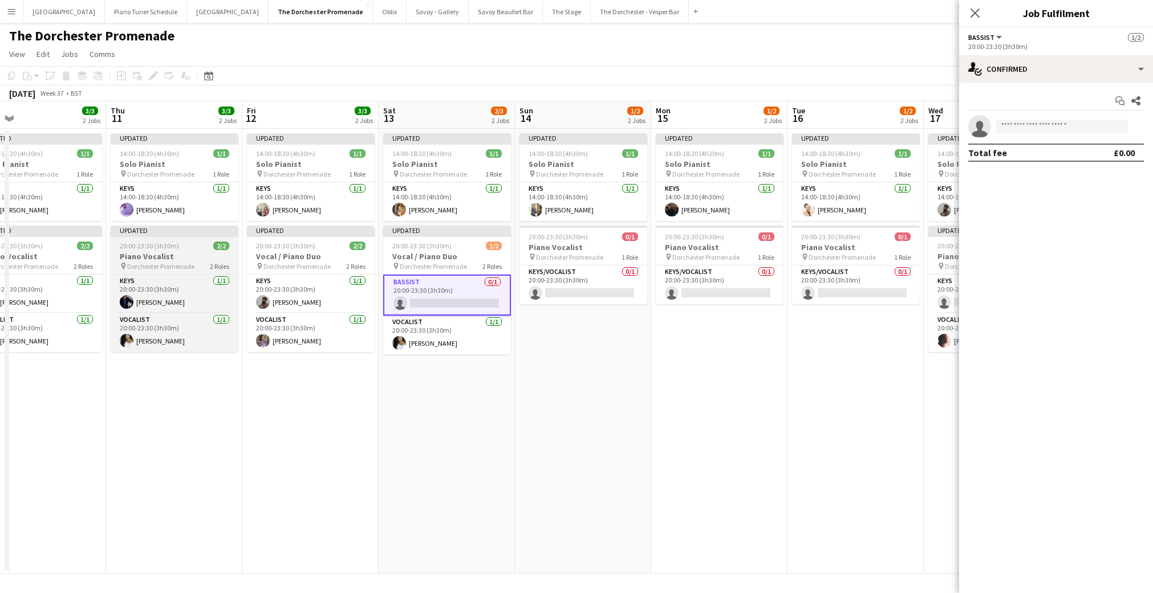
click at [163, 247] on span "20:00-23:30 (3h30m)" at bounding box center [149, 246] width 59 height 9
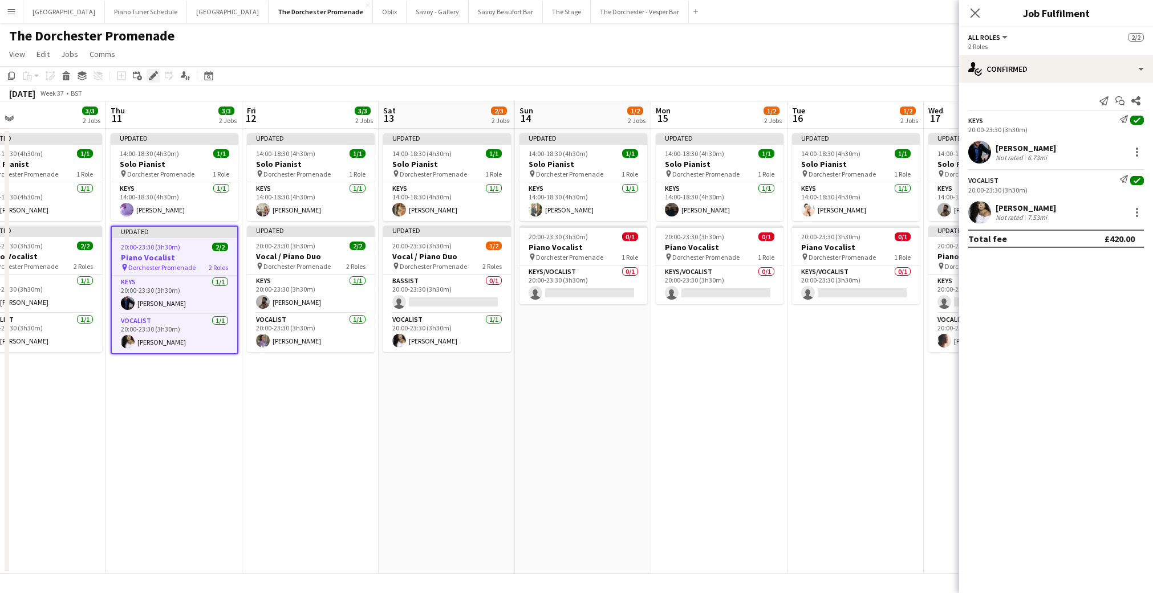
click at [149, 72] on icon "Edit" at bounding box center [153, 75] width 9 height 9
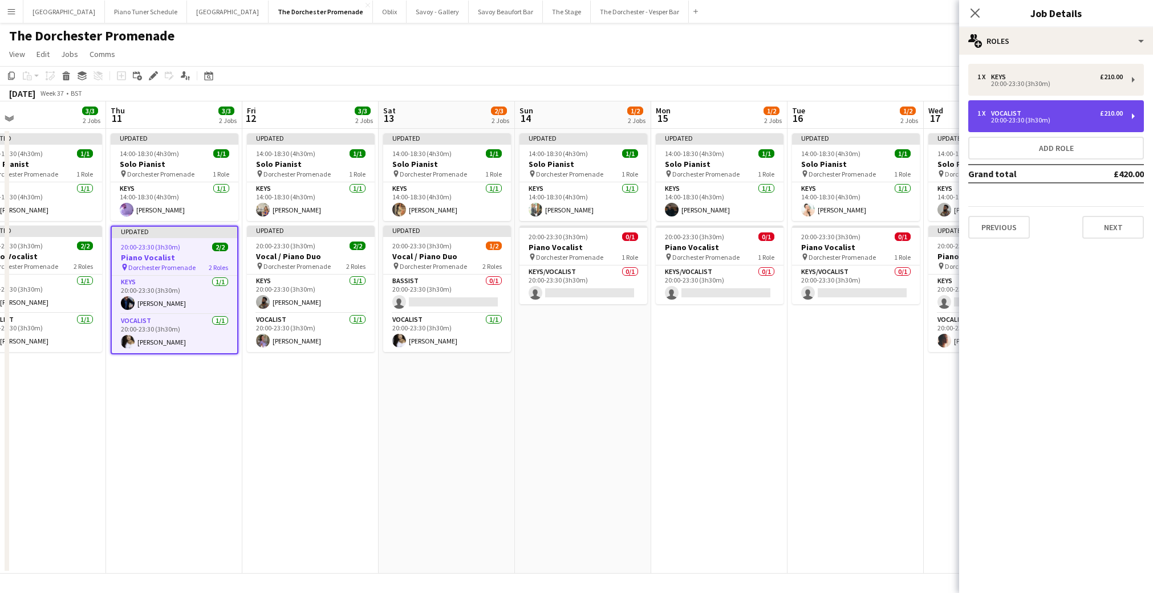
click at [1030, 115] on div "1 x Vocalist £210.00" at bounding box center [1049, 113] width 145 height 8
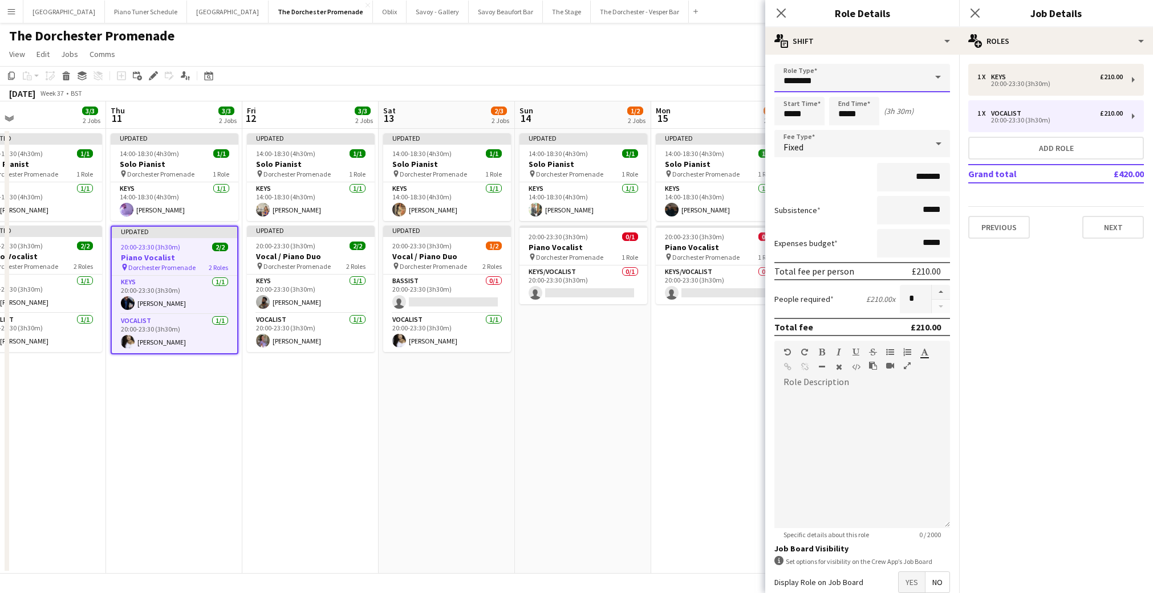
click at [833, 80] on input "********" at bounding box center [862, 78] width 176 height 29
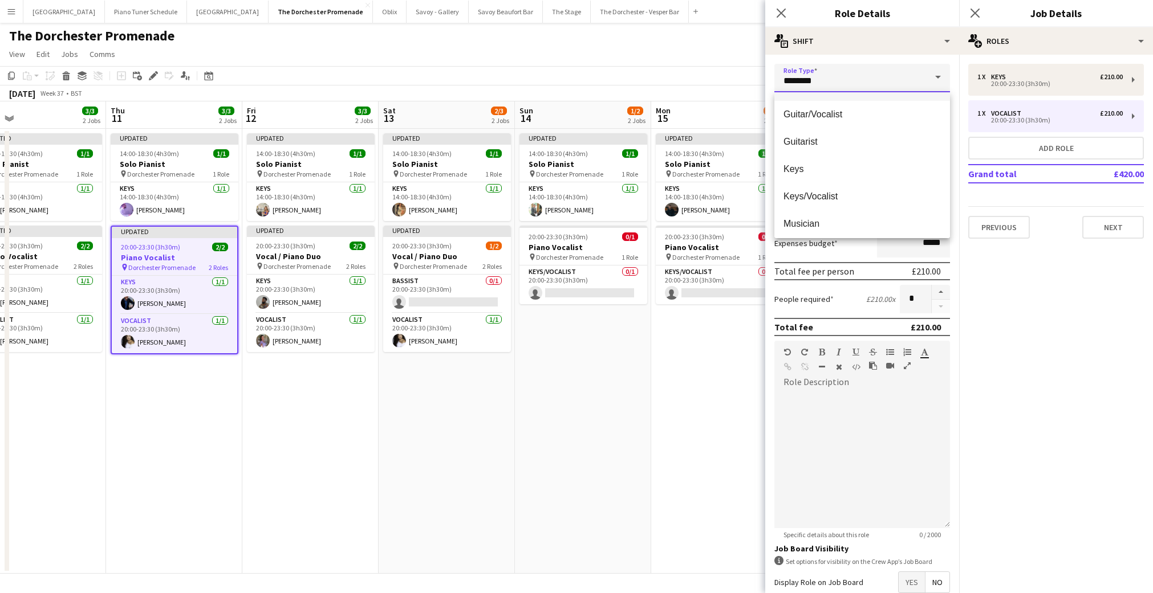
scroll to position [182, 0]
drag, startPoint x: 771, startPoint y: 81, endPoint x: 726, endPoint y: 80, distance: 45.0
click at [726, 80] on body "Menu Boards Boards Boards All jobs Status Workforce Workforce My Workforce Recr…" at bounding box center [576, 296] width 1153 height 593
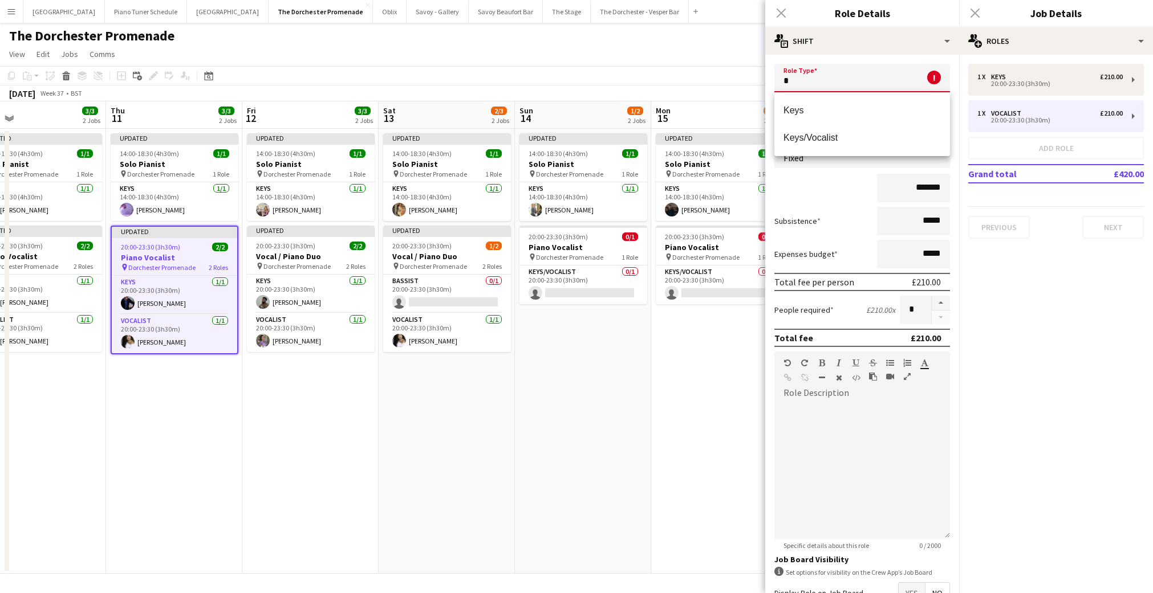
scroll to position [0, 0]
click at [808, 149] on mat-option "Keys/Vocalist" at bounding box center [862, 137] width 176 height 27
type input "**********"
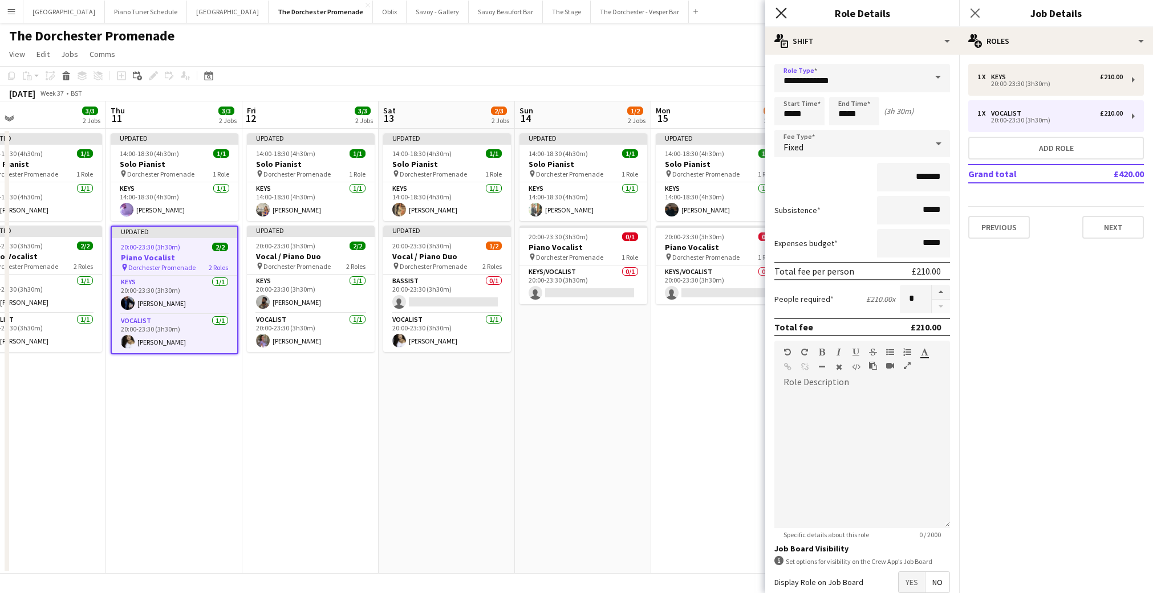
click at [776, 10] on icon "Close pop-in" at bounding box center [780, 12] width 11 height 11
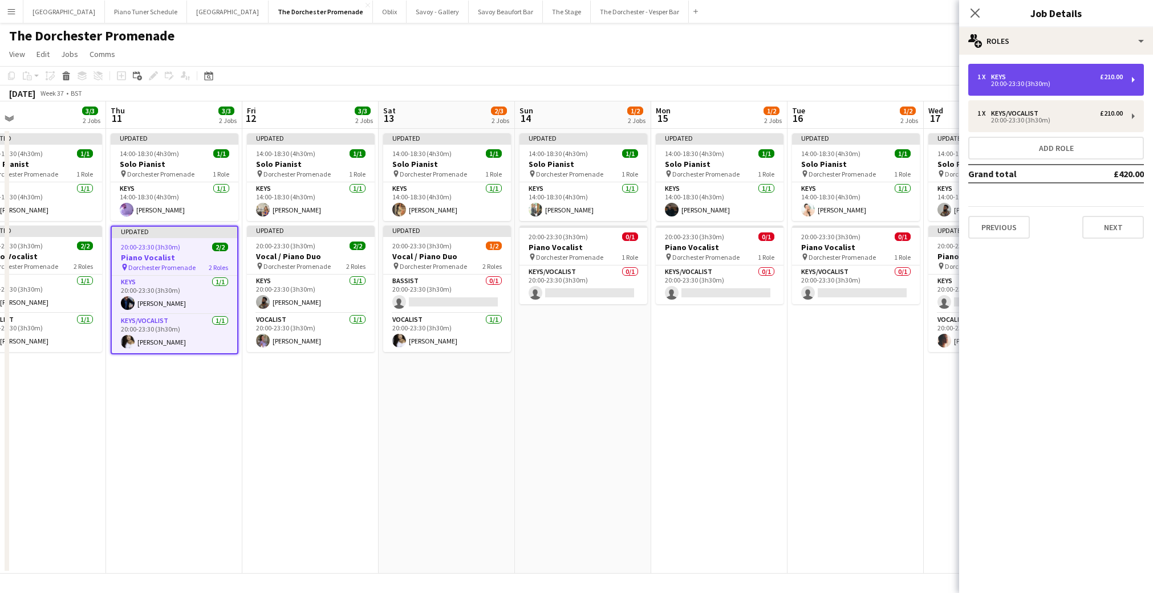
click at [1016, 81] on div "20:00-23:30 (3h30m)" at bounding box center [1049, 84] width 145 height 6
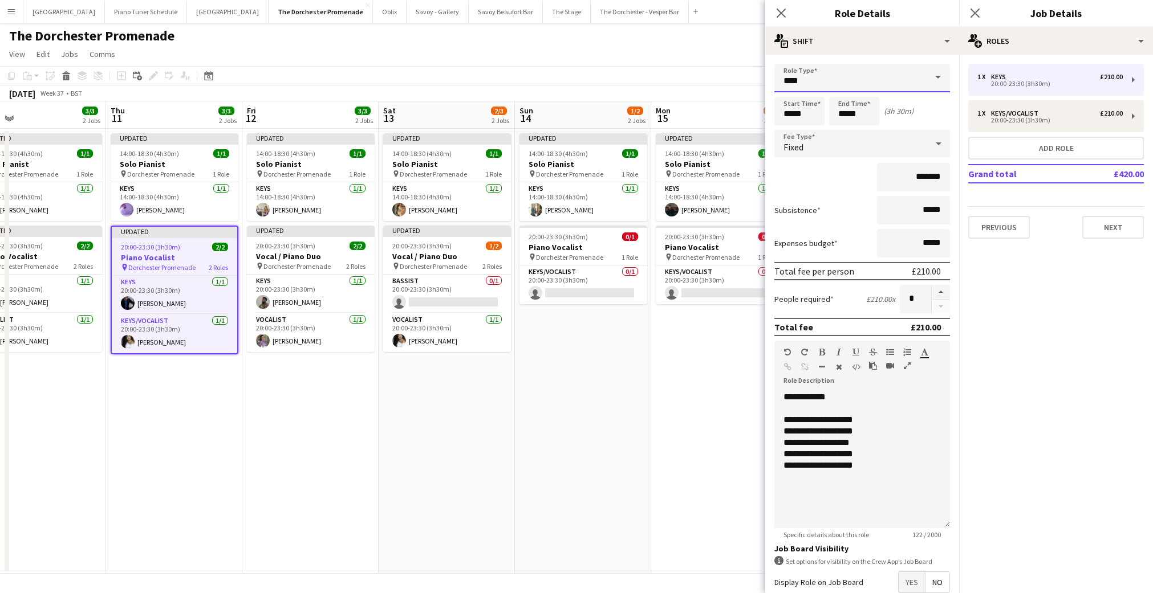
click at [882, 71] on input "****" at bounding box center [862, 78] width 176 height 29
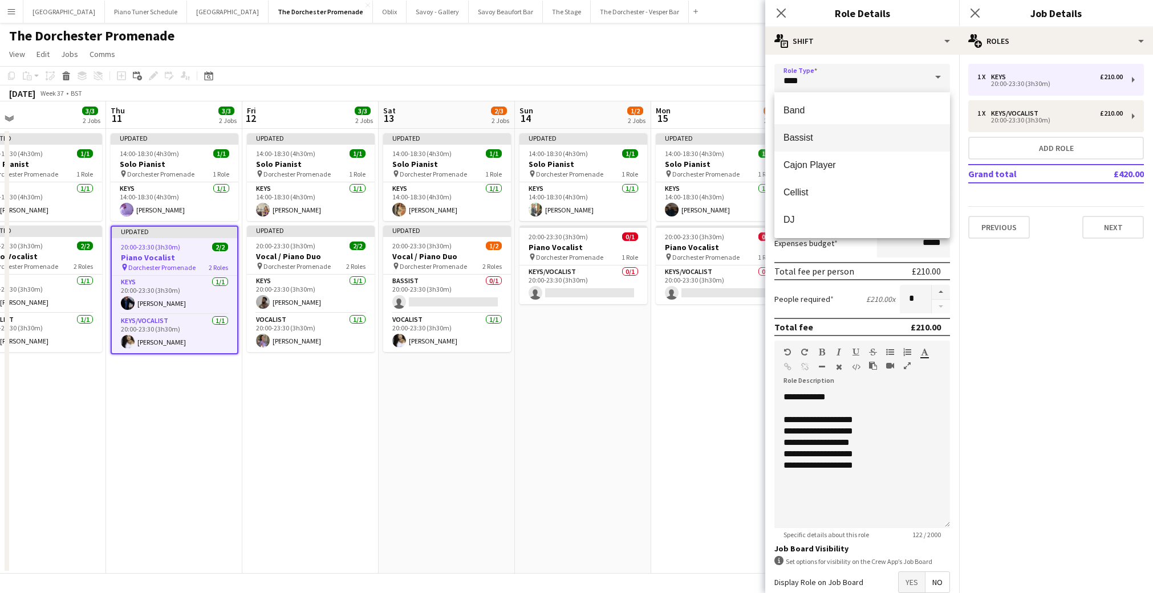
click at [855, 135] on span "Bassist" at bounding box center [861, 137] width 157 height 11
type input "*******"
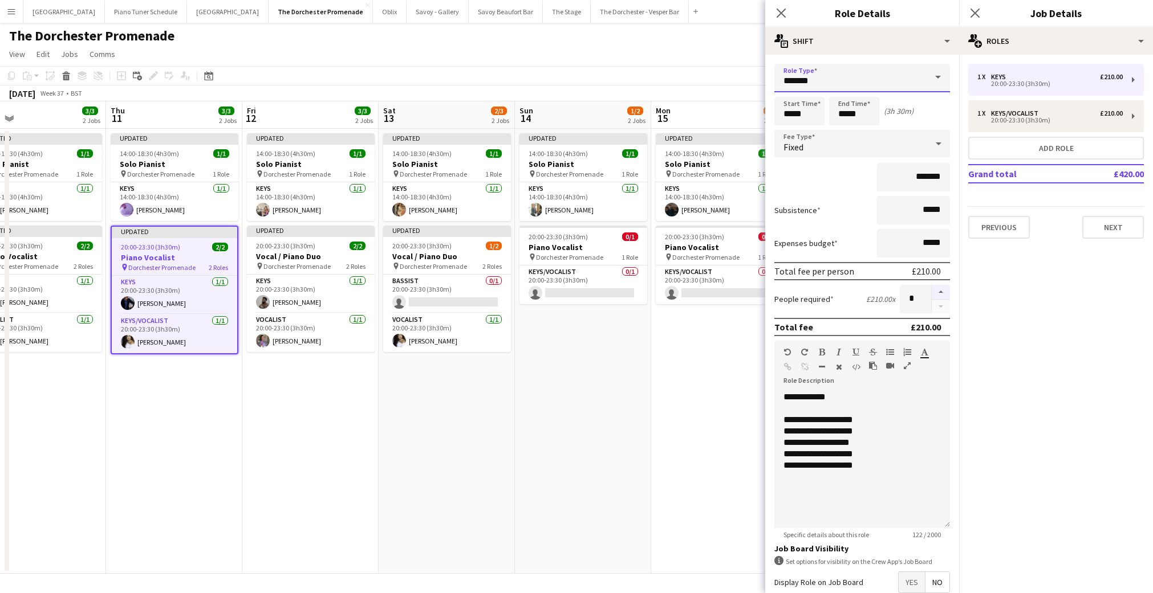
scroll to position [64, 0]
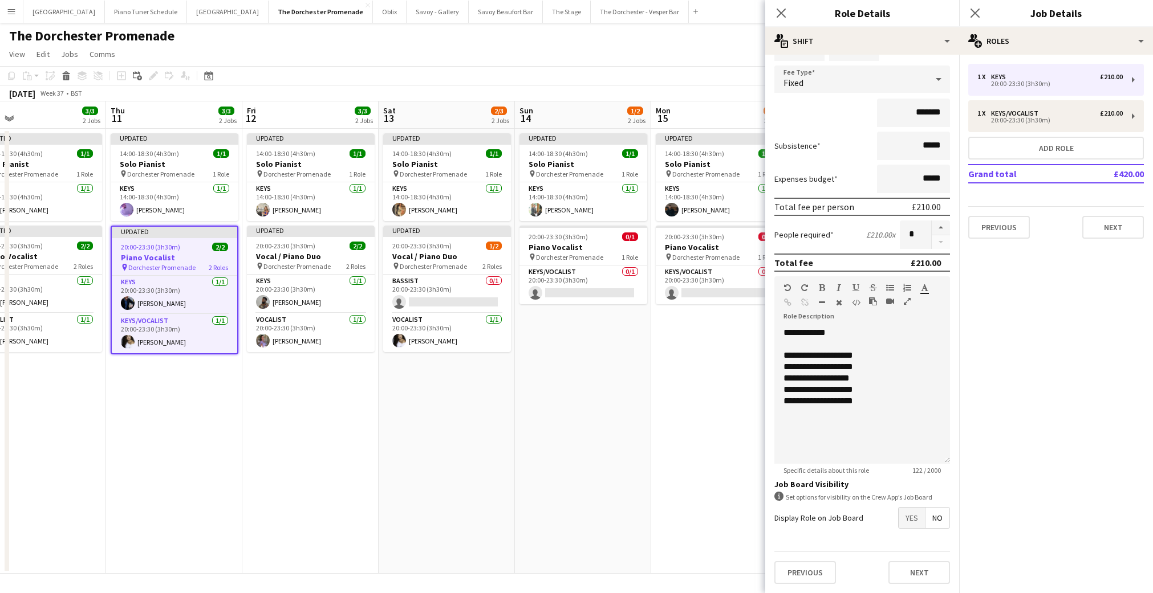
click at [909, 560] on div "Previous Next" at bounding box center [862, 573] width 176 height 42
click at [910, 567] on button "Next" at bounding box center [919, 573] width 62 height 23
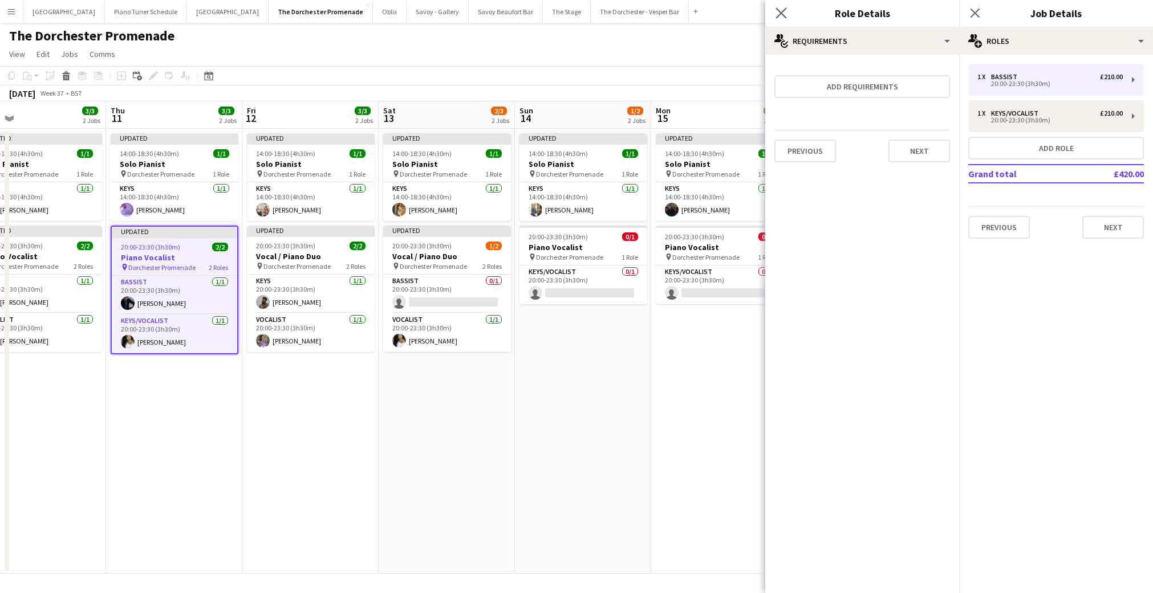
click at [783, 6] on app-icon "Close pop-in" at bounding box center [781, 13] width 17 height 17
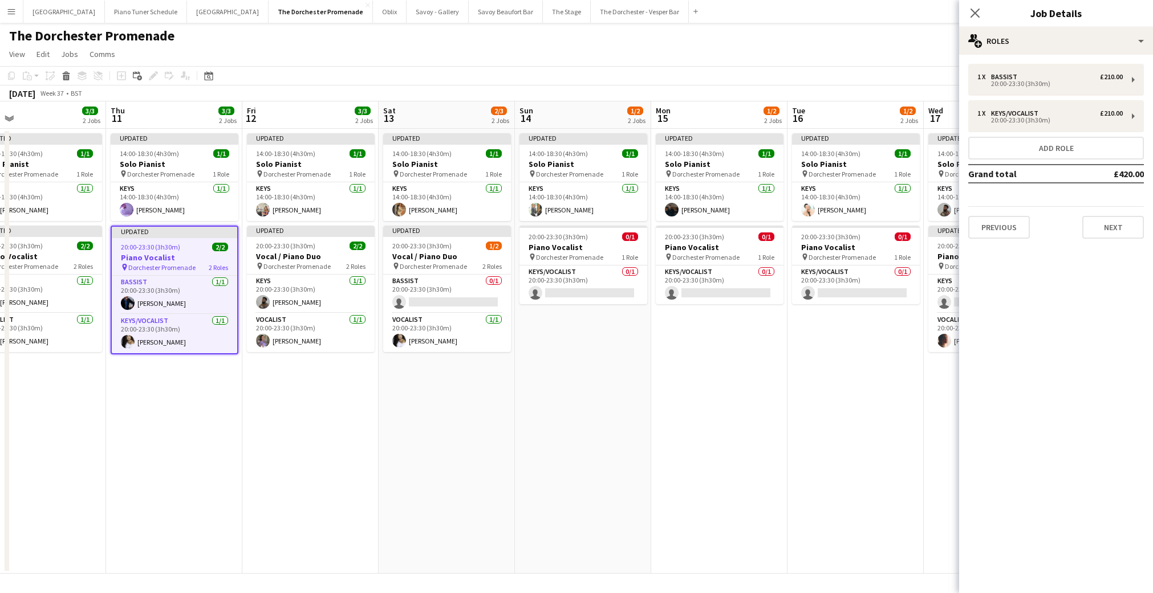
click at [107, 510] on app-date-cell "Updated 14:00-18:30 (4h30m) 1/1 Solo Pianist pin Dorchester Promenade 1 Role Ke…" at bounding box center [174, 351] width 136 height 445
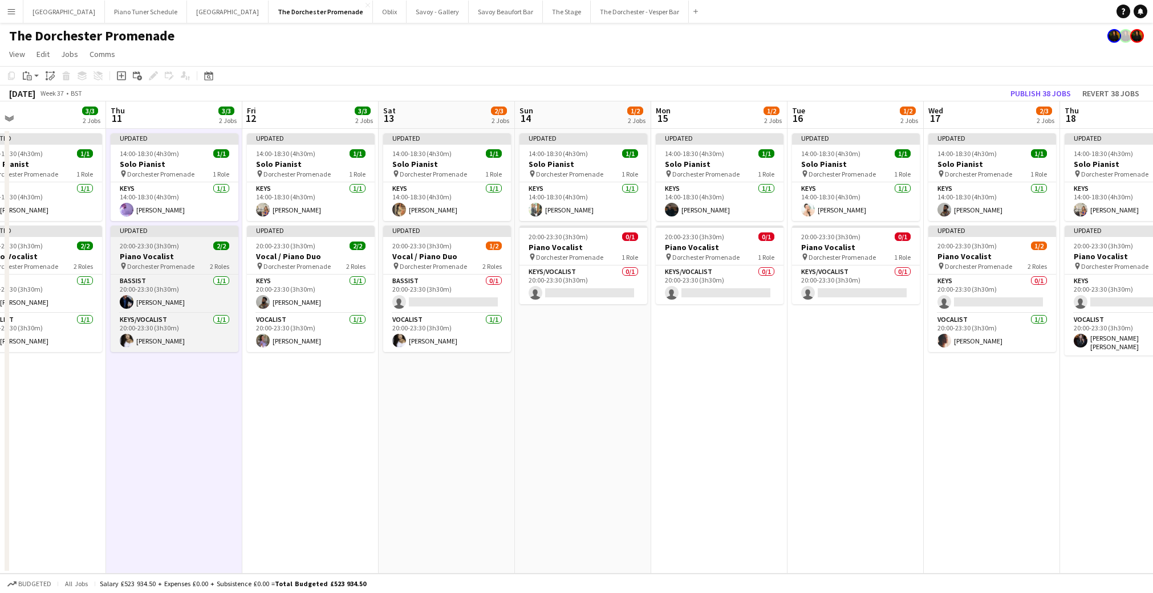
click at [165, 249] on span "20:00-23:30 (3h30m)" at bounding box center [149, 246] width 59 height 9
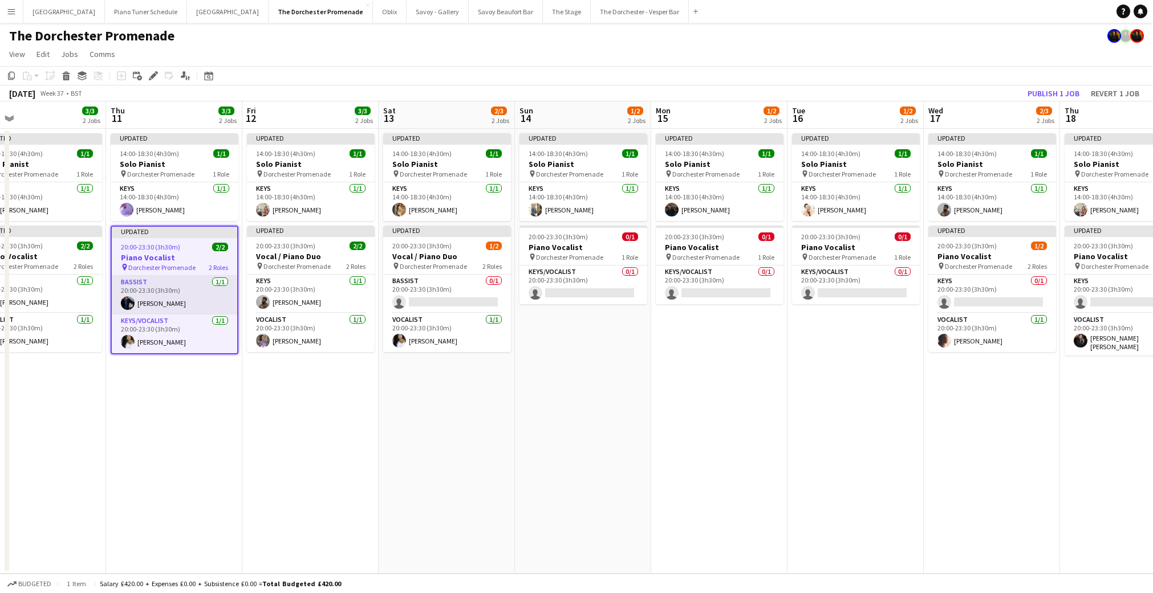
click at [170, 283] on app-card-role "Bassist [DATE] 20:00-23:30 (3h30m) [PERSON_NAME]" at bounding box center [174, 295] width 125 height 39
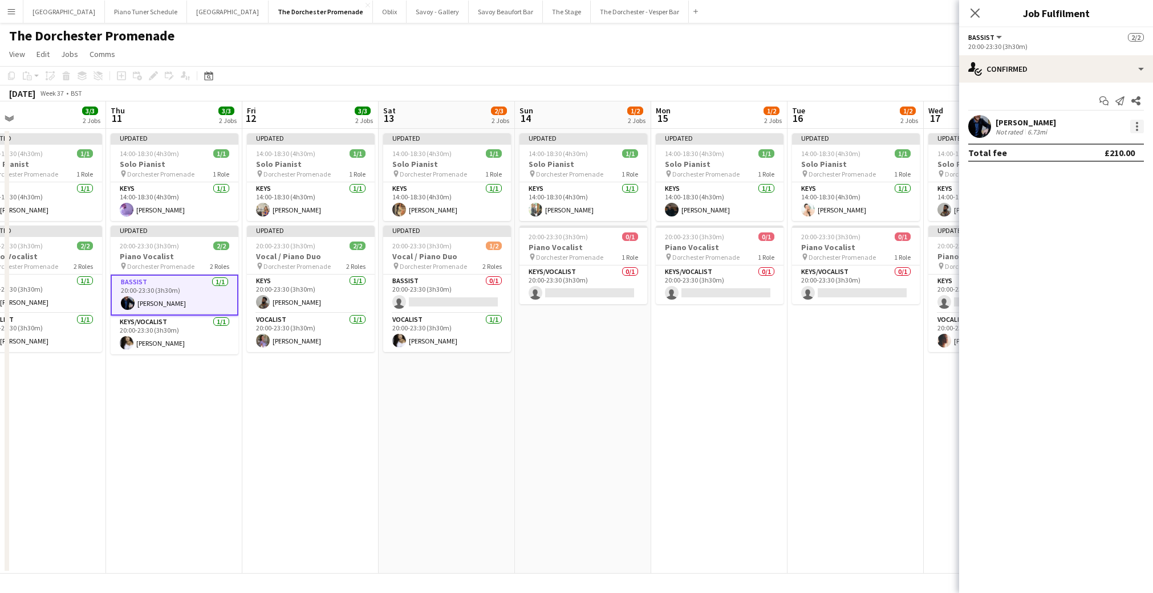
click at [1137, 123] on div at bounding box center [1137, 123] width 2 height 2
drag, startPoint x: 1085, startPoint y: 258, endPoint x: 1092, endPoint y: 242, distance: 17.4
click at [1085, 258] on span "Remove" at bounding box center [1081, 257] width 34 height 10
click at [153, 341] on app-card-role "Keys/Vocalist [DATE] 20:00-23:30 (3h30m) [PERSON_NAME]" at bounding box center [175, 335] width 128 height 39
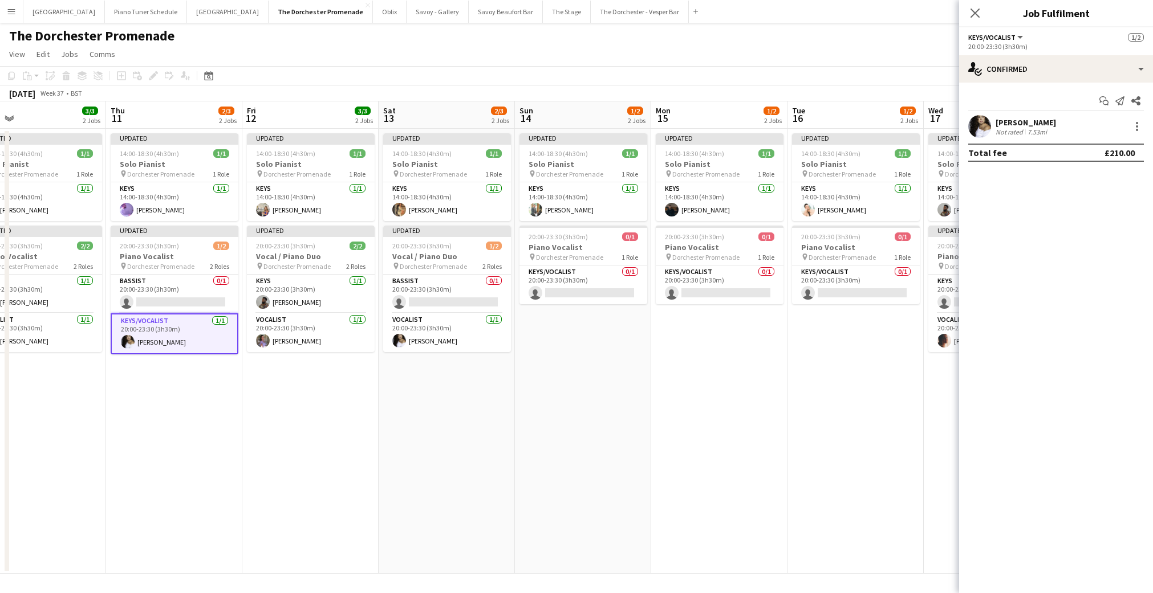
click at [1125, 123] on div "[PERSON_NAME] Not rated 7.53mi" at bounding box center [1056, 126] width 194 height 23
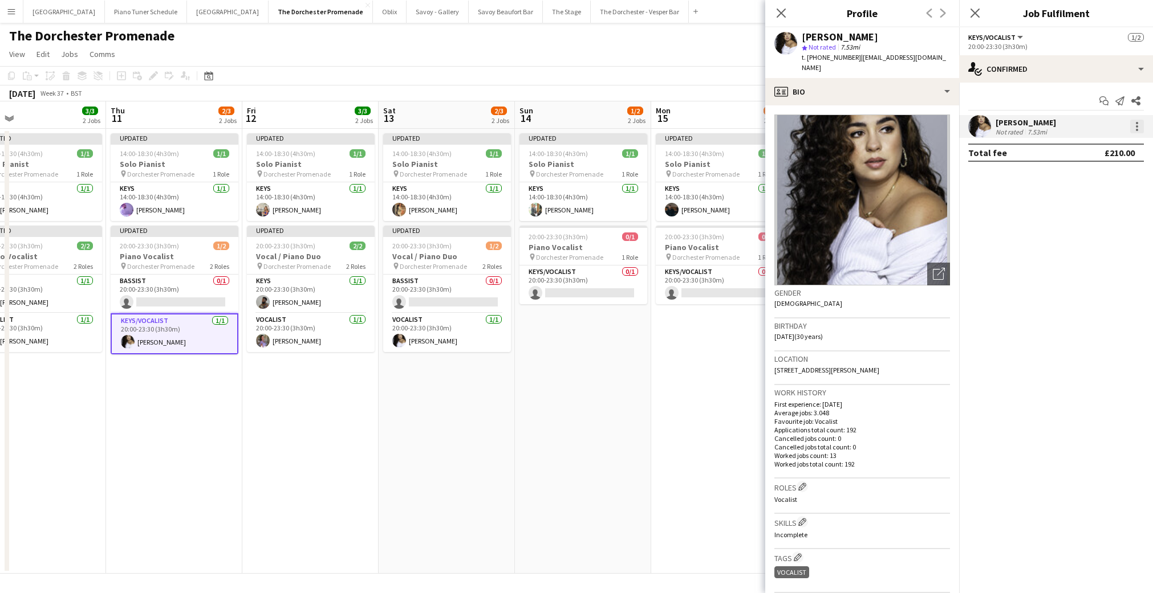
click at [1142, 124] on div at bounding box center [1137, 127] width 14 height 14
click at [1108, 265] on button "Remove" at bounding box center [1099, 256] width 89 height 27
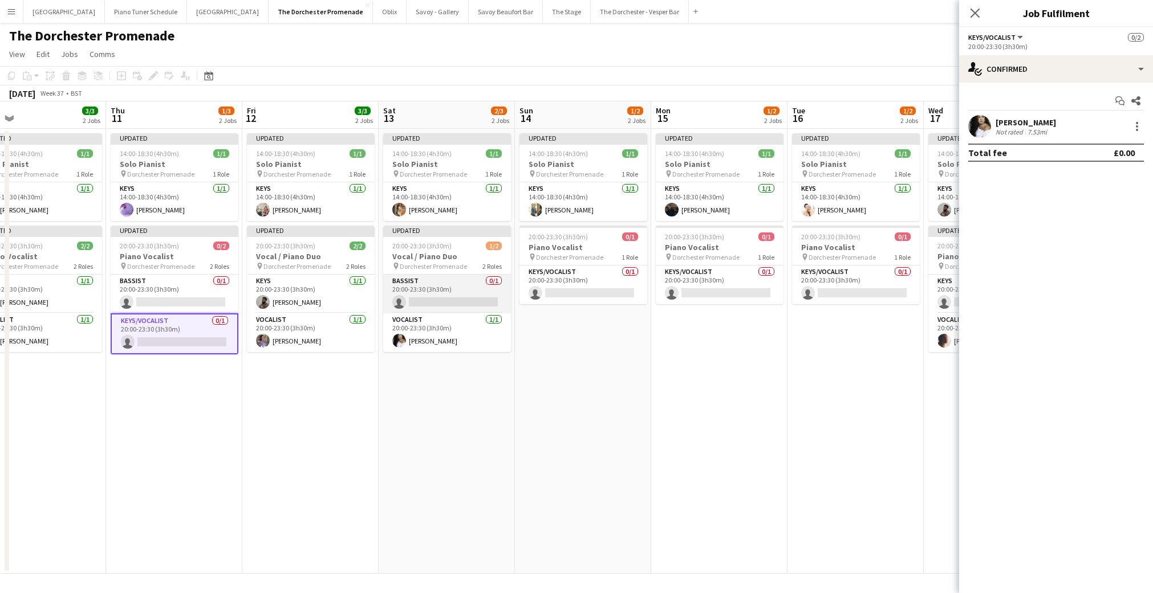
click at [471, 297] on app-card-role "Bassist 0/1 20:00-23:30 (3h30m) single-neutral-actions" at bounding box center [447, 294] width 128 height 39
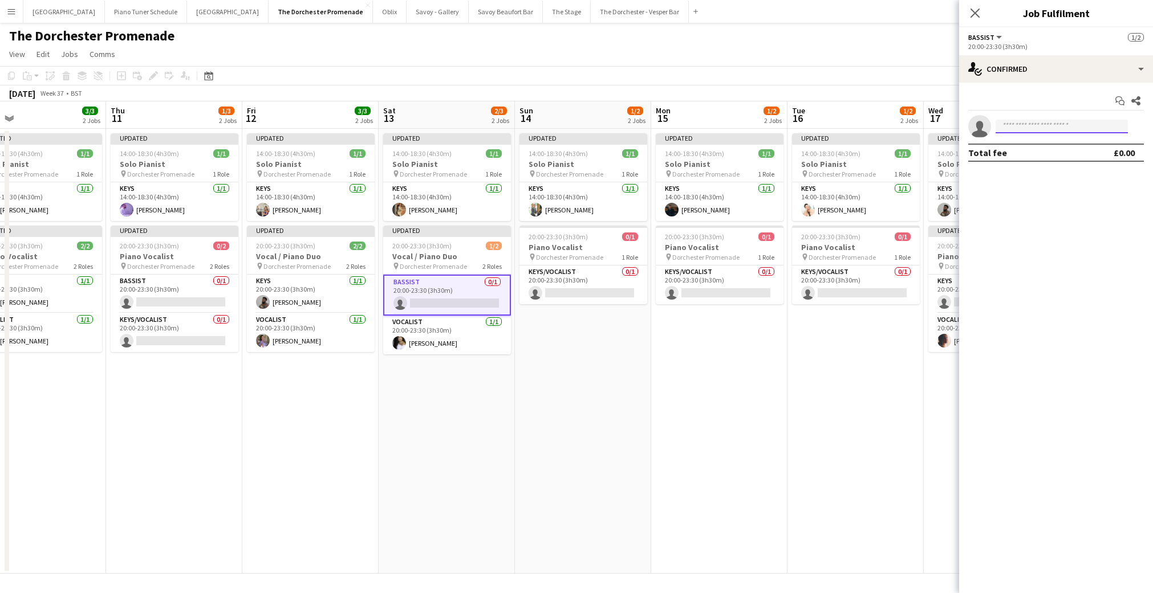
click at [1061, 125] on input at bounding box center [1061, 127] width 132 height 14
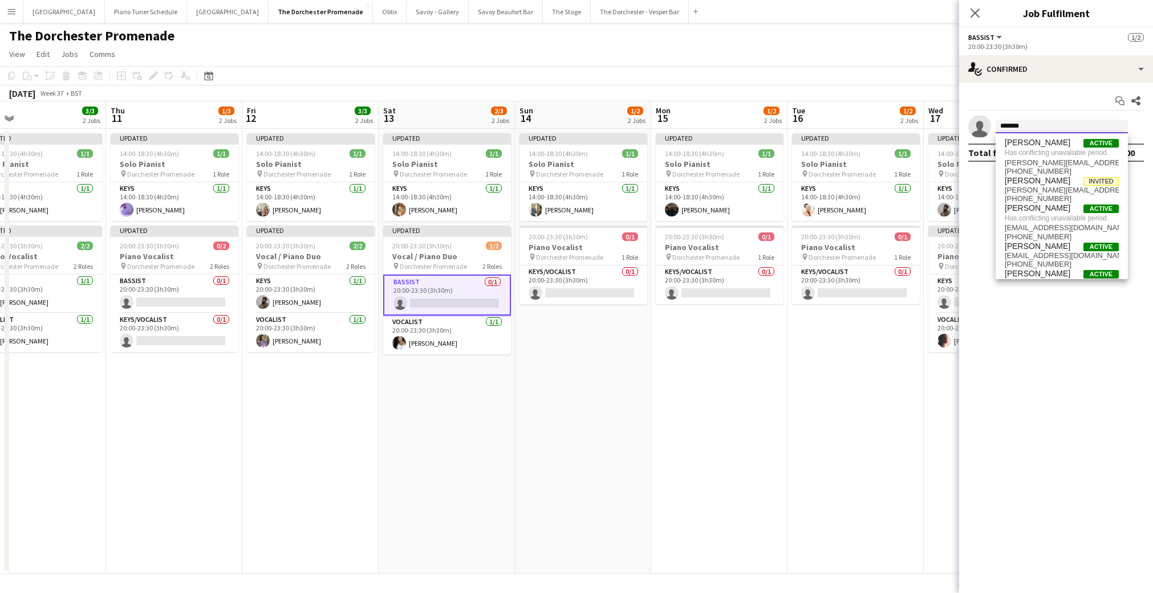
type input "*******"
click at [821, 363] on app-date-cell "Updated 14:00-18:30 (4h30m) 1/1 Solo Pianist pin Dorchester Promenade 1 Role Ke…" at bounding box center [855, 351] width 136 height 445
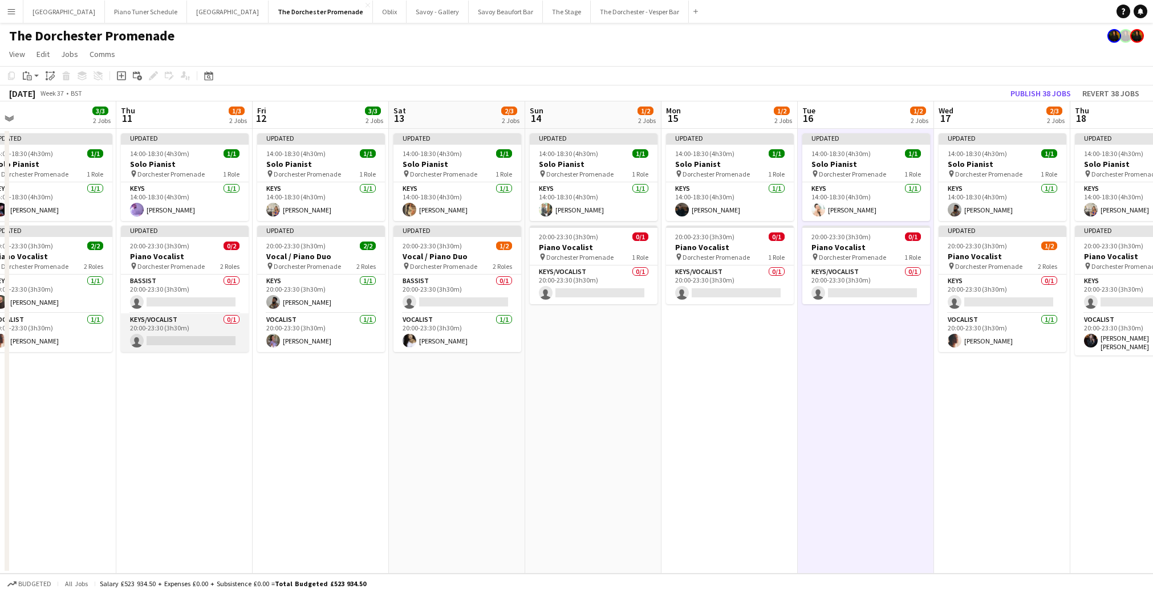
scroll to position [0, 428]
click at [78, 306] on app-card-role "Keys [DATE] 20:00-23:30 (3h30m) [PERSON_NAME]" at bounding box center [50, 294] width 128 height 39
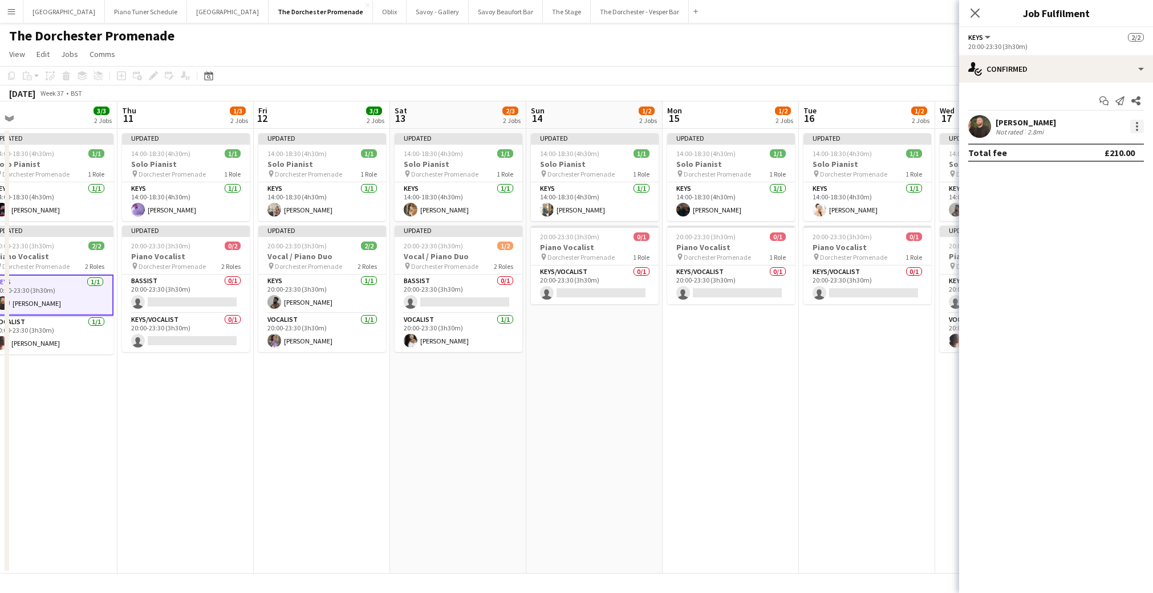
click at [1135, 129] on div at bounding box center [1137, 127] width 14 height 14
click at [1082, 252] on span "Remove" at bounding box center [1081, 257] width 34 height 10
click at [1046, 130] on input at bounding box center [1061, 127] width 132 height 14
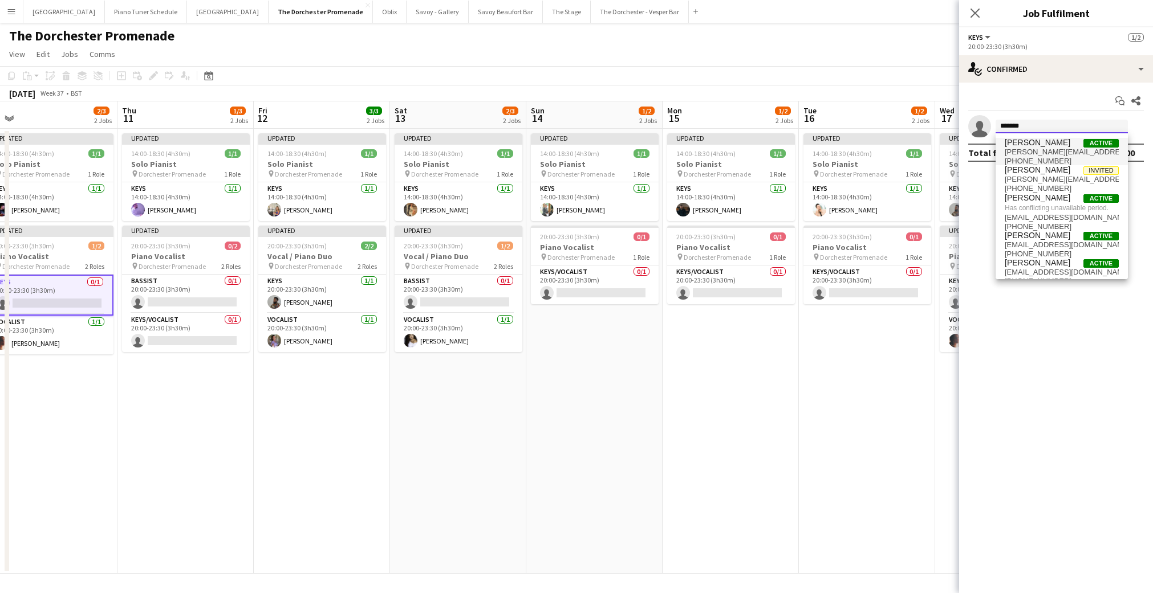
type input "*******"
click at [1057, 157] on span "[PHONE_NUMBER]" at bounding box center [1062, 161] width 114 height 9
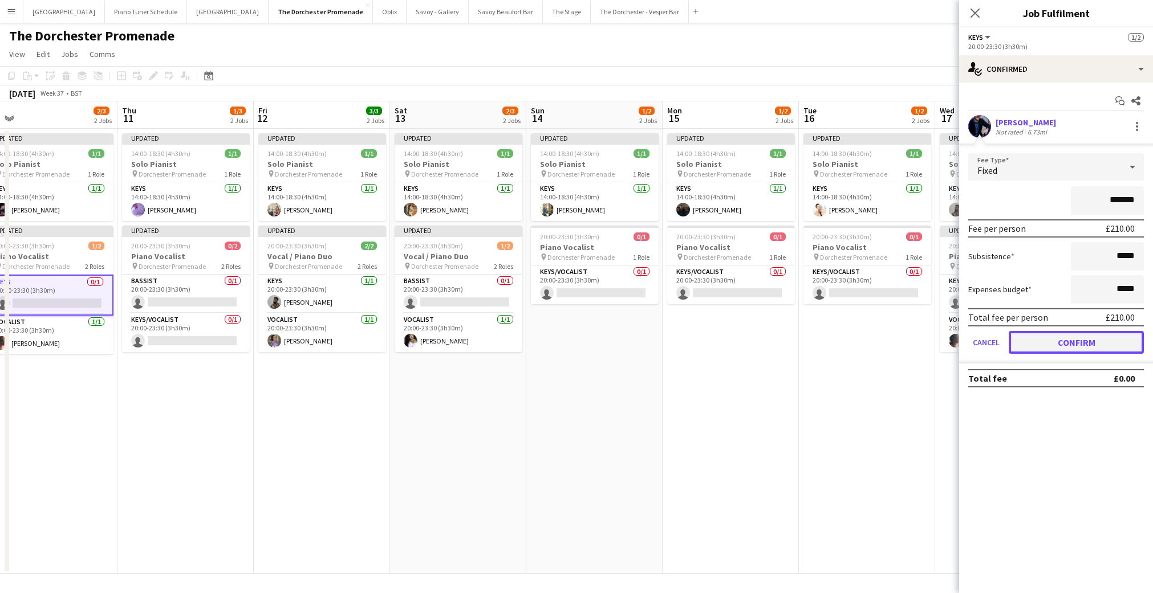
click at [1022, 347] on button "Confirm" at bounding box center [1076, 342] width 135 height 23
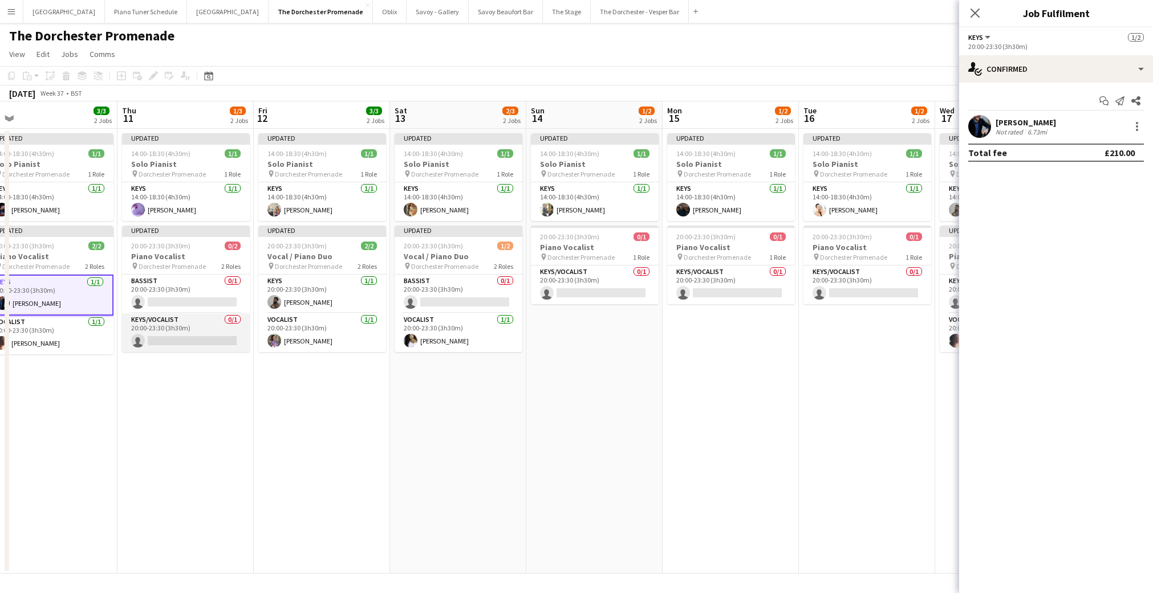
click at [169, 339] on app-card-role "Keys/Vocalist 0/1 20:00-23:30 (3h30m) single-neutral-actions" at bounding box center [186, 333] width 128 height 39
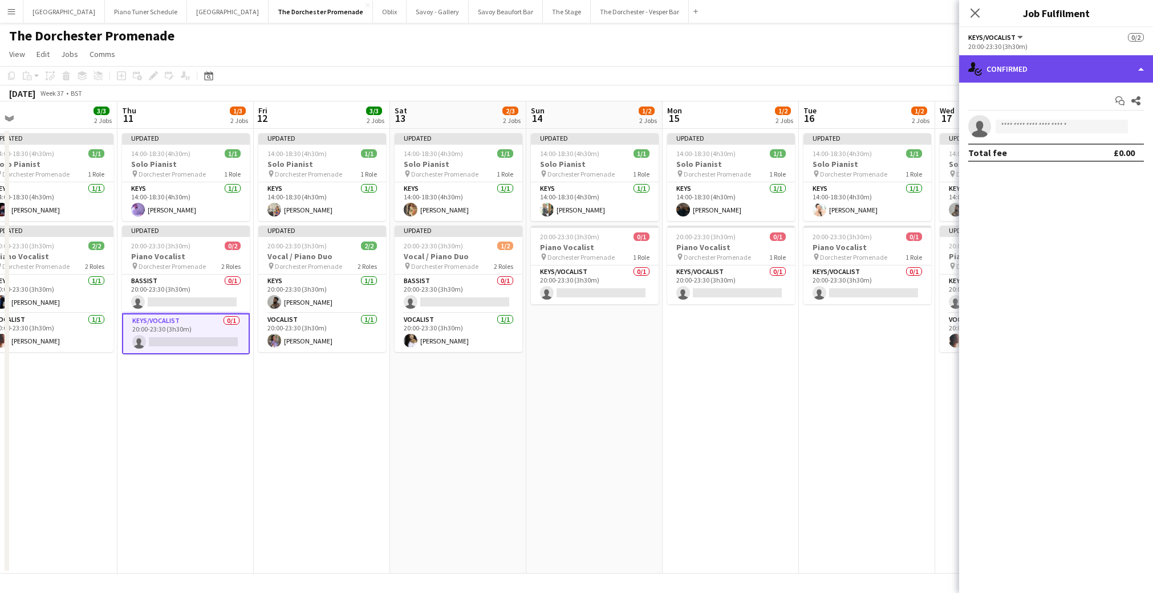
click at [1130, 79] on div "single-neutral-actions-check-2 Confirmed" at bounding box center [1056, 68] width 194 height 27
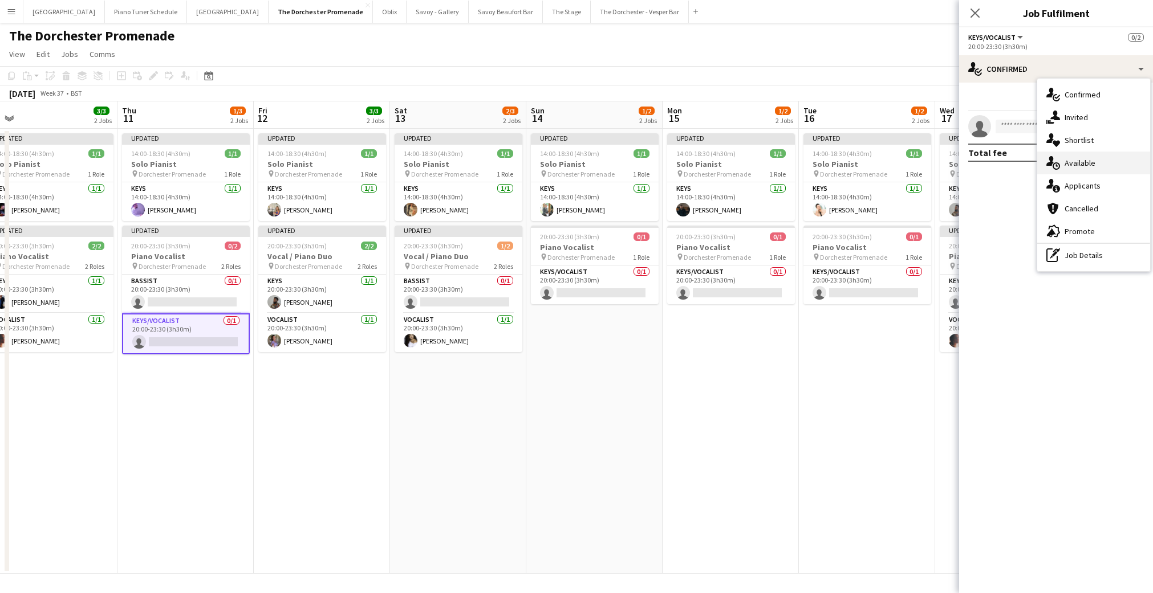
click at [1088, 159] on div "single-neutral-actions-upload Available" at bounding box center [1093, 163] width 113 height 23
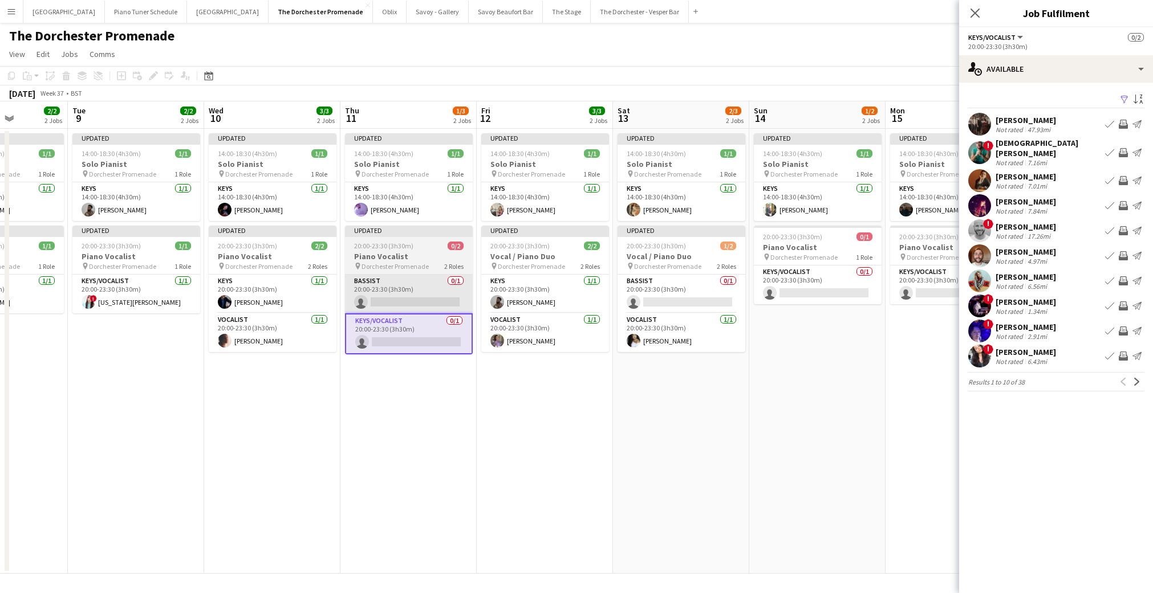
scroll to position [0, 341]
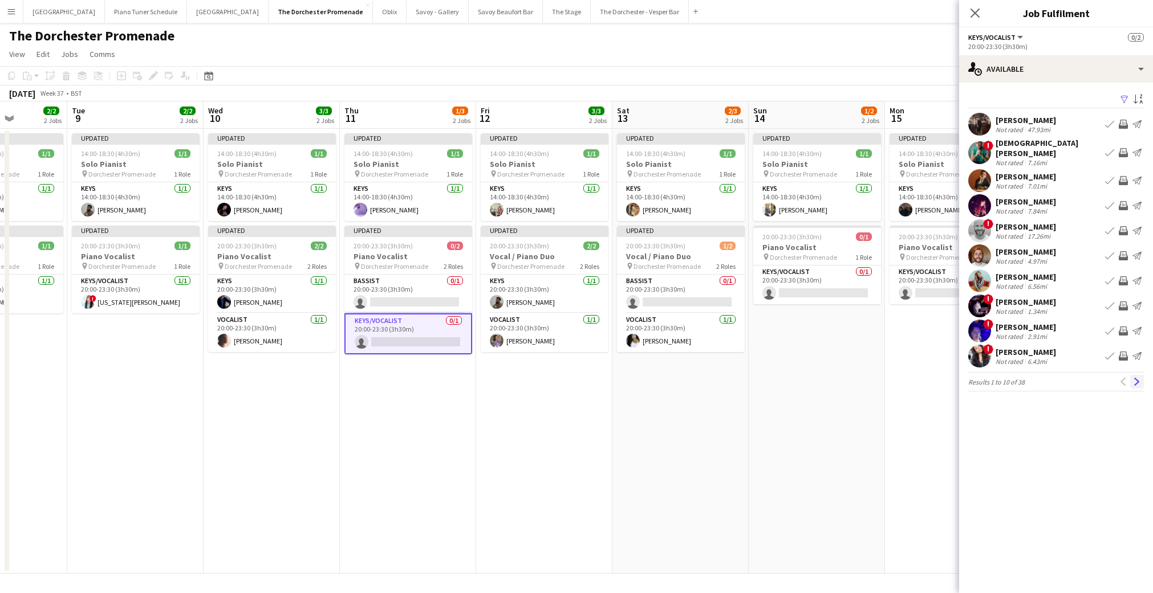
click at [1135, 378] on app-icon "Next" at bounding box center [1137, 382] width 8 height 8
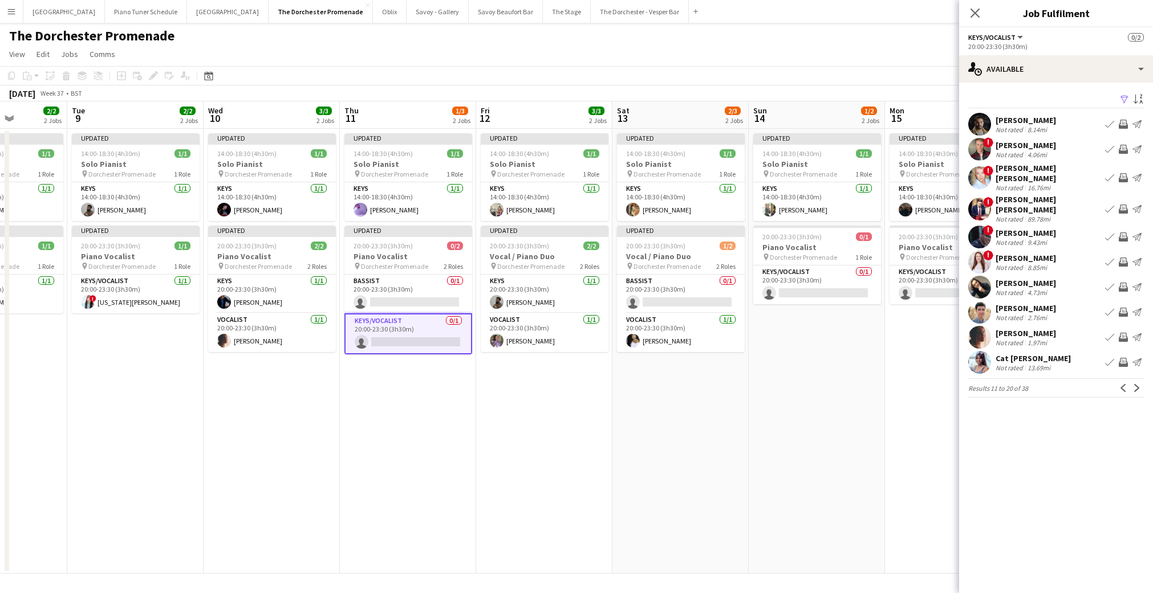
click at [1135, 384] on app-icon "Next" at bounding box center [1137, 388] width 8 height 8
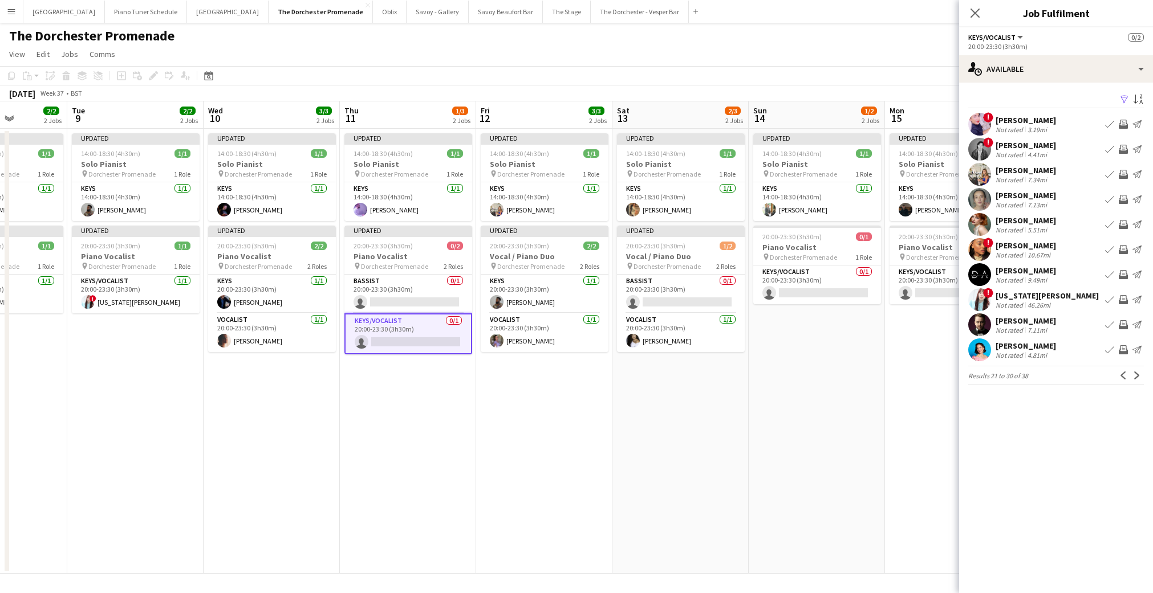
click at [1105, 298] on app-icon "Book crew" at bounding box center [1109, 299] width 9 height 9
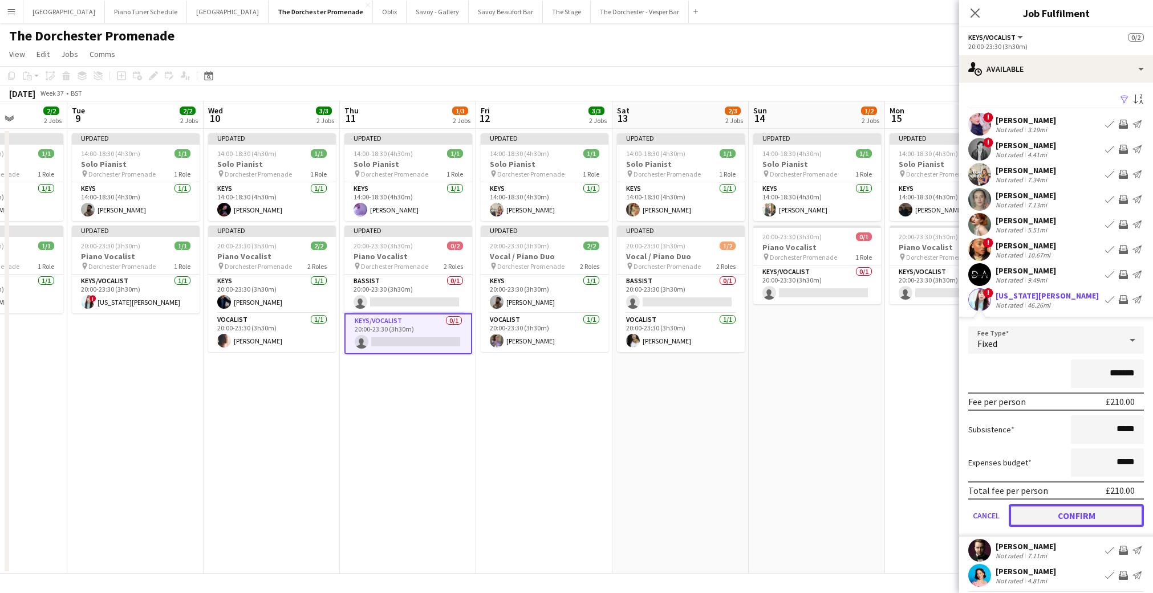
click at [1024, 518] on button "Confirm" at bounding box center [1076, 516] width 135 height 23
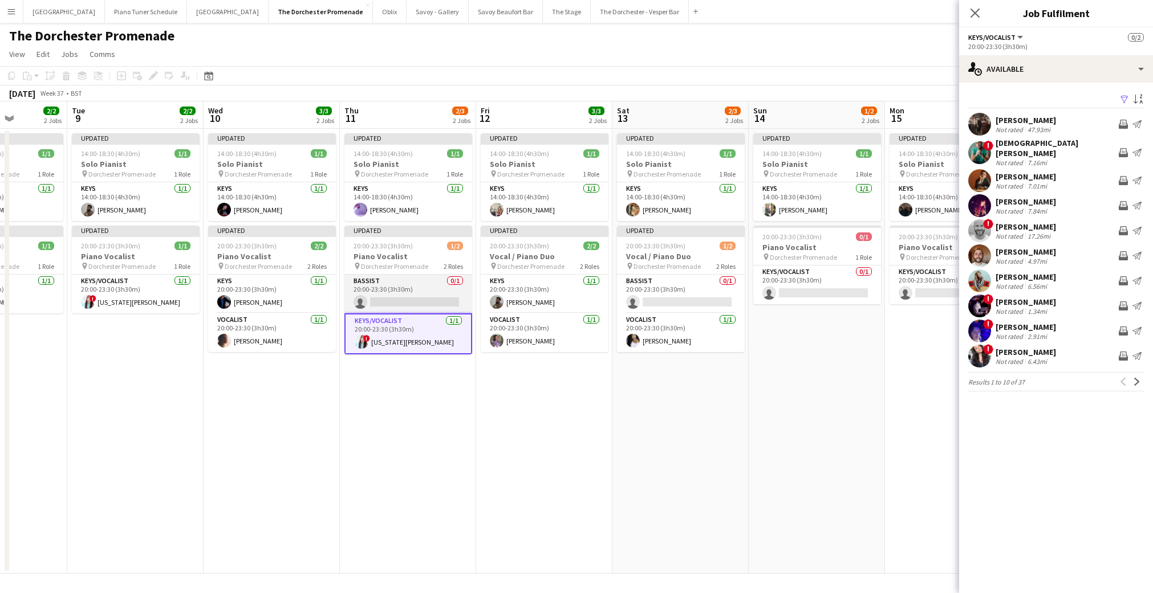
click at [368, 290] on app-card-role "Bassist 0/1 20:00-23:30 (3h30m) single-neutral-actions" at bounding box center [408, 294] width 128 height 39
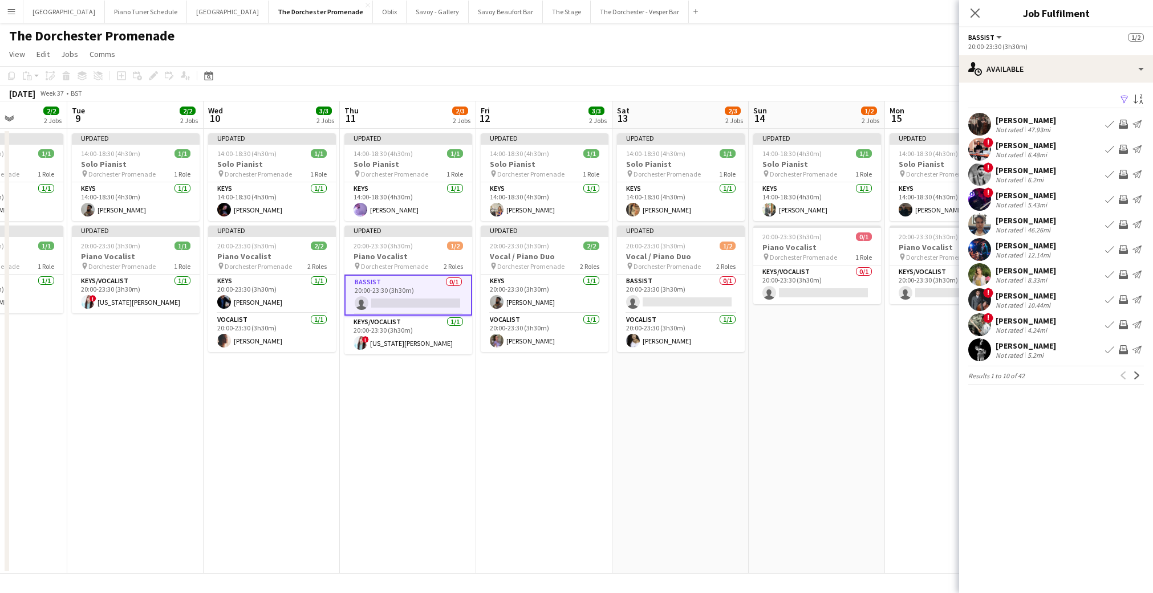
click at [1112, 221] on app-icon "Book crew" at bounding box center [1109, 224] width 9 height 9
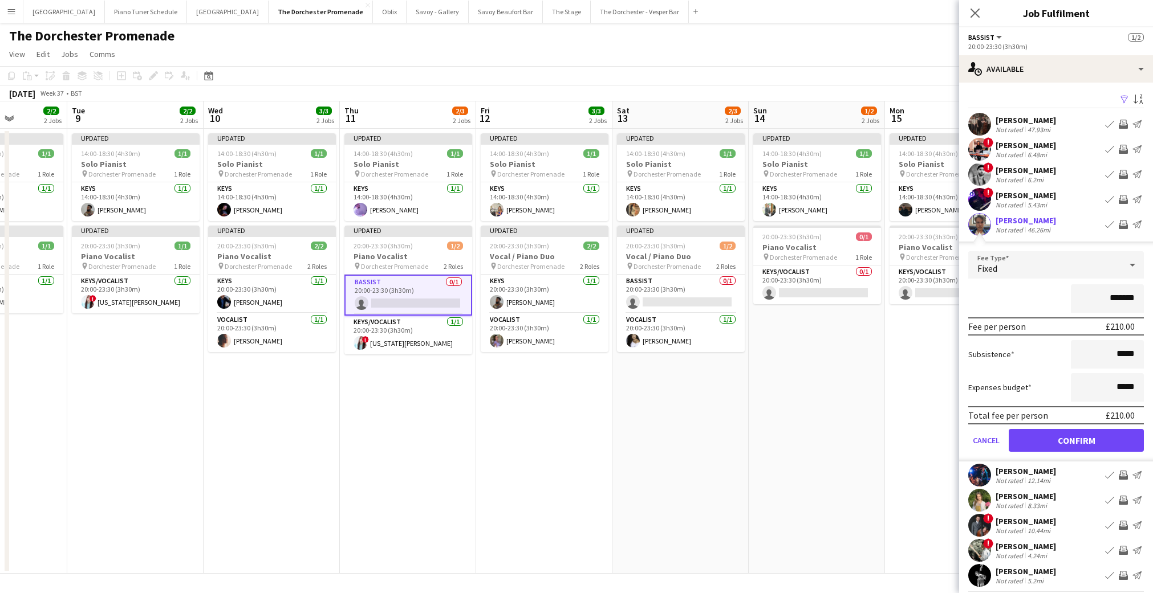
click at [990, 294] on div "*******" at bounding box center [1056, 298] width 176 height 29
click at [1034, 440] on button "Confirm" at bounding box center [1076, 440] width 135 height 23
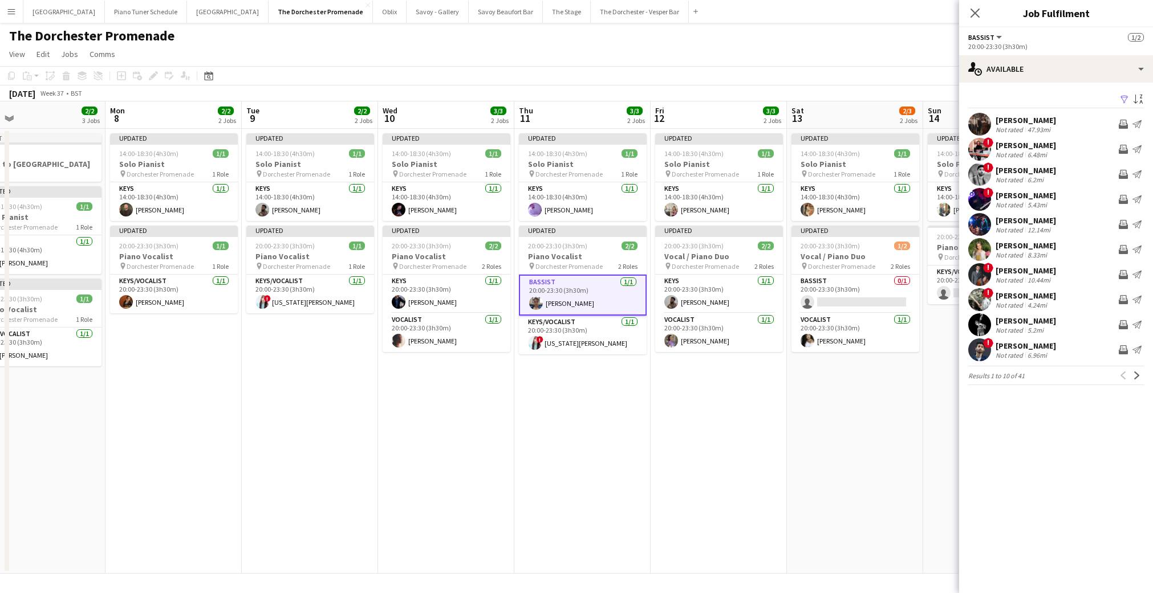
scroll to position [0, 338]
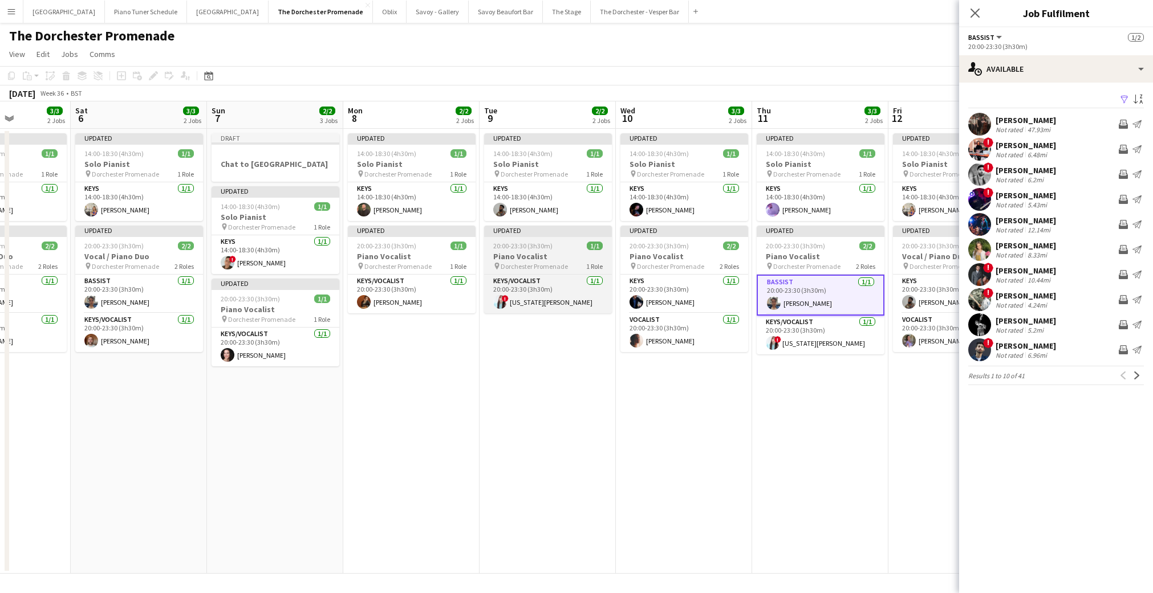
click at [527, 251] on h3 "Piano Vocalist" at bounding box center [548, 256] width 128 height 10
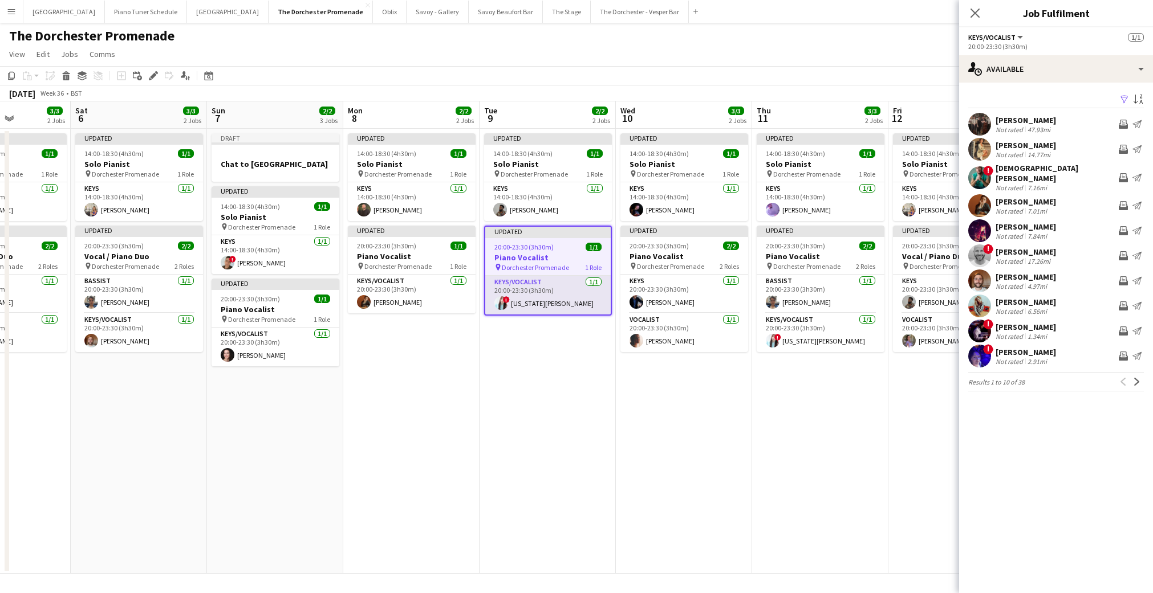
click at [588, 300] on app-card-role "Keys/Vocalist [DATE] 20:00-23:30 (3h30m) ! [US_STATE][PERSON_NAME]" at bounding box center [547, 295] width 125 height 39
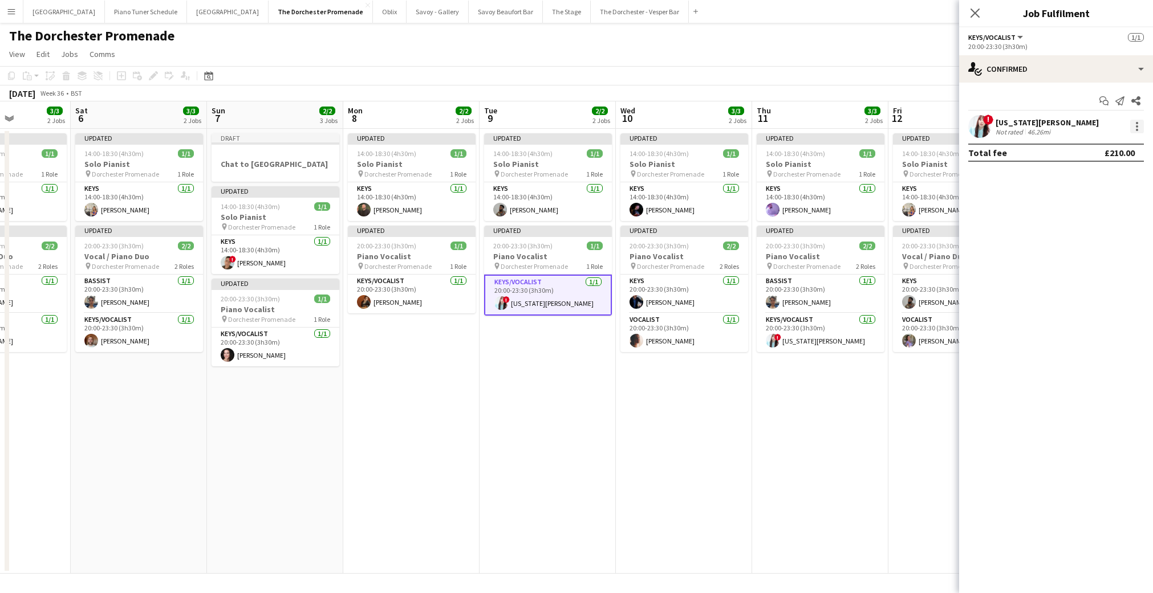
click at [1141, 127] on div at bounding box center [1137, 127] width 14 height 14
click at [1075, 262] on button "Remove" at bounding box center [1099, 256] width 89 height 27
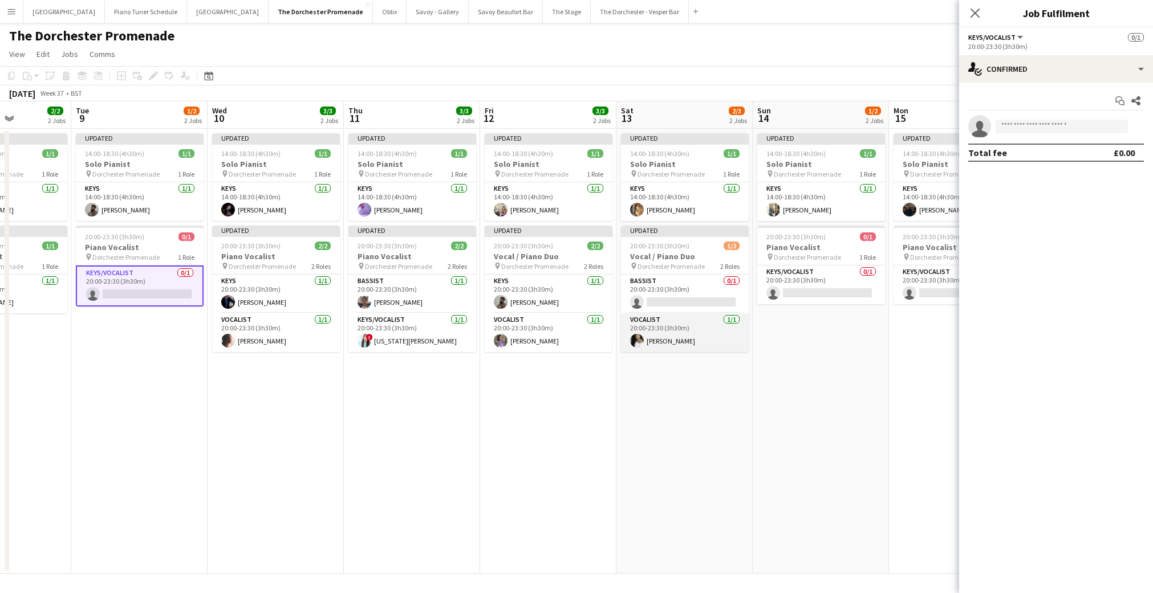
scroll to position [0, 485]
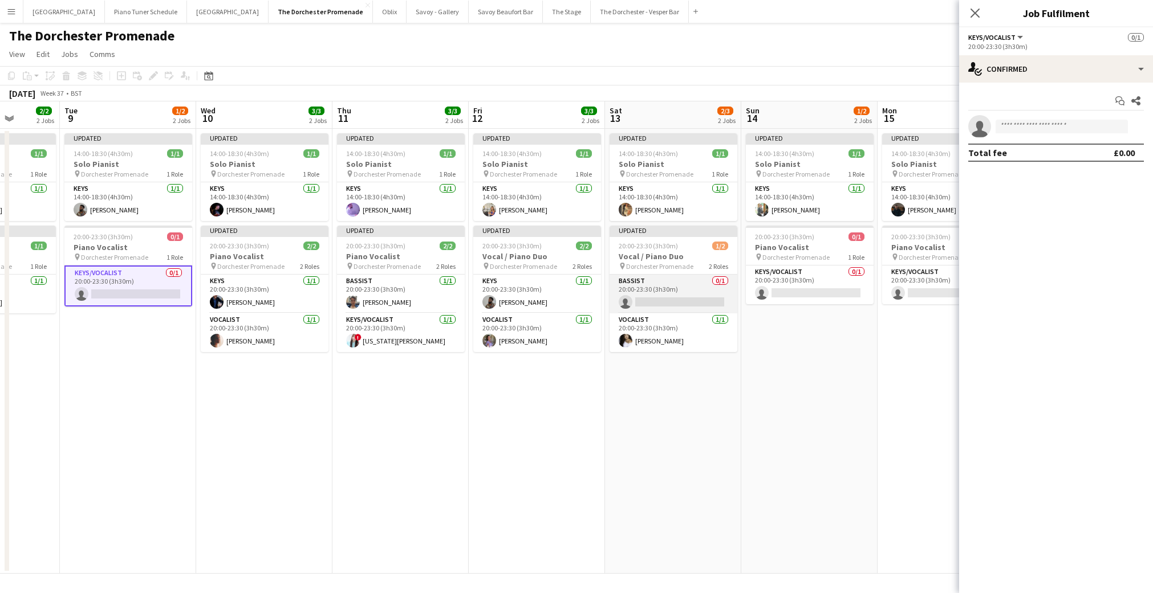
click at [645, 291] on app-card-role "Bassist 0/1 20:00-23:30 (3h30m) single-neutral-actions" at bounding box center [673, 294] width 128 height 39
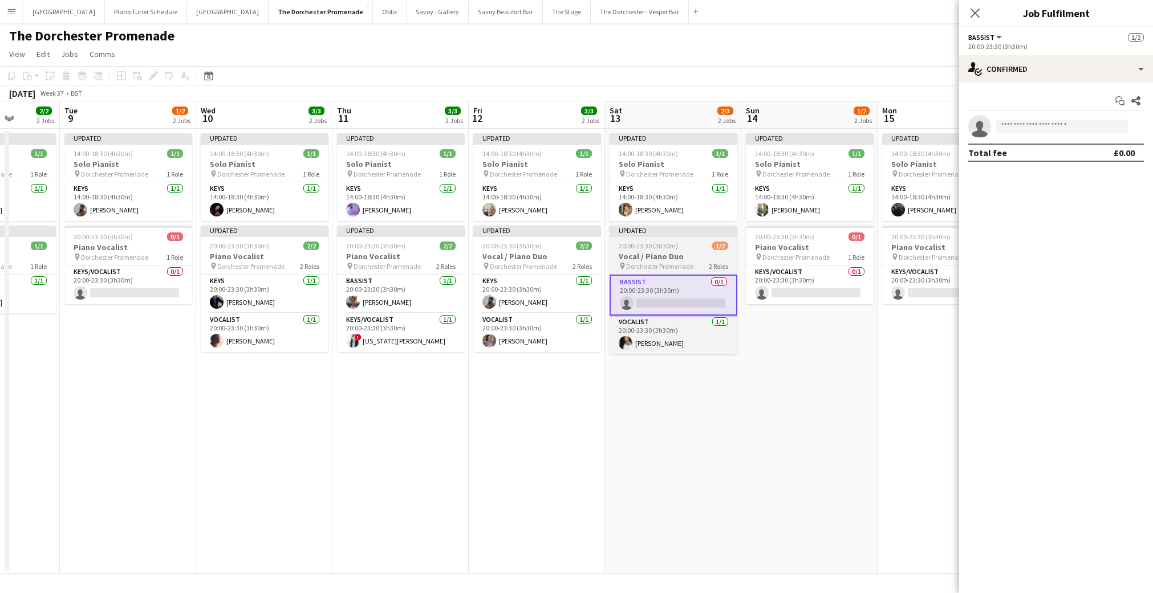
click at [698, 255] on h3 "Vocal / Piano Duo" at bounding box center [673, 256] width 128 height 10
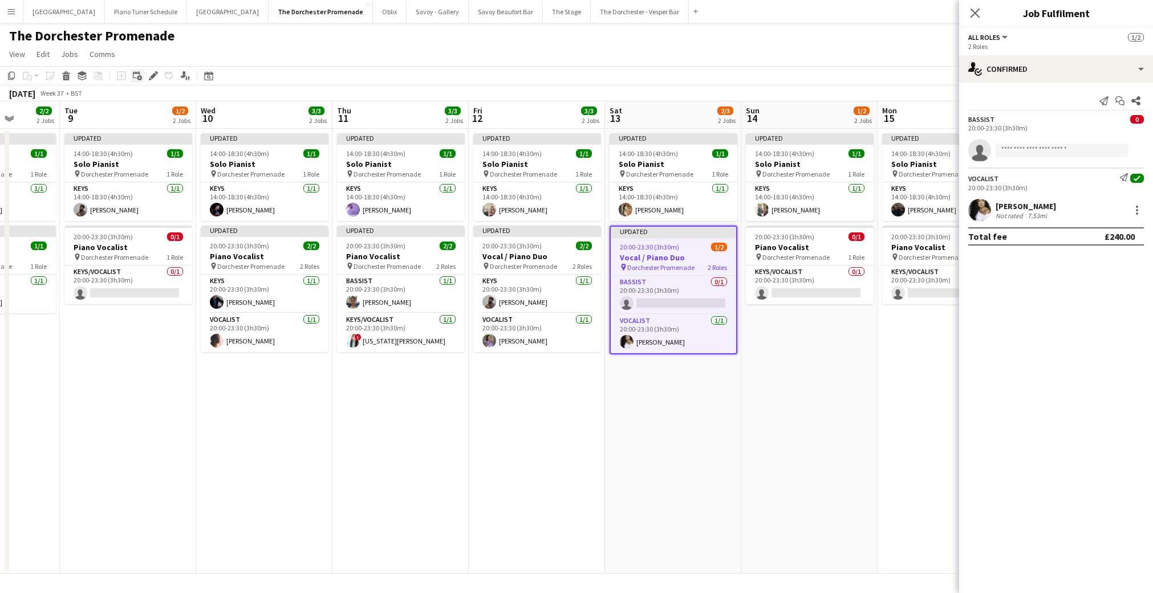
click at [141, 82] on div "Add linked Job" at bounding box center [138, 76] width 14 height 14
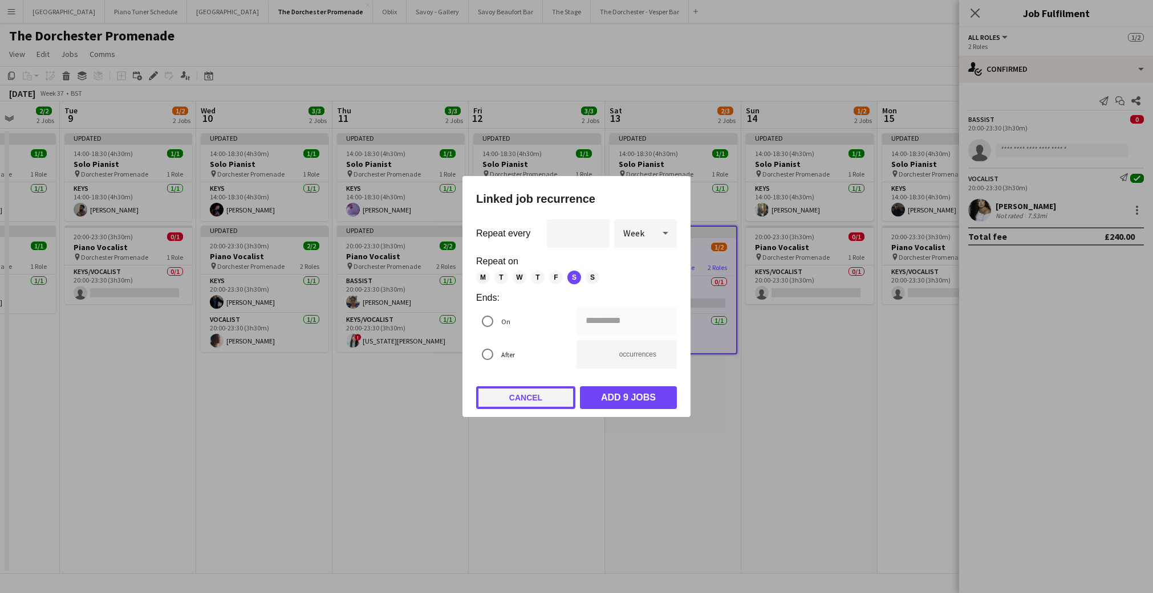
click at [503, 395] on button "Cancel" at bounding box center [525, 398] width 99 height 23
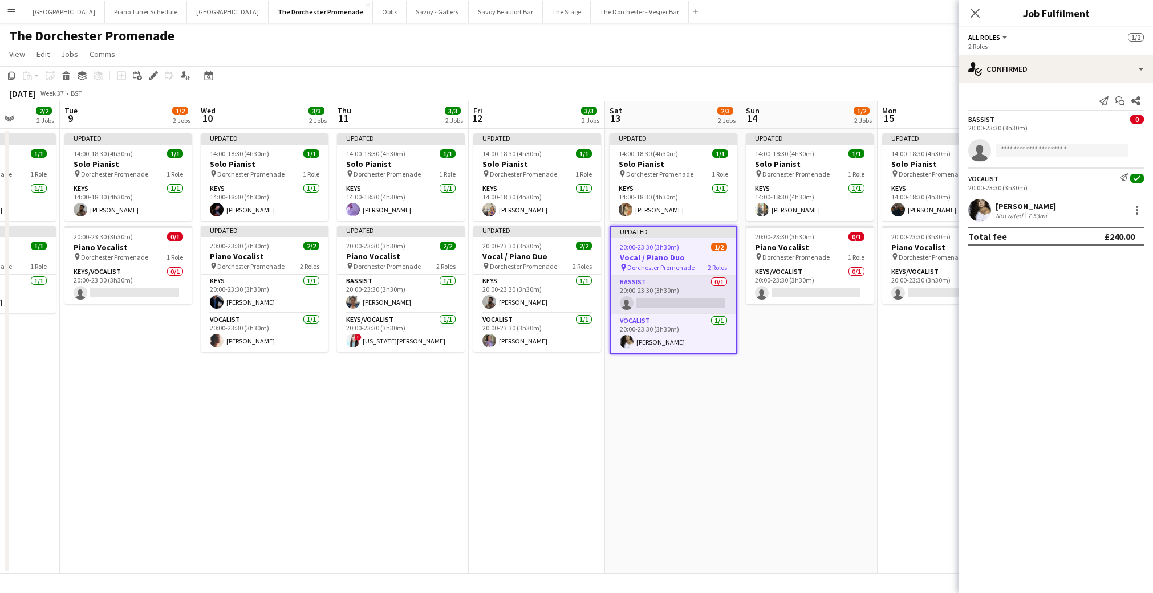
click at [660, 299] on app-card-role "Bassist 0/1 20:00-23:30 (3h30m) single-neutral-actions" at bounding box center [673, 295] width 125 height 39
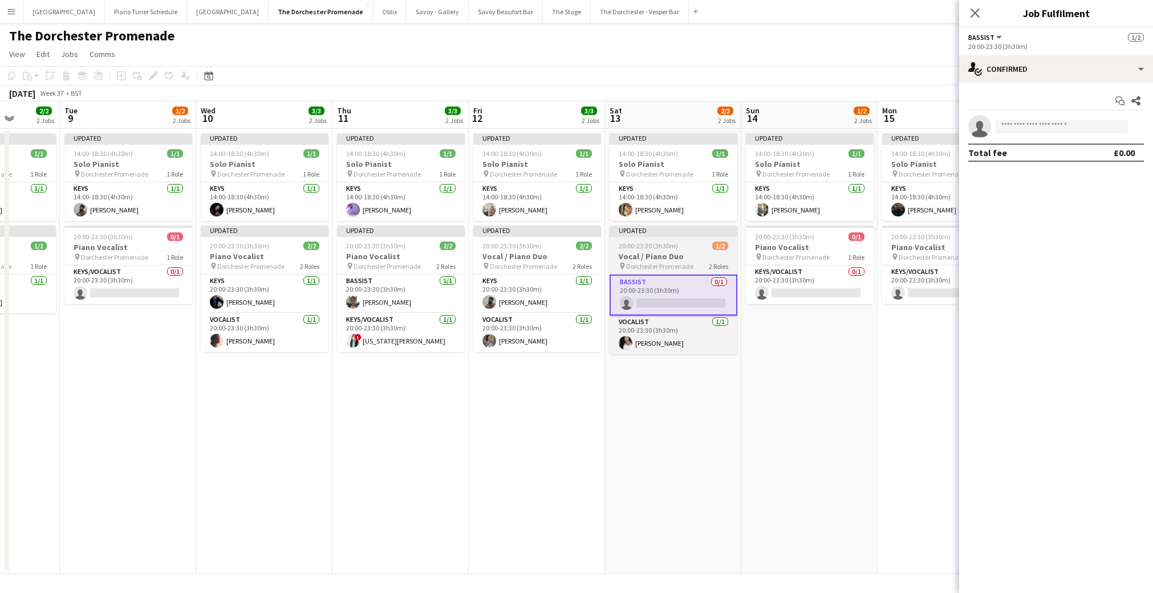
click at [697, 265] on div "pin Dorchester Promenade 2 Roles" at bounding box center [673, 266] width 128 height 9
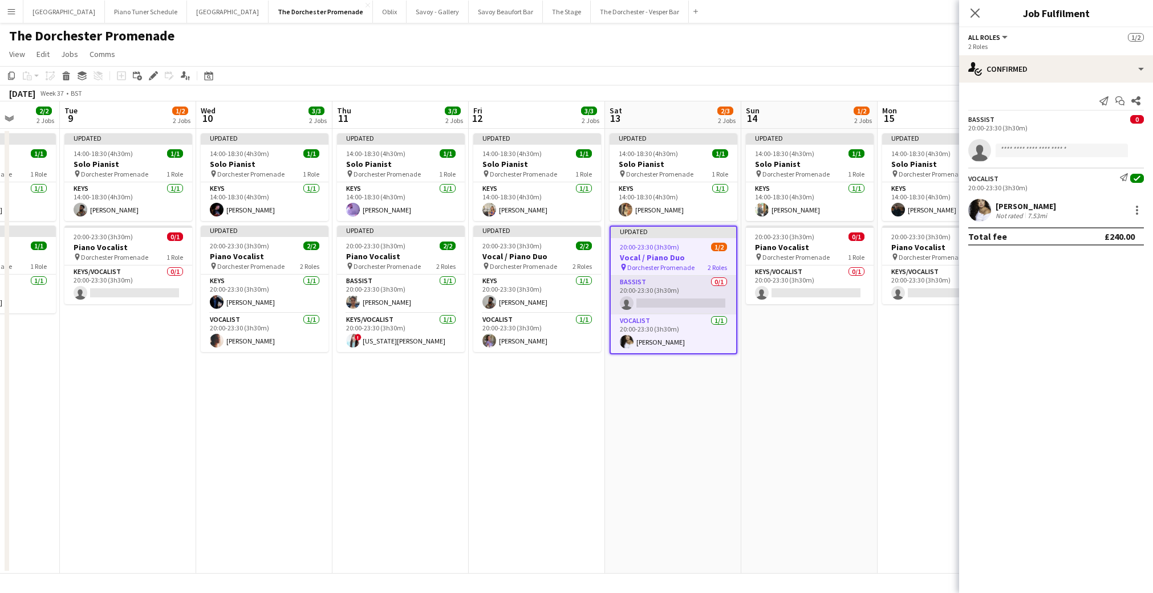
click at [689, 282] on app-card-role "Bassist 0/1 20:00-23:30 (3h30m) single-neutral-actions" at bounding box center [673, 295] width 125 height 39
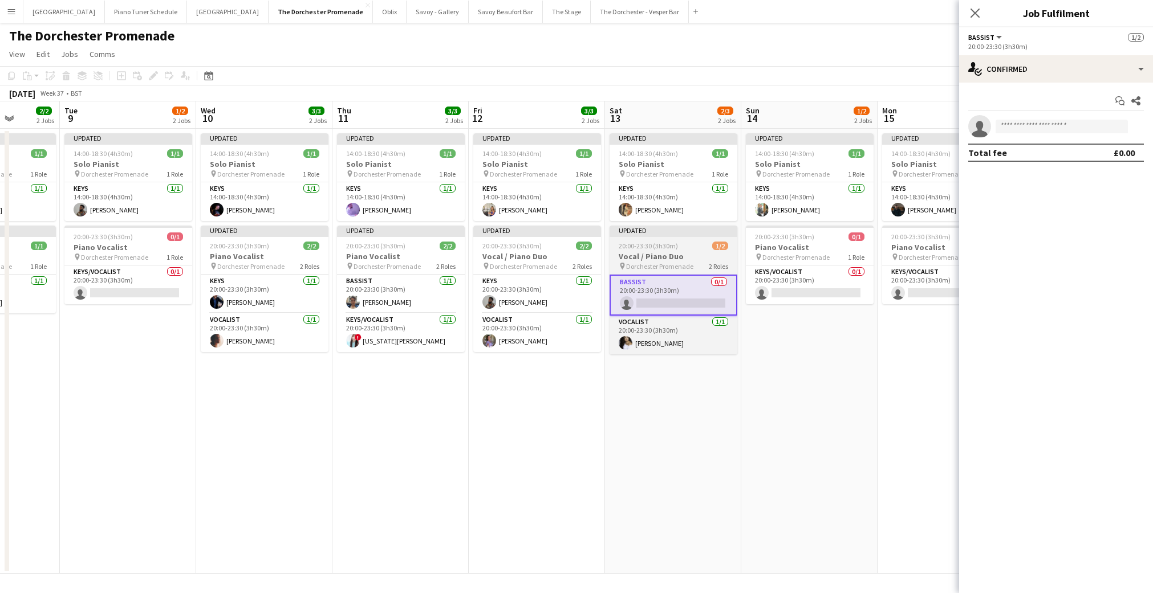
click at [726, 249] on div "1/2" at bounding box center [720, 246] width 16 height 9
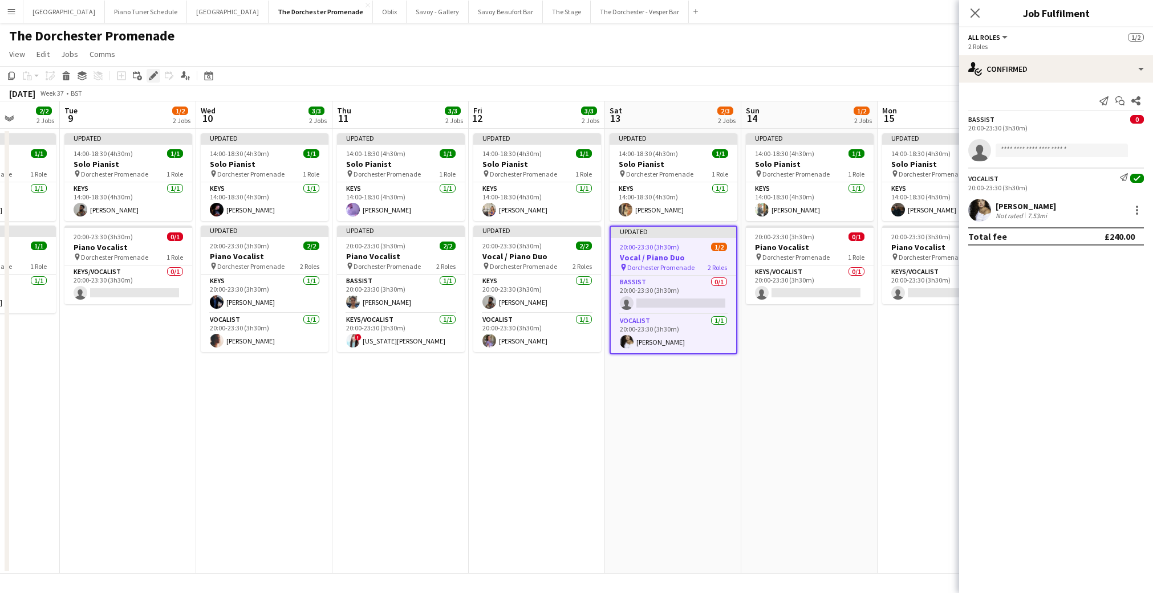
click at [152, 78] on icon at bounding box center [153, 76] width 6 height 6
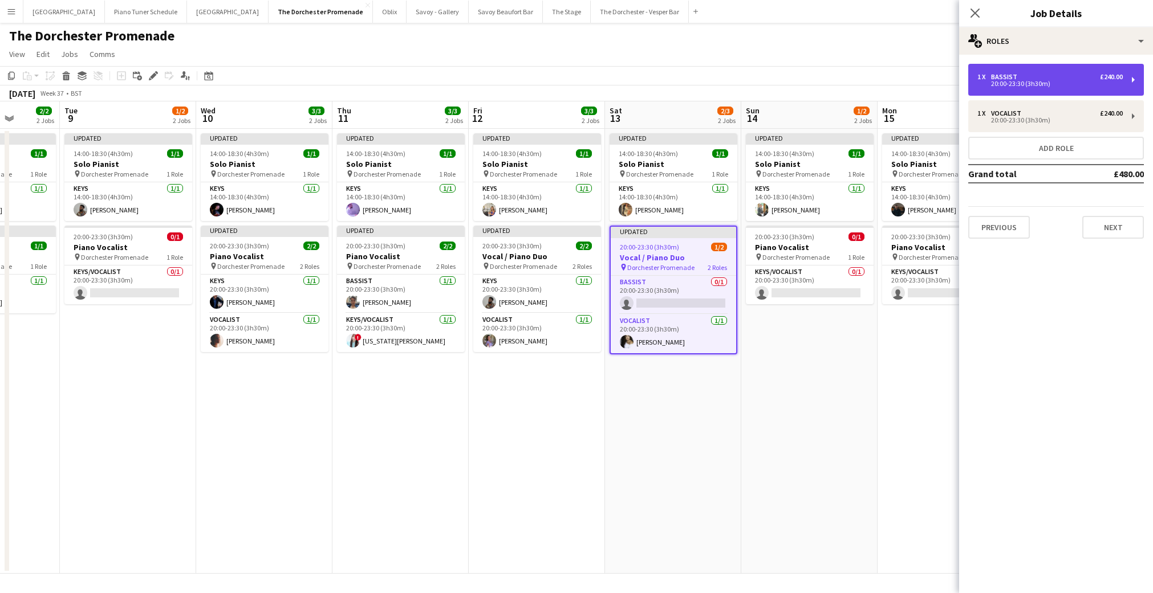
click at [986, 83] on div "20:00-23:30 (3h30m)" at bounding box center [1049, 84] width 145 height 6
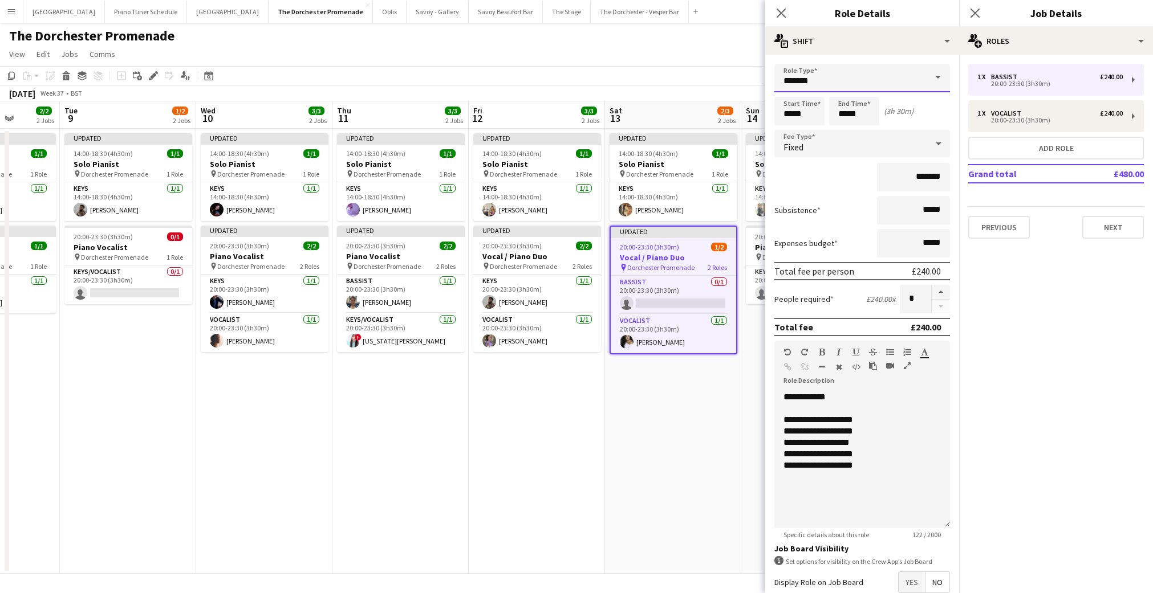
click at [794, 79] on input "*******" at bounding box center [862, 78] width 176 height 29
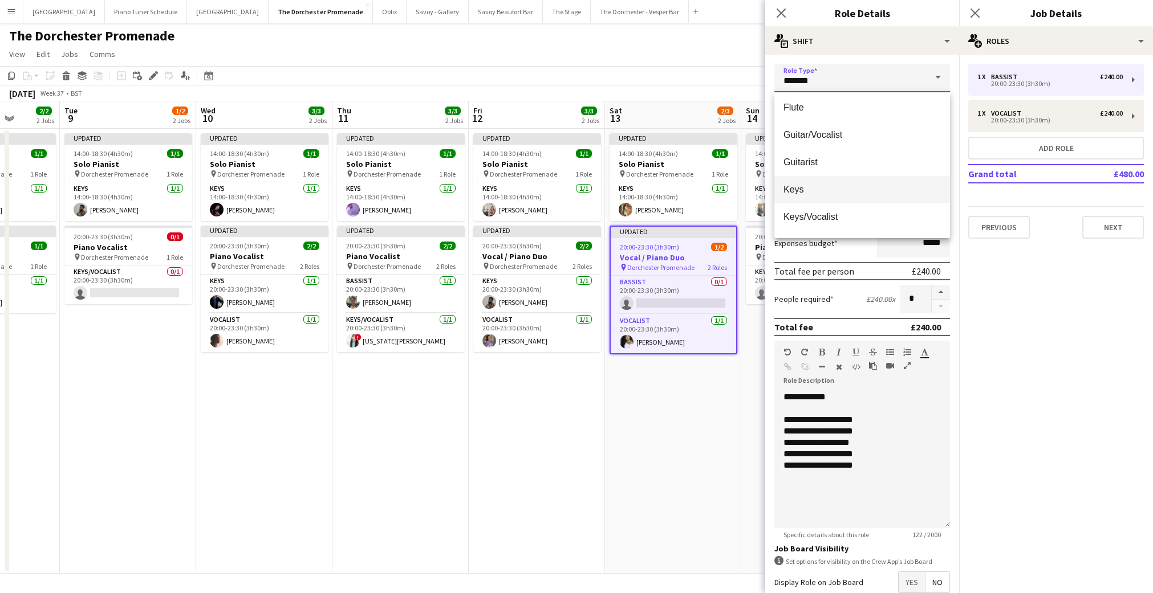
scroll to position [165, 0]
click at [804, 185] on mat-option "Keys" at bounding box center [862, 191] width 176 height 27
type input "****"
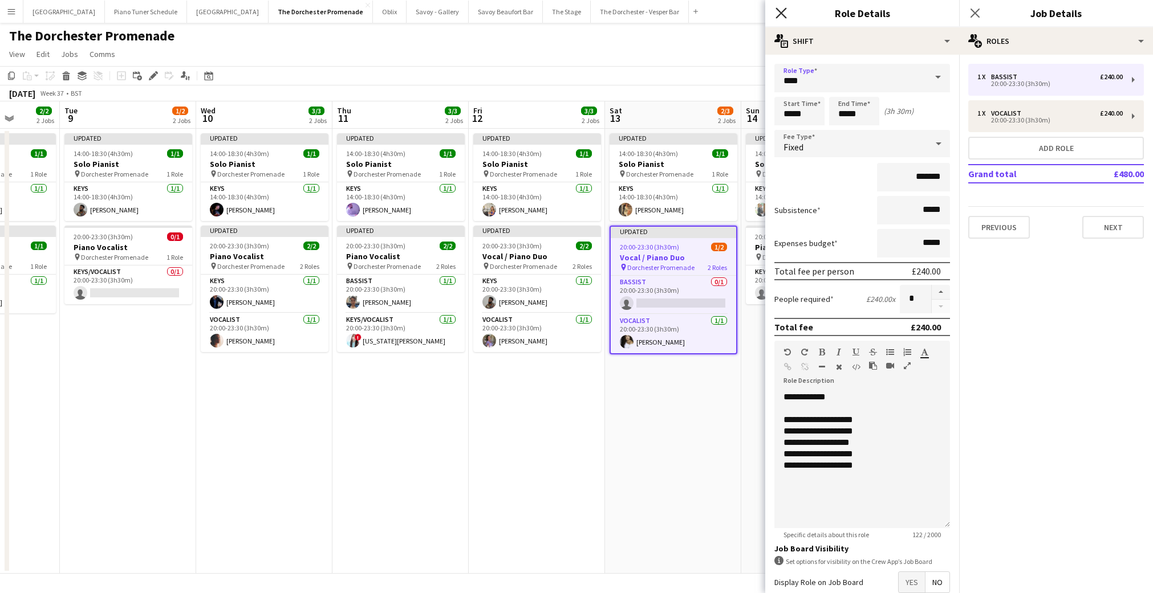
click at [783, 15] on icon at bounding box center [780, 12] width 11 height 11
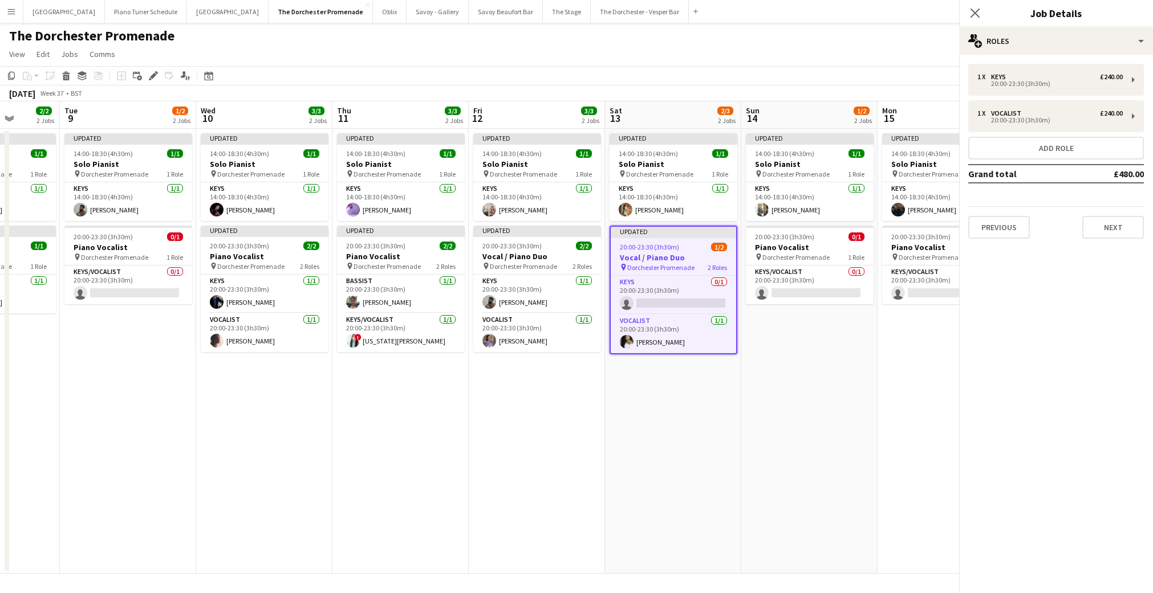
click at [648, 449] on app-date-cell "Updated 14:00-18:30 (4h30m) 1/1 Solo Pianist pin Dorchester Promenade 1 Role Ke…" at bounding box center [673, 351] width 136 height 445
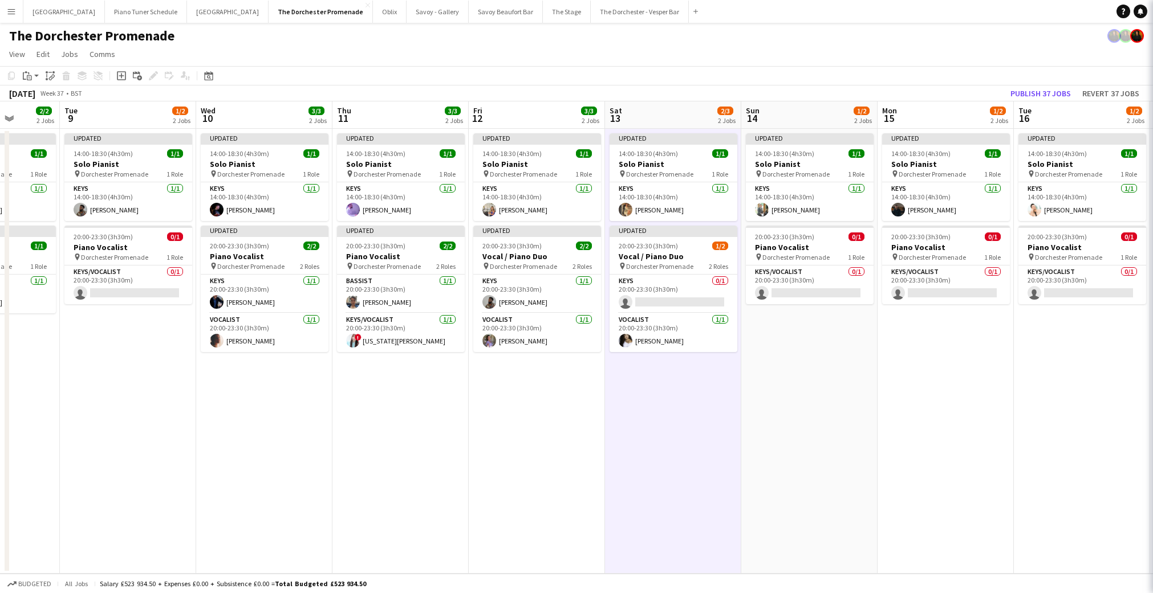
scroll to position [0, 482]
